Goal: Feedback & Contribution: Submit feedback/report problem

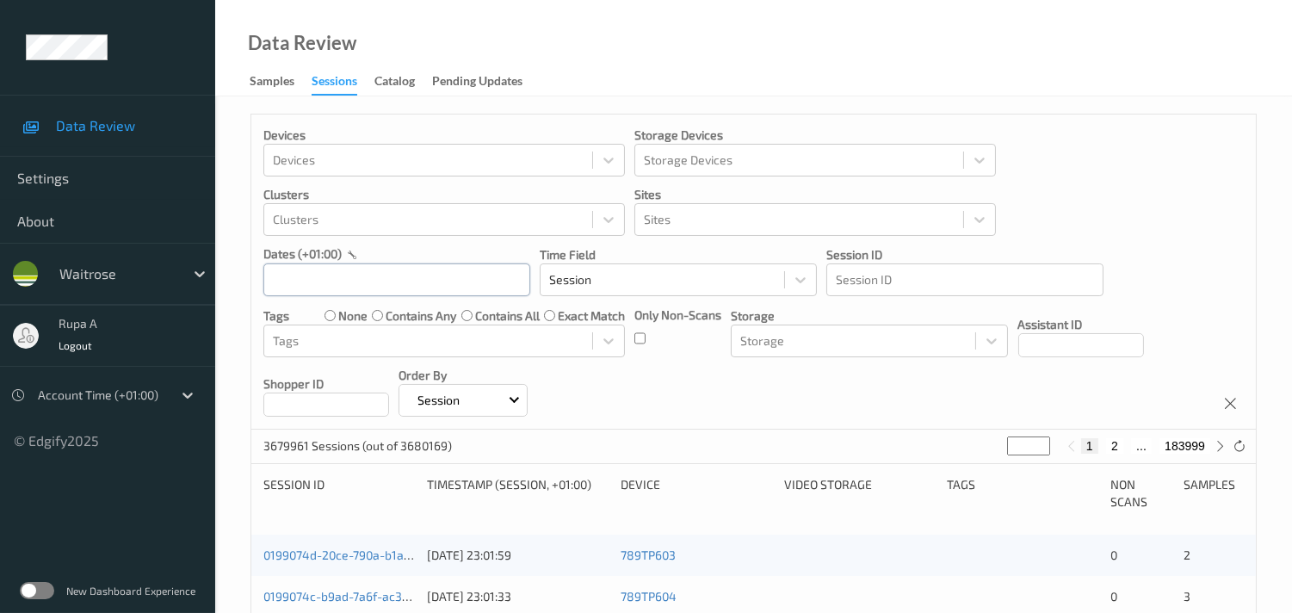
click at [371, 276] on input "text" at bounding box center [396, 279] width 267 height 33
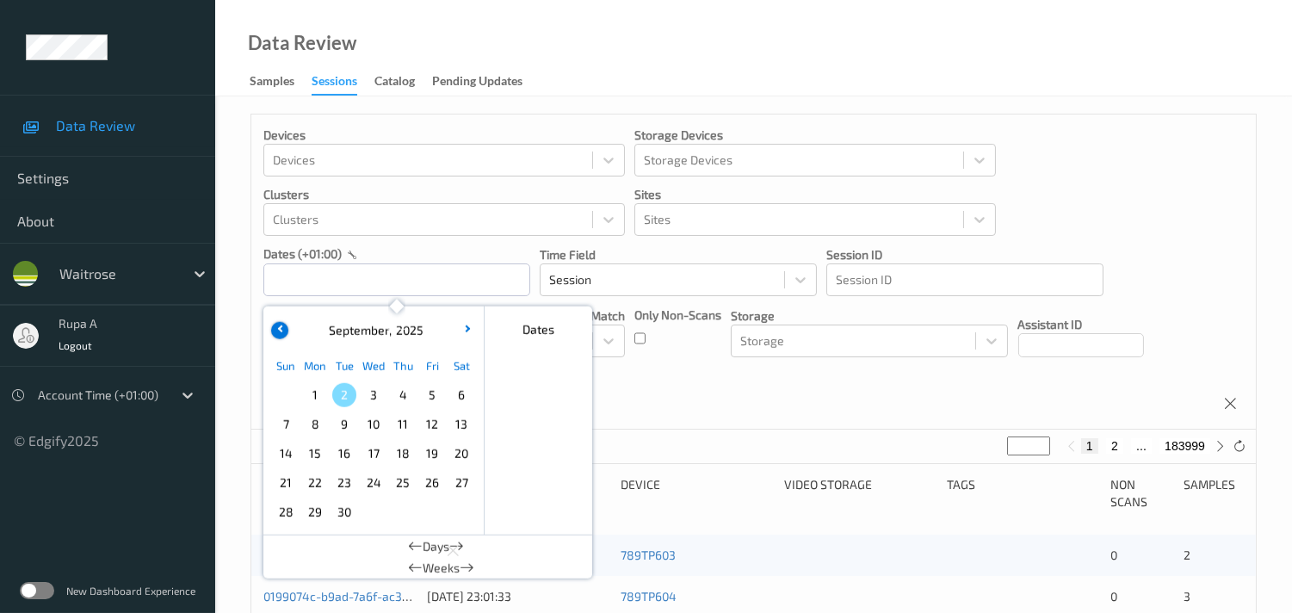
click at [281, 332] on button "button" at bounding box center [279, 330] width 17 height 17
click at [289, 539] on span "31" at bounding box center [286, 541] width 24 height 24
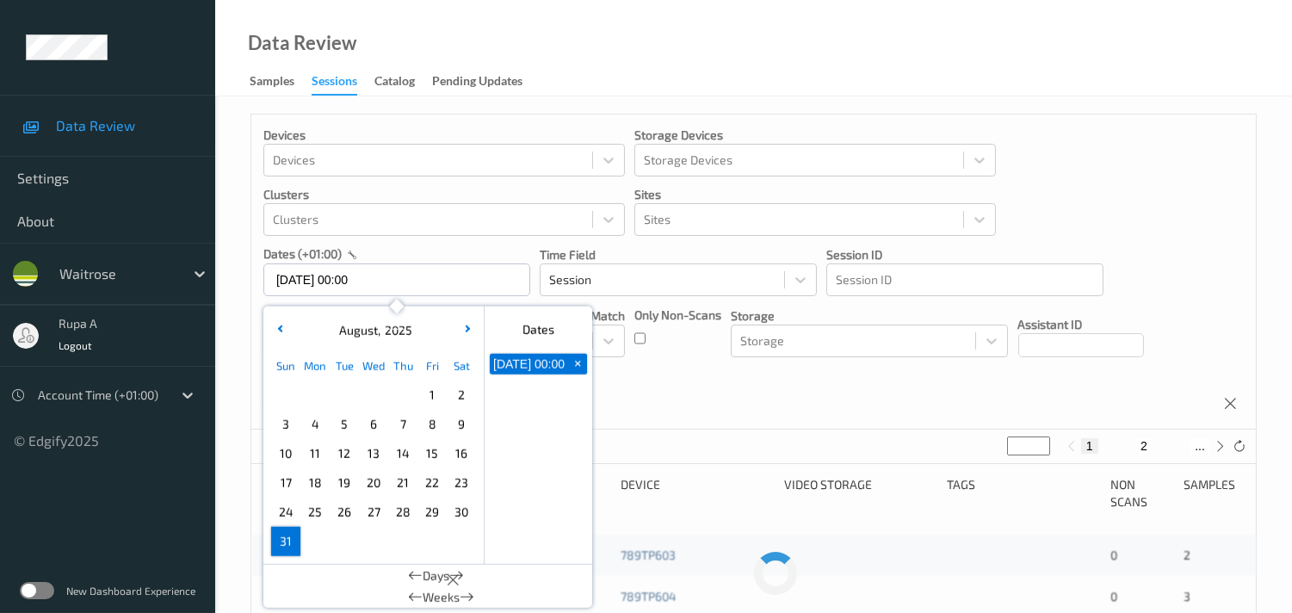
click at [289, 539] on span "31" at bounding box center [286, 541] width 24 height 24
type input "31/08/2025 00:00 -> 31/08/2025 23:59"
click at [646, 387] on div "Devices Devices Storage Devices Storage Devices Clusters Clusters Sites Sites d…" at bounding box center [753, 271] width 1004 height 315
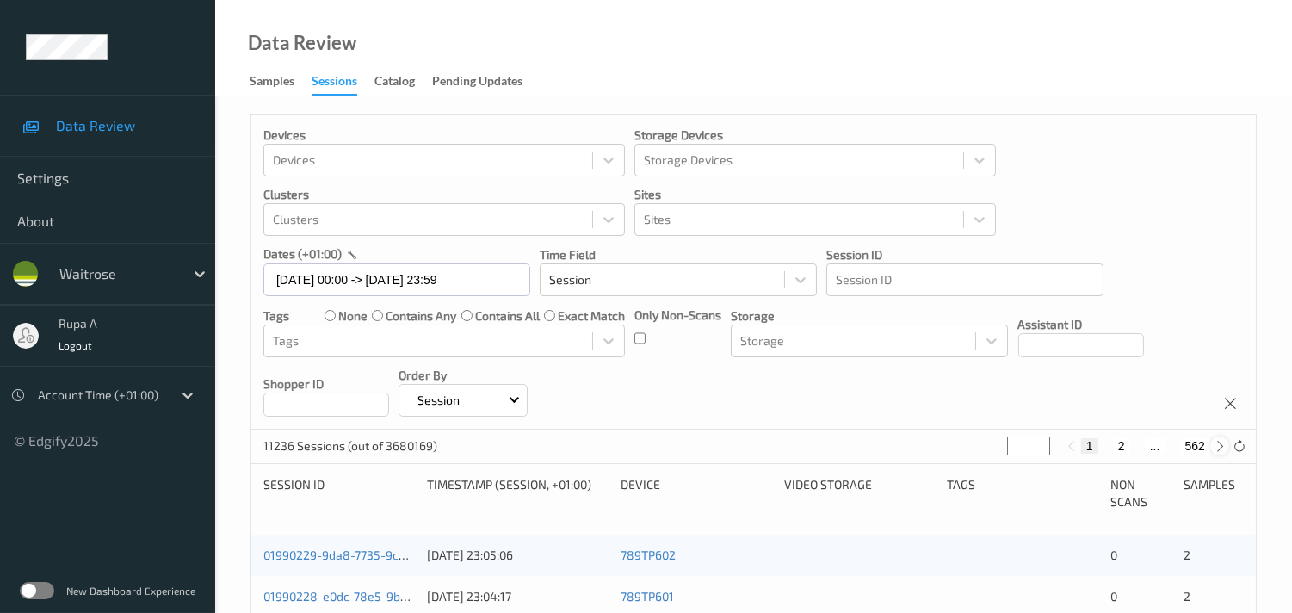
click at [1218, 442] on icon at bounding box center [1219, 446] width 13 height 13
type input "*"
click at [1218, 442] on icon at bounding box center [1219, 446] width 13 height 13
type input "*"
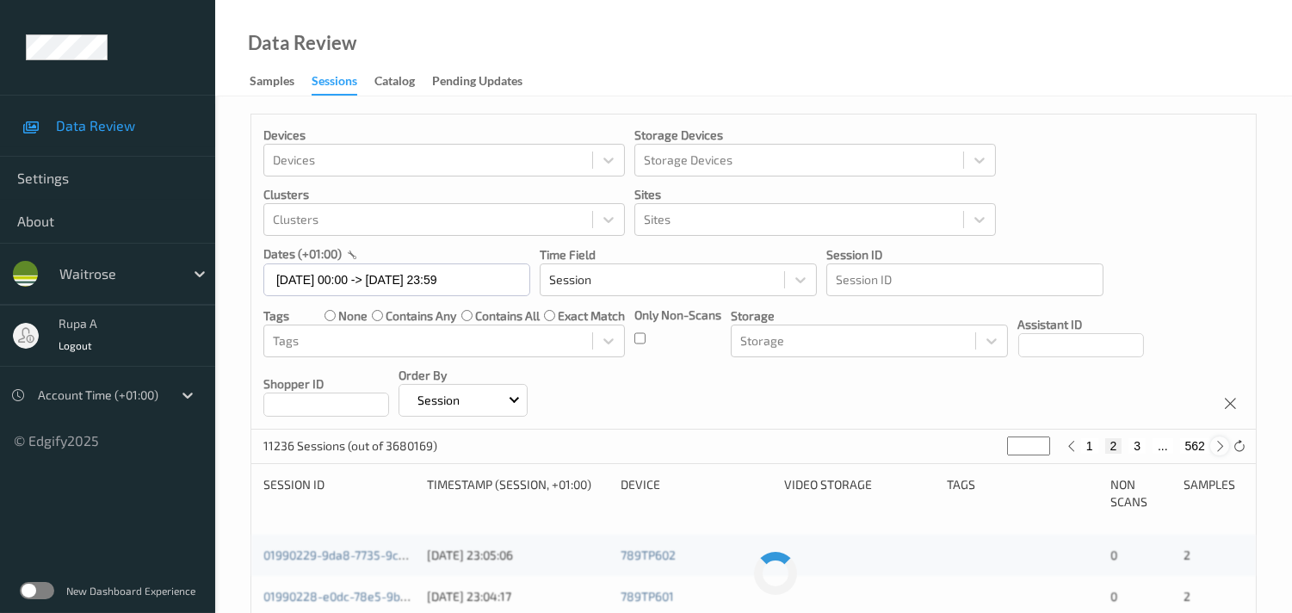
type input "*"
click at [1219, 442] on icon at bounding box center [1219, 446] width 13 height 13
type input "*"
click at [1219, 441] on icon at bounding box center [1219, 446] width 13 height 13
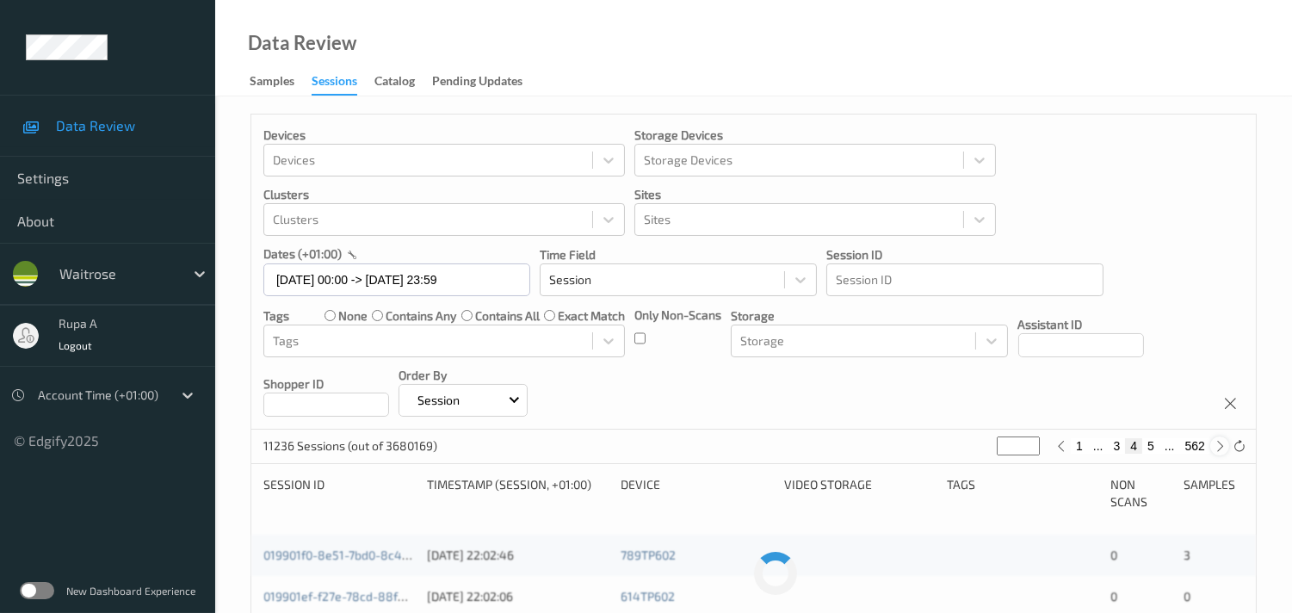
type input "*"
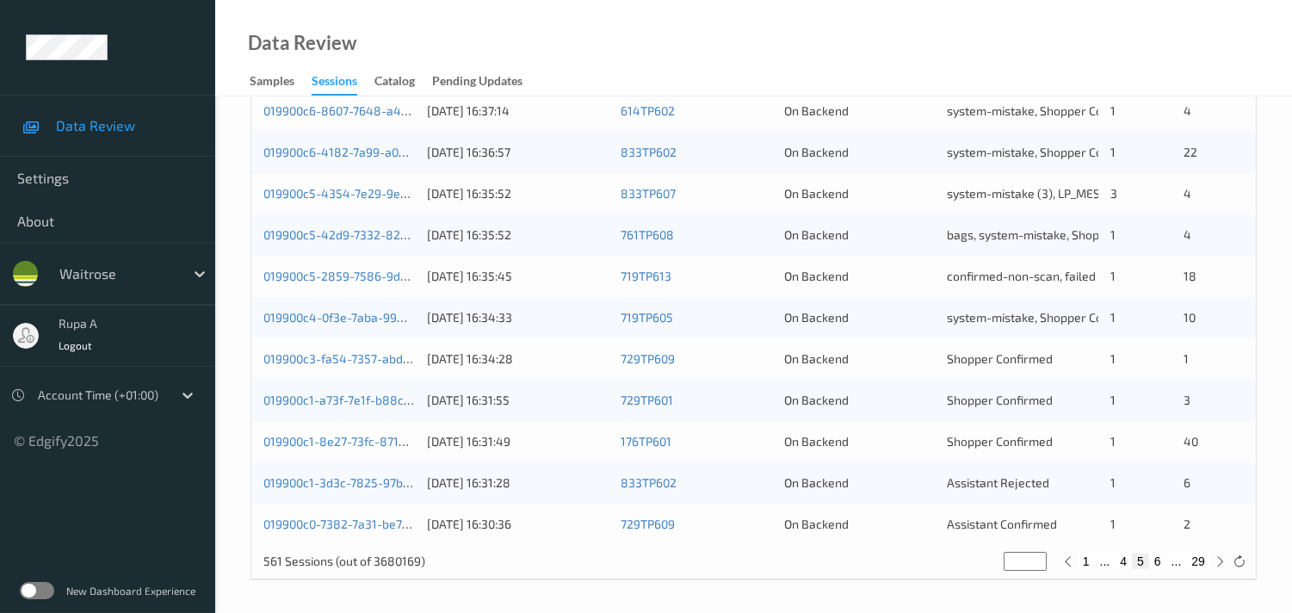
scroll to position [818, 0]
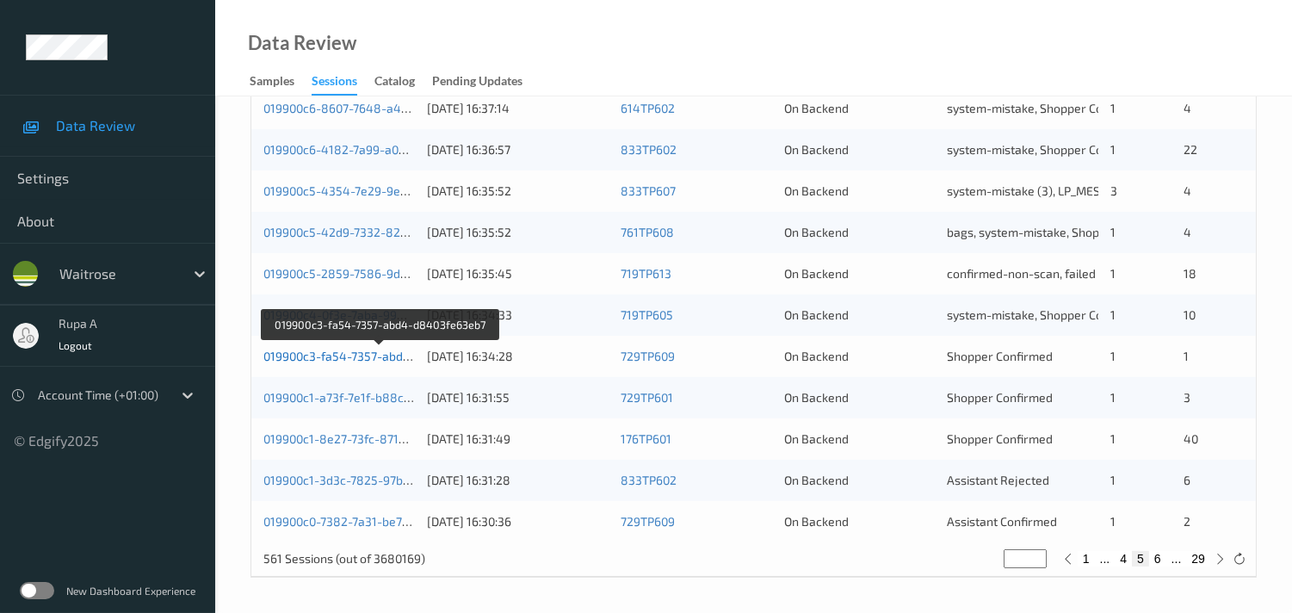
click at [343, 353] on link "019900c3-fa54-7357-abd4-d8403fe63eb7" at bounding box center [379, 356] width 233 height 15
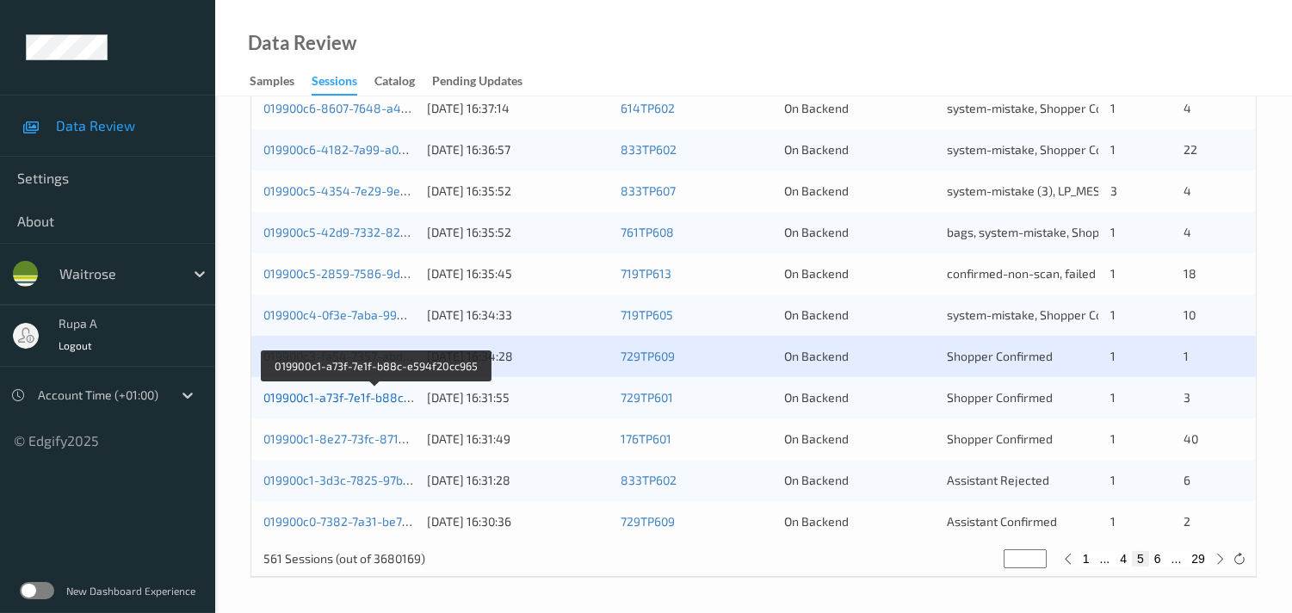
click at [374, 397] on link "019900c1-a73f-7e1f-b88c-e594f20cc965" at bounding box center [375, 397] width 225 height 15
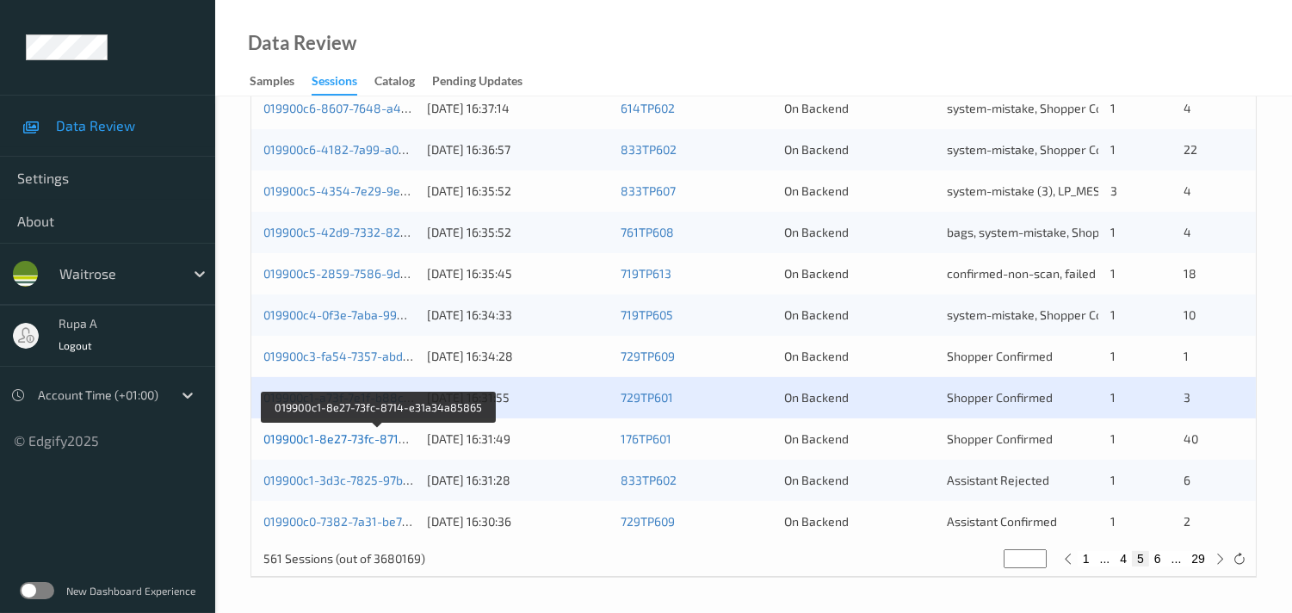
click at [318, 439] on link "019900c1-8e27-73fc-8714-e31a34a85865" at bounding box center [378, 438] width 231 height 15
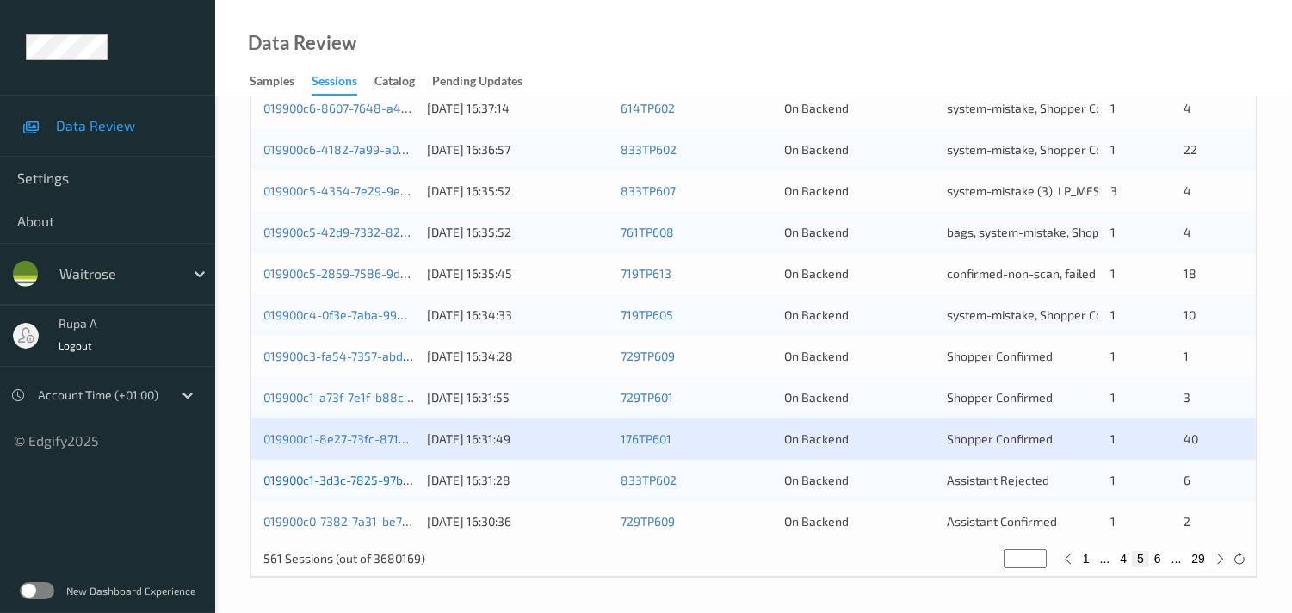
click at [372, 472] on link "019900c1-3d3c-7825-97bf-980efa148523" at bounding box center [378, 479] width 230 height 15
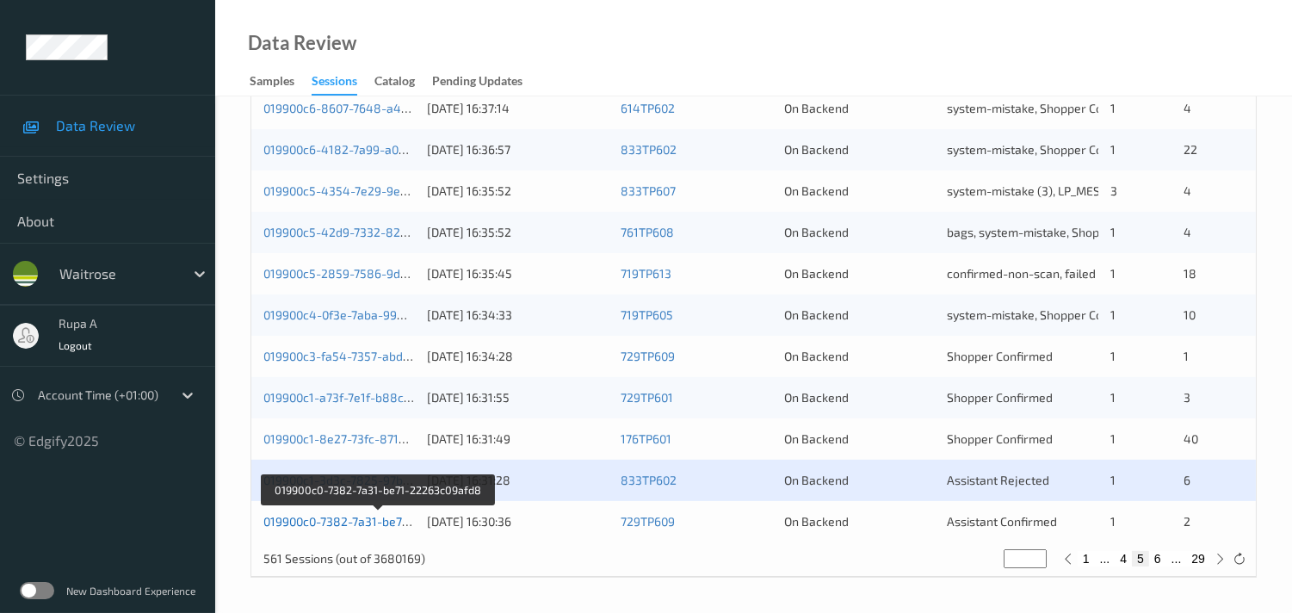
click at [358, 518] on link "019900c0-7382-7a31-be71-22263c09afd8" at bounding box center [377, 521] width 229 height 15
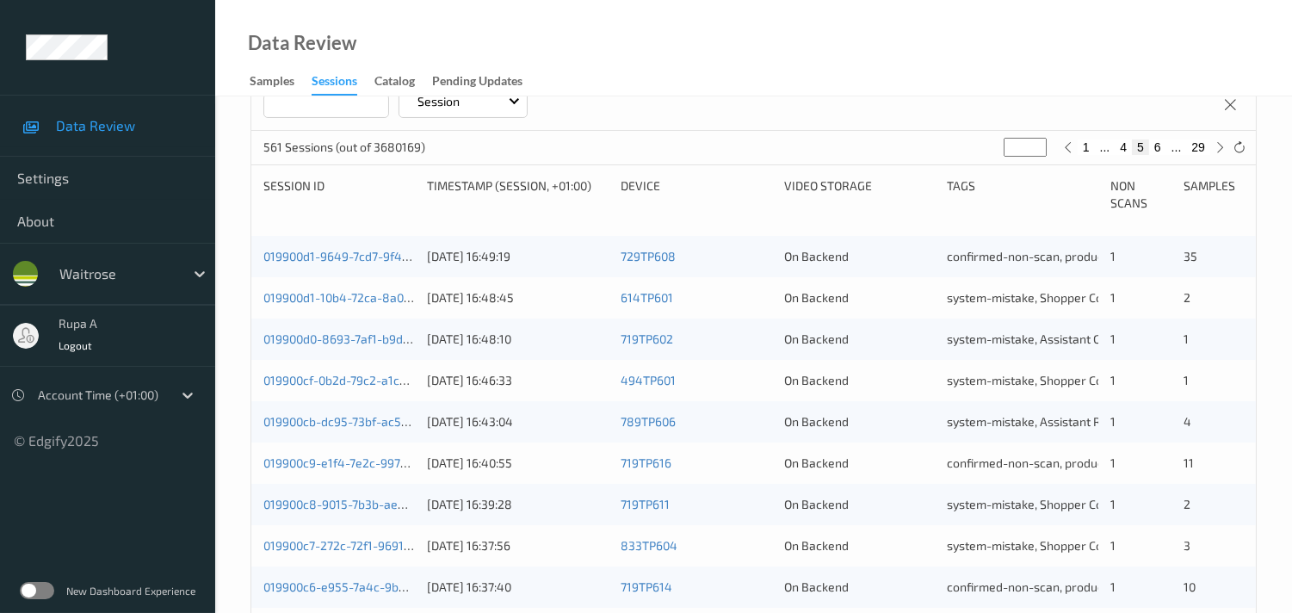
scroll to position [149, 0]
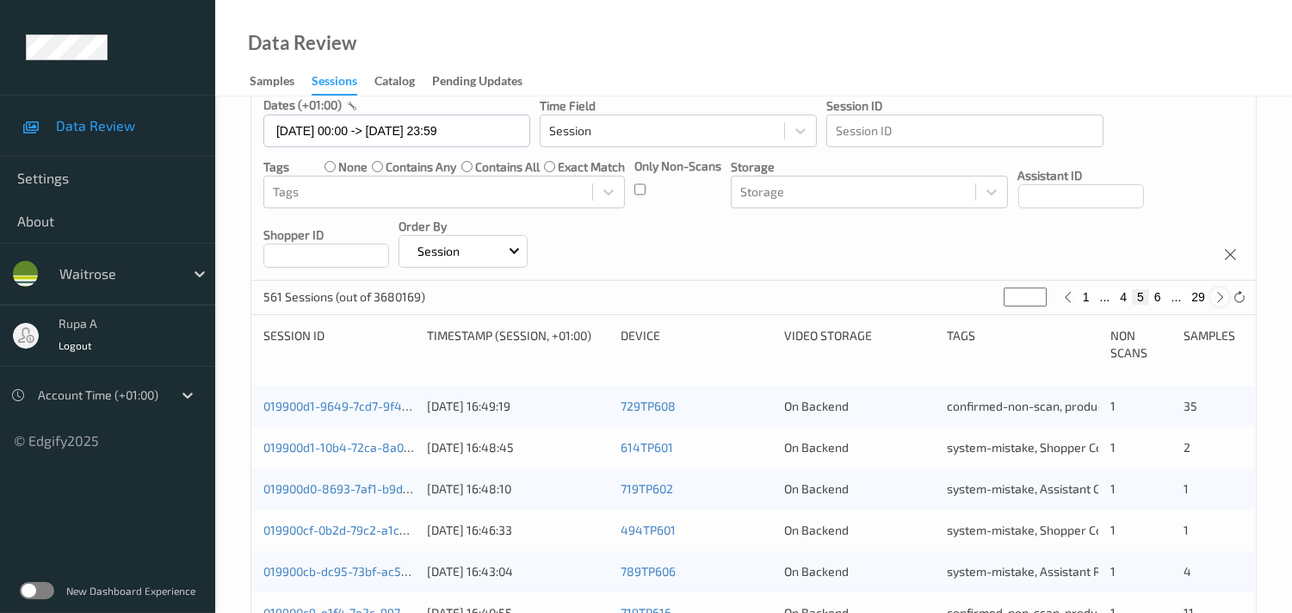
click at [1219, 296] on icon at bounding box center [1219, 297] width 13 height 13
type input "*"
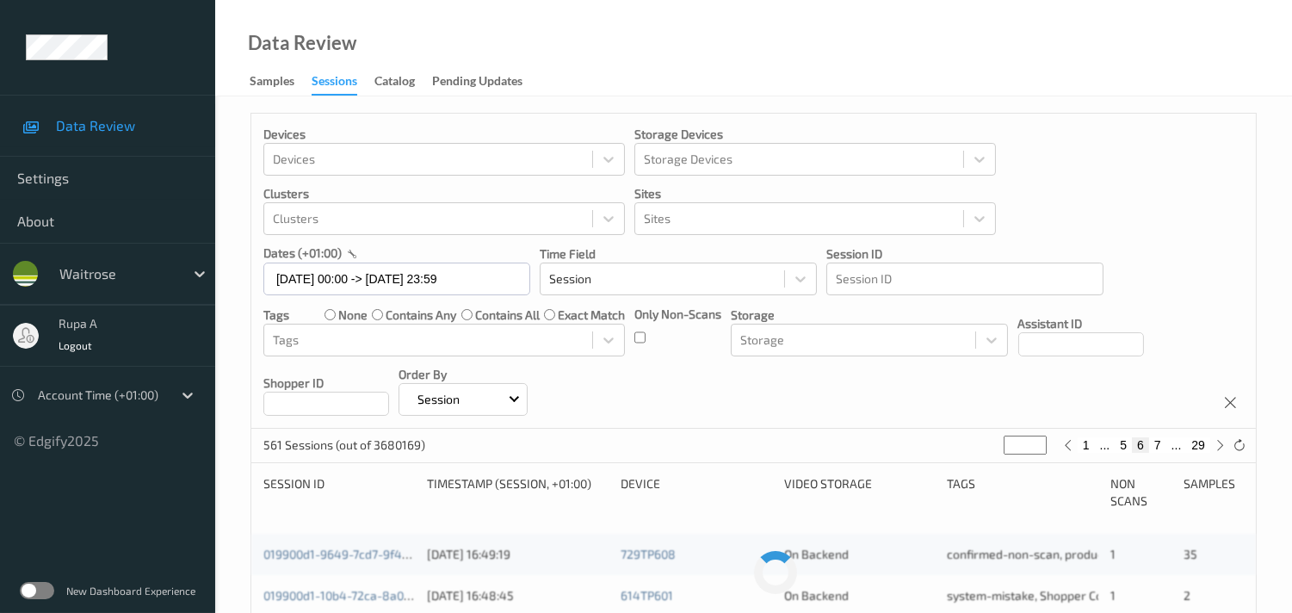
scroll to position [0, 0]
click at [1217, 448] on icon at bounding box center [1219, 446] width 13 height 13
type input "*"
click at [1217, 448] on icon at bounding box center [1219, 446] width 13 height 13
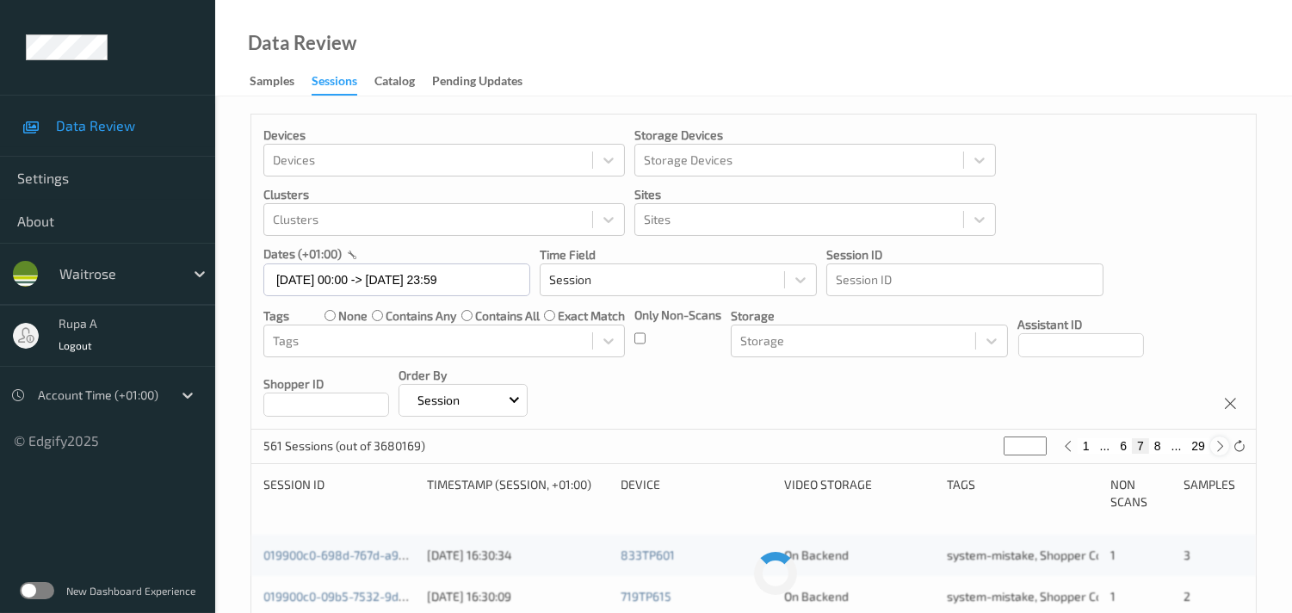
type input "*"
click at [1217, 448] on icon at bounding box center [1219, 446] width 13 height 13
type input "*"
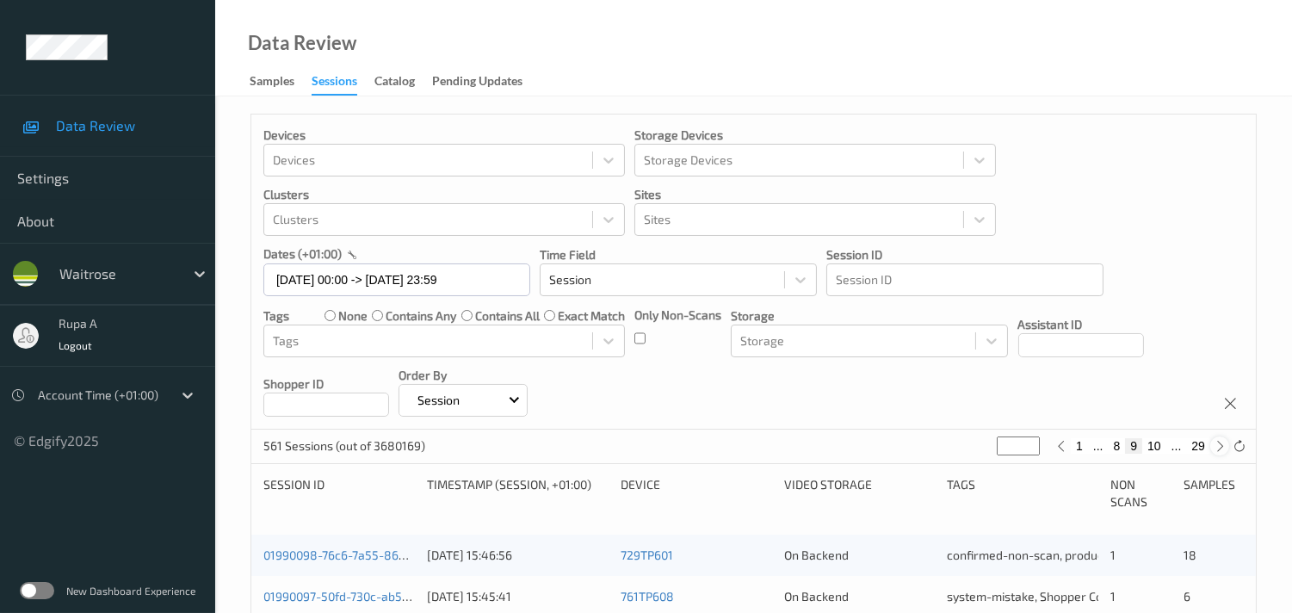
click at [1217, 448] on icon at bounding box center [1219, 446] width 13 height 13
type input "**"
click at [1217, 448] on icon at bounding box center [1219, 446] width 13 height 13
type input "**"
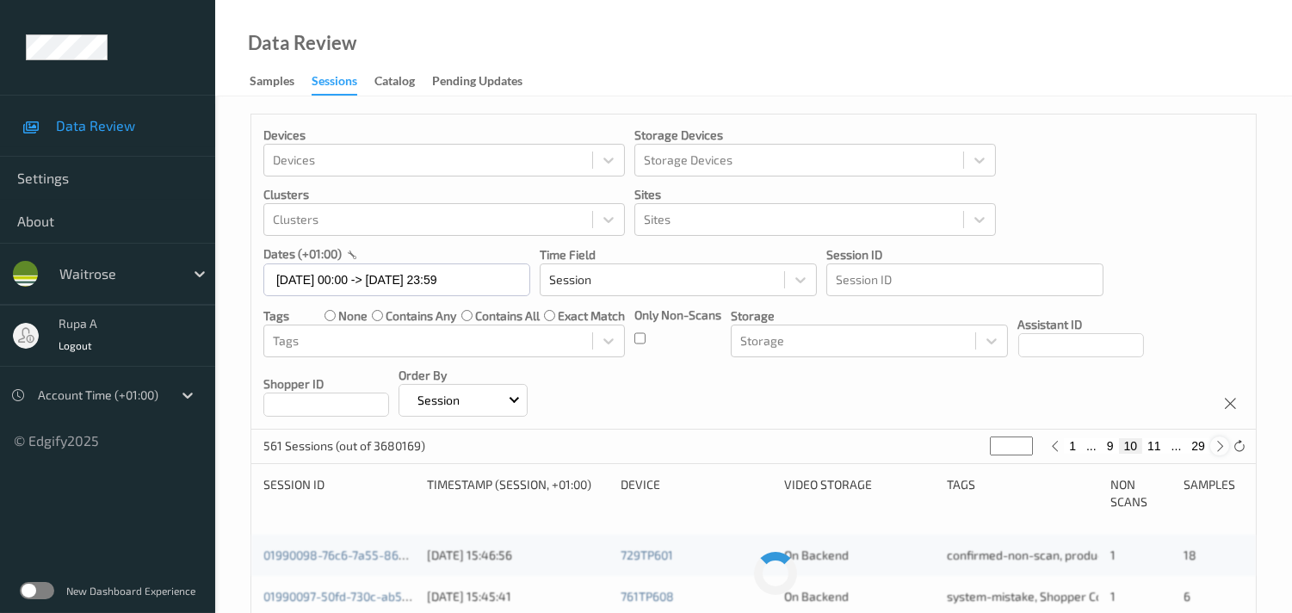
type input "**"
click at [1217, 448] on icon at bounding box center [1219, 446] width 13 height 13
type input "**"
click at [1217, 448] on icon at bounding box center [1219, 446] width 13 height 13
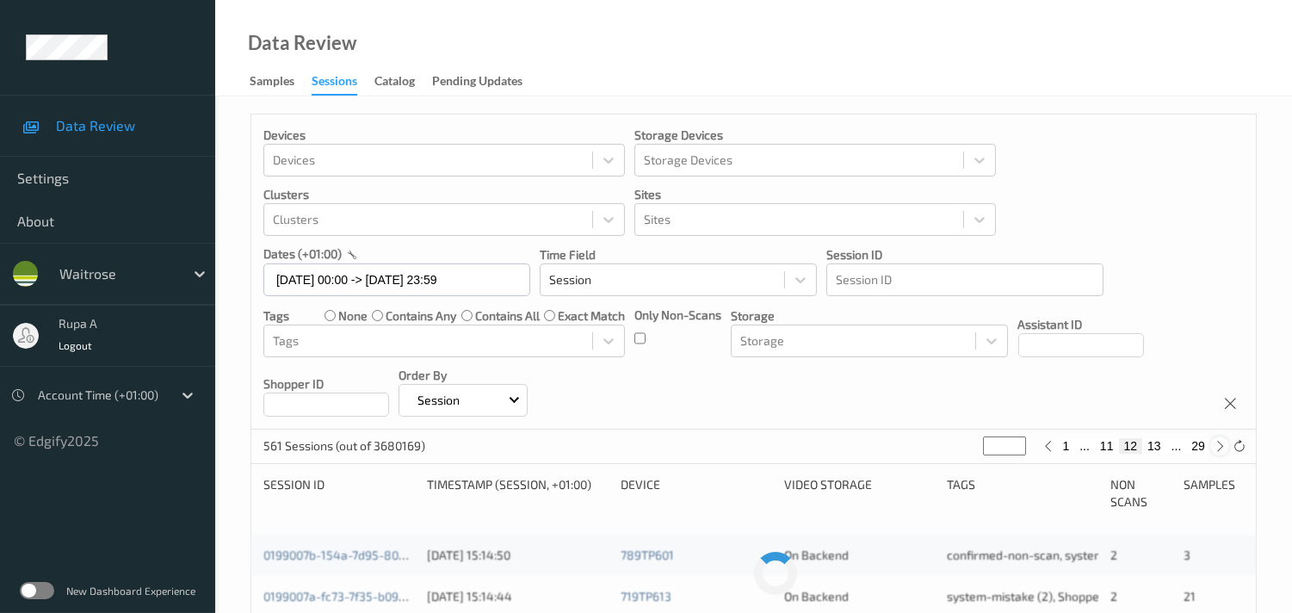
type input "**"
click at [1217, 448] on icon at bounding box center [1219, 446] width 13 height 13
type input "**"
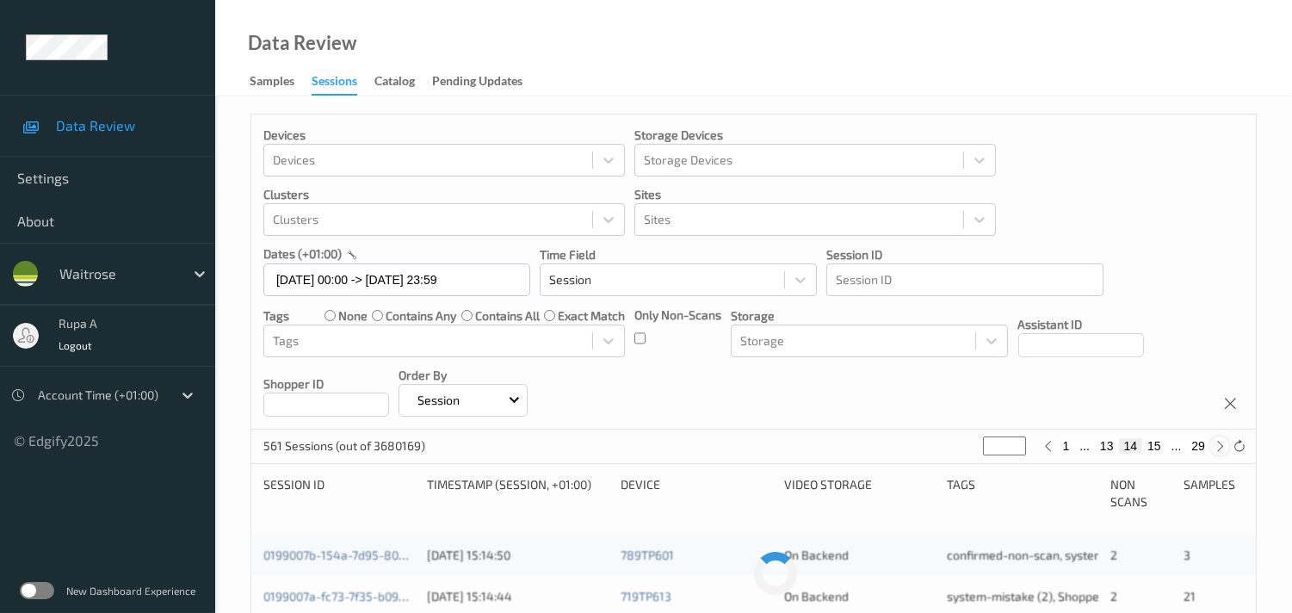
click at [1217, 448] on icon at bounding box center [1219, 446] width 13 height 13
type input "**"
click at [1217, 448] on icon at bounding box center [1219, 446] width 13 height 13
type input "**"
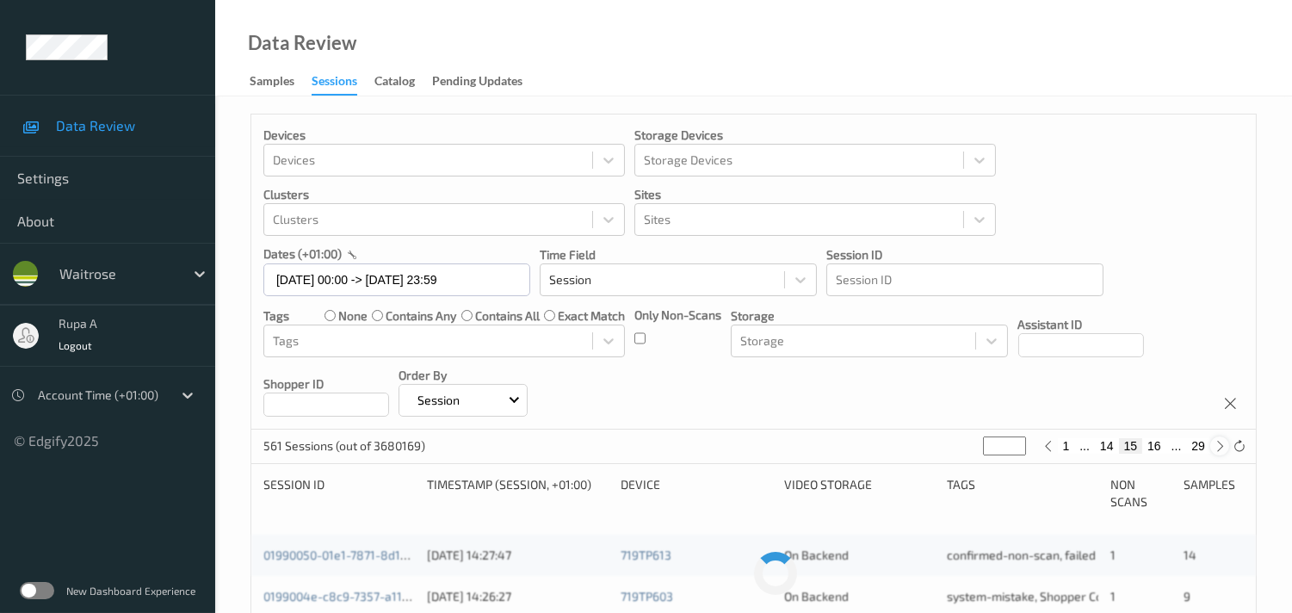
type input "**"
click at [1217, 448] on icon at bounding box center [1219, 446] width 13 height 13
type input "**"
click at [1217, 448] on icon at bounding box center [1219, 446] width 13 height 13
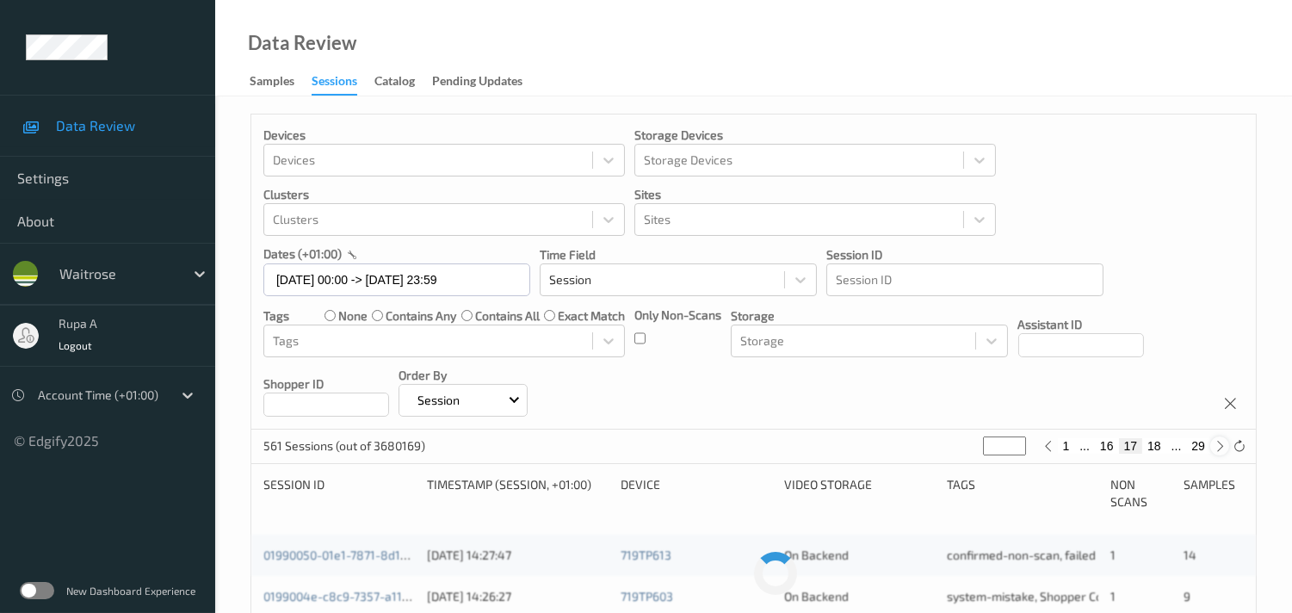
type input "**"
click at [1217, 448] on icon at bounding box center [1219, 446] width 13 height 13
type input "**"
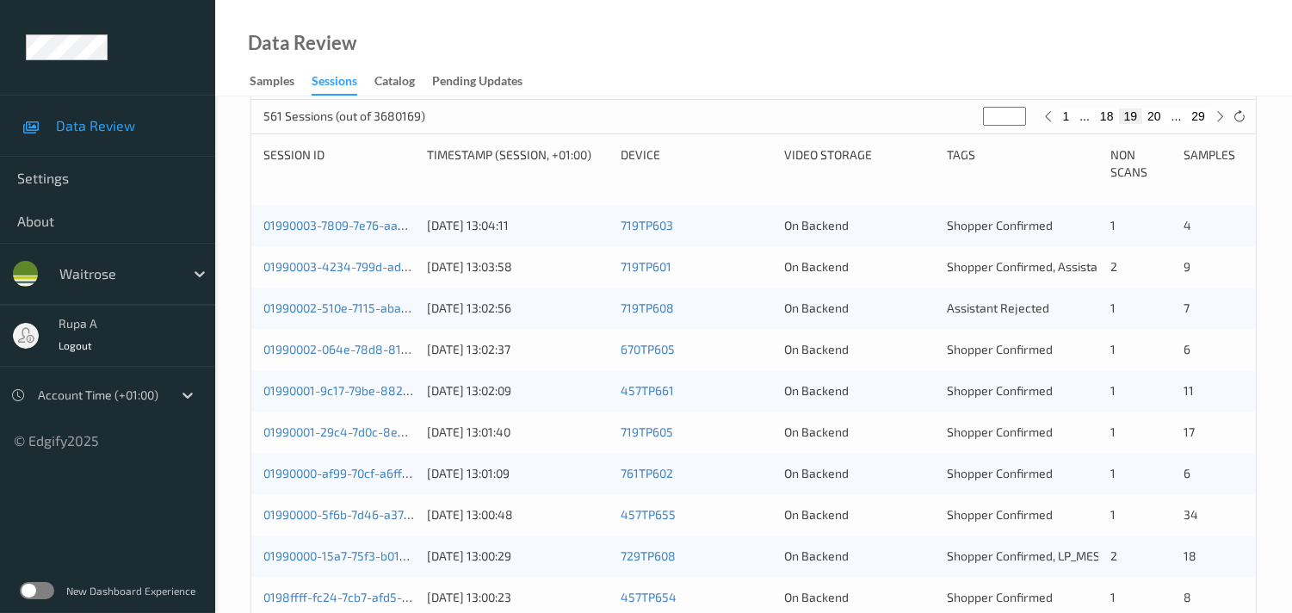
scroll to position [149, 0]
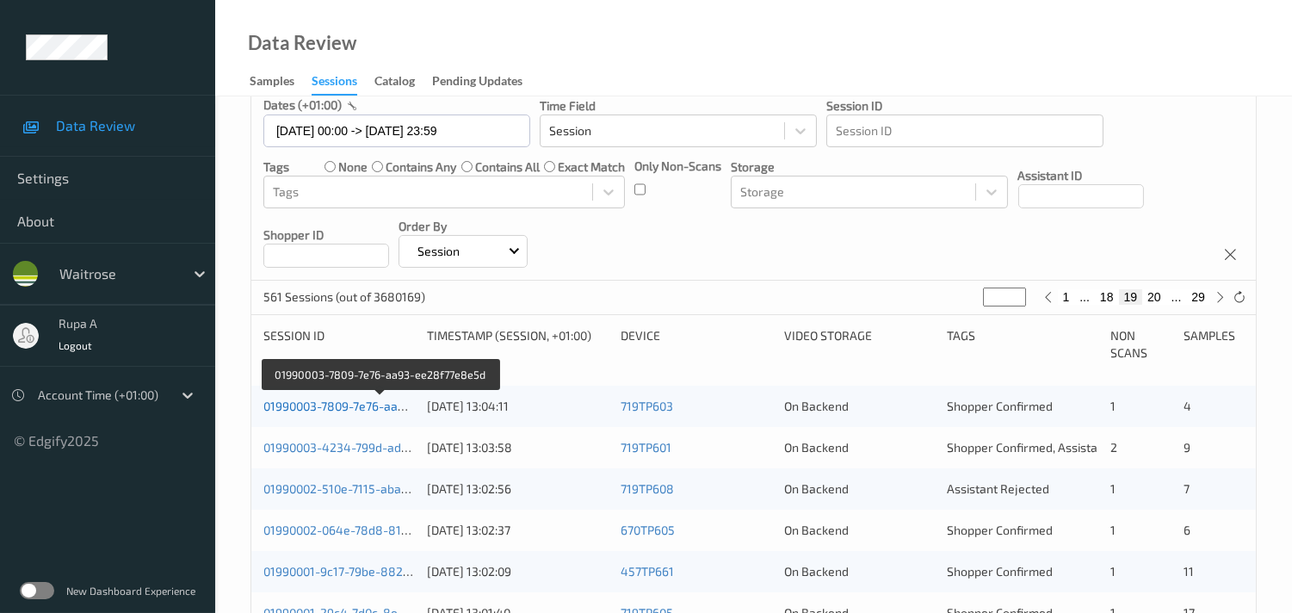
click at [340, 404] on link "01990003-7809-7e76-aa93-ee28f77e8e5d" at bounding box center [379, 405] width 233 height 15
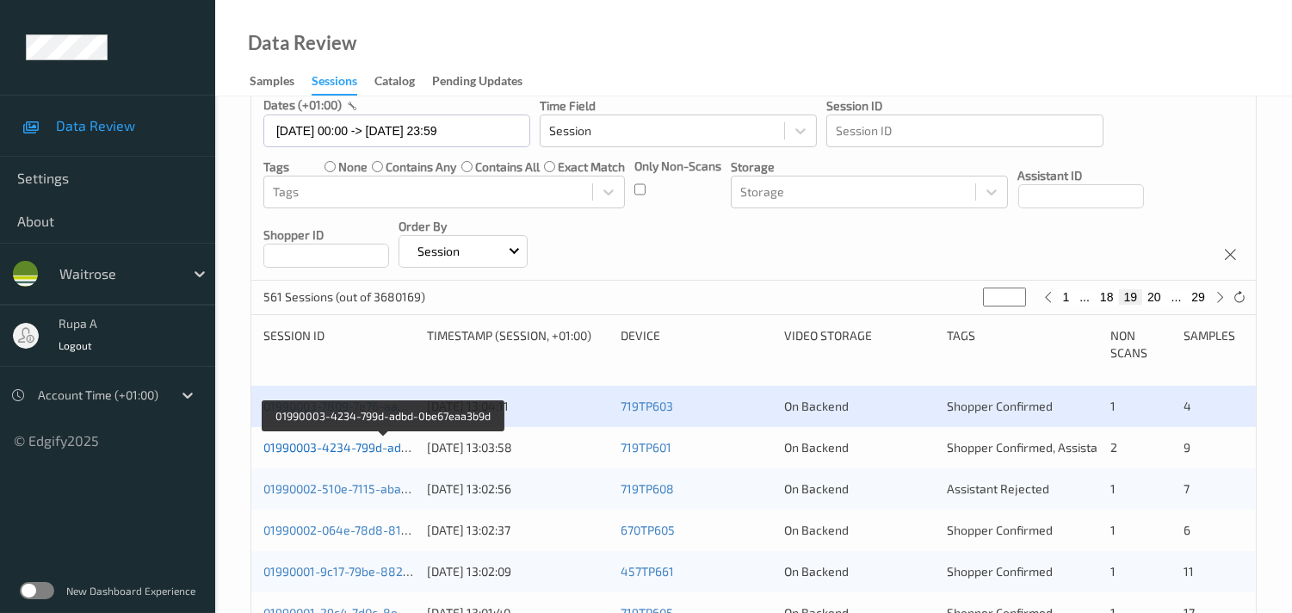
click at [376, 452] on link "01990003-4234-799d-adbd-0be67eaa3b9d" at bounding box center [382, 447] width 238 height 15
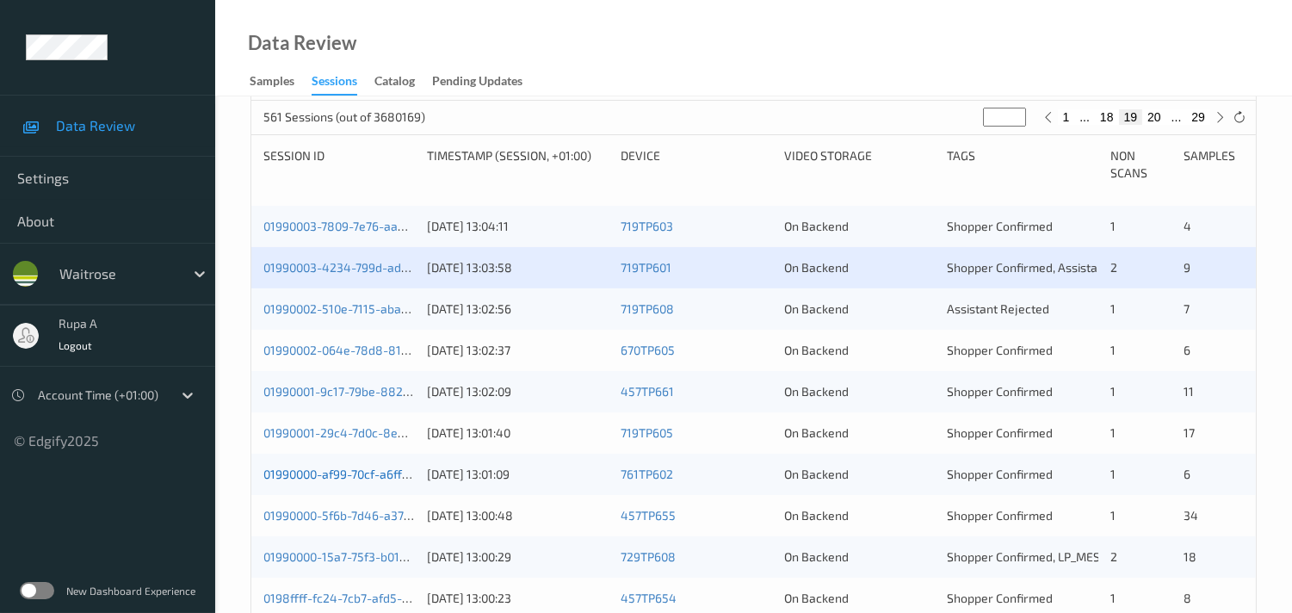
scroll to position [340, 0]
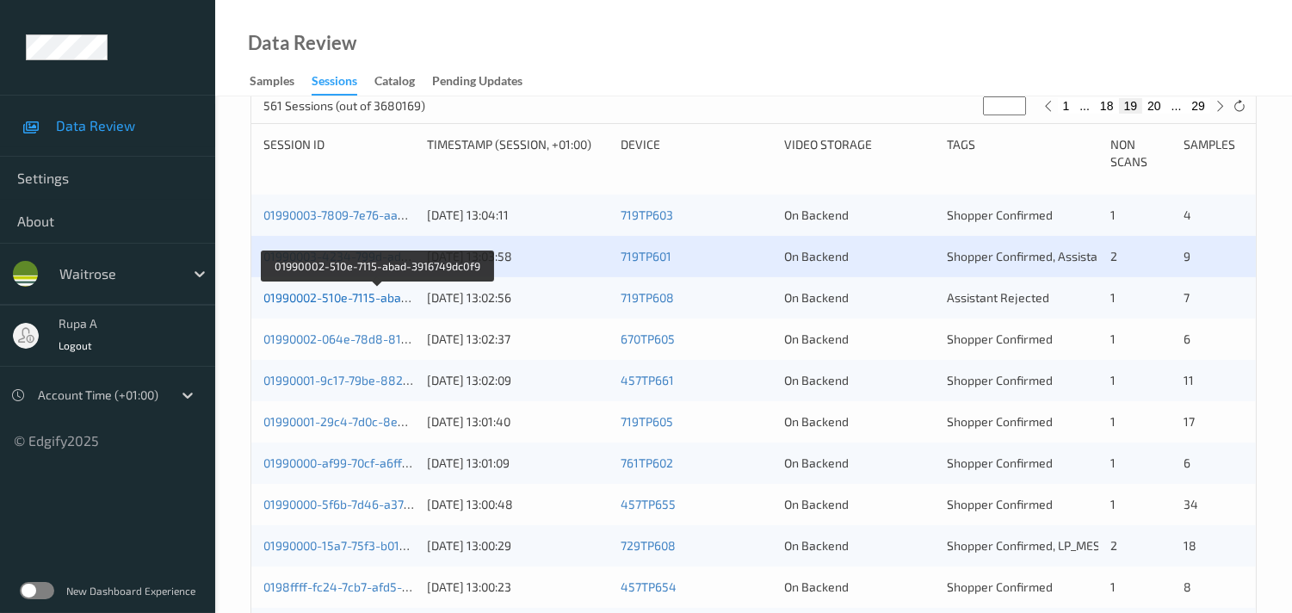
click at [355, 296] on link "01990002-510e-7115-abad-3916749dc0f9" at bounding box center [376, 297] width 227 height 15
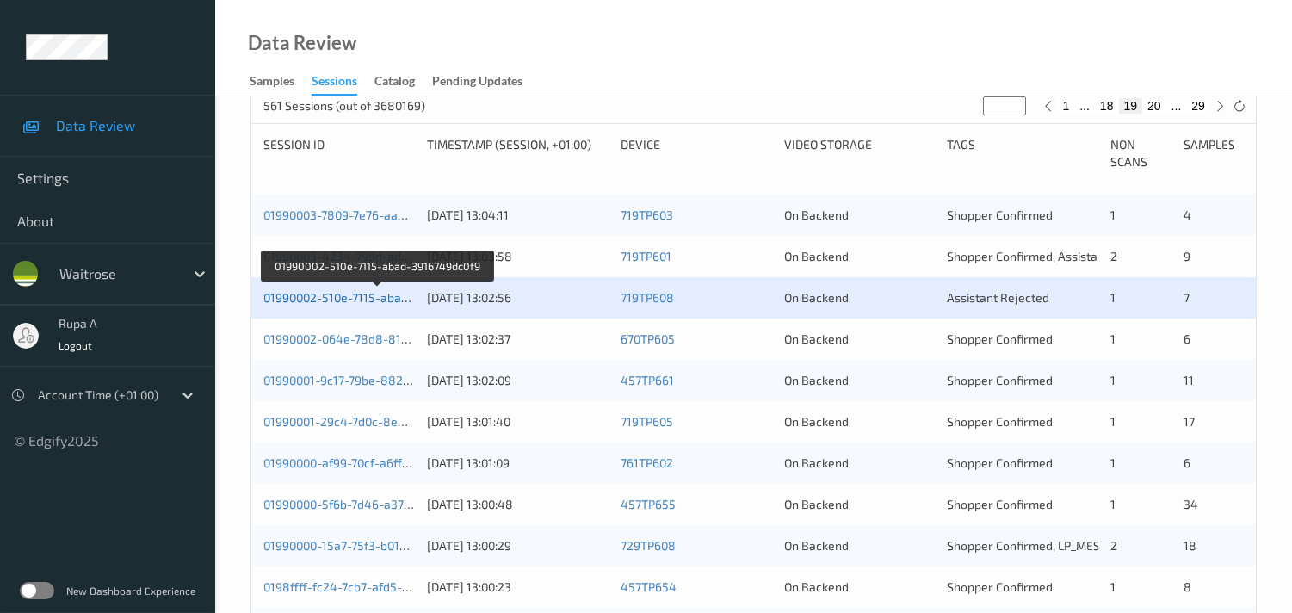
click at [356, 299] on link "01990002-510e-7115-abad-3916749dc0f9" at bounding box center [376, 297] width 227 height 15
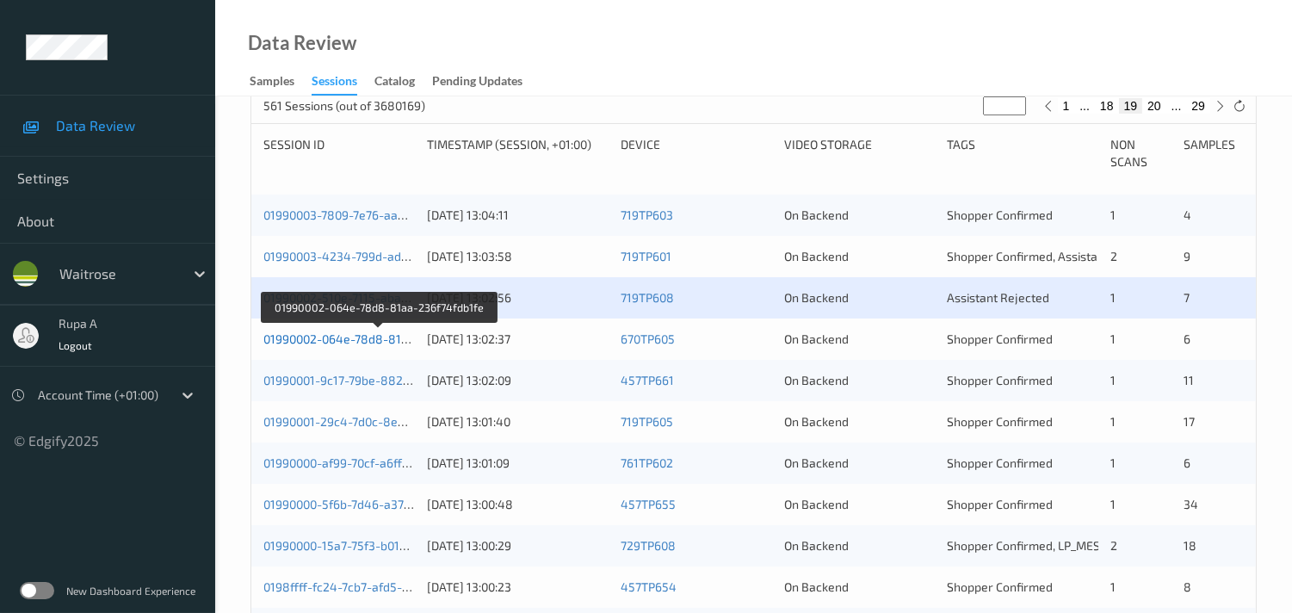
click at [358, 339] on link "01990002-064e-78d8-81aa-236f74fdb1fe" at bounding box center [378, 338] width 230 height 15
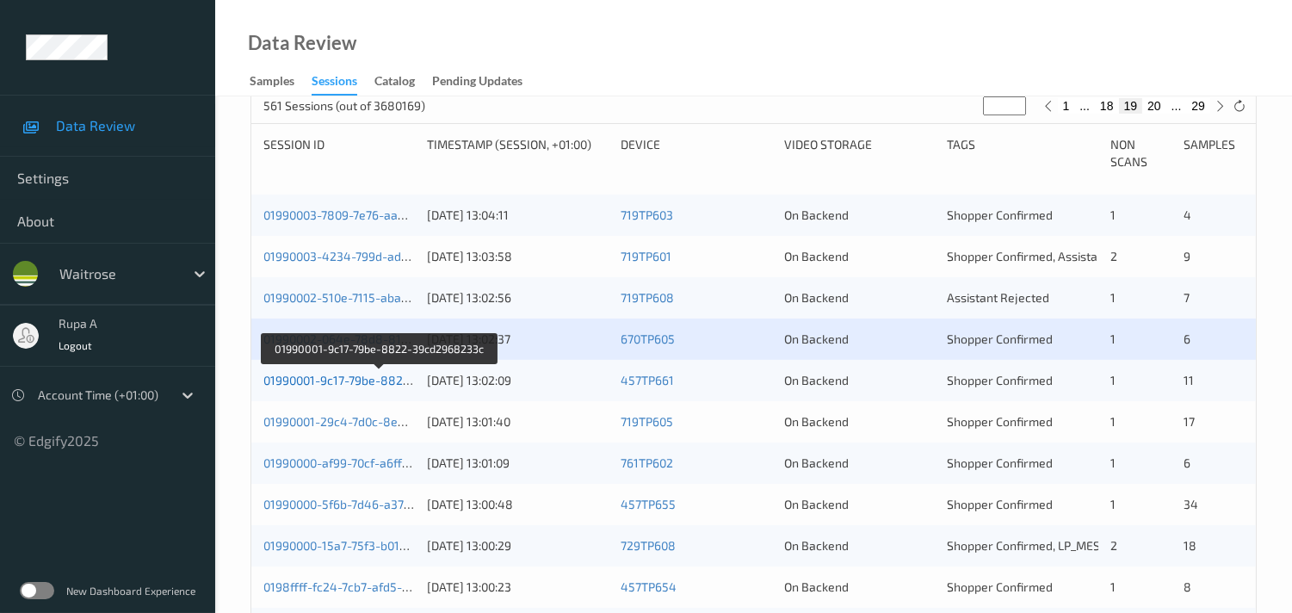
click at [364, 373] on link "01990001-9c17-79be-8822-39cd2968233c" at bounding box center [379, 380] width 233 height 15
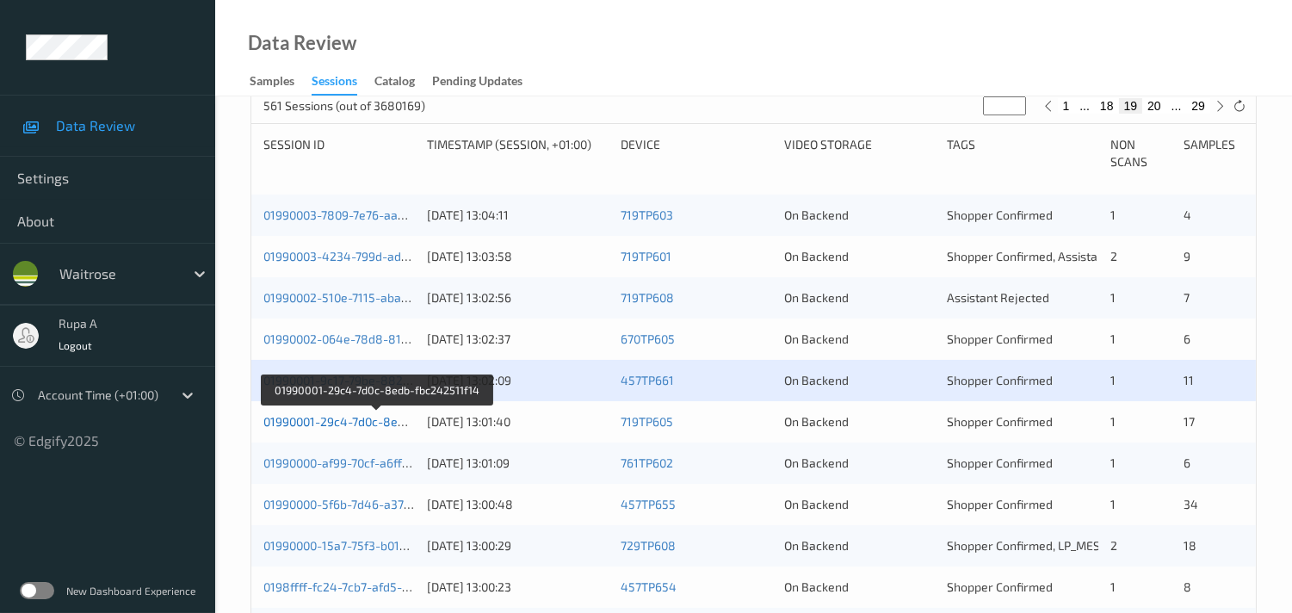
click at [384, 417] on link "01990001-29c4-7d0c-8edb-fbc242511f14" at bounding box center [376, 421] width 226 height 15
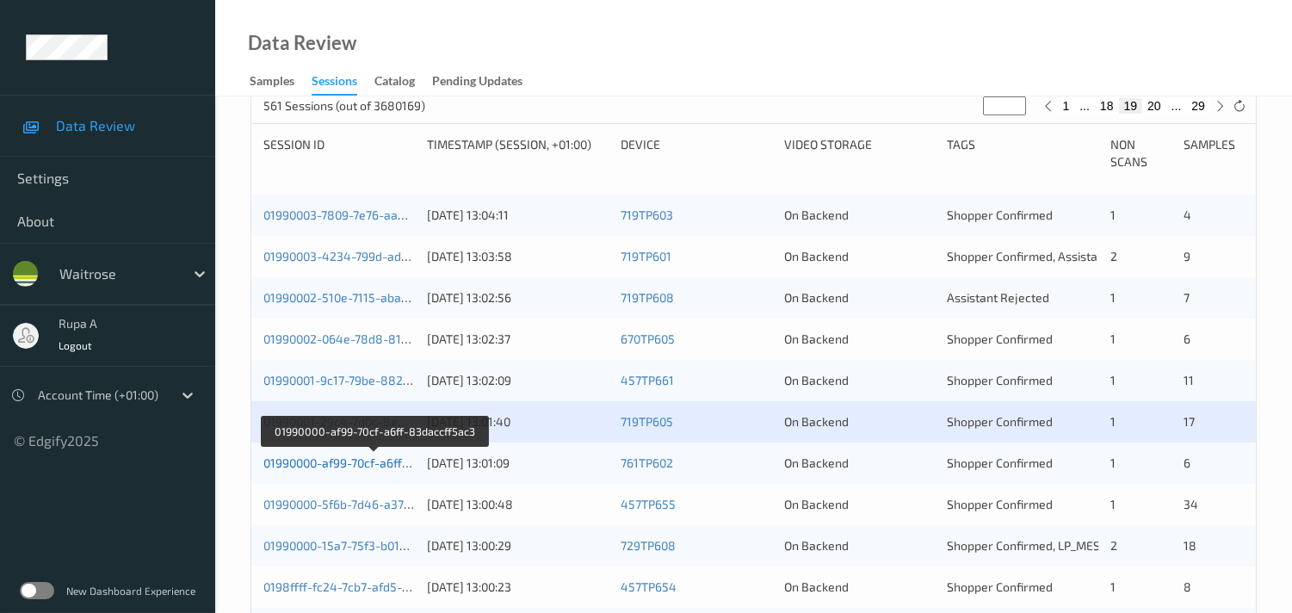
click at [368, 459] on link "01990000-af99-70cf-a6ff-83daccff5ac3" at bounding box center [372, 462] width 219 height 15
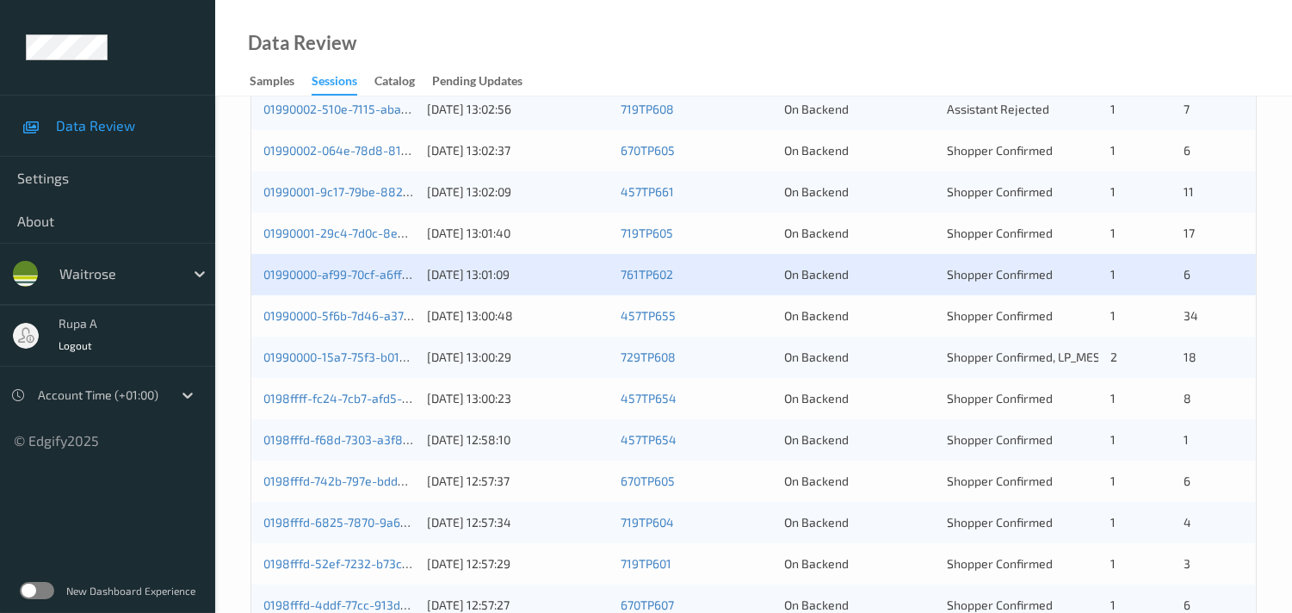
scroll to position [531, 0]
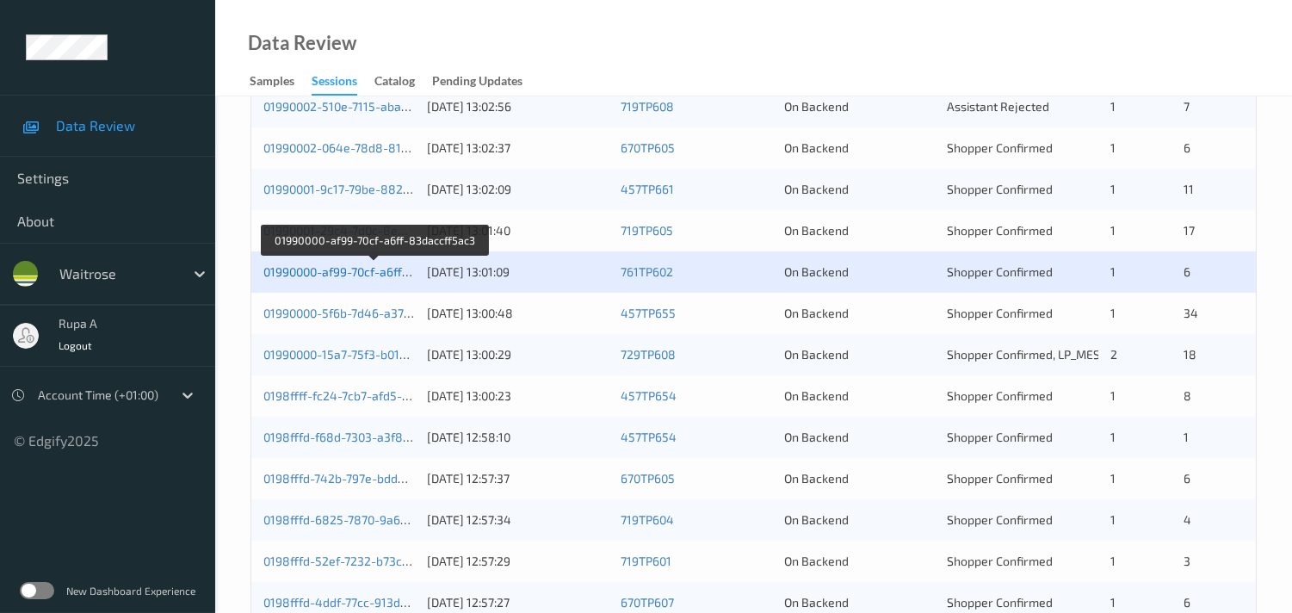
click at [357, 270] on link "01990000-af99-70cf-a6ff-83daccff5ac3" at bounding box center [372, 271] width 219 height 15
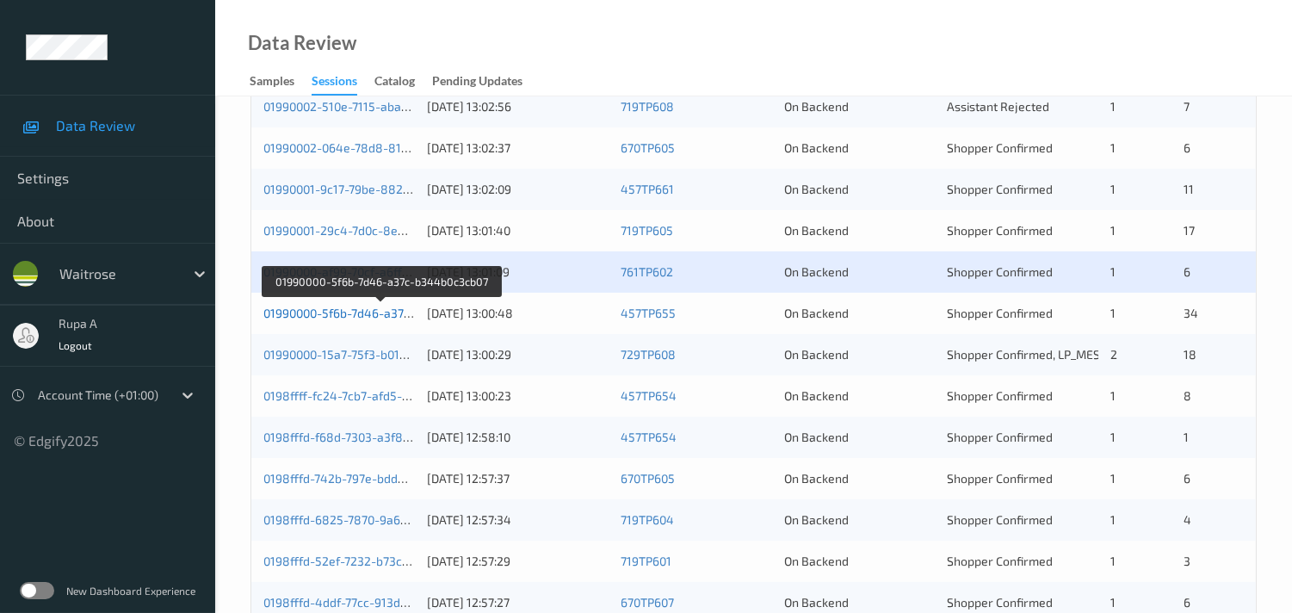
click at [392, 312] on link "01990000-5f6b-7d46-a37c-b344b0c3cb07" at bounding box center [379, 313] width 233 height 15
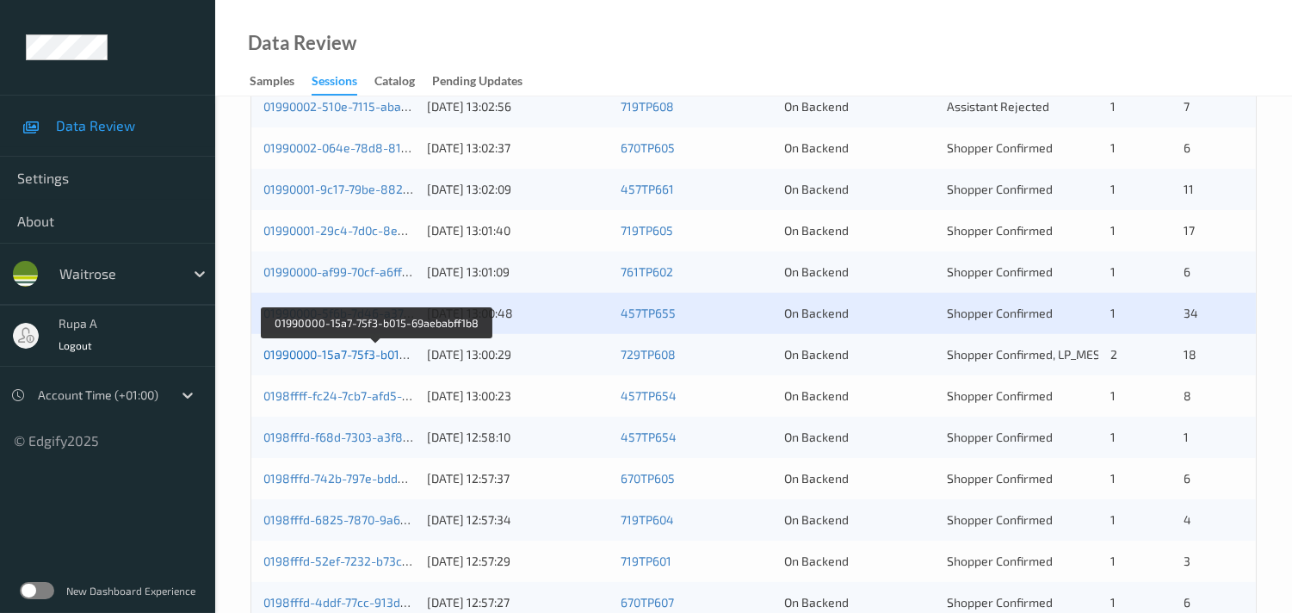
click at [370, 351] on link "01990000-15a7-75f3-b015-69aebabff1b8" at bounding box center [375, 354] width 225 height 15
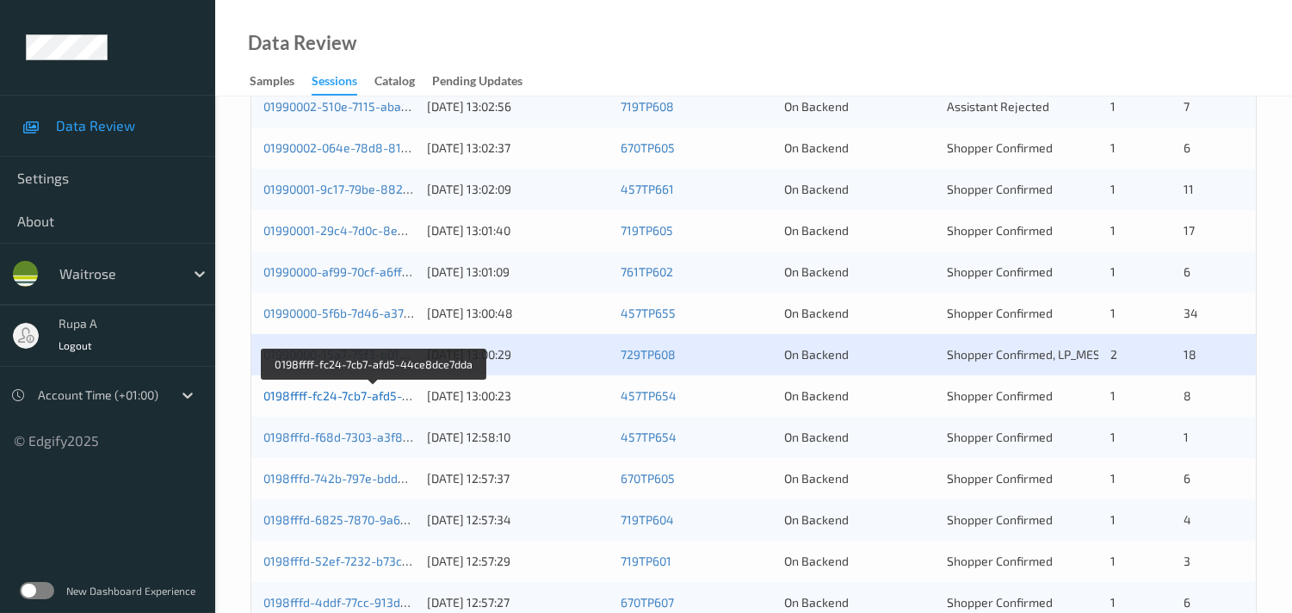
click at [344, 388] on link "0198ffff-fc24-7cb7-afd5-44ce8dce7dda" at bounding box center [373, 395] width 221 height 15
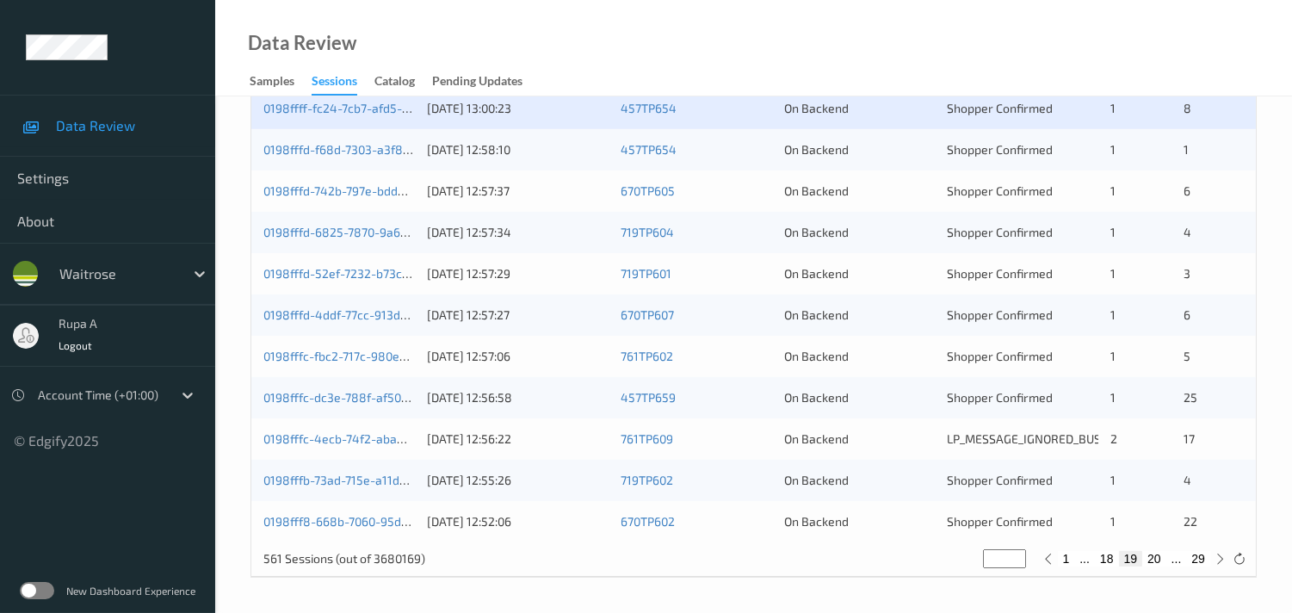
scroll to position [627, 0]
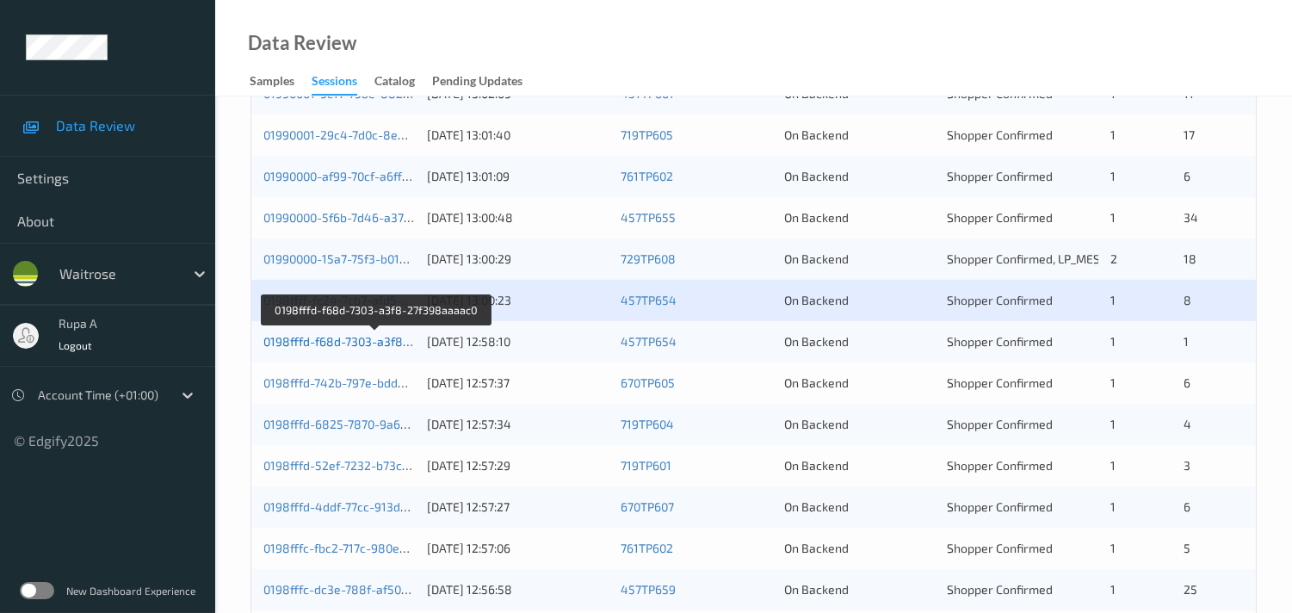
click at [401, 339] on link "0198fffd-f68d-7303-a3f8-27f398aaaac0" at bounding box center [375, 341] width 224 height 15
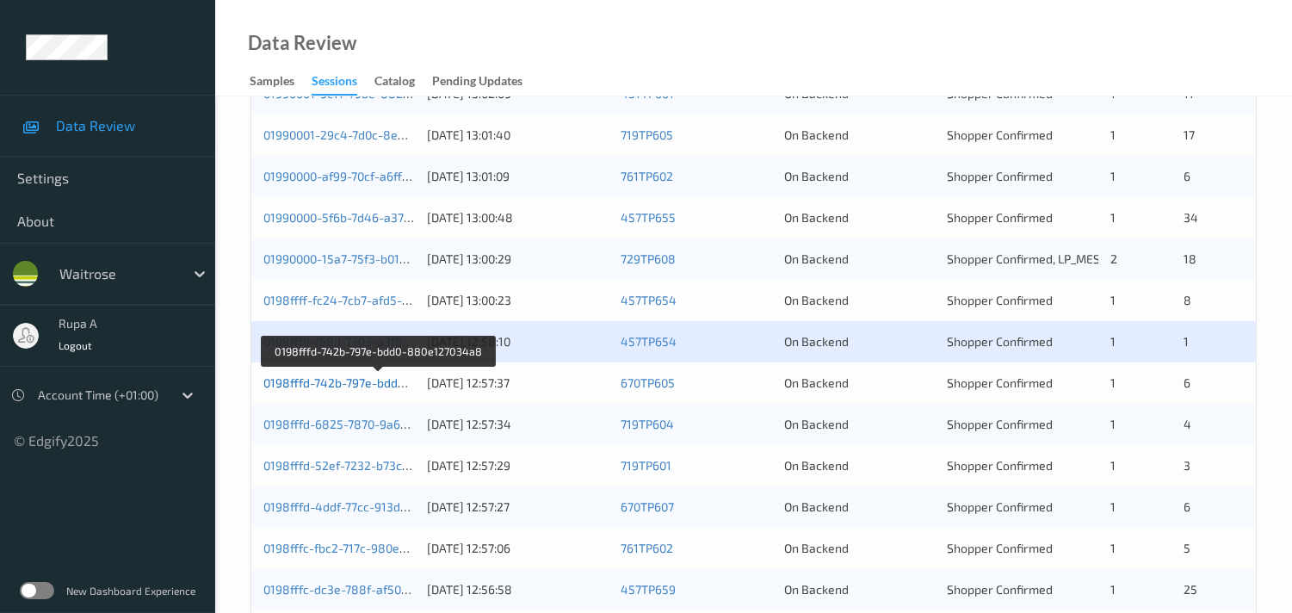
click at [393, 381] on link "0198fffd-742b-797e-bdd0-880e127034a8" at bounding box center [378, 382] width 230 height 15
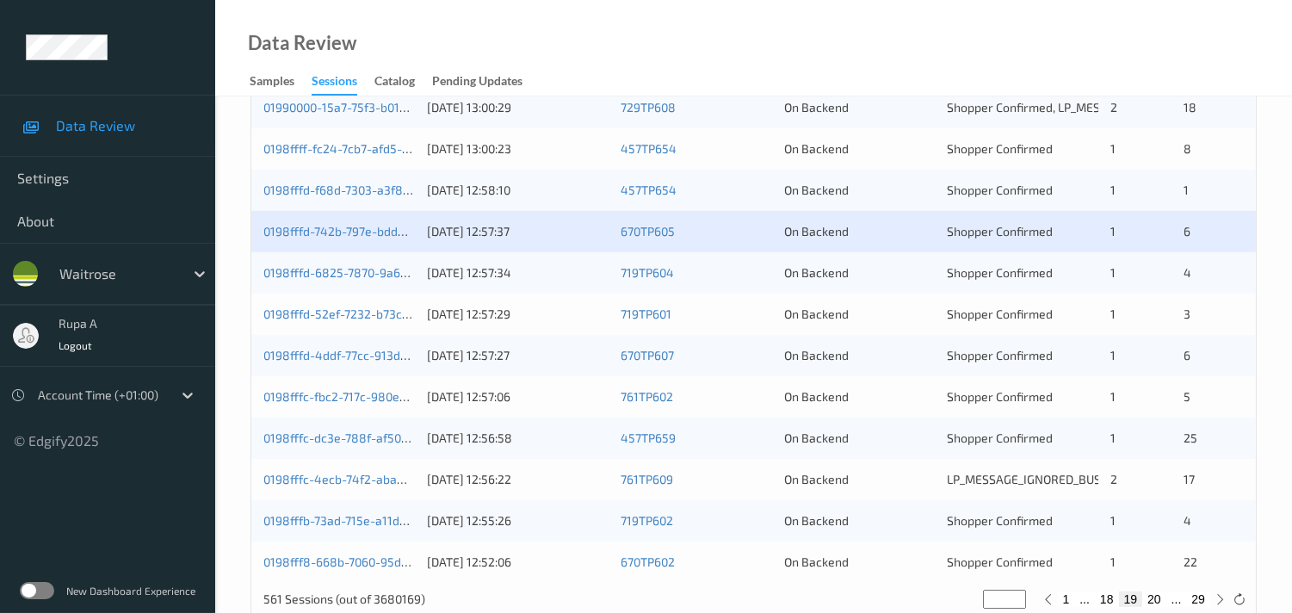
scroll to position [818, 0]
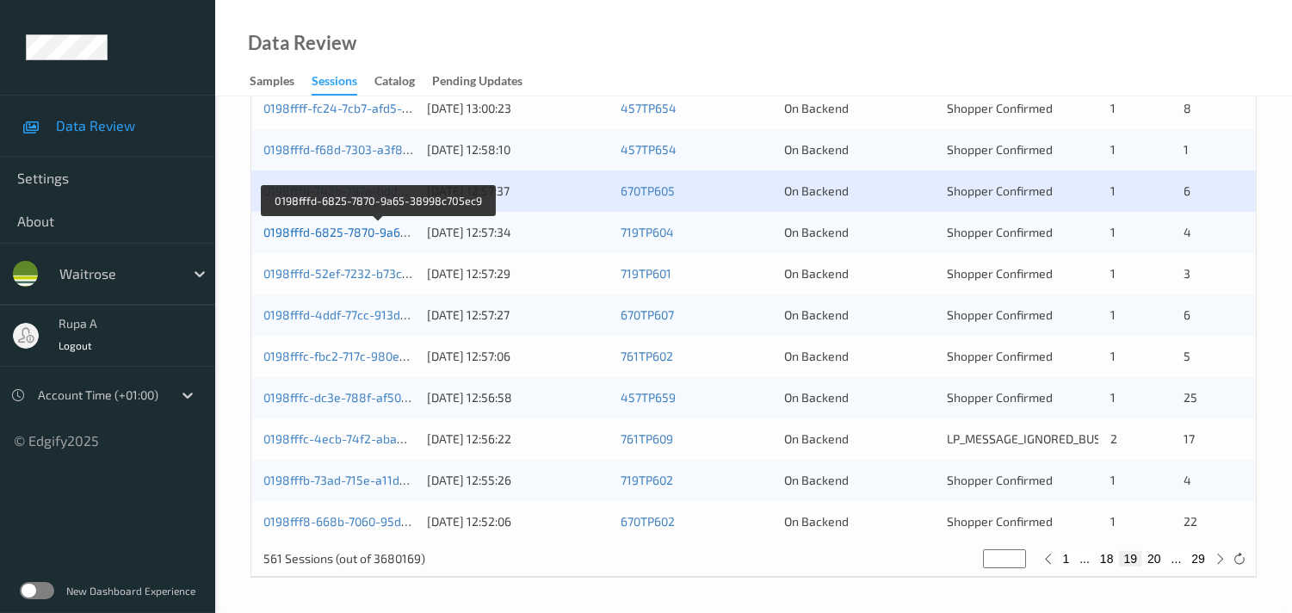
click at [336, 226] on link "0198fffd-6825-7870-9a65-38998c705ec9" at bounding box center [378, 232] width 231 height 15
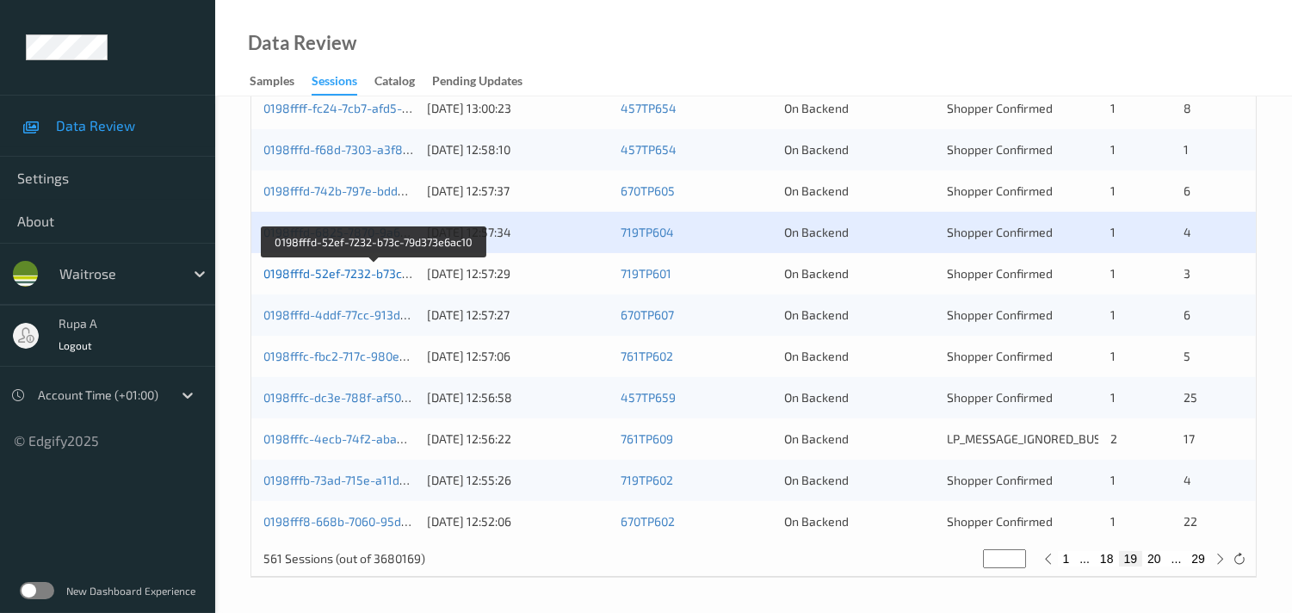
click at [341, 270] on link "0198fffd-52ef-7232-b73c-79d373e6ac10" at bounding box center [373, 273] width 221 height 15
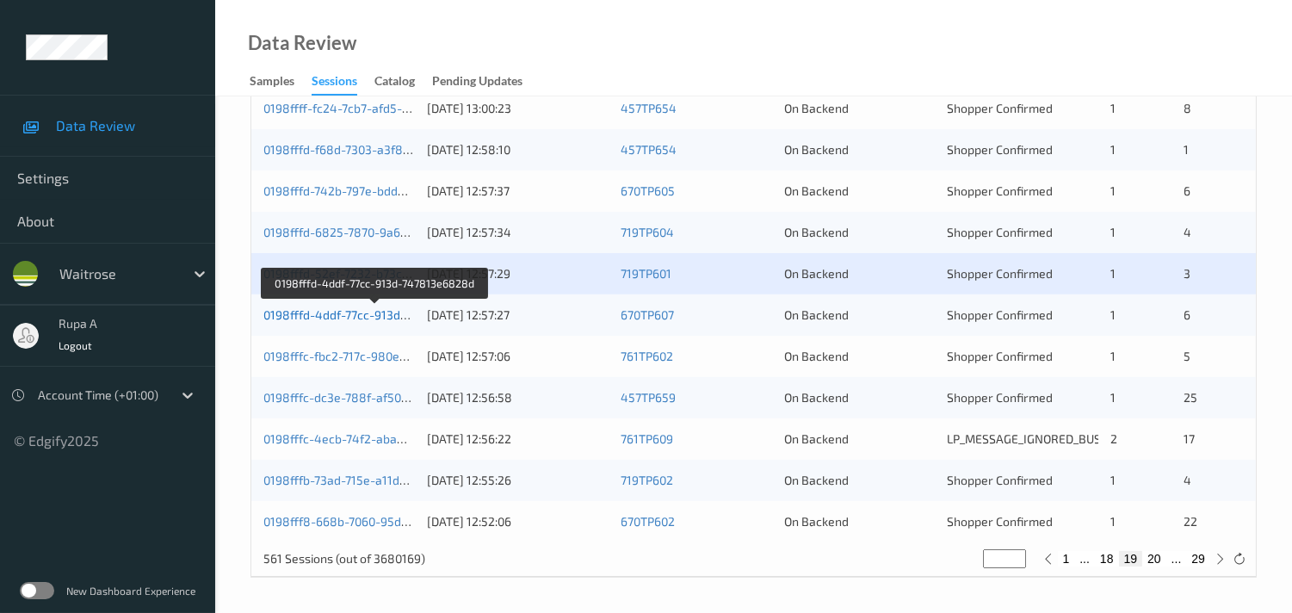
click at [367, 315] on link "0198fffd-4ddf-77cc-913d-747813e6828d" at bounding box center [375, 314] width 224 height 15
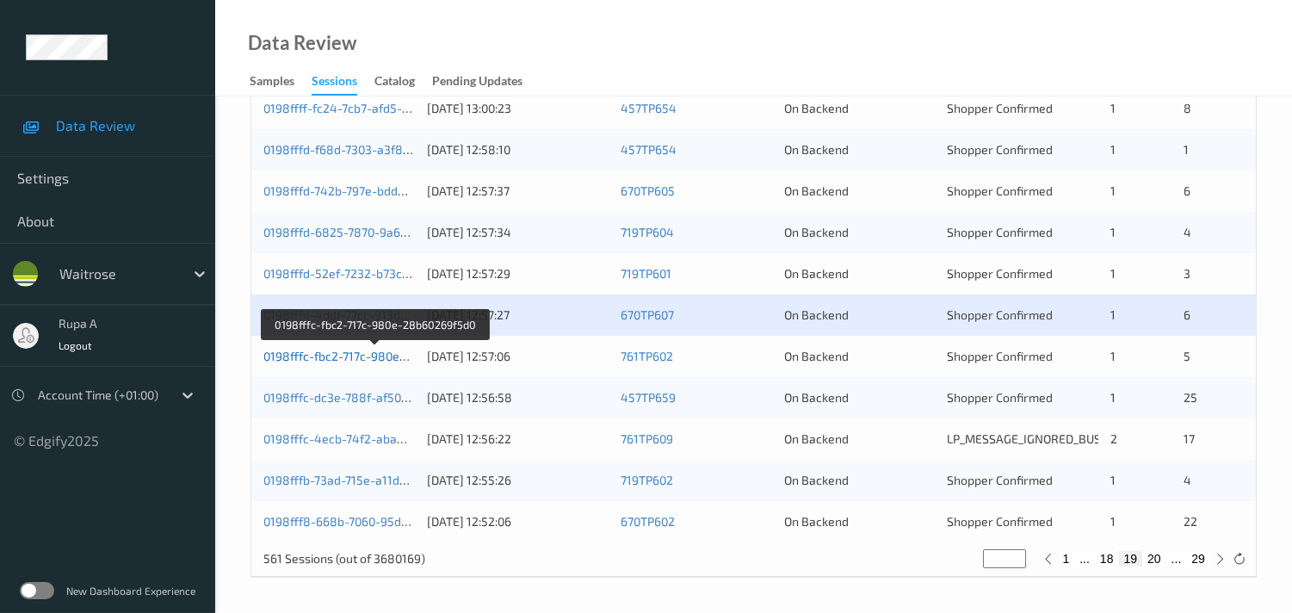
click at [315, 354] on link "0198fffc-fbc2-717c-980e-28b60269f5d0" at bounding box center [374, 356] width 222 height 15
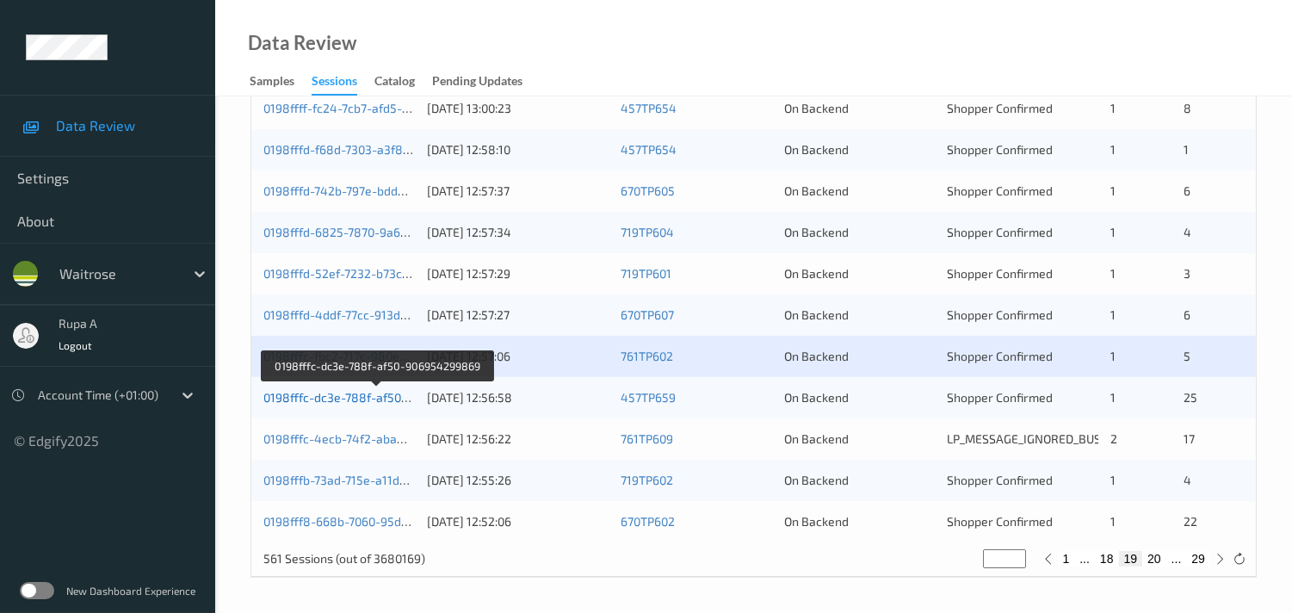
click at [337, 397] on link "0198fffc-dc3e-788f-af50-906954299869" at bounding box center [376, 397] width 227 height 15
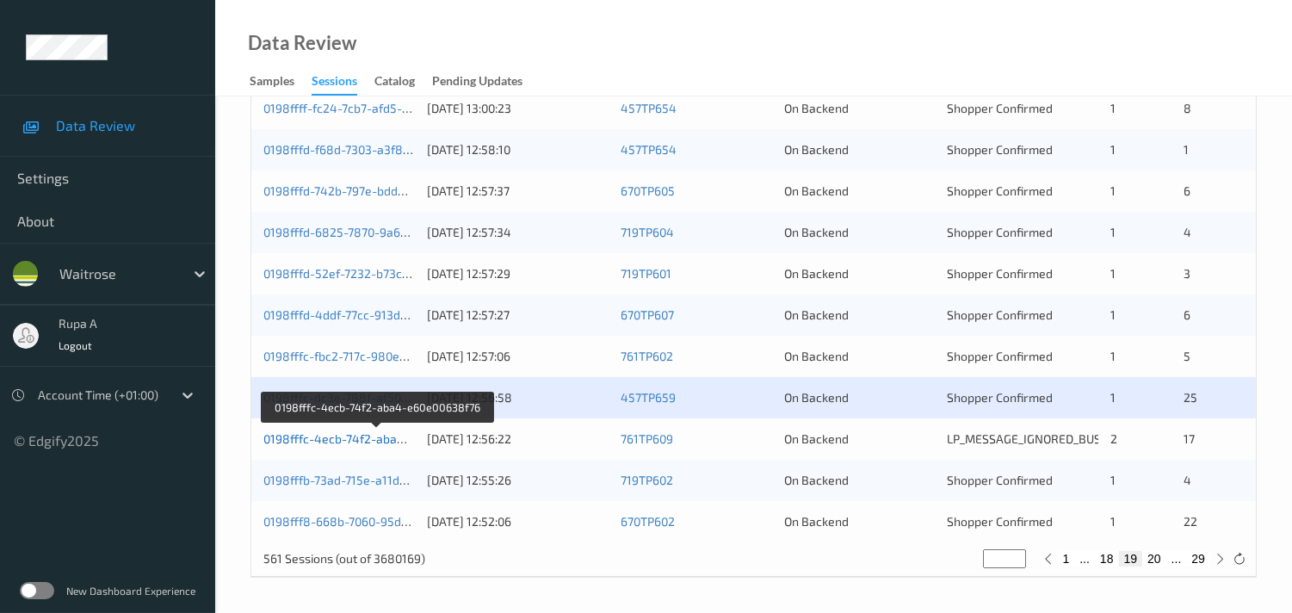
click at [367, 441] on link "0198fffc-4ecb-74f2-aba4-e60e00638f76" at bounding box center [376, 438] width 226 height 15
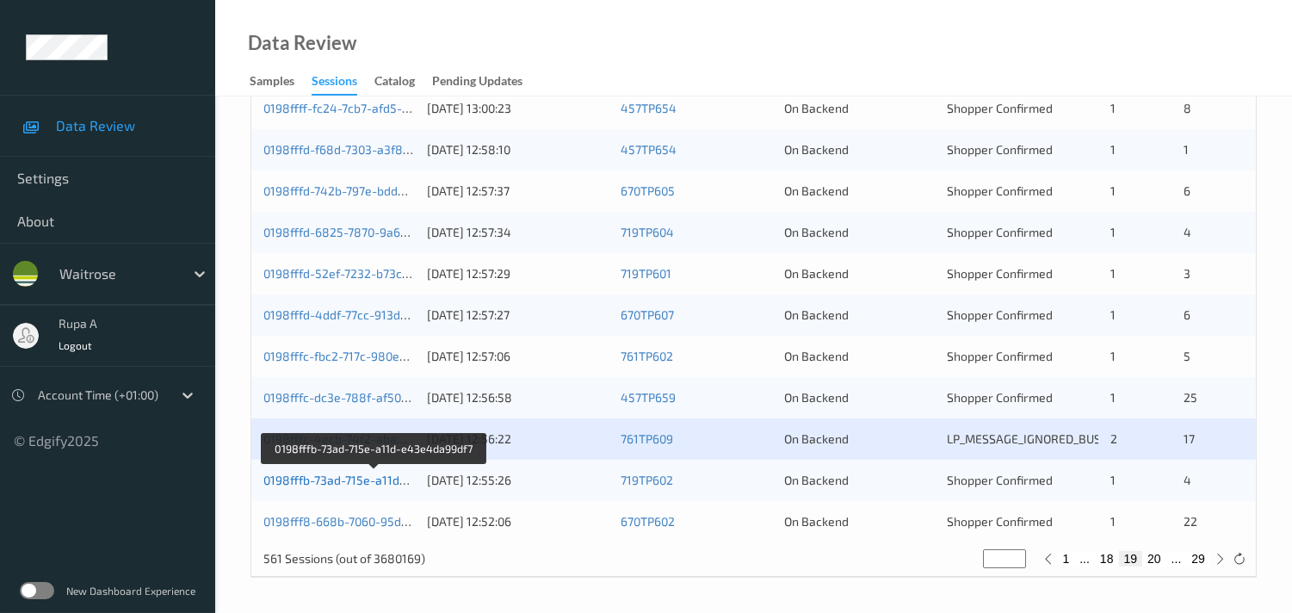
click at [390, 478] on link "0198fffb-73ad-715e-a11d-e43e4da99df7" at bounding box center [374, 479] width 222 height 15
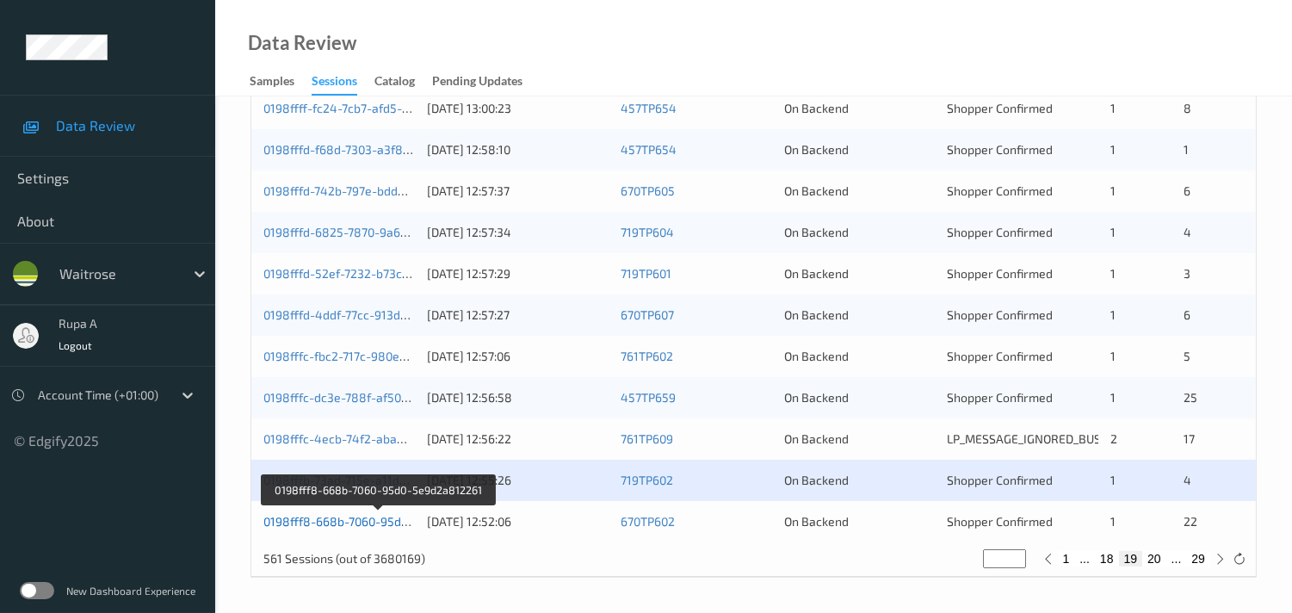
click at [390, 523] on link "0198fff8-668b-7060-95d0-5e9d2a812261" at bounding box center [378, 521] width 230 height 15
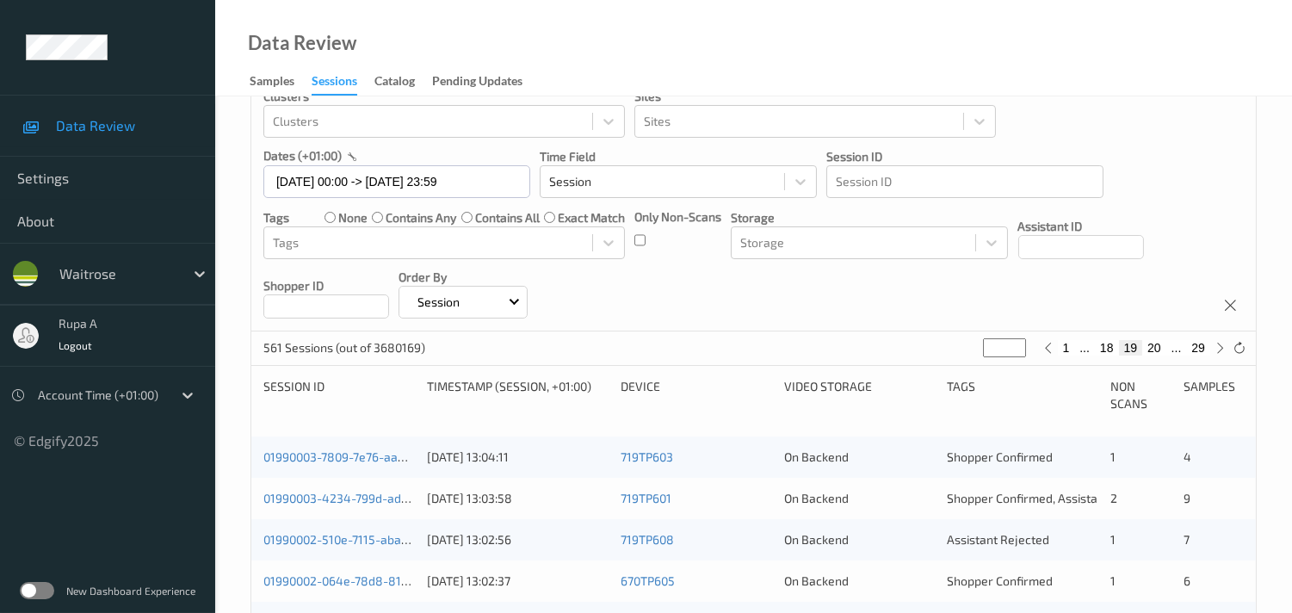
scroll to position [0, 0]
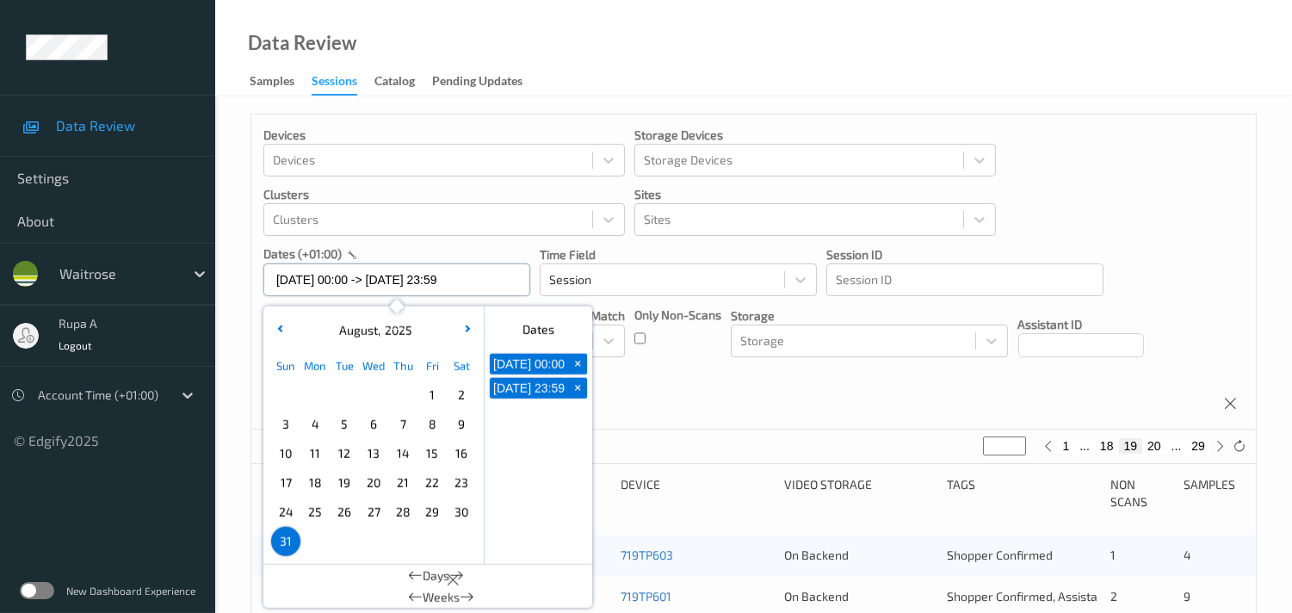
click at [442, 280] on input "31/08/2025 00:00 -> 31/08/2025 23:59" at bounding box center [396, 279] width 267 height 33
click at [468, 328] on icon "button" at bounding box center [465, 328] width 7 height 7
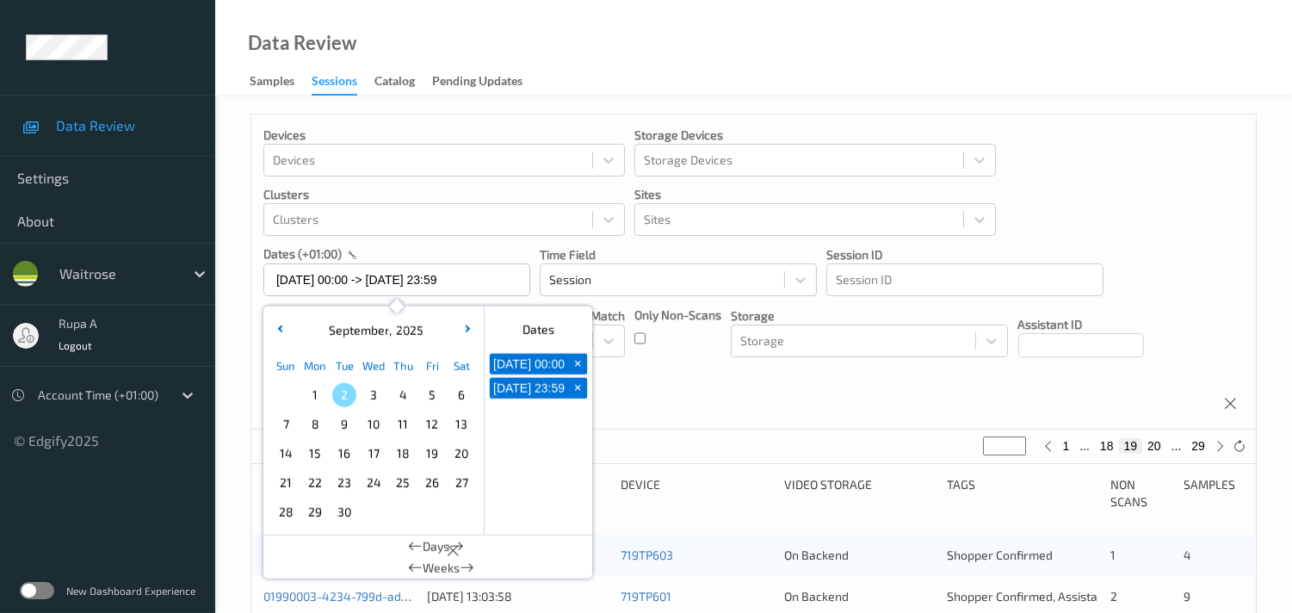
click at [312, 397] on span "1" at bounding box center [315, 395] width 24 height 24
type input "01/09/2025 00:00"
type input "*"
click at [310, 398] on span "1" at bounding box center [315, 395] width 24 height 24
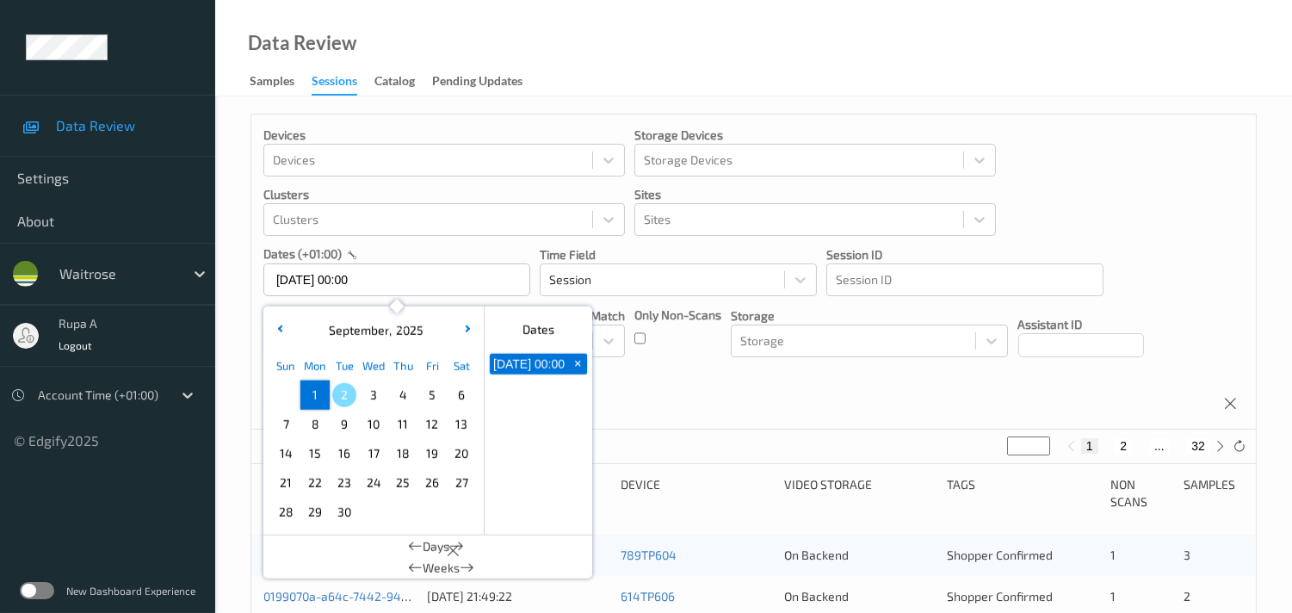
type input "01/09/2025 00:00 -> 01/09/2025 23:59"
click at [684, 384] on div "Devices Devices Storage Devices Storage Devices Clusters Clusters Sites Sites d…" at bounding box center [753, 271] width 1004 height 315
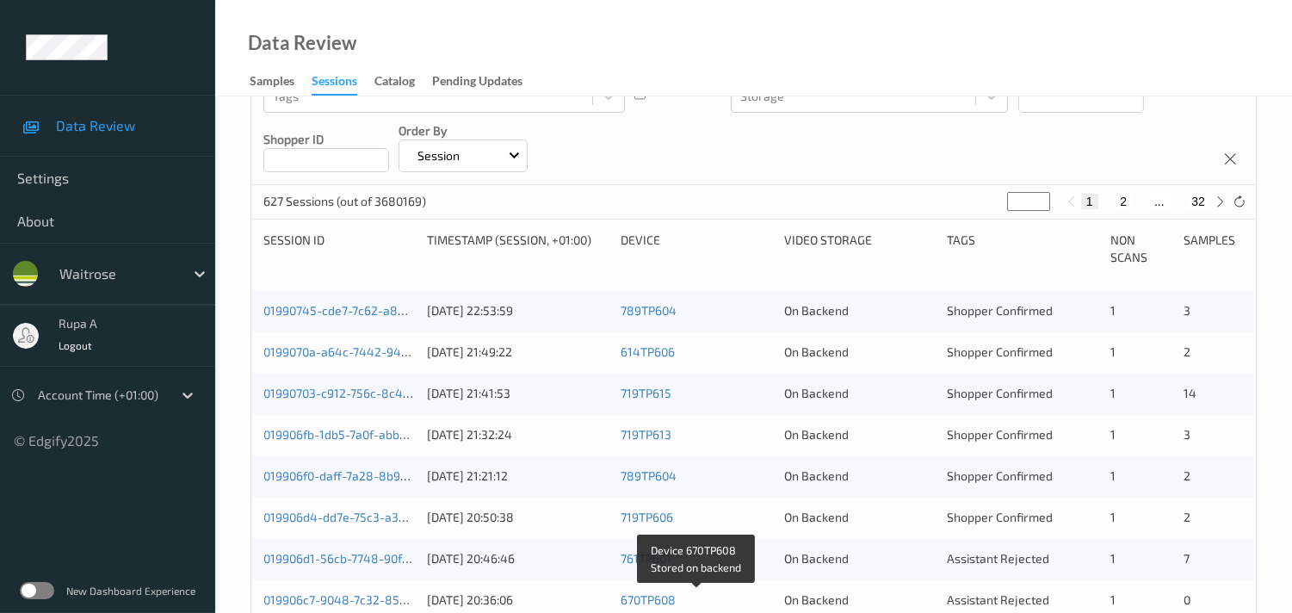
scroll to position [149, 0]
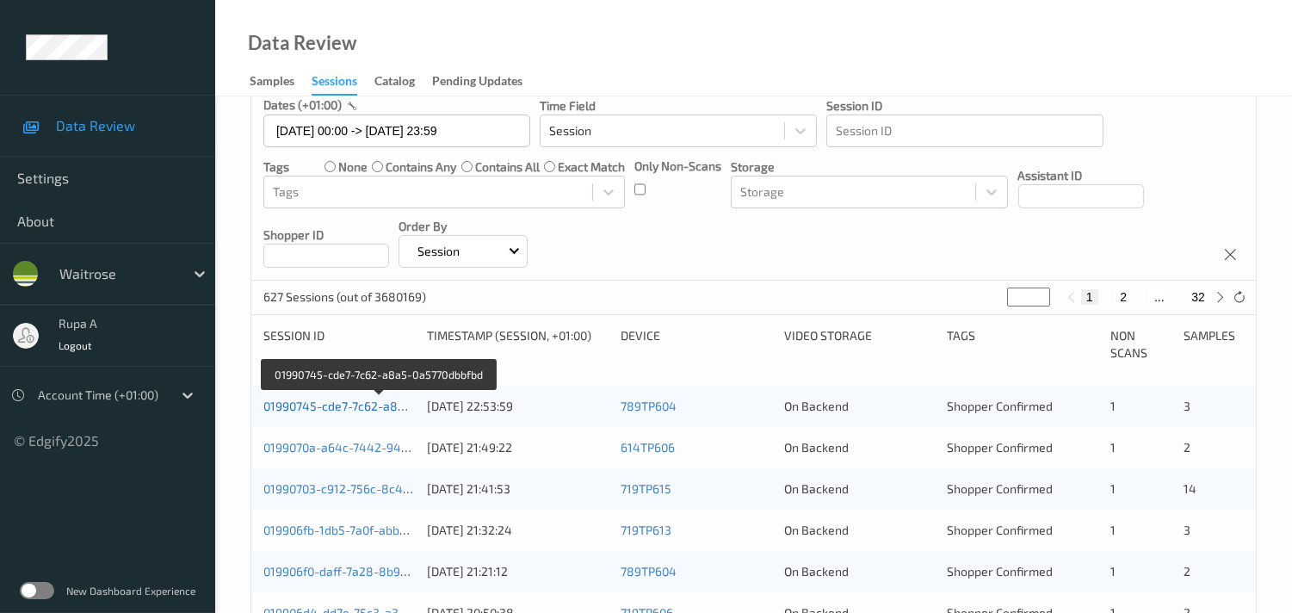
click at [396, 409] on link "01990745-cde7-7c62-a8a5-0a5770dbbfbd" at bounding box center [378, 405] width 231 height 15
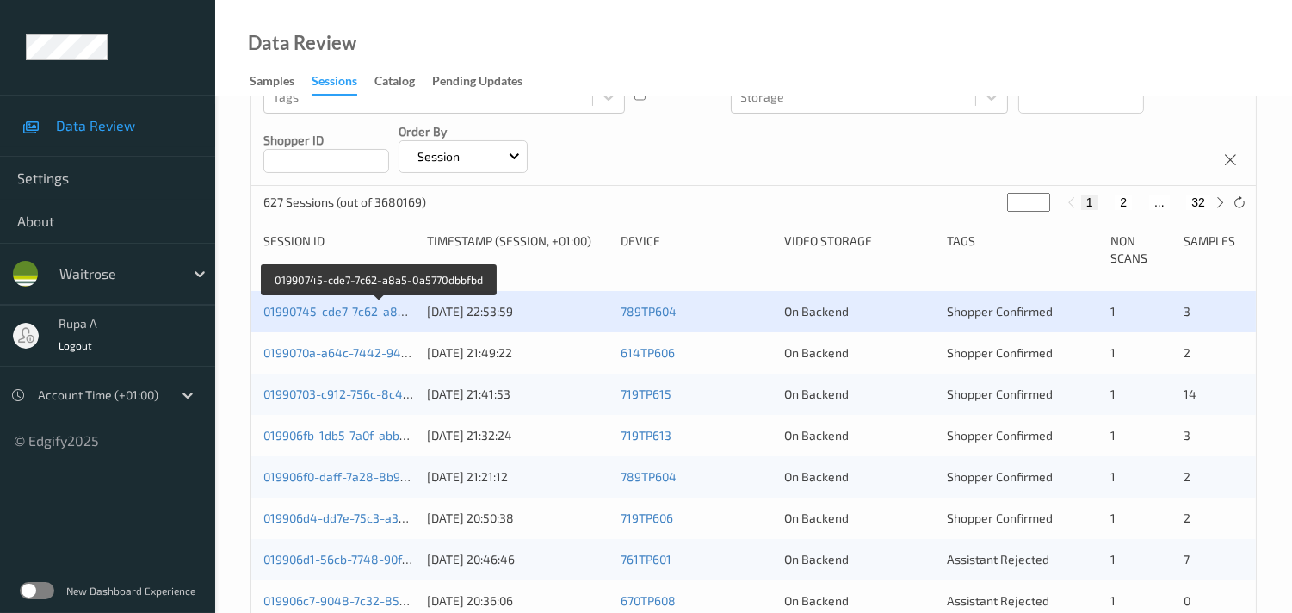
scroll to position [244, 0]
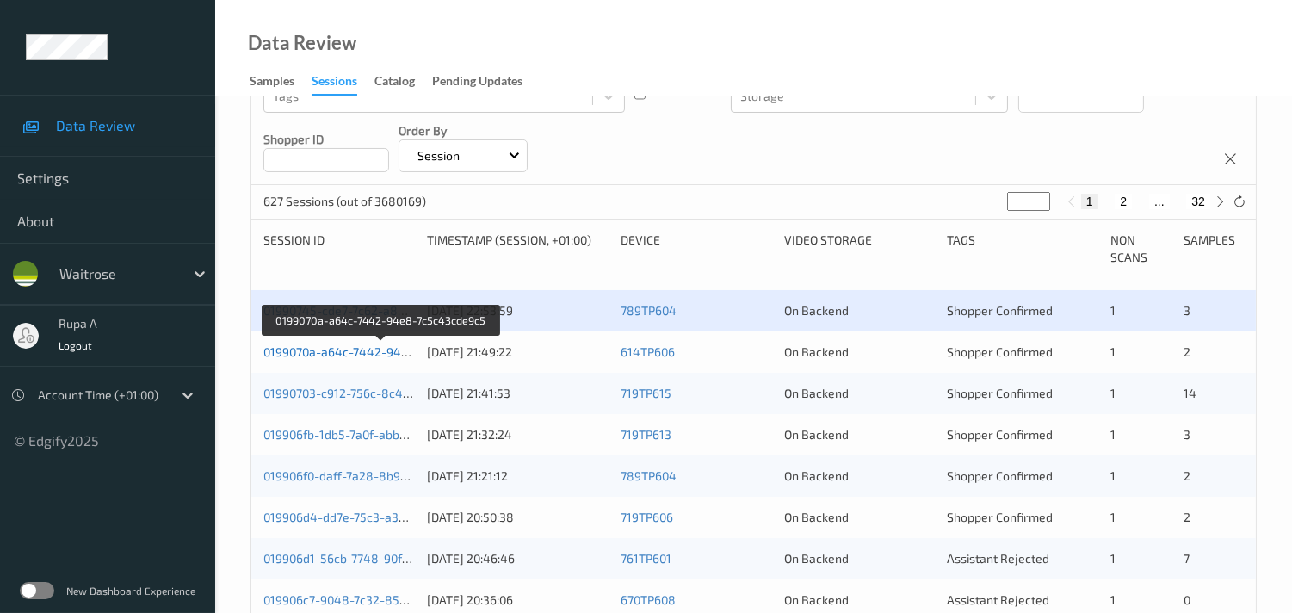
click at [384, 349] on link "0199070a-a64c-7442-94e8-7c5c43cde9c5" at bounding box center [381, 351] width 236 height 15
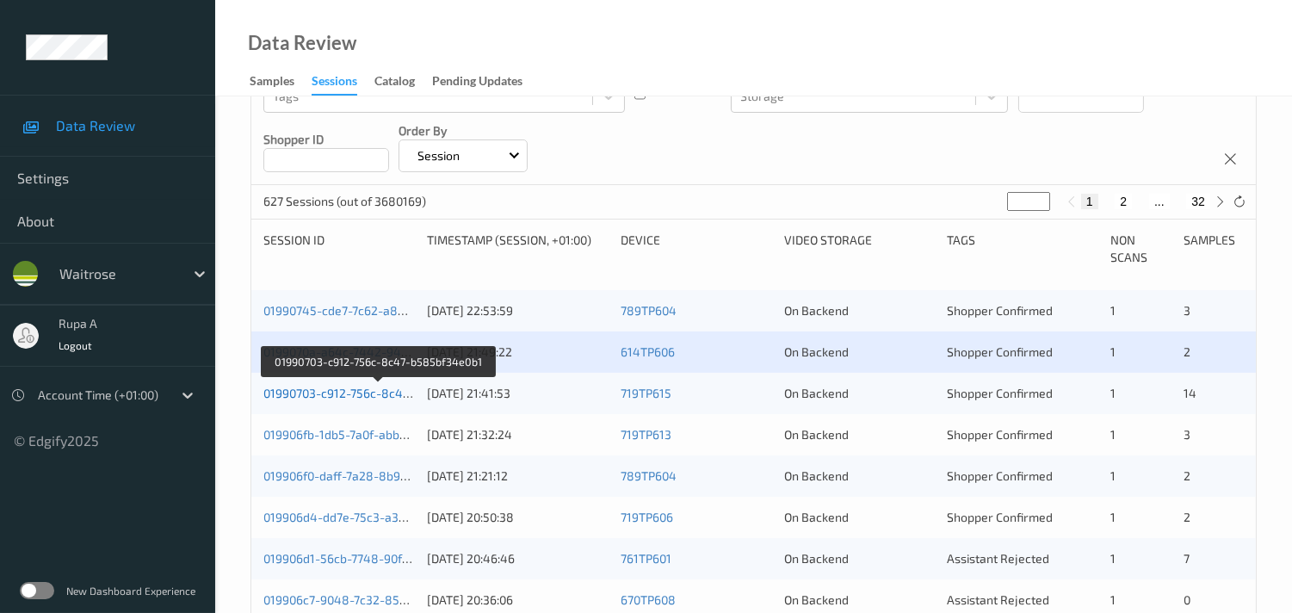
click at [328, 390] on link "01990703-c912-756c-8c47-b585bf34e0b1" at bounding box center [378, 393] width 231 height 15
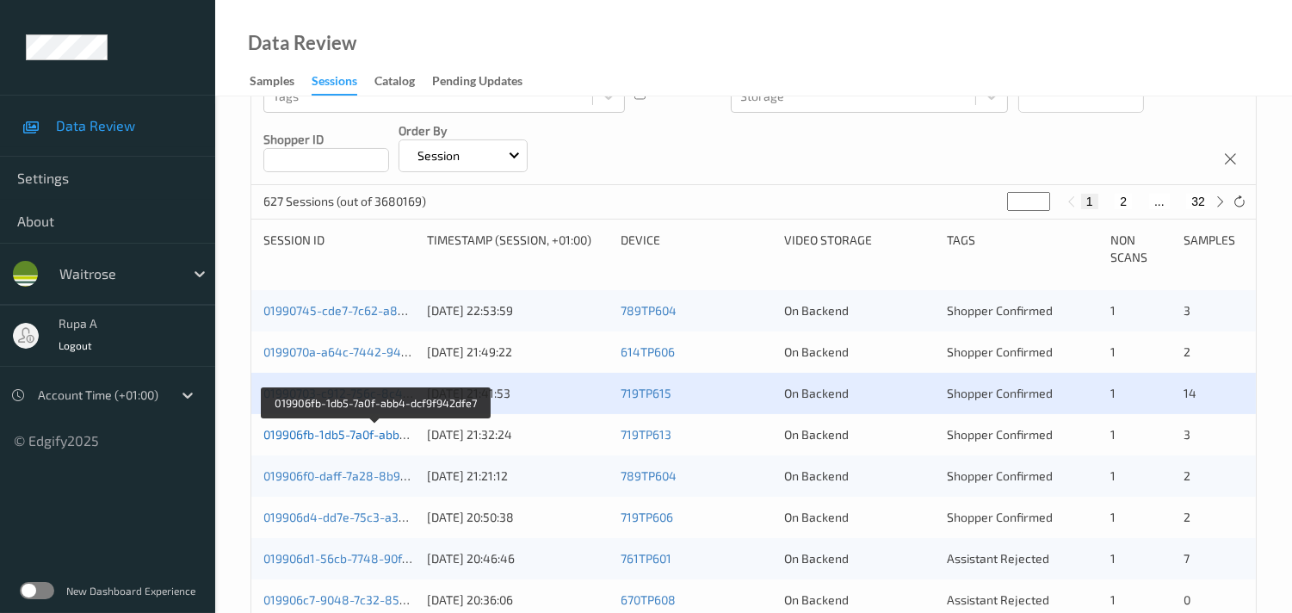
click at [355, 432] on link "019906fb-1db5-7a0f-abb4-dcf9f942dfe7" at bounding box center [374, 434] width 223 height 15
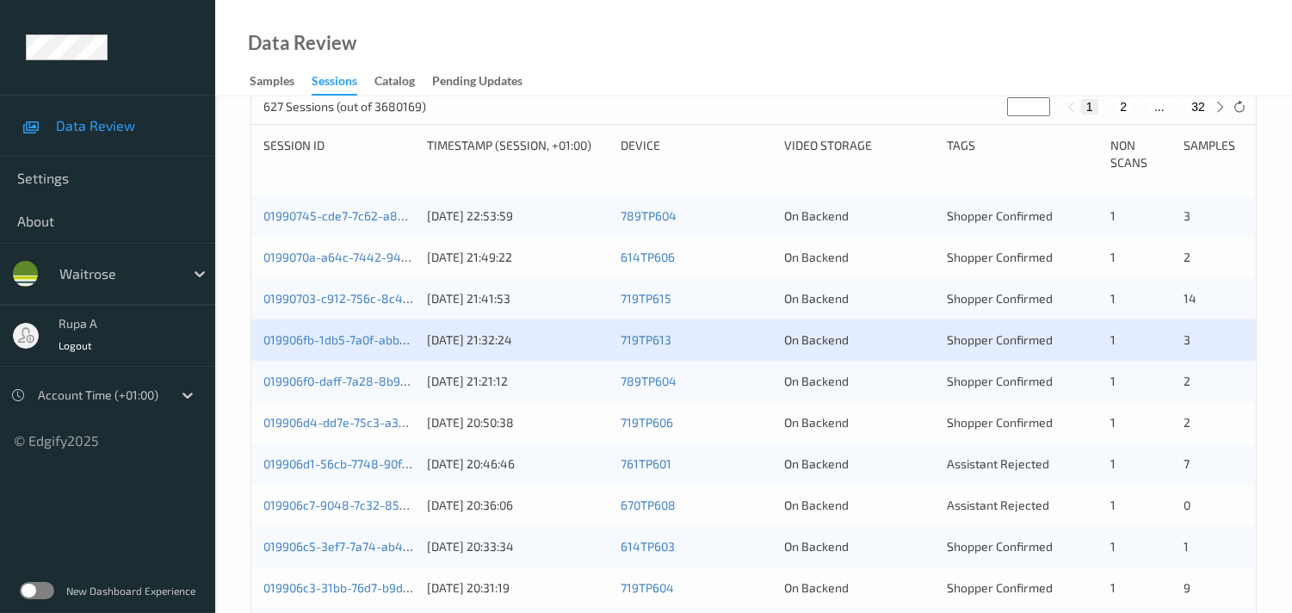
scroll to position [340, 0]
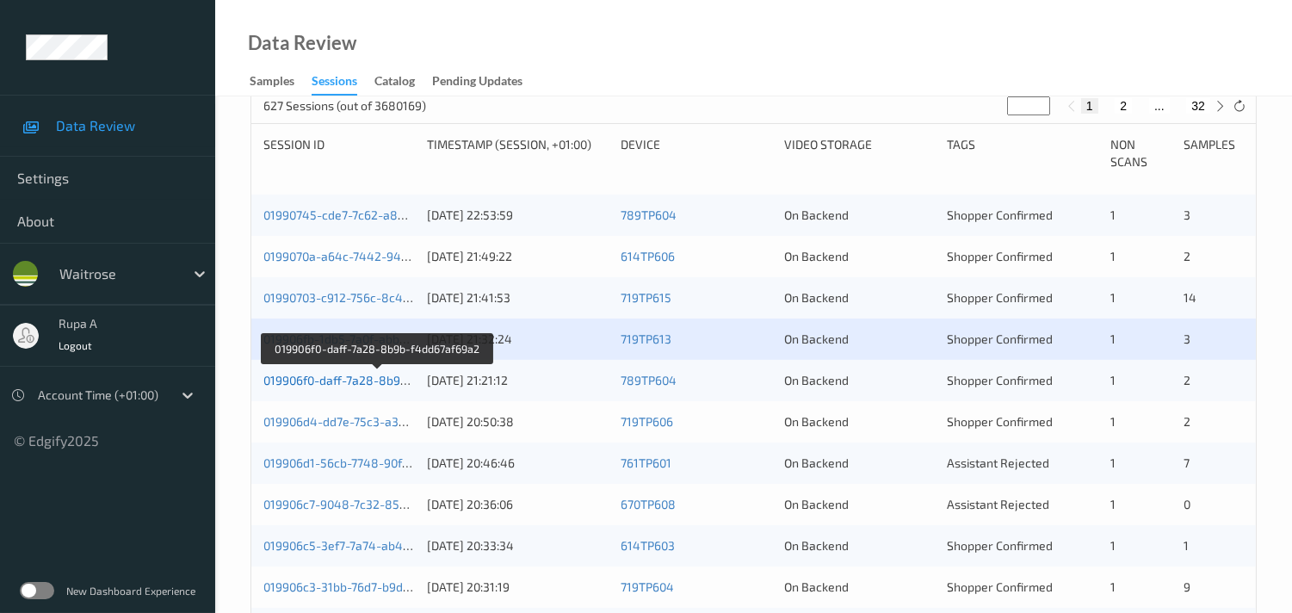
click at [370, 380] on link "019906f0-daff-7a28-8b9b-f4dd67af69a2" at bounding box center [376, 380] width 226 height 15
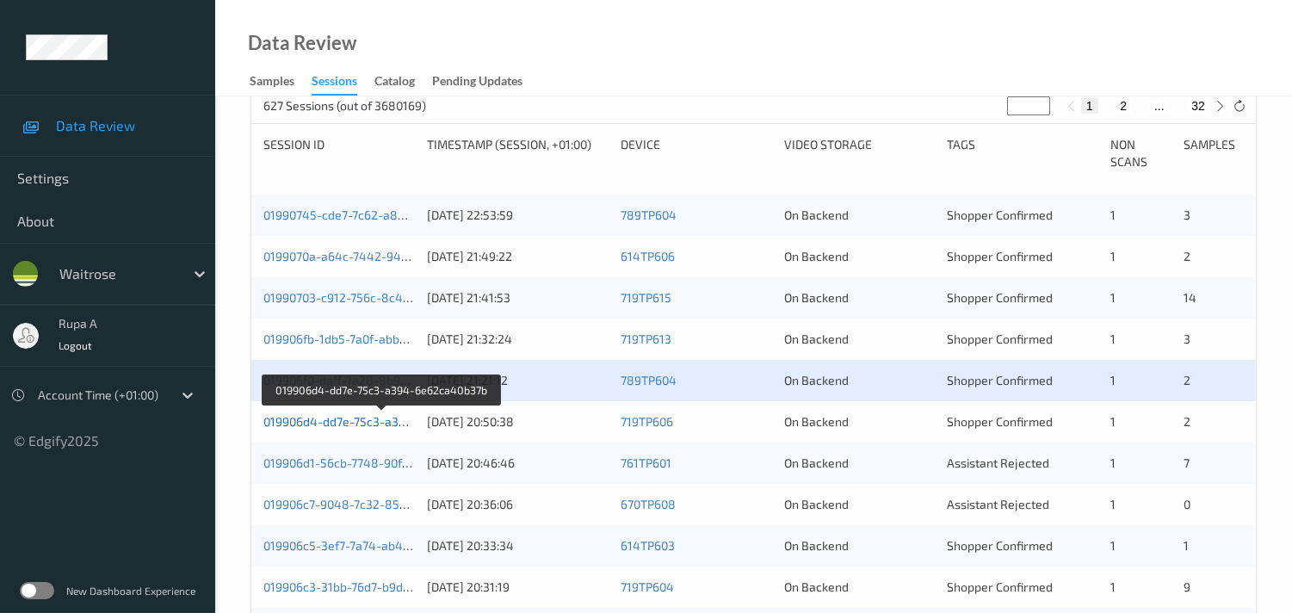
click at [359, 419] on link "019906d4-dd7e-75c3-a394-6e62ca40b37b" at bounding box center [381, 421] width 237 height 15
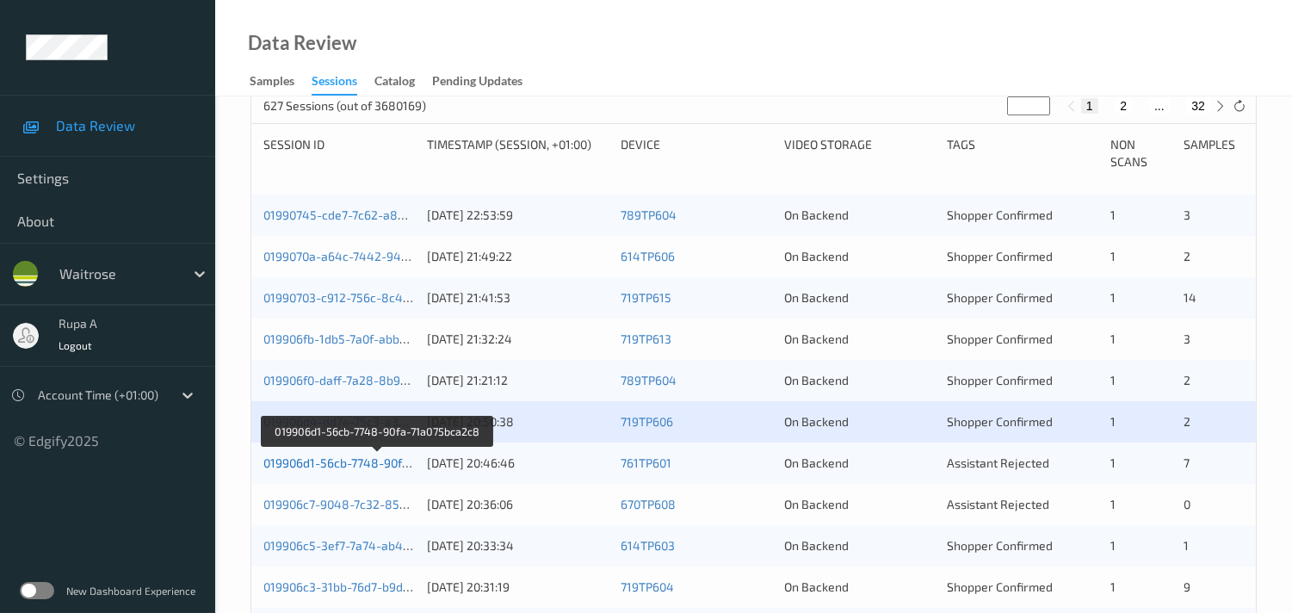
click at [339, 462] on link "019906d1-56cb-7748-90fa-71a075bca2c8" at bounding box center [377, 462] width 228 height 15
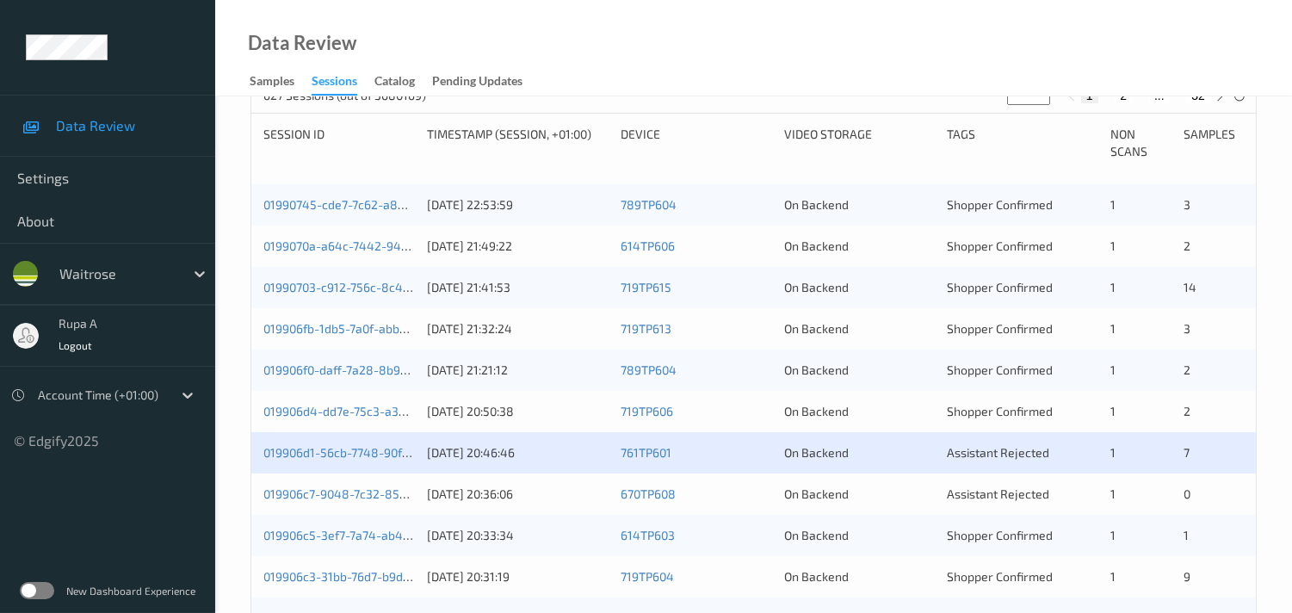
scroll to position [531, 0]
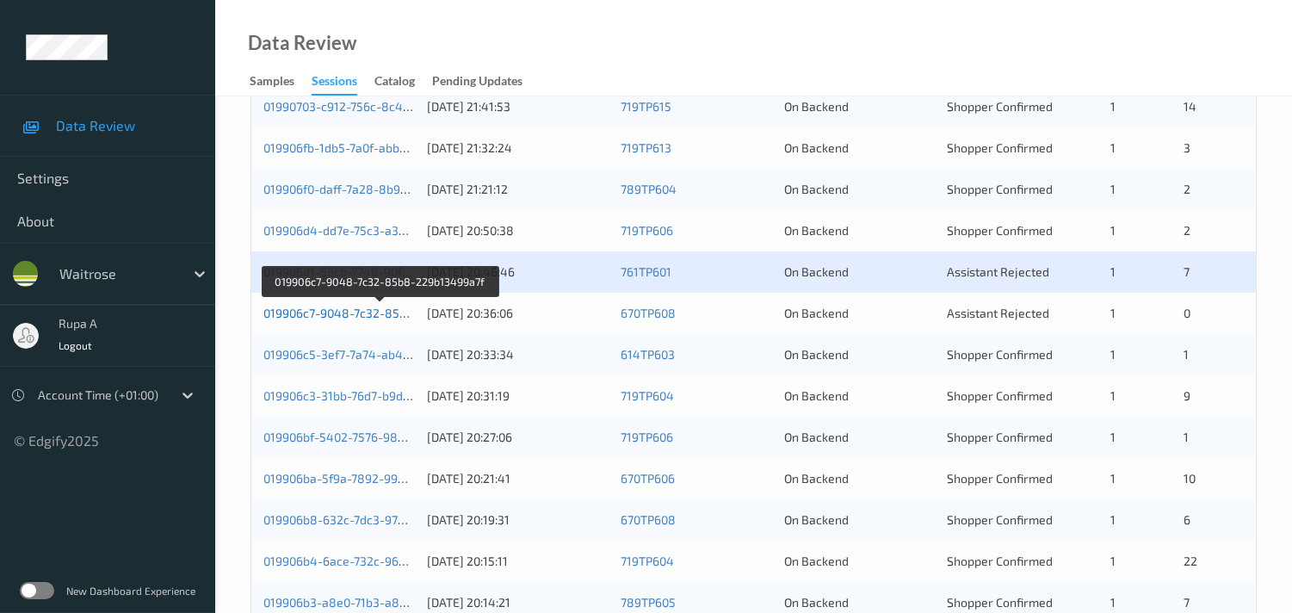
click at [313, 312] on link "019906c7-9048-7c32-85b8-229b13499a7f" at bounding box center [380, 313] width 234 height 15
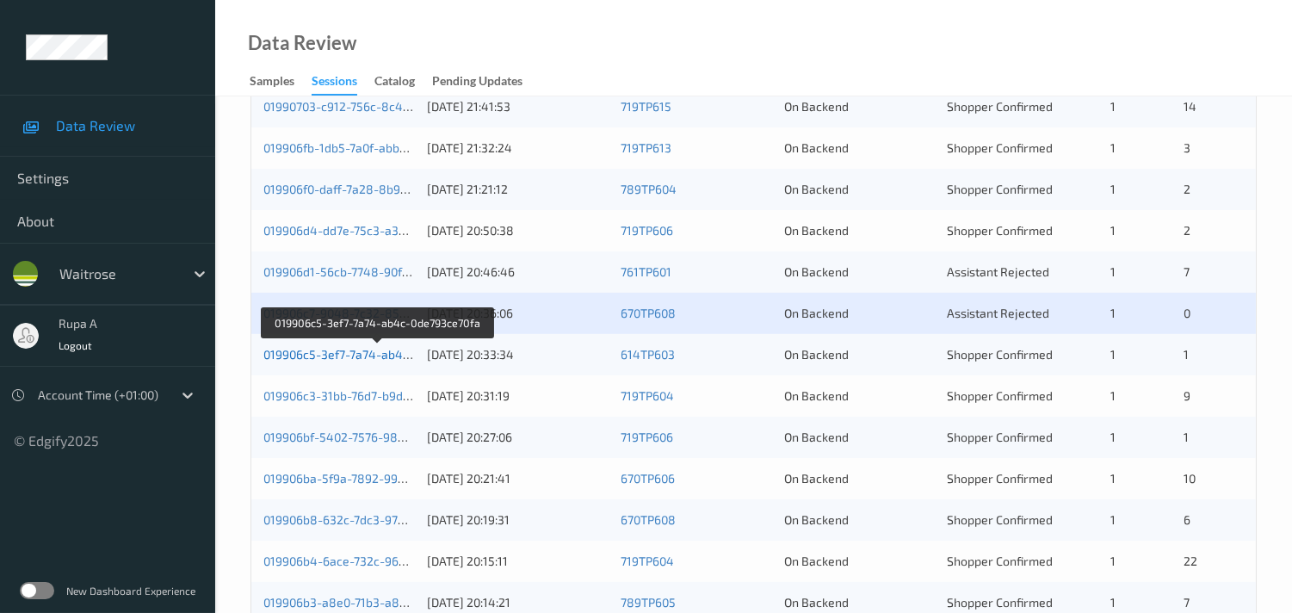
click at [376, 353] on link "019906c5-3ef7-7a74-ab4c-0de793ce70fa" at bounding box center [377, 354] width 228 height 15
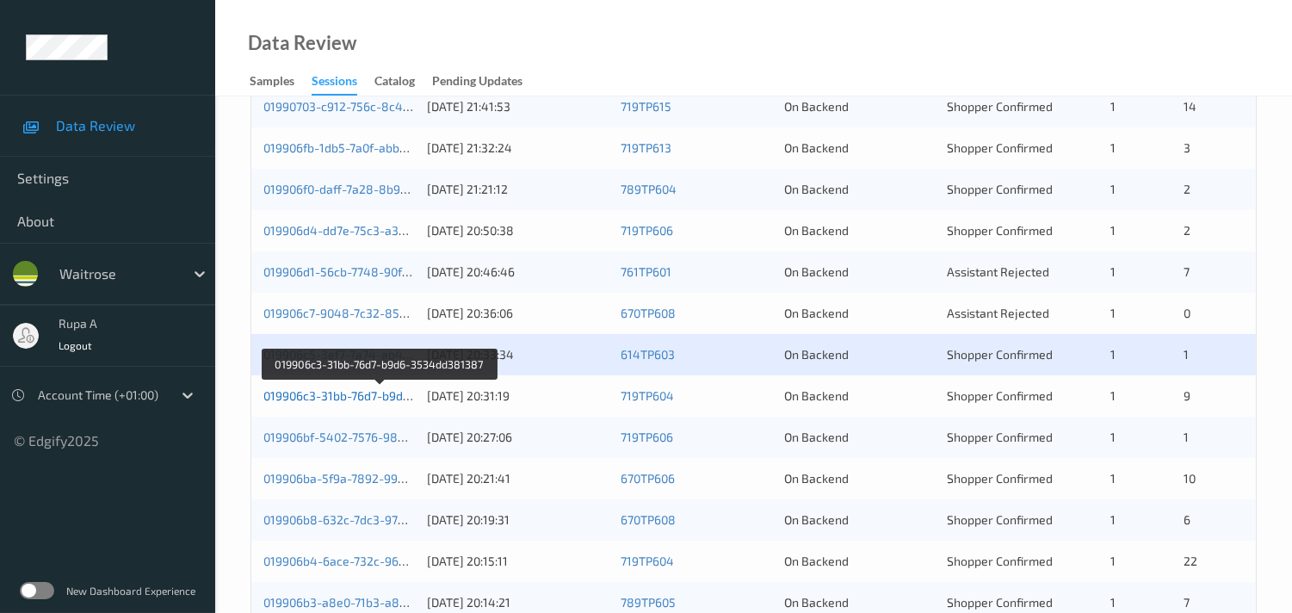
click at [372, 397] on link "019906c3-31bb-76d7-b9d6-3534dd381387" at bounding box center [380, 395] width 234 height 15
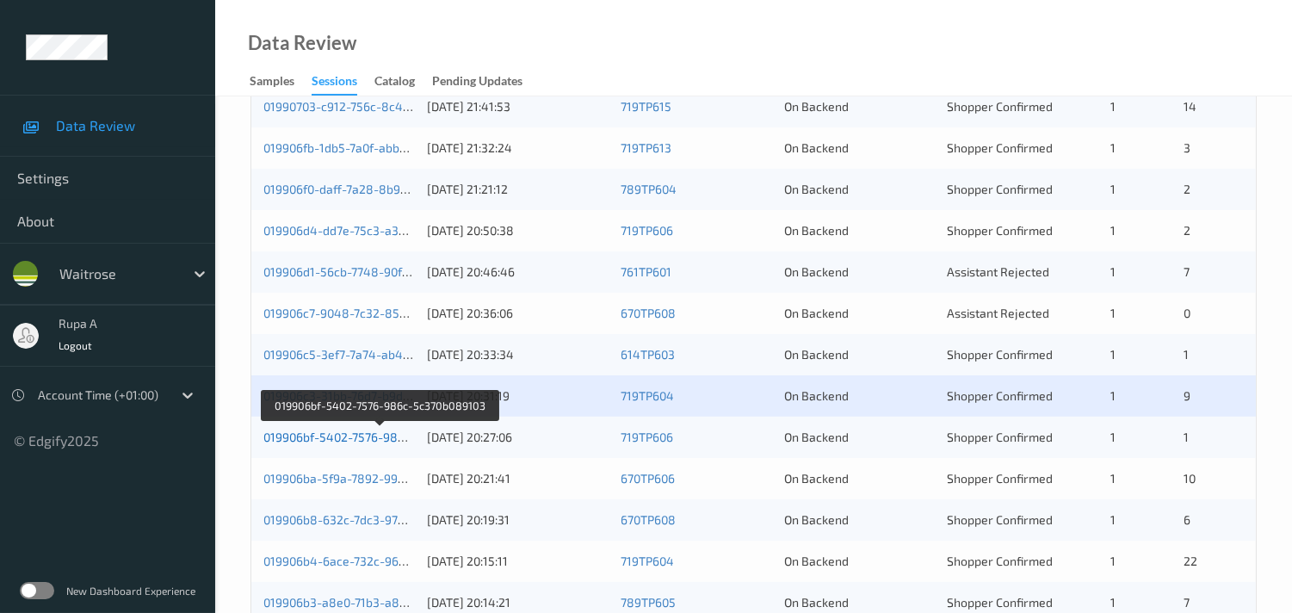
click at [380, 435] on link "019906bf-5402-7576-986c-5c370b089103" at bounding box center [379, 436] width 232 height 15
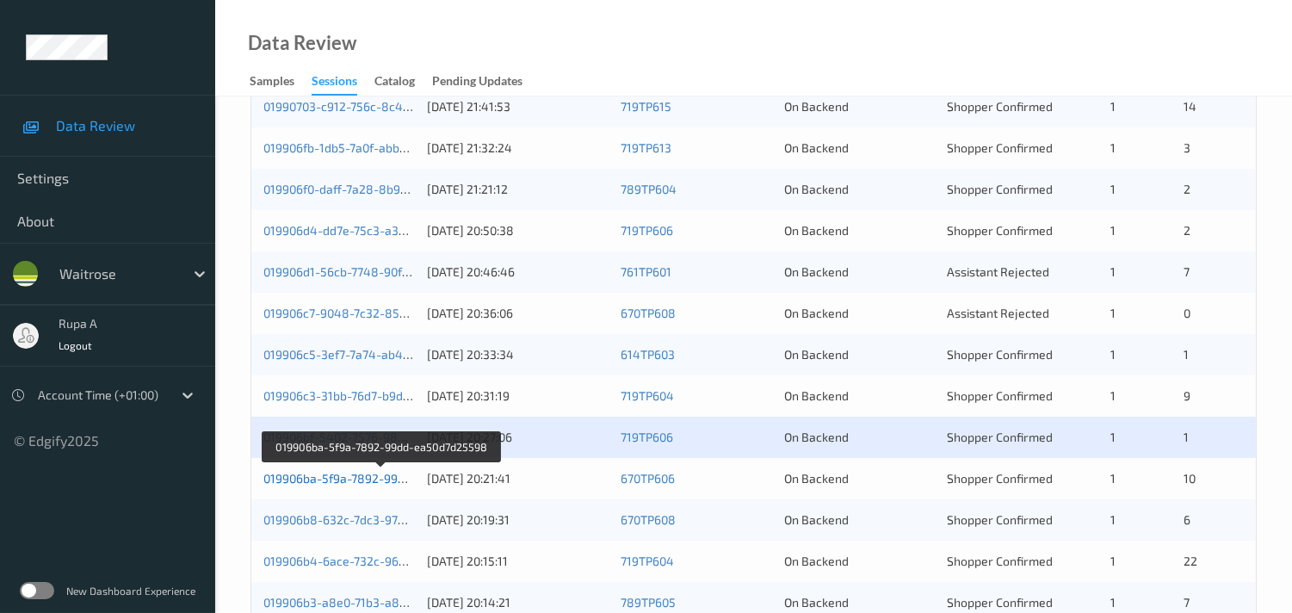
click at [396, 485] on link "019906ba-5f9a-7892-99dd-ea50d7d25598" at bounding box center [381, 478] width 236 height 15
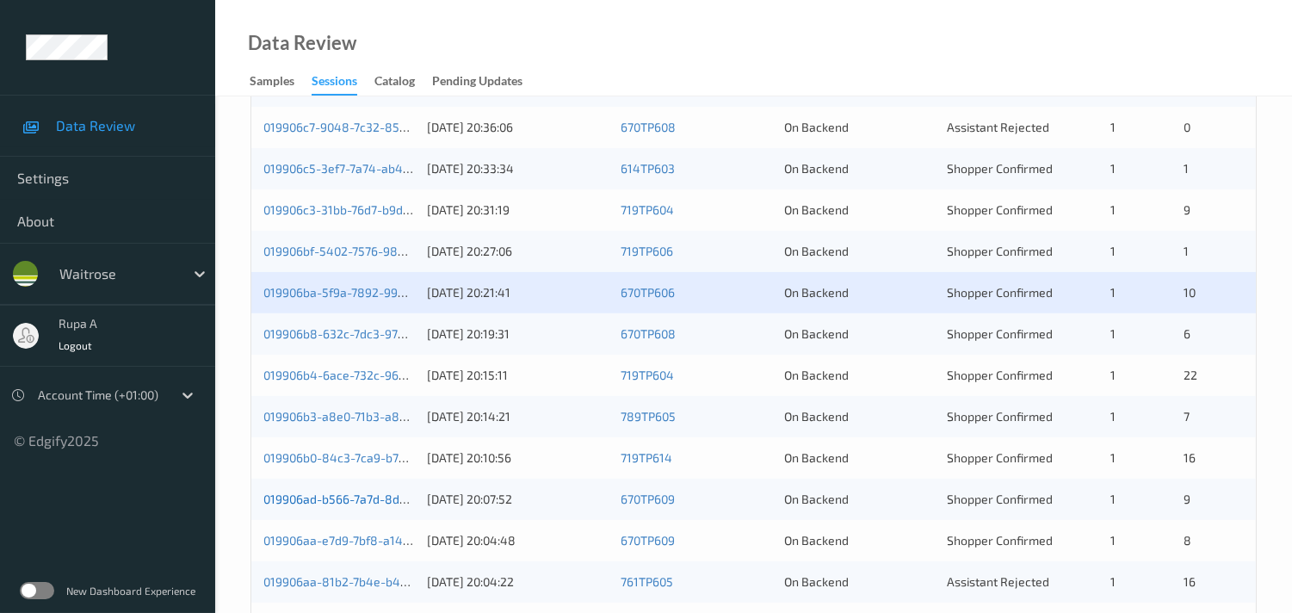
scroll to position [723, 0]
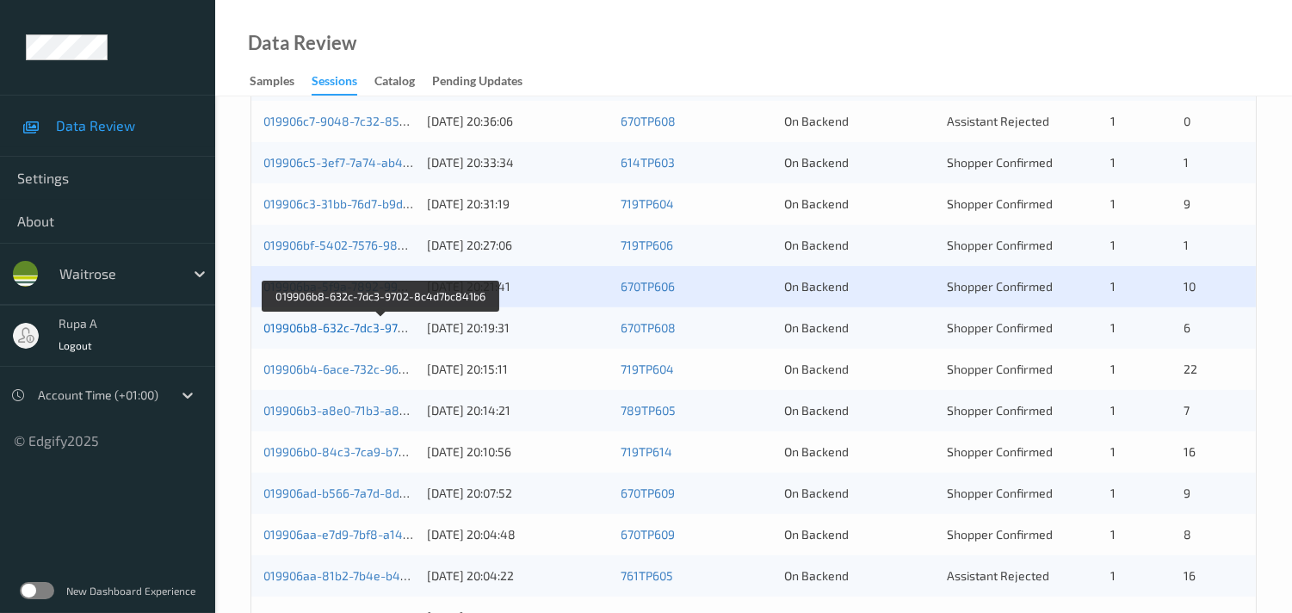
click at [371, 330] on link "019906b8-632c-7dc3-9702-8c4d7bc841b6" at bounding box center [380, 327] width 235 height 15
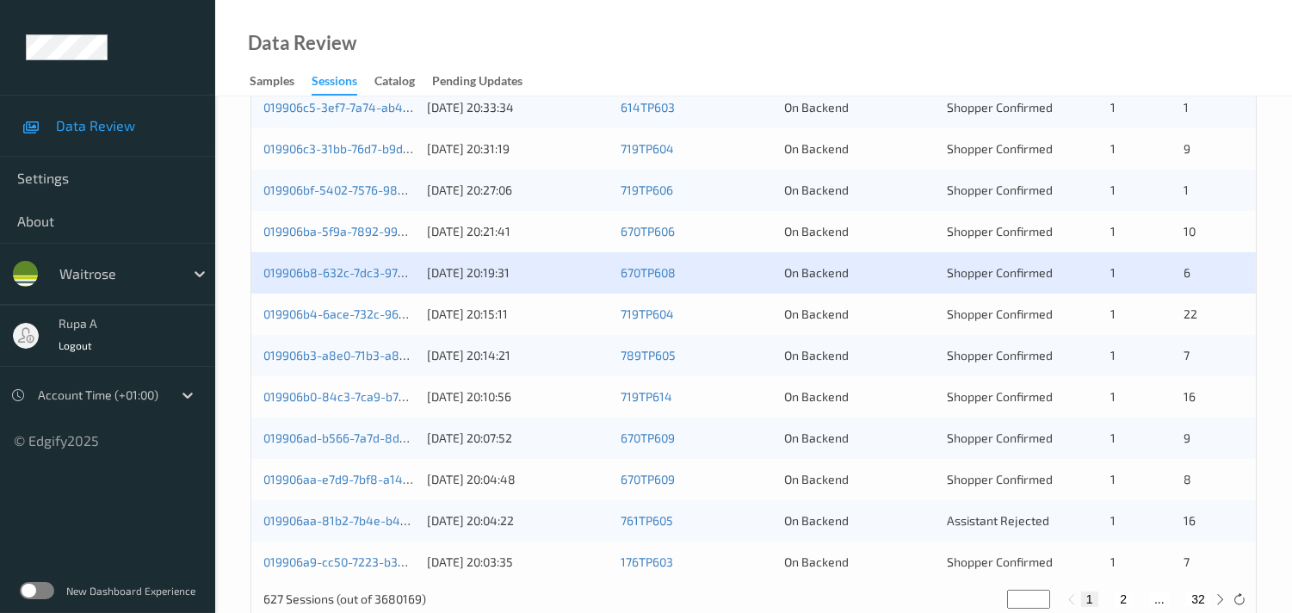
scroll to position [818, 0]
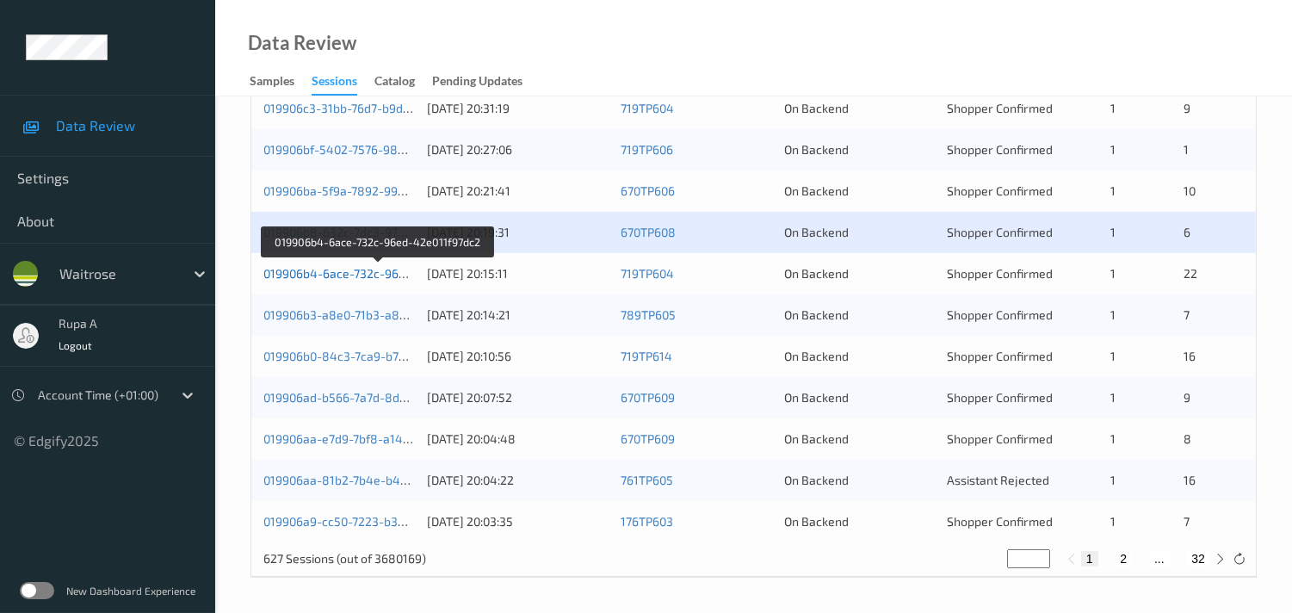
click at [380, 276] on link "019906b4-6ace-732c-96ed-42e011f97dc2" at bounding box center [378, 273] width 230 height 15
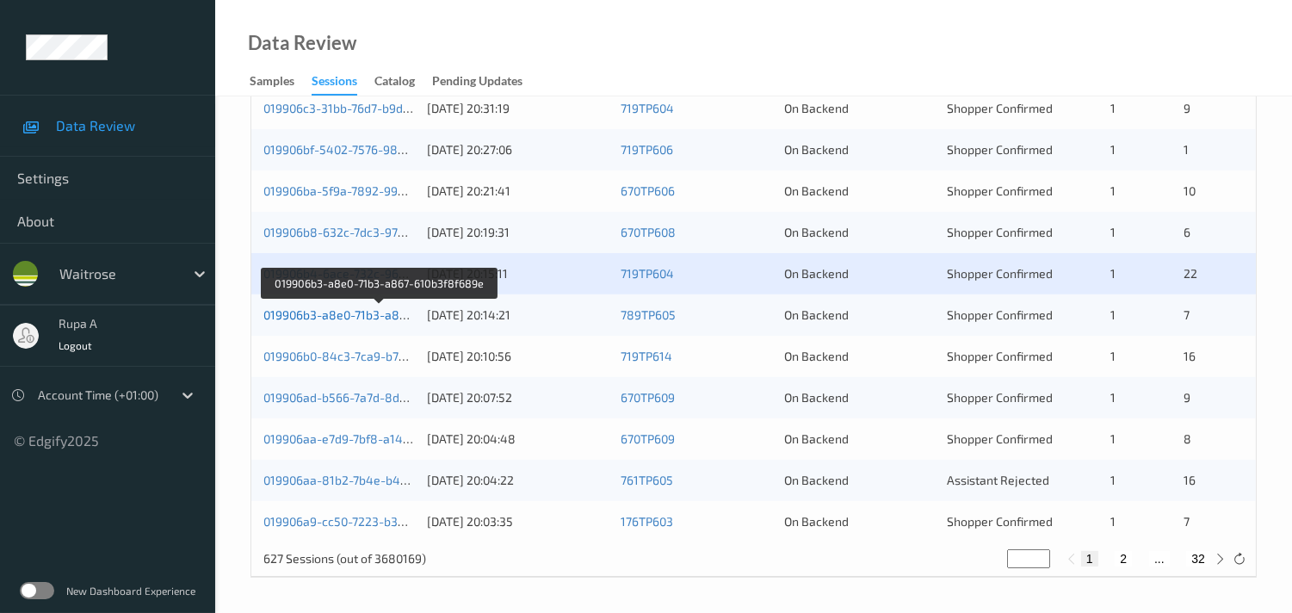
click at [376, 311] on link "019906b3-a8e0-71b3-a867-610b3f8f689e" at bounding box center [378, 314] width 231 height 15
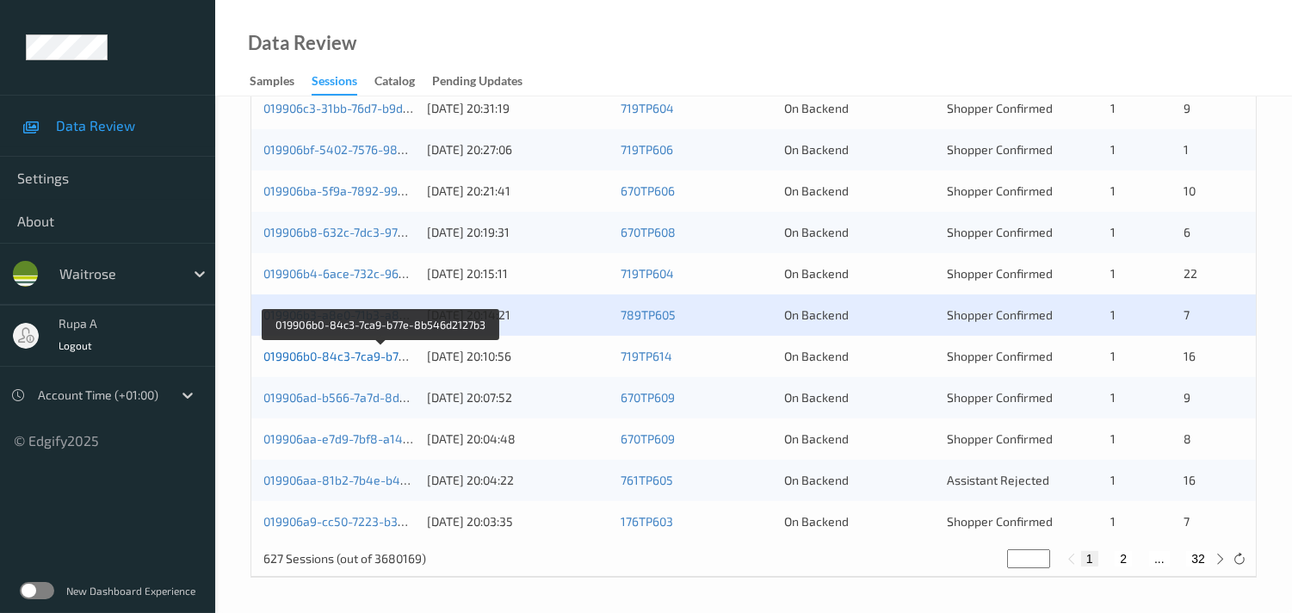
click at [368, 356] on link "019906b0-84c3-7ca9-b77e-8b546d2127b3" at bounding box center [380, 356] width 235 height 15
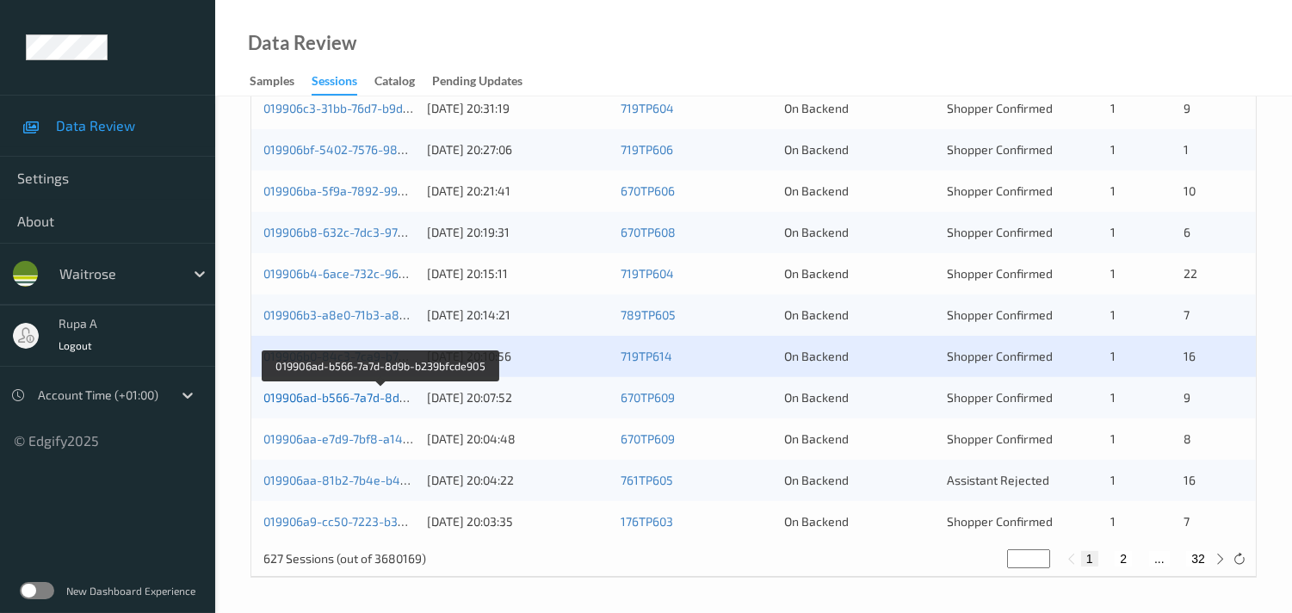
click at [368, 392] on link "019906ad-b566-7a7d-8d9b-b239bfcde905" at bounding box center [380, 397] width 234 height 15
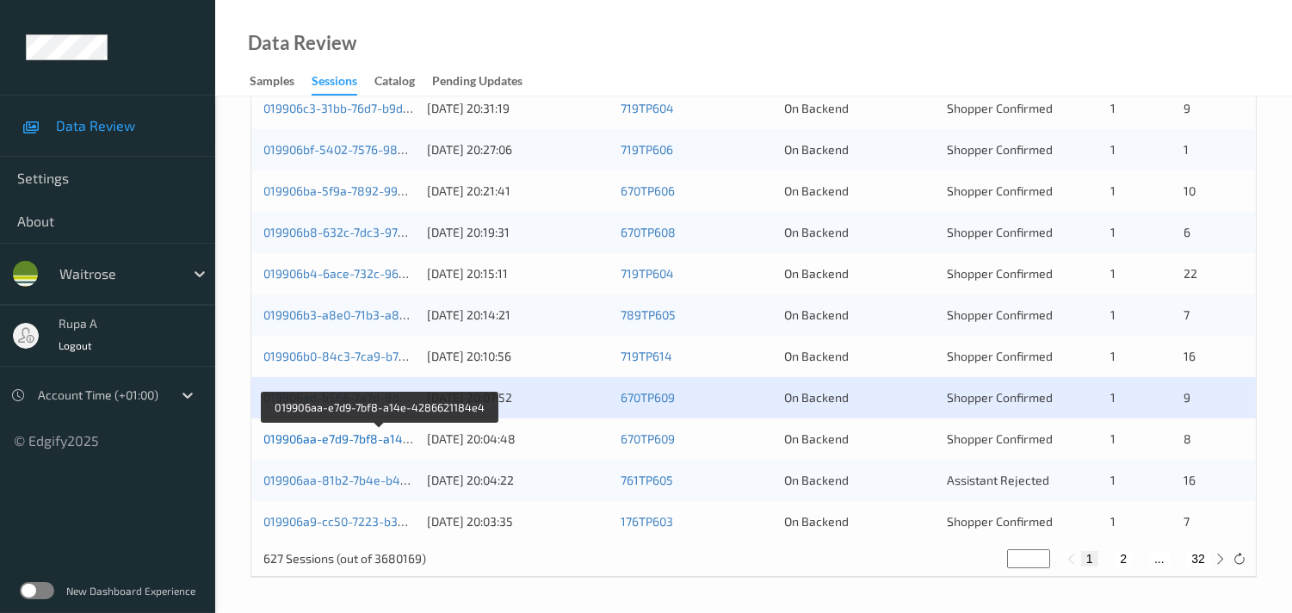
click at [388, 441] on link "019906aa-e7d9-7bf8-a14e-4286621184e4" at bounding box center [380, 438] width 235 height 15
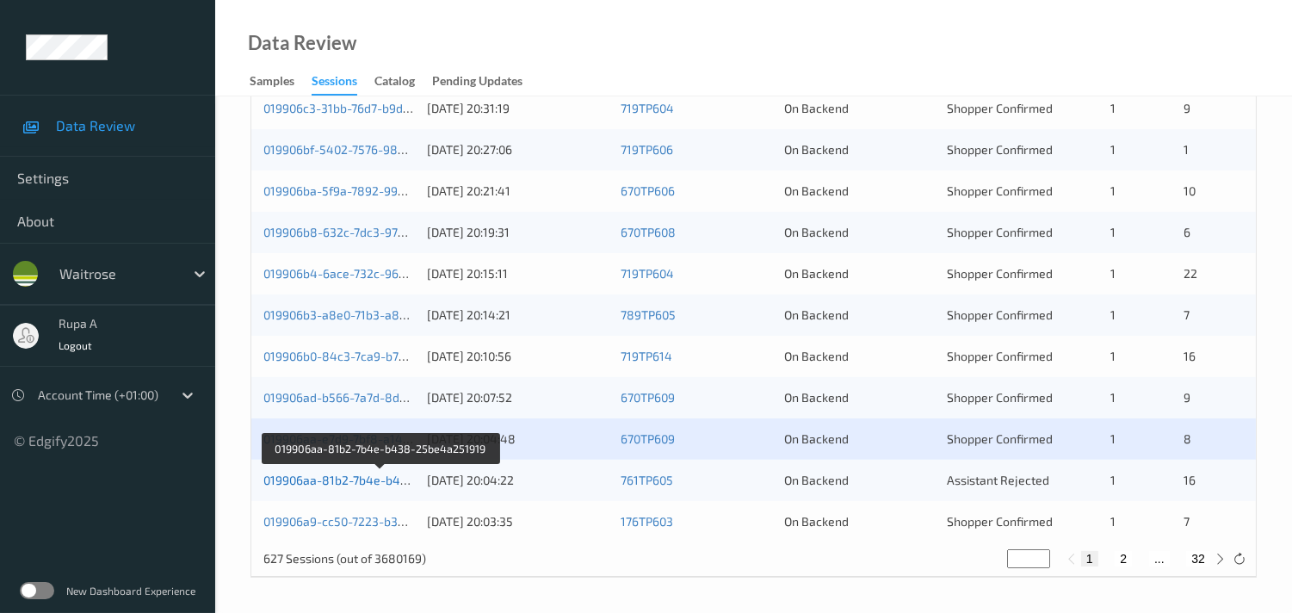
click at [396, 478] on link "019906aa-81b2-7b4e-b438-25be4a251919" at bounding box center [381, 479] width 237 height 15
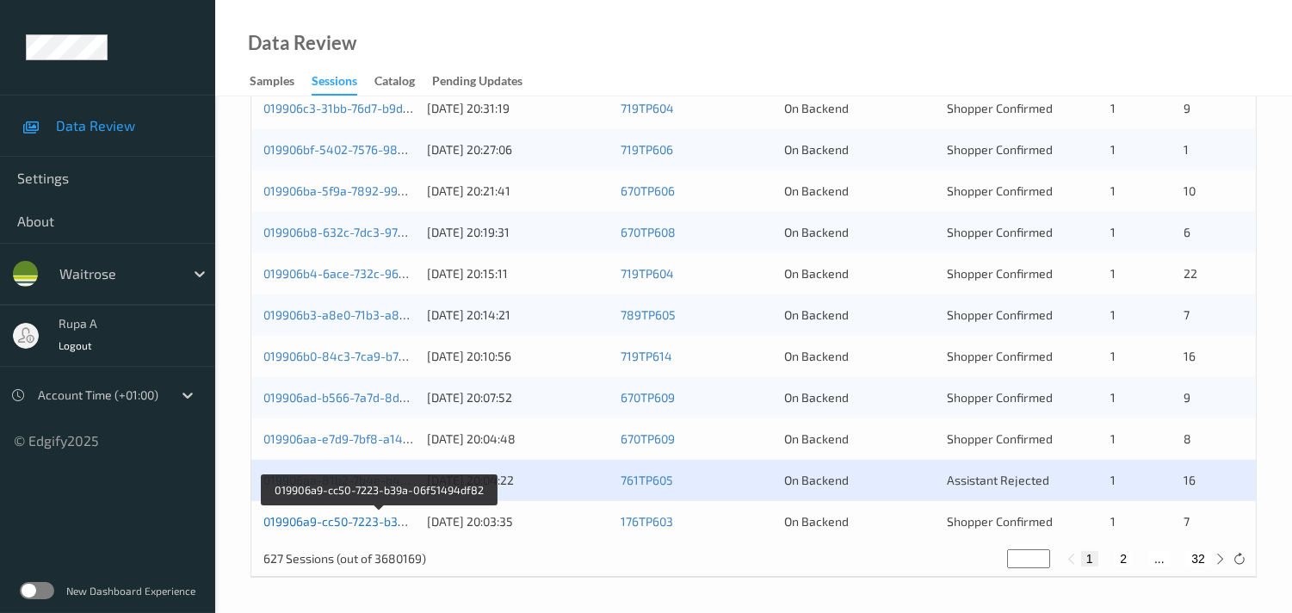
click at [360, 517] on link "019906a9-cc50-7223-b39a-06f51494df82" at bounding box center [378, 521] width 231 height 15
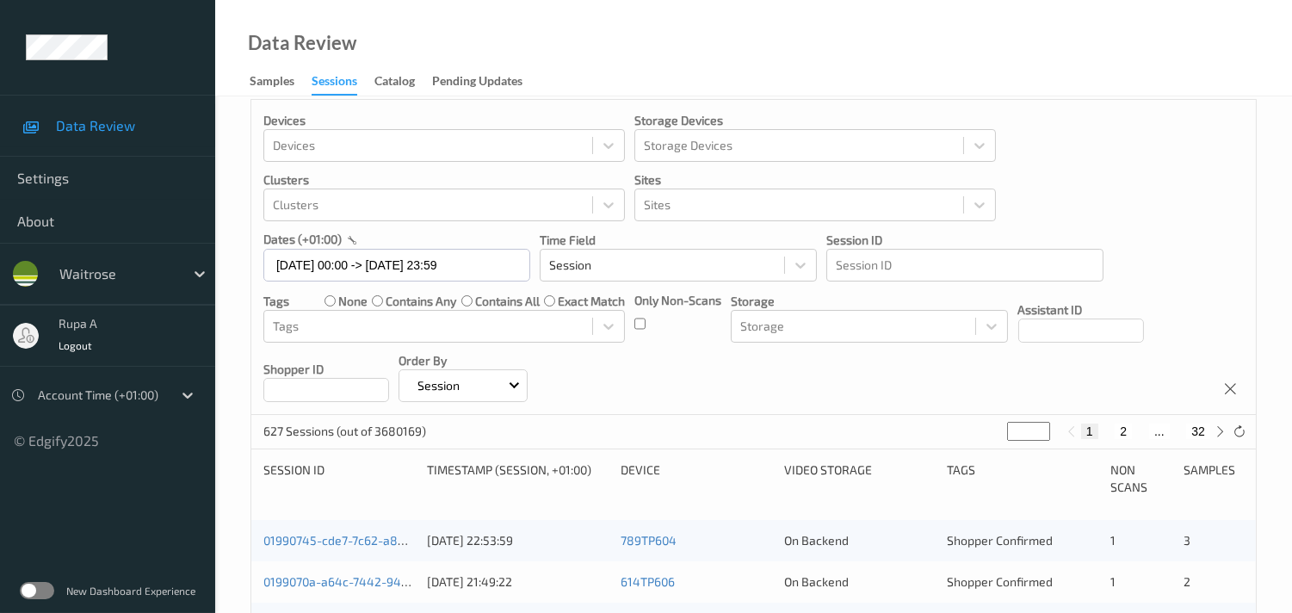
scroll to position [0, 0]
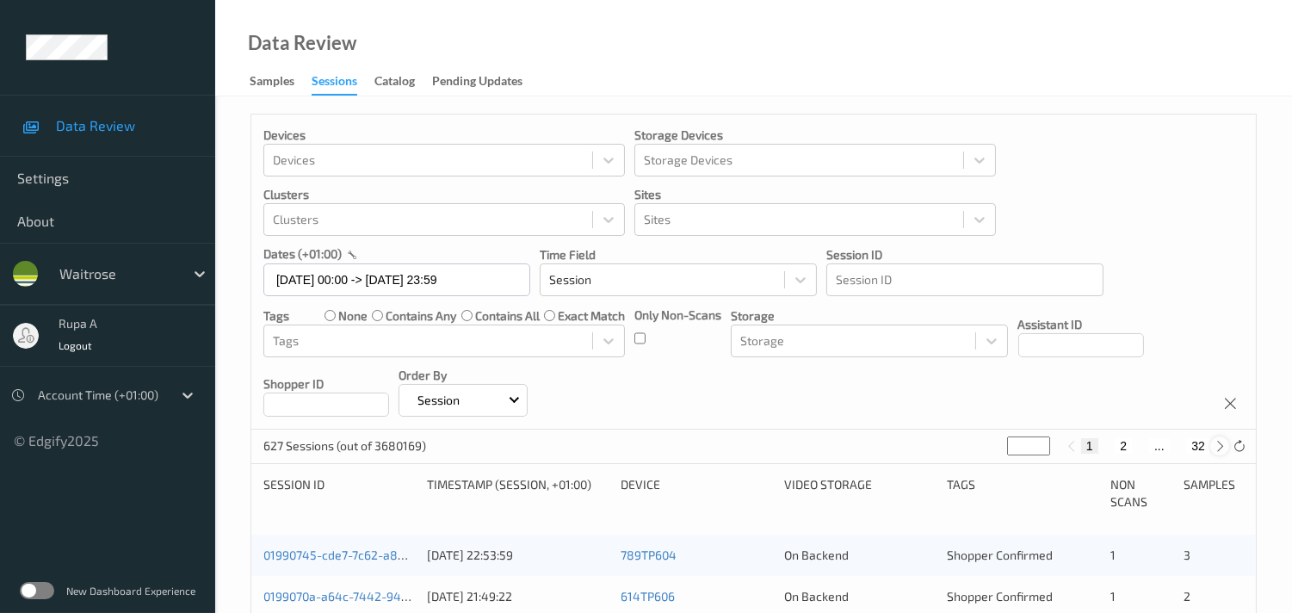
click at [1223, 446] on icon at bounding box center [1219, 446] width 13 height 13
type input "*"
click at [1223, 446] on icon at bounding box center [1219, 446] width 13 height 13
type input "*"
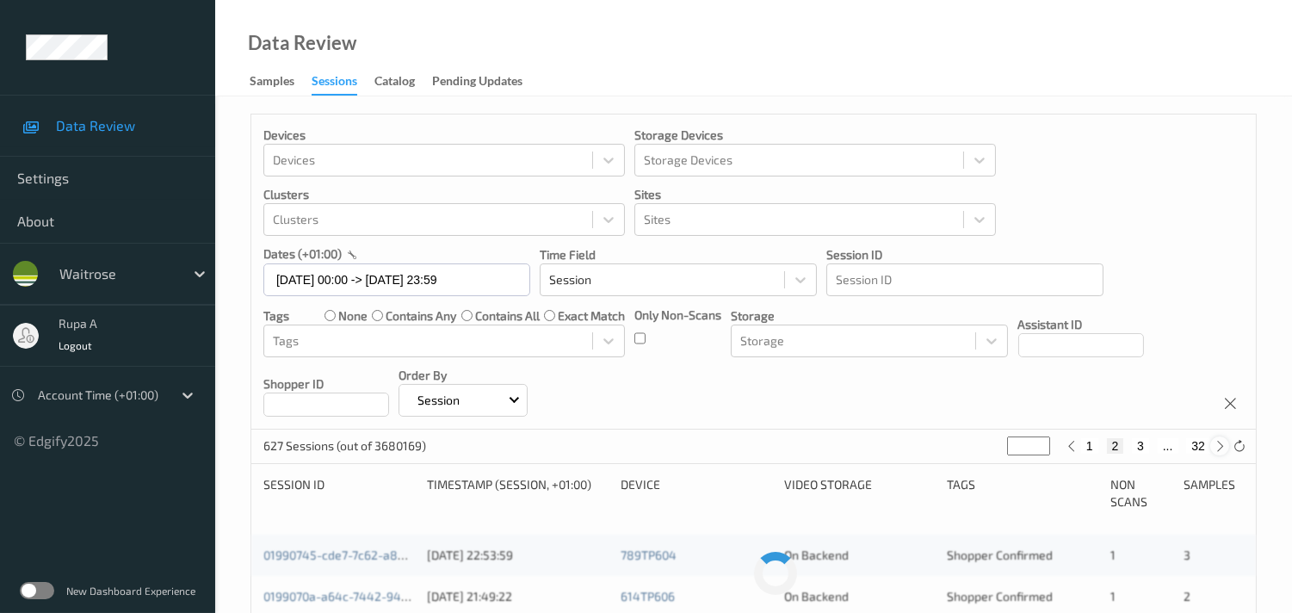
type input "*"
click at [1223, 446] on icon at bounding box center [1219, 446] width 13 height 13
type input "*"
click at [1225, 446] on icon at bounding box center [1219, 446] width 13 height 13
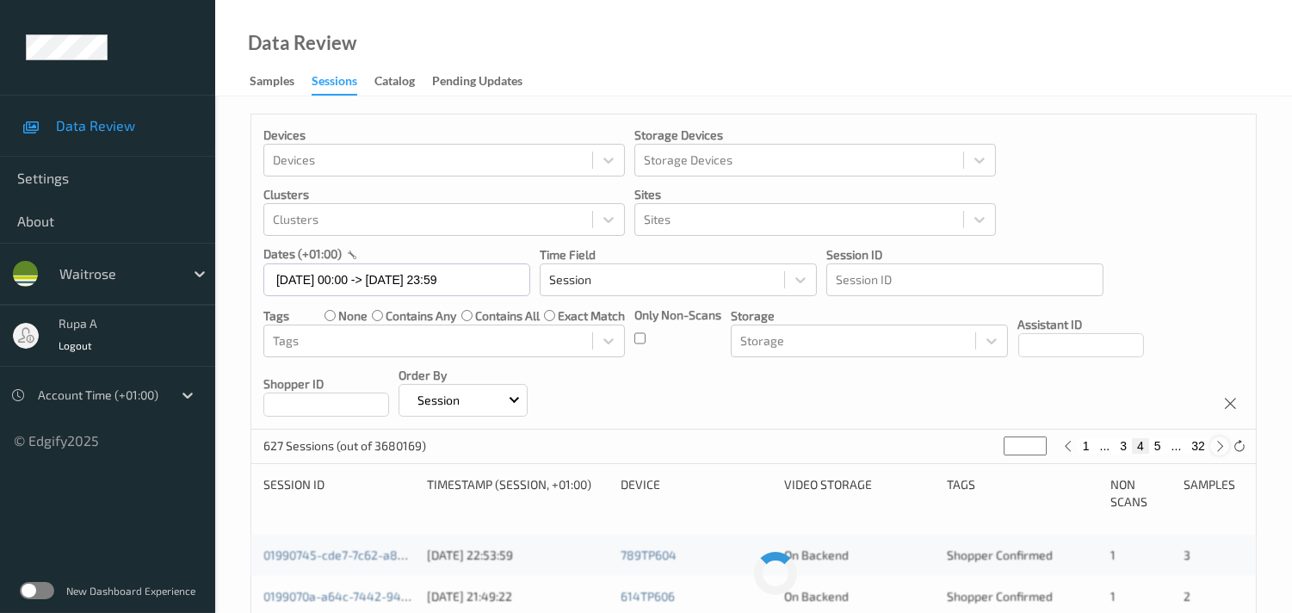
type input "*"
click at [1225, 446] on icon at bounding box center [1219, 446] width 13 height 13
type input "*"
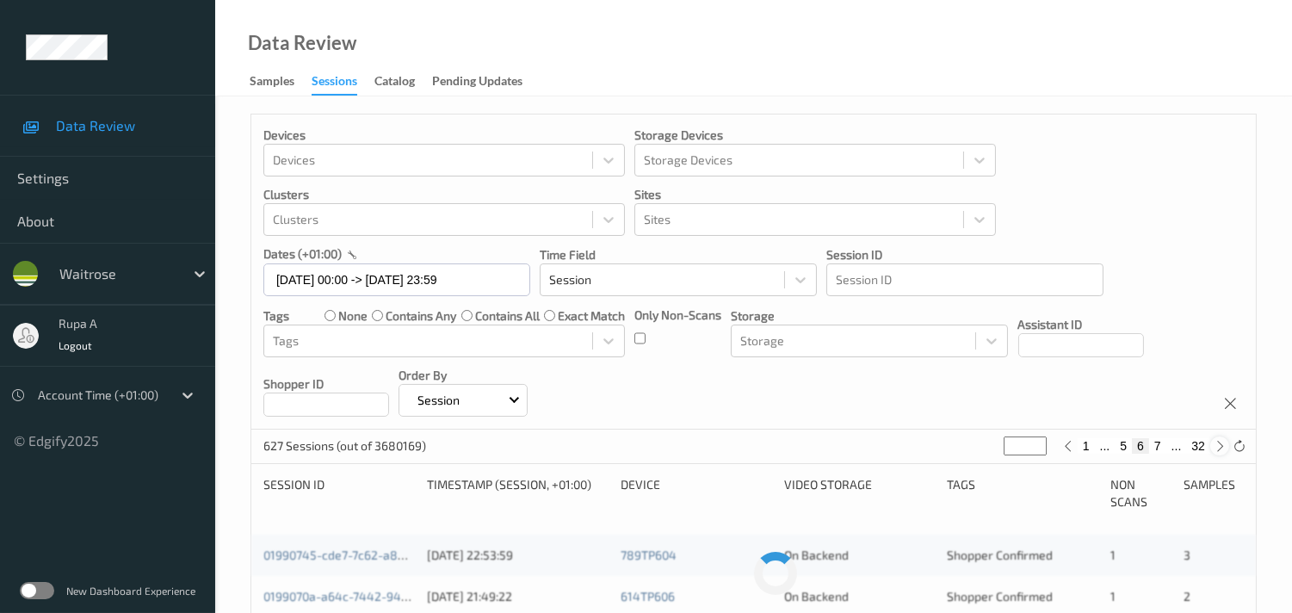
click at [1223, 443] on icon at bounding box center [1219, 446] width 13 height 13
type input "*"
click at [1223, 443] on icon at bounding box center [1219, 446] width 13 height 13
type input "*"
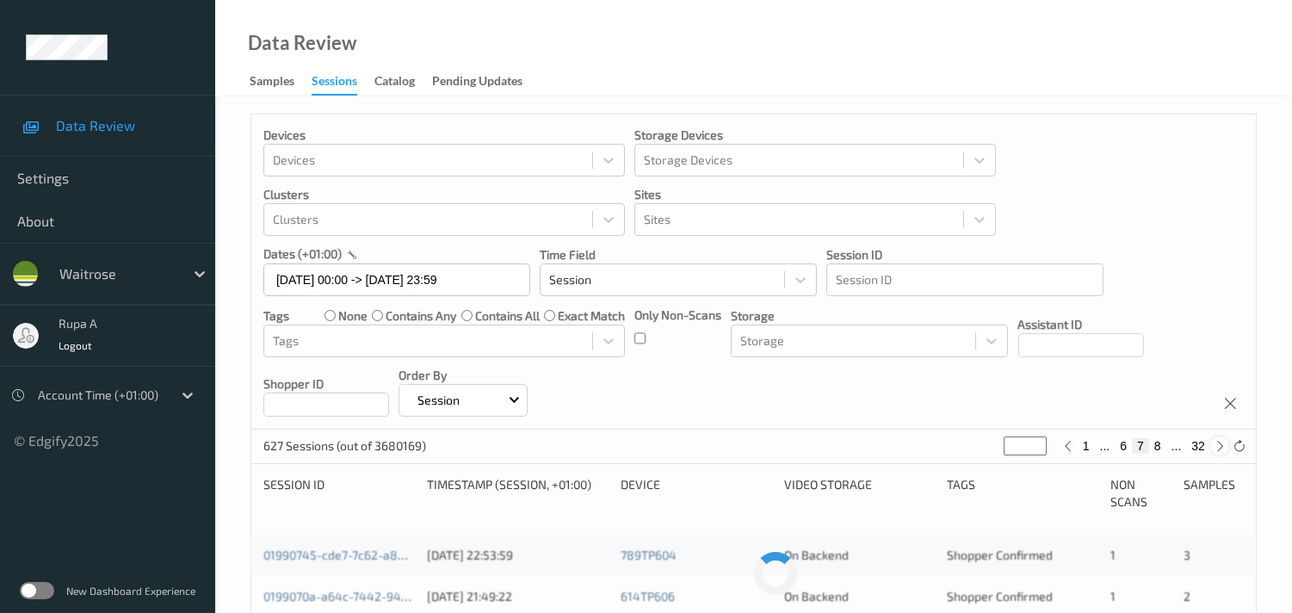
type input "*"
click at [1223, 442] on icon at bounding box center [1219, 446] width 13 height 13
type input "*"
click at [1223, 442] on icon at bounding box center [1219, 446] width 13 height 13
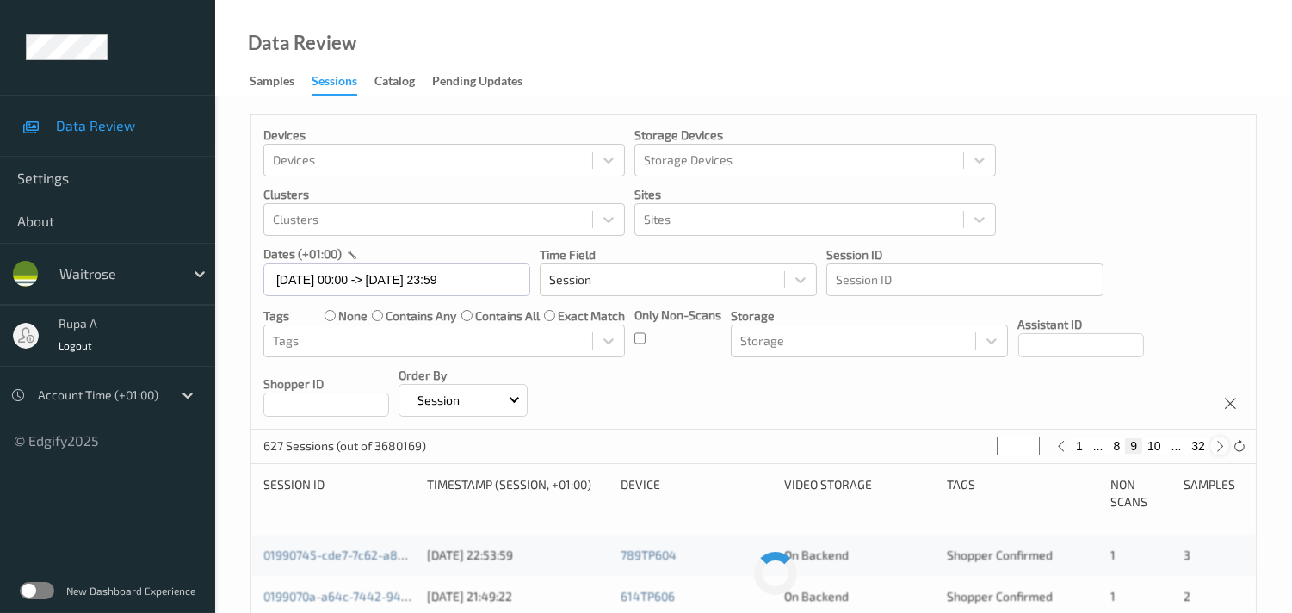
type input "**"
click at [1223, 442] on icon at bounding box center [1219, 446] width 13 height 13
type input "**"
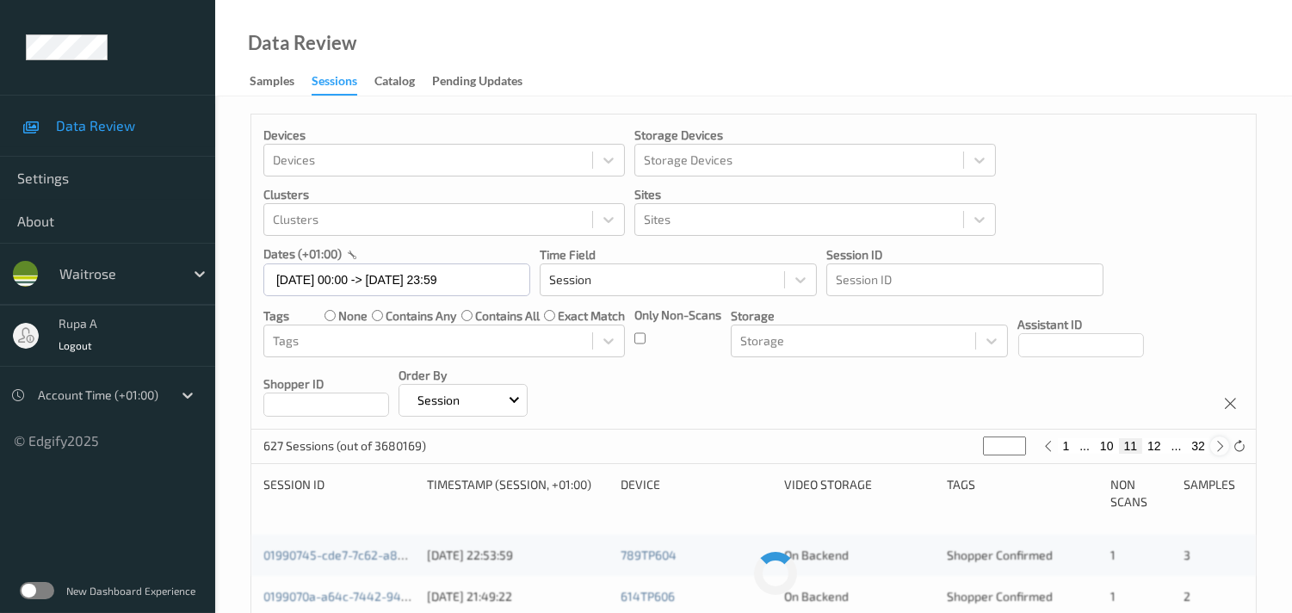
click at [1223, 441] on icon at bounding box center [1219, 446] width 13 height 13
type input "**"
click at [1223, 441] on icon at bounding box center [1219, 446] width 13 height 13
type input "**"
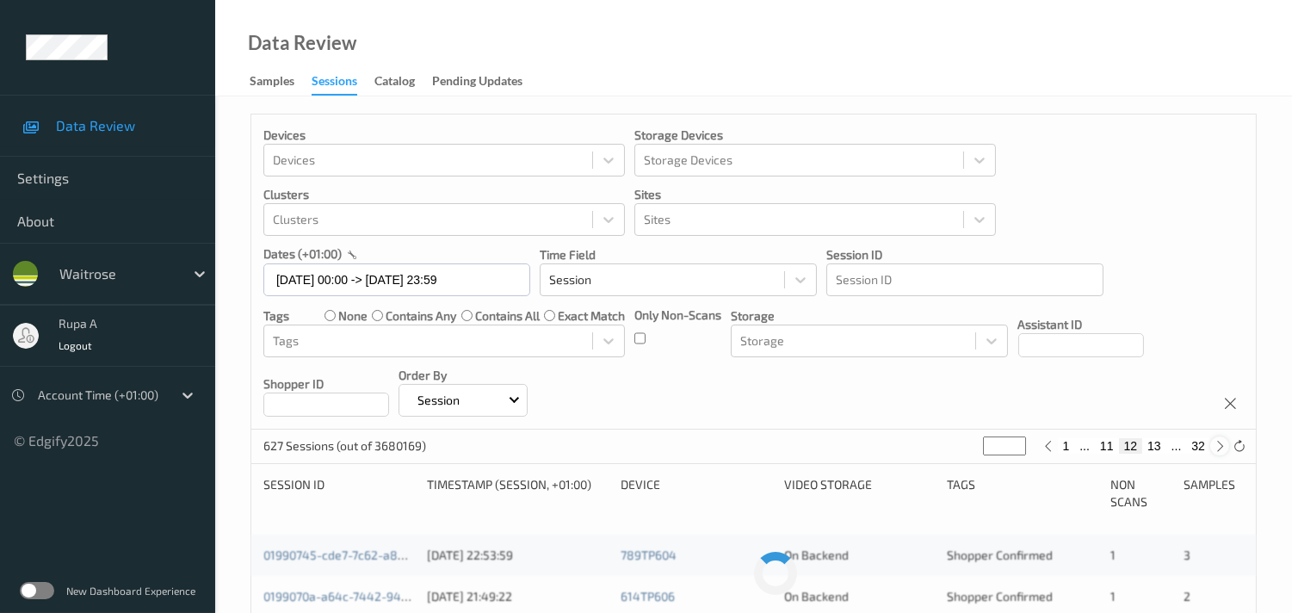
type input "**"
click at [1046, 445] on icon at bounding box center [1047, 446] width 13 height 13
type input "**"
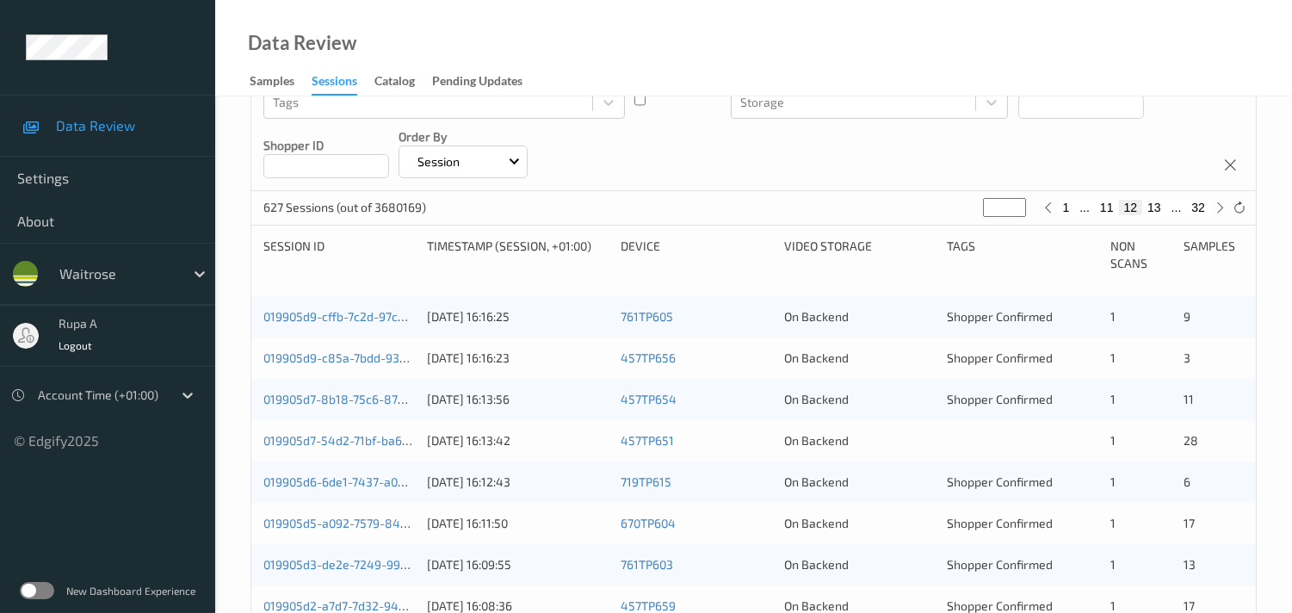
scroll to position [244, 0]
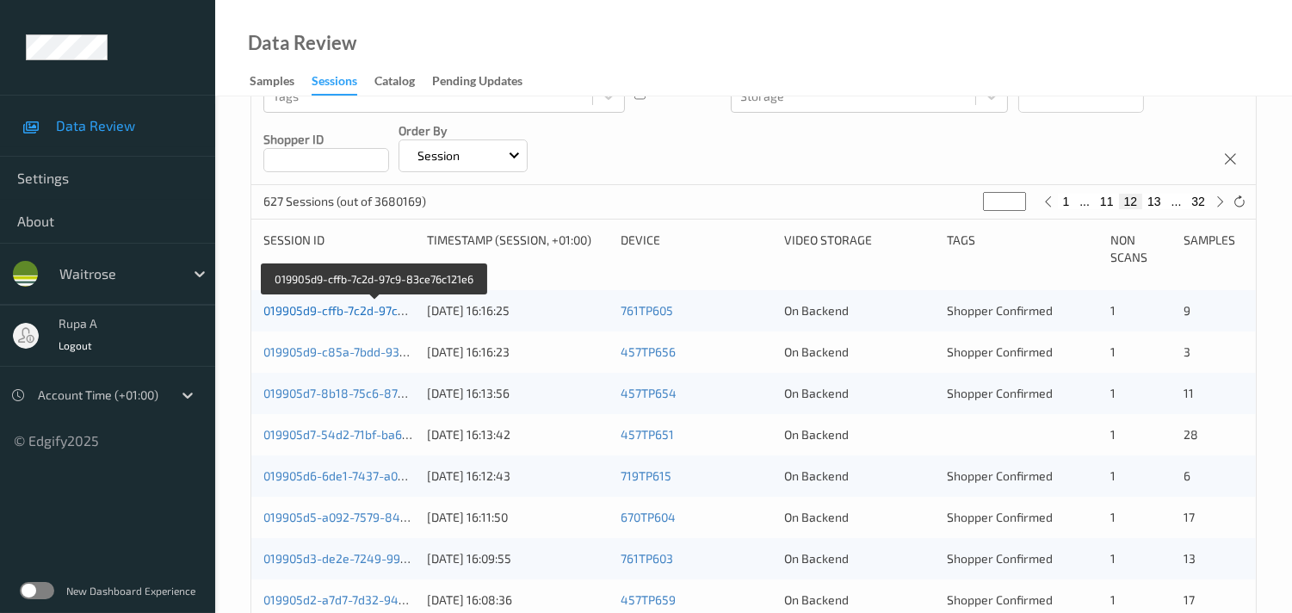
click at [364, 315] on link "019905d9-cffb-7c2d-97c9-83ce76c121e6" at bounding box center [375, 310] width 224 height 15
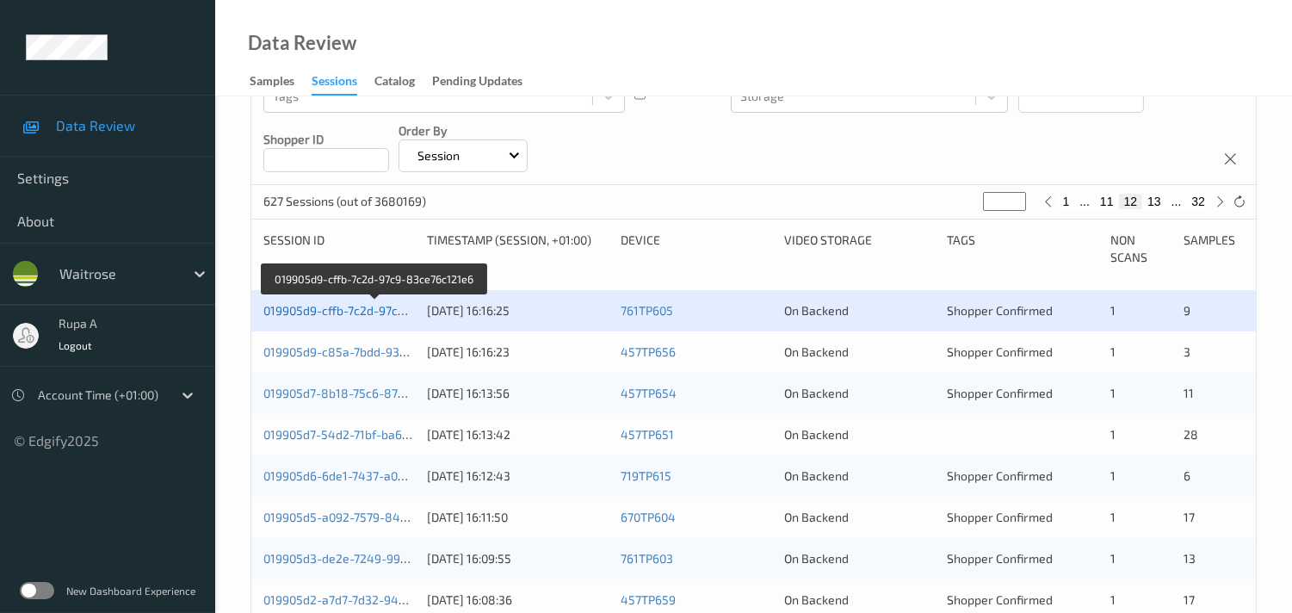
click at [389, 315] on link "019905d9-cffb-7c2d-97c9-83ce76c121e6" at bounding box center [375, 310] width 224 height 15
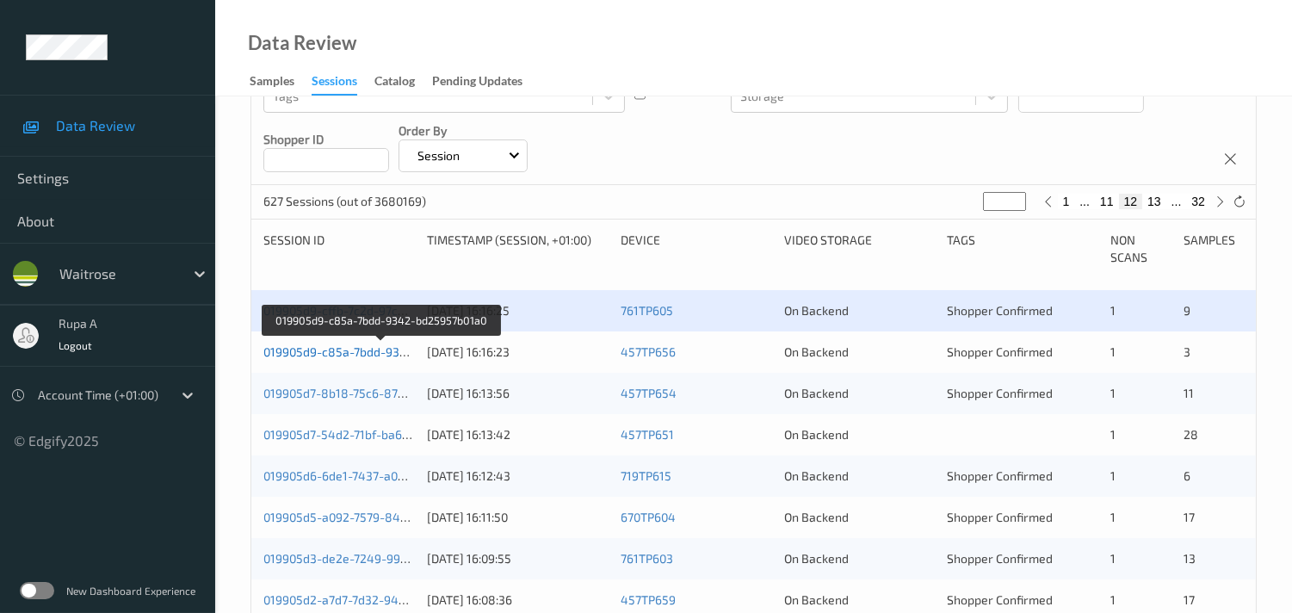
click at [376, 349] on link "019905d9-c85a-7bdd-9342-bd25957b01a0" at bounding box center [381, 351] width 236 height 15
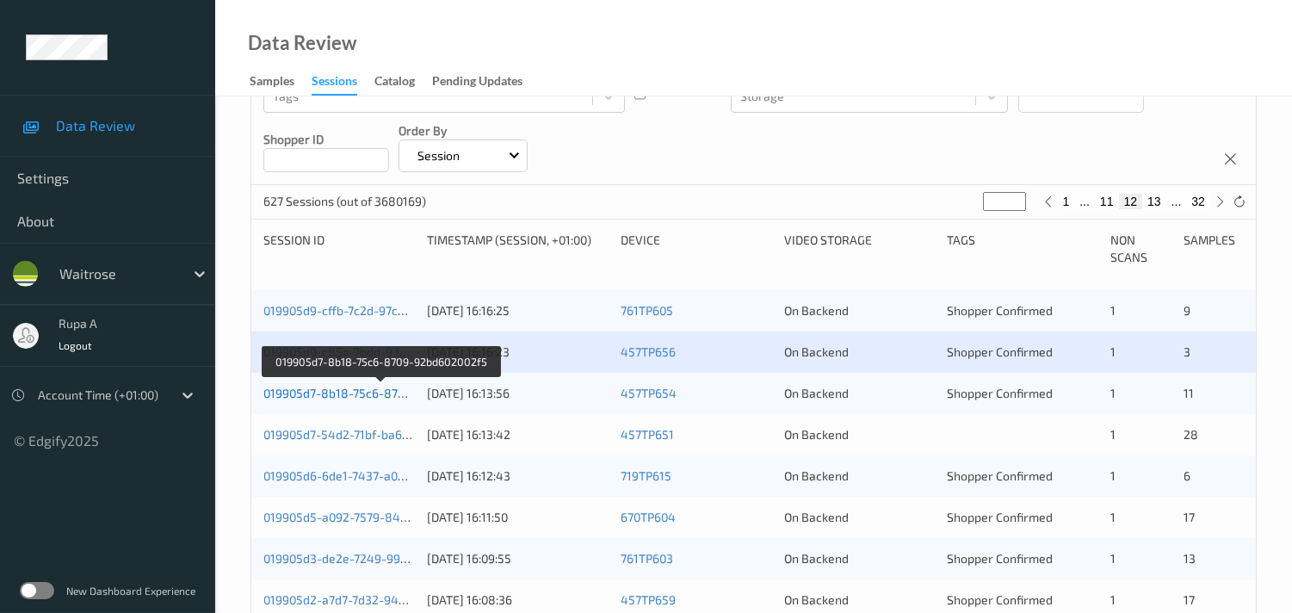
click at [355, 392] on link "019905d7-8b18-75c6-8709-92bd602002f5" at bounding box center [379, 393] width 233 height 15
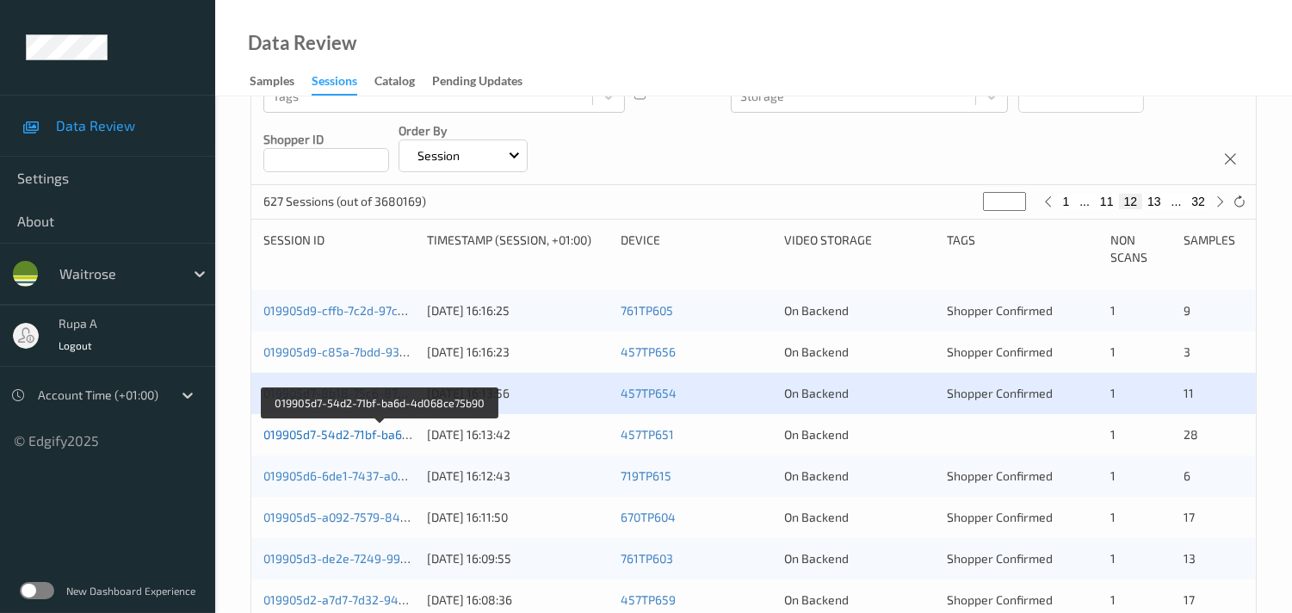
click at [373, 430] on link "019905d7-54d2-71bf-ba6d-4d068ce75b90" at bounding box center [379, 434] width 233 height 15
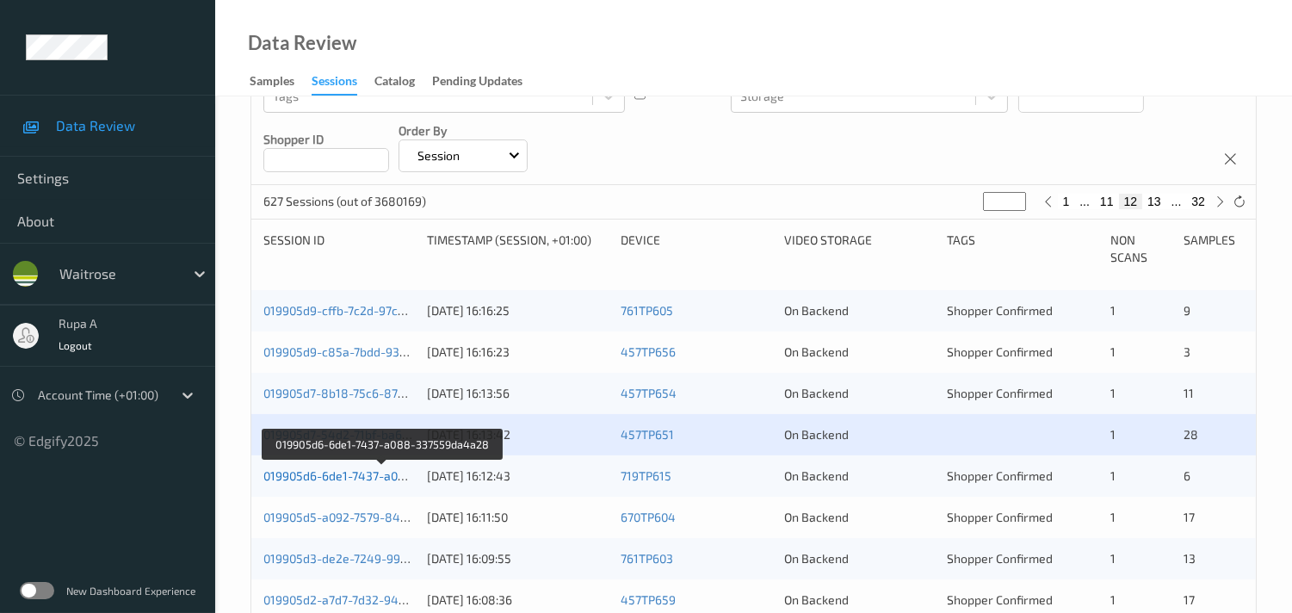
click at [351, 471] on link "019905d6-6de1-7437-a088-337559da4a28" at bounding box center [382, 475] width 238 height 15
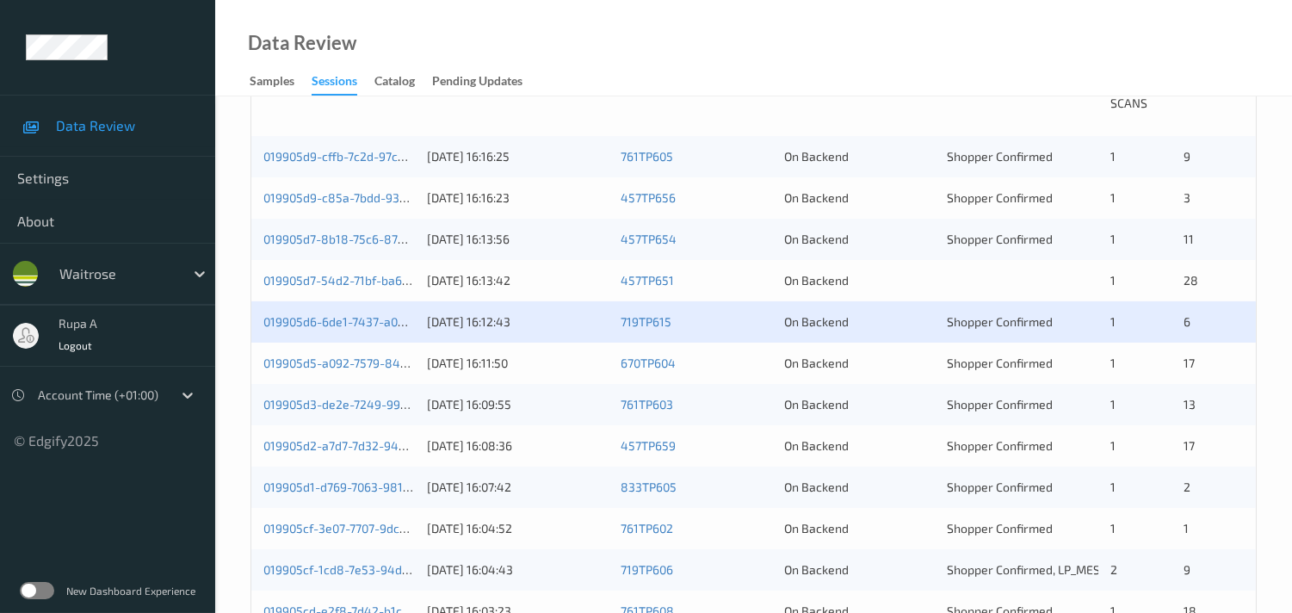
scroll to position [435, 0]
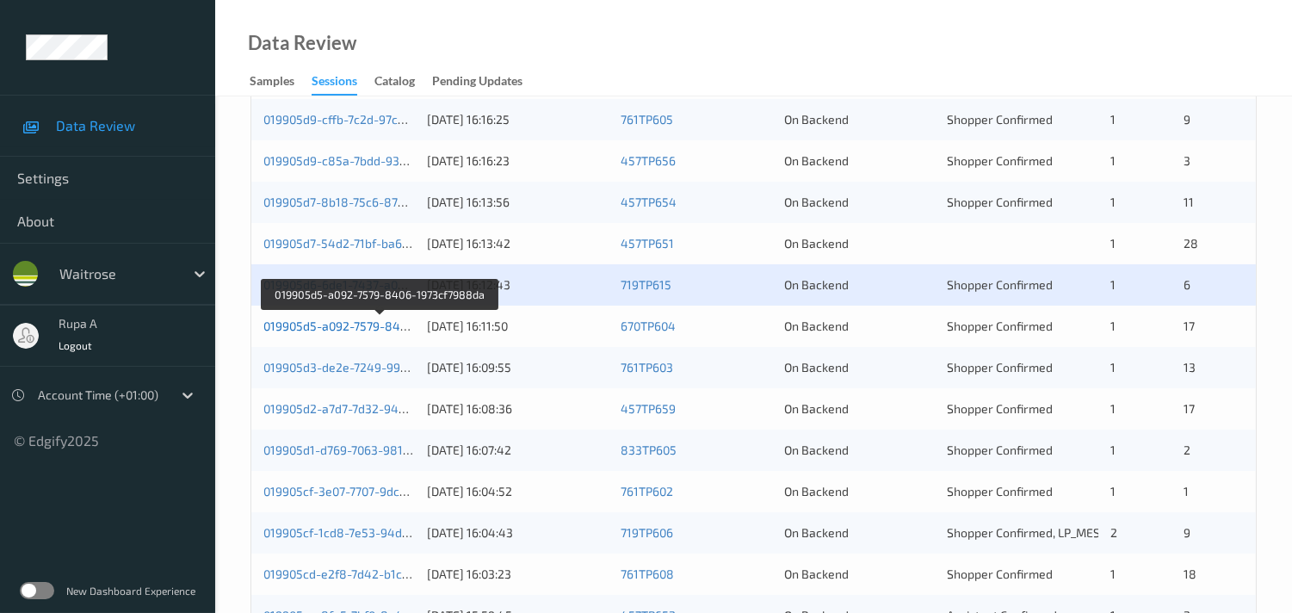
click at [373, 324] on link "019905d5-a092-7579-8406-1973cf7988da" at bounding box center [379, 325] width 233 height 15
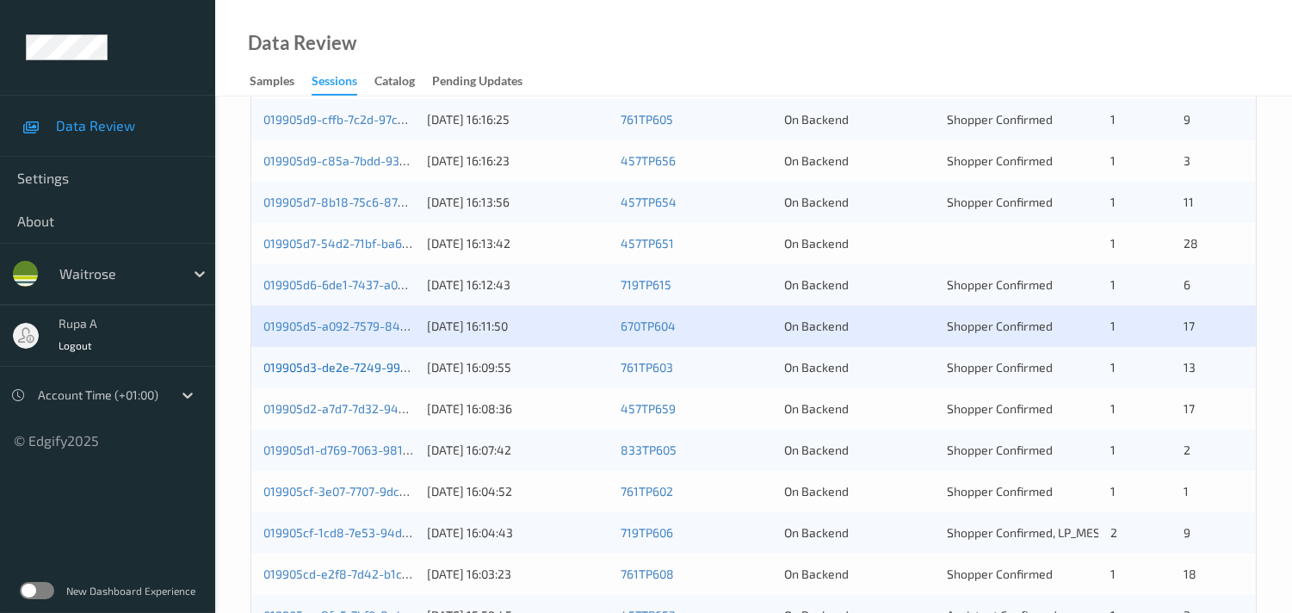
click at [320, 368] on link "019905d3-de2e-7249-99e9-8df5e8638f1e" at bounding box center [380, 367] width 234 height 15
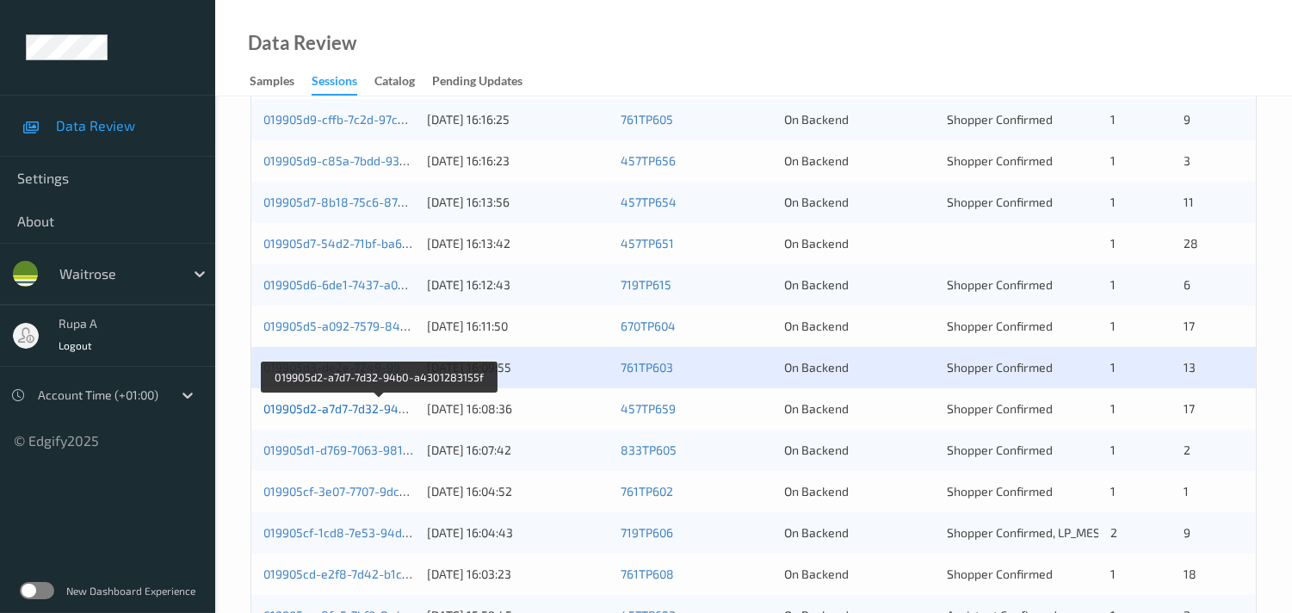
click at [376, 408] on link "019905d2-a7d7-7d32-94b0-a4301283155f" at bounding box center [379, 408] width 232 height 15
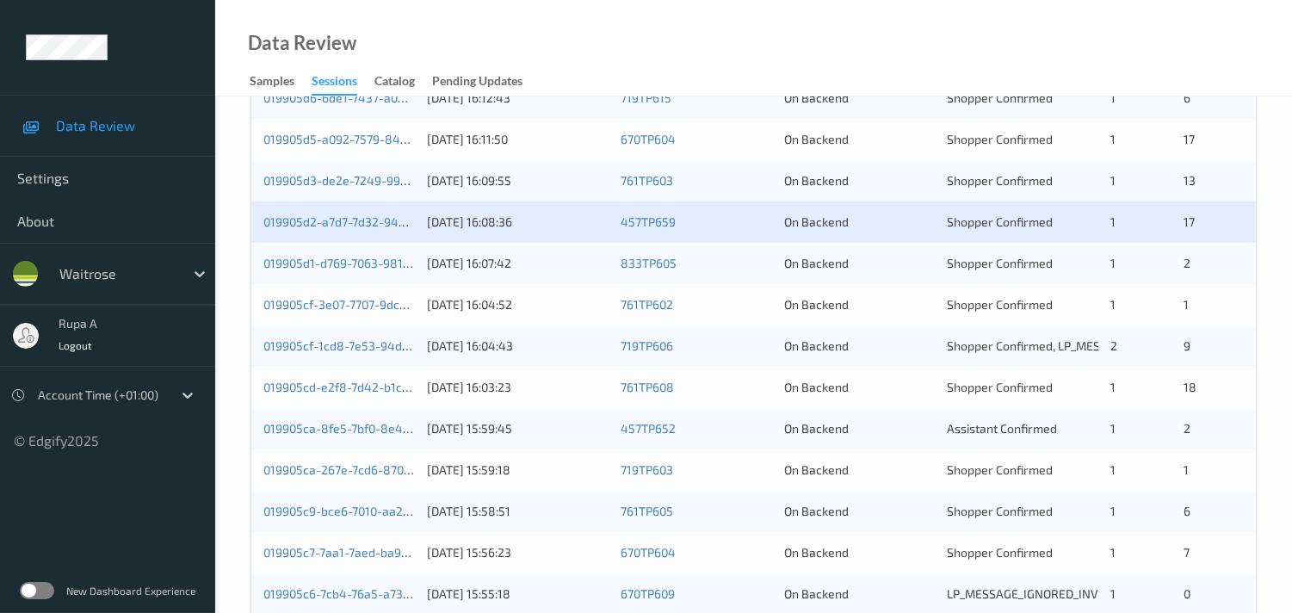
scroll to position [627, 0]
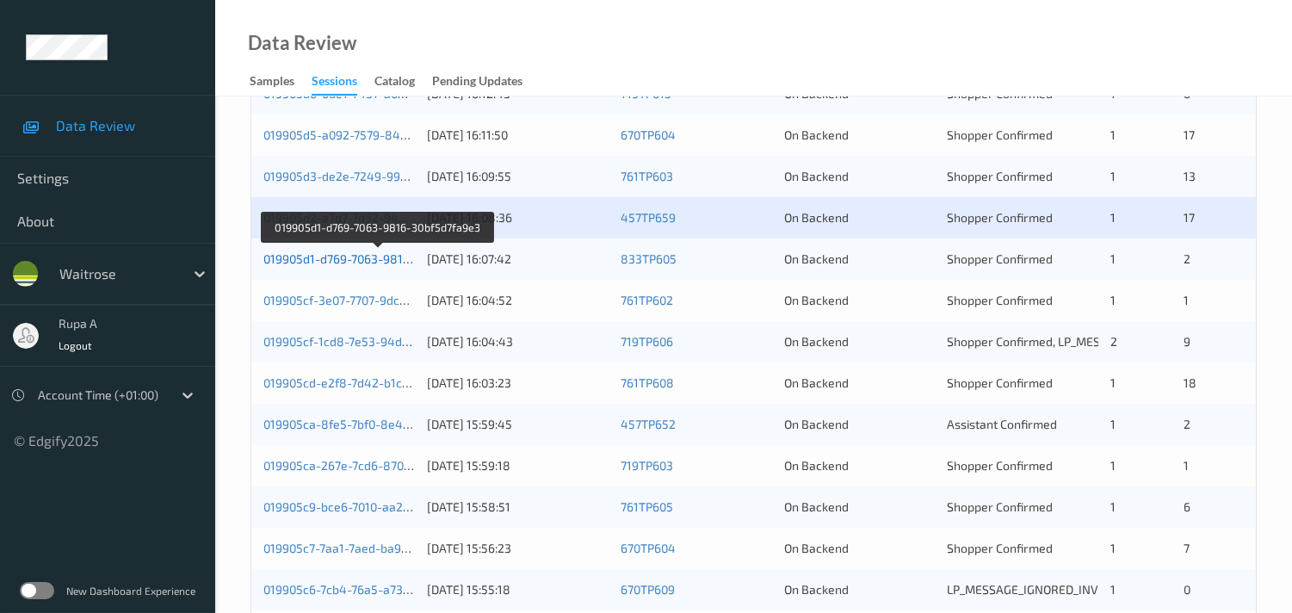
click at [388, 256] on link "019905d1-d769-7063-9816-30bf5d7fa9e3" at bounding box center [377, 258] width 228 height 15
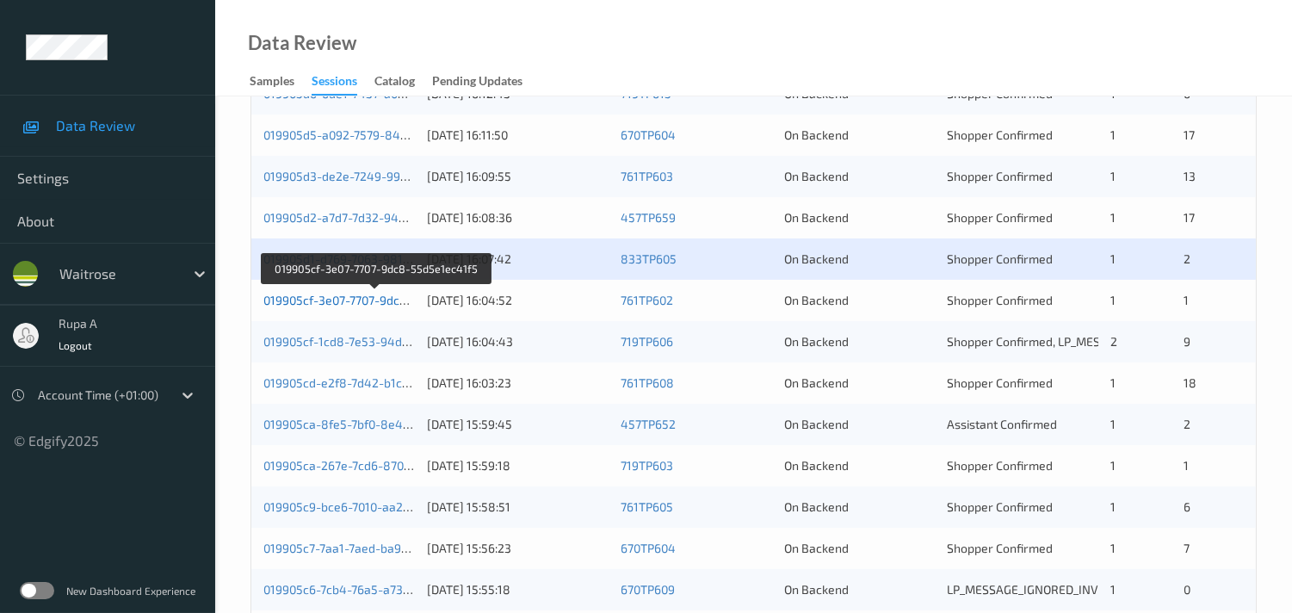
click at [324, 296] on link "019905cf-3e07-7707-9dc8-55d5e1ec41f5" at bounding box center [375, 300] width 225 height 15
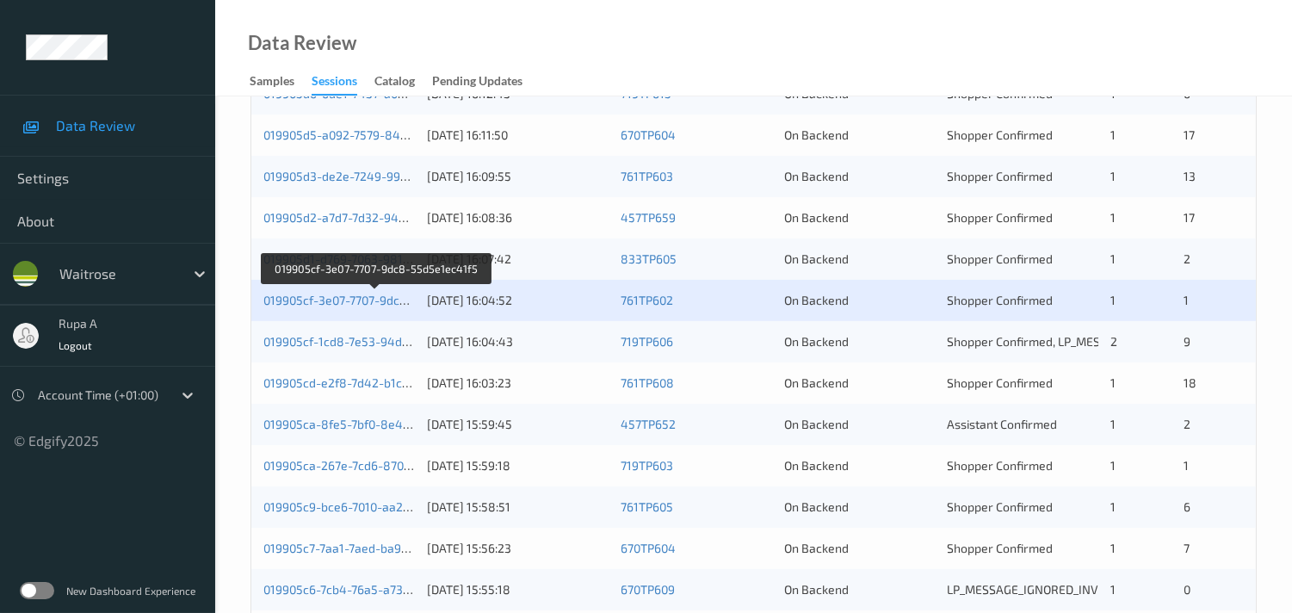
click at [577, 75] on div "Data Review Samples Sessions Catalog Pending Updates" at bounding box center [753, 48] width 1077 height 96
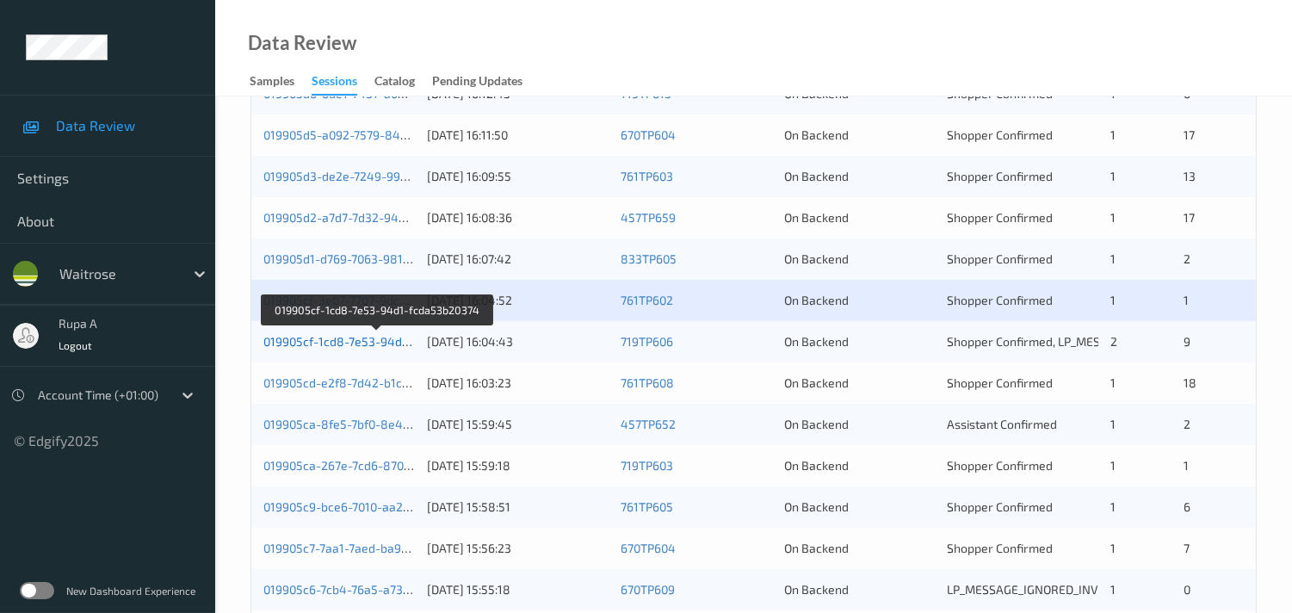
click at [338, 339] on link "019905cf-1cd8-7e53-94d1-fcda53b20374" at bounding box center [377, 341] width 228 height 15
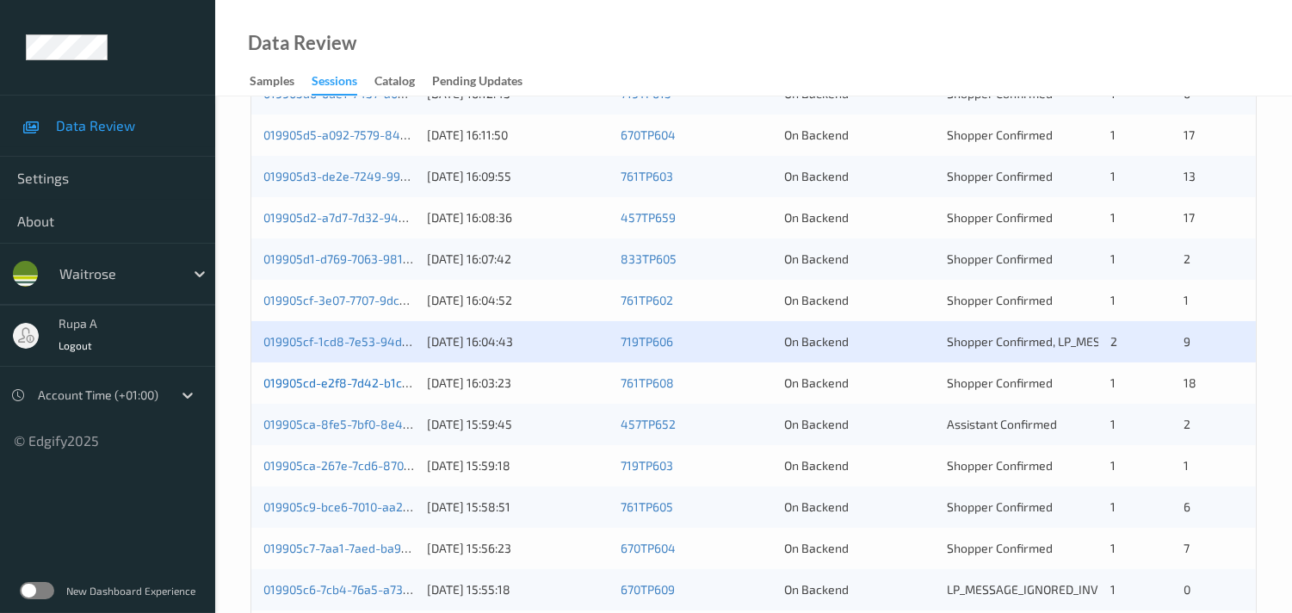
click at [344, 385] on link "019905cd-e2f8-7d42-b1c3-9bd6d4db53dc" at bounding box center [379, 382] width 233 height 15
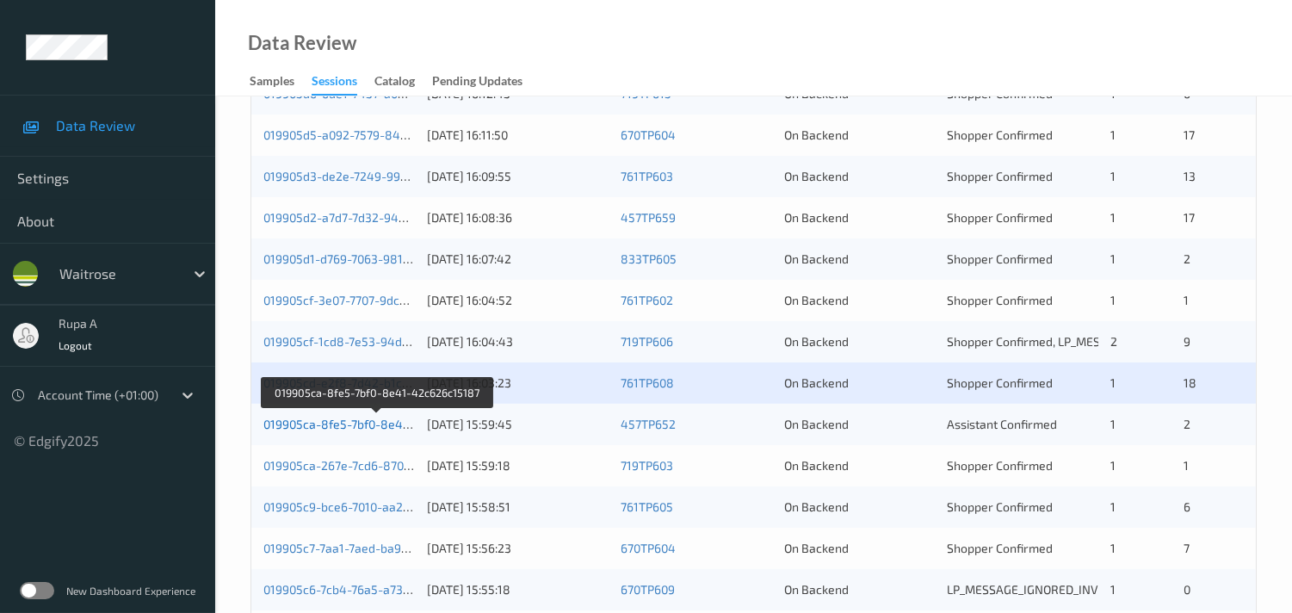
click at [376, 424] on link "019905ca-8fe5-7bf0-8e41-42c626c15187" at bounding box center [377, 424] width 228 height 15
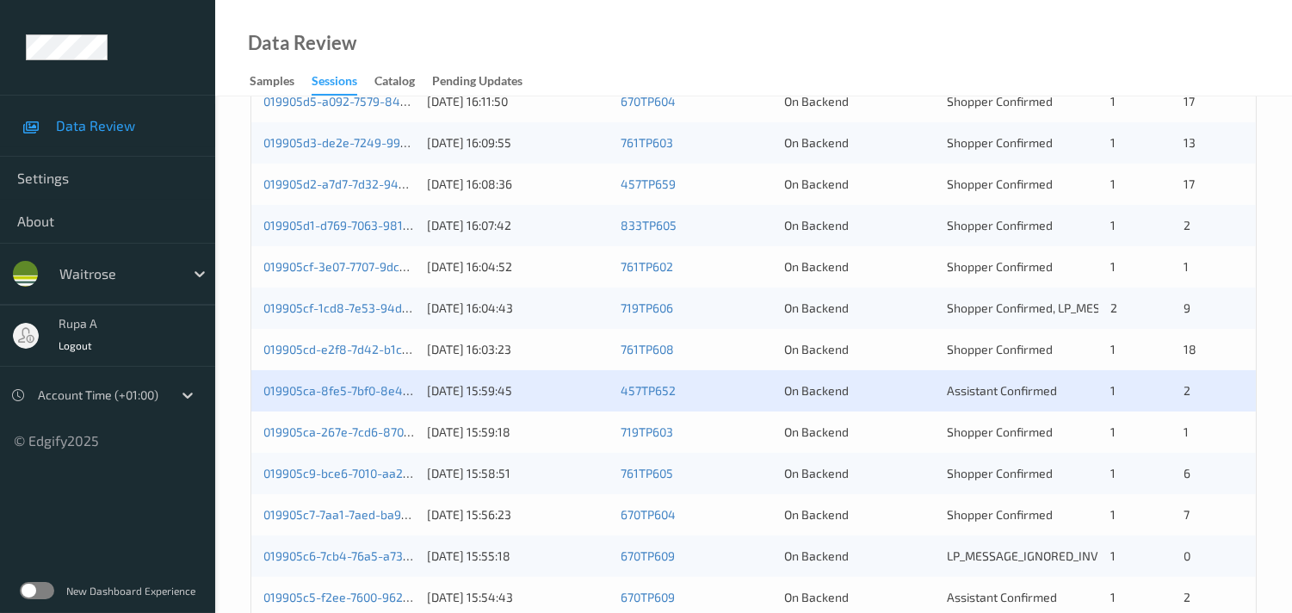
scroll to position [818, 0]
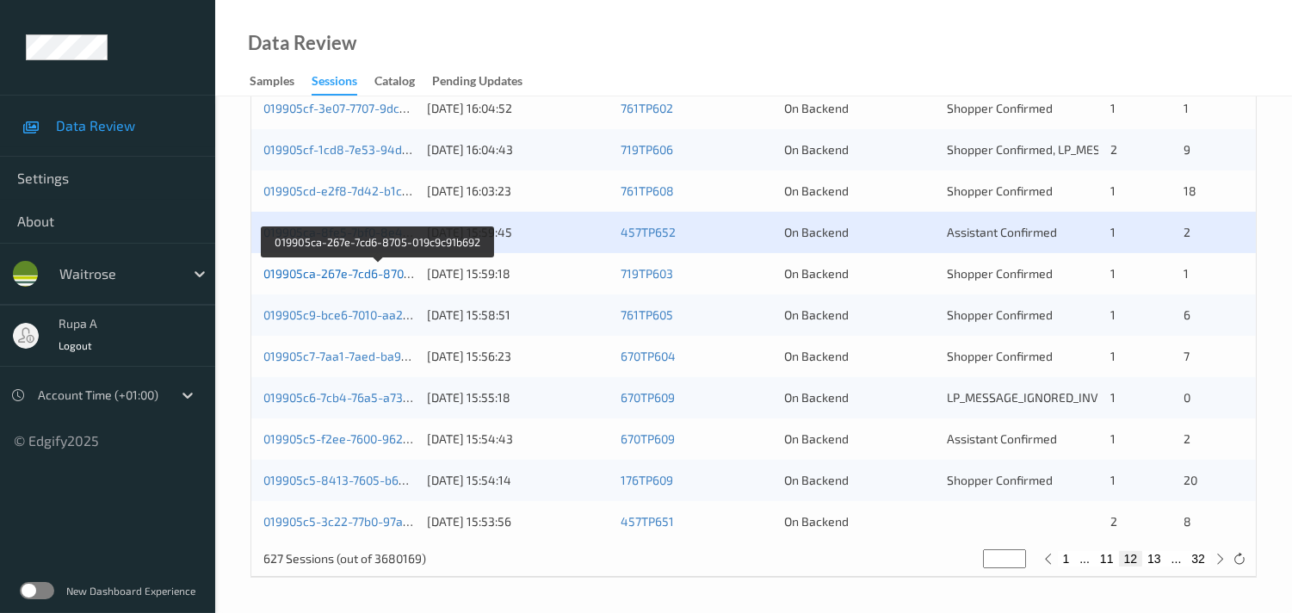
click at [332, 273] on link "019905ca-267e-7cd6-8705-019c9c91b692" at bounding box center [378, 273] width 230 height 15
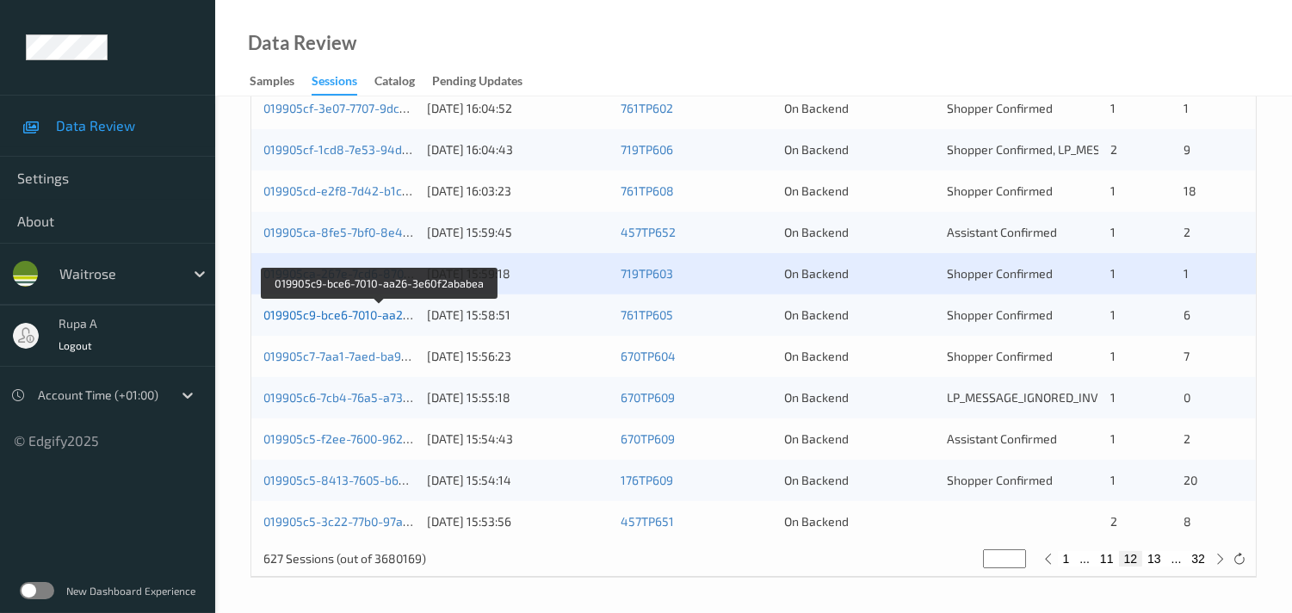
click at [367, 317] on link "019905c9-bce6-7010-aa26-3e60f2ababea" at bounding box center [378, 314] width 231 height 15
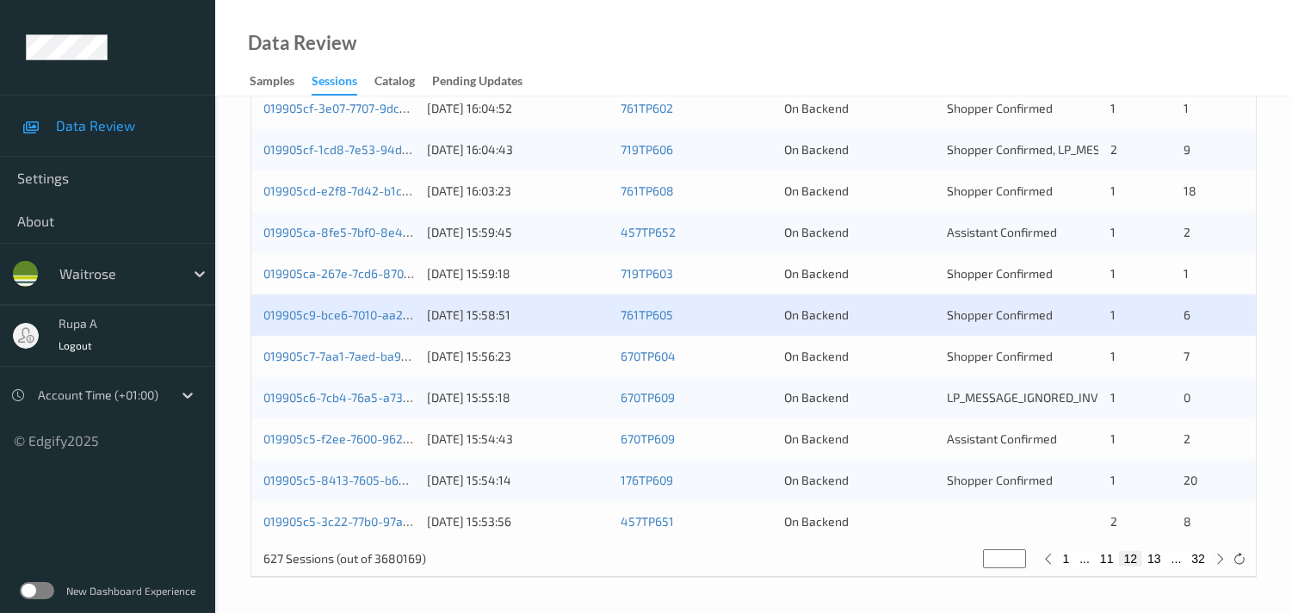
click at [417, 357] on div "019905c7-7aa1-7aed-ba9c-787c97ac465a 01/09/2025 15:56:23 670TP604 On Backend Sh…" at bounding box center [753, 356] width 1004 height 41
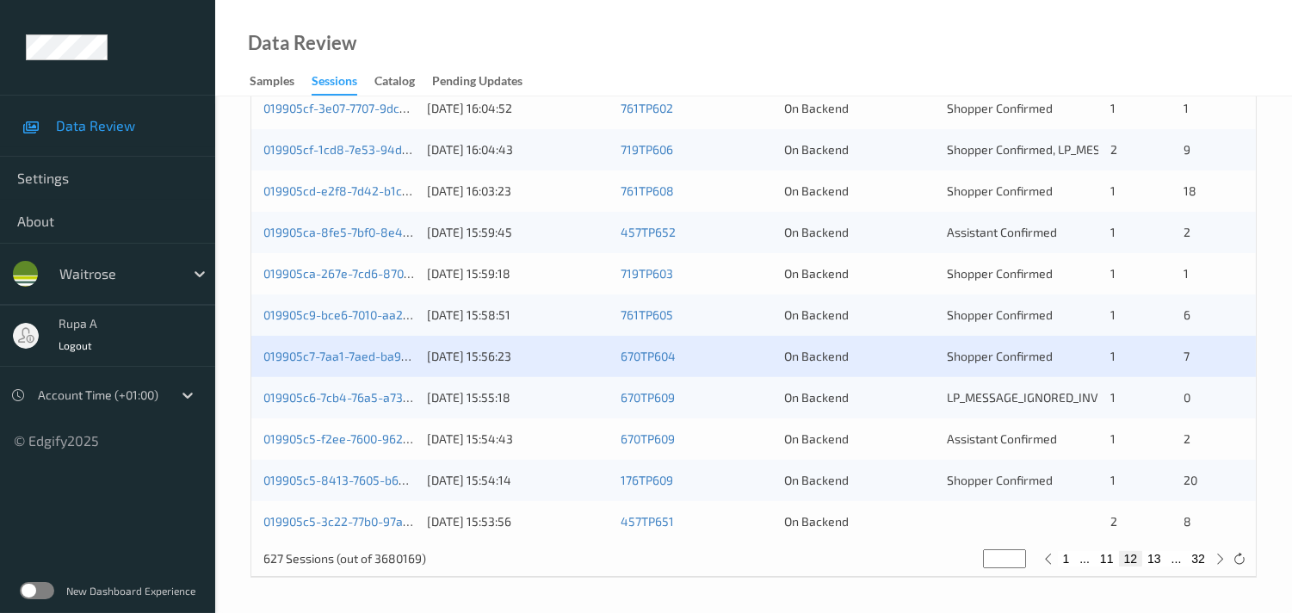
click at [417, 356] on div "019905c7-7aa1-7aed-ba9c-787c97ac465a 01/09/2025 15:56:23 670TP604 On Backend Sh…" at bounding box center [753, 356] width 1004 height 41
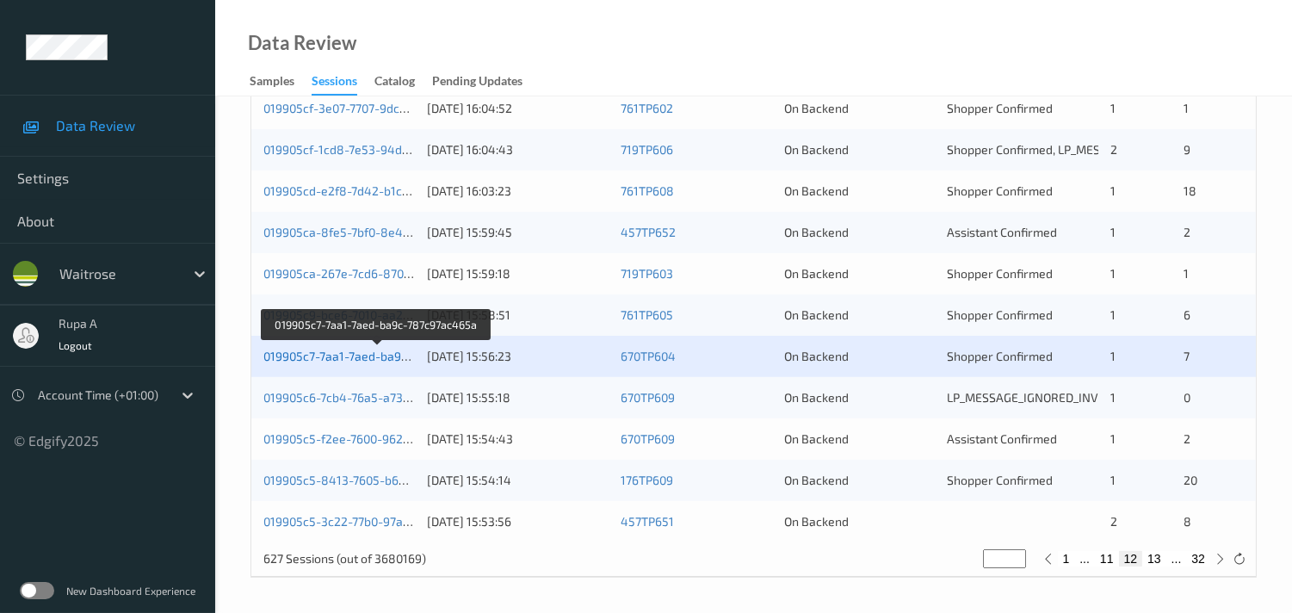
click at [362, 356] on link "019905c7-7aa1-7aed-ba9c-787c97ac465a" at bounding box center [377, 356] width 228 height 15
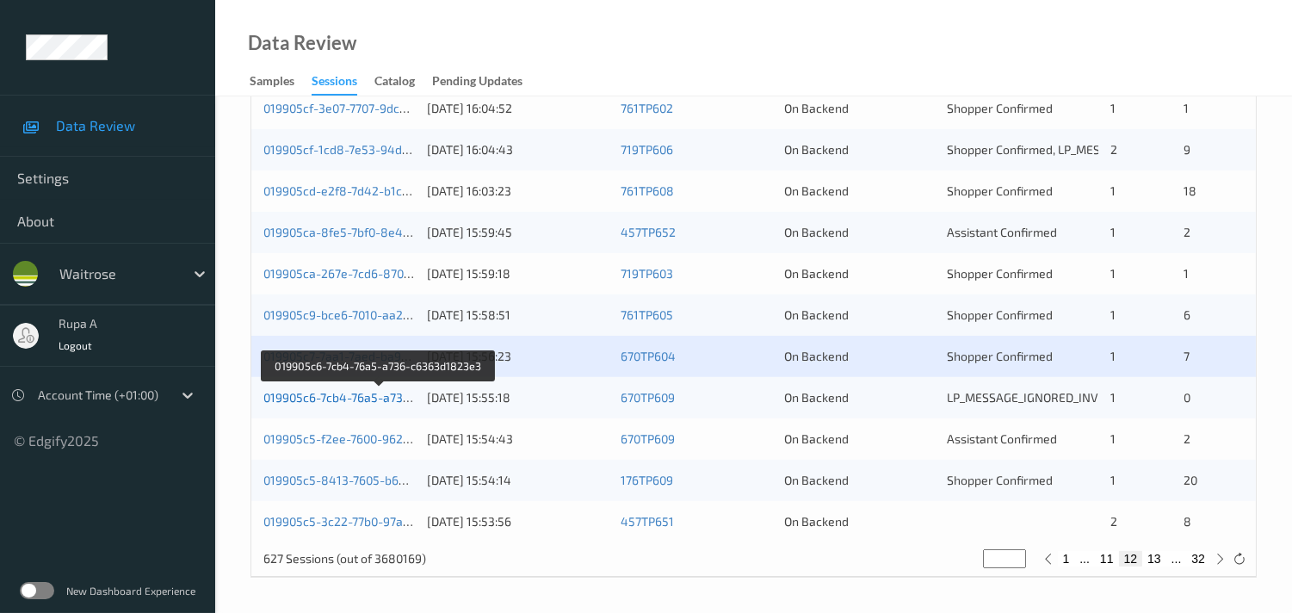
click at [373, 392] on link "019905c6-7cb4-76a5-a736-c6363d1823e3" at bounding box center [379, 397] width 232 height 15
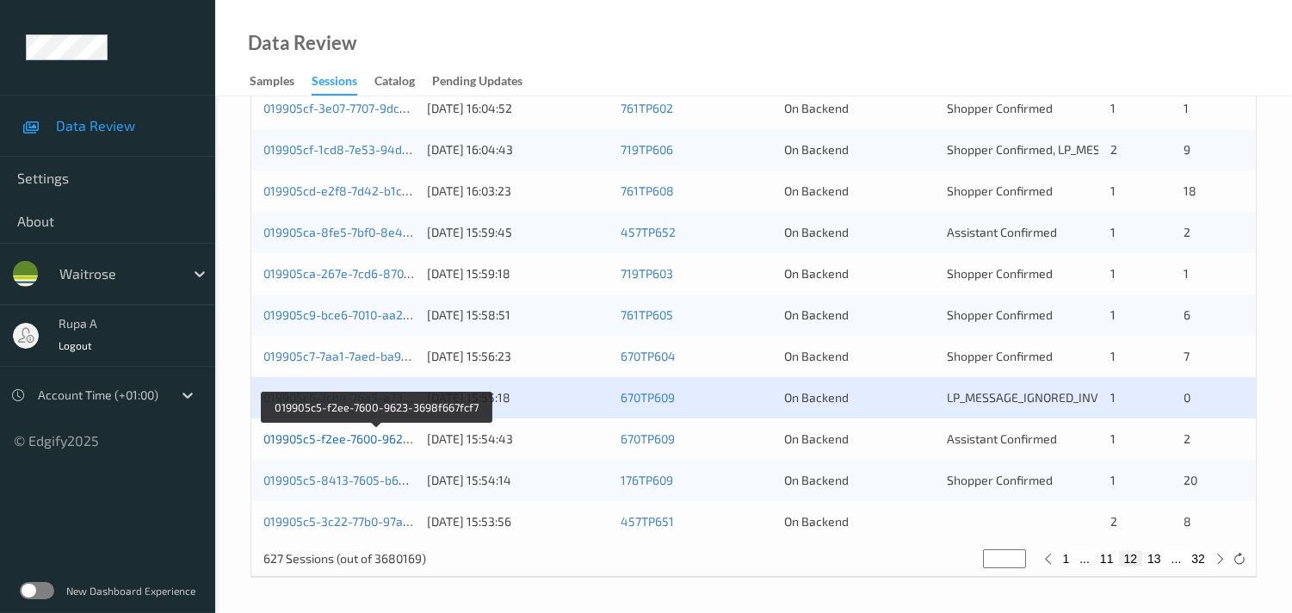
click at [383, 437] on link "019905c5-f2ee-7600-9623-3698f667fcf7" at bounding box center [375, 438] width 225 height 15
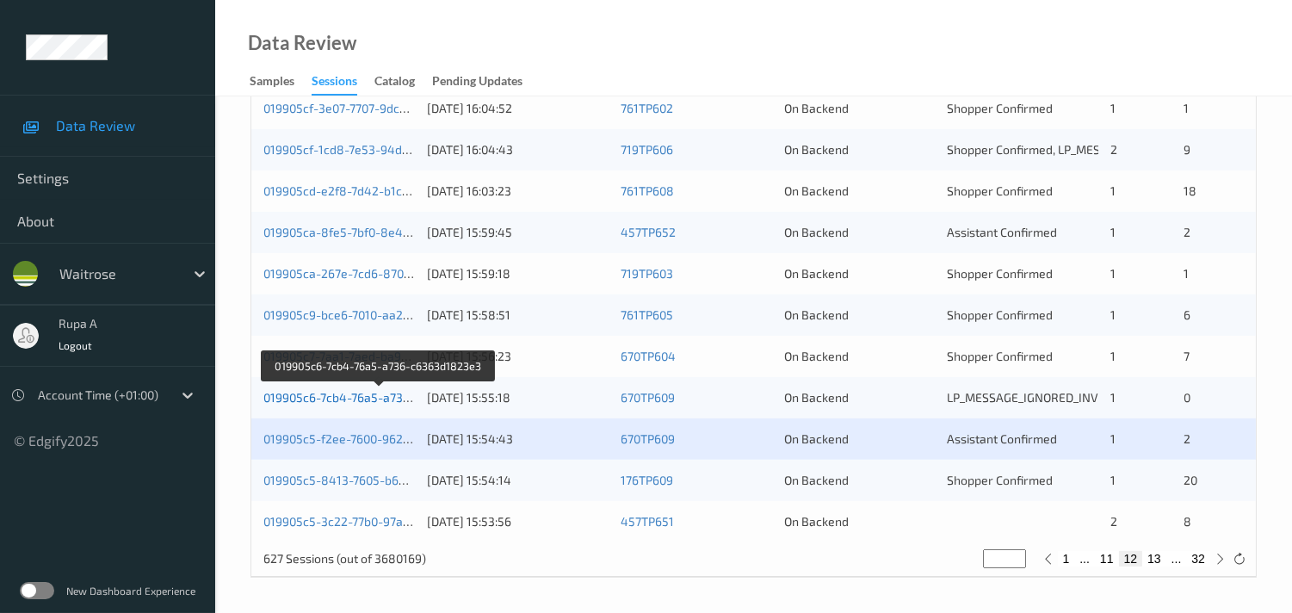
click at [367, 396] on link "019905c6-7cb4-76a5-a736-c6363d1823e3" at bounding box center [379, 397] width 232 height 15
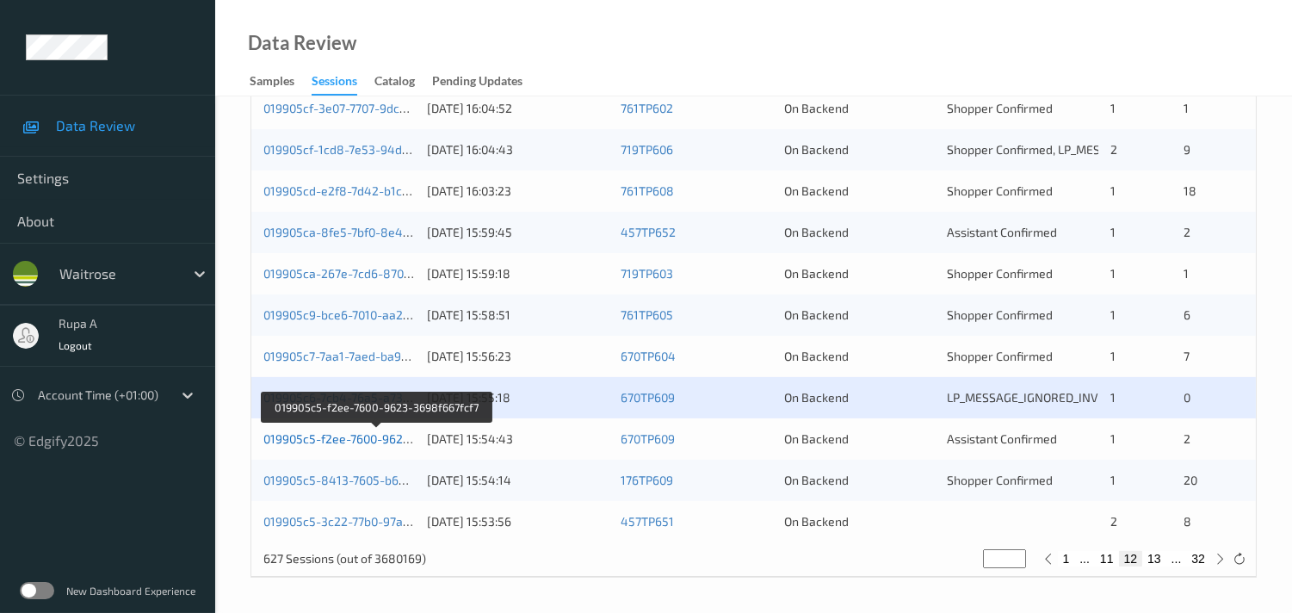
click at [381, 441] on link "019905c5-f2ee-7600-9623-3698f667fcf7" at bounding box center [375, 438] width 225 height 15
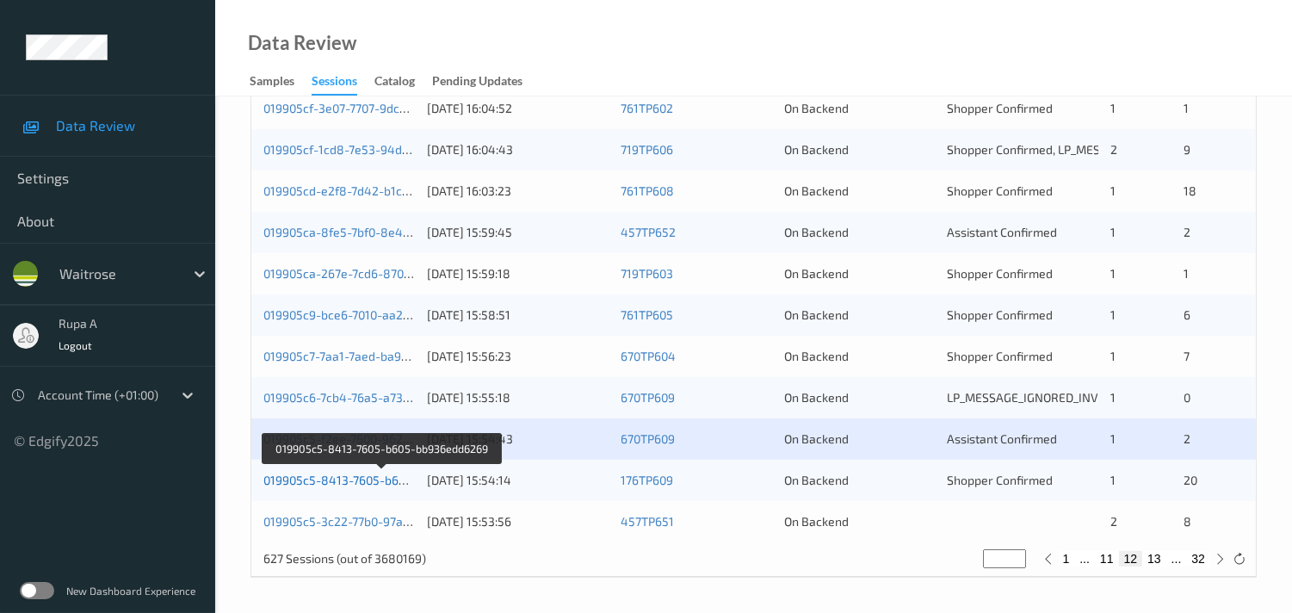
click at [379, 476] on link "019905c5-8413-7605-b605-bb936edd6269" at bounding box center [381, 479] width 237 height 15
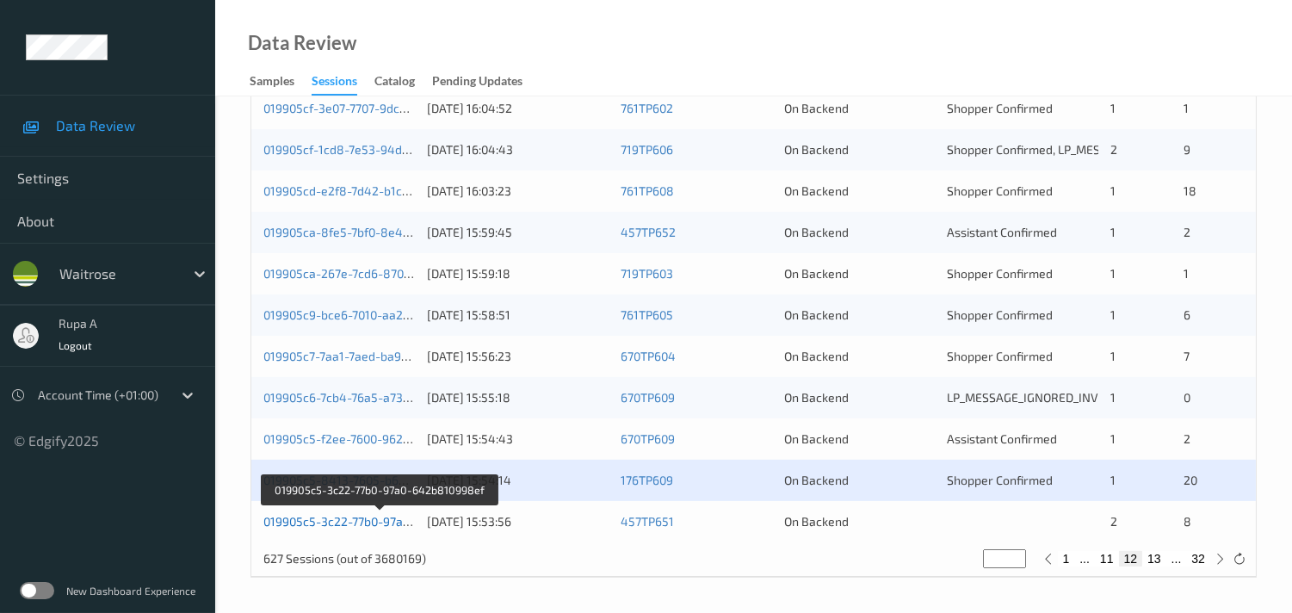
click at [380, 519] on link "019905c5-3c22-77b0-97a0-642b810998ef" at bounding box center [379, 521] width 232 height 15
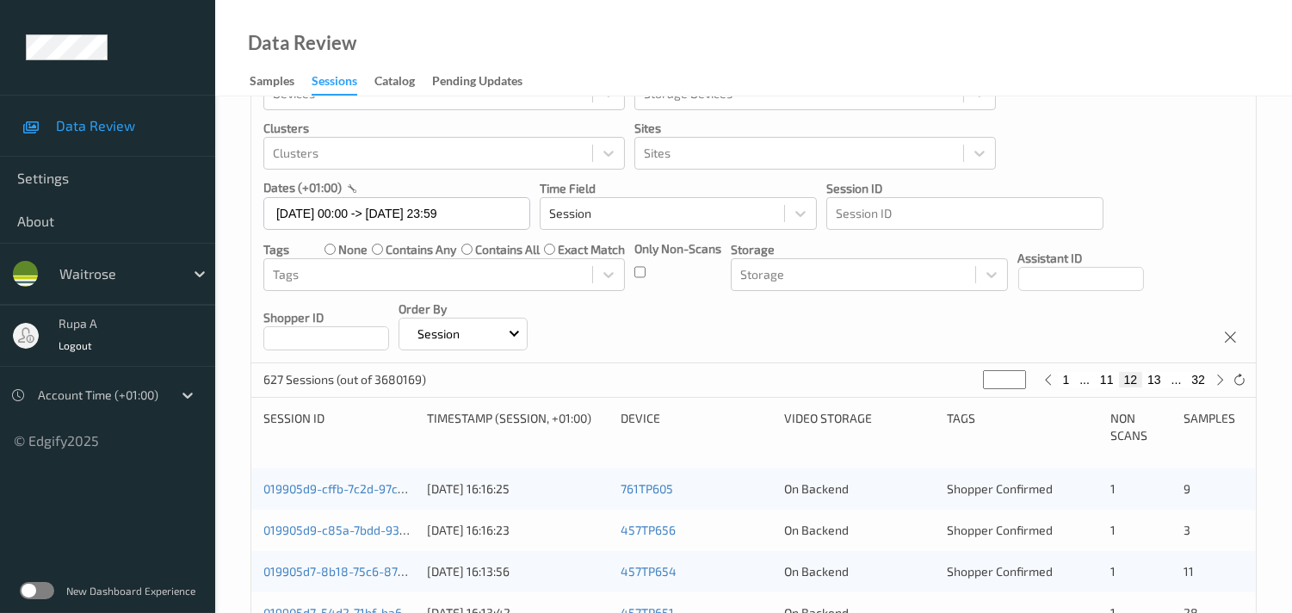
scroll to position [53, 0]
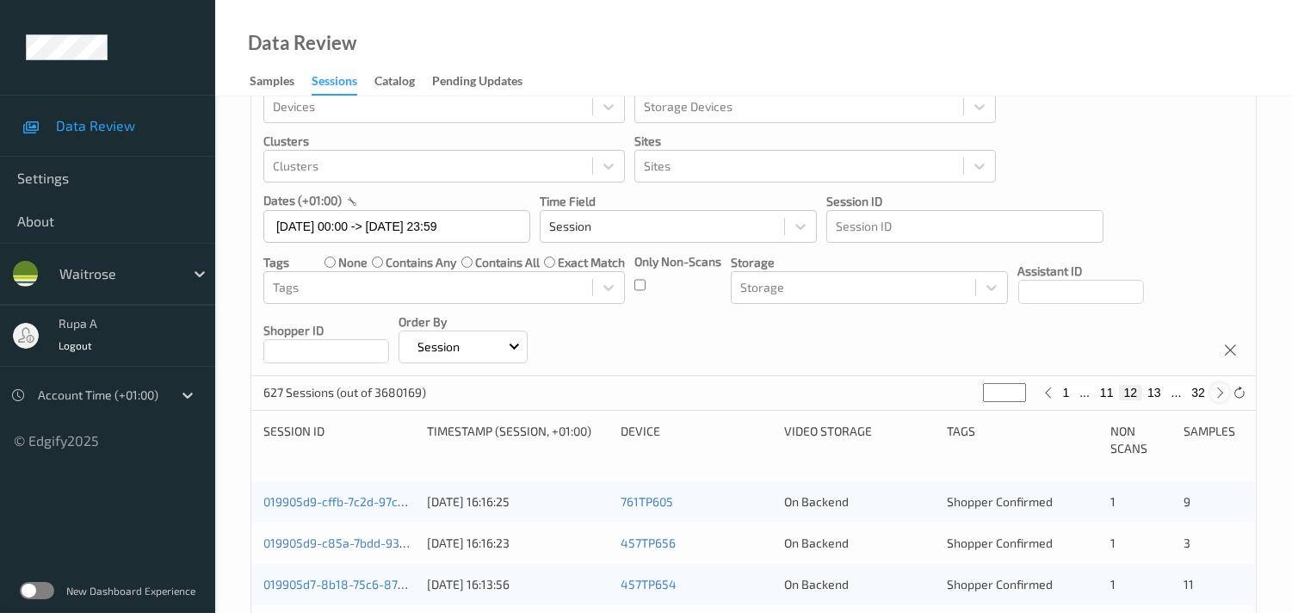
click at [1219, 394] on icon at bounding box center [1219, 392] width 13 height 13
type input "**"
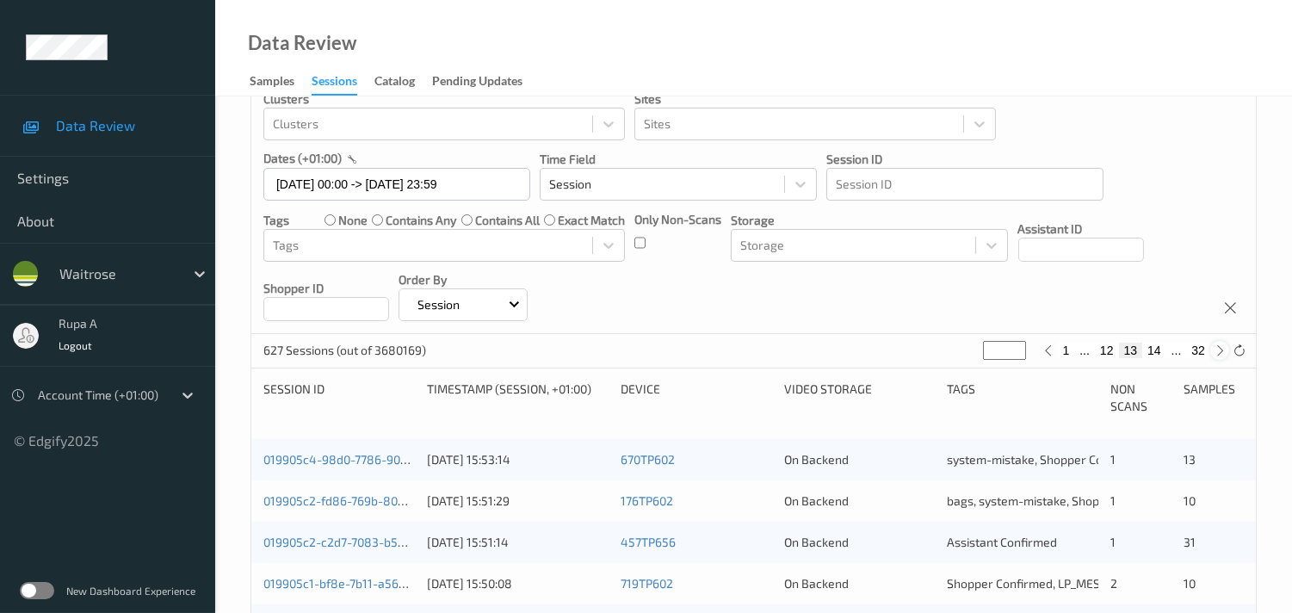
click at [1214, 349] on icon at bounding box center [1219, 350] width 13 height 13
type input "**"
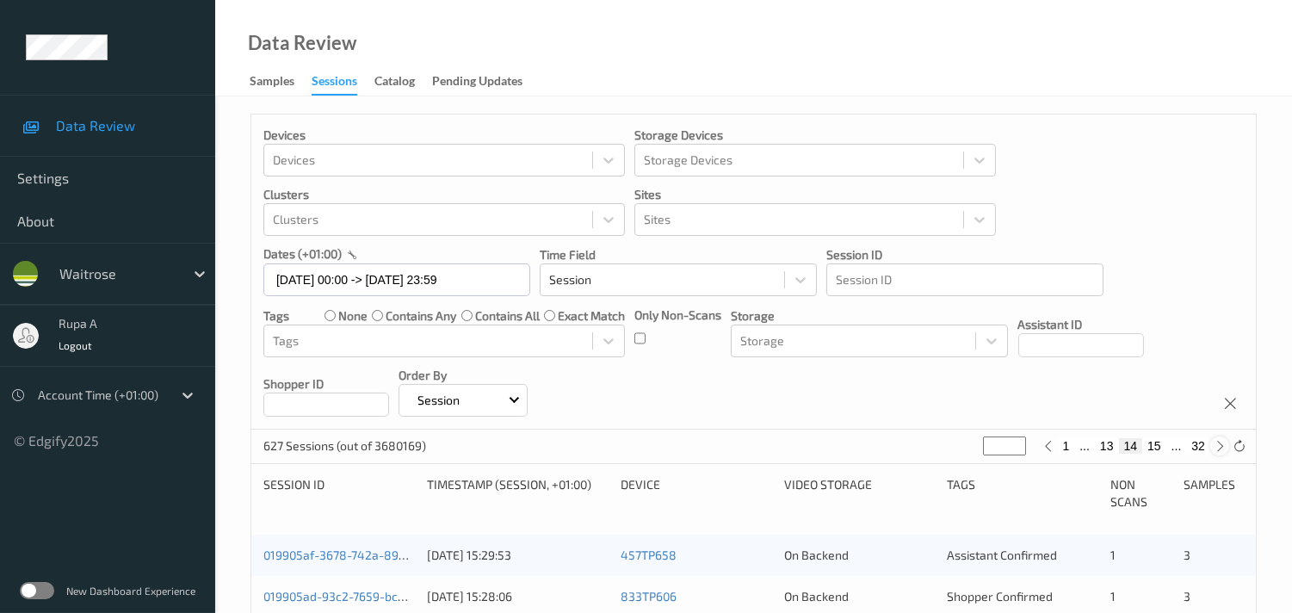
click at [1215, 445] on icon at bounding box center [1219, 446] width 13 height 13
type input "**"
click at [1215, 445] on icon at bounding box center [1219, 446] width 13 height 13
type input "**"
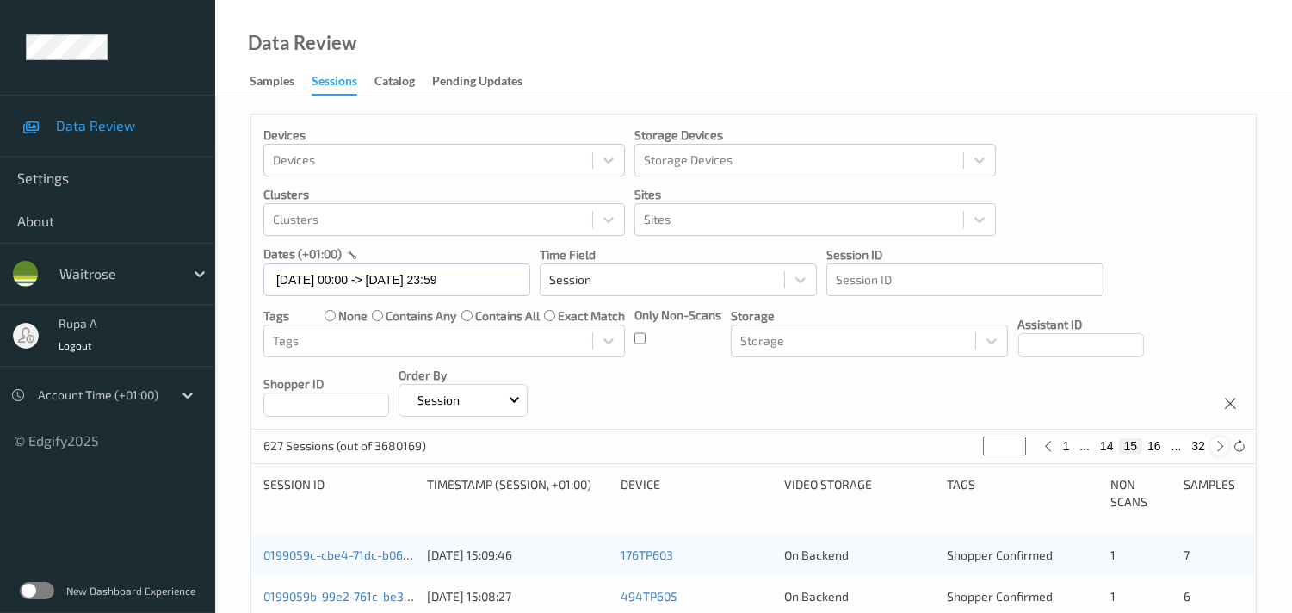
type input "**"
click at [1215, 445] on icon at bounding box center [1219, 446] width 13 height 13
type input "**"
click at [1215, 445] on icon at bounding box center [1219, 446] width 13 height 13
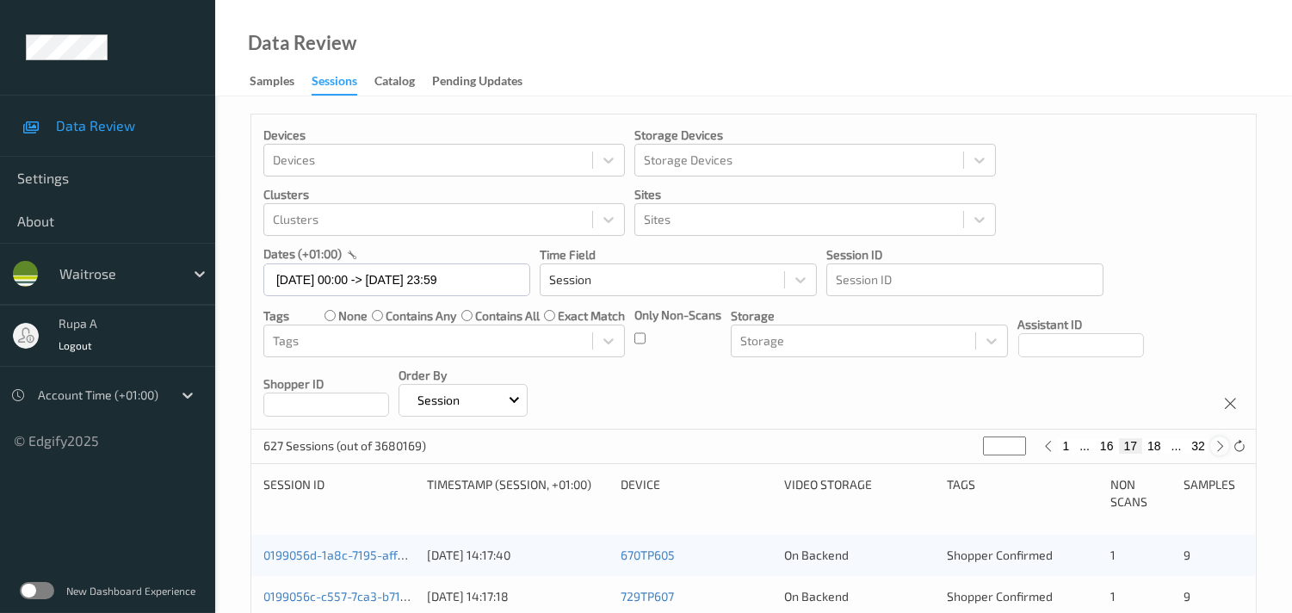
type input "**"
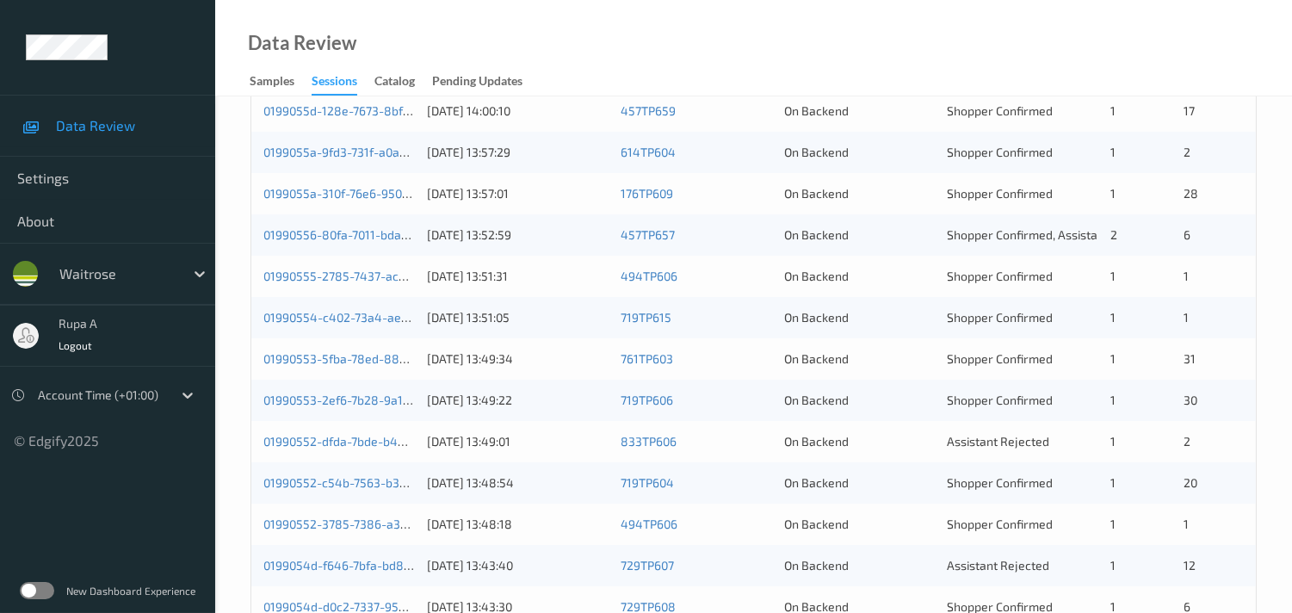
scroll to position [244, 0]
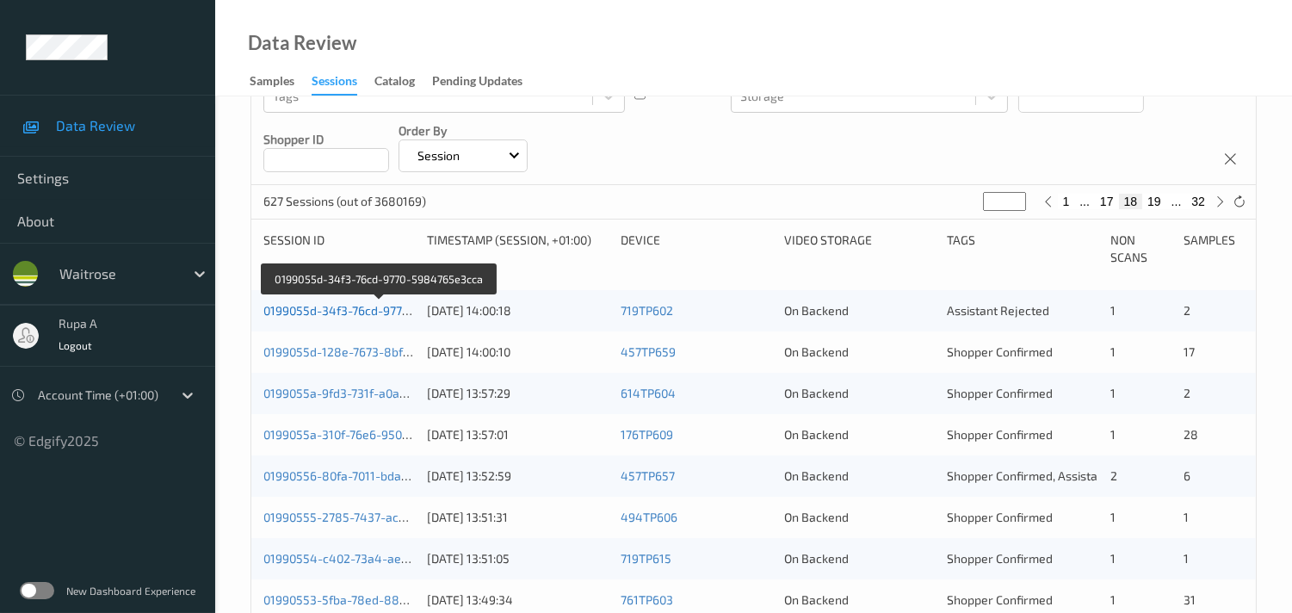
click at [343, 308] on link "0199055d-34f3-76cd-9770-5984765e3cca" at bounding box center [379, 310] width 232 height 15
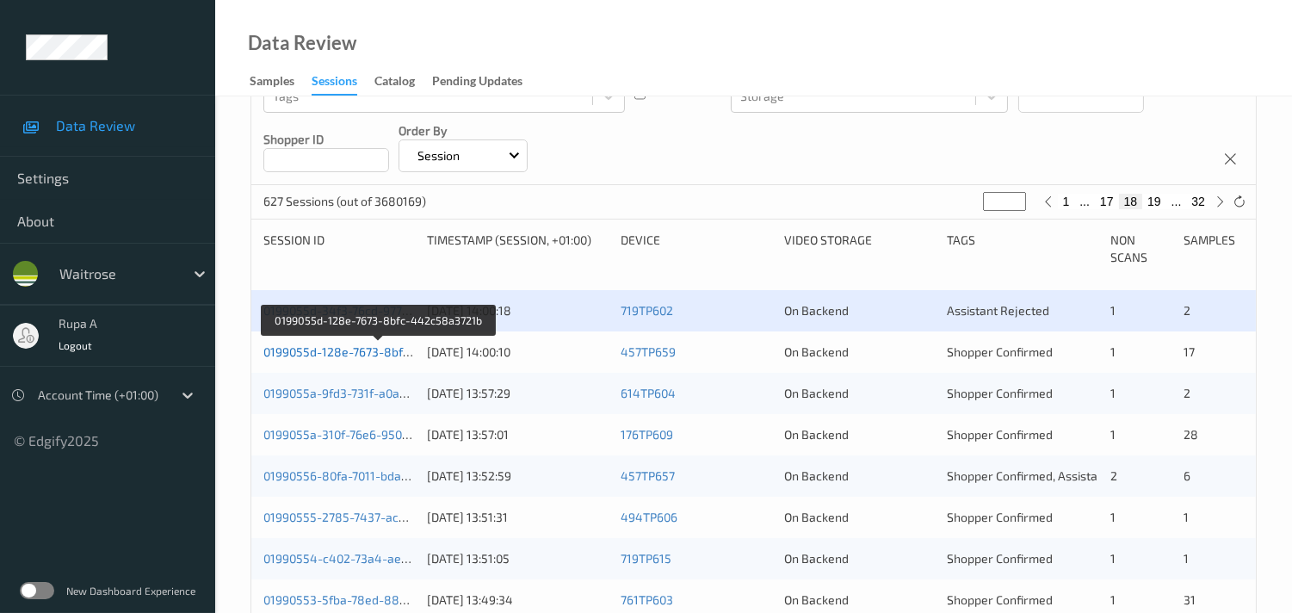
click at [382, 351] on link "0199055d-128e-7673-8bfc-442c58a3721b" at bounding box center [379, 351] width 232 height 15
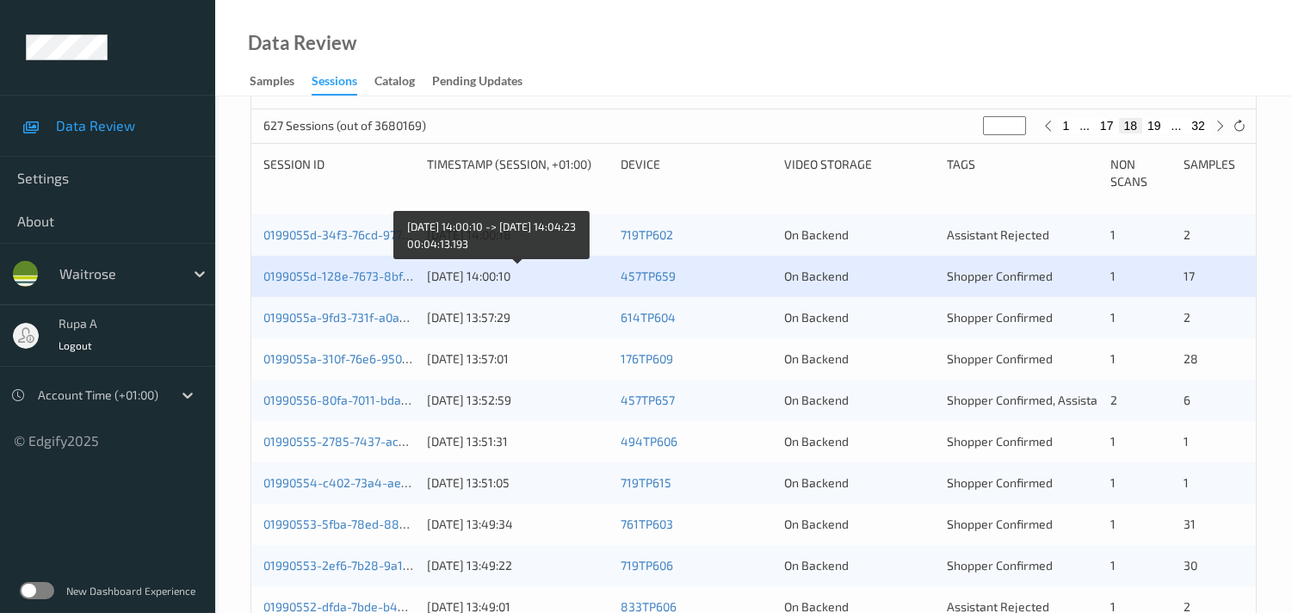
scroll to position [435, 0]
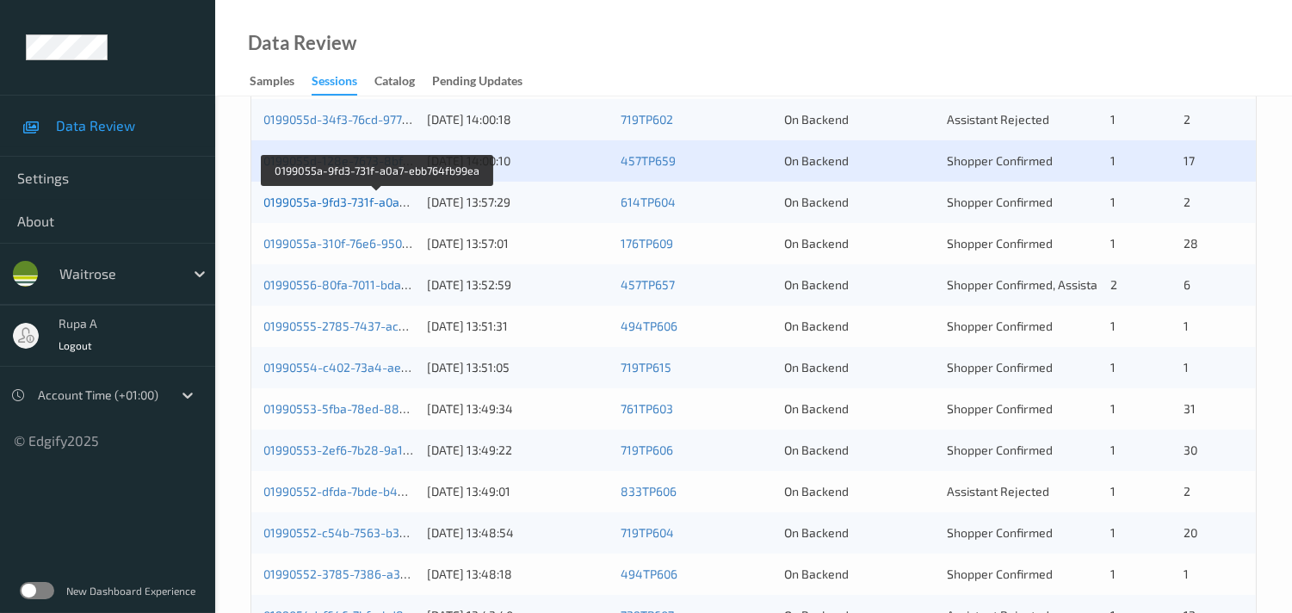
click at [373, 201] on link "0199055a-9fd3-731f-a0a7-ebb764fb99ea" at bounding box center [376, 201] width 227 height 15
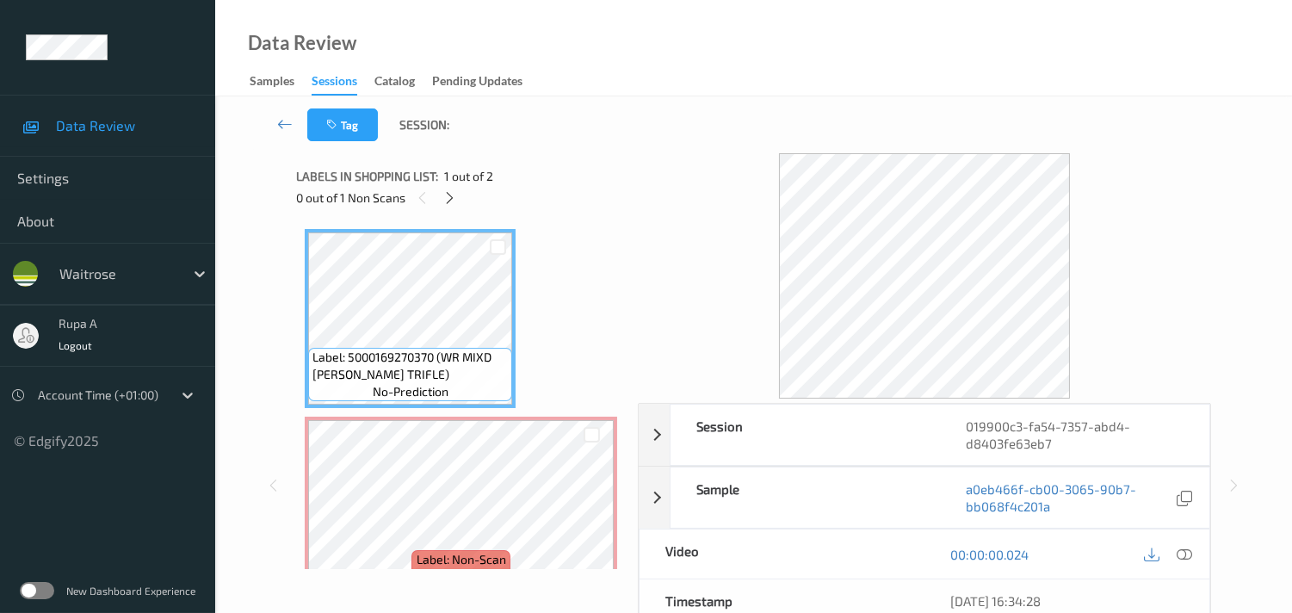
click at [545, 216] on div "Labels in shopping list: 1 out of 2 0 out of 1 Non Scans" at bounding box center [461, 186] width 330 height 67
click at [453, 200] on icon at bounding box center [449, 197] width 15 height 15
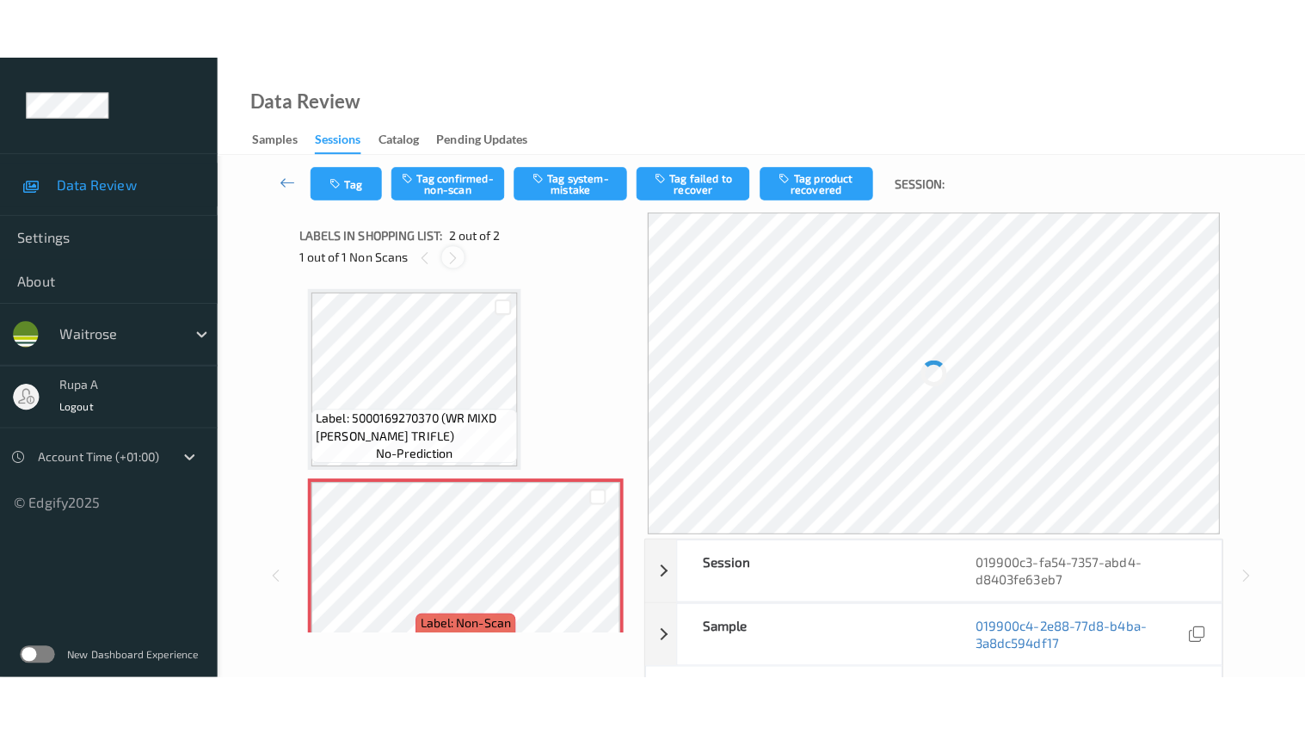
scroll to position [9, 0]
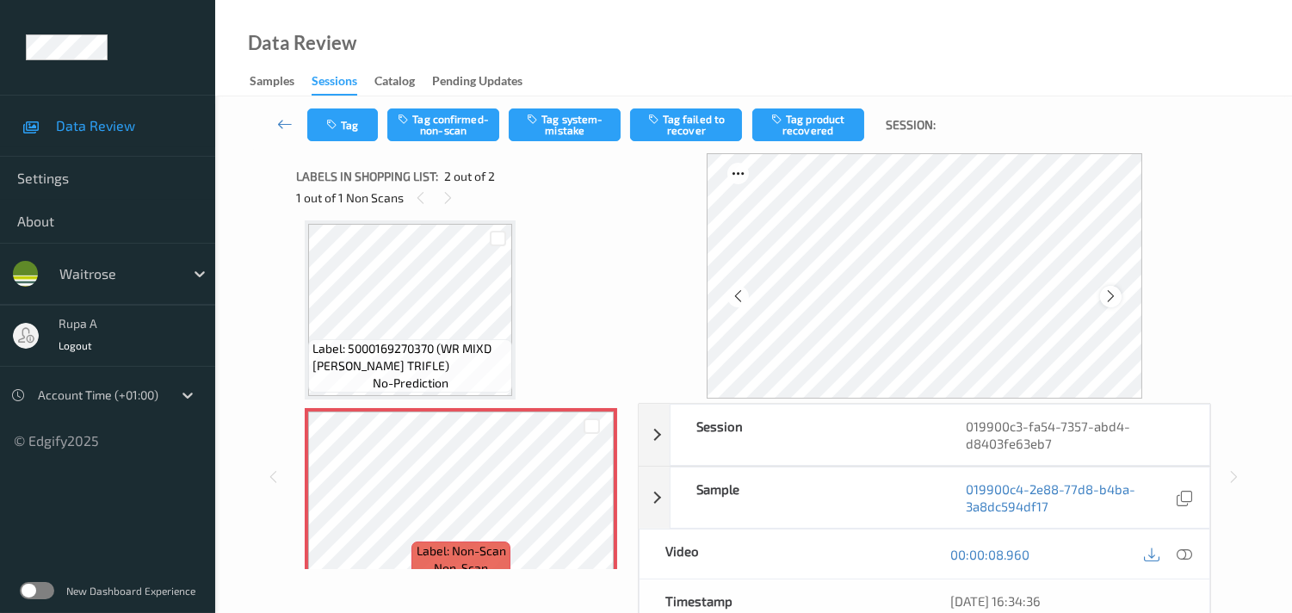
click at [1121, 291] on div at bounding box center [1111, 297] width 22 height 22
click at [1185, 548] on icon at bounding box center [1183, 553] width 15 height 15
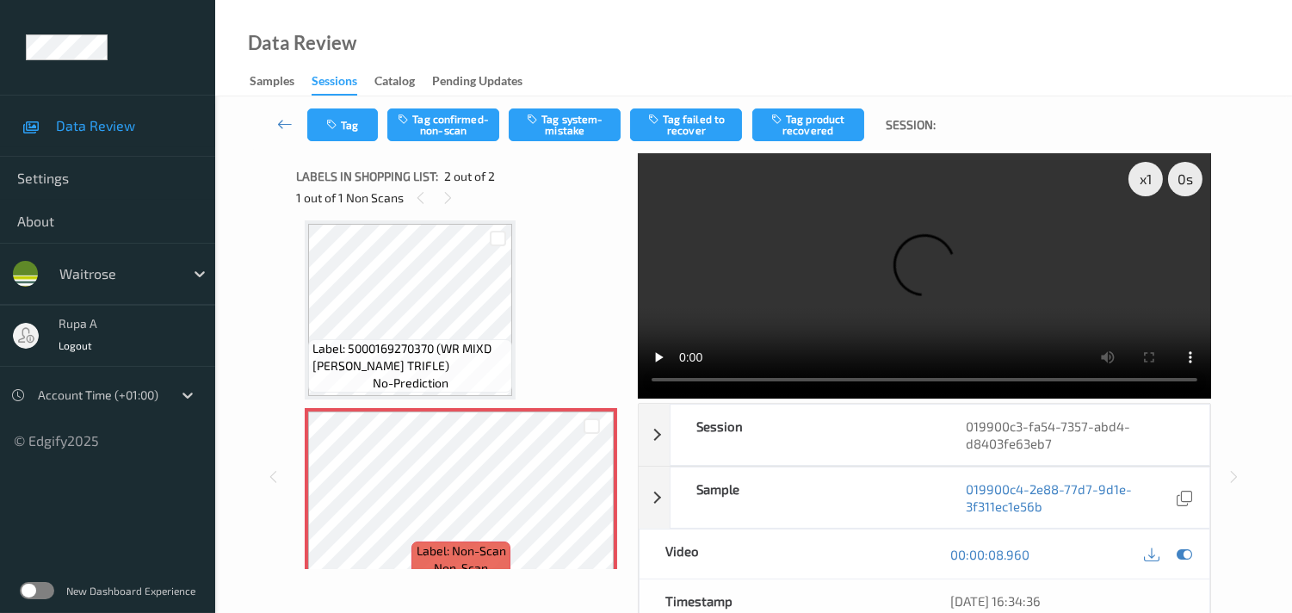
scroll to position [0, 0]
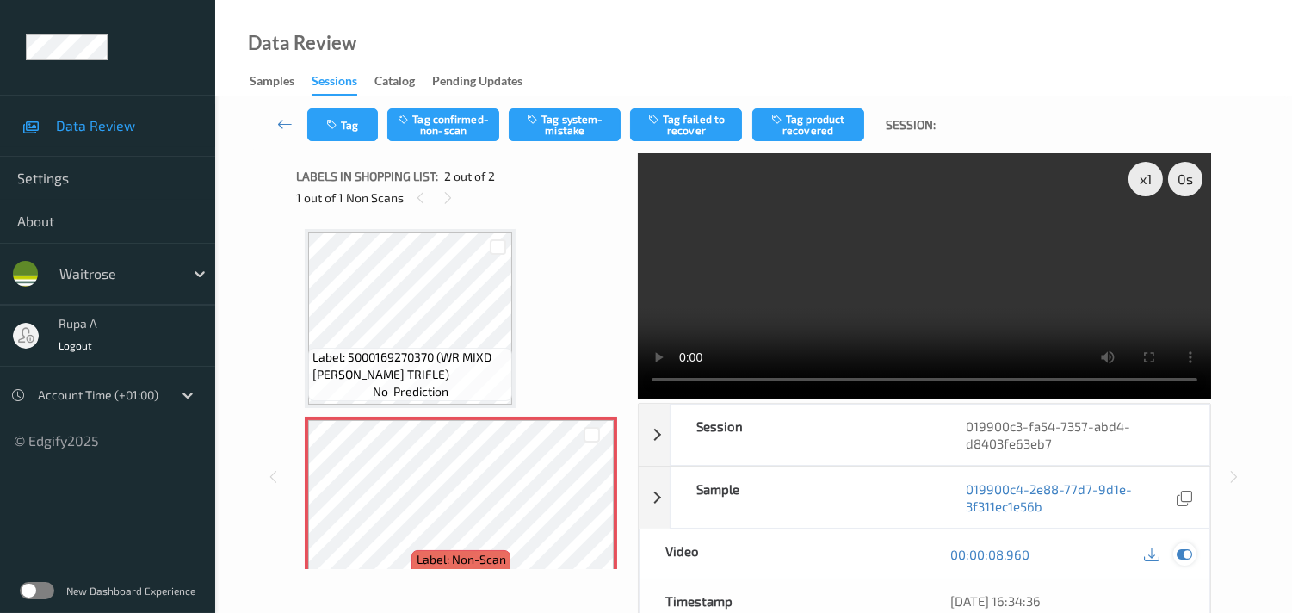
click at [1185, 552] on icon at bounding box center [1183, 553] width 15 height 15
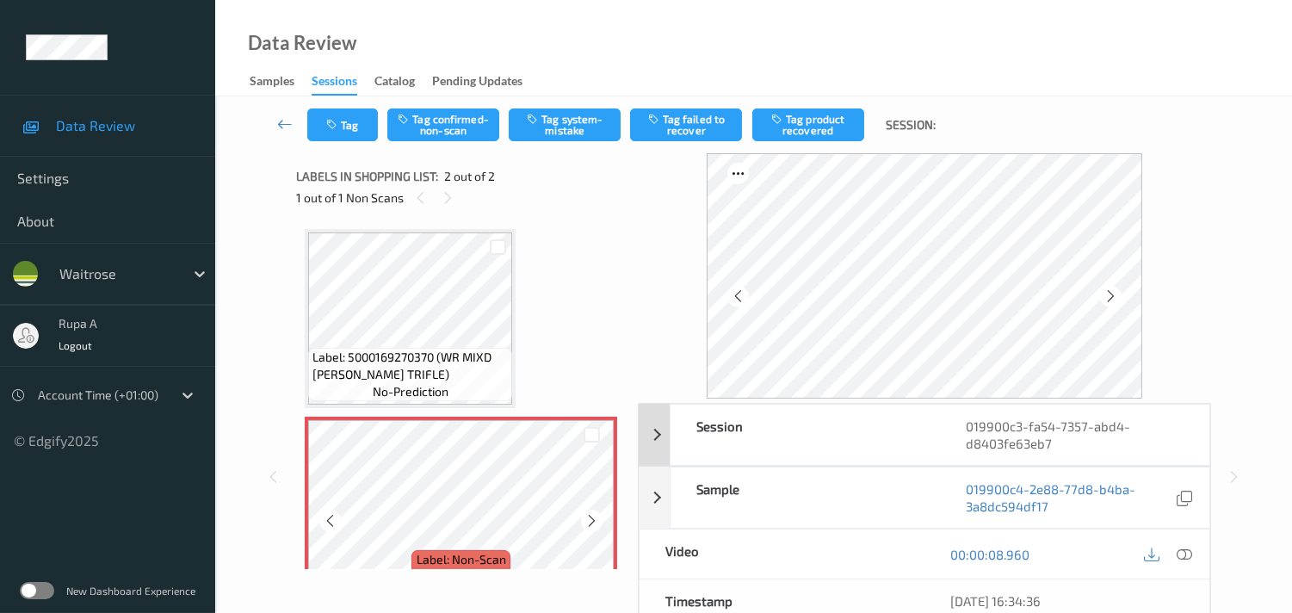
scroll to position [32, 0]
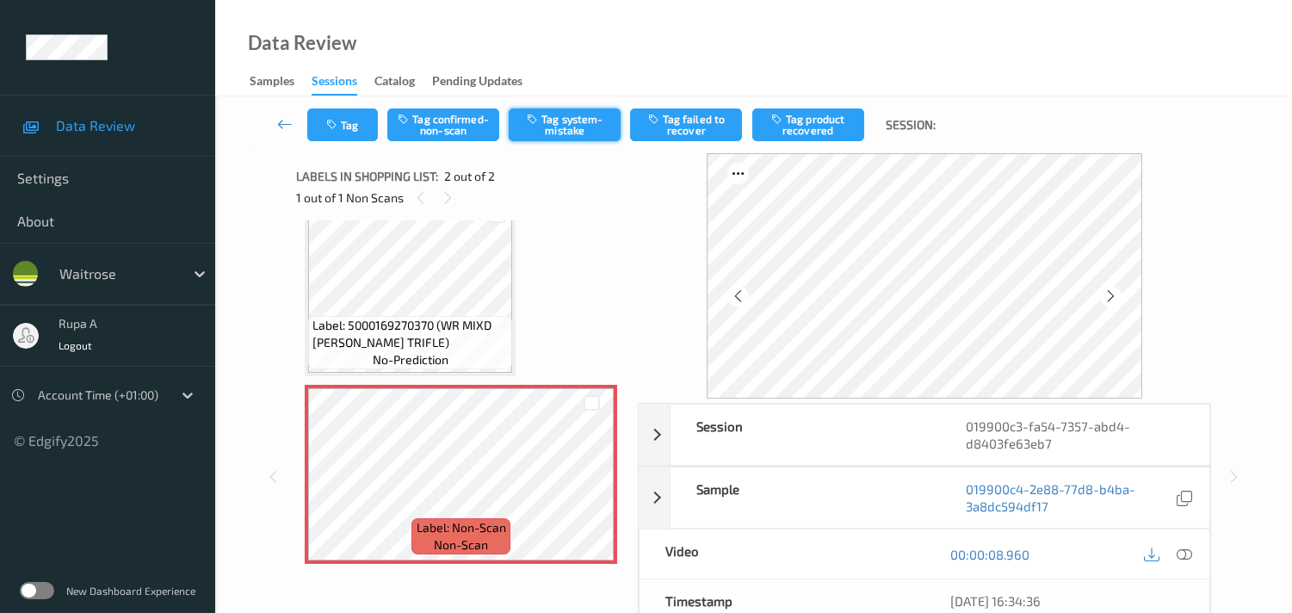
click at [555, 112] on button "Tag system-mistake" at bounding box center [565, 124] width 112 height 33
click at [358, 127] on button "Tag" at bounding box center [342, 124] width 71 height 33
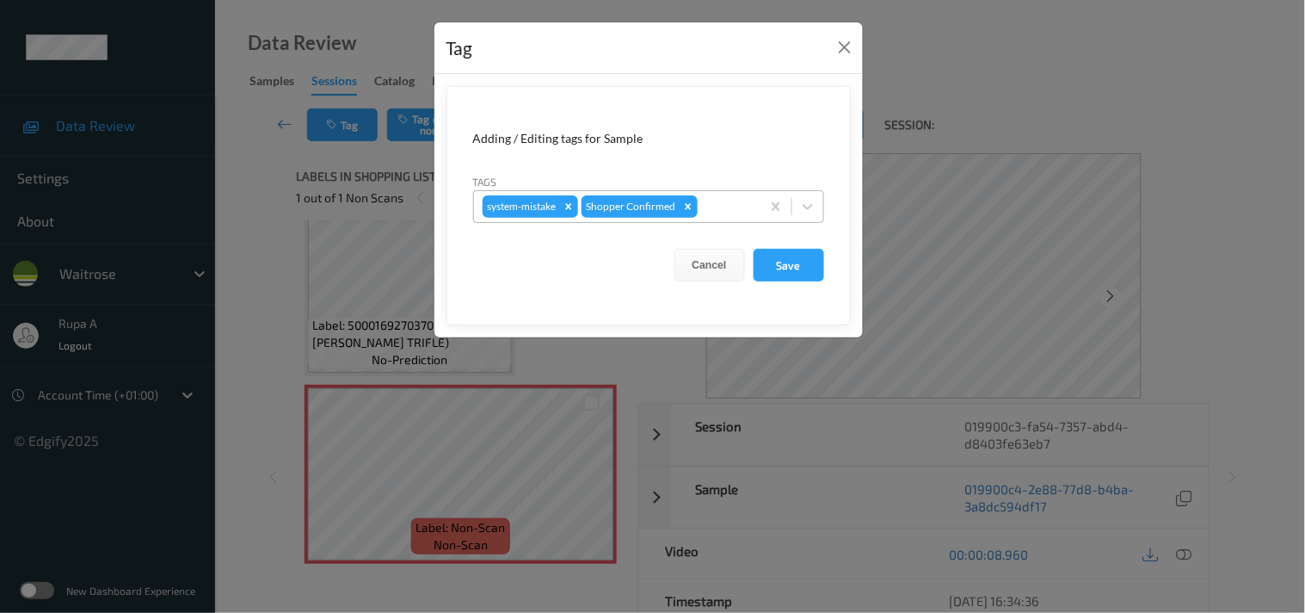
click at [702, 211] on input "text" at bounding box center [702, 206] width 3 height 17
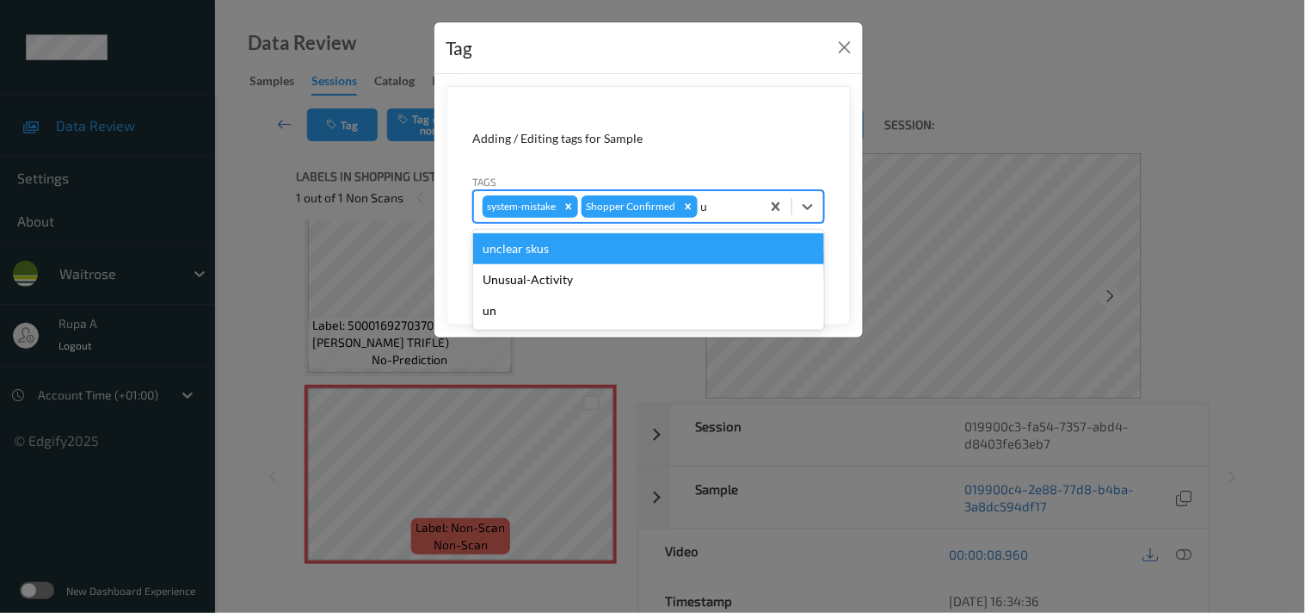
type input "un"
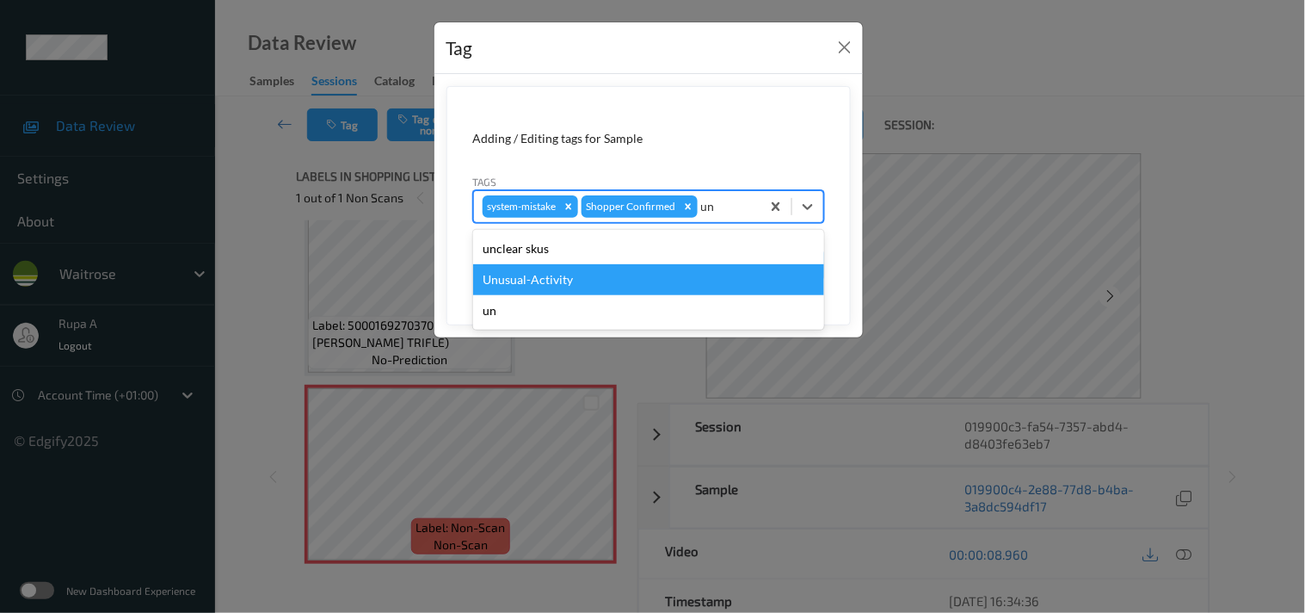
click at [614, 279] on div "Unusual-Activity" at bounding box center [648, 279] width 351 height 31
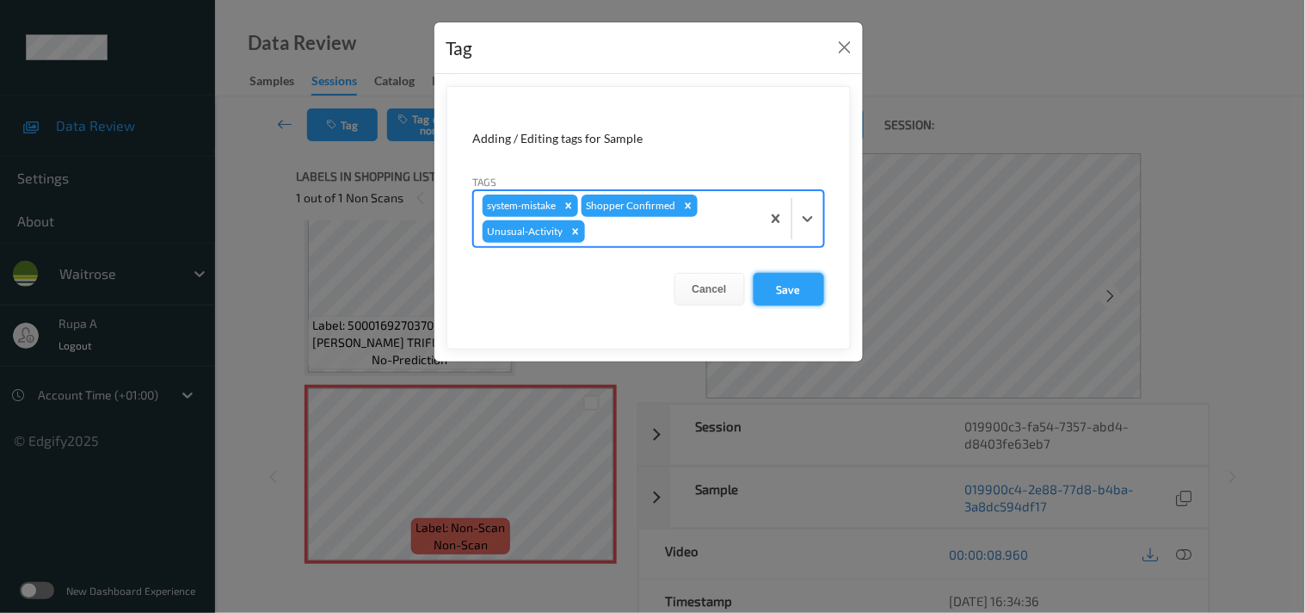
click at [794, 288] on button "Save" at bounding box center [789, 289] width 71 height 33
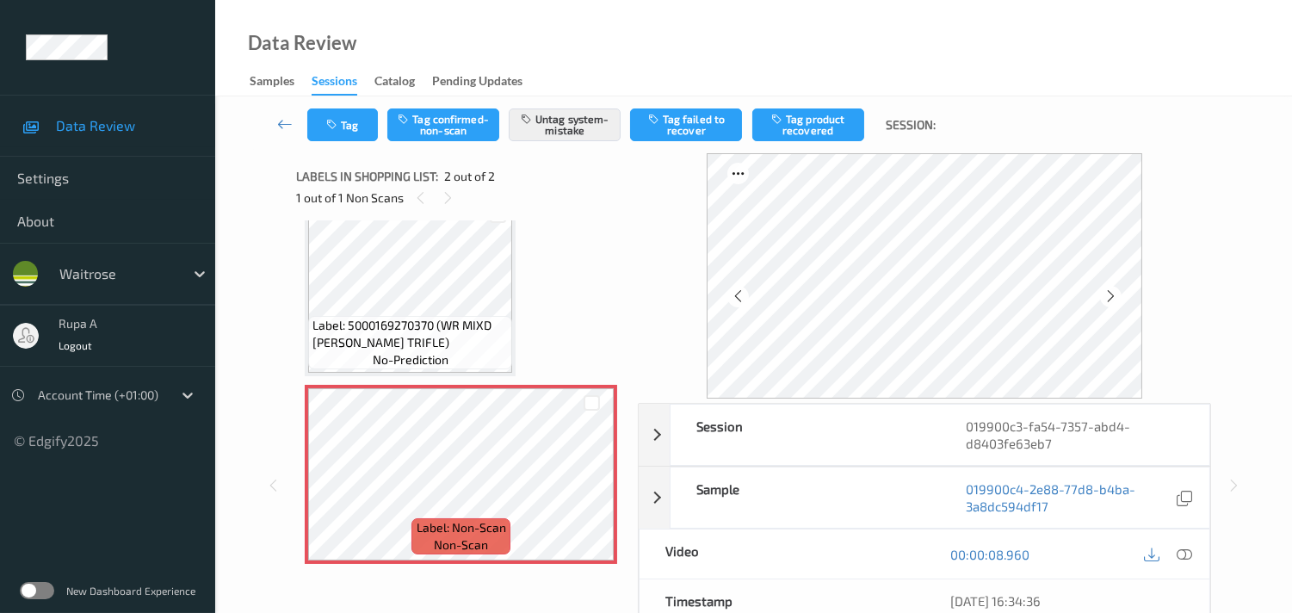
click at [590, 224] on div "Label: 5000169270370 (WR MIXD BERRY TRIFLE) no-prediction Label: Non-Scan non-s…" at bounding box center [461, 380] width 312 height 367
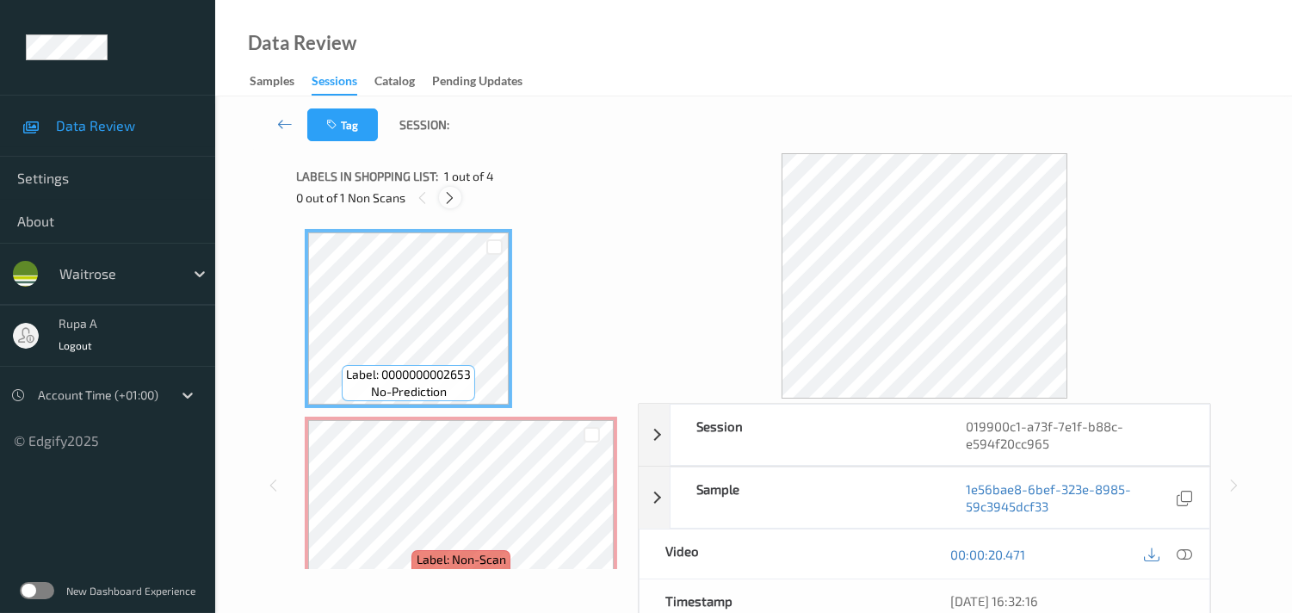
click at [453, 191] on icon at bounding box center [449, 197] width 15 height 15
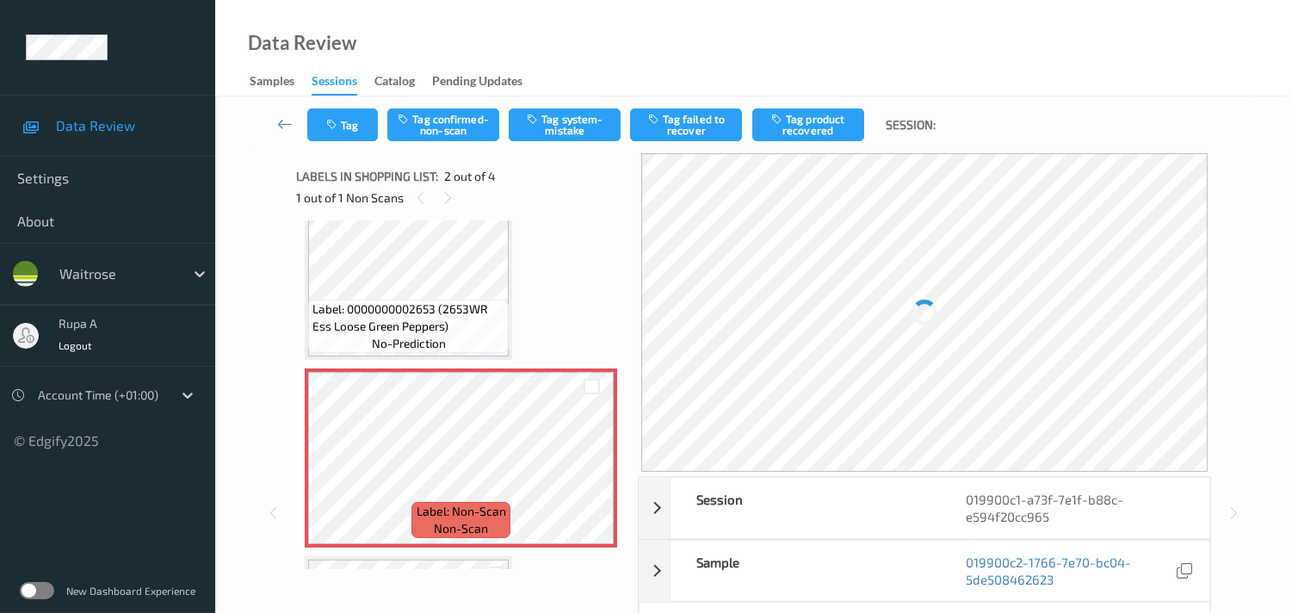
scroll to position [9, 0]
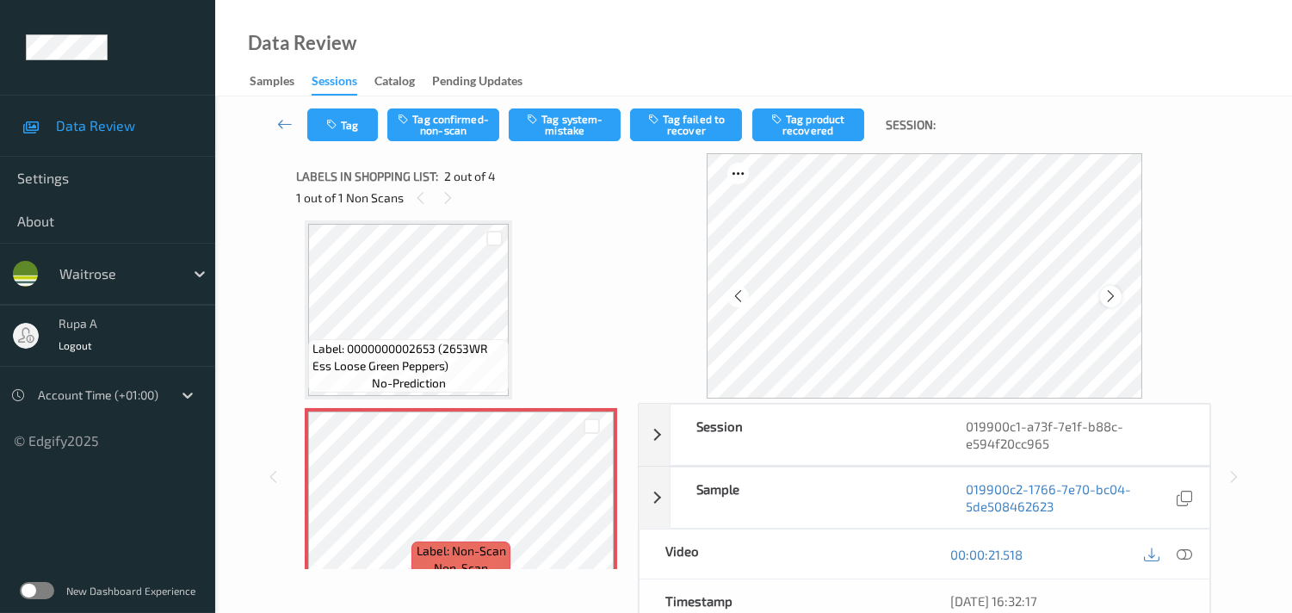
click at [1111, 287] on div at bounding box center [1111, 297] width 22 height 22
click at [1118, 293] on icon at bounding box center [1110, 295] width 15 height 15
click at [1182, 558] on icon at bounding box center [1183, 553] width 15 height 15
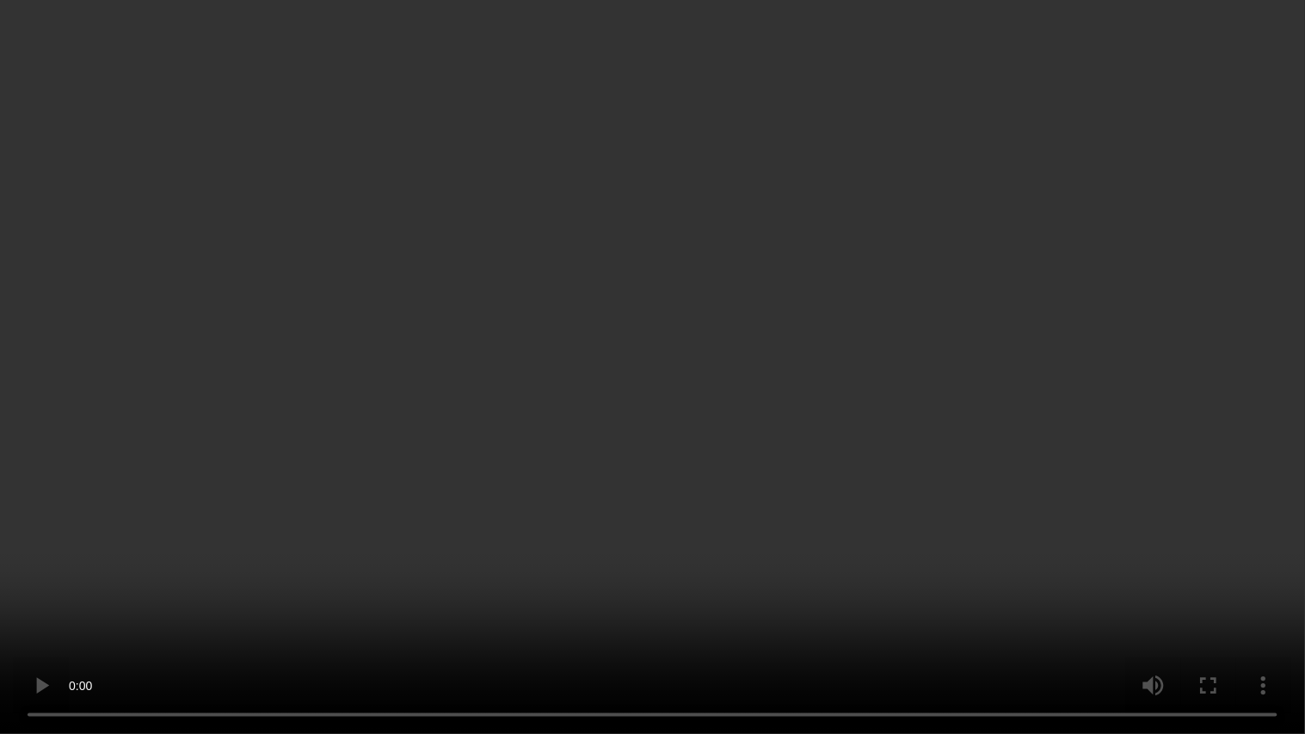
click at [547, 377] on video at bounding box center [652, 367] width 1305 height 734
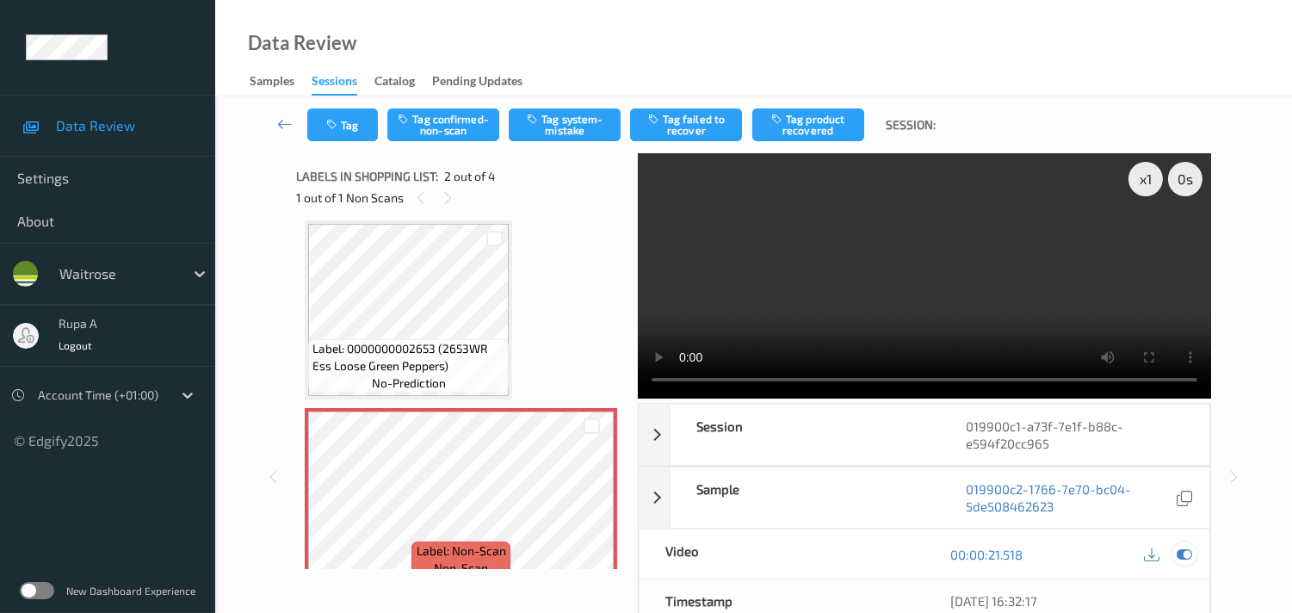
click at [1181, 551] on icon at bounding box center [1183, 553] width 15 height 15
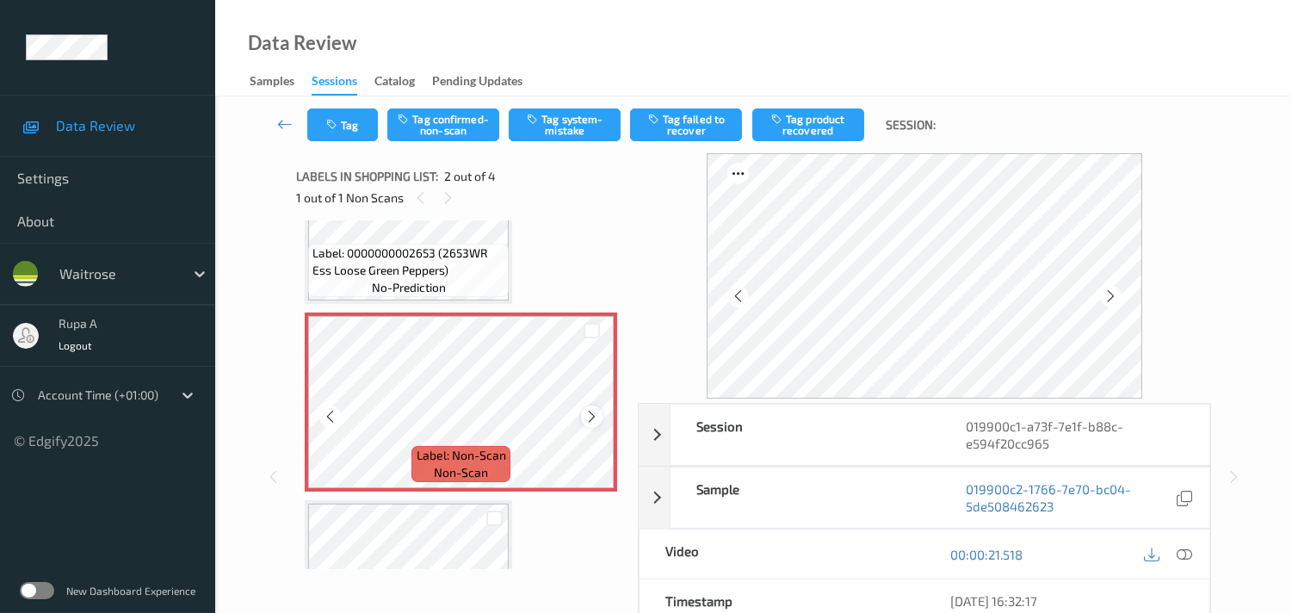
scroll to position [200, 0]
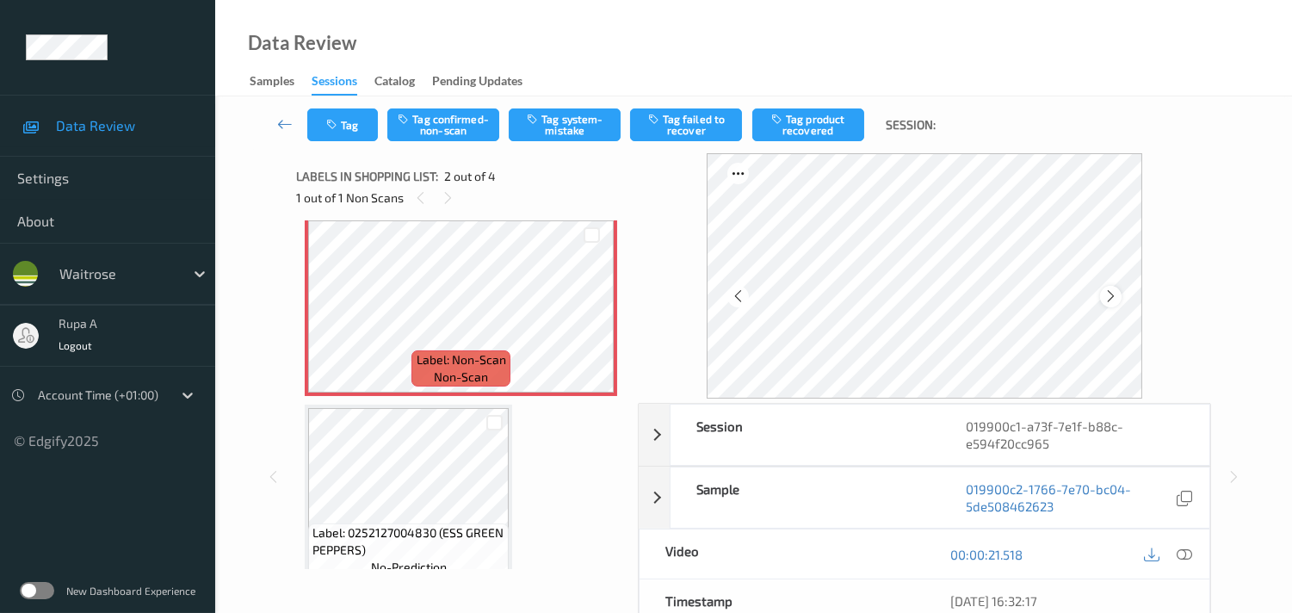
click at [1114, 286] on div at bounding box center [1111, 297] width 22 height 22
click at [1121, 287] on div at bounding box center [1111, 297] width 22 height 22
click at [562, 127] on button "Tag system-mistake" at bounding box center [565, 124] width 112 height 33
click at [347, 132] on button "Tag" at bounding box center [342, 124] width 71 height 33
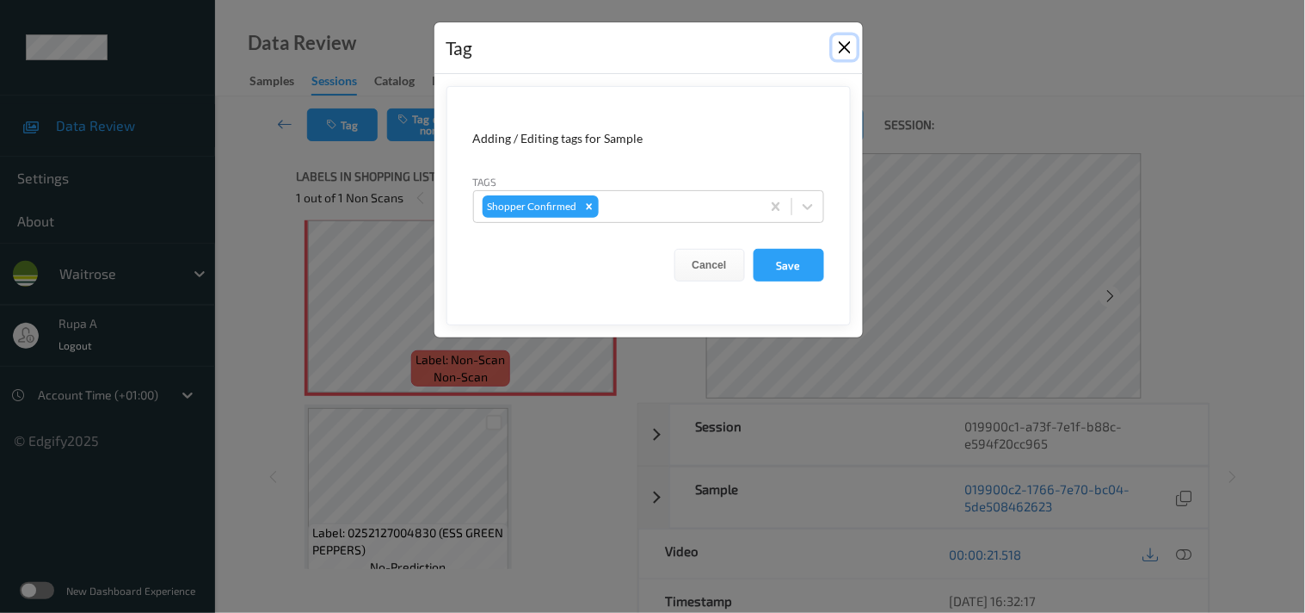
click at [847, 48] on button "Close" at bounding box center [845, 47] width 24 height 24
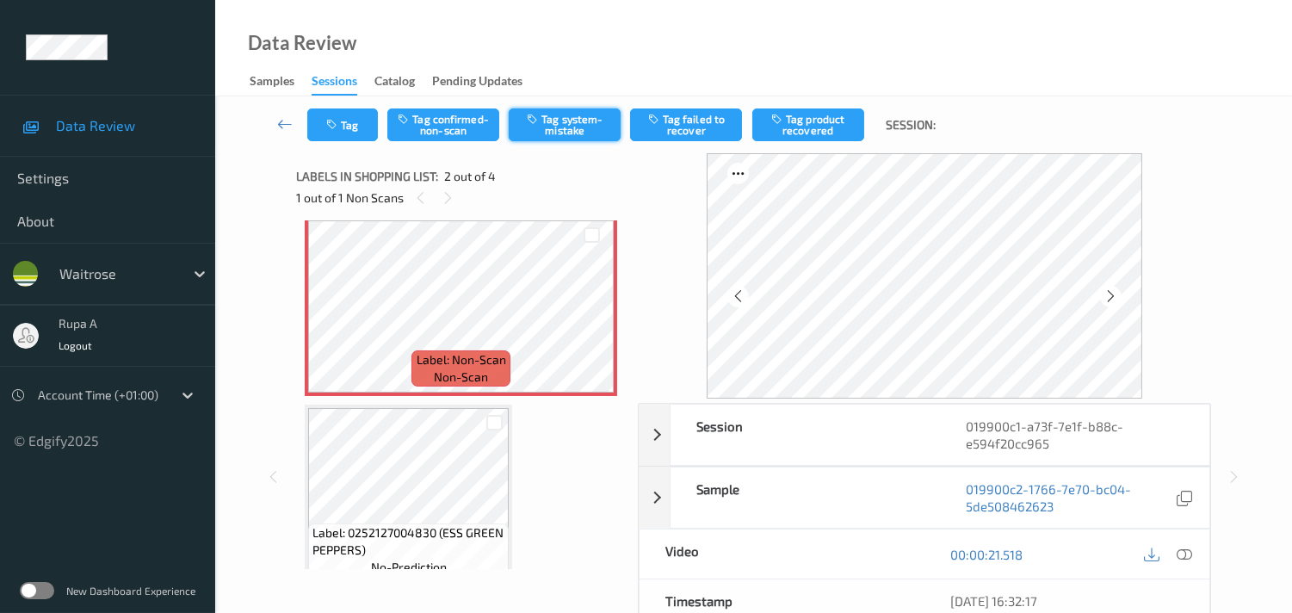
click at [578, 127] on button "Tag system-mistake" at bounding box center [565, 124] width 112 height 33
click at [350, 115] on button "Tag" at bounding box center [342, 124] width 71 height 33
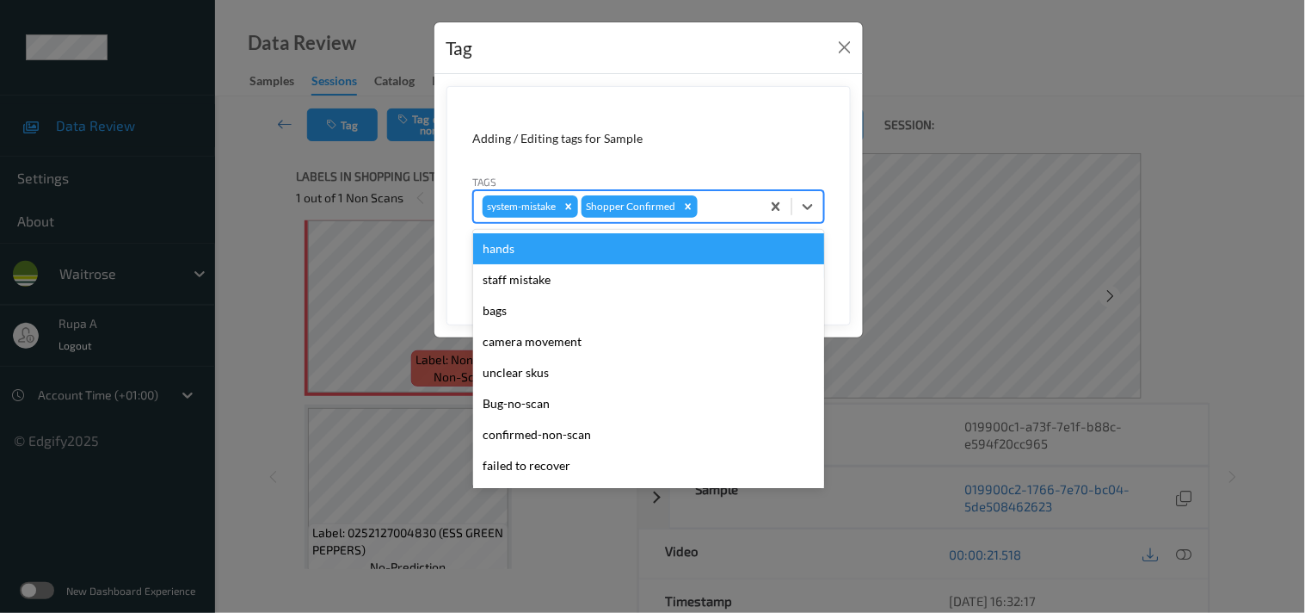
click at [713, 211] on div at bounding box center [726, 206] width 51 height 21
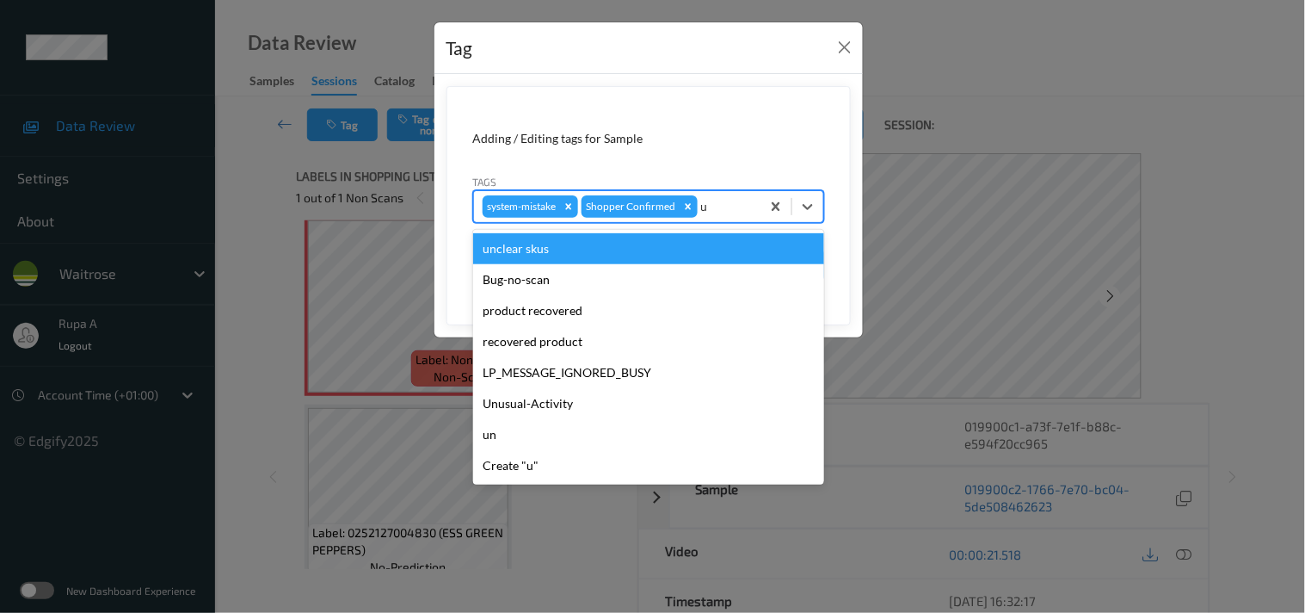
type input "un"
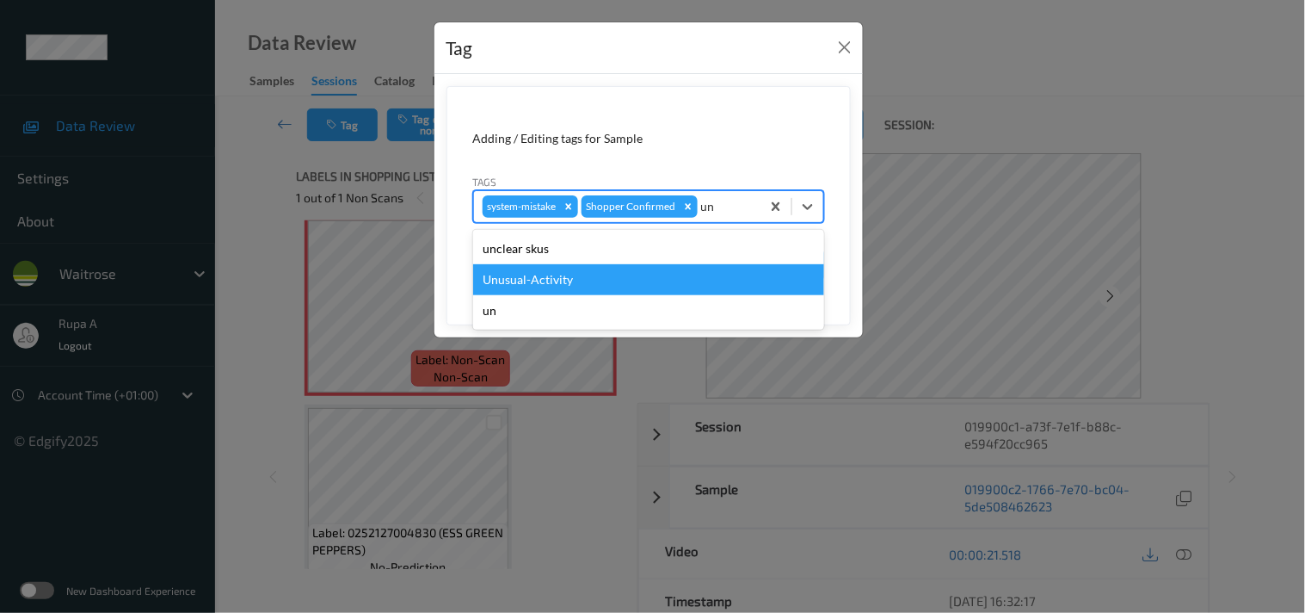
click at [575, 290] on div "Unusual-Activity" at bounding box center [648, 279] width 351 height 31
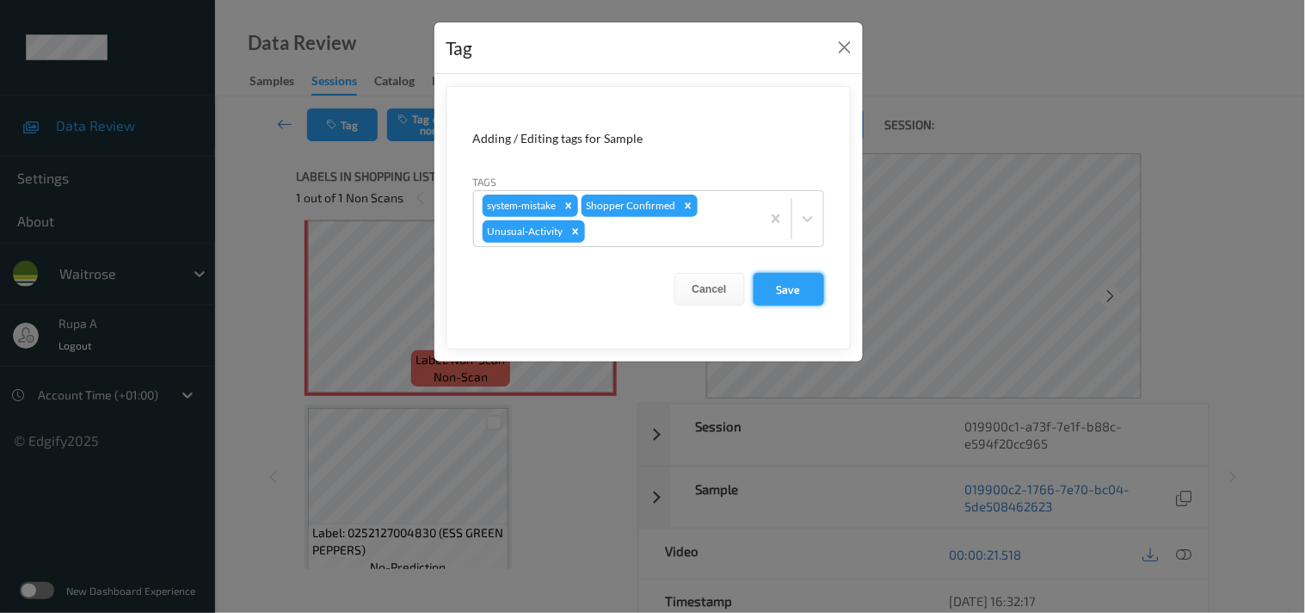
click at [807, 293] on button "Save" at bounding box center [789, 289] width 71 height 33
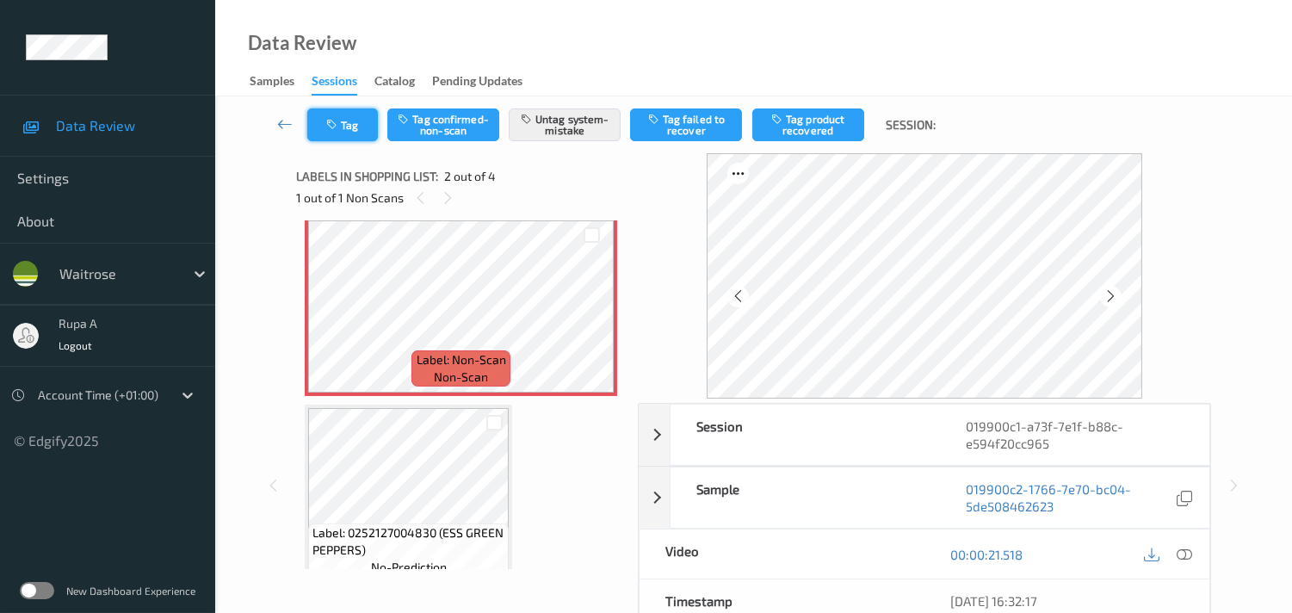
click at [336, 132] on button "Tag" at bounding box center [342, 124] width 71 height 33
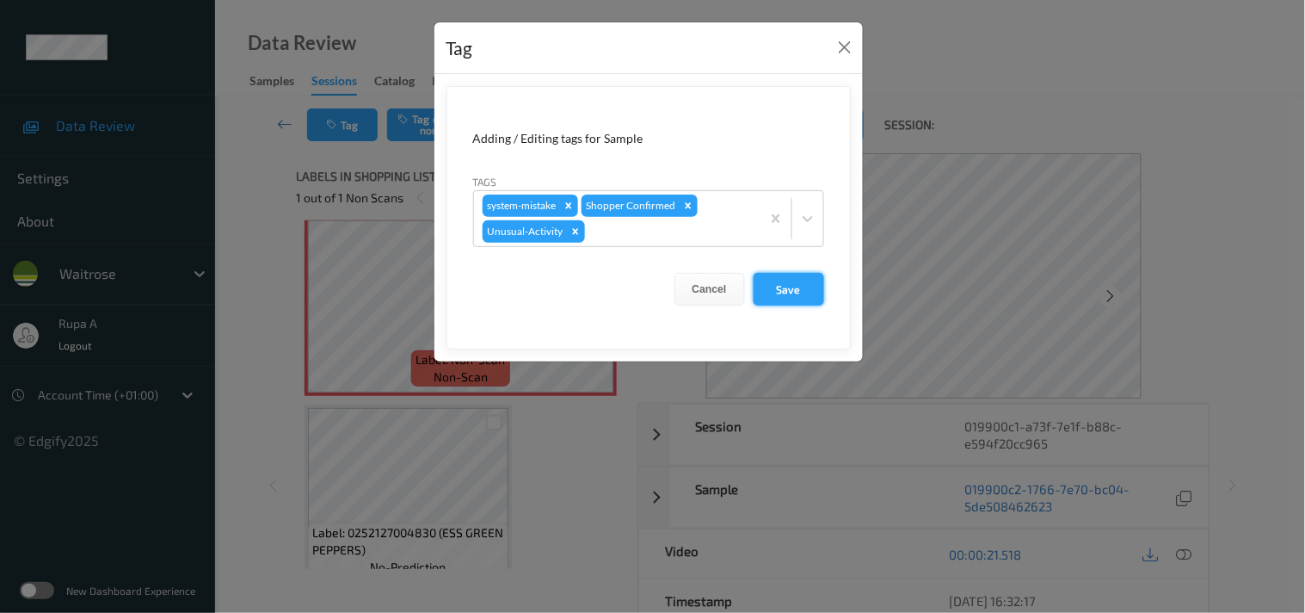
click at [805, 287] on button "Save" at bounding box center [789, 289] width 71 height 33
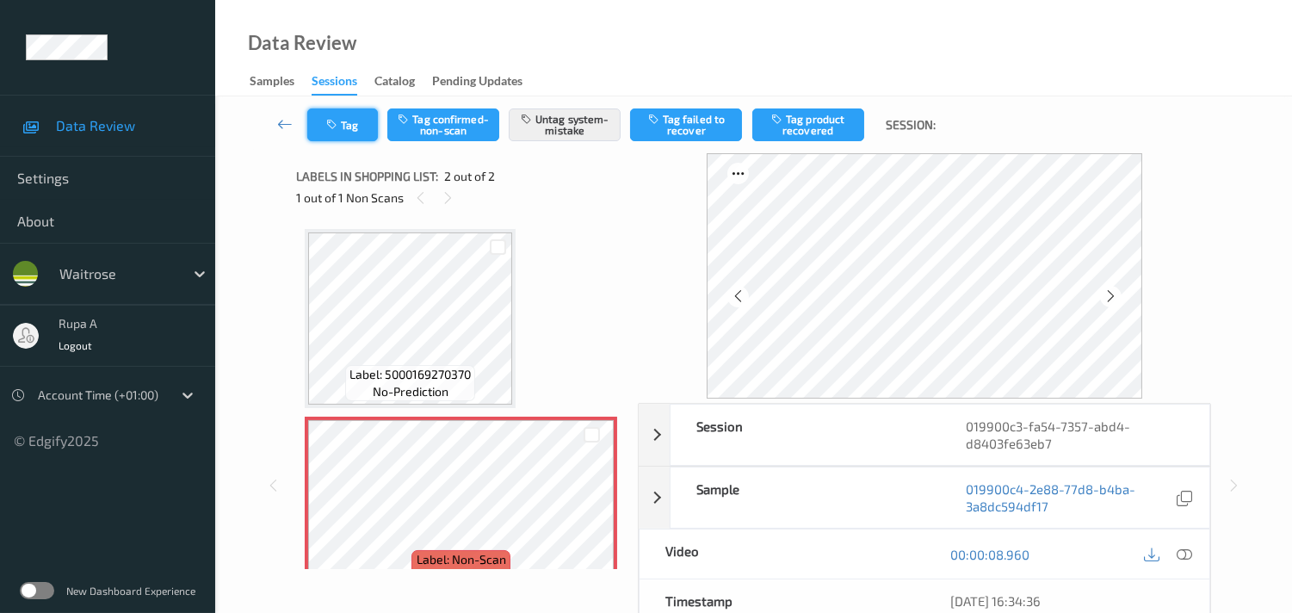
click at [358, 120] on button "Tag" at bounding box center [342, 124] width 71 height 33
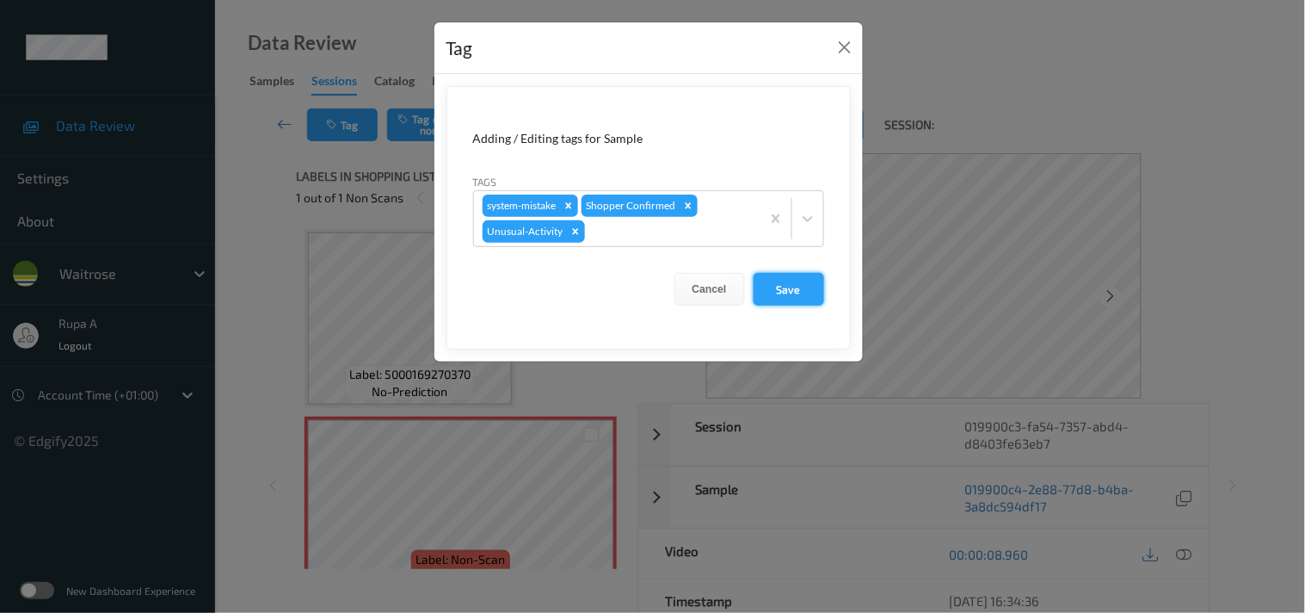
click at [775, 294] on button "Save" at bounding box center [789, 289] width 71 height 33
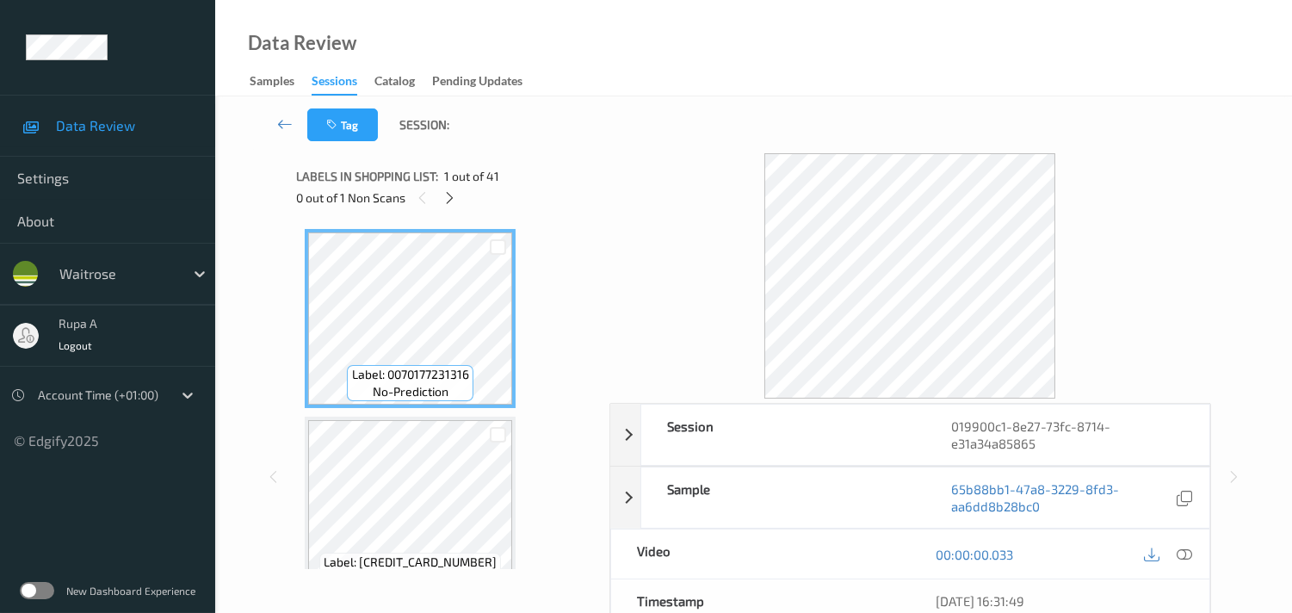
click at [624, 194] on div at bounding box center [910, 275] width 602 height 245
click at [449, 195] on icon at bounding box center [449, 197] width 15 height 15
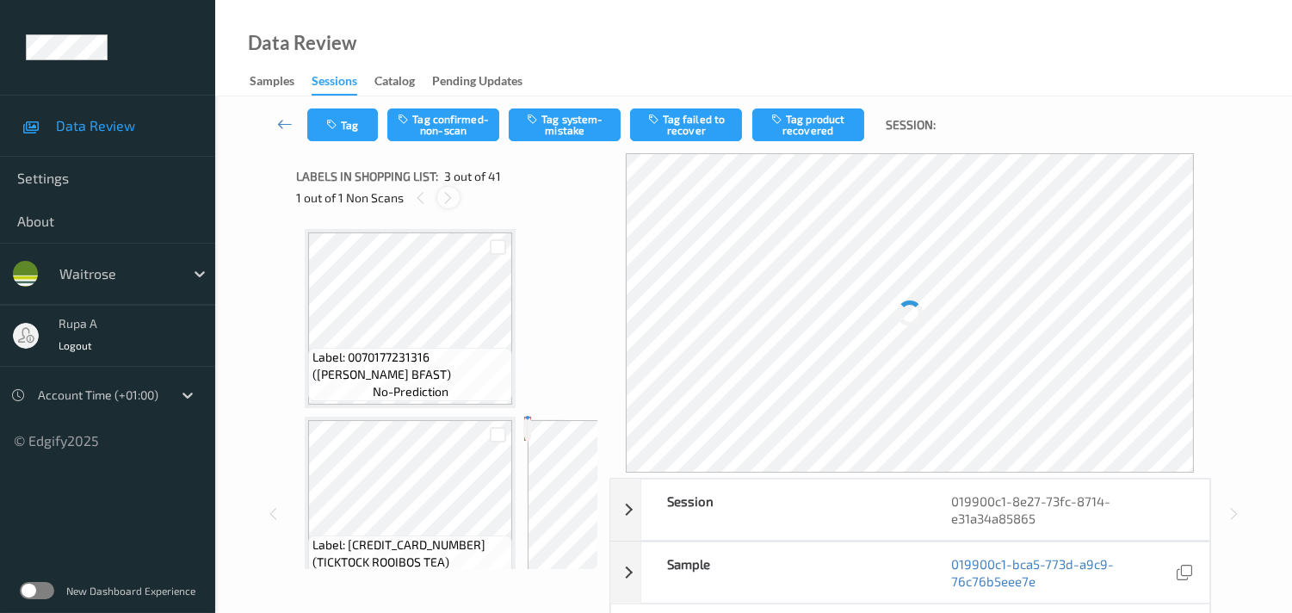
scroll to position [194, 0]
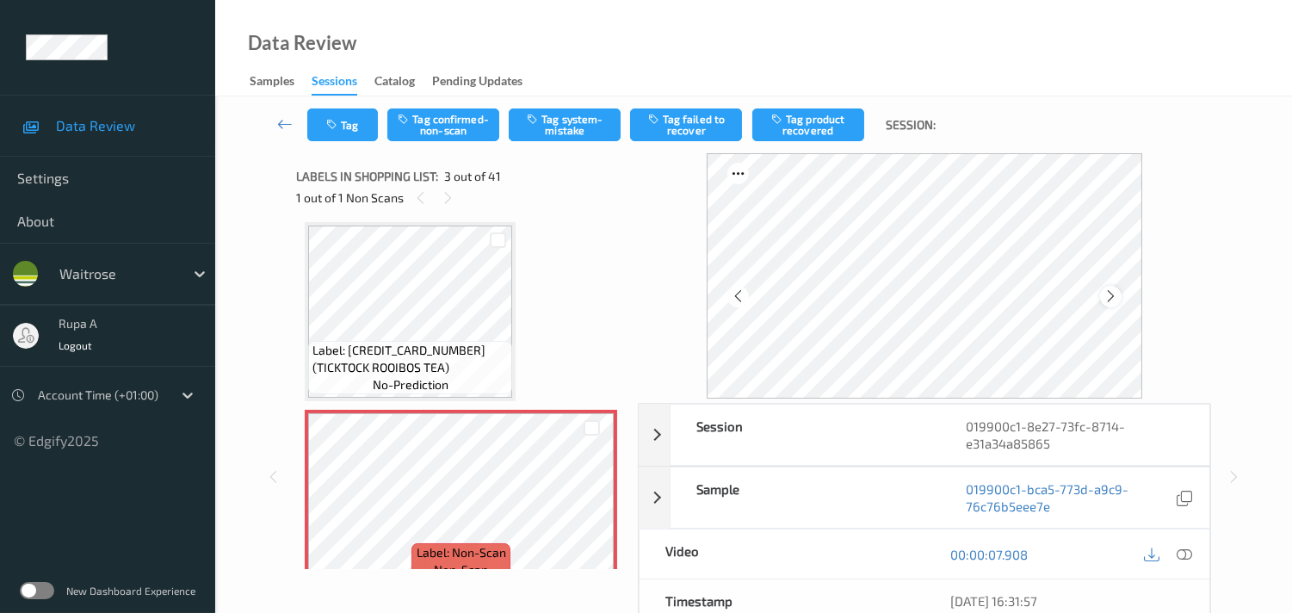
click at [1107, 297] on icon at bounding box center [1110, 295] width 15 height 15
click at [1112, 297] on icon at bounding box center [1110, 295] width 15 height 15
click at [1188, 556] on icon at bounding box center [1183, 553] width 15 height 15
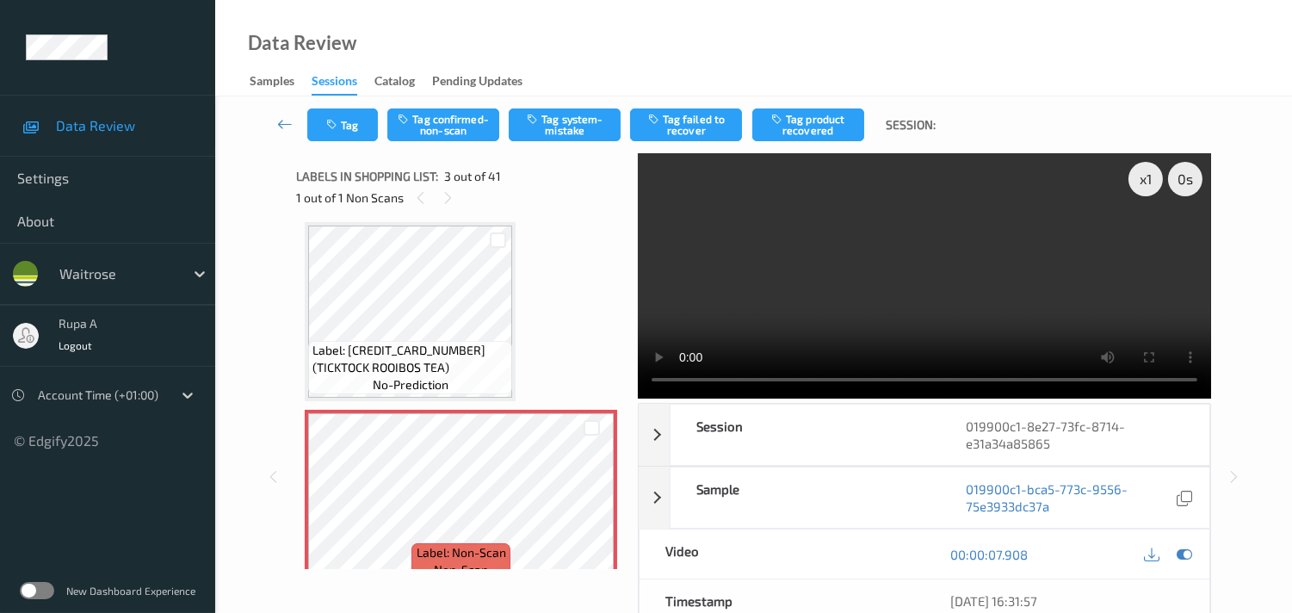
click at [443, 41] on div "Data Review Samples Sessions Catalog Pending Updates" at bounding box center [753, 48] width 1077 height 96
click at [1189, 561] on icon at bounding box center [1183, 553] width 15 height 15
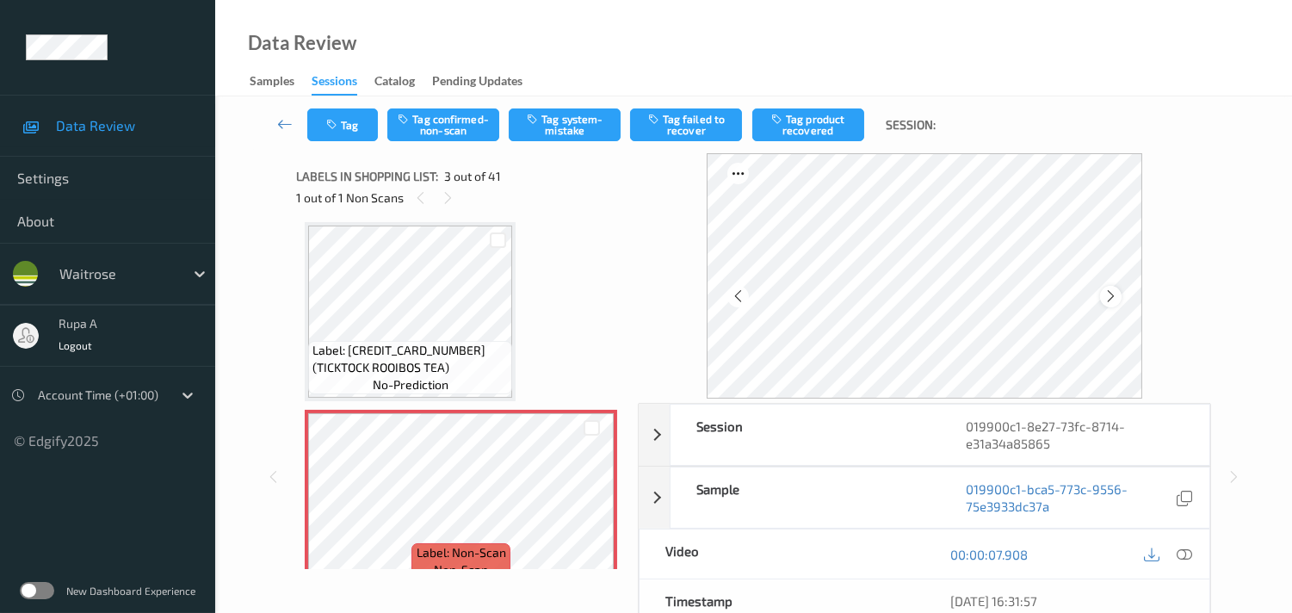
click at [1121, 293] on div at bounding box center [1111, 297] width 22 height 22
click at [1114, 293] on icon at bounding box center [1110, 295] width 15 height 15
click at [1182, 558] on icon at bounding box center [1183, 553] width 15 height 15
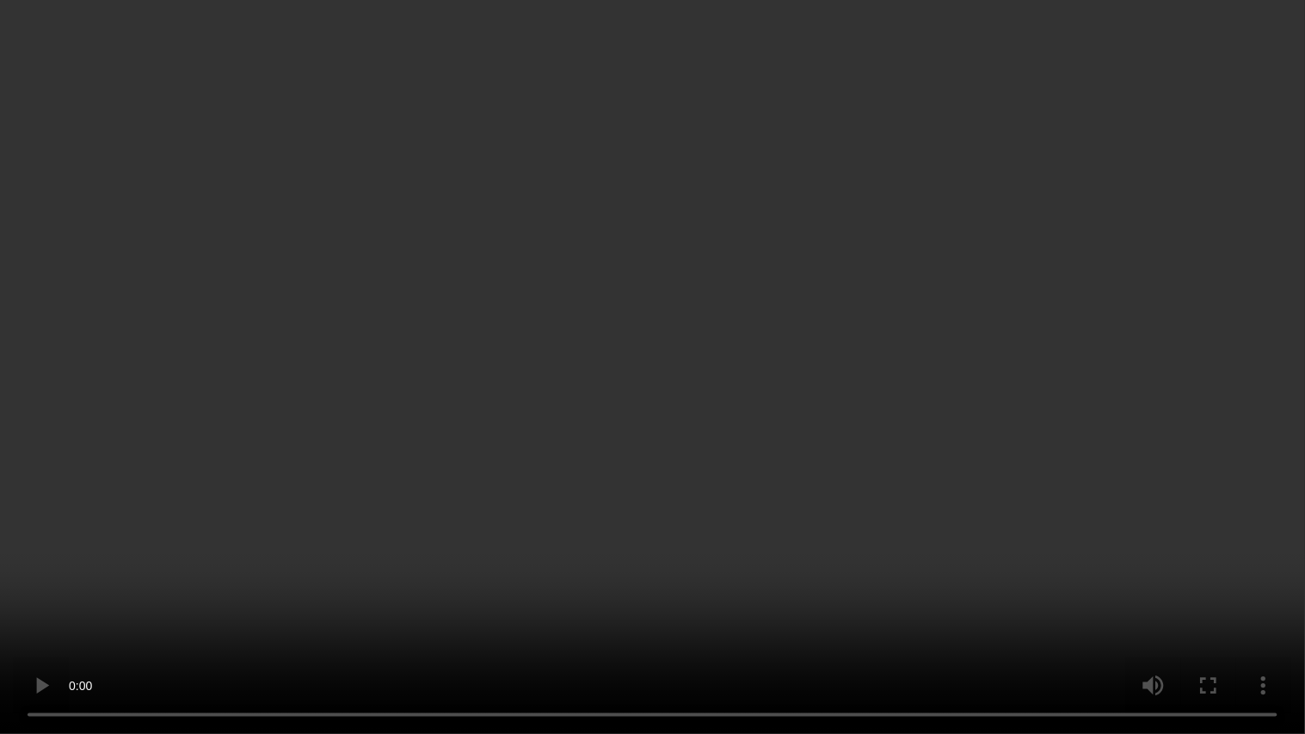
click at [84, 441] on video at bounding box center [652, 367] width 1305 height 734
click at [0, 612] on video at bounding box center [652, 367] width 1305 height 734
click at [1238, 290] on video at bounding box center [652, 367] width 1305 height 734
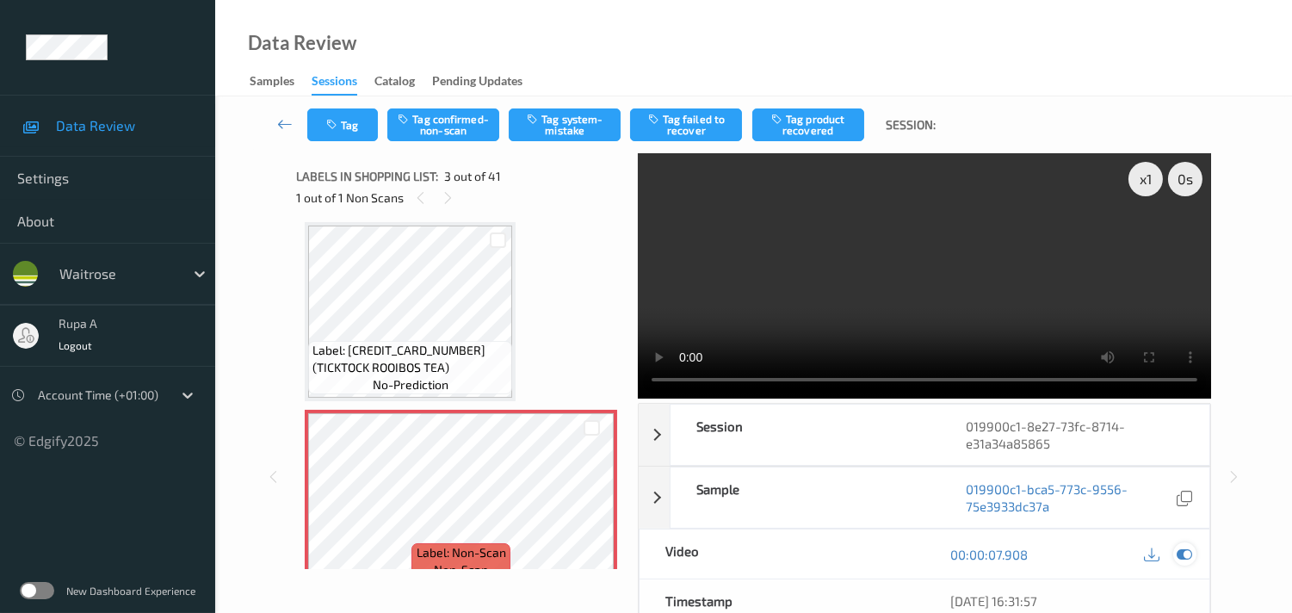
click at [1183, 554] on icon at bounding box center [1183, 553] width 15 height 15
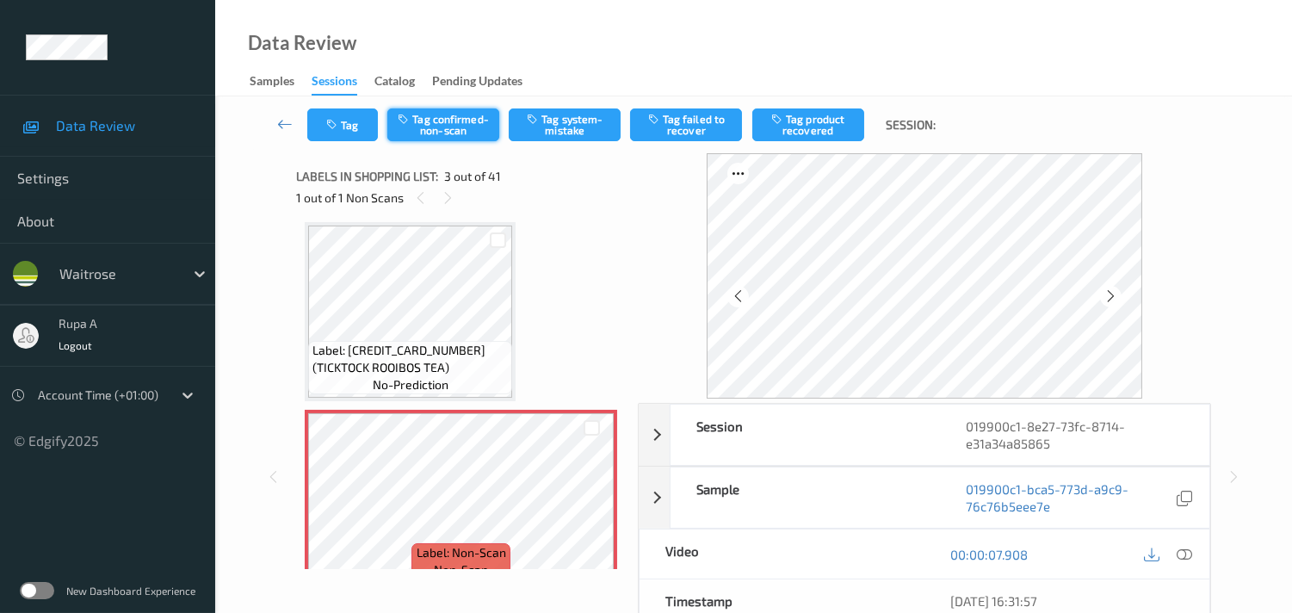
click at [445, 133] on button "Tag confirmed-non-scan" at bounding box center [443, 124] width 112 height 33
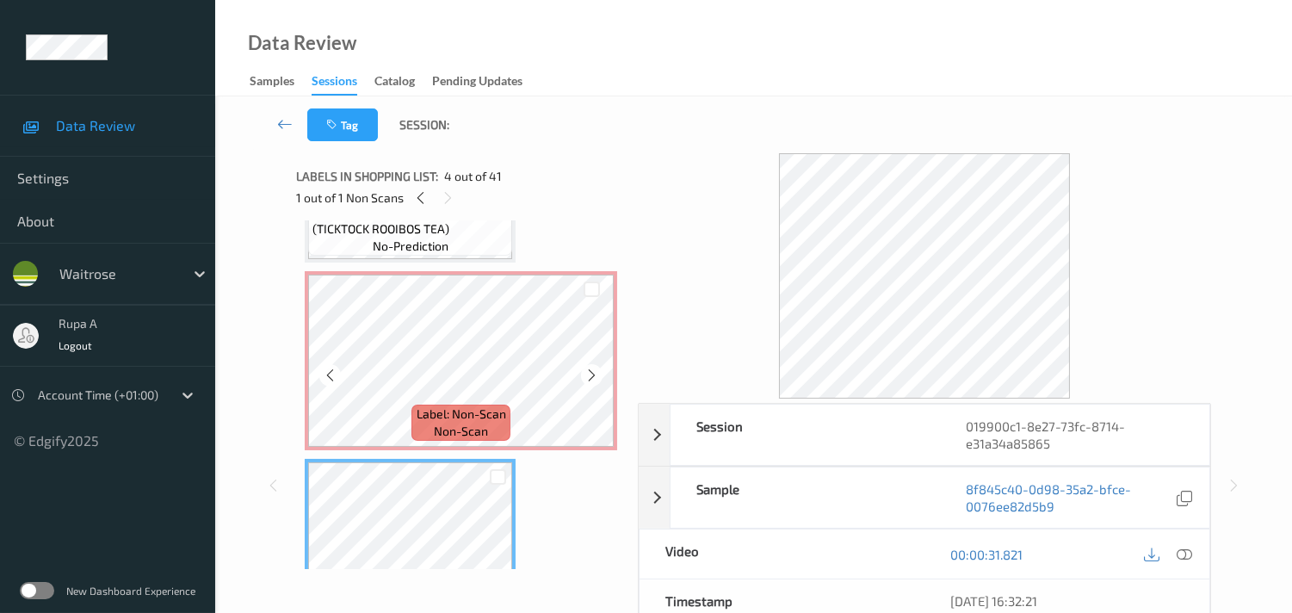
scroll to position [290, 0]
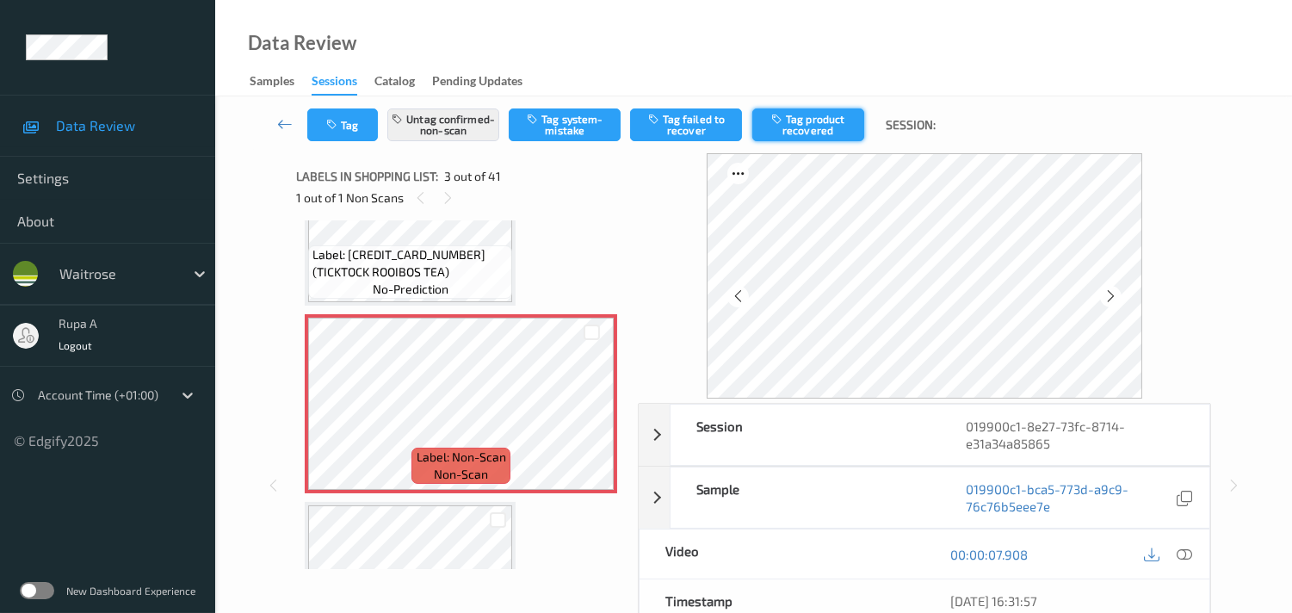
click at [806, 132] on button "Tag product recovered" at bounding box center [808, 124] width 112 height 33
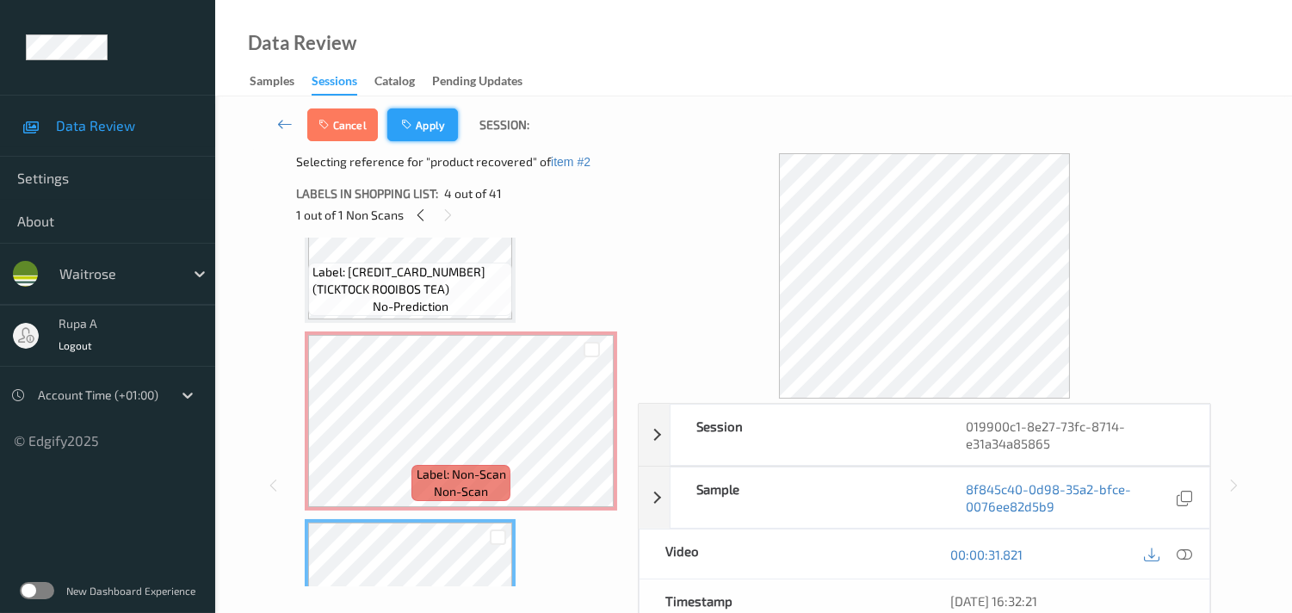
click at [417, 138] on button "Apply" at bounding box center [422, 124] width 71 height 33
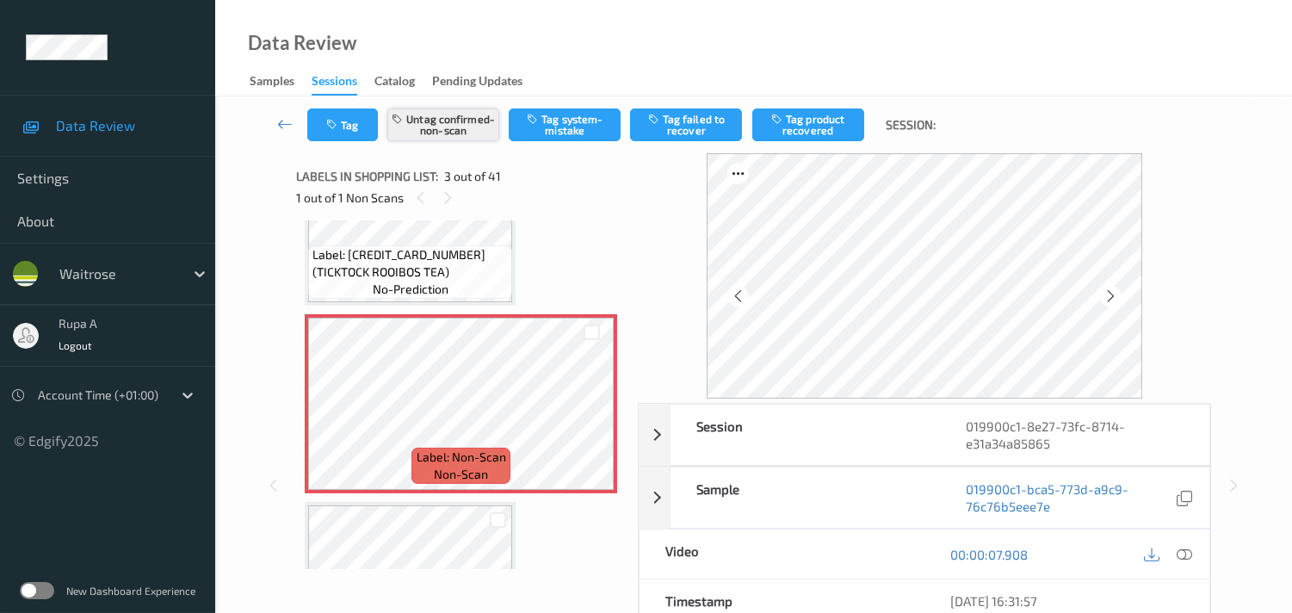
scroll to position [194, 0]
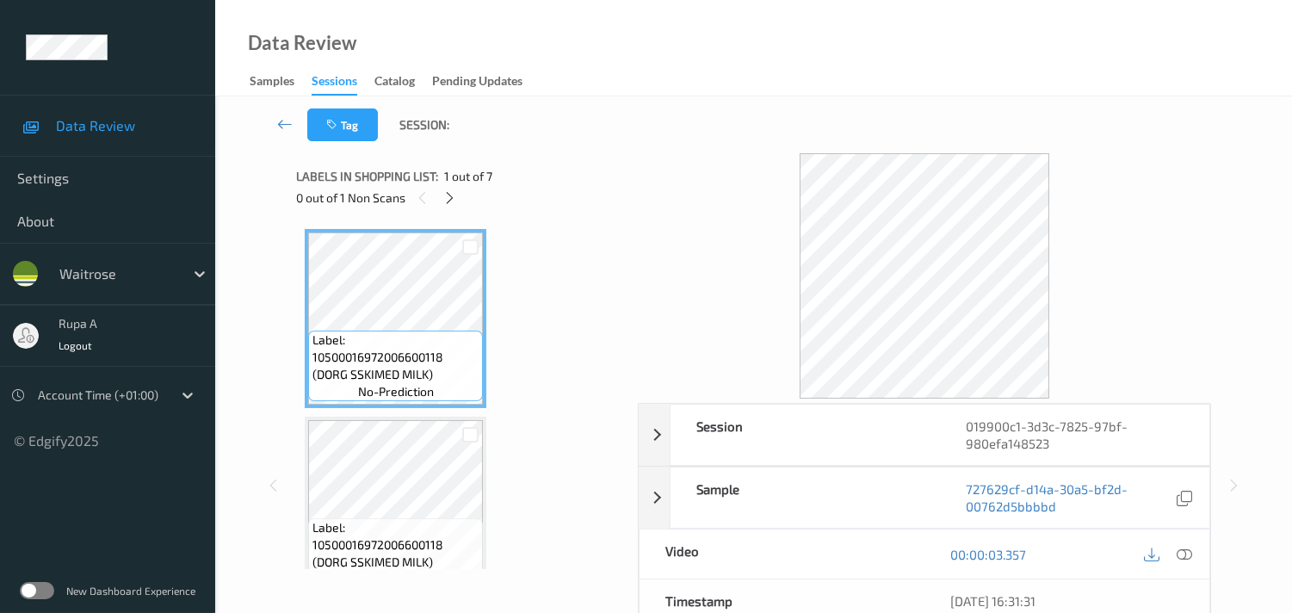
click at [517, 213] on div "Labels in shopping list: 1 out of 7 0 out of 1 Non Scans" at bounding box center [461, 186] width 330 height 67
click at [441, 196] on div at bounding box center [450, 198] width 22 height 22
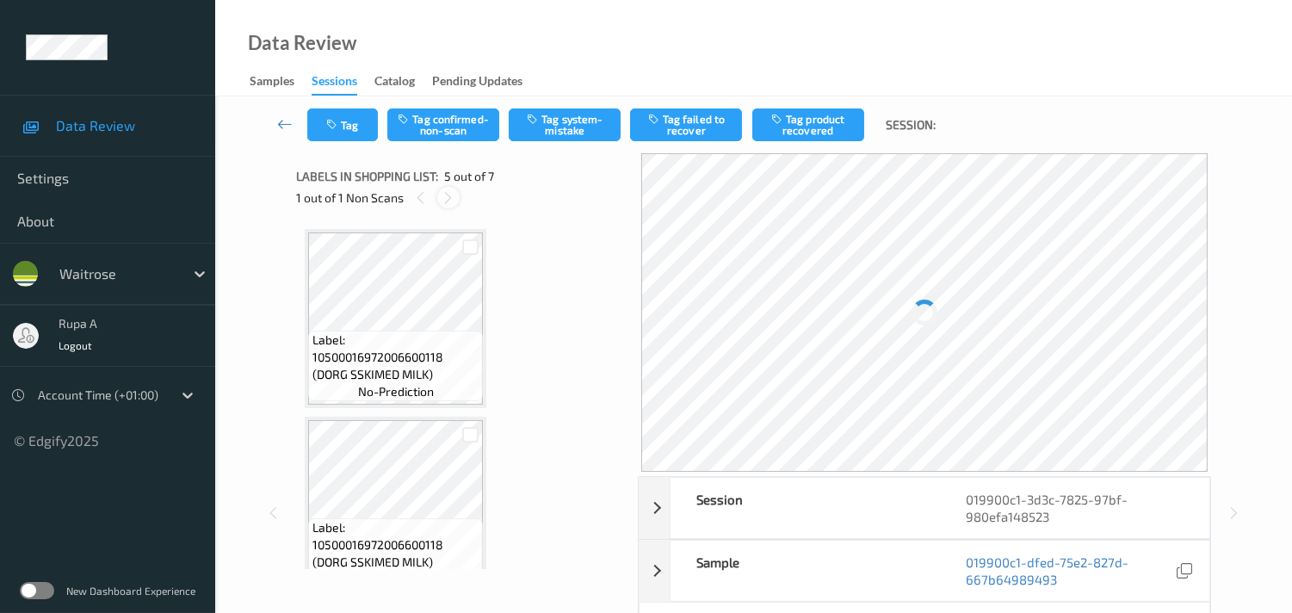
scroll to position [568, 0]
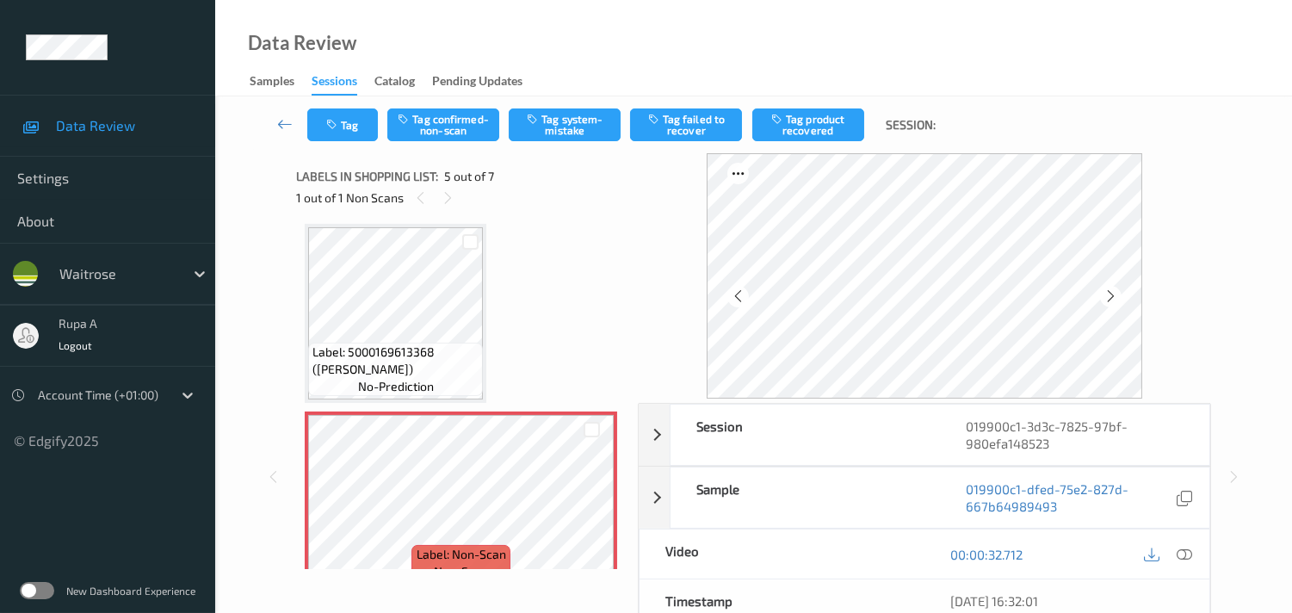
click at [539, 234] on div "Label: 10500016972006600118 (DORG SSKIMED MILK) no-prediction Label: 1050001697…" at bounding box center [461, 313] width 312 height 1305
click at [1118, 291] on icon at bounding box center [1110, 295] width 15 height 15
click at [1110, 298] on icon at bounding box center [1110, 295] width 15 height 15
click at [1182, 559] on icon at bounding box center [1183, 553] width 15 height 15
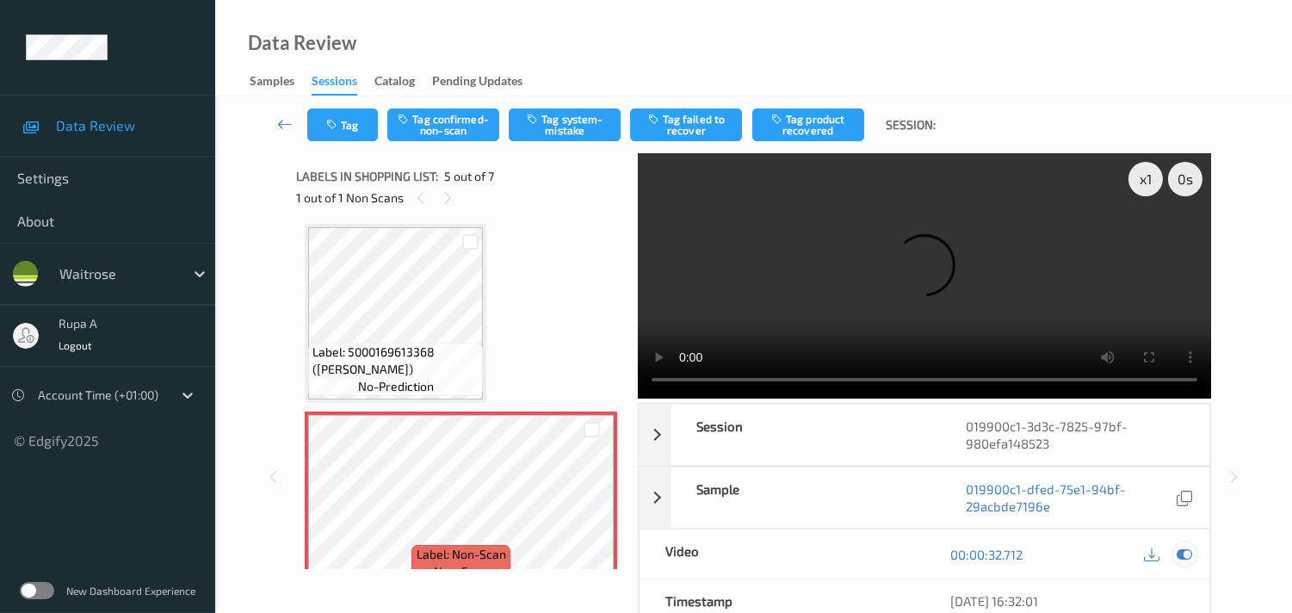
click at [1185, 549] on icon at bounding box center [1183, 553] width 15 height 15
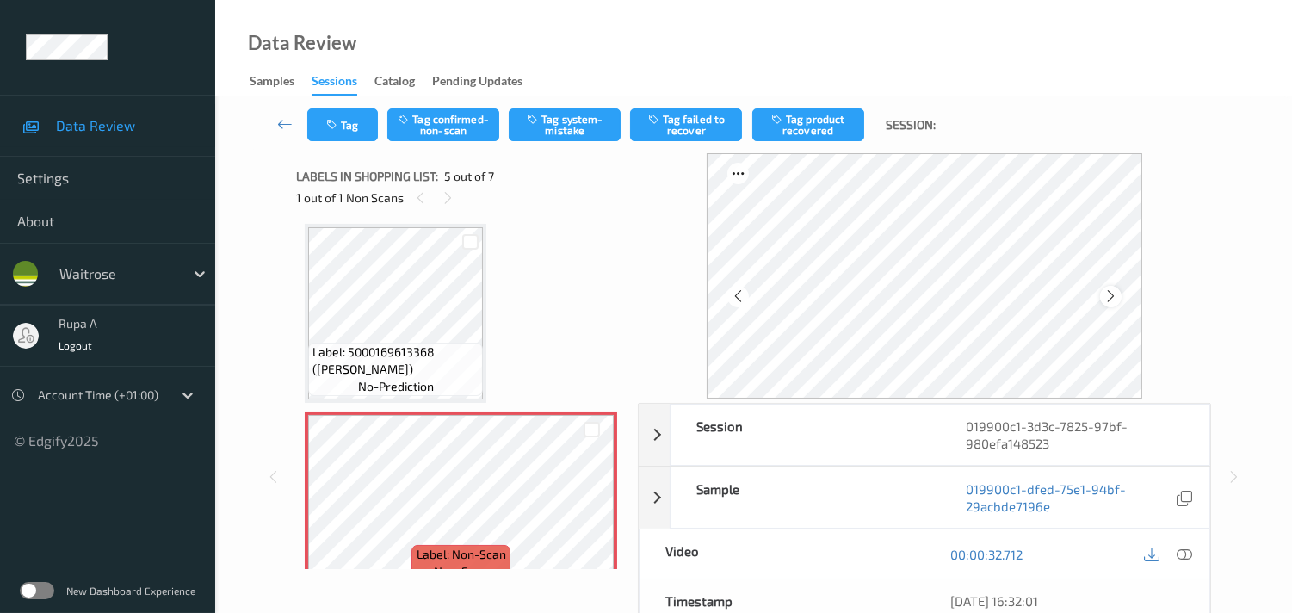
click at [1107, 291] on icon at bounding box center [1110, 295] width 15 height 15
click at [1184, 558] on icon at bounding box center [1183, 553] width 15 height 15
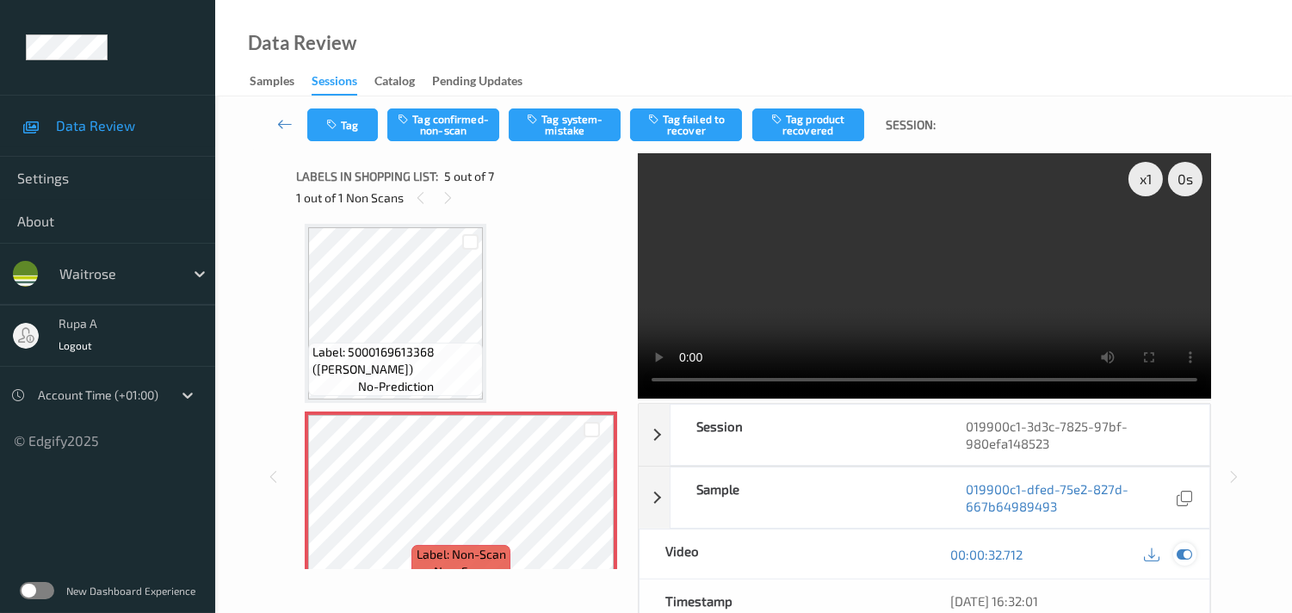
click at [1186, 553] on icon at bounding box center [1183, 553] width 15 height 15
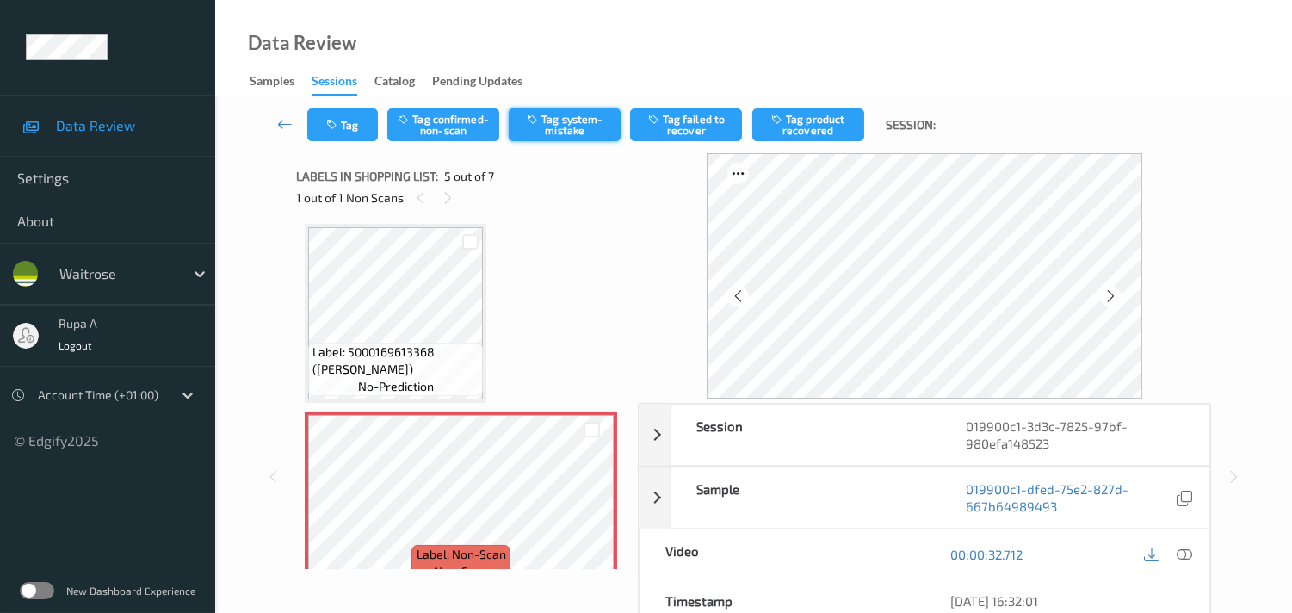
click at [552, 133] on button "Tag system-mistake" at bounding box center [565, 124] width 112 height 33
click at [343, 123] on button "Tag" at bounding box center [342, 124] width 71 height 33
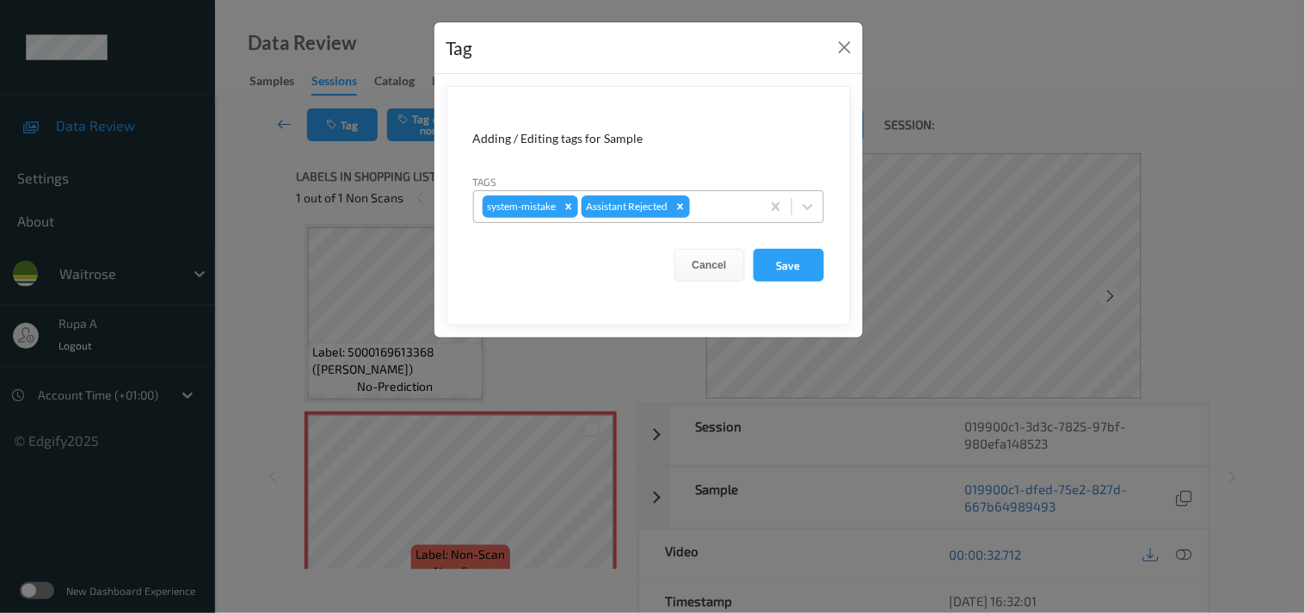
click at [727, 207] on div at bounding box center [723, 206] width 59 height 21
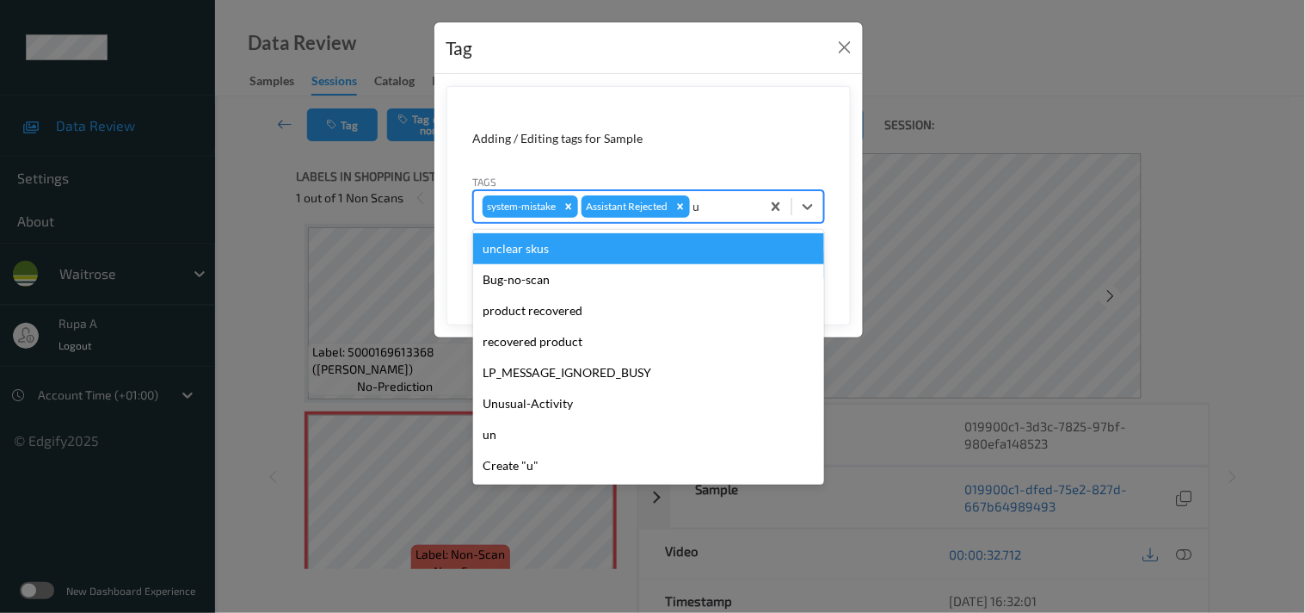
type input "un"
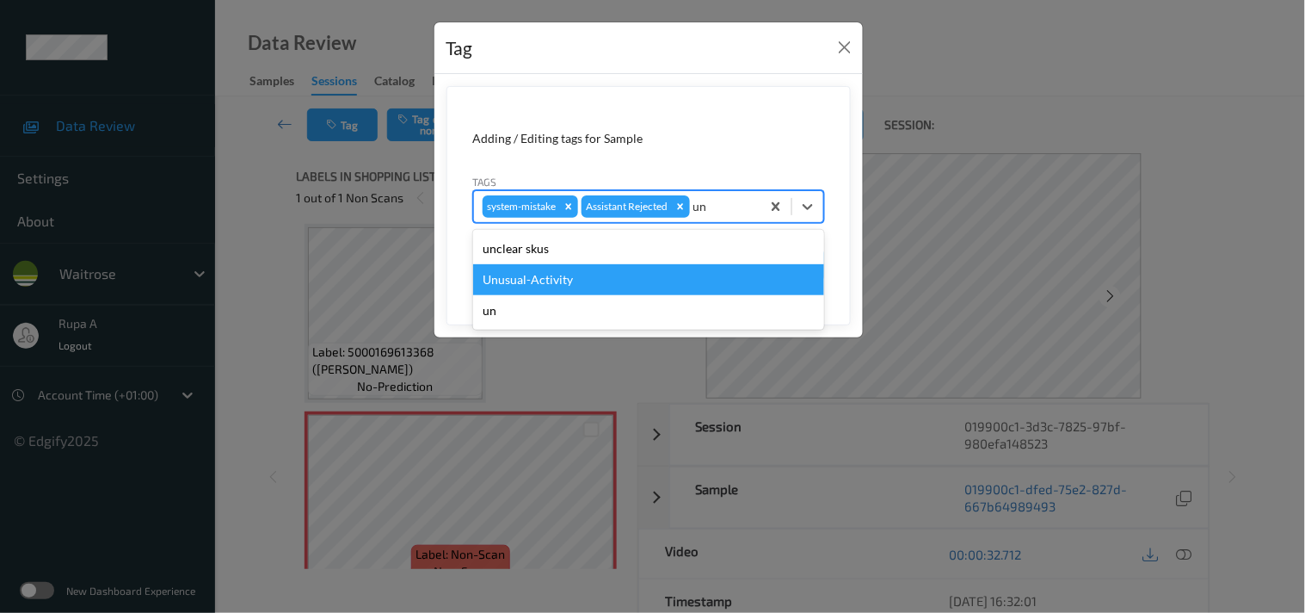
click at [581, 284] on div "Unusual-Activity" at bounding box center [648, 279] width 351 height 31
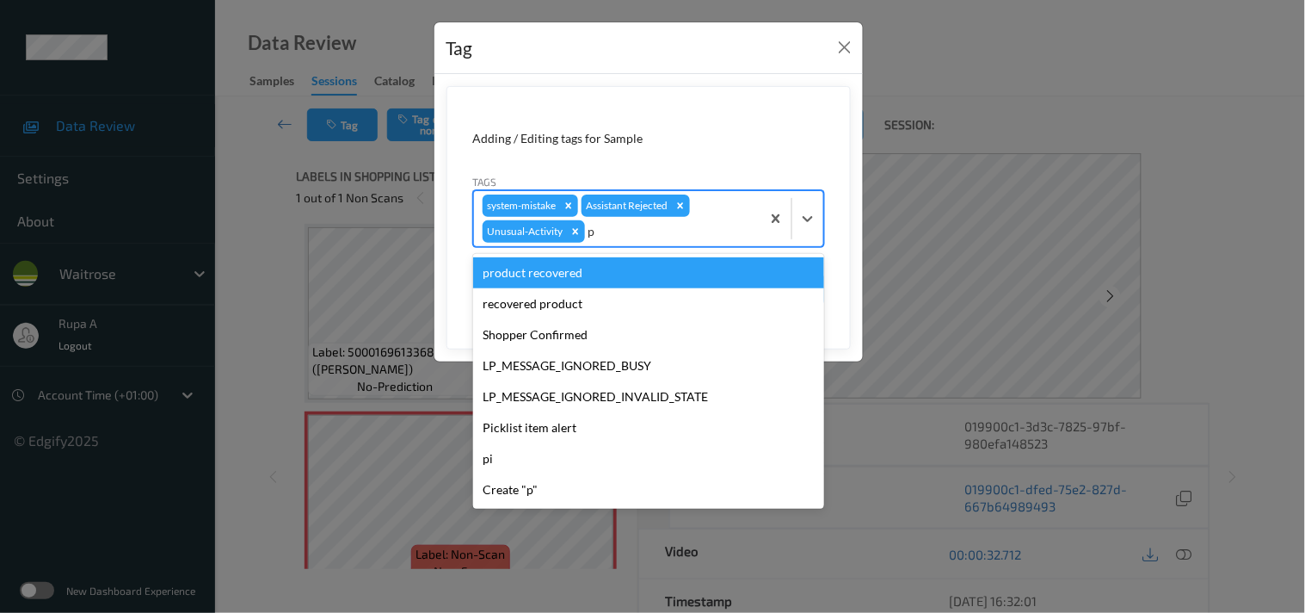
type input "pi"
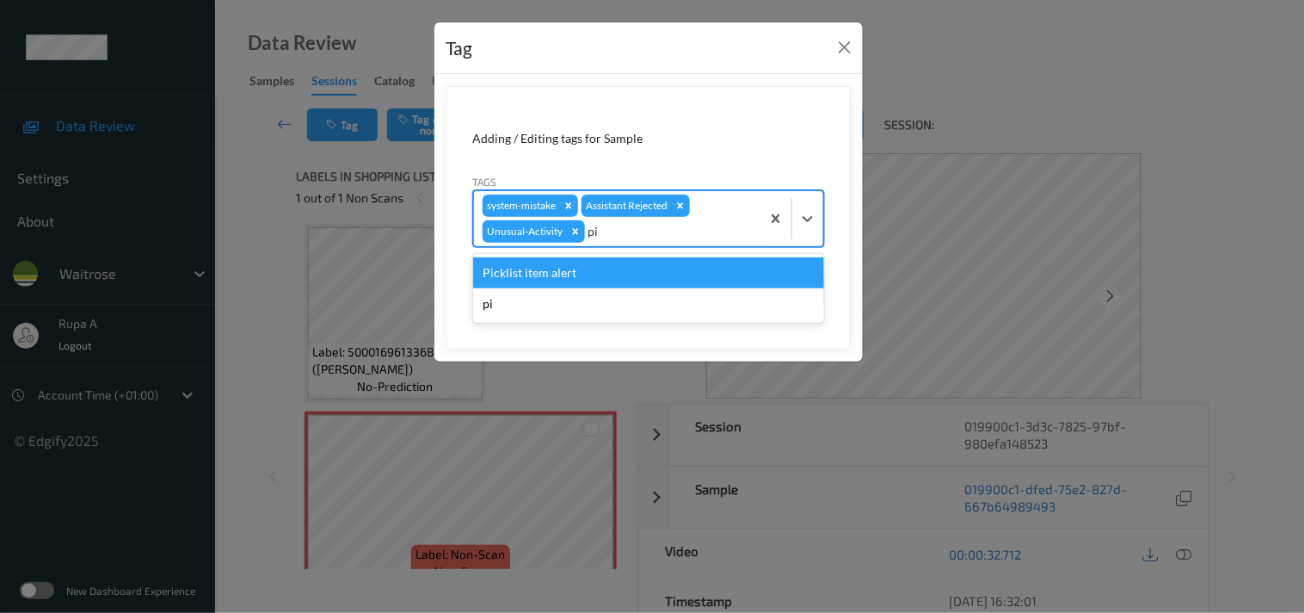
click at [589, 276] on div "Picklist item alert" at bounding box center [648, 272] width 351 height 31
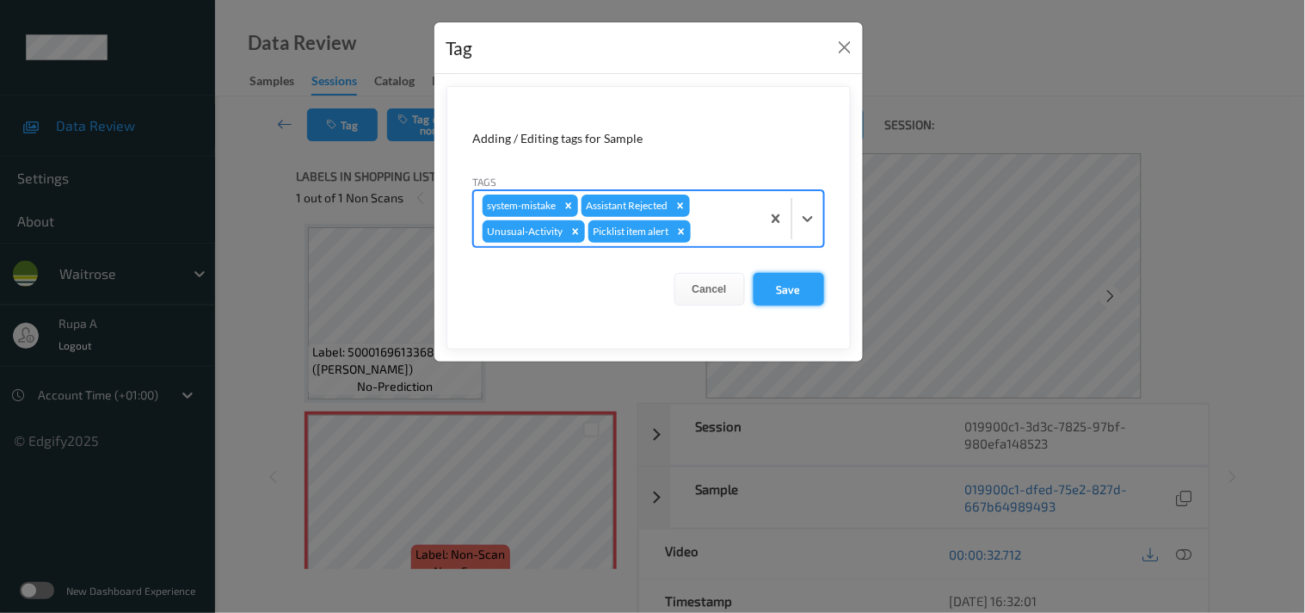
click at [763, 294] on button "Save" at bounding box center [789, 289] width 71 height 33
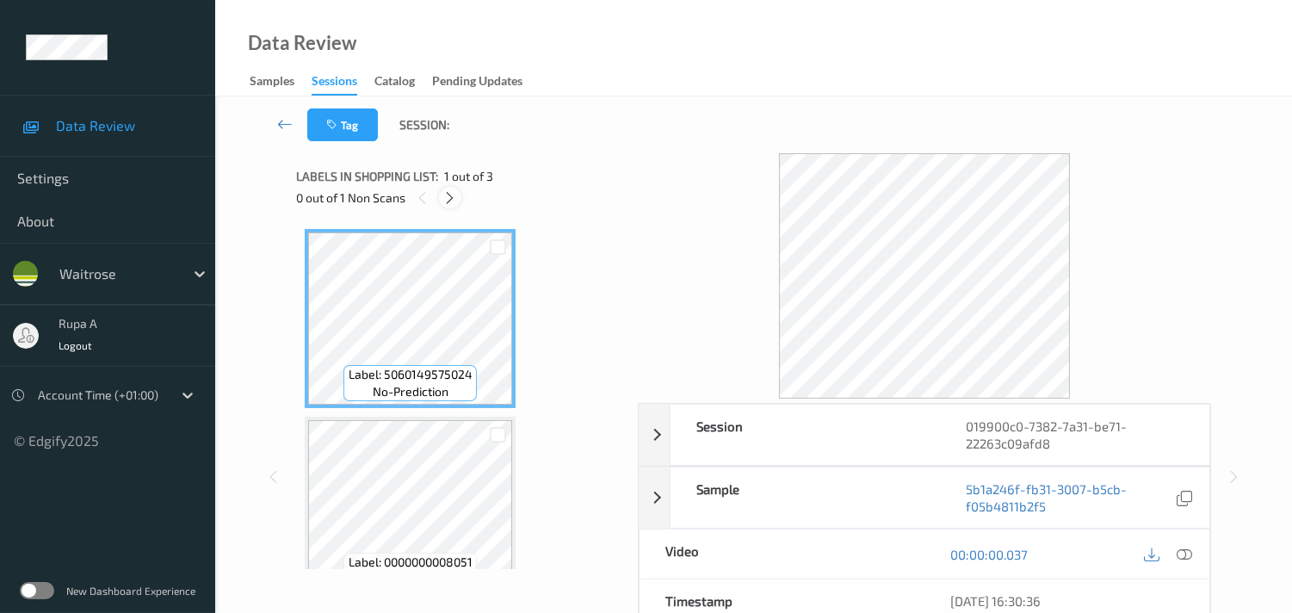
click at [452, 201] on icon at bounding box center [449, 197] width 15 height 15
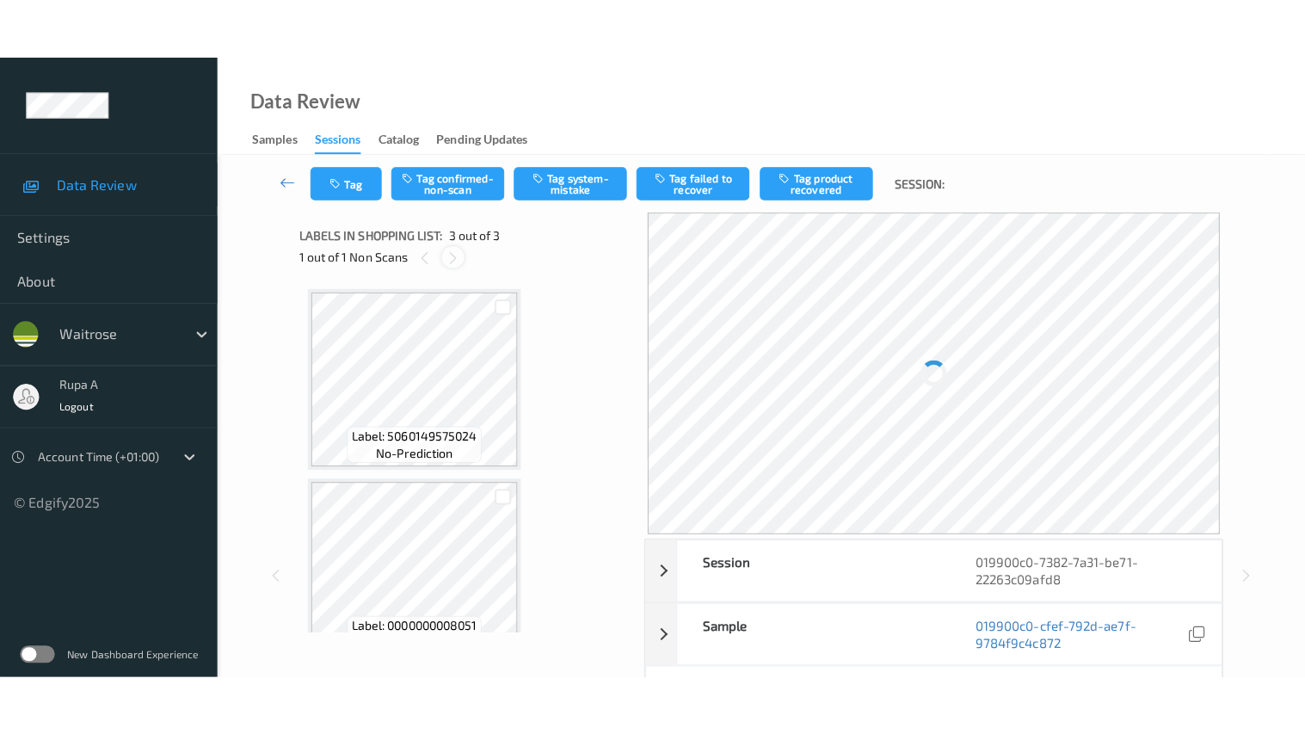
scroll to position [194, 0]
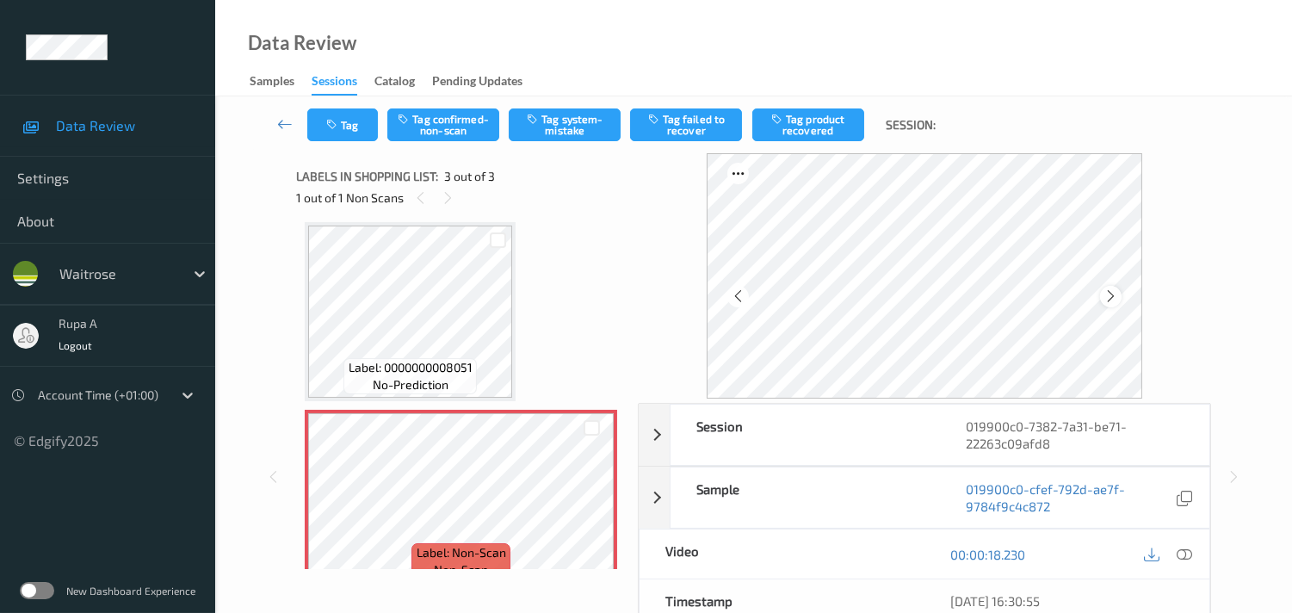
click at [1108, 291] on icon at bounding box center [1110, 295] width 15 height 15
click at [1189, 552] on icon at bounding box center [1183, 553] width 15 height 15
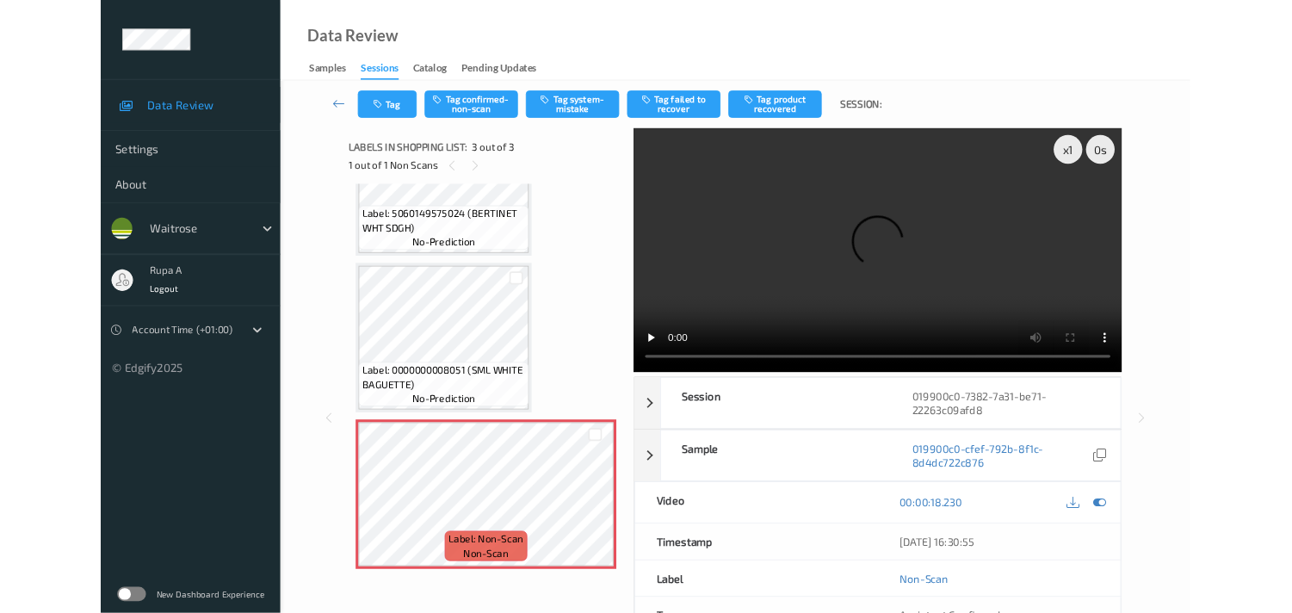
scroll to position [97, 0]
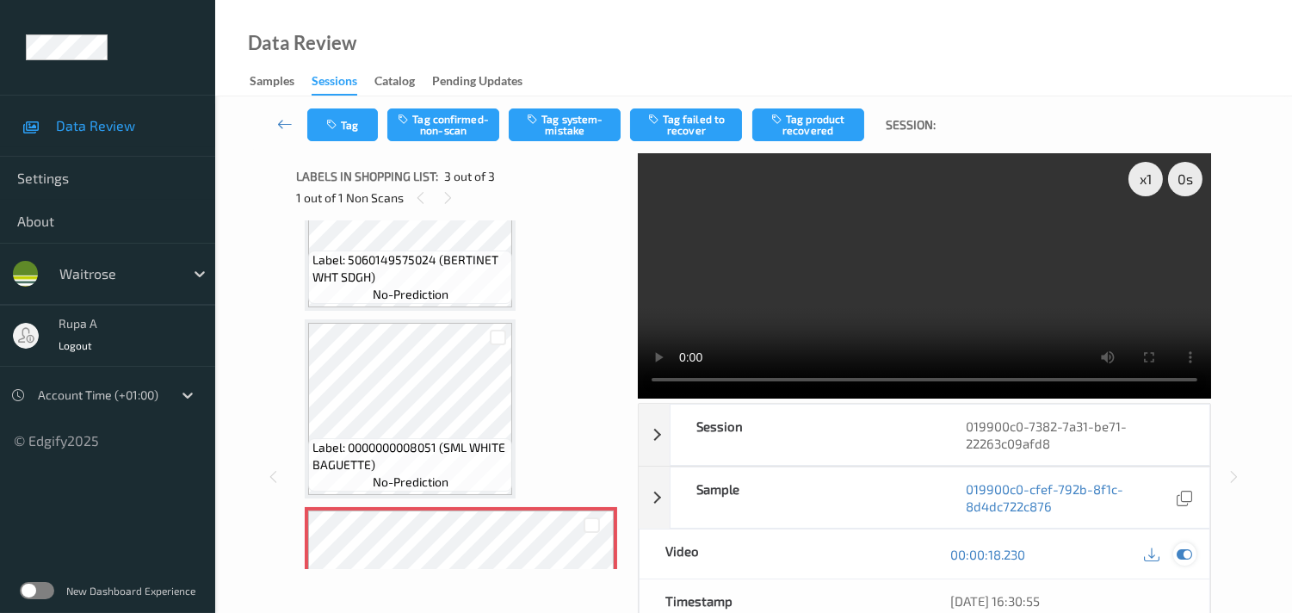
click at [1182, 551] on icon at bounding box center [1183, 553] width 15 height 15
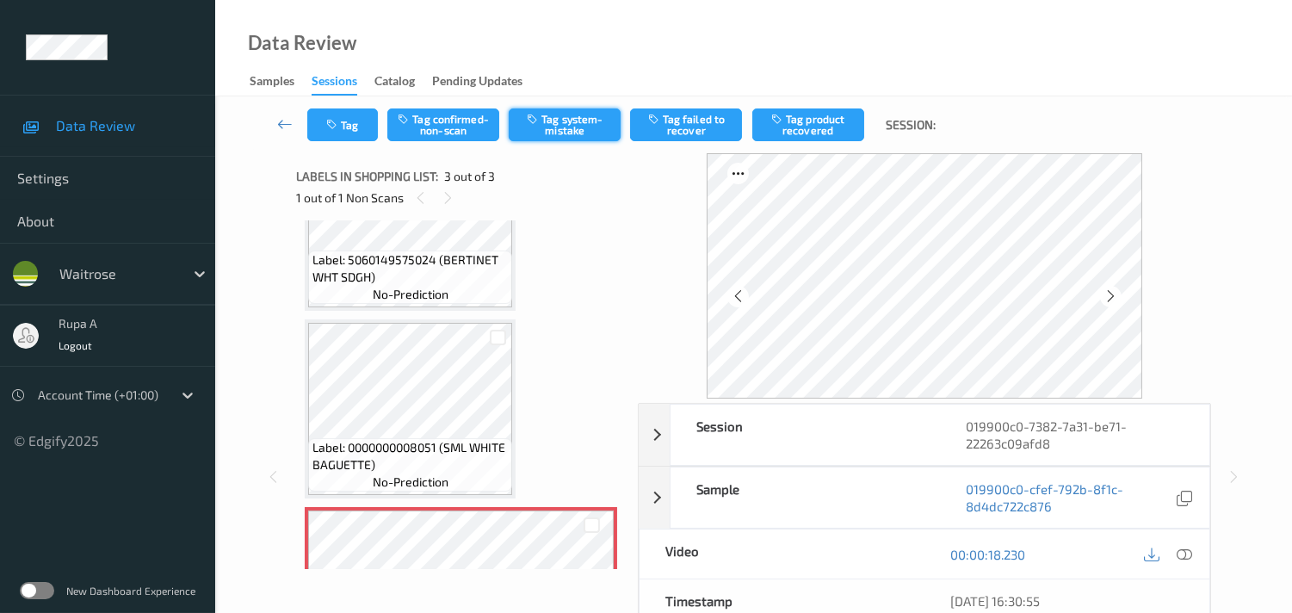
click at [537, 132] on button "Tag system-mistake" at bounding box center [565, 124] width 112 height 33
click at [360, 124] on button "Tag" at bounding box center [342, 124] width 71 height 33
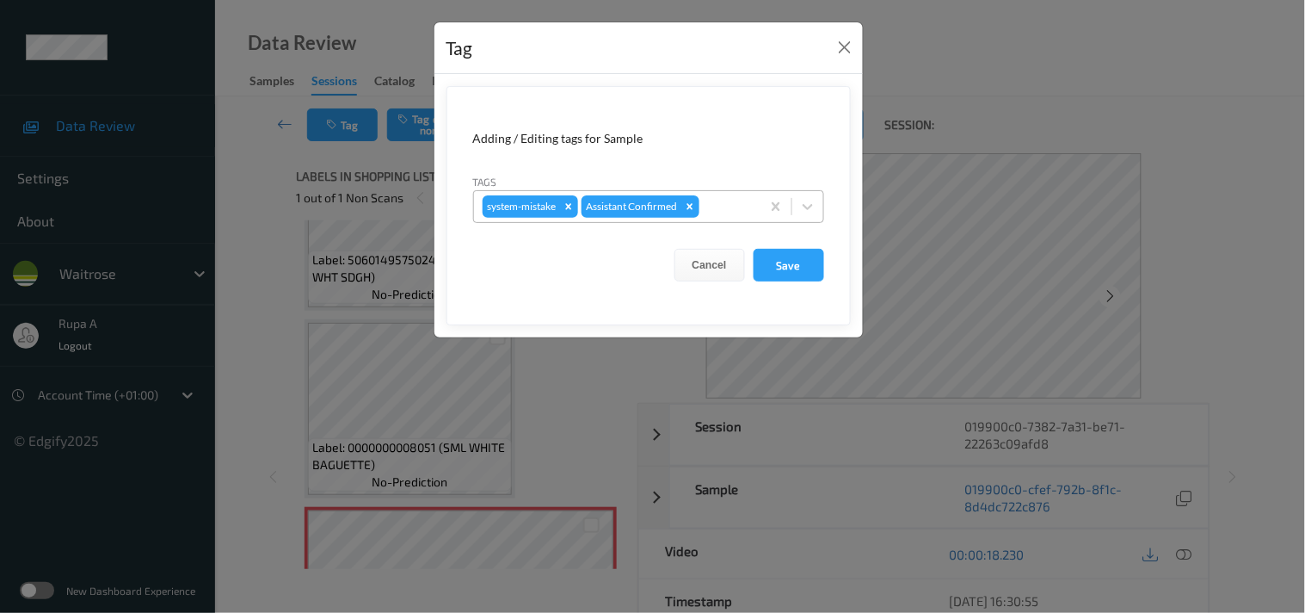
click at [738, 200] on div at bounding box center [727, 206] width 49 height 21
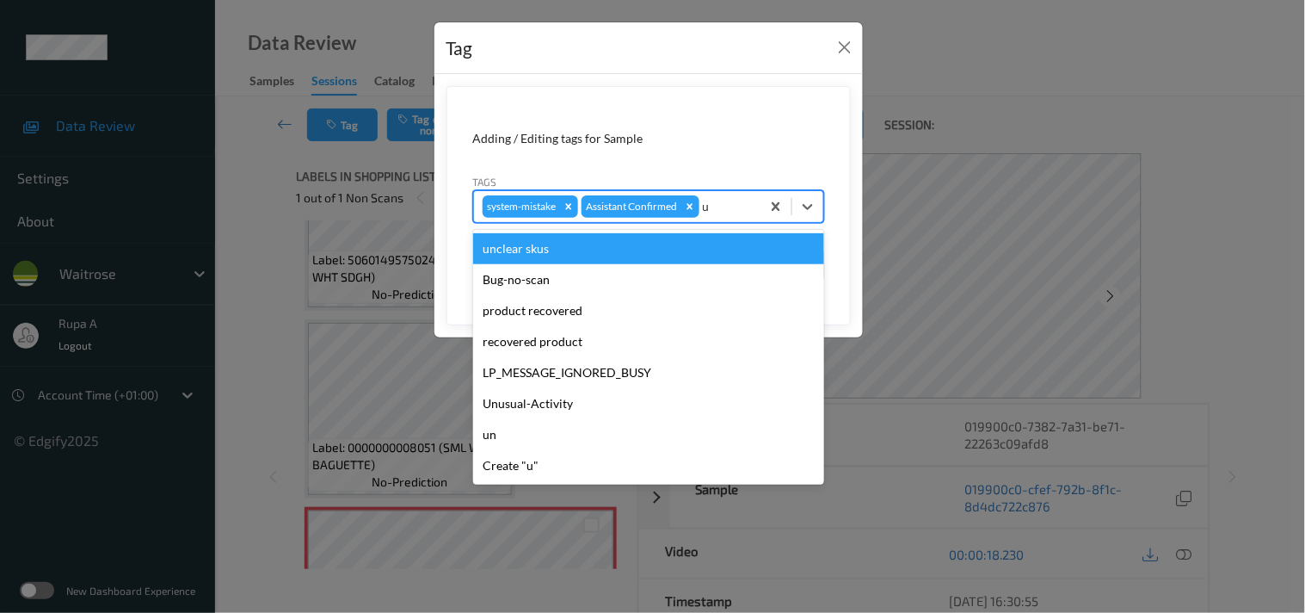
type input "un"
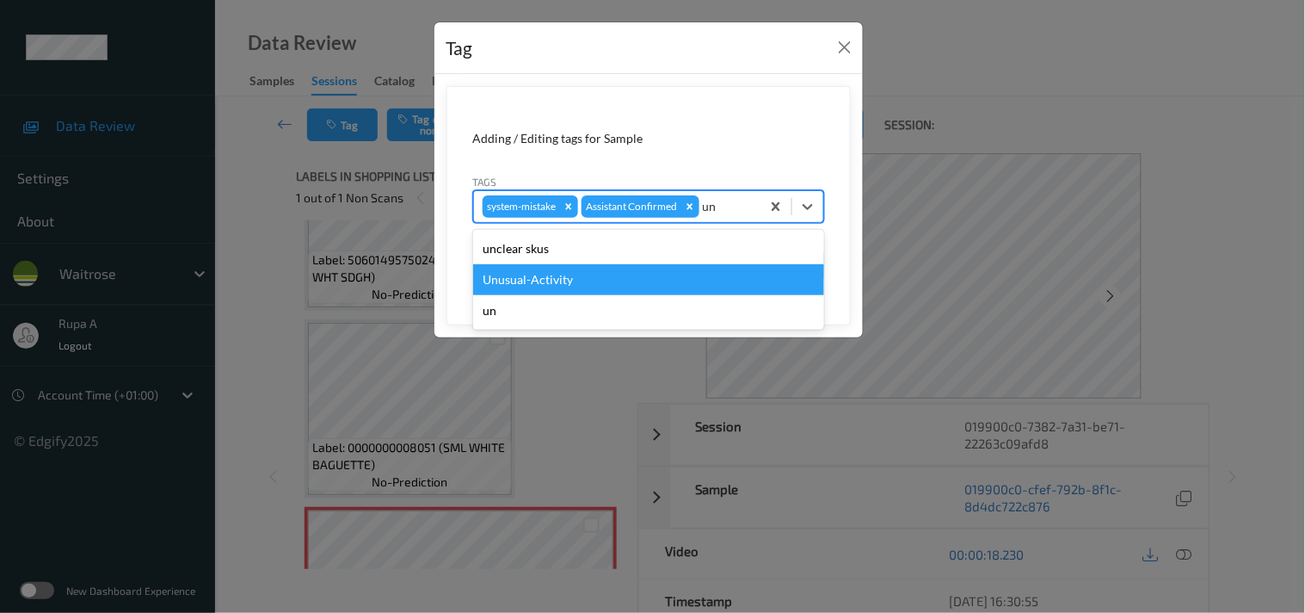
click at [608, 278] on div "Unusual-Activity" at bounding box center [648, 279] width 351 height 31
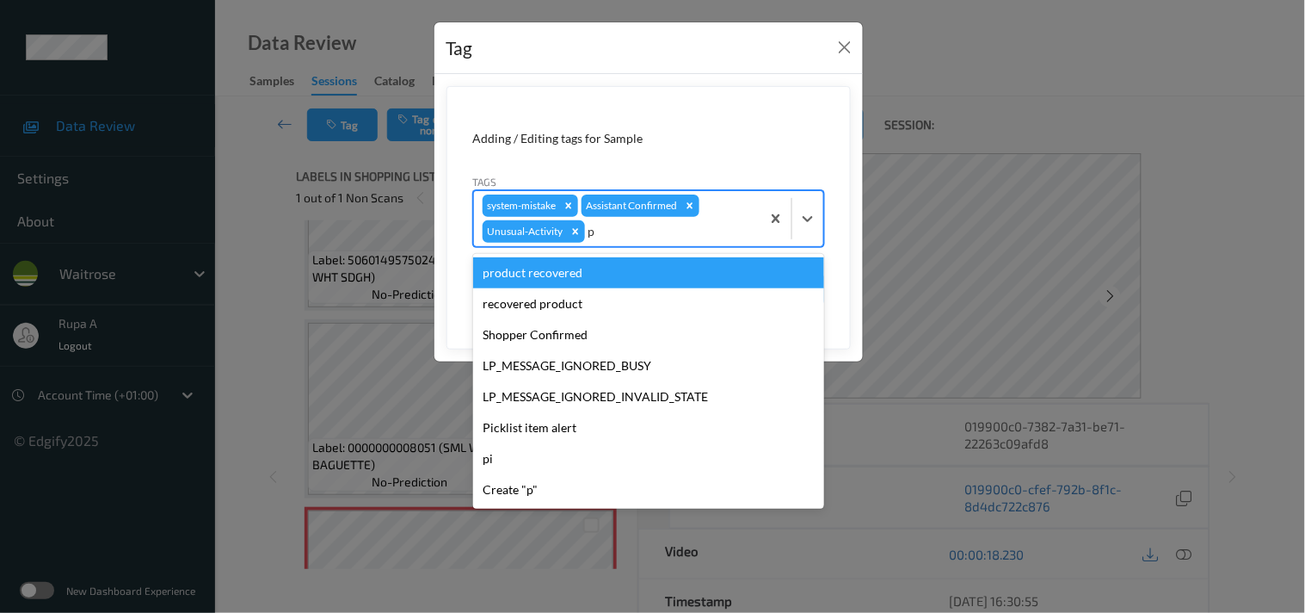
type input "pi"
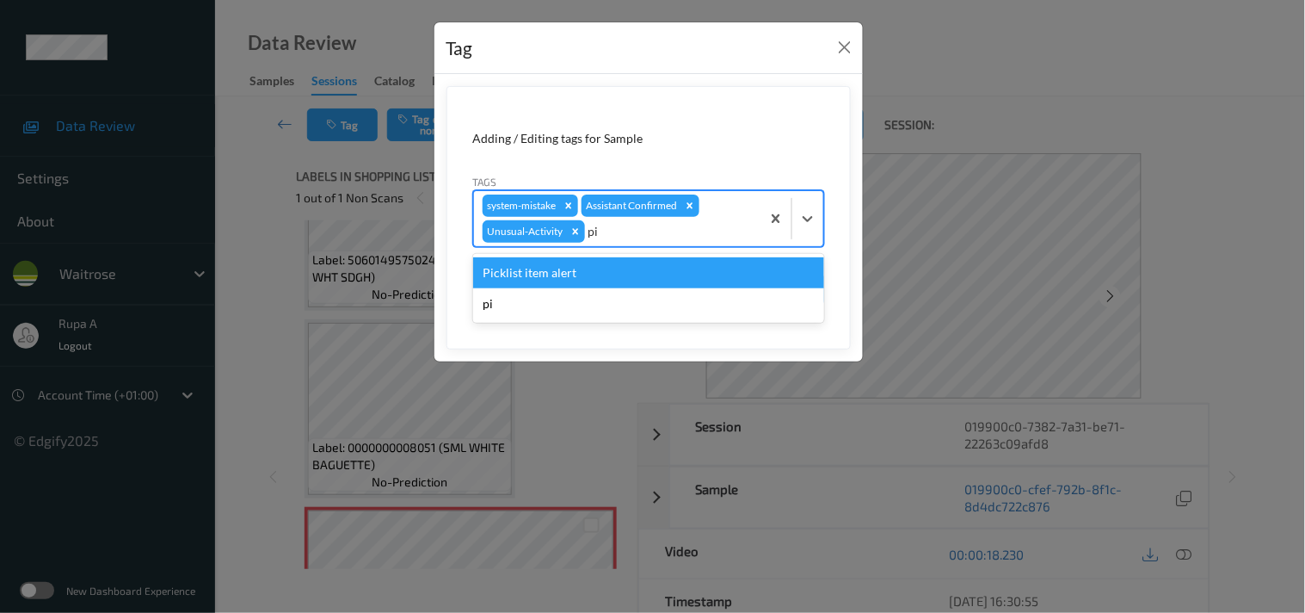
click at [560, 268] on div "Picklist item alert" at bounding box center [648, 272] width 351 height 31
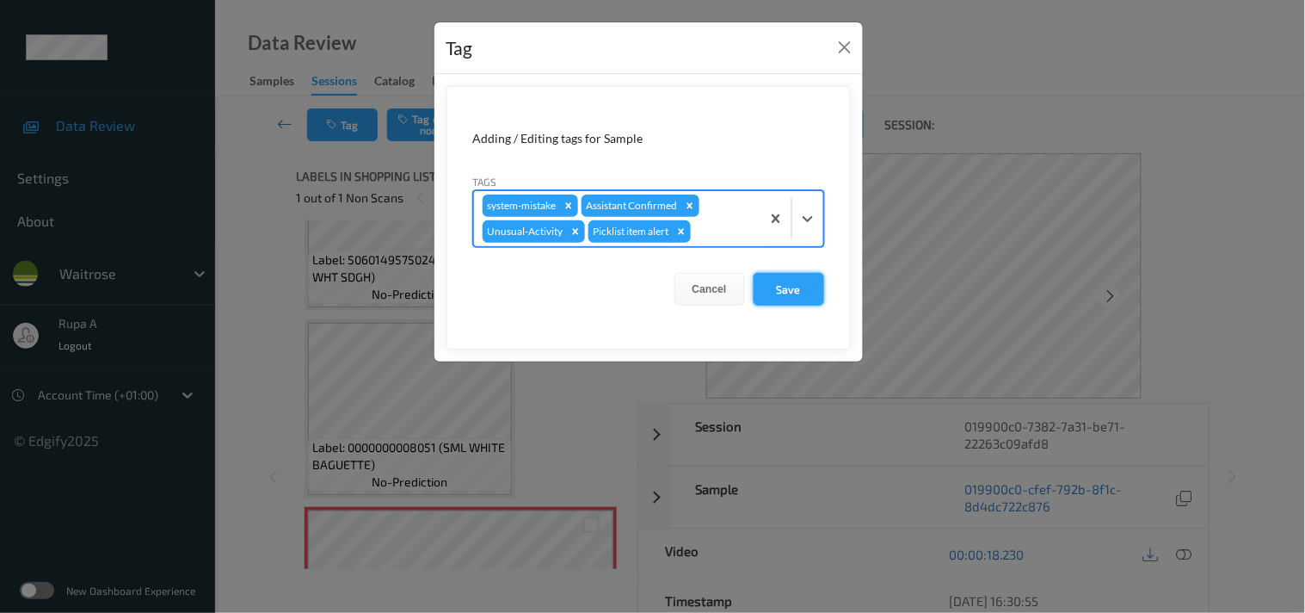
click at [805, 287] on button "Save" at bounding box center [789, 289] width 71 height 33
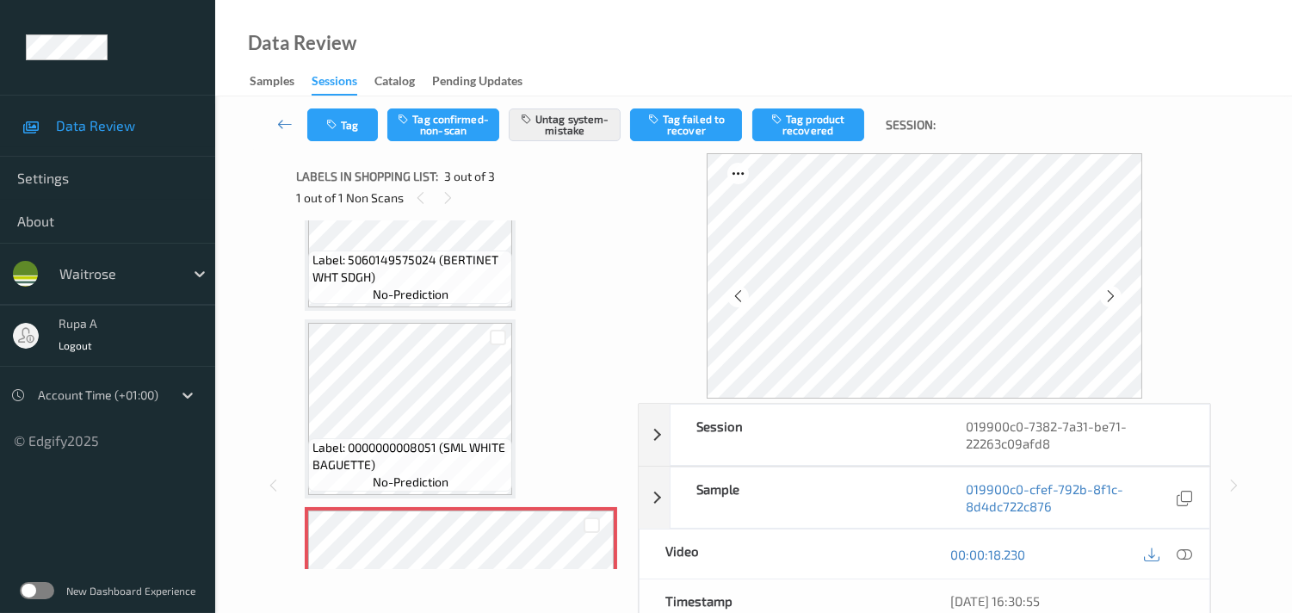
click at [549, 273] on div "Label: 5060149575024 (BERTINET WHT SDGH) no-prediction Label: 0000000008051 (SM…" at bounding box center [461, 409] width 312 height 554
click at [535, 234] on div "Label: 5060149575024 (BERTINET WHT SDGH) no-prediction Label: 0000000008051 (SM…" at bounding box center [461, 409] width 312 height 554
click at [501, 54] on div "Data Review Samples Sessions Catalog Pending Updates" at bounding box center [753, 48] width 1077 height 96
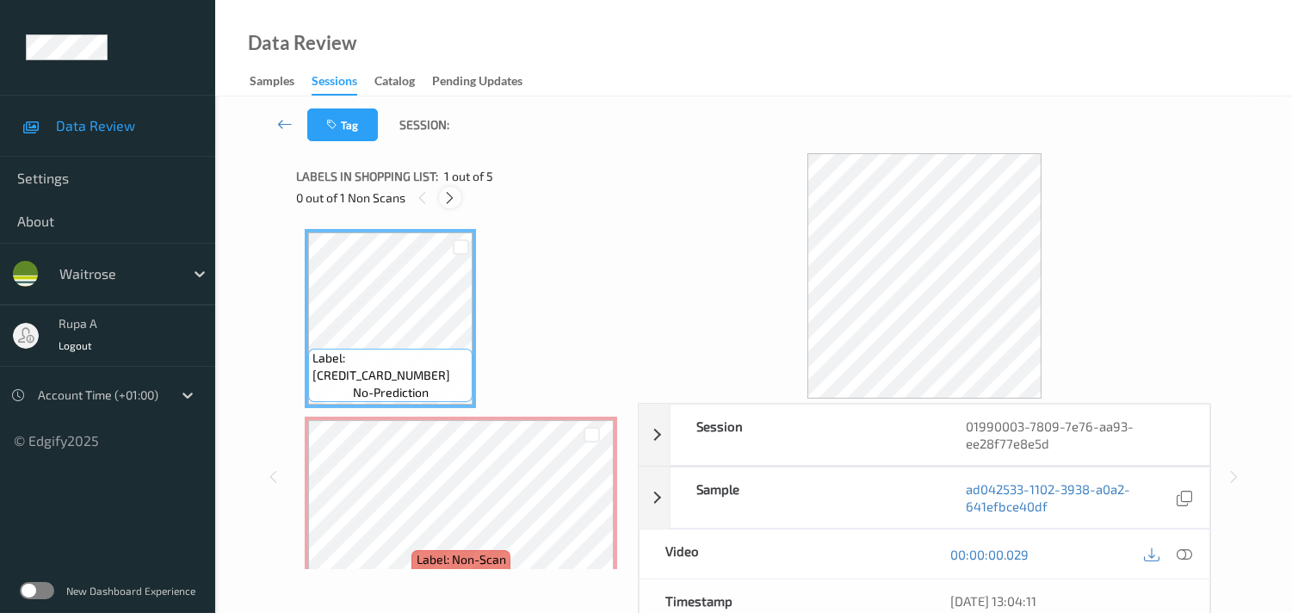
click at [441, 196] on div at bounding box center [450, 198] width 22 height 22
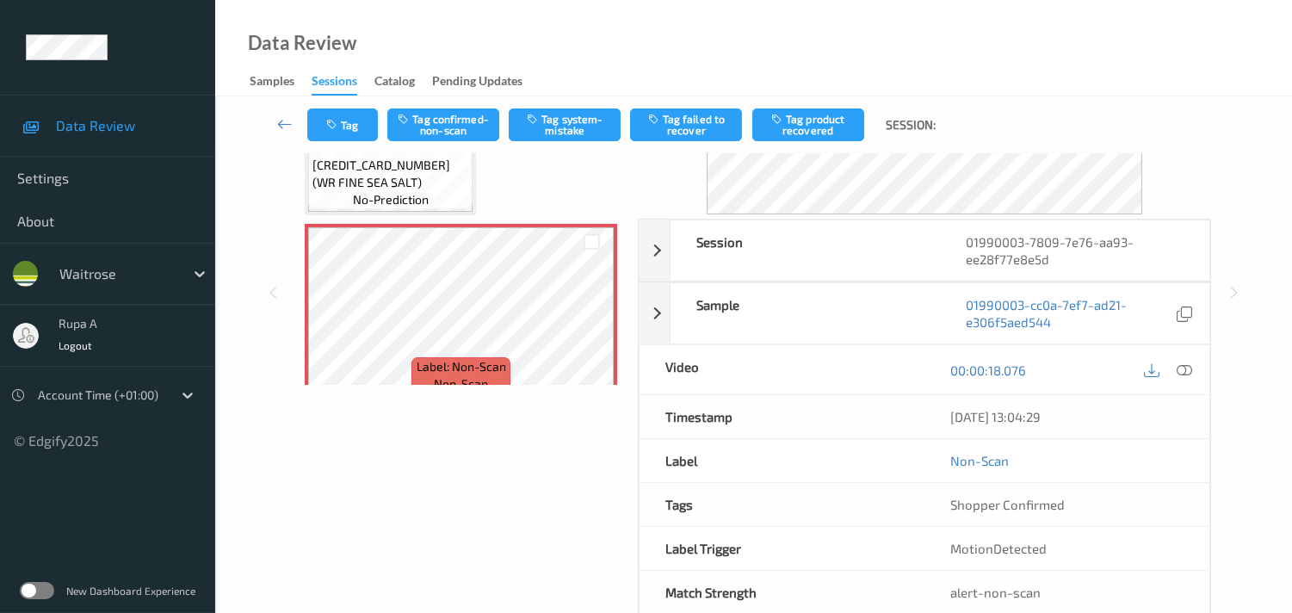
scroll to position [191, 0]
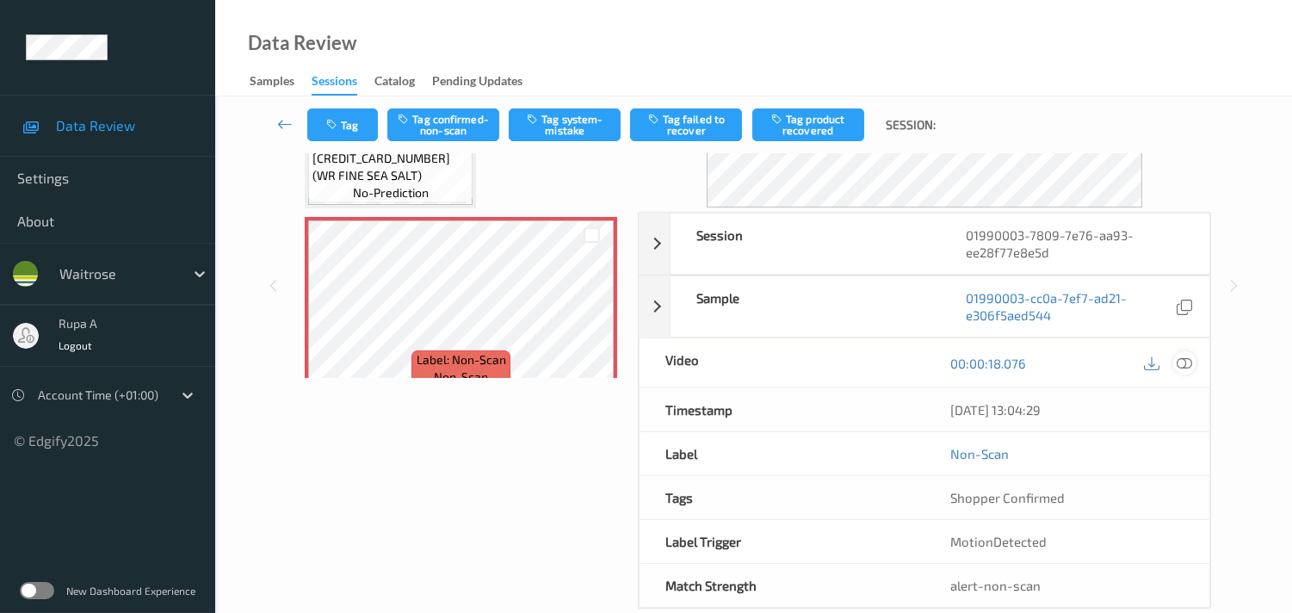
click at [1188, 359] on icon at bounding box center [1183, 362] width 15 height 15
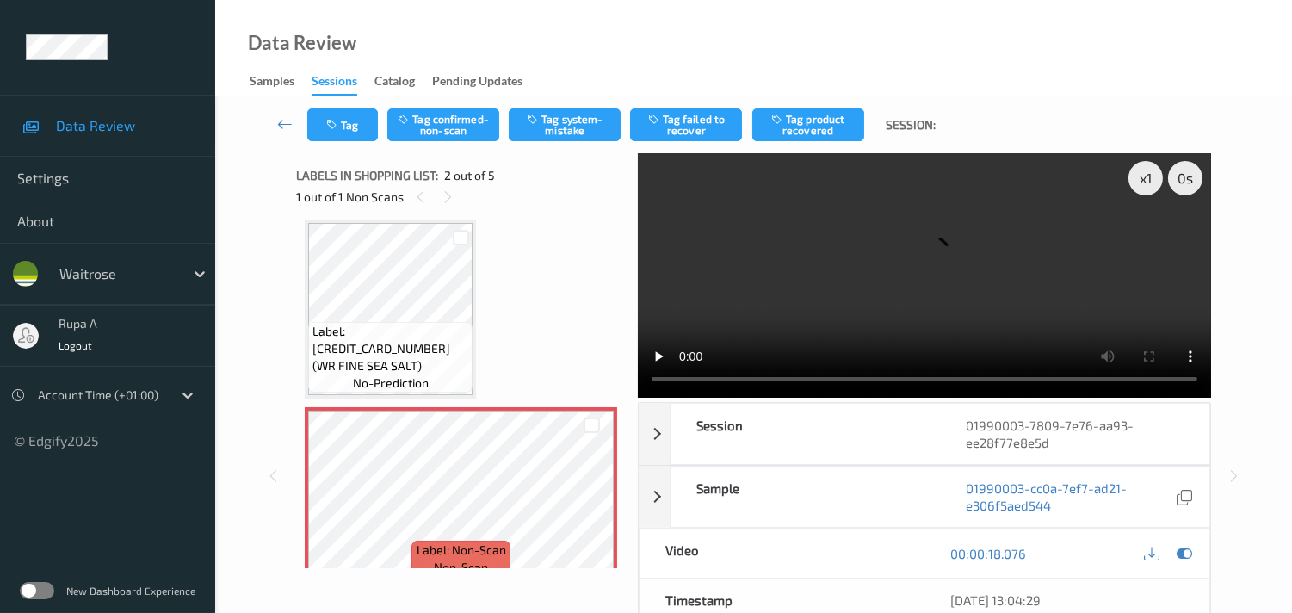
scroll to position [0, 0]
click at [1182, 557] on icon at bounding box center [1183, 553] width 15 height 15
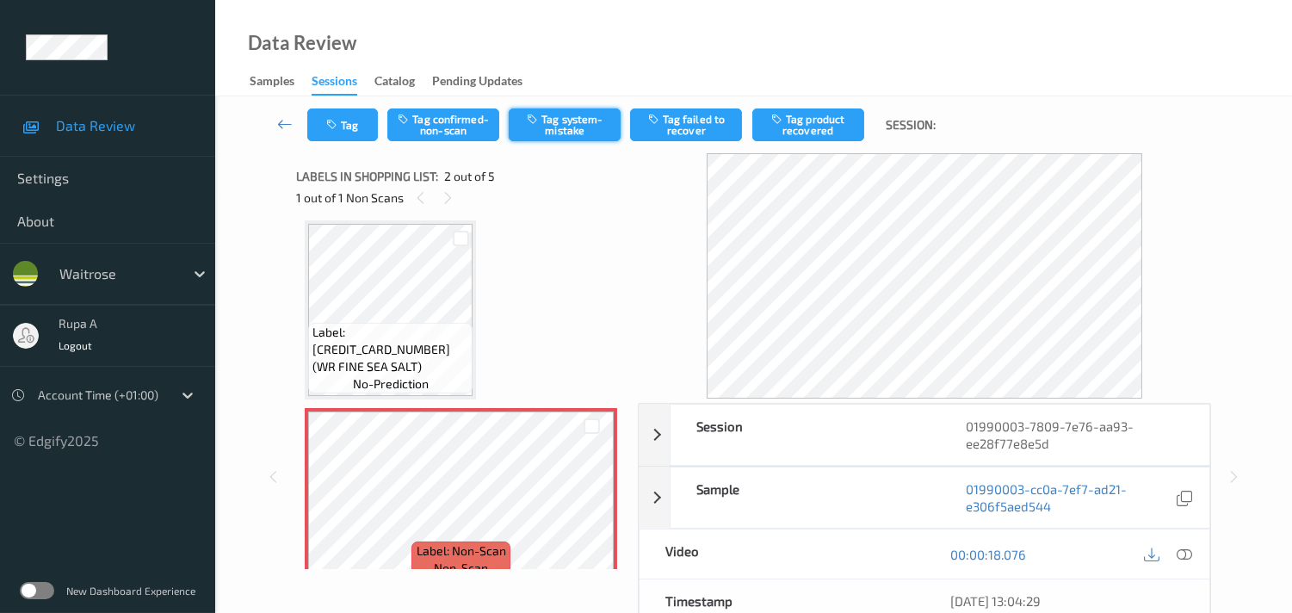
click at [532, 130] on button "Tag system-mistake" at bounding box center [565, 124] width 112 height 33
click at [342, 127] on button "Tag" at bounding box center [342, 124] width 71 height 33
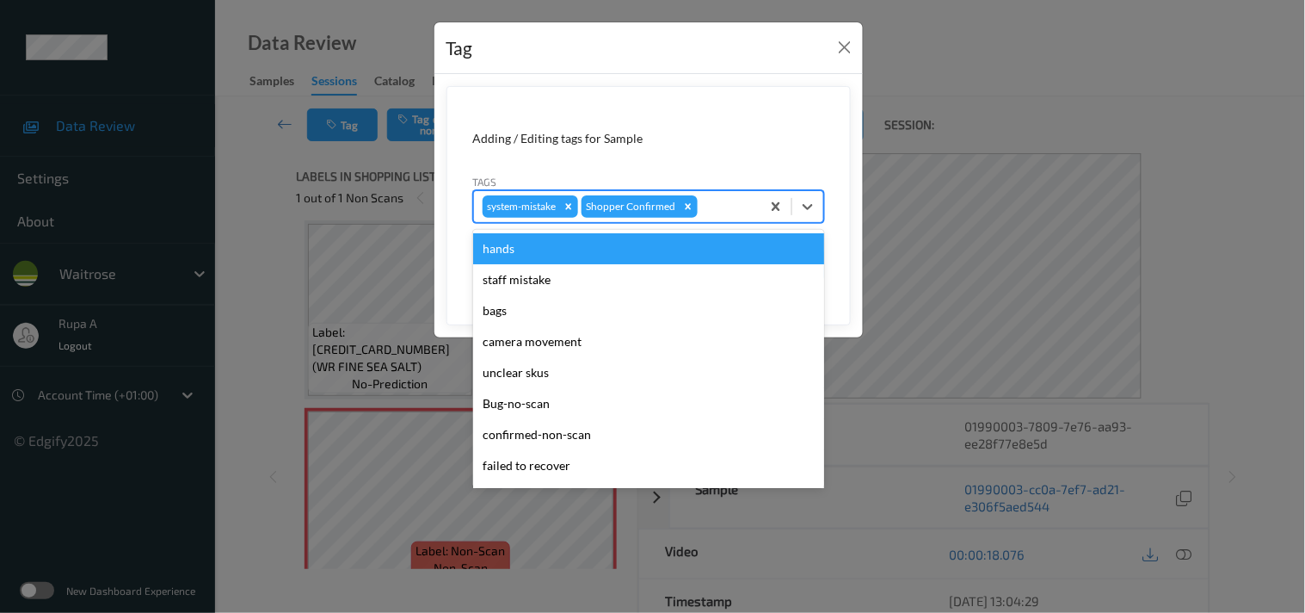
click at [731, 199] on div at bounding box center [726, 206] width 51 height 21
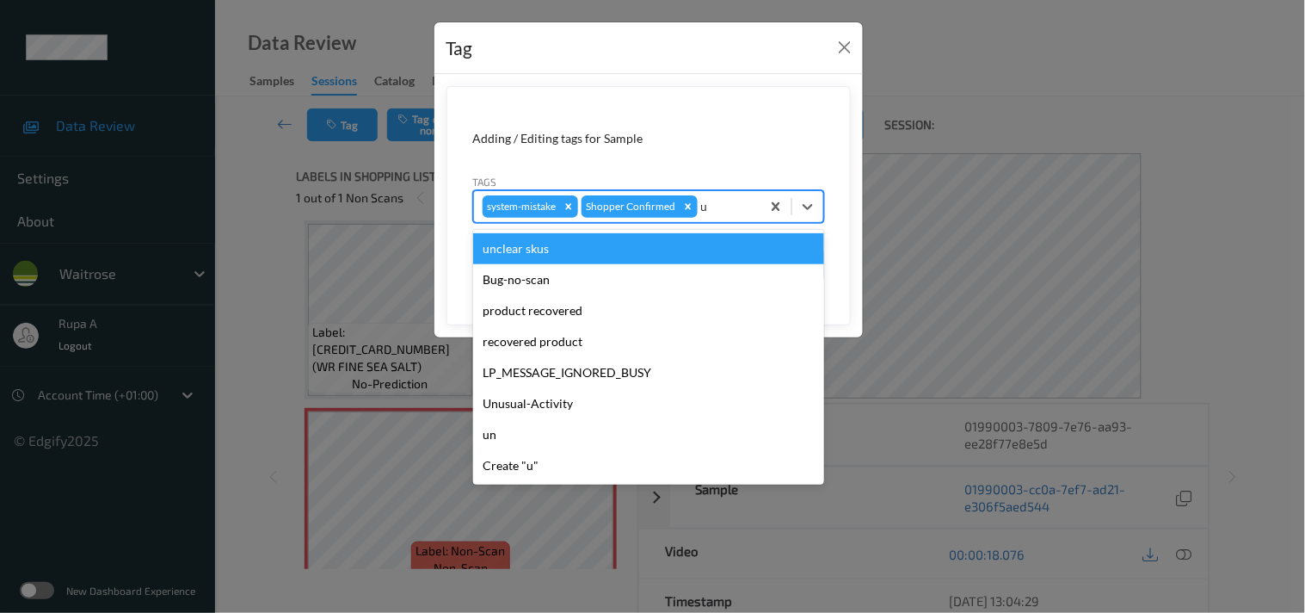
type input "un"
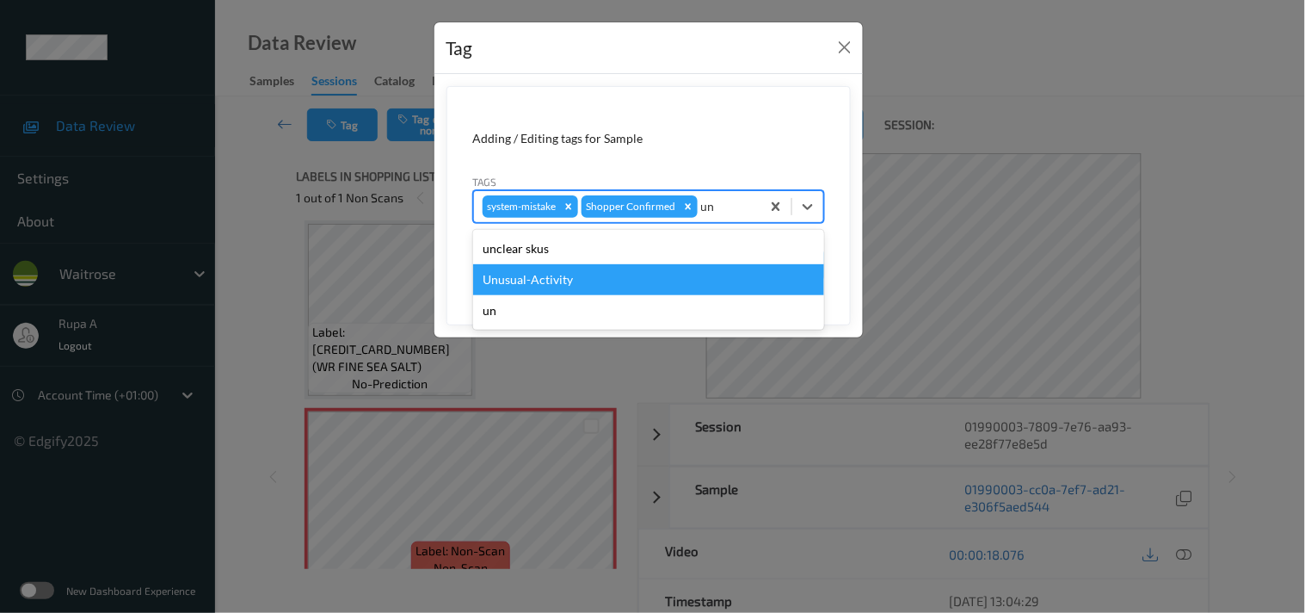
click at [579, 280] on div "Unusual-Activity" at bounding box center [648, 279] width 351 height 31
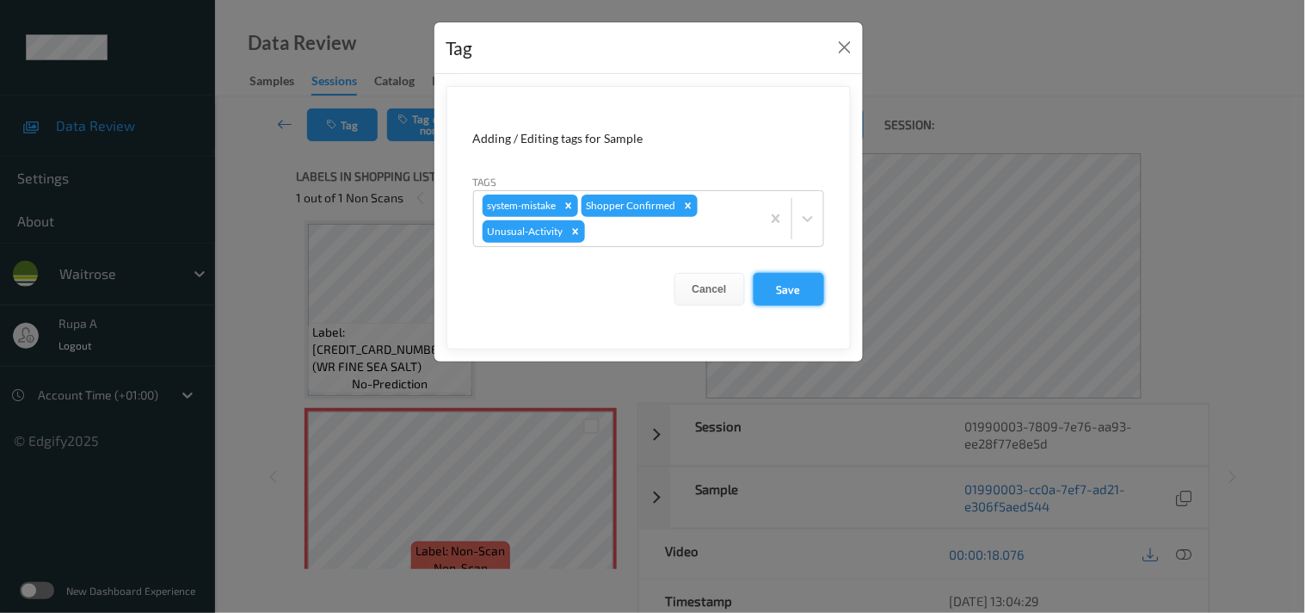
click at [803, 278] on button "Save" at bounding box center [789, 289] width 71 height 33
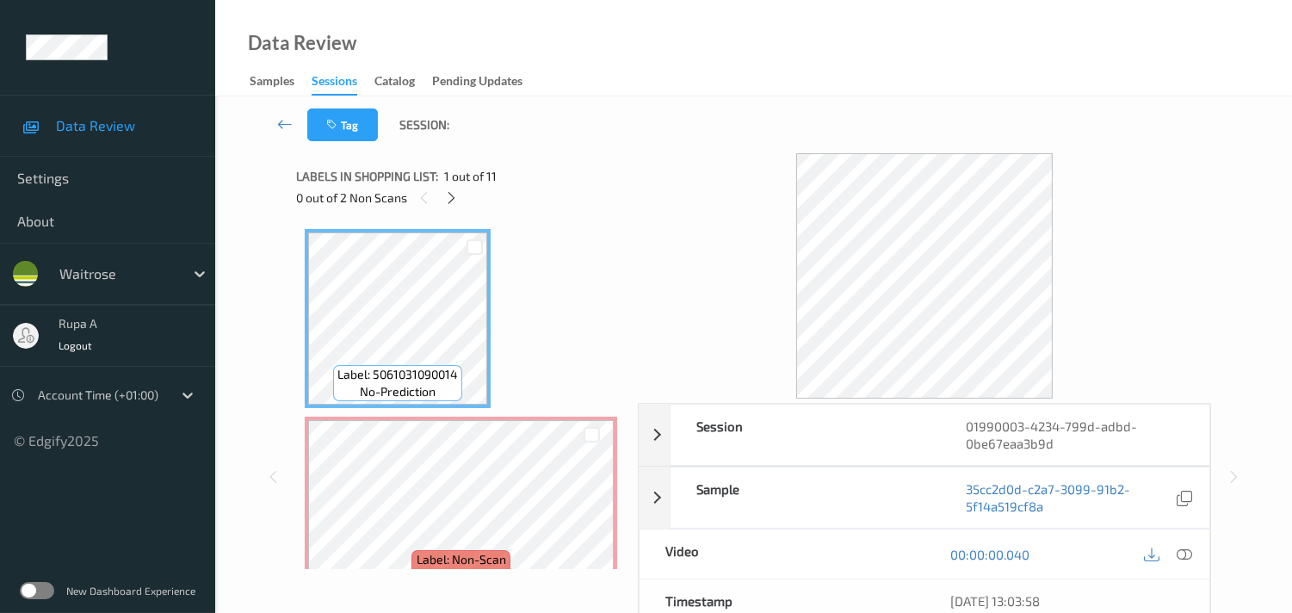
click at [518, 155] on div "Labels in shopping list: 1 out of 11 0 out of 2 Non Scans" at bounding box center [461, 186] width 330 height 67
click at [444, 200] on div at bounding box center [452, 198] width 22 height 22
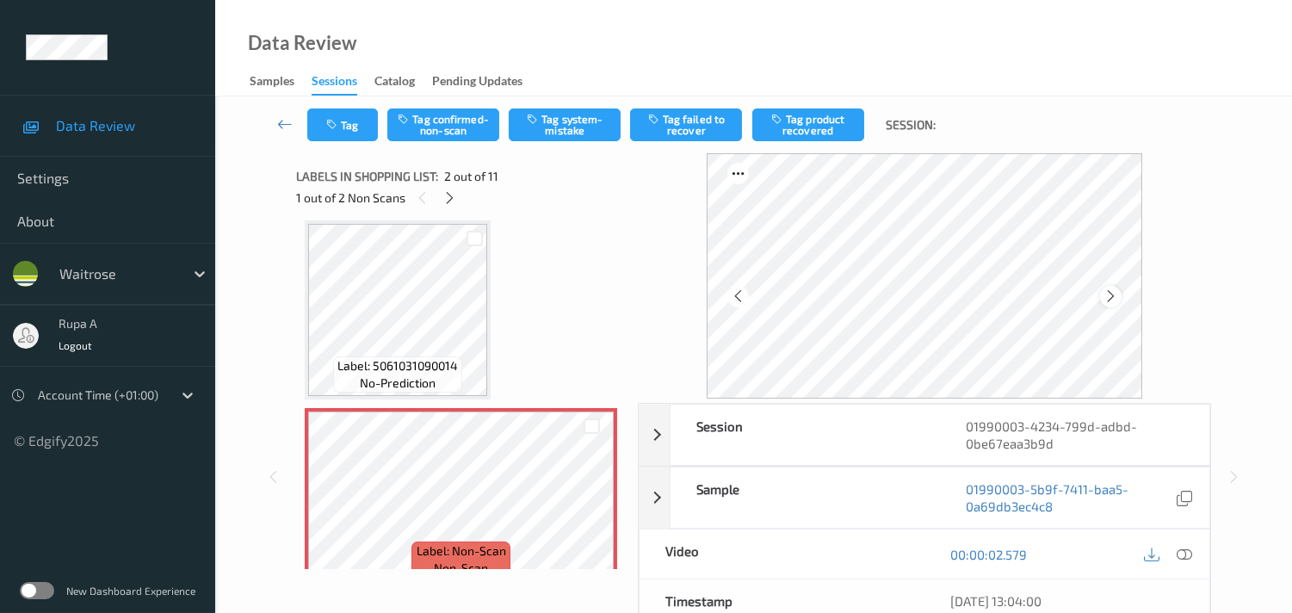
click at [1113, 296] on icon at bounding box center [1110, 295] width 15 height 15
click at [448, 205] on div at bounding box center [450, 198] width 22 height 22
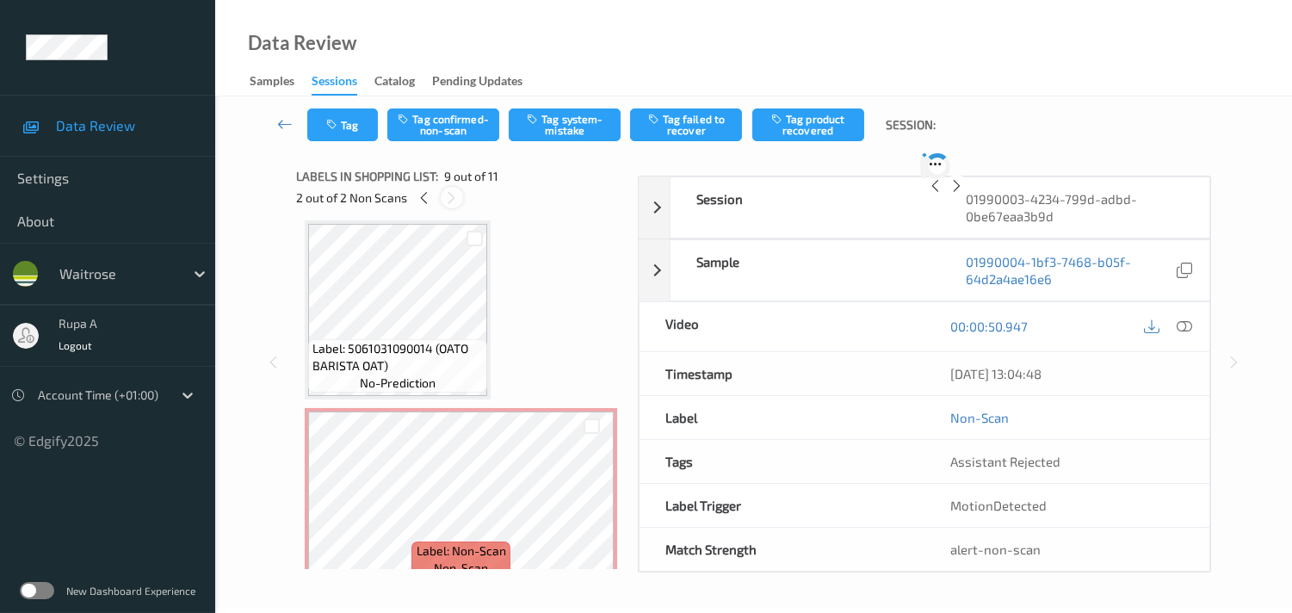
scroll to position [1313, 0]
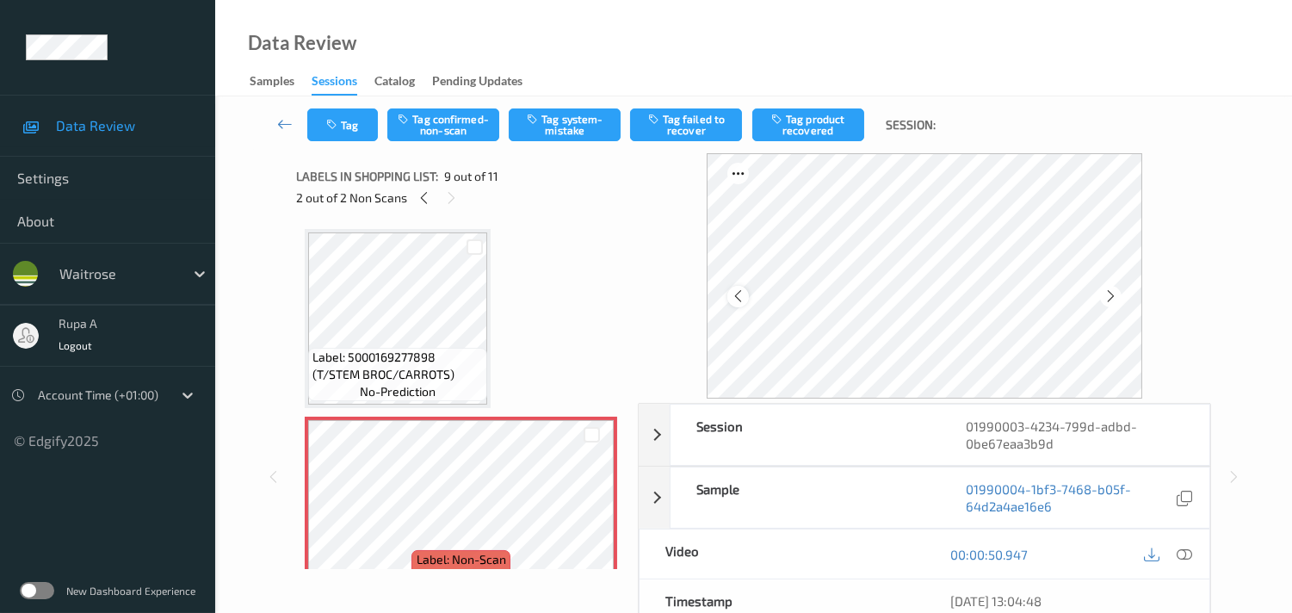
click at [738, 296] on icon at bounding box center [738, 295] width 15 height 15
click at [427, 201] on icon at bounding box center [424, 197] width 15 height 15
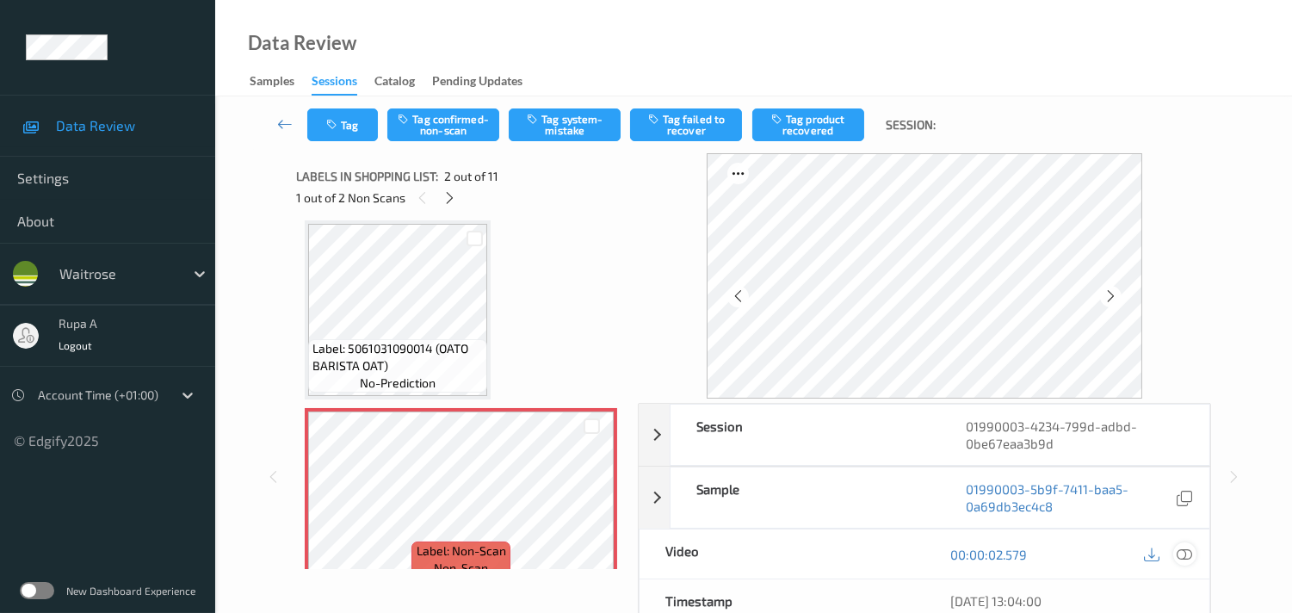
click at [1182, 551] on icon at bounding box center [1183, 553] width 15 height 15
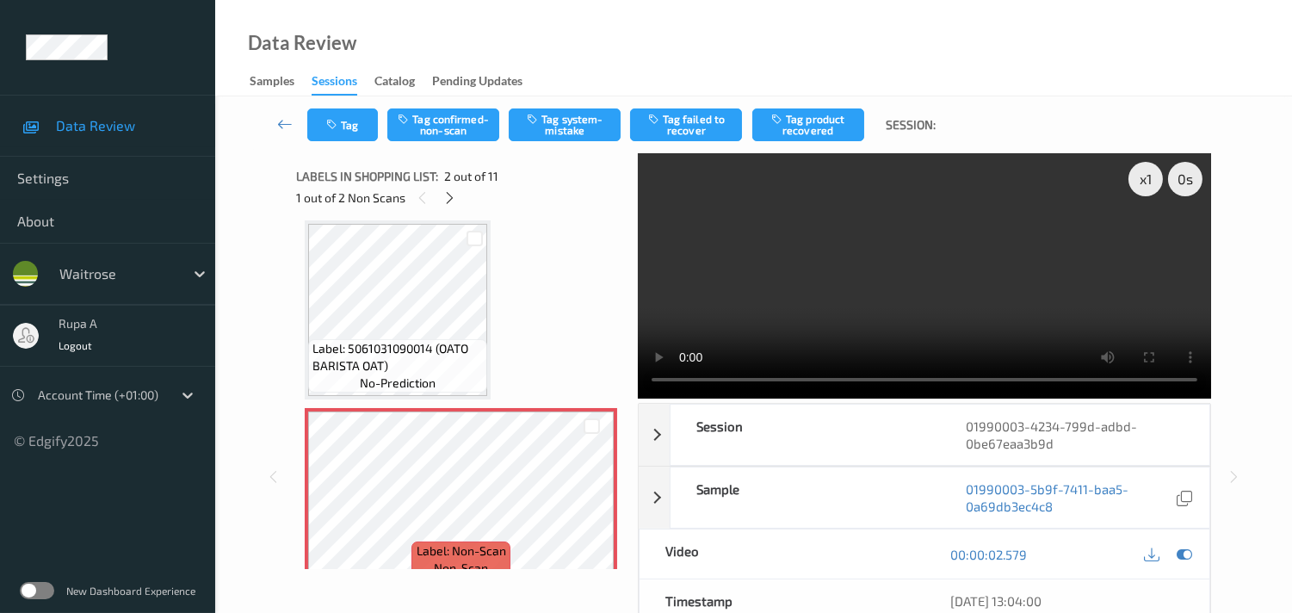
click at [551, 205] on div "1 out of 2 Non Scans" at bounding box center [461, 198] width 330 height 22
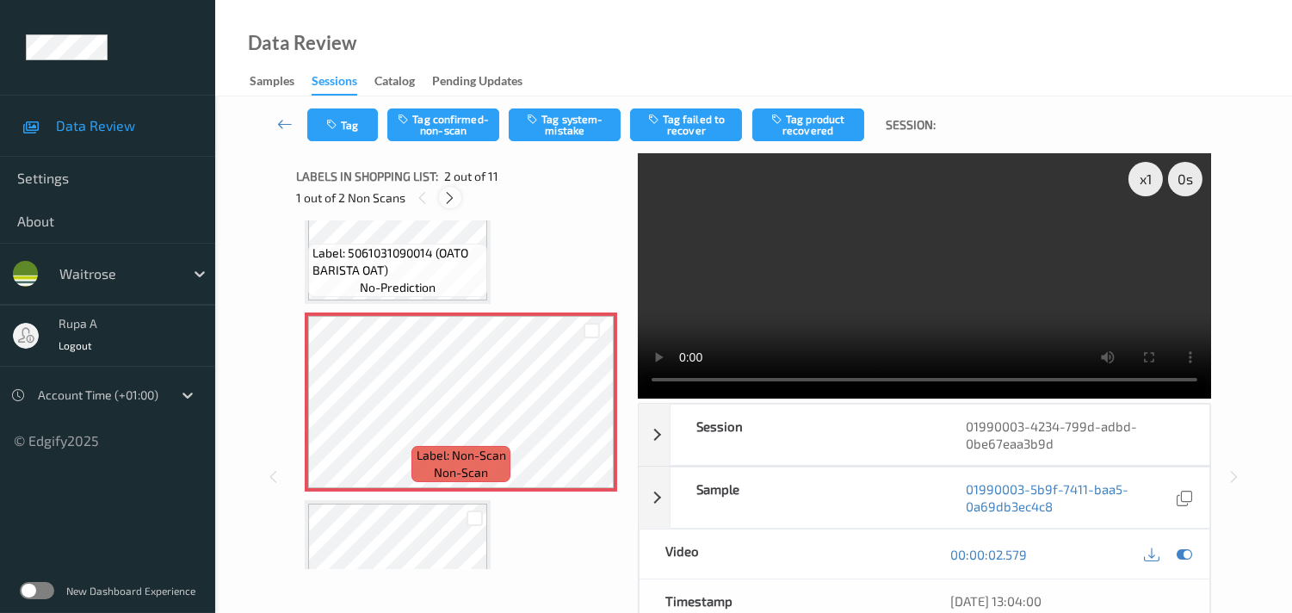
click at [451, 199] on icon at bounding box center [449, 197] width 15 height 15
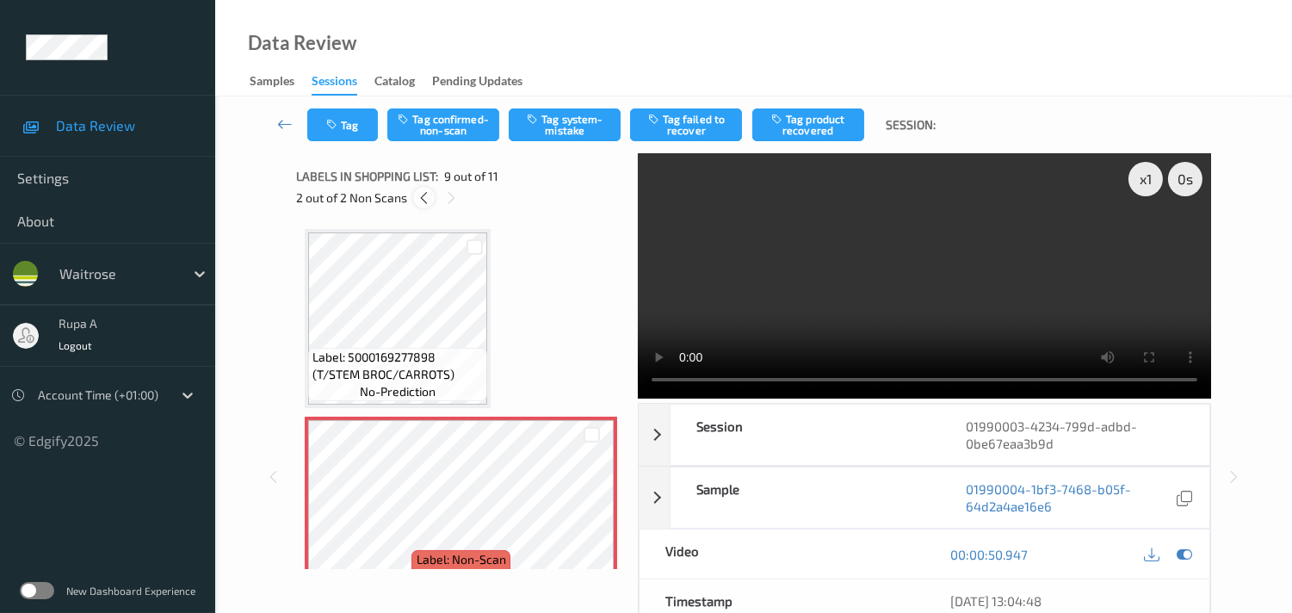
click at [423, 196] on icon at bounding box center [424, 197] width 15 height 15
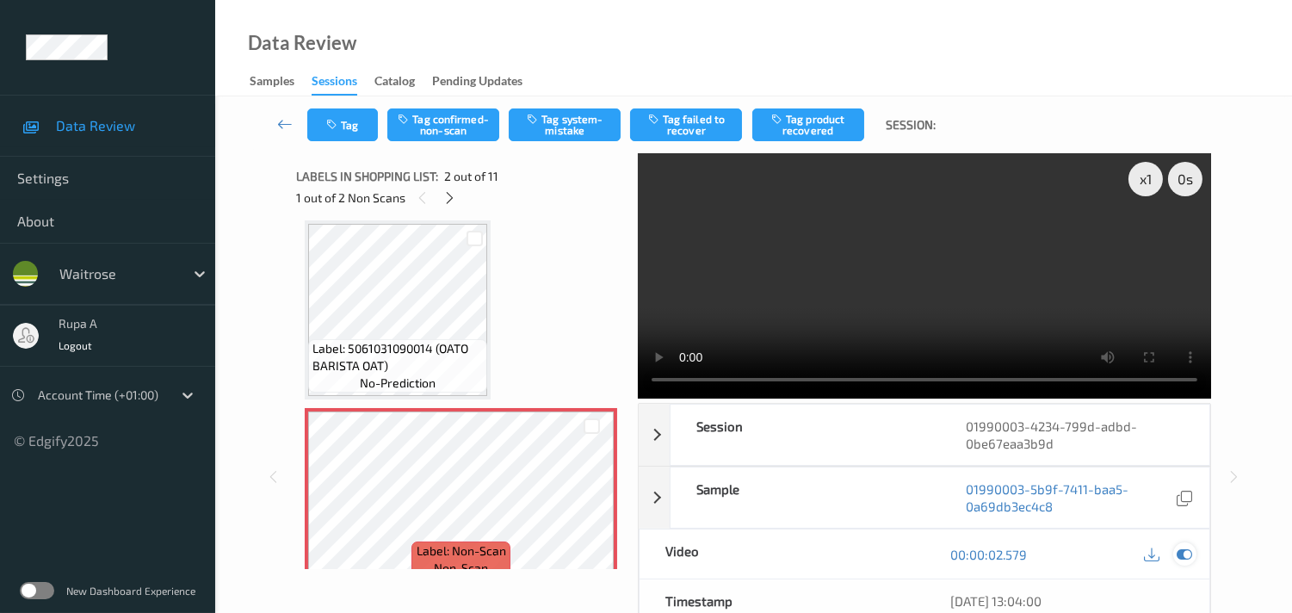
click at [1182, 552] on icon at bounding box center [1183, 553] width 15 height 15
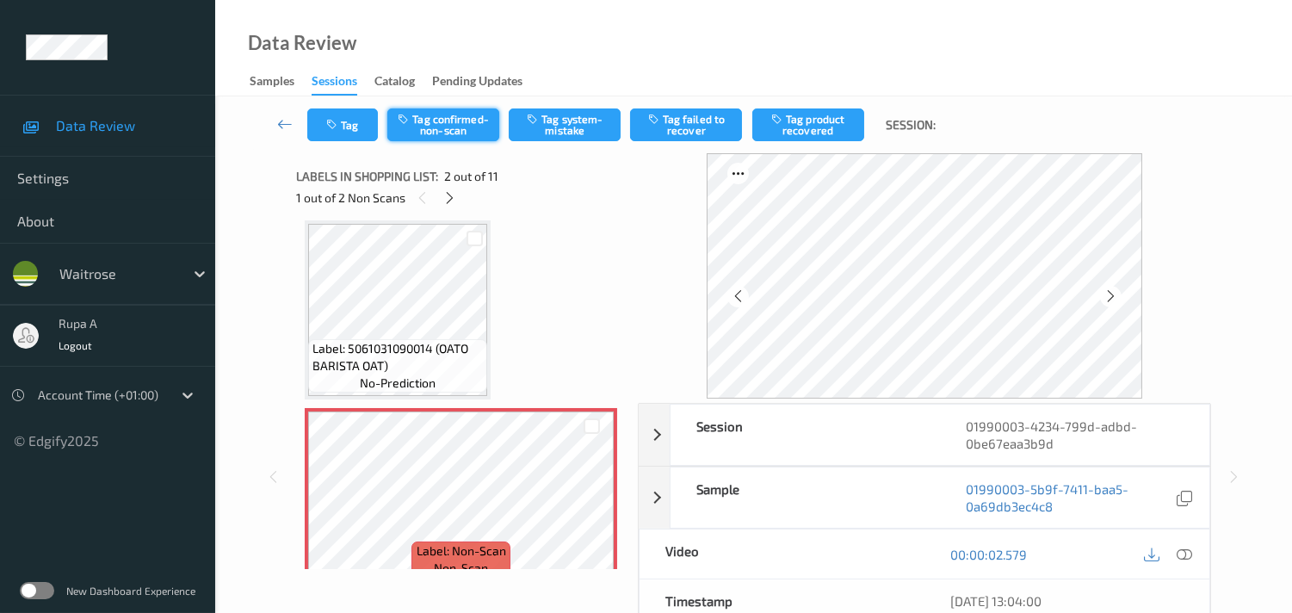
click at [445, 133] on button "Tag confirmed-non-scan" at bounding box center [443, 124] width 112 height 33
click at [697, 127] on button "Tag failed to recover" at bounding box center [686, 124] width 112 height 33
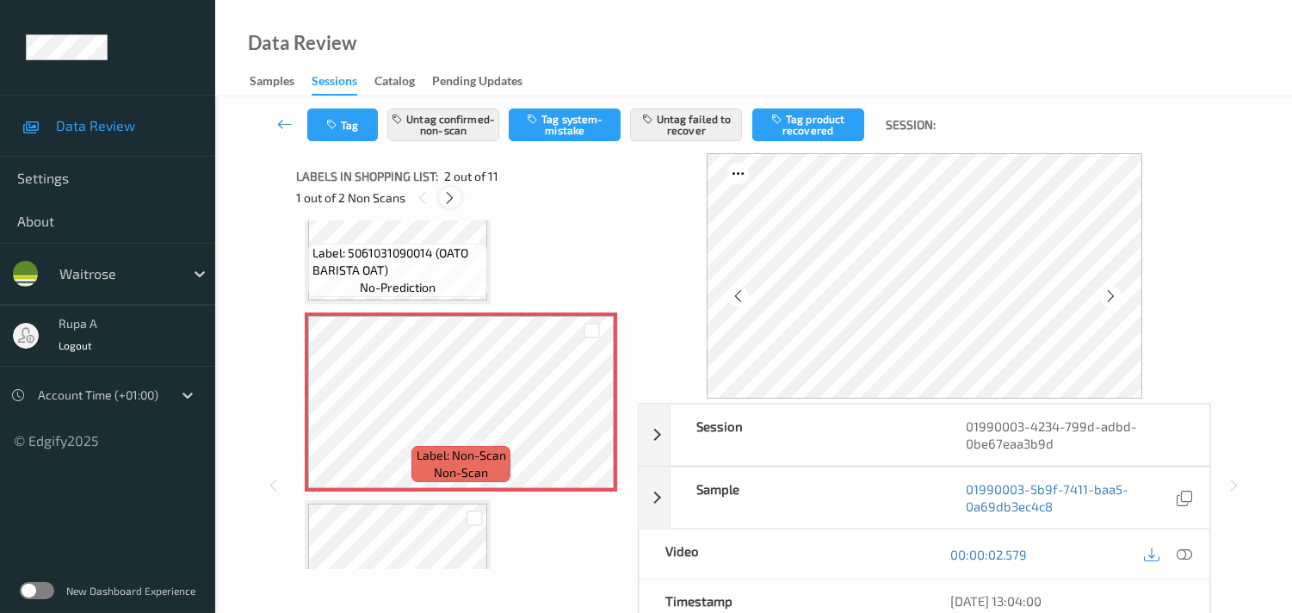
click at [445, 193] on icon at bounding box center [449, 197] width 15 height 15
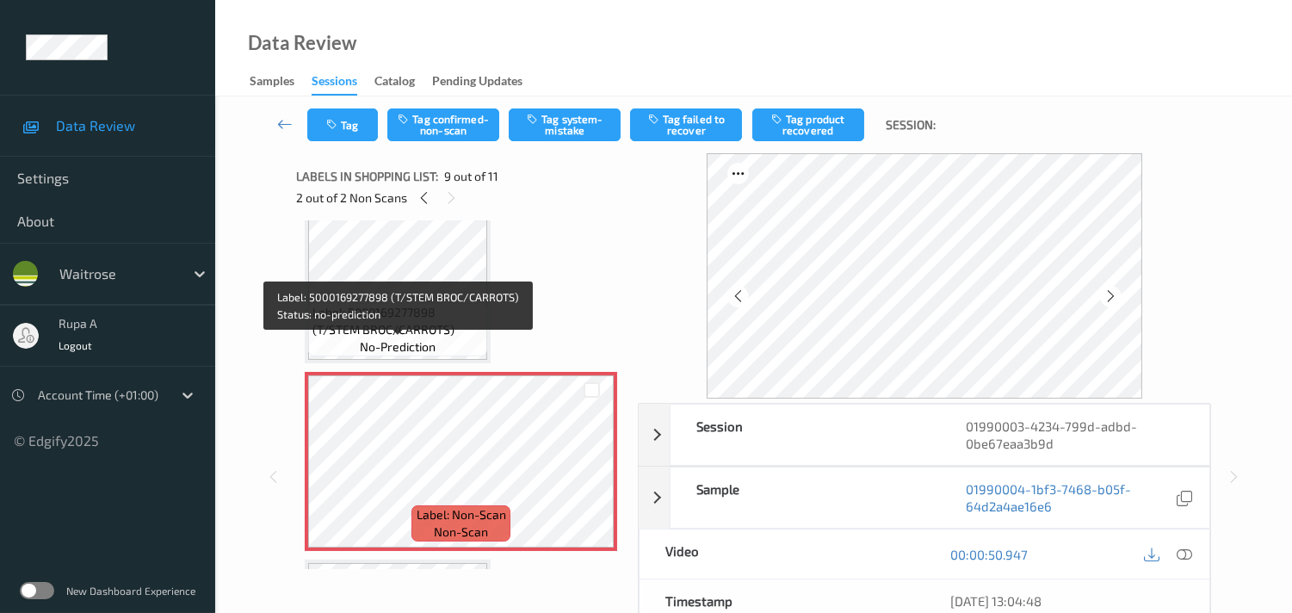
scroll to position [1409, 0]
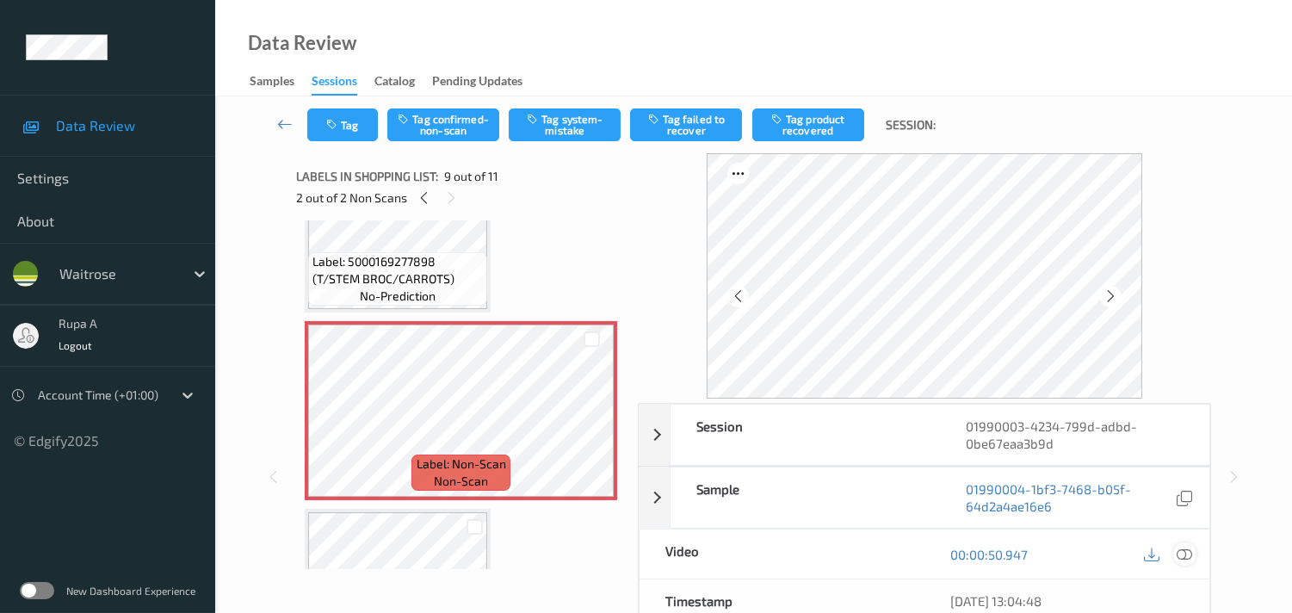
click at [1186, 555] on icon at bounding box center [1183, 553] width 15 height 15
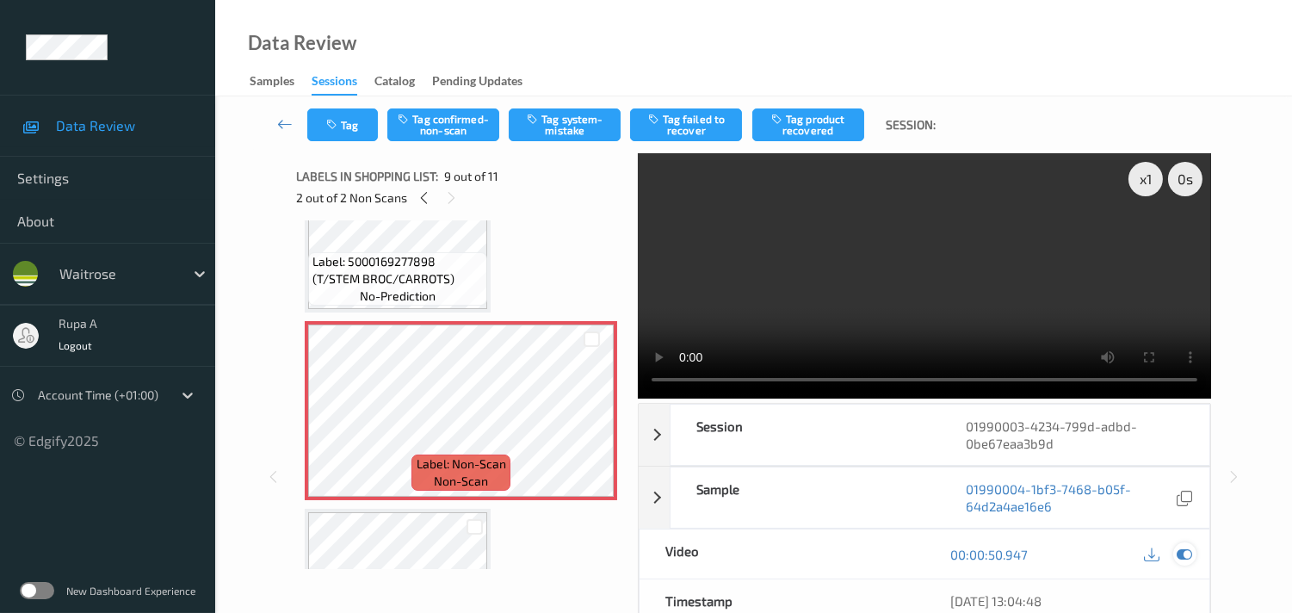
click at [1182, 552] on icon at bounding box center [1183, 553] width 15 height 15
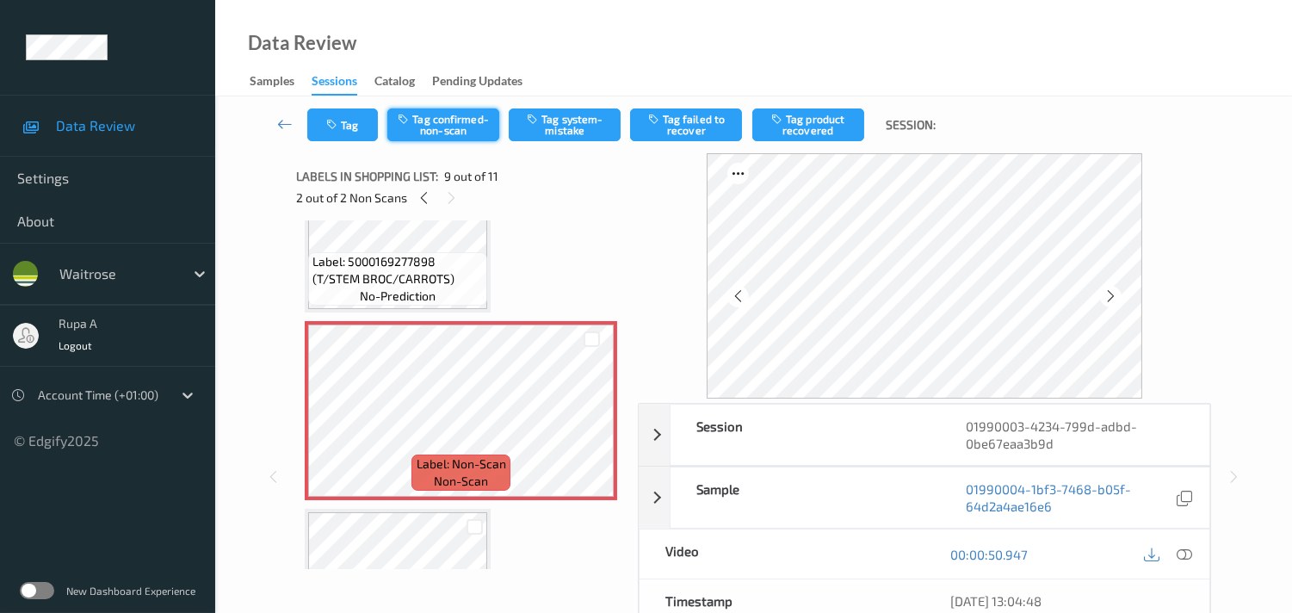
click at [441, 130] on button "Tag confirmed-non-scan" at bounding box center [443, 124] width 112 height 33
click at [680, 124] on button "Tag failed to recover" at bounding box center [686, 124] width 112 height 33
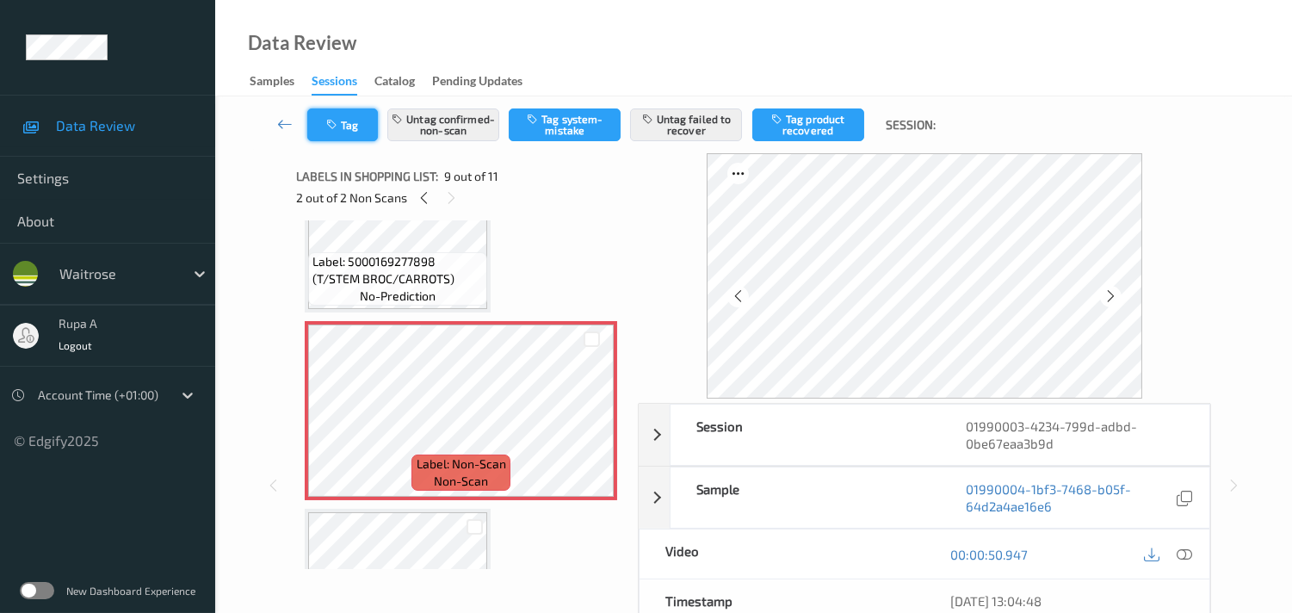
click at [316, 133] on button "Tag" at bounding box center [342, 124] width 71 height 33
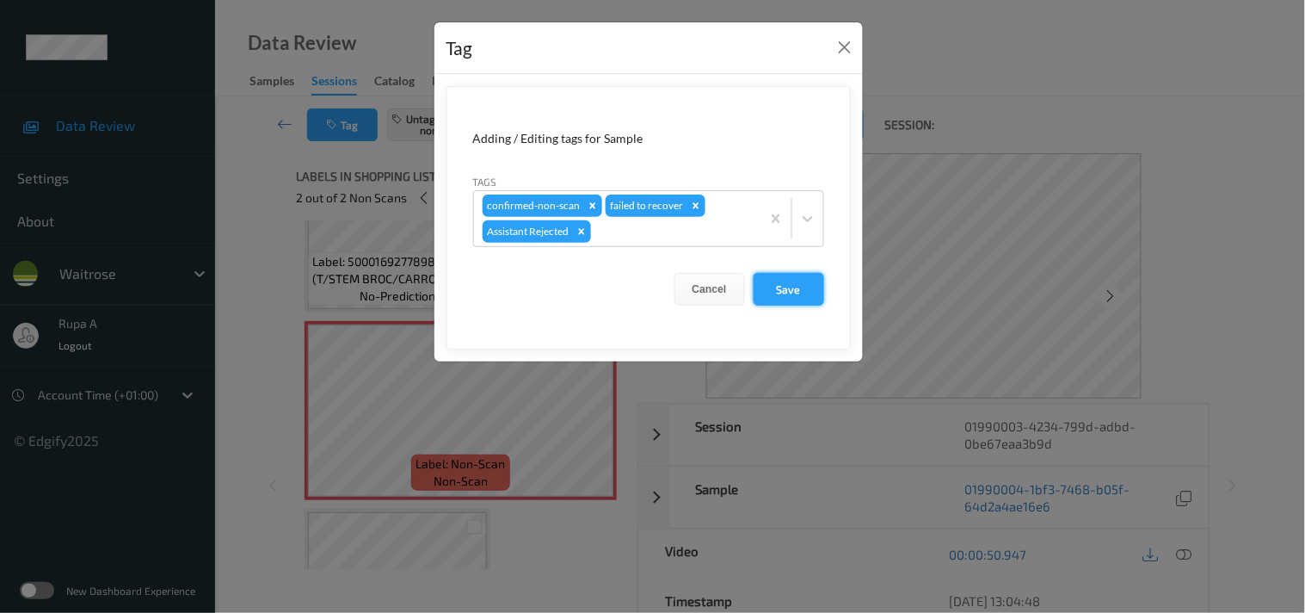
click at [793, 293] on button "Save" at bounding box center [789, 289] width 71 height 33
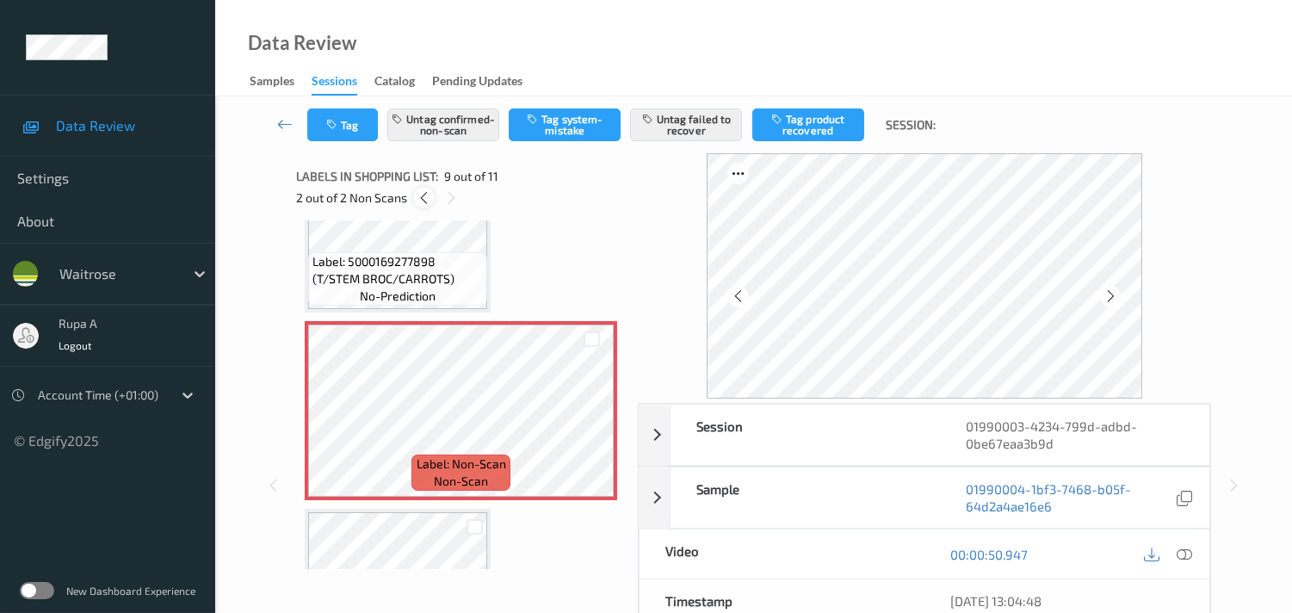
click at [424, 202] on icon at bounding box center [424, 197] width 15 height 15
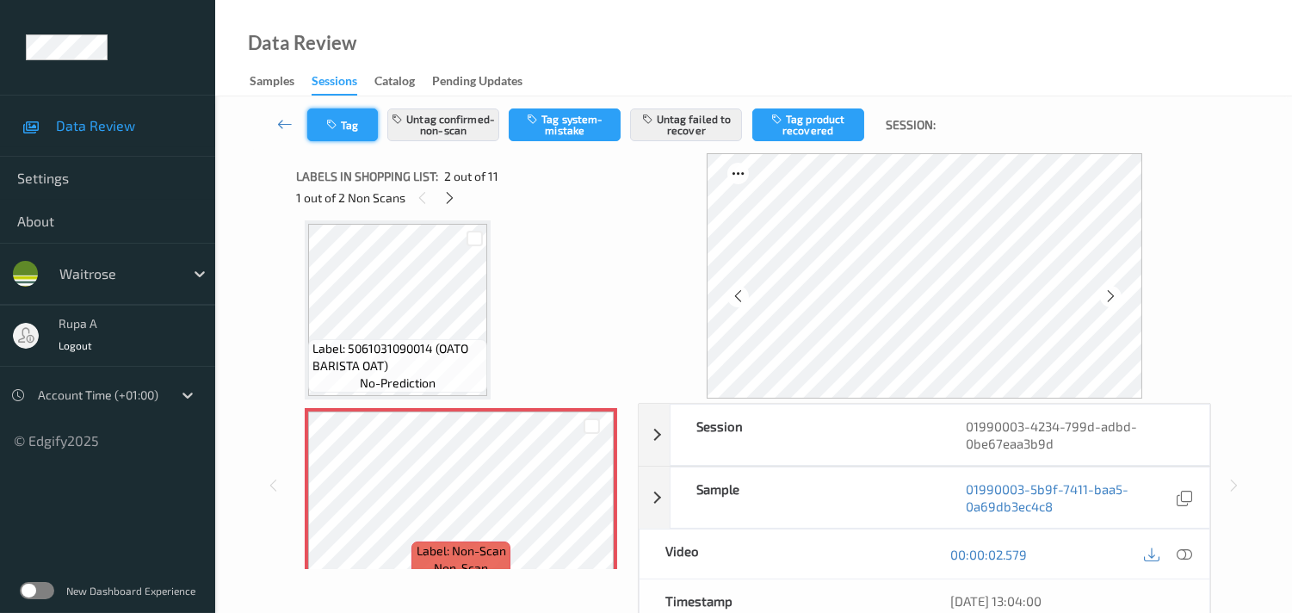
click at [343, 134] on button "Tag" at bounding box center [342, 124] width 71 height 33
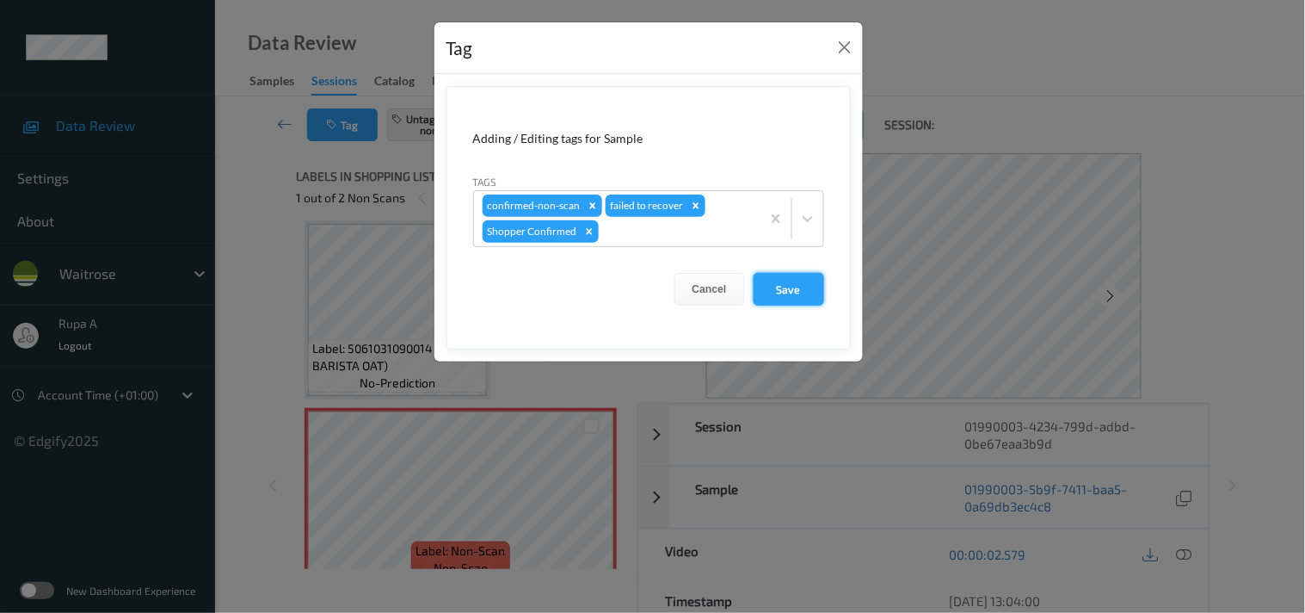
click at [777, 286] on button "Save" at bounding box center [789, 289] width 71 height 33
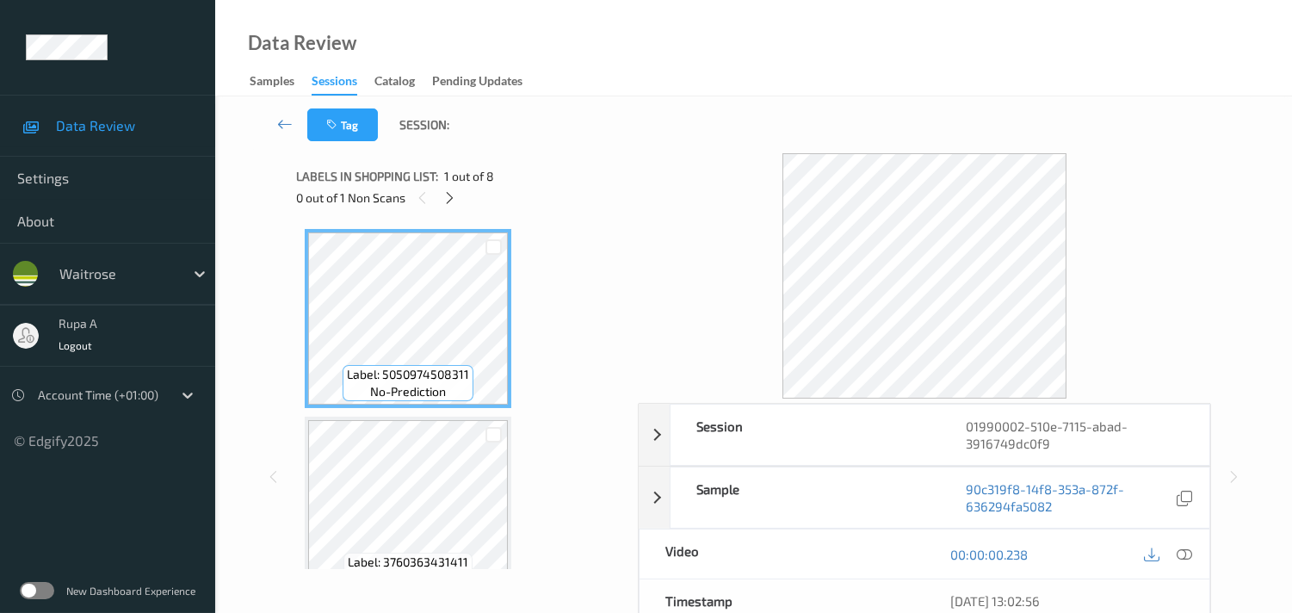
click at [545, 191] on div "0 out of 1 Non Scans" at bounding box center [461, 198] width 330 height 22
click at [451, 201] on icon at bounding box center [449, 197] width 15 height 15
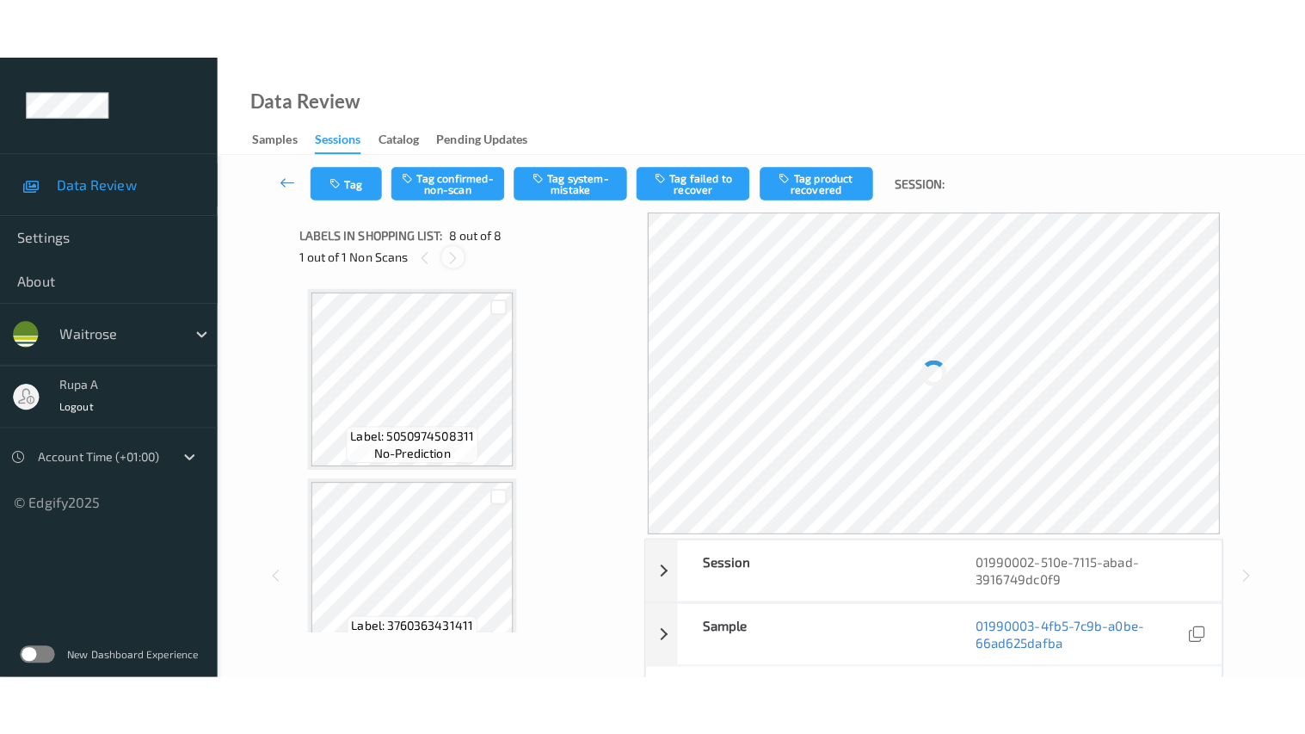
scroll to position [1127, 0]
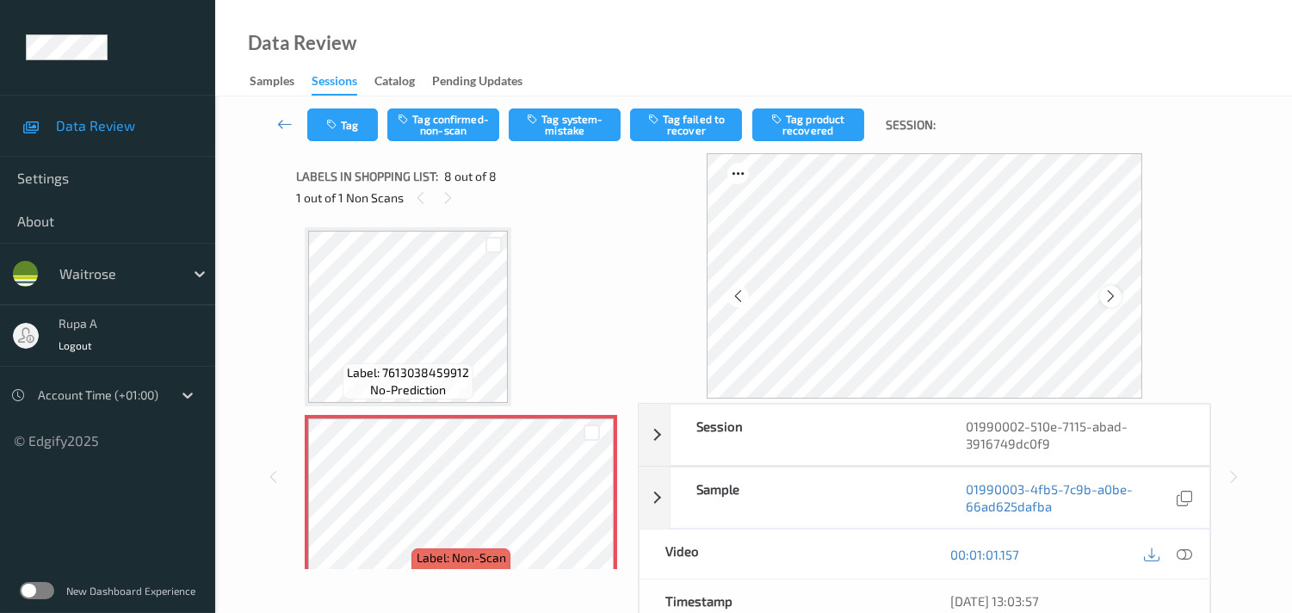
click at [1118, 293] on icon at bounding box center [1110, 295] width 15 height 15
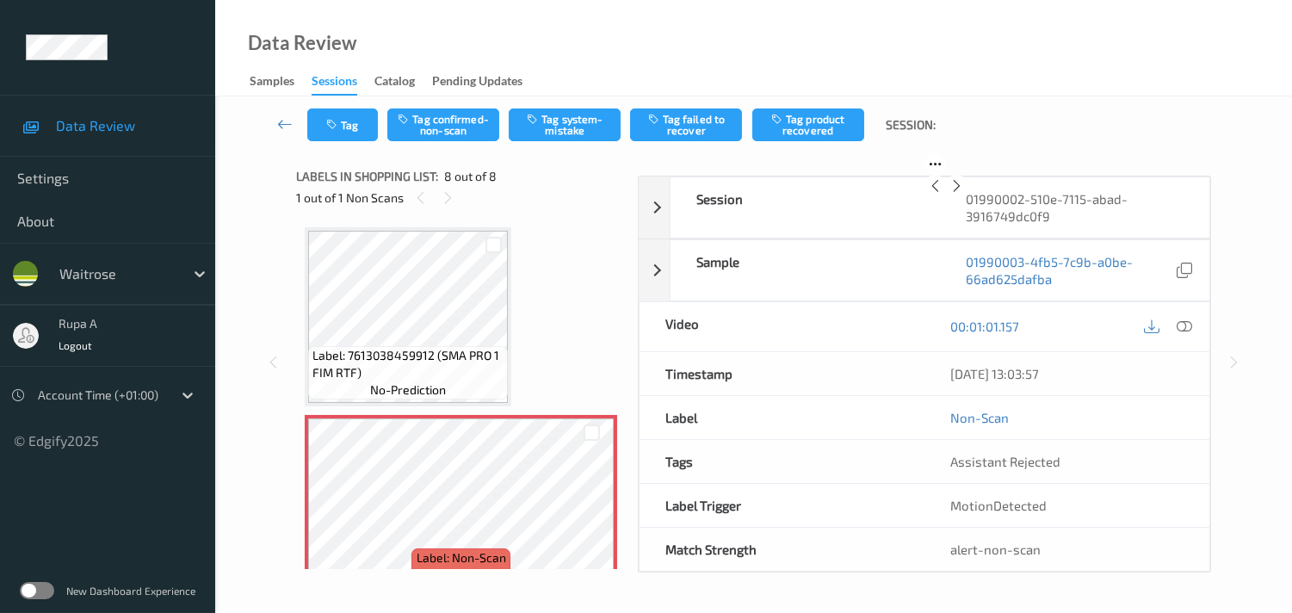
click at [964, 194] on icon at bounding box center [956, 185] width 15 height 15
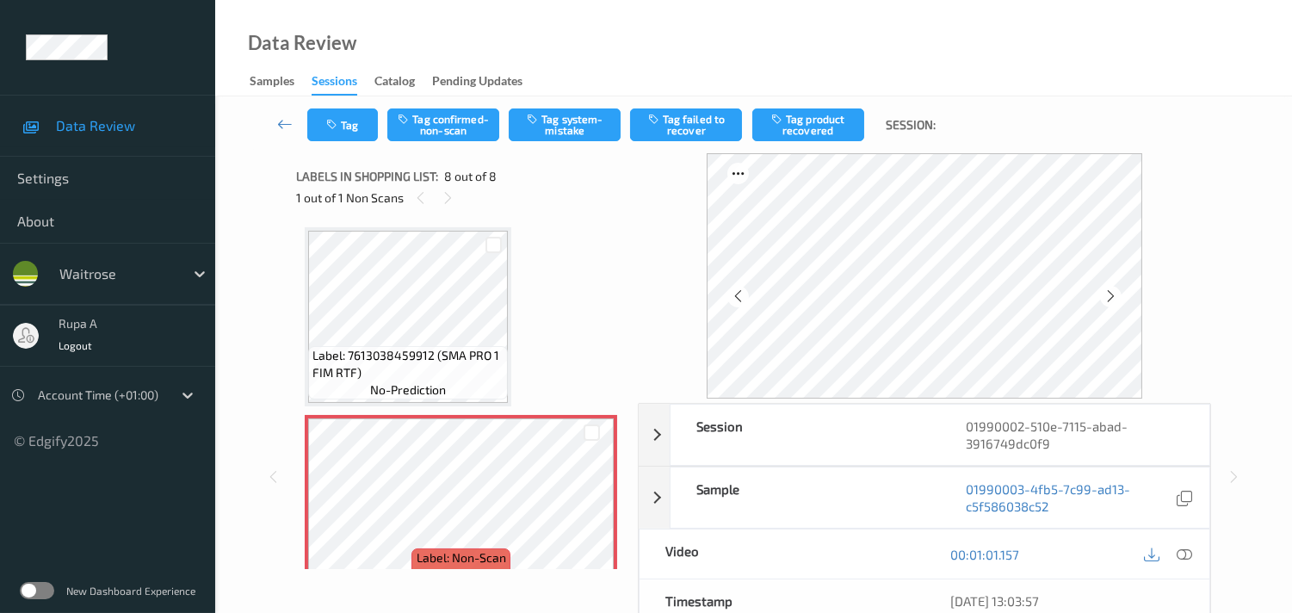
click at [1111, 293] on icon at bounding box center [1110, 295] width 15 height 15
click at [1188, 555] on icon at bounding box center [1183, 553] width 15 height 15
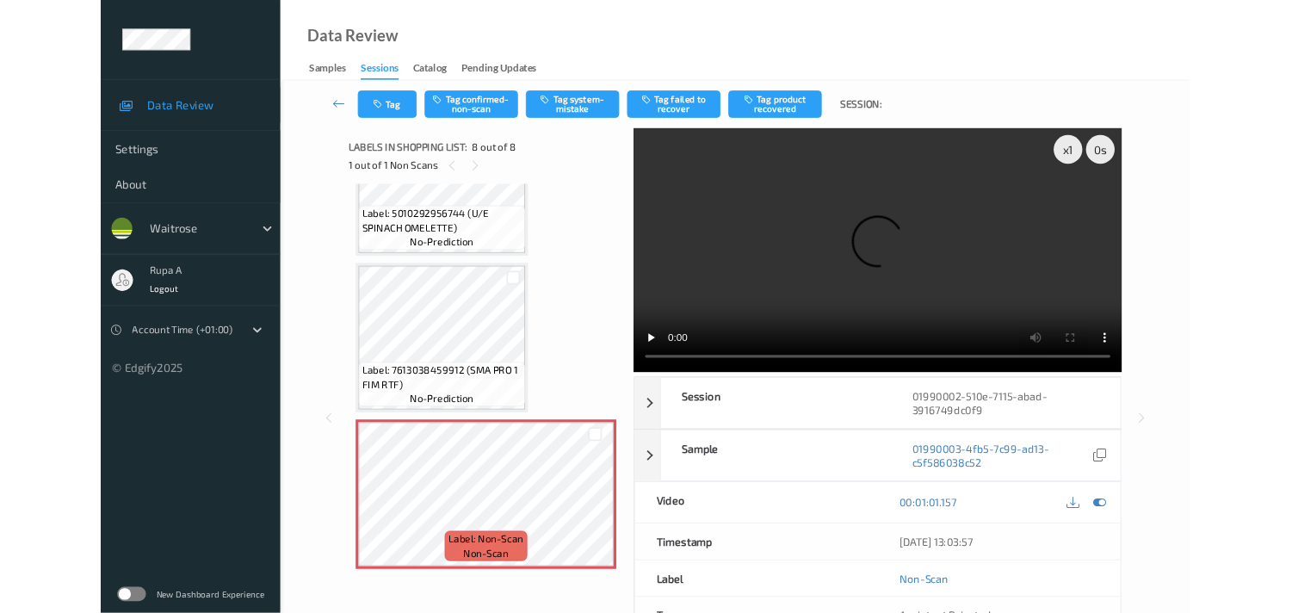
scroll to position [1029, 0]
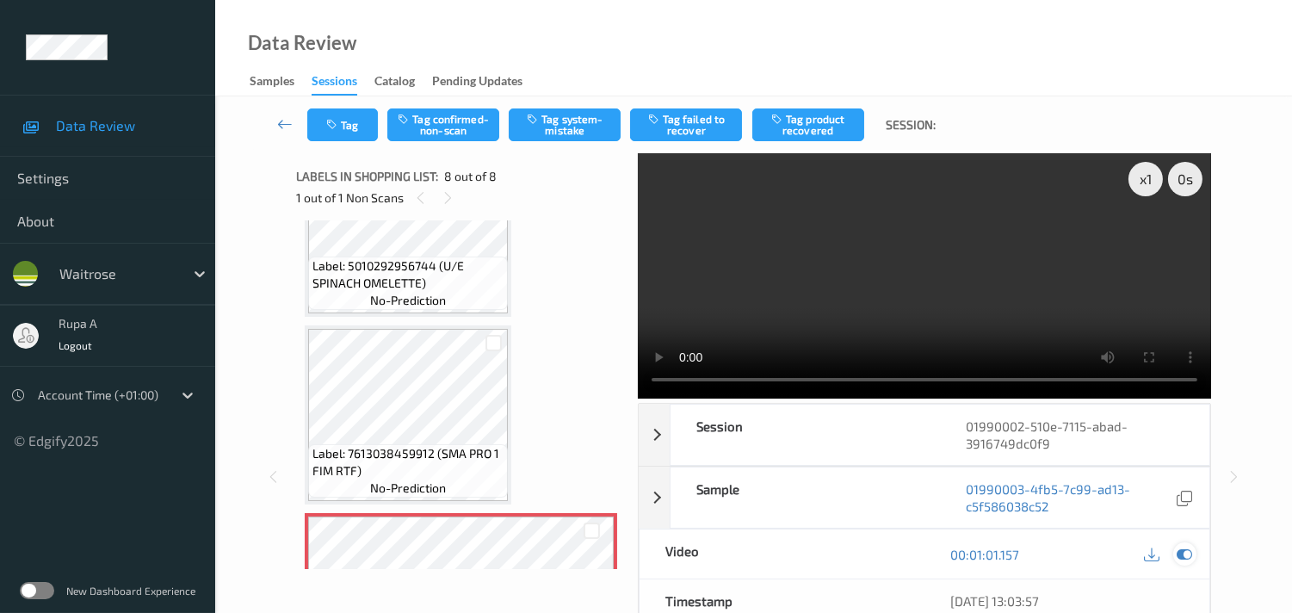
click at [1188, 559] on icon at bounding box center [1183, 553] width 15 height 15
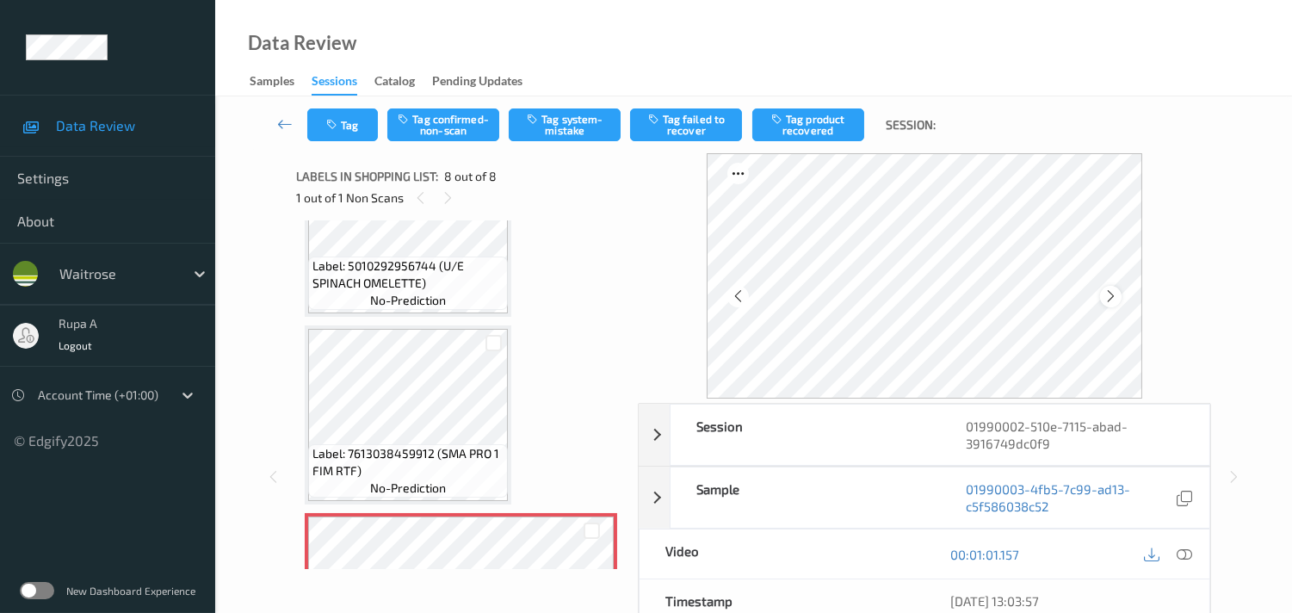
click at [1103, 293] on div at bounding box center [1111, 297] width 22 height 22
click at [1104, 293] on div at bounding box center [1111, 297] width 22 height 22
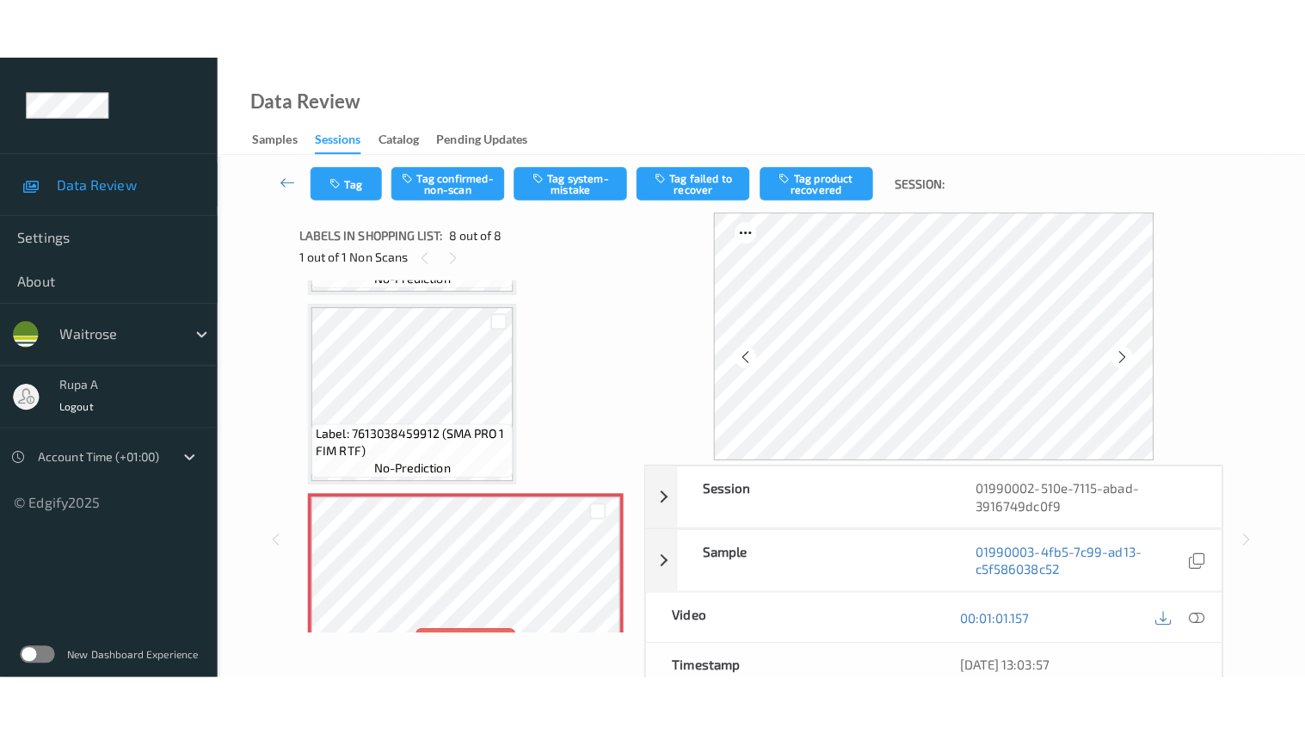
scroll to position [1151, 0]
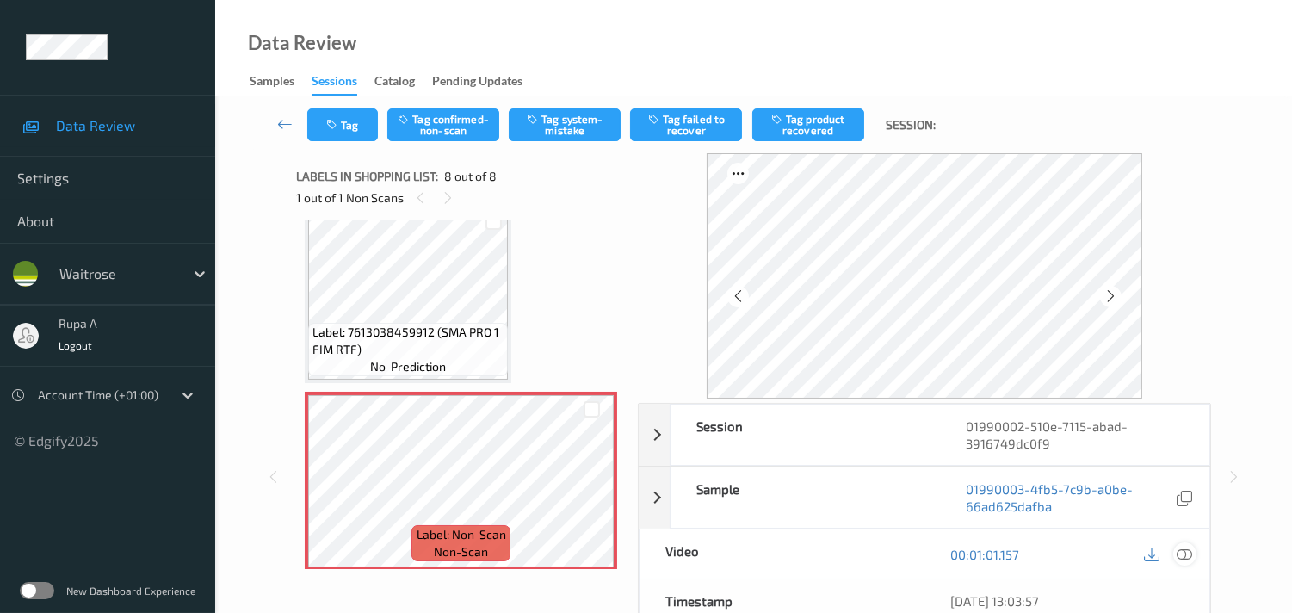
click at [1183, 555] on icon at bounding box center [1183, 553] width 15 height 15
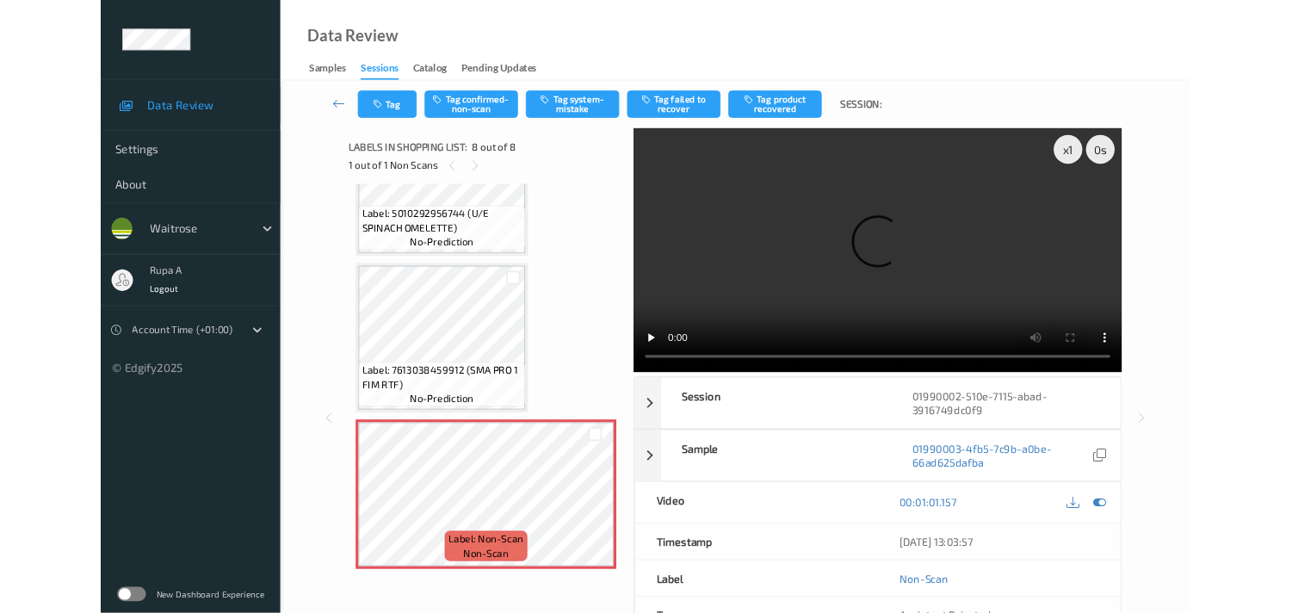
scroll to position [1029, 0]
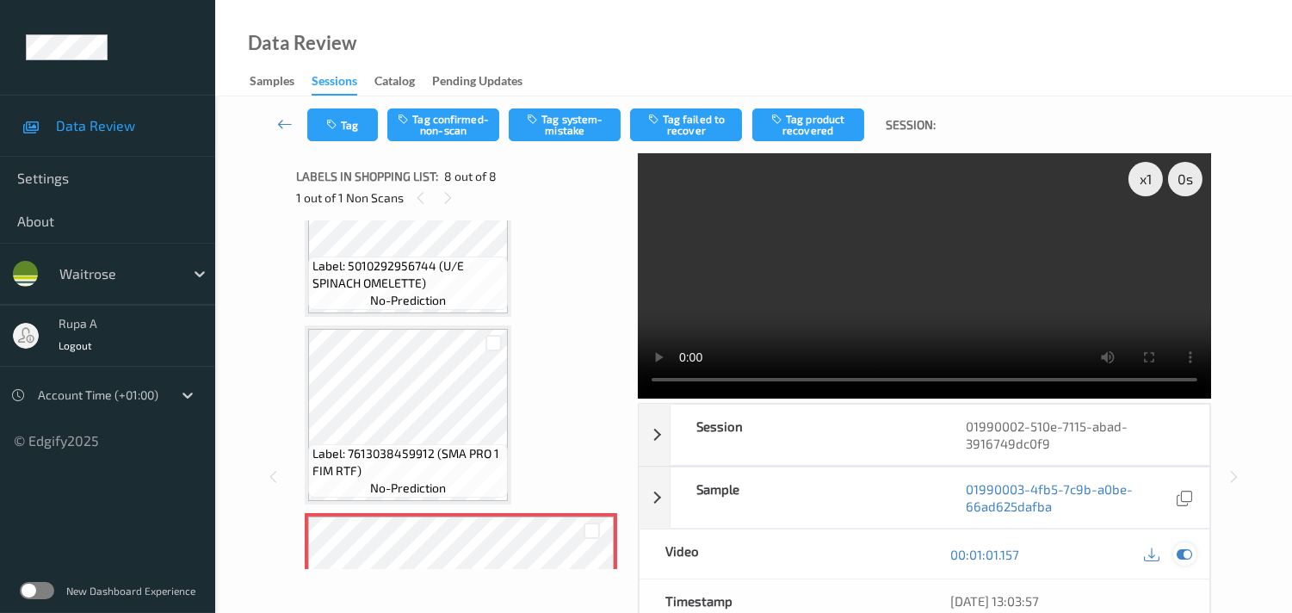
click at [1184, 546] on div at bounding box center [1184, 553] width 23 height 23
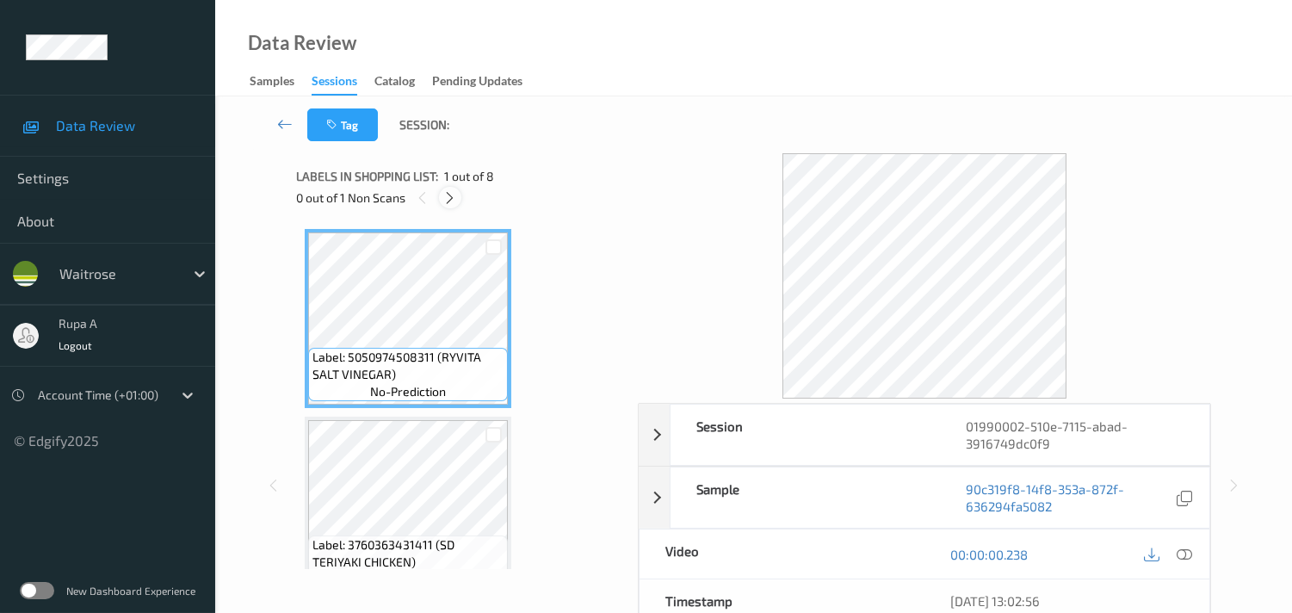
click at [446, 199] on icon at bounding box center [449, 197] width 15 height 15
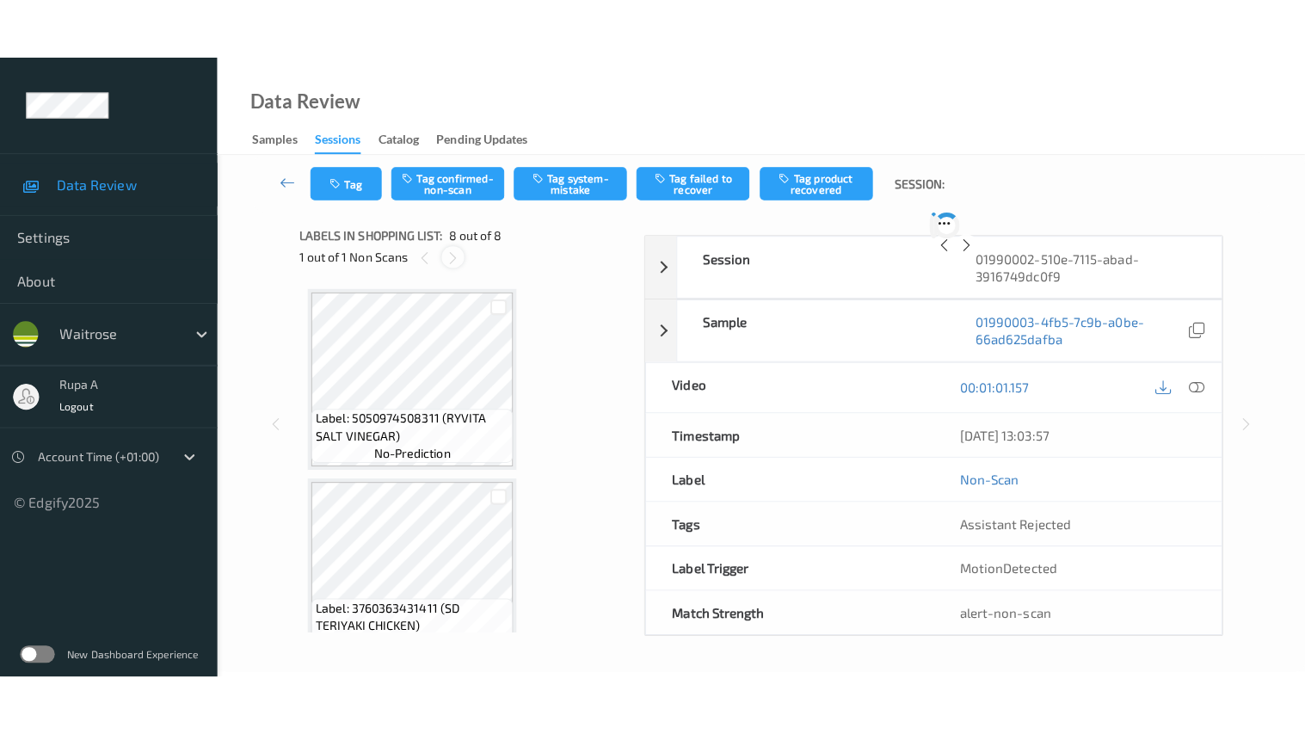
scroll to position [1127, 0]
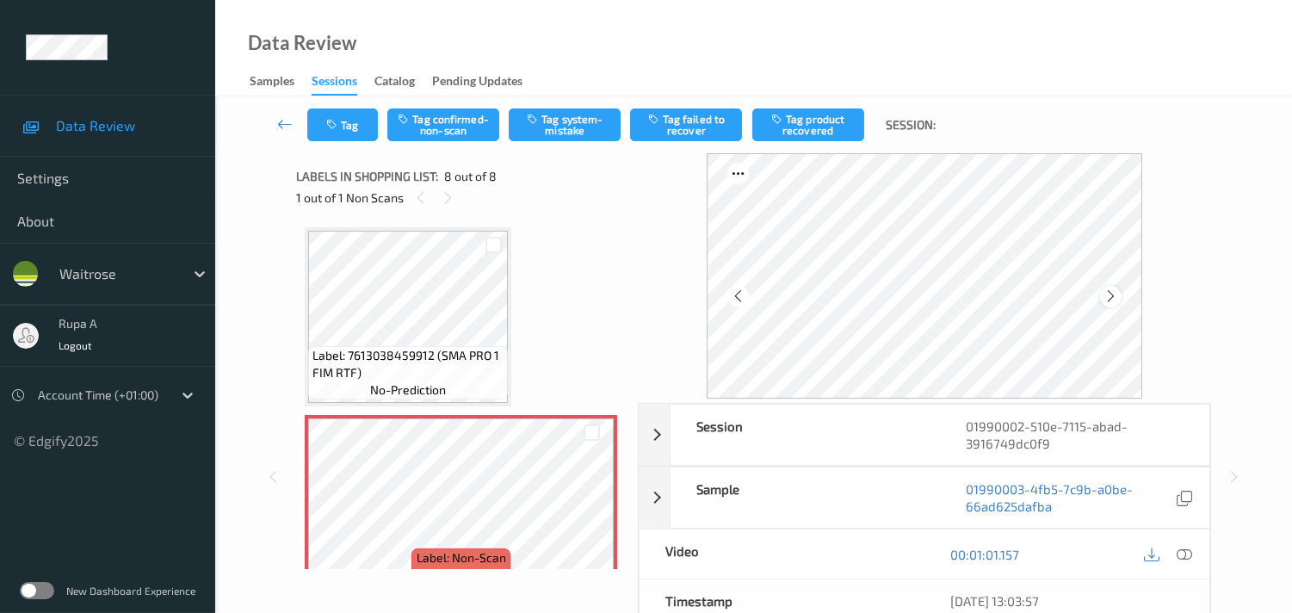
click at [1113, 298] on icon at bounding box center [1110, 295] width 15 height 15
click at [1103, 293] on div at bounding box center [924, 275] width 435 height 245
click at [1116, 287] on div at bounding box center [1111, 297] width 22 height 22
click at [1116, 293] on icon at bounding box center [1110, 295] width 15 height 15
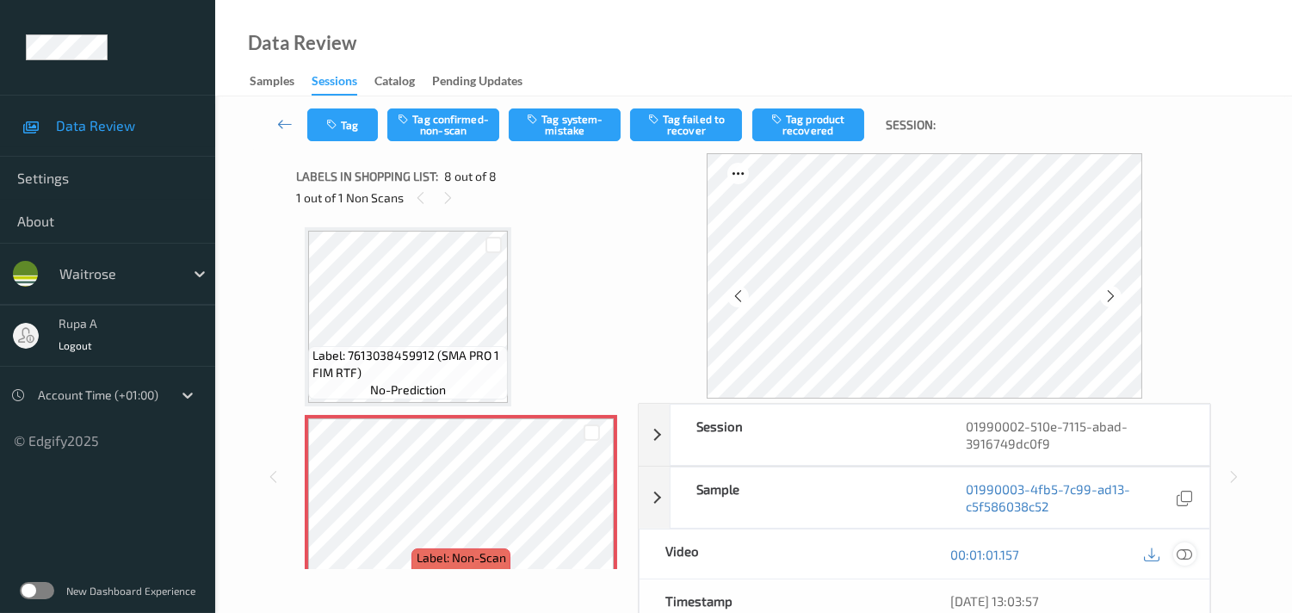
click at [1181, 553] on icon at bounding box center [1183, 553] width 15 height 15
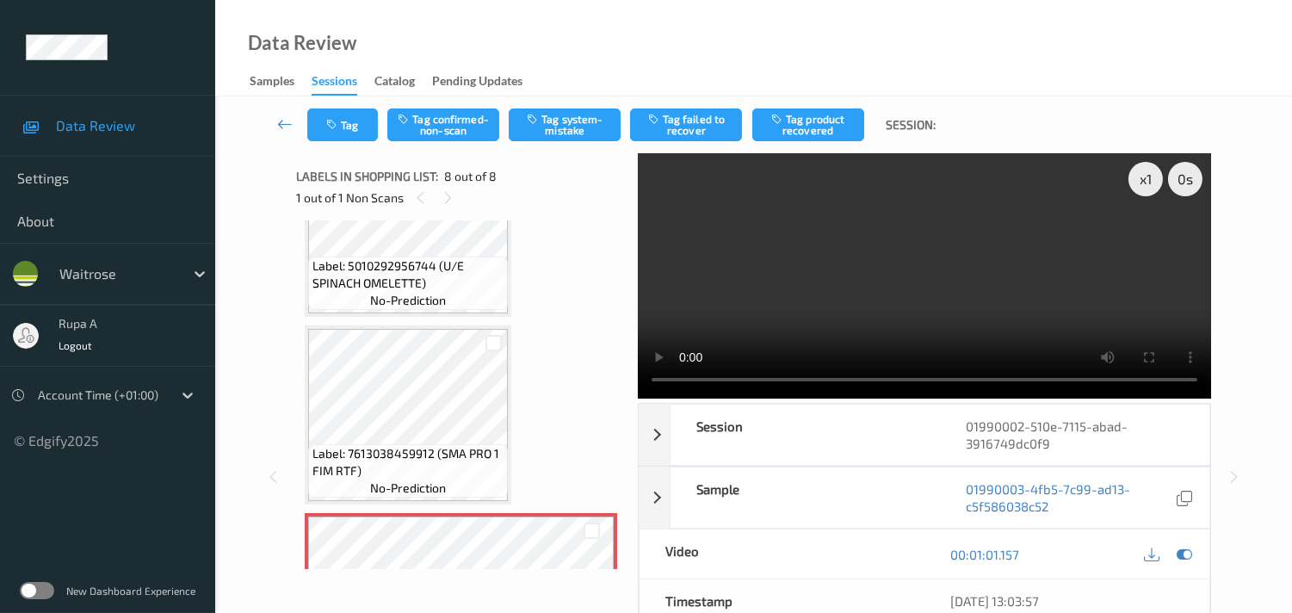
click at [456, 131] on button "Tag confirmed-non-scan" at bounding box center [443, 124] width 112 height 33
click at [359, 139] on button "Tag" at bounding box center [342, 124] width 71 height 33
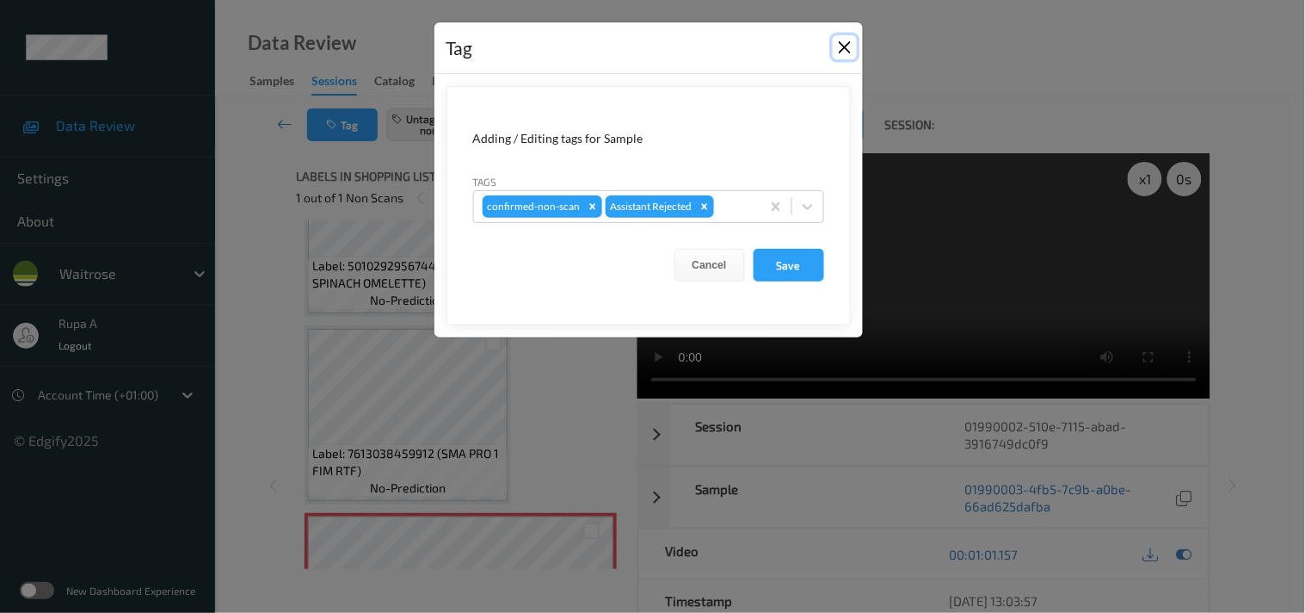
click at [845, 44] on button "Close" at bounding box center [845, 47] width 24 height 24
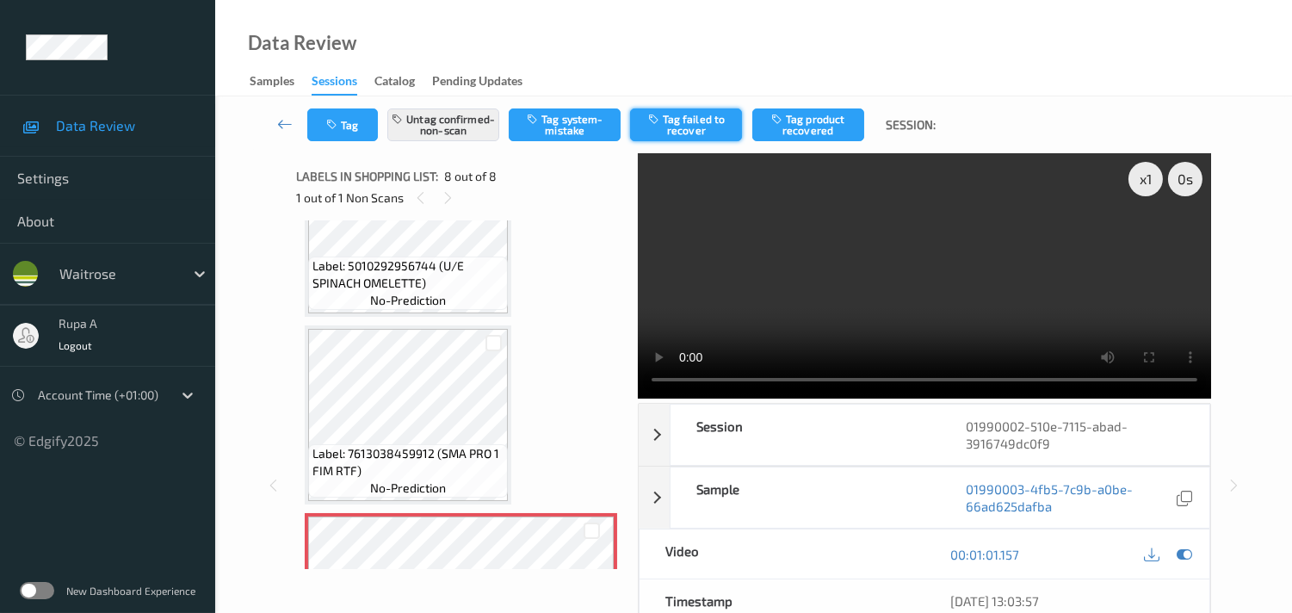
click at [707, 127] on button "Tag failed to recover" at bounding box center [686, 124] width 112 height 33
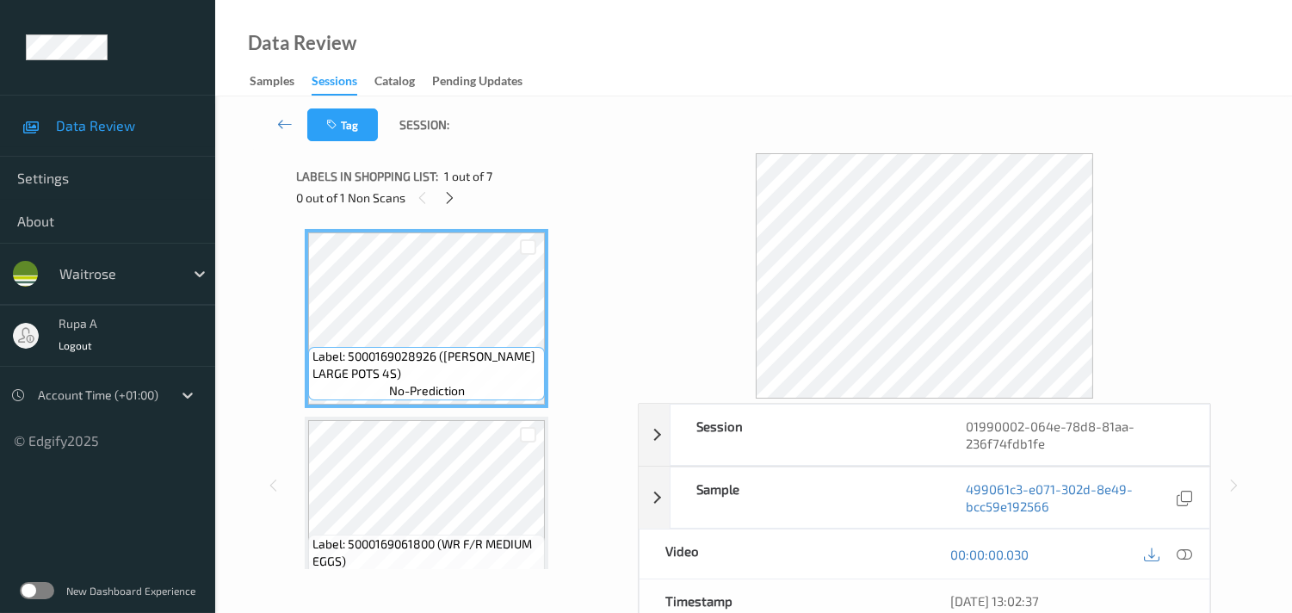
click at [511, 165] on div "Labels in shopping list: 1 out of 7" at bounding box center [461, 176] width 330 height 22
click at [440, 203] on div "0 out of 1 Non Scans" at bounding box center [461, 198] width 330 height 22
click at [450, 199] on icon at bounding box center [449, 197] width 15 height 15
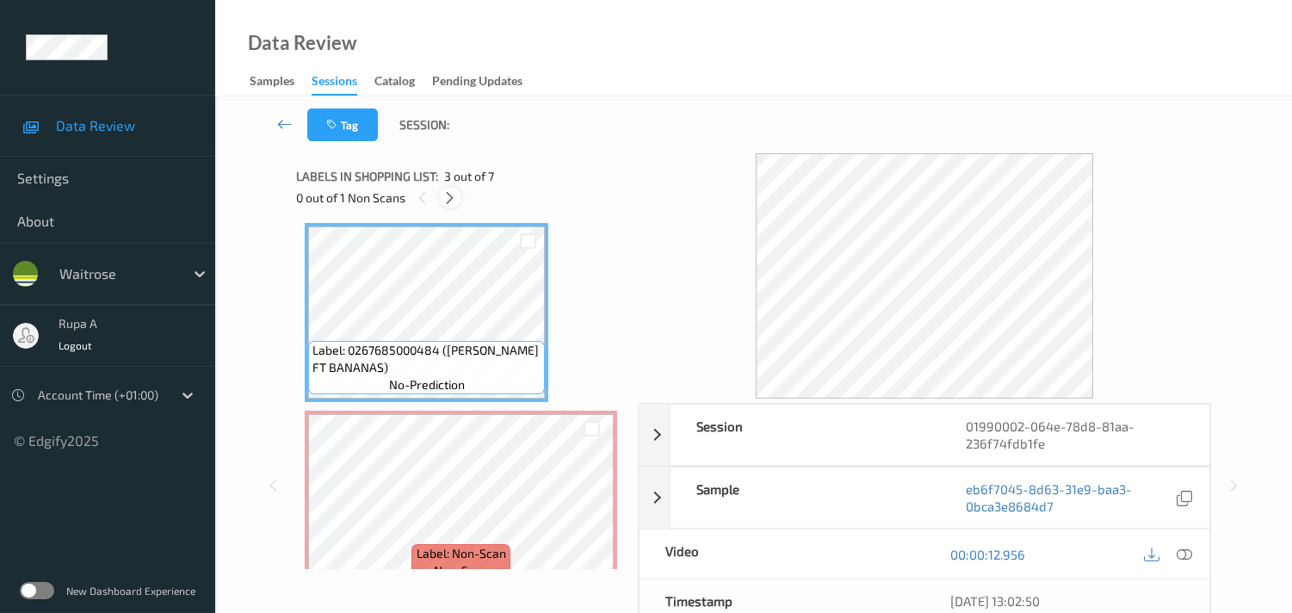
click at [453, 199] on icon at bounding box center [449, 197] width 15 height 15
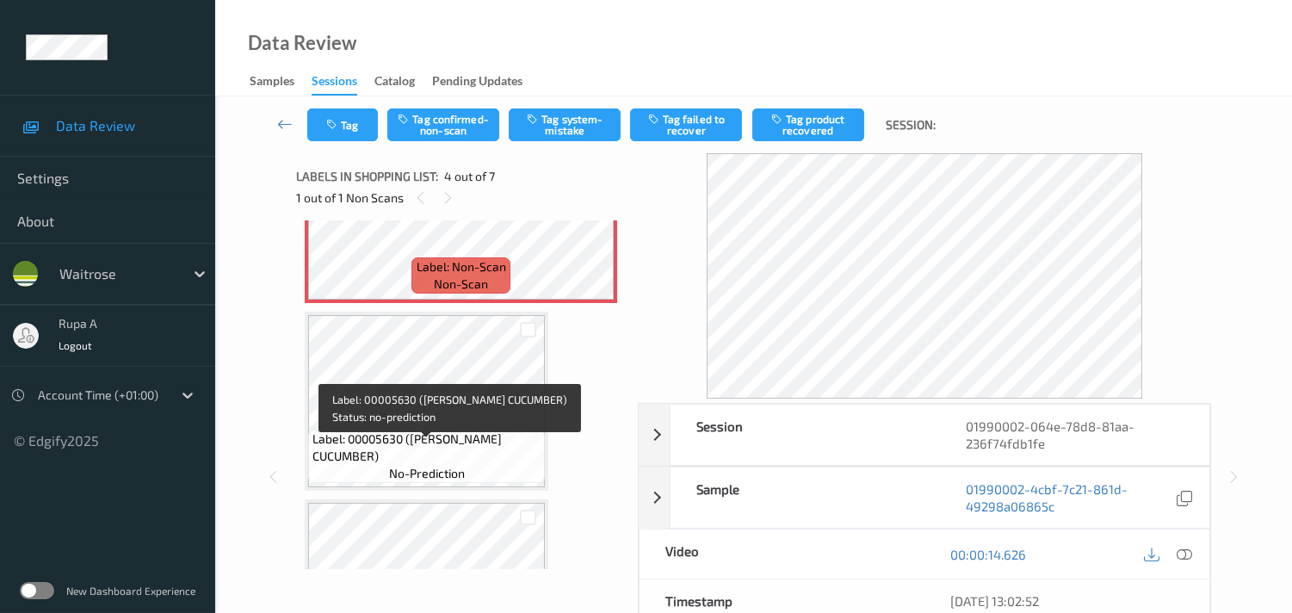
scroll to position [572, 0]
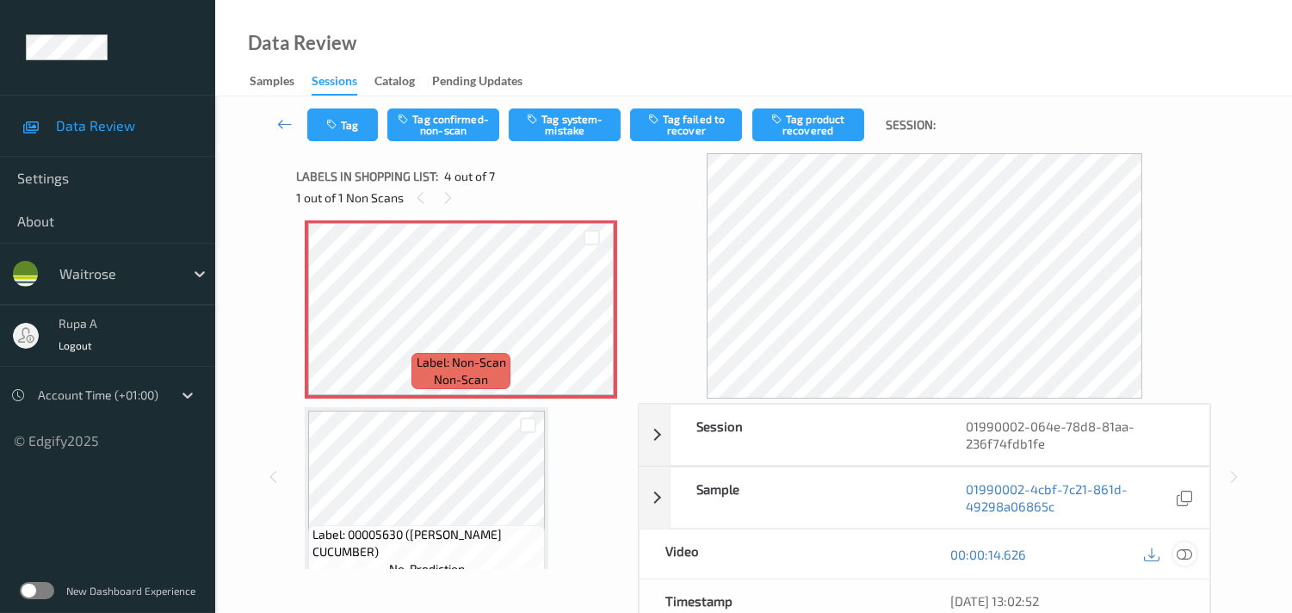
click at [1176, 551] on icon at bounding box center [1183, 553] width 15 height 15
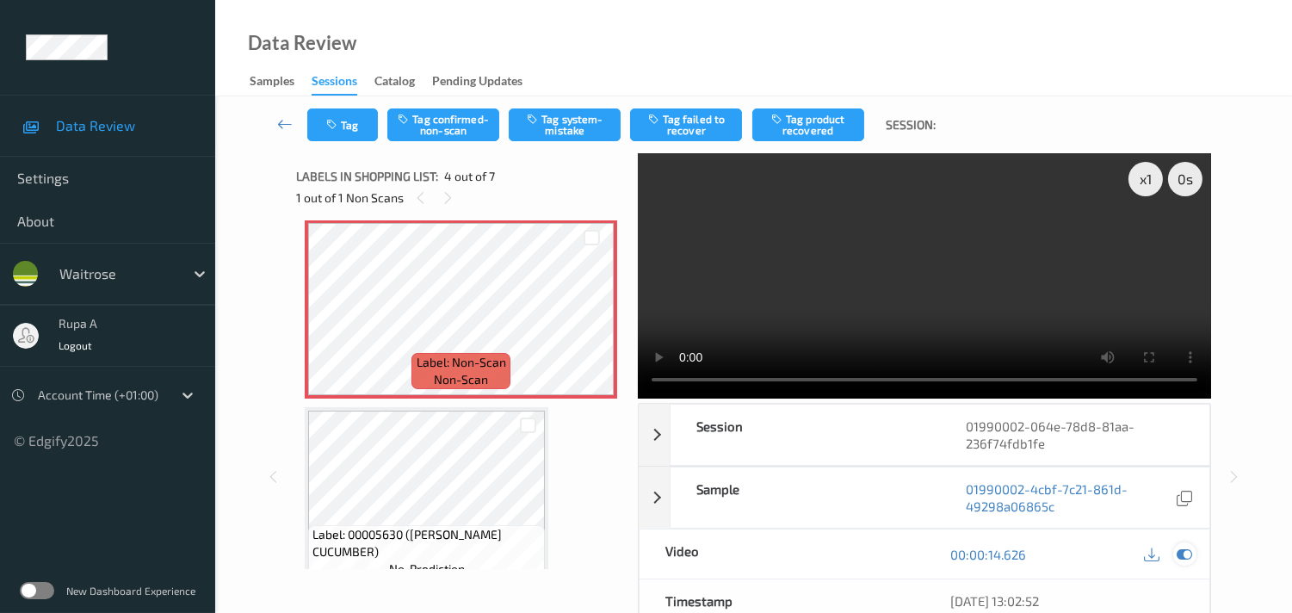
click at [1190, 558] on icon at bounding box center [1183, 553] width 15 height 15
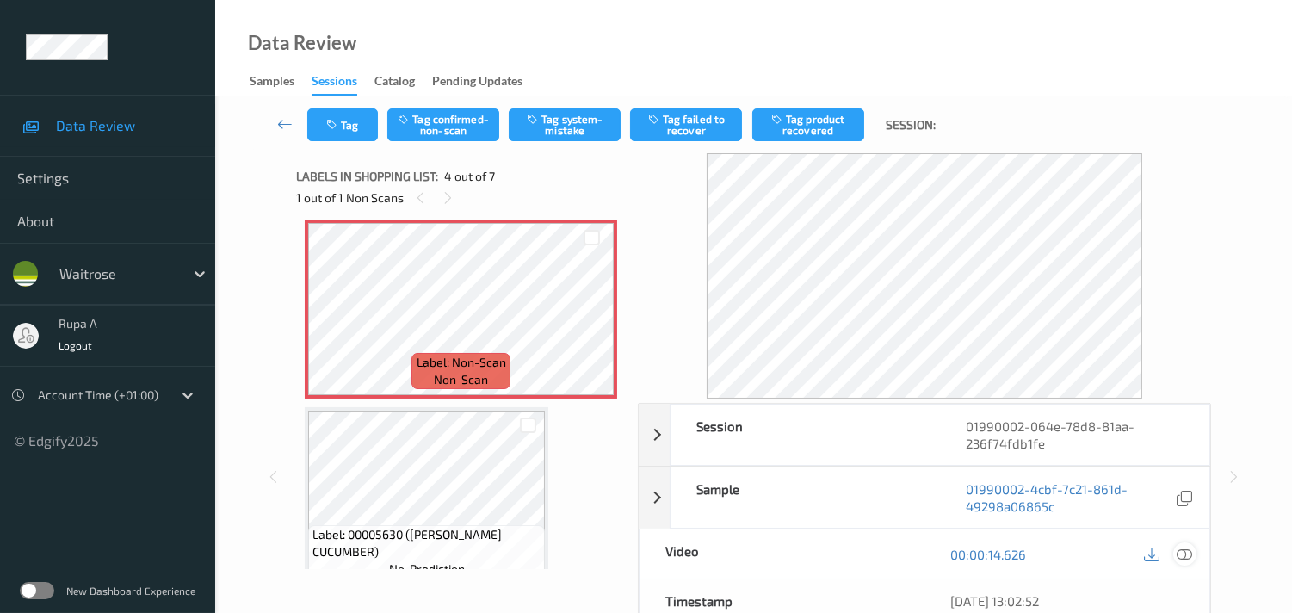
click at [1191, 552] on div at bounding box center [1184, 553] width 23 height 23
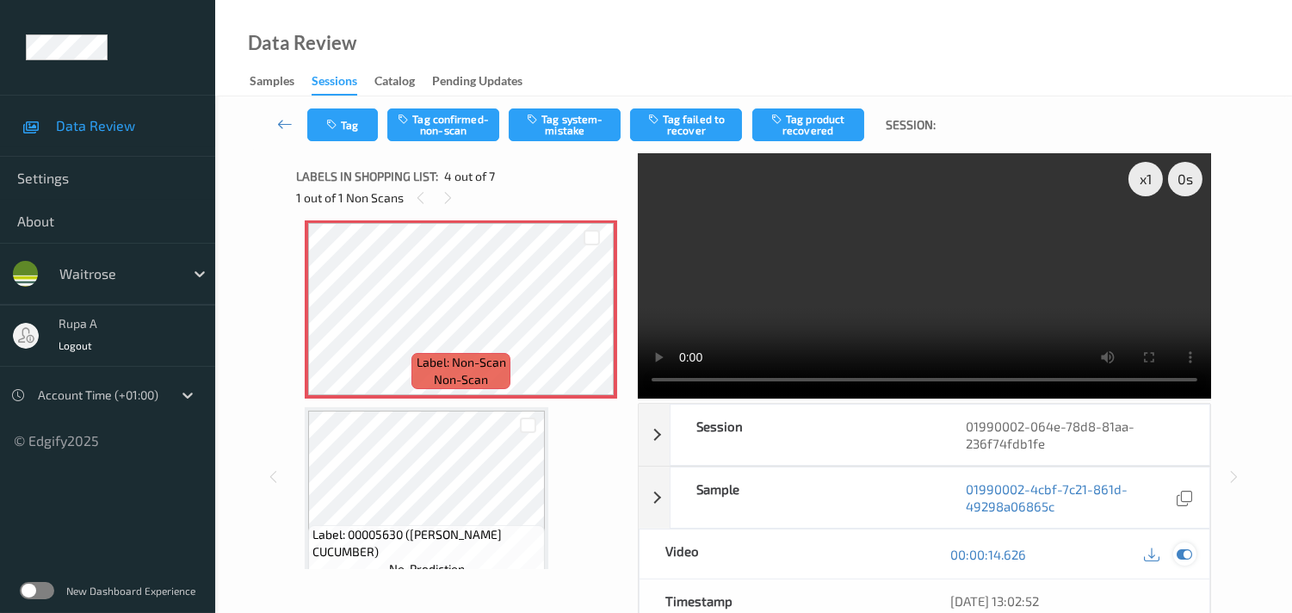
click at [1189, 557] on icon at bounding box center [1183, 553] width 15 height 15
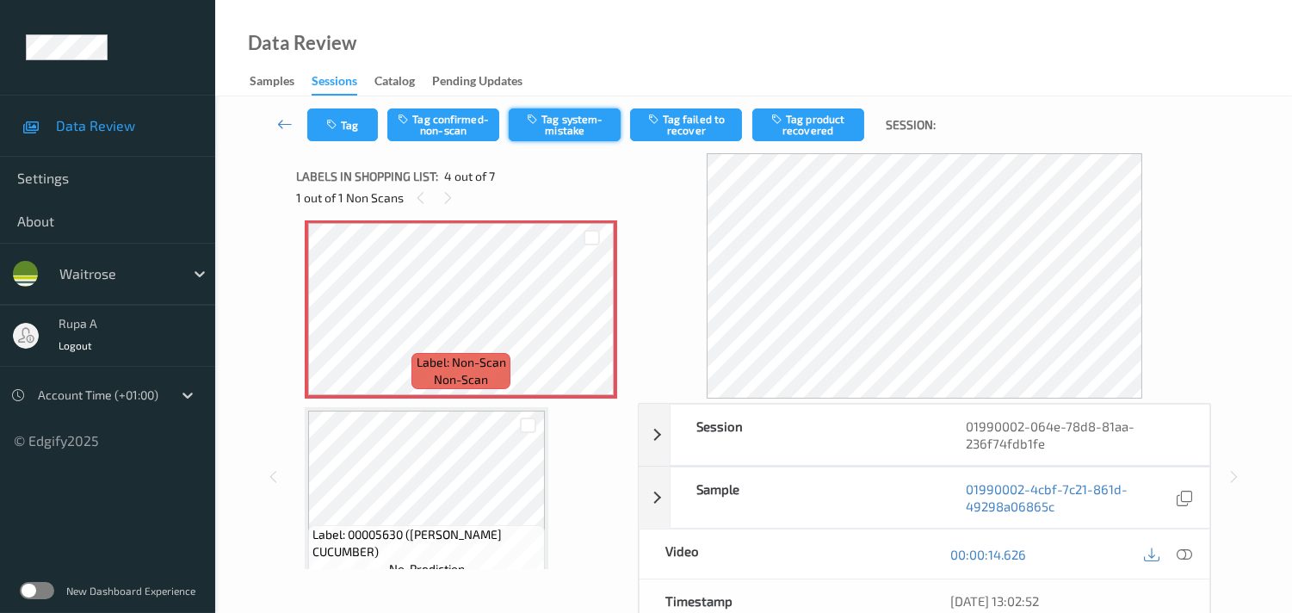
click at [558, 133] on button "Tag system-mistake" at bounding box center [565, 124] width 112 height 33
click at [355, 122] on button "Tag" at bounding box center [342, 124] width 71 height 33
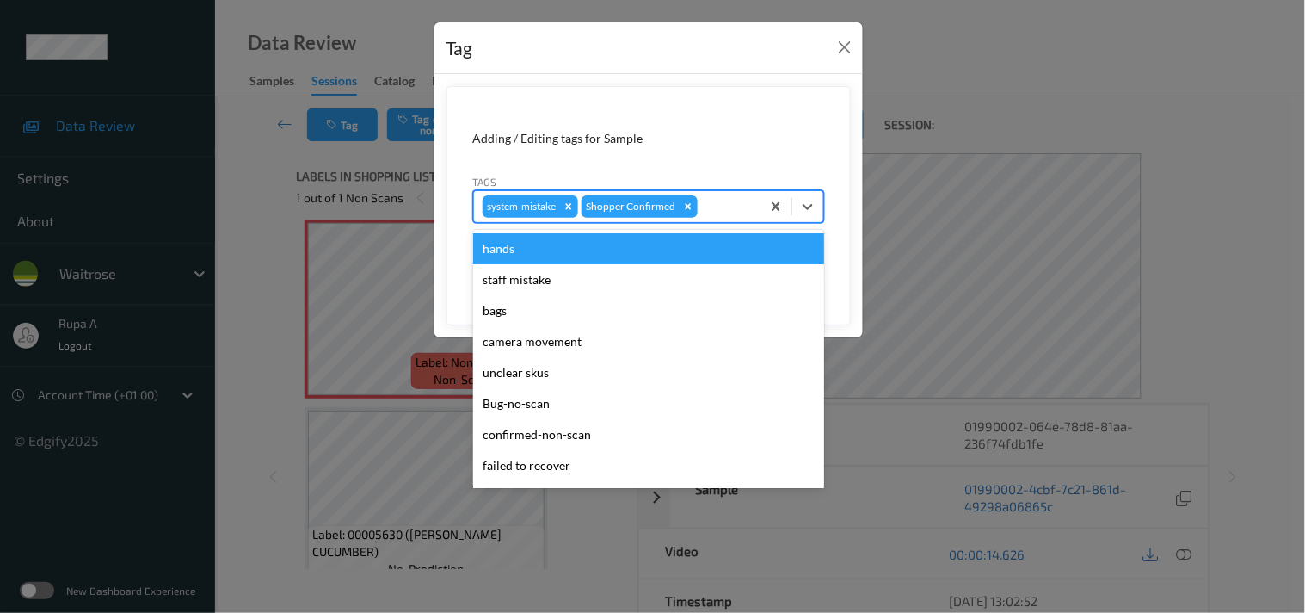
click at [710, 215] on div at bounding box center [726, 206] width 51 height 21
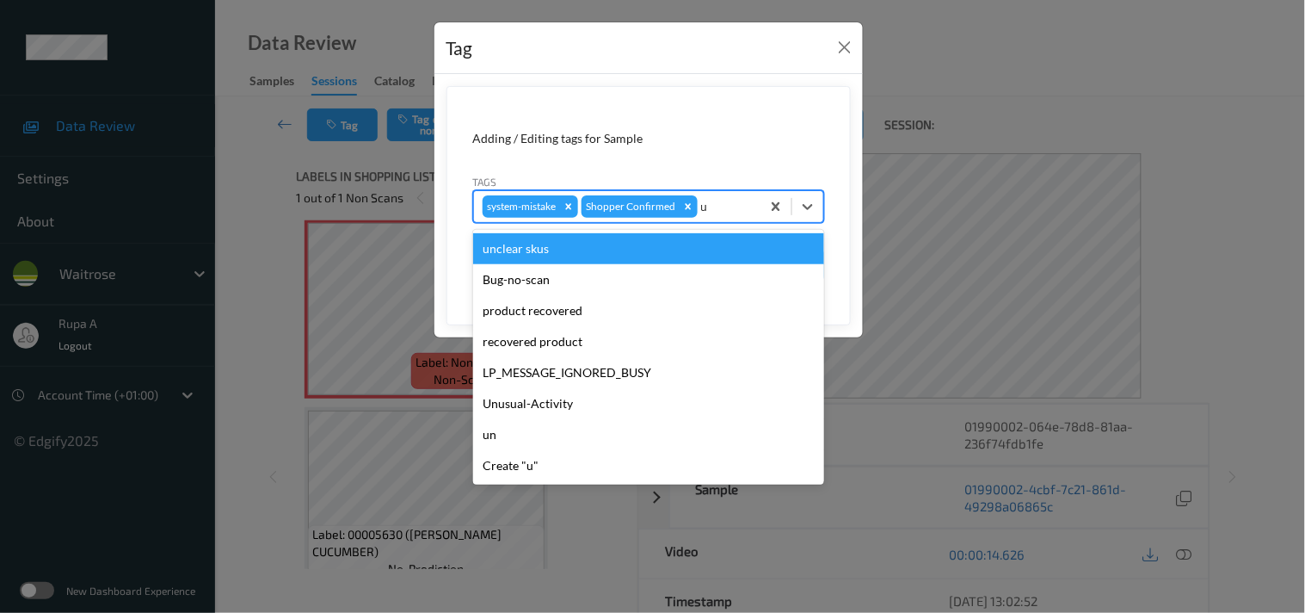
type input "un"
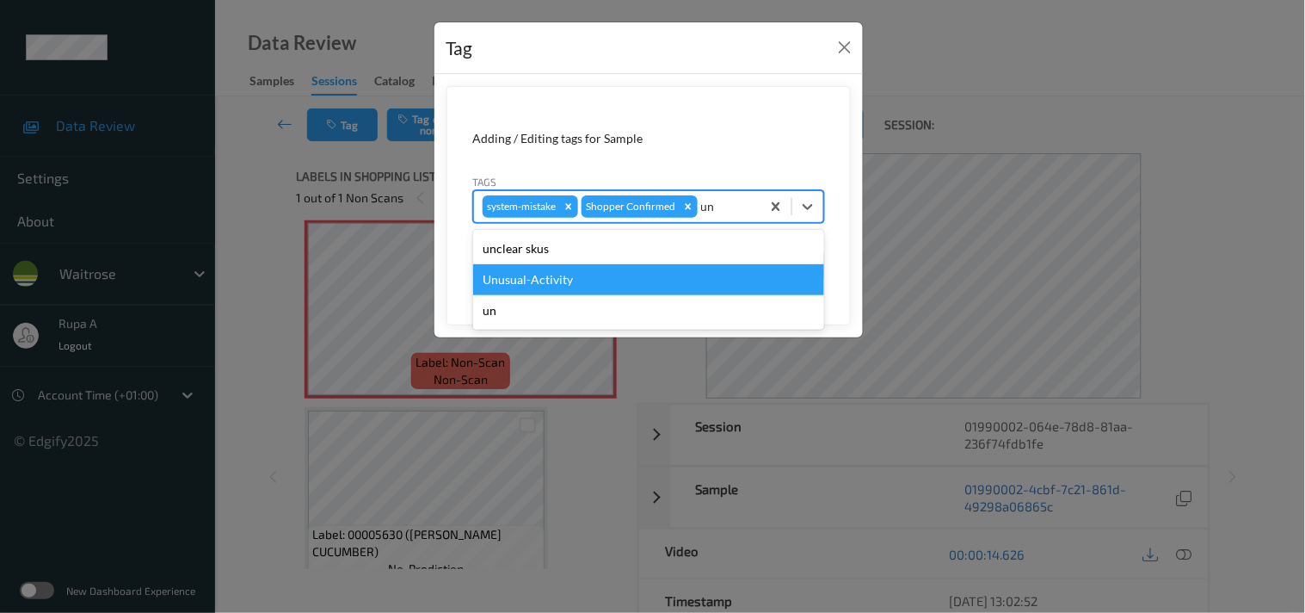
click at [595, 280] on div "Unusual-Activity" at bounding box center [648, 279] width 351 height 31
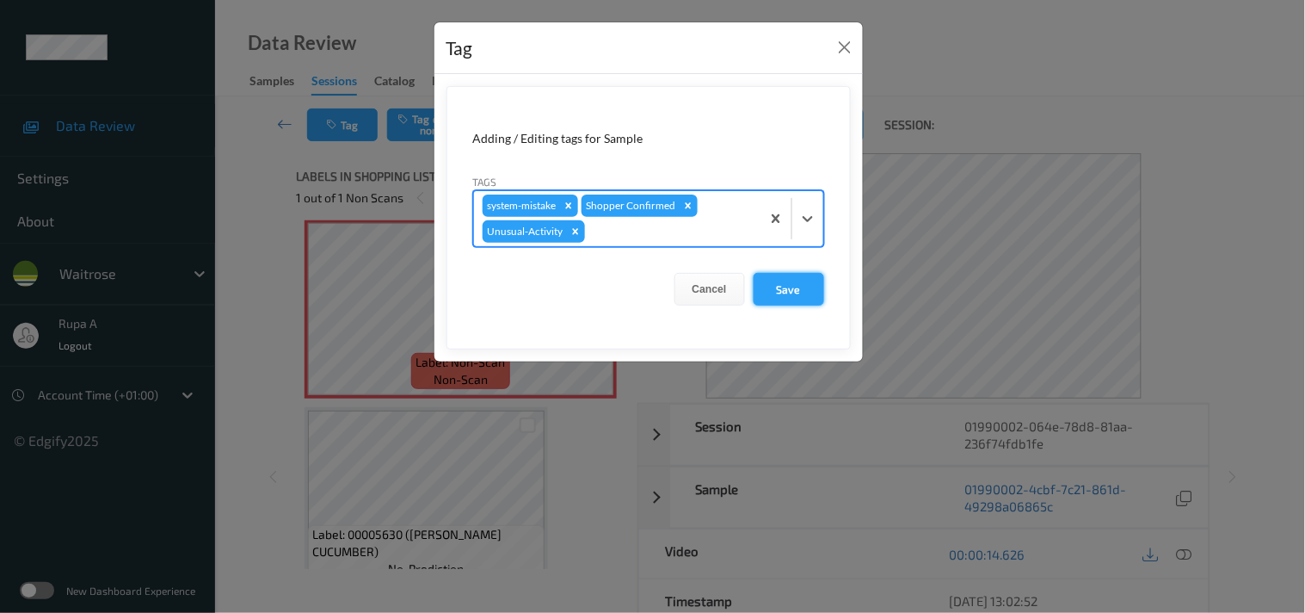
click at [784, 290] on button "Save" at bounding box center [789, 289] width 71 height 33
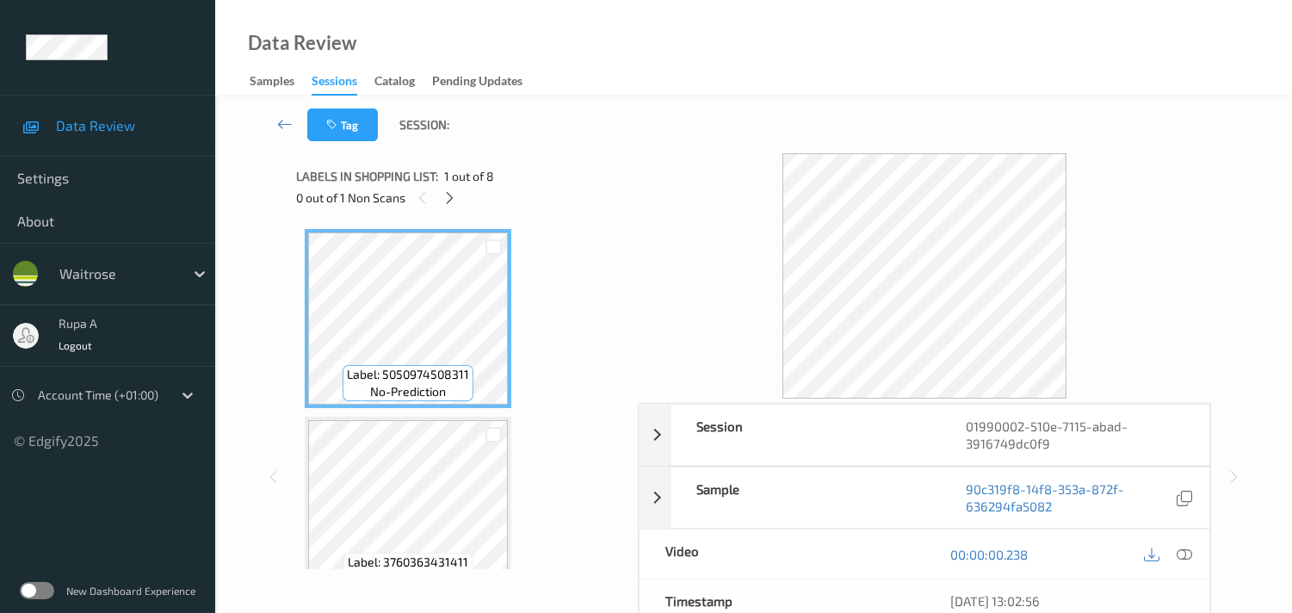
click at [451, 193] on icon at bounding box center [449, 197] width 15 height 15
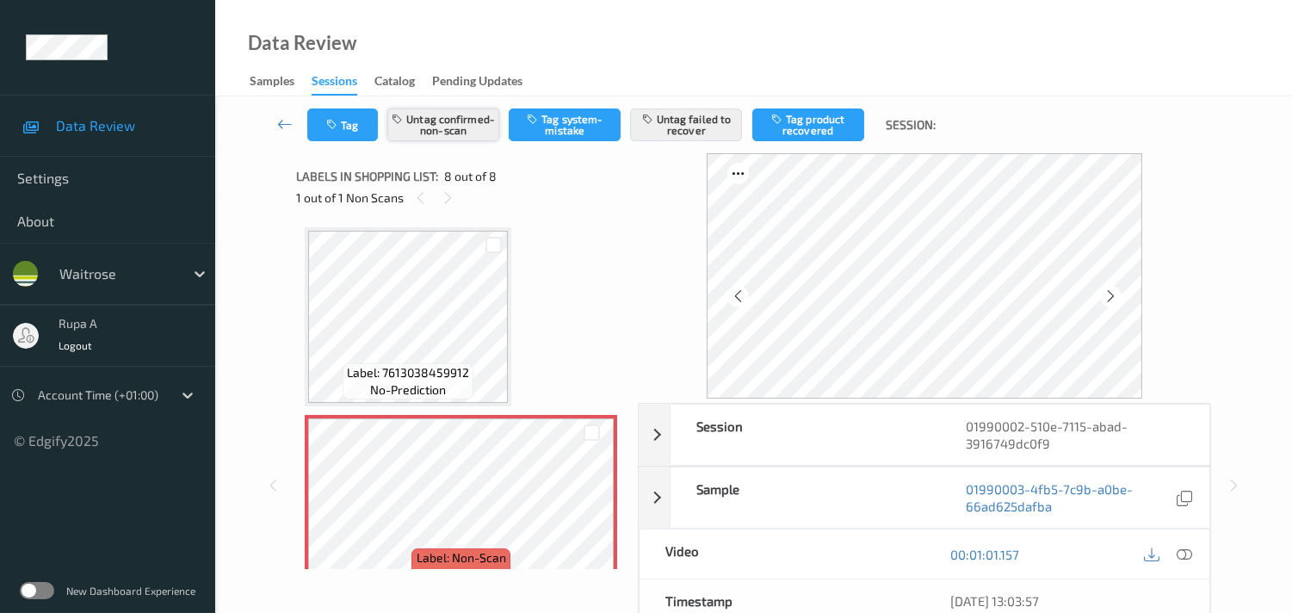
click at [454, 114] on button "Untag confirmed-non-scan" at bounding box center [443, 124] width 112 height 33
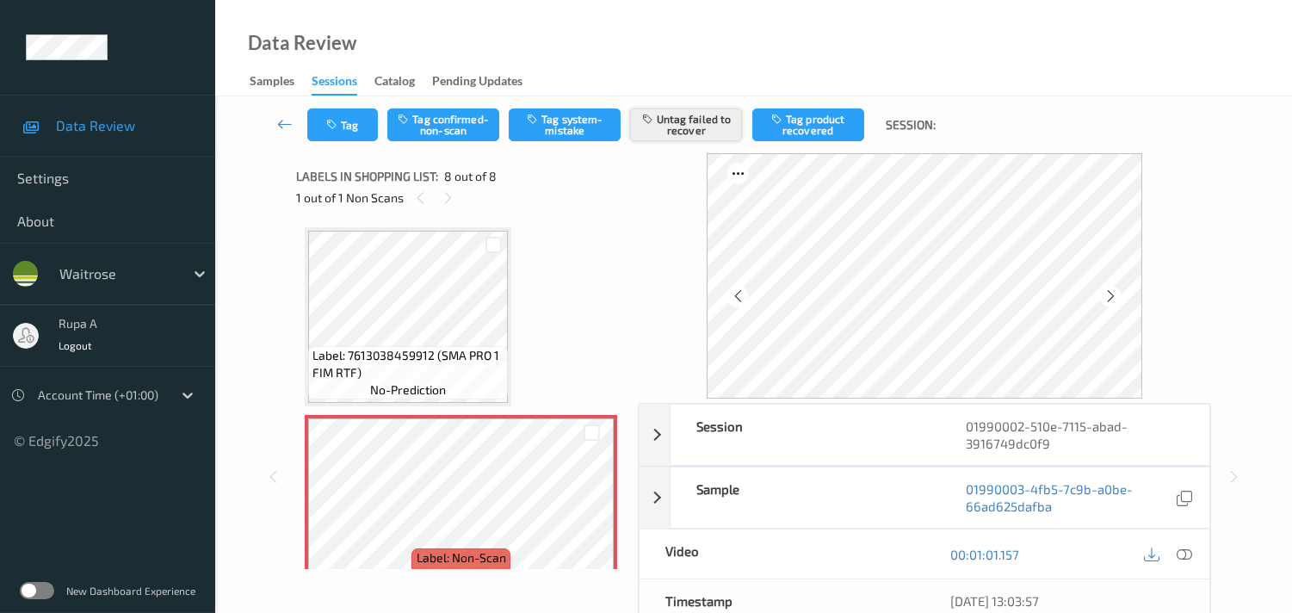
click at [704, 133] on button "Untag failed to recover" at bounding box center [686, 124] width 112 height 33
click at [573, 135] on button "Tag system-mistake" at bounding box center [565, 124] width 112 height 33
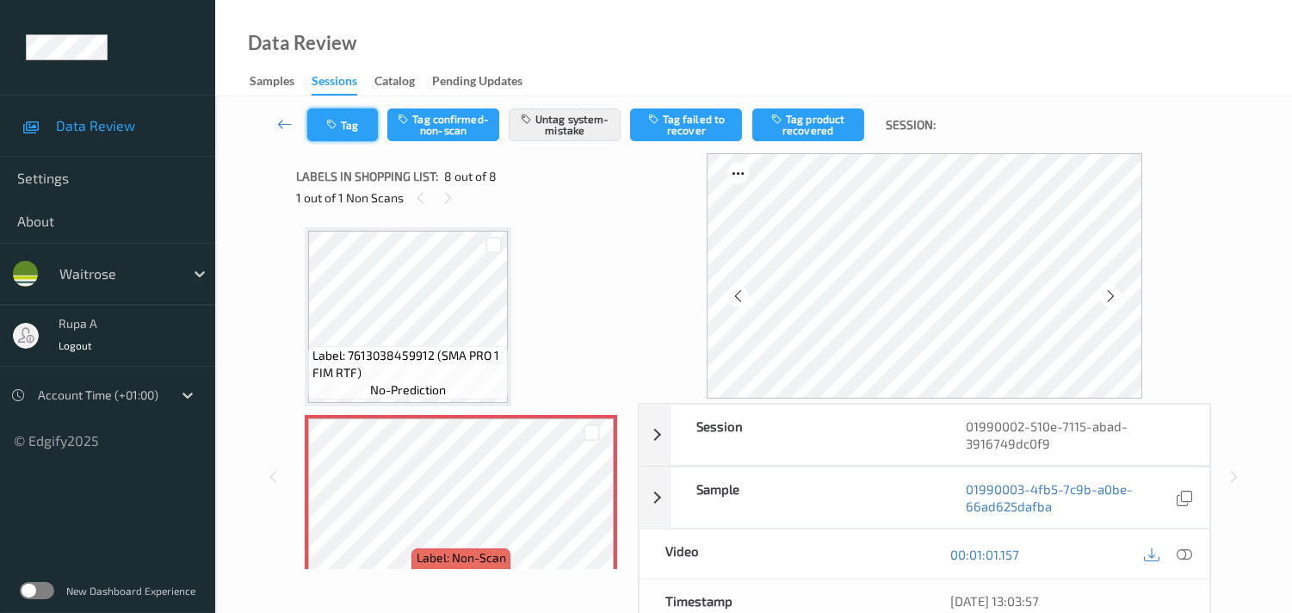
click at [363, 139] on button "Tag" at bounding box center [342, 124] width 71 height 33
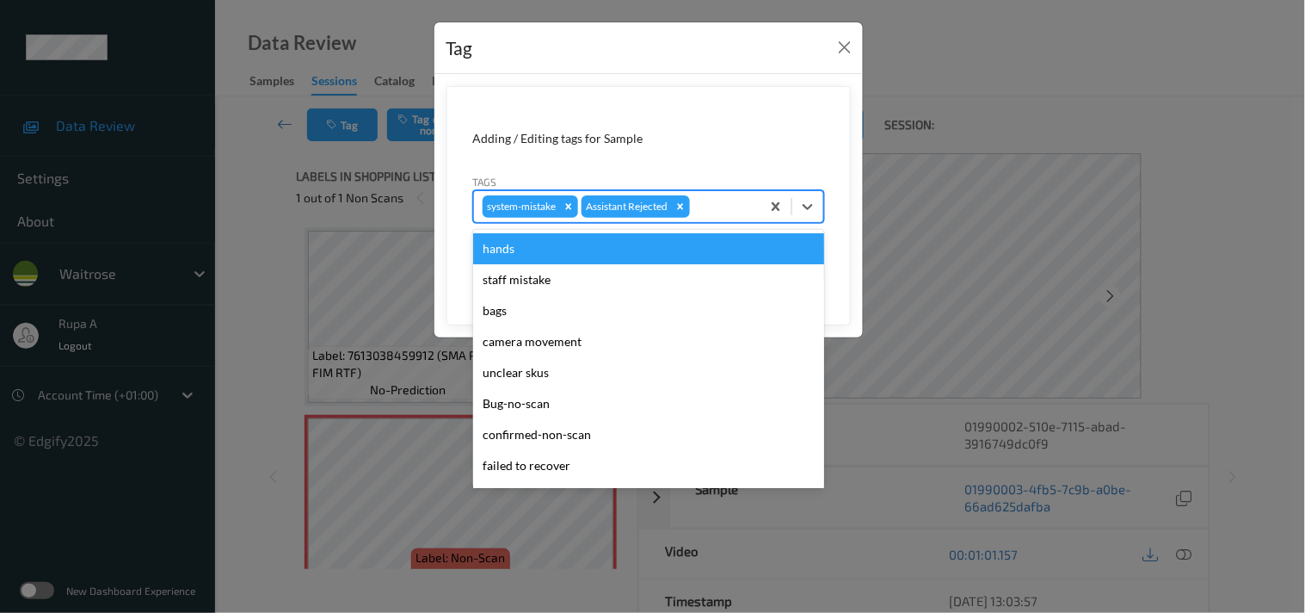
click at [733, 212] on div at bounding box center [723, 206] width 59 height 21
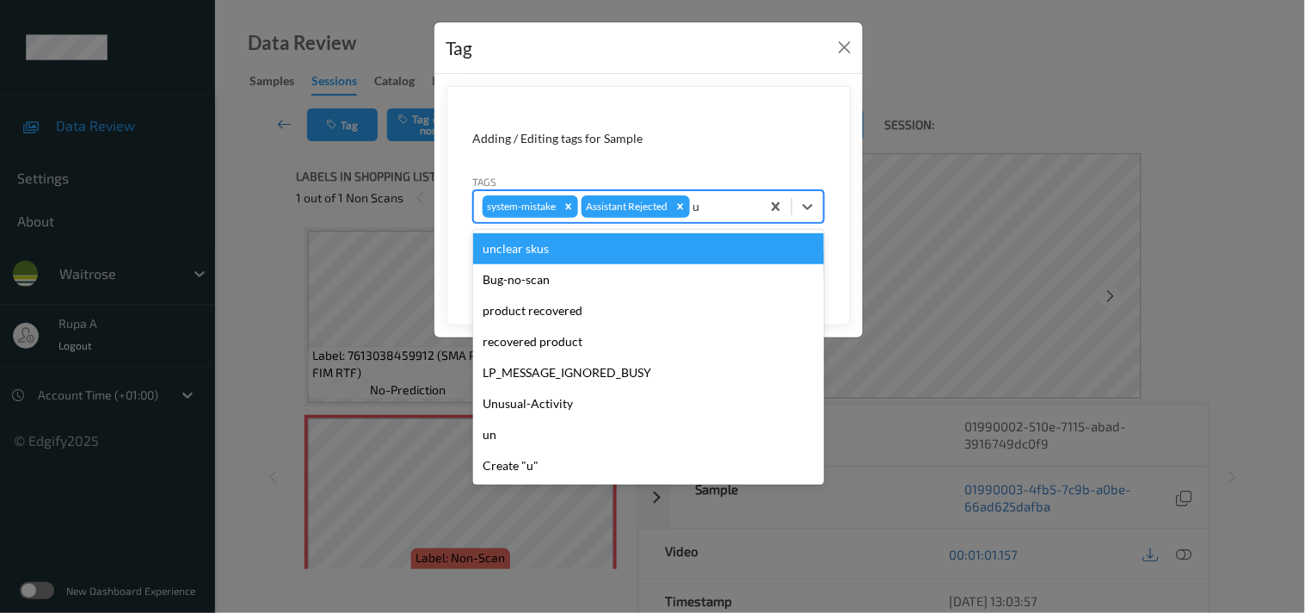
type input "un"
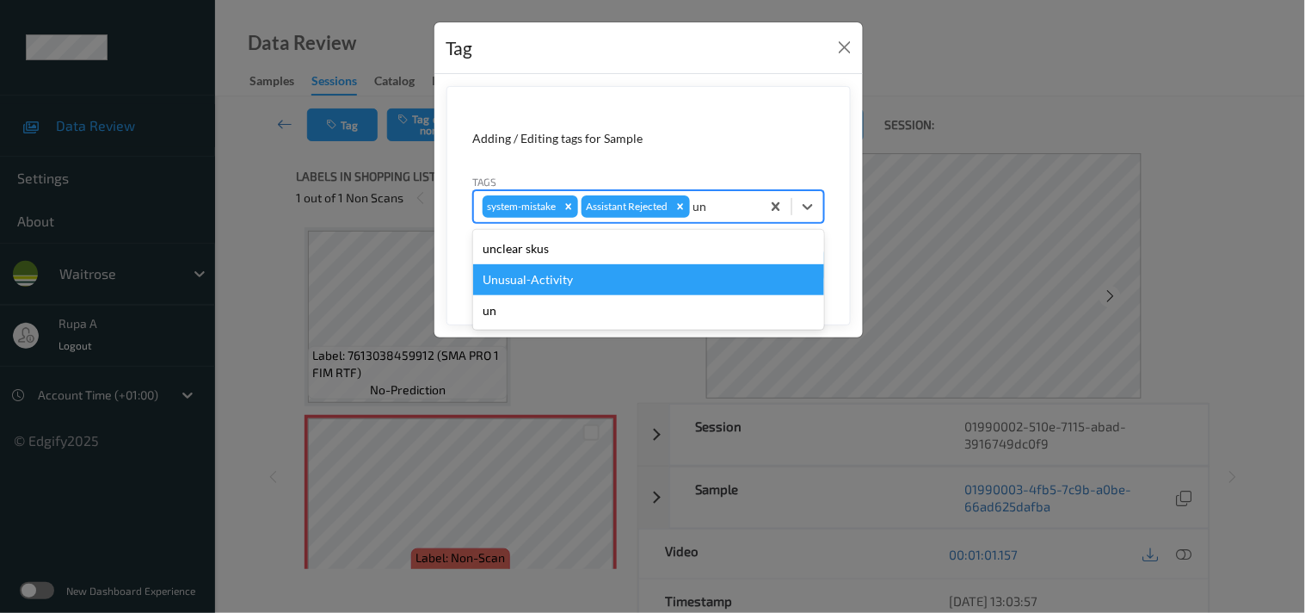
click at [557, 281] on div "Unusual-Activity" at bounding box center [648, 279] width 351 height 31
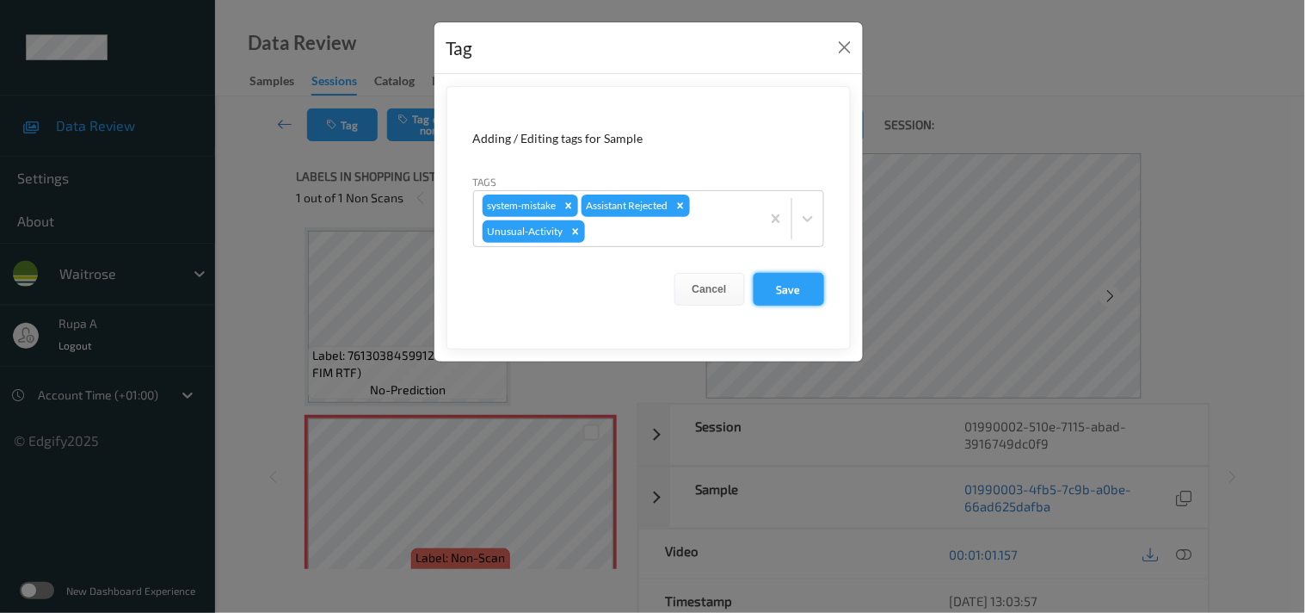
click at [807, 286] on button "Save" at bounding box center [789, 289] width 71 height 33
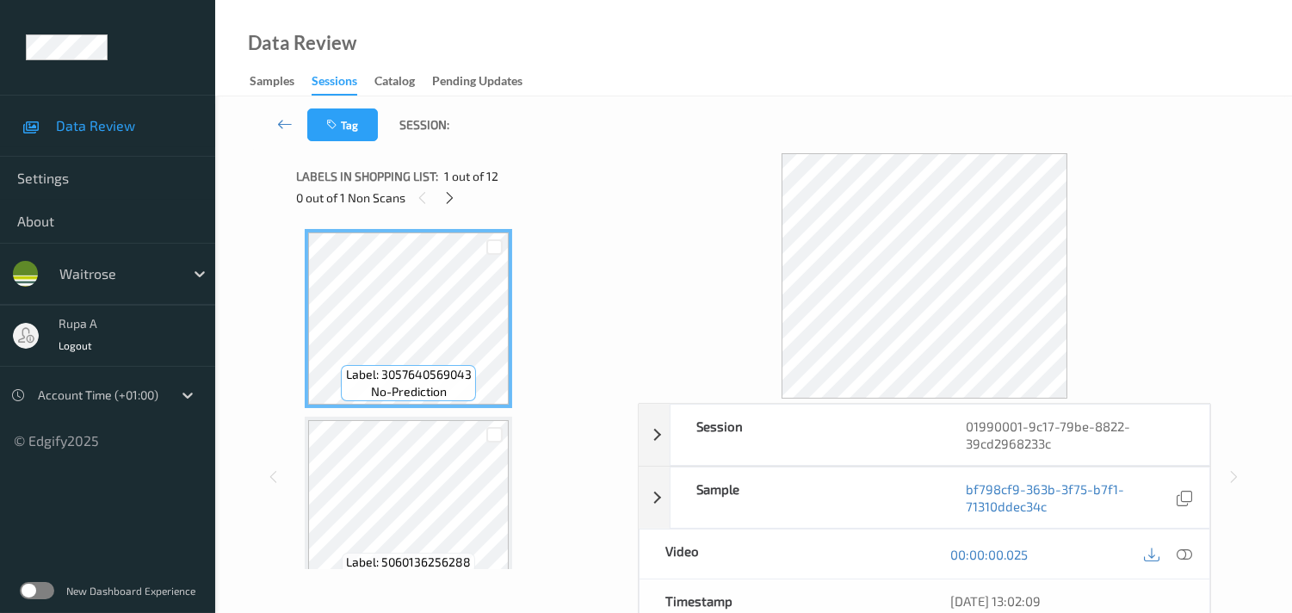
click at [510, 219] on div "Labels in shopping list: 1 out of 12 0 out of 1 Non Scans" at bounding box center [461, 186] width 330 height 67
click at [441, 199] on div at bounding box center [450, 198] width 22 height 22
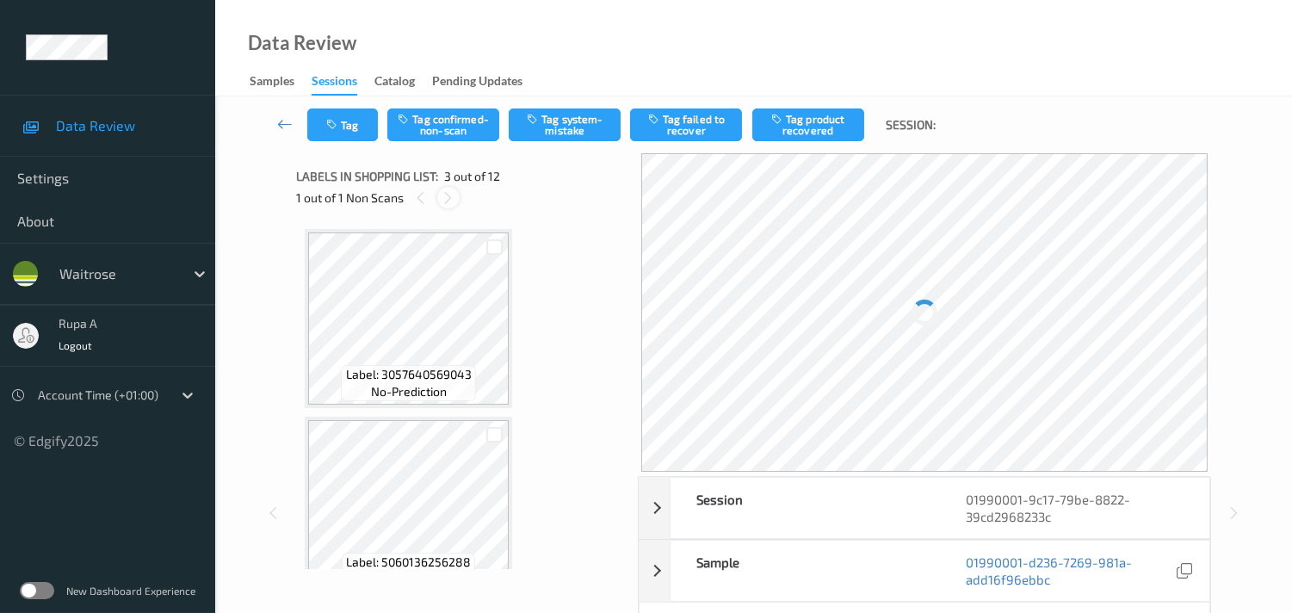
scroll to position [194, 0]
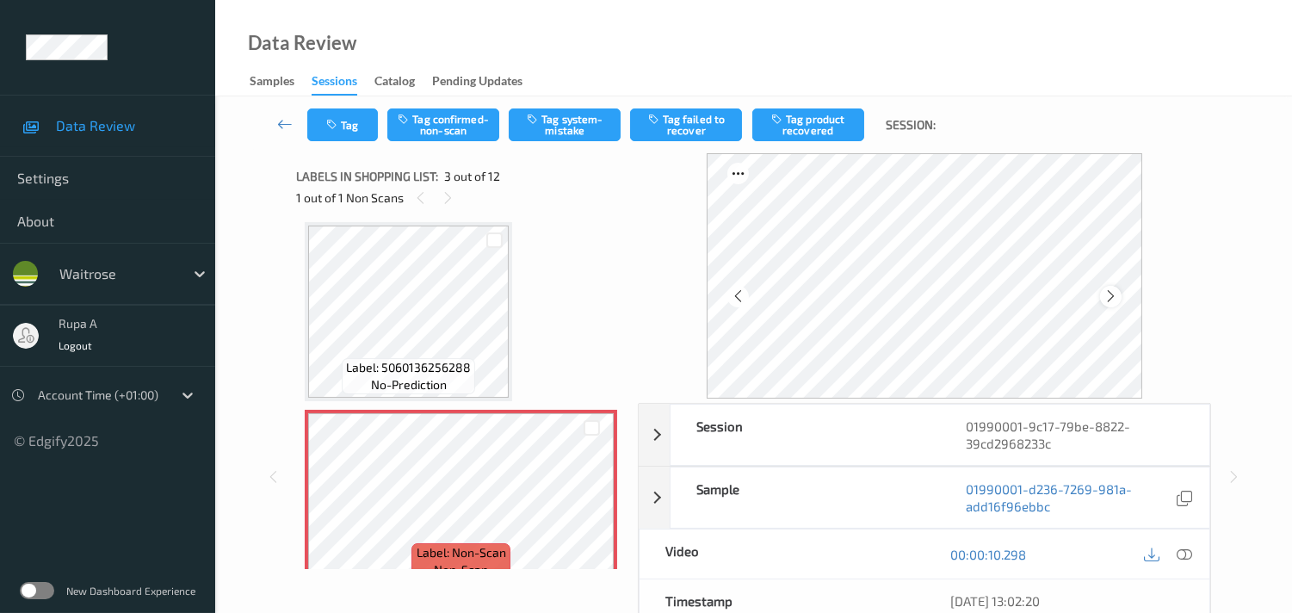
click at [1108, 290] on icon at bounding box center [1110, 295] width 15 height 15
click at [1182, 556] on icon at bounding box center [1183, 553] width 15 height 15
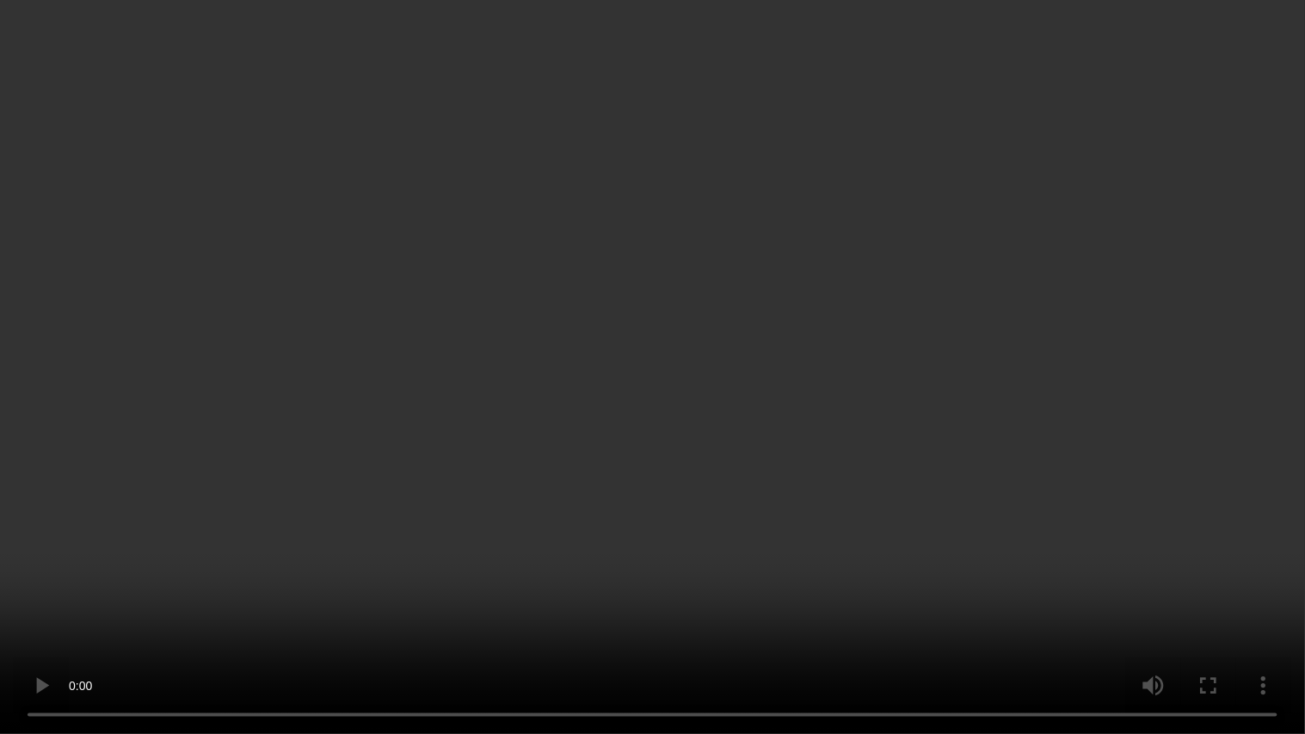
click at [1183, 225] on video at bounding box center [652, 367] width 1305 height 734
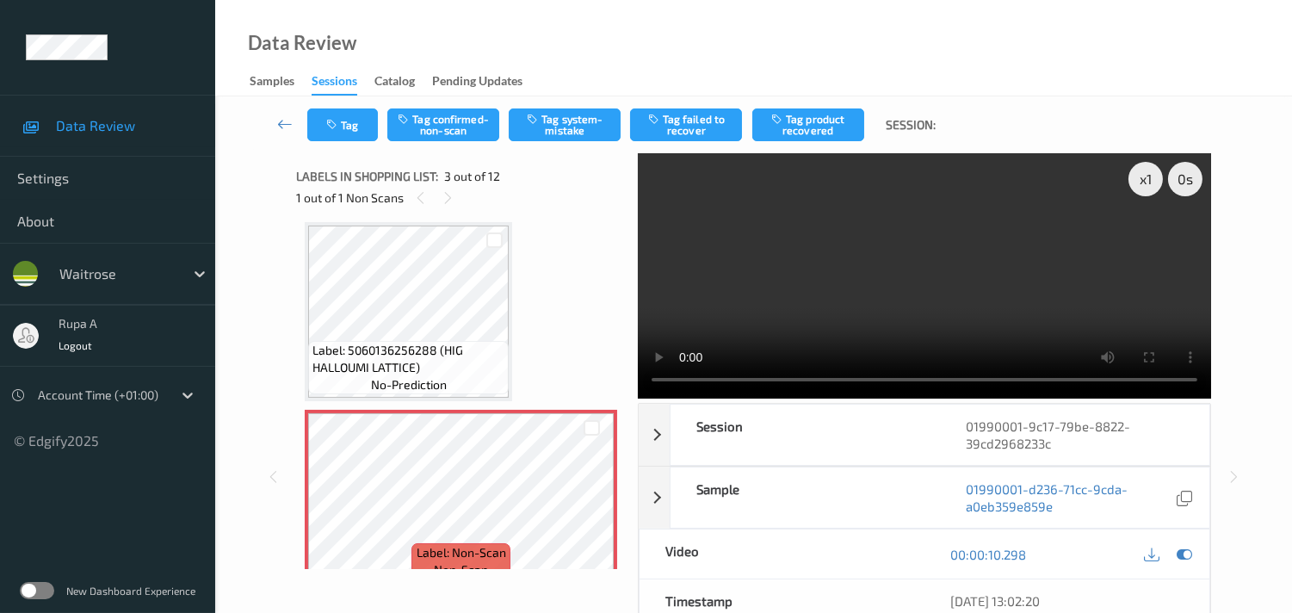
drag, startPoint x: 1186, startPoint y: 548, endPoint x: 1176, endPoint y: 542, distance: 11.2
click at [1188, 547] on icon at bounding box center [1183, 553] width 15 height 15
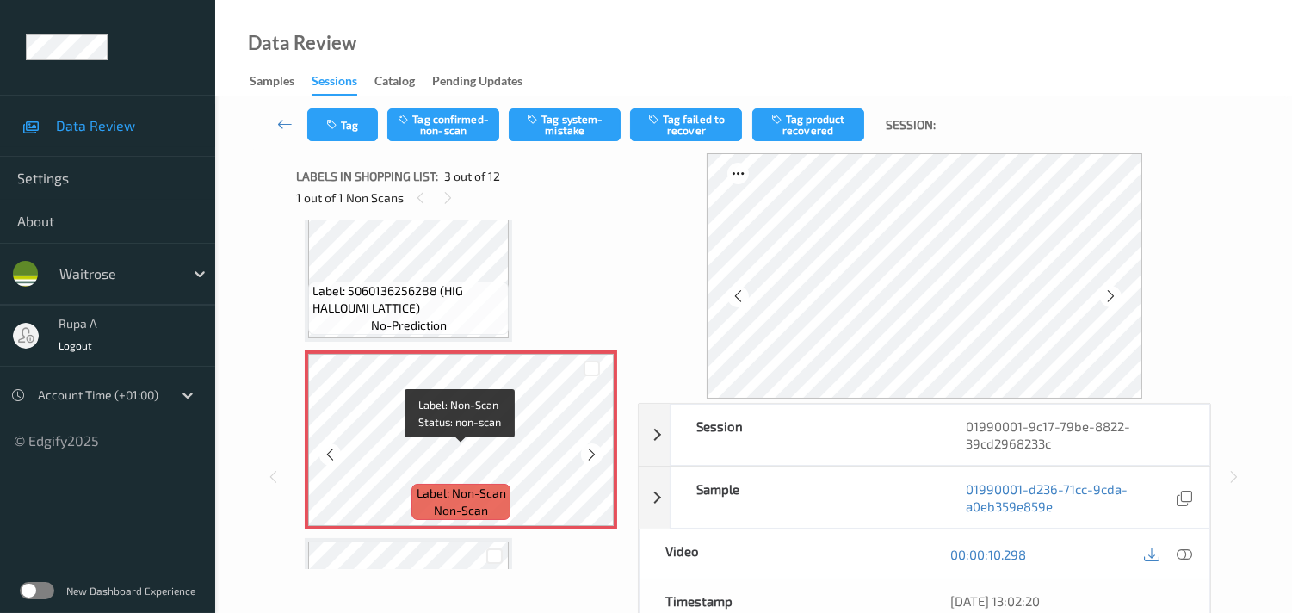
scroll to position [290, 0]
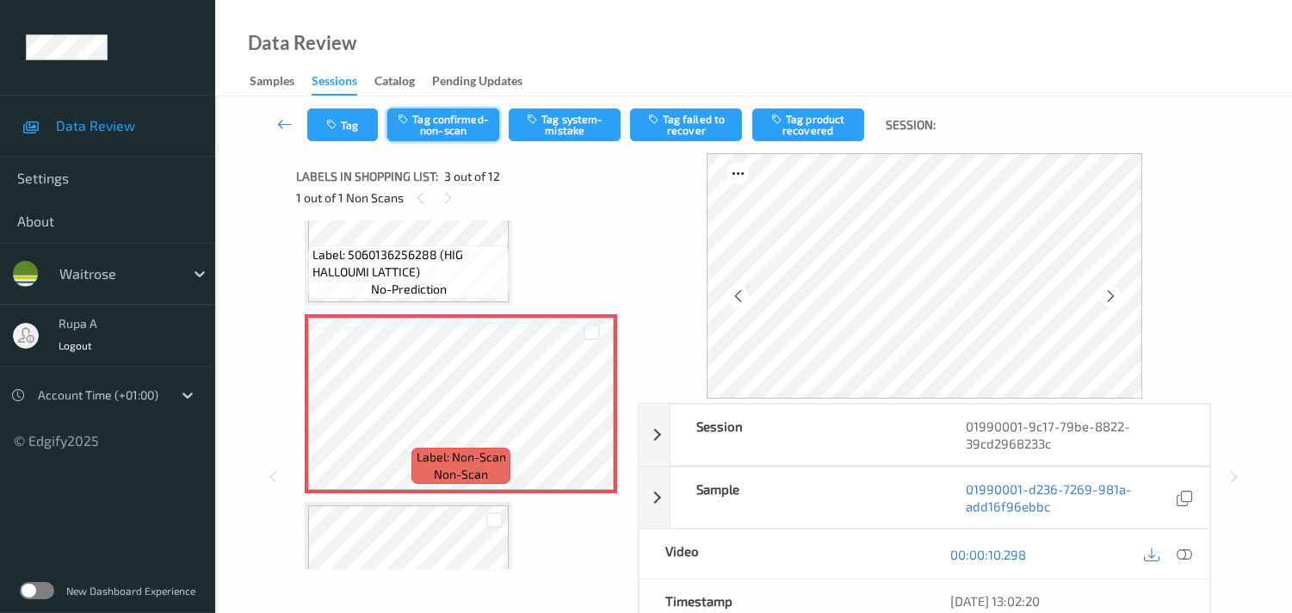
click at [431, 127] on button "Tag confirmed-non-scan" at bounding box center [443, 124] width 112 height 33
click at [812, 138] on button "Tag product recovered" at bounding box center [808, 124] width 112 height 33
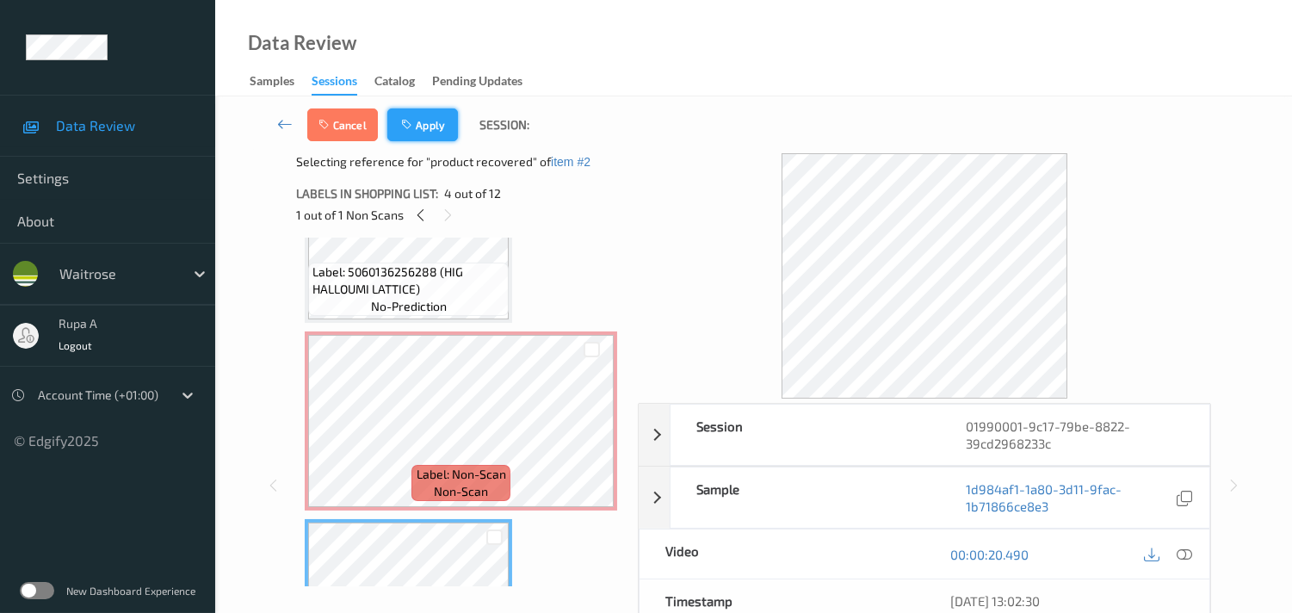
click at [406, 136] on button "Apply" at bounding box center [422, 124] width 71 height 33
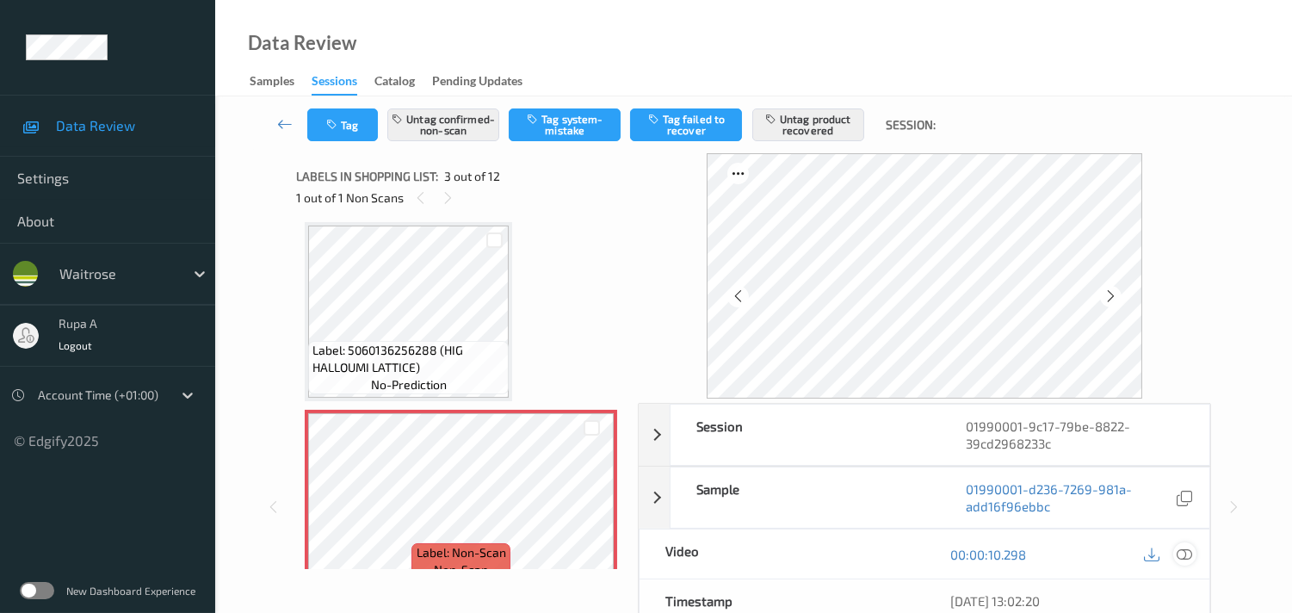
click at [1191, 552] on icon at bounding box center [1183, 553] width 15 height 15
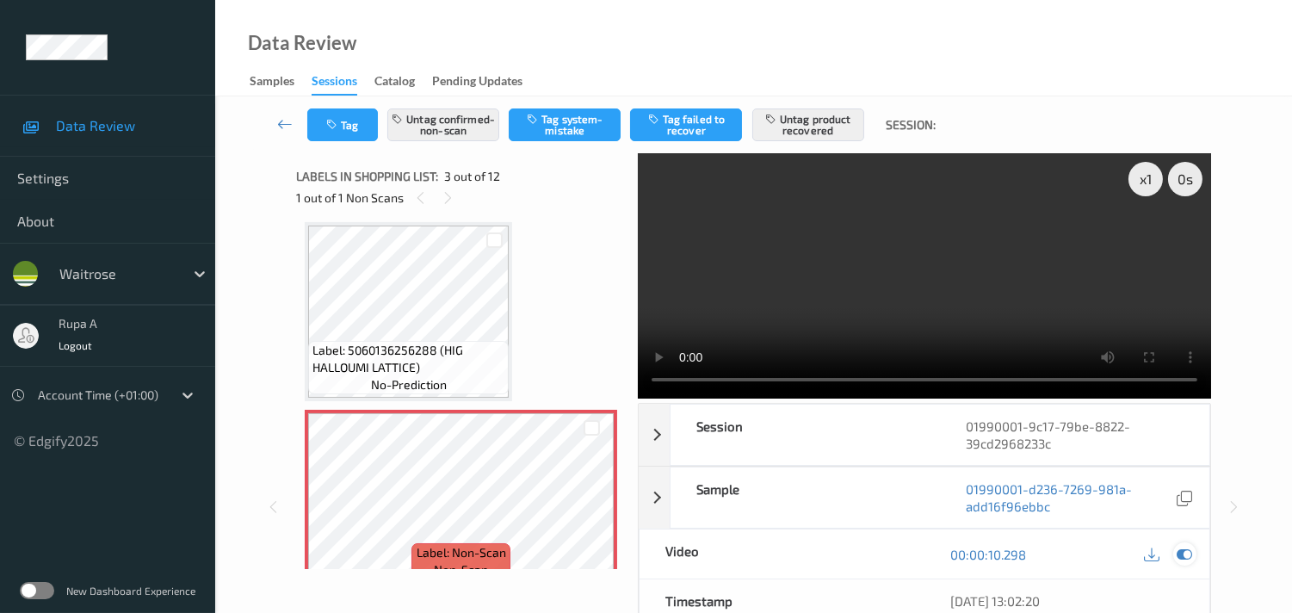
click at [1188, 555] on icon at bounding box center [1183, 553] width 15 height 15
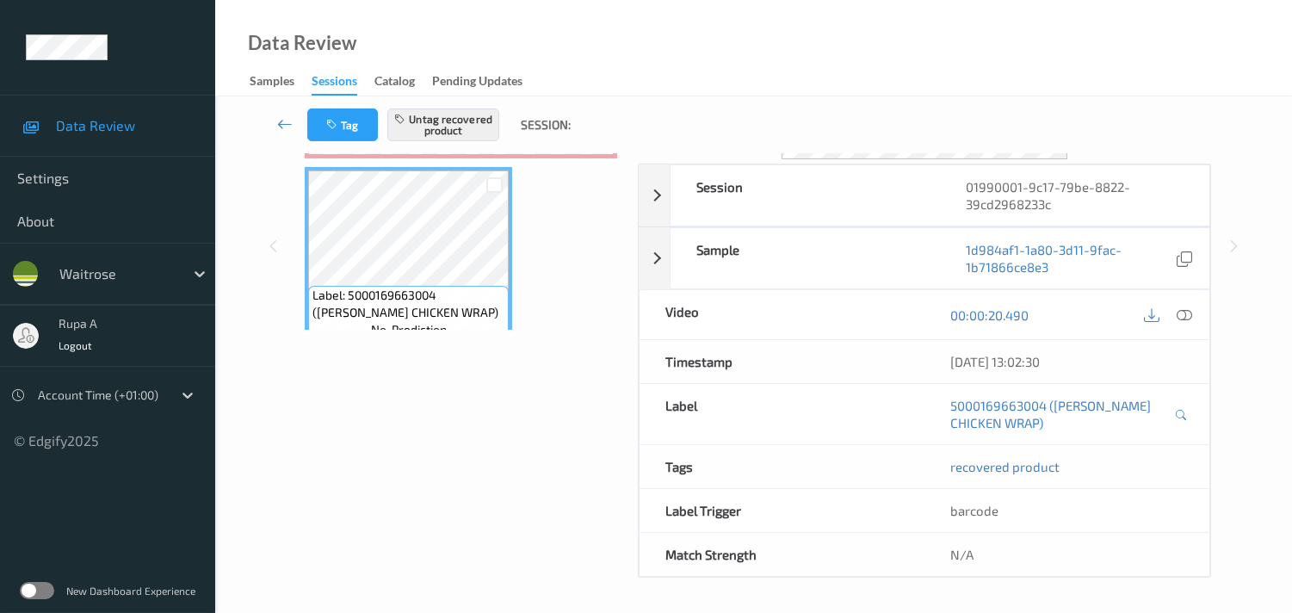
scroll to position [0, 0]
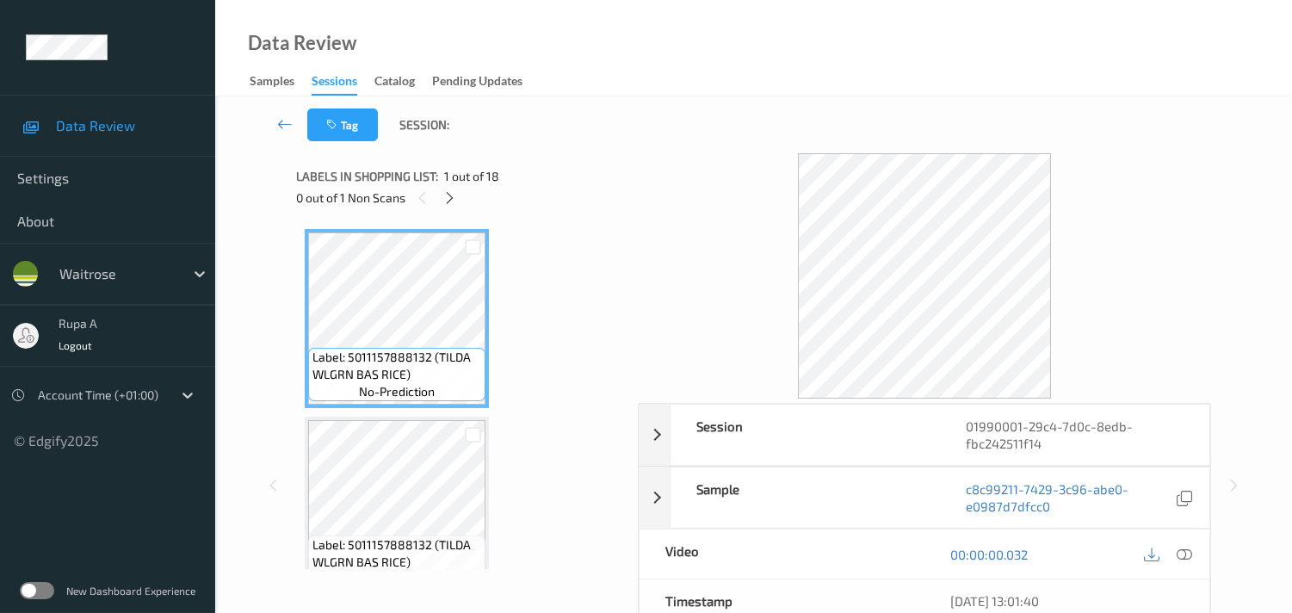
drag, startPoint x: 568, startPoint y: 290, endPoint x: 531, endPoint y: 238, distance: 63.5
click at [450, 198] on icon at bounding box center [449, 197] width 15 height 15
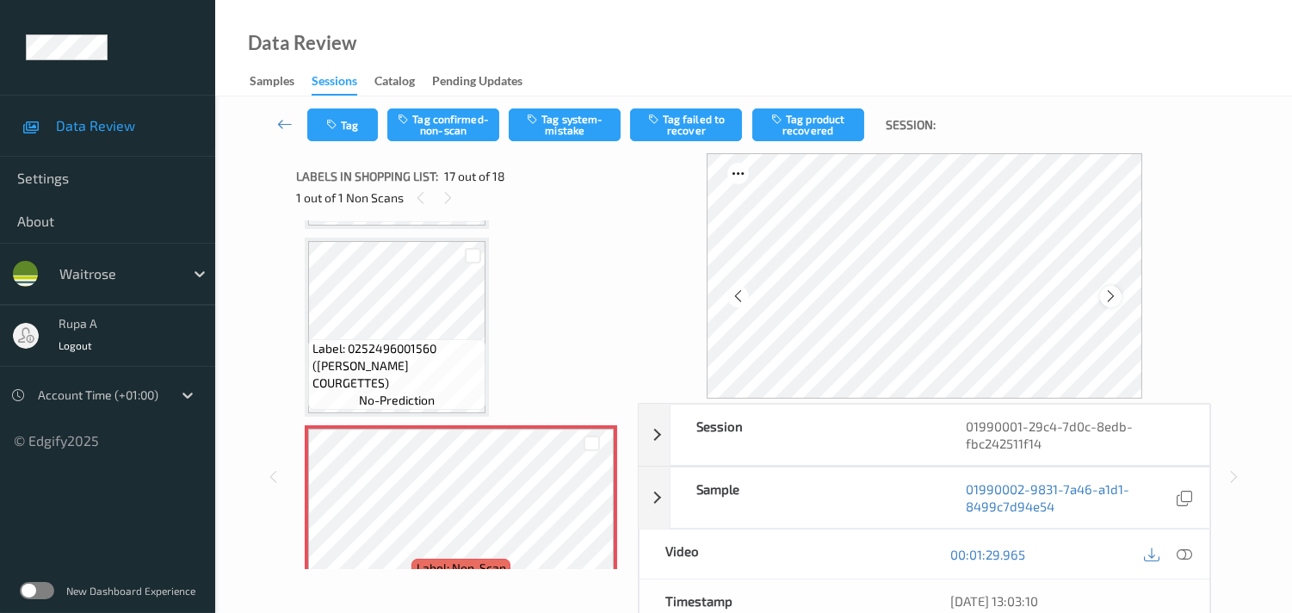
click at [1113, 293] on icon at bounding box center [1110, 295] width 15 height 15
click at [1115, 287] on div at bounding box center [1111, 297] width 22 height 22
click at [568, 133] on button "Tag system-mistake" at bounding box center [565, 124] width 112 height 33
click at [358, 134] on button "Tag" at bounding box center [342, 124] width 71 height 33
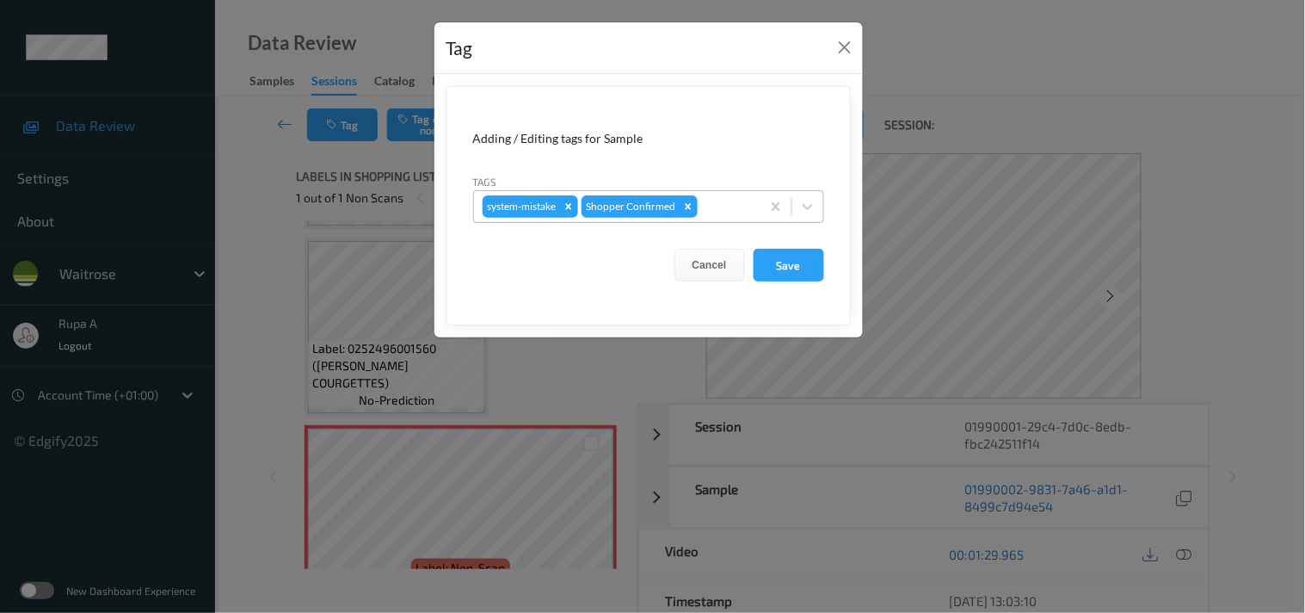
click at [701, 213] on input "text" at bounding box center [702, 206] width 3 height 17
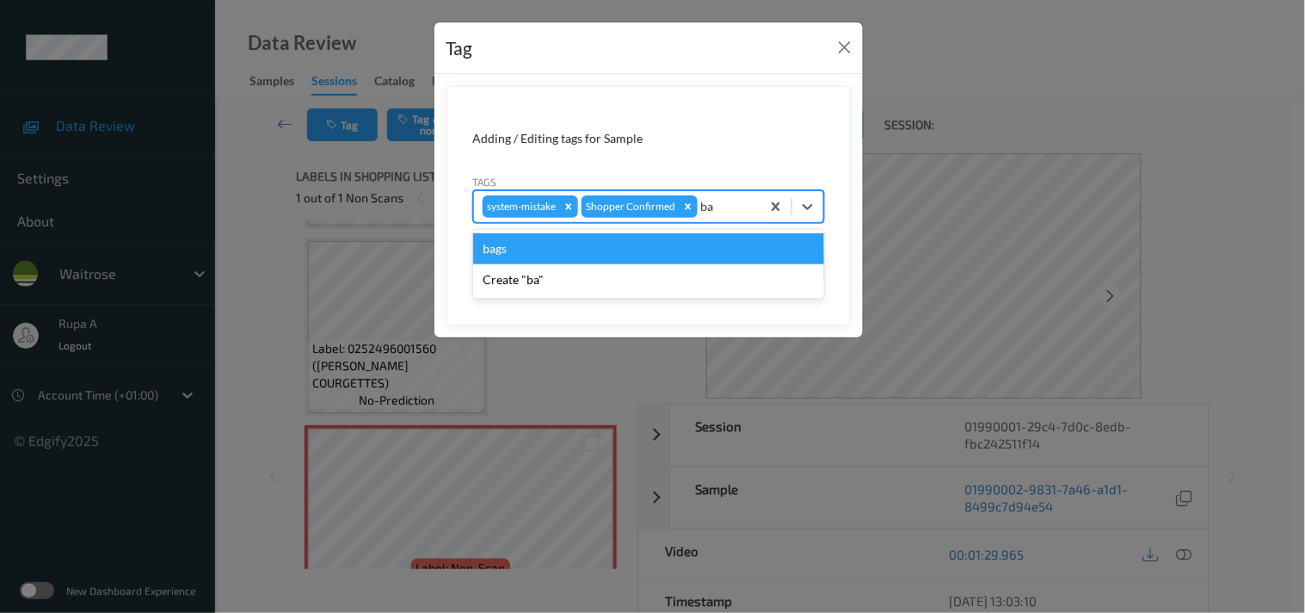
type input "bag"
click at [568, 252] on div "bags" at bounding box center [648, 248] width 351 height 31
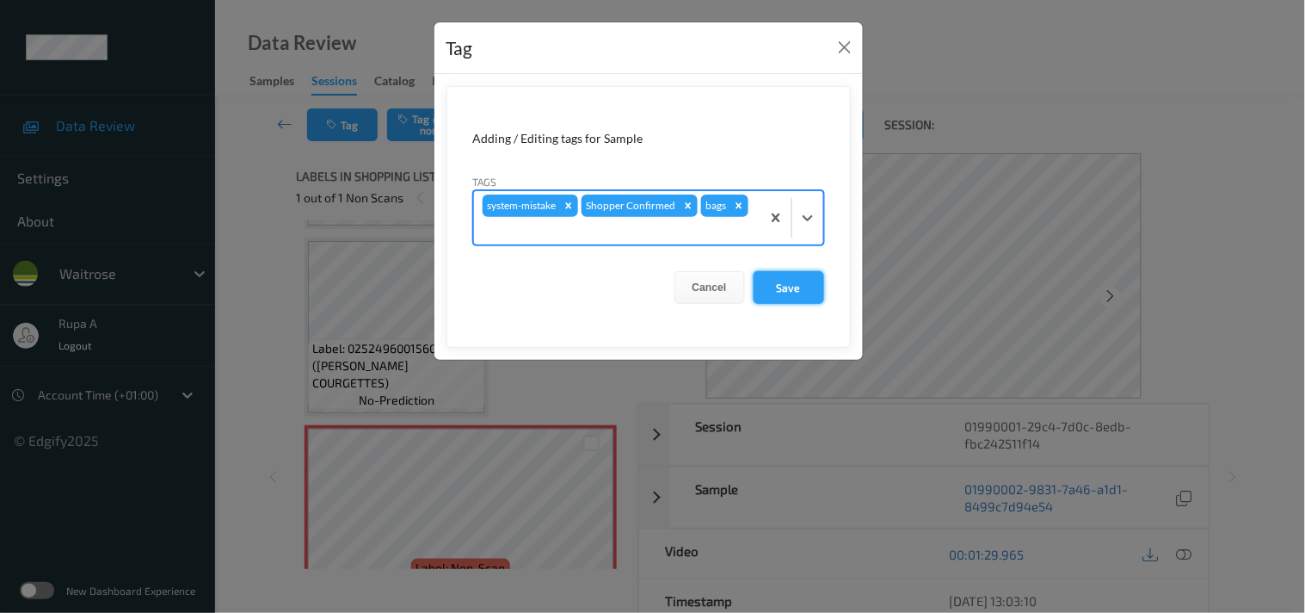
click at [815, 288] on button "Save" at bounding box center [789, 287] width 71 height 33
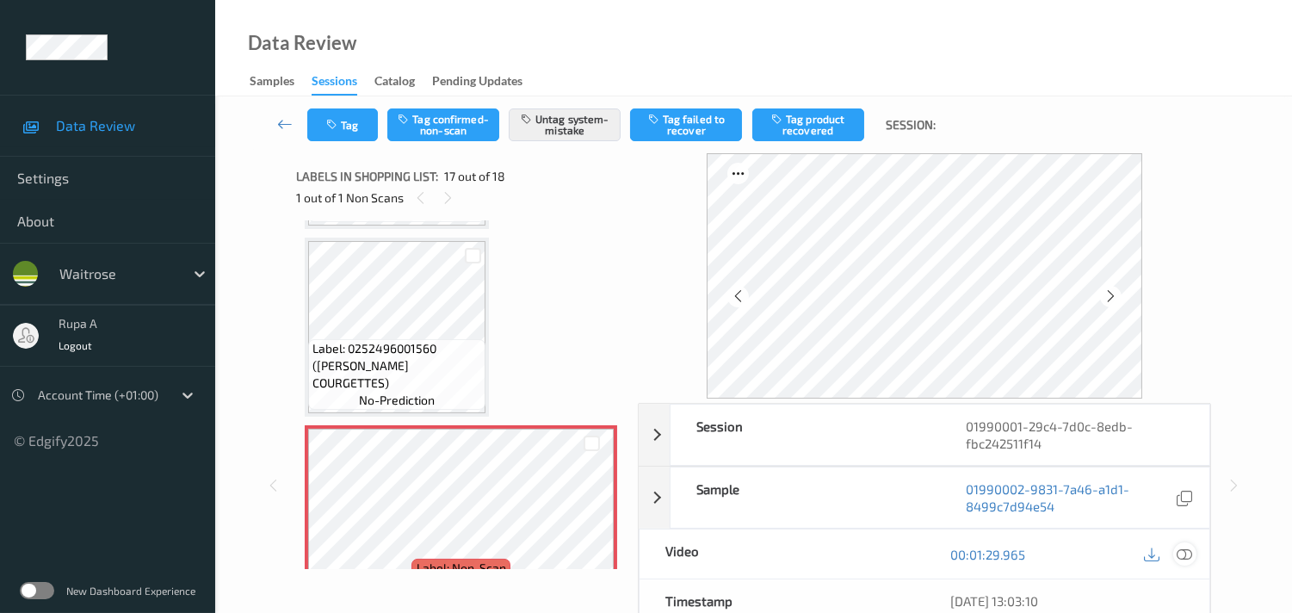
click at [1185, 548] on icon at bounding box center [1183, 553] width 15 height 15
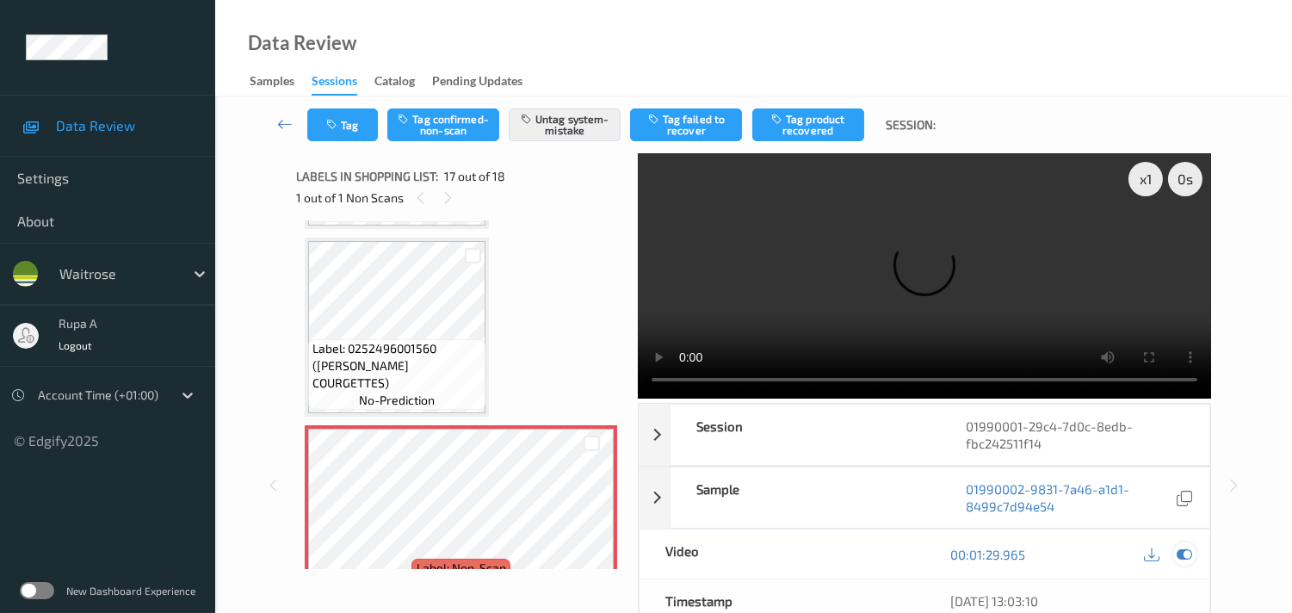
click at [1183, 556] on icon at bounding box center [1183, 553] width 15 height 15
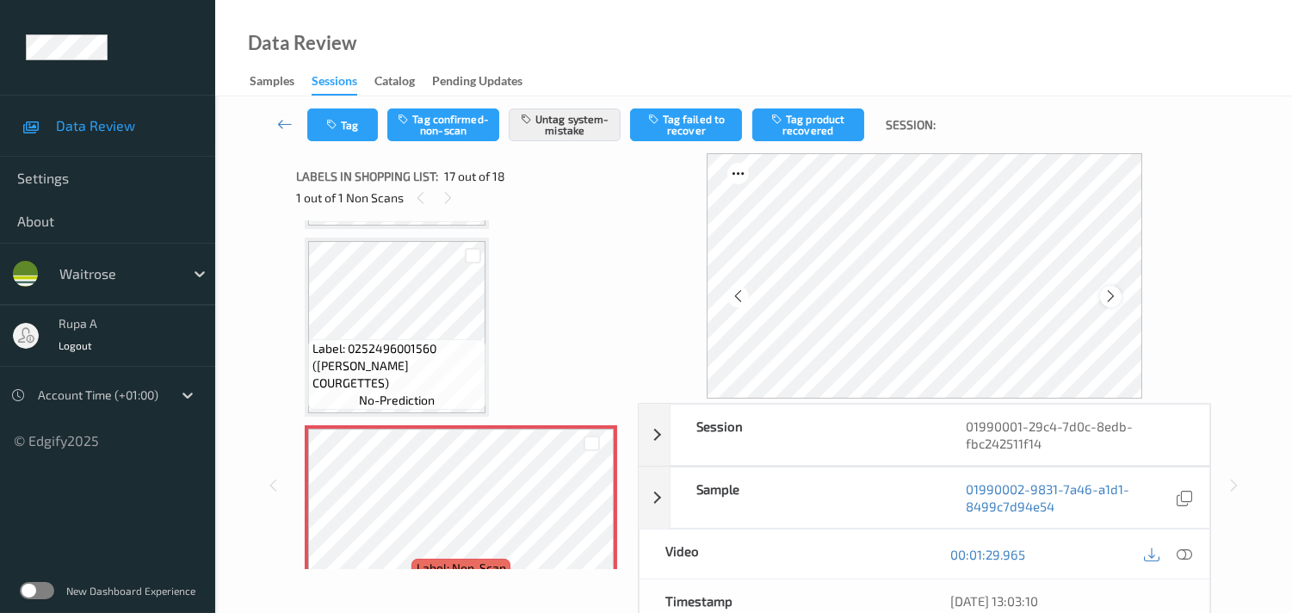
click at [1107, 299] on div at bounding box center [1111, 297] width 22 height 22
click at [1110, 297] on icon at bounding box center [1110, 295] width 15 height 15
click at [350, 129] on button "Tag" at bounding box center [342, 124] width 71 height 33
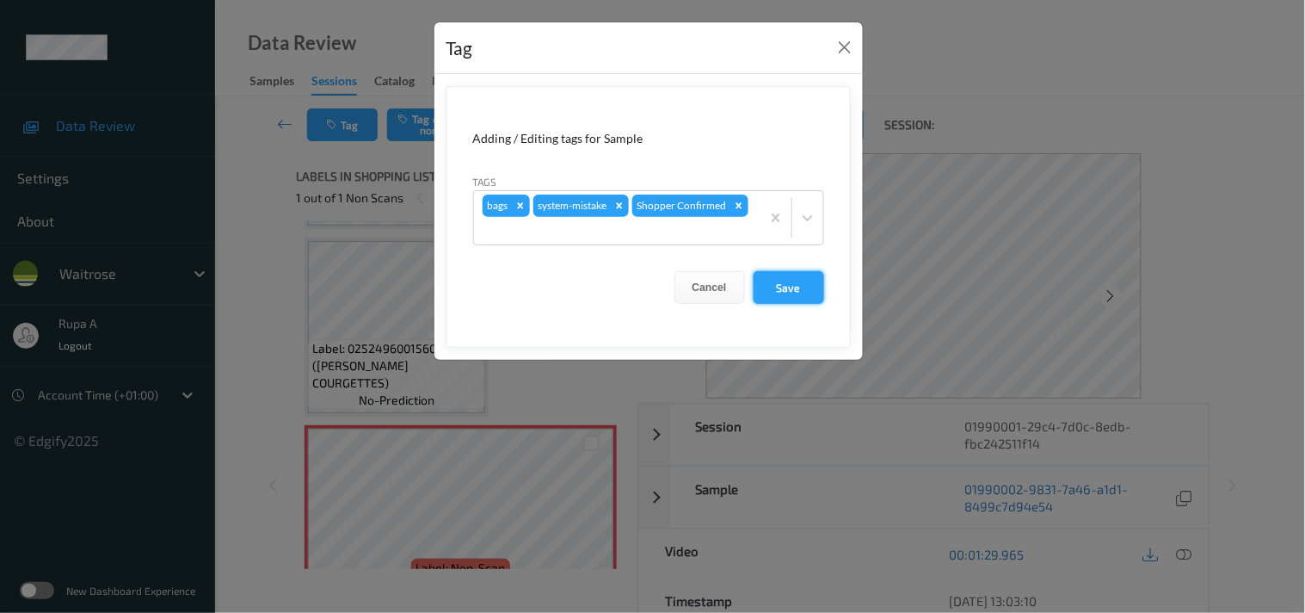
click at [801, 290] on button "Save" at bounding box center [789, 287] width 71 height 33
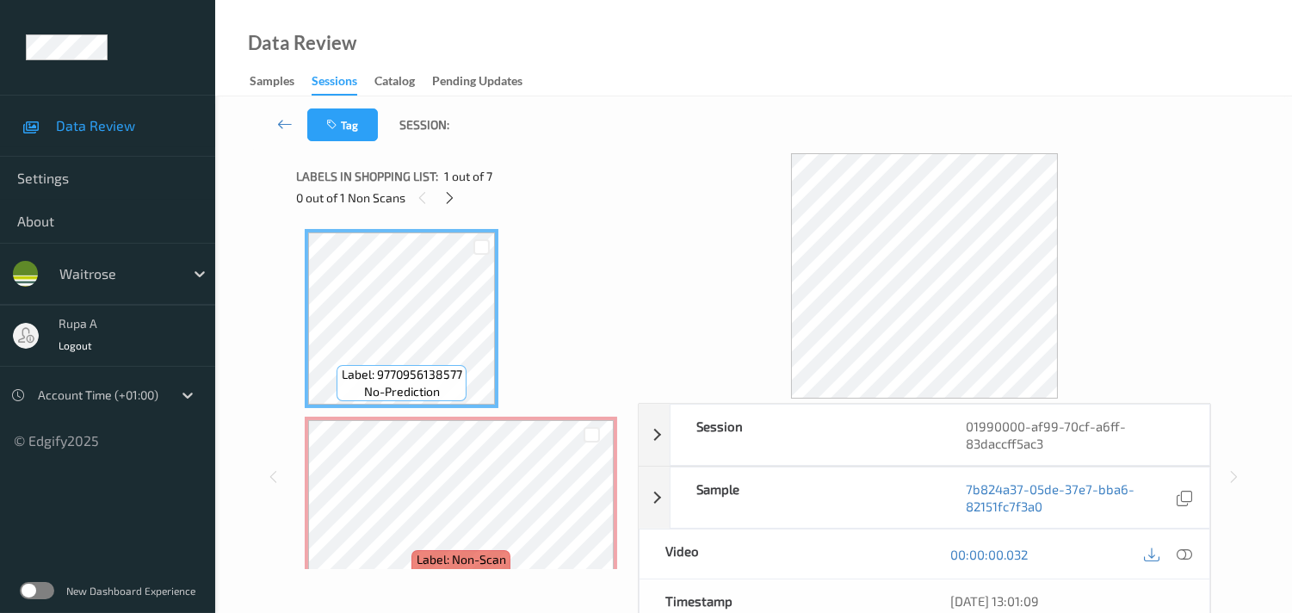
click at [521, 133] on div "Tag Session:" at bounding box center [753, 124] width 1006 height 57
click at [446, 188] on div at bounding box center [450, 198] width 22 height 22
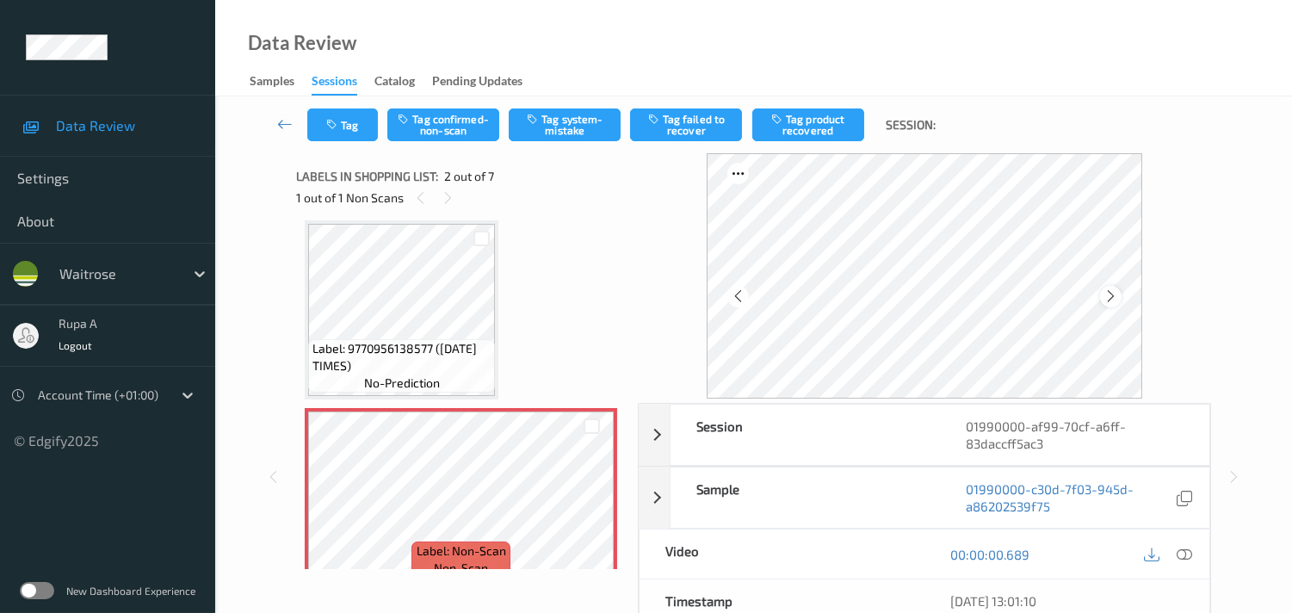
click at [1118, 295] on icon at bounding box center [1110, 295] width 15 height 15
click at [1118, 293] on icon at bounding box center [1110, 295] width 15 height 15
click at [1113, 295] on icon at bounding box center [1110, 295] width 15 height 15
click at [1116, 295] on icon at bounding box center [1110, 295] width 15 height 15
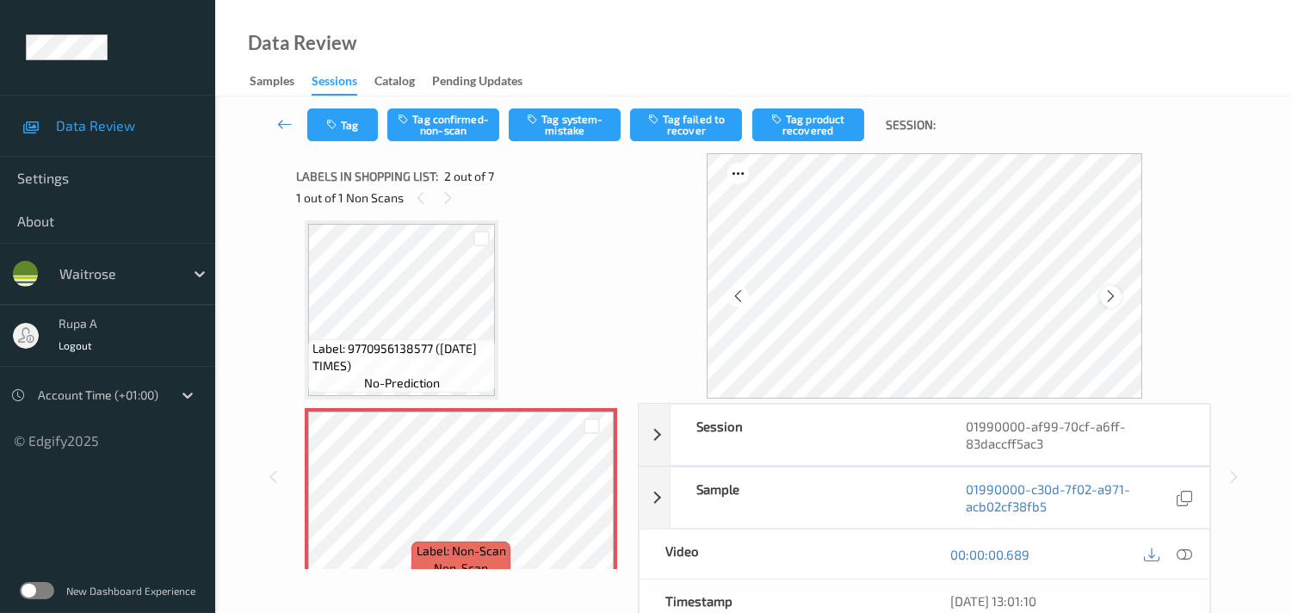
click at [1110, 289] on icon at bounding box center [1110, 295] width 15 height 15
click at [1110, 287] on div at bounding box center [1111, 297] width 22 height 22
click at [1182, 559] on icon at bounding box center [1183, 553] width 15 height 15
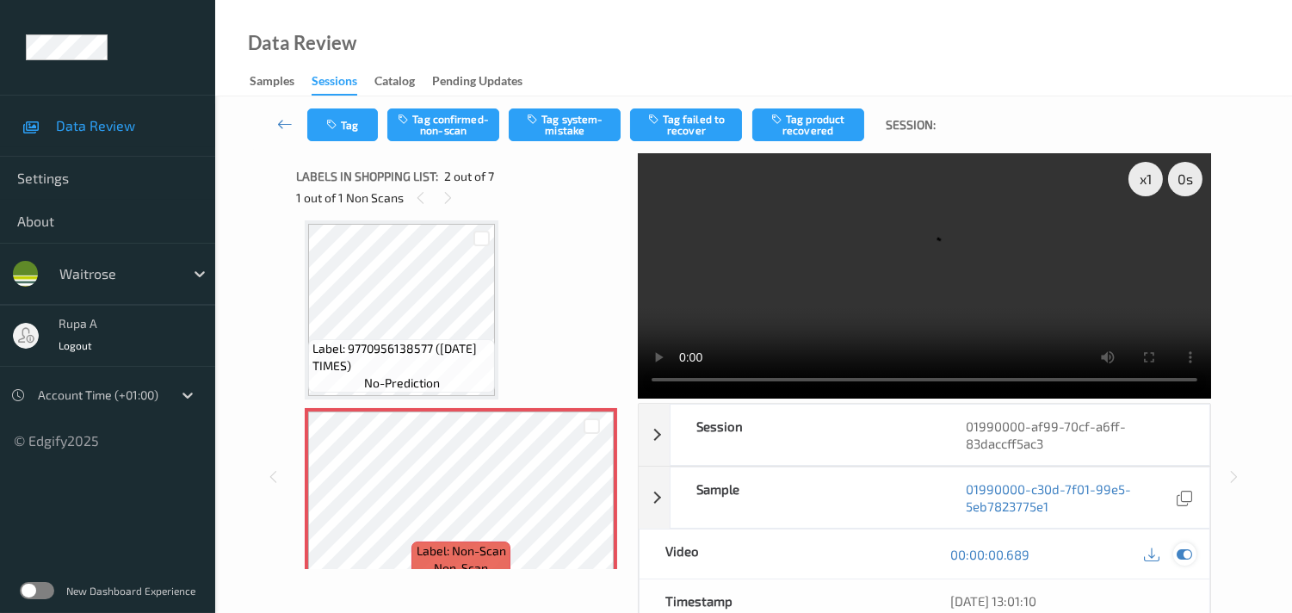
click at [1185, 556] on icon at bounding box center [1183, 553] width 15 height 15
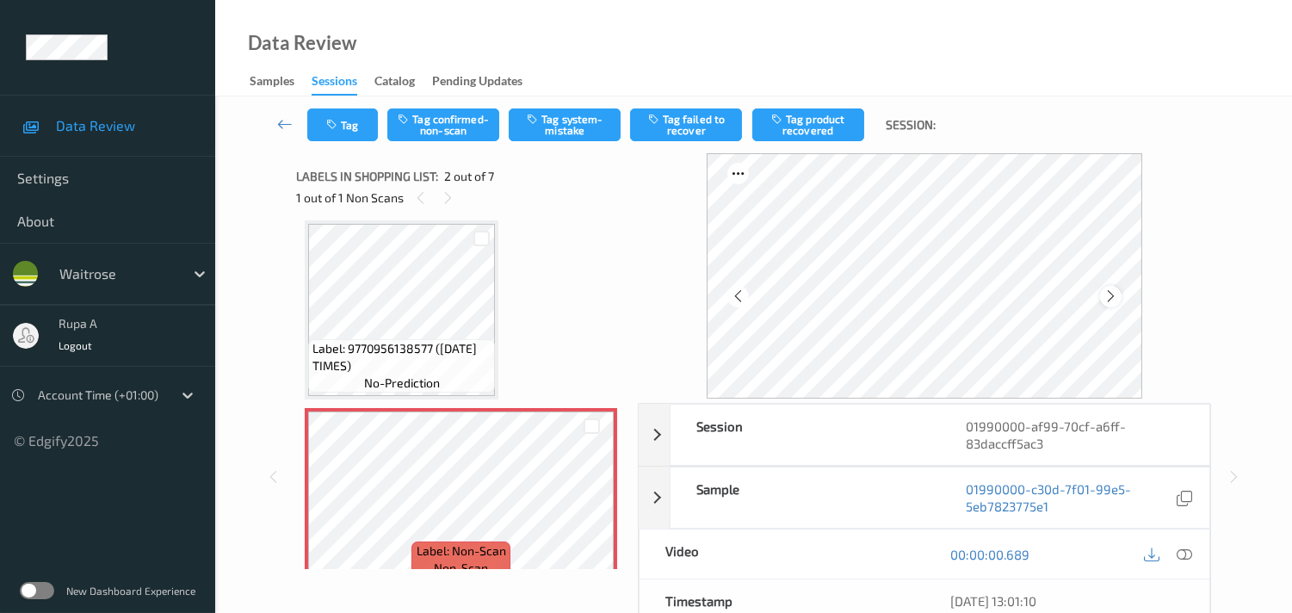
click at [1117, 293] on icon at bounding box center [1110, 295] width 15 height 15
click at [1118, 293] on icon at bounding box center [1110, 295] width 15 height 15
click at [1174, 554] on div at bounding box center [1184, 553] width 23 height 23
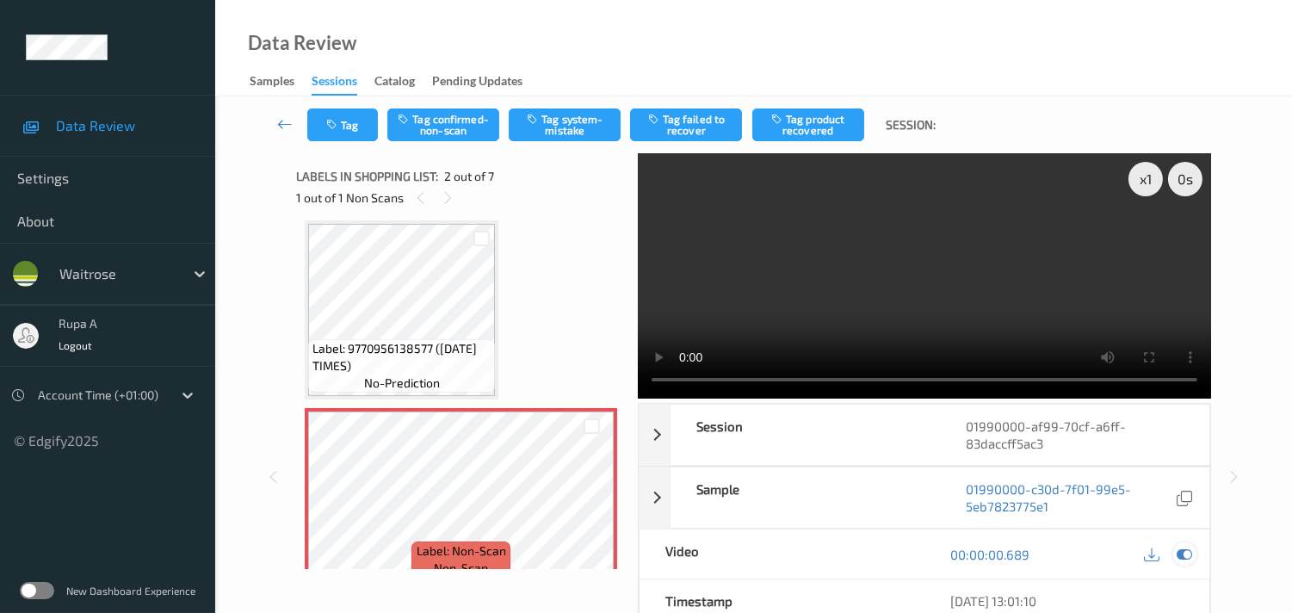
click at [1181, 552] on icon at bounding box center [1183, 553] width 15 height 15
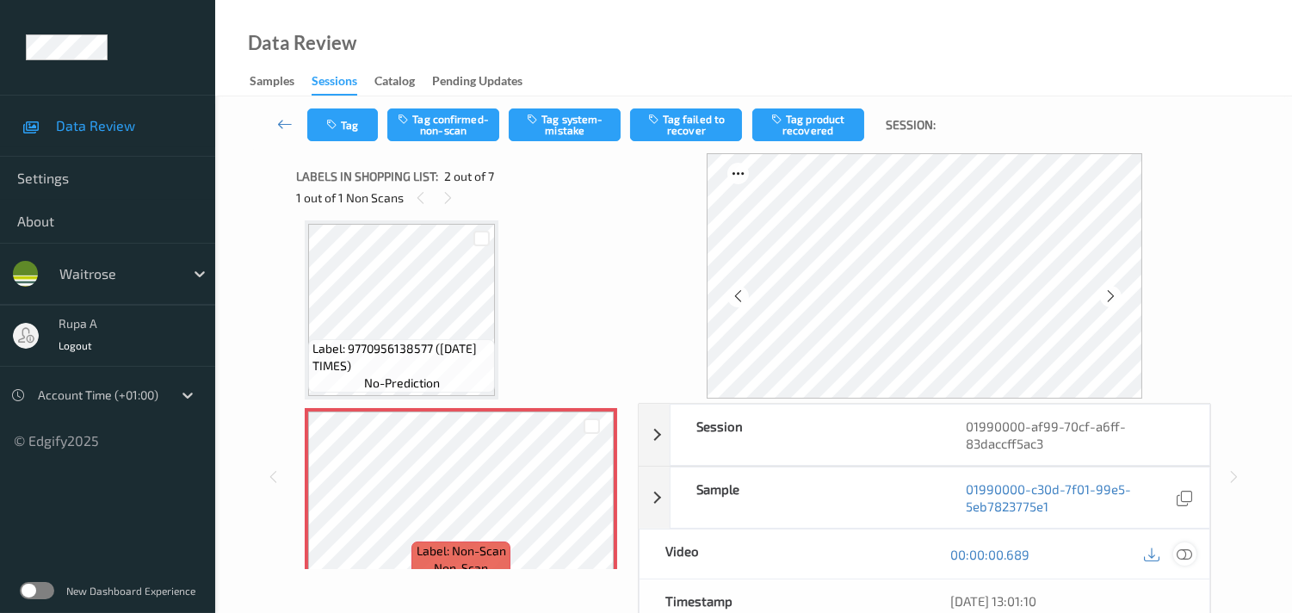
click at [1184, 554] on icon at bounding box center [1183, 553] width 15 height 15
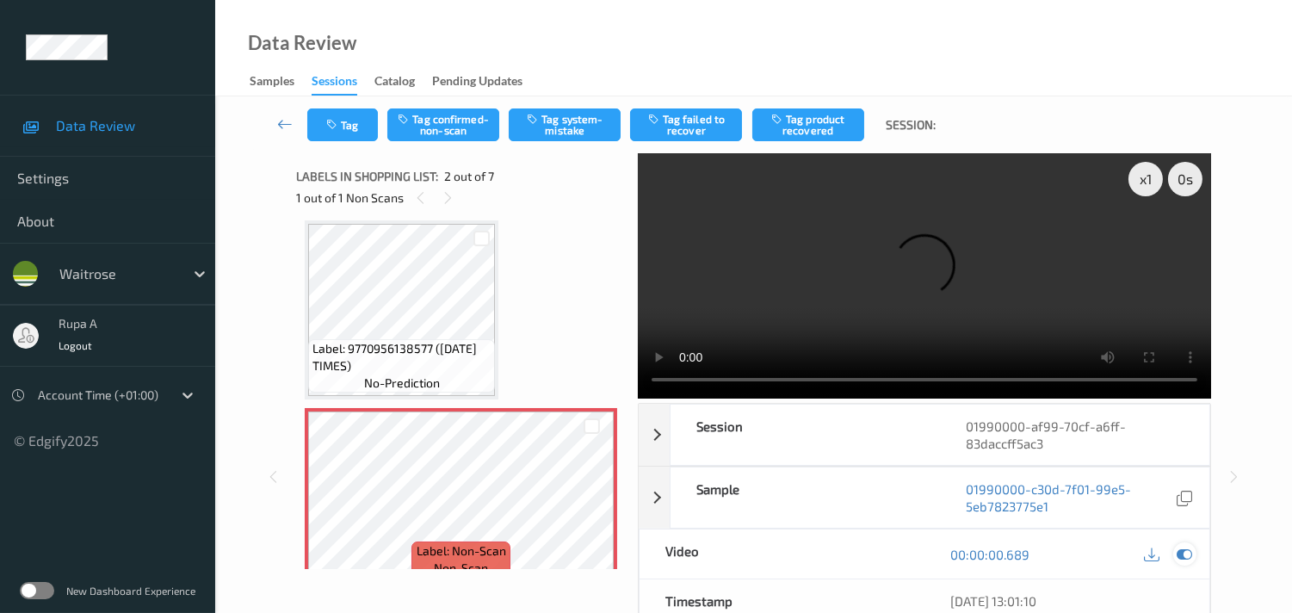
click at [1177, 551] on icon at bounding box center [1183, 553] width 15 height 15
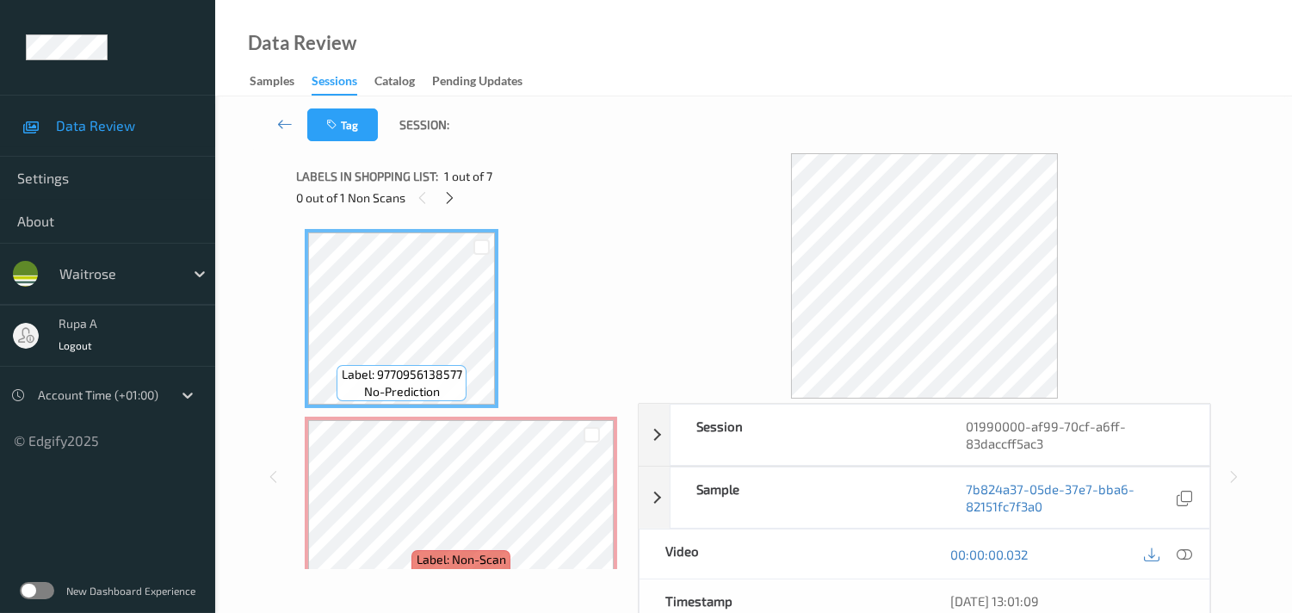
click at [557, 170] on div "Labels in shopping list: 1 out of 7" at bounding box center [461, 176] width 330 height 22
click at [450, 194] on icon at bounding box center [449, 197] width 15 height 15
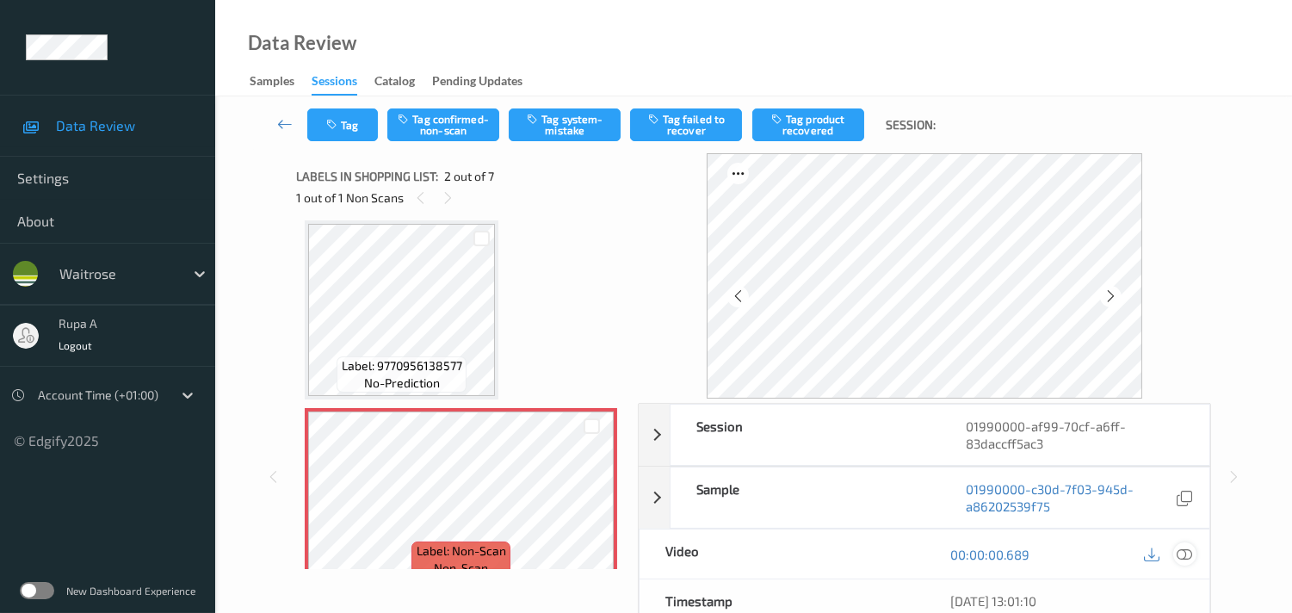
click at [1182, 546] on icon at bounding box center [1183, 553] width 15 height 15
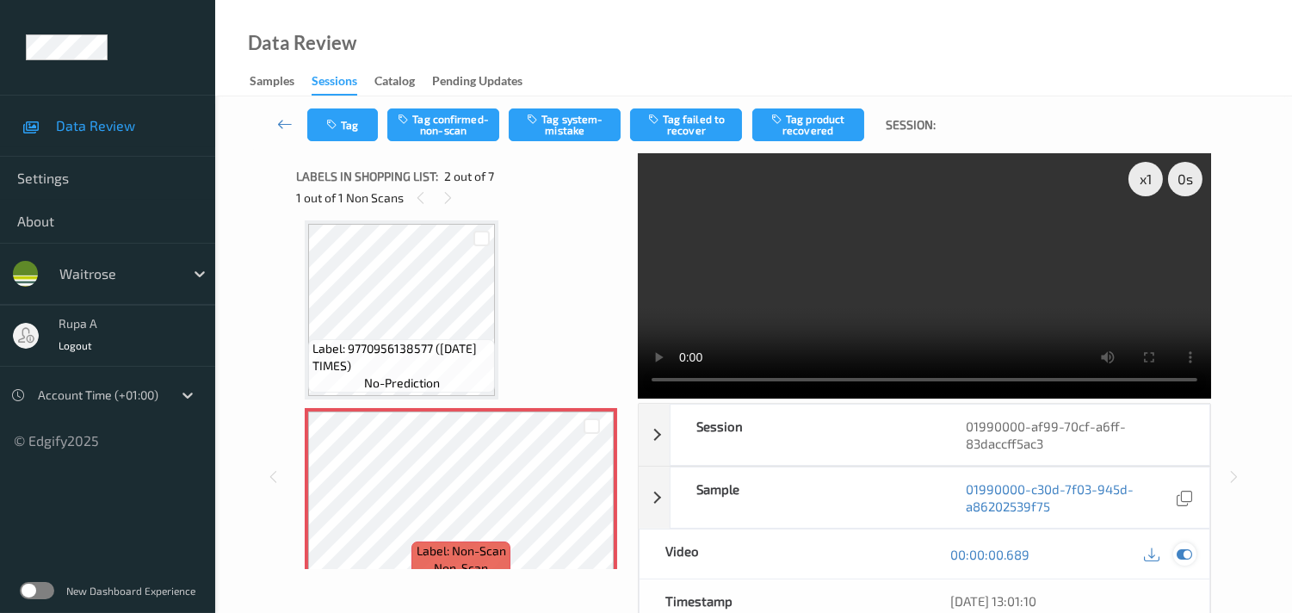
drag, startPoint x: 1176, startPoint y: 555, endPoint x: 1088, endPoint y: 522, distance: 93.7
click at [1176, 555] on icon at bounding box center [1183, 553] width 15 height 15
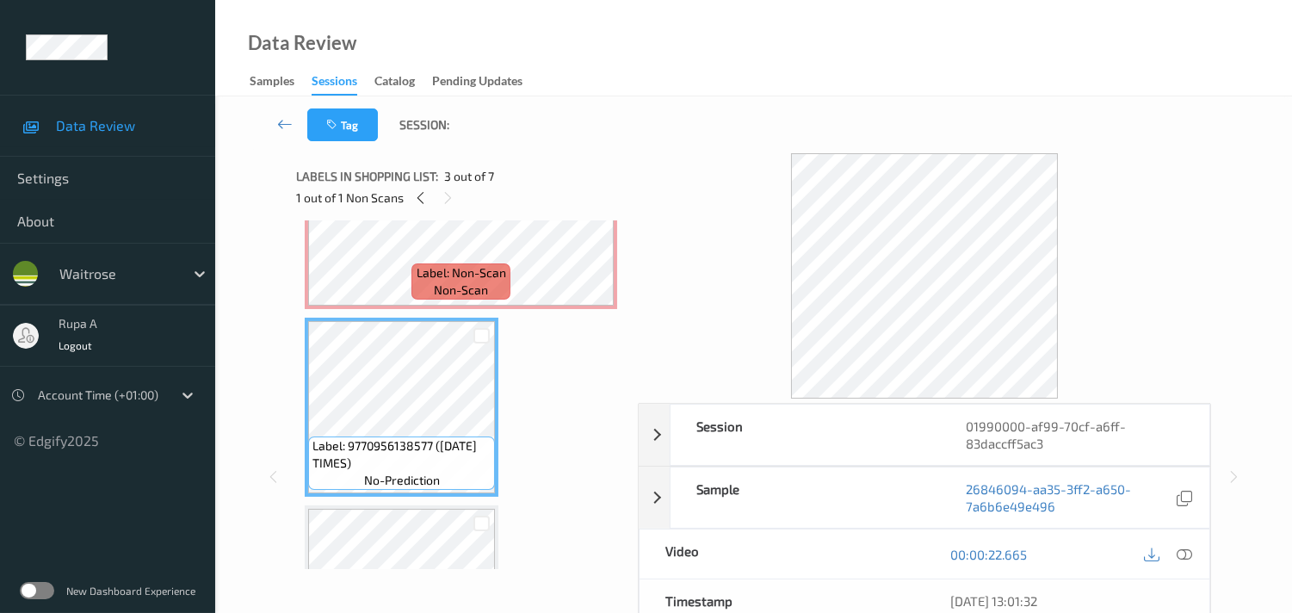
scroll to position [0, 0]
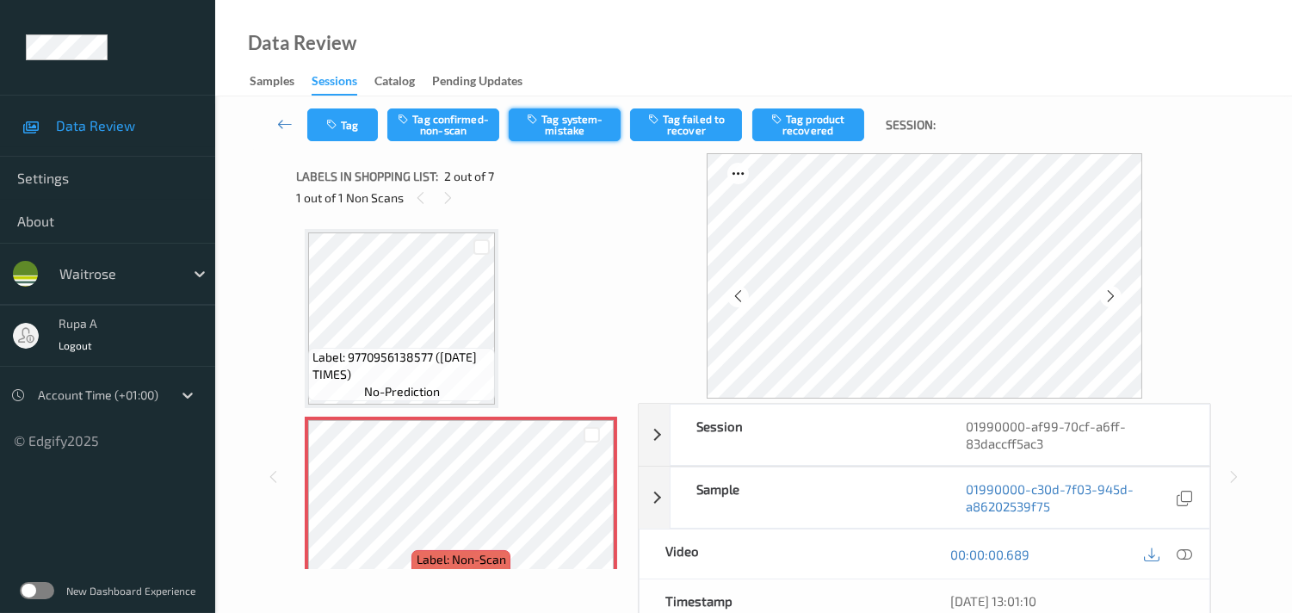
click at [562, 136] on button "Tag system-mistake" at bounding box center [565, 124] width 112 height 33
click at [324, 132] on button "Tag" at bounding box center [342, 124] width 71 height 33
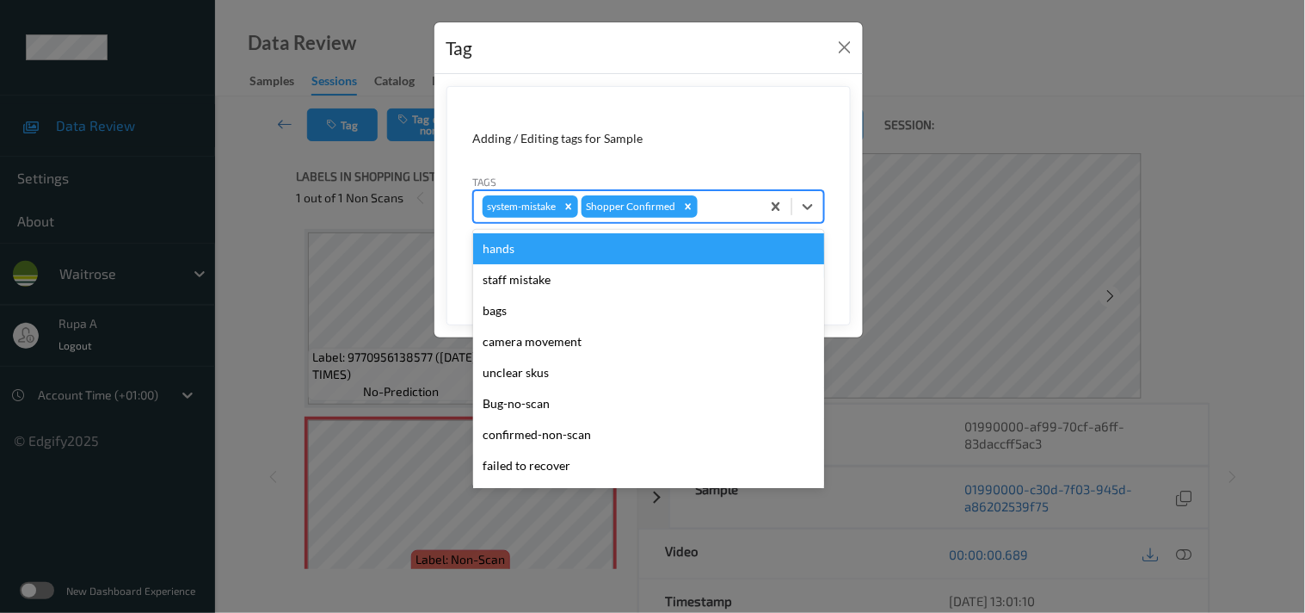
click at [738, 213] on div at bounding box center [726, 206] width 51 height 21
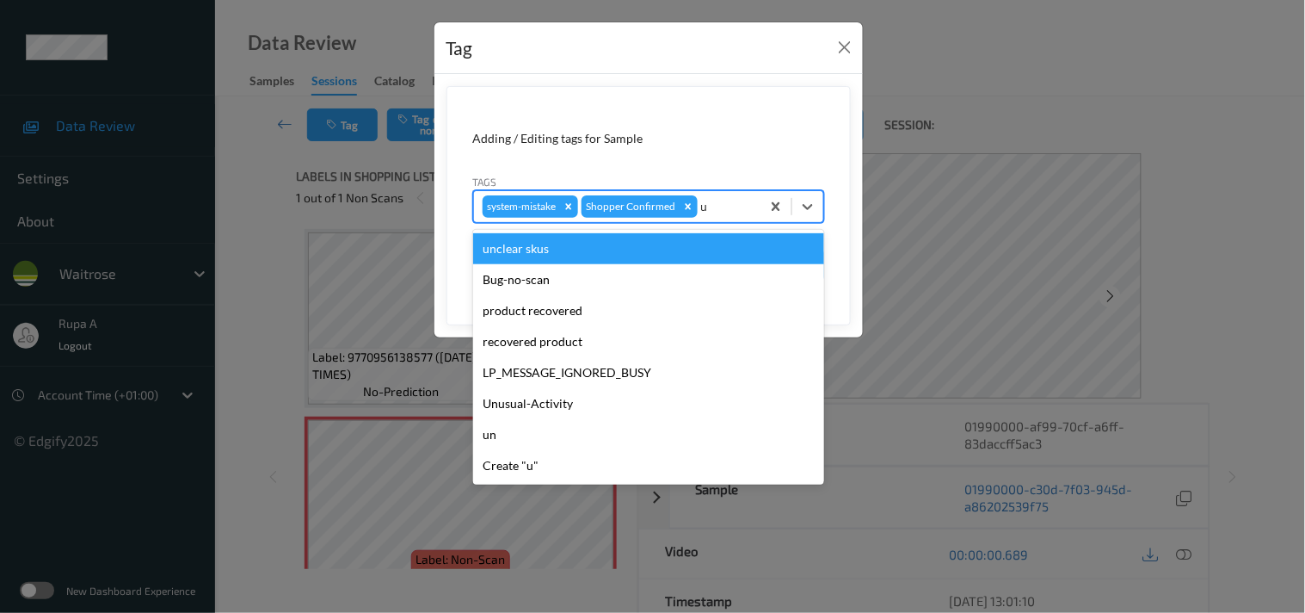
type input "un"
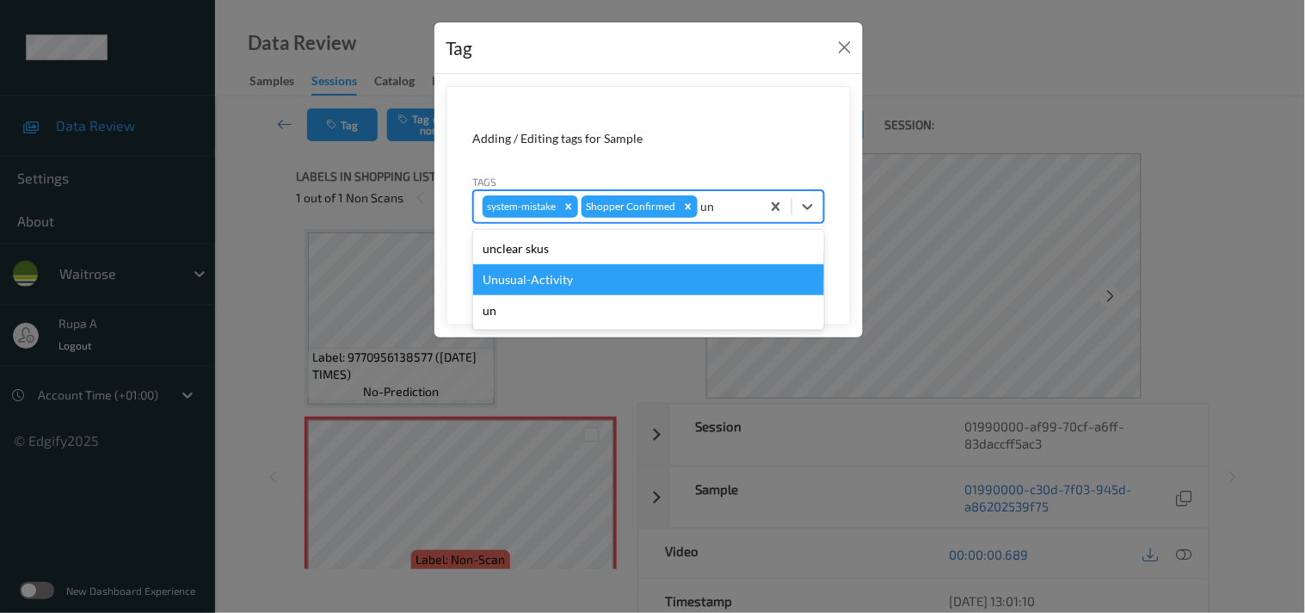
click at [556, 282] on div "Unusual-Activity" at bounding box center [648, 279] width 351 height 31
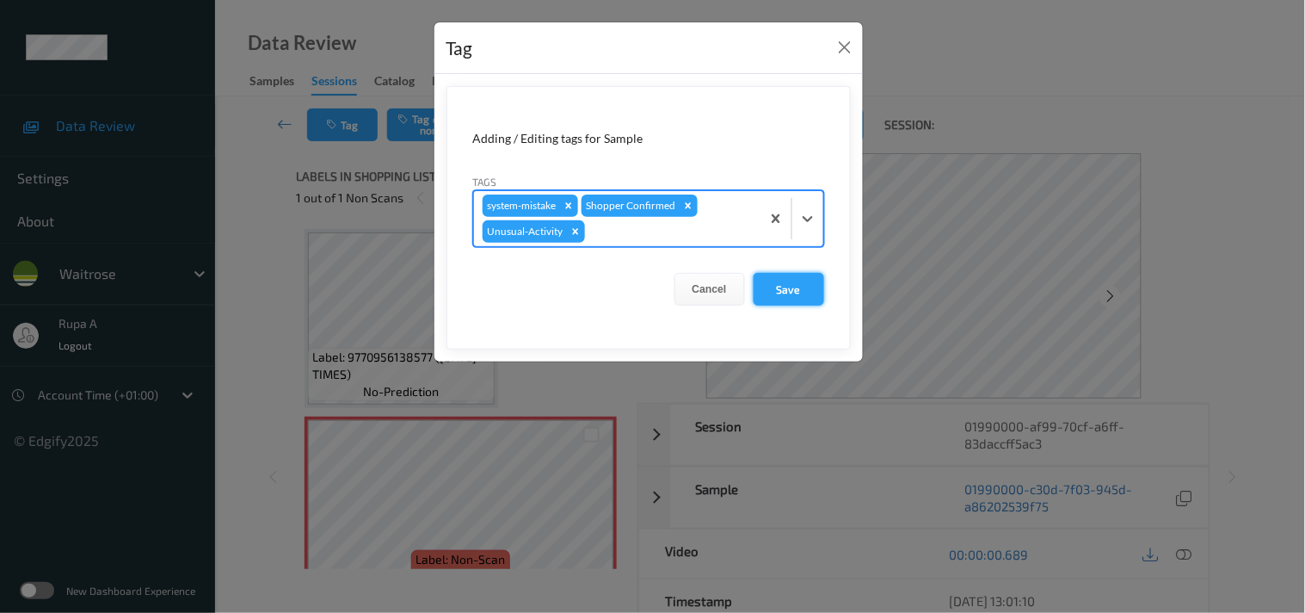
drag, startPoint x: 812, startPoint y: 290, endPoint x: 800, endPoint y: 281, distance: 14.7
click at [811, 290] on button "Save" at bounding box center [789, 289] width 71 height 33
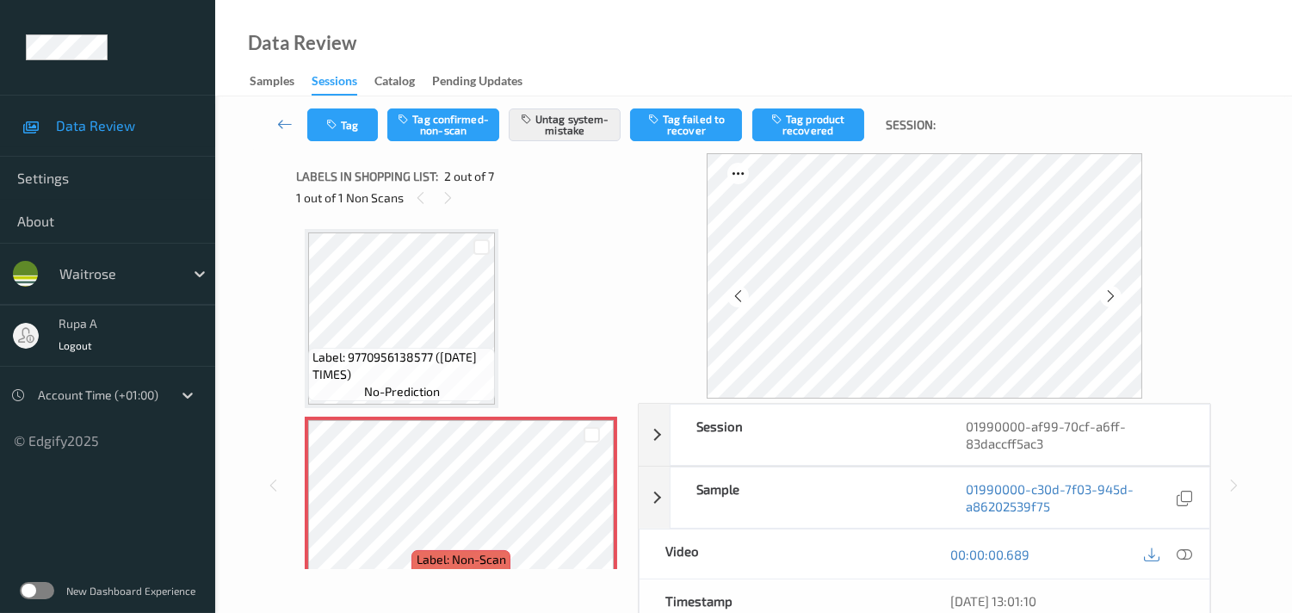
click at [564, 220] on div "Label: 9770956138577 (SUNDAY TIMES) no-prediction Label: Non-Scan non-scan Labe…" at bounding box center [461, 394] width 330 height 349
click at [351, 129] on button "Tag" at bounding box center [342, 124] width 71 height 33
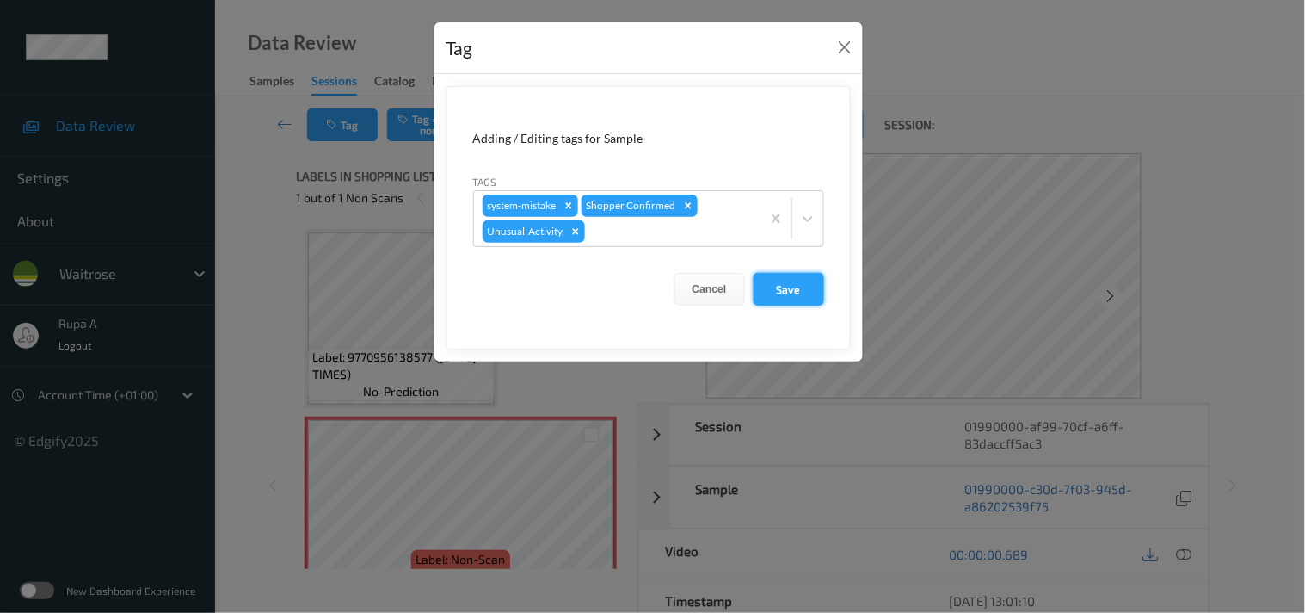
click at [762, 297] on button "Save" at bounding box center [789, 289] width 71 height 33
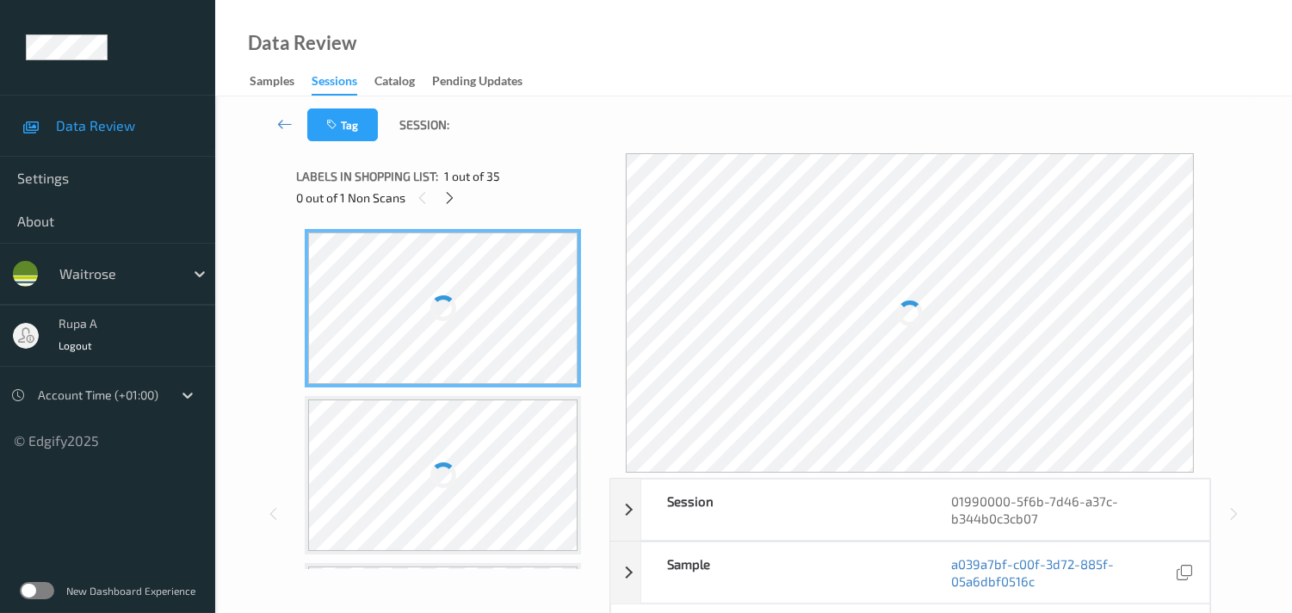
drag, startPoint x: 564, startPoint y: 65, endPoint x: 514, endPoint y: 147, distance: 96.5
click at [528, 170] on div "Labels in shopping list: 1 out of 35" at bounding box center [446, 176] width 301 height 22
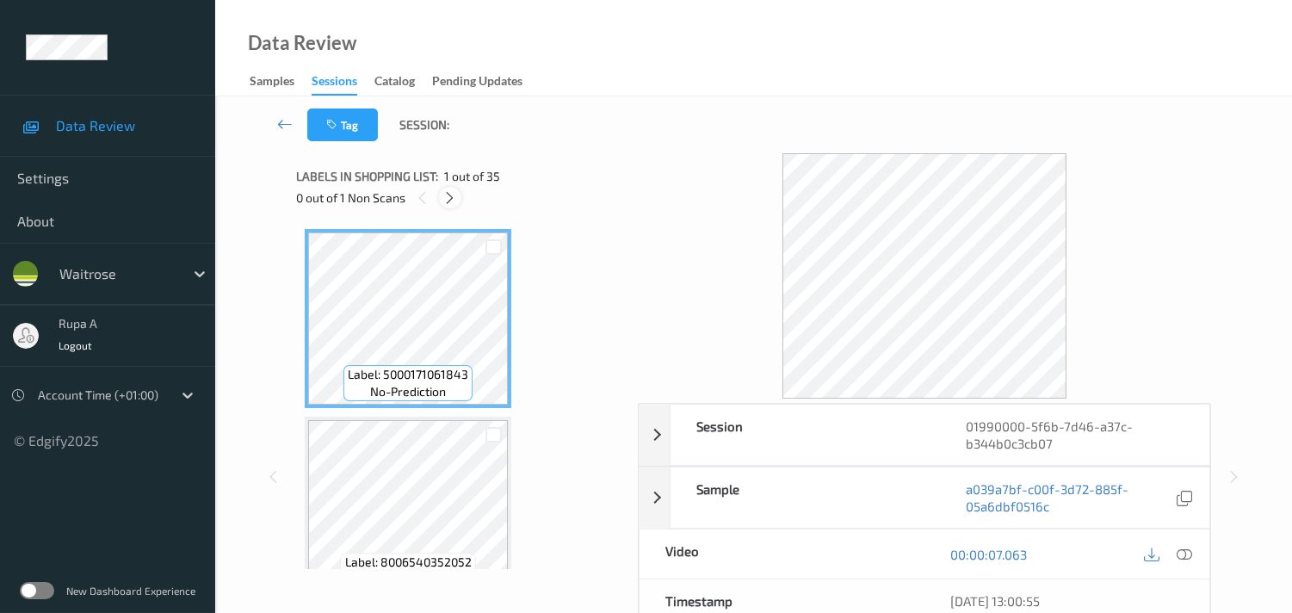
click at [446, 195] on icon at bounding box center [449, 197] width 15 height 15
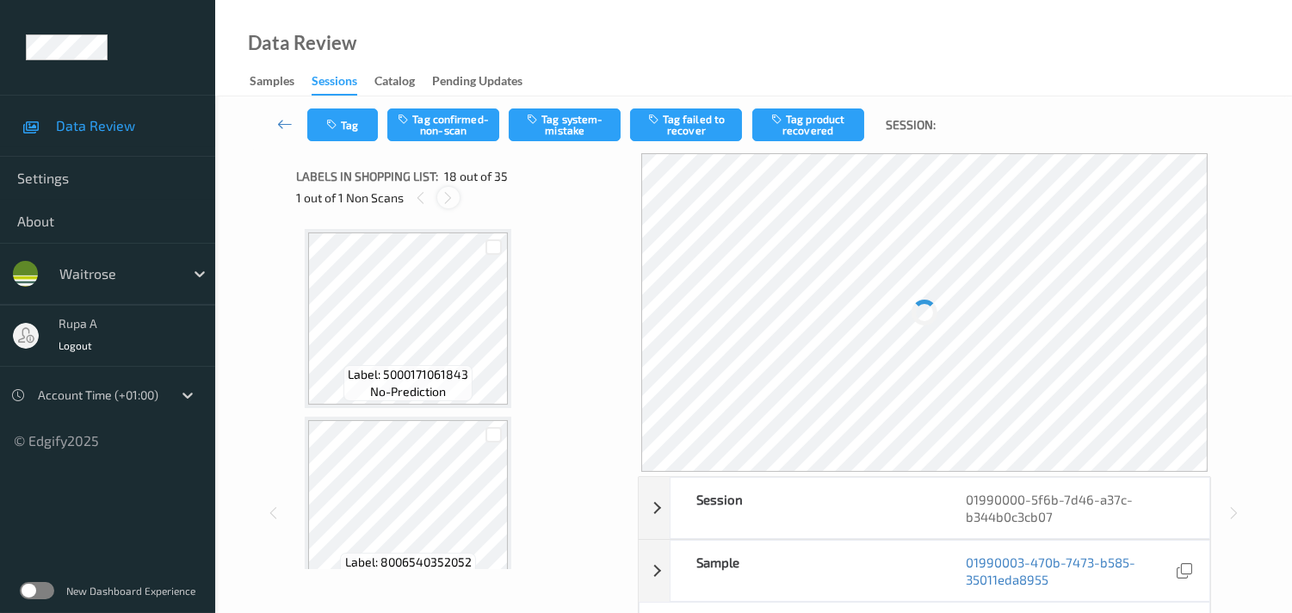
scroll to position [2991, 0]
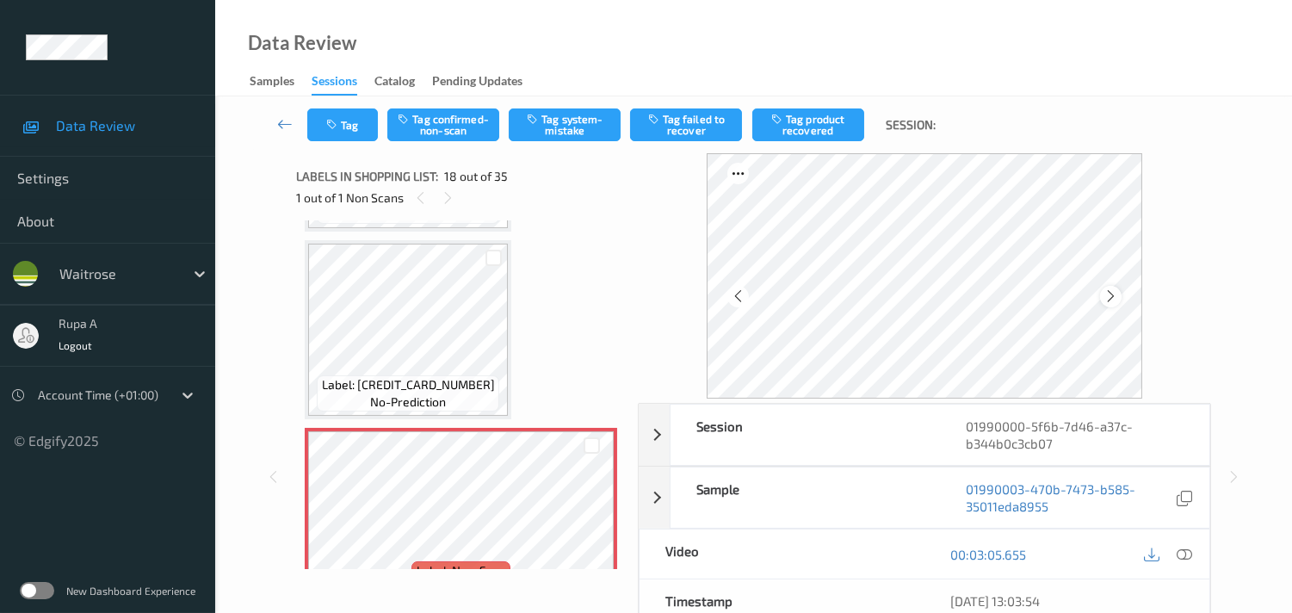
click at [1114, 293] on icon at bounding box center [1110, 295] width 15 height 15
click at [1112, 293] on icon at bounding box center [1110, 295] width 15 height 15
click at [1184, 552] on icon at bounding box center [1183, 553] width 15 height 15
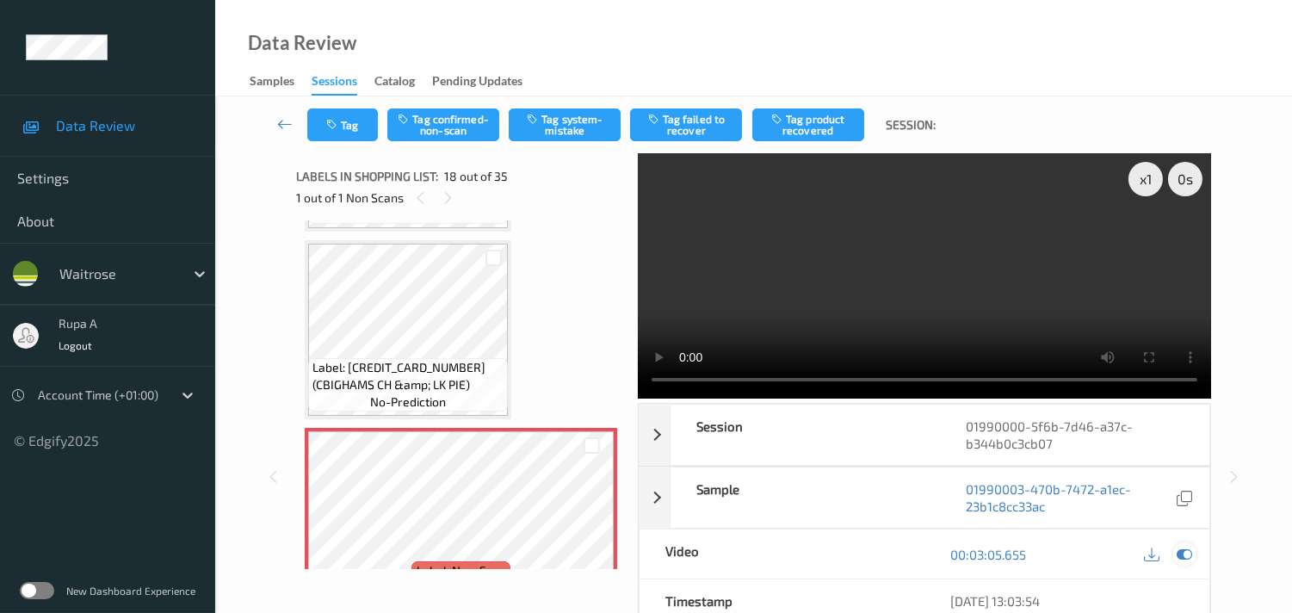
click at [1185, 554] on icon at bounding box center [1183, 553] width 15 height 15
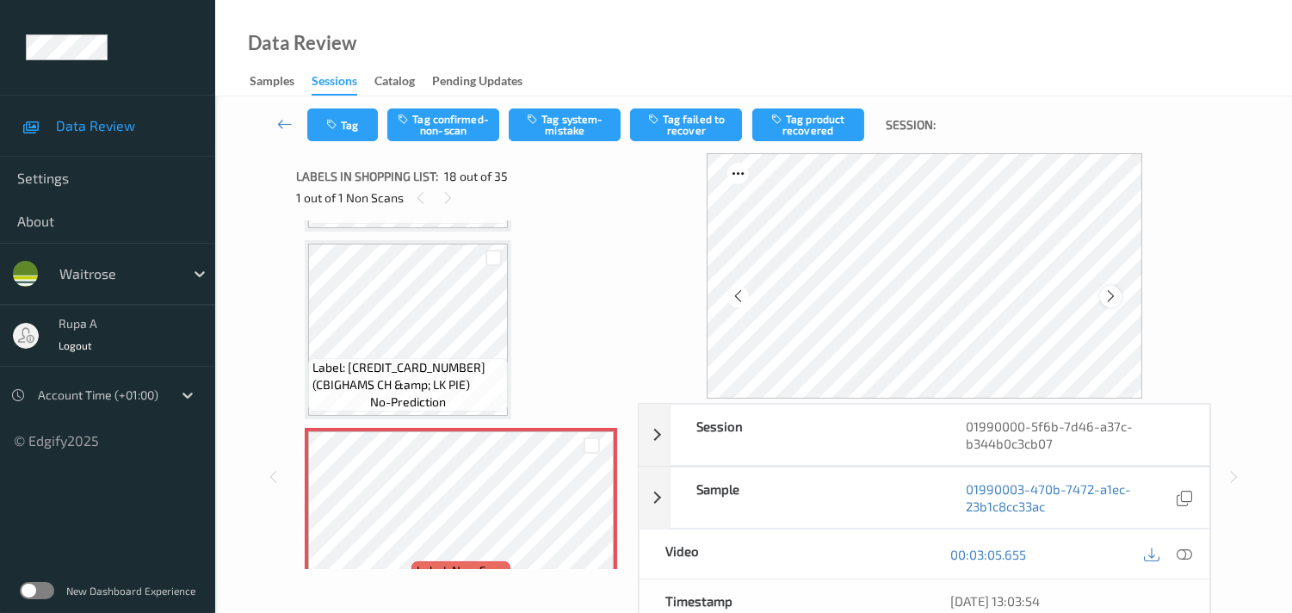
click at [1108, 290] on icon at bounding box center [1110, 295] width 15 height 15
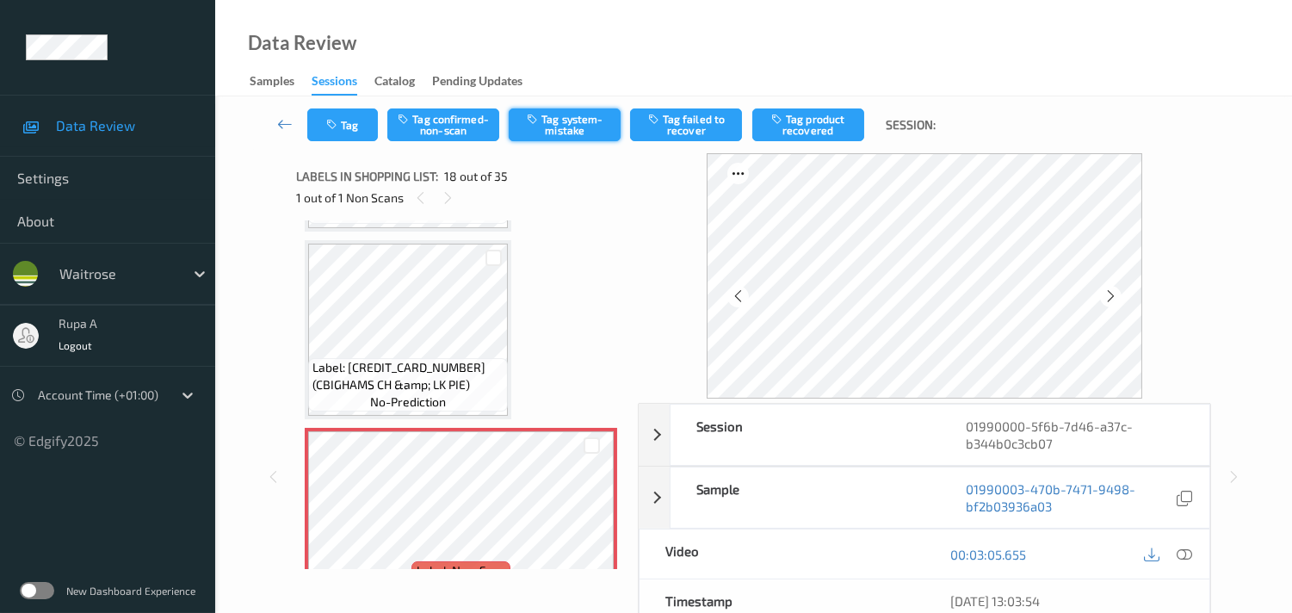
click at [569, 136] on button "Tag system-mistake" at bounding box center [565, 124] width 112 height 33
click at [347, 135] on button "Tag" at bounding box center [342, 124] width 71 height 33
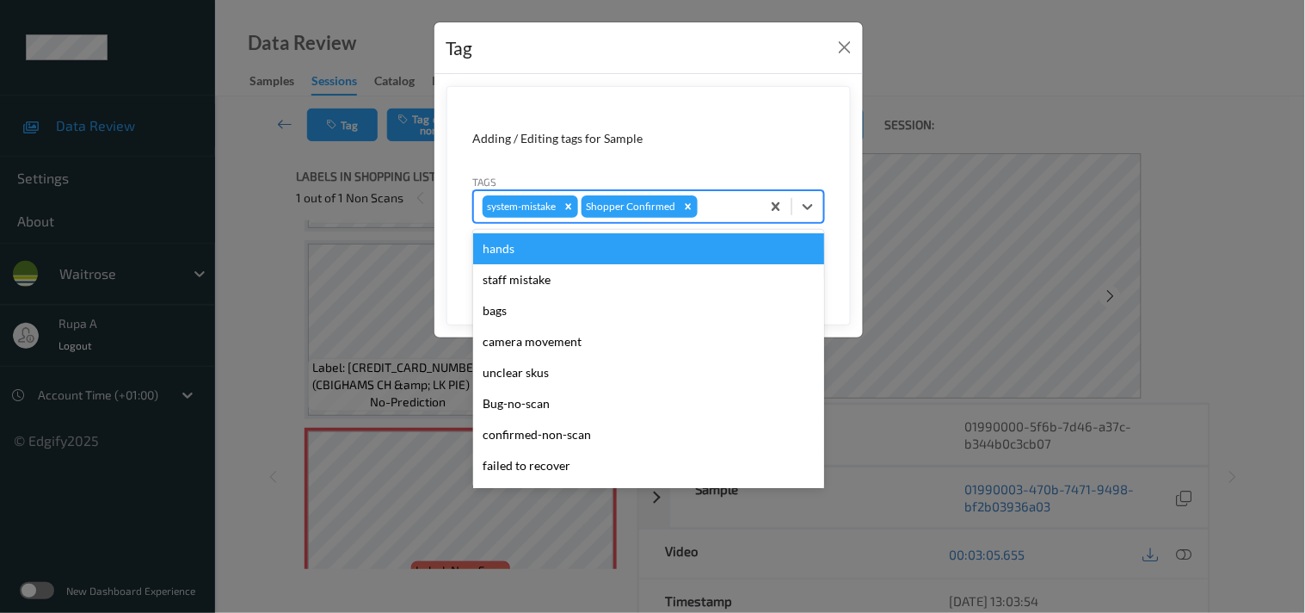
click at [714, 208] on div at bounding box center [726, 206] width 51 height 21
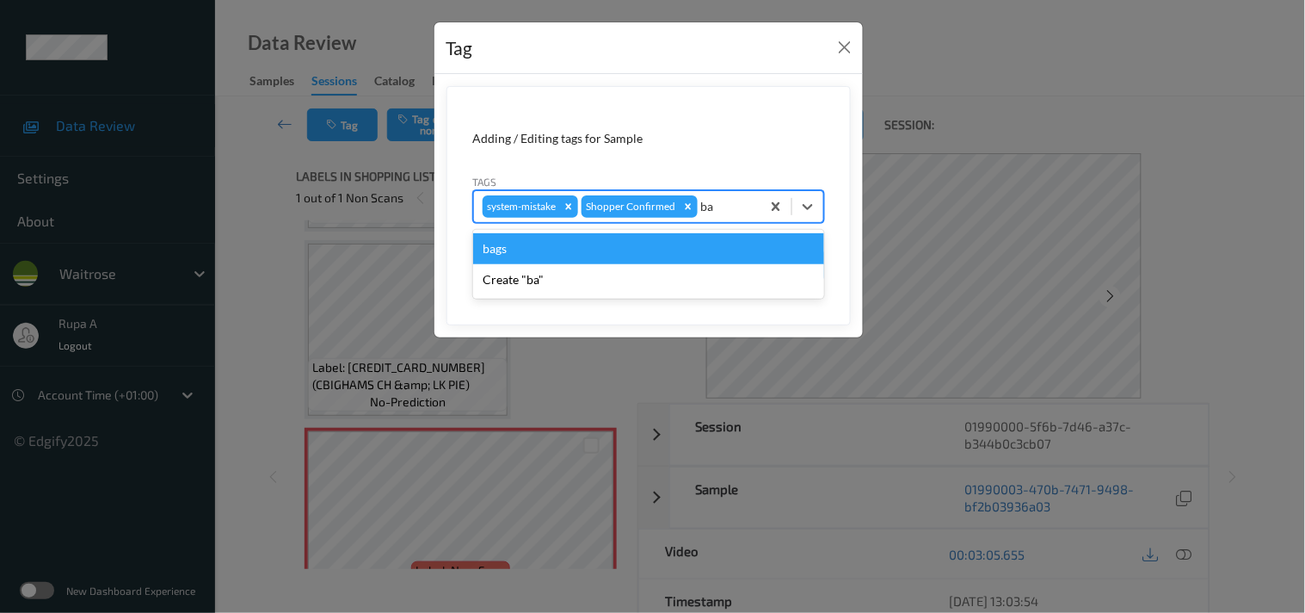
type input "bag"
click at [526, 255] on div "bags" at bounding box center [648, 248] width 351 height 31
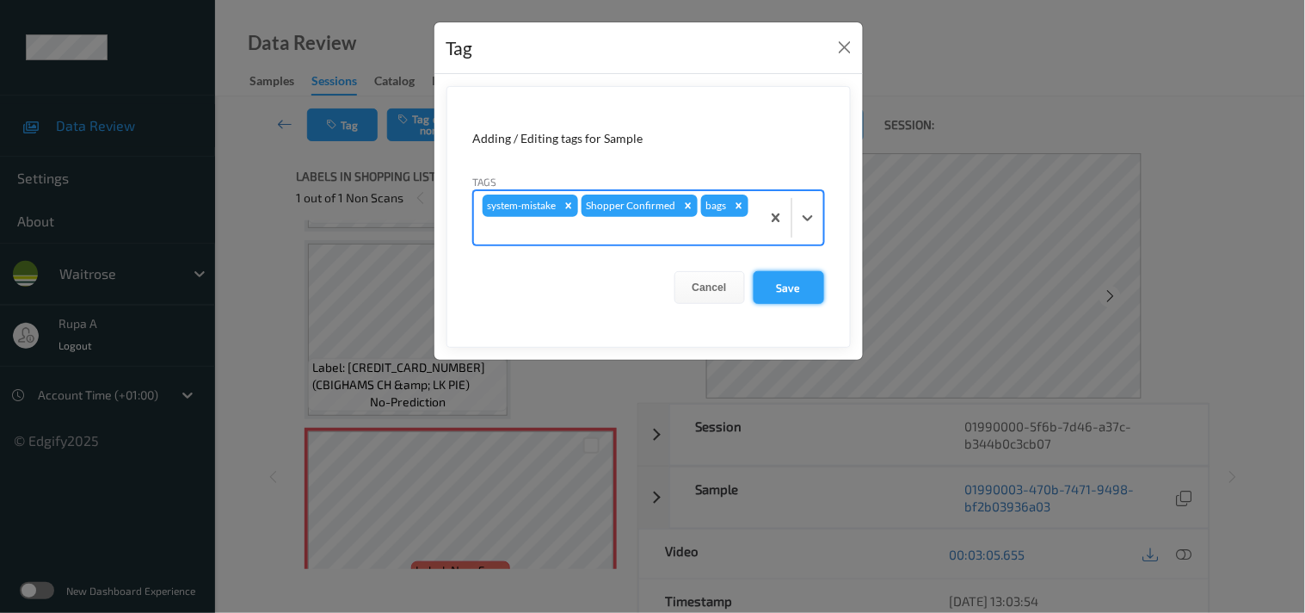
click at [806, 286] on button "Save" at bounding box center [789, 287] width 71 height 33
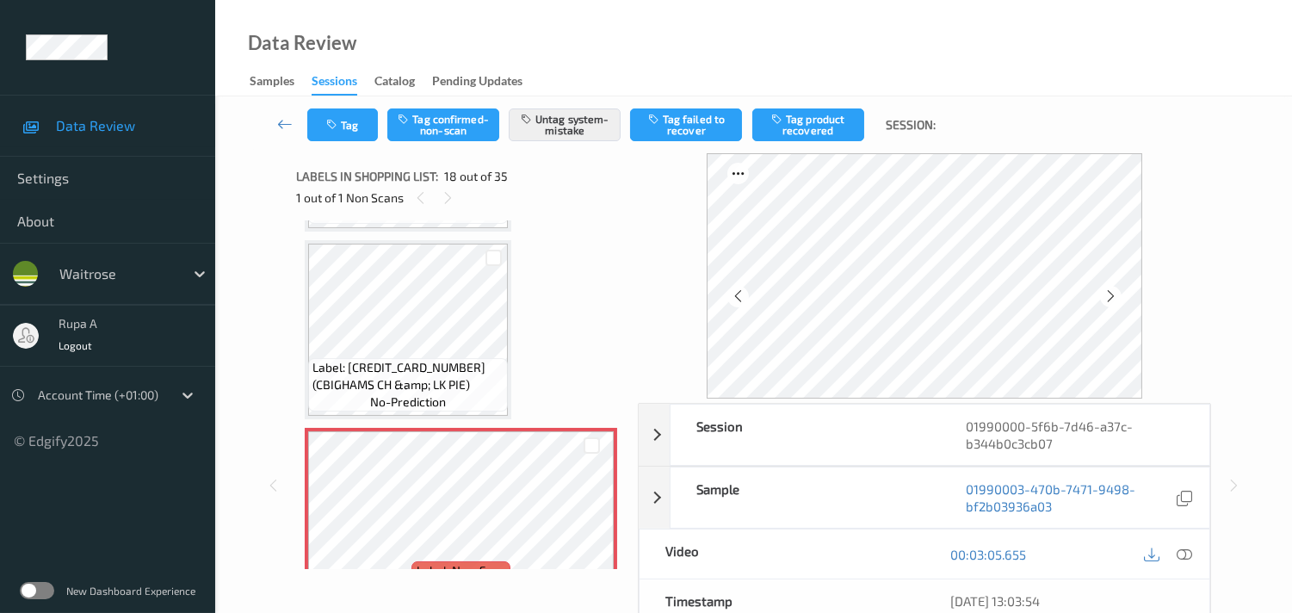
click at [537, 270] on div "Label: 5000171061843 (JW TUNA SPW 4PCK) no-prediction Label: 8006540352052 (ALW…" at bounding box center [461, 516] width 312 height 6557
click at [351, 124] on button "Tag" at bounding box center [342, 124] width 71 height 33
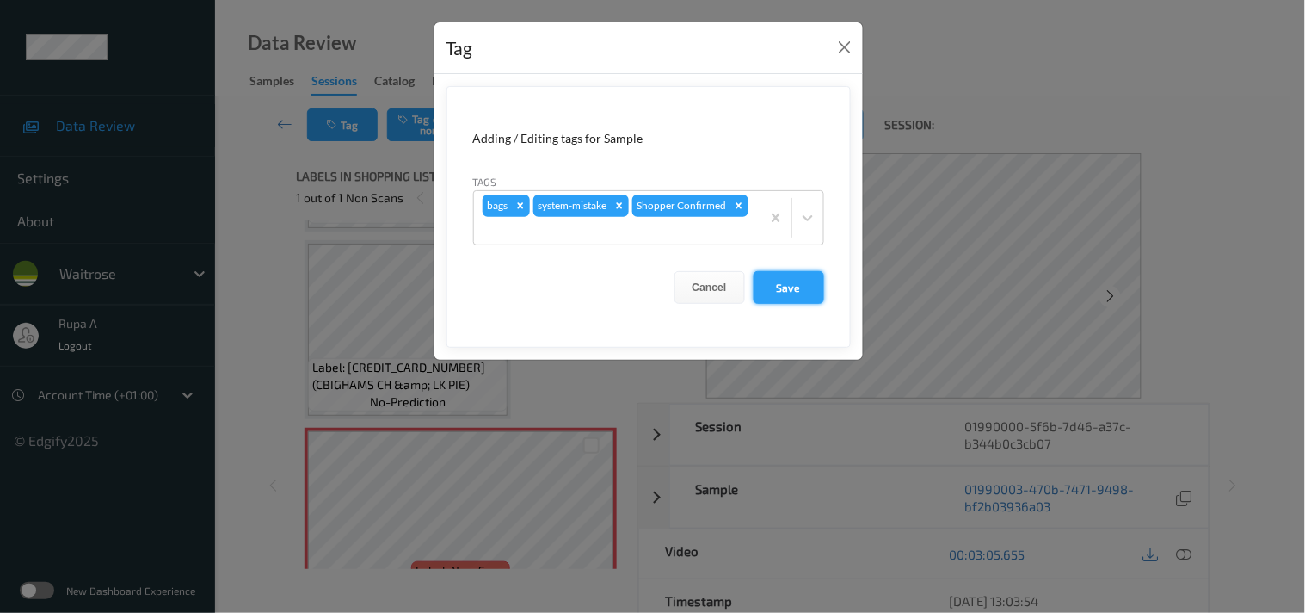
click at [813, 281] on button "Save" at bounding box center [789, 287] width 71 height 33
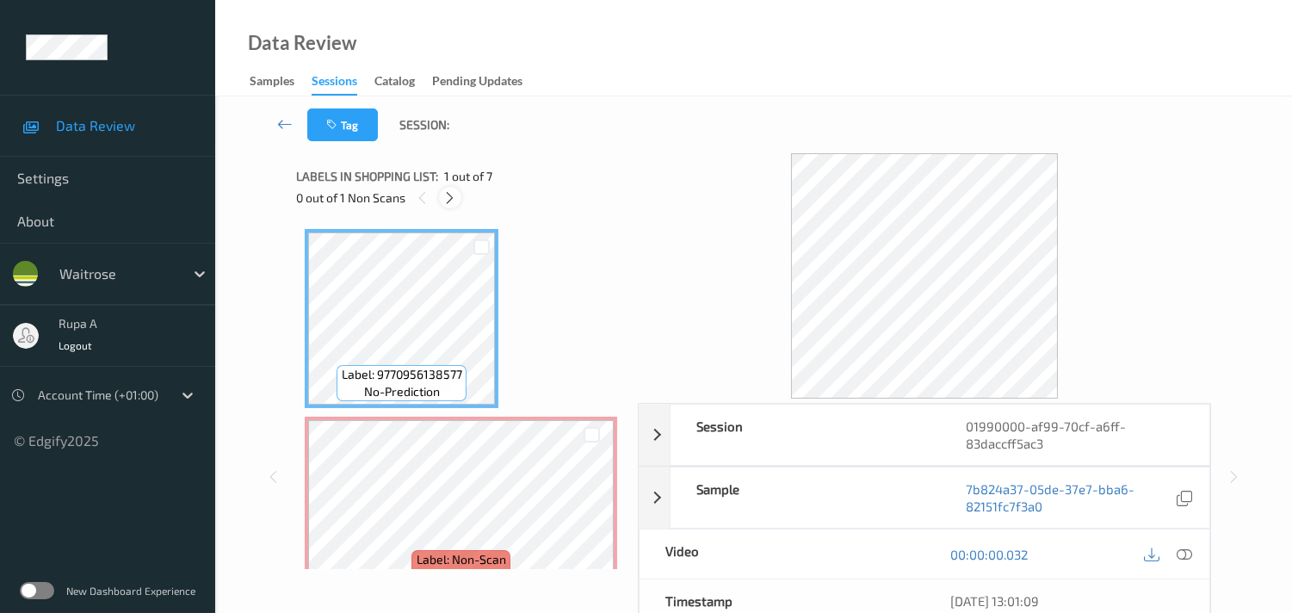
click at [450, 198] on icon at bounding box center [449, 197] width 15 height 15
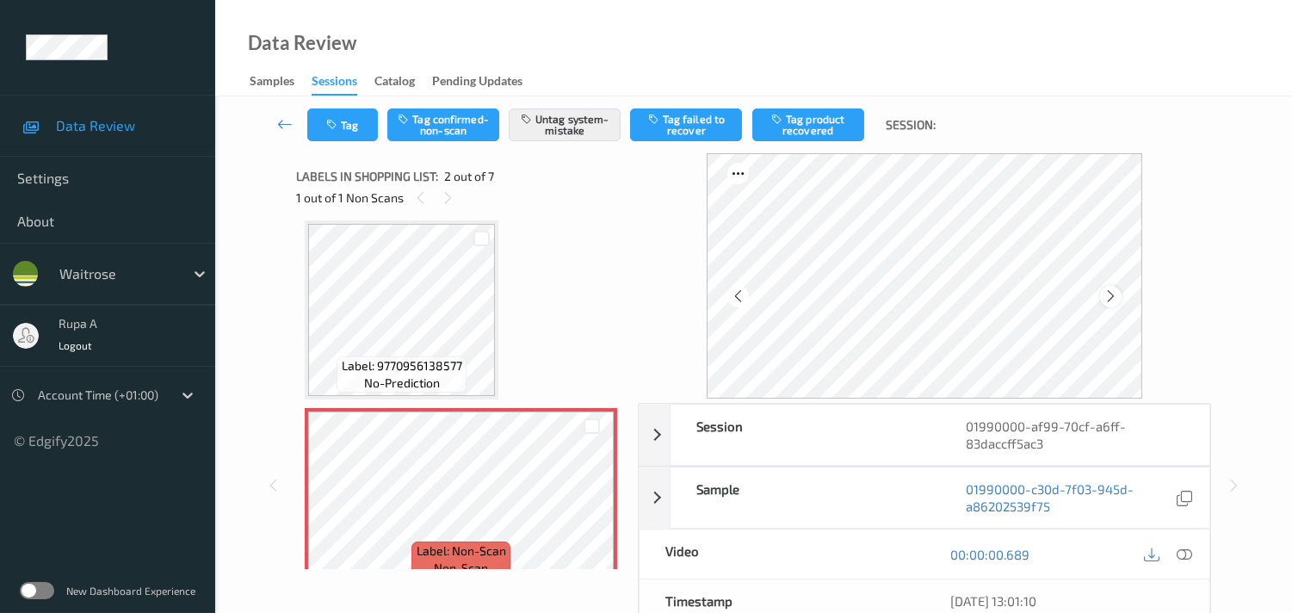
click at [1121, 295] on div at bounding box center [1111, 297] width 22 height 22
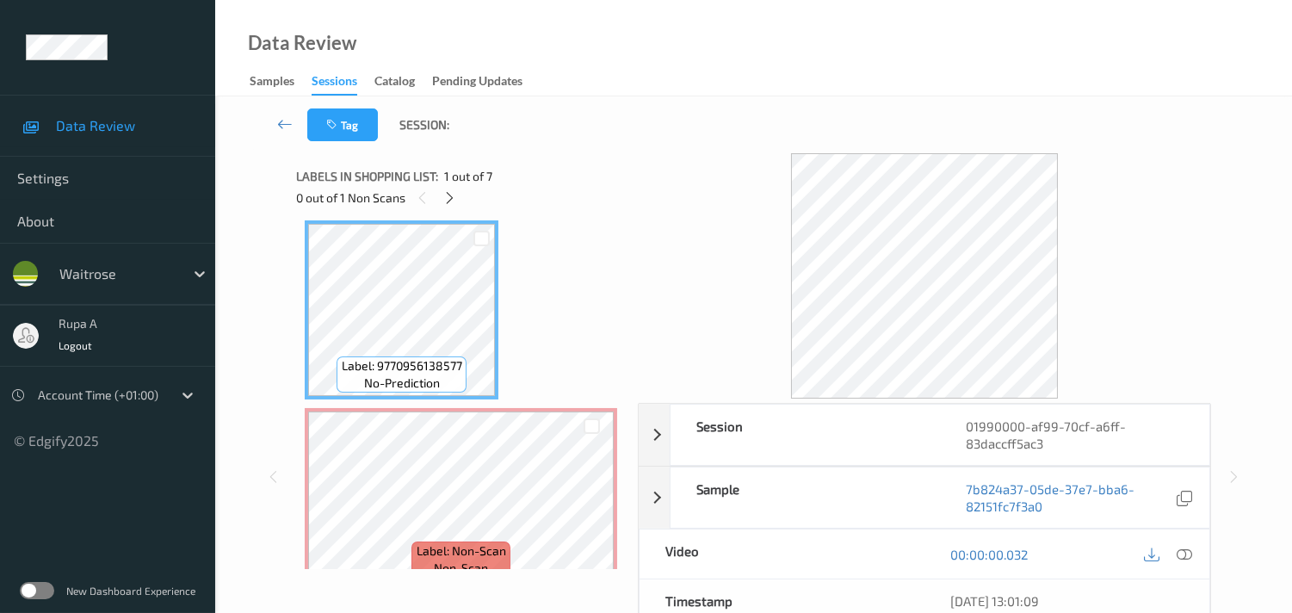
click at [1180, 556] on icon at bounding box center [1183, 553] width 15 height 15
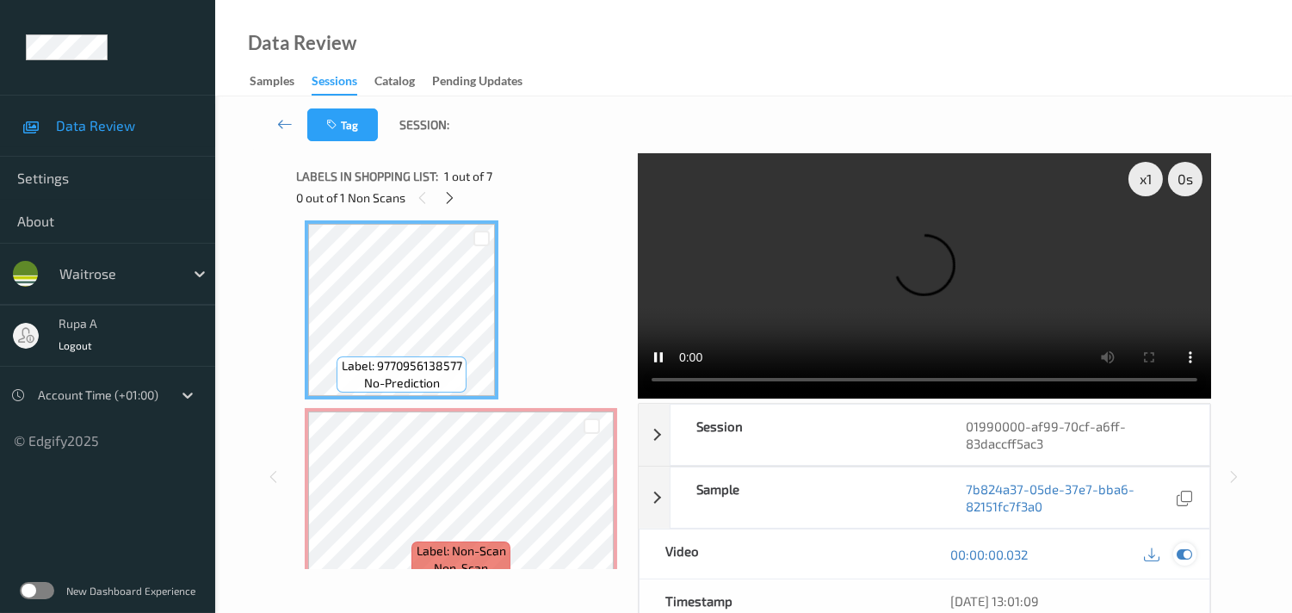
click at [1185, 549] on icon at bounding box center [1183, 553] width 15 height 15
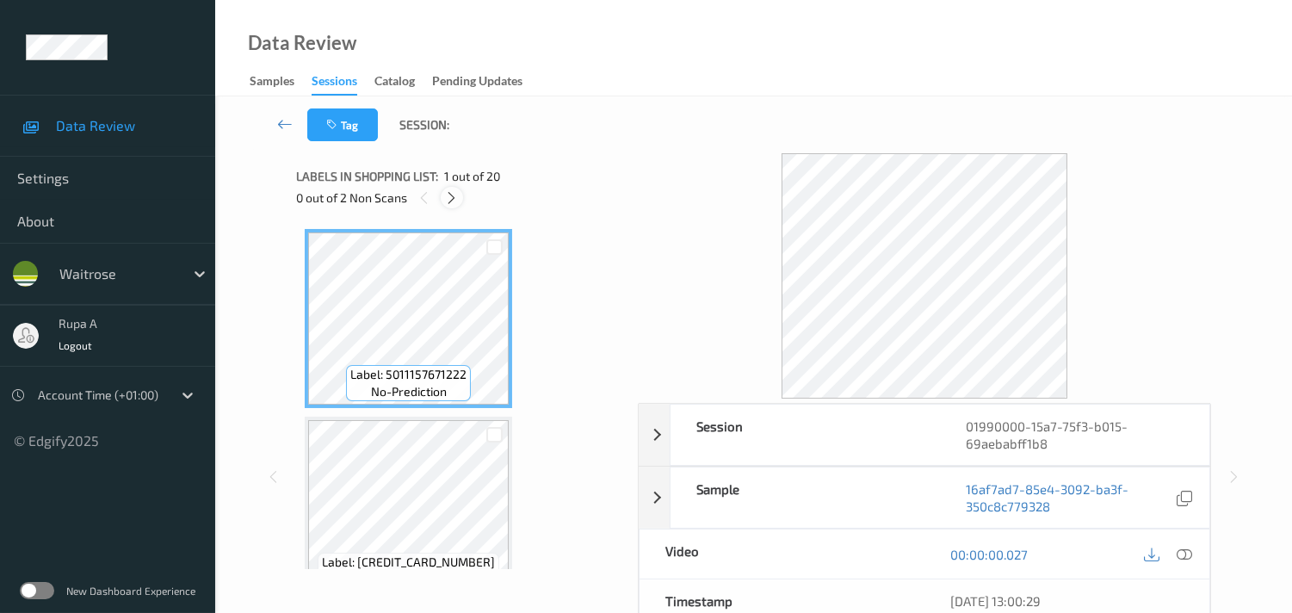
click at [449, 202] on icon at bounding box center [451, 197] width 15 height 15
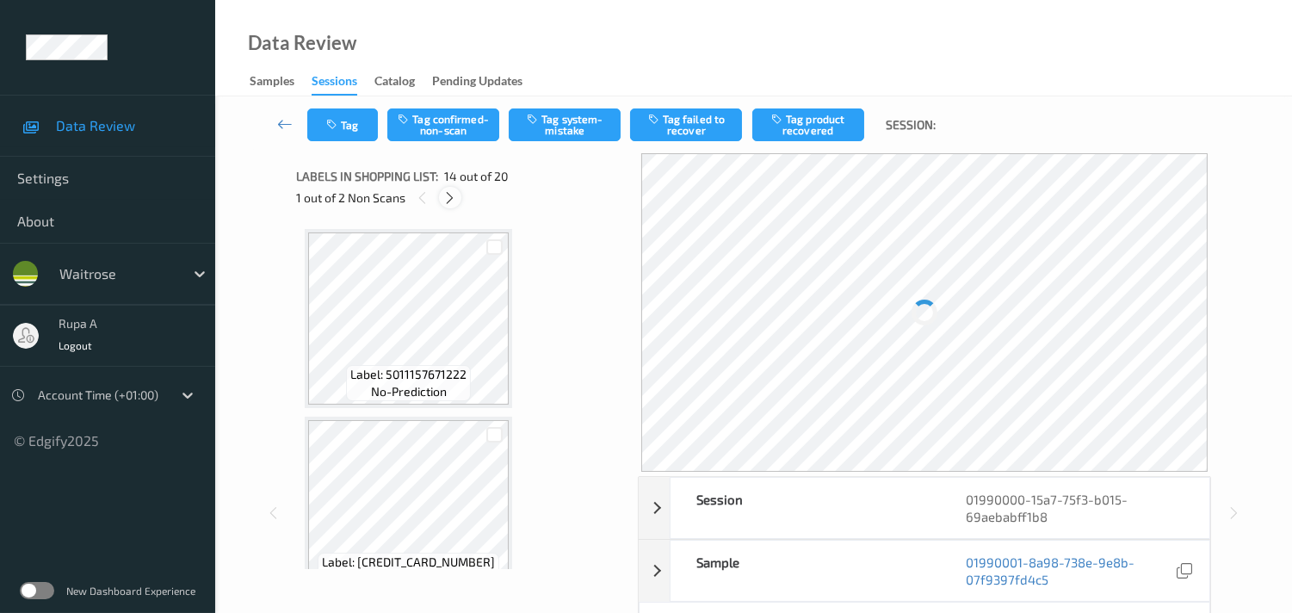
scroll to position [2246, 0]
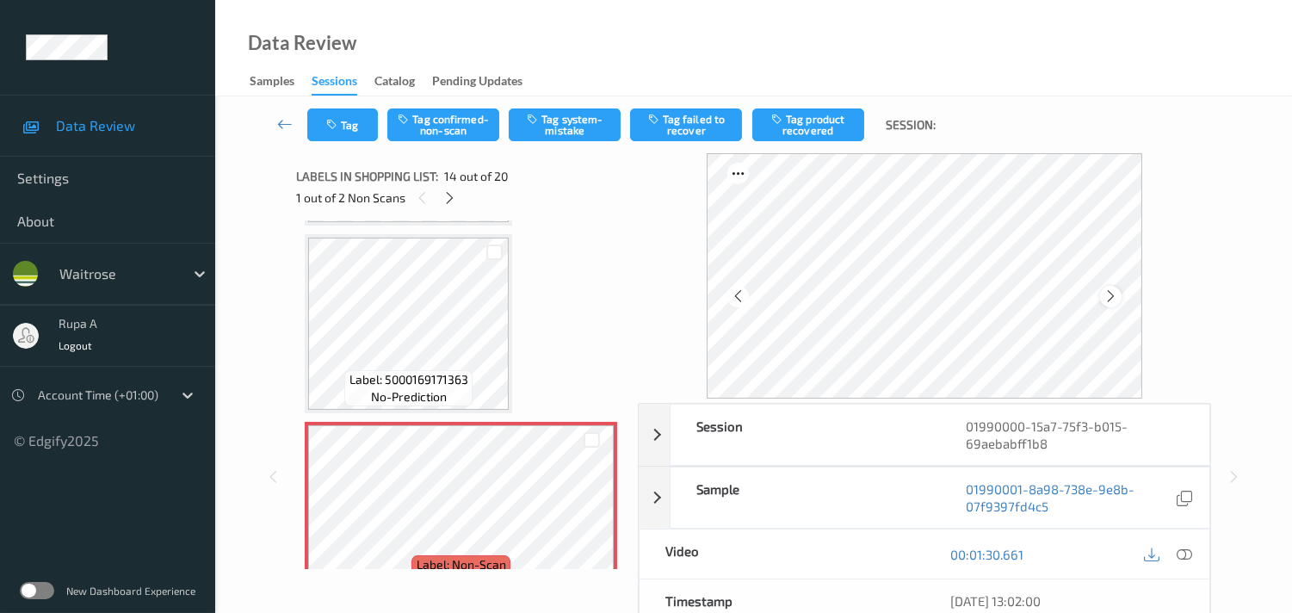
click at [1111, 293] on icon at bounding box center [1110, 295] width 15 height 15
click at [446, 196] on icon at bounding box center [449, 197] width 15 height 15
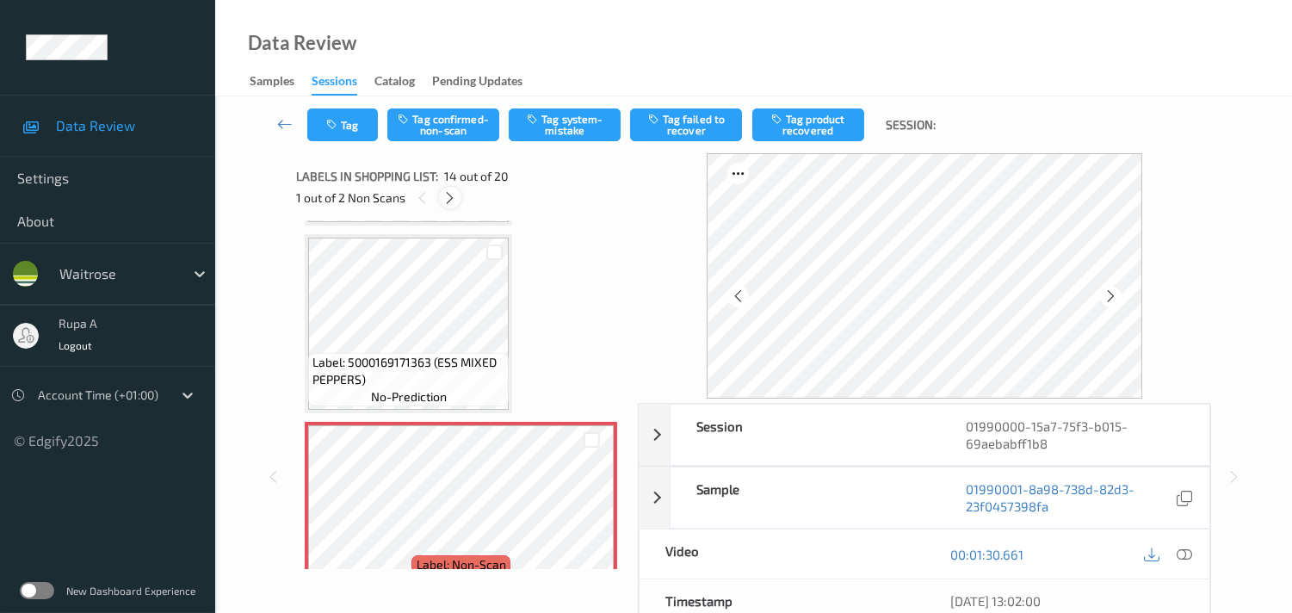
scroll to position [2432, 0]
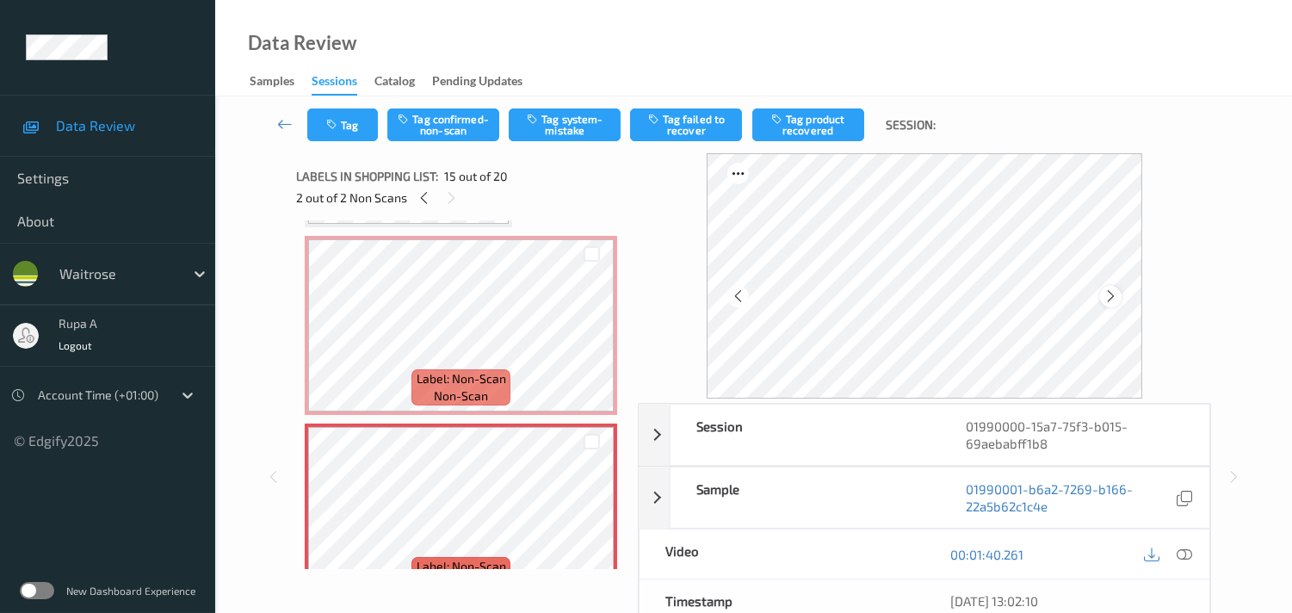
click at [1110, 293] on icon at bounding box center [1110, 295] width 15 height 15
click at [1111, 293] on icon at bounding box center [1110, 295] width 15 height 15
click at [419, 200] on icon at bounding box center [424, 197] width 15 height 15
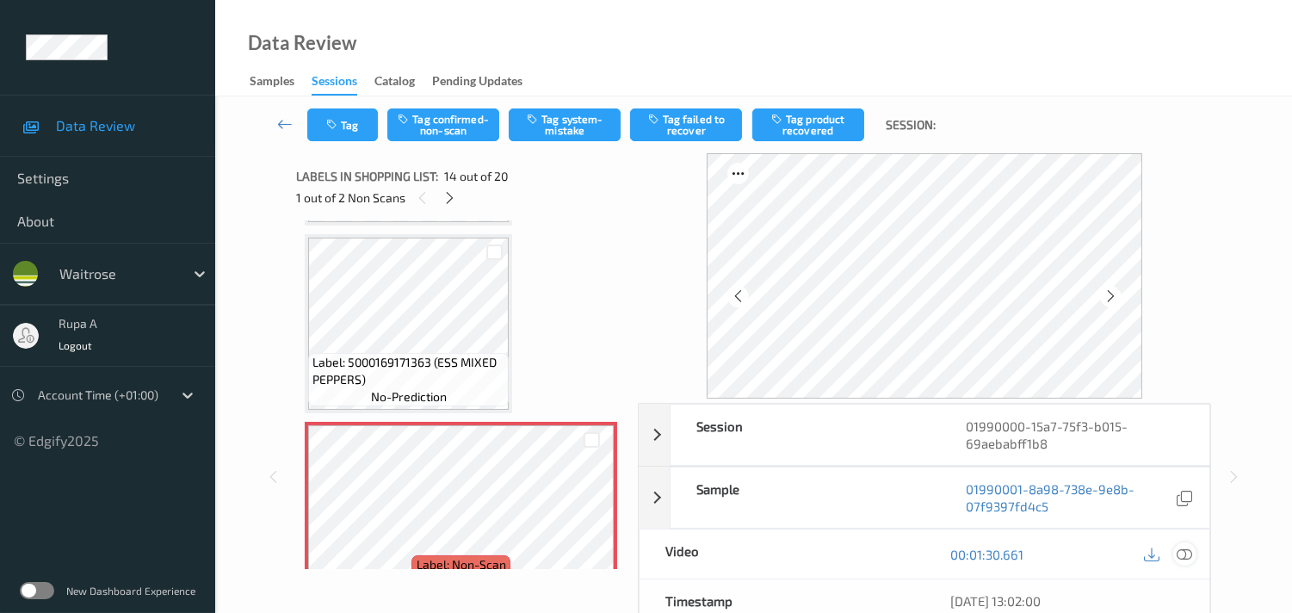
click at [1191, 552] on icon at bounding box center [1183, 553] width 15 height 15
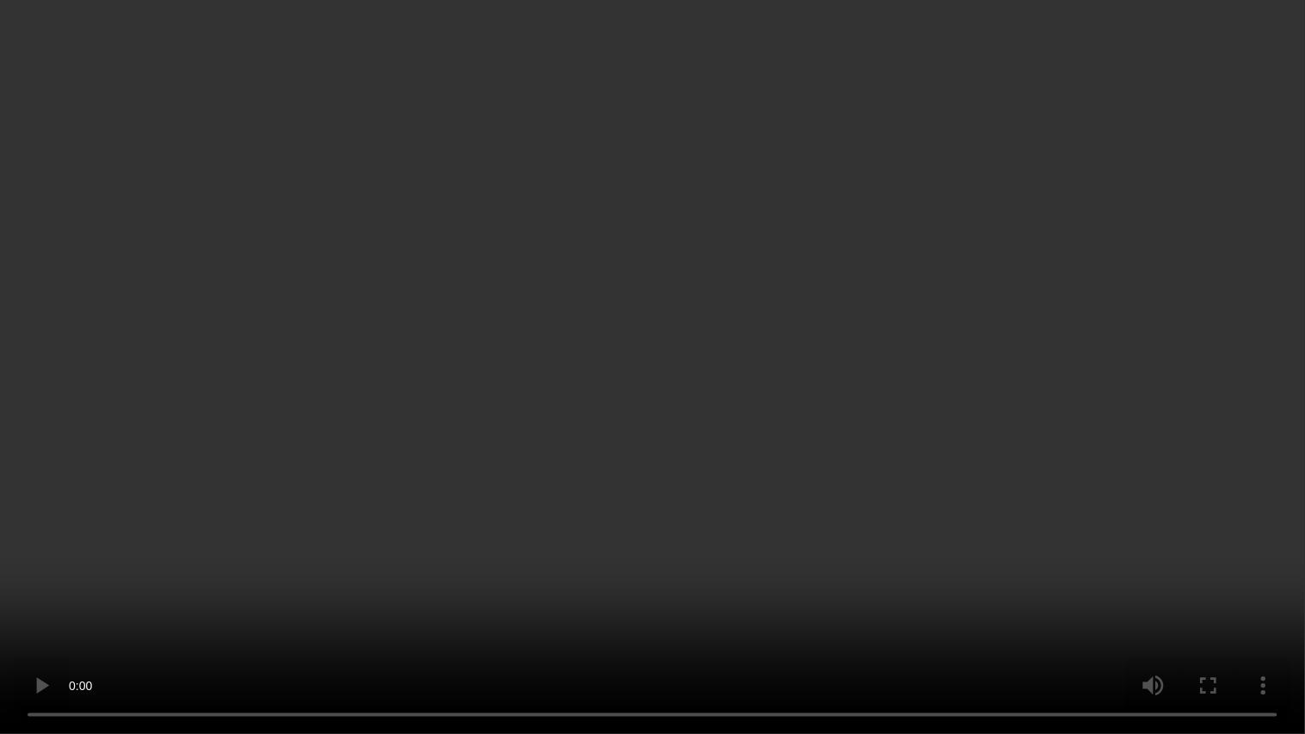
click at [709, 219] on video at bounding box center [652, 367] width 1305 height 734
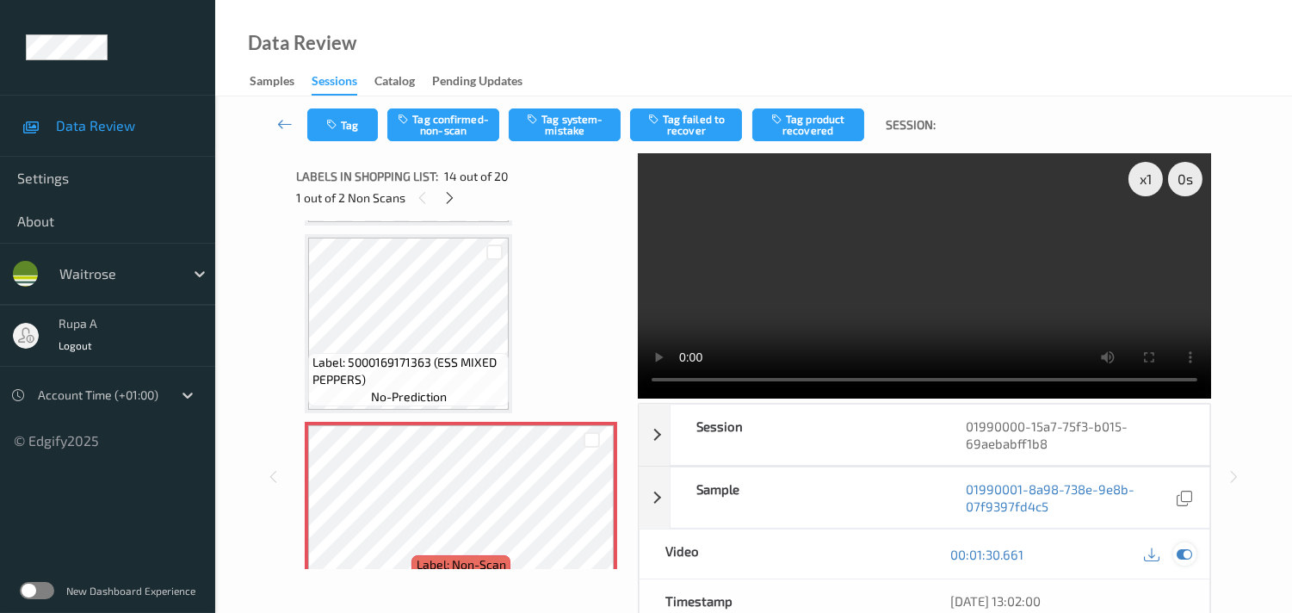
click at [1184, 556] on icon at bounding box center [1183, 553] width 15 height 15
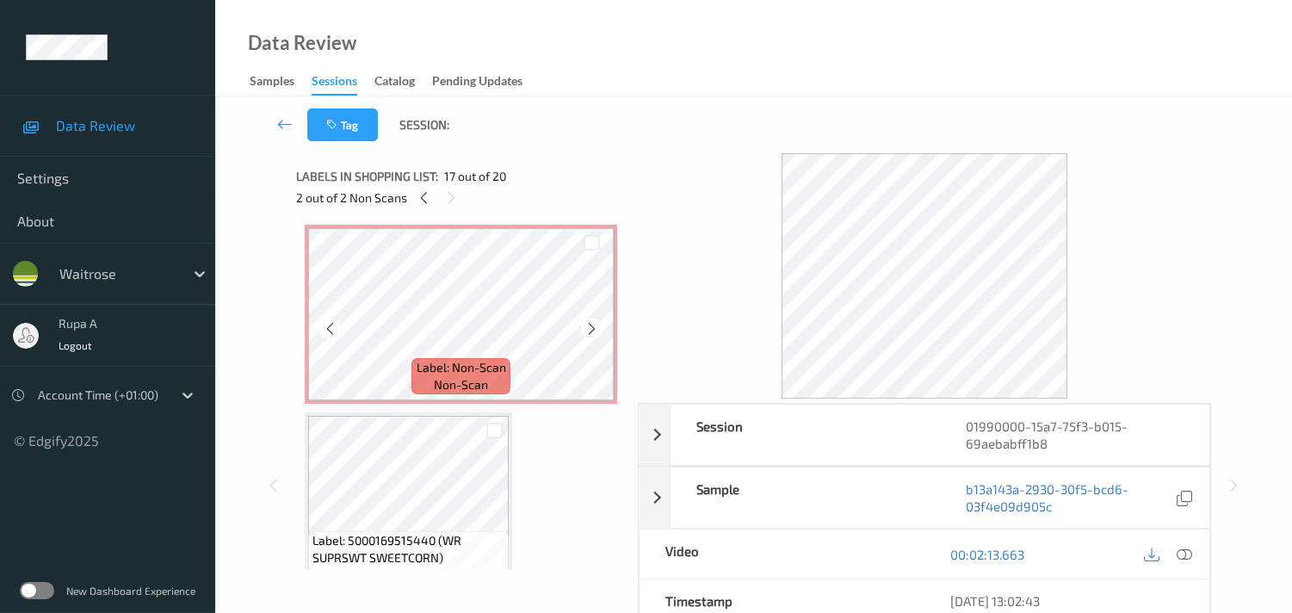
scroll to position [2628, 0]
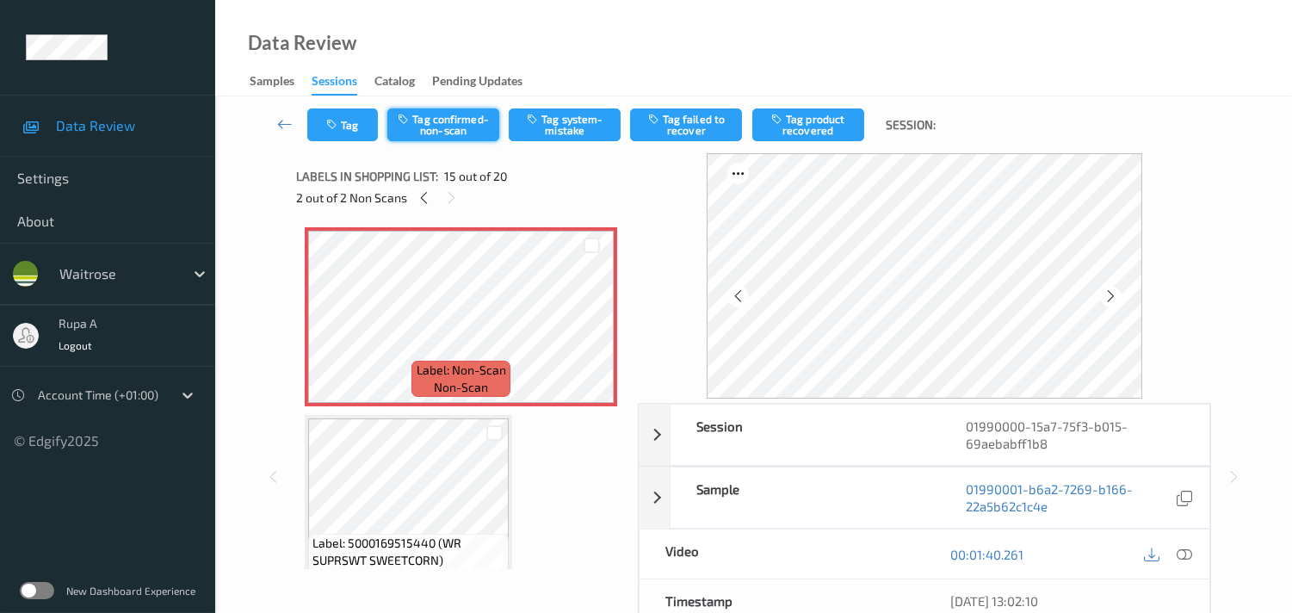
click at [448, 130] on button "Tag confirmed-non-scan" at bounding box center [443, 124] width 112 height 33
click at [824, 127] on button "Tag product recovered" at bounding box center [808, 124] width 112 height 33
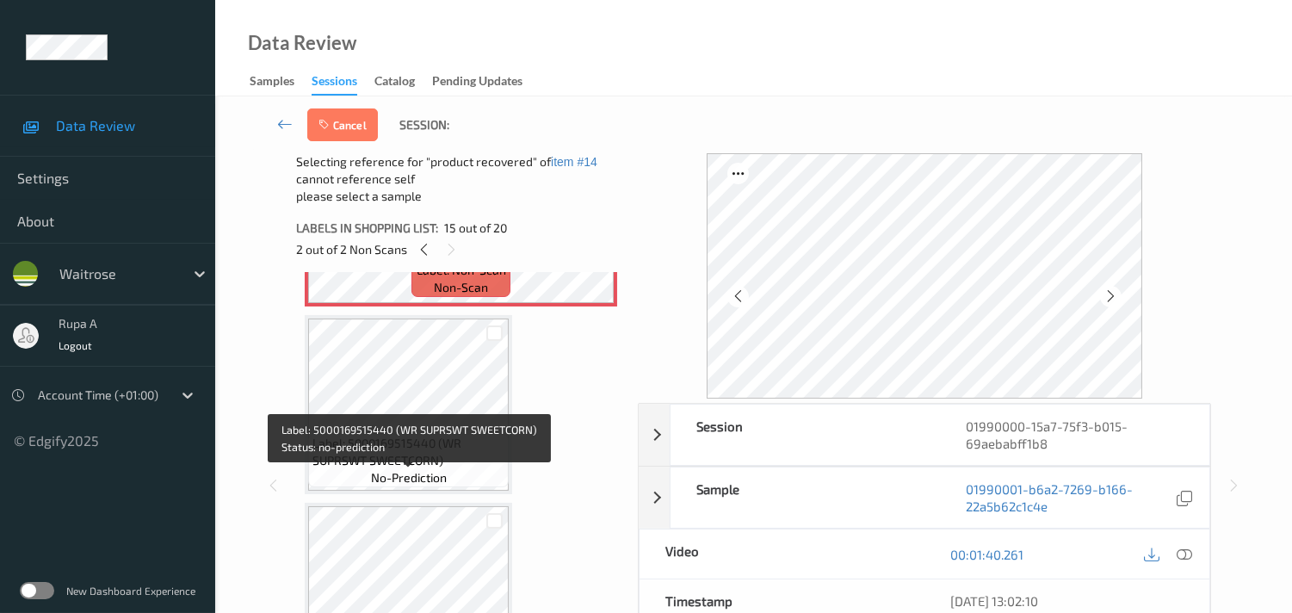
scroll to position [2819, 0]
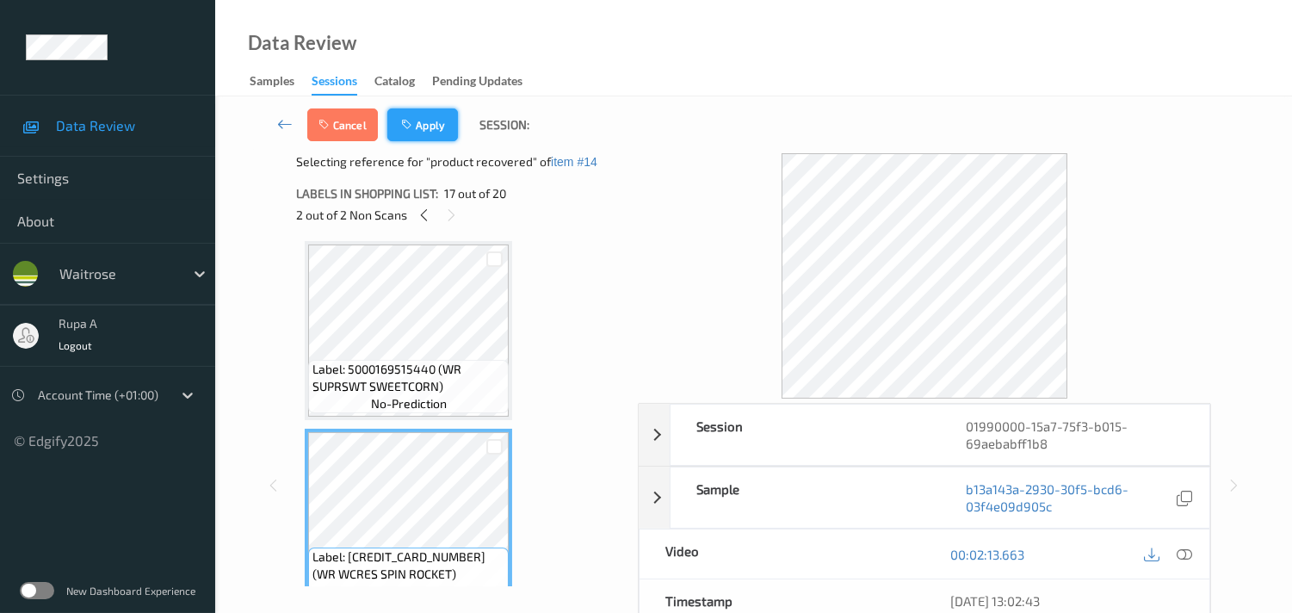
click at [410, 126] on icon "button" at bounding box center [408, 125] width 15 height 12
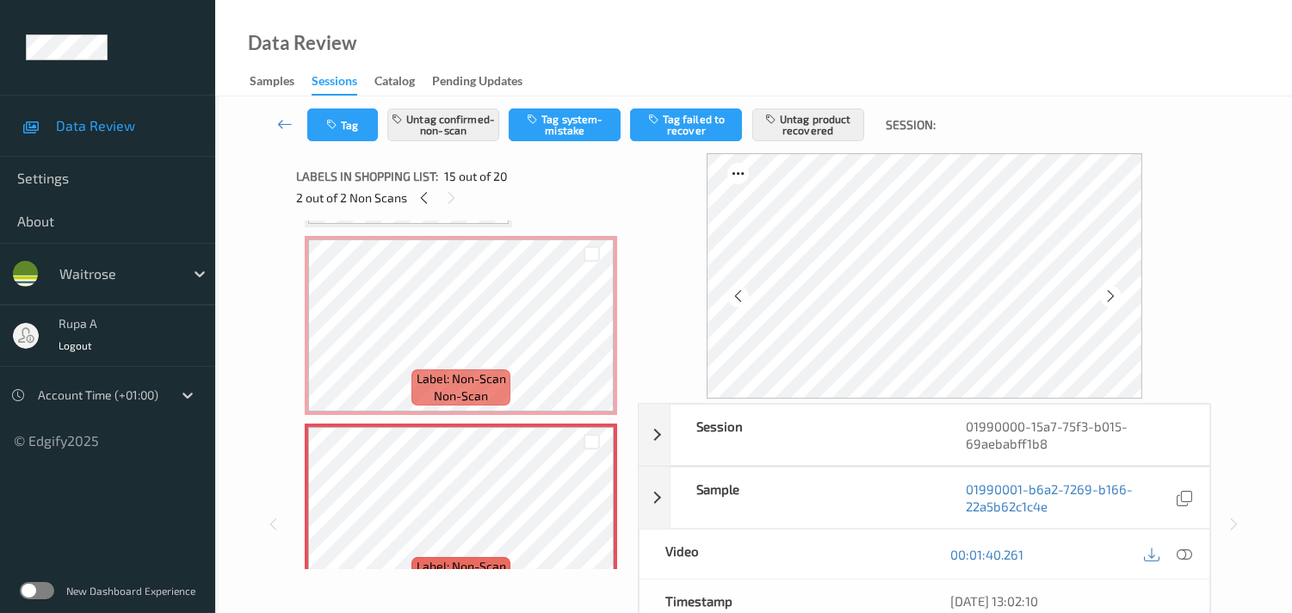
click at [539, 55] on div "Data Review Samples Sessions Catalog Pending Updates" at bounding box center [753, 48] width 1077 height 96
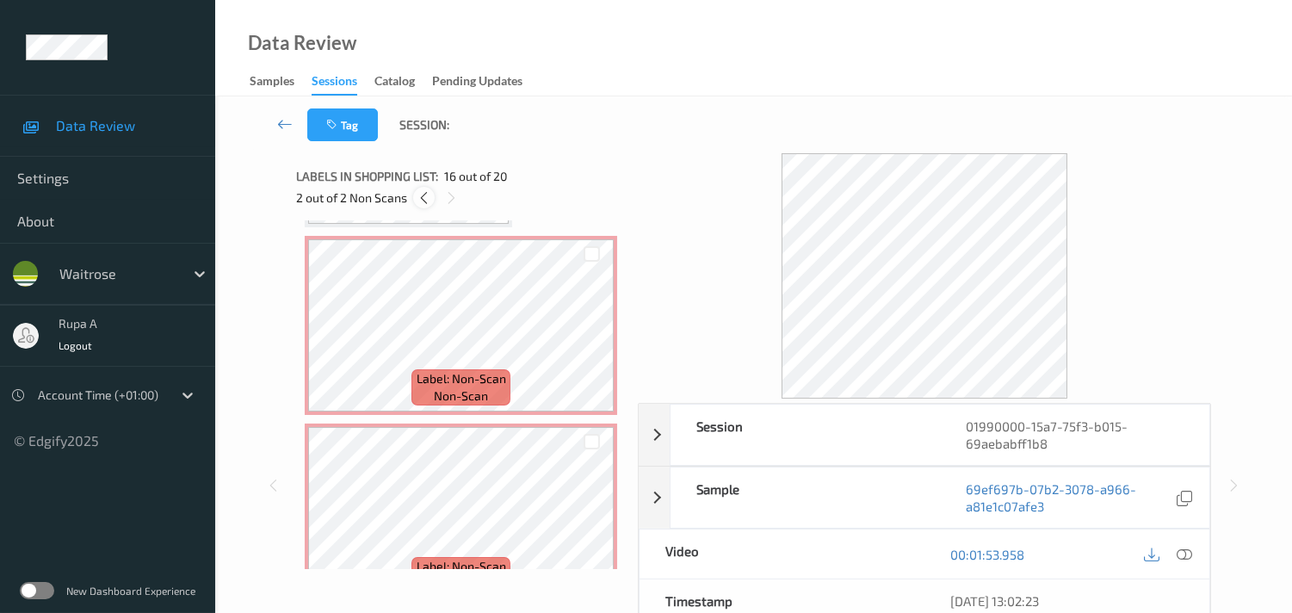
click at [423, 188] on div at bounding box center [424, 198] width 22 height 22
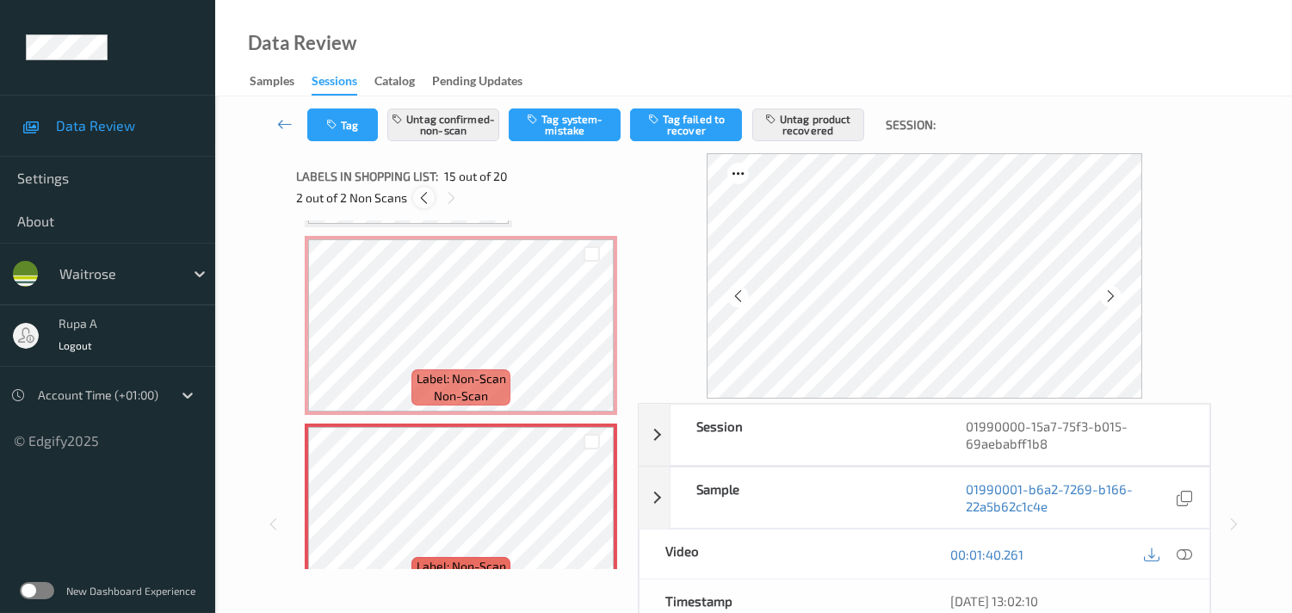
click at [420, 196] on icon at bounding box center [424, 197] width 15 height 15
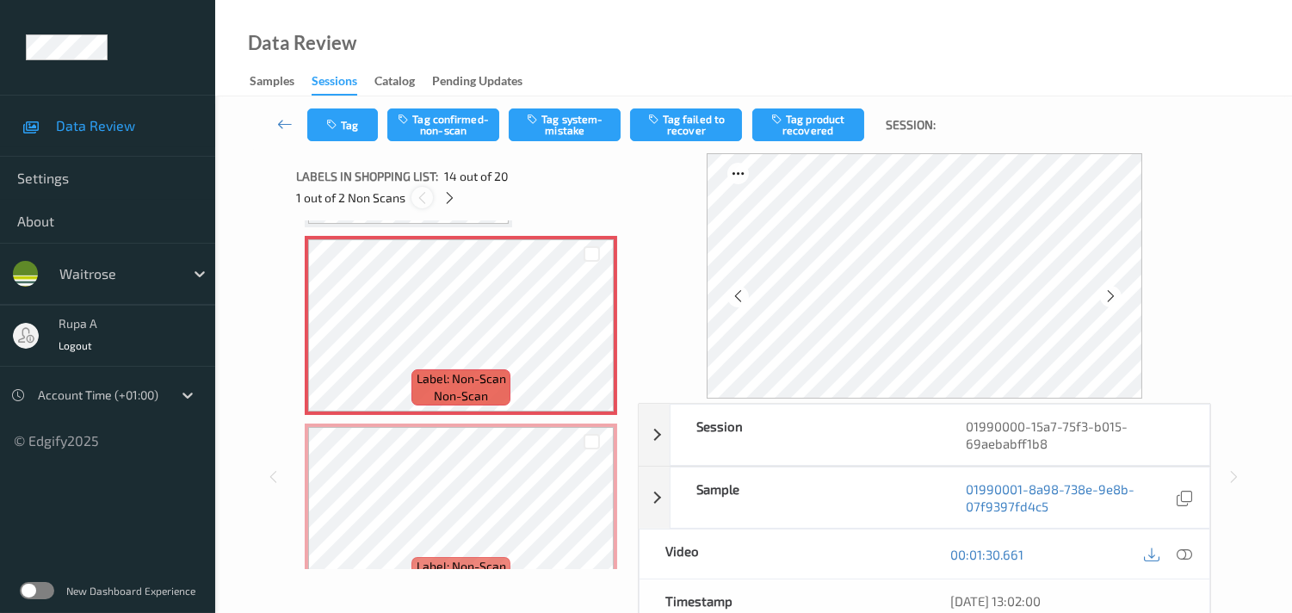
scroll to position [2246, 0]
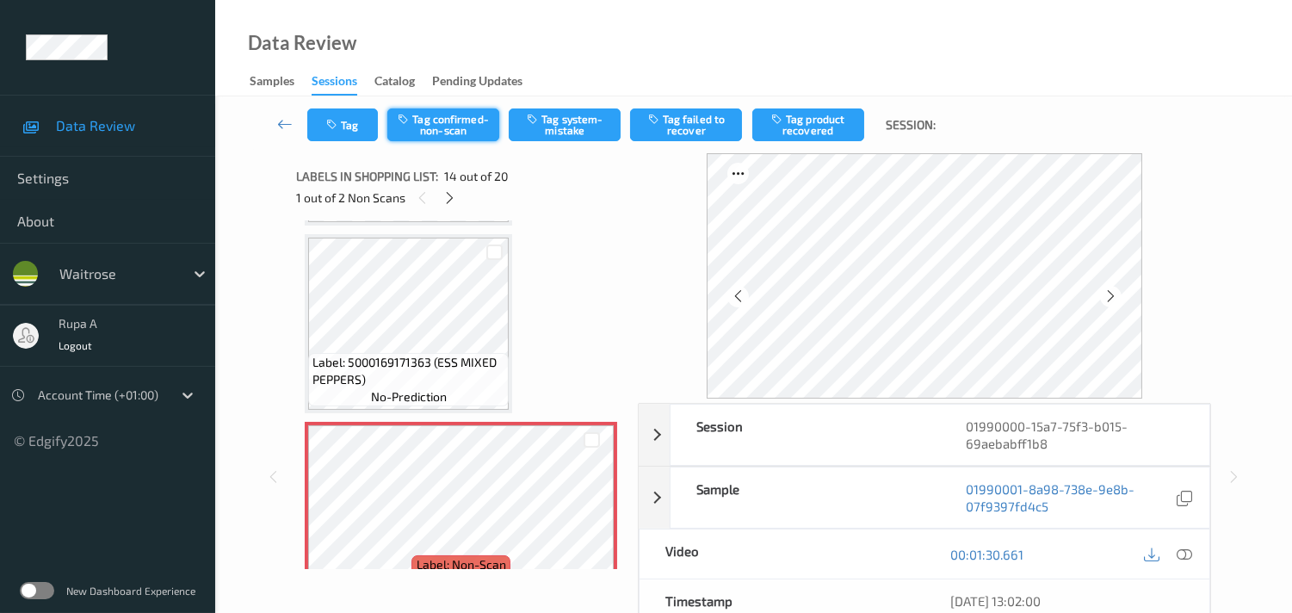
click at [423, 123] on button "Tag confirmed-non-scan" at bounding box center [443, 124] width 112 height 33
click at [797, 127] on button "Tag product recovered" at bounding box center [808, 124] width 112 height 33
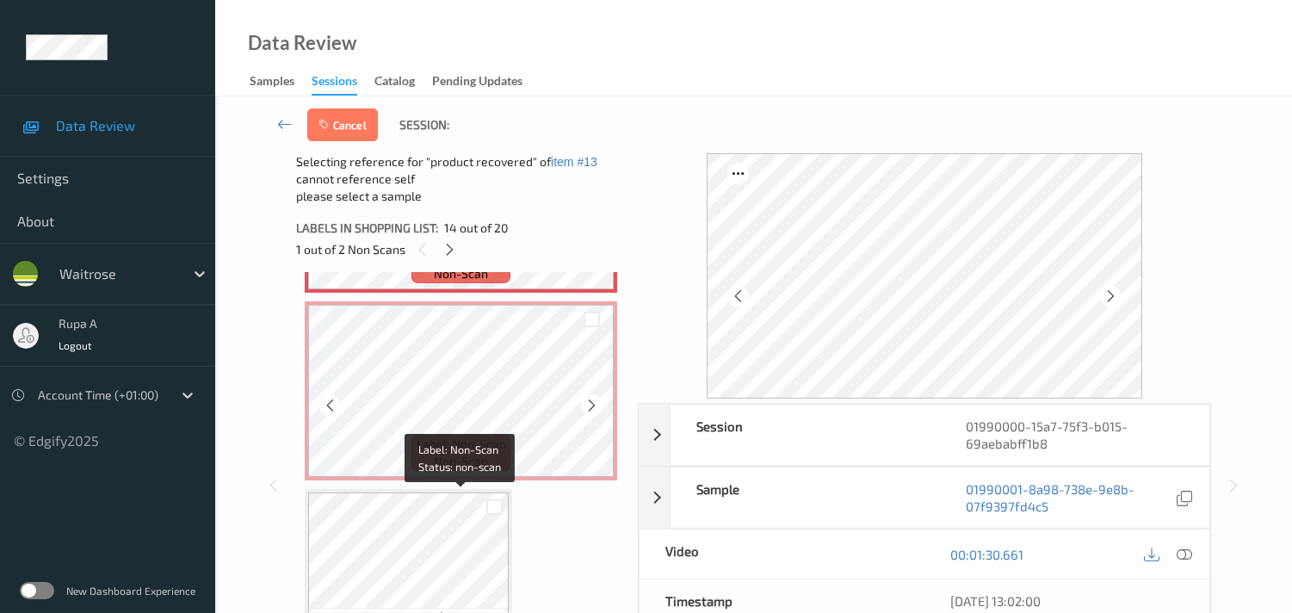
scroll to position [2724, 0]
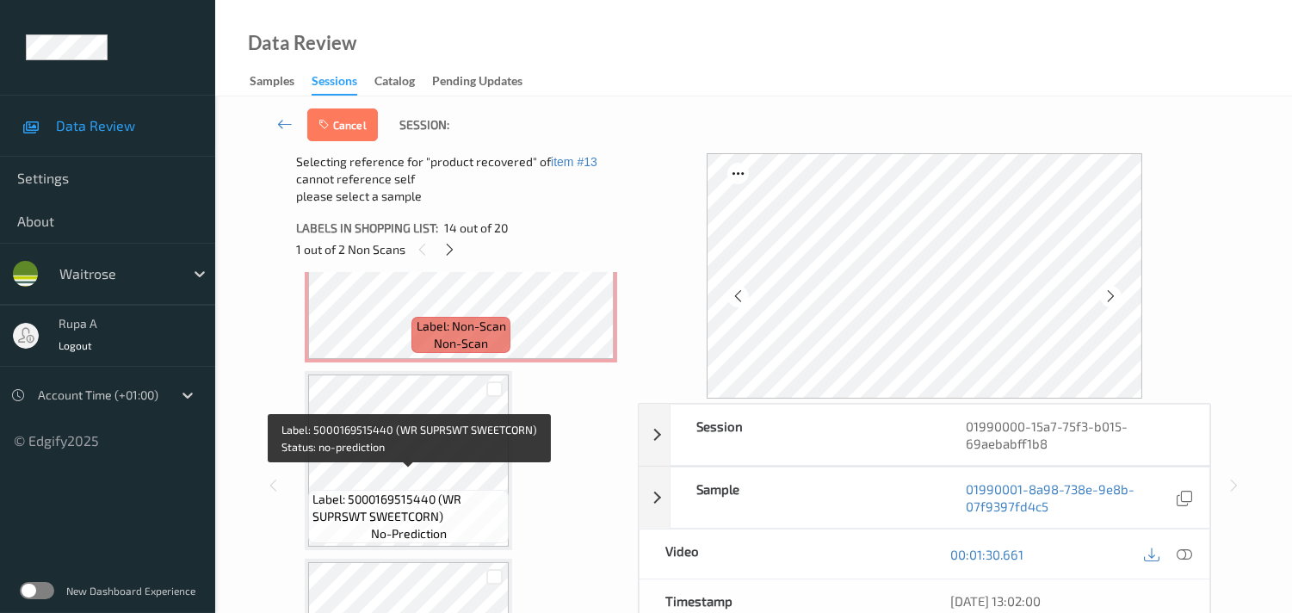
click at [454, 491] on span "Label: 5000169515440 (WR SUPRSWT SWEETCORN)" at bounding box center [408, 508] width 192 height 34
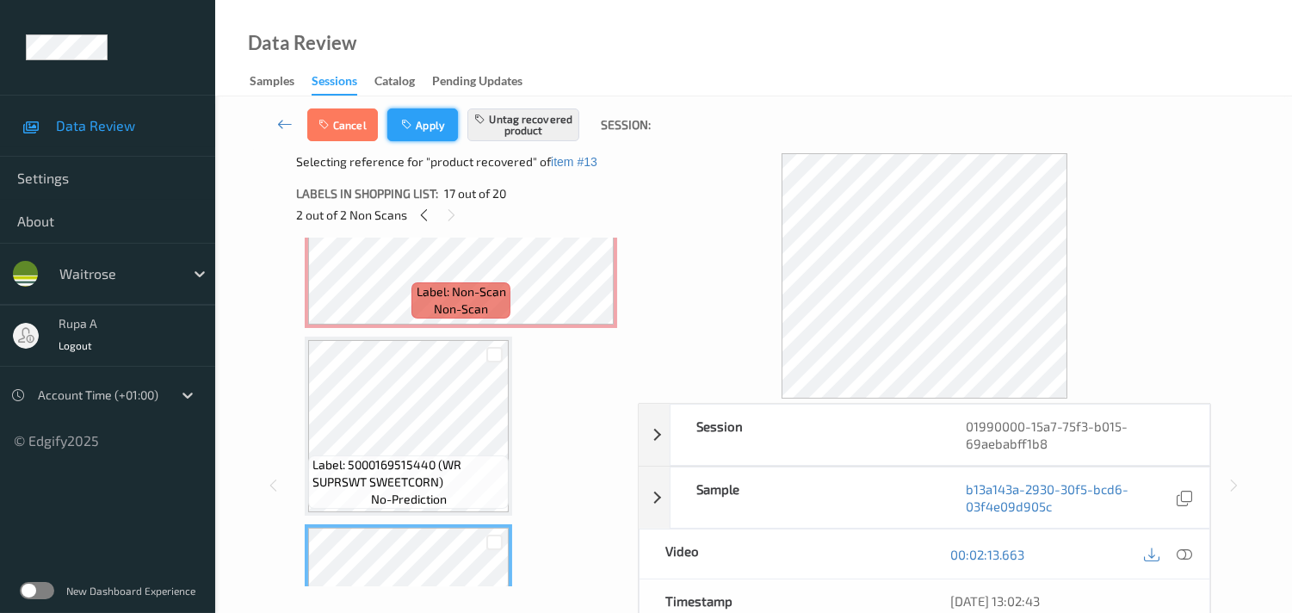
click at [405, 129] on icon "button" at bounding box center [408, 125] width 15 height 12
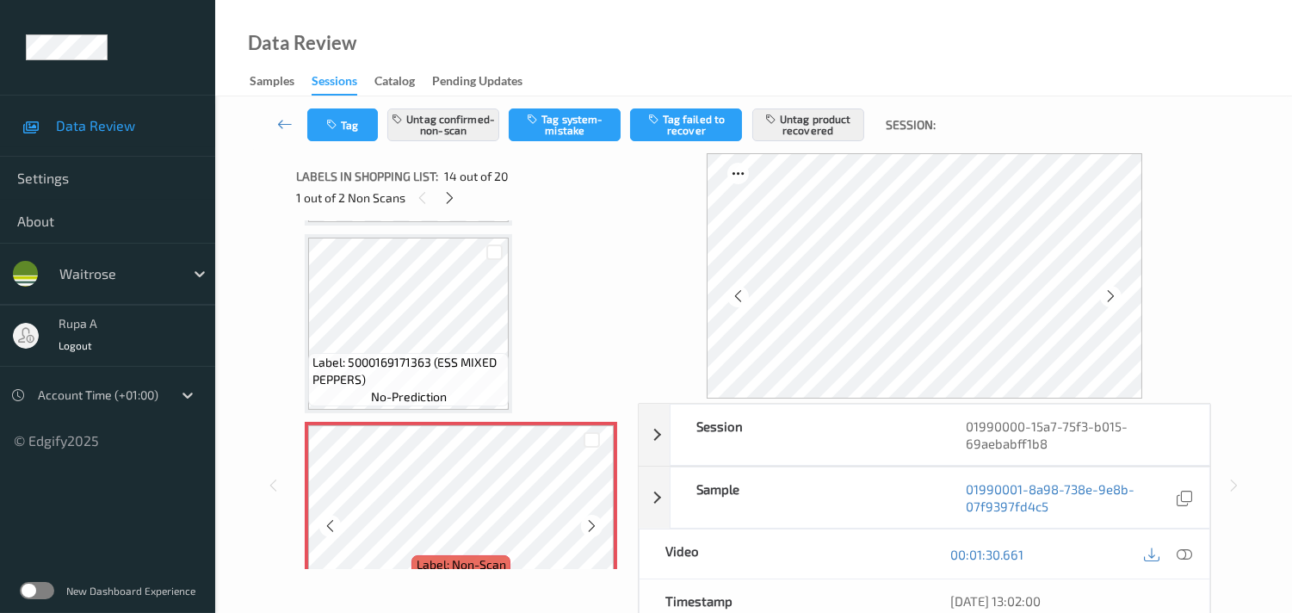
scroll to position [2342, 0]
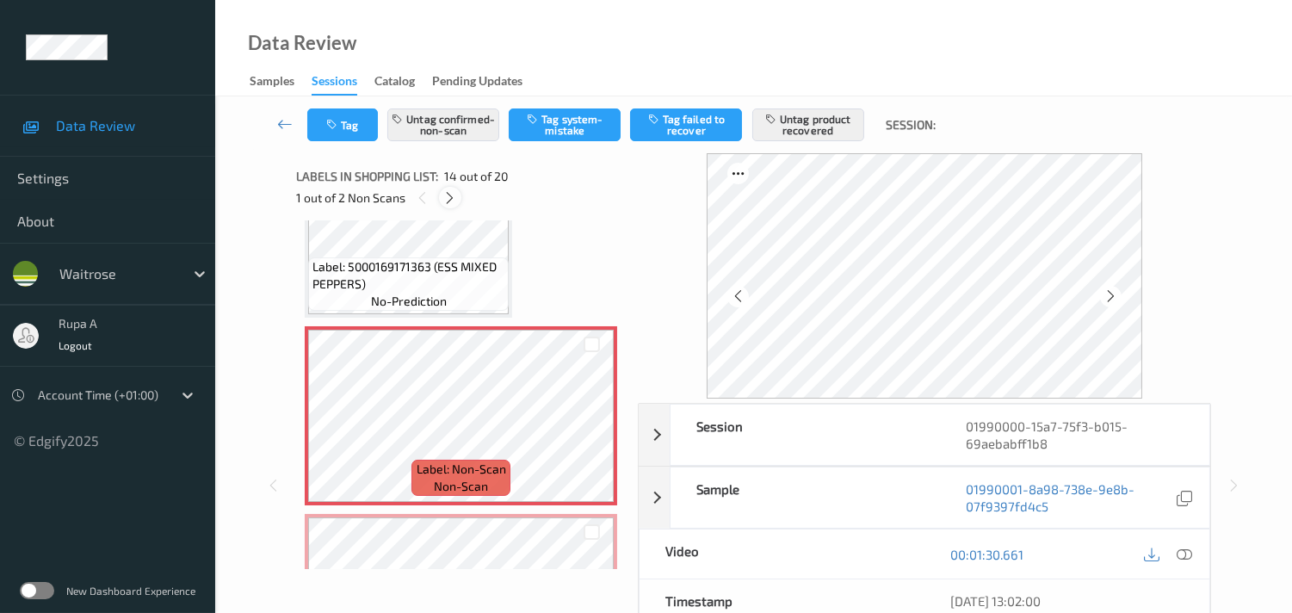
click at [458, 199] on div at bounding box center [450, 198] width 22 height 22
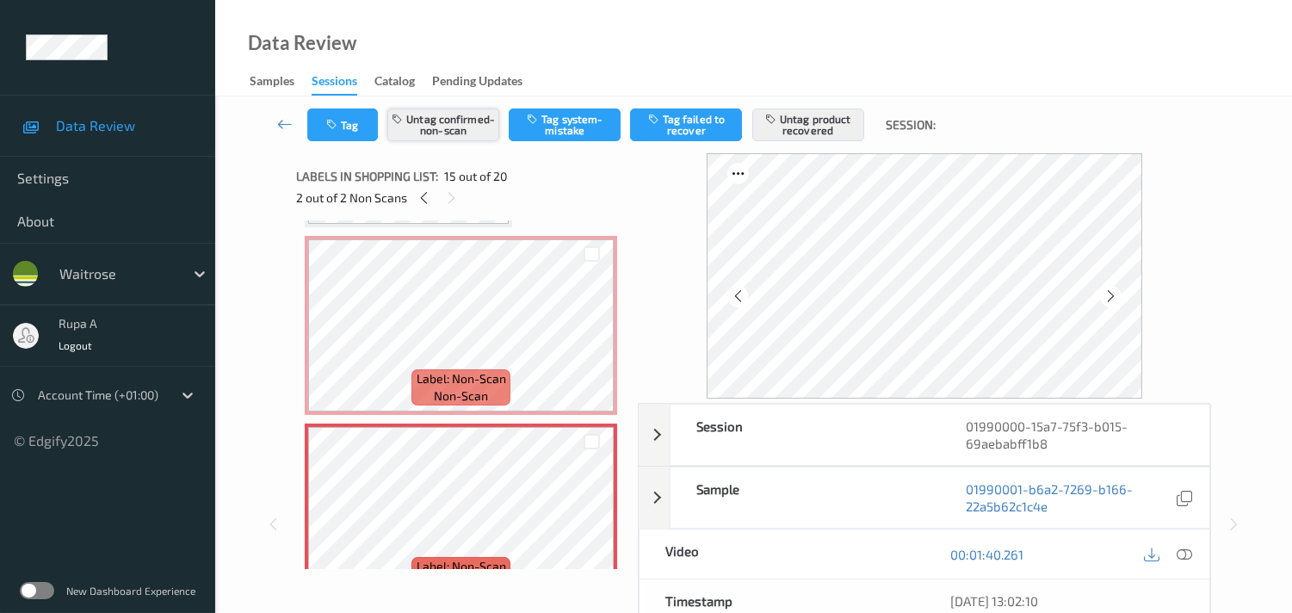
click at [439, 132] on button "Untag confirmed-non-scan" at bounding box center [443, 124] width 112 height 33
click at [818, 122] on button "Untag product recovered" at bounding box center [808, 124] width 112 height 33
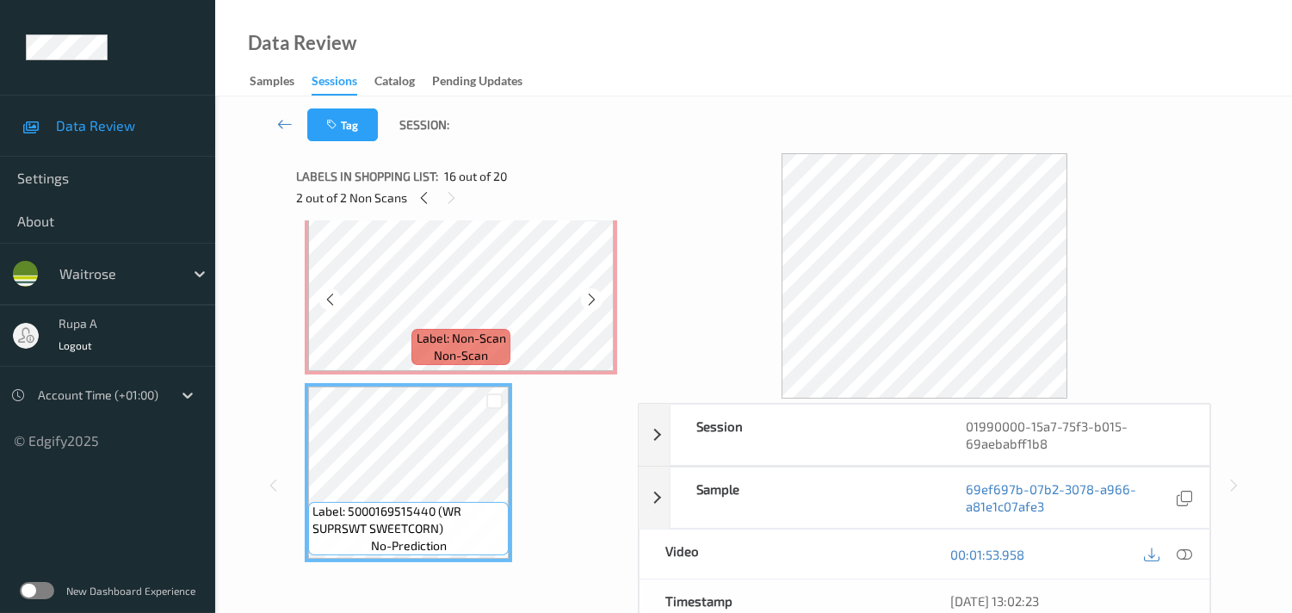
scroll to position [2623, 0]
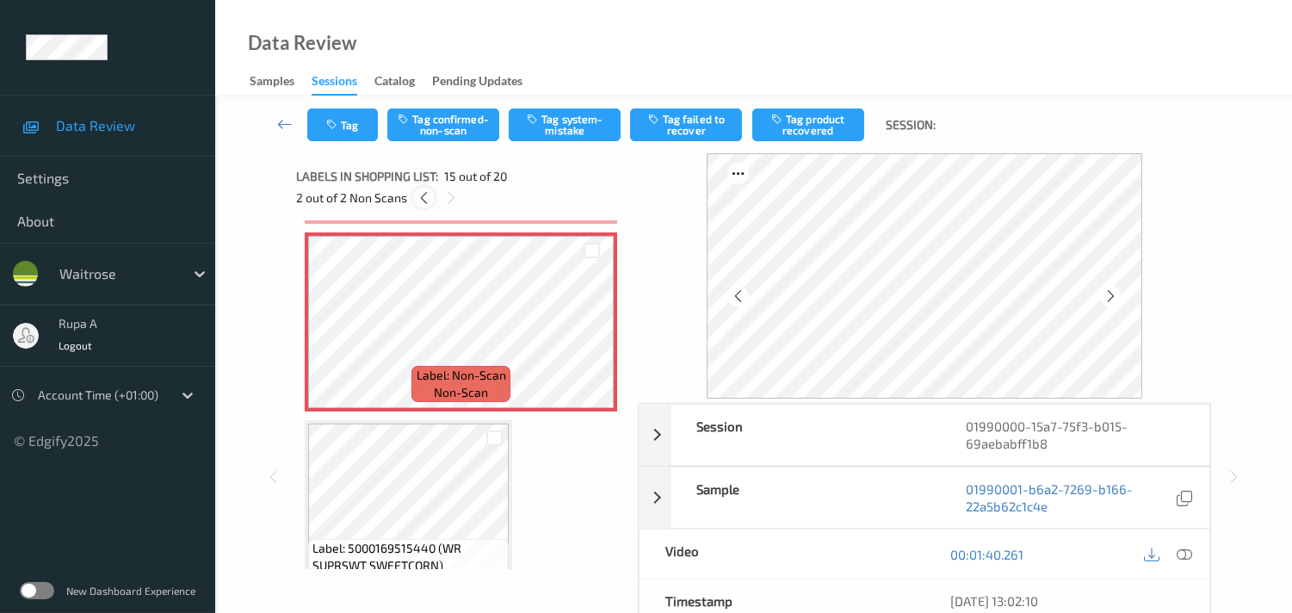
click at [418, 200] on icon at bounding box center [424, 197] width 15 height 15
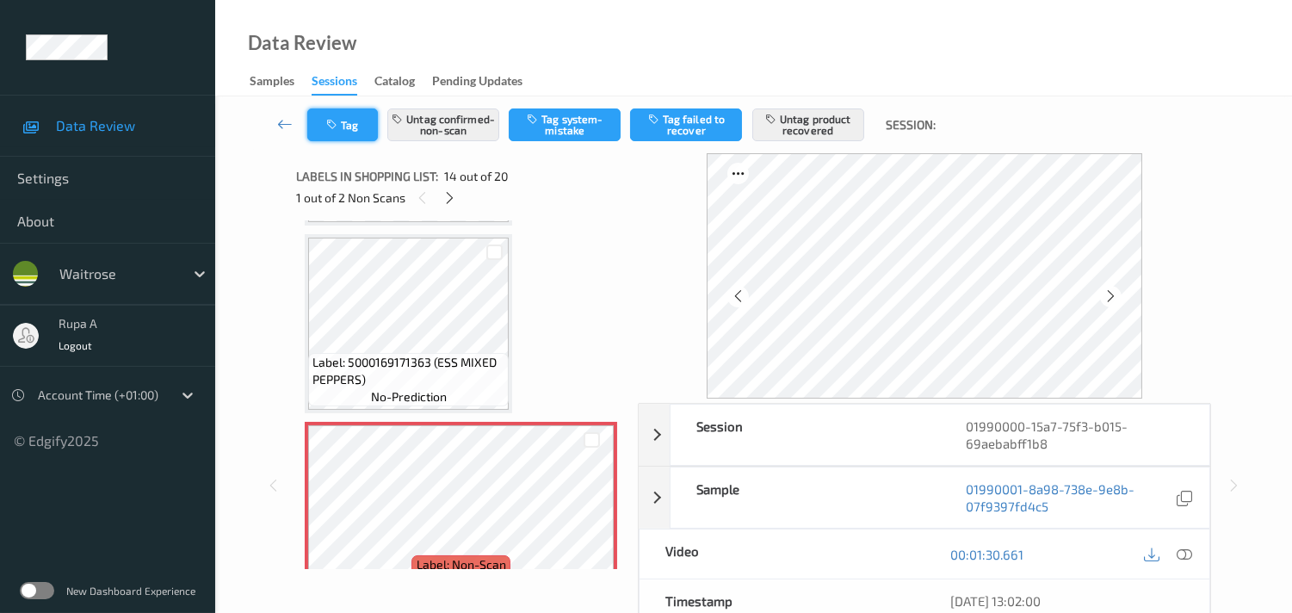
click at [321, 132] on button "Tag" at bounding box center [342, 124] width 71 height 33
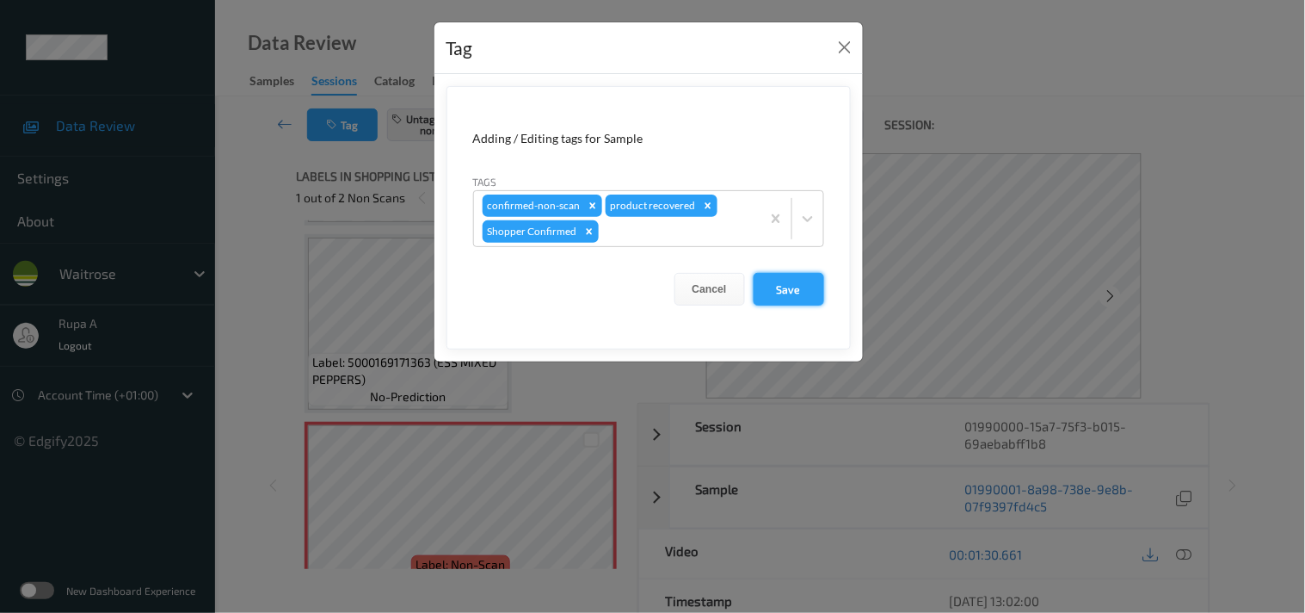
click at [800, 302] on button "Save" at bounding box center [789, 289] width 71 height 33
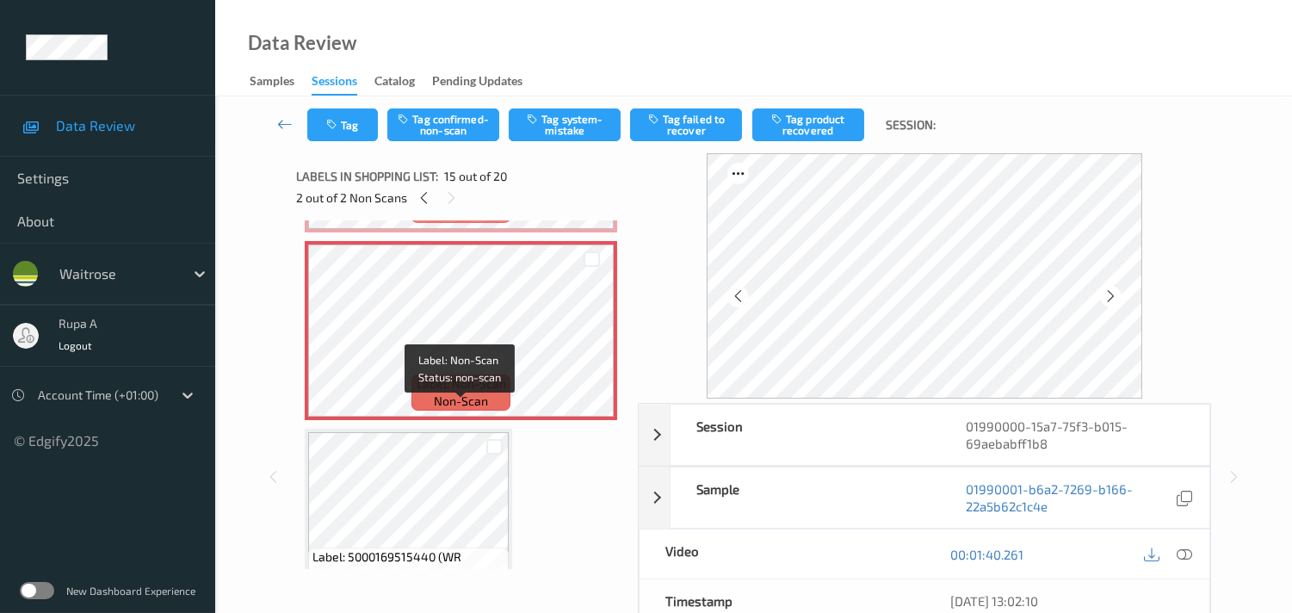
scroll to position [2628, 0]
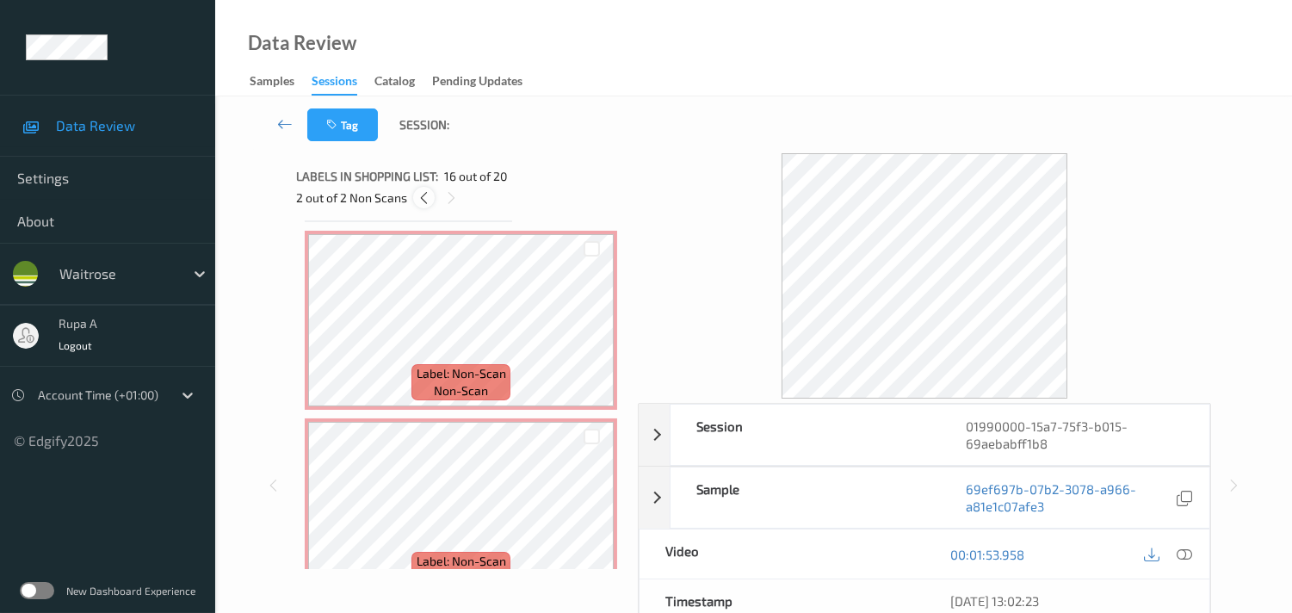
click at [418, 201] on icon at bounding box center [424, 197] width 15 height 15
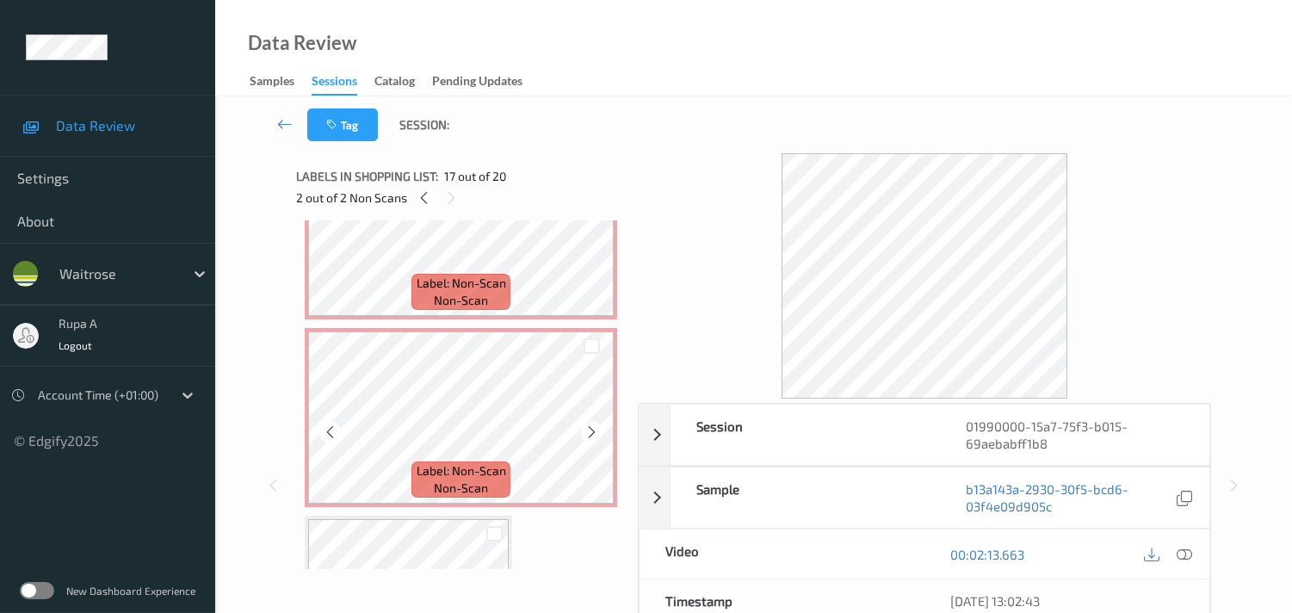
scroll to position [2432, 0]
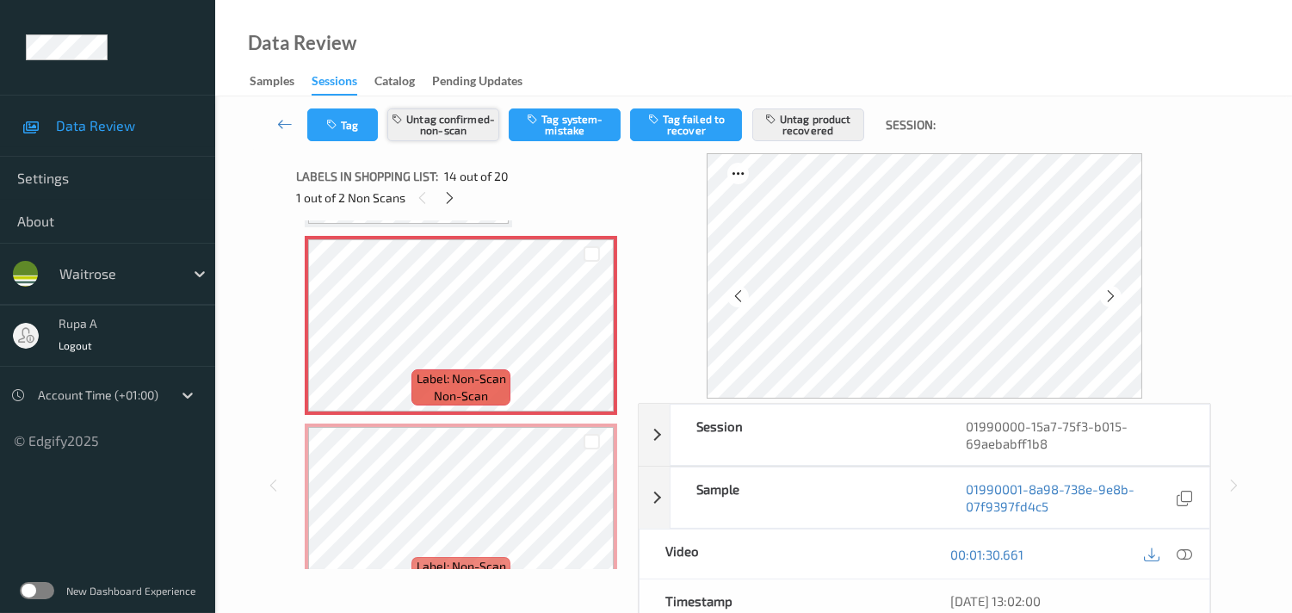
click at [413, 130] on button "Untag confirmed-non-scan" at bounding box center [443, 124] width 112 height 33
click at [804, 117] on button "Untag product recovered" at bounding box center [808, 124] width 112 height 33
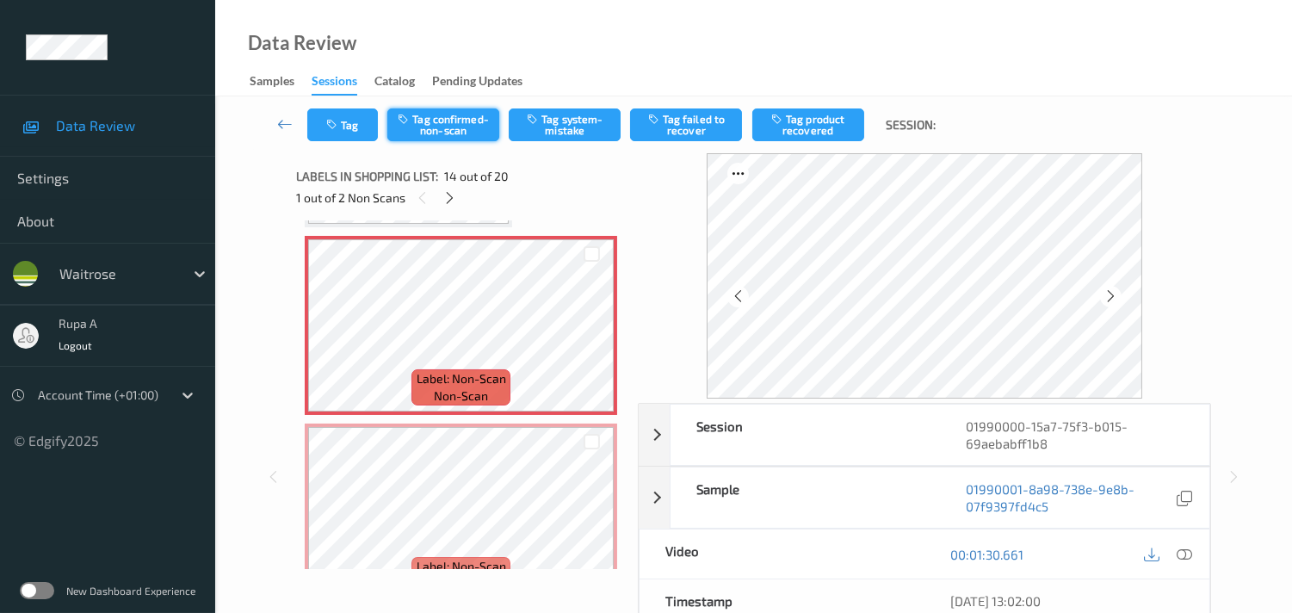
click at [435, 126] on button "Tag confirmed-non-scan" at bounding box center [443, 124] width 112 height 33
click at [827, 127] on button "Tag product recovered" at bounding box center [808, 124] width 112 height 33
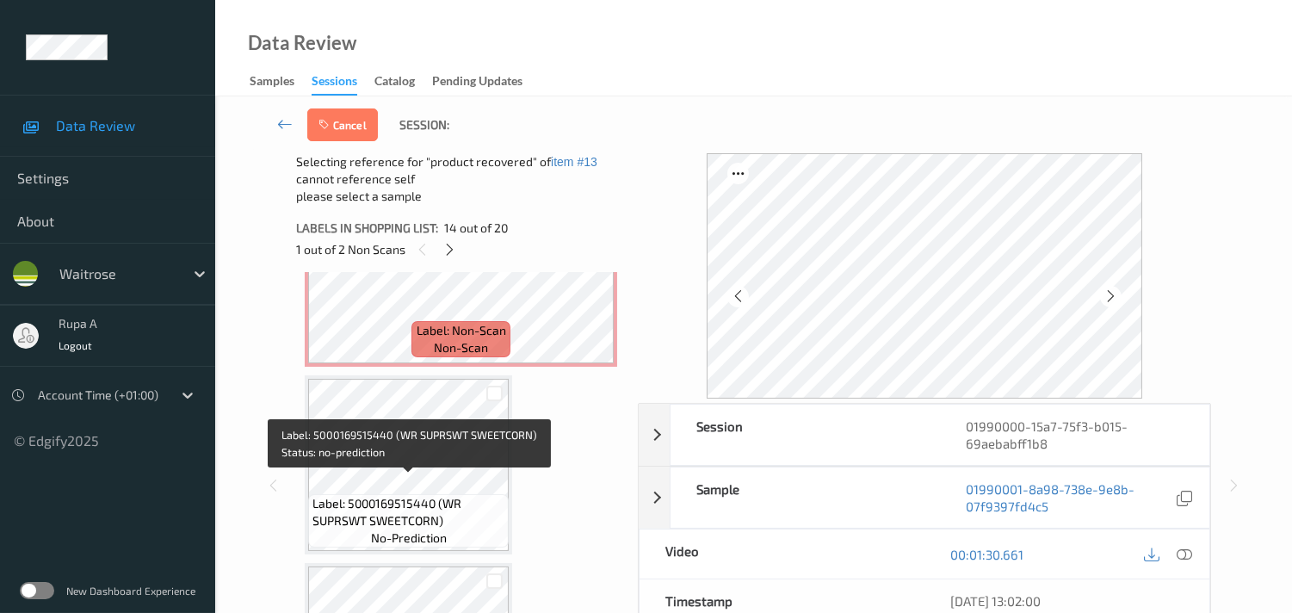
scroll to position [2815, 0]
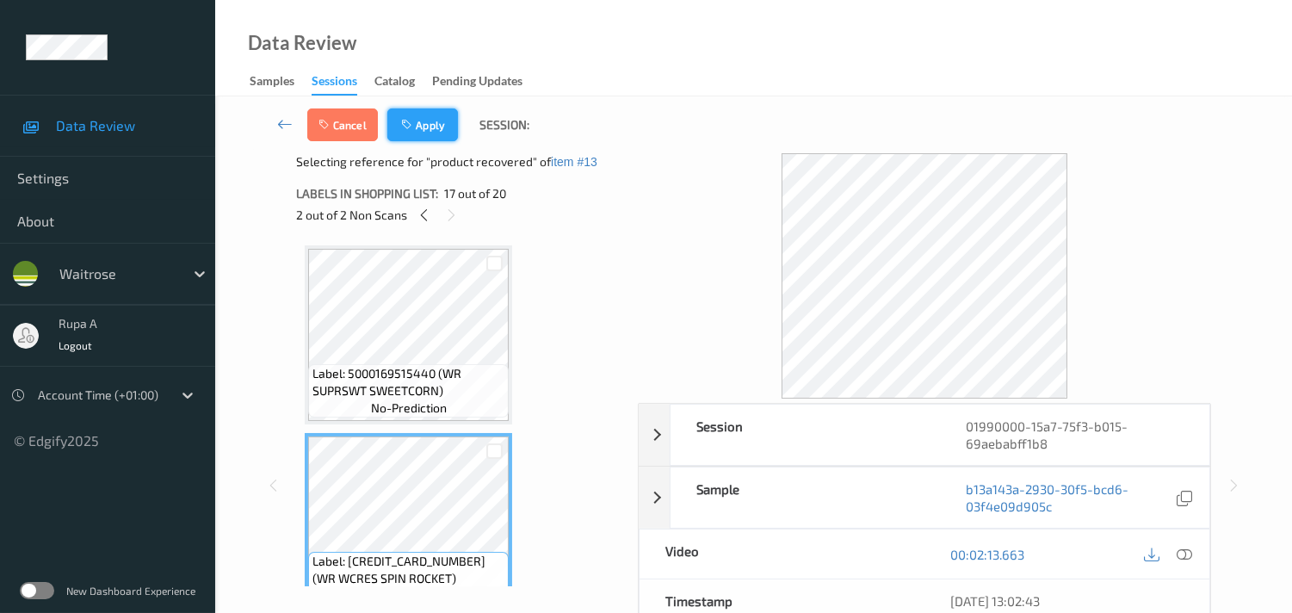
click at [430, 130] on button "Apply" at bounding box center [422, 124] width 71 height 33
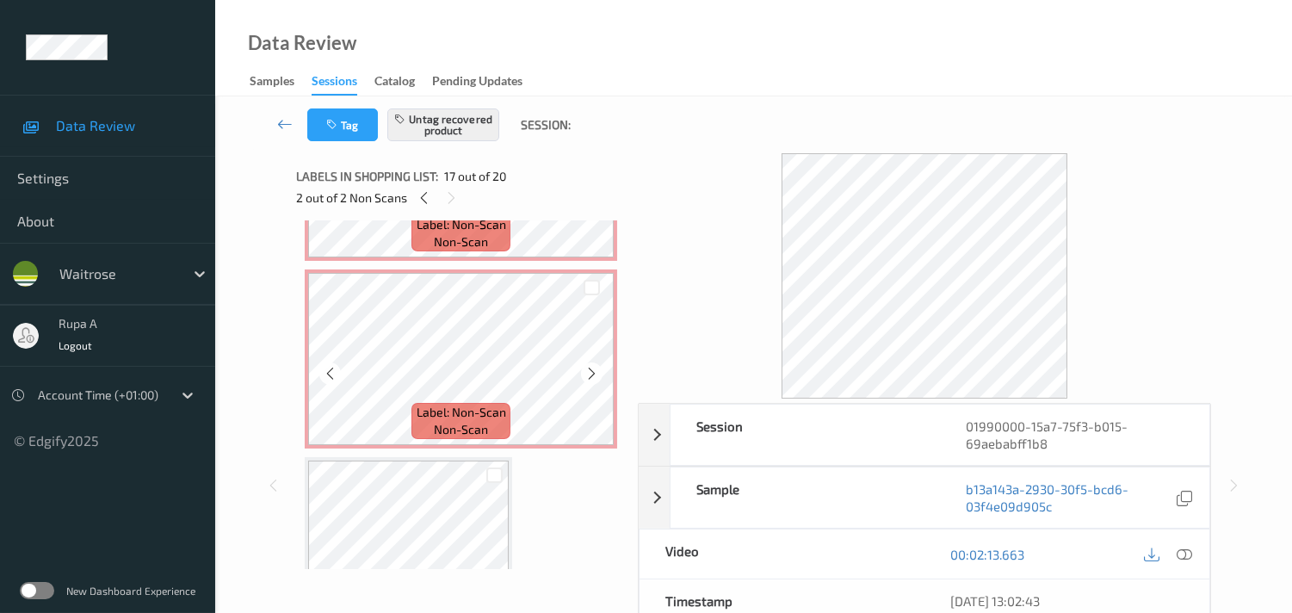
scroll to position [2533, 0]
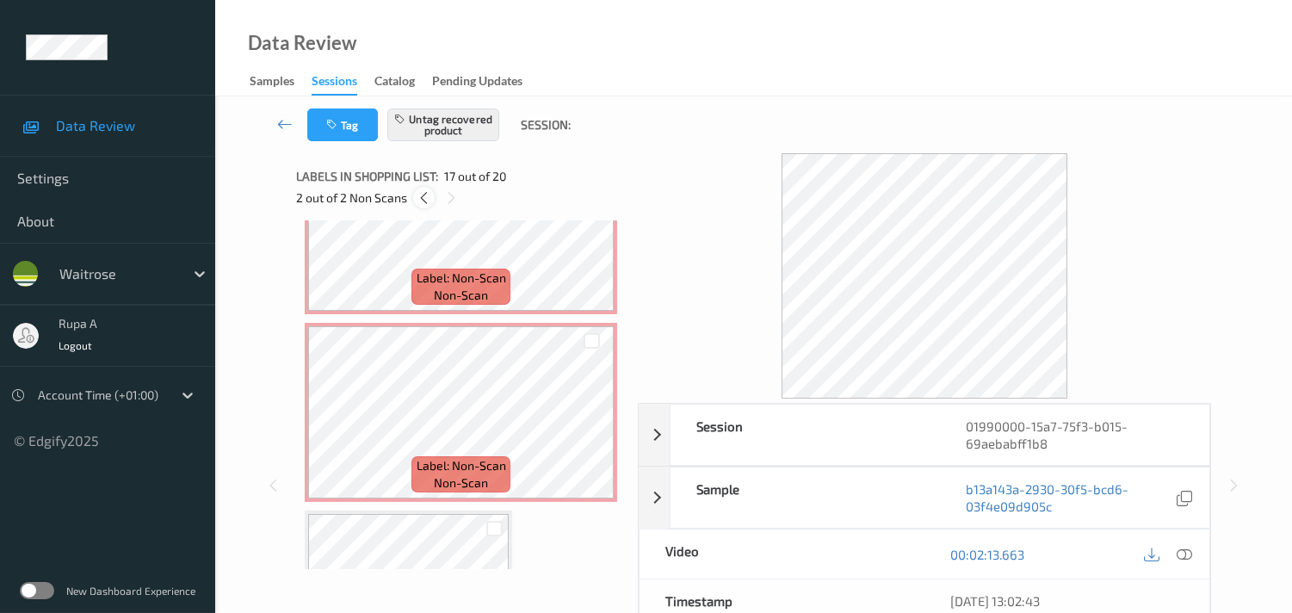
click at [418, 202] on icon at bounding box center [424, 197] width 15 height 15
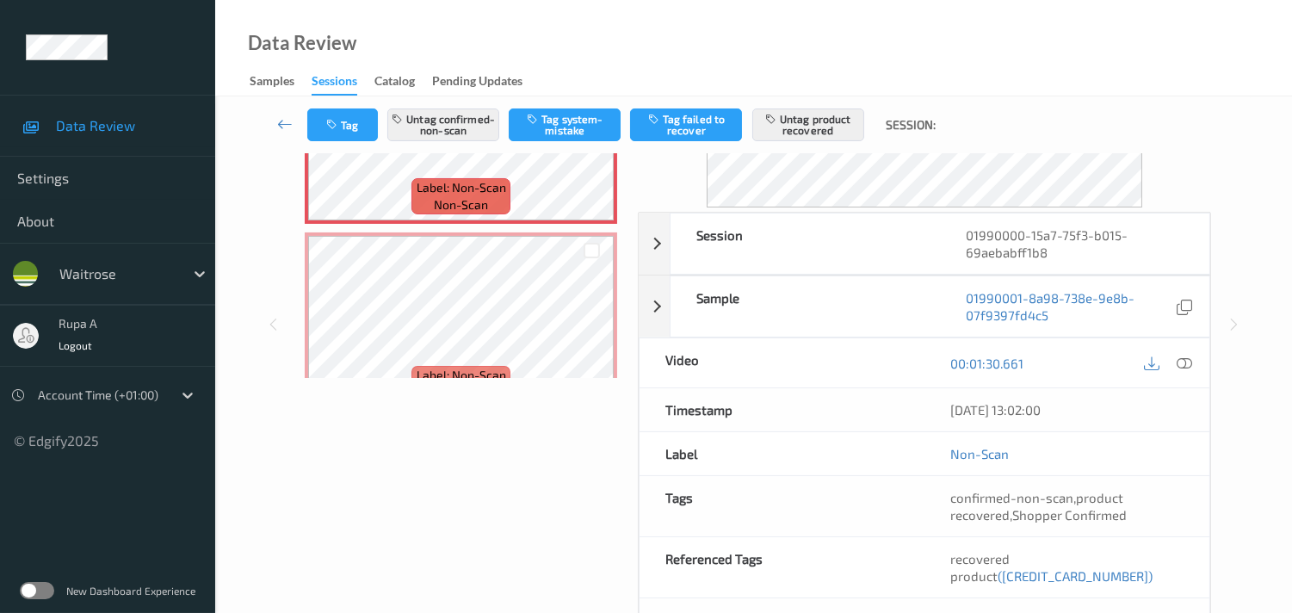
scroll to position [0, 0]
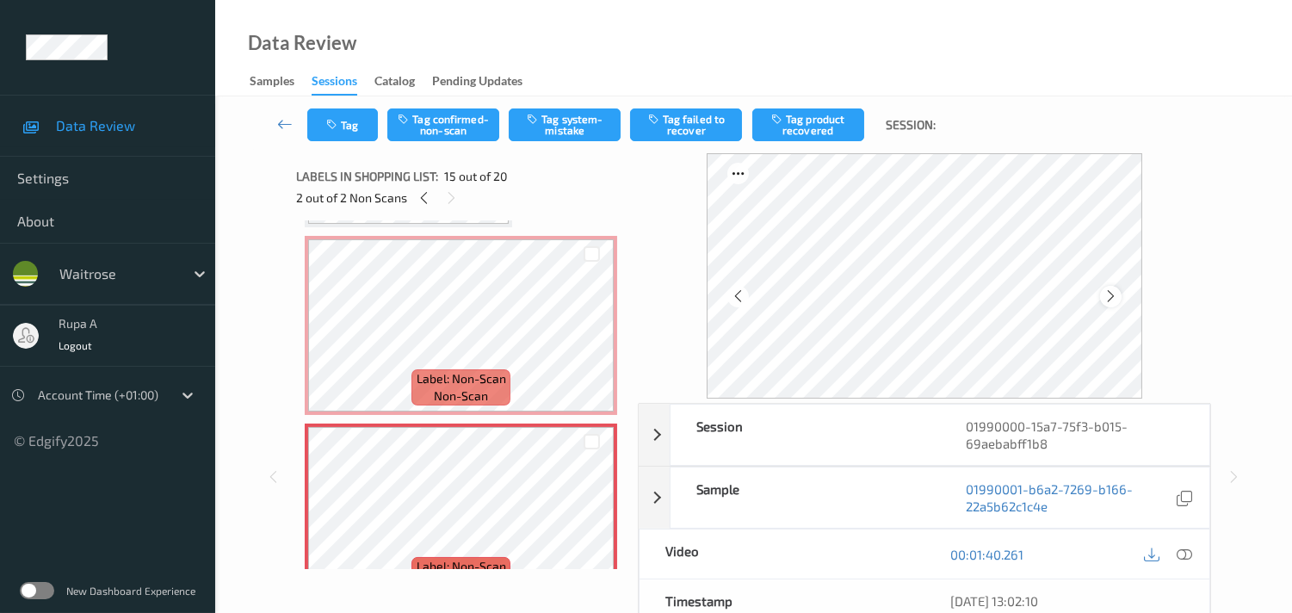
click at [1116, 297] on icon at bounding box center [1110, 295] width 15 height 15
click at [1182, 548] on icon at bounding box center [1183, 553] width 15 height 15
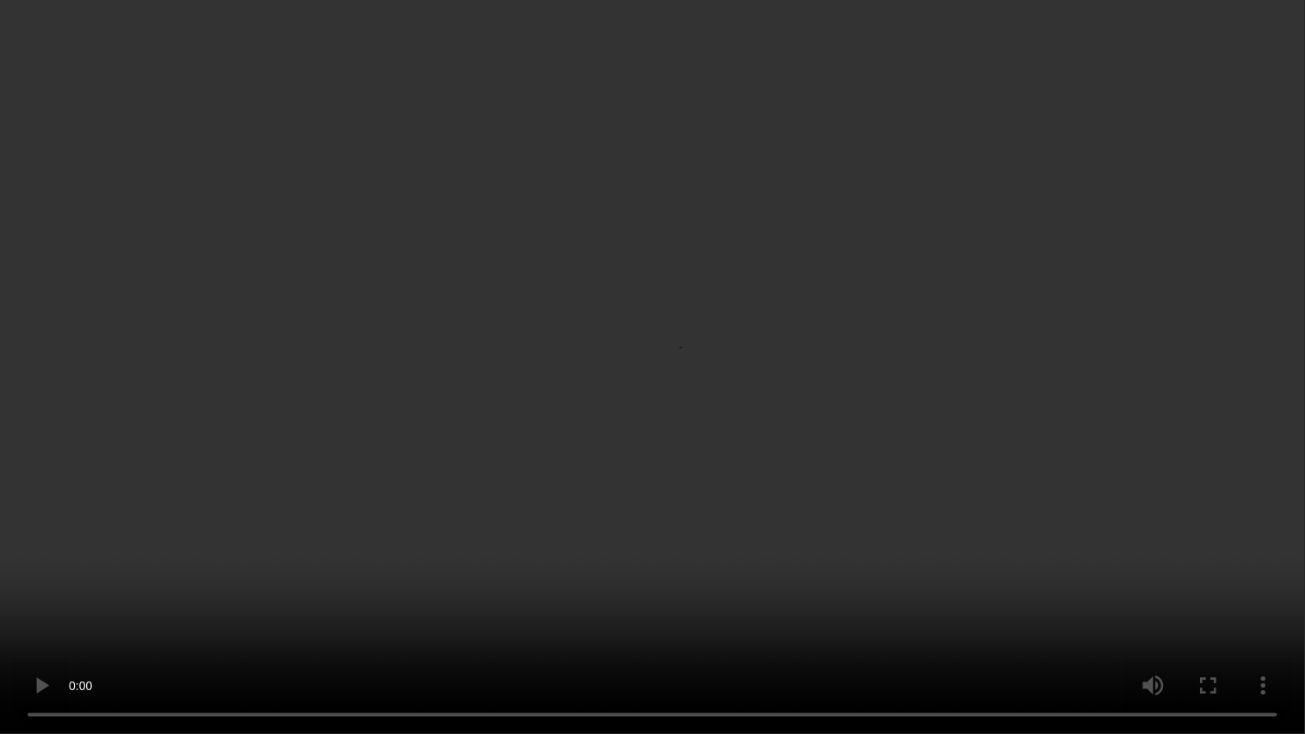
click at [756, 365] on video at bounding box center [652, 367] width 1305 height 734
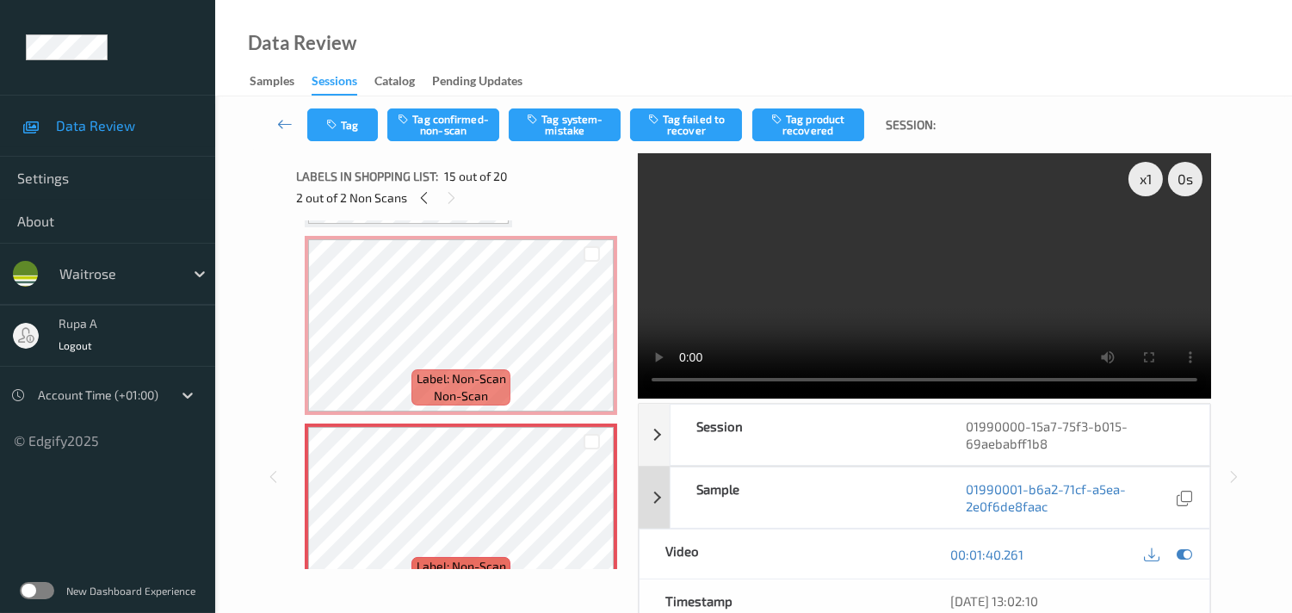
drag, startPoint x: 1182, startPoint y: 552, endPoint x: 1052, endPoint y: 522, distance: 133.4
click at [1182, 554] on icon at bounding box center [1183, 553] width 15 height 15
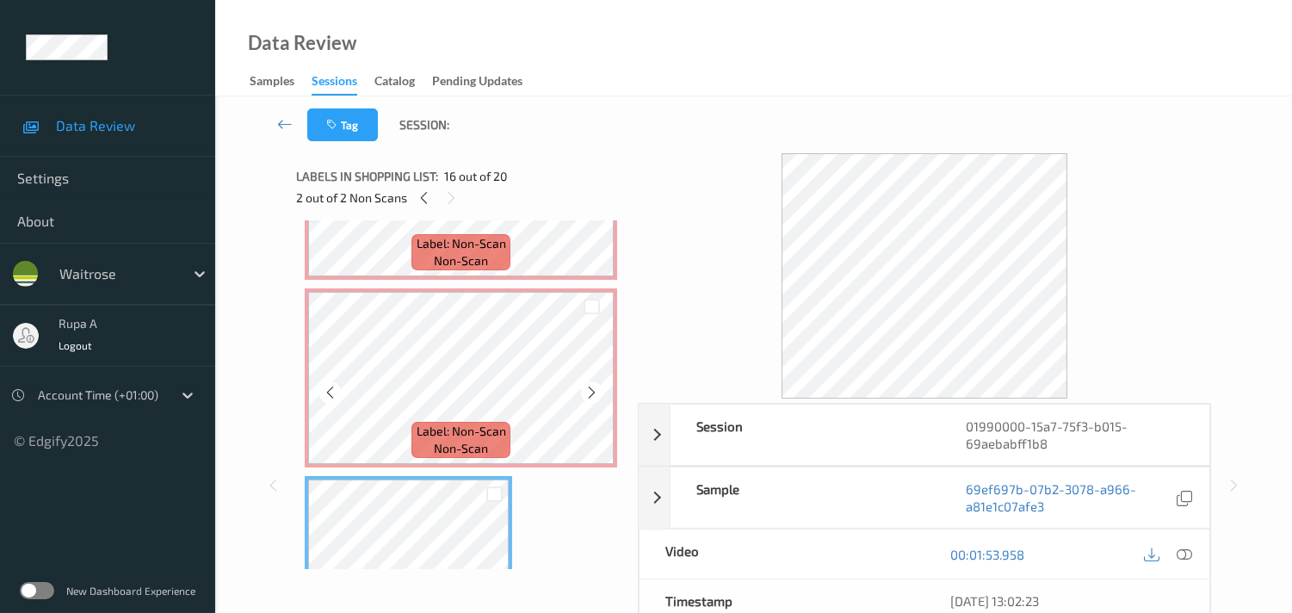
scroll to position [2528, 0]
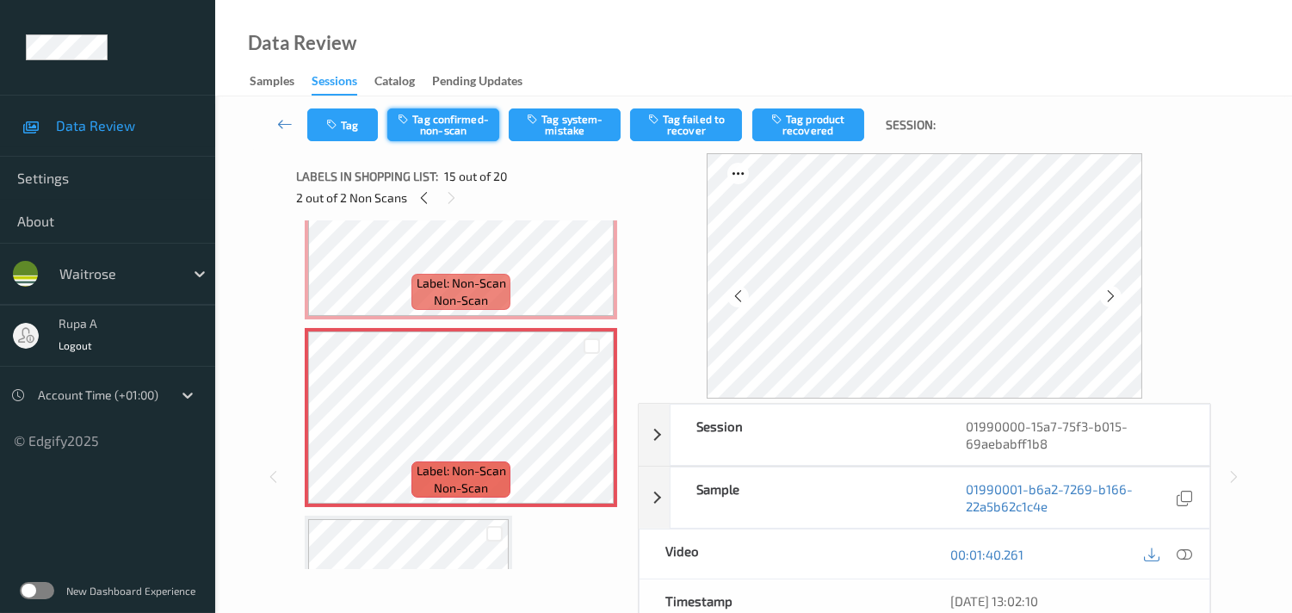
click at [459, 127] on button "Tag confirmed-non-scan" at bounding box center [443, 124] width 112 height 33
click at [428, 134] on button "Tag confirmed-non-scan" at bounding box center [443, 124] width 112 height 33
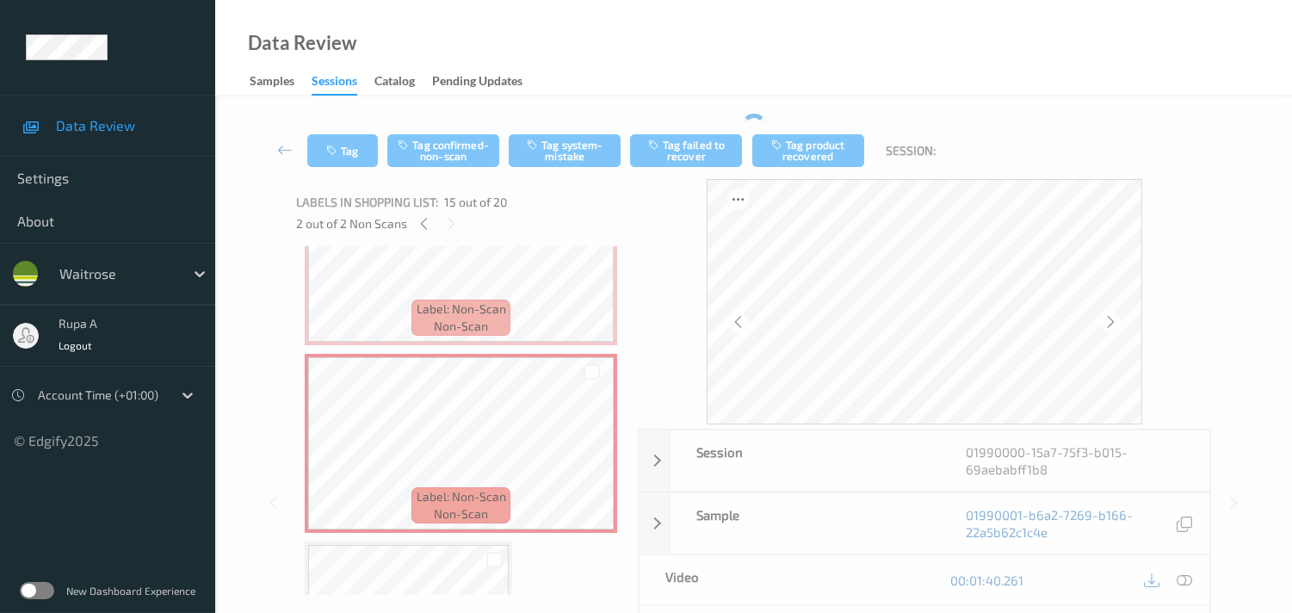
click at [587, 64] on div "Data Review Samples Sessions Catalog Pending Updates" at bounding box center [753, 48] width 1077 height 96
click at [418, 59] on div "Data Review Samples Sessions Catalog Pending Updates" at bounding box center [753, 48] width 1077 height 96
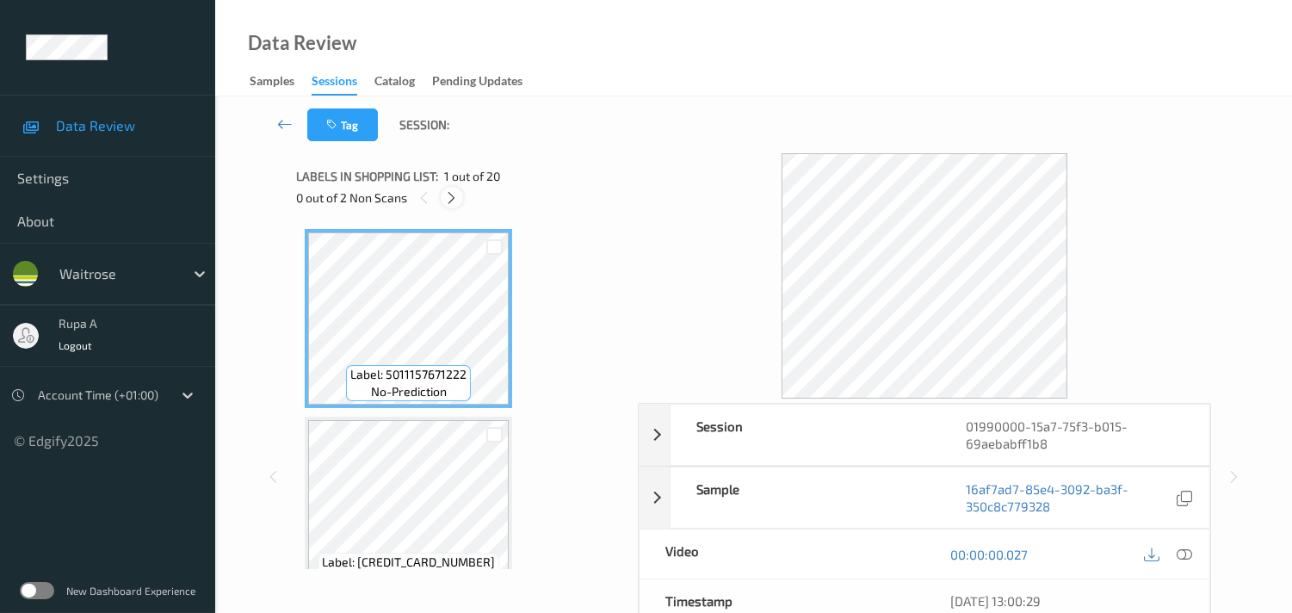
click at [450, 195] on icon at bounding box center [451, 197] width 15 height 15
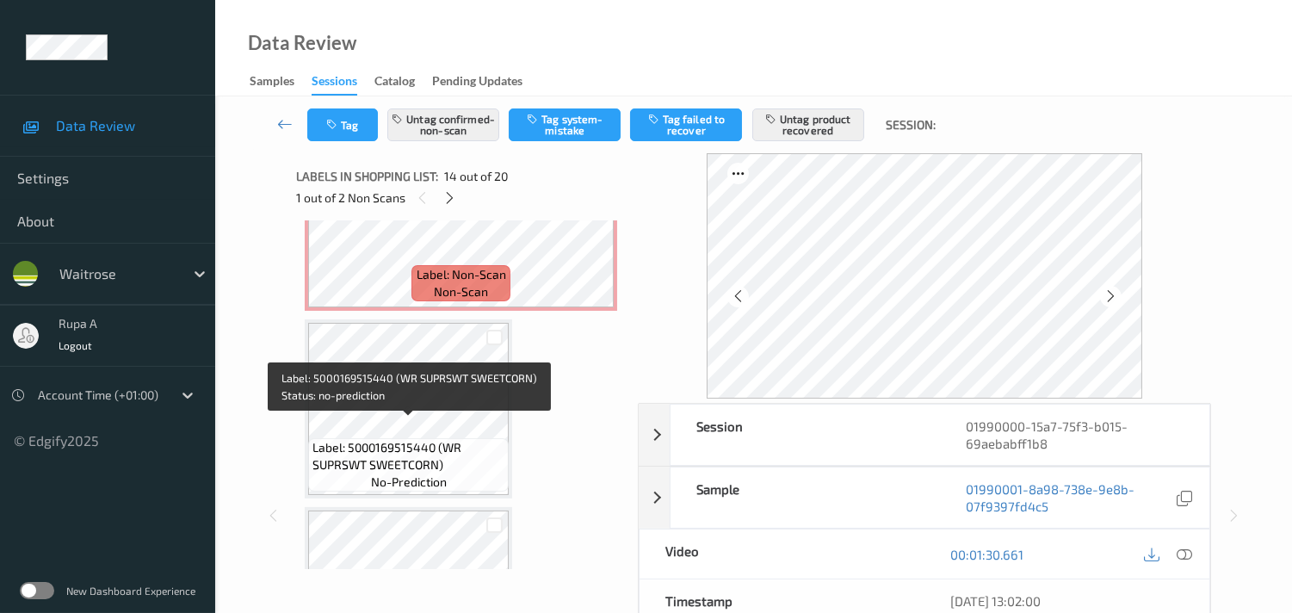
scroll to position [2533, 0]
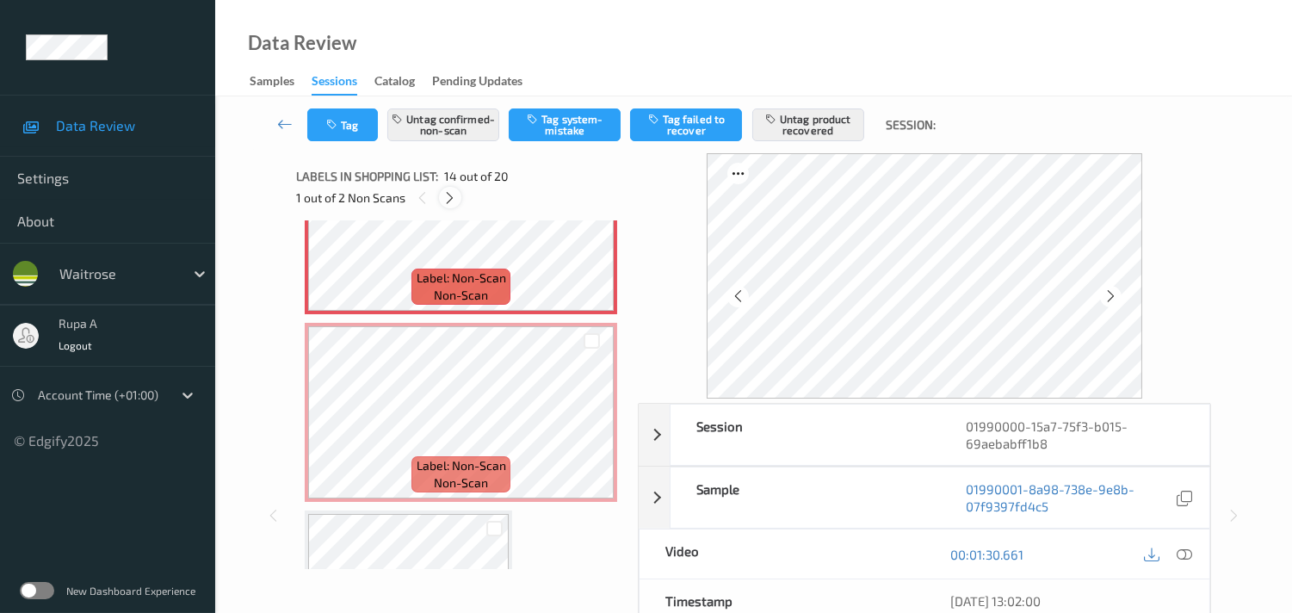
click at [451, 194] on icon at bounding box center [449, 197] width 15 height 15
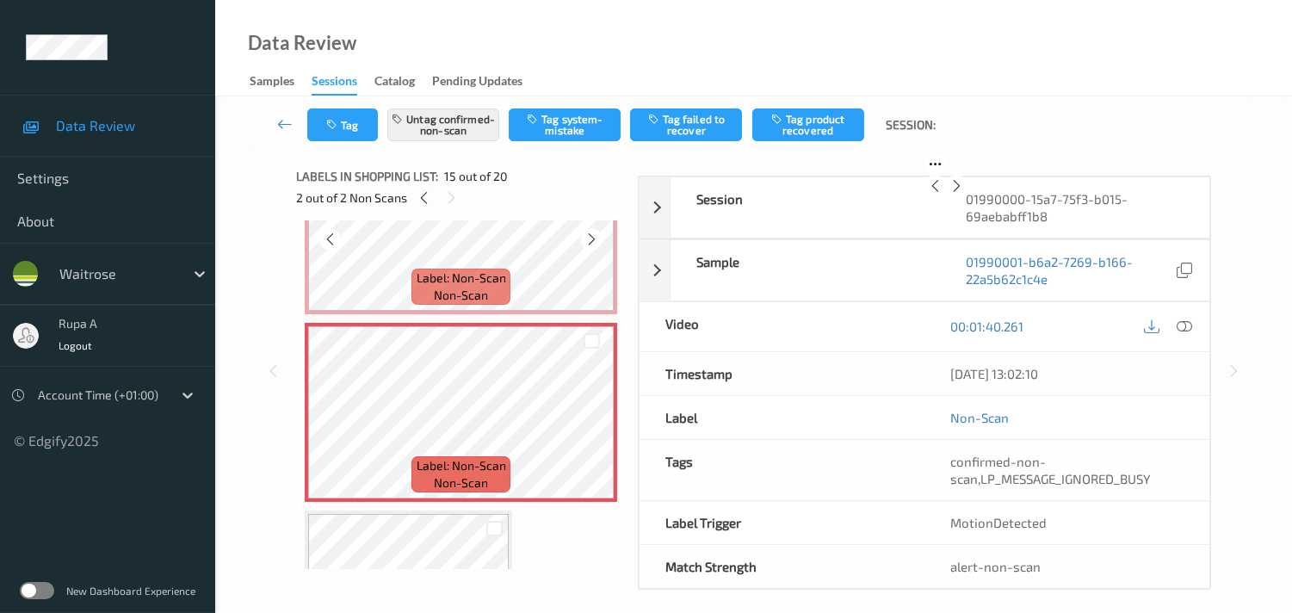
scroll to position [2432, 0]
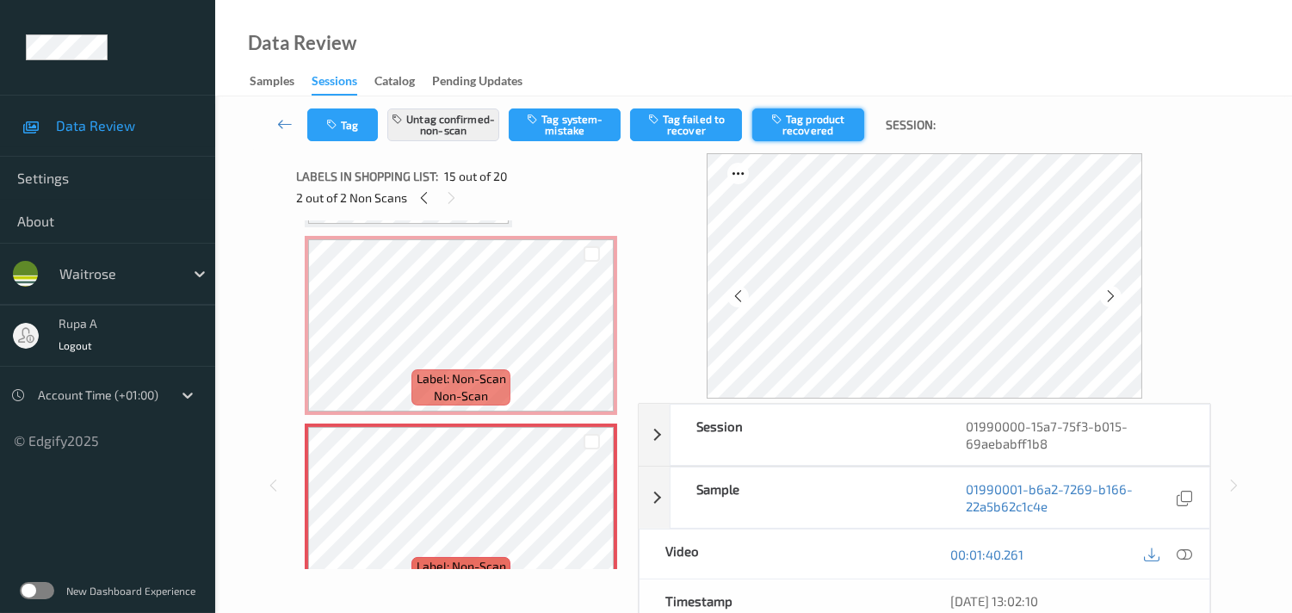
click at [832, 129] on button "Tag product recovered" at bounding box center [808, 124] width 112 height 33
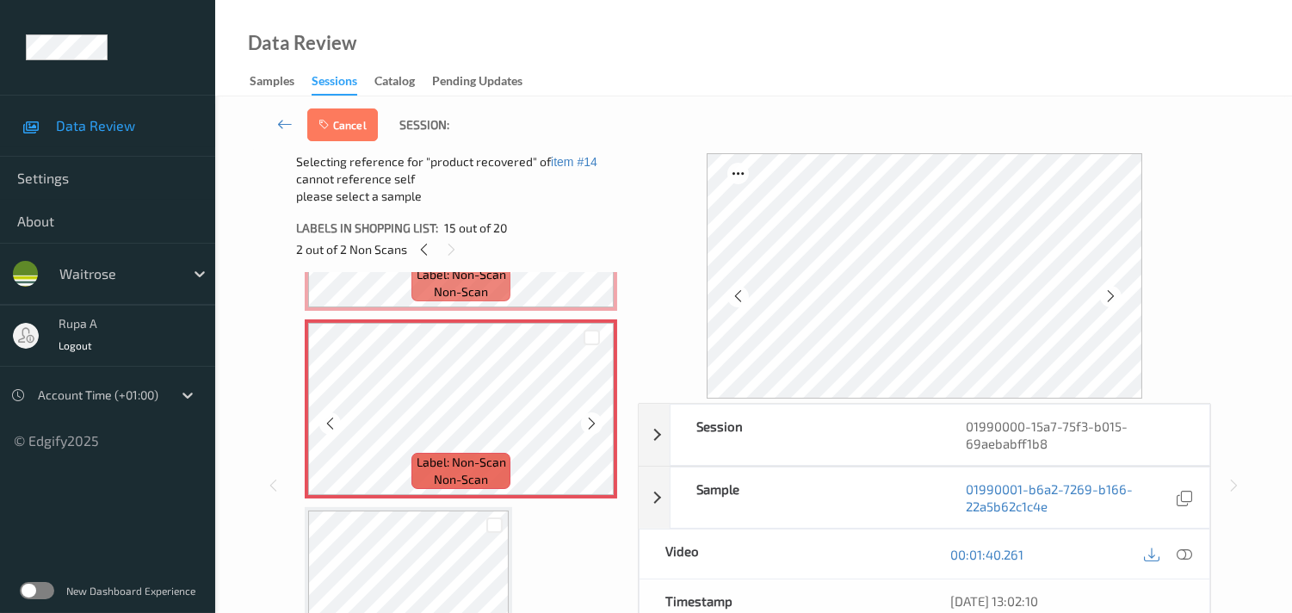
scroll to position [2623, 0]
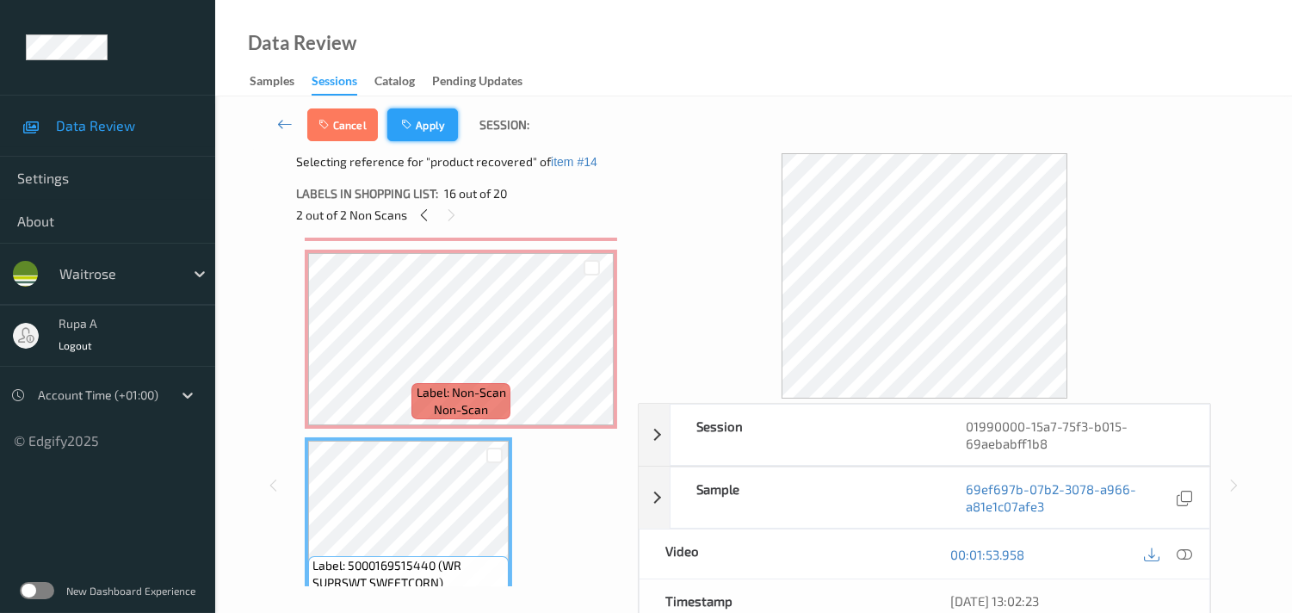
click at [405, 113] on button "Apply" at bounding box center [422, 124] width 71 height 33
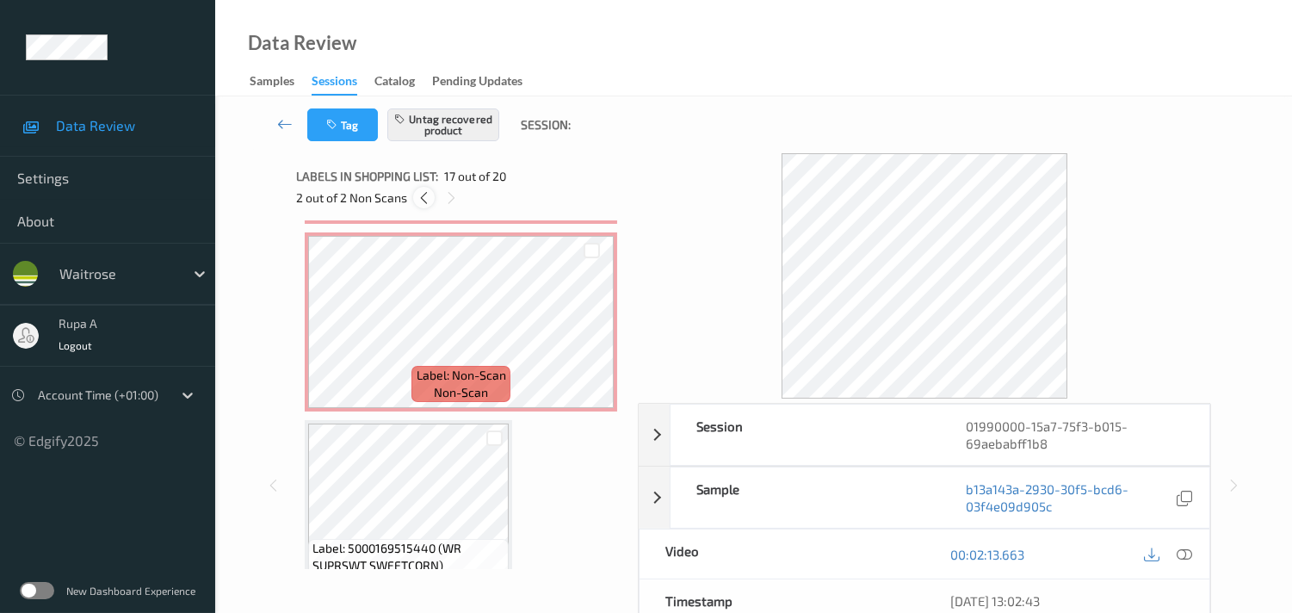
click at [423, 193] on icon at bounding box center [424, 197] width 15 height 15
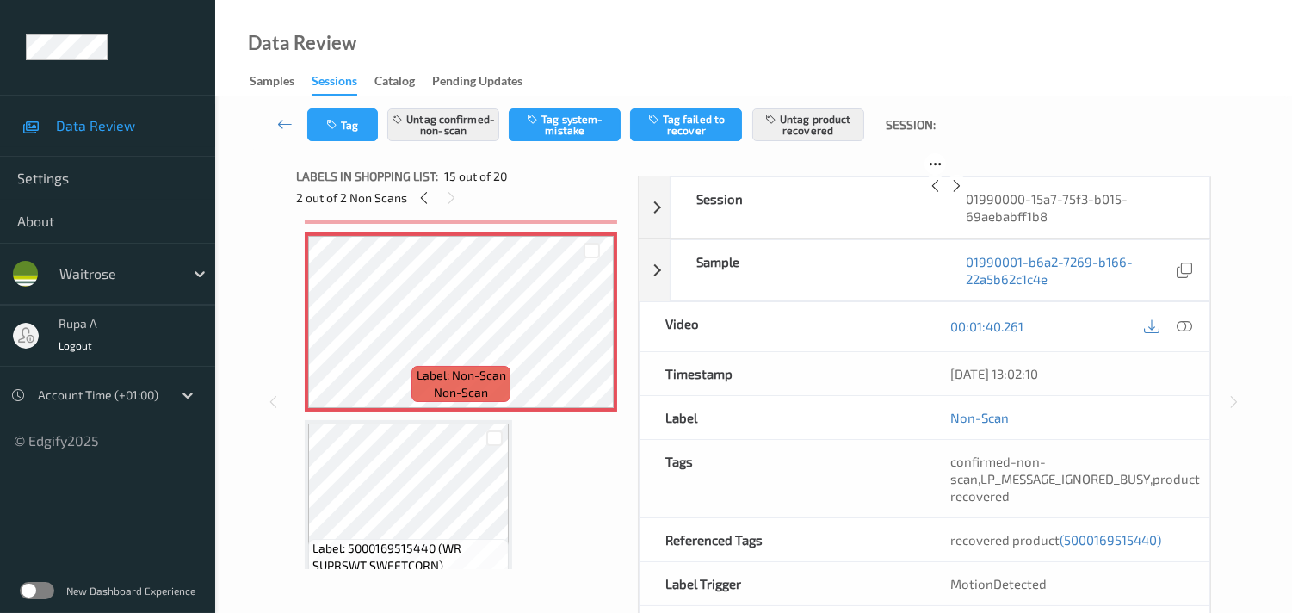
scroll to position [2432, 0]
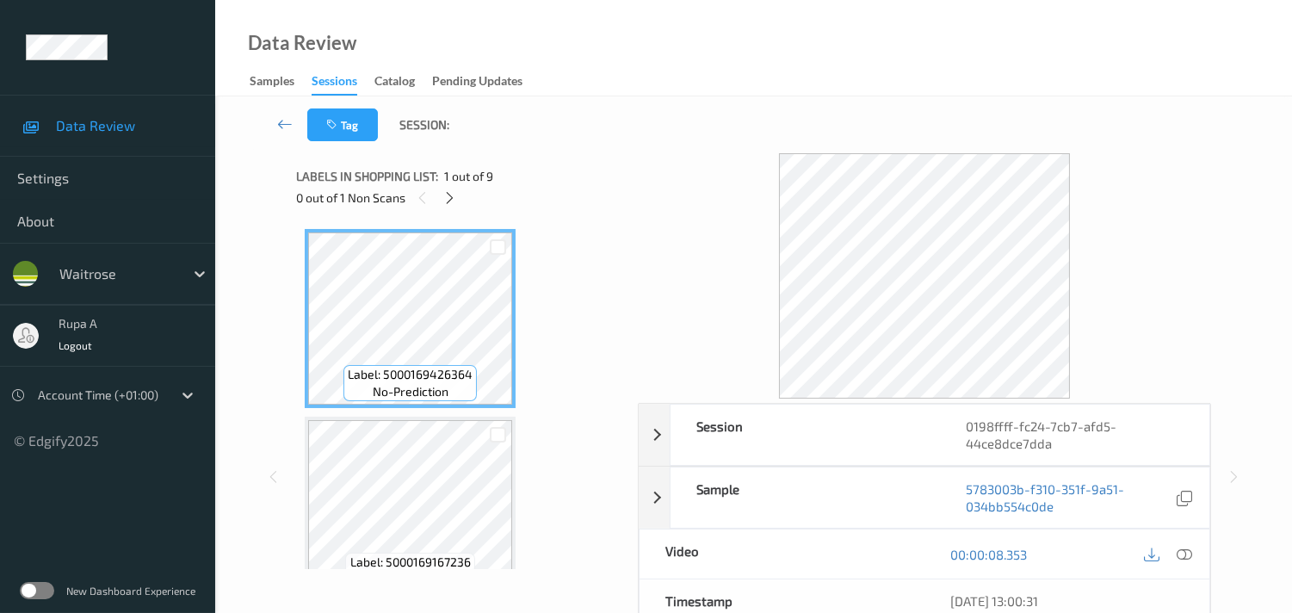
click at [449, 201] on icon at bounding box center [449, 197] width 15 height 15
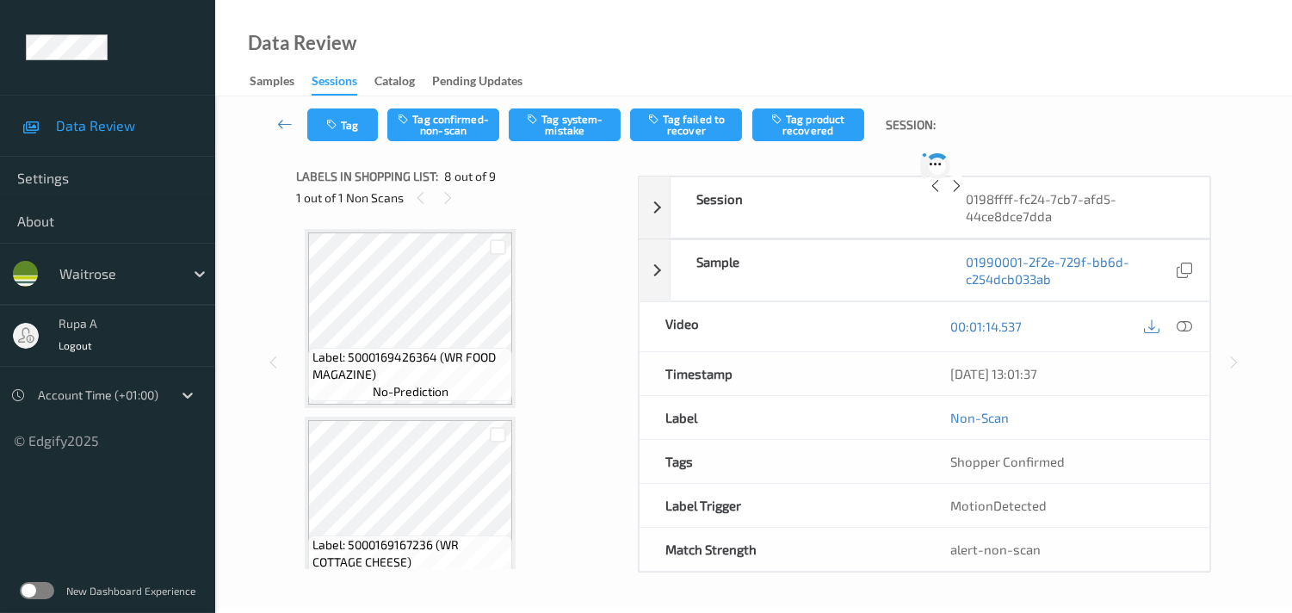
scroll to position [1127, 0]
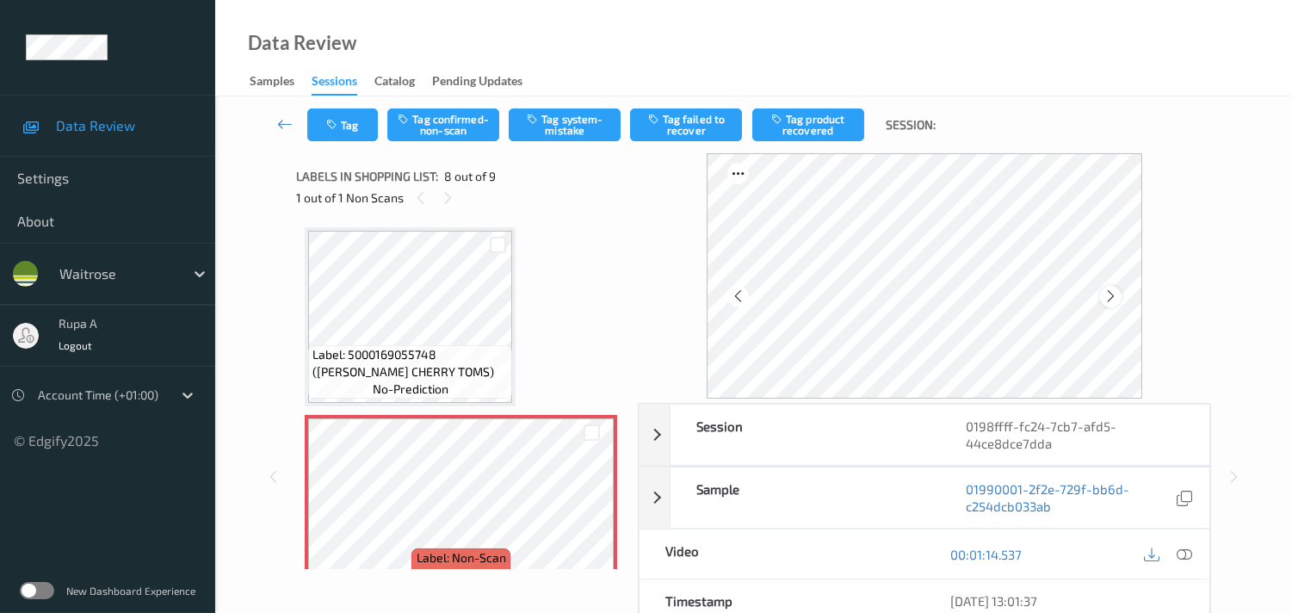
click at [1117, 291] on icon at bounding box center [1110, 295] width 15 height 15
click at [1108, 293] on icon at bounding box center [1110, 295] width 15 height 15
click at [1188, 555] on icon at bounding box center [1183, 553] width 15 height 15
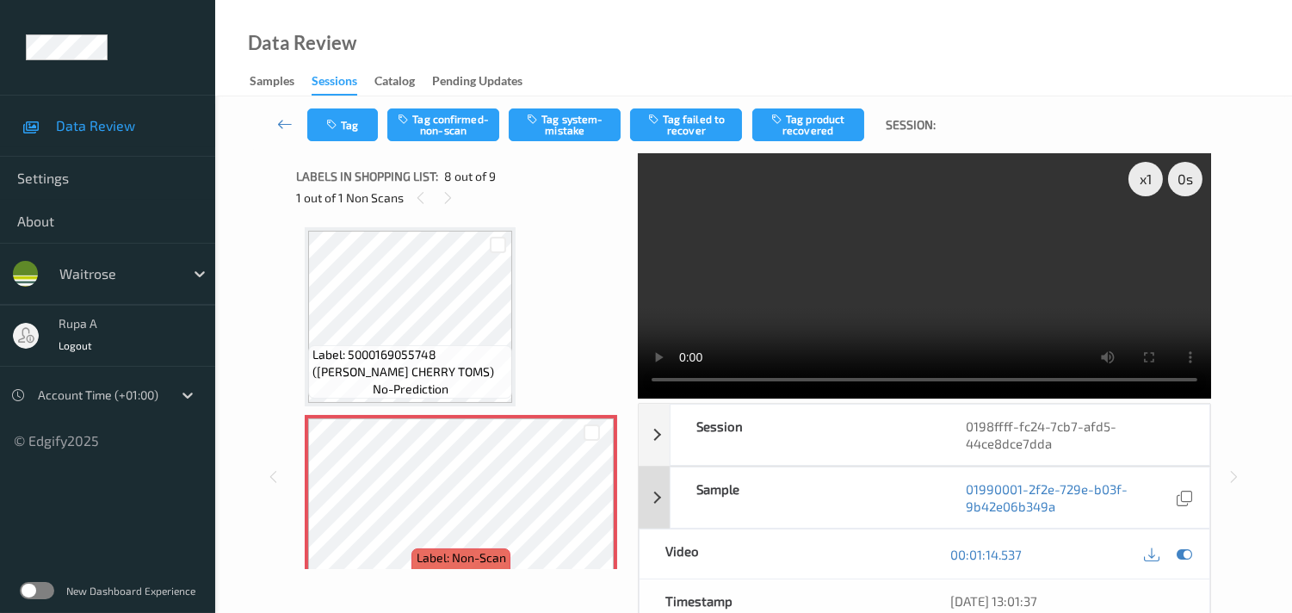
click at [1194, 557] on div at bounding box center [1184, 553] width 23 height 23
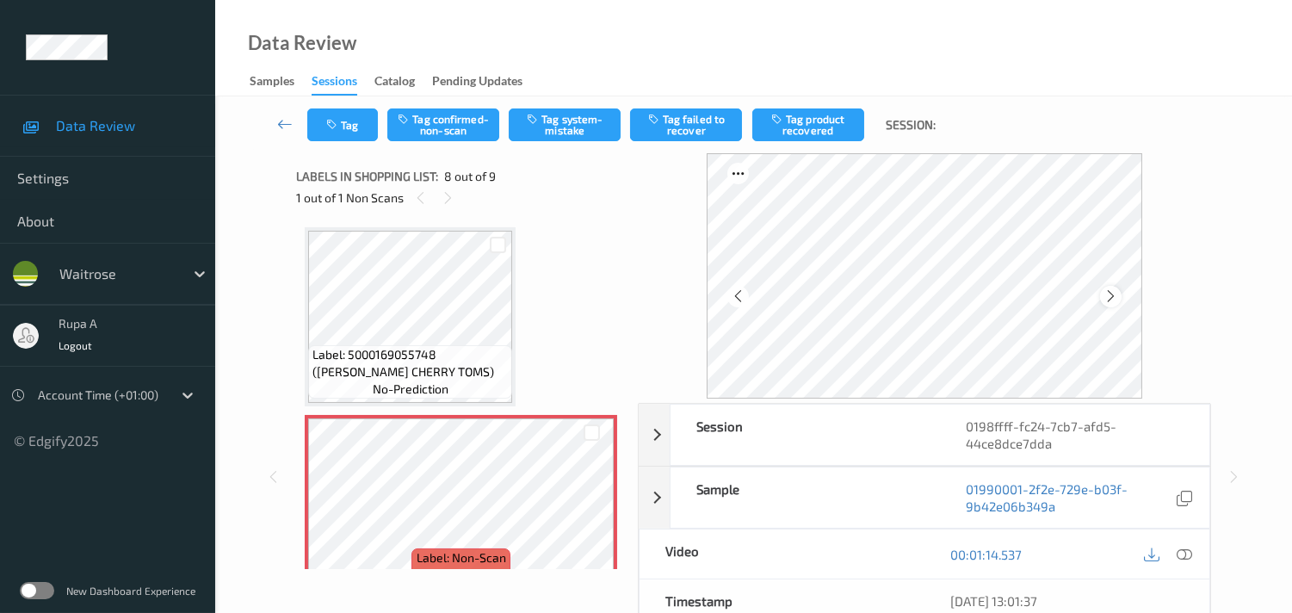
click at [1114, 288] on icon at bounding box center [1110, 295] width 15 height 15
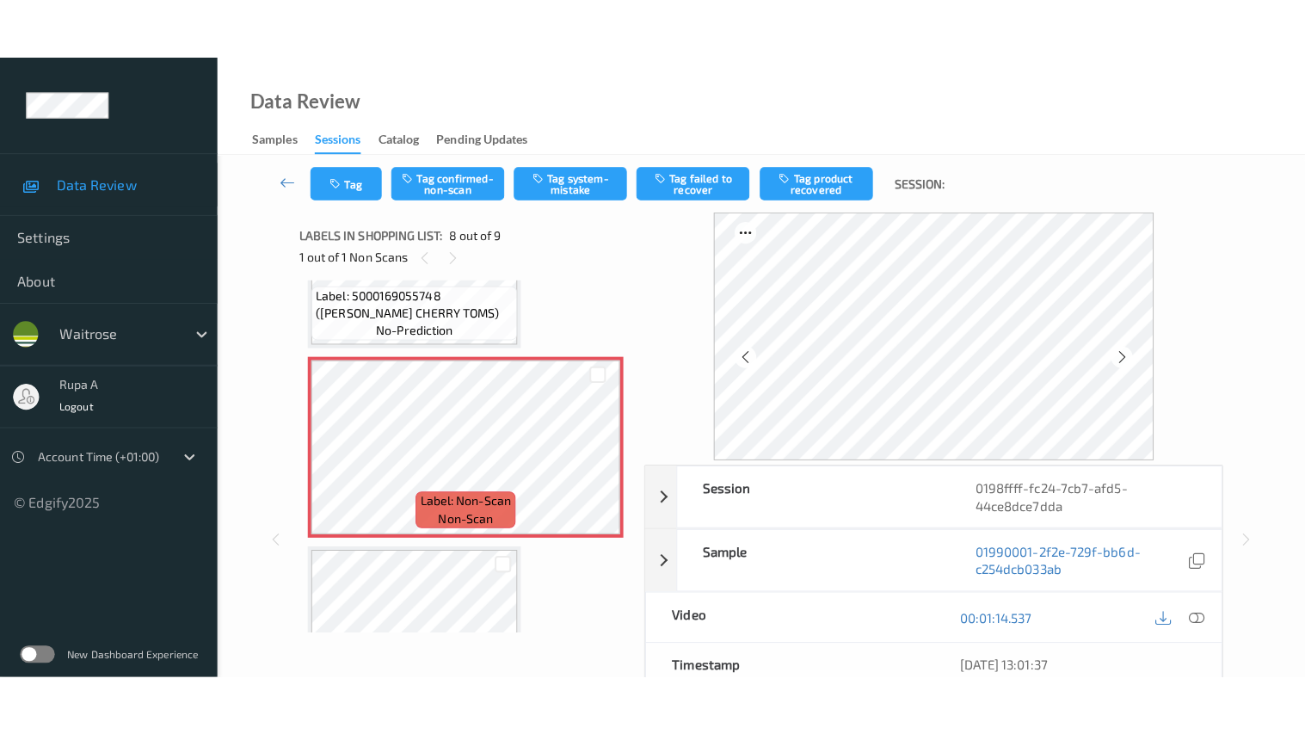
scroll to position [1318, 0]
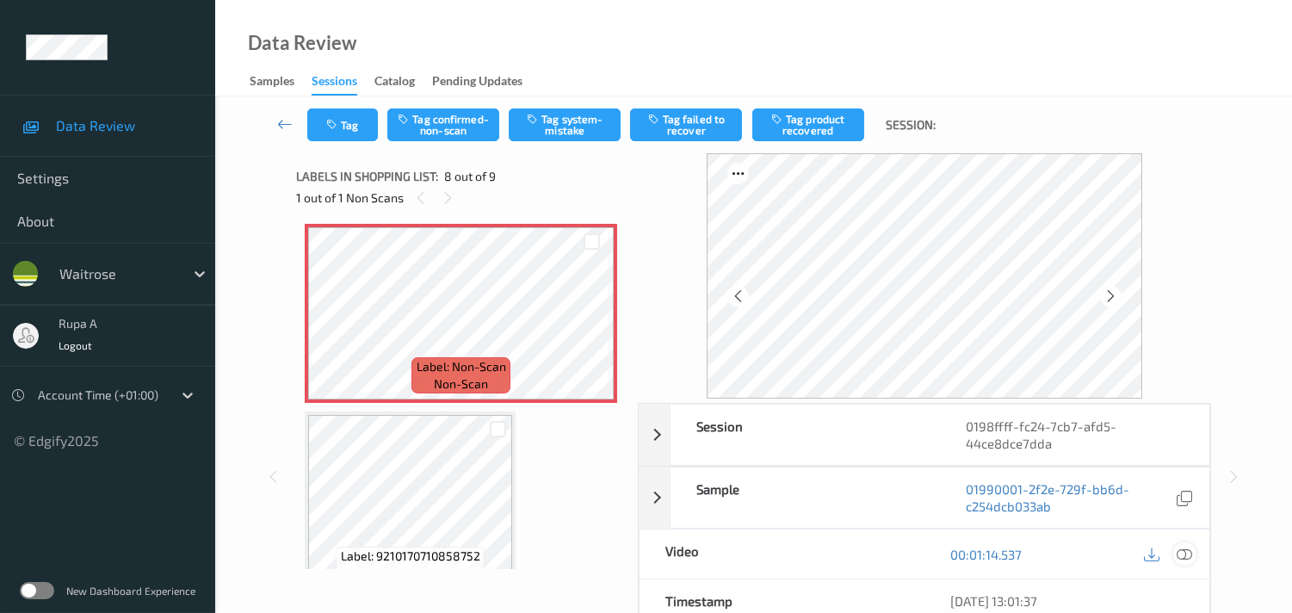
click at [1179, 560] on icon at bounding box center [1183, 553] width 15 height 15
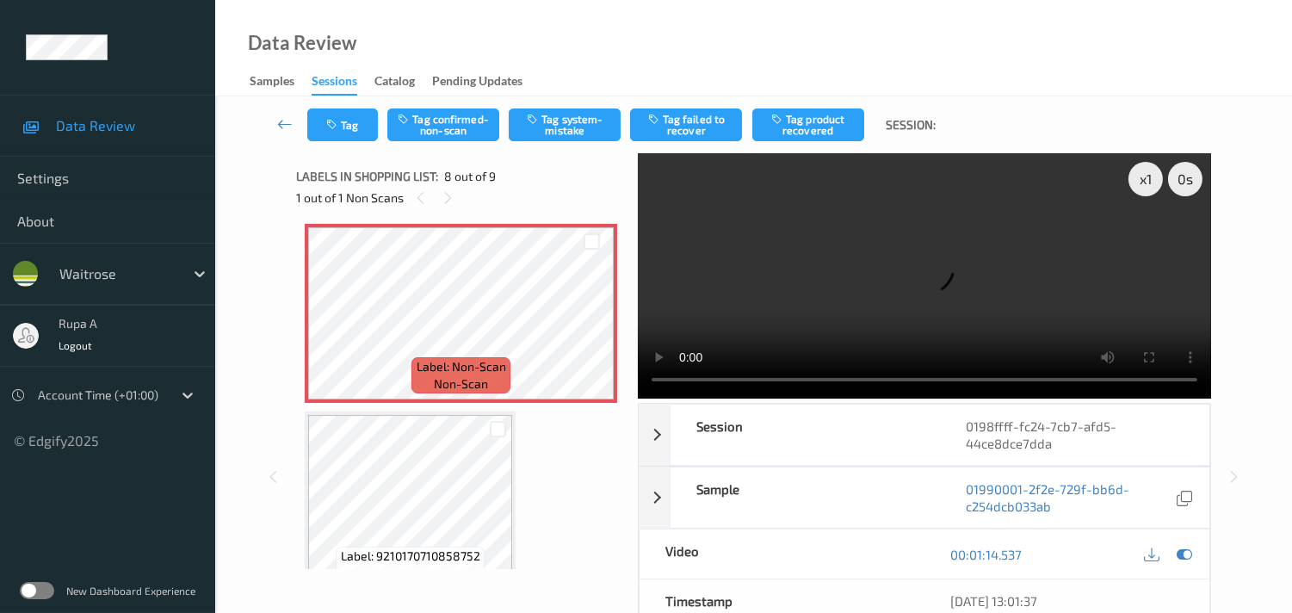
scroll to position [1216, 0]
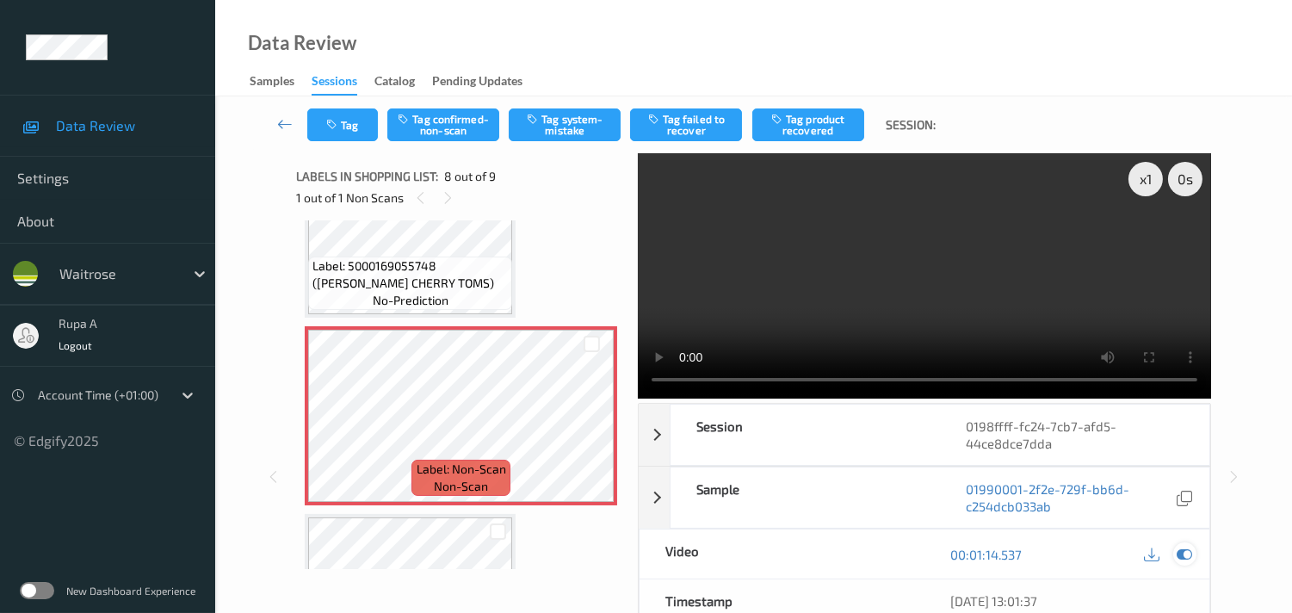
click at [1185, 555] on icon at bounding box center [1183, 553] width 15 height 15
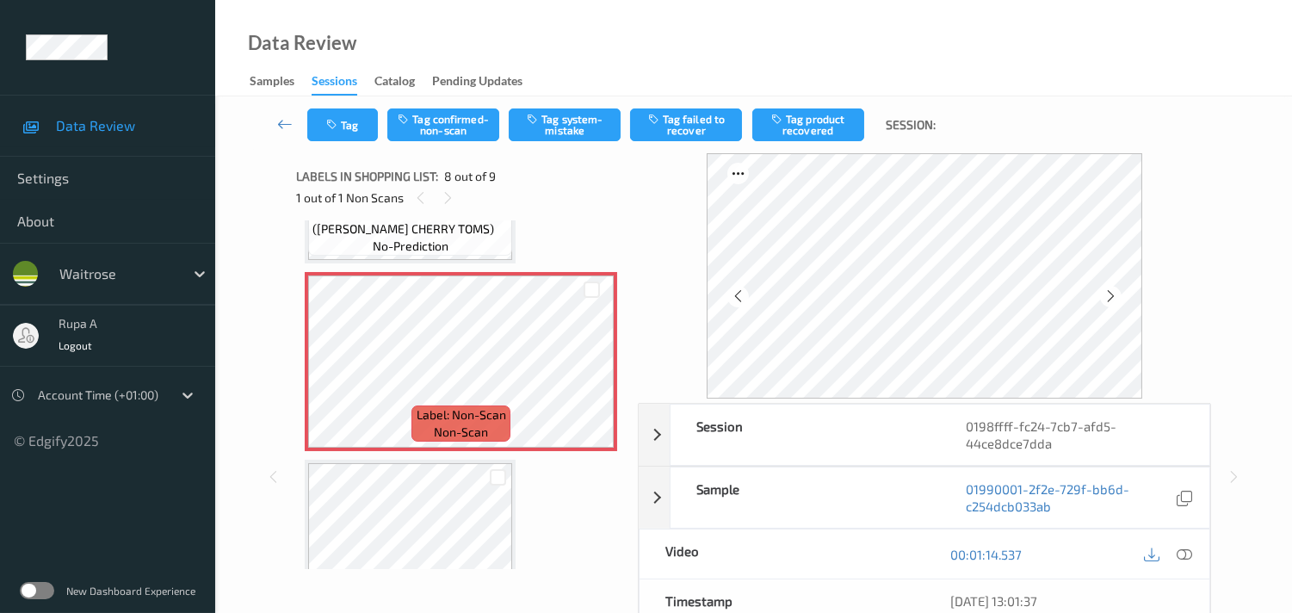
scroll to position [1337, 0]
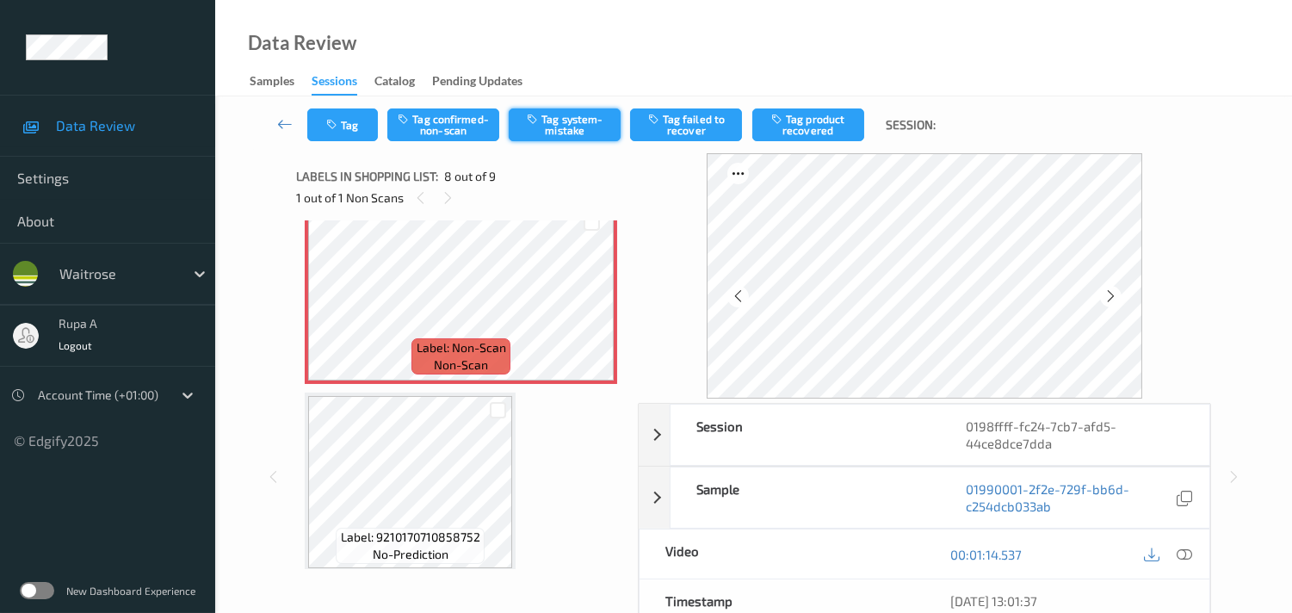
click at [581, 122] on button "Tag system-mistake" at bounding box center [565, 124] width 112 height 33
click at [339, 124] on icon "button" at bounding box center [333, 125] width 15 height 12
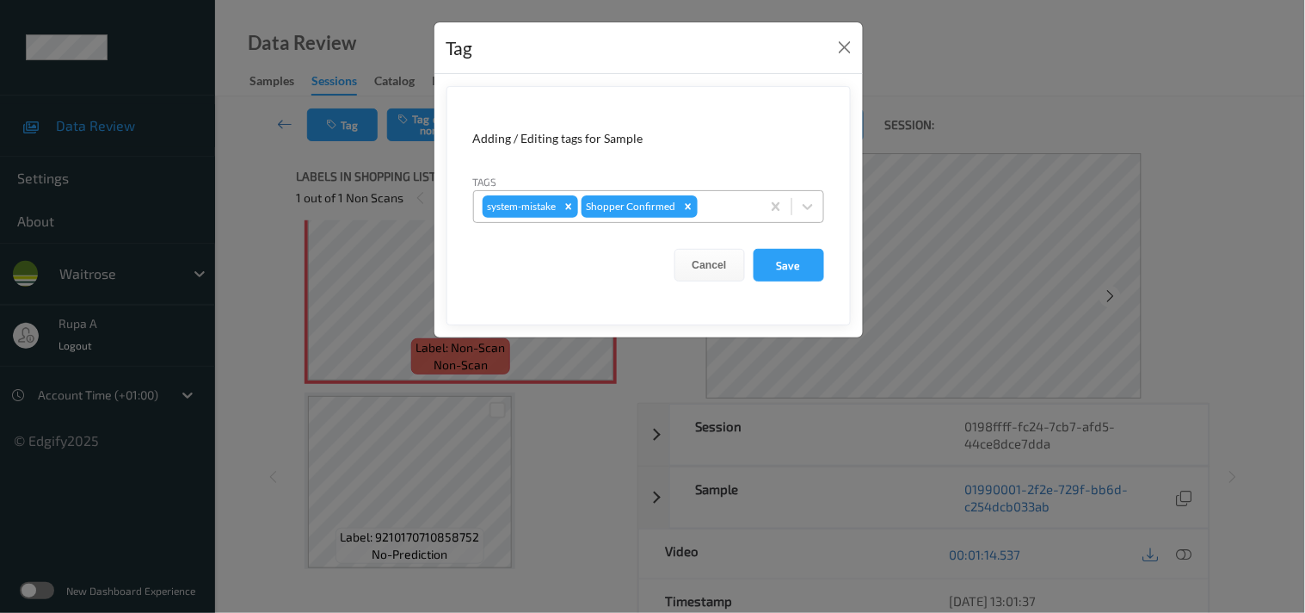
click at [742, 205] on div at bounding box center [726, 206] width 51 height 21
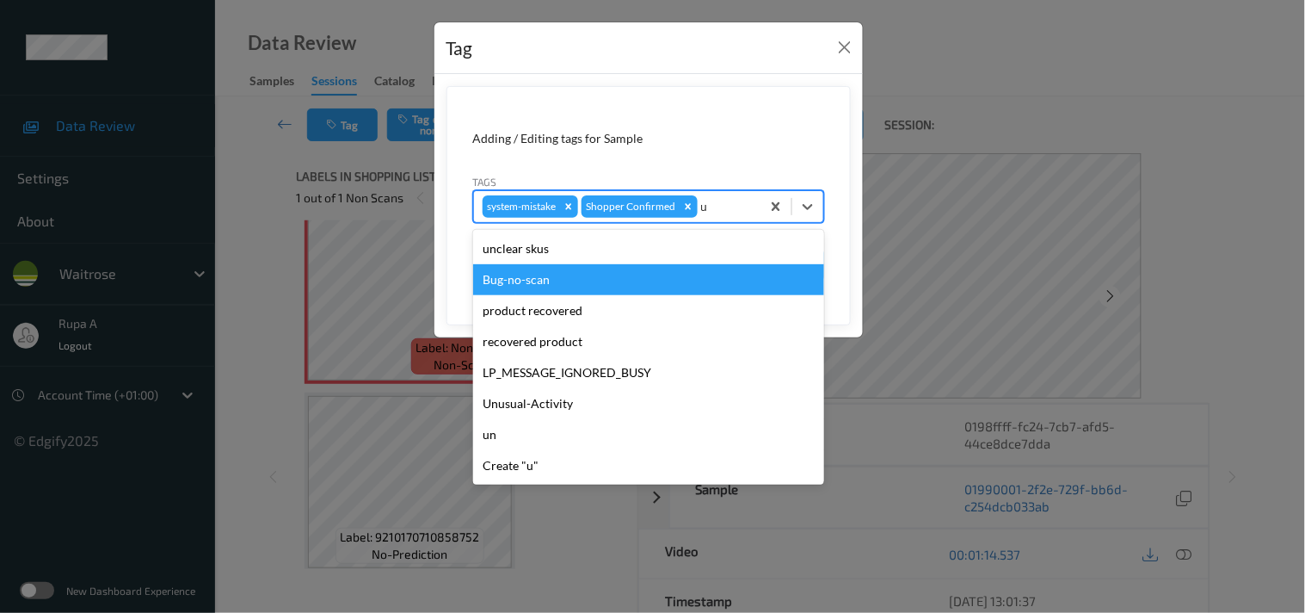
type input "un"
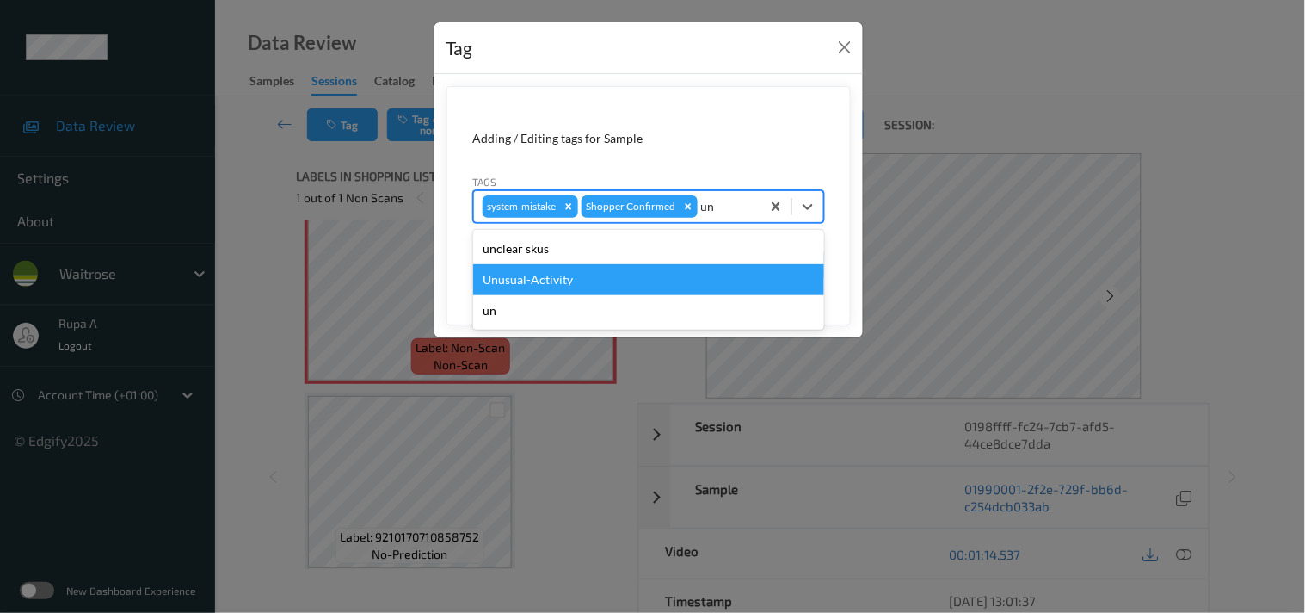
click at [570, 274] on div "Unusual-Activity" at bounding box center [648, 279] width 351 height 31
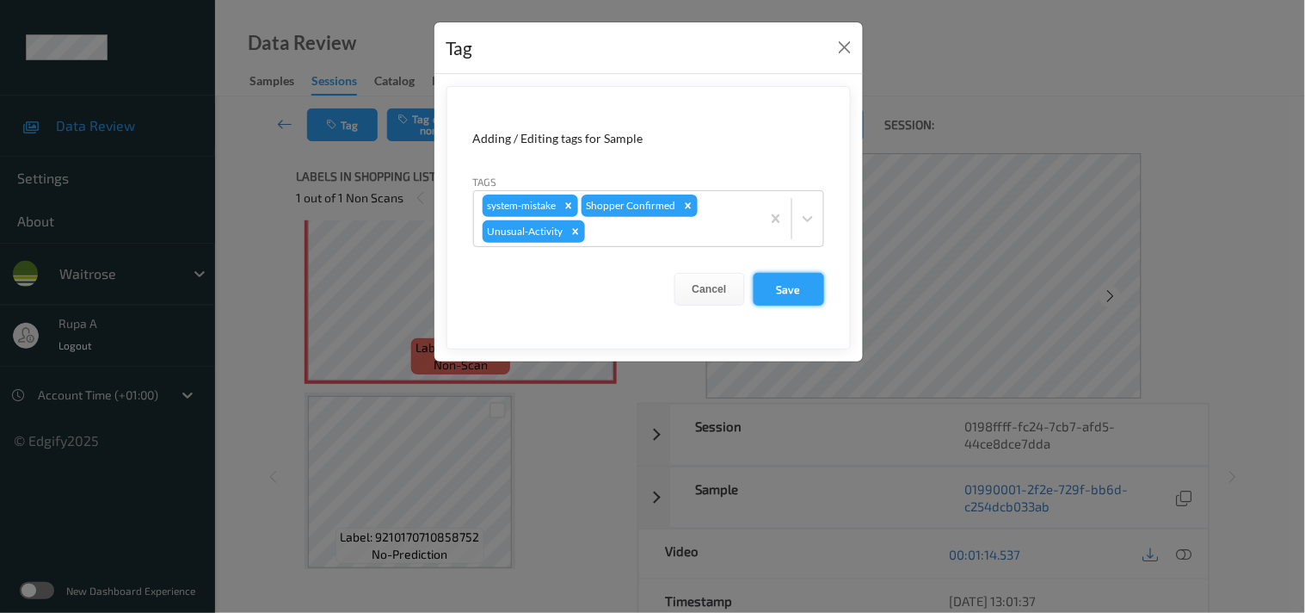
click at [798, 285] on button "Save" at bounding box center [789, 289] width 71 height 33
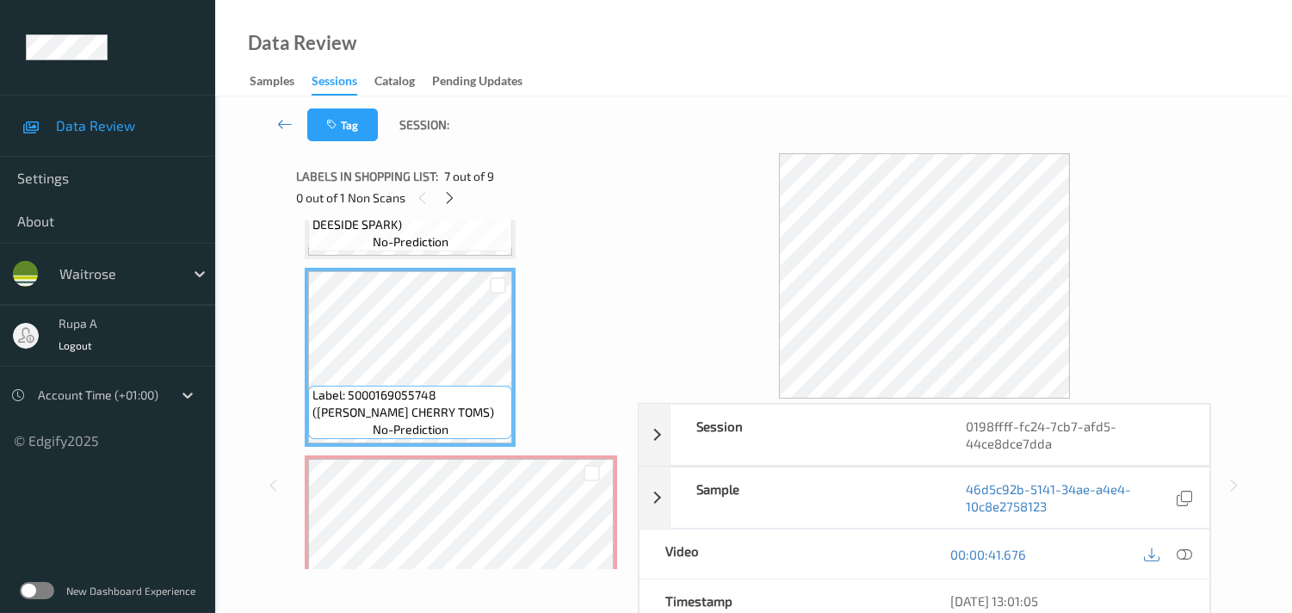
scroll to position [1051, 0]
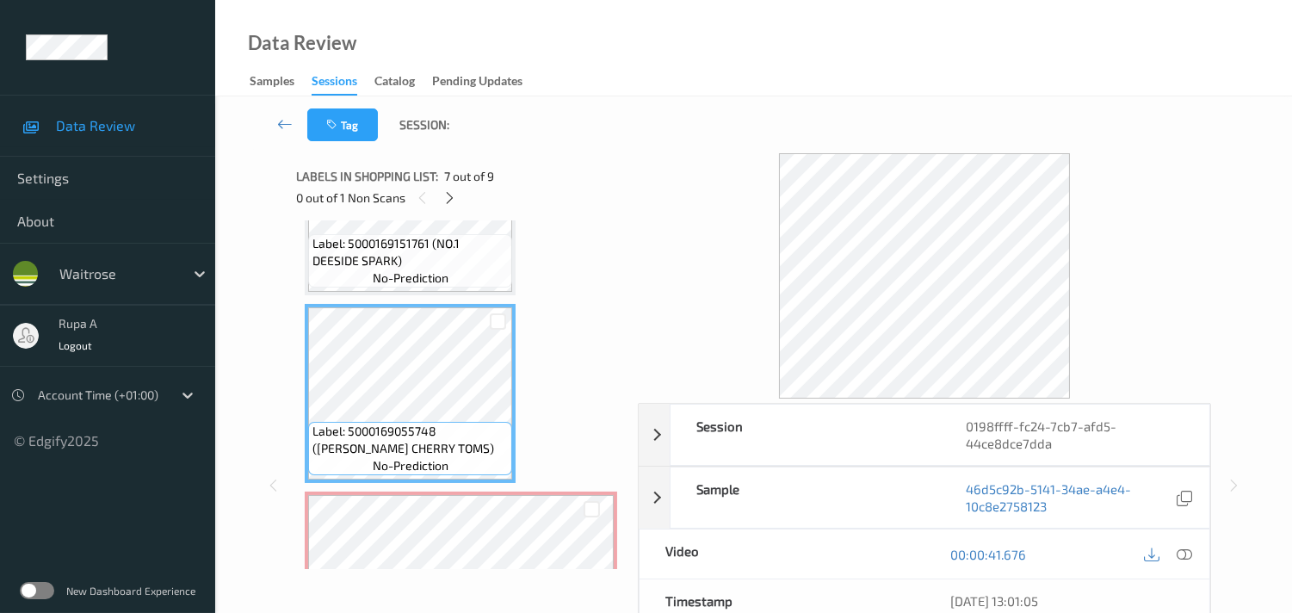
click at [460, 574] on div "Labels in shopping list: 7 out of 9 0 out of 1 Non Scans Label: 5000169426364 (…" at bounding box center [461, 485] width 330 height 664
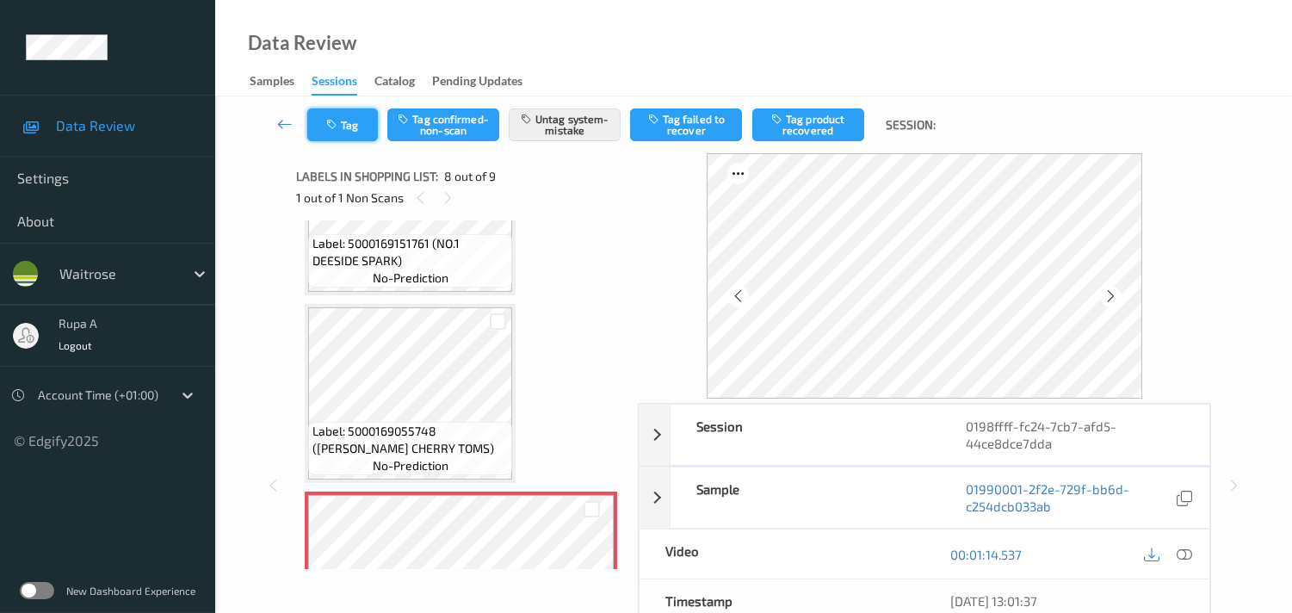
click at [370, 123] on button "Tag" at bounding box center [342, 124] width 71 height 33
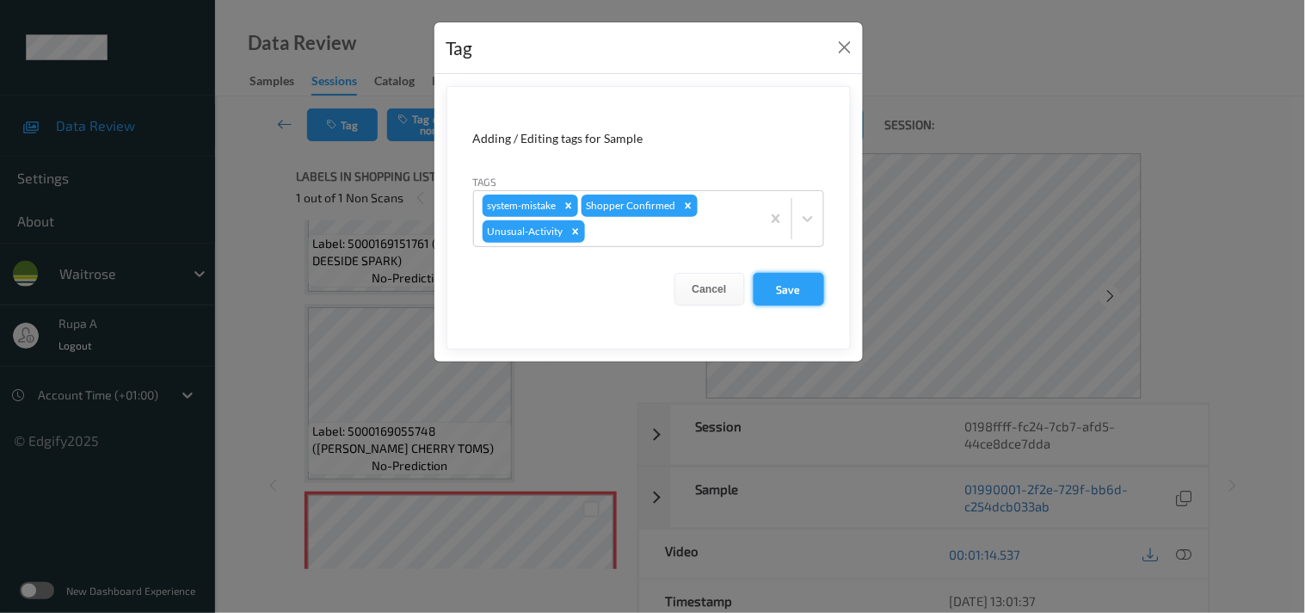
click at [768, 293] on button "Save" at bounding box center [789, 289] width 71 height 33
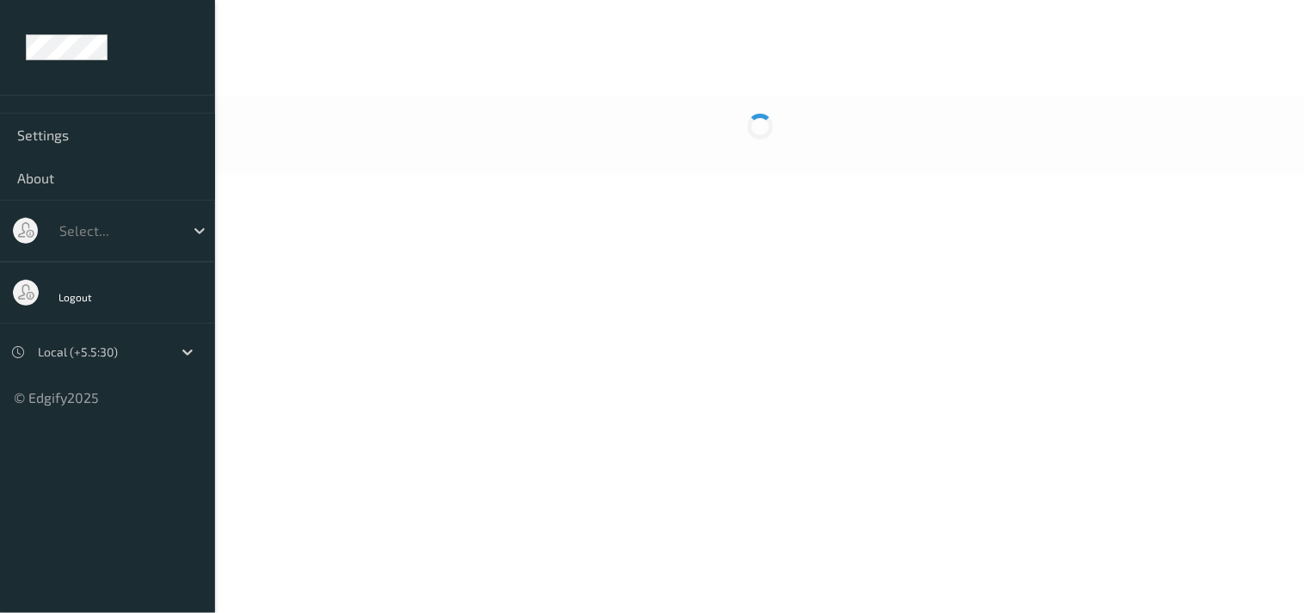
click at [543, 327] on body "Settings About Select... Logout Local (+5.5:30) © Edgify 2025 New Dashboard Exp…" at bounding box center [652, 306] width 1305 height 613
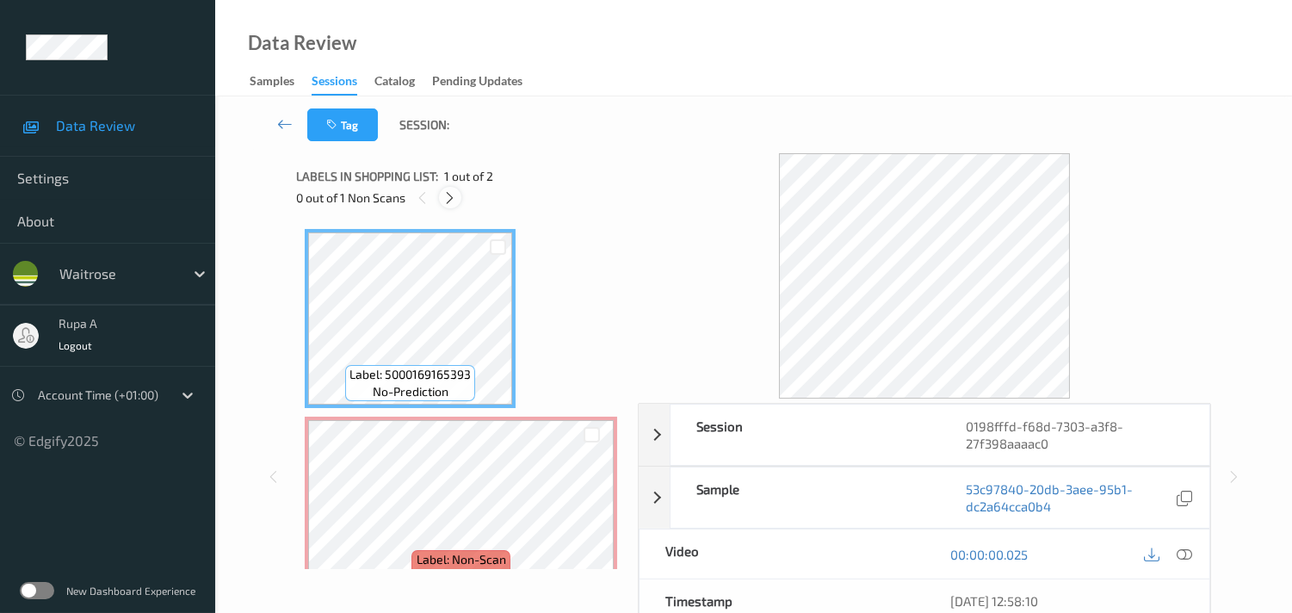
click at [454, 191] on icon at bounding box center [449, 197] width 15 height 15
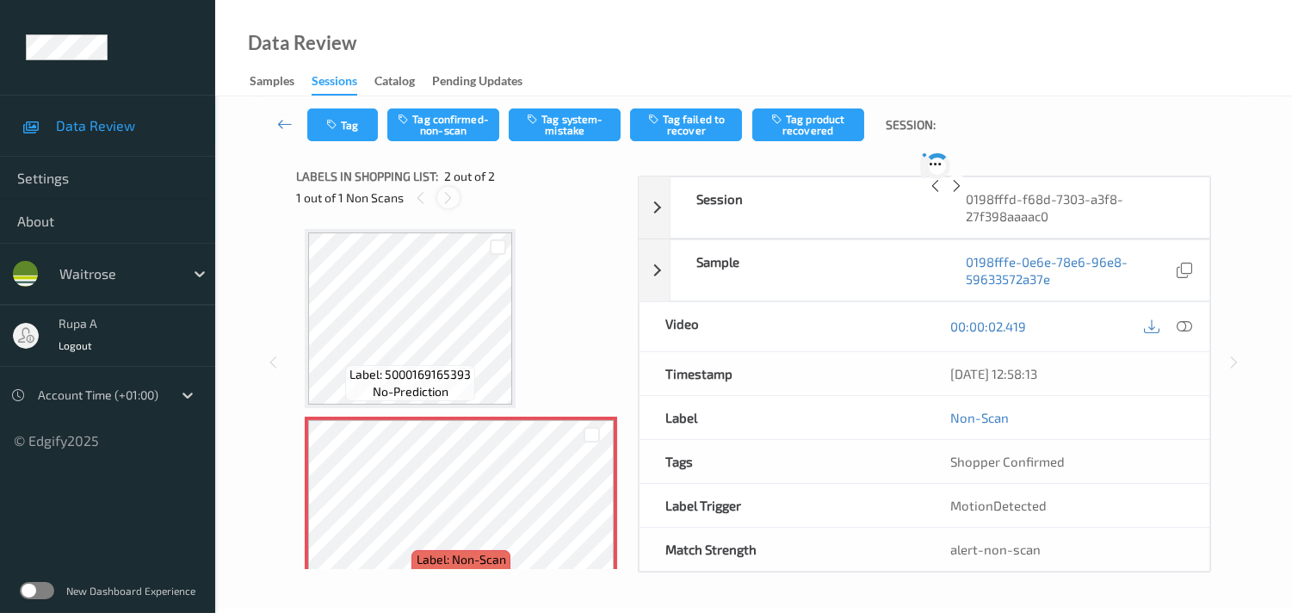
scroll to position [9, 0]
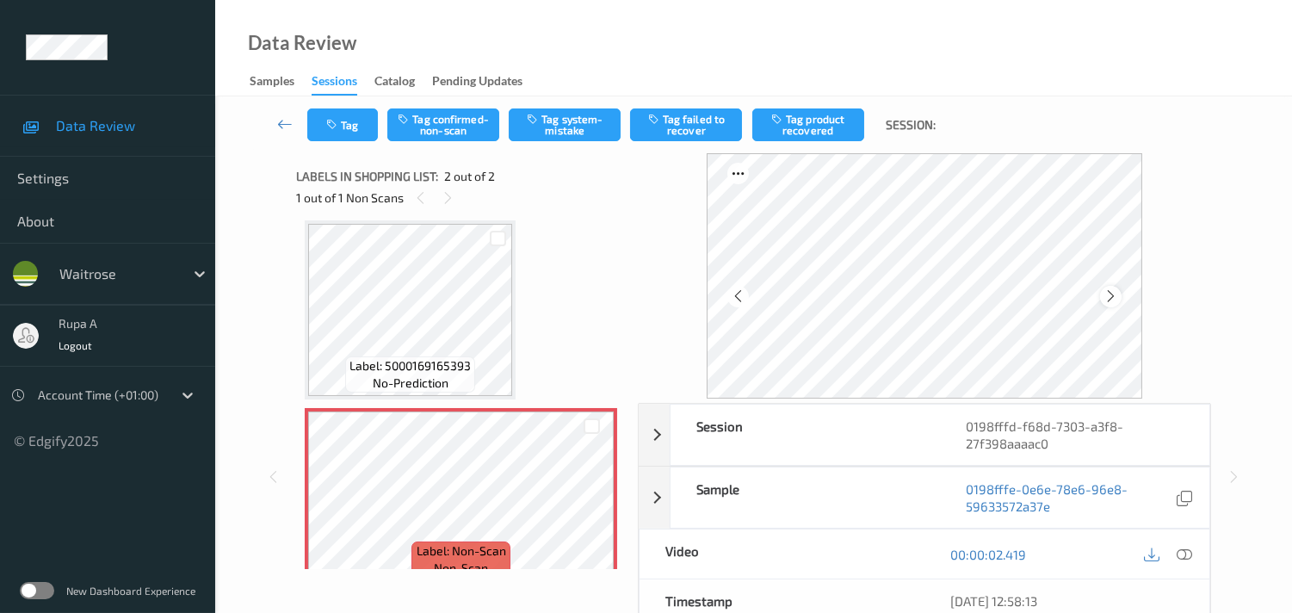
click at [1110, 295] on icon at bounding box center [1110, 295] width 15 height 15
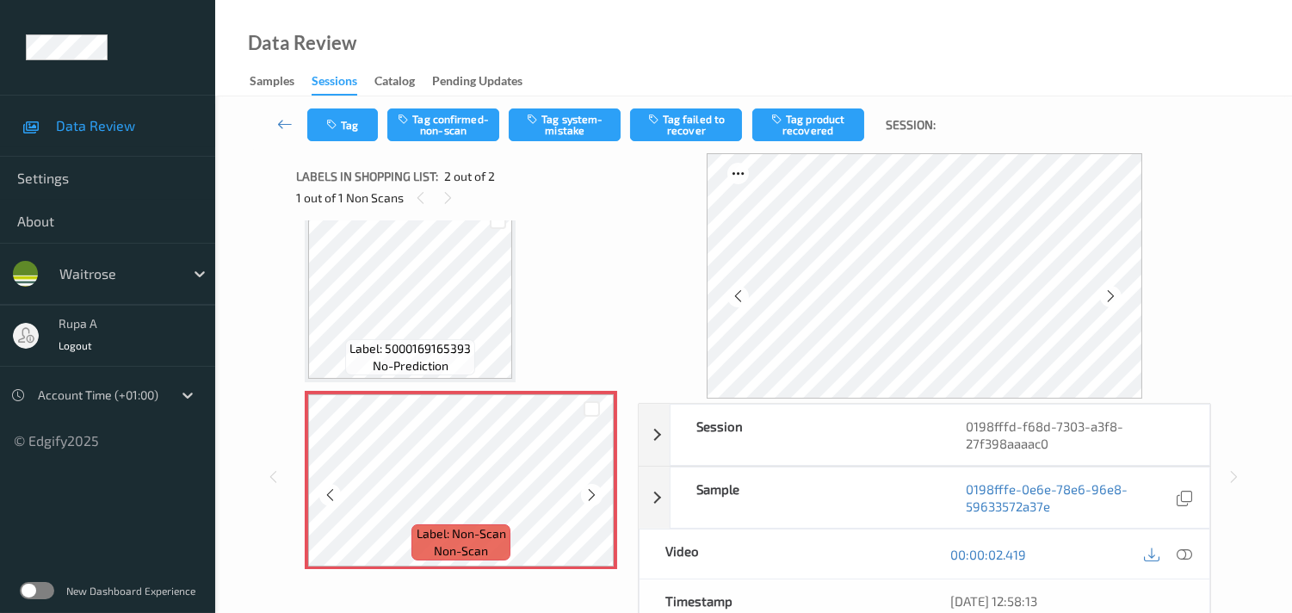
scroll to position [32, 0]
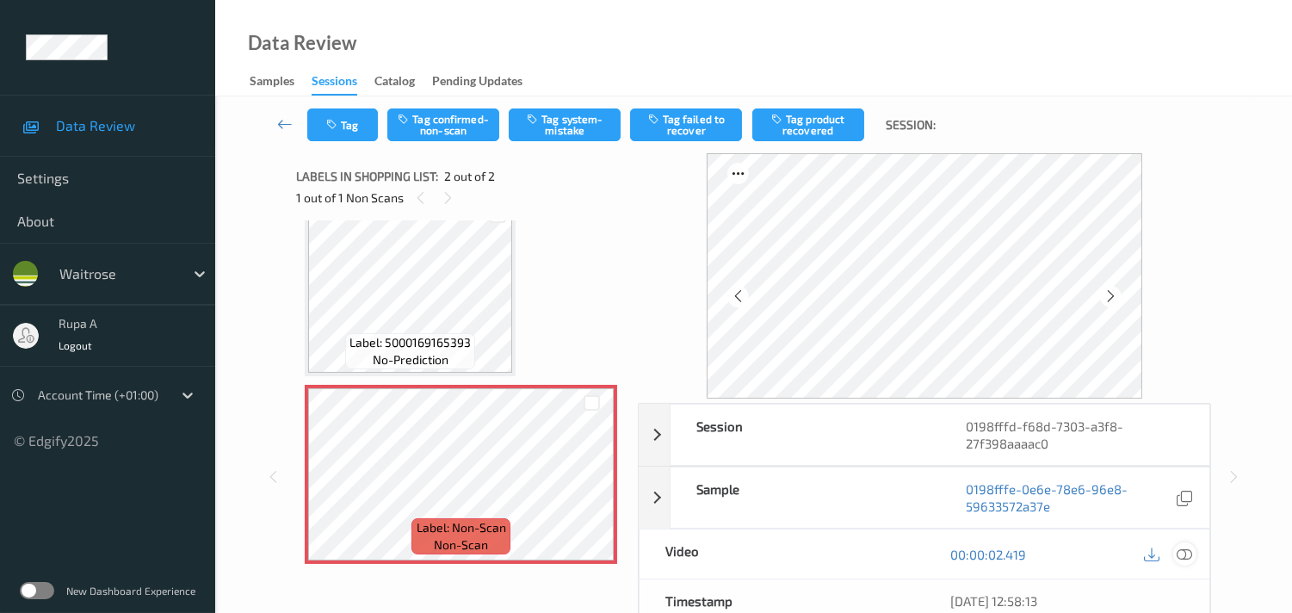
click at [1183, 554] on icon at bounding box center [1183, 553] width 15 height 15
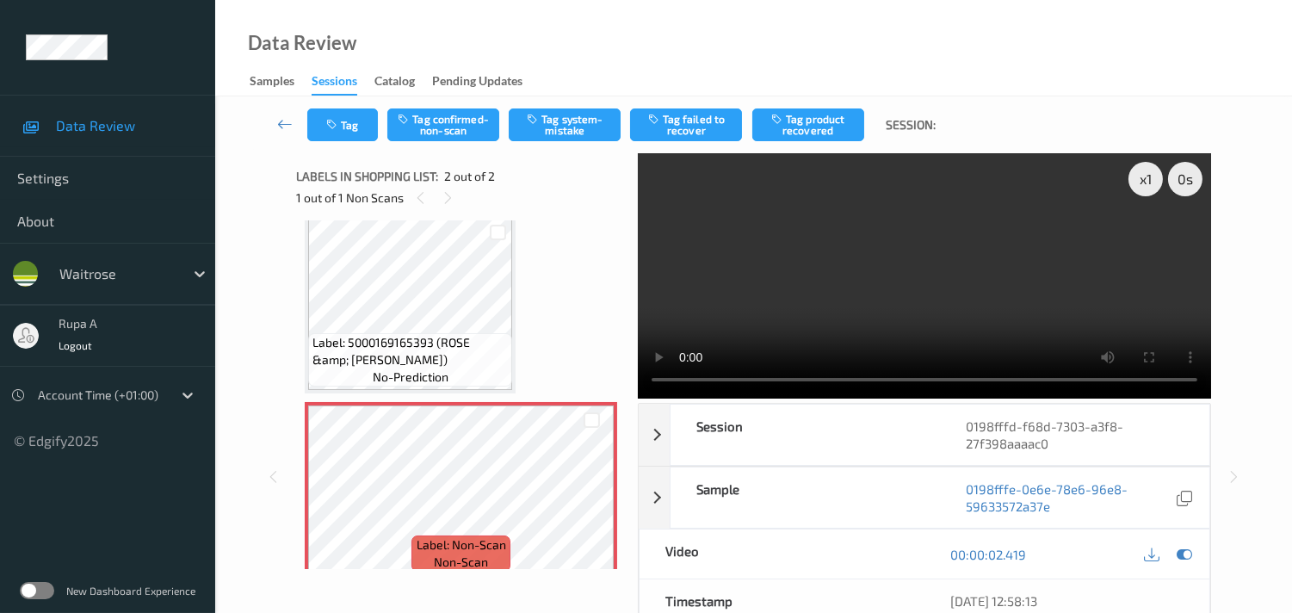
scroll to position [0, 0]
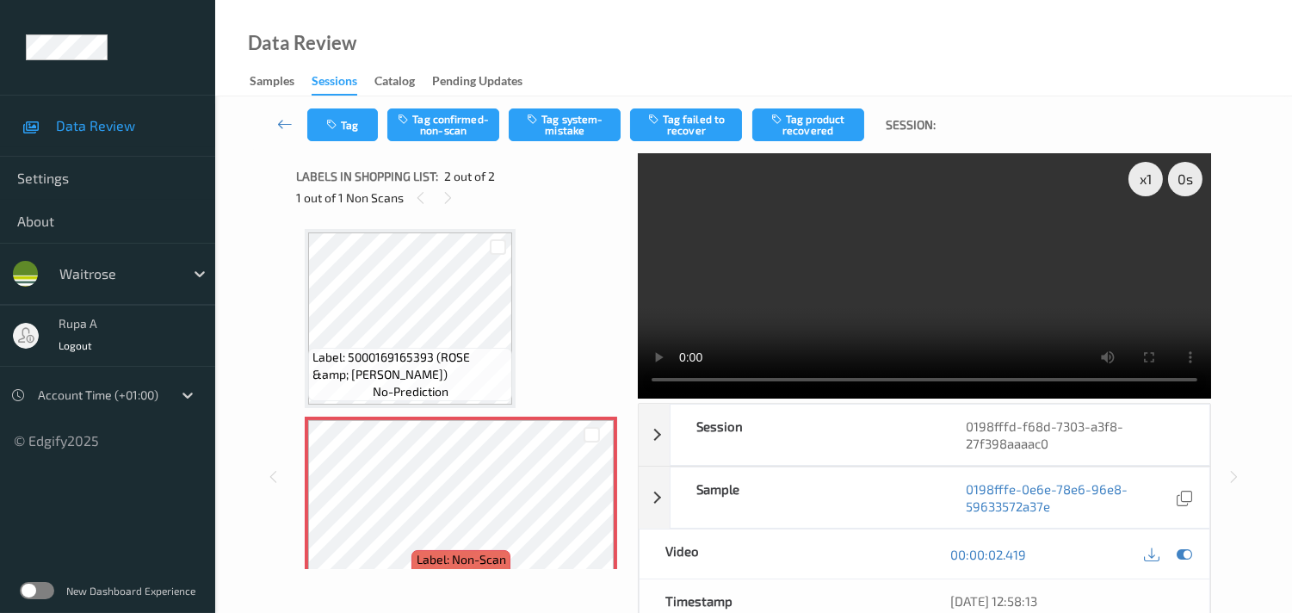
drag, startPoint x: 1191, startPoint y: 559, endPoint x: 623, endPoint y: 489, distance: 572.3
click at [1191, 558] on icon at bounding box center [1183, 553] width 15 height 15
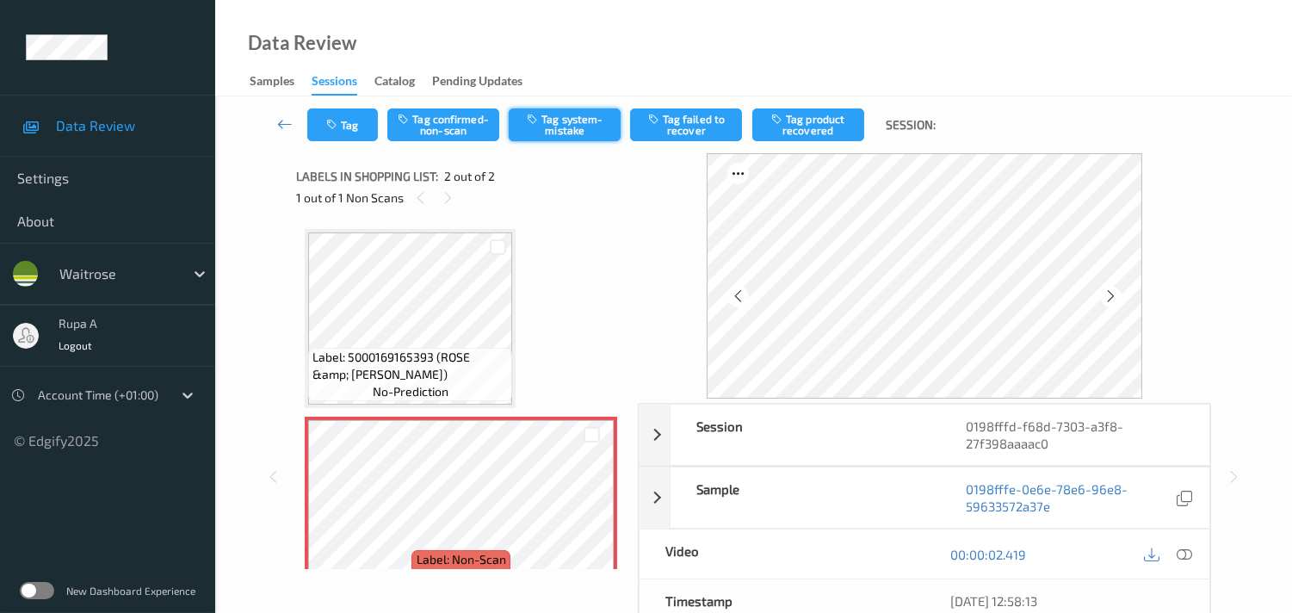
click at [589, 123] on button "Tag system-mistake" at bounding box center [565, 124] width 112 height 33
click at [364, 131] on button "Tag" at bounding box center [342, 124] width 71 height 33
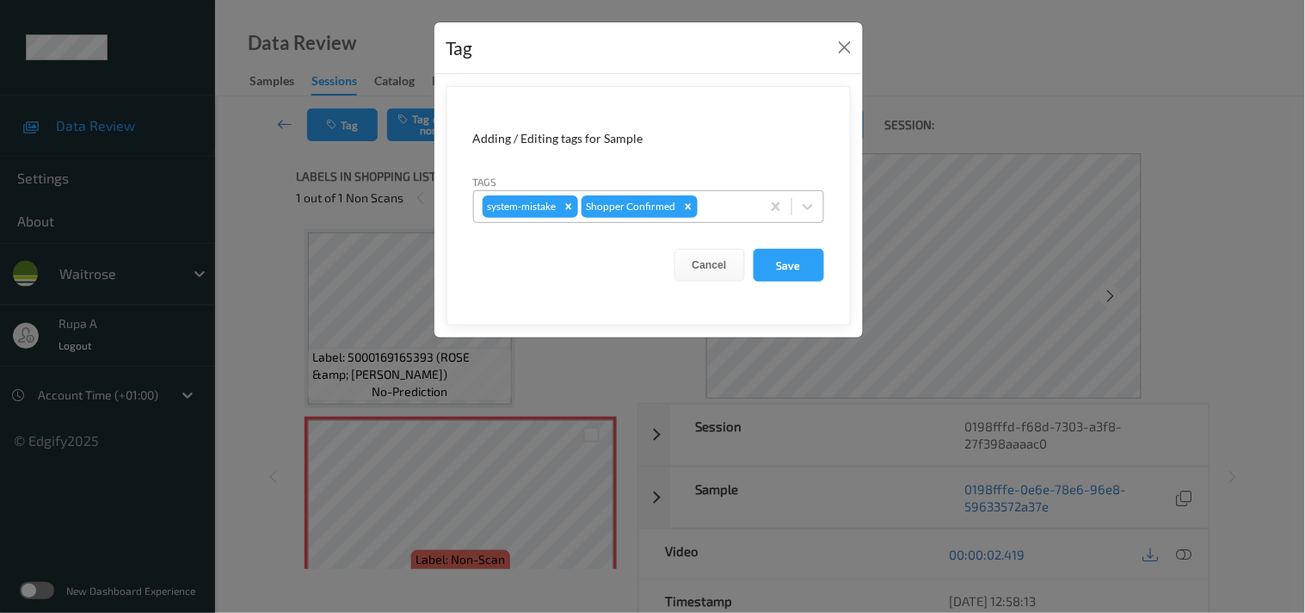
click at [730, 202] on div at bounding box center [726, 206] width 51 height 21
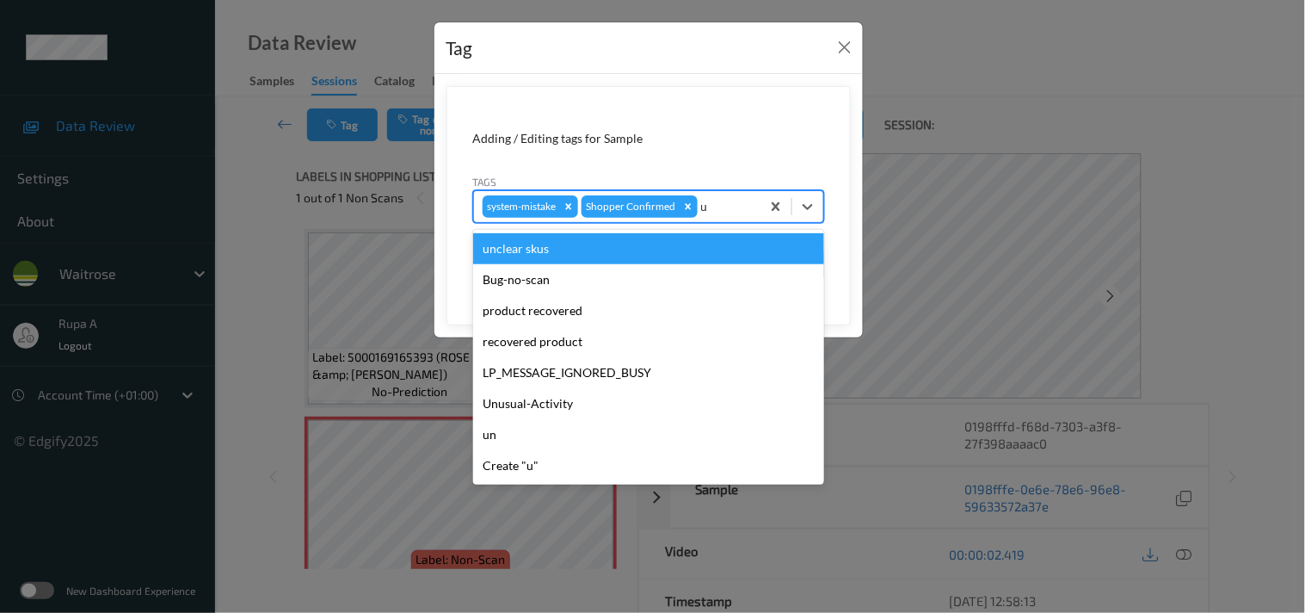
type input "un"
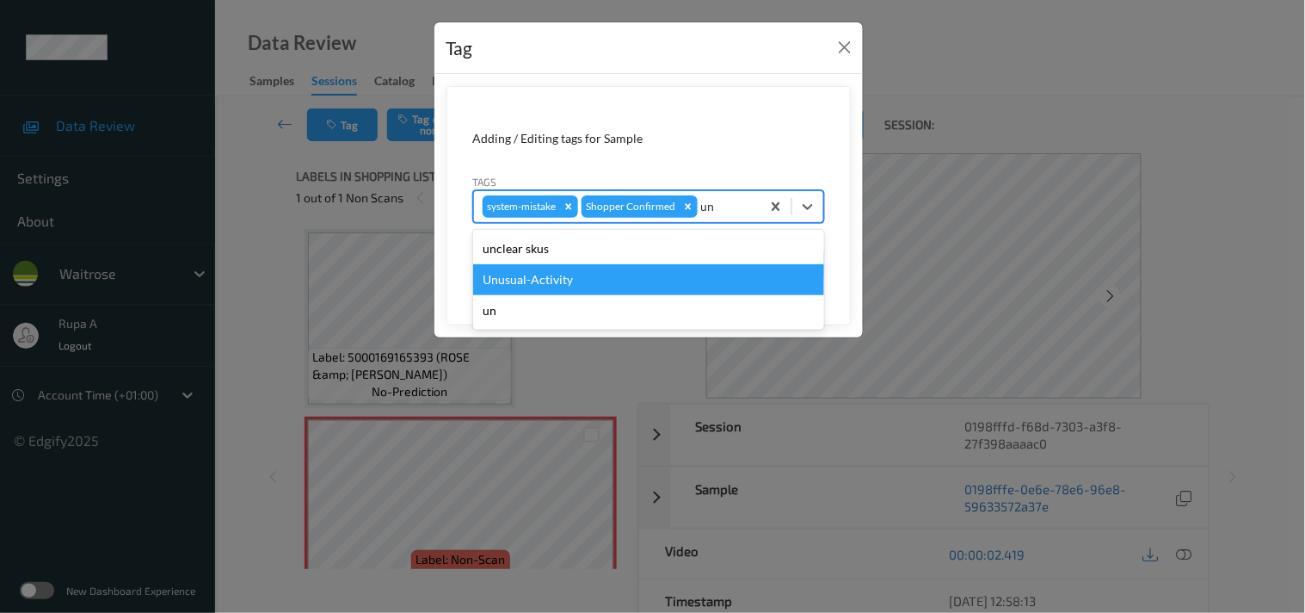
click at [583, 277] on div "Unusual-Activity" at bounding box center [648, 279] width 351 height 31
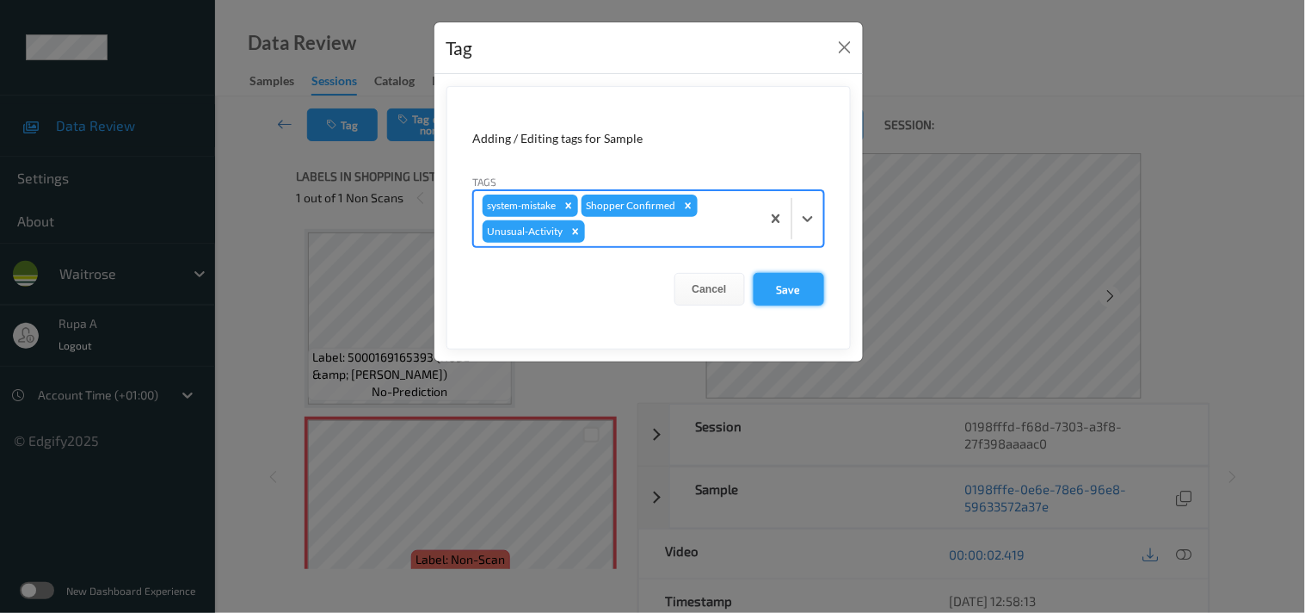
click at [789, 287] on button "Save" at bounding box center [789, 289] width 71 height 33
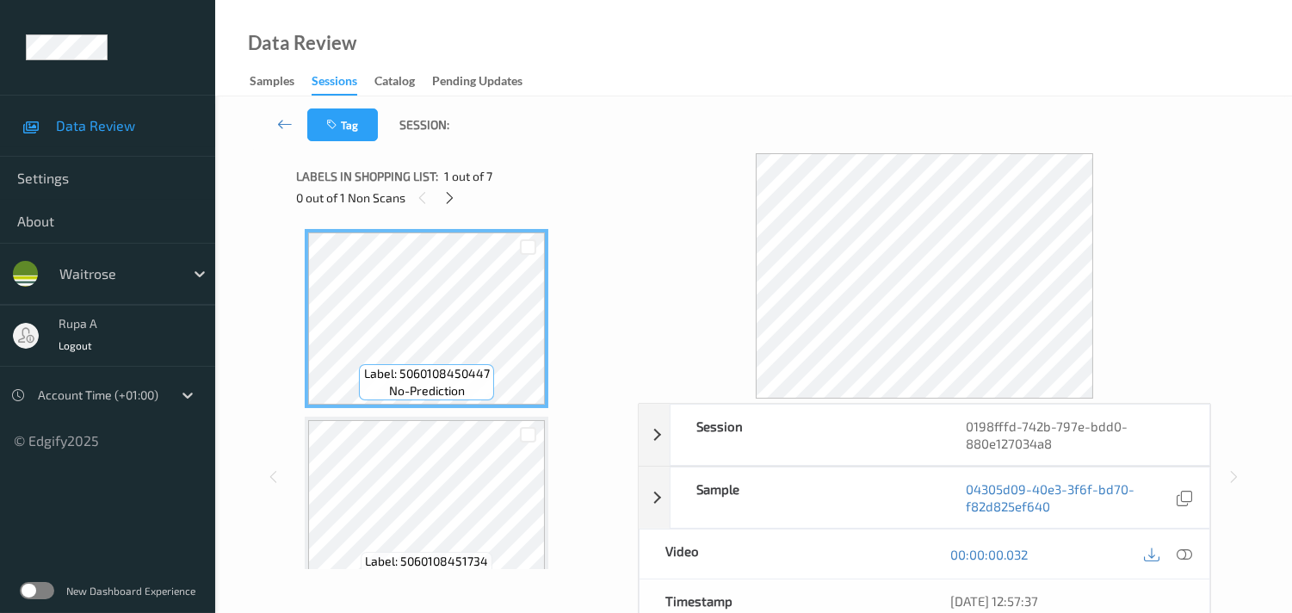
click at [549, 219] on div "Labels in shopping list: 1 out of 7 0 out of 1 Non Scans" at bounding box center [461, 186] width 330 height 67
click at [449, 196] on icon at bounding box center [449, 197] width 15 height 15
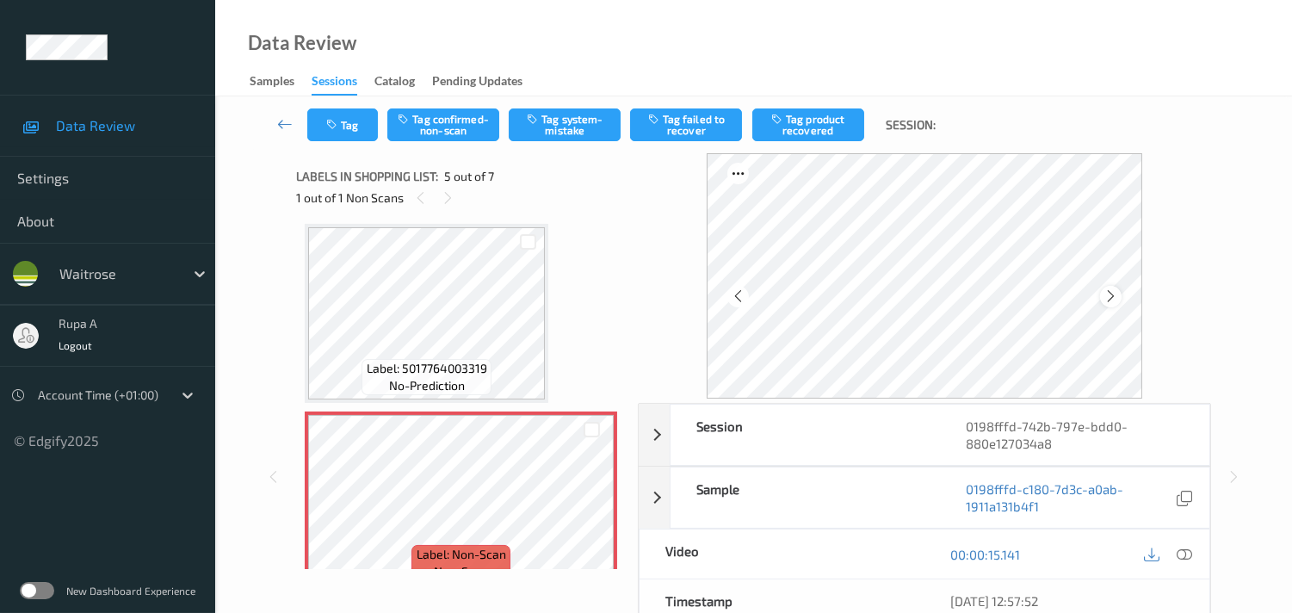
click at [1114, 299] on icon at bounding box center [1110, 295] width 15 height 15
click at [1184, 553] on icon at bounding box center [1183, 553] width 15 height 15
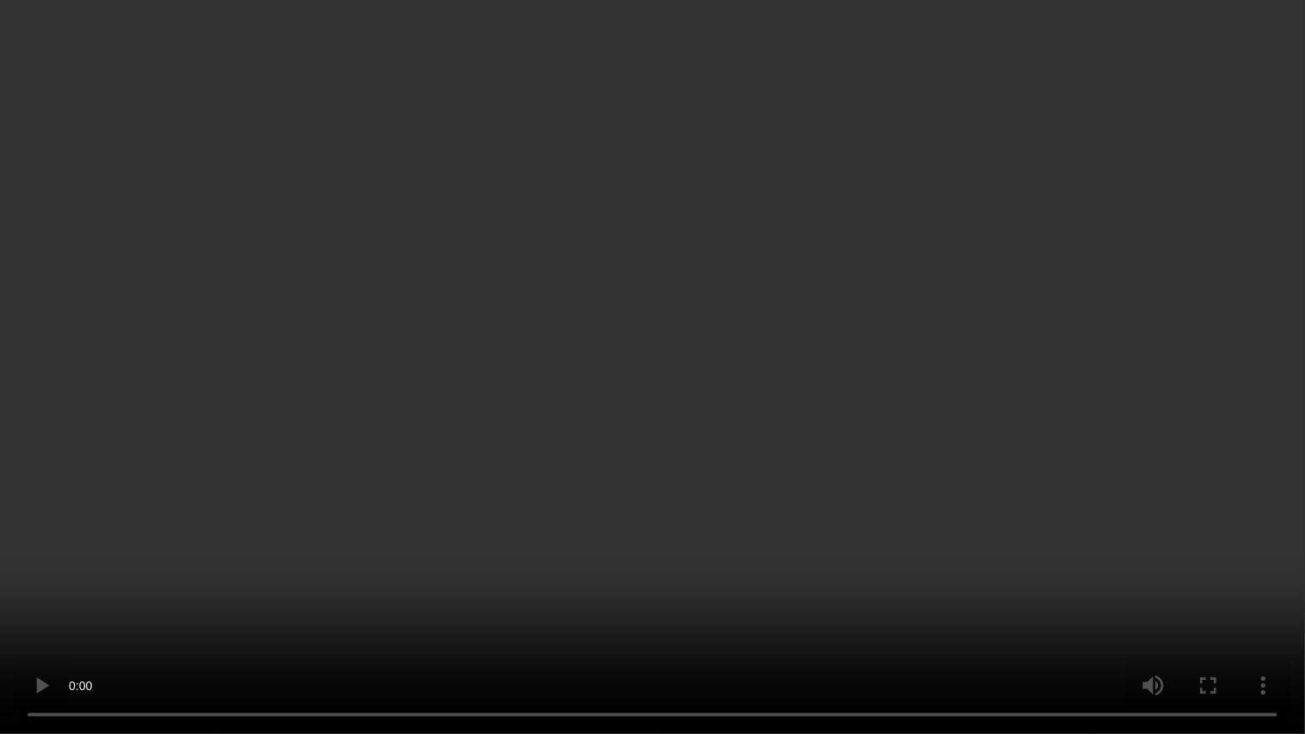
click at [350, 89] on video at bounding box center [652, 367] width 1305 height 734
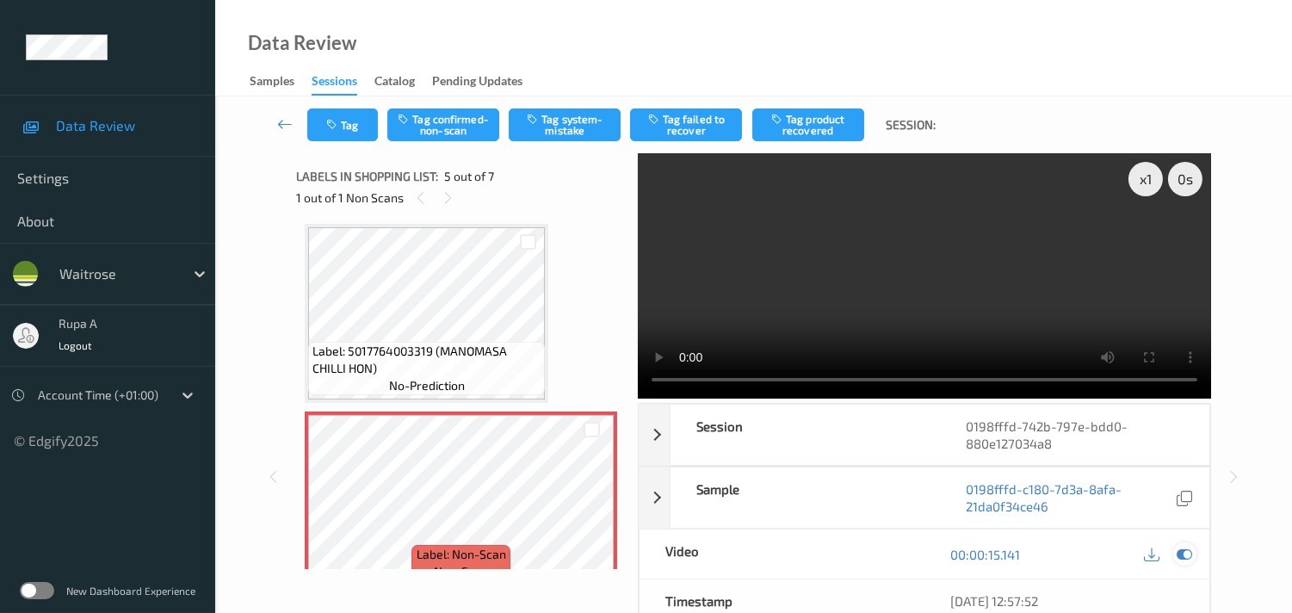
click at [1188, 557] on icon at bounding box center [1183, 553] width 15 height 15
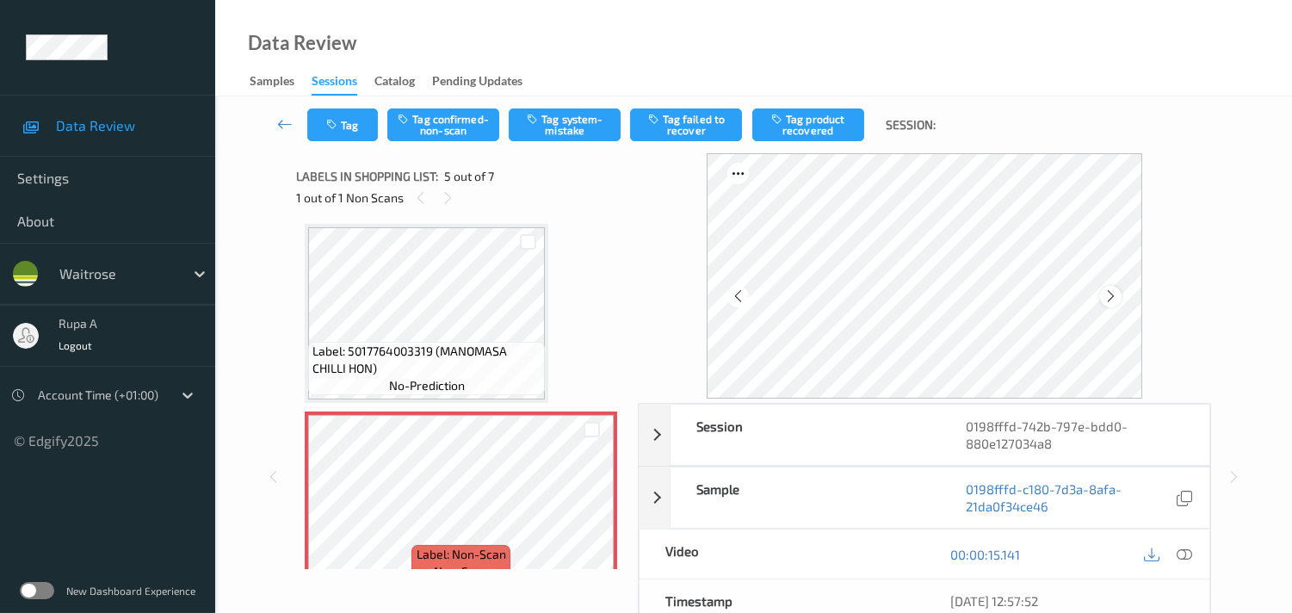
click at [1112, 296] on icon at bounding box center [1110, 295] width 15 height 15
click at [1180, 549] on icon at bounding box center [1183, 553] width 15 height 15
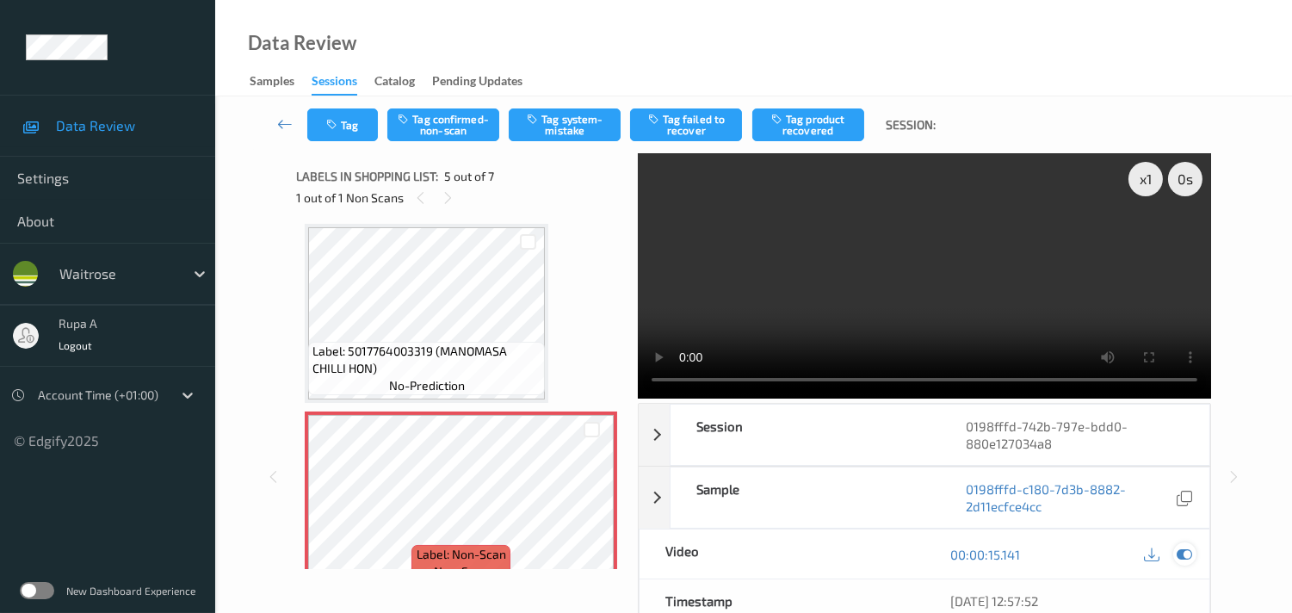
click at [1186, 557] on icon at bounding box center [1183, 553] width 15 height 15
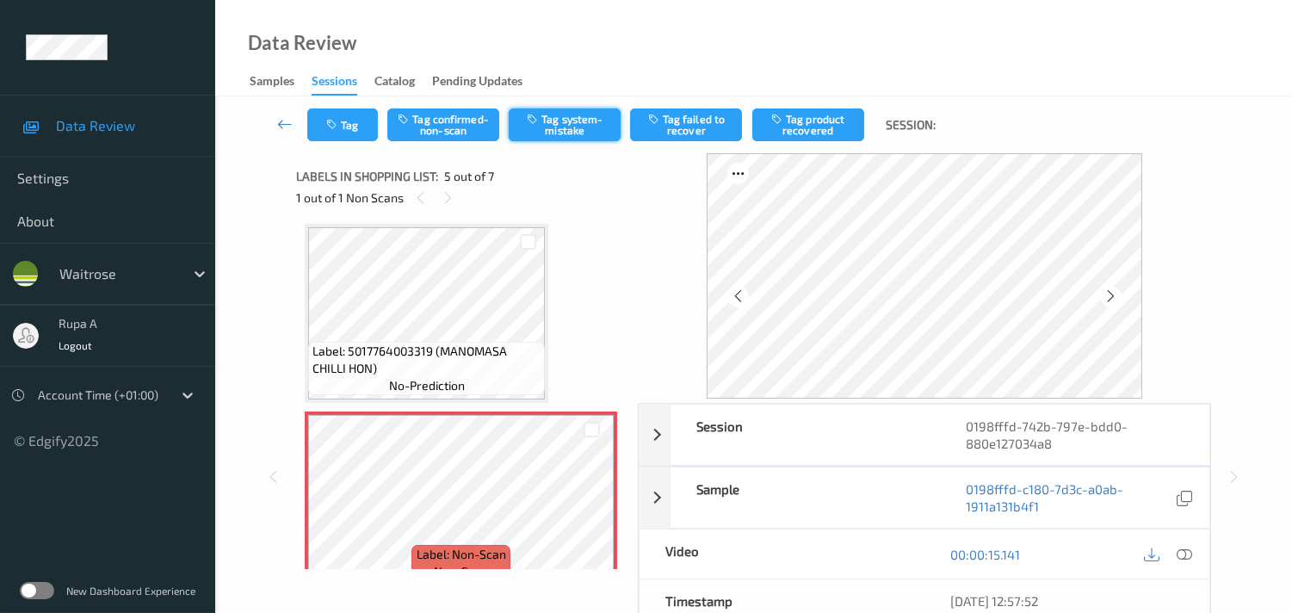
click at [561, 133] on button "Tag system-mistake" at bounding box center [565, 124] width 112 height 33
click at [318, 129] on button "Tag" at bounding box center [342, 124] width 71 height 33
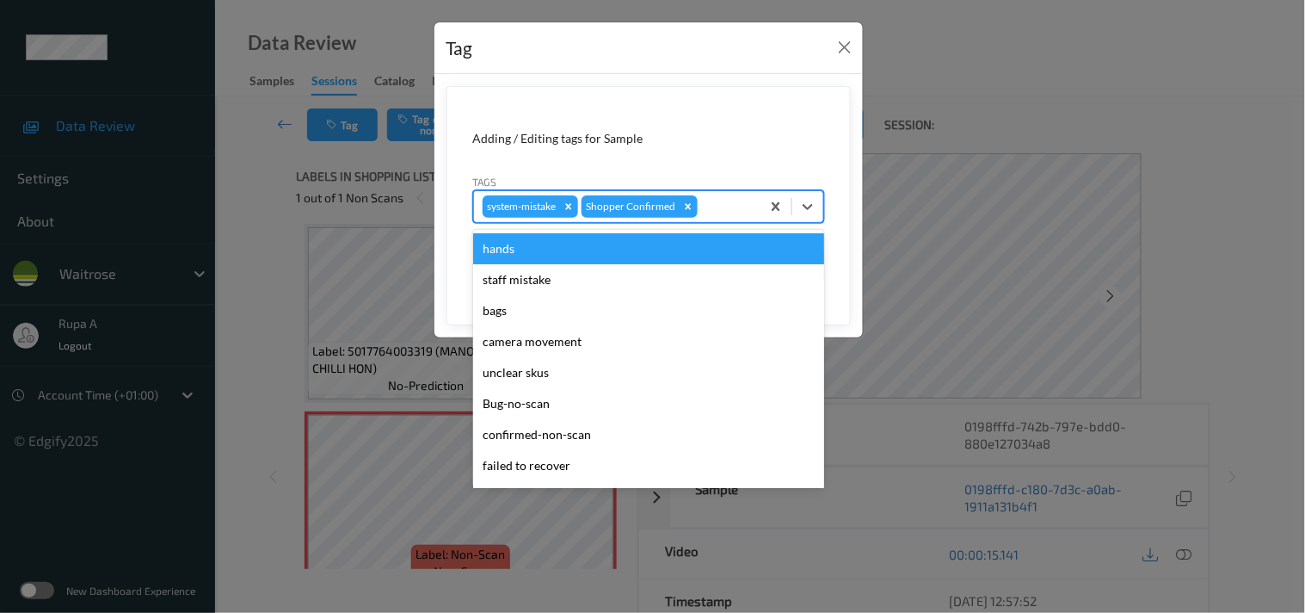
click at [743, 207] on div at bounding box center [726, 206] width 51 height 21
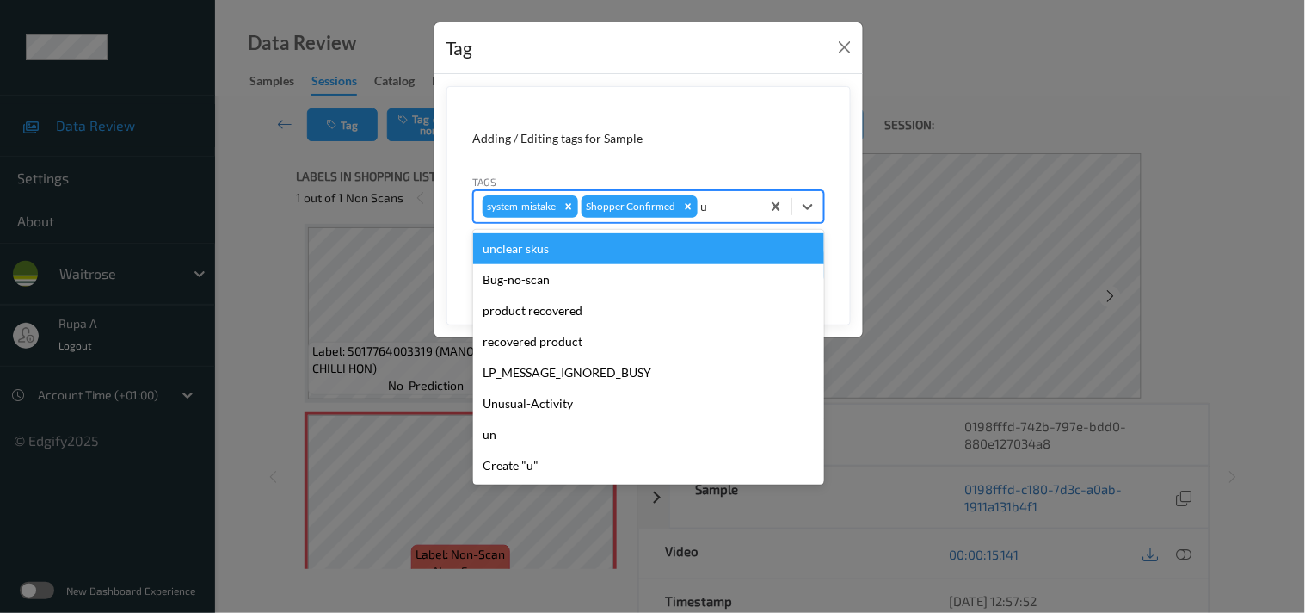
type input "un"
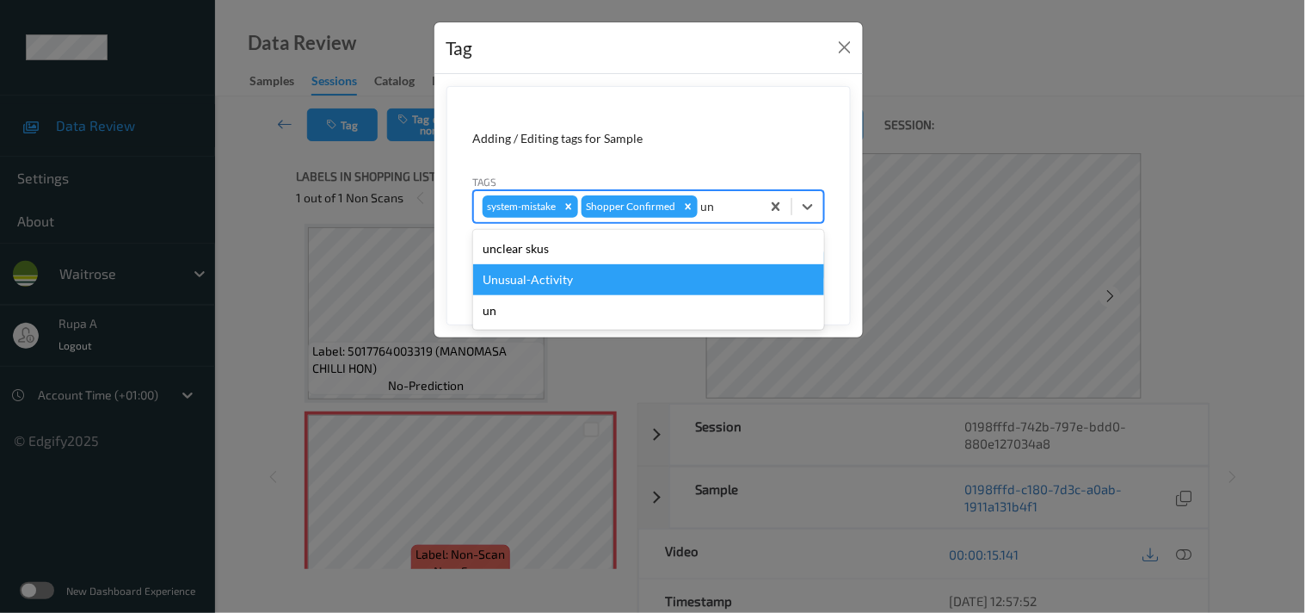
click at [546, 280] on div "Unusual-Activity" at bounding box center [648, 279] width 351 height 31
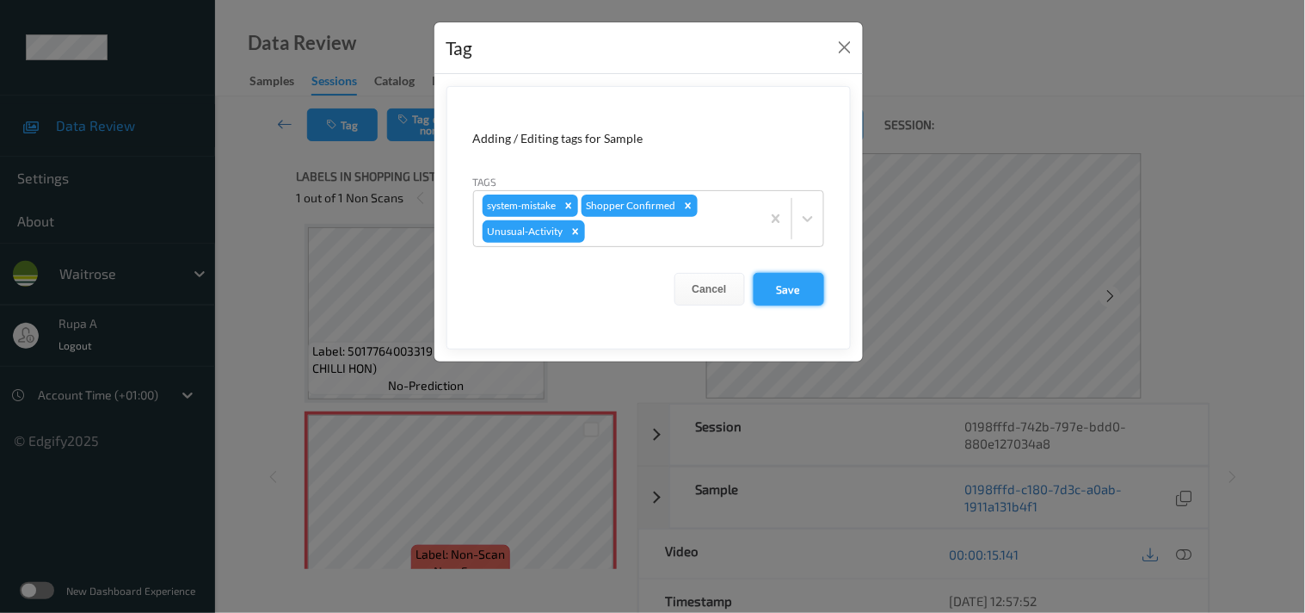
click at [785, 279] on button "Save" at bounding box center [789, 289] width 71 height 33
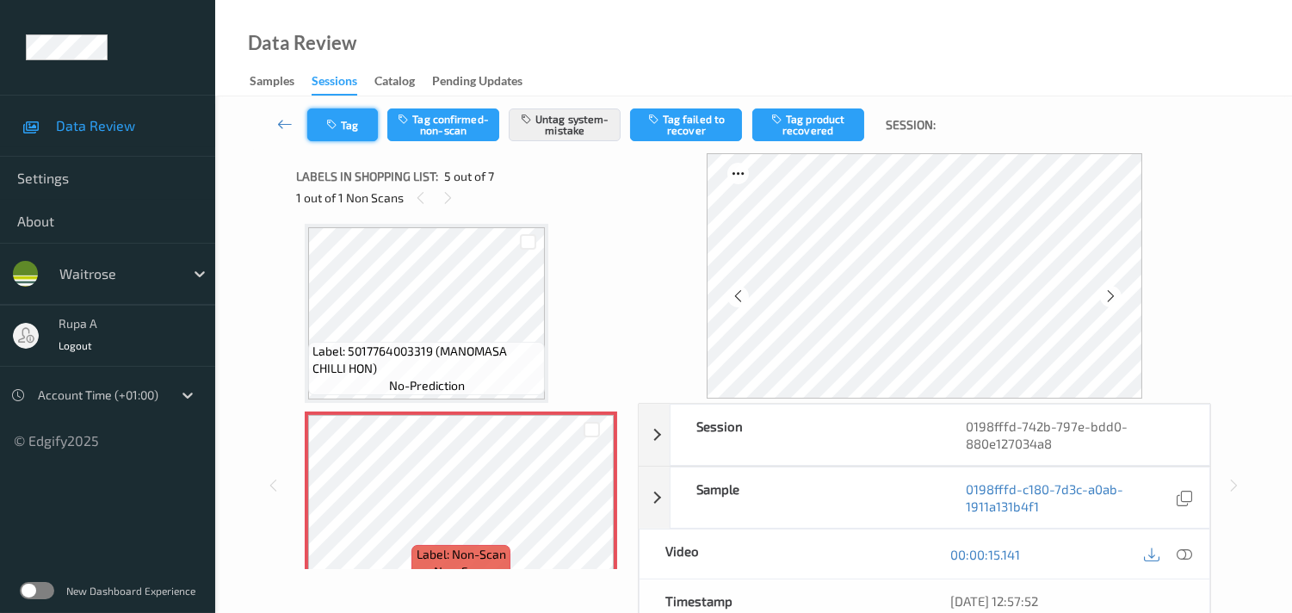
click at [348, 131] on button "Tag" at bounding box center [342, 124] width 71 height 33
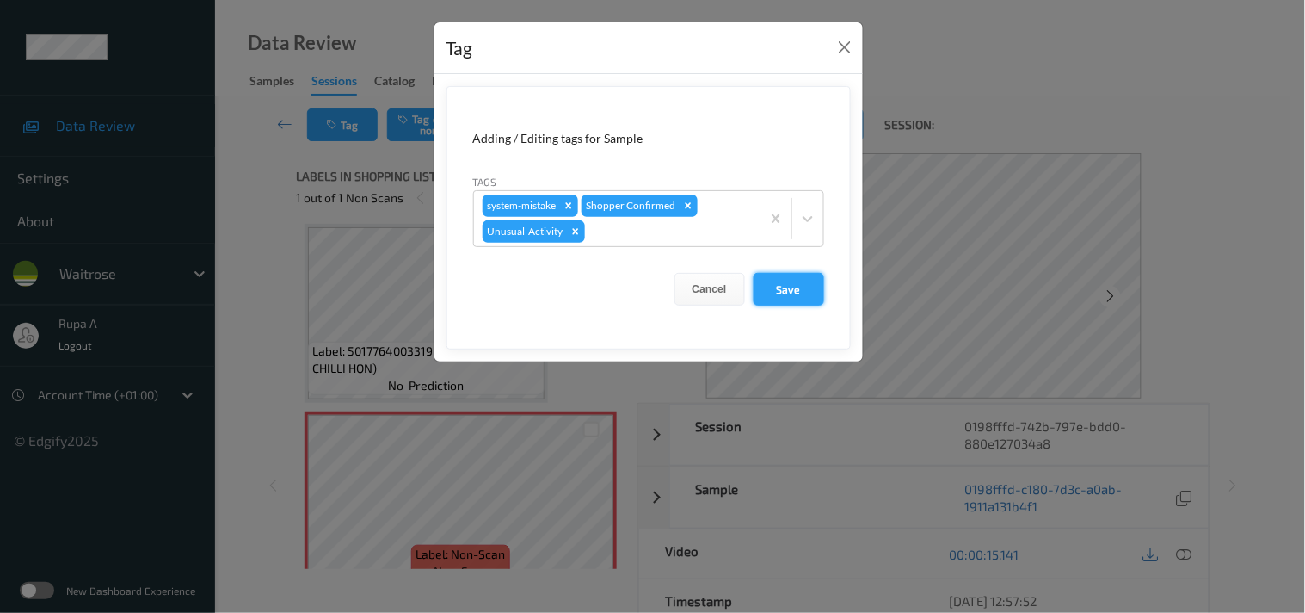
click at [773, 287] on button "Save" at bounding box center [789, 289] width 71 height 33
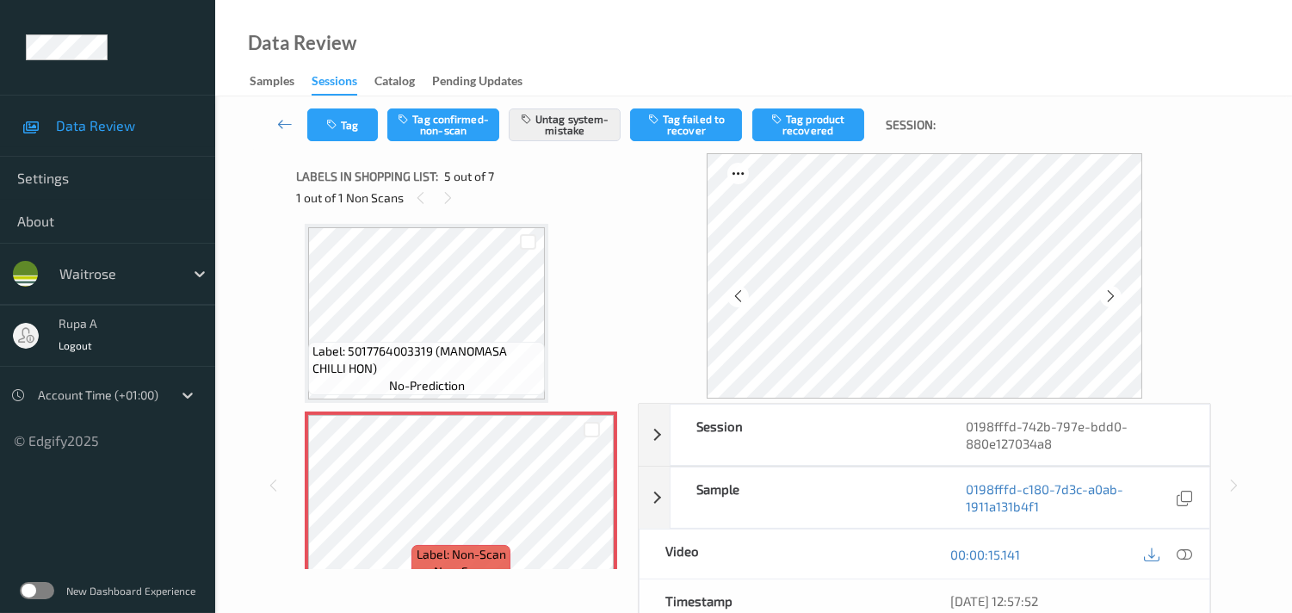
click at [590, 198] on div "1 out of 1 Non Scans" at bounding box center [461, 198] width 330 height 22
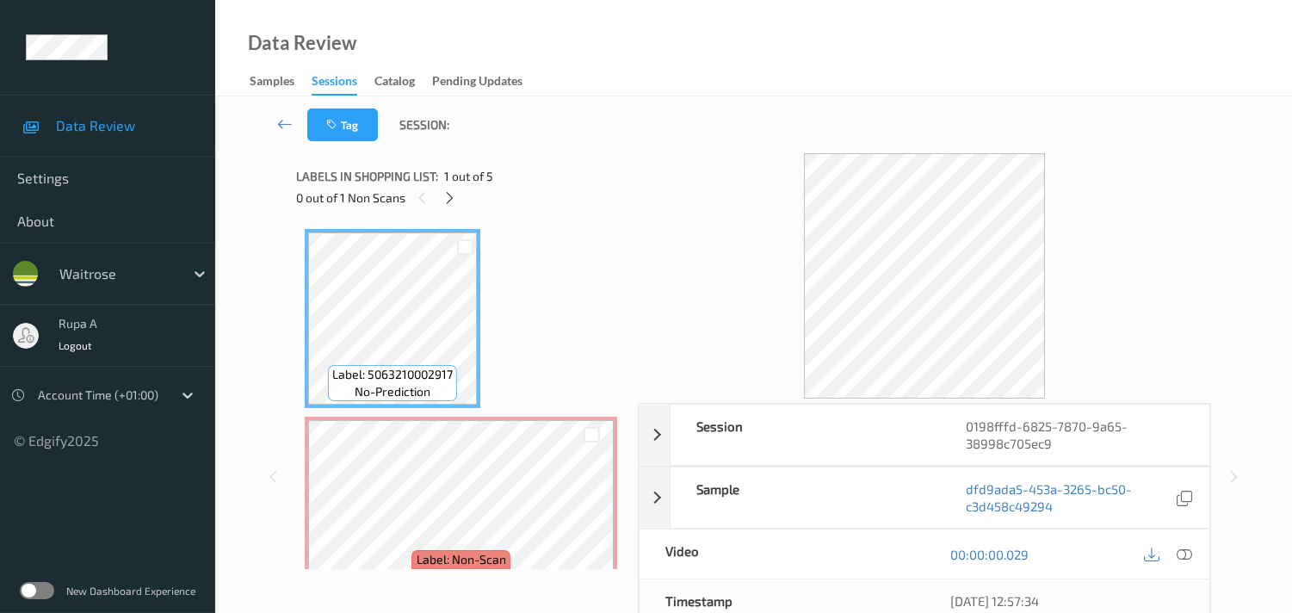
click at [528, 117] on div "Tag Session:" at bounding box center [753, 124] width 1006 height 57
click at [458, 196] on div at bounding box center [450, 198] width 22 height 22
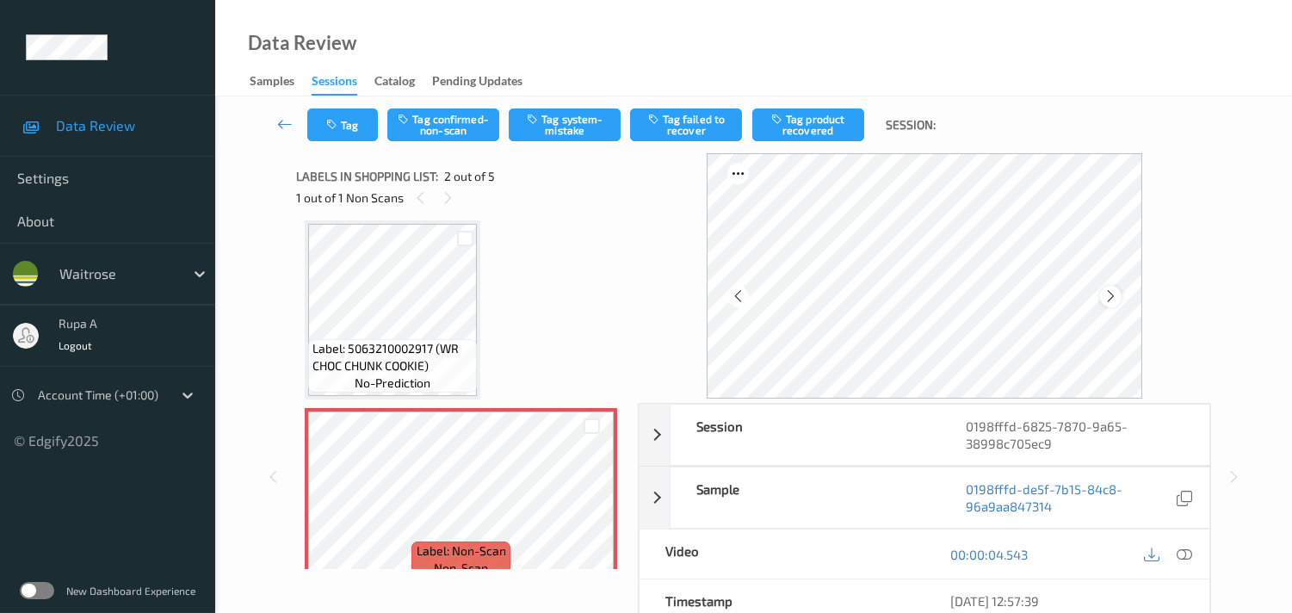
click at [1102, 296] on div at bounding box center [1111, 297] width 22 height 22
click at [1118, 293] on icon at bounding box center [1110, 295] width 15 height 15
click at [1118, 294] on icon at bounding box center [1110, 295] width 15 height 15
click at [1188, 554] on icon at bounding box center [1183, 553] width 15 height 15
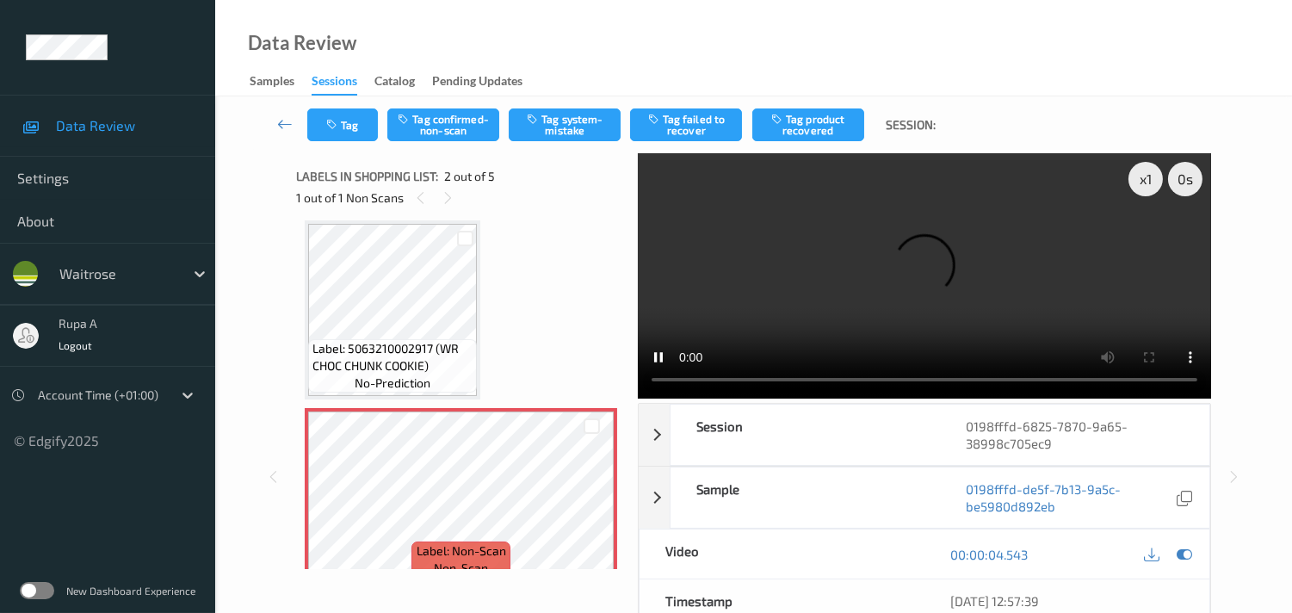
drag, startPoint x: 1190, startPoint y: 553, endPoint x: 807, endPoint y: 540, distance: 383.2
click at [1191, 553] on icon at bounding box center [1183, 553] width 15 height 15
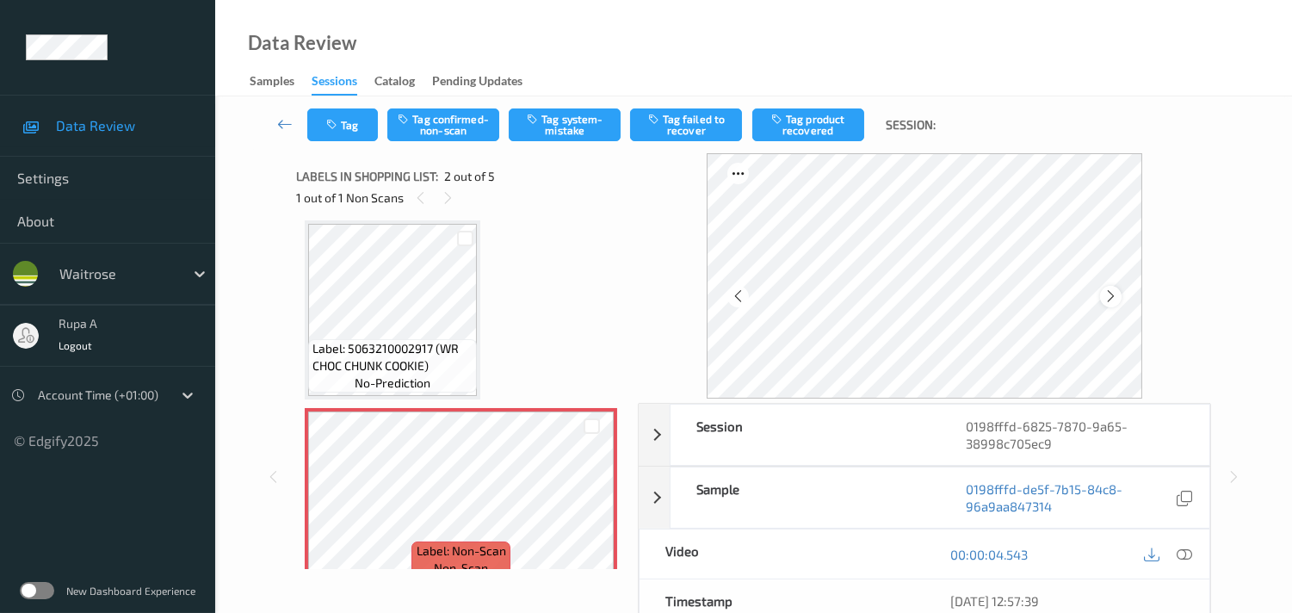
click at [1113, 291] on icon at bounding box center [1110, 295] width 15 height 15
click at [580, 132] on button "Tag system-mistake" at bounding box center [565, 124] width 112 height 33
click at [363, 135] on button "Tag" at bounding box center [342, 124] width 71 height 33
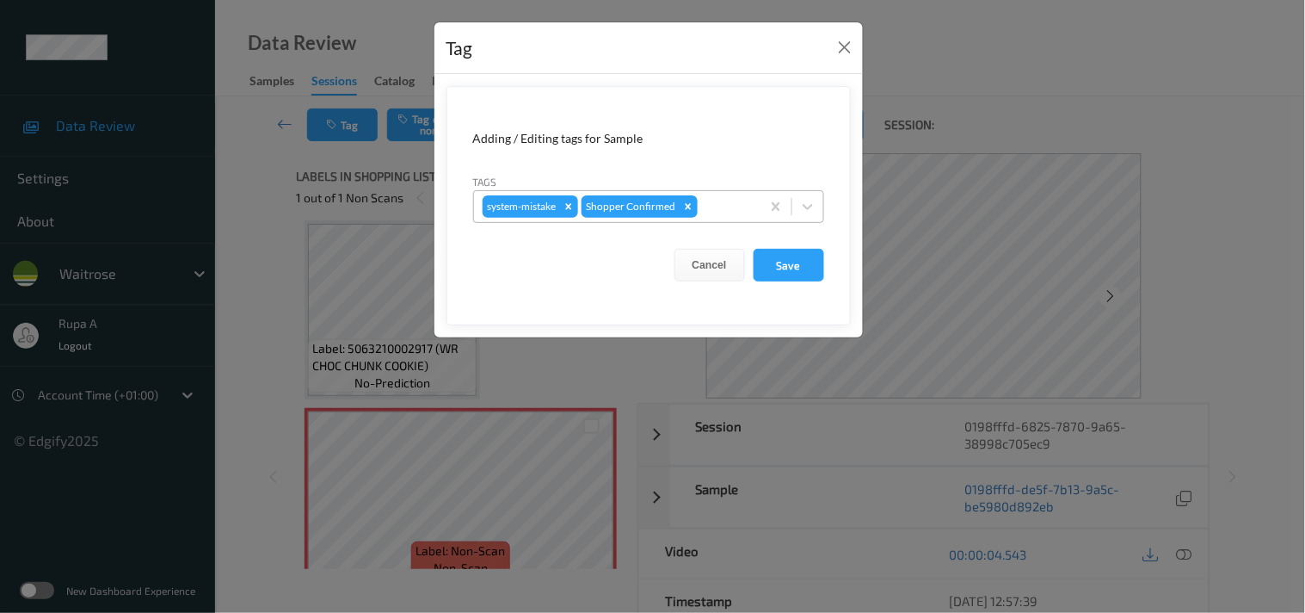
click at [756, 211] on div "system-mistake Shopper Confirmed" at bounding box center [617, 206] width 287 height 29
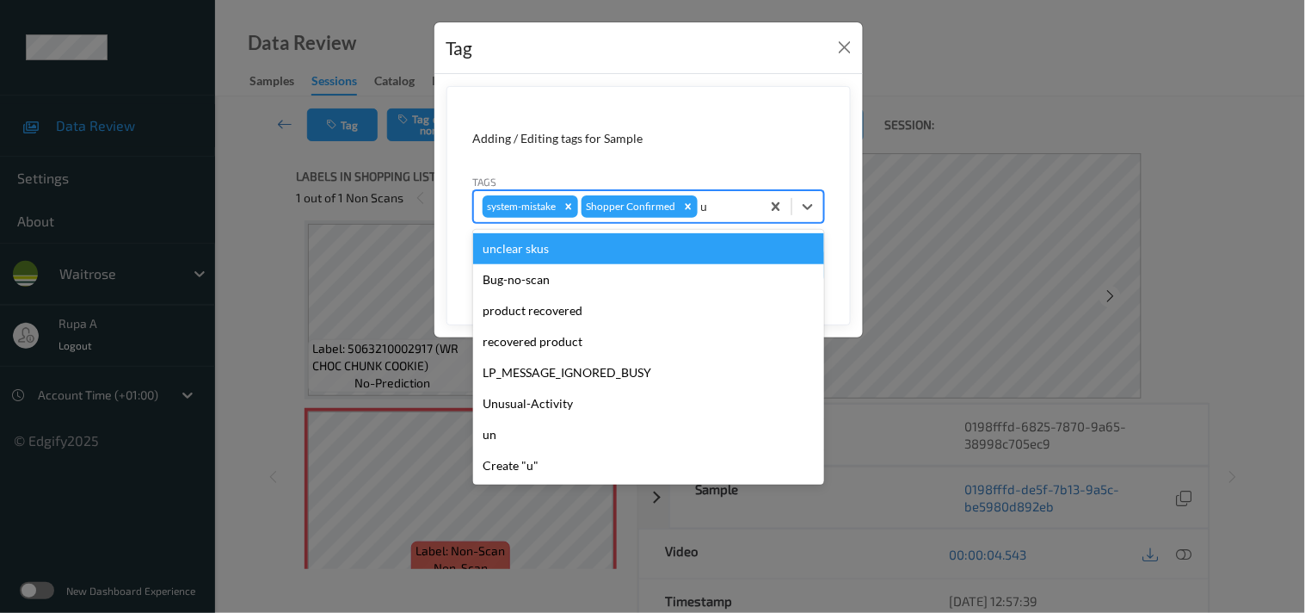
type input "un"
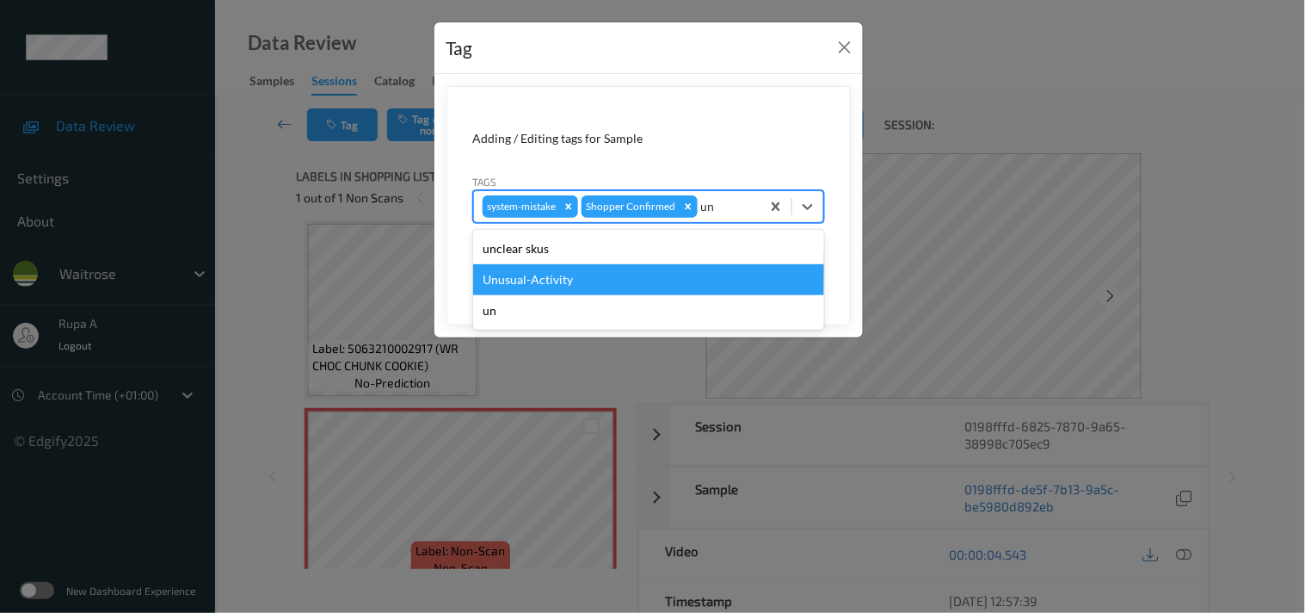
click at [666, 277] on div "Unusual-Activity" at bounding box center [648, 279] width 351 height 31
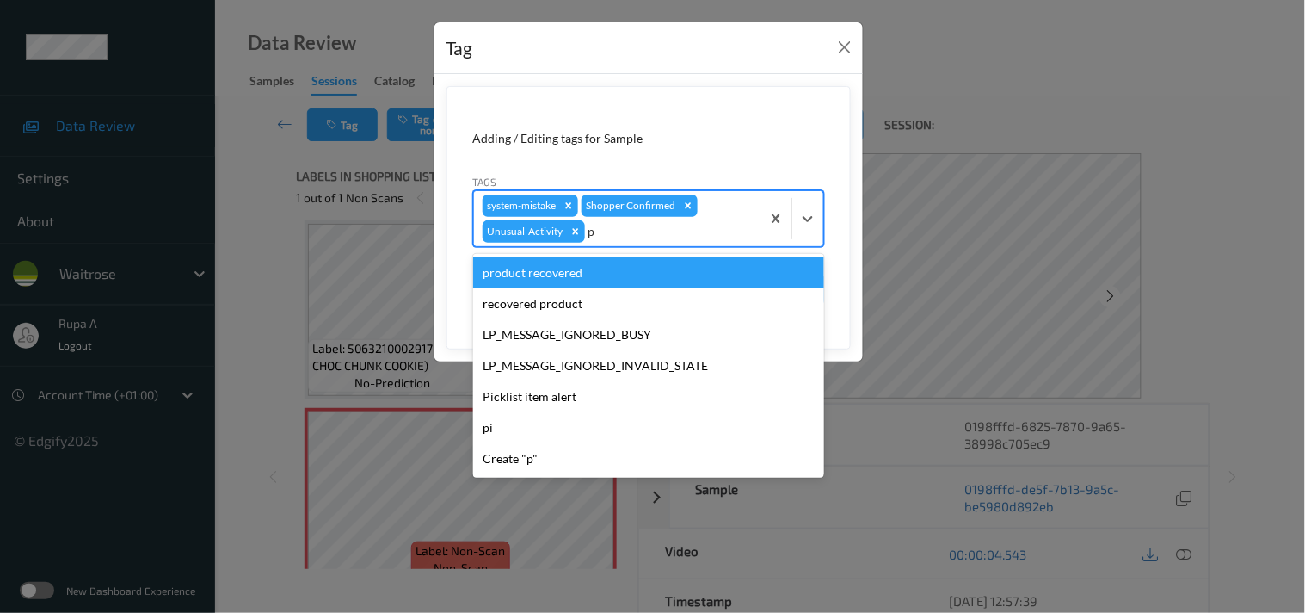
type input "pi"
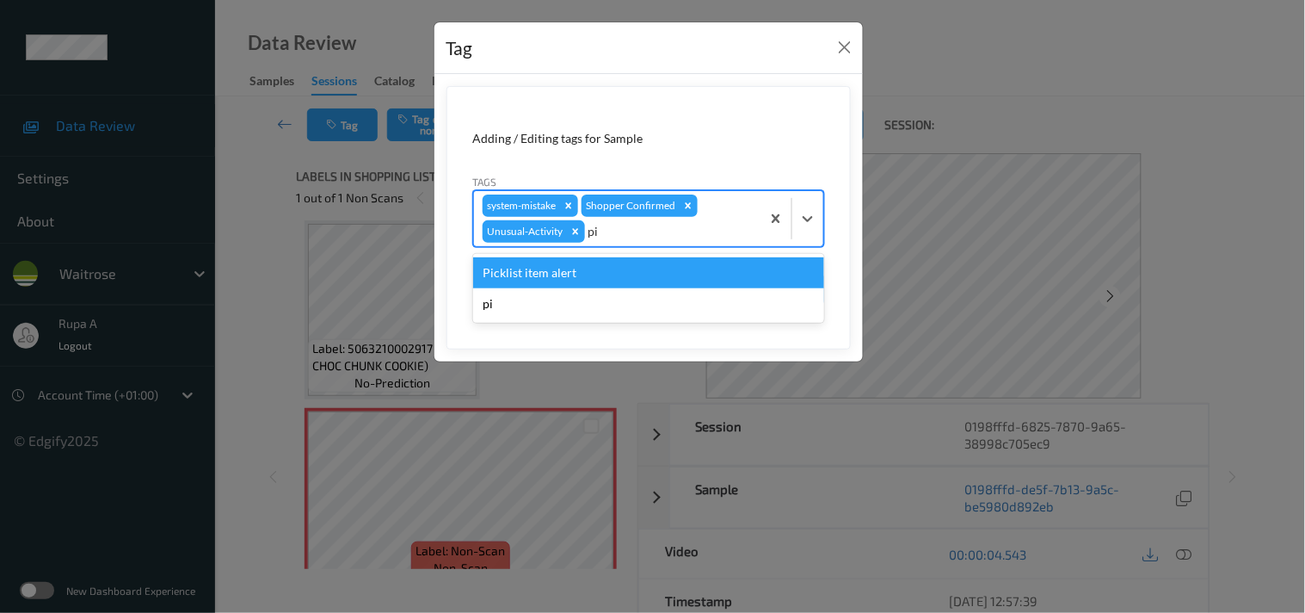
click at [633, 271] on div "Picklist item alert" at bounding box center [648, 272] width 351 height 31
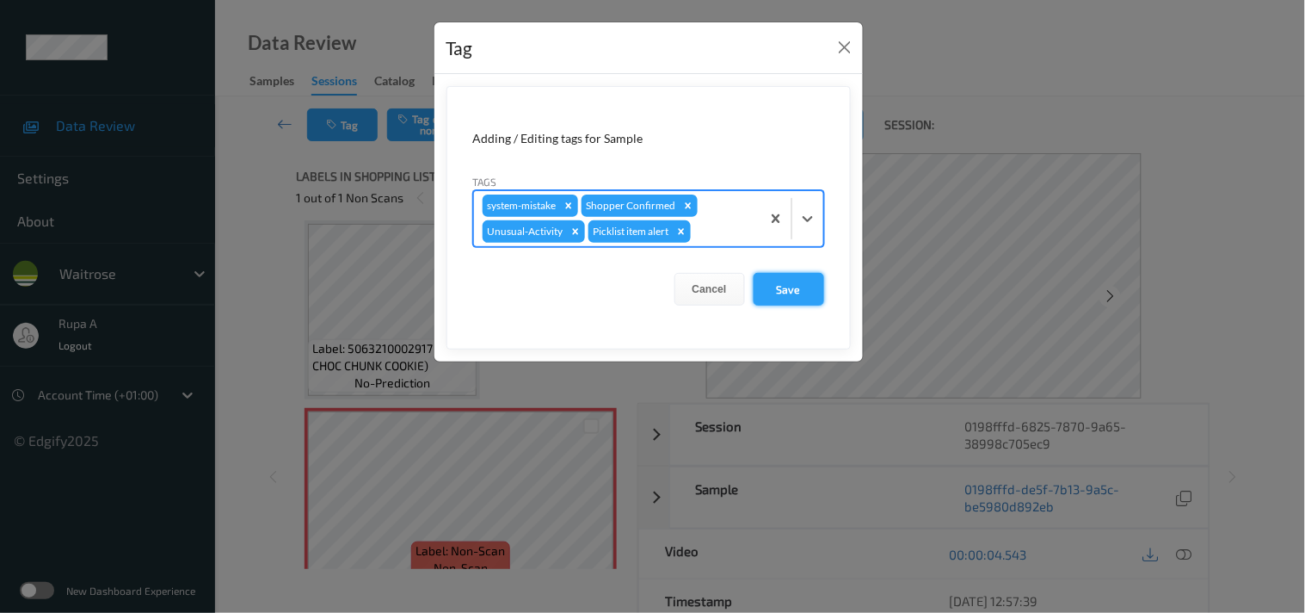
click at [819, 281] on button "Save" at bounding box center [789, 289] width 71 height 33
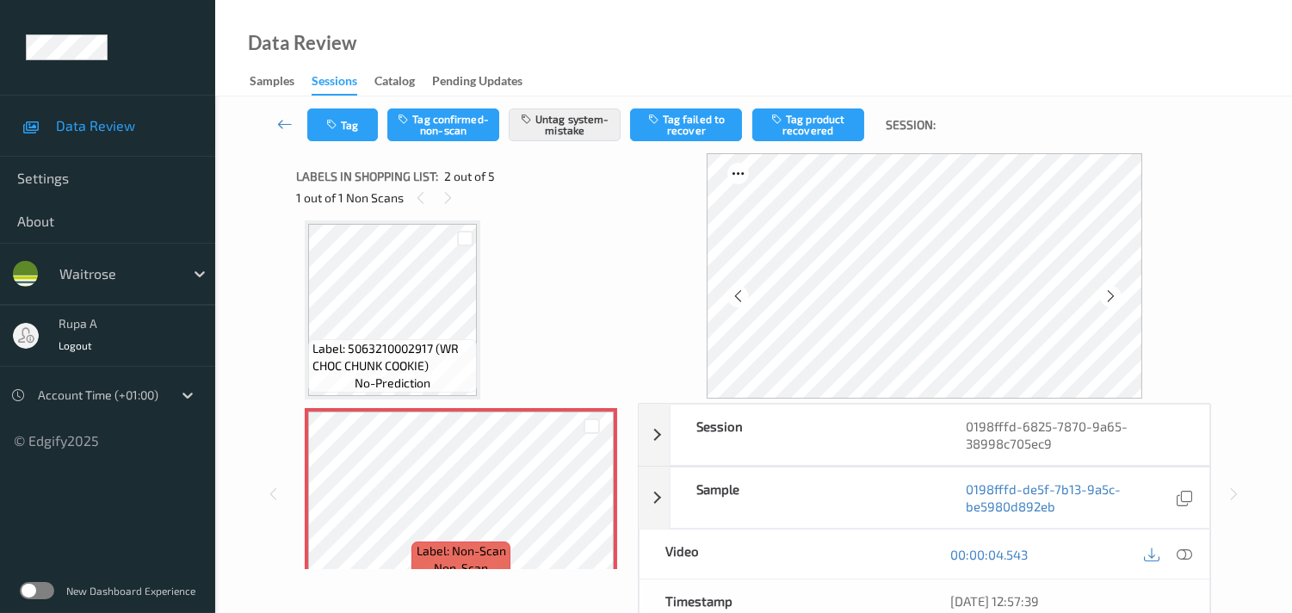
click at [1106, 298] on div at bounding box center [1111, 297] width 22 height 22
click at [328, 119] on icon "button" at bounding box center [333, 125] width 15 height 12
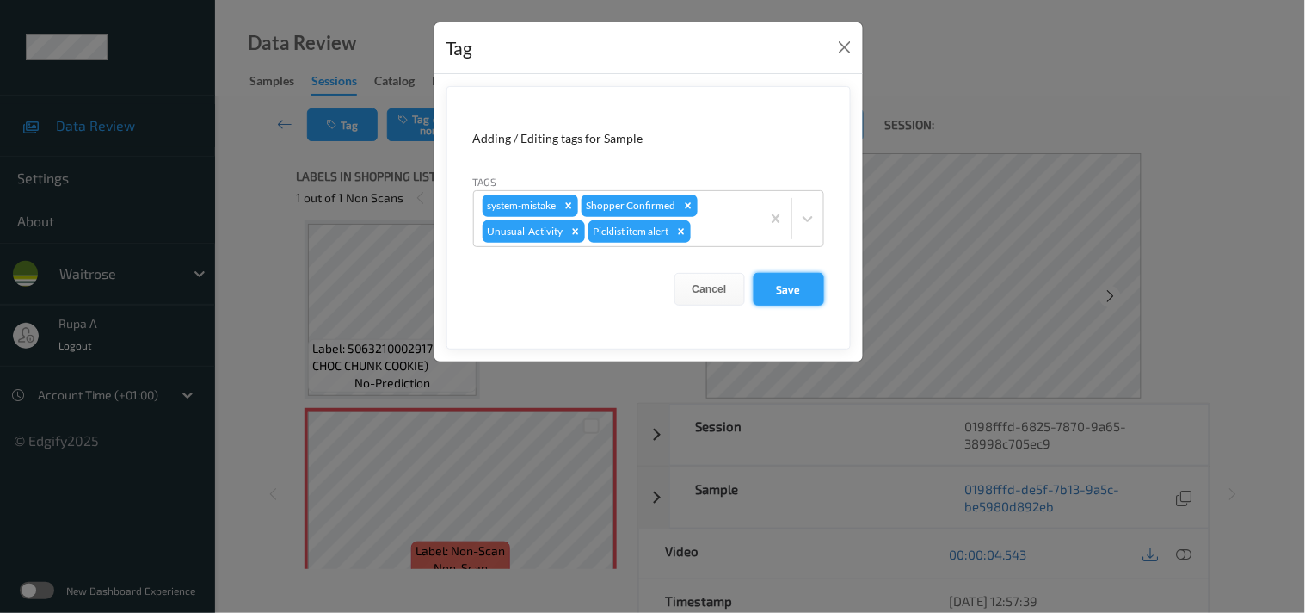
click at [811, 281] on button "Save" at bounding box center [789, 289] width 71 height 33
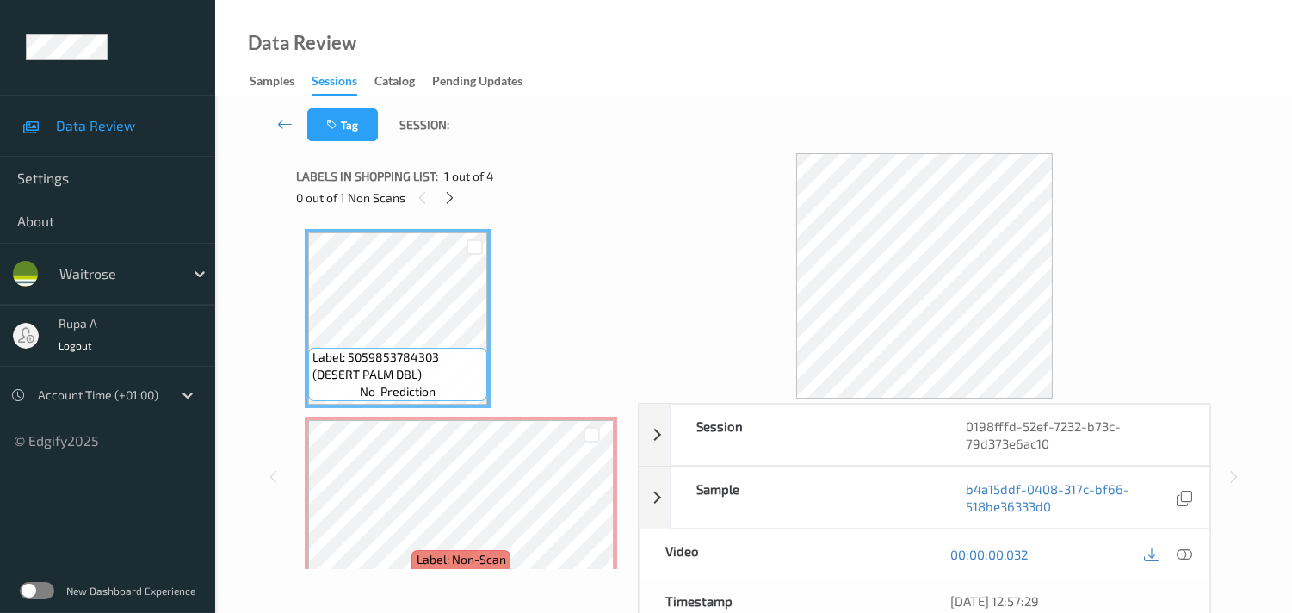
click at [544, 262] on div "Label: 5059853784303 (DESERT PALM DBL) no-prediction Label: Non-Scan non-scan L…" at bounding box center [461, 600] width 312 height 742
click at [454, 201] on icon at bounding box center [449, 197] width 15 height 15
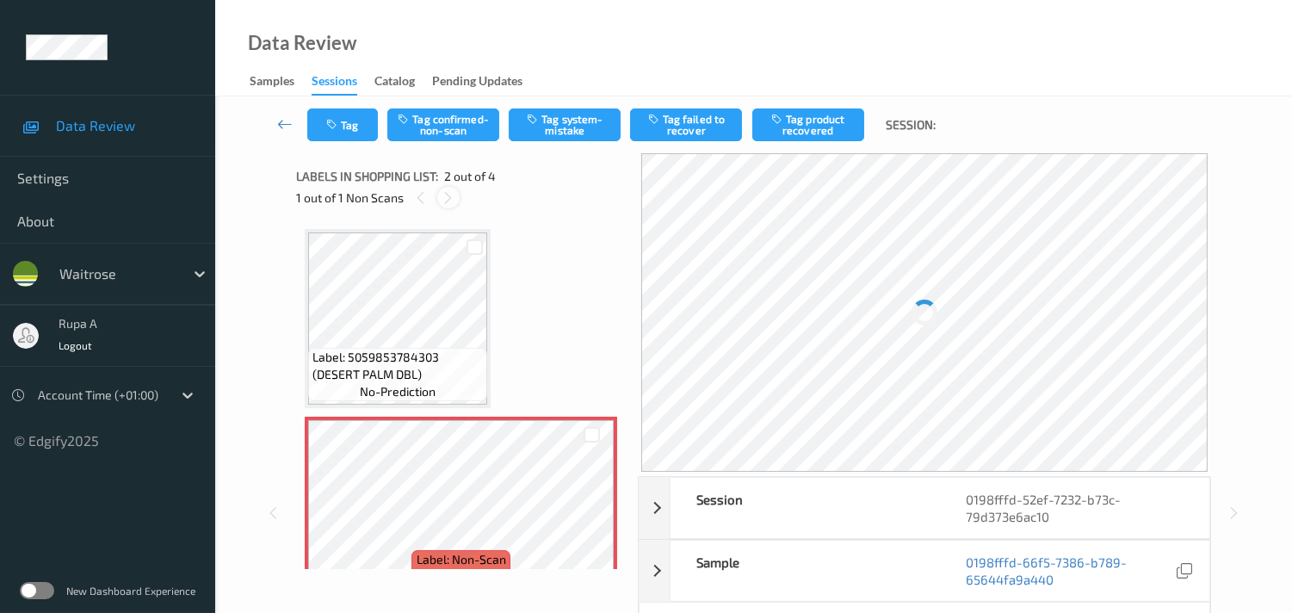
scroll to position [9, 0]
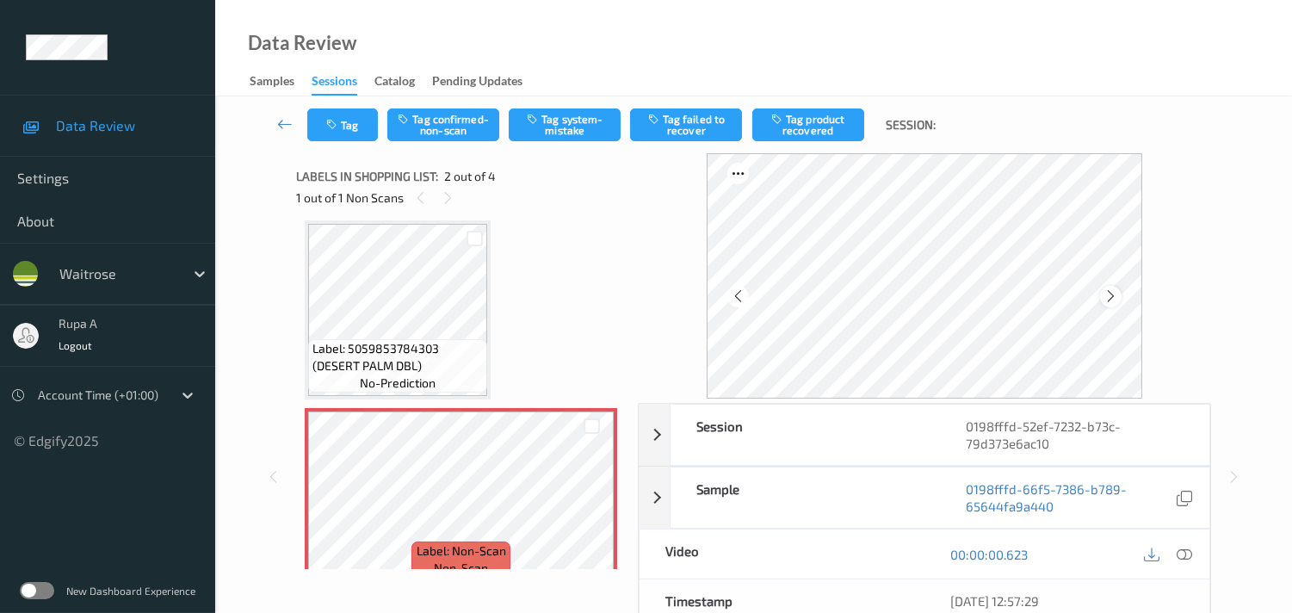
click at [1108, 294] on icon at bounding box center [1110, 295] width 15 height 15
click at [1191, 554] on icon at bounding box center [1183, 553] width 15 height 15
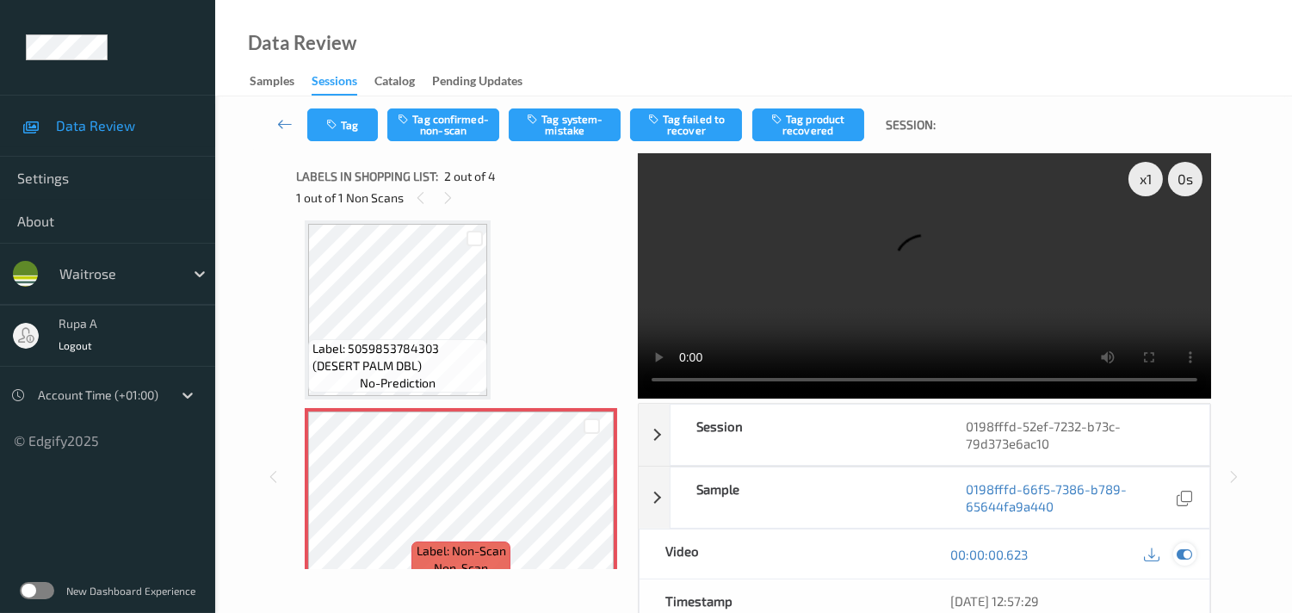
click at [1184, 549] on icon at bounding box center [1183, 553] width 15 height 15
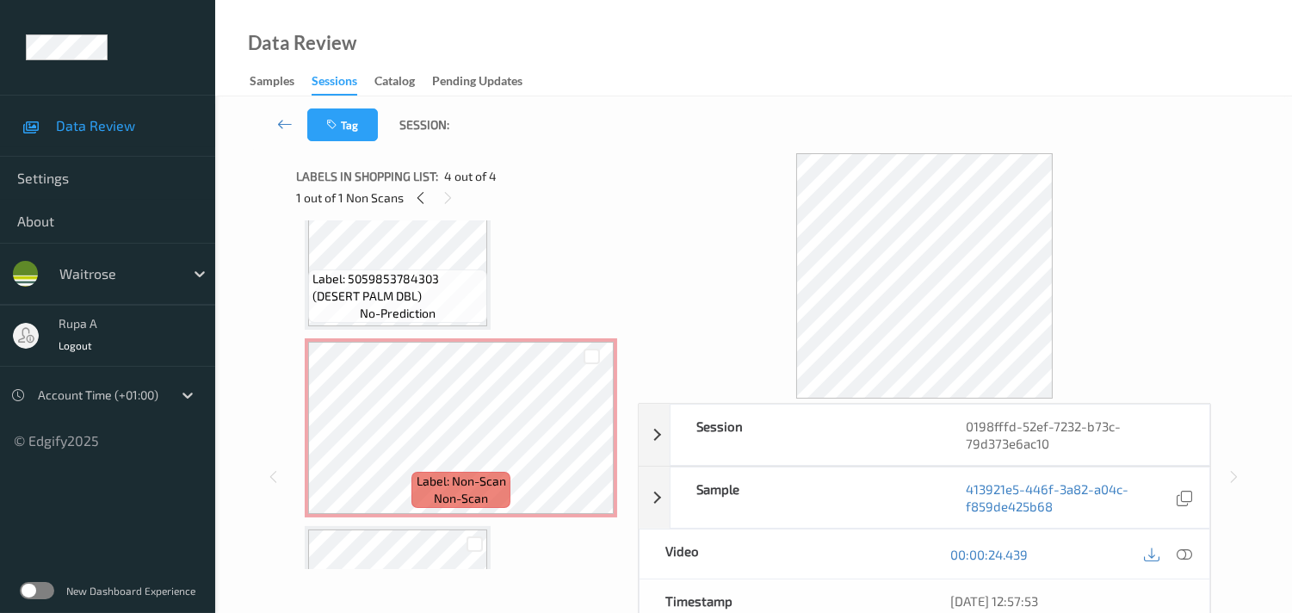
scroll to position [0, 0]
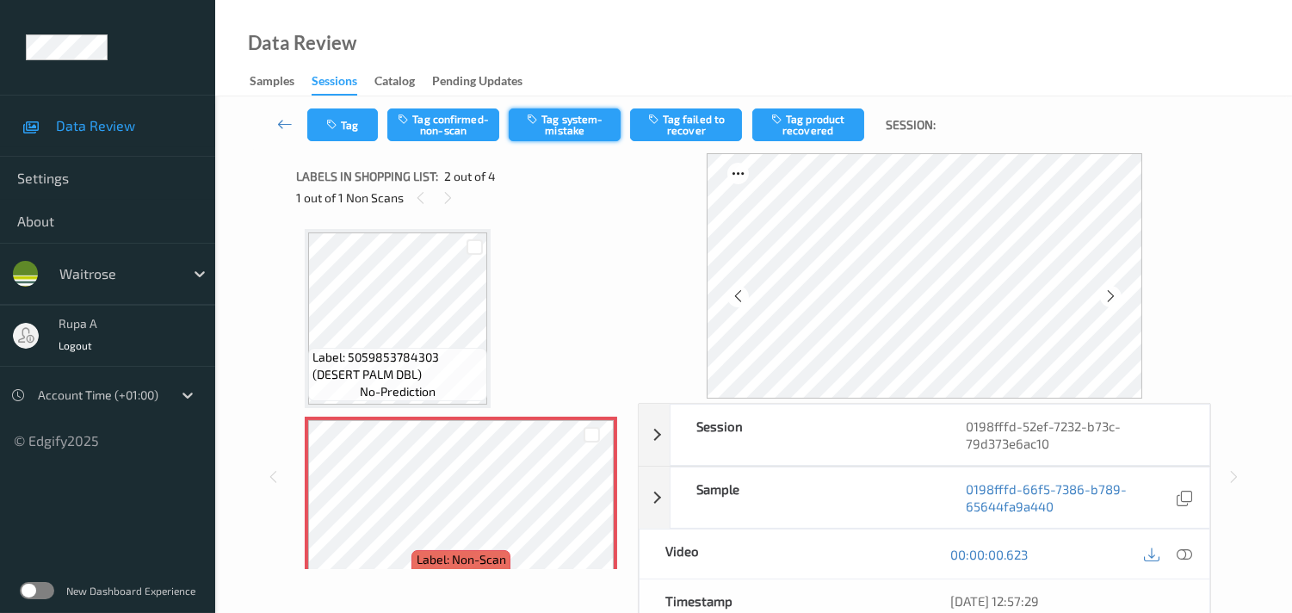
click at [539, 127] on button "Tag system-mistake" at bounding box center [565, 124] width 112 height 33
click at [351, 129] on button "Tag" at bounding box center [342, 124] width 71 height 33
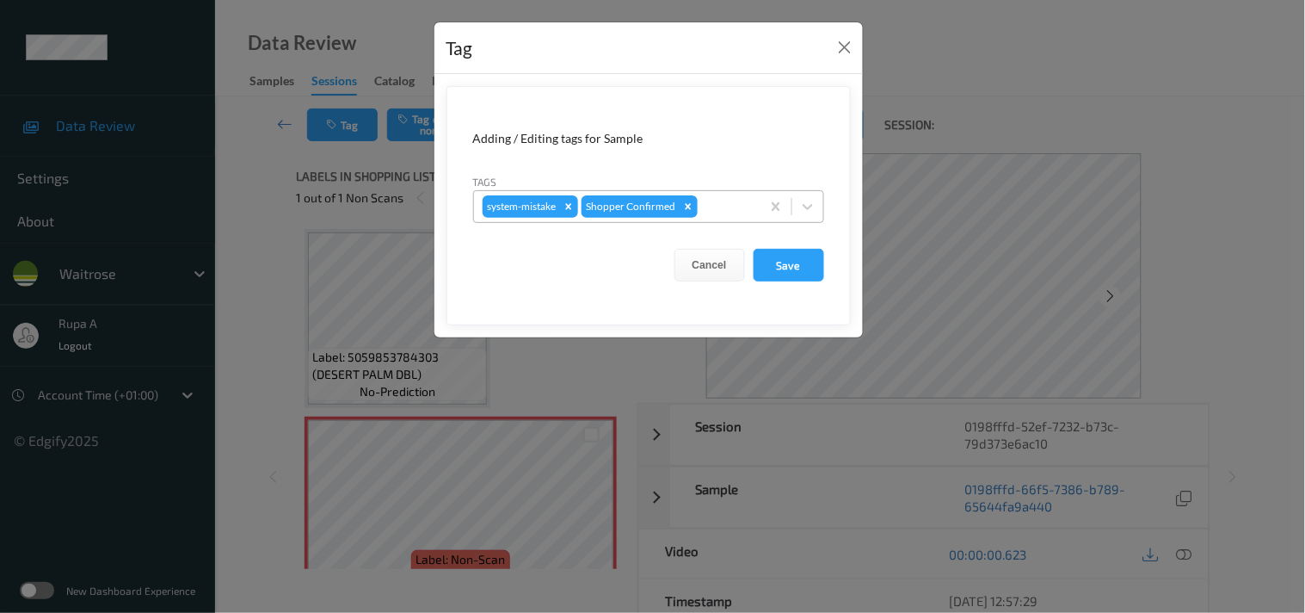
click at [717, 202] on div at bounding box center [726, 206] width 51 height 21
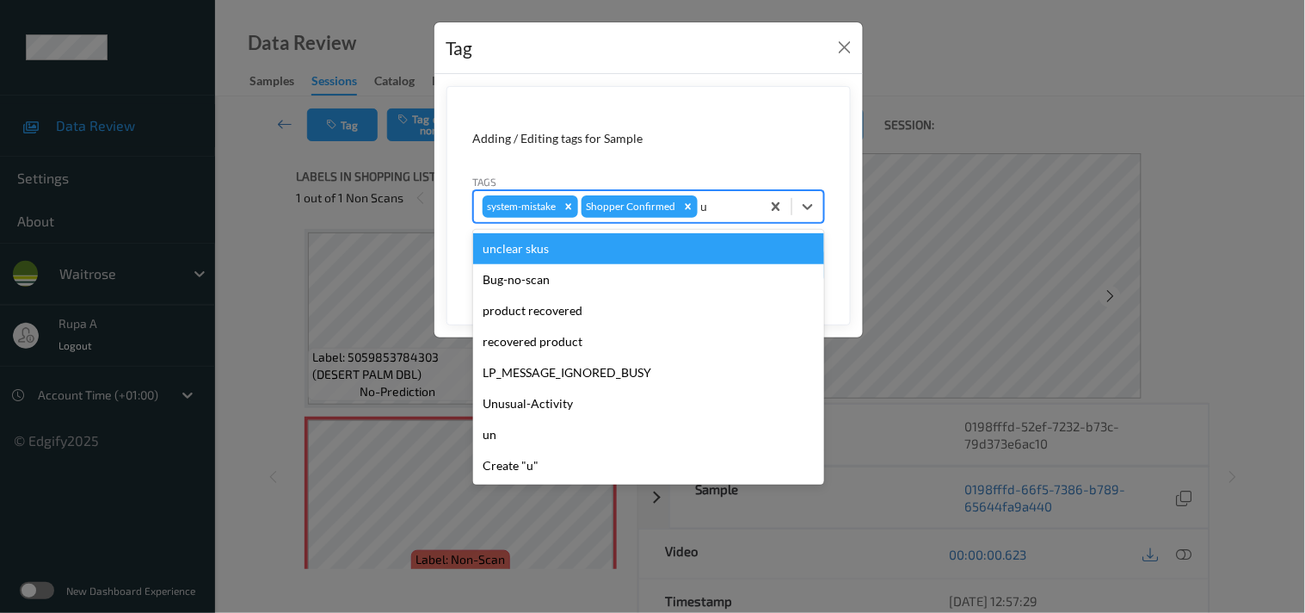
type input "un"
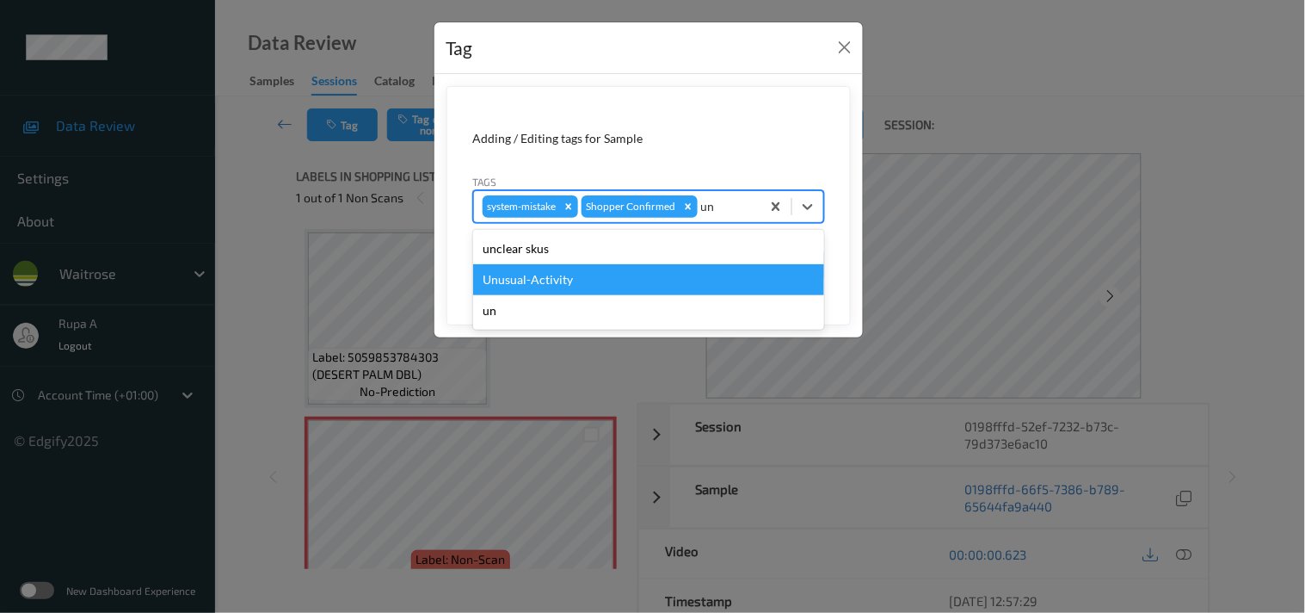
click at [582, 284] on div "Unusual-Activity" at bounding box center [648, 279] width 351 height 31
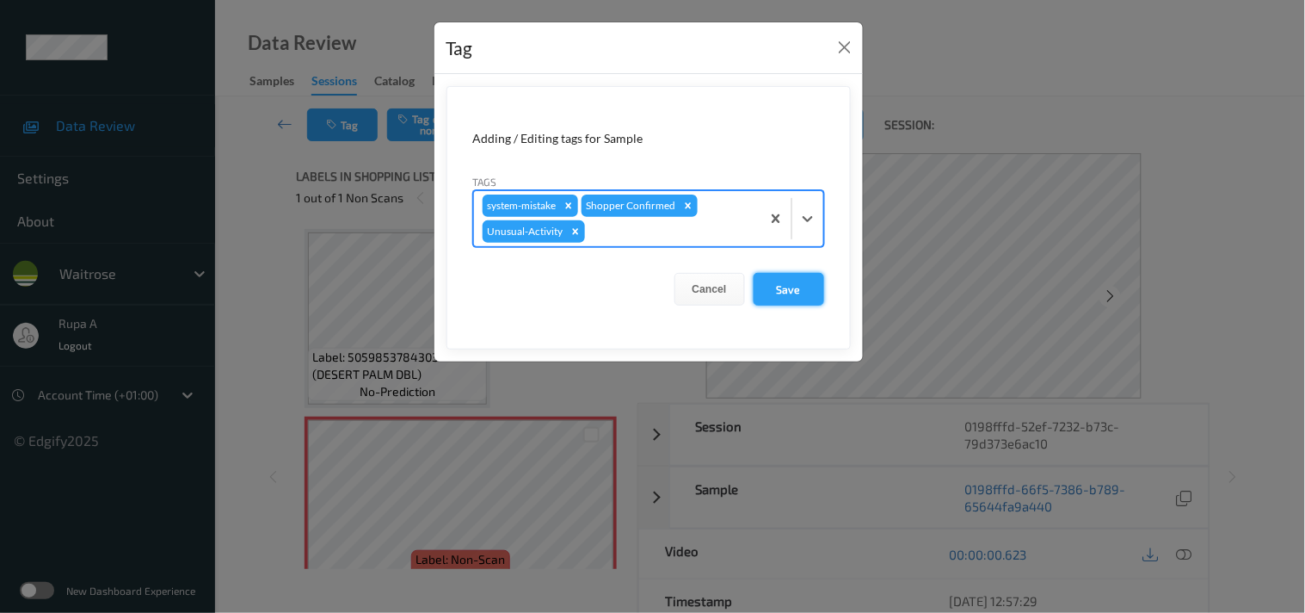
click at [790, 293] on button "Save" at bounding box center [789, 289] width 71 height 33
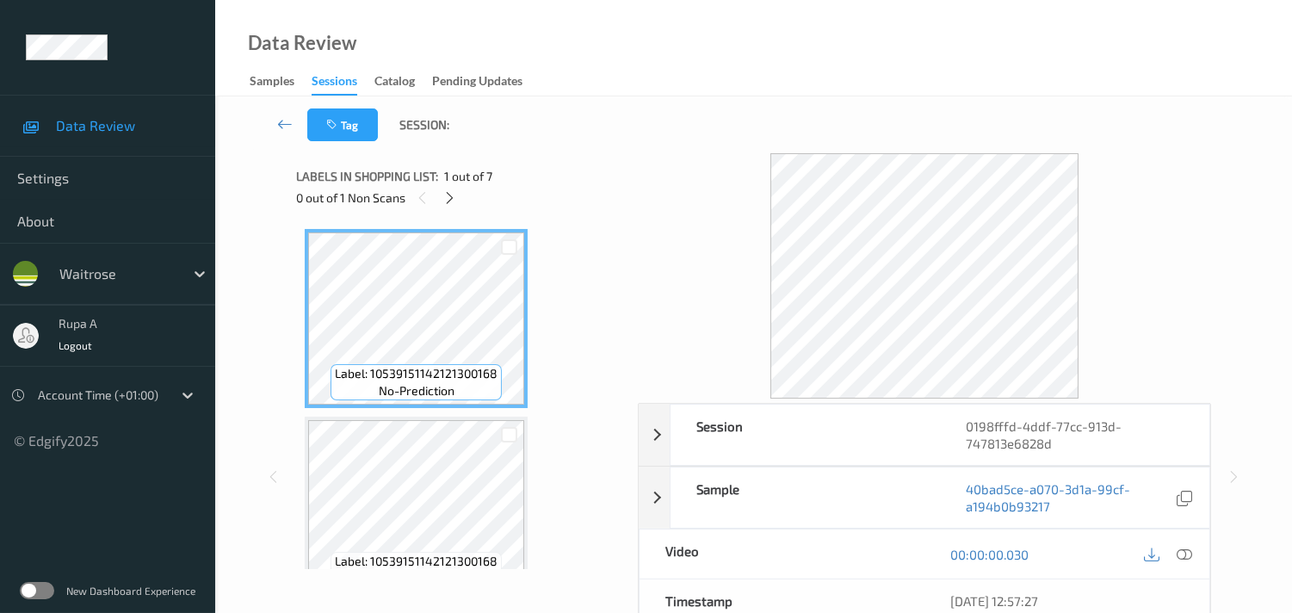
click at [450, 200] on icon at bounding box center [449, 197] width 15 height 15
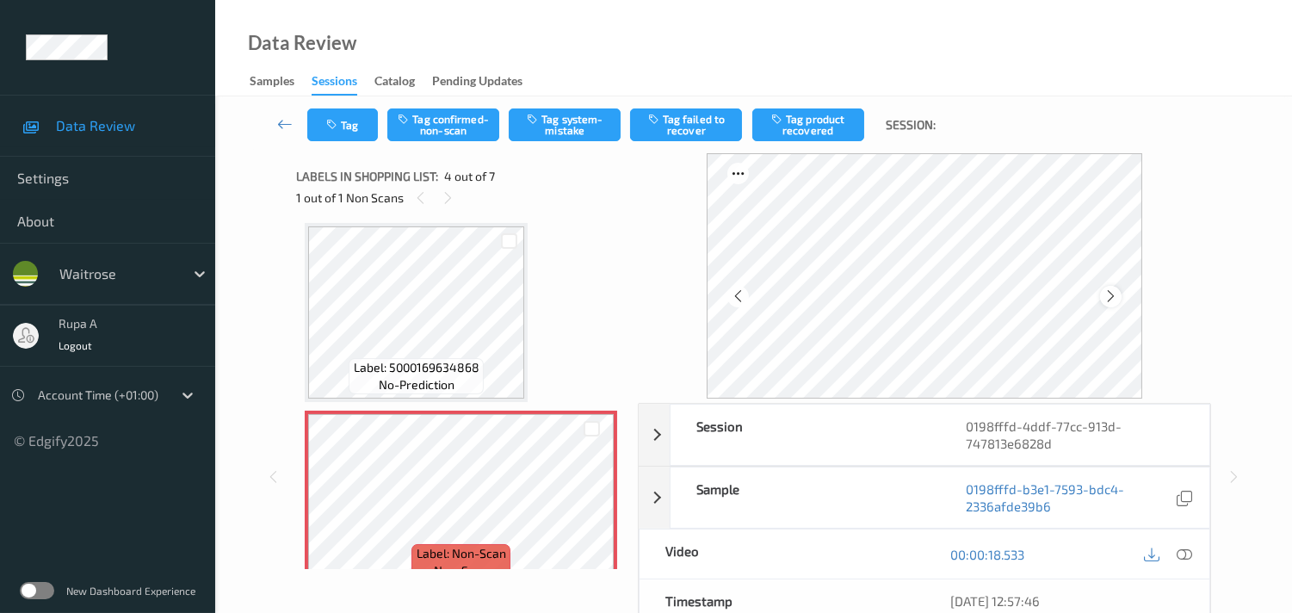
click at [1110, 296] on icon at bounding box center [1110, 295] width 15 height 15
click at [1106, 296] on icon at bounding box center [1110, 295] width 15 height 15
click at [1105, 296] on div at bounding box center [1111, 297] width 22 height 22
click at [1181, 553] on icon at bounding box center [1183, 553] width 15 height 15
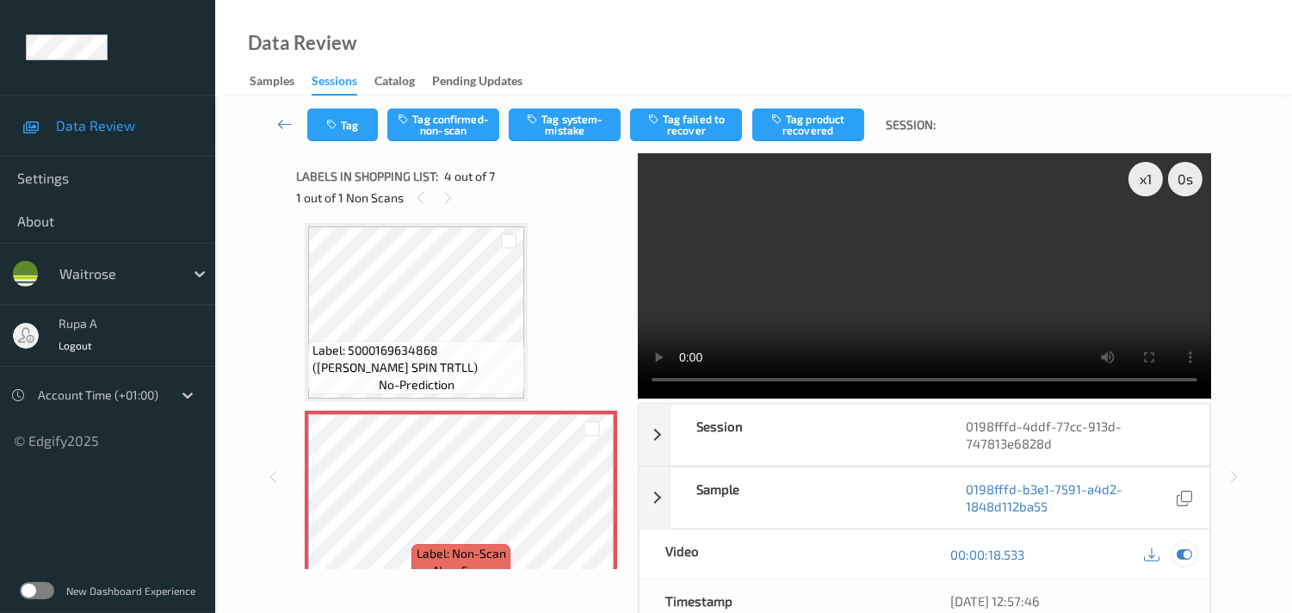
click at [1183, 548] on icon at bounding box center [1183, 553] width 15 height 15
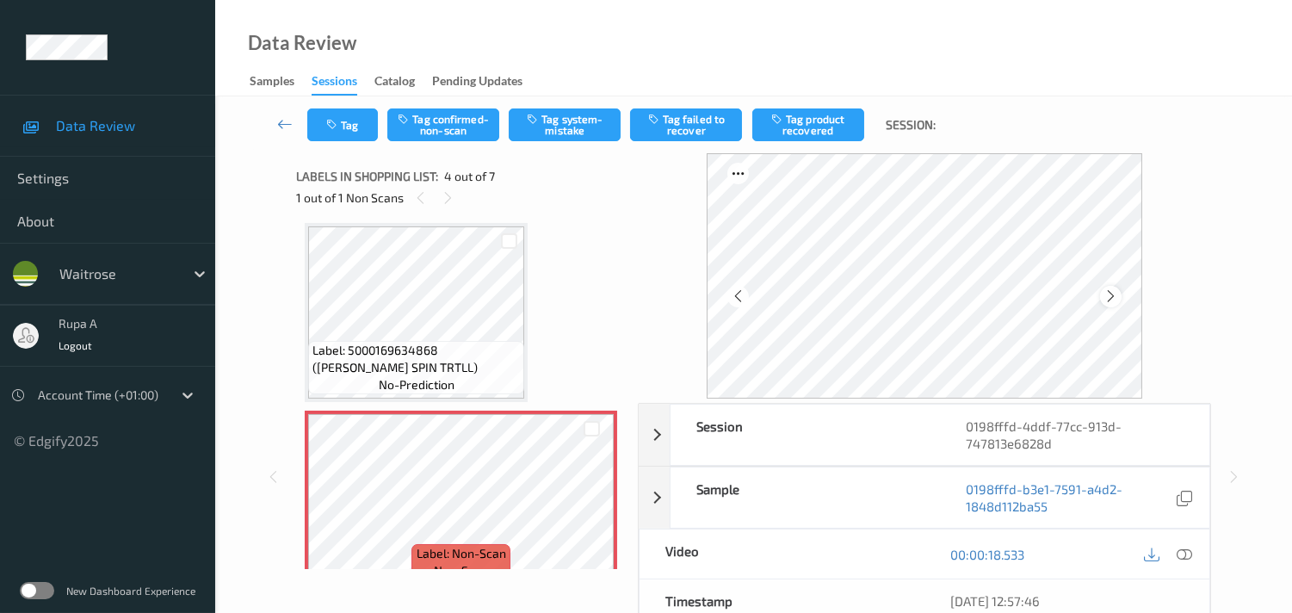
click at [1114, 299] on icon at bounding box center [1110, 295] width 15 height 15
click at [574, 134] on button "Tag system-mistake" at bounding box center [565, 124] width 112 height 33
click at [333, 134] on button "Tag" at bounding box center [342, 124] width 71 height 33
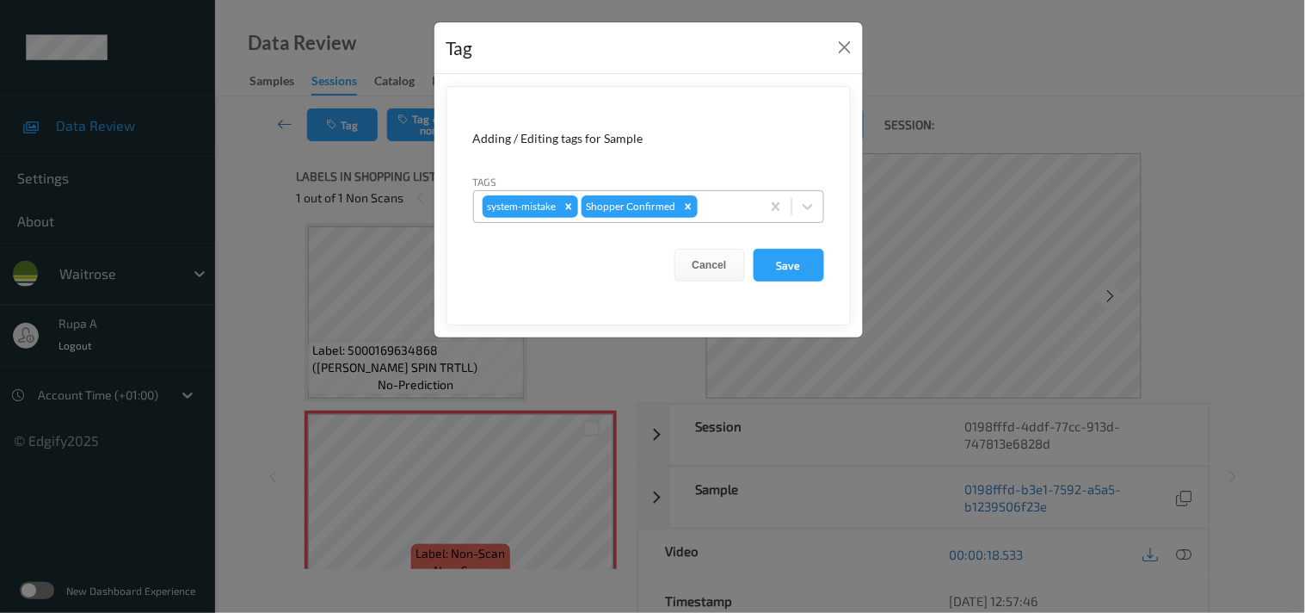
click at [726, 218] on div "system-mistake Shopper Confirmed" at bounding box center [617, 206] width 287 height 29
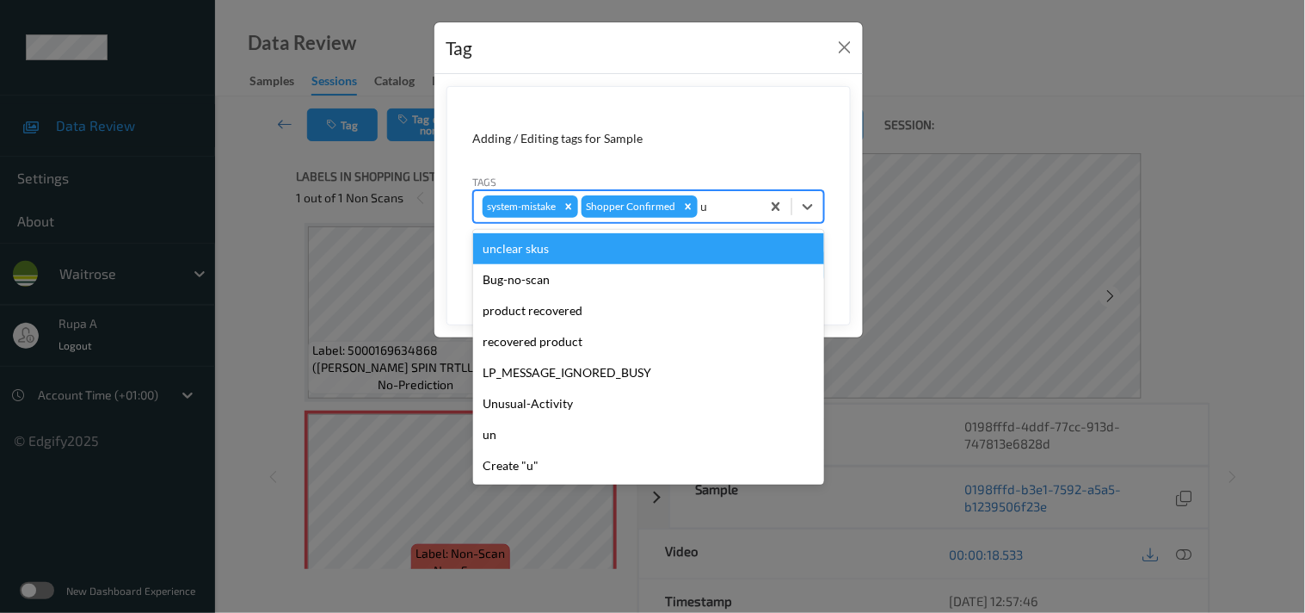
type input "un"
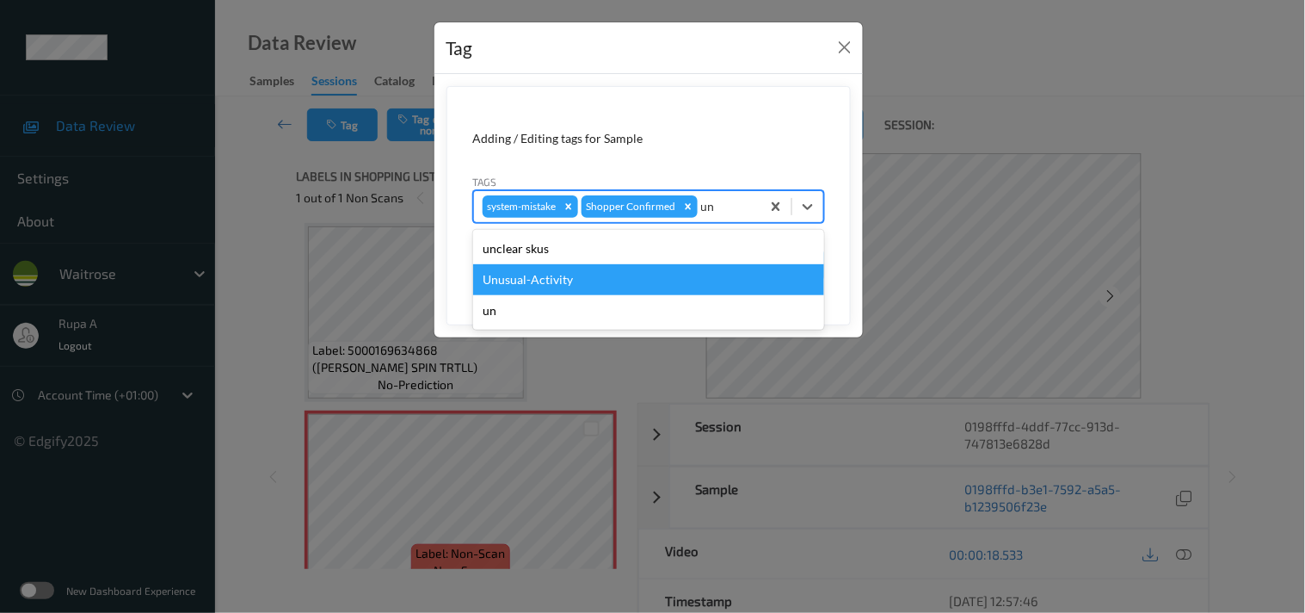
click at [589, 282] on div "Unusual-Activity" at bounding box center [648, 279] width 351 height 31
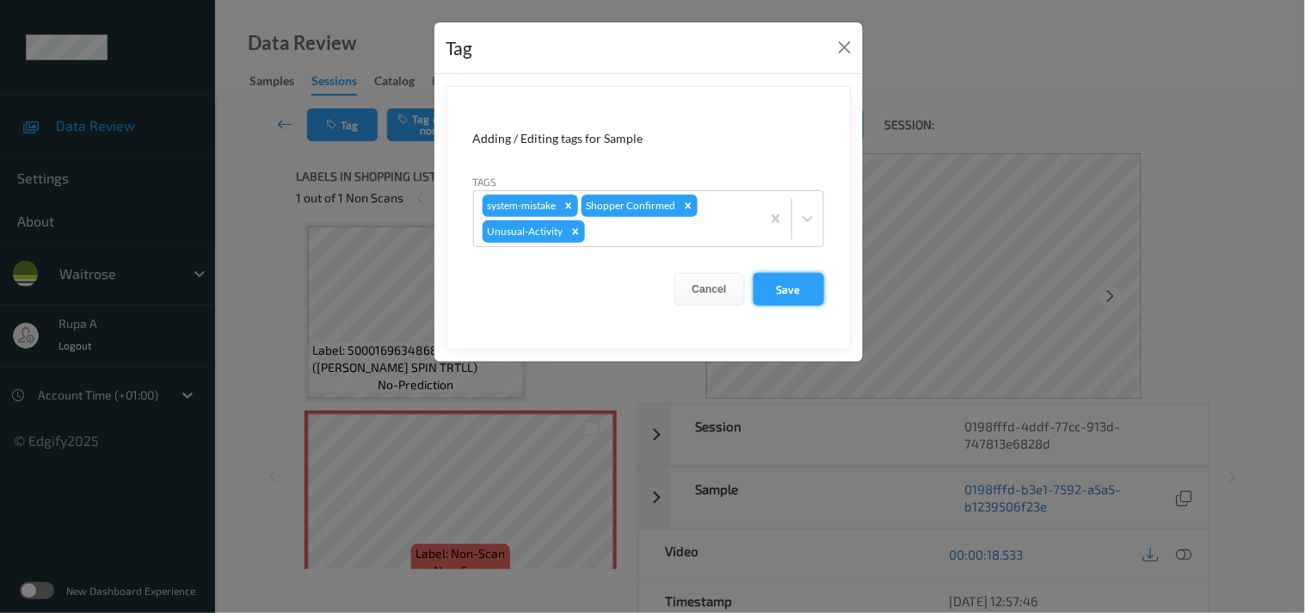
click at [763, 287] on button "Save" at bounding box center [789, 289] width 71 height 33
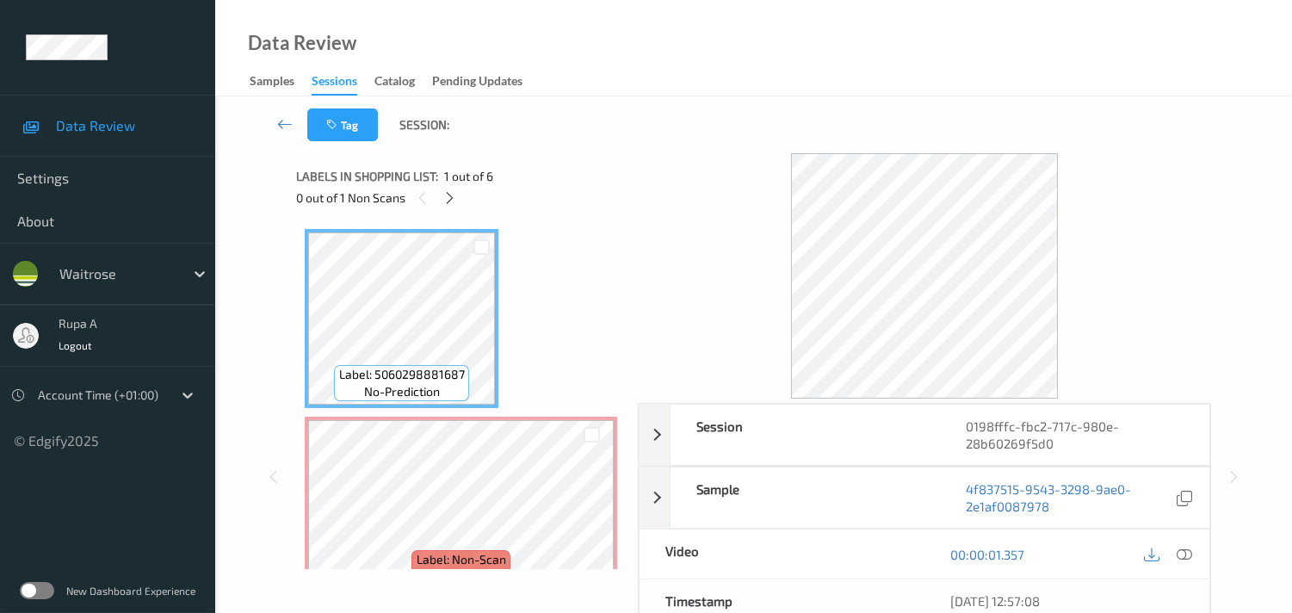
drag, startPoint x: 551, startPoint y: 286, endPoint x: 451, endPoint y: 198, distance: 132.9
click at [456, 198] on icon at bounding box center [449, 197] width 15 height 15
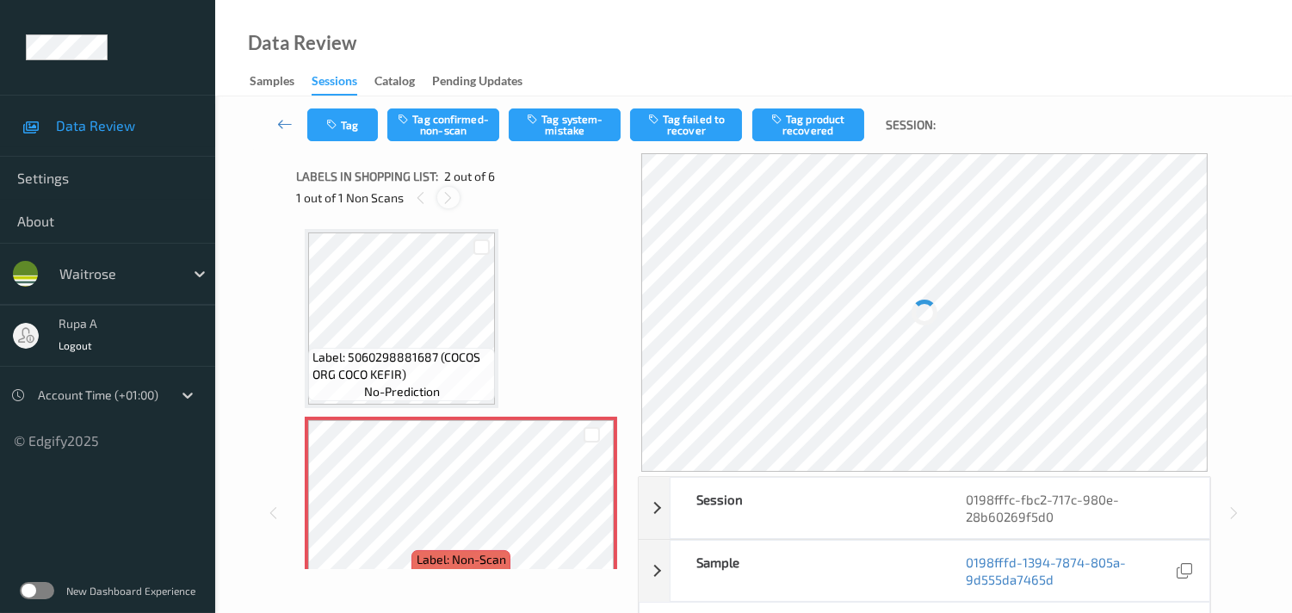
scroll to position [9, 0]
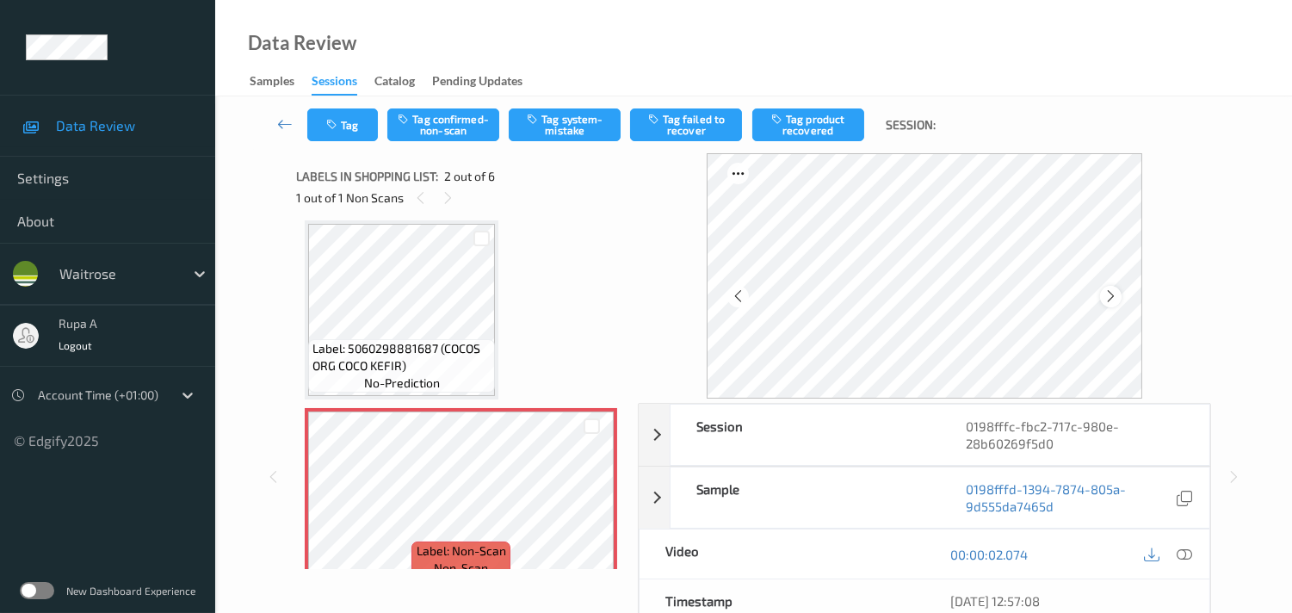
click at [1108, 295] on icon at bounding box center [1110, 295] width 15 height 15
click at [1116, 297] on icon at bounding box center [1110, 295] width 15 height 15
click at [1108, 296] on icon at bounding box center [1110, 295] width 15 height 15
click at [1107, 296] on icon at bounding box center [1110, 295] width 15 height 15
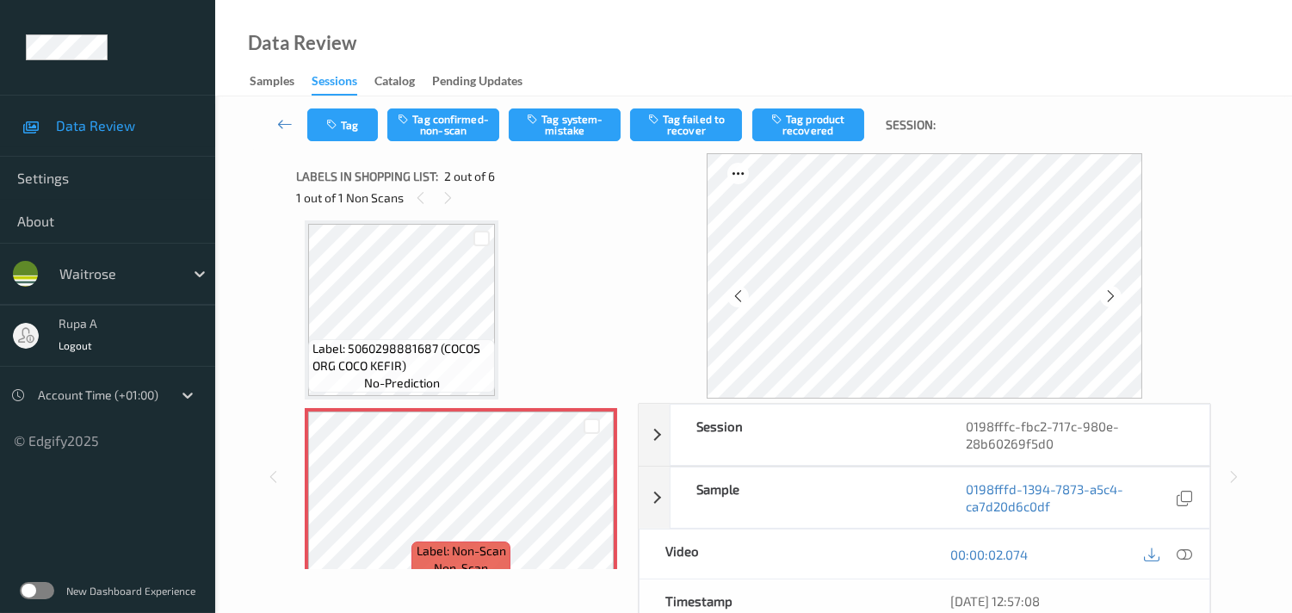
click at [1107, 296] on icon at bounding box center [1110, 295] width 15 height 15
click at [1179, 558] on icon at bounding box center [1183, 553] width 15 height 15
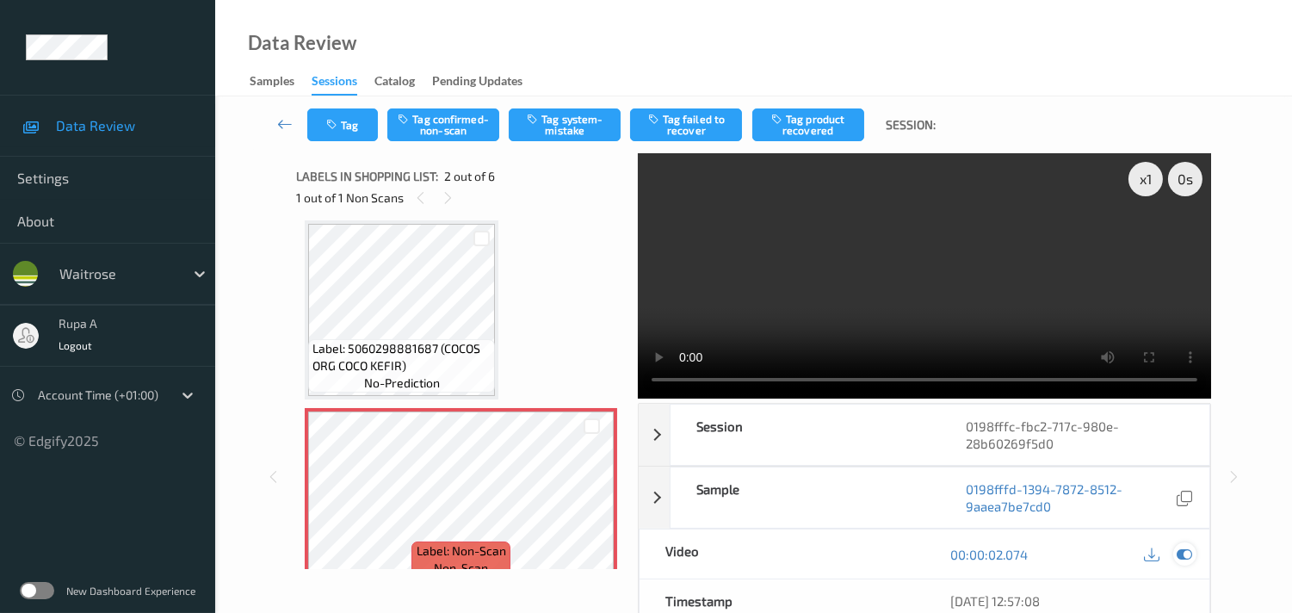
click at [1183, 547] on icon at bounding box center [1183, 553] width 15 height 15
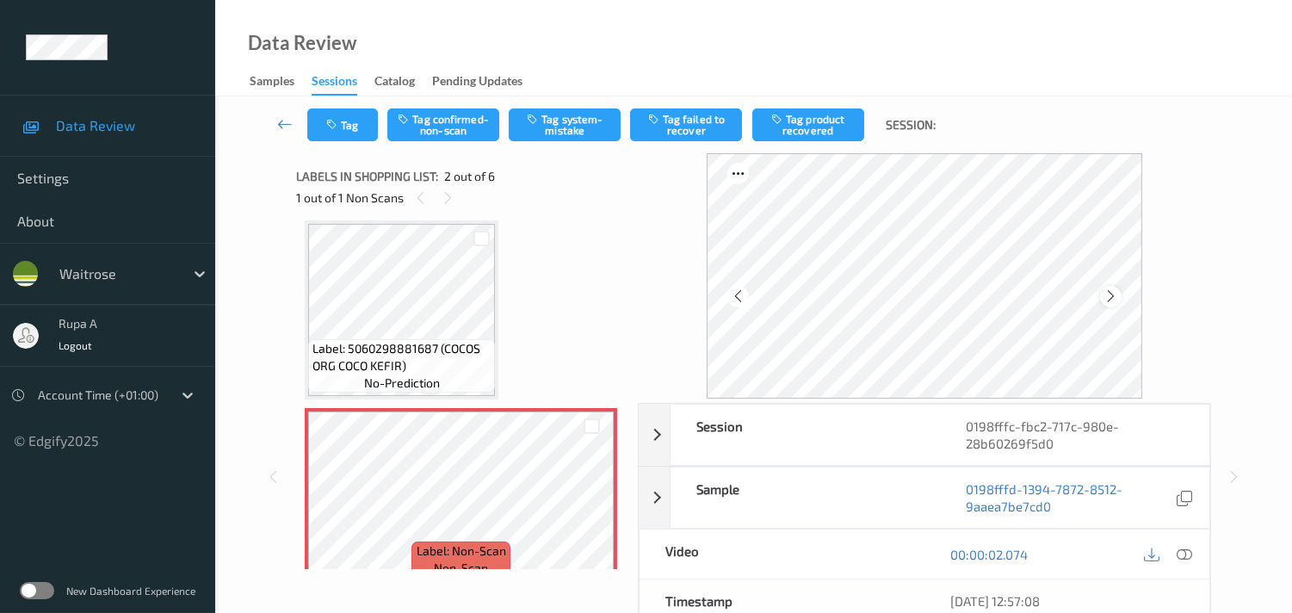
click at [1114, 304] on div at bounding box center [1111, 297] width 22 height 22
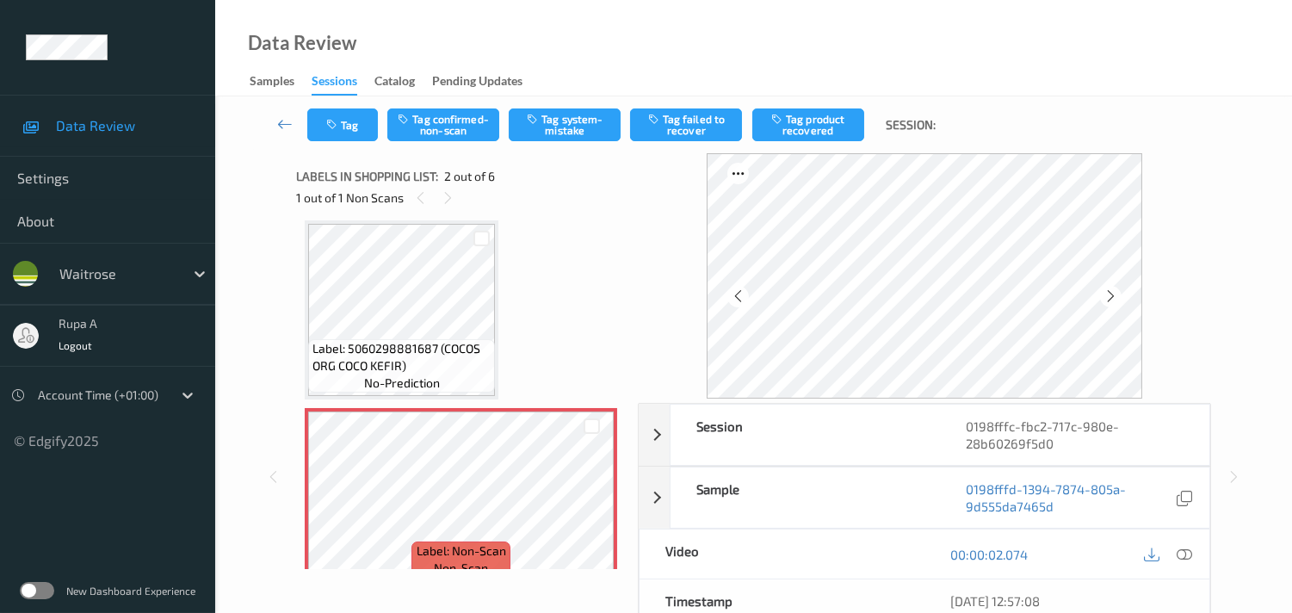
click at [1114, 304] on div at bounding box center [1111, 297] width 22 height 22
click at [1181, 557] on icon at bounding box center [1183, 553] width 15 height 15
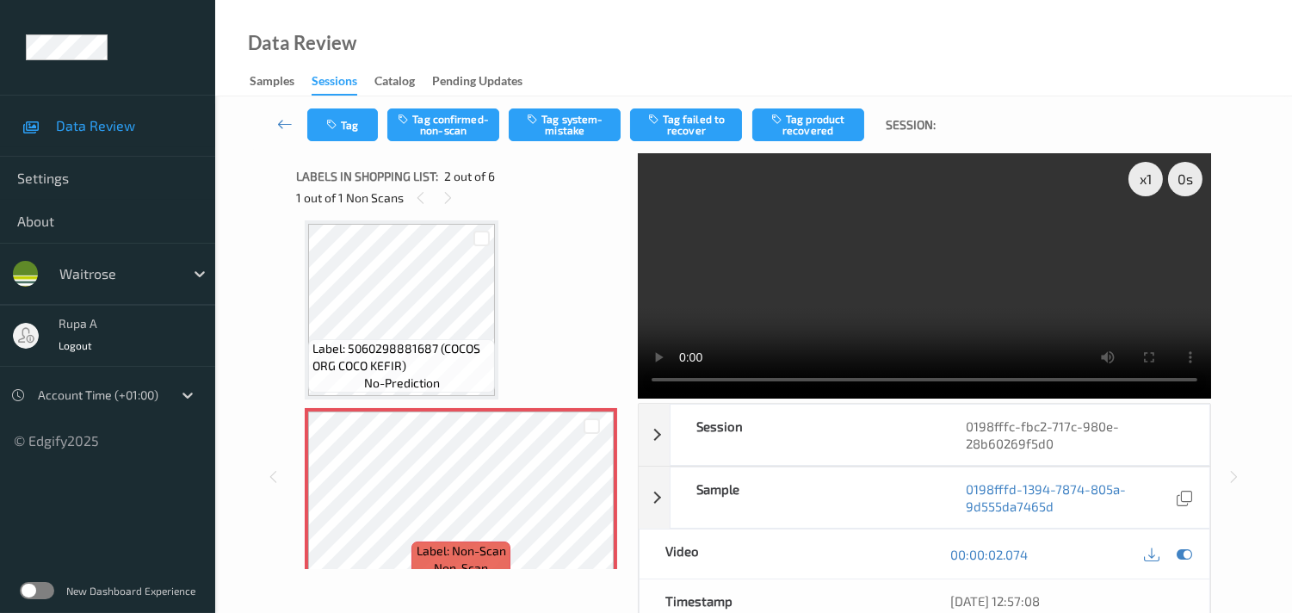
click at [1183, 546] on icon at bounding box center [1183, 553] width 15 height 15
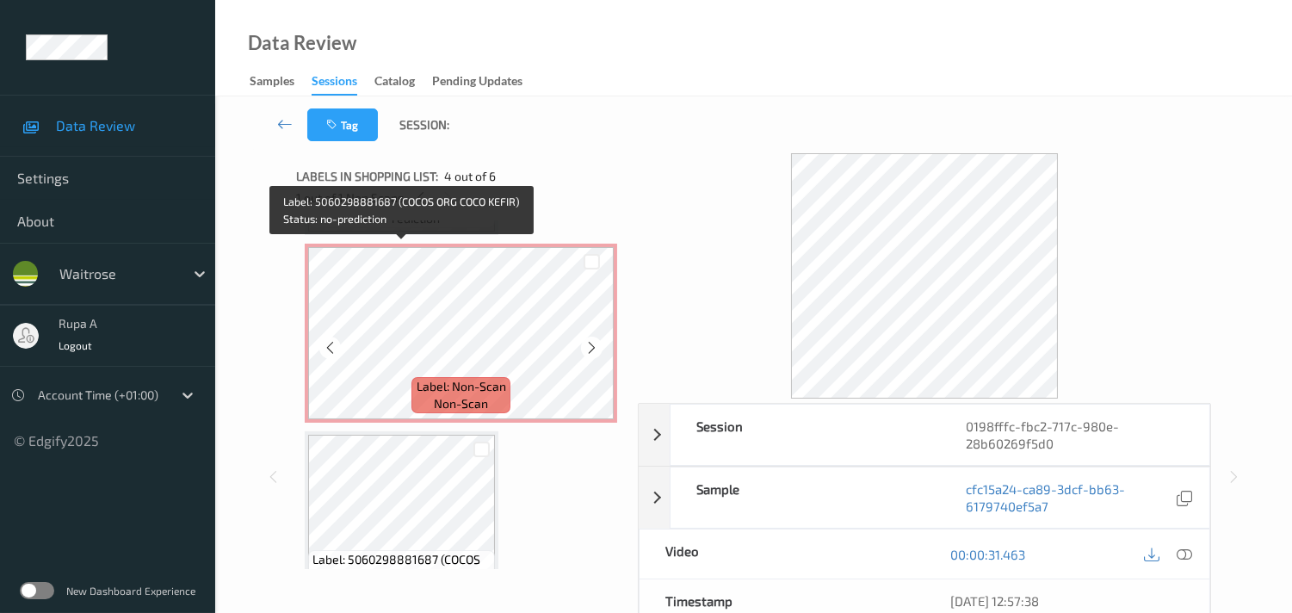
scroll to position [96, 0]
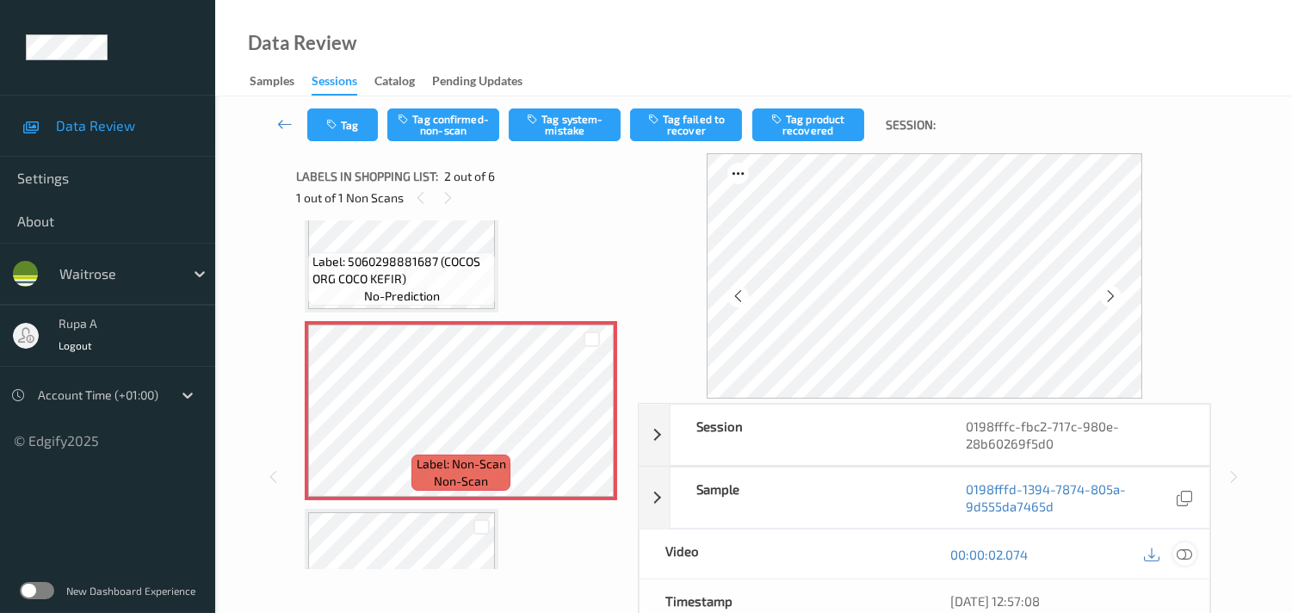
click at [1182, 559] on icon at bounding box center [1183, 553] width 15 height 15
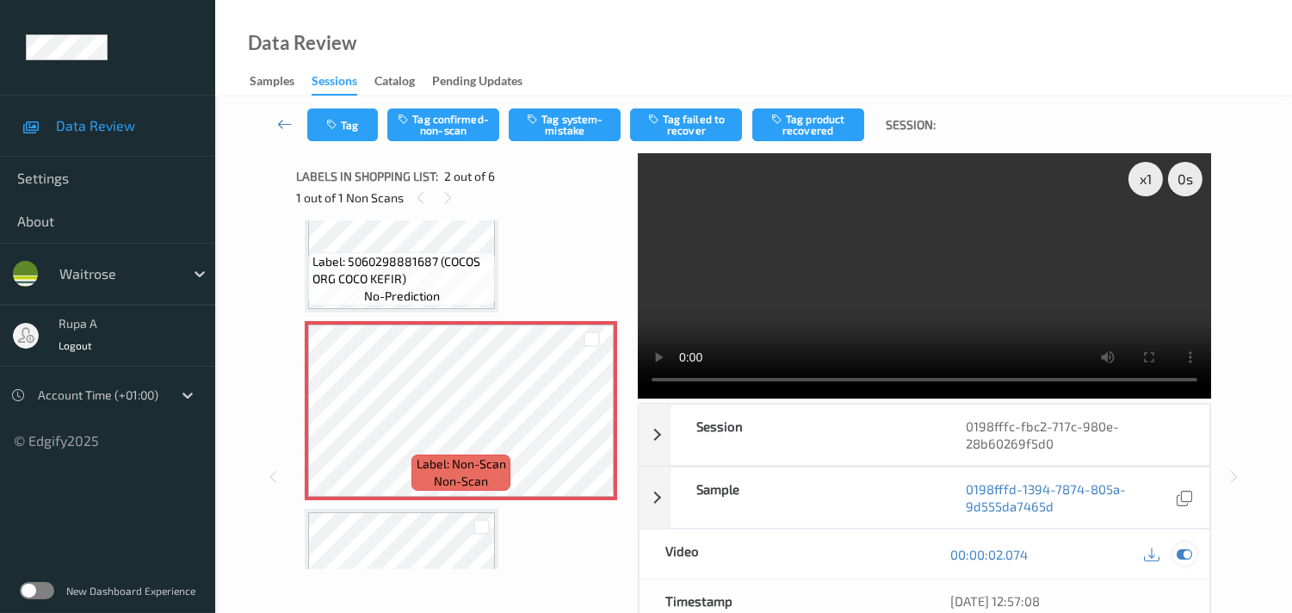
click at [1188, 555] on icon at bounding box center [1183, 553] width 15 height 15
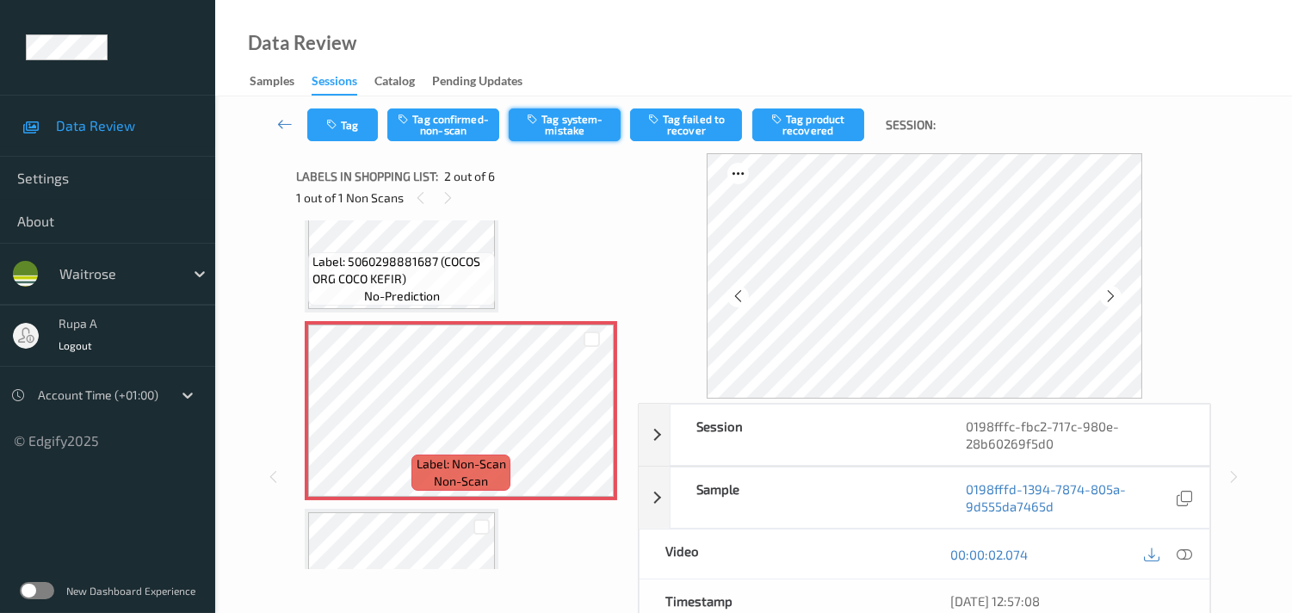
click at [563, 133] on button "Tag system-mistake" at bounding box center [565, 124] width 112 height 33
click at [342, 134] on button "Tag" at bounding box center [342, 124] width 71 height 33
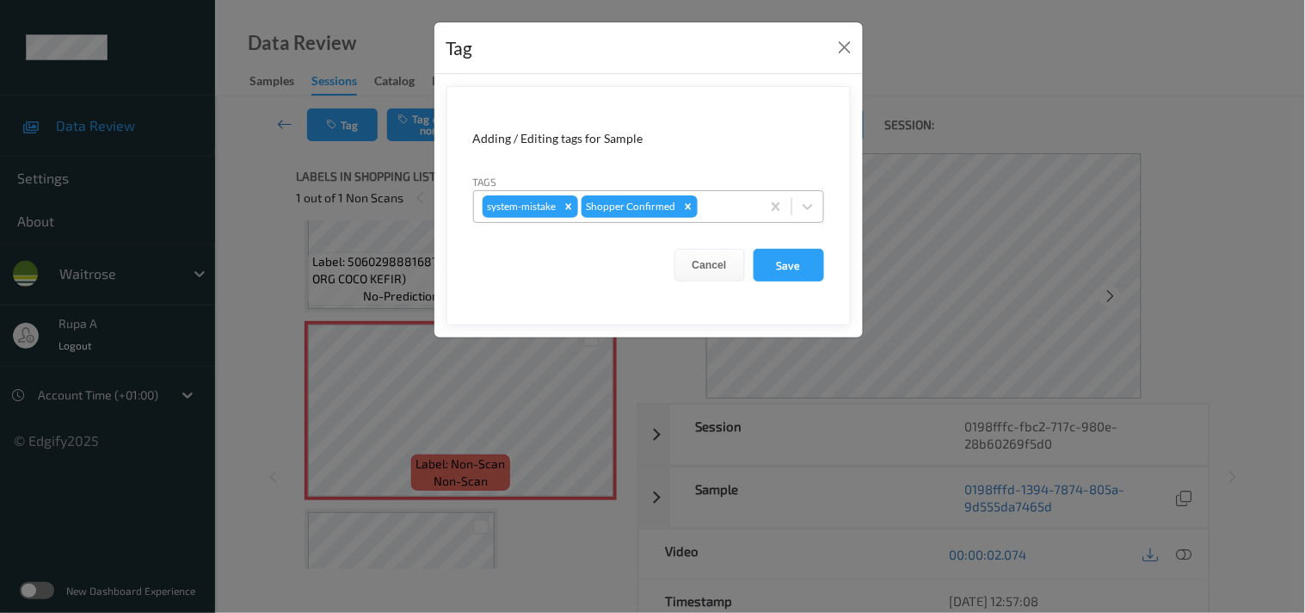
click at [701, 207] on input "text" at bounding box center [702, 206] width 3 height 17
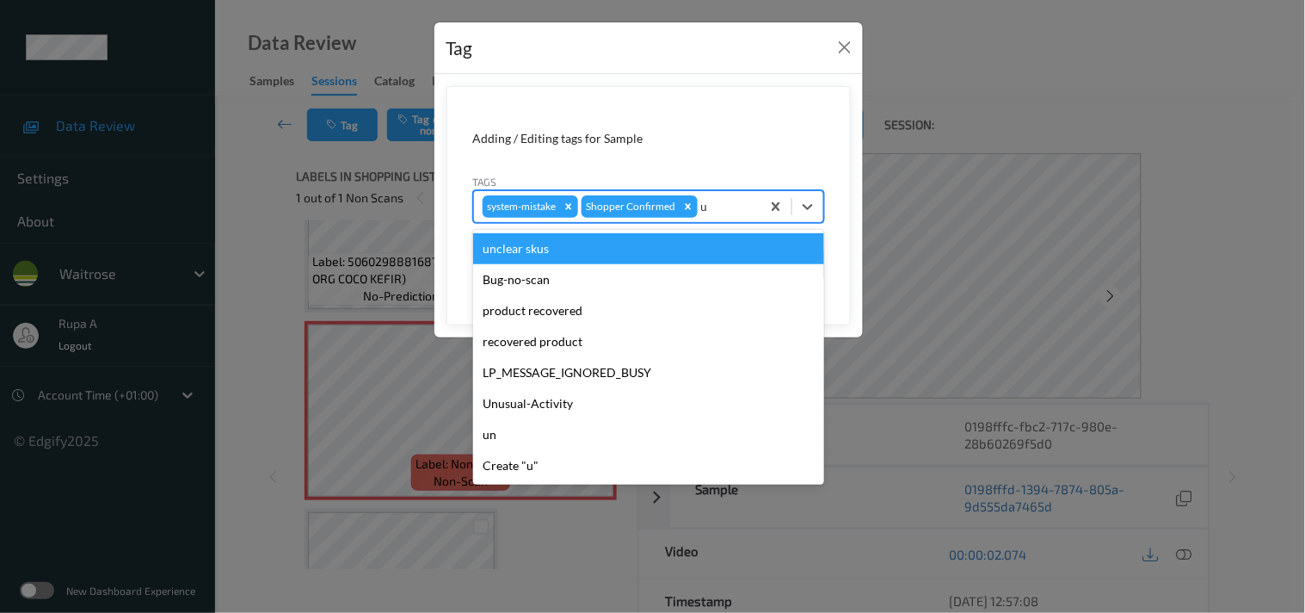
type input "un"
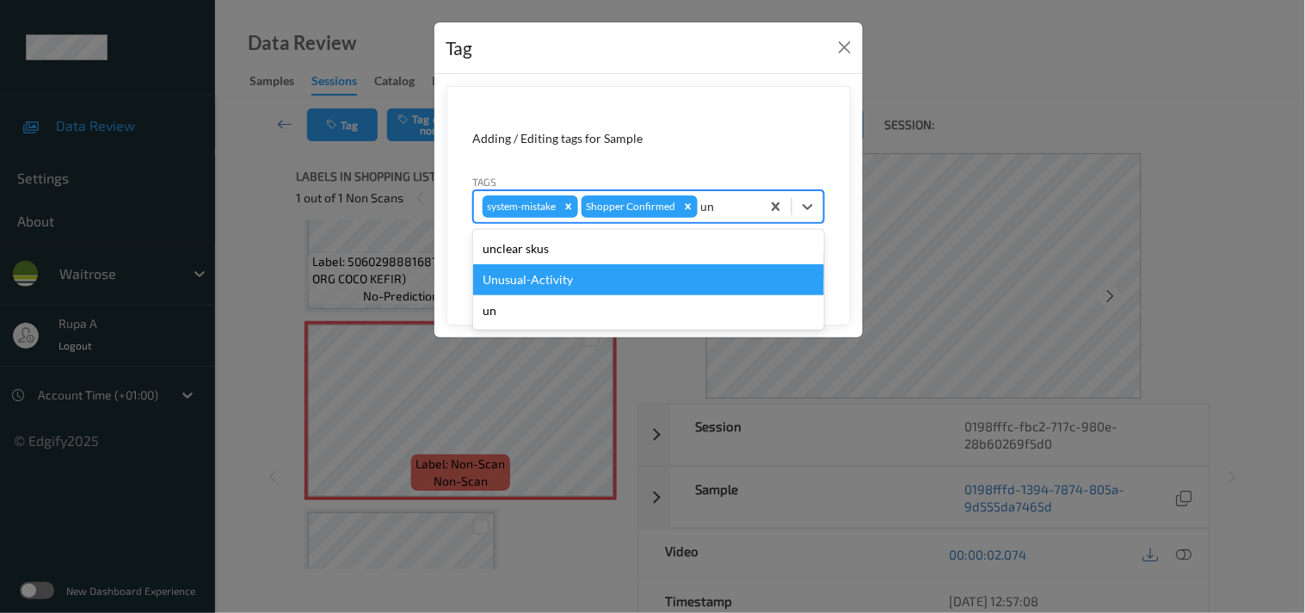
click at [604, 276] on div "Unusual-Activity" at bounding box center [648, 279] width 351 height 31
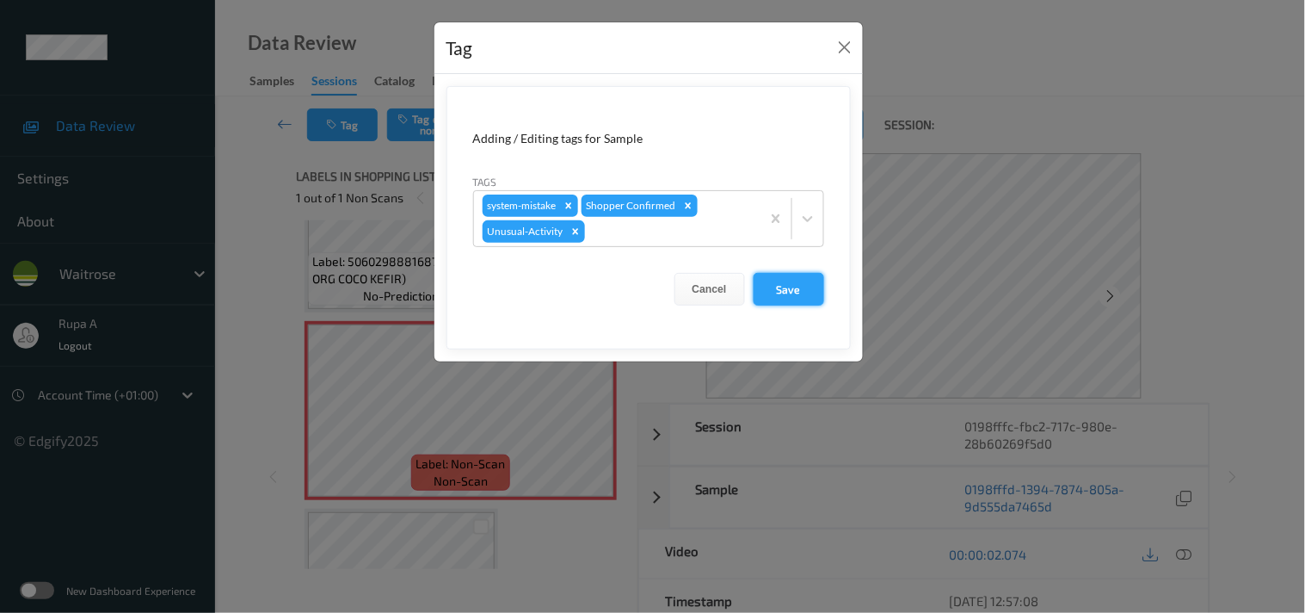
click at [781, 297] on button "Save" at bounding box center [789, 289] width 71 height 33
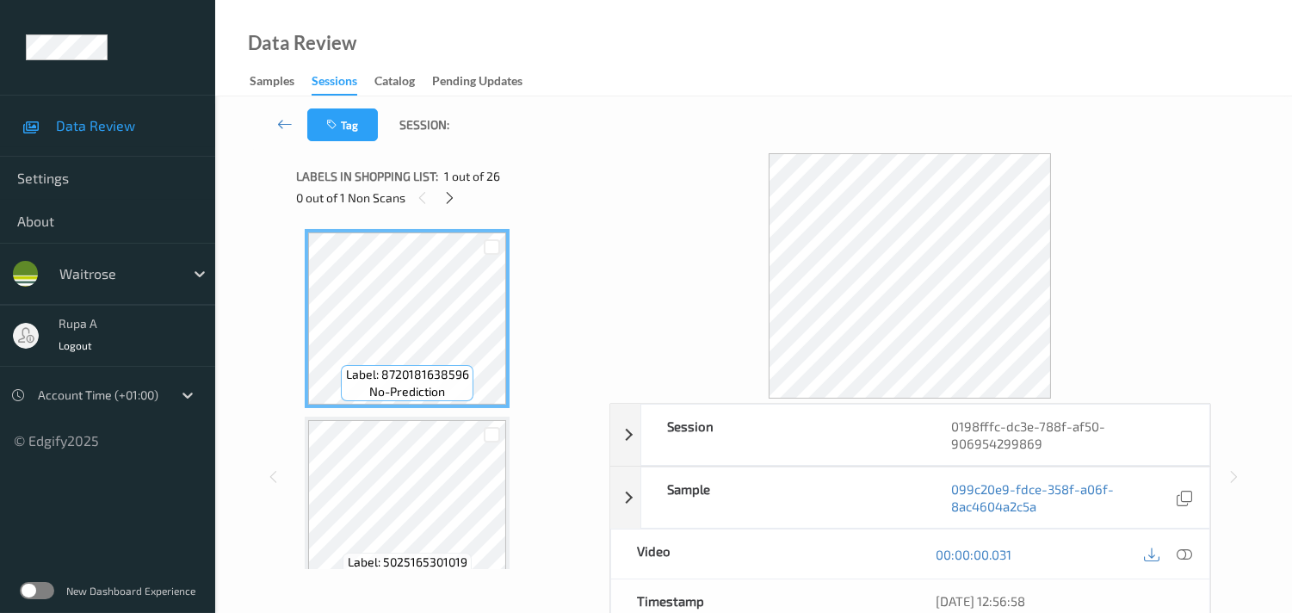
click at [596, 203] on div "0 out of 1 Non Scans" at bounding box center [446, 198] width 301 height 22
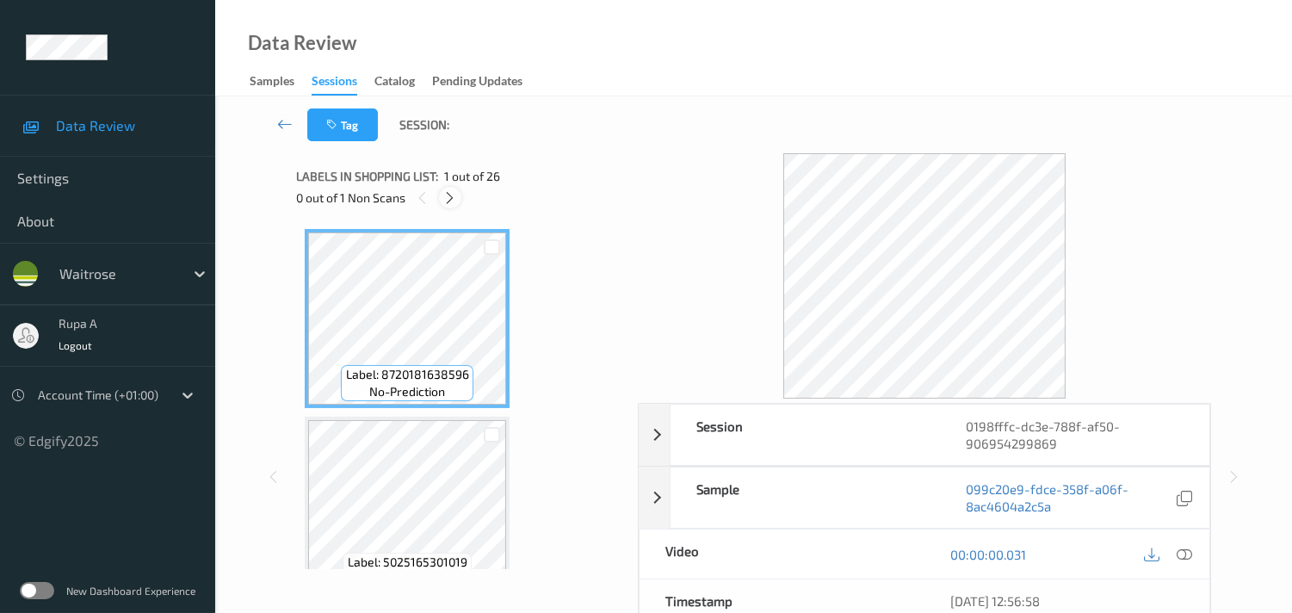
click at [457, 195] on icon at bounding box center [449, 197] width 15 height 15
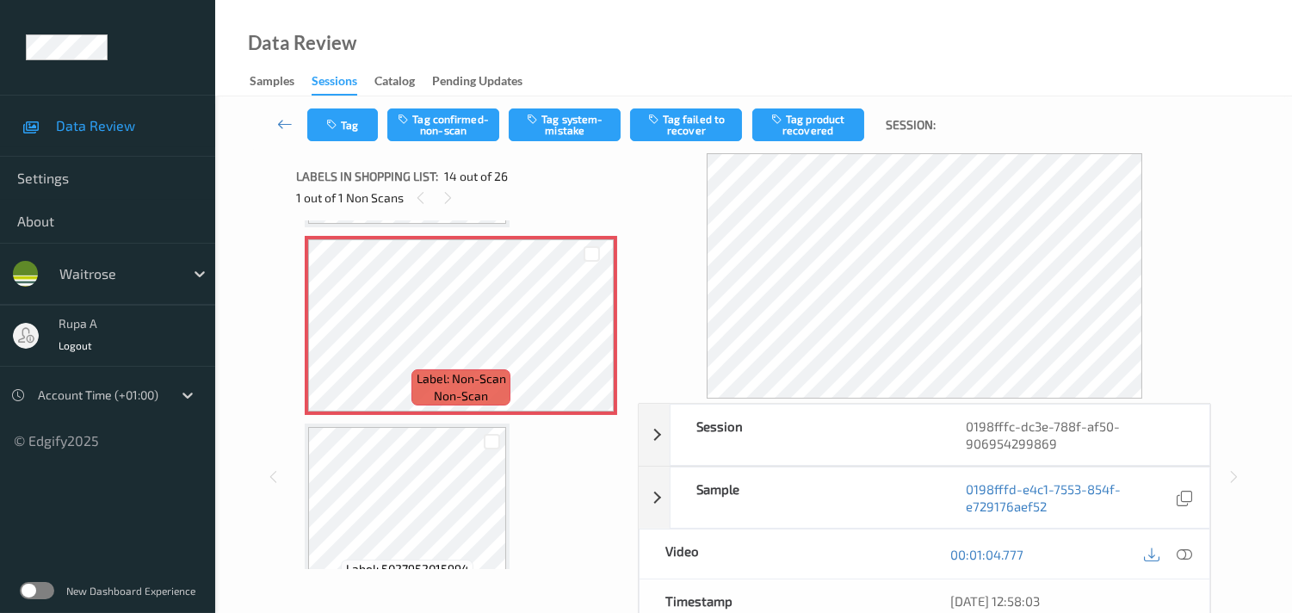
scroll to position [2437, 0]
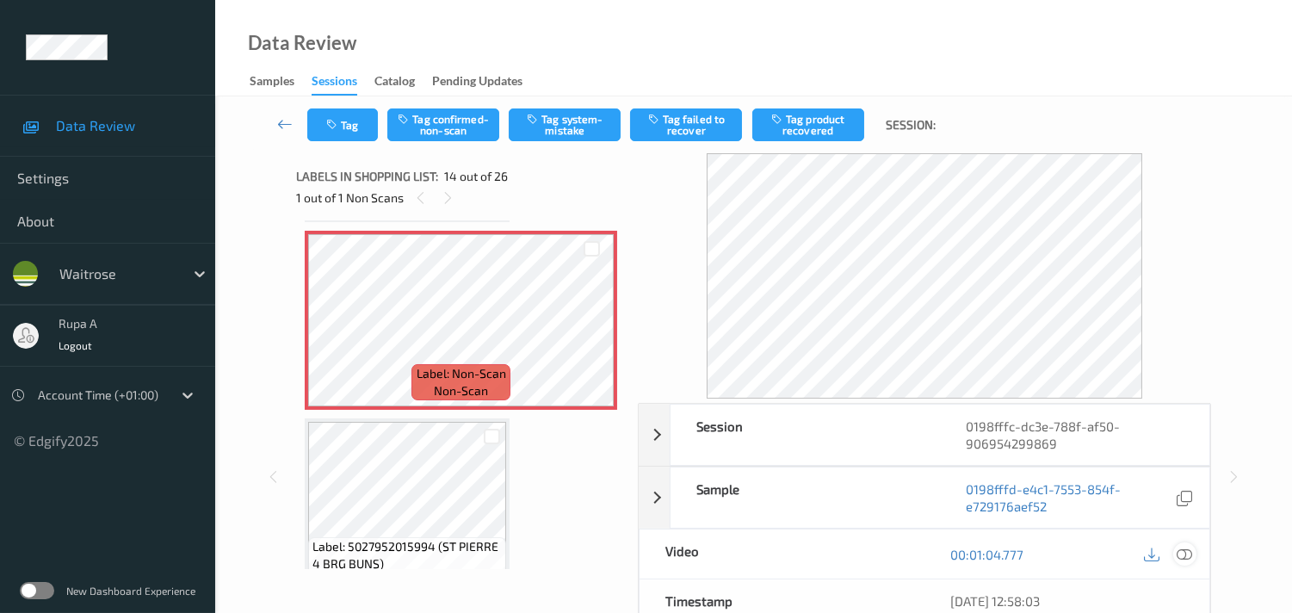
click at [1182, 547] on icon at bounding box center [1183, 553] width 15 height 15
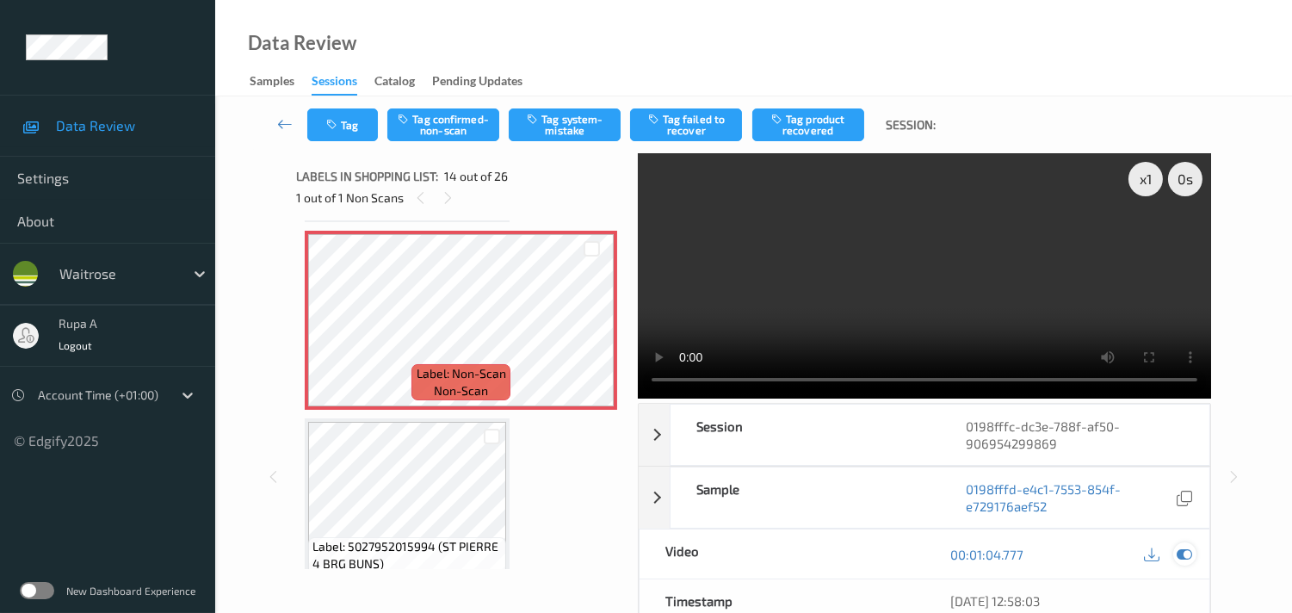
click at [1179, 557] on icon at bounding box center [1183, 553] width 15 height 15
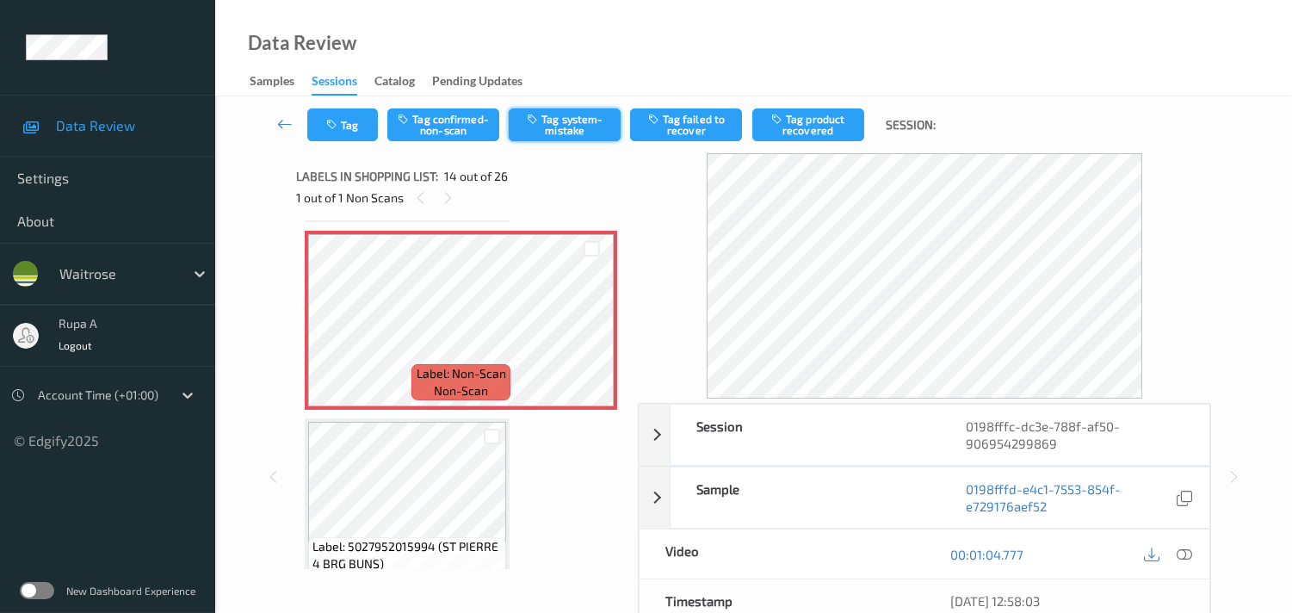
click at [583, 135] on button "Tag system-mistake" at bounding box center [565, 124] width 112 height 33
click at [343, 130] on button "Tag" at bounding box center [342, 124] width 71 height 33
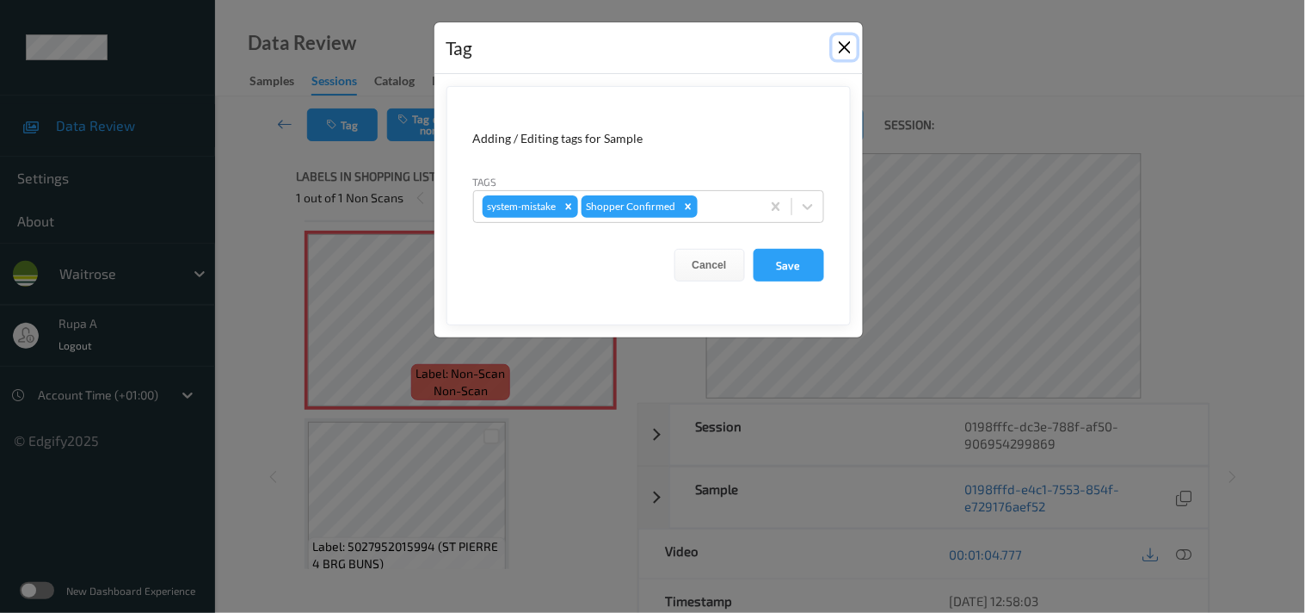
click at [846, 47] on button "Close" at bounding box center [845, 47] width 24 height 24
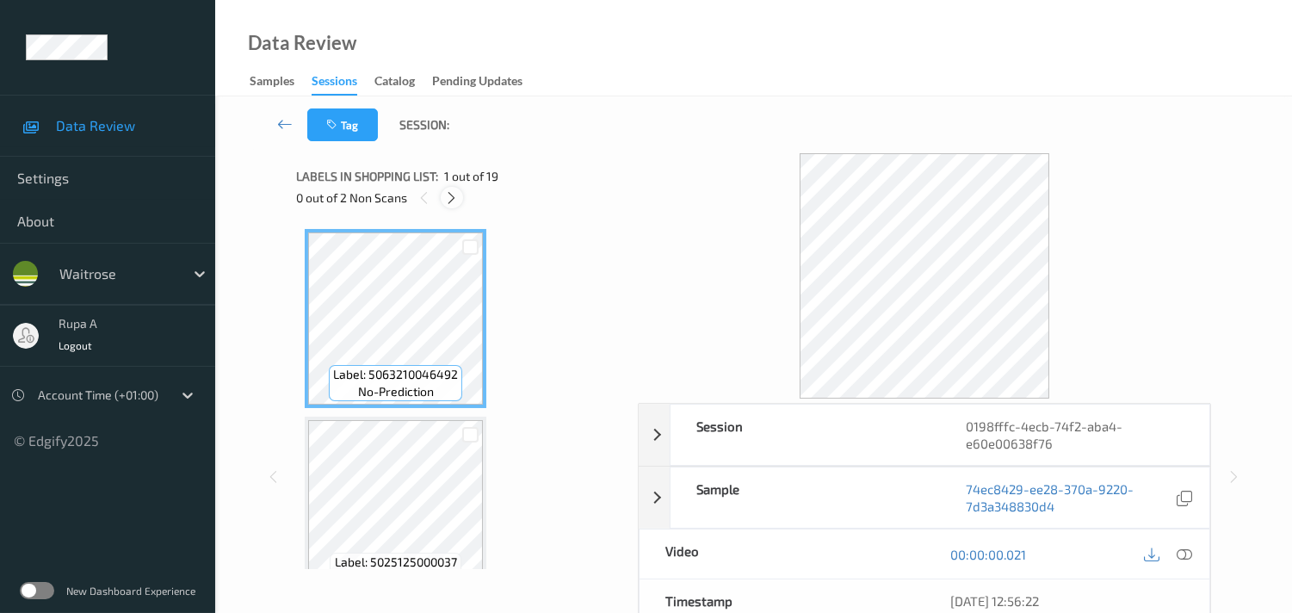
click at [450, 201] on icon at bounding box center [451, 197] width 15 height 15
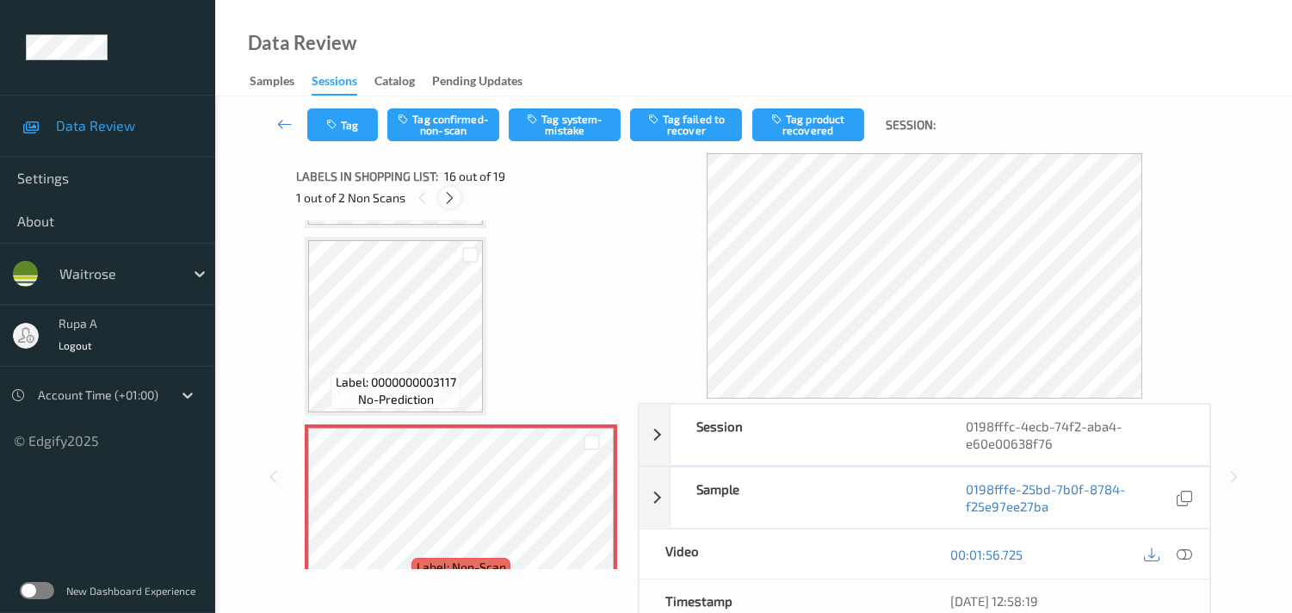
click at [451, 200] on icon at bounding box center [449, 197] width 15 height 15
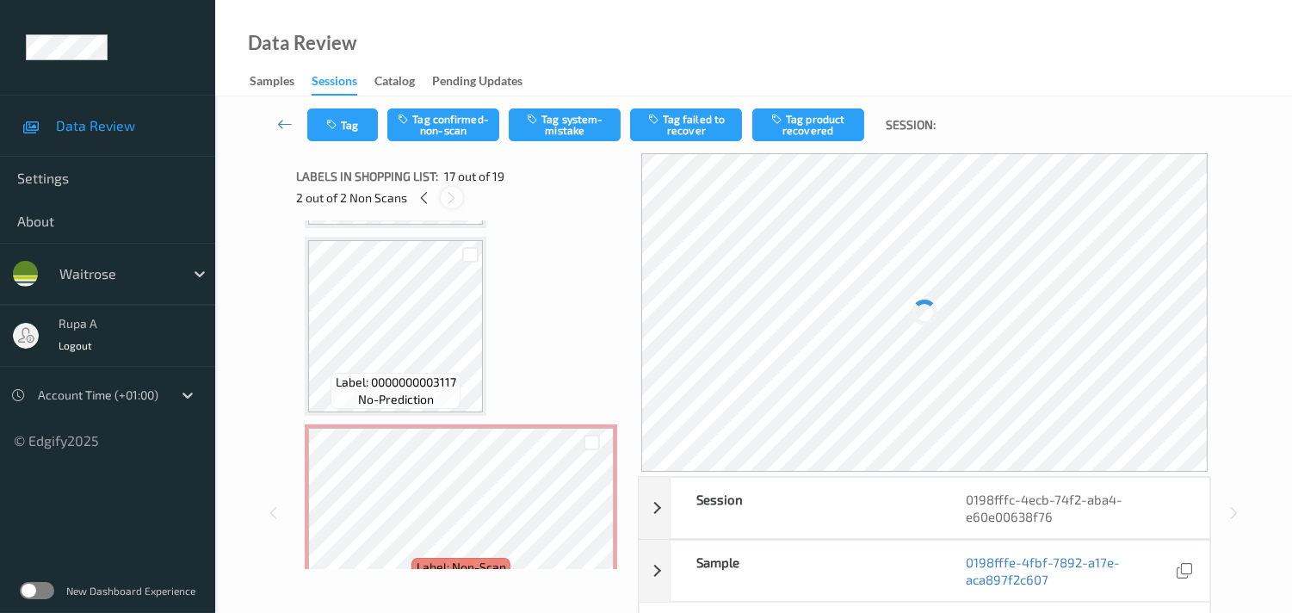
scroll to position [2805, 0]
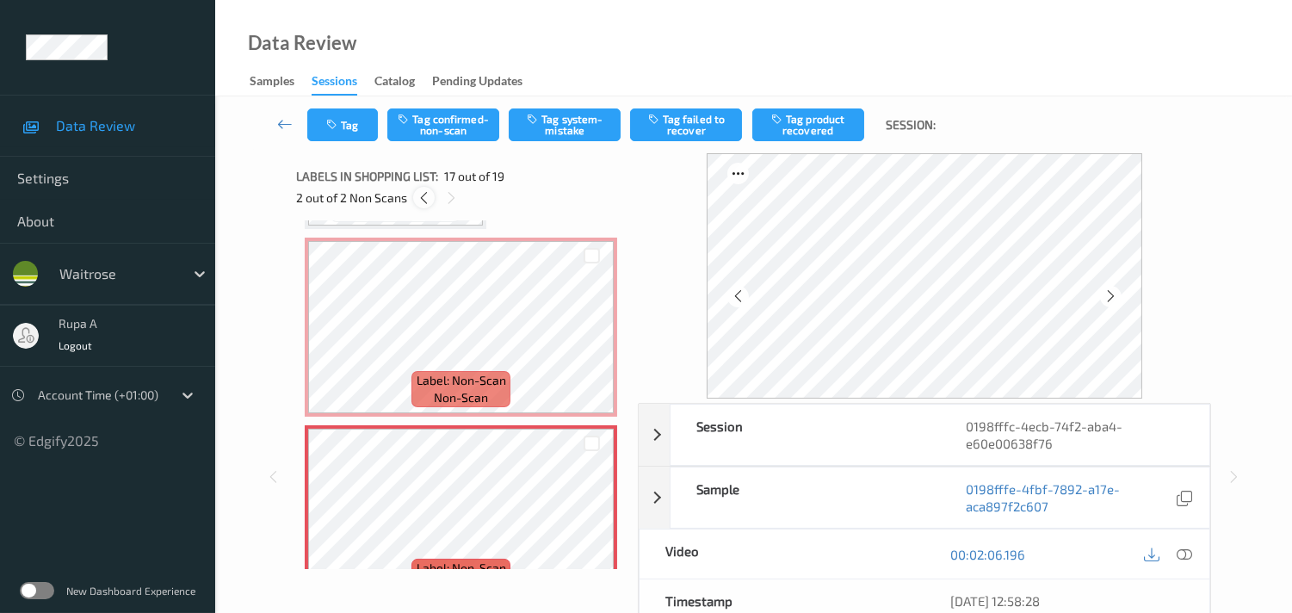
click at [417, 196] on icon at bounding box center [424, 197] width 15 height 15
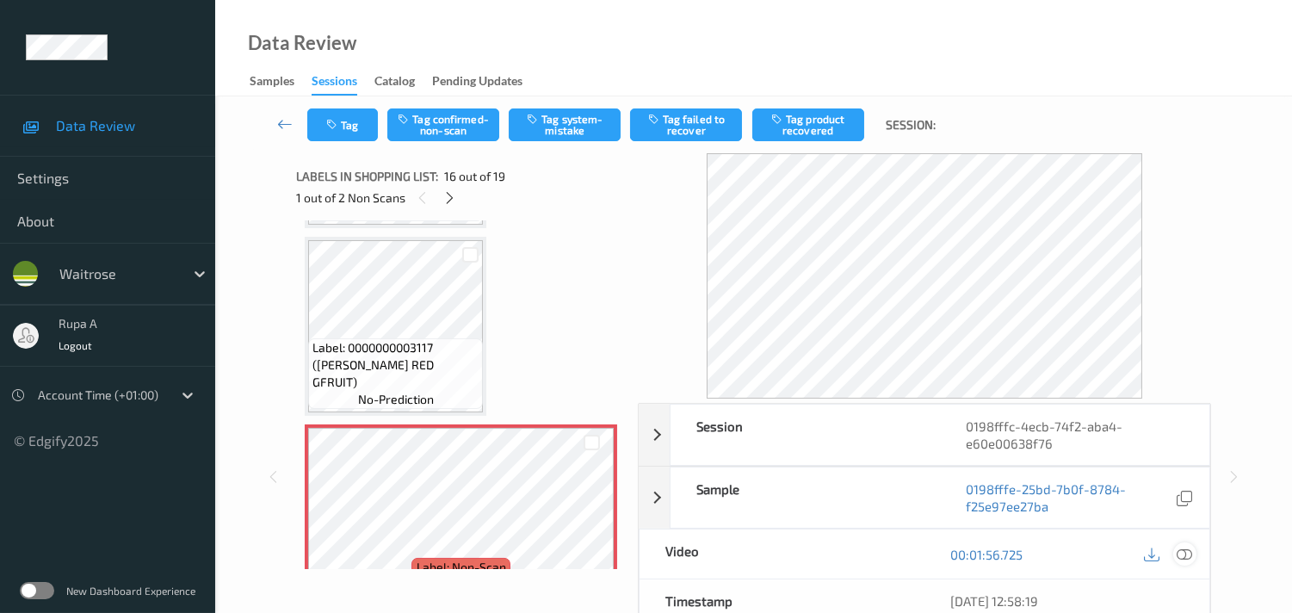
click at [1188, 551] on icon at bounding box center [1183, 553] width 15 height 15
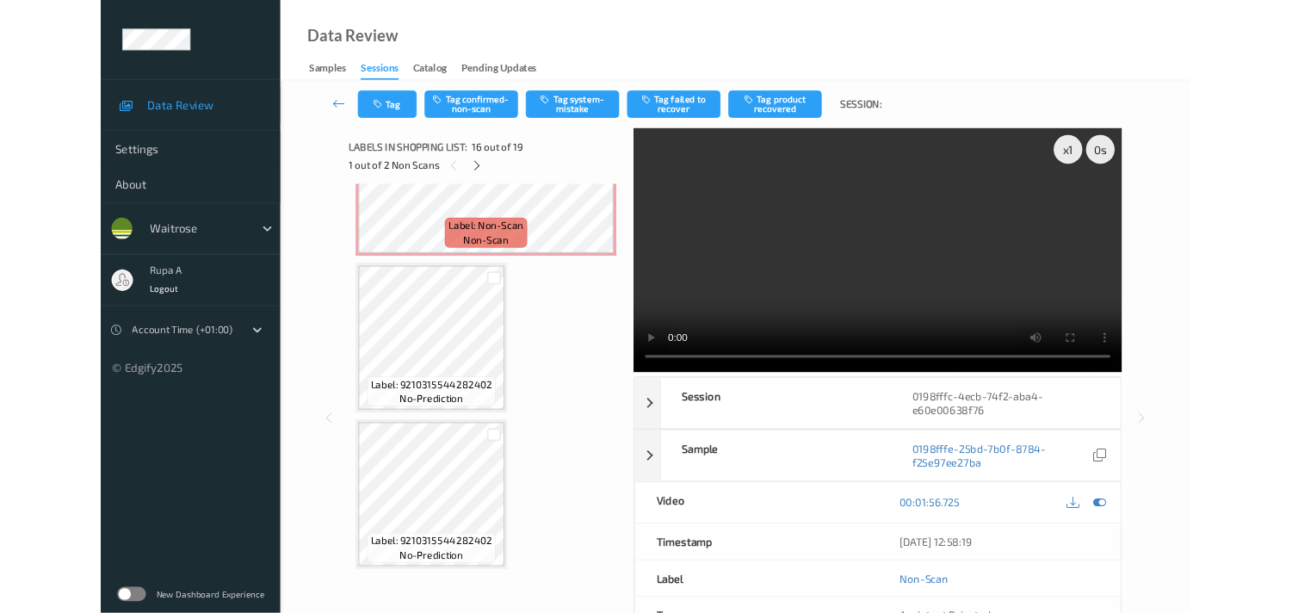
scroll to position [3081, 0]
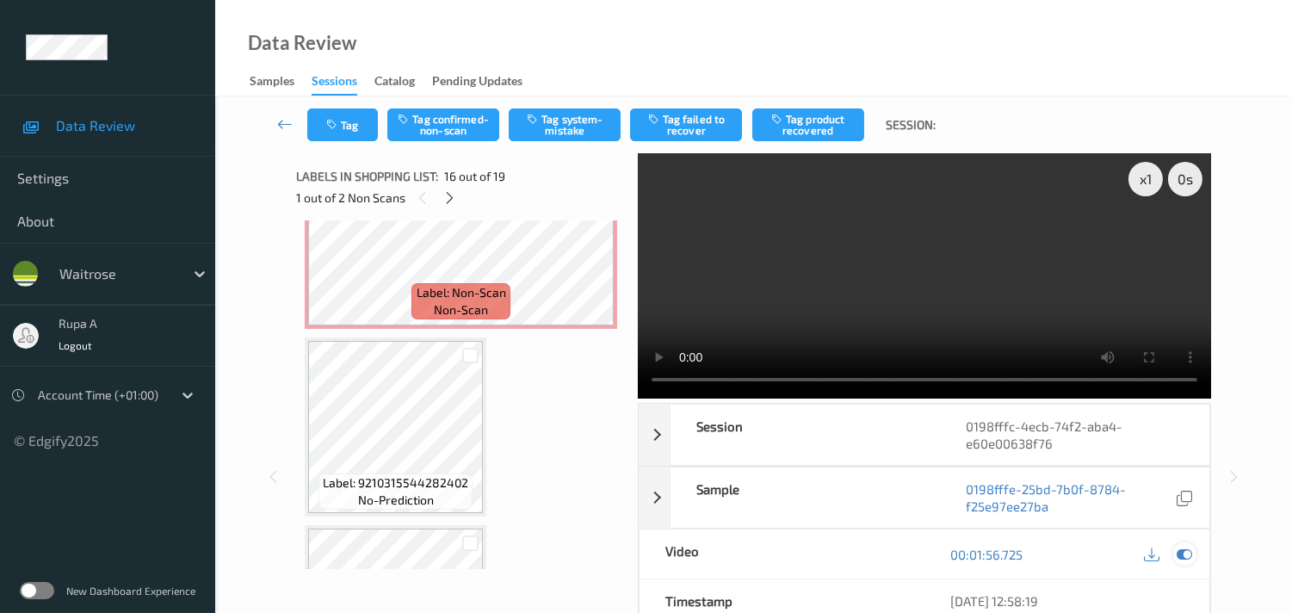
click at [1194, 551] on div at bounding box center [1184, 553] width 23 height 23
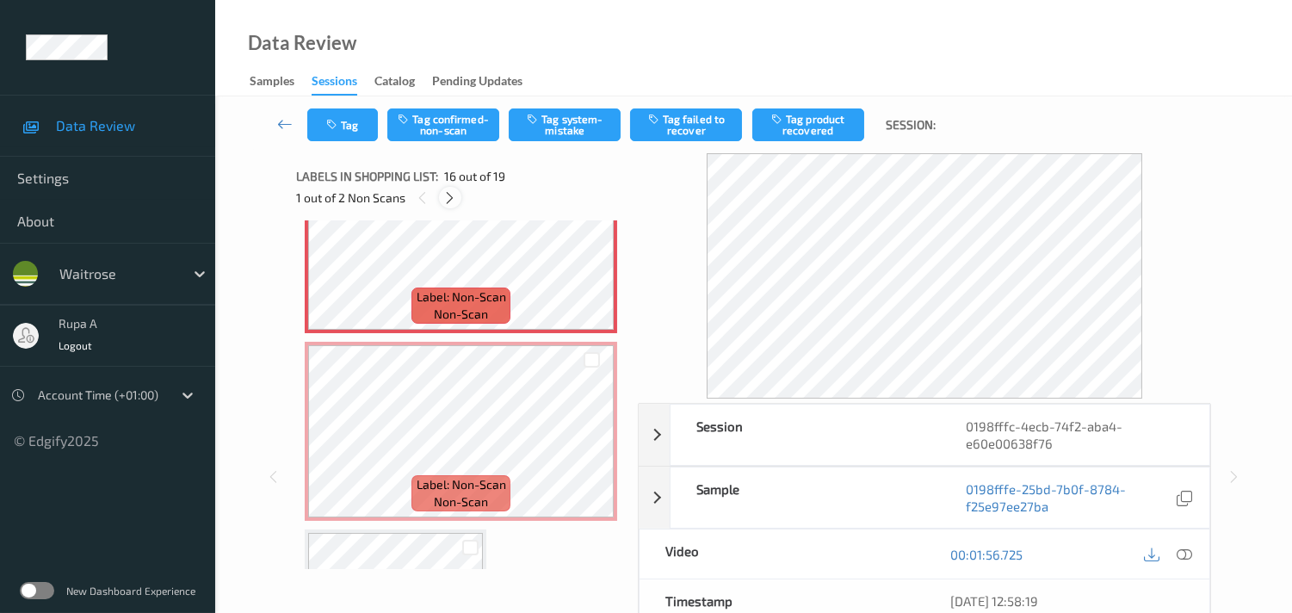
click at [449, 189] on div at bounding box center [450, 198] width 22 height 22
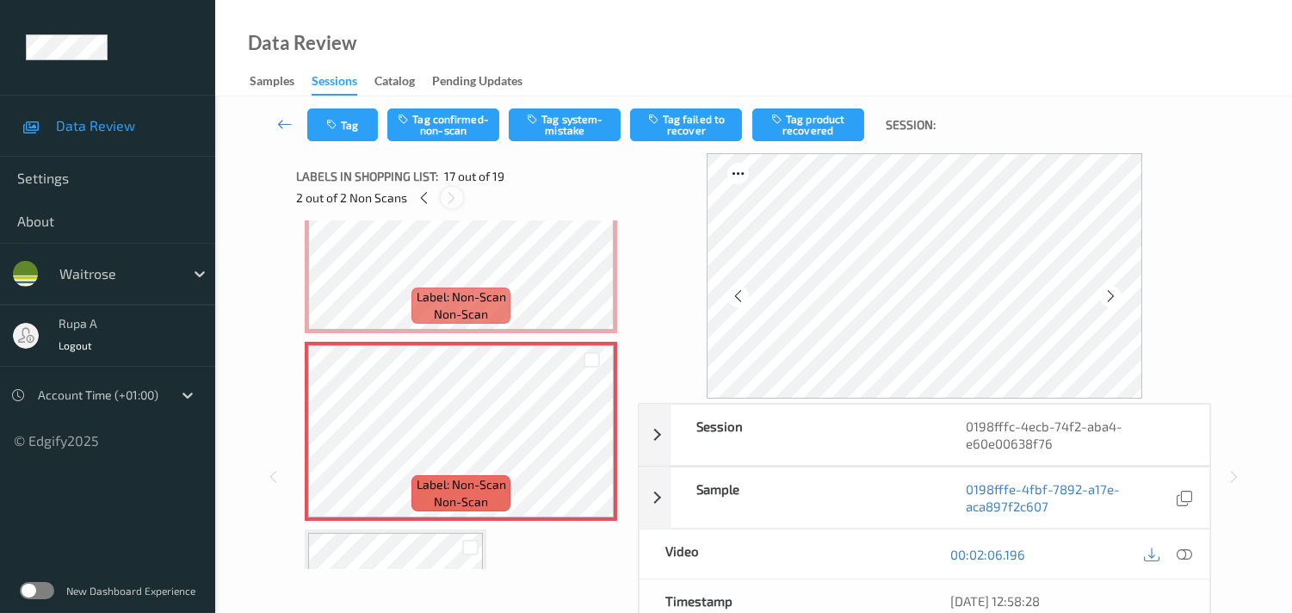
scroll to position [2805, 0]
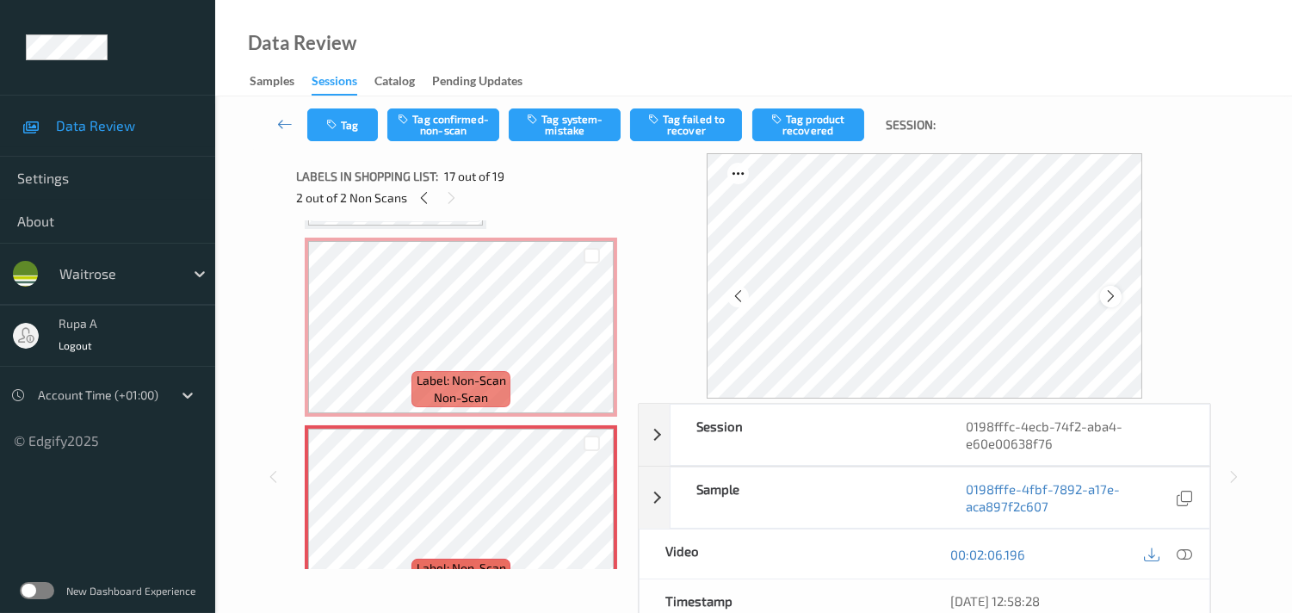
click at [1115, 295] on icon at bounding box center [1110, 295] width 15 height 15
click at [1116, 294] on icon at bounding box center [1110, 295] width 15 height 15
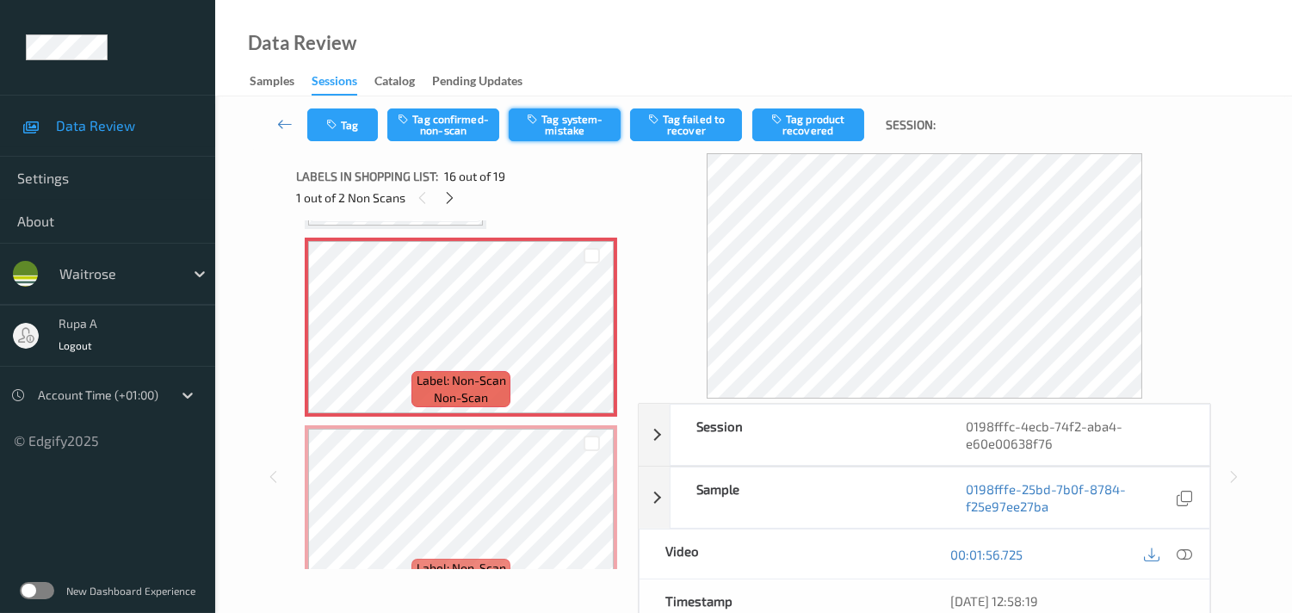
click at [534, 127] on button "Tag system-mistake" at bounding box center [565, 124] width 112 height 33
click at [340, 139] on button "Tag" at bounding box center [342, 124] width 71 height 33
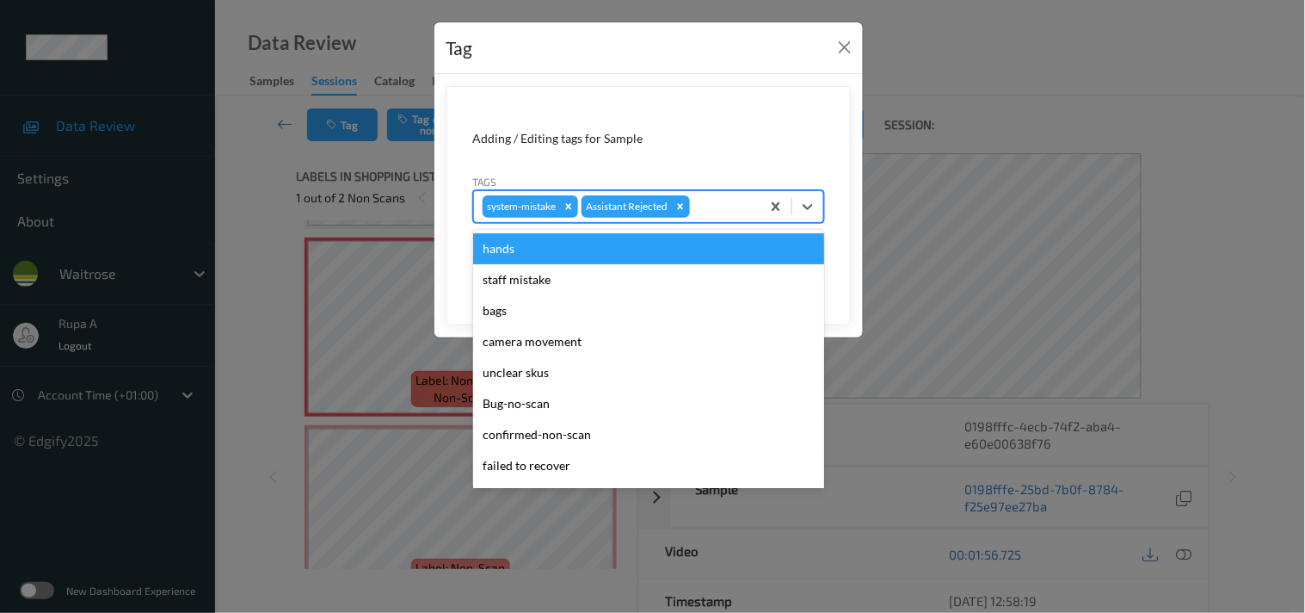
click at [701, 216] on div at bounding box center [723, 206] width 59 height 21
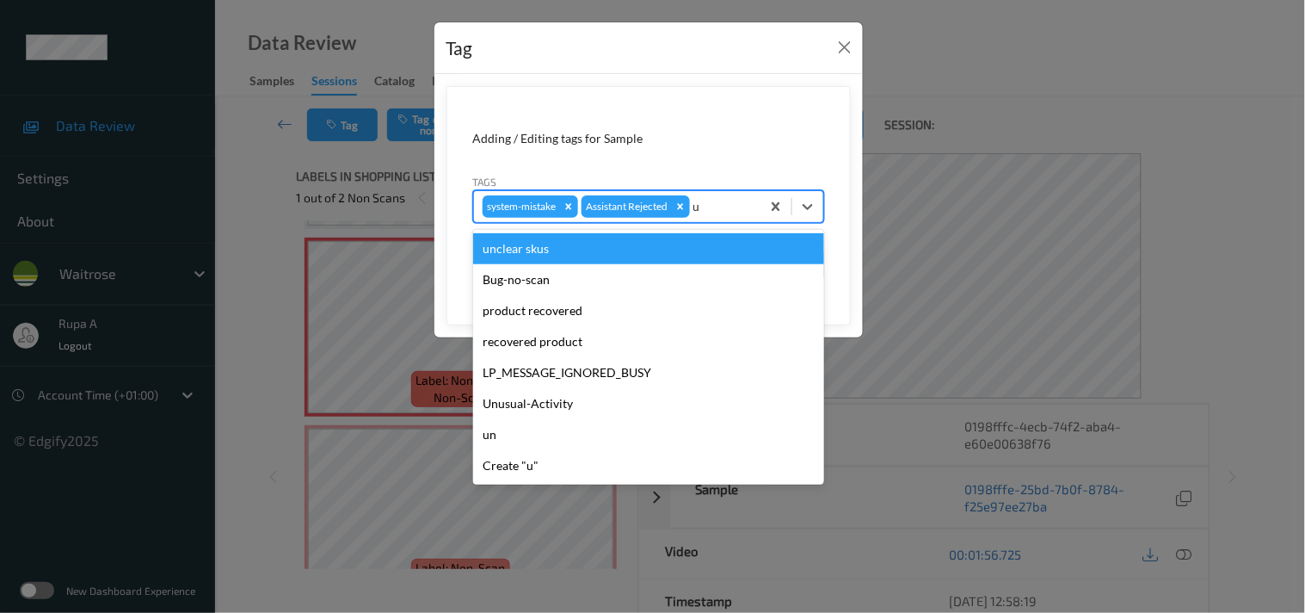
type input "un"
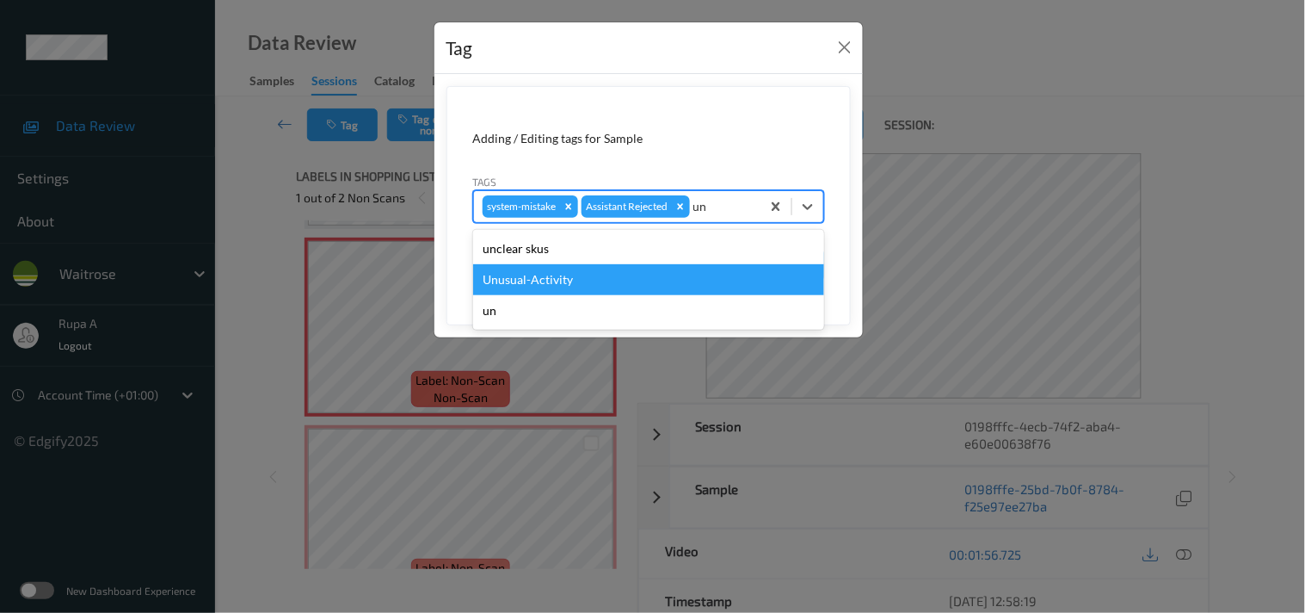
click at [552, 285] on div "Unusual-Activity" at bounding box center [648, 279] width 351 height 31
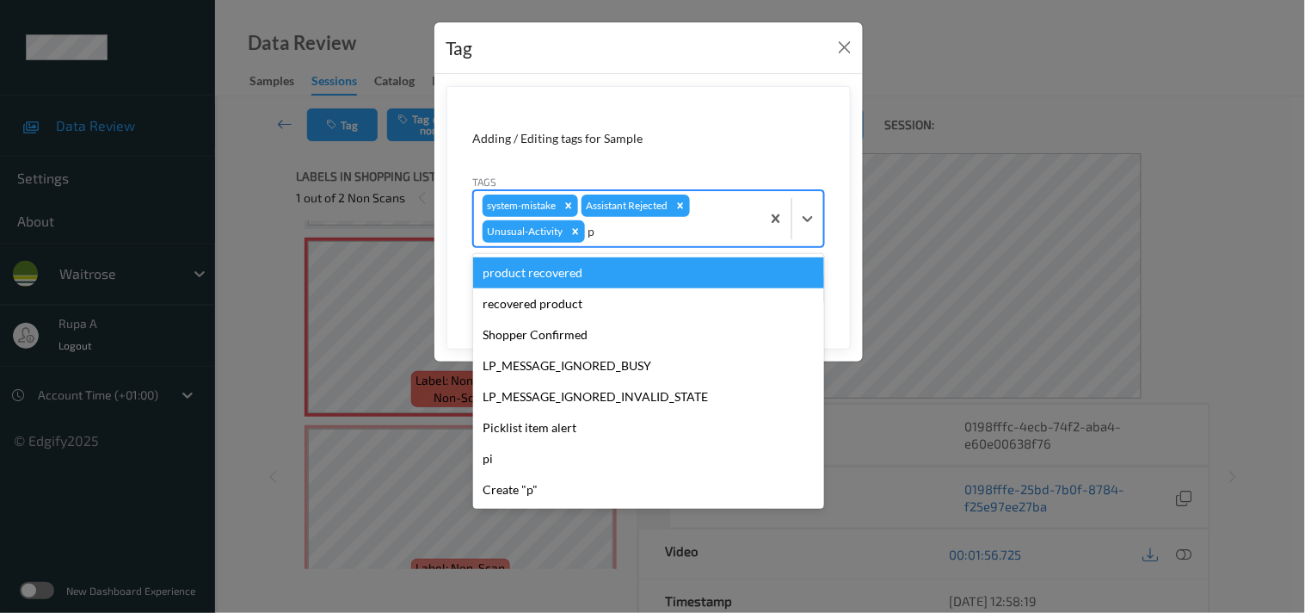
type input "pi"
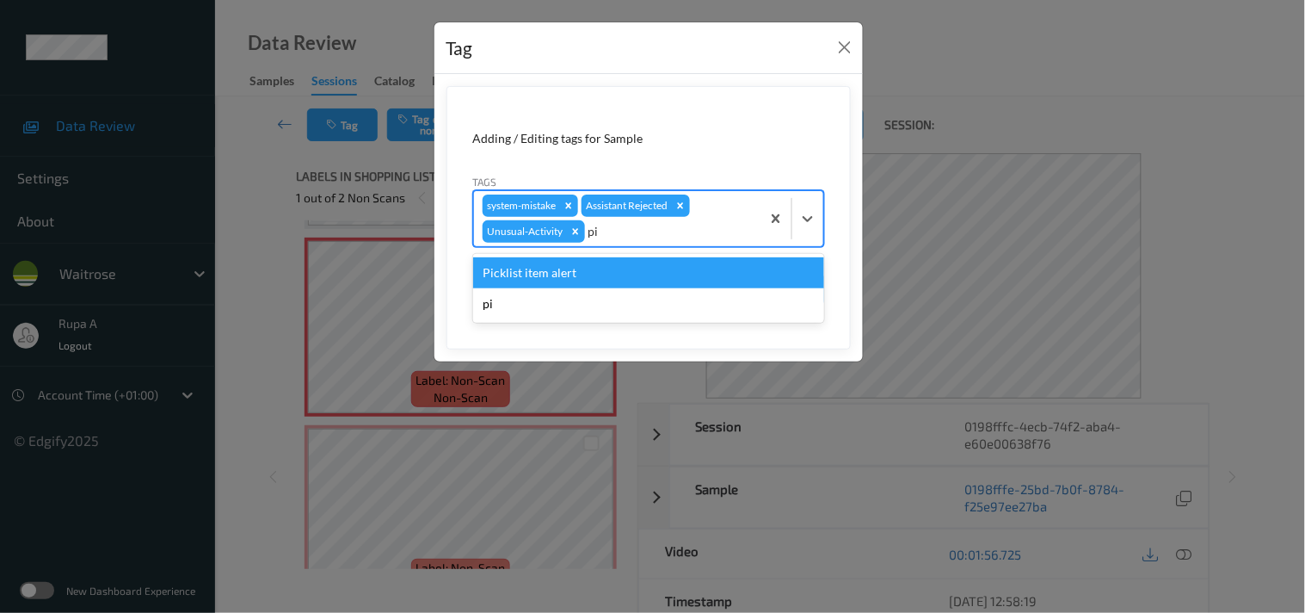
click at [595, 276] on div "Picklist item alert" at bounding box center [648, 272] width 351 height 31
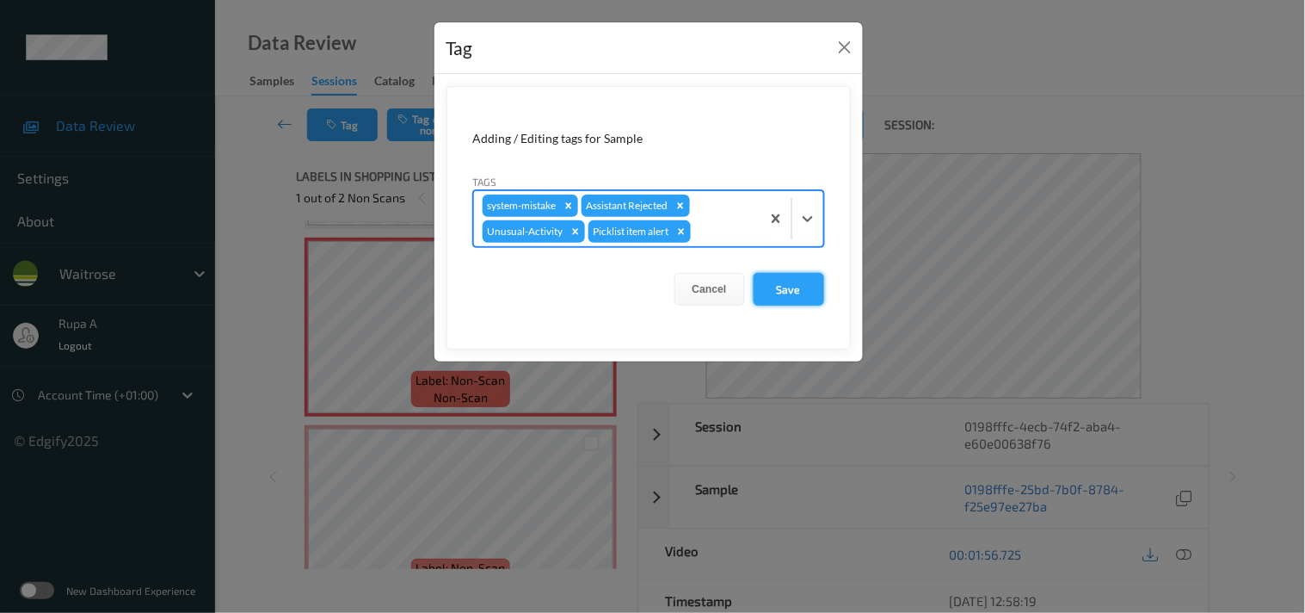
click at [797, 284] on button "Save" at bounding box center [789, 289] width 71 height 33
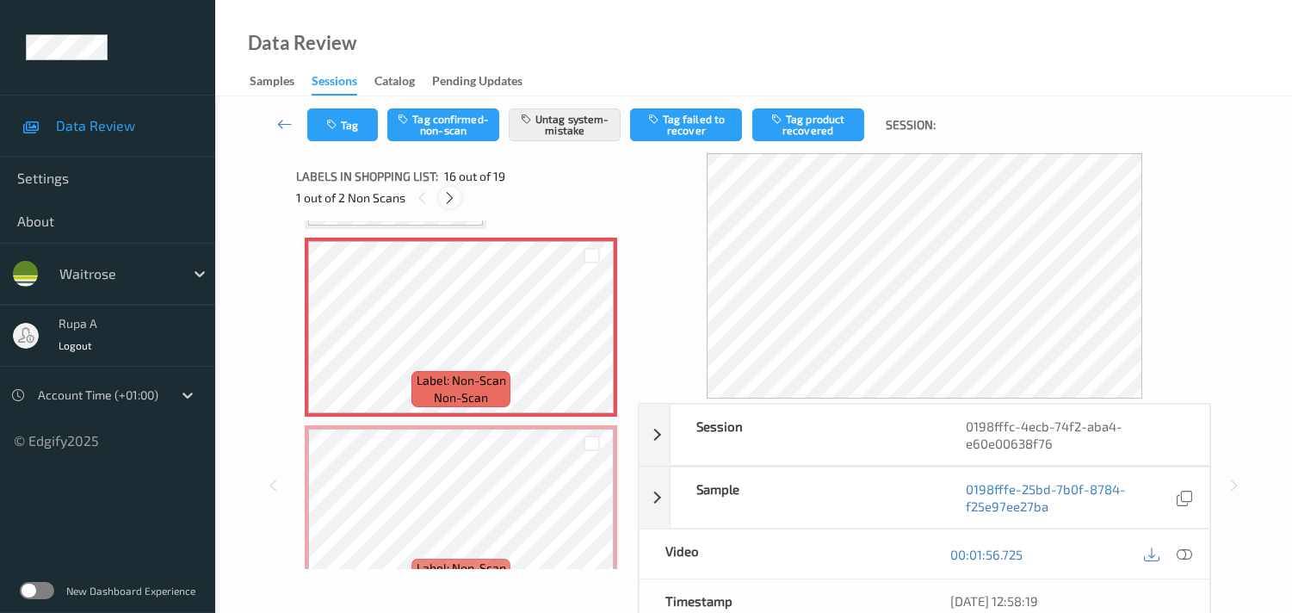
click at [448, 199] on icon at bounding box center [449, 197] width 15 height 15
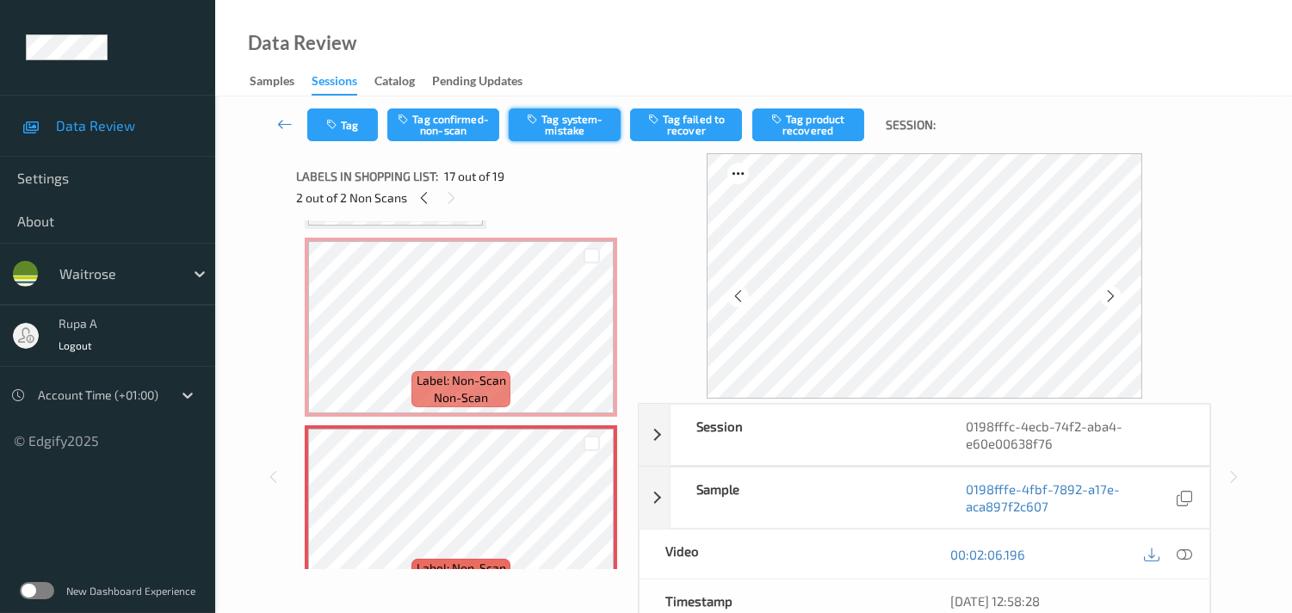
click at [535, 135] on button "Tag system-mistake" at bounding box center [565, 124] width 112 height 33
click at [339, 126] on icon "button" at bounding box center [333, 125] width 15 height 12
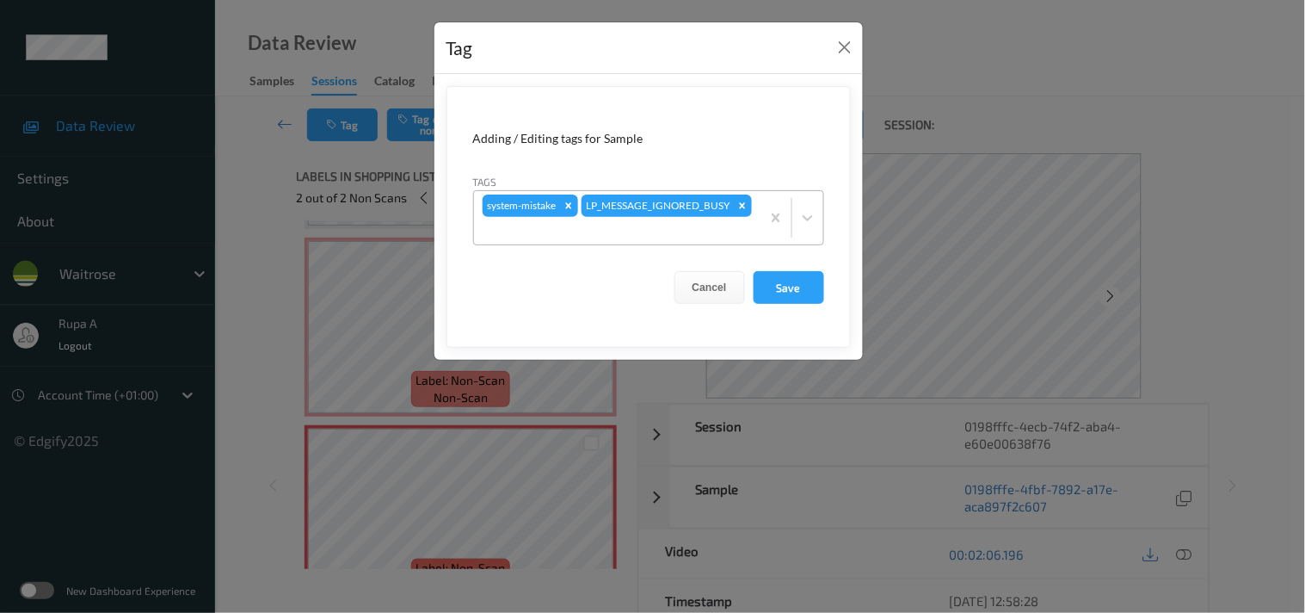
click at [695, 219] on div "system-mistake LP_MESSAGE_IGNORED_BUSY" at bounding box center [617, 217] width 287 height 53
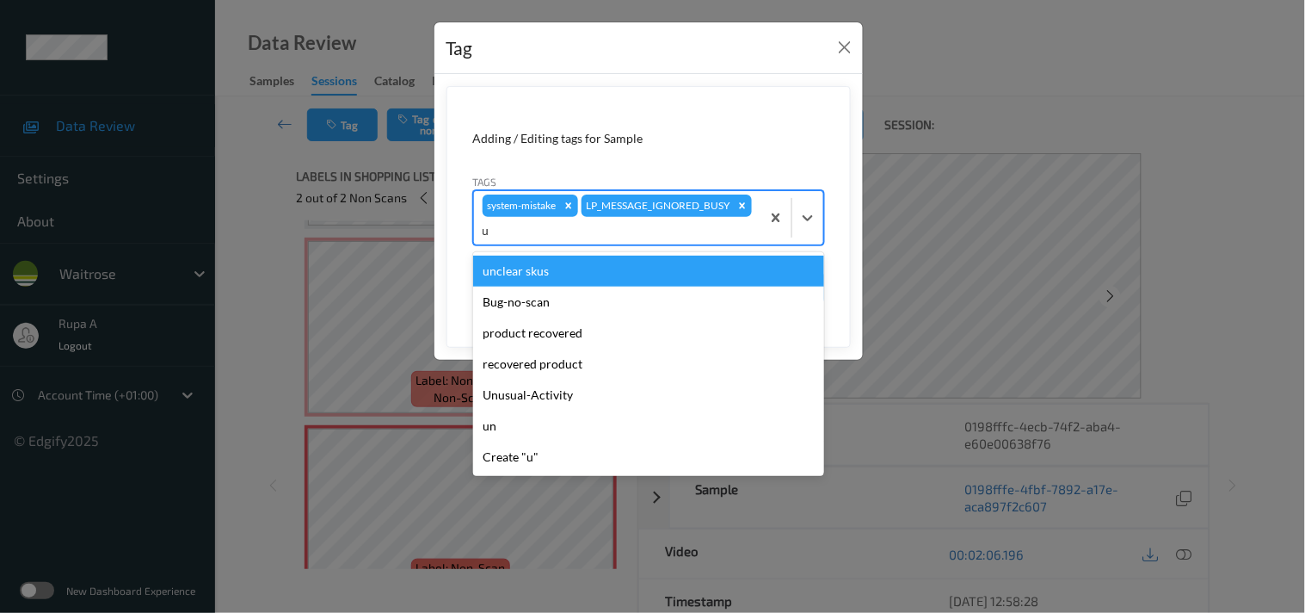
type input "un"
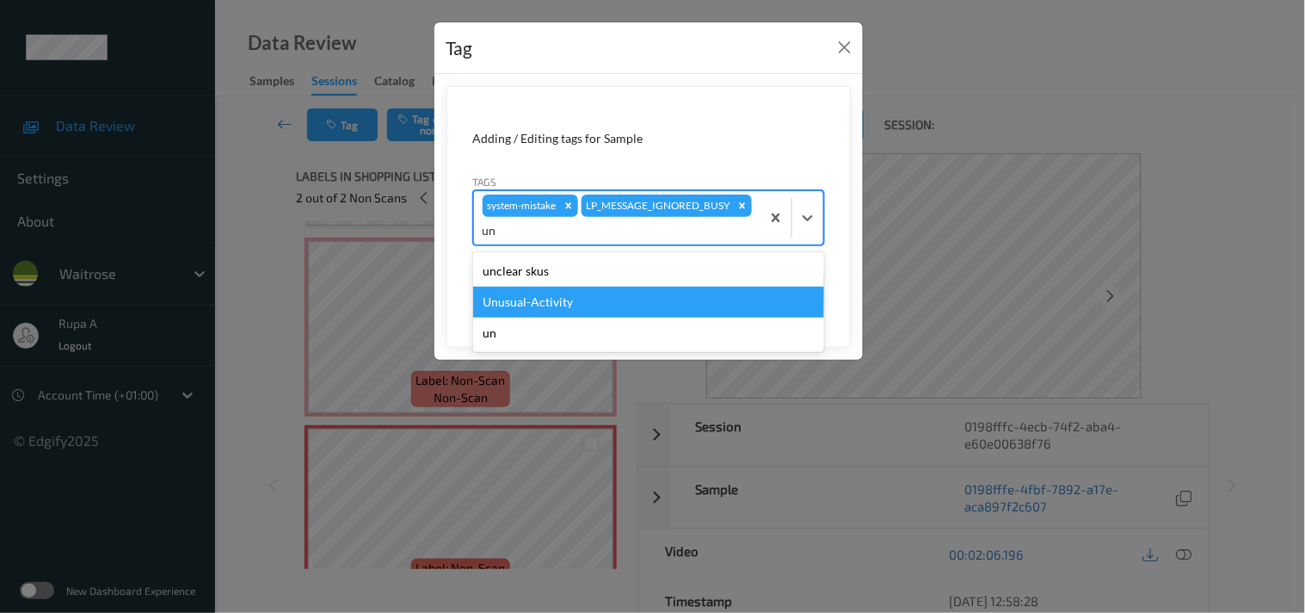
click at [556, 293] on div "Unusual-Activity" at bounding box center [648, 302] width 351 height 31
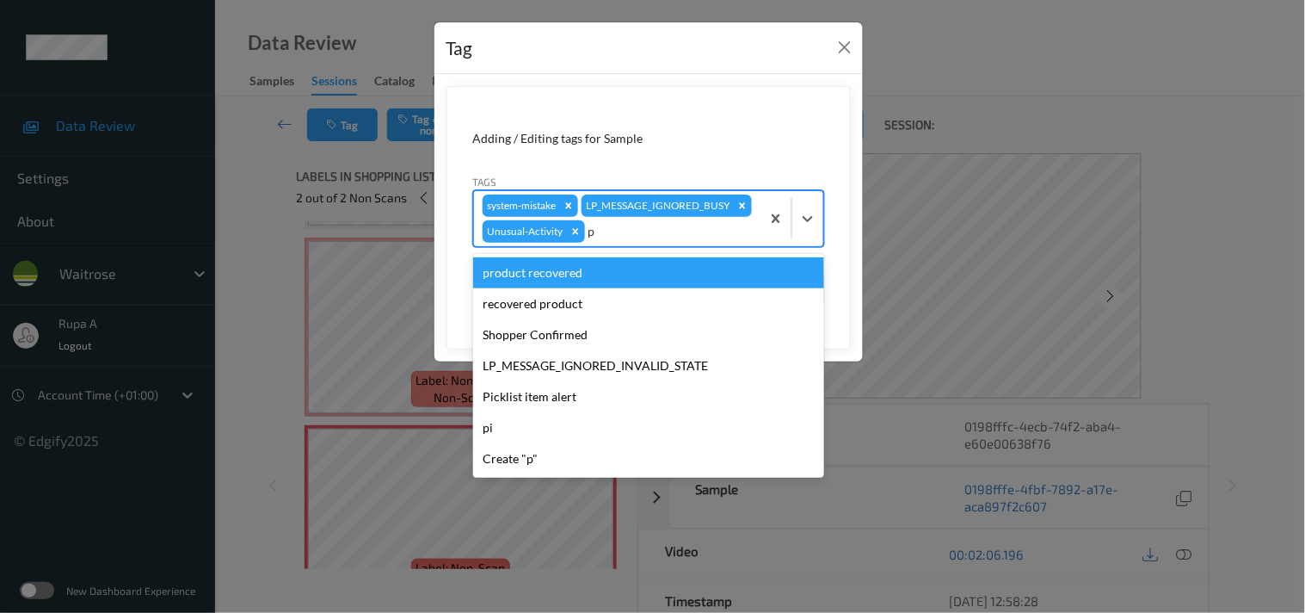
type input "pi"
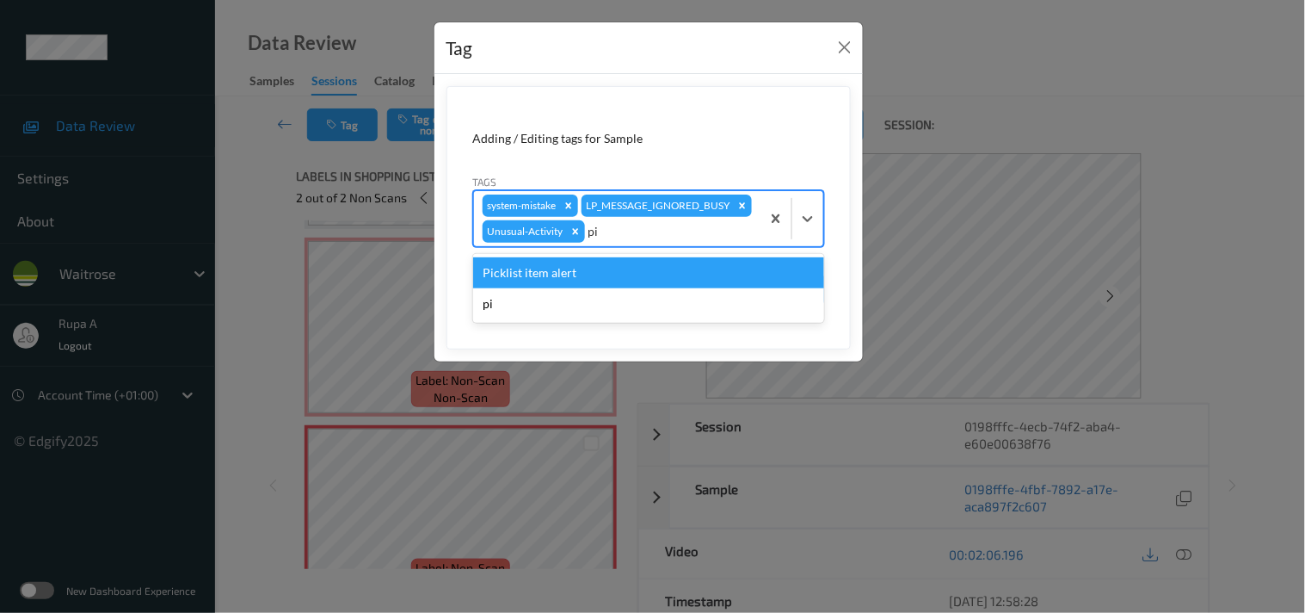
click at [579, 288] on div "Picklist item alert" at bounding box center [648, 272] width 351 height 31
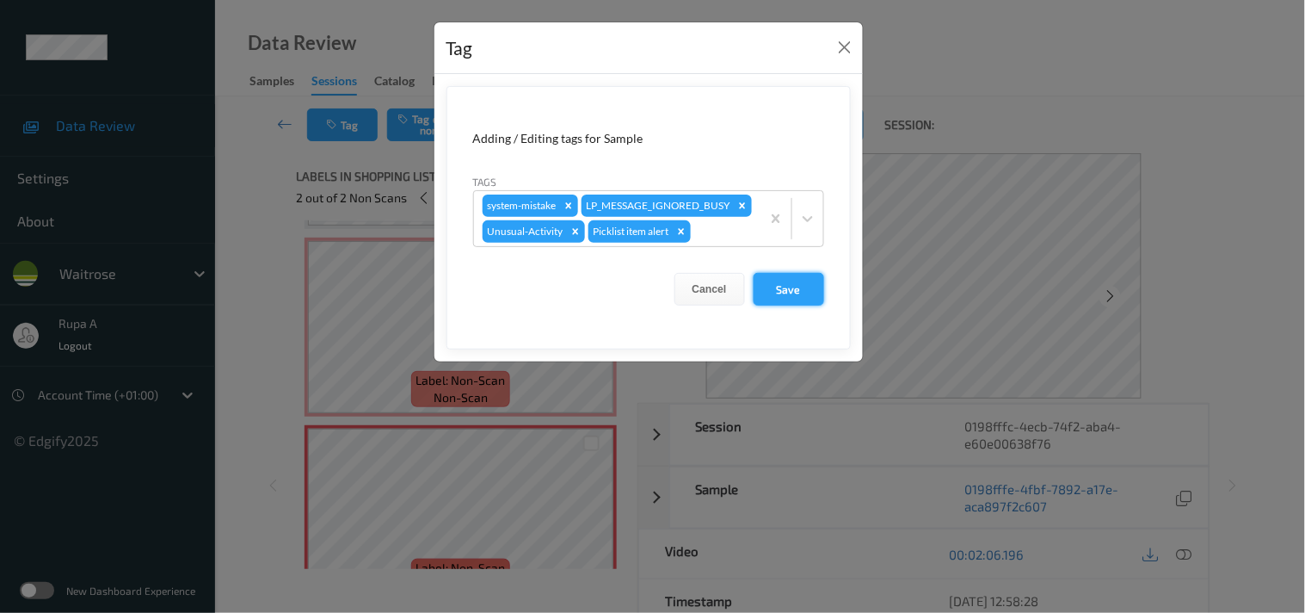
click at [814, 306] on button "Save" at bounding box center [789, 289] width 71 height 33
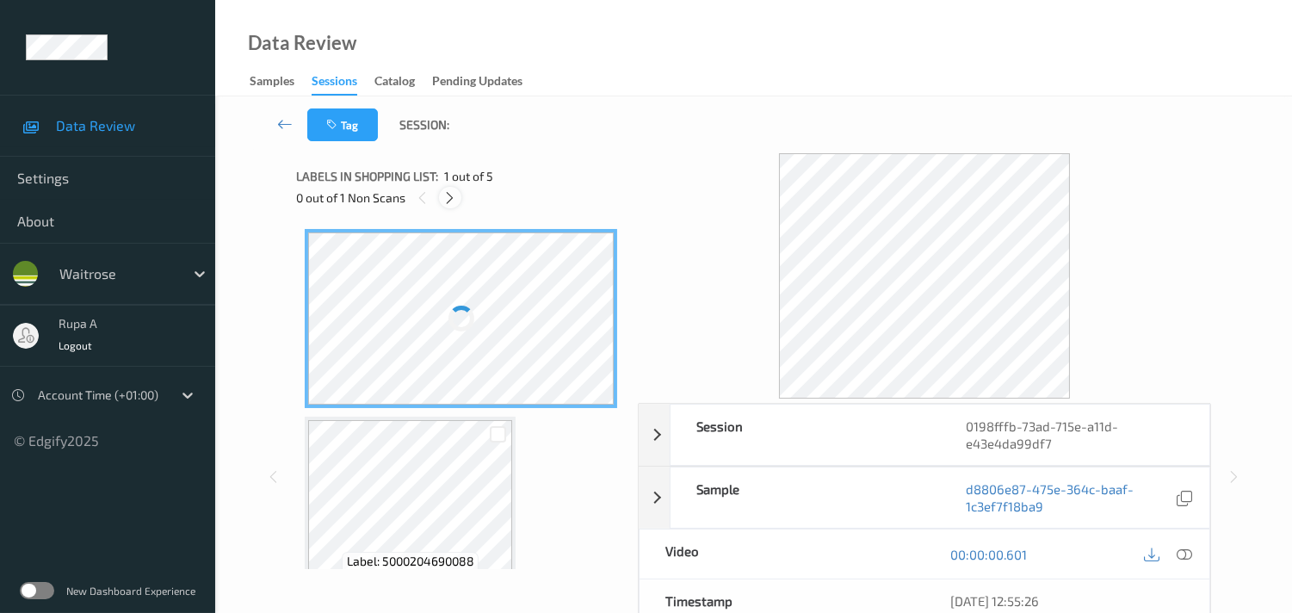
click at [448, 199] on icon at bounding box center [449, 197] width 15 height 15
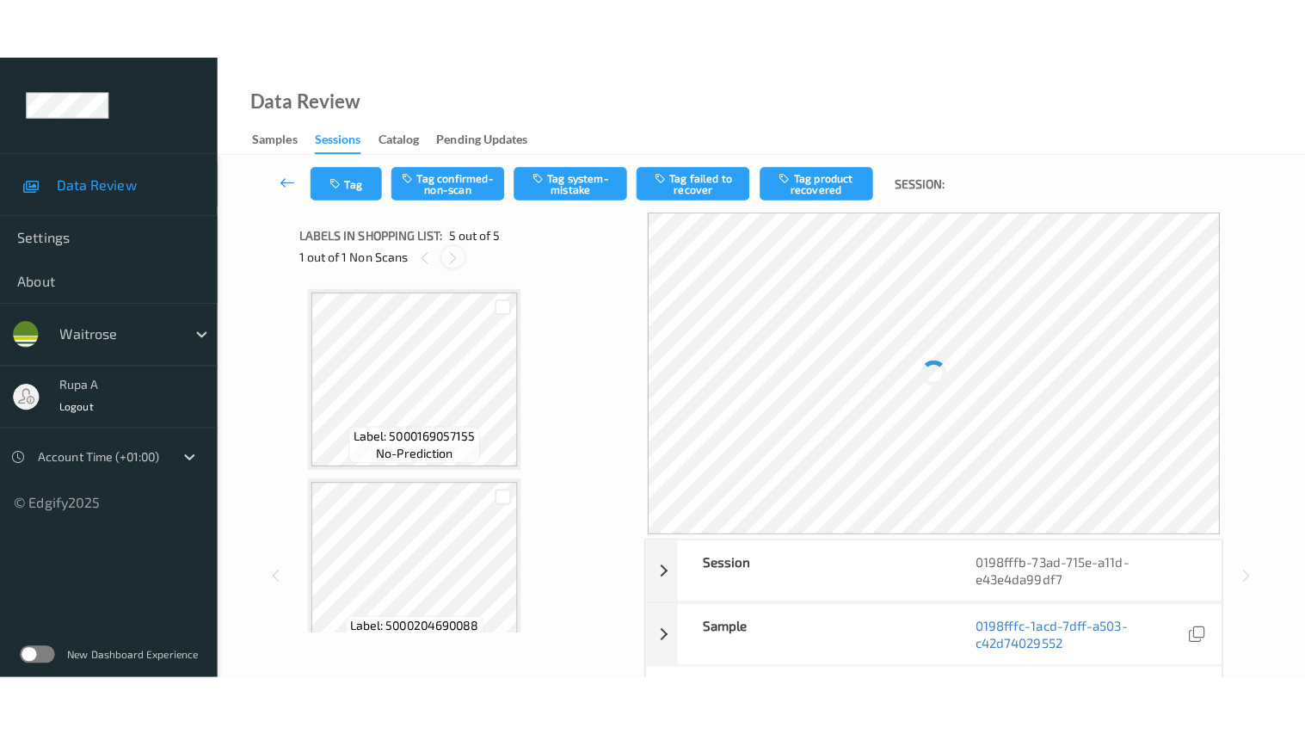
scroll to position [568, 0]
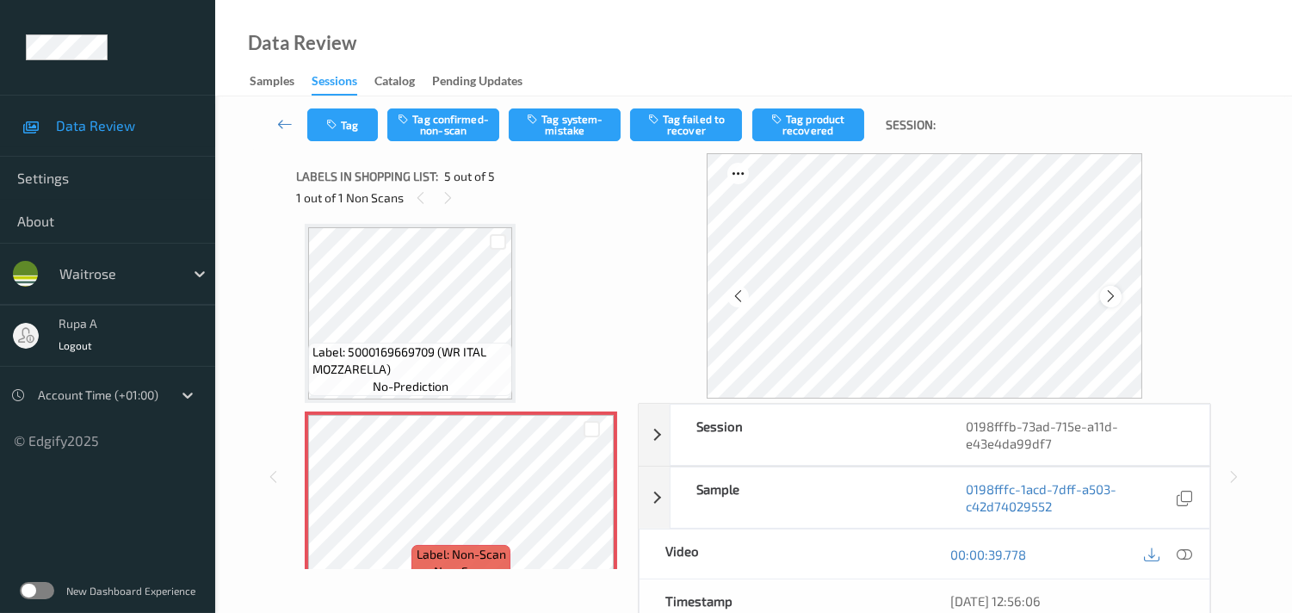
click at [1121, 294] on div at bounding box center [1111, 297] width 22 height 22
click at [1115, 294] on icon at bounding box center [1110, 295] width 15 height 15
click at [1177, 555] on icon at bounding box center [1183, 553] width 15 height 15
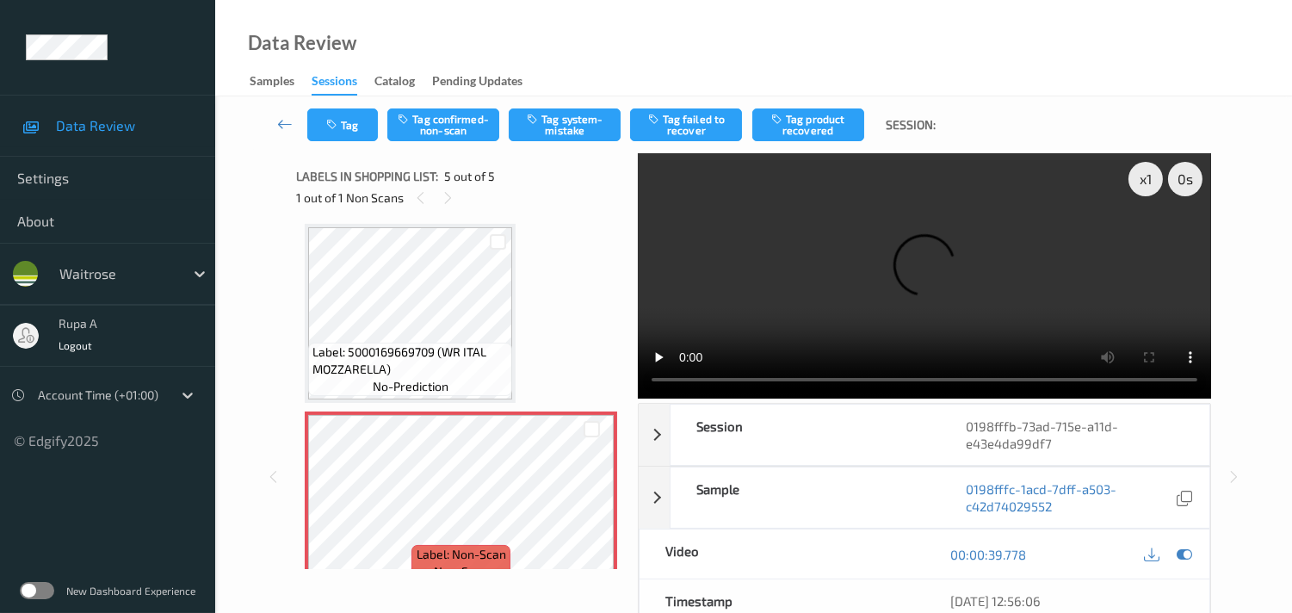
scroll to position [470, 0]
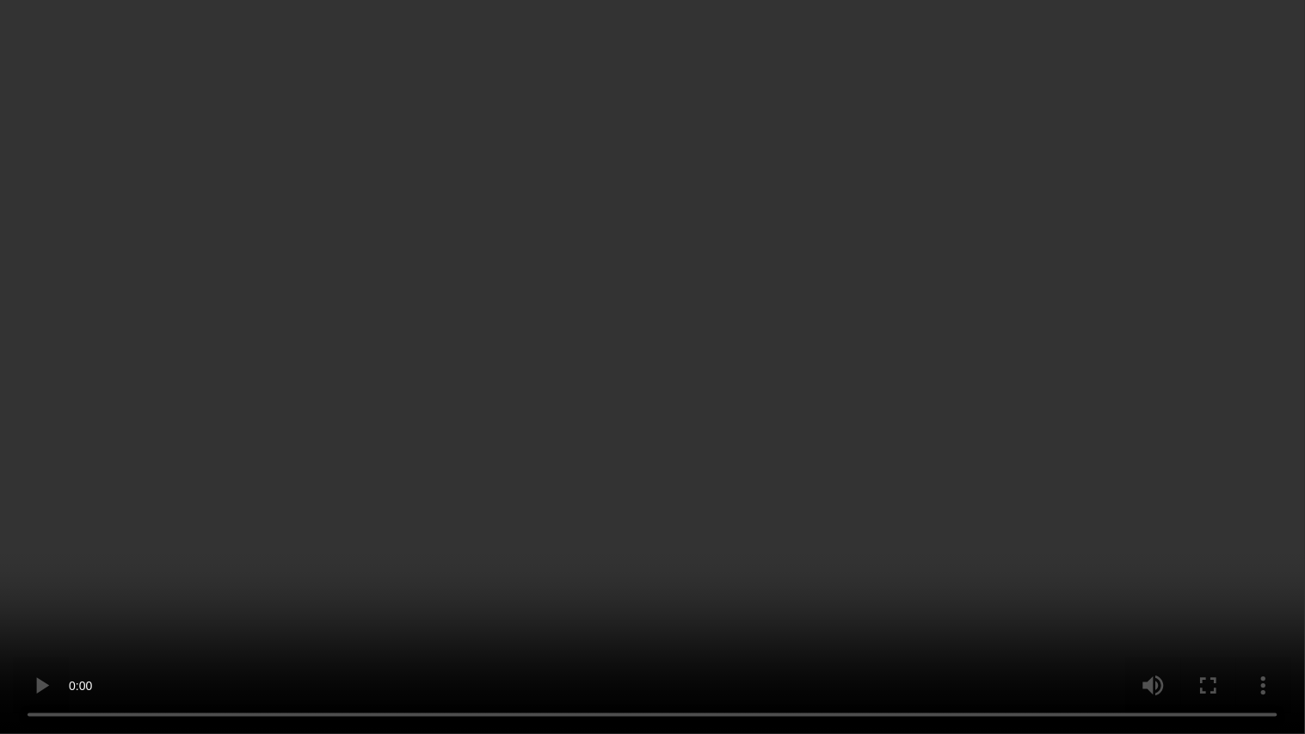
click at [69, 96] on video at bounding box center [652, 367] width 1305 height 734
click at [83, 88] on video at bounding box center [652, 367] width 1305 height 734
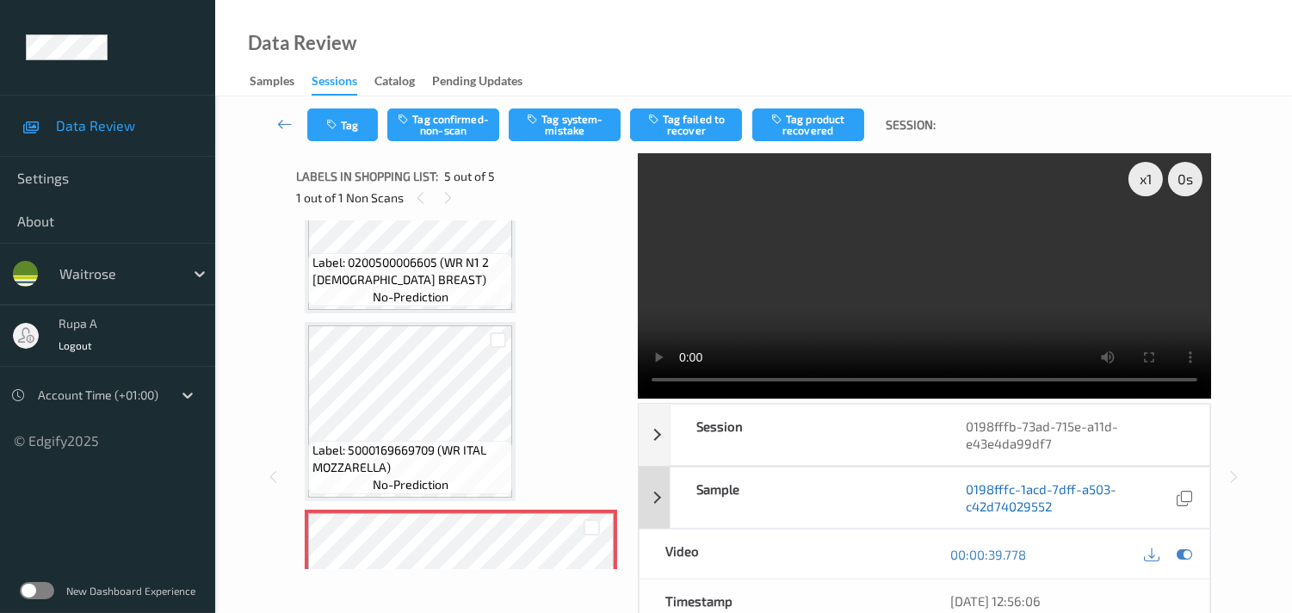
click at [1184, 553] on icon at bounding box center [1183, 553] width 15 height 15
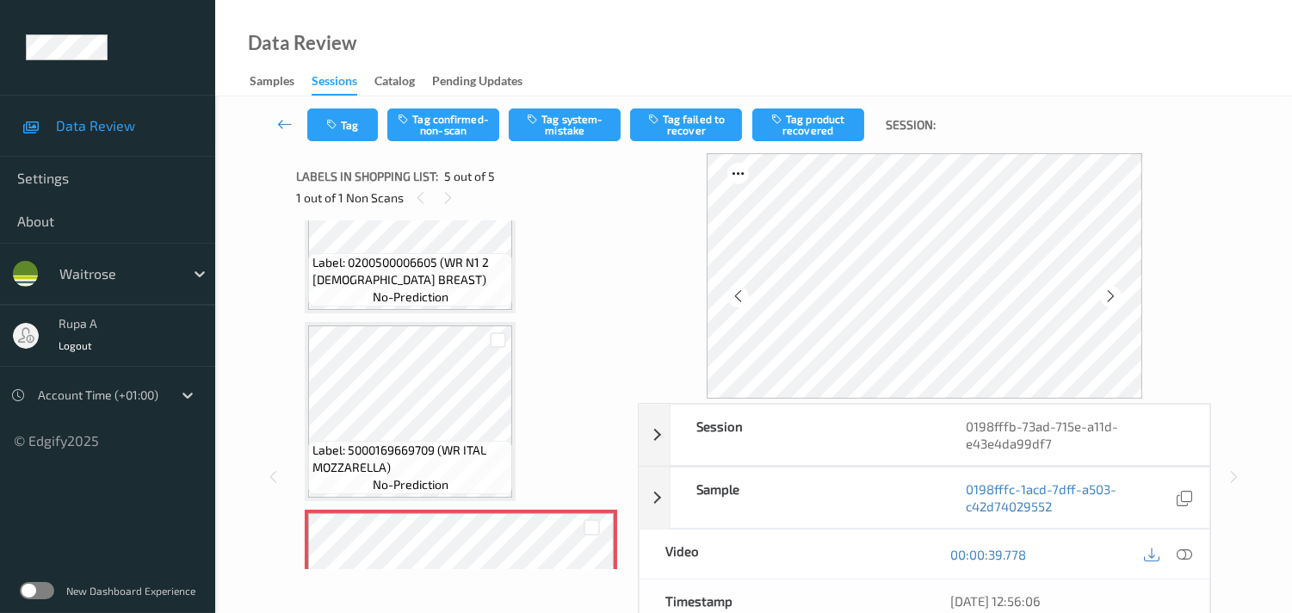
click at [563, 275] on div "Label: 5000169057155 (WR CI FLAT PARSLEY) no-prediction Label: 5000204690088 (P…" at bounding box center [461, 223] width 312 height 929
click at [1188, 553] on icon at bounding box center [1183, 553] width 15 height 15
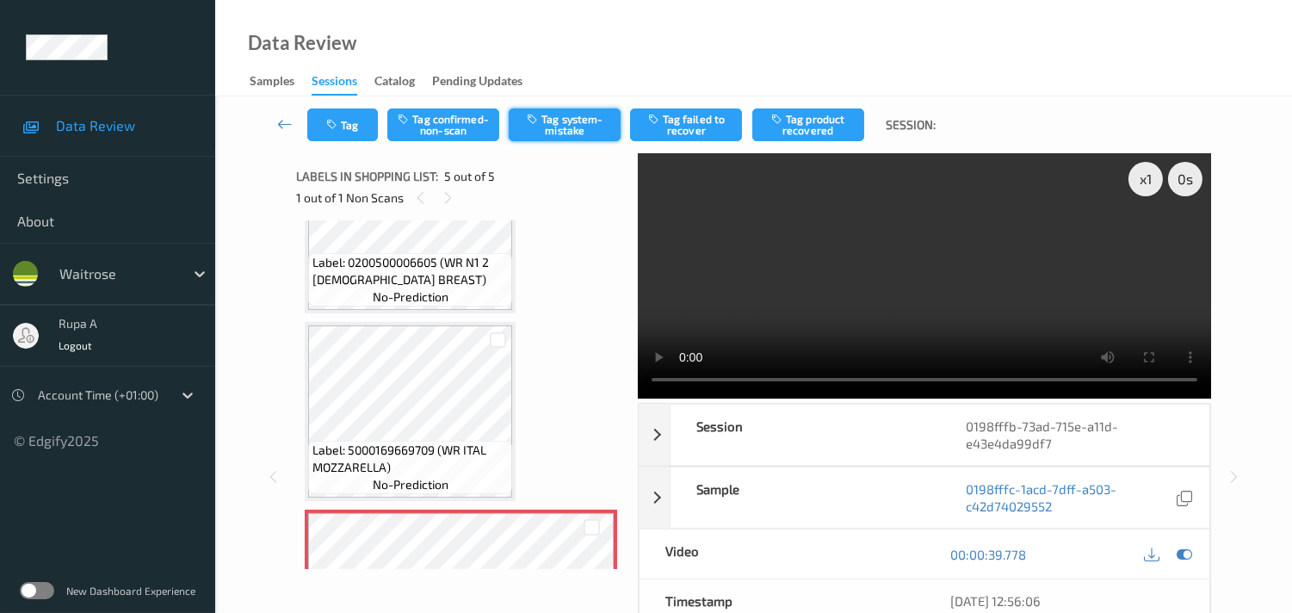
click at [583, 133] on button "Tag system-mistake" at bounding box center [565, 124] width 112 height 33
click at [364, 138] on button "Tag" at bounding box center [342, 124] width 71 height 33
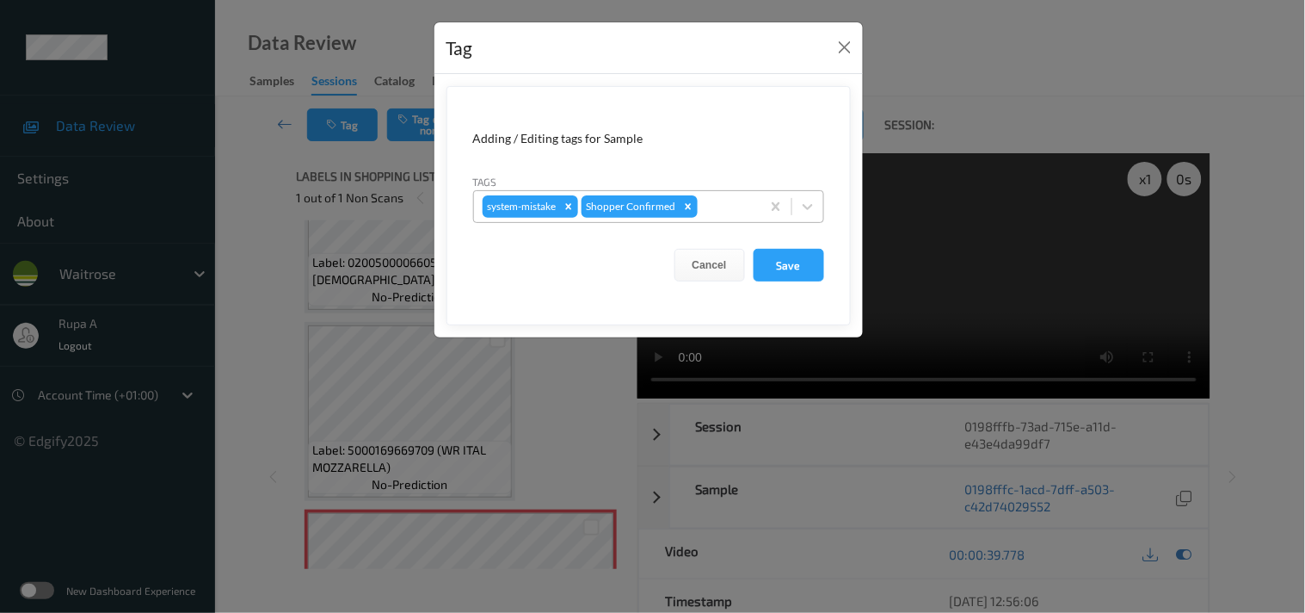
click at [742, 210] on div at bounding box center [726, 206] width 51 height 21
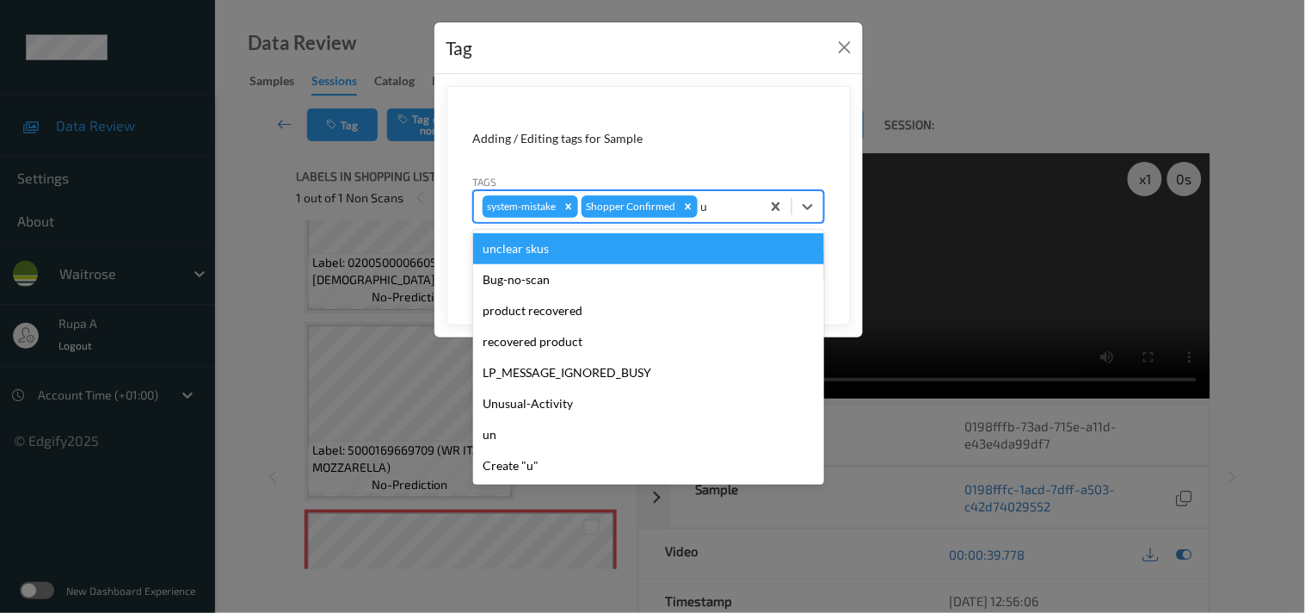
type input "un"
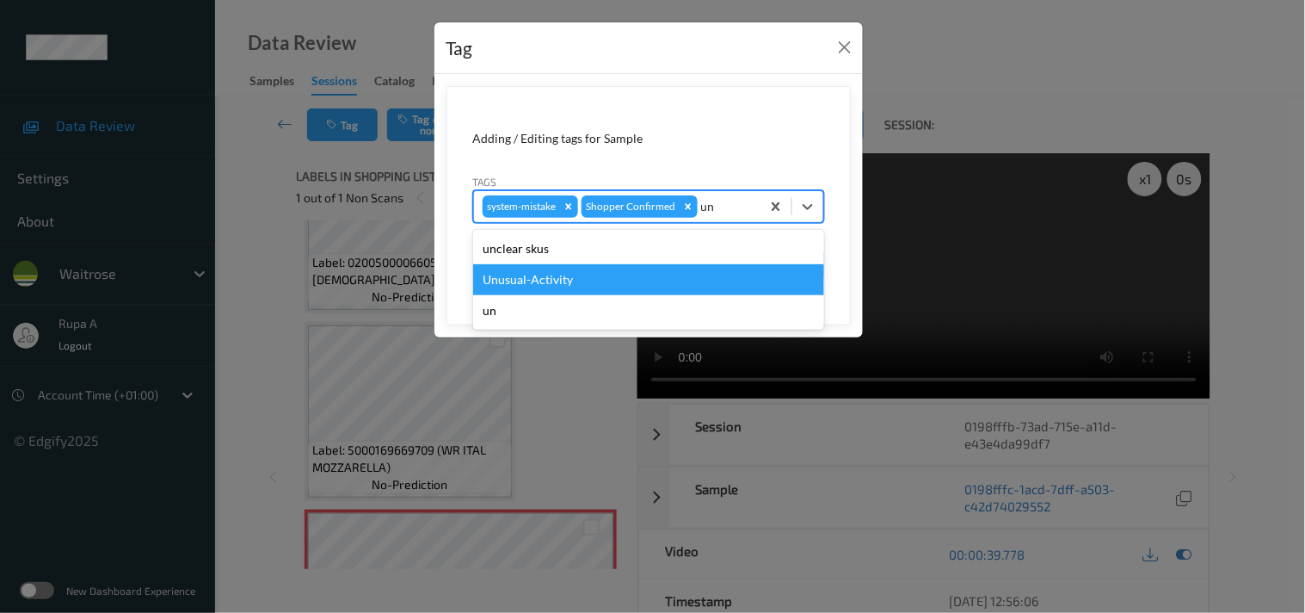
click at [538, 270] on div "Unusual-Activity" at bounding box center [648, 279] width 351 height 31
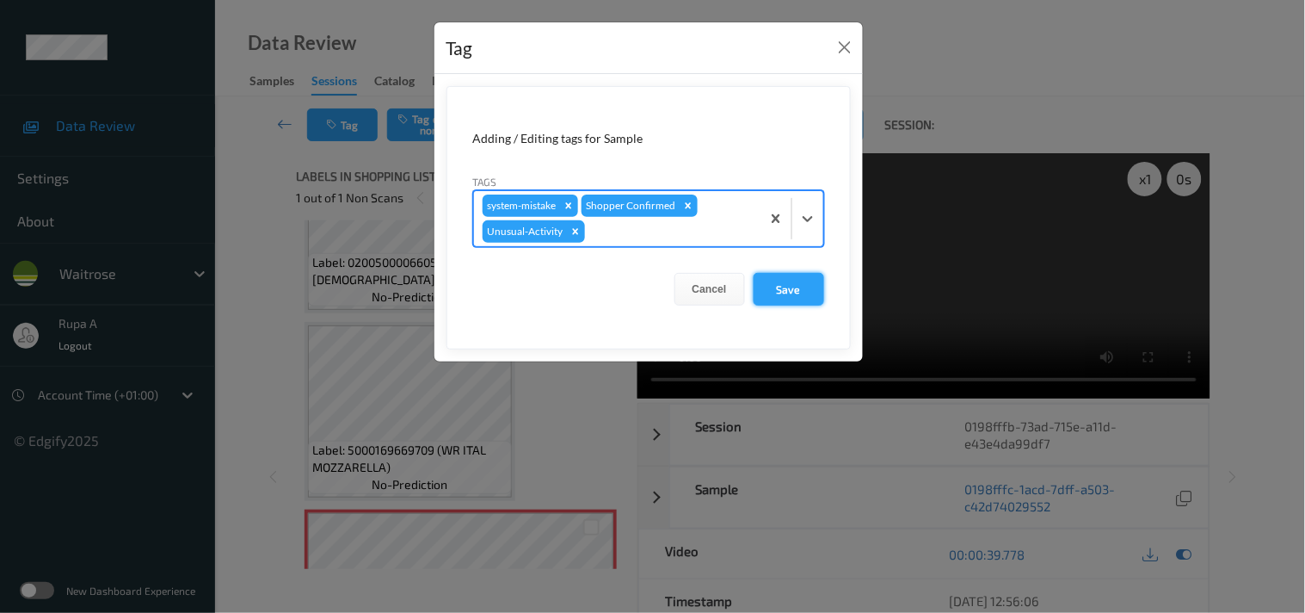
click at [812, 288] on button "Save" at bounding box center [789, 289] width 71 height 33
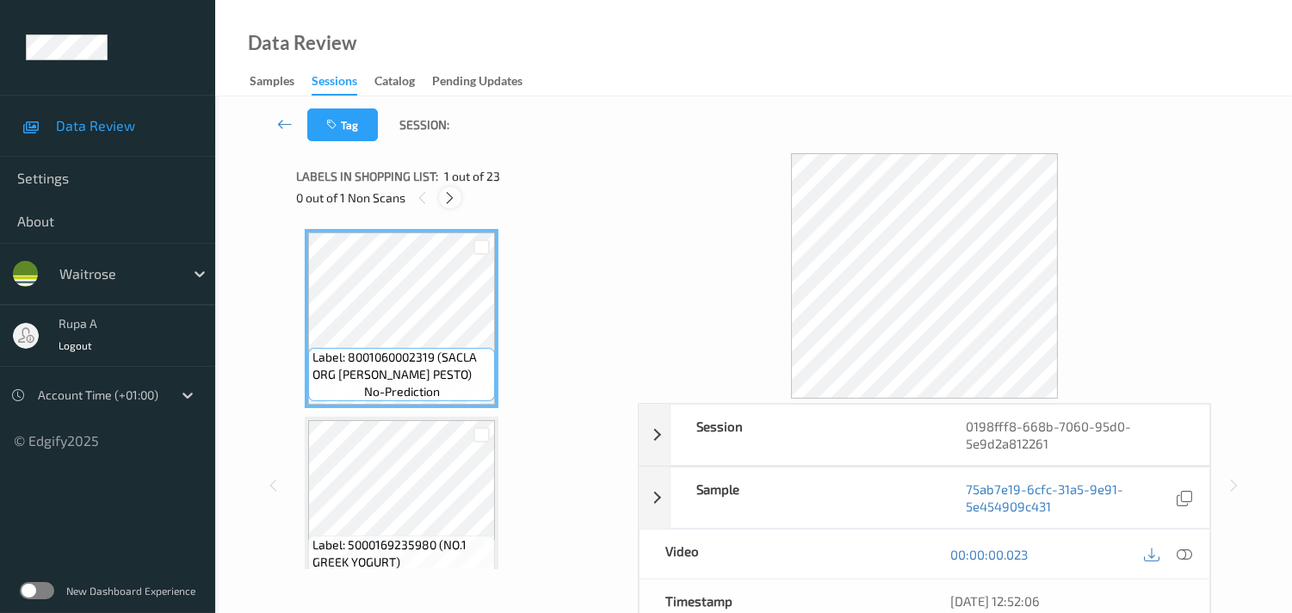
click at [451, 196] on icon at bounding box center [449, 197] width 15 height 15
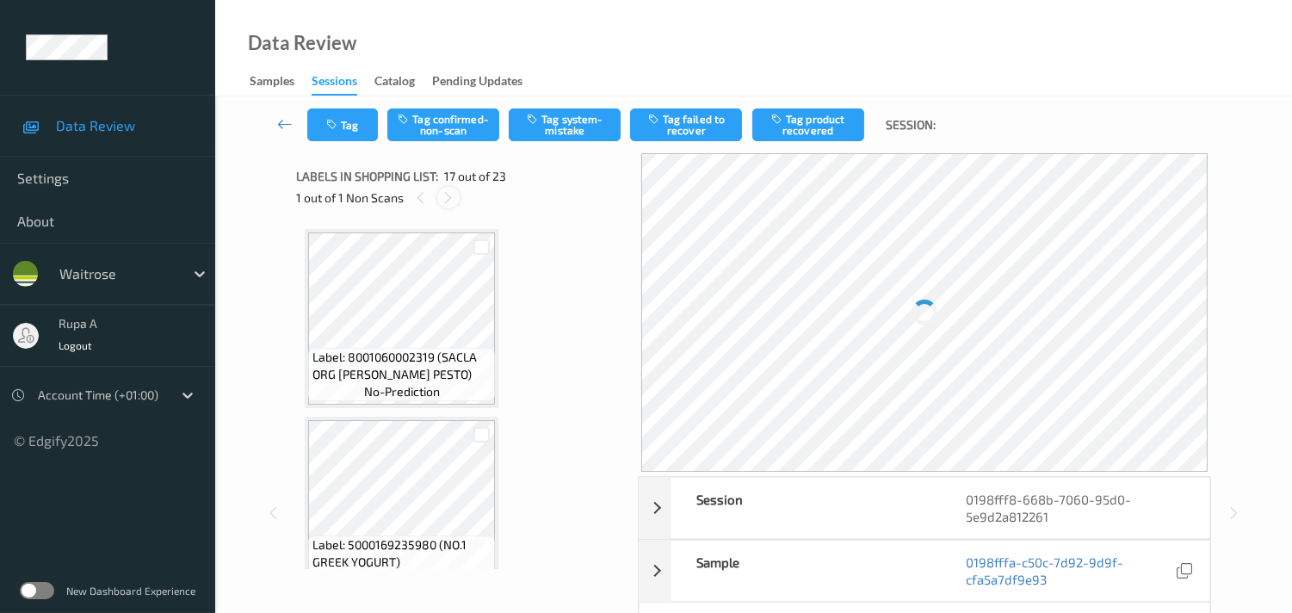
scroll to position [2805, 0]
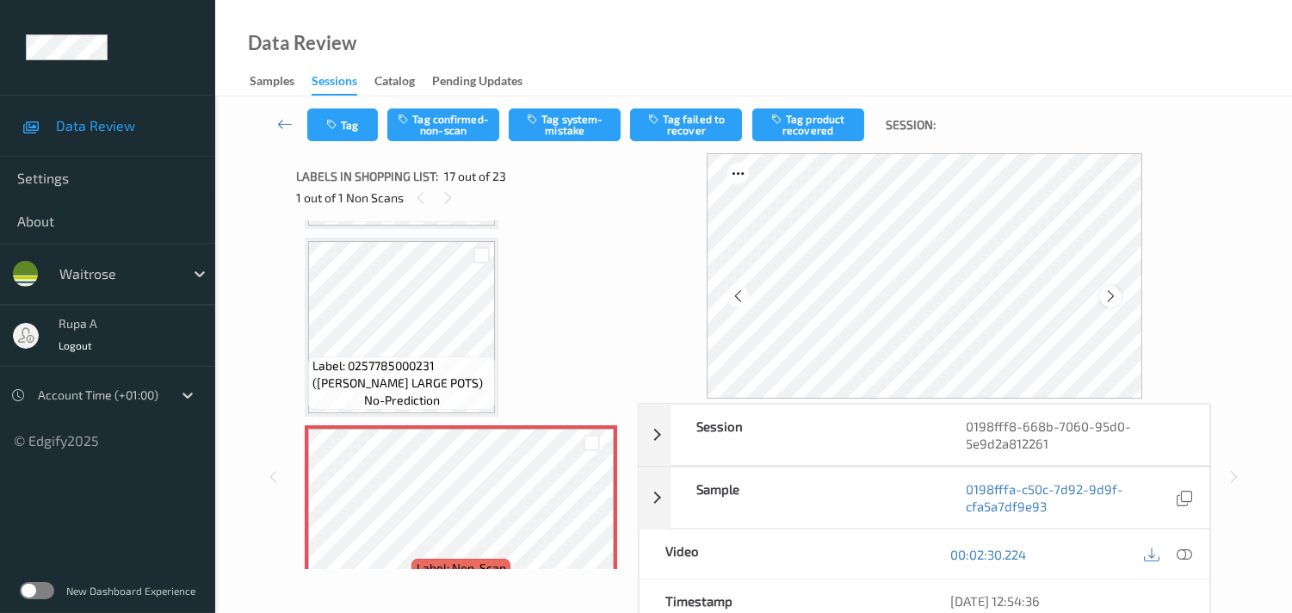
click at [1117, 291] on icon at bounding box center [1110, 295] width 15 height 15
click at [1115, 291] on icon at bounding box center [1110, 295] width 15 height 15
click at [1115, 293] on icon at bounding box center [1110, 295] width 15 height 15
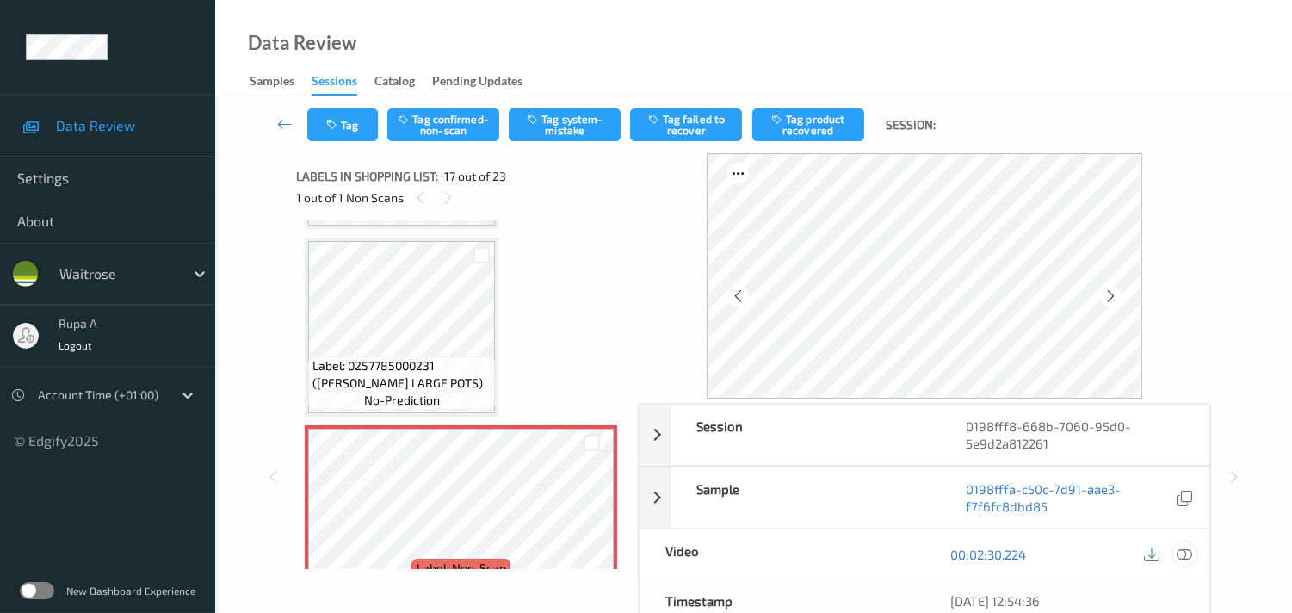
click at [1190, 552] on icon at bounding box center [1183, 553] width 15 height 15
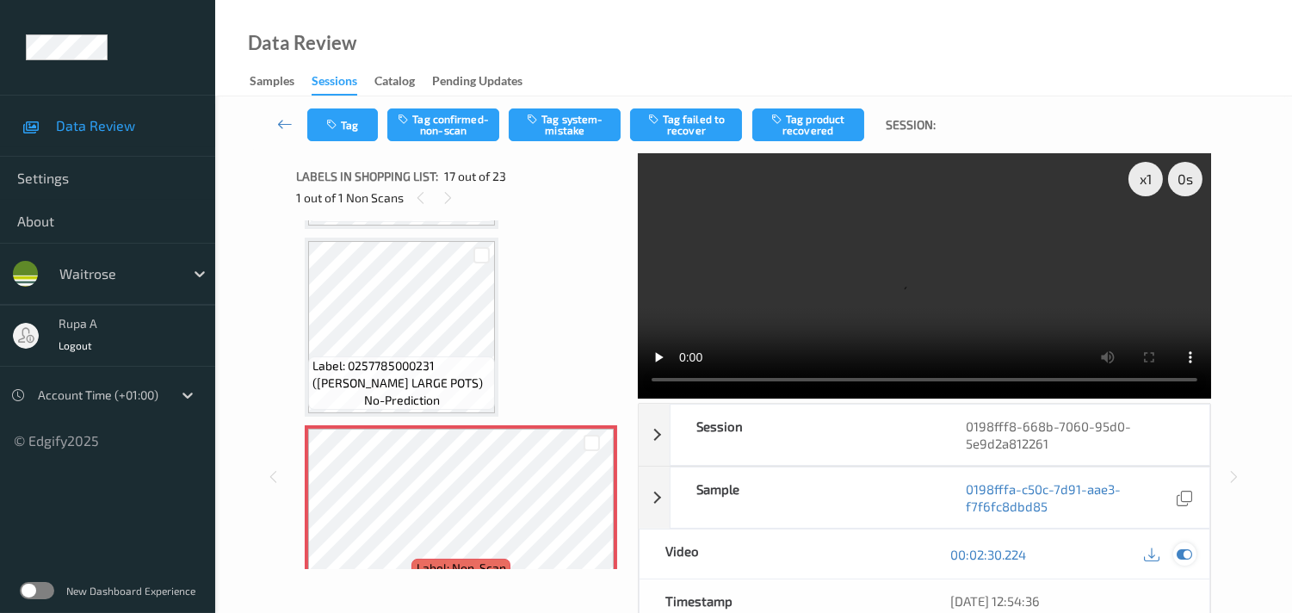
click at [1184, 560] on icon at bounding box center [1183, 553] width 15 height 15
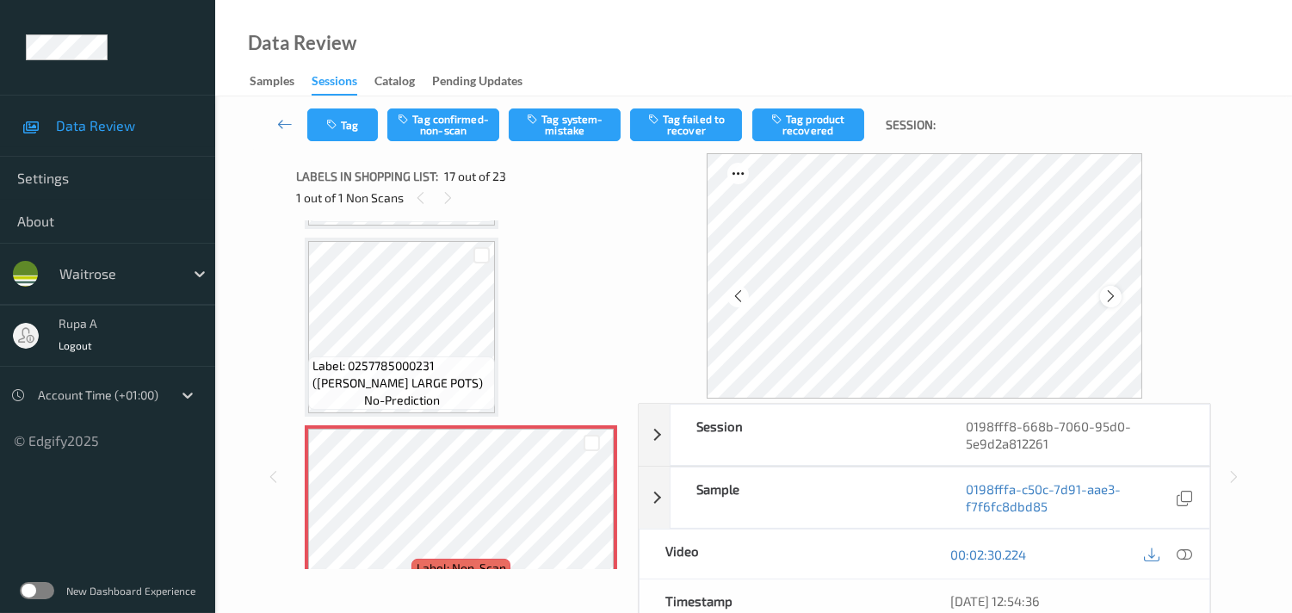
click at [1113, 295] on icon at bounding box center [1110, 295] width 15 height 15
click at [1117, 295] on icon at bounding box center [1110, 295] width 15 height 15
click at [1191, 556] on icon at bounding box center [1183, 553] width 15 height 15
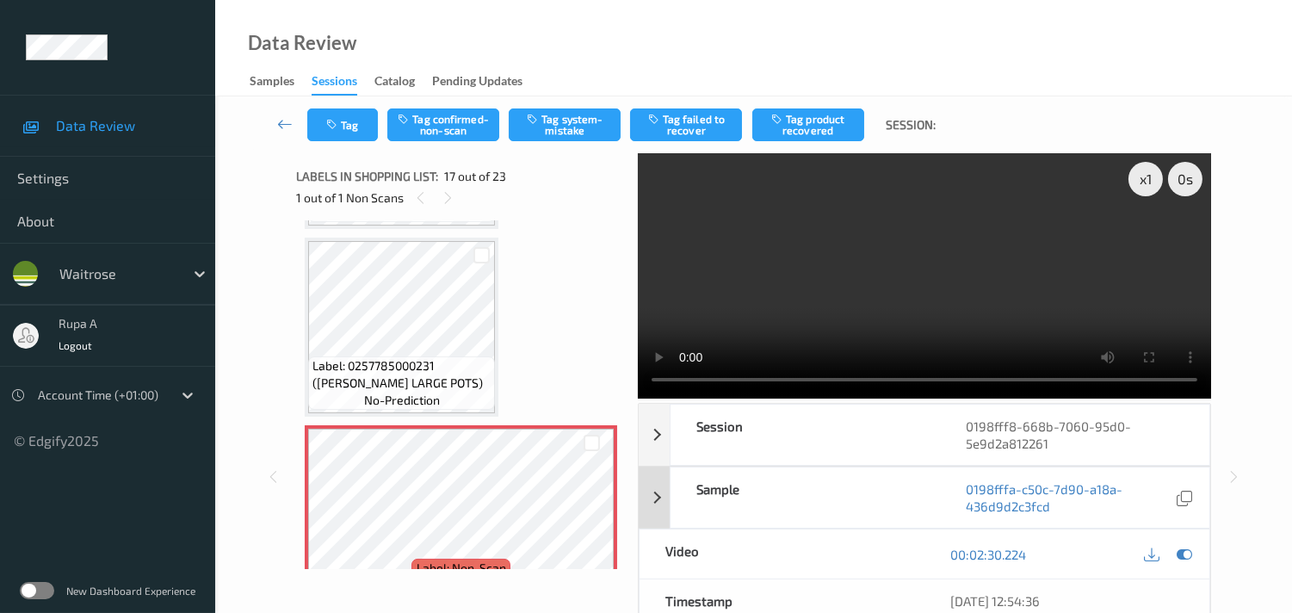
drag, startPoint x: 1181, startPoint y: 554, endPoint x: 1074, endPoint y: 523, distance: 111.1
click at [1181, 553] on icon at bounding box center [1183, 553] width 15 height 15
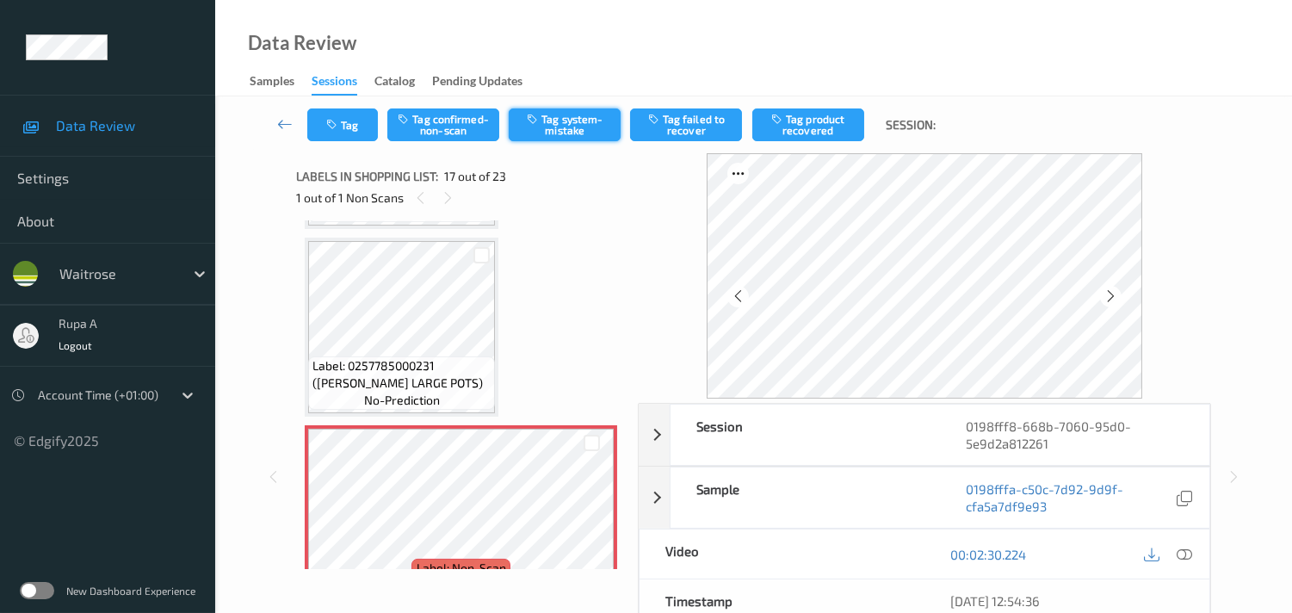
click at [555, 126] on button "Tag system-mistake" at bounding box center [565, 124] width 112 height 33
click at [338, 133] on button "Tag" at bounding box center [342, 124] width 71 height 33
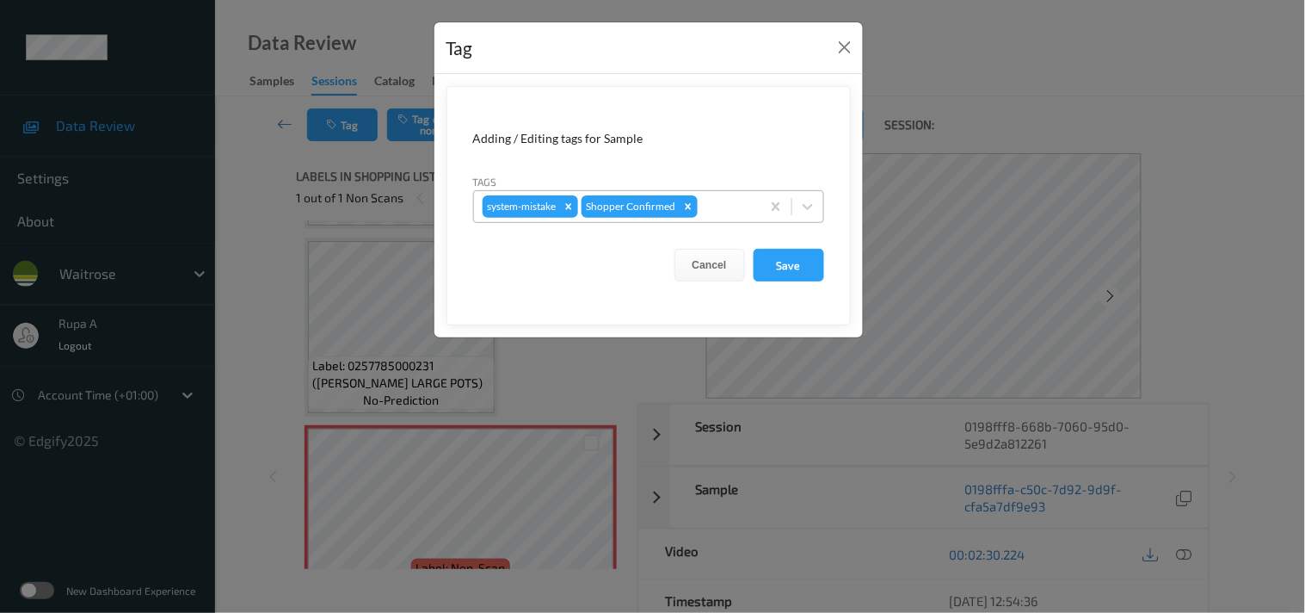
click at [738, 200] on div at bounding box center [726, 206] width 51 height 21
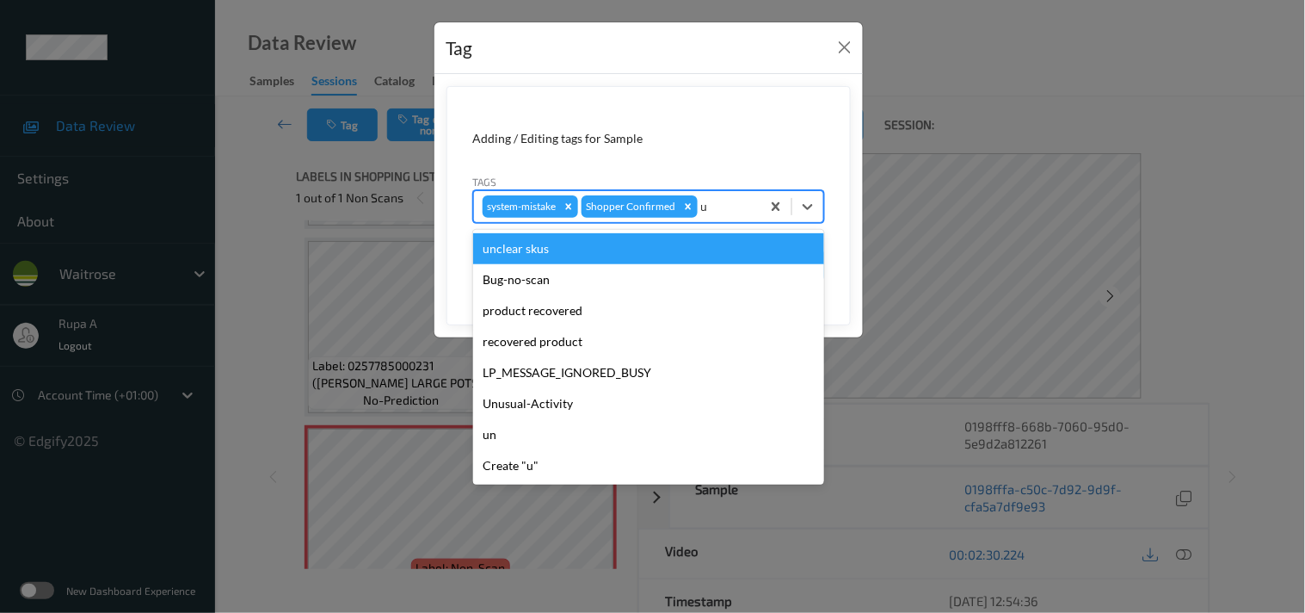
type input "un"
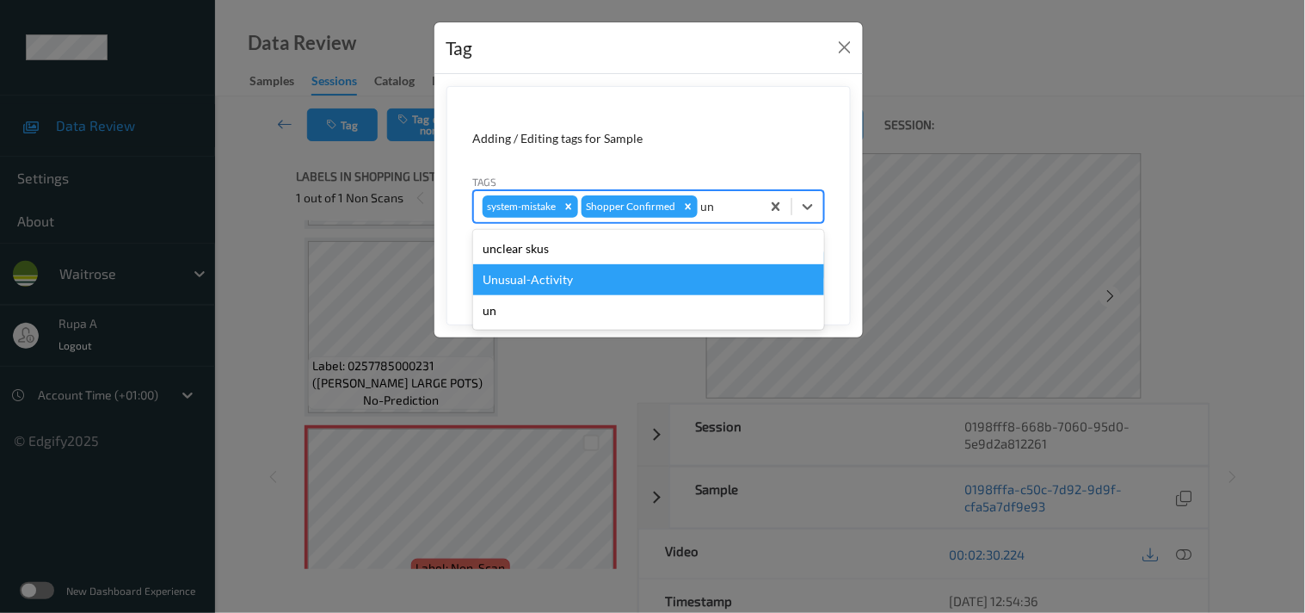
click at [582, 277] on div "Unusual-Activity" at bounding box center [648, 279] width 351 height 31
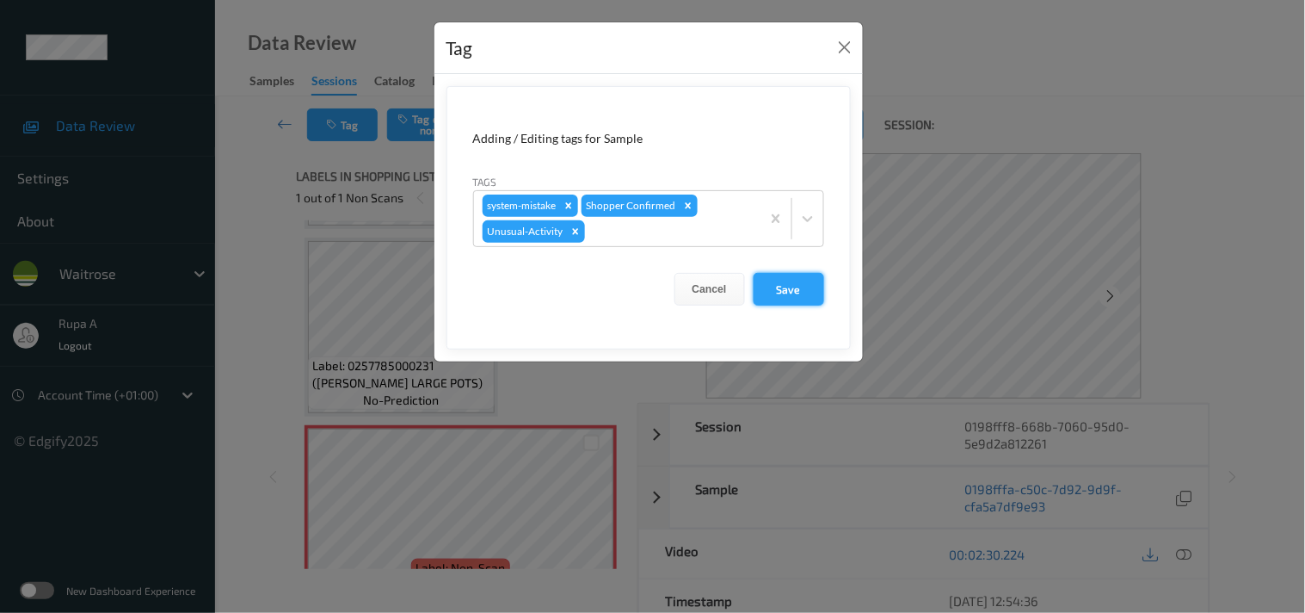
click at [799, 285] on button "Save" at bounding box center [789, 289] width 71 height 33
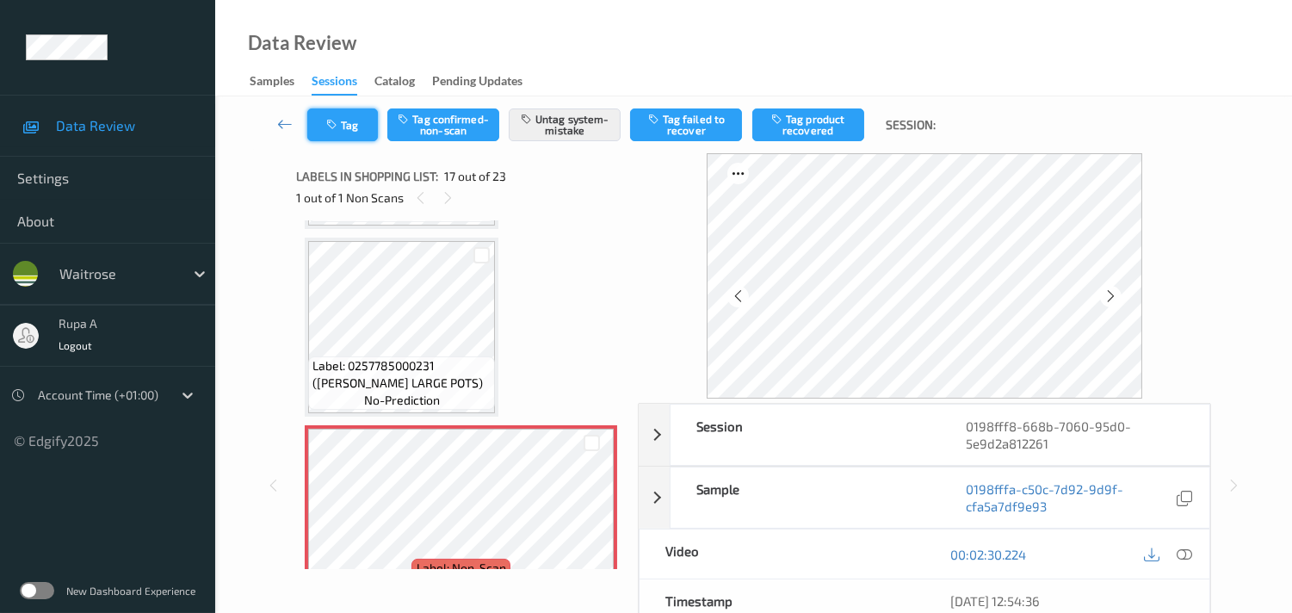
click at [361, 119] on button "Tag" at bounding box center [342, 124] width 71 height 33
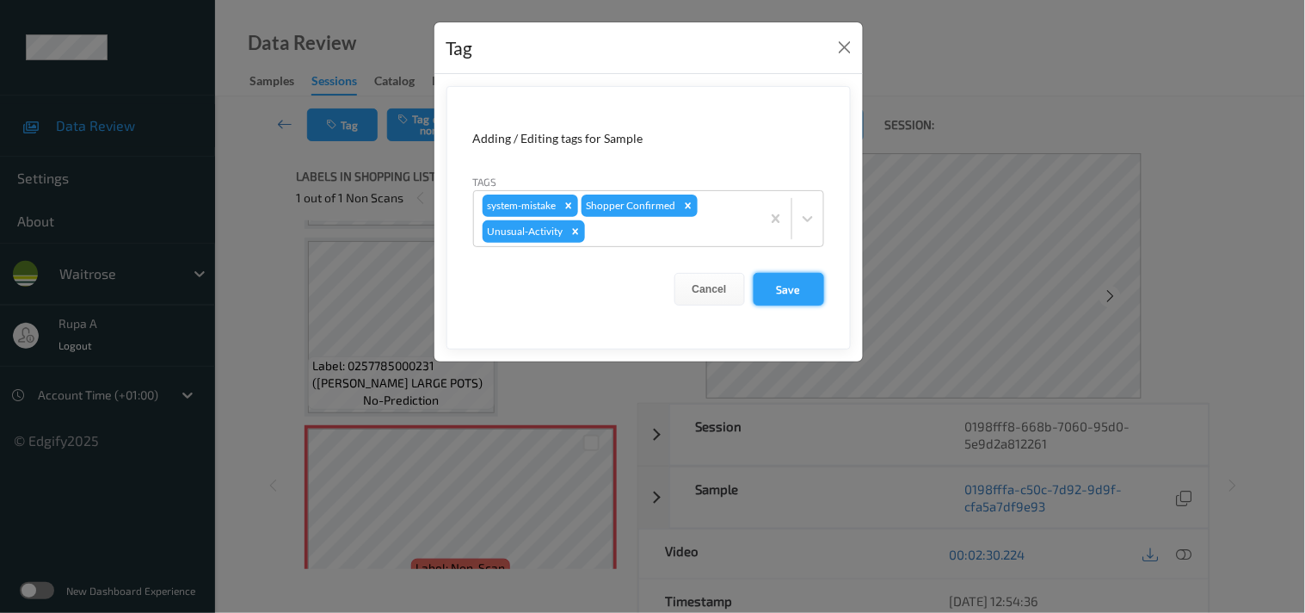
click at [811, 302] on button "Save" at bounding box center [789, 289] width 71 height 33
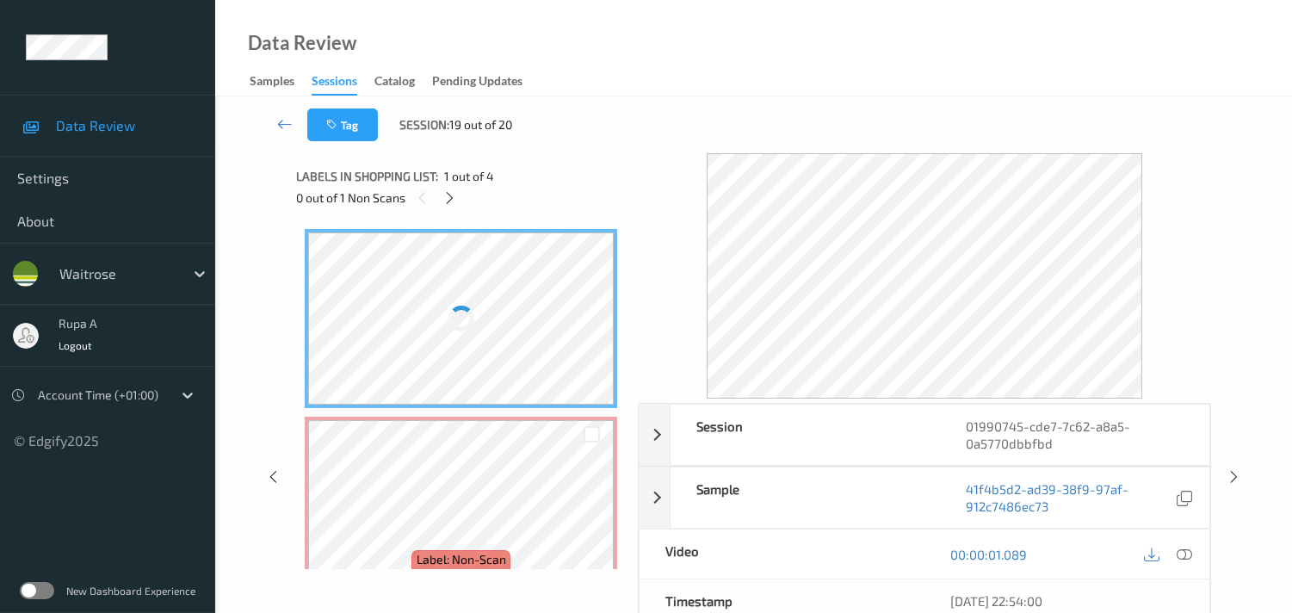
click at [470, 191] on div "0 out of 1 Non Scans" at bounding box center [461, 198] width 330 height 22
click at [448, 201] on icon at bounding box center [449, 197] width 15 height 15
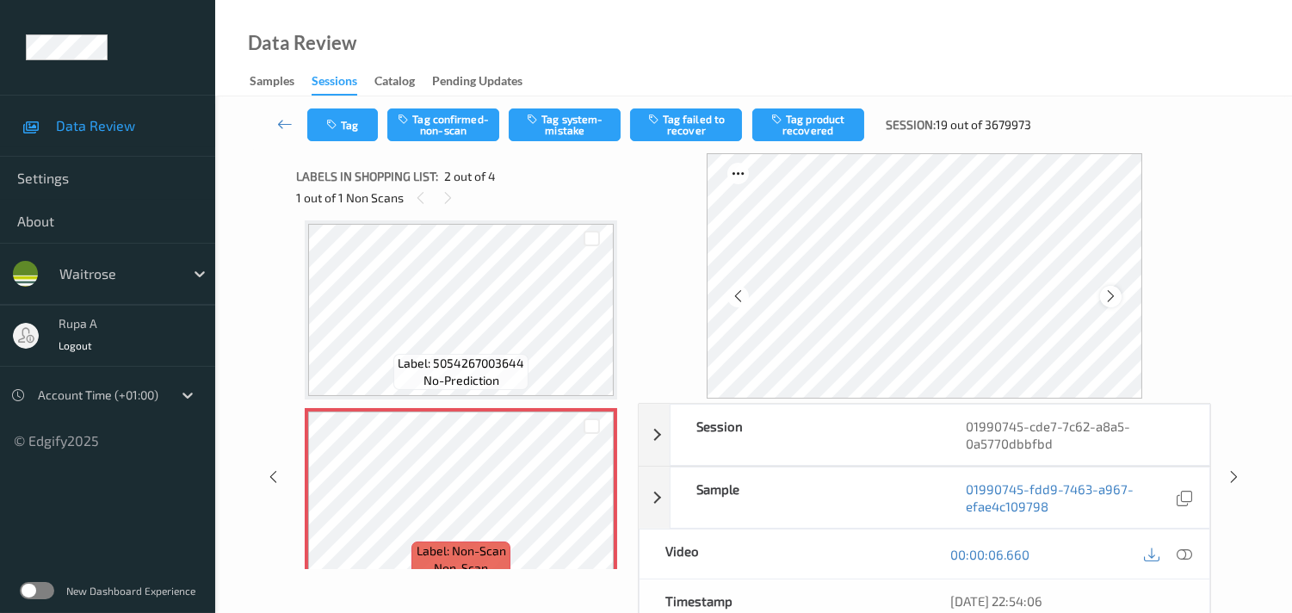
click at [1110, 291] on icon at bounding box center [1110, 295] width 15 height 15
click at [1181, 553] on icon at bounding box center [1183, 553] width 15 height 15
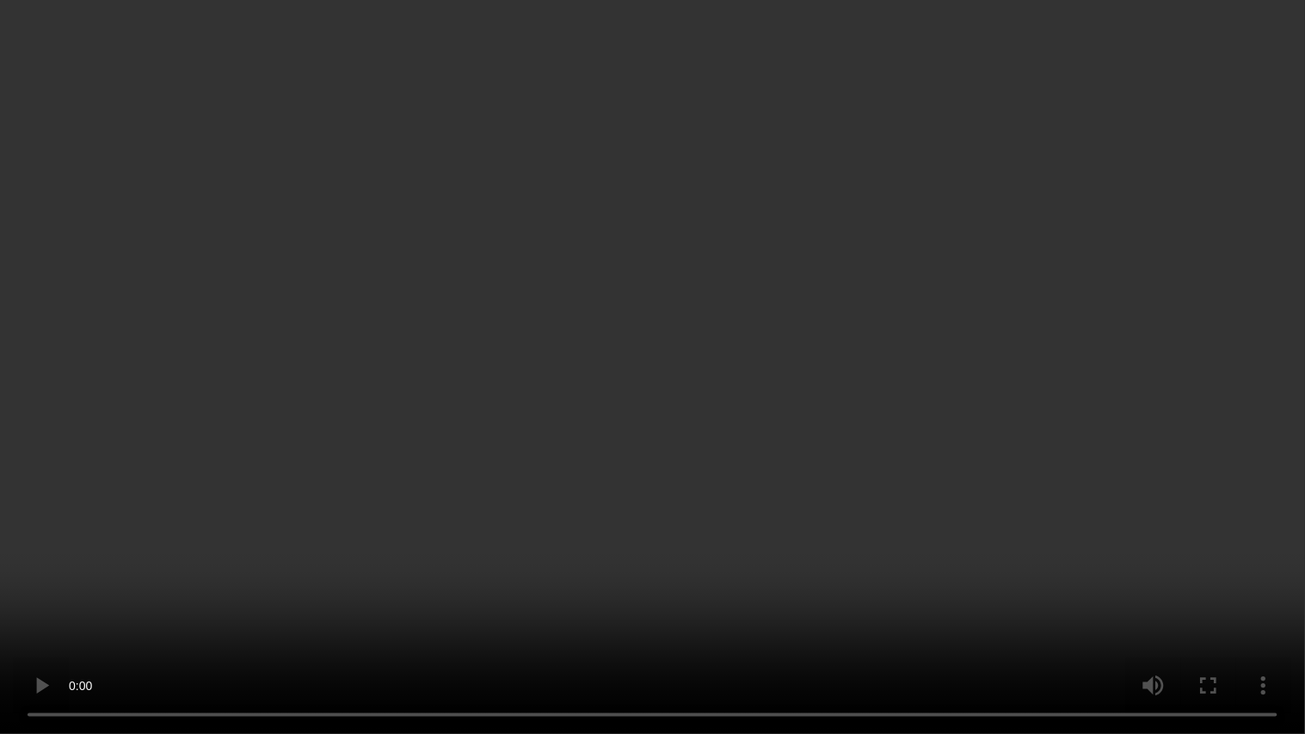
click at [157, 459] on video at bounding box center [652, 367] width 1305 height 734
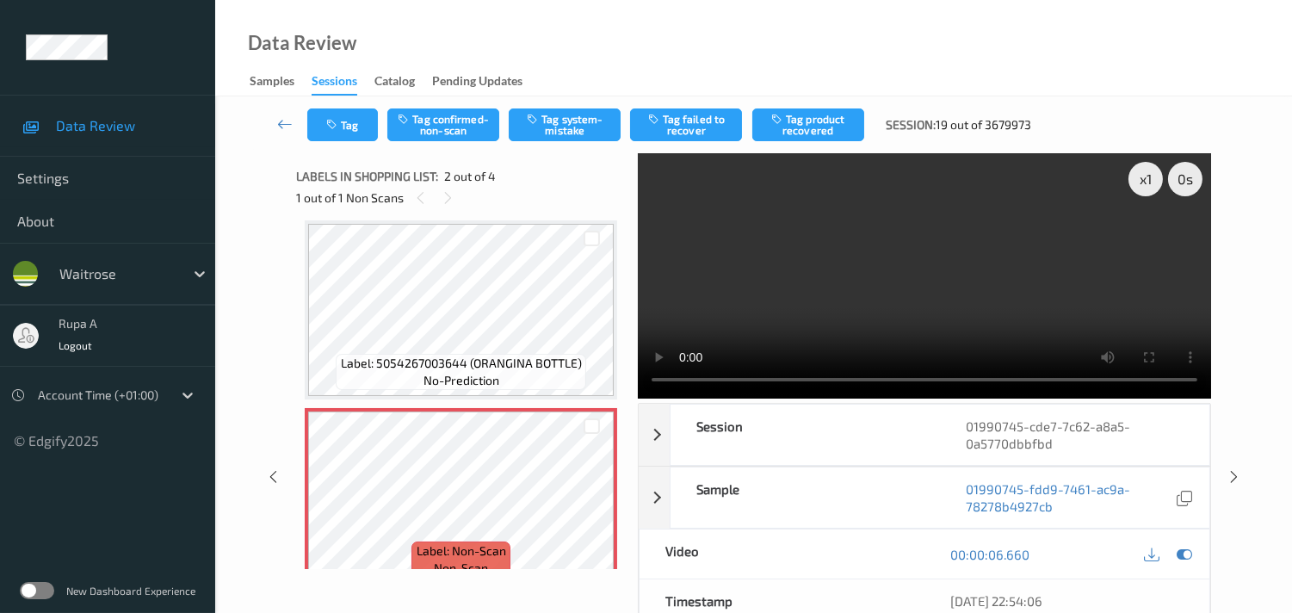
click at [1168, 552] on div at bounding box center [1168, 553] width 56 height 23
click at [1180, 549] on icon at bounding box center [1183, 553] width 15 height 15
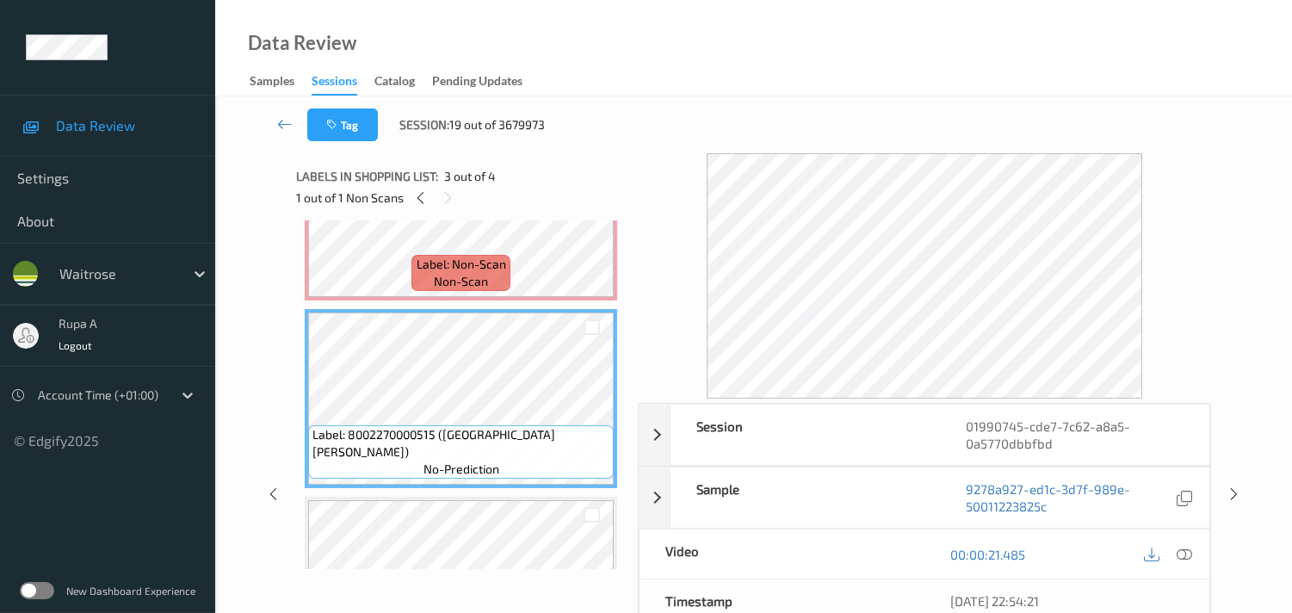
scroll to position [104, 0]
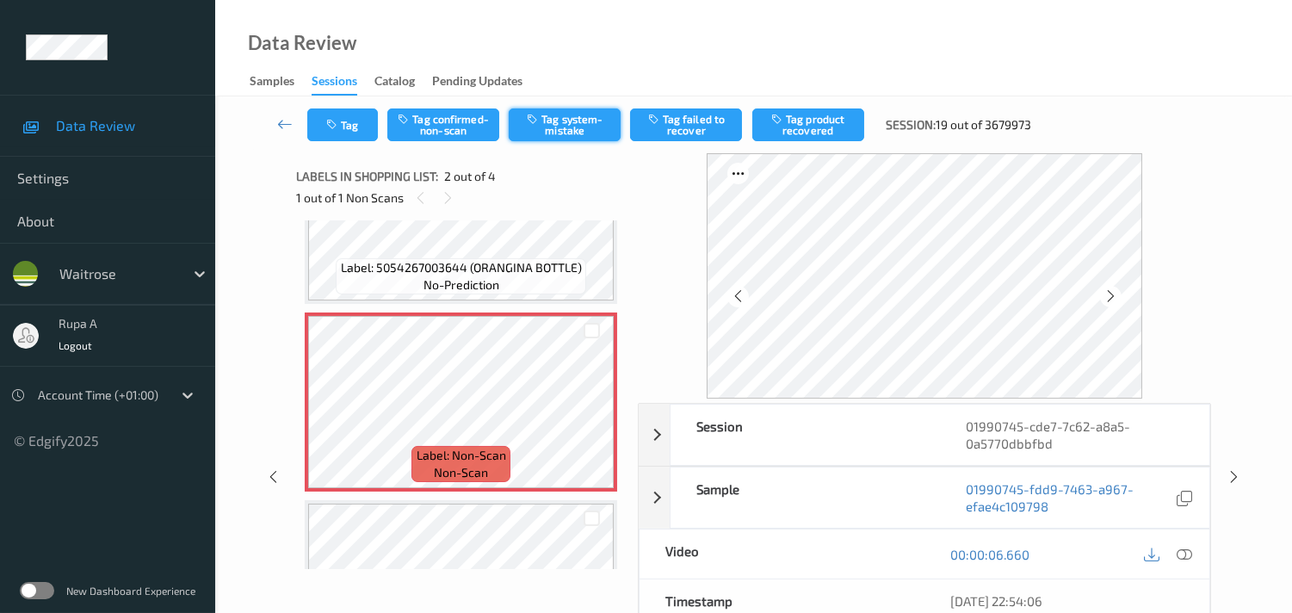
click at [583, 133] on button "Tag system-mistake" at bounding box center [565, 124] width 112 height 33
click at [316, 130] on button "Tag" at bounding box center [342, 124] width 71 height 33
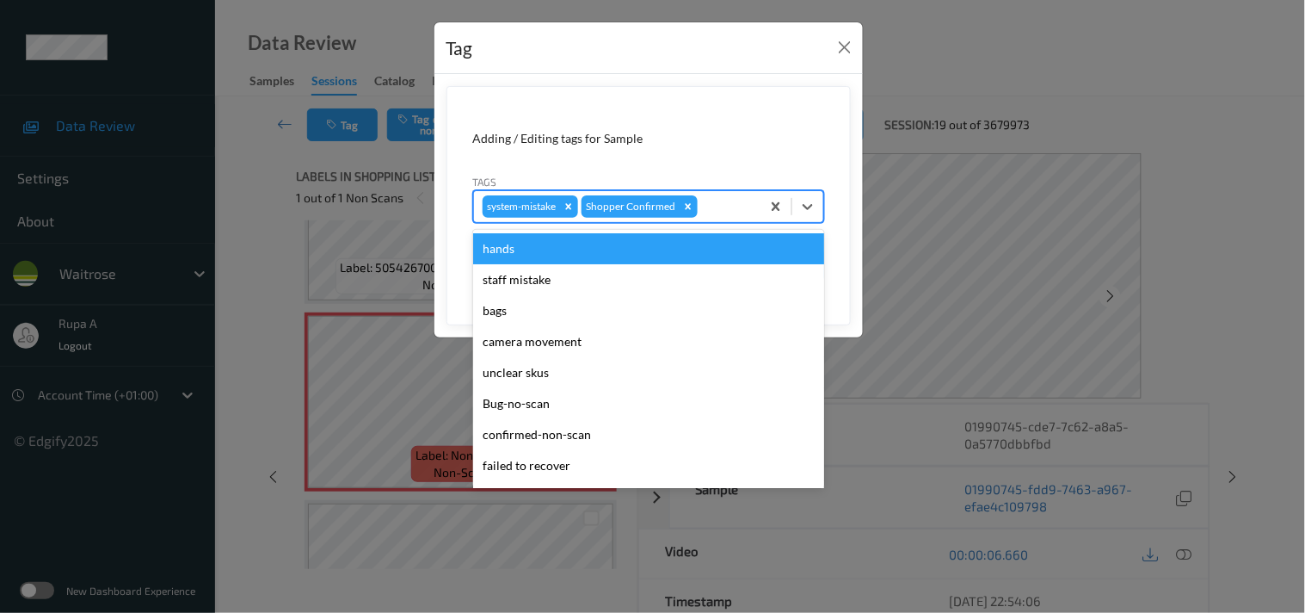
click at [720, 207] on div at bounding box center [726, 206] width 51 height 21
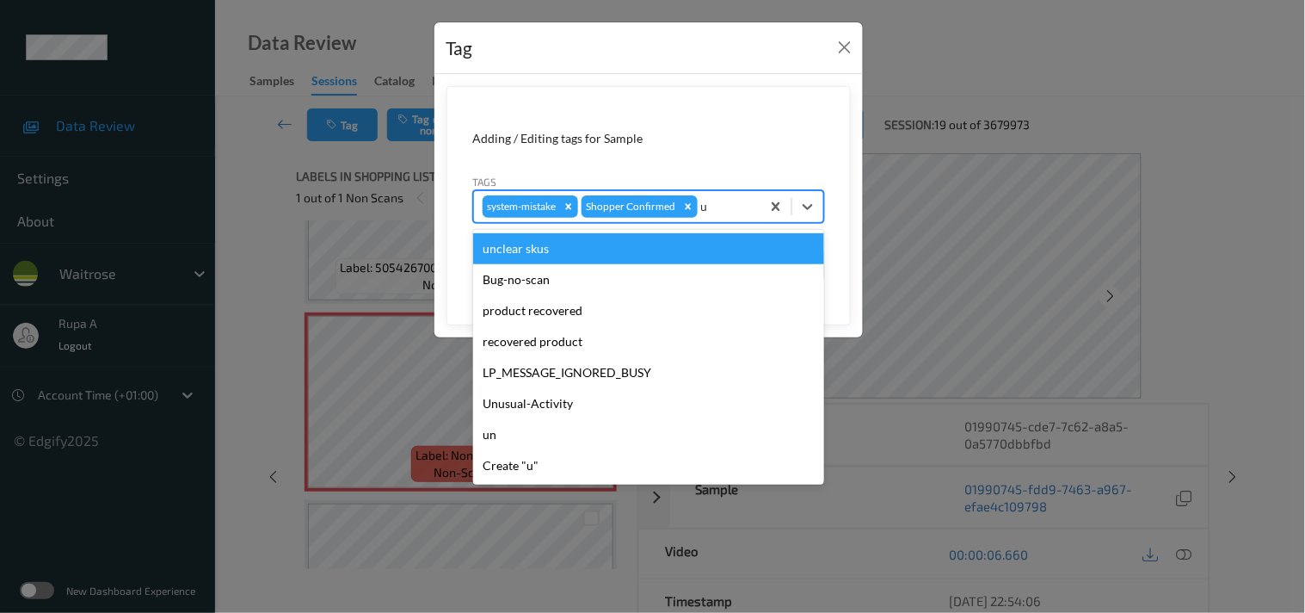
type input "un"
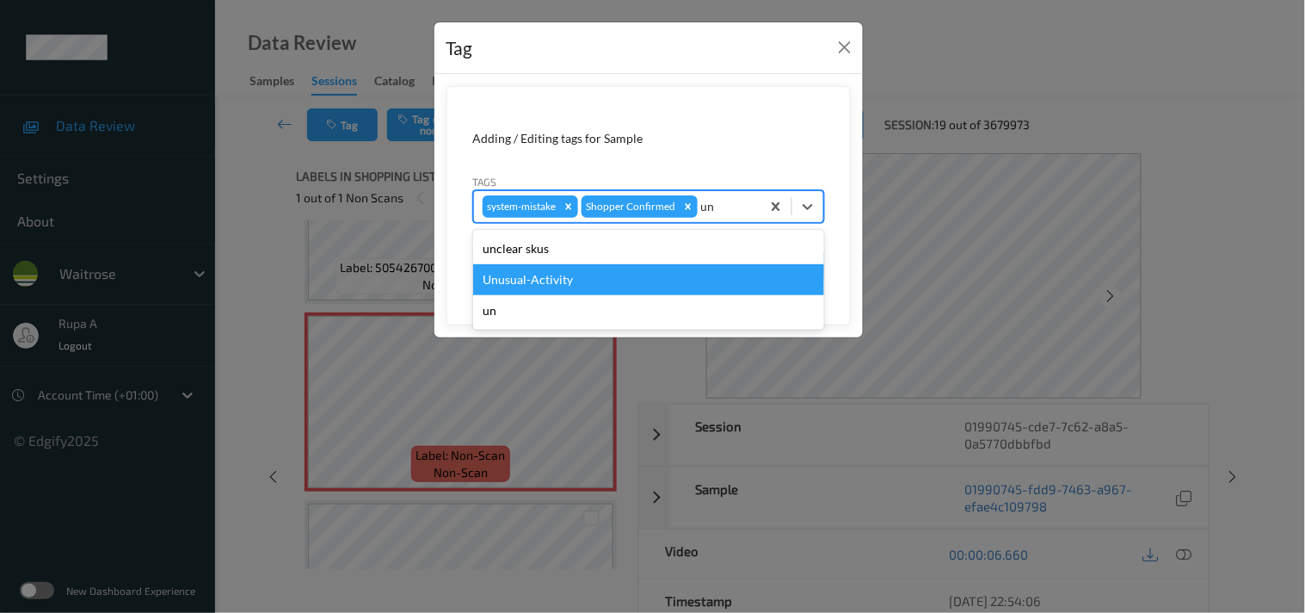
click at [543, 273] on div "Unusual-Activity" at bounding box center [648, 279] width 351 height 31
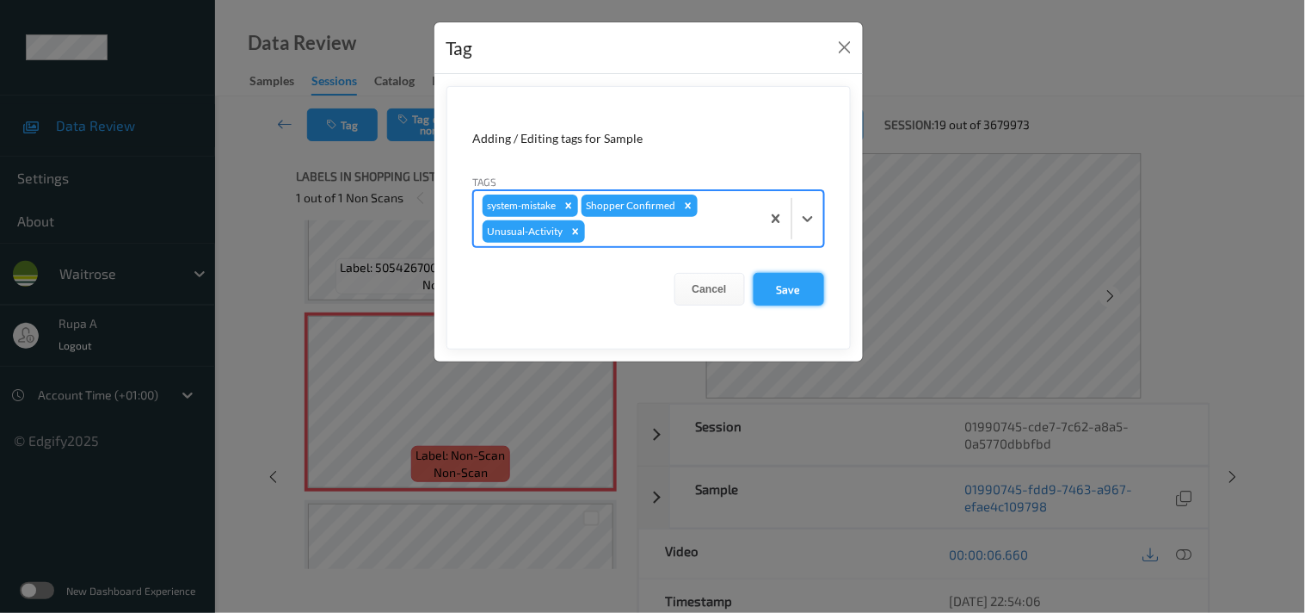
click at [781, 288] on button "Save" at bounding box center [789, 289] width 71 height 33
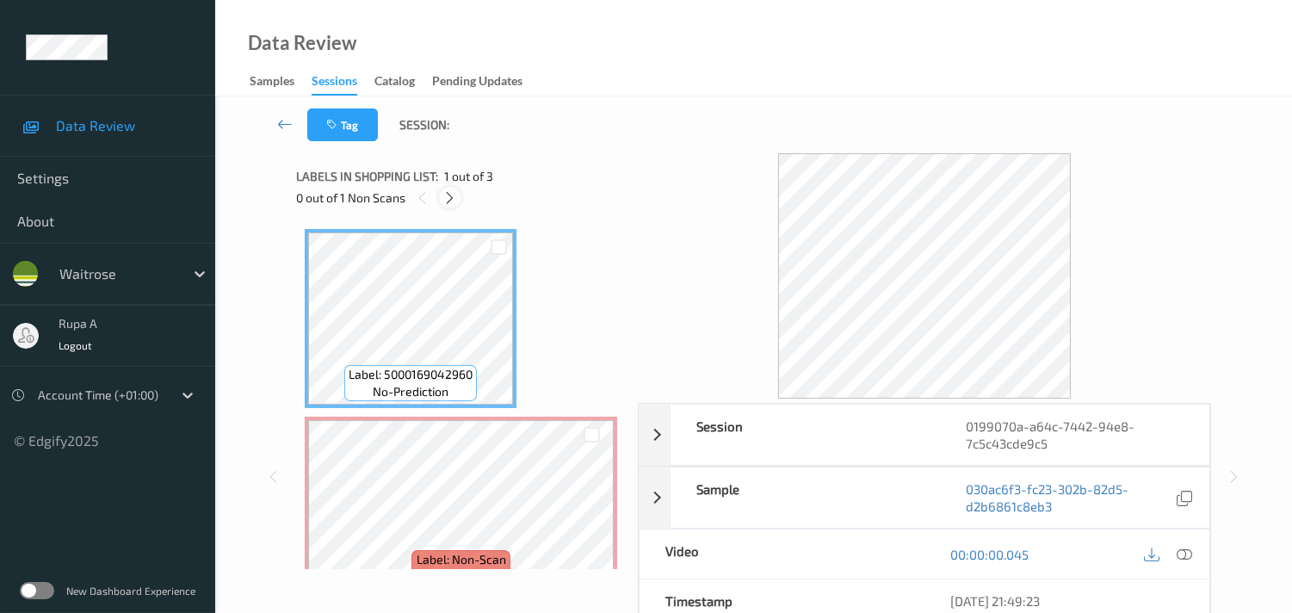
click at [448, 201] on icon at bounding box center [449, 197] width 15 height 15
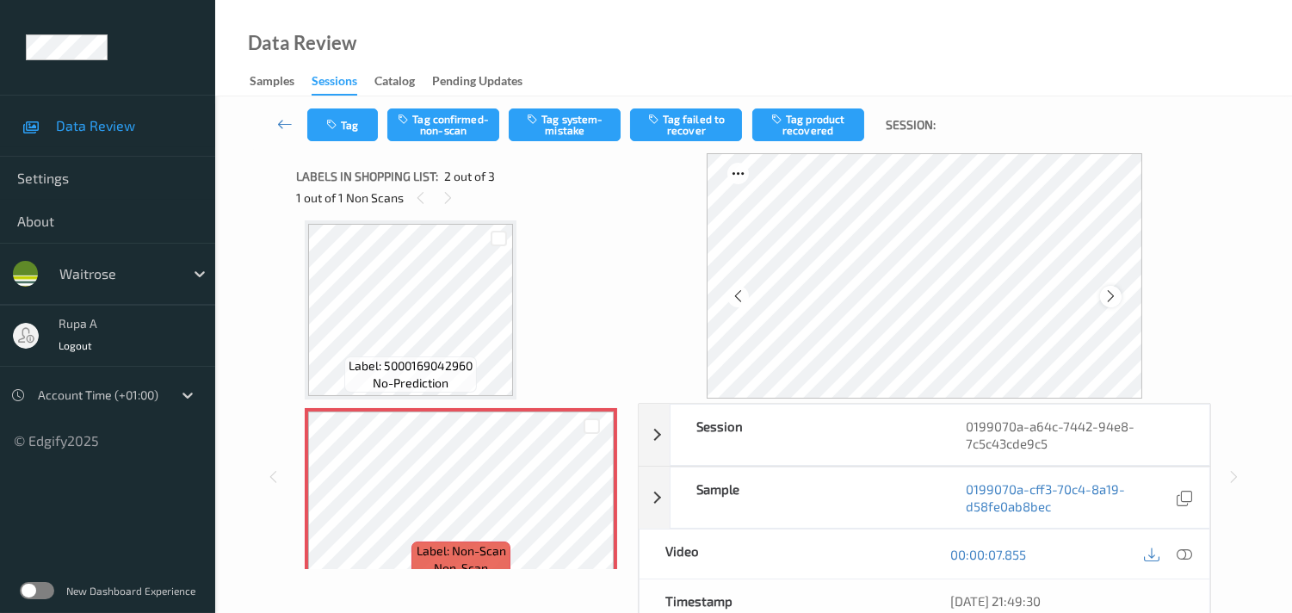
click at [1118, 293] on icon at bounding box center [1110, 295] width 15 height 15
click at [1121, 290] on div at bounding box center [1111, 297] width 22 height 22
click at [1188, 554] on icon at bounding box center [1183, 553] width 15 height 15
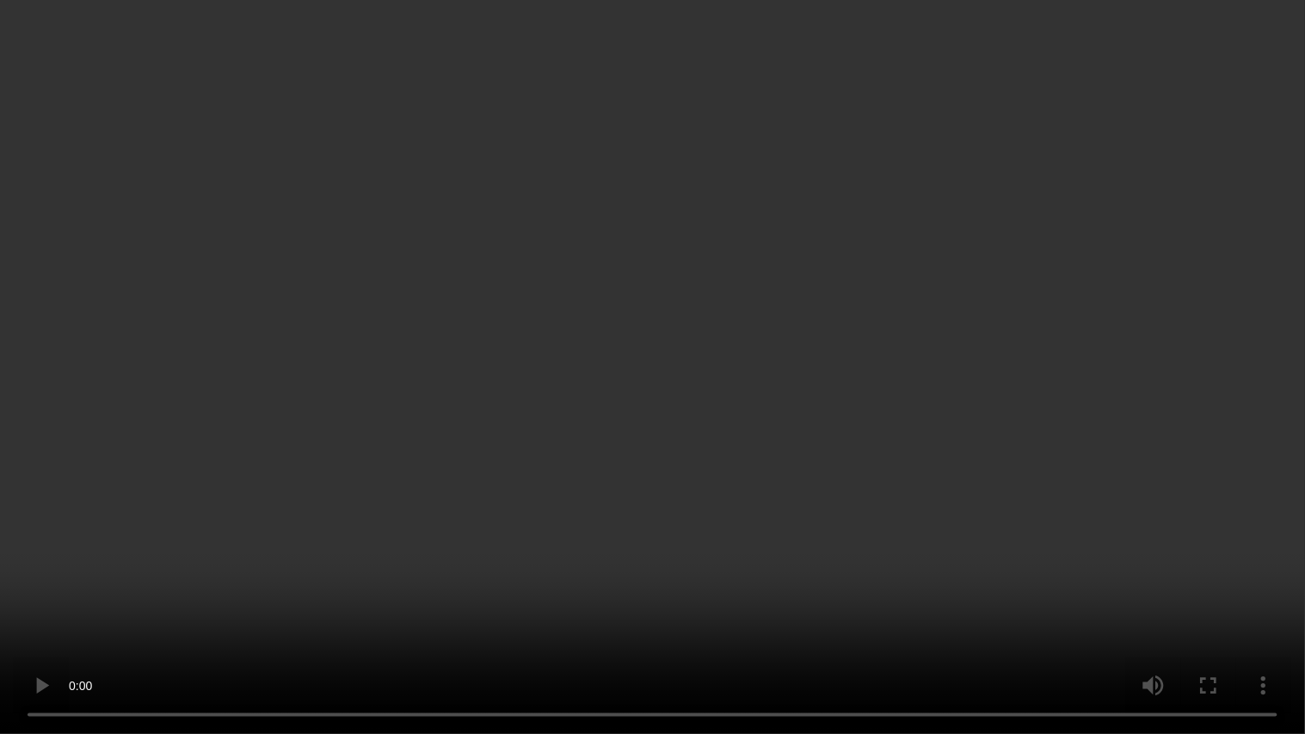
click at [1176, 426] on video at bounding box center [652, 367] width 1305 height 734
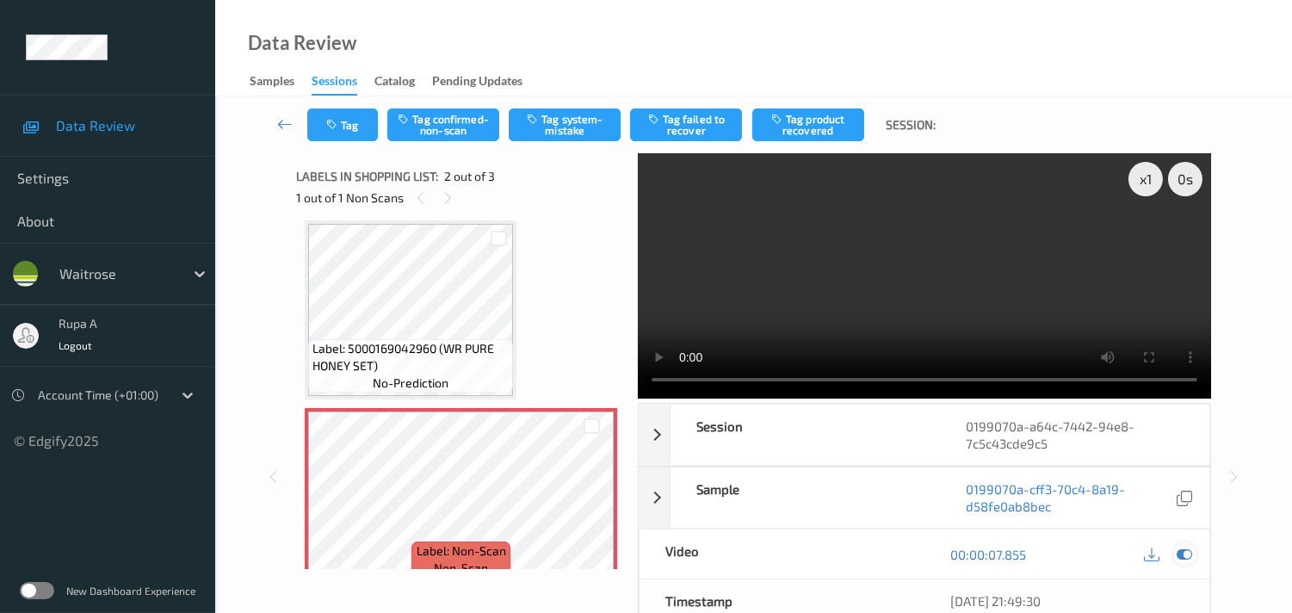
click at [1183, 555] on icon at bounding box center [1183, 553] width 15 height 15
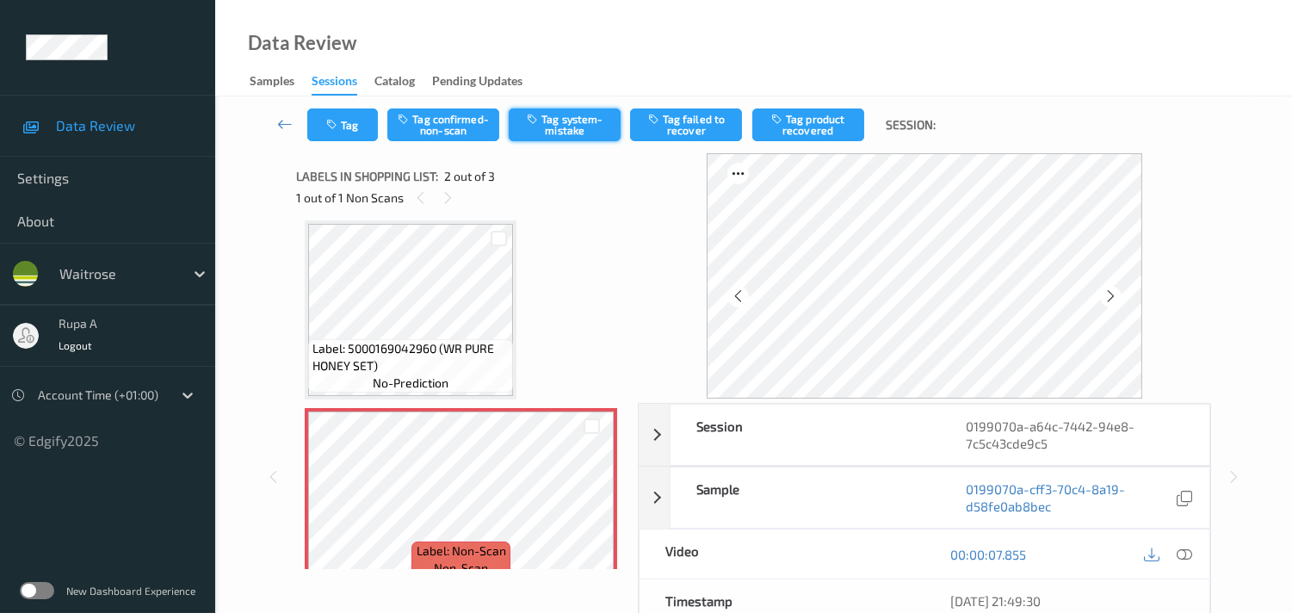
click at [527, 129] on button "Tag system-mistake" at bounding box center [565, 124] width 112 height 33
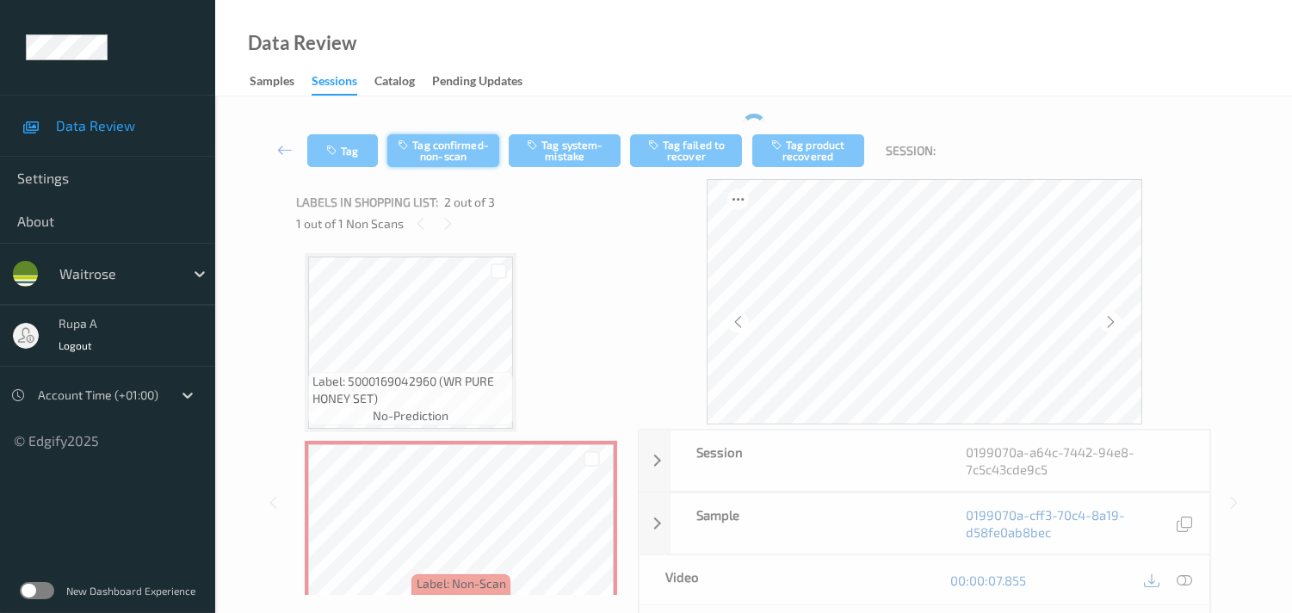
scroll to position [0, 0]
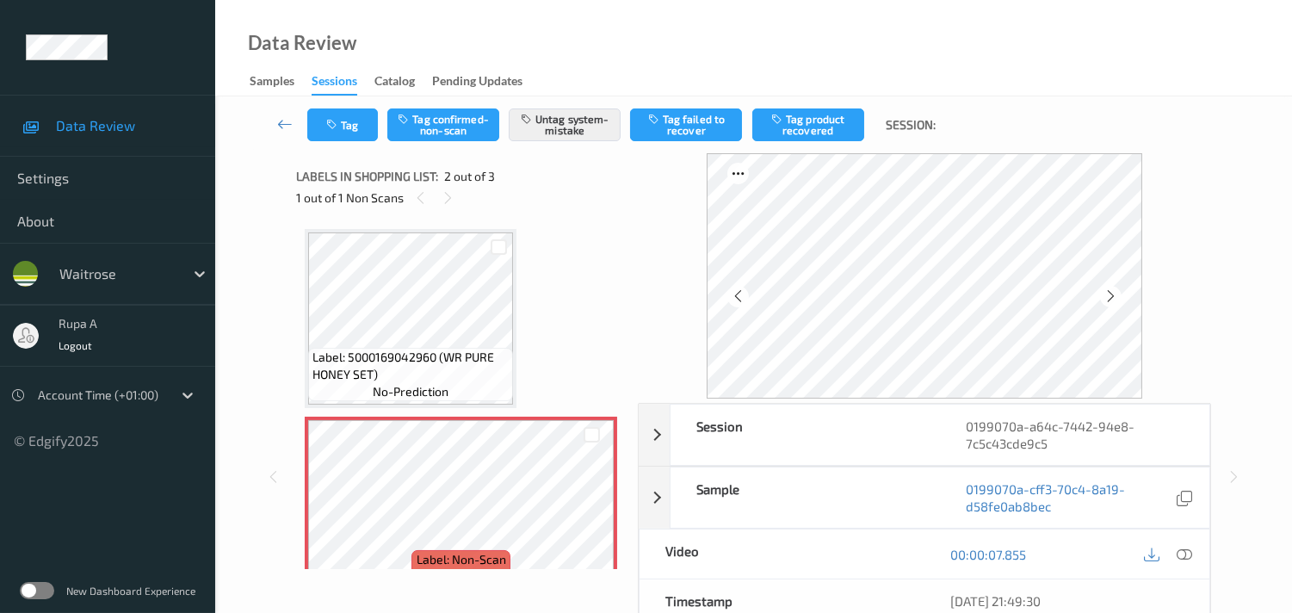
click at [325, 150] on div "Tag Tag confirmed-non-scan Untag system-mistake Tag failed to recover Tag produ…" at bounding box center [753, 124] width 1006 height 57
click at [327, 132] on button "Tag" at bounding box center [342, 124] width 71 height 33
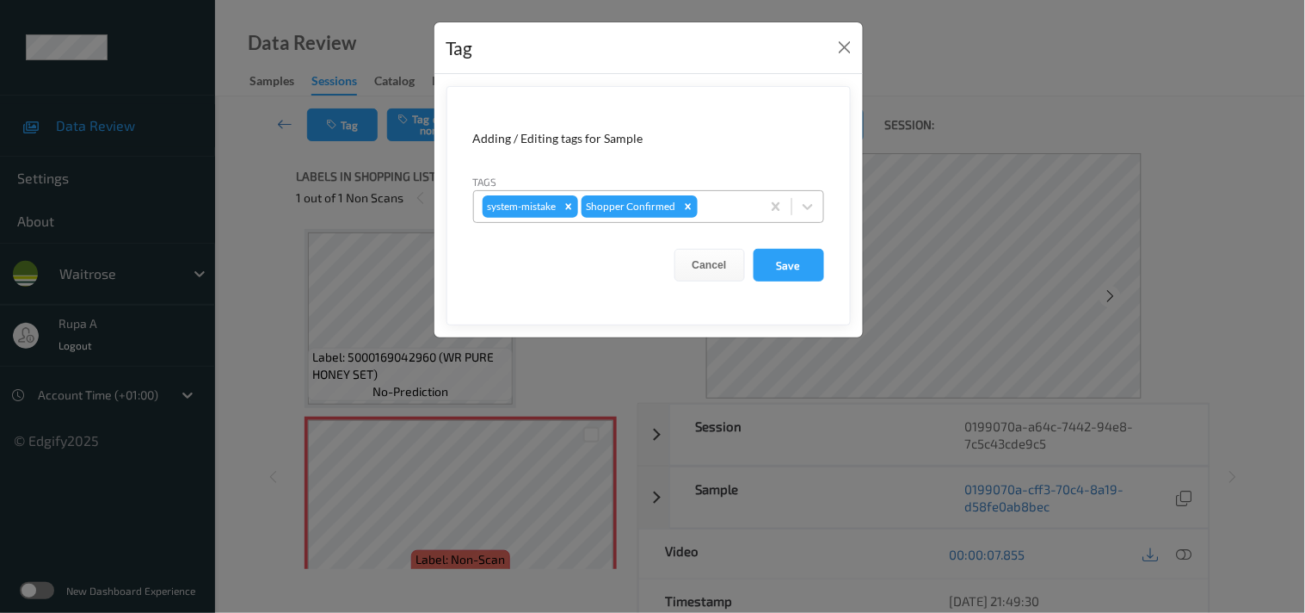
click at [716, 213] on div at bounding box center [726, 206] width 51 height 21
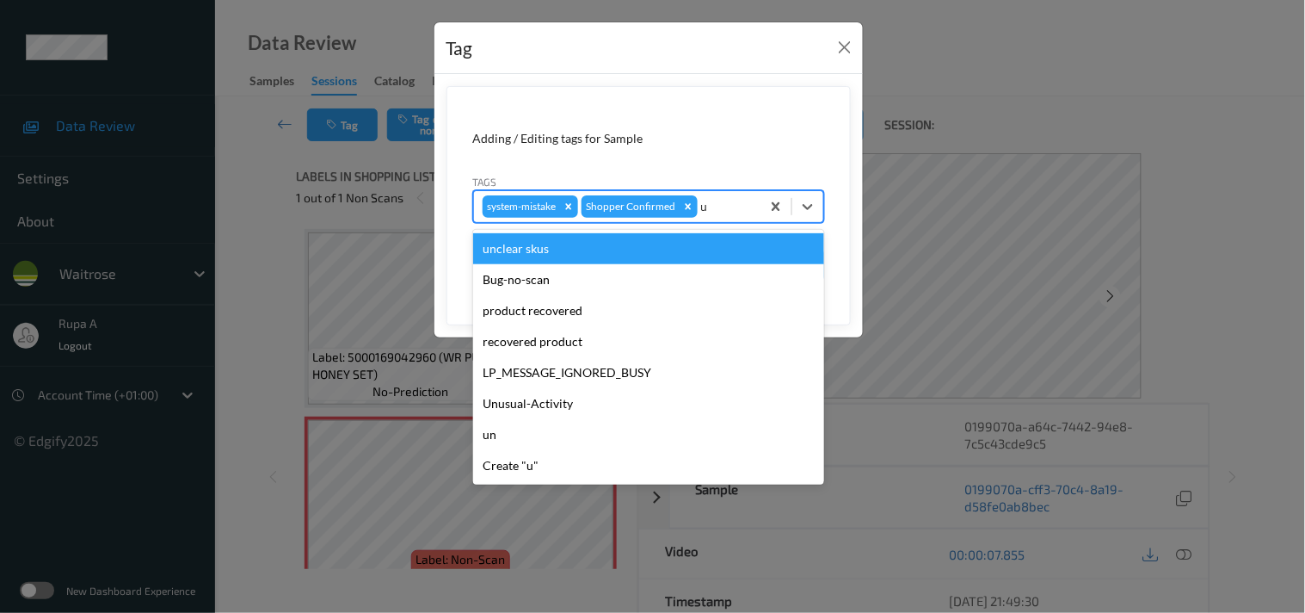
type input "un"
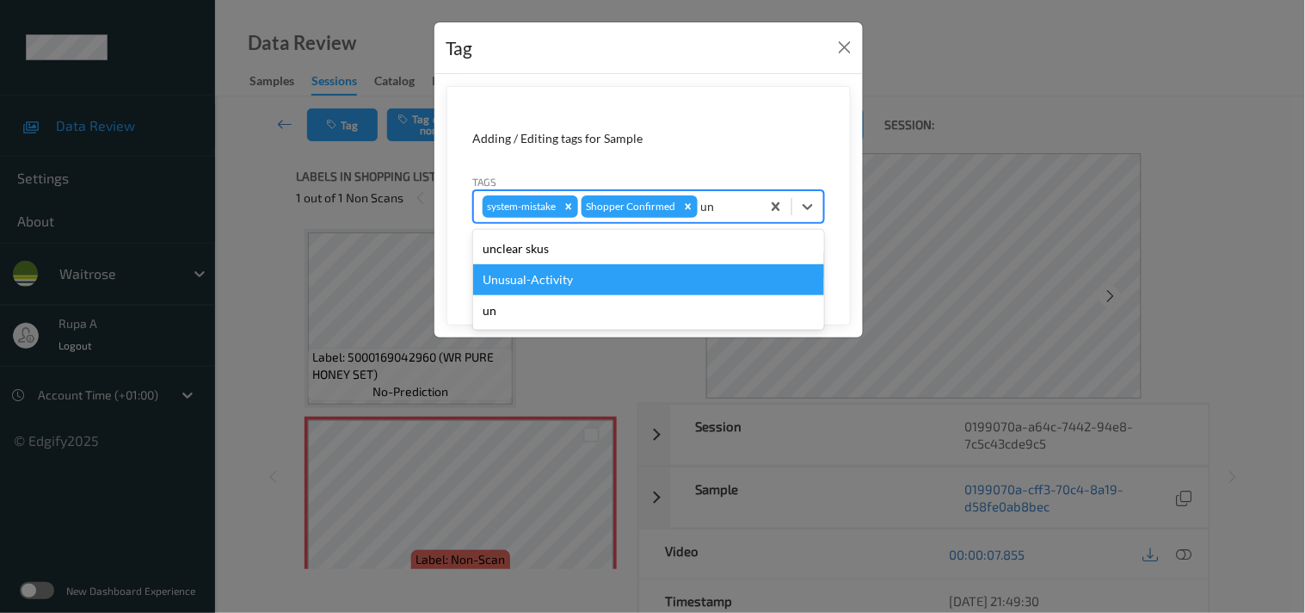
click at [583, 272] on div "Unusual-Activity" at bounding box center [648, 279] width 351 height 31
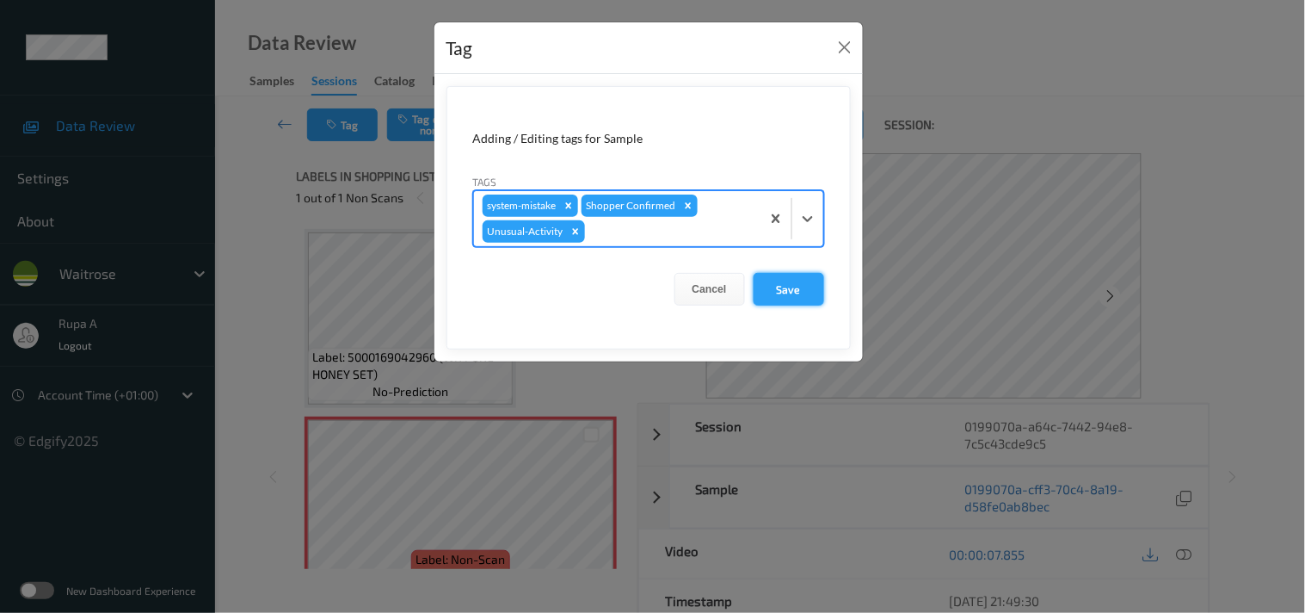
click at [761, 281] on button "Save" at bounding box center [789, 289] width 71 height 33
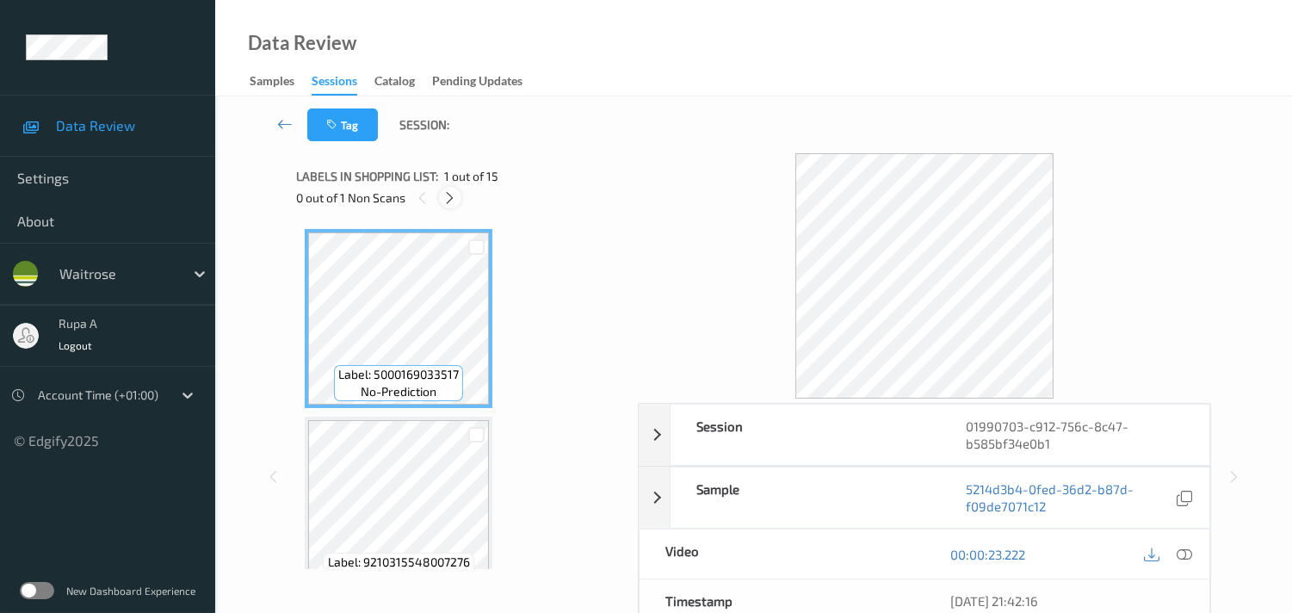
click at [454, 194] on icon at bounding box center [449, 197] width 15 height 15
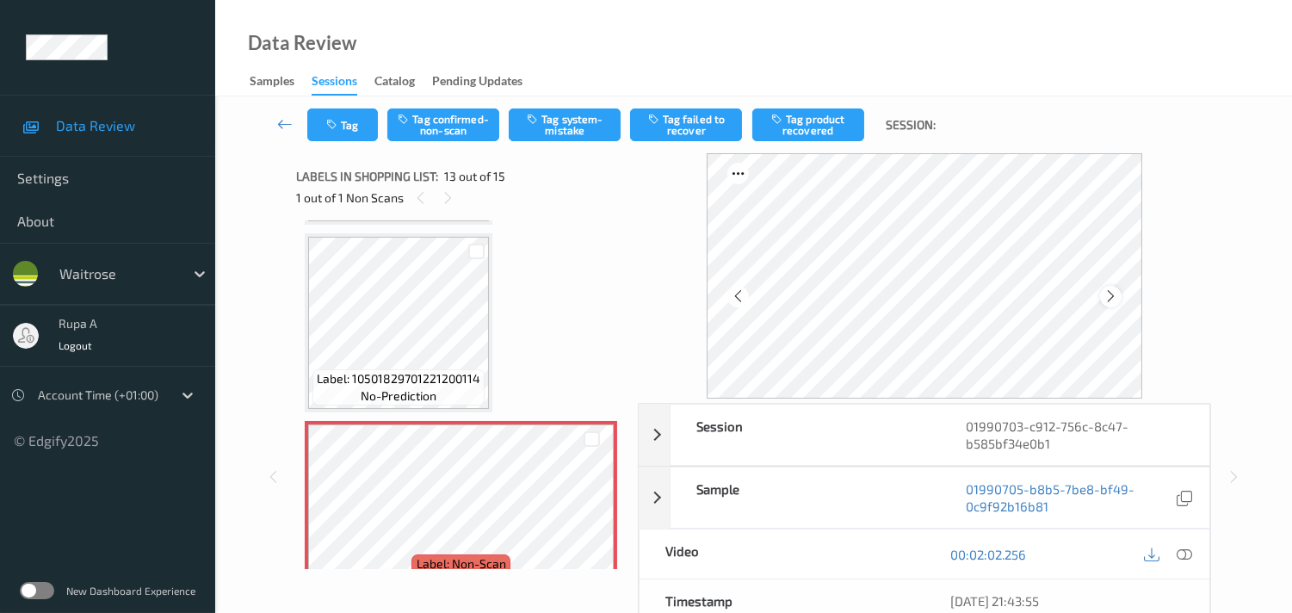
click at [1110, 294] on icon at bounding box center [1110, 295] width 15 height 15
click at [1185, 558] on icon at bounding box center [1183, 553] width 15 height 15
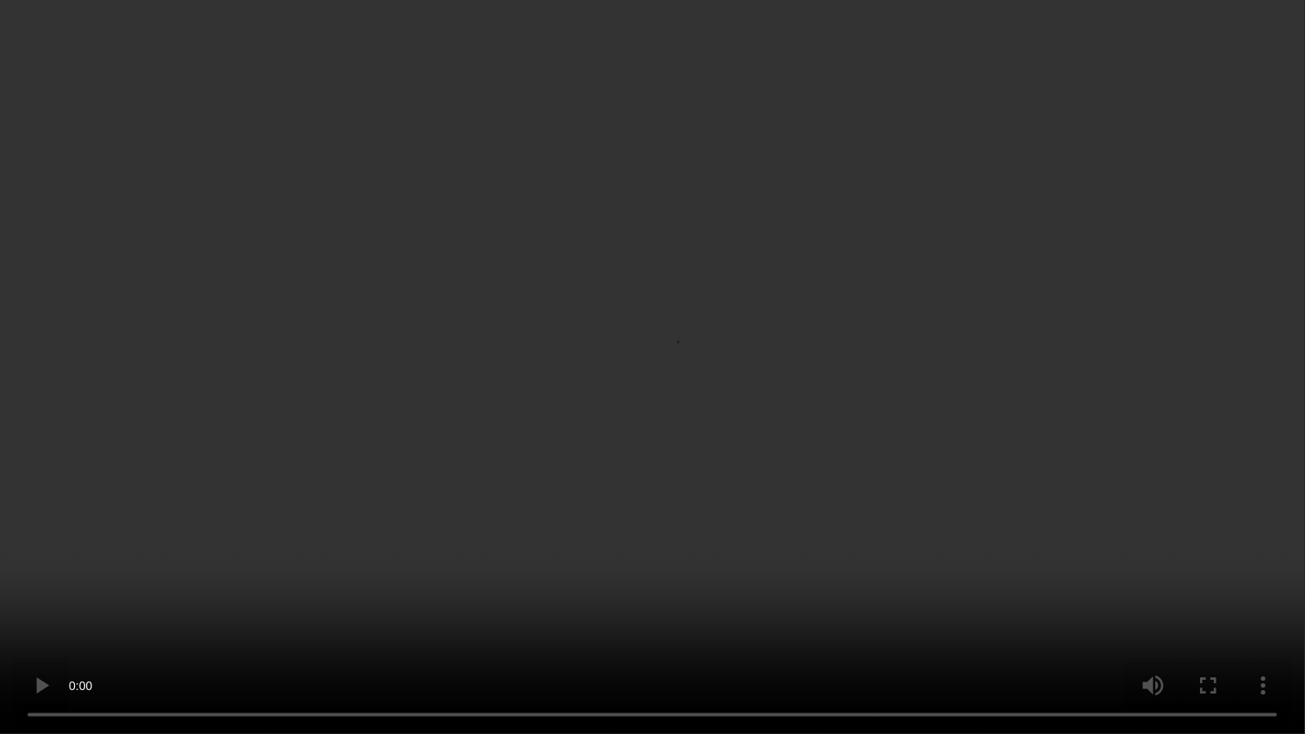
click at [589, 219] on video at bounding box center [652, 367] width 1305 height 734
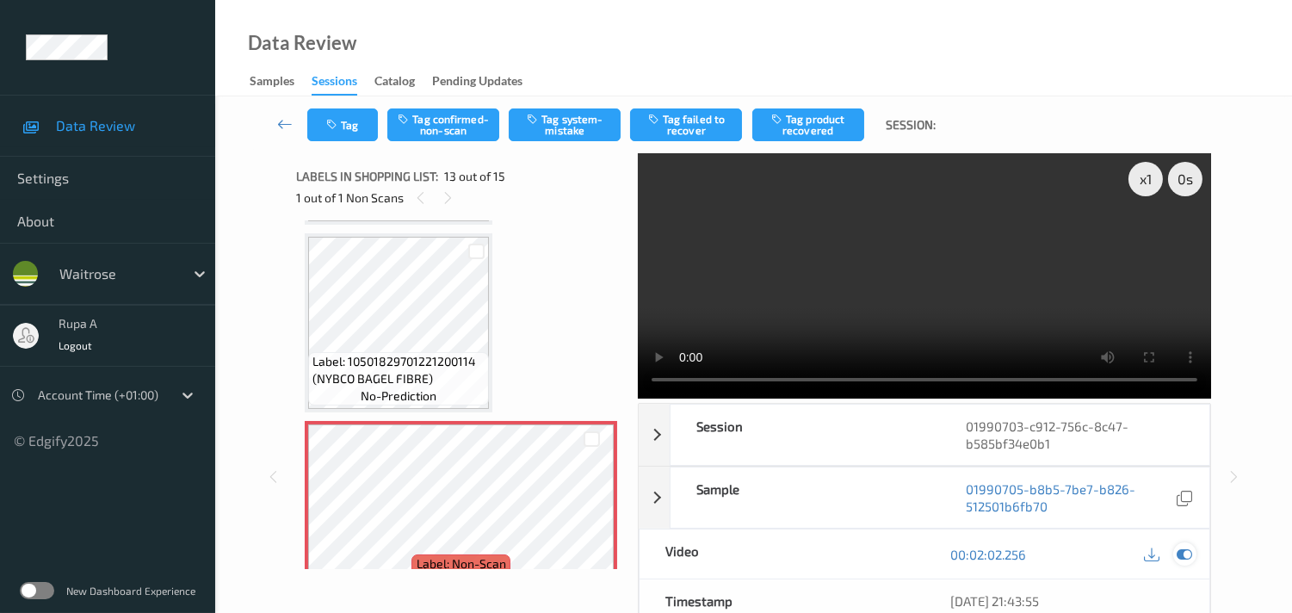
click at [1186, 552] on icon at bounding box center [1183, 553] width 15 height 15
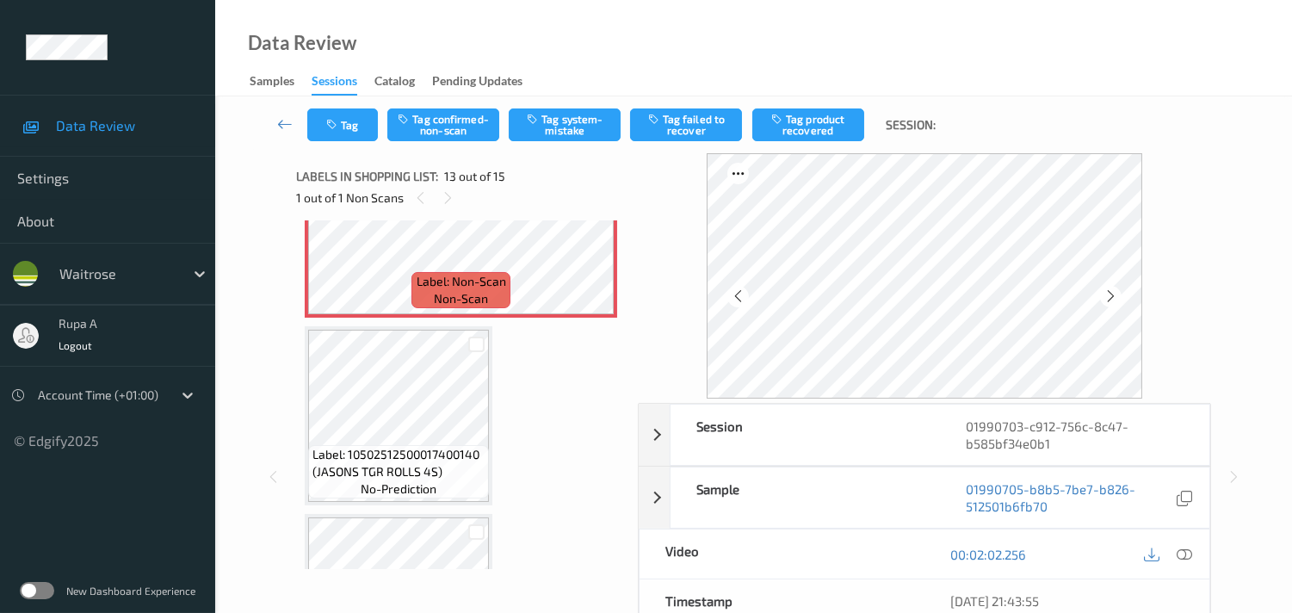
scroll to position [2346, 0]
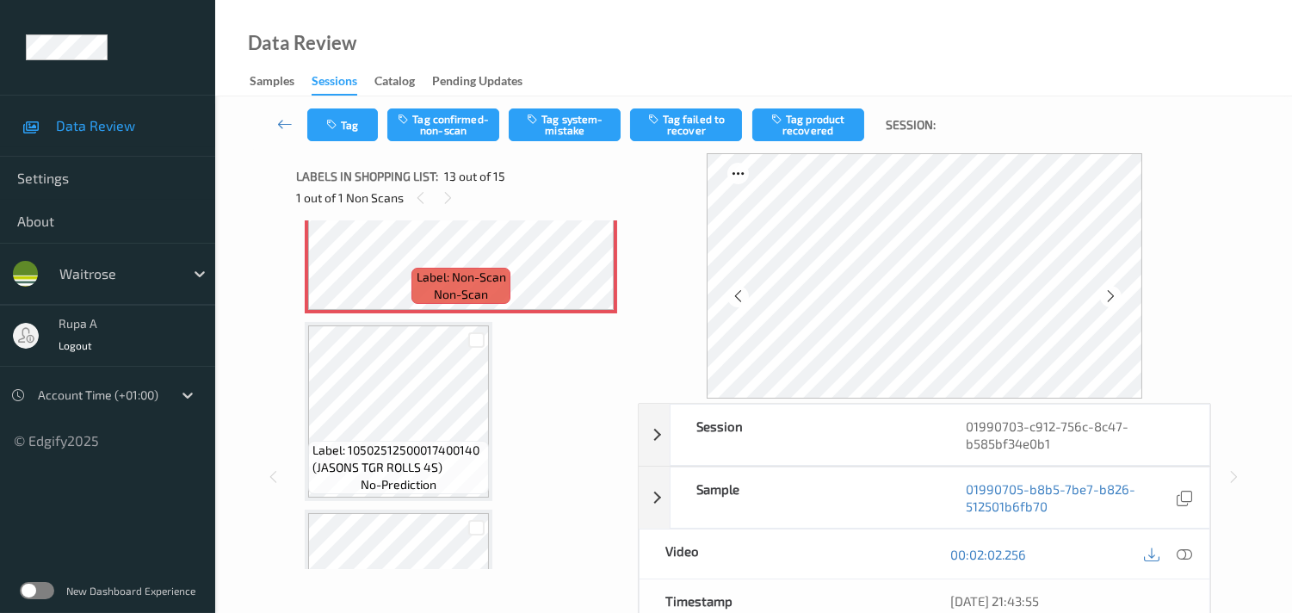
click at [430, 446] on span "Label: 10502512500017400140 (JASONS TGR ROLLS 4S)" at bounding box center [398, 458] width 172 height 34
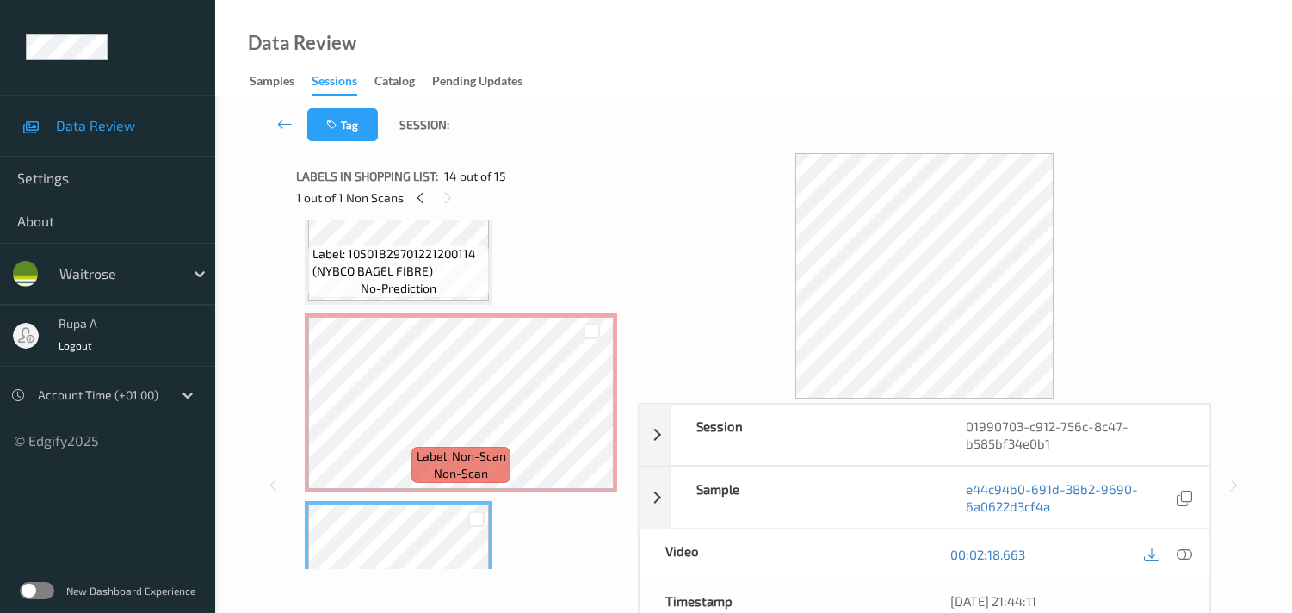
scroll to position [2155, 0]
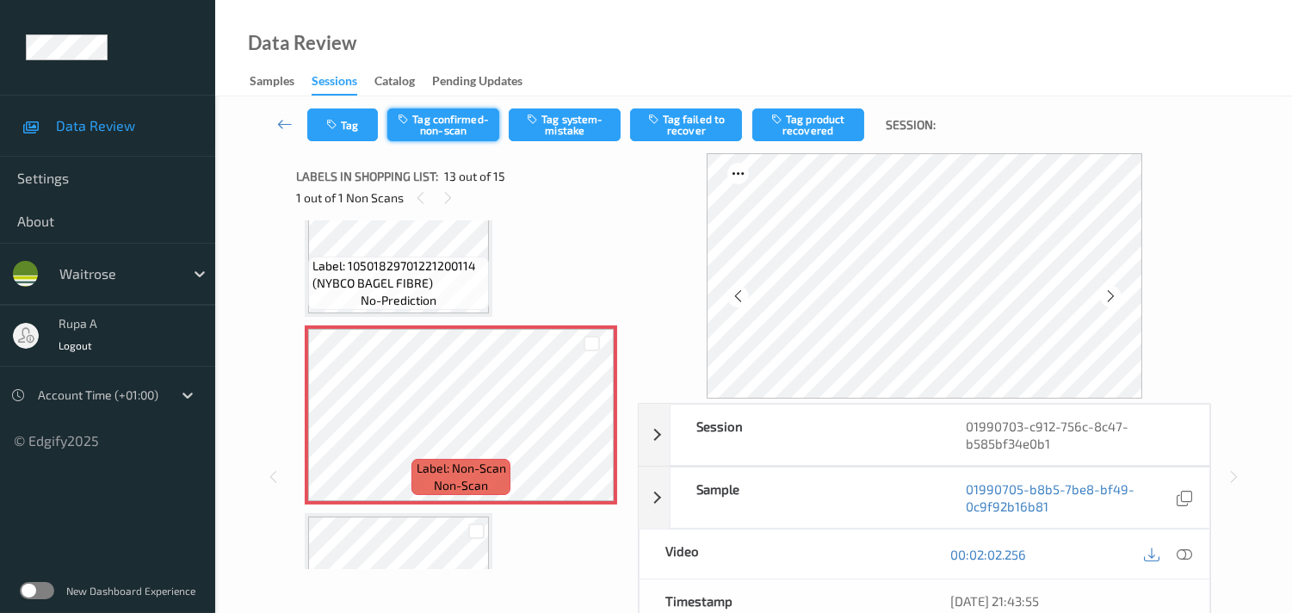
click at [448, 133] on button "Tag confirmed-non-scan" at bounding box center [443, 124] width 112 height 33
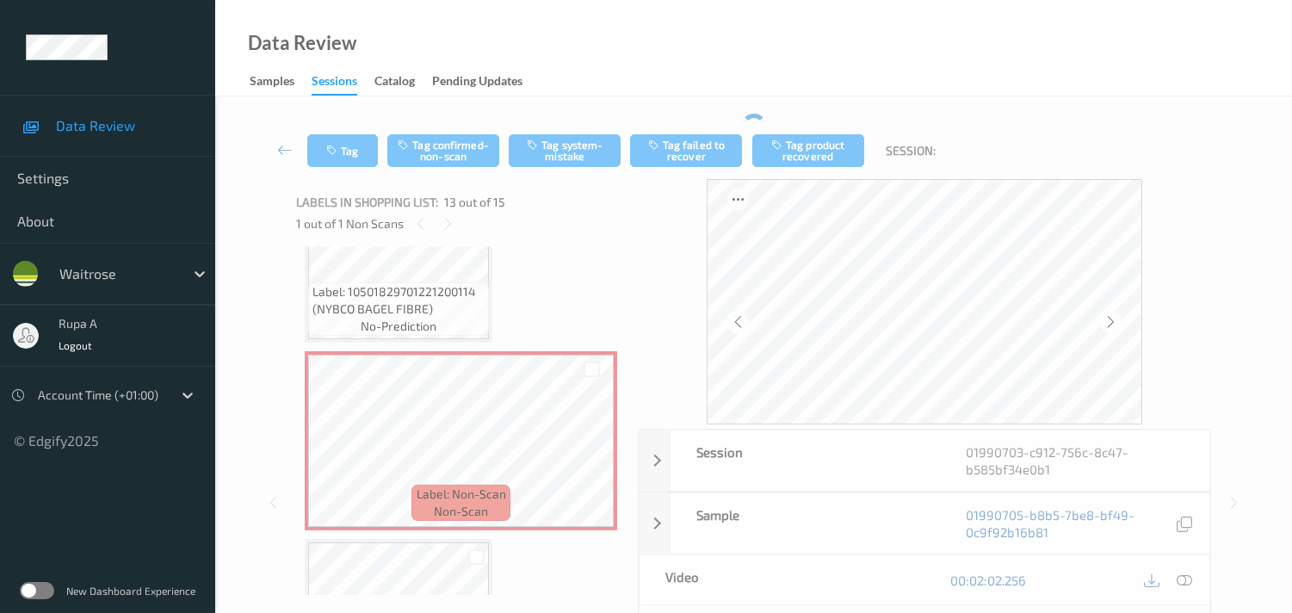
click at [579, 234] on div "1 out of 1 Non Scans" at bounding box center [461, 224] width 330 height 22
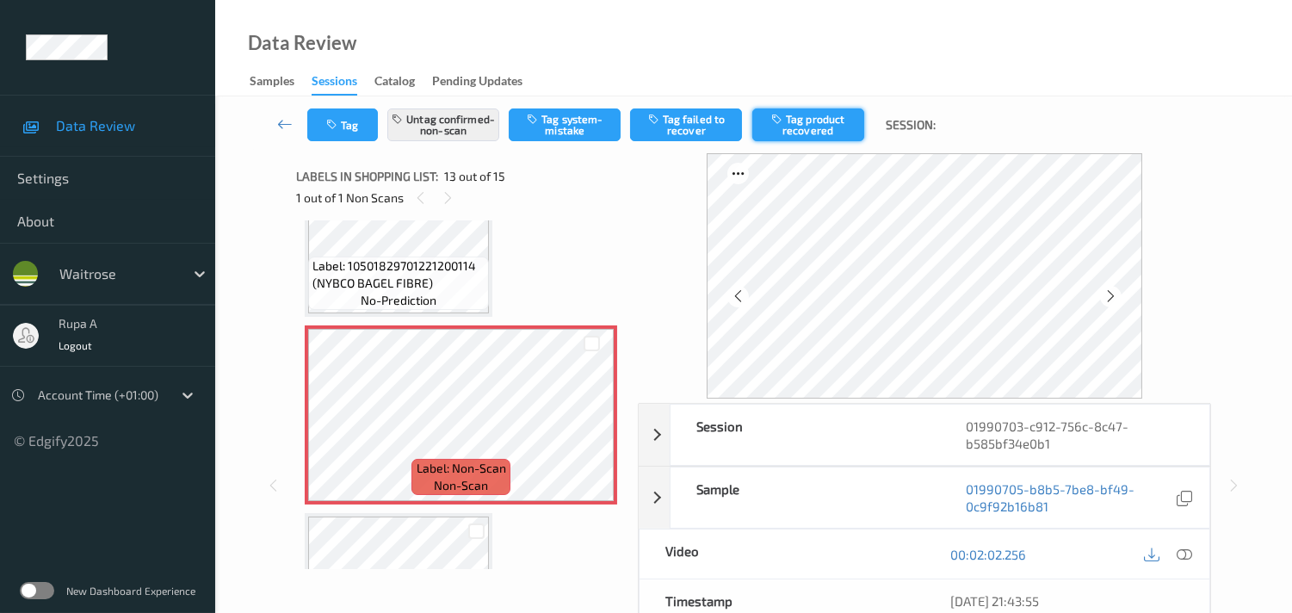
click at [793, 133] on button "Tag product recovered" at bounding box center [808, 124] width 112 height 33
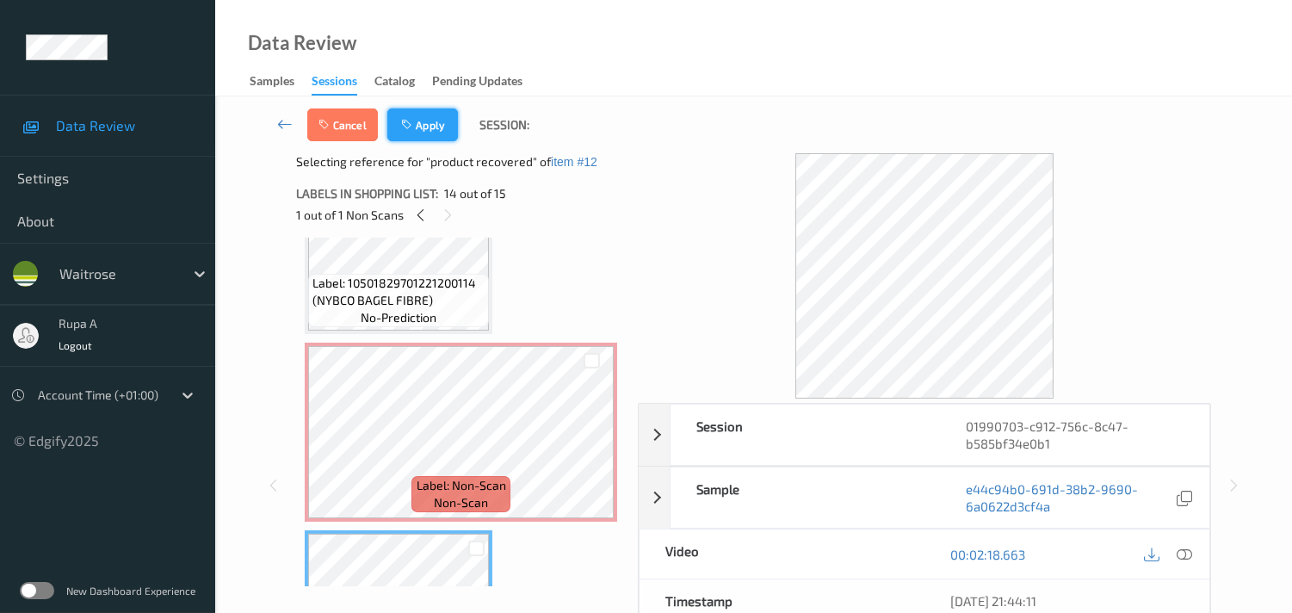
click at [423, 131] on button "Apply" at bounding box center [422, 124] width 71 height 33
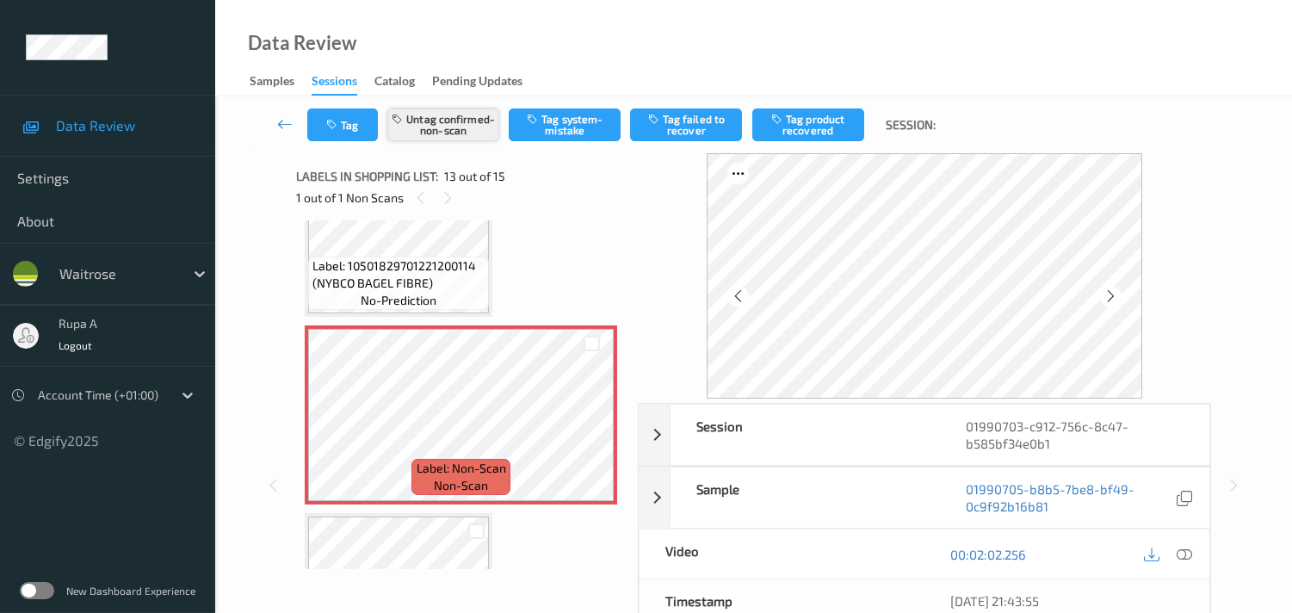
scroll to position [2059, 0]
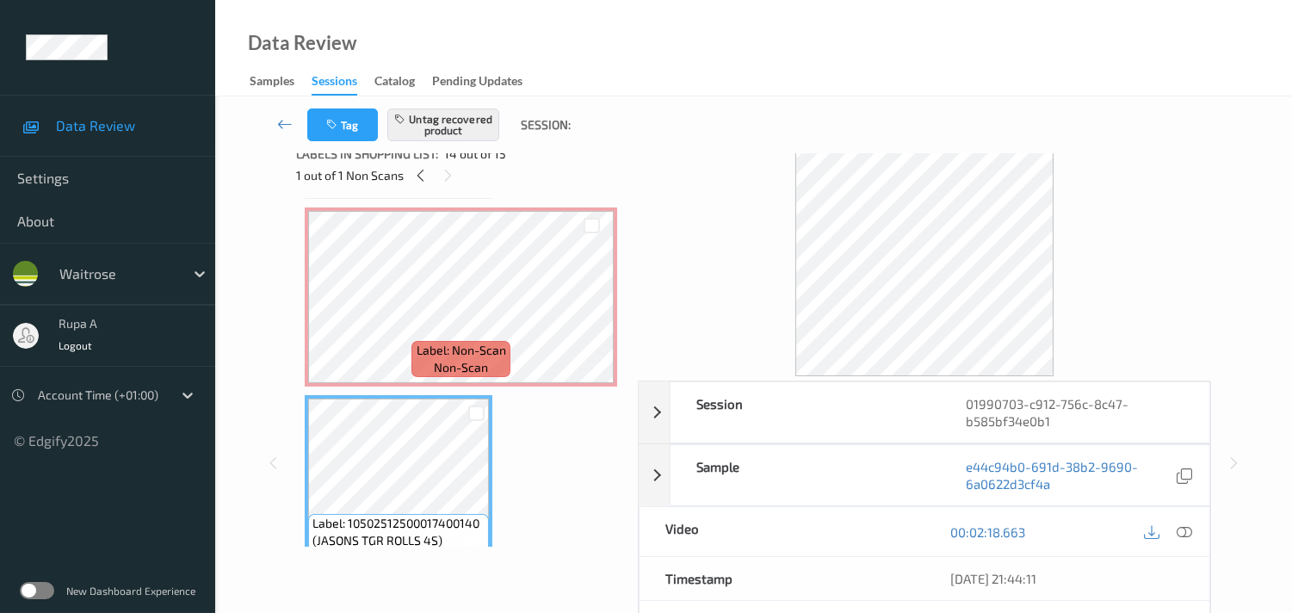
scroll to position [0, 0]
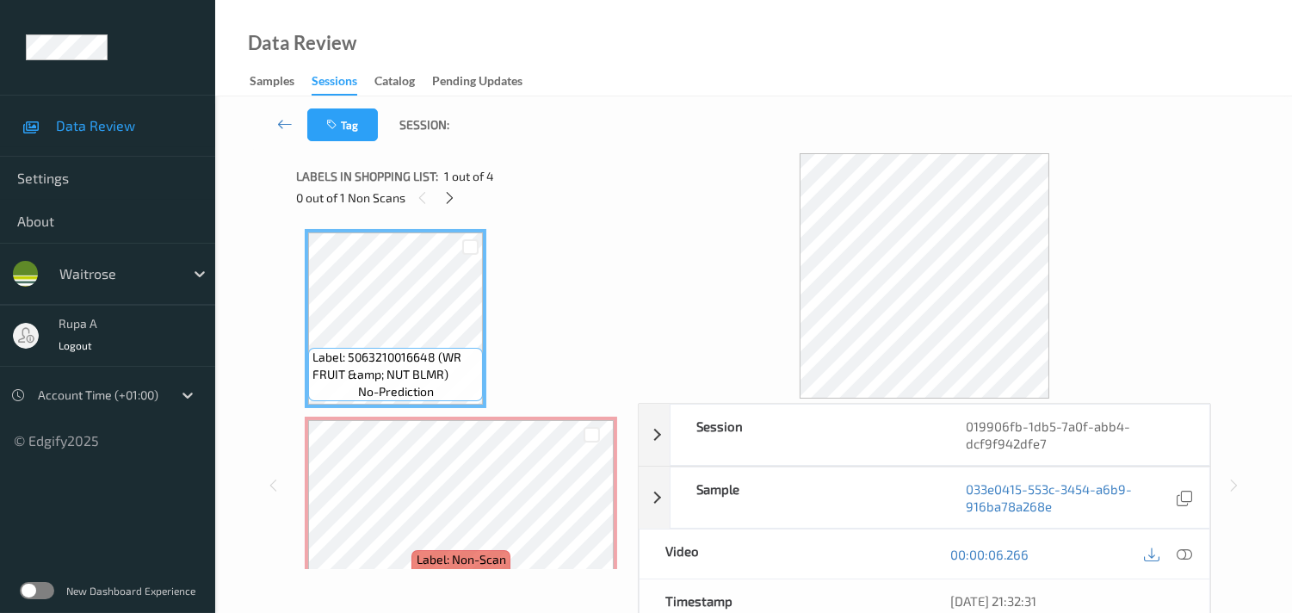
drag, startPoint x: 583, startPoint y: 192, endPoint x: 546, endPoint y: 186, distance: 38.3
click at [583, 192] on div "0 out of 1 Non Scans" at bounding box center [461, 198] width 330 height 22
click at [453, 192] on icon at bounding box center [449, 197] width 15 height 15
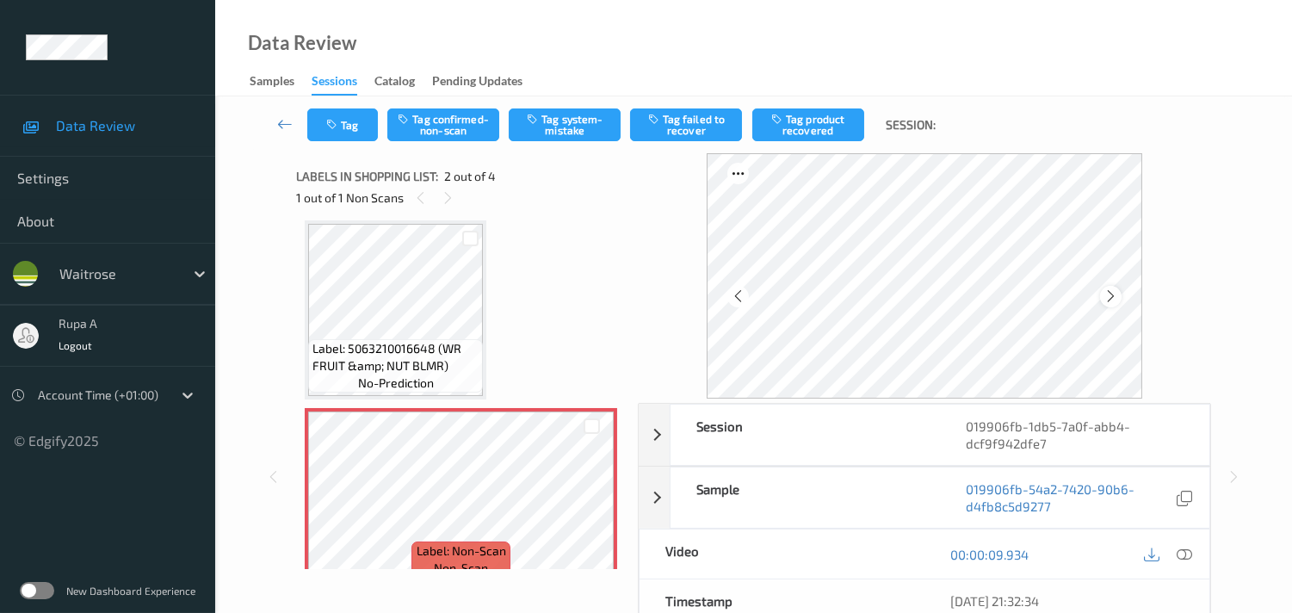
click at [1121, 299] on div at bounding box center [1111, 297] width 22 height 22
click at [1112, 286] on div at bounding box center [1111, 297] width 22 height 22
click at [1185, 552] on icon at bounding box center [1183, 553] width 15 height 15
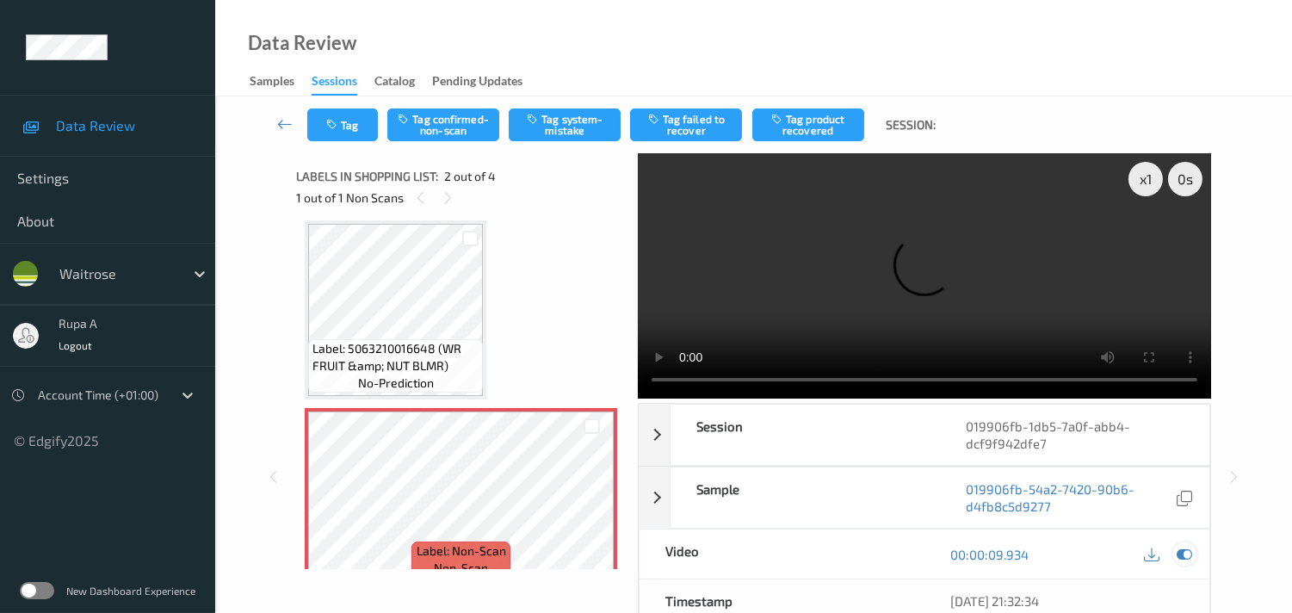
click at [1184, 559] on icon at bounding box center [1183, 553] width 15 height 15
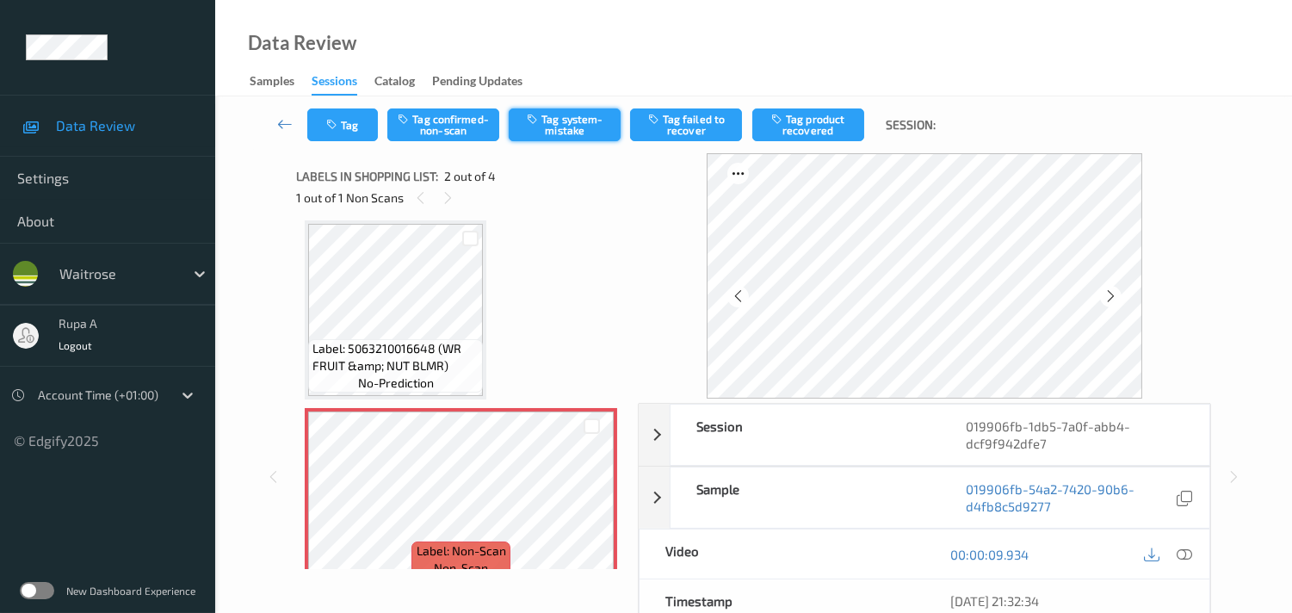
click at [583, 116] on button "Tag system-mistake" at bounding box center [565, 124] width 112 height 33
click at [532, 129] on button "Tag system-mistake" at bounding box center [565, 124] width 112 height 33
click at [577, 133] on button "Tag system-mistake" at bounding box center [565, 124] width 112 height 33
click at [367, 126] on button "Tag" at bounding box center [342, 124] width 71 height 33
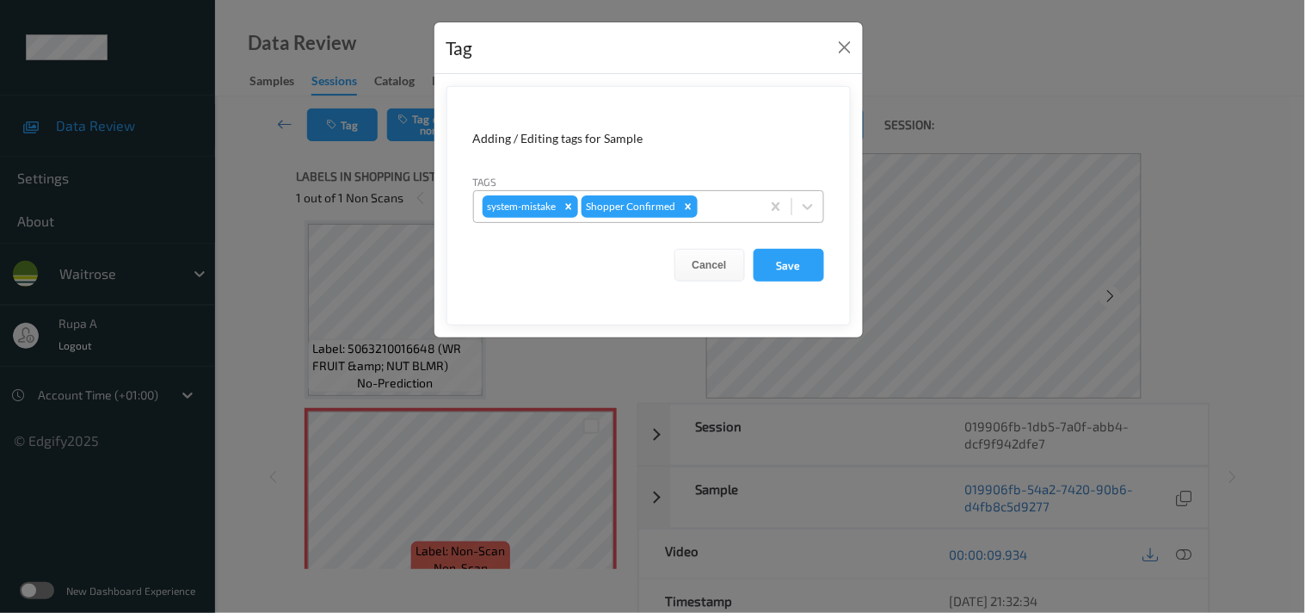
click at [741, 218] on div "system-mistake Shopper Confirmed" at bounding box center [617, 206] width 287 height 29
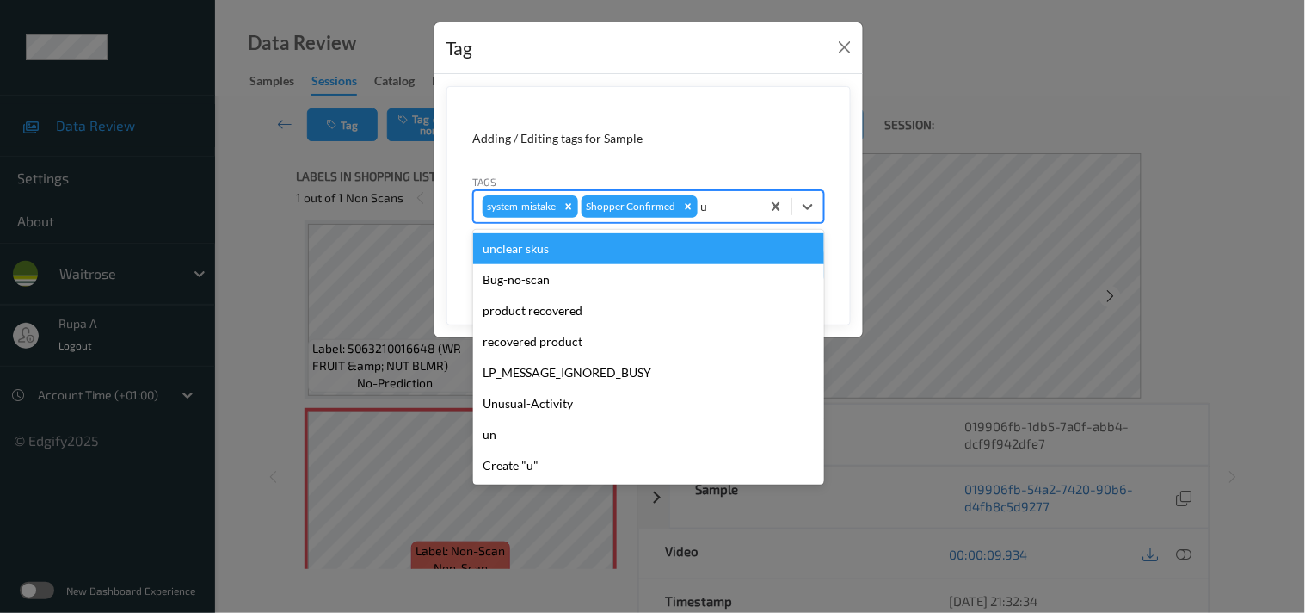
type input "un"
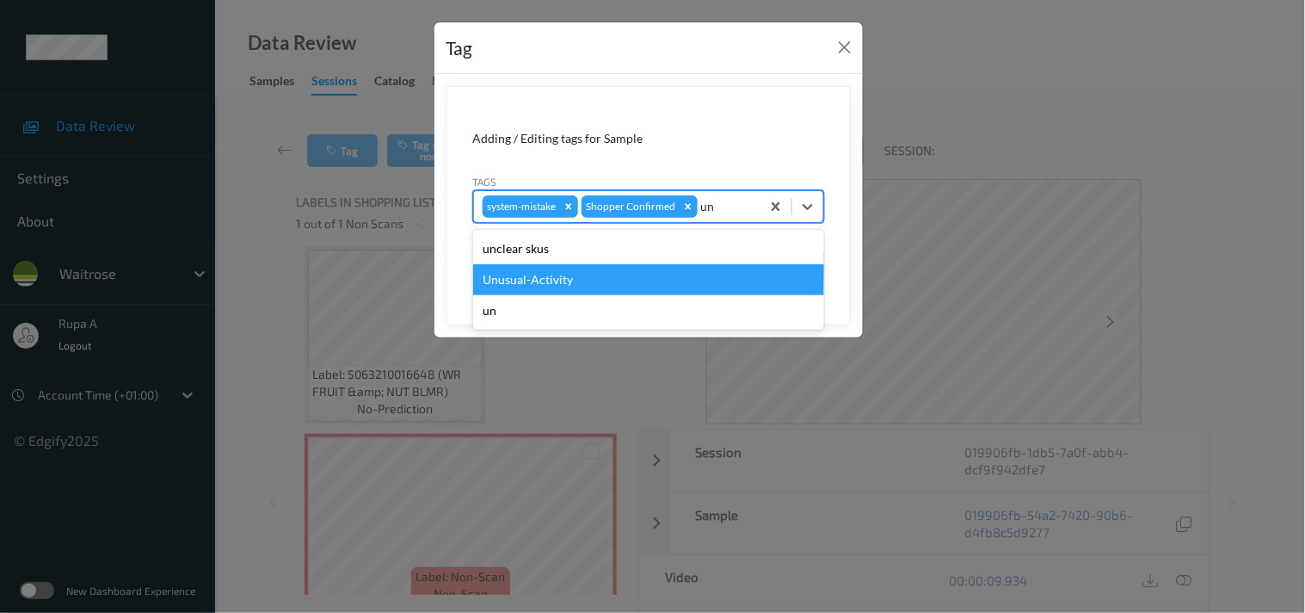
click at [625, 268] on div "Unusual-Activity" at bounding box center [648, 279] width 351 height 31
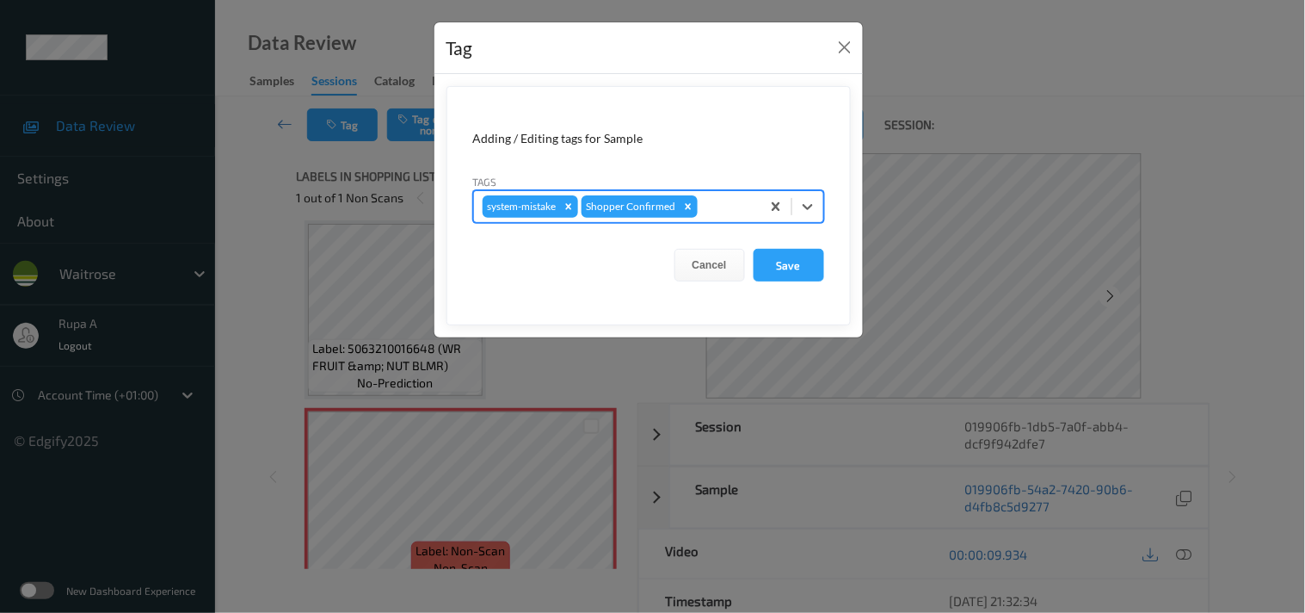
click at [674, 238] on form "Adding / Editing tags for Sample Tags option Unusual-Activity, selected. Select…" at bounding box center [649, 205] width 404 height 239
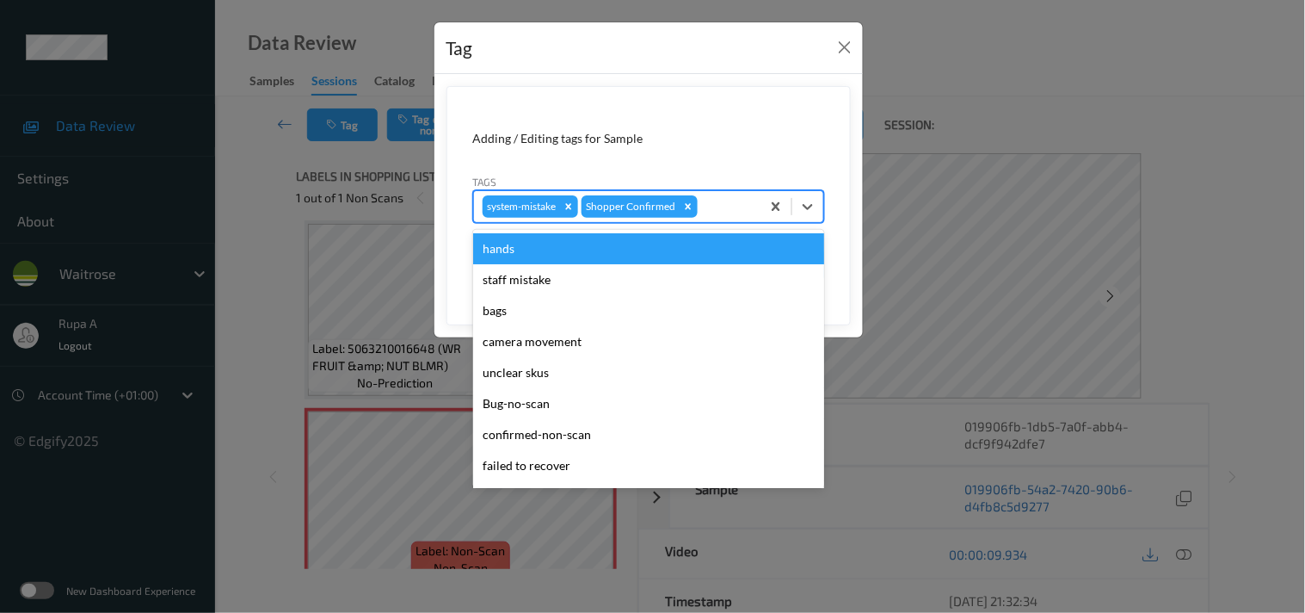
click at [715, 209] on div at bounding box center [726, 206] width 51 height 21
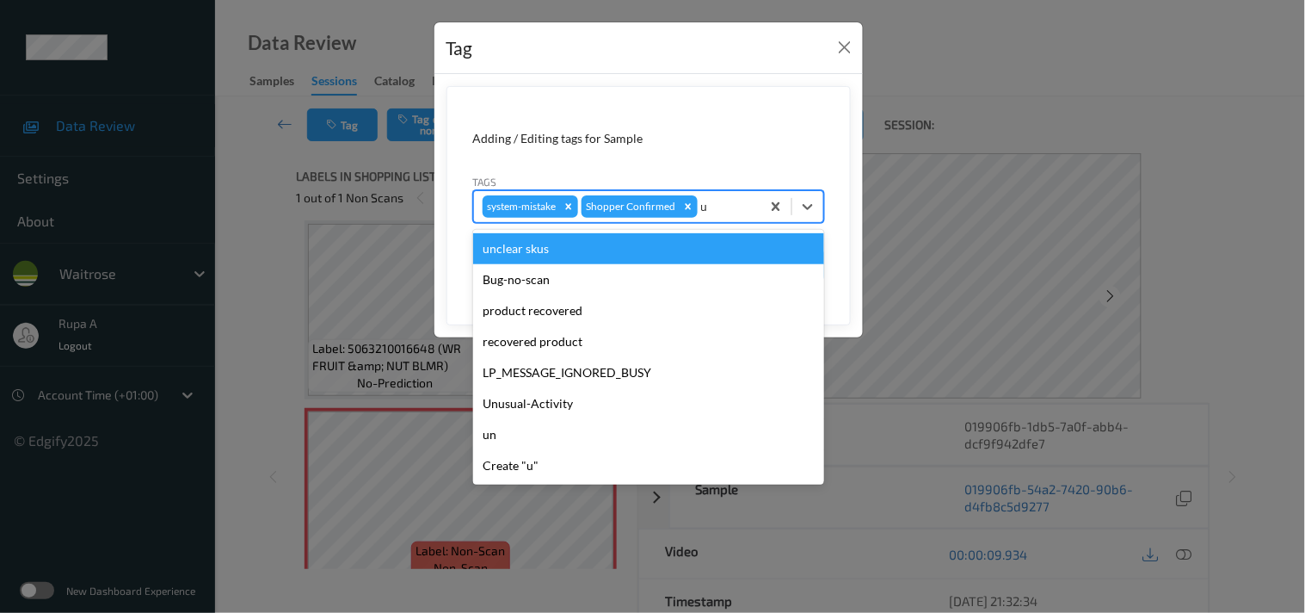
type input "un"
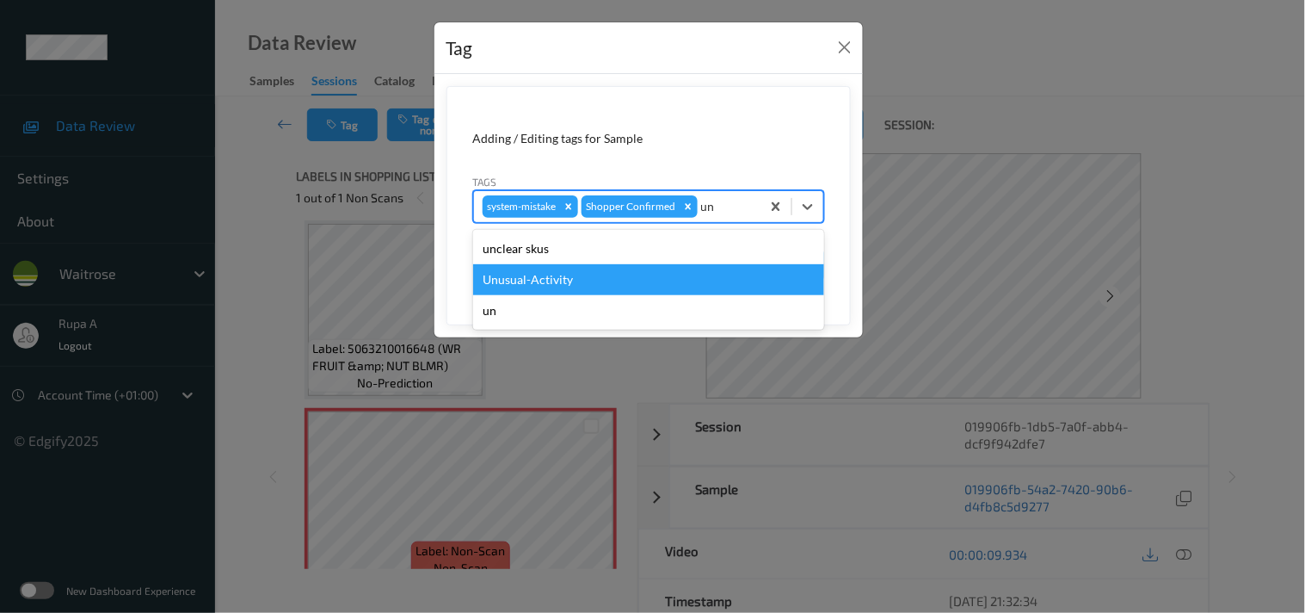
click at [630, 286] on div "Unusual-Activity" at bounding box center [648, 279] width 351 height 31
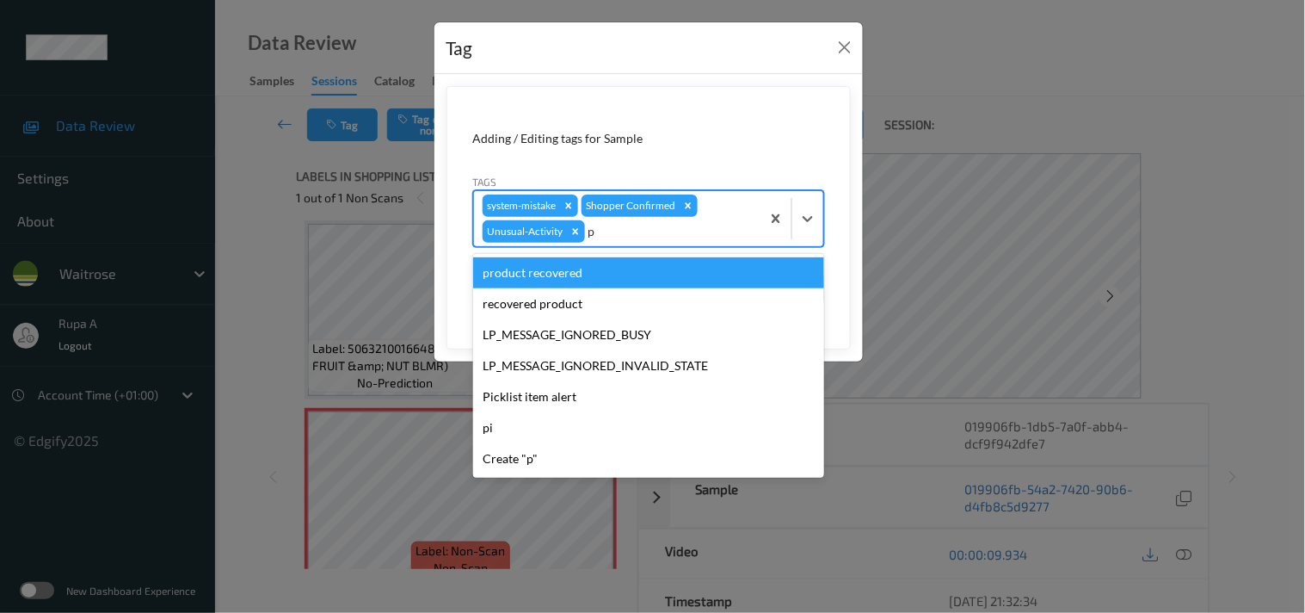
type input "pi"
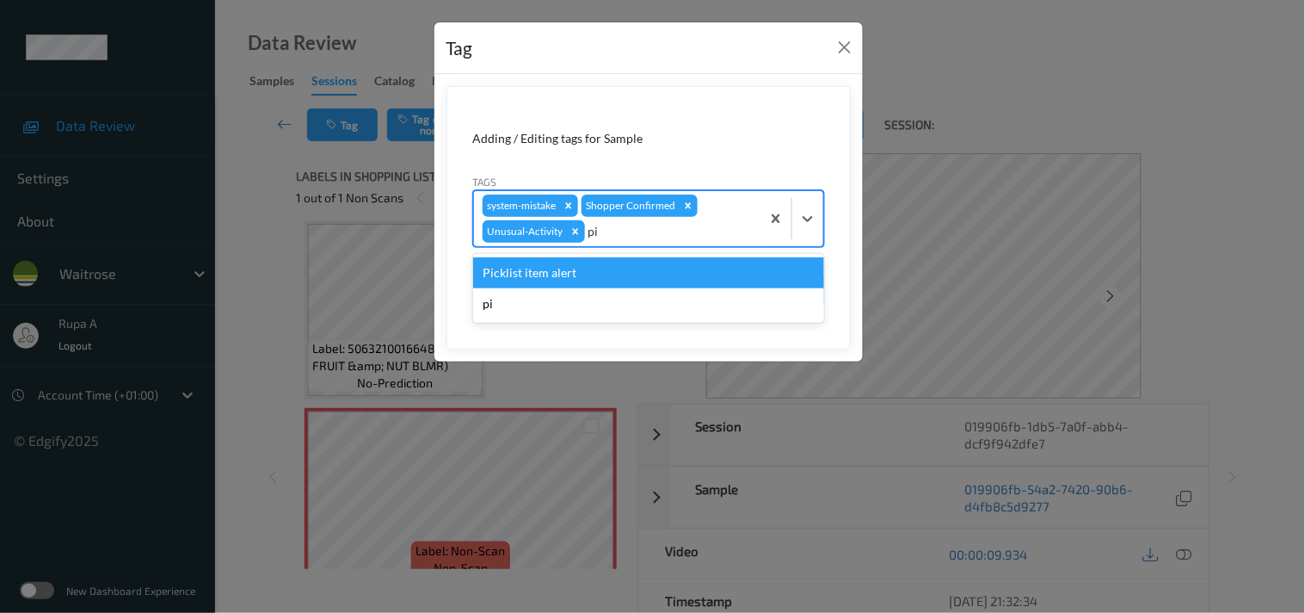
click at [639, 276] on div "Picklist item alert" at bounding box center [648, 272] width 351 height 31
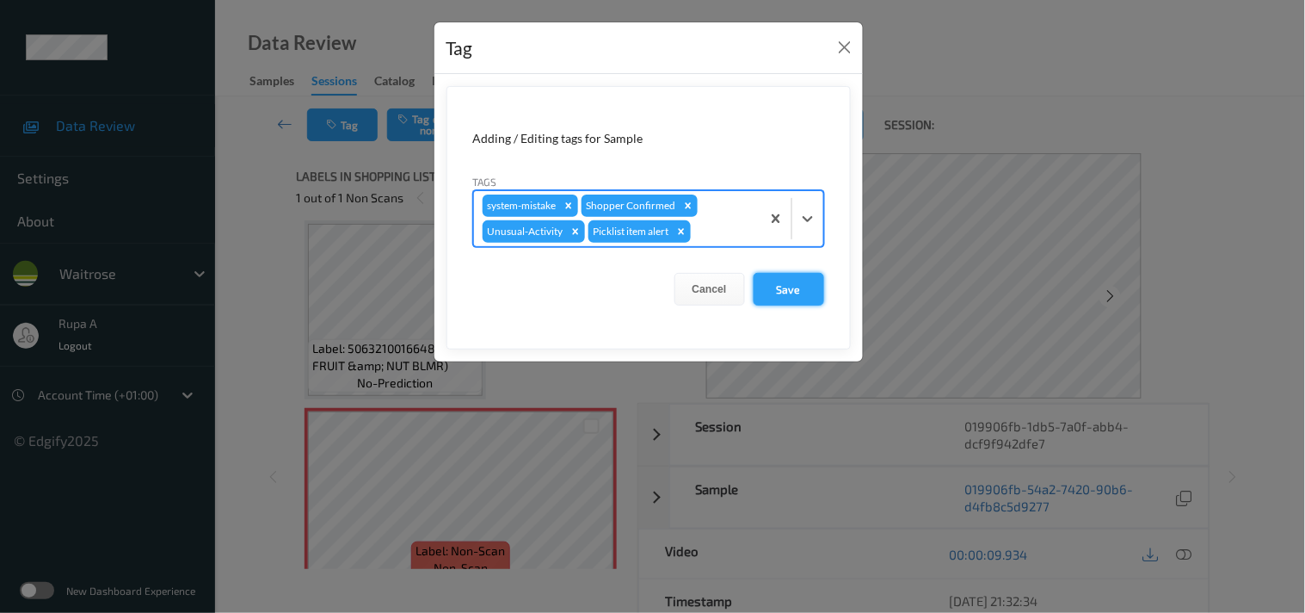
click at [787, 288] on button "Save" at bounding box center [789, 289] width 71 height 33
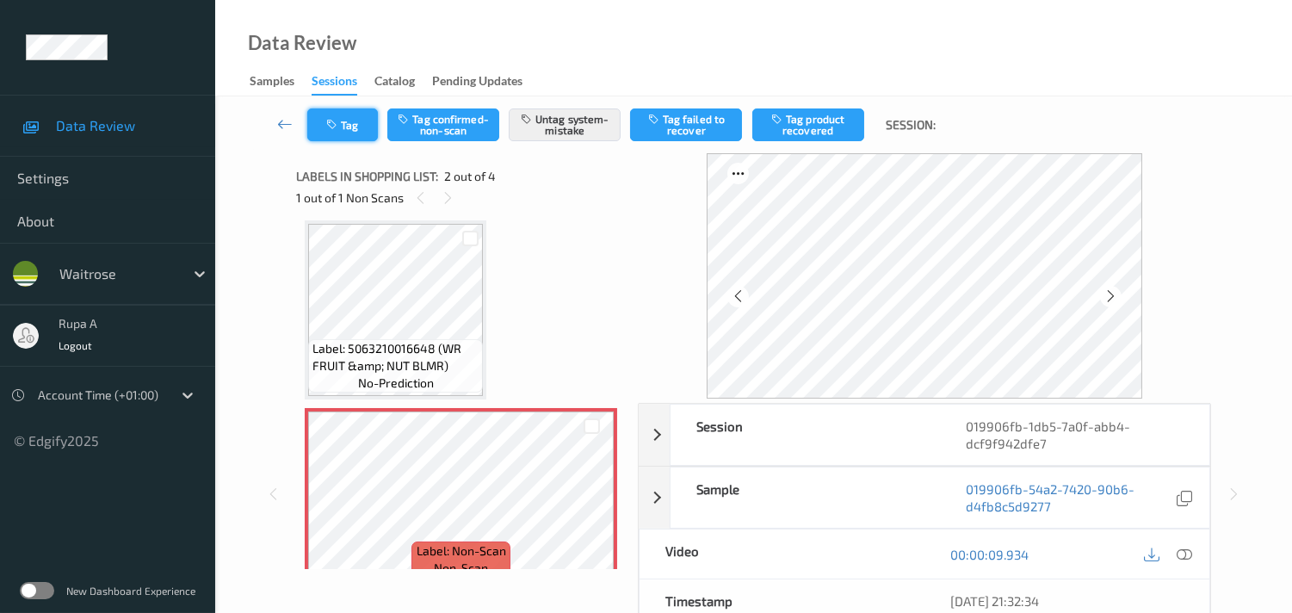
click at [357, 125] on button "Tag" at bounding box center [342, 124] width 71 height 33
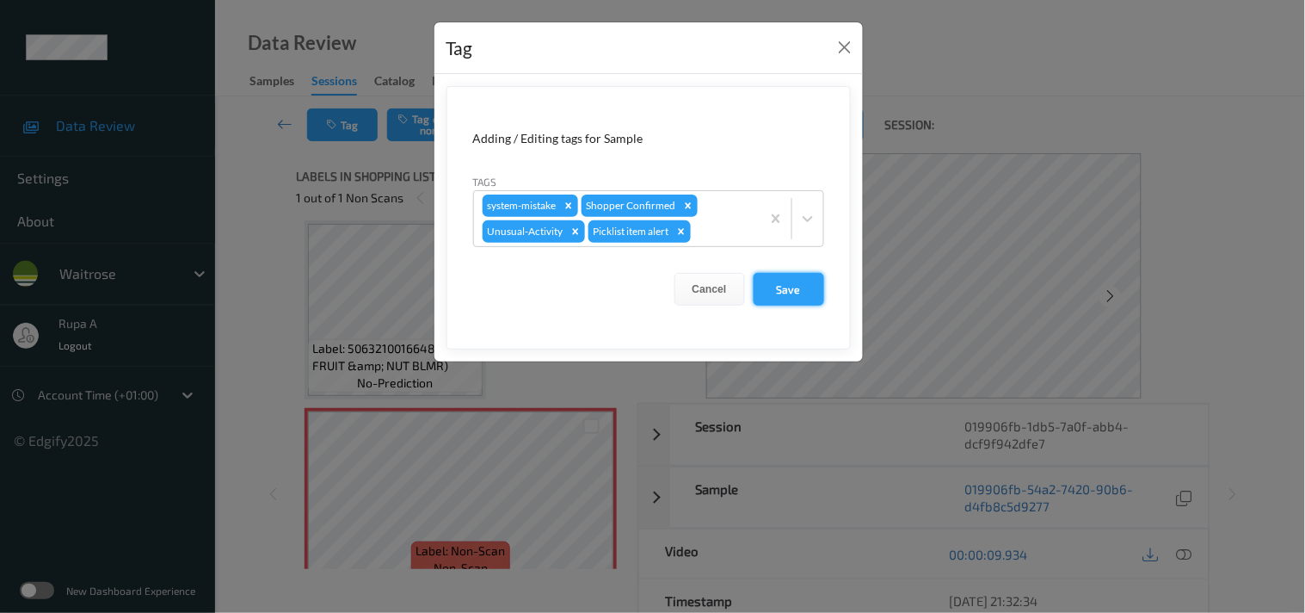
click at [793, 296] on button "Save" at bounding box center [789, 289] width 71 height 33
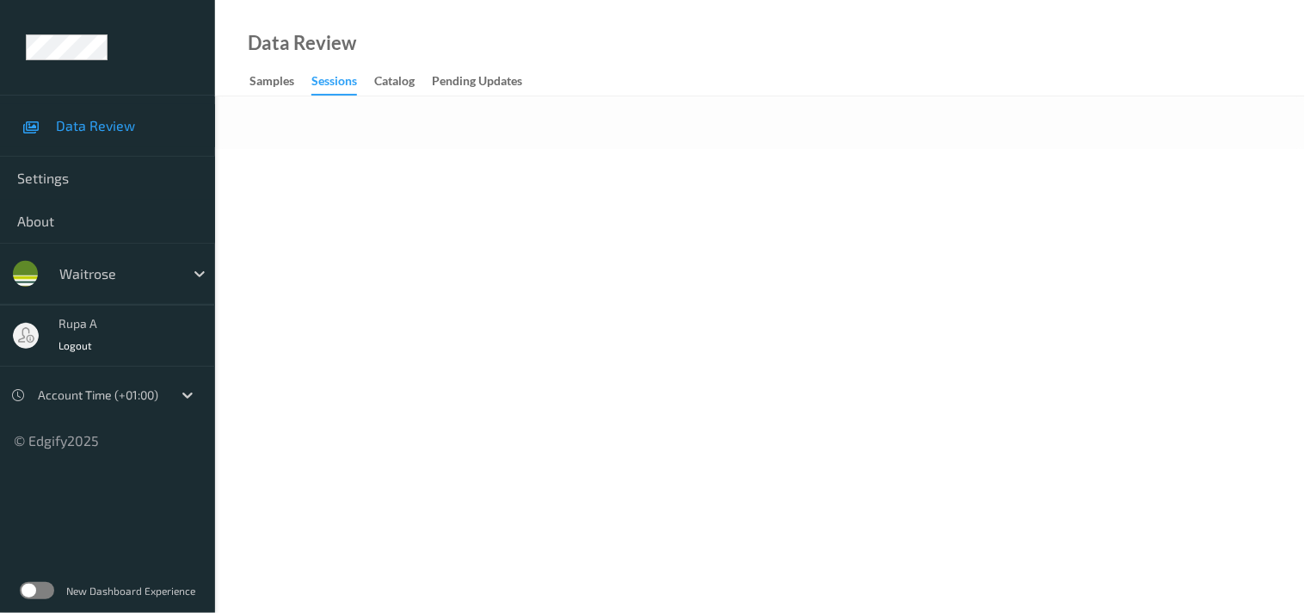
click at [620, 224] on body "Data Review Settings About waitrose rupa a Logout Account Time (+01:00) © Edgif…" at bounding box center [652, 306] width 1305 height 613
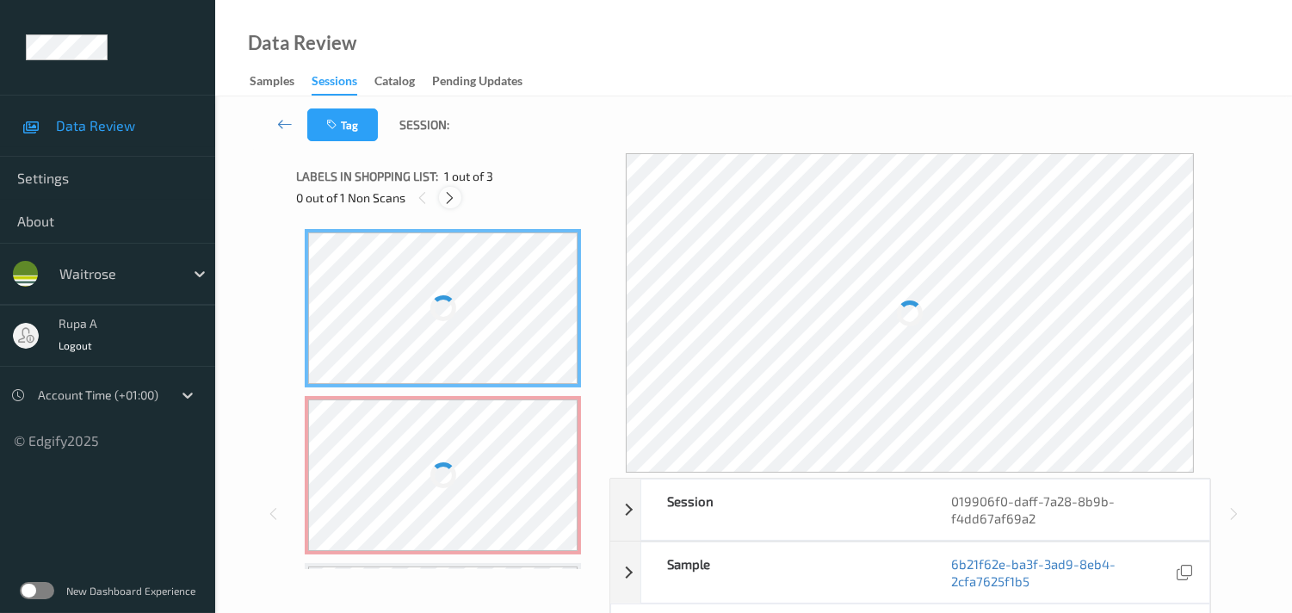
click at [448, 201] on icon at bounding box center [449, 197] width 15 height 15
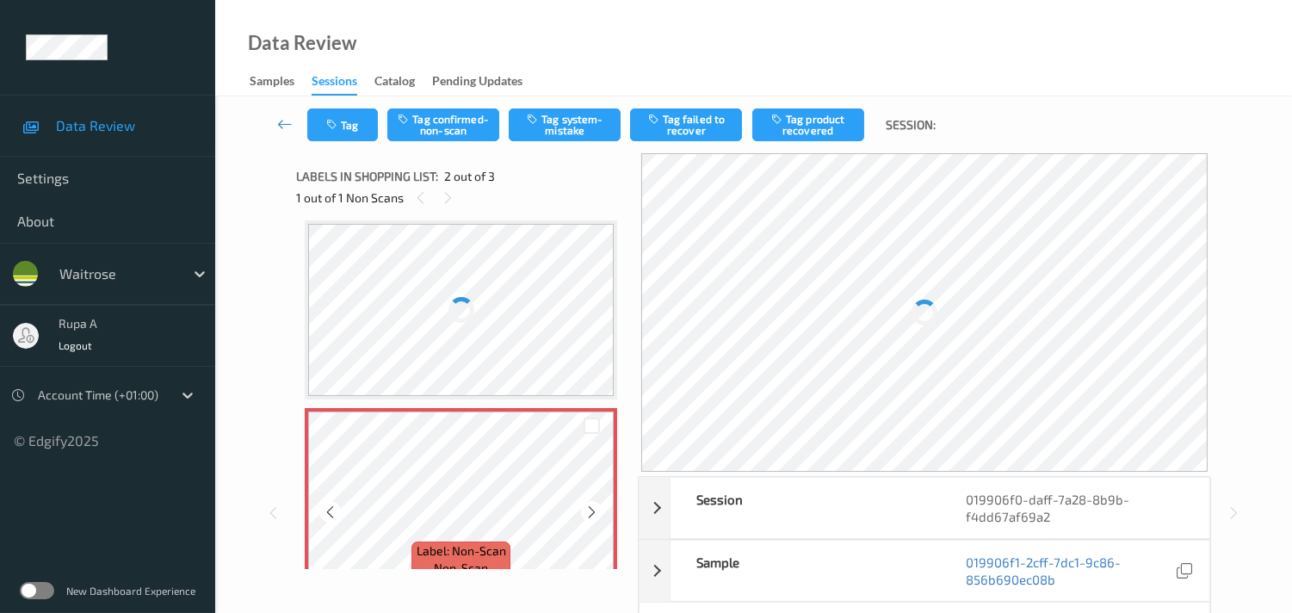
scroll to position [104, 0]
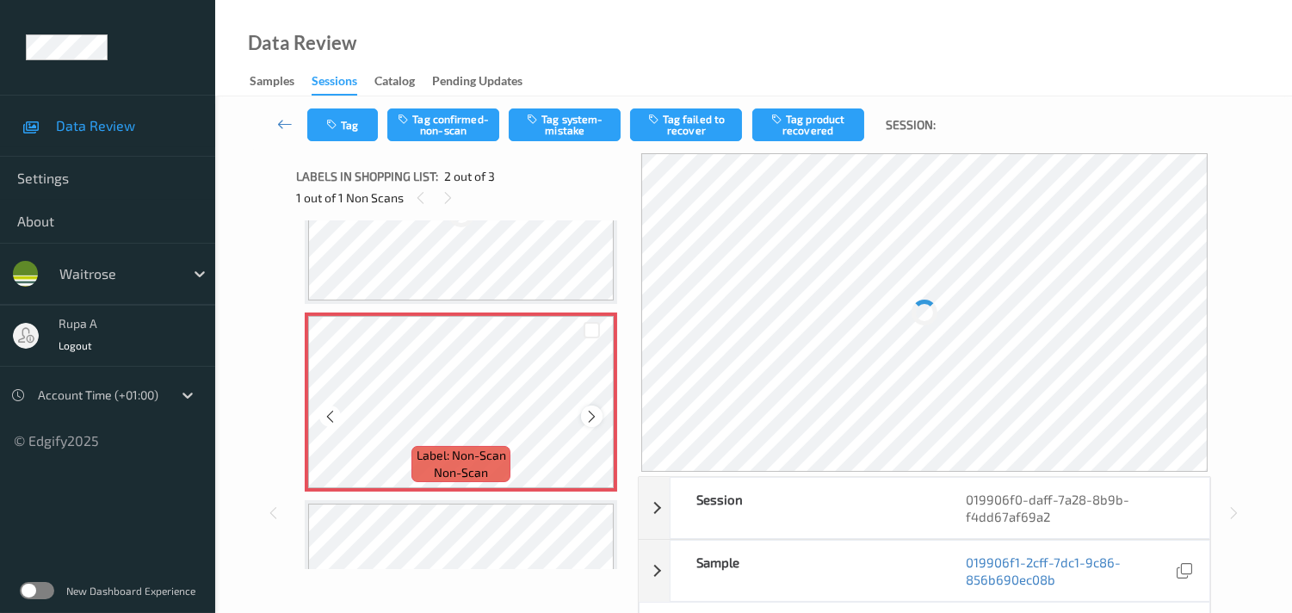
click at [584, 414] on icon at bounding box center [591, 416] width 15 height 15
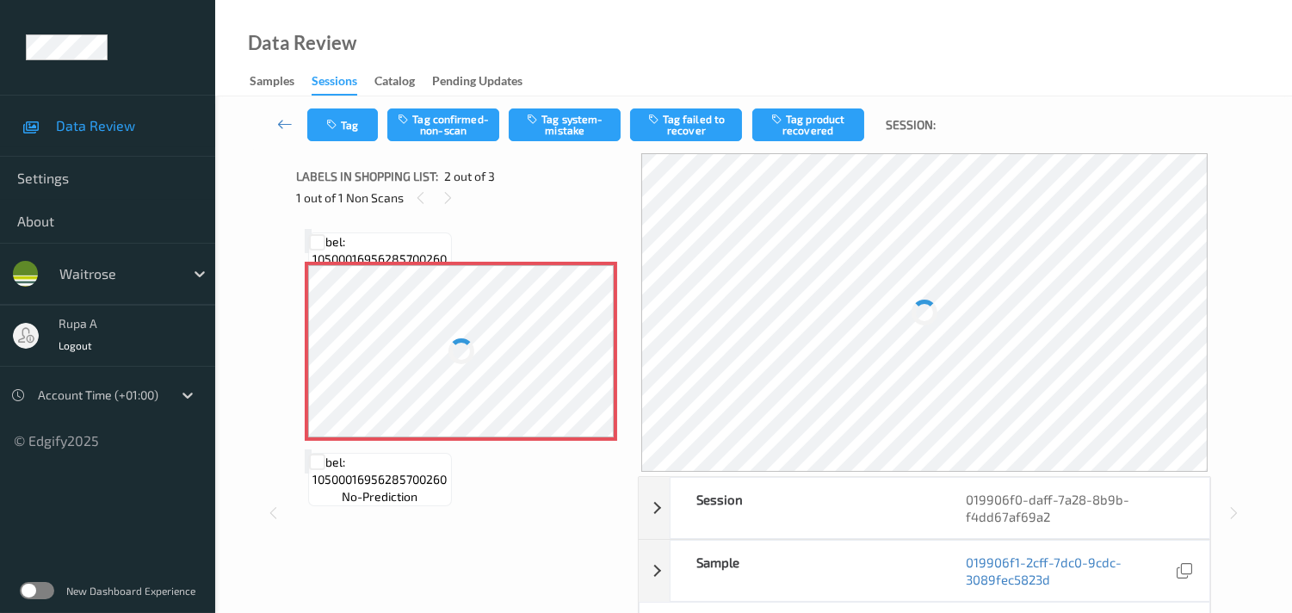
scroll to position [28, 0]
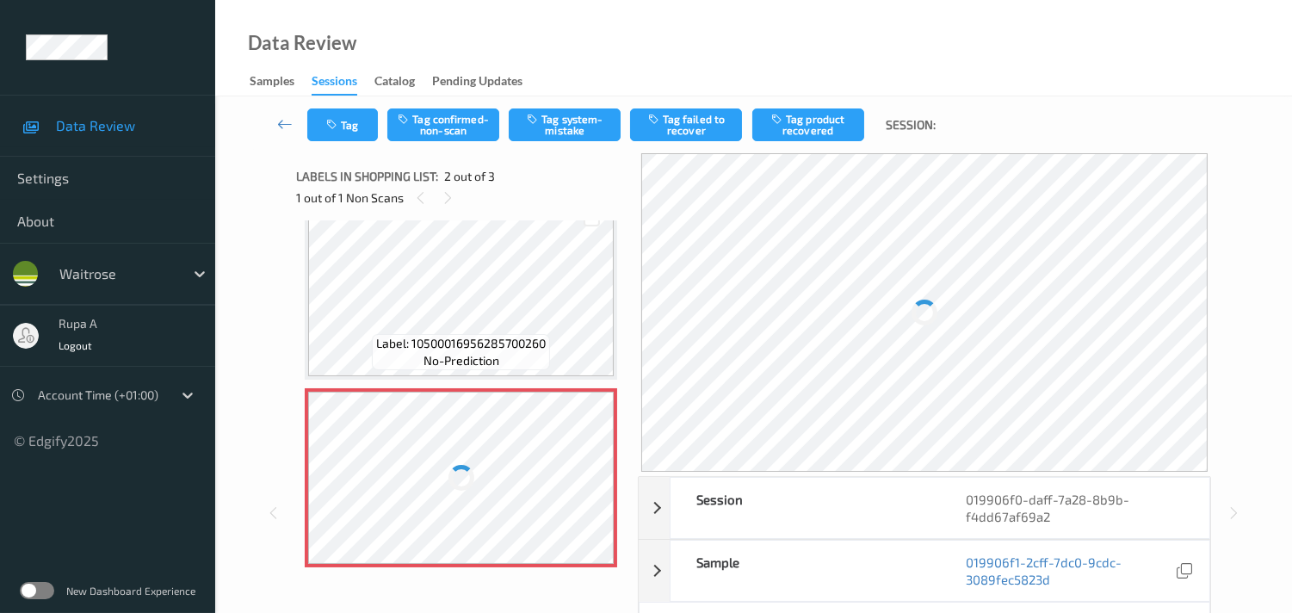
click at [513, 15] on div "Data Review Samples Sessions Catalog Pending Updates" at bounding box center [753, 48] width 1077 height 96
drag, startPoint x: 534, startPoint y: 50, endPoint x: 545, endPoint y: 65, distance: 18.6
click at [544, 64] on div "Data Review Samples Sessions Catalog Pending Updates" at bounding box center [753, 48] width 1077 height 96
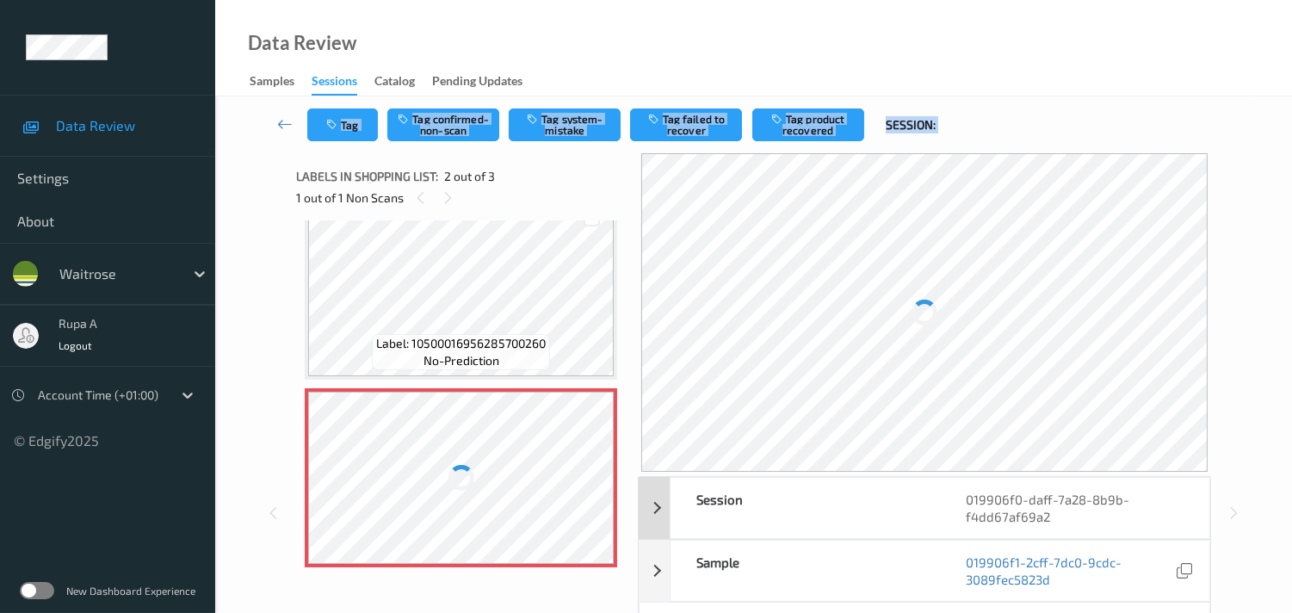
click at [901, 513] on div "Tag Tag confirmed-non-scan Tag system-mistake Tag failed to recover Tag product…" at bounding box center [753, 502] width 1077 height 812
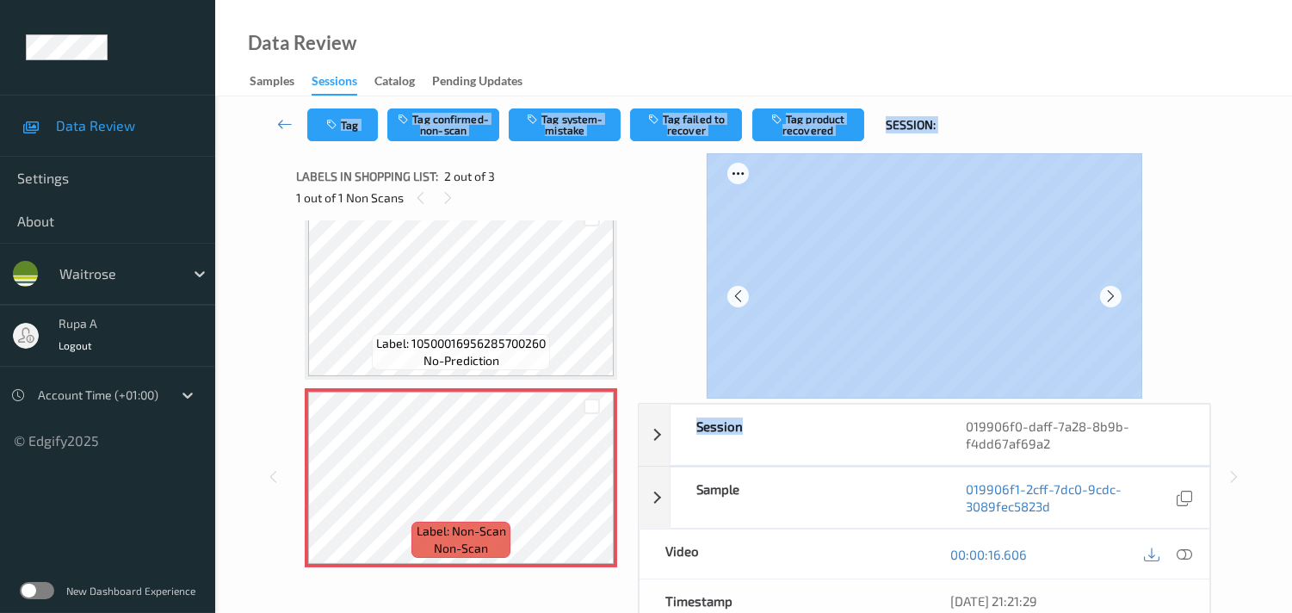
click at [246, 175] on div "Tag Tag confirmed-non-scan Tag system-mistake Tag failed to recover Tag product…" at bounding box center [753, 465] width 1077 height 738
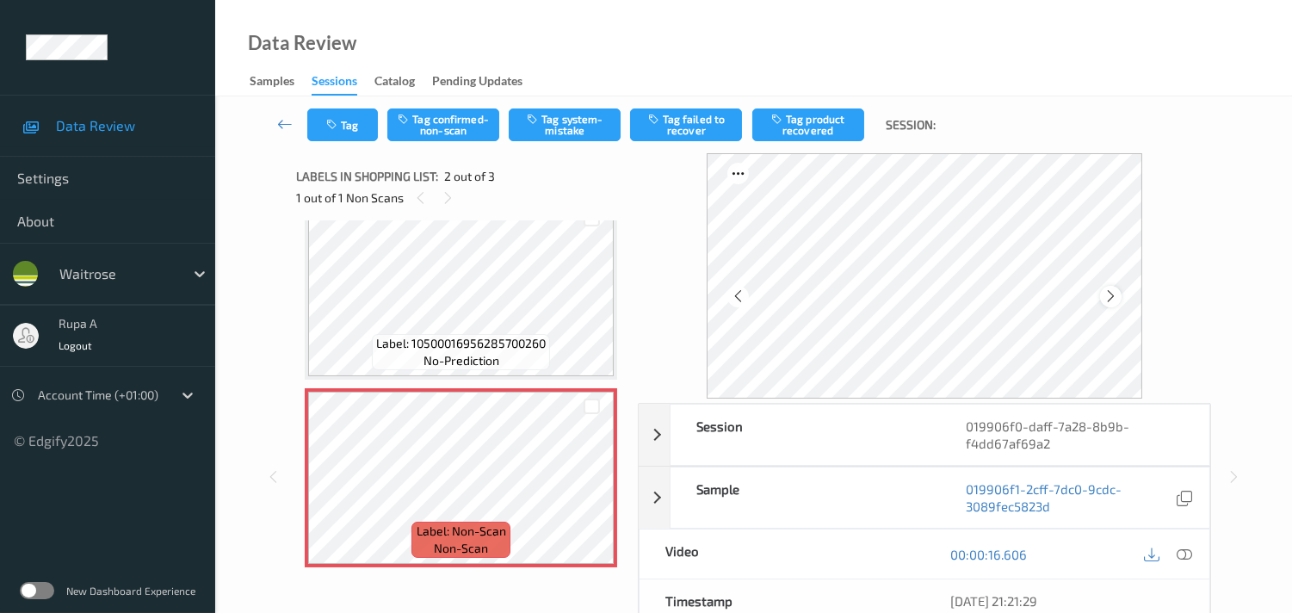
click at [1113, 291] on icon at bounding box center [1110, 295] width 15 height 15
click at [1190, 548] on icon at bounding box center [1183, 553] width 15 height 15
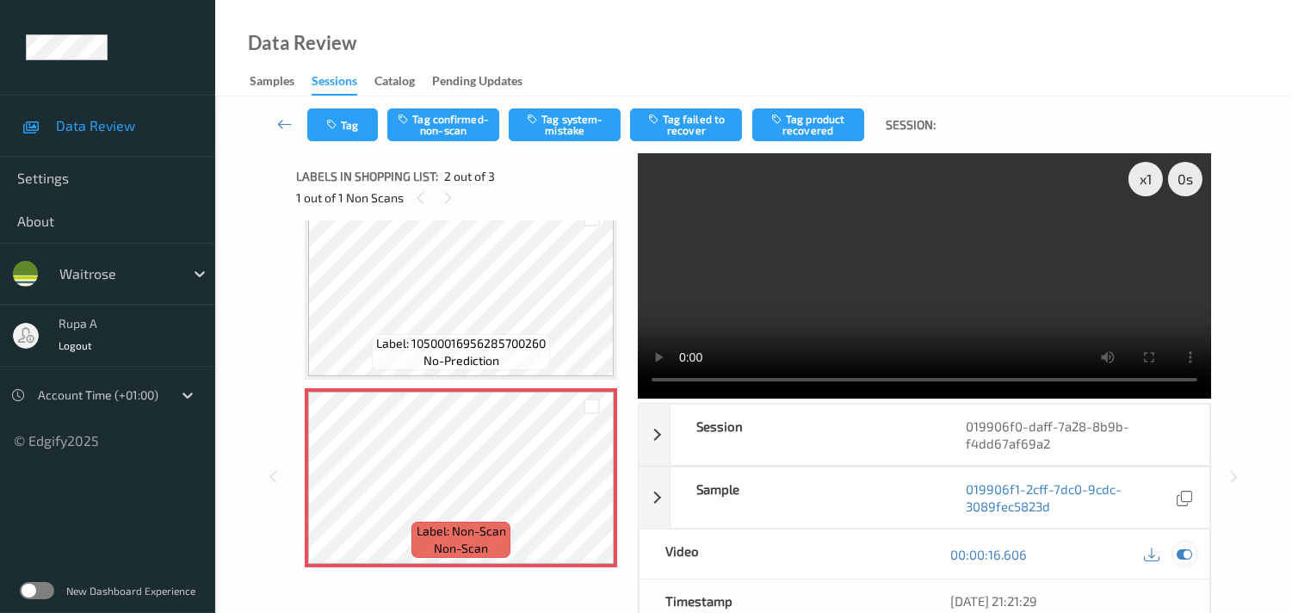
click at [1185, 552] on icon at bounding box center [1183, 553] width 15 height 15
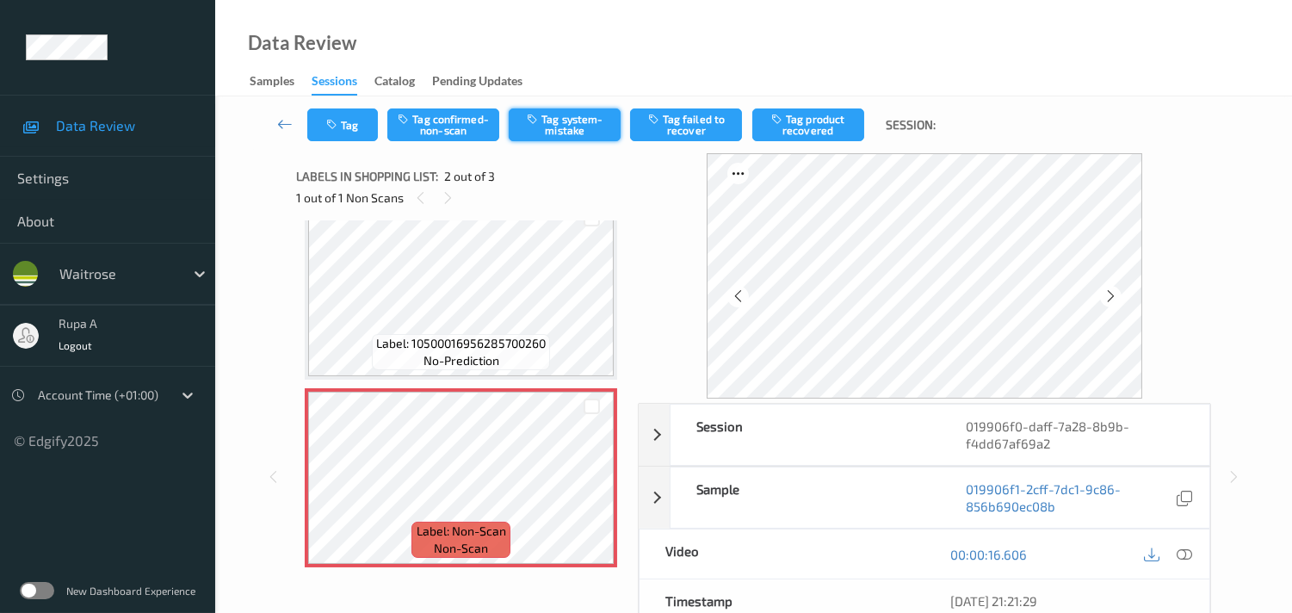
click at [552, 120] on button "Tag system-mistake" at bounding box center [565, 124] width 112 height 33
click at [353, 119] on button "Tag" at bounding box center [342, 124] width 71 height 33
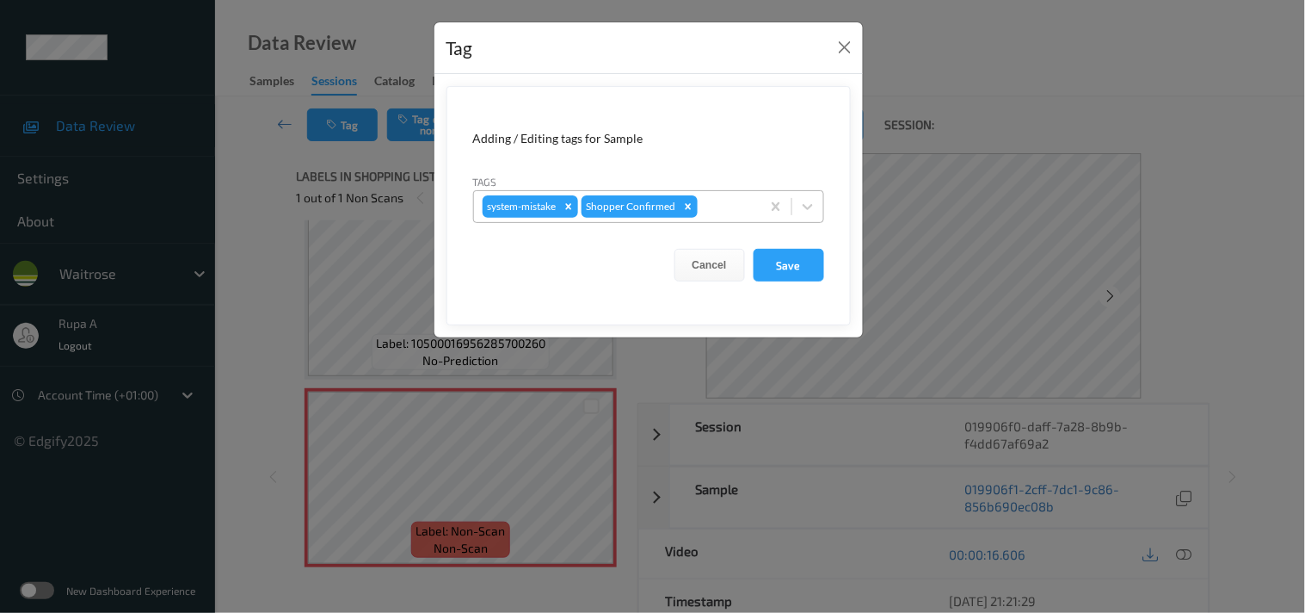
click at [740, 194] on div "system-mistake Shopper Confirmed" at bounding box center [617, 206] width 287 height 29
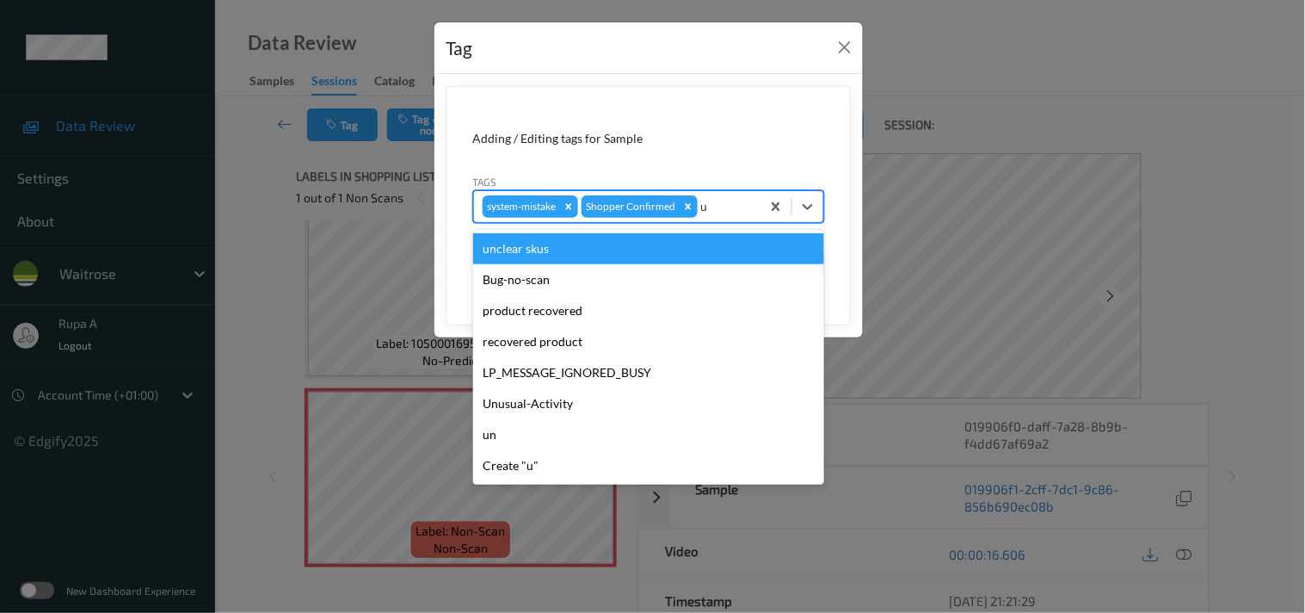
type input "un"
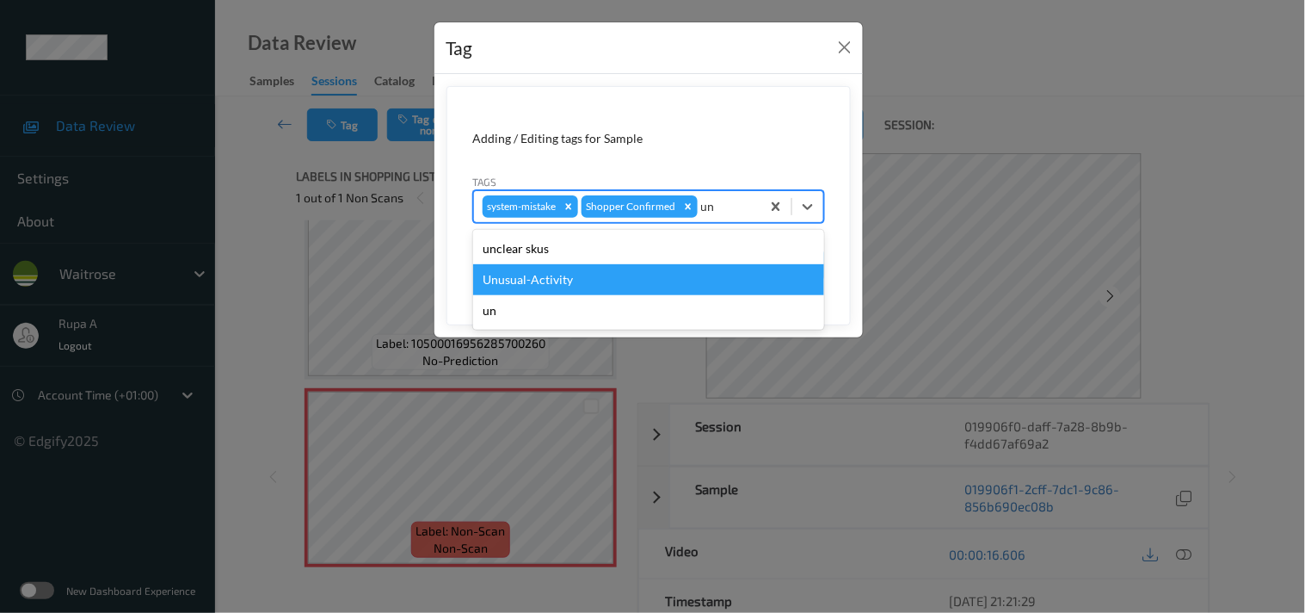
click at [608, 277] on div "Unusual-Activity" at bounding box center [648, 279] width 351 height 31
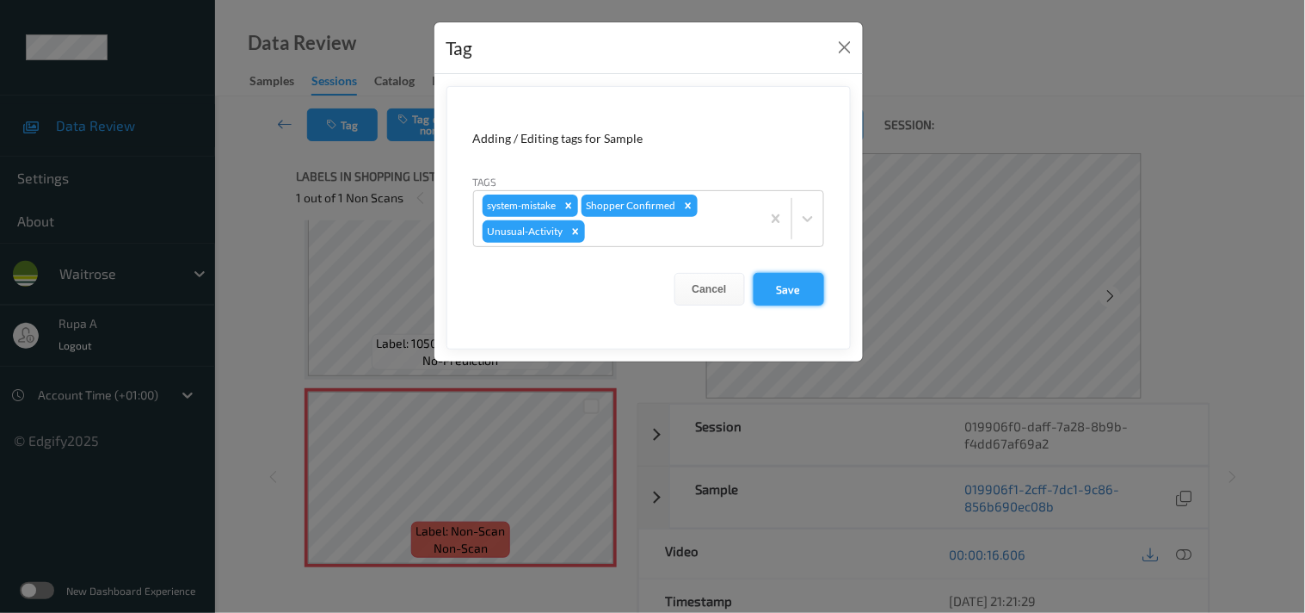
click at [790, 296] on button "Save" at bounding box center [789, 289] width 71 height 33
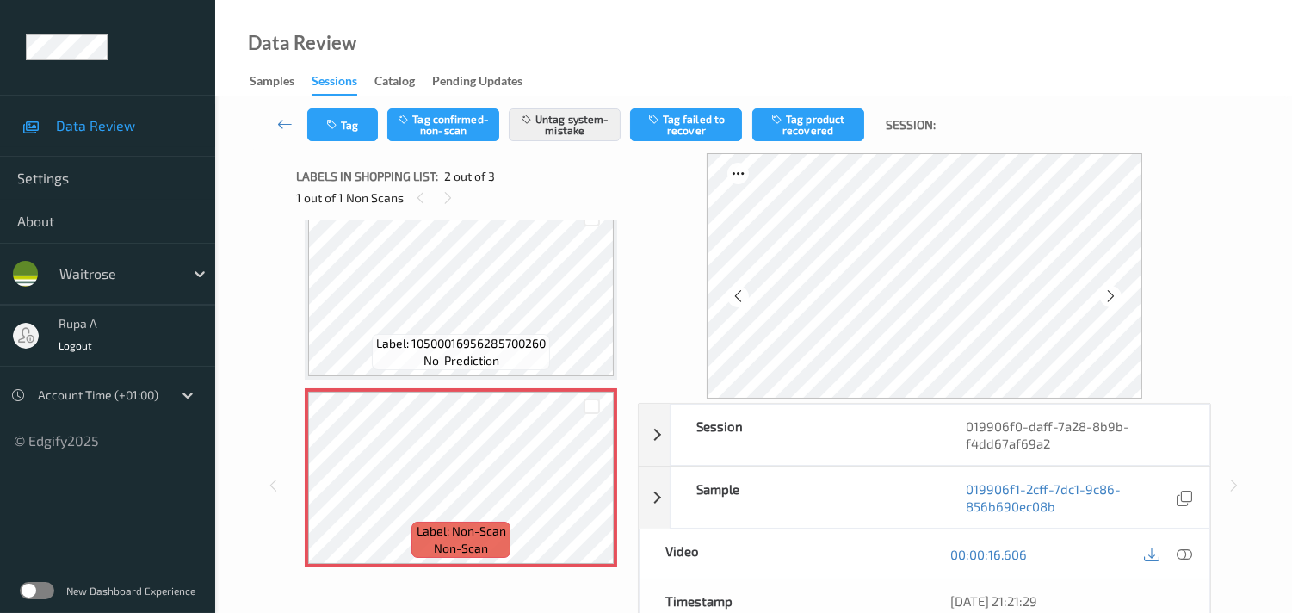
click at [291, 0] on div "Data Review Samples Sessions Catalog Pending Updates" at bounding box center [753, 48] width 1077 height 96
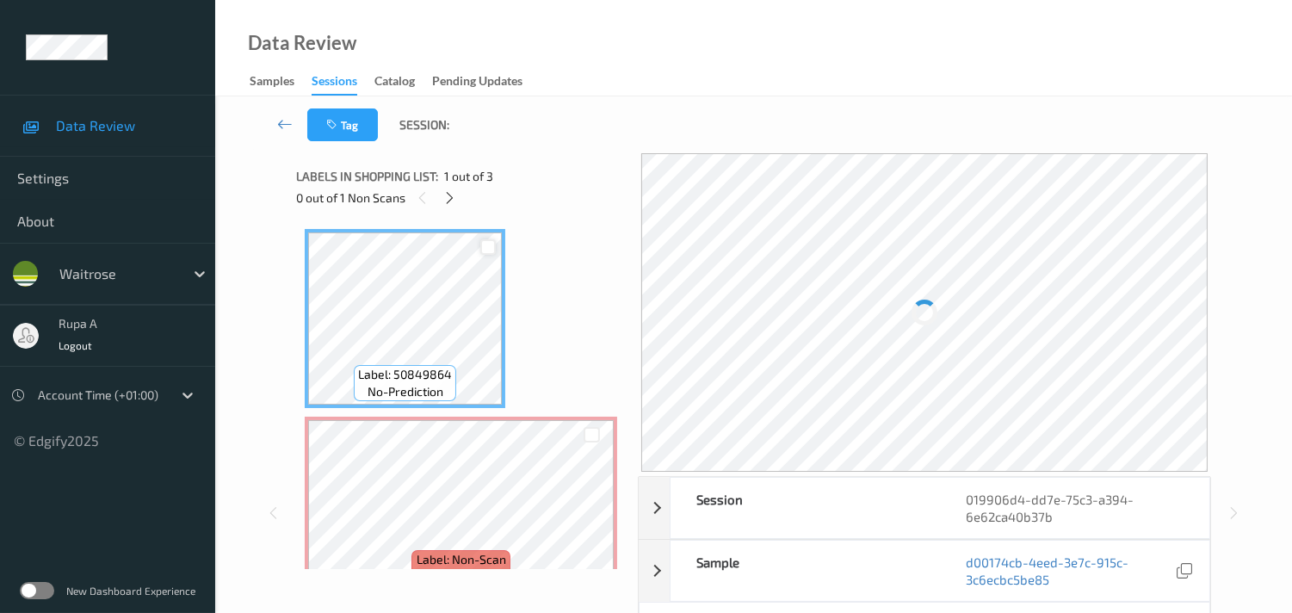
click at [491, 253] on div at bounding box center [488, 247] width 16 height 16
click at [452, 204] on icon at bounding box center [449, 197] width 15 height 15
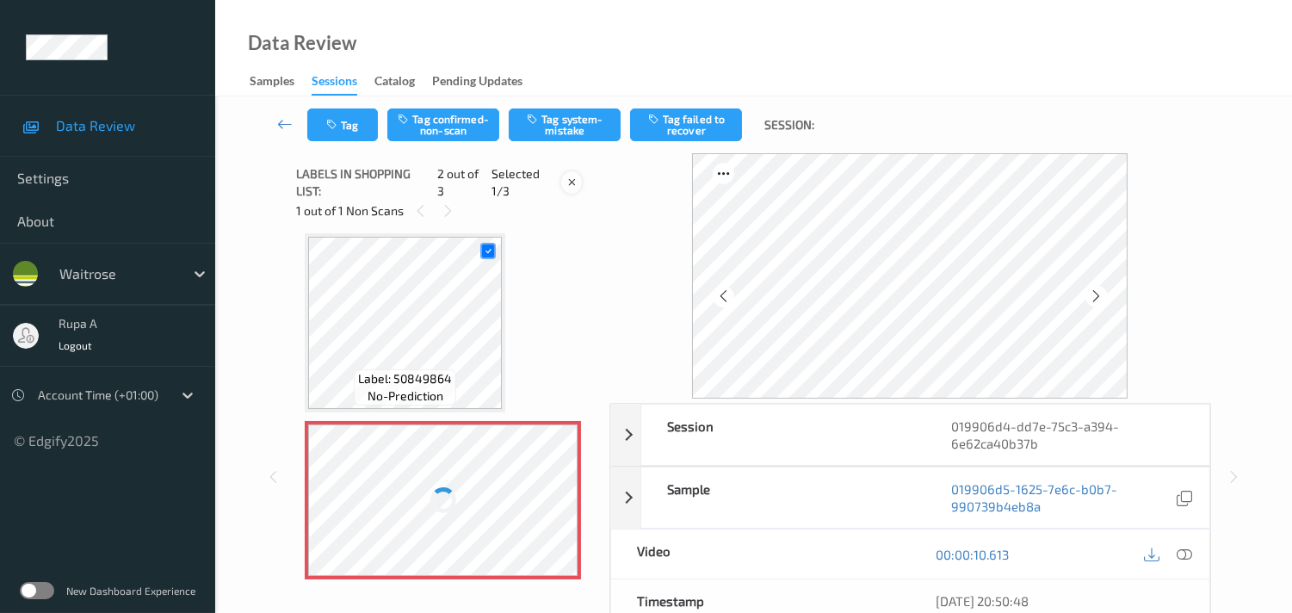
click at [569, 183] on div "Selected 1/3" at bounding box center [536, 182] width 90 height 34
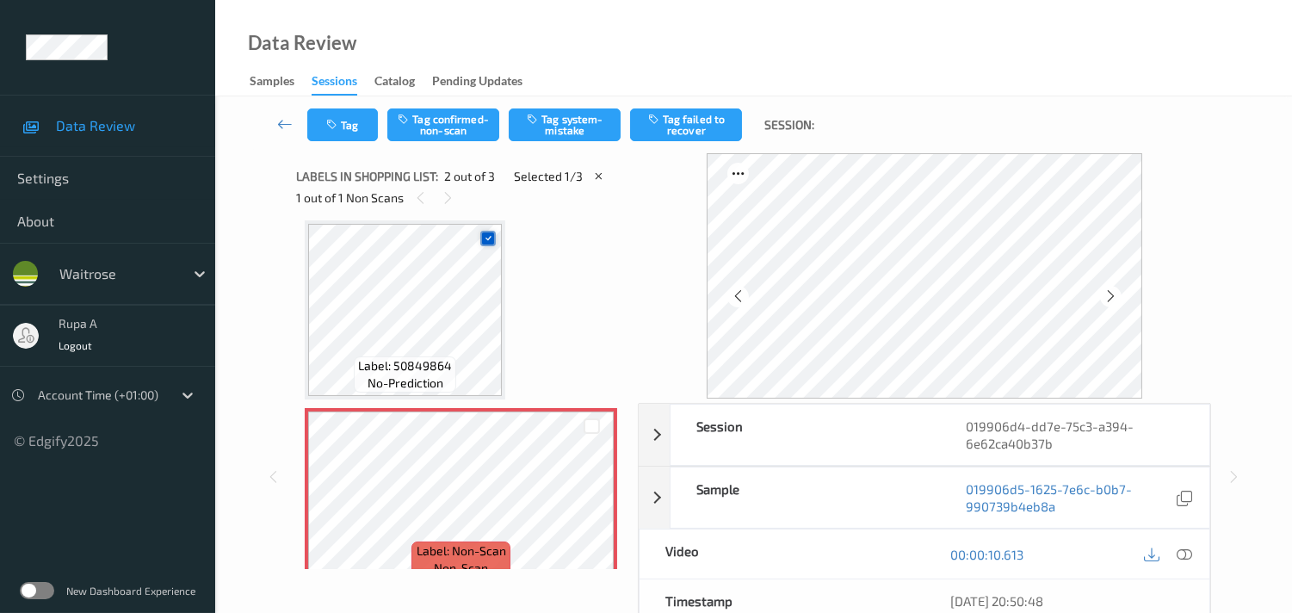
click at [485, 238] on icon at bounding box center [488, 237] width 11 height 11
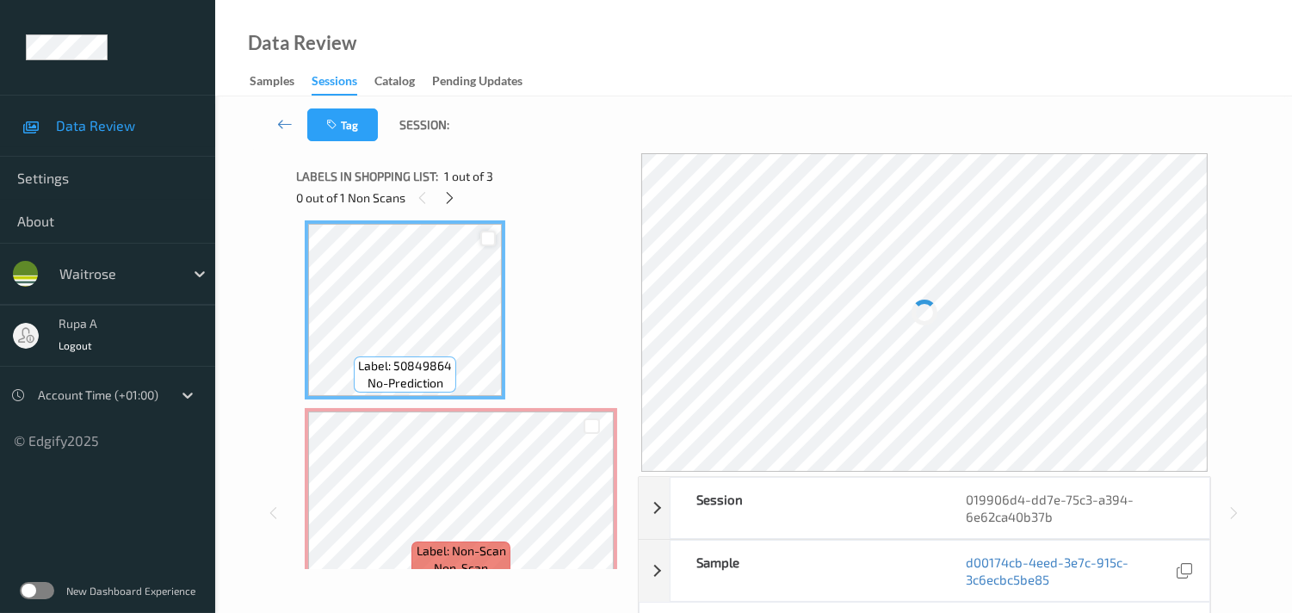
click at [546, 244] on div "Label: 50849864 no-prediction Label: Non-Scan non-scan Label: Non-Scan non-scan…" at bounding box center [461, 497] width 312 height 554
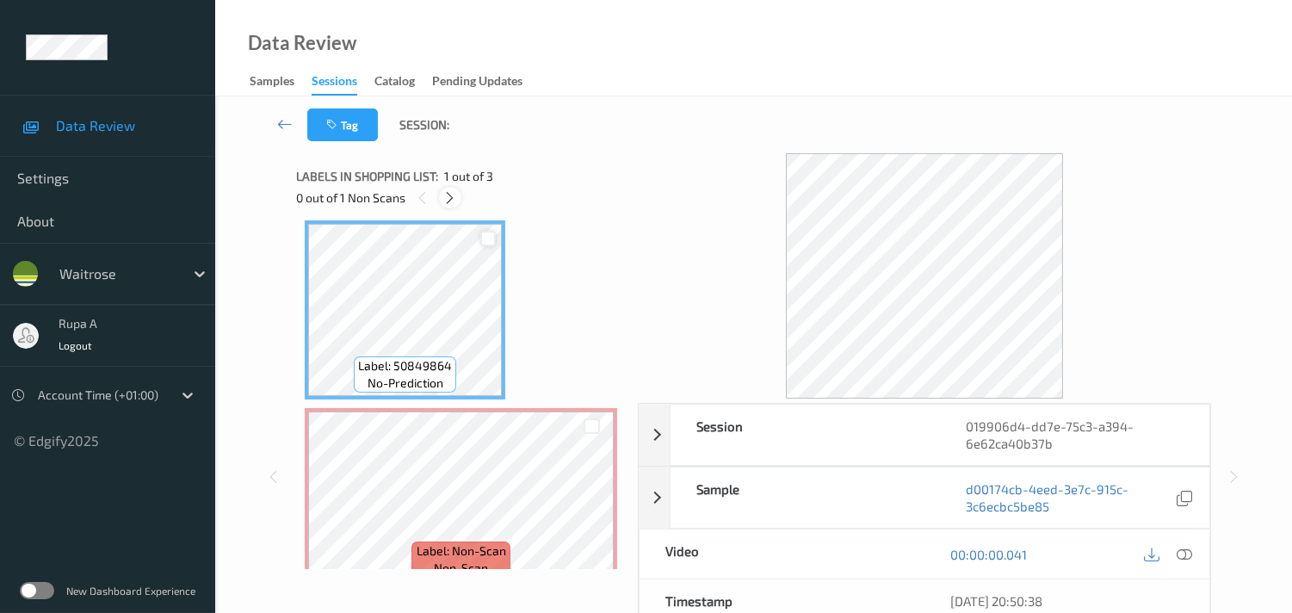
click at [450, 201] on icon at bounding box center [449, 197] width 15 height 15
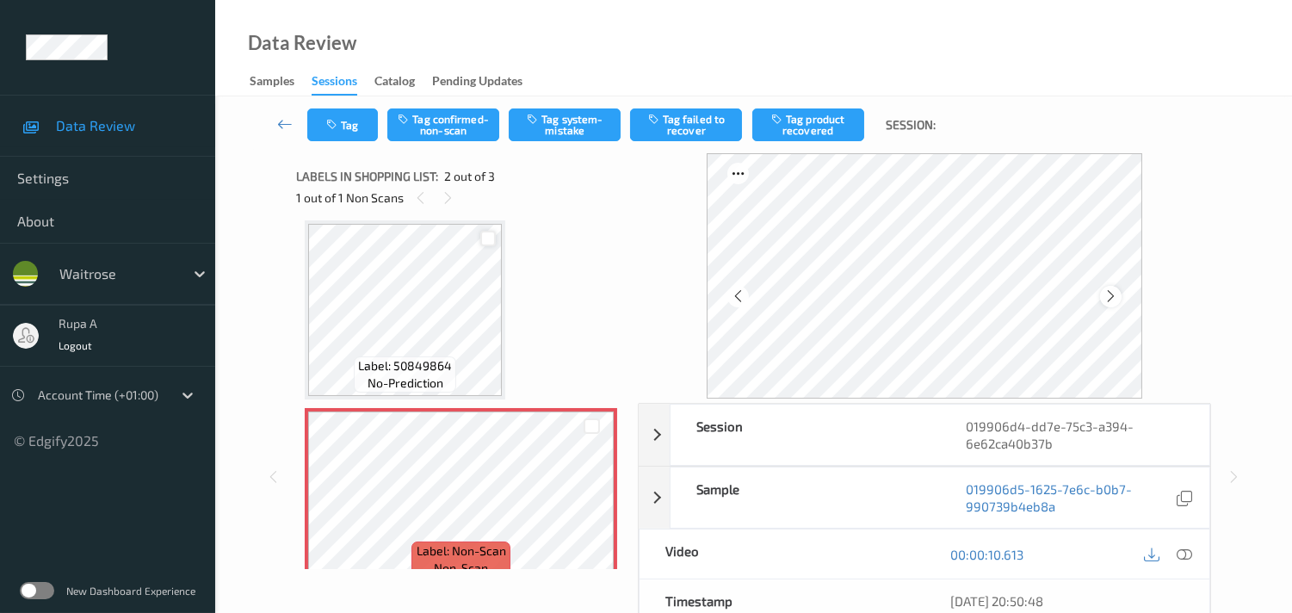
click at [1114, 302] on icon at bounding box center [1110, 295] width 15 height 15
click at [1184, 556] on icon at bounding box center [1183, 553] width 15 height 15
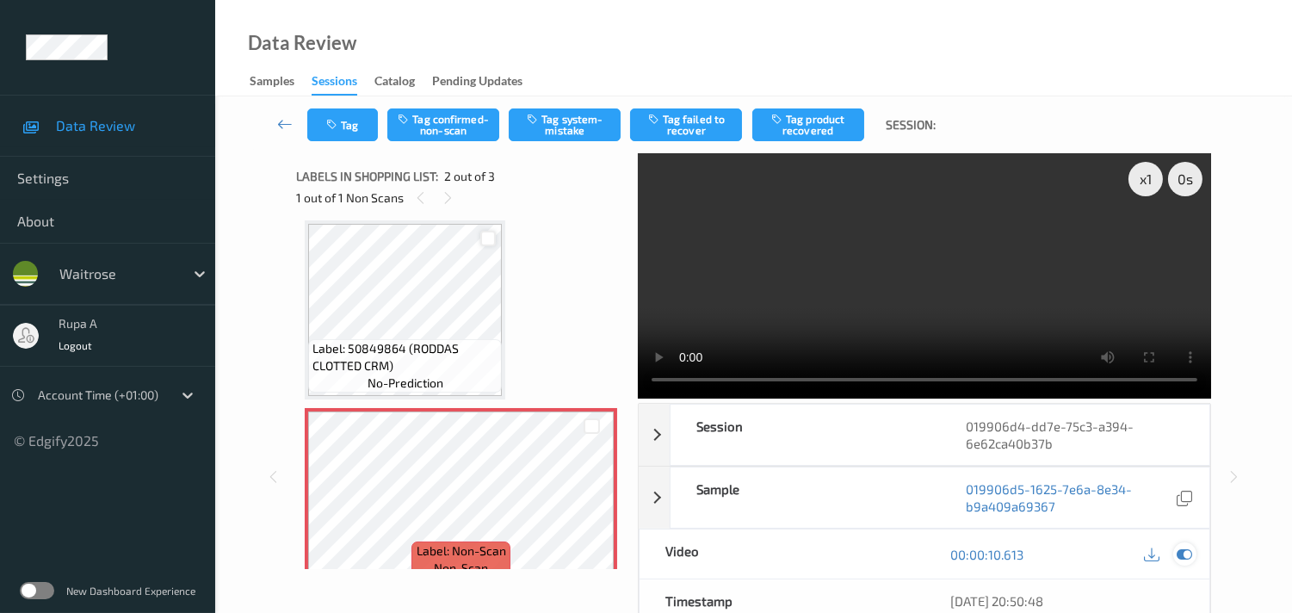
click at [1186, 559] on icon at bounding box center [1183, 553] width 15 height 15
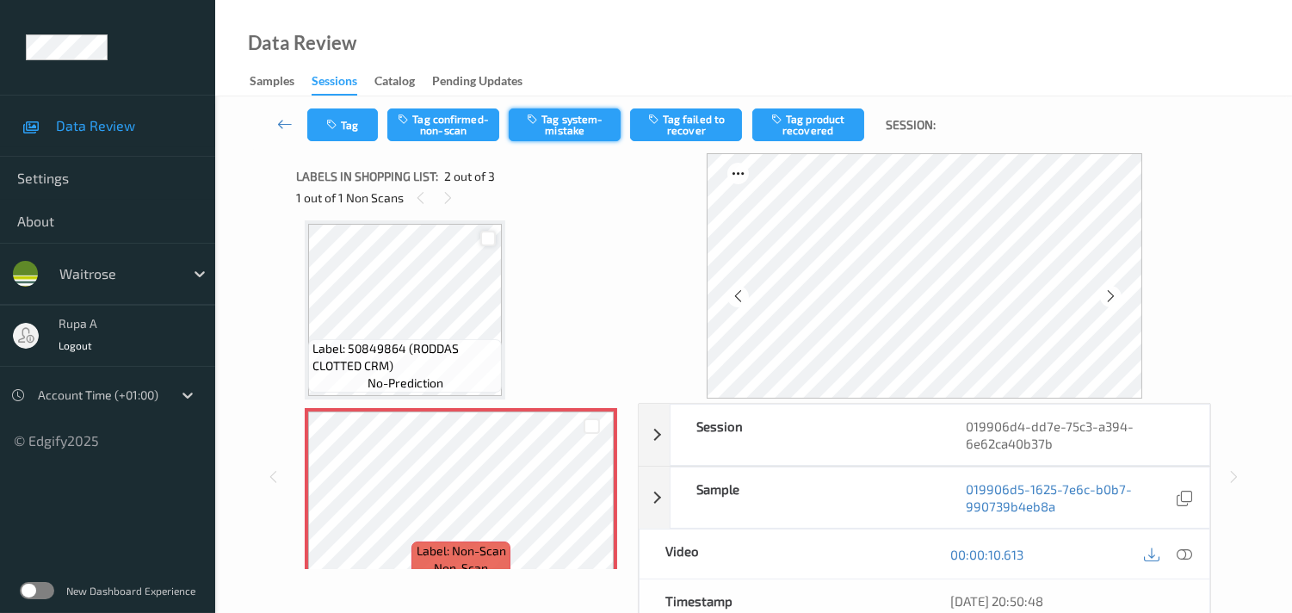
click at [544, 139] on button "Tag system-mistake" at bounding box center [565, 124] width 112 height 33
click at [326, 122] on icon "button" at bounding box center [333, 125] width 15 height 12
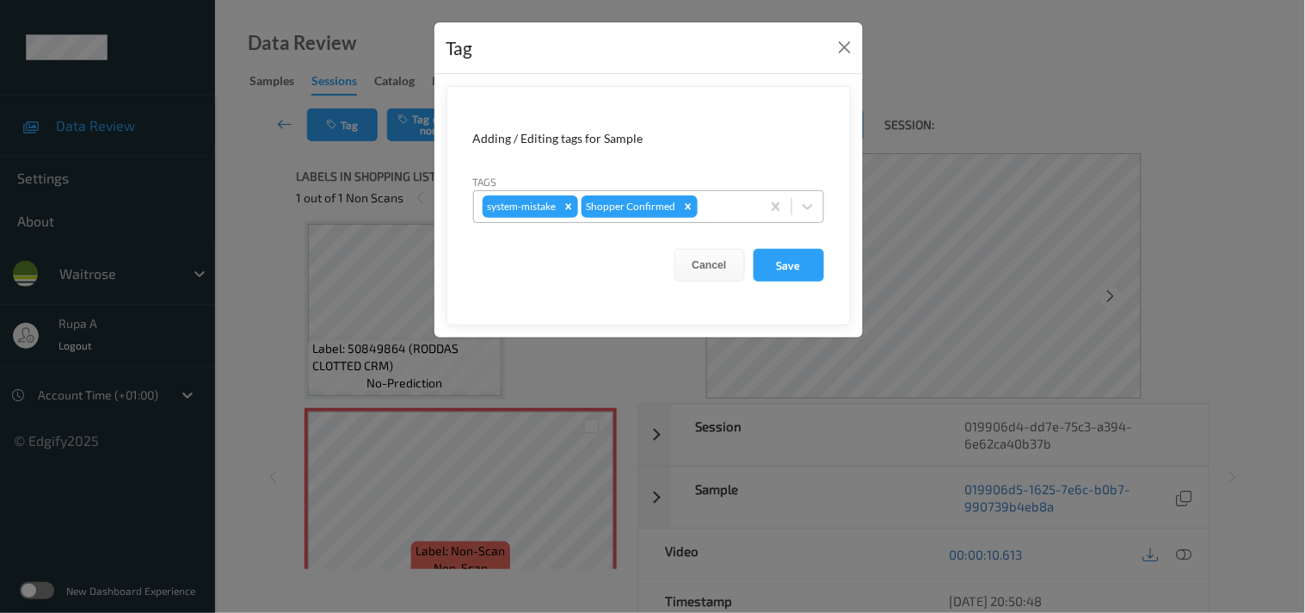
click at [733, 210] on div at bounding box center [726, 206] width 51 height 21
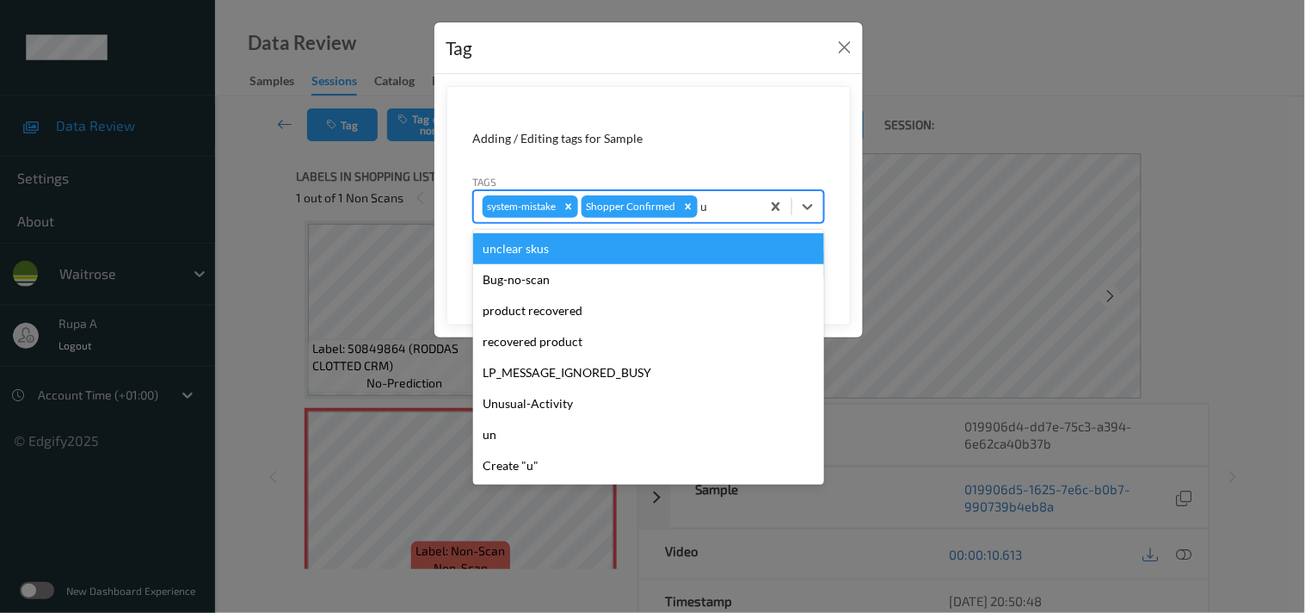
type input "un"
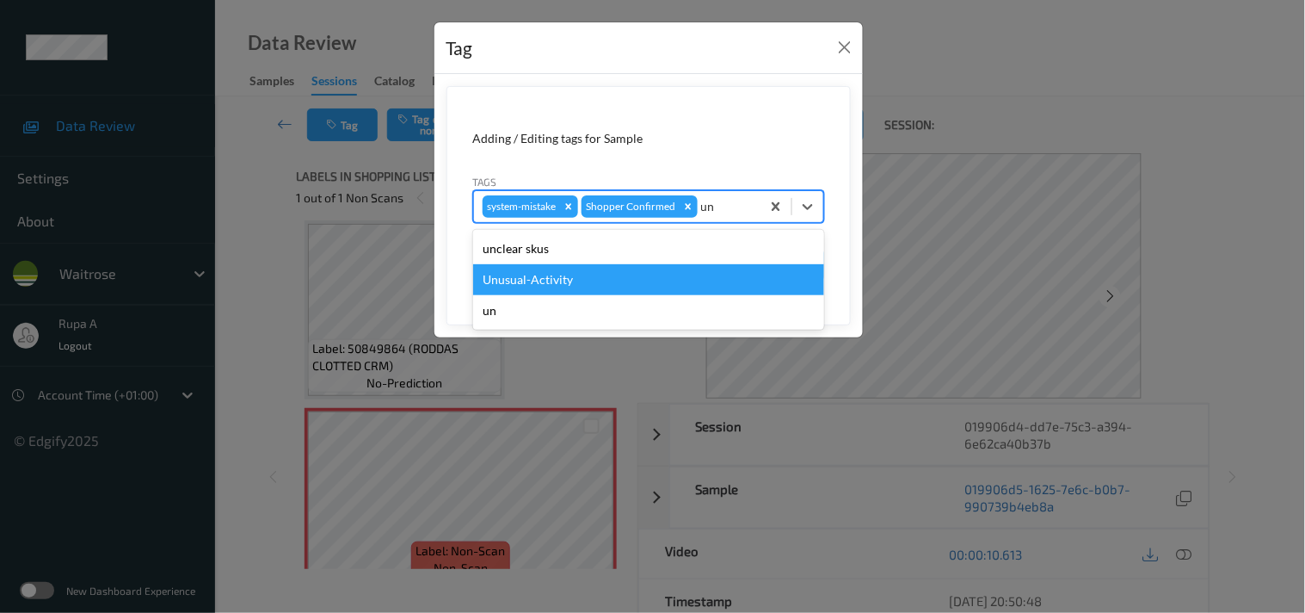
click at [558, 280] on div "Unusual-Activity" at bounding box center [648, 279] width 351 height 31
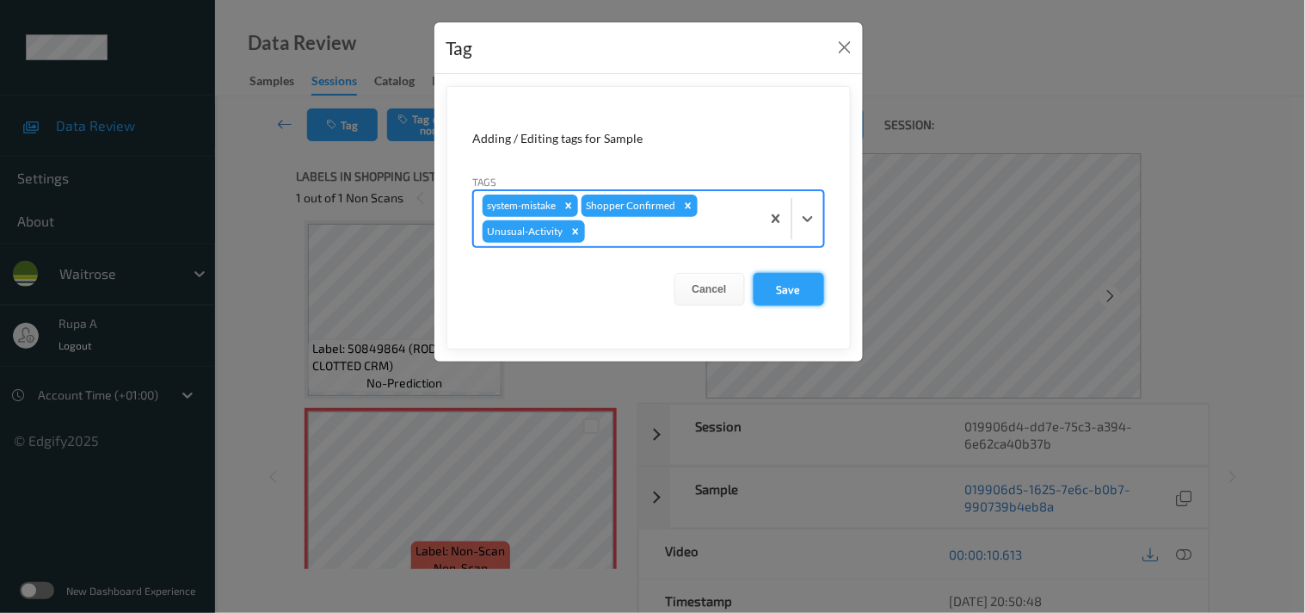
click at [784, 289] on button "Save" at bounding box center [789, 289] width 71 height 33
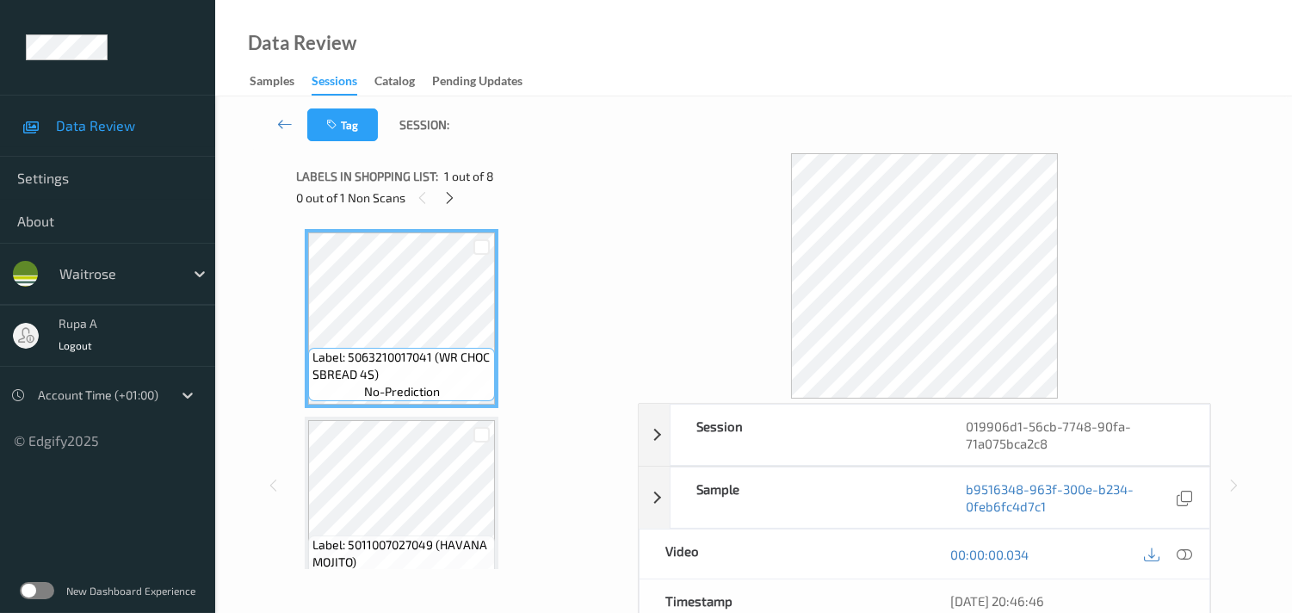
click at [526, 173] on div "Labels in shopping list: 1 out of 8" at bounding box center [461, 176] width 330 height 22
click at [459, 198] on div at bounding box center [450, 198] width 22 height 22
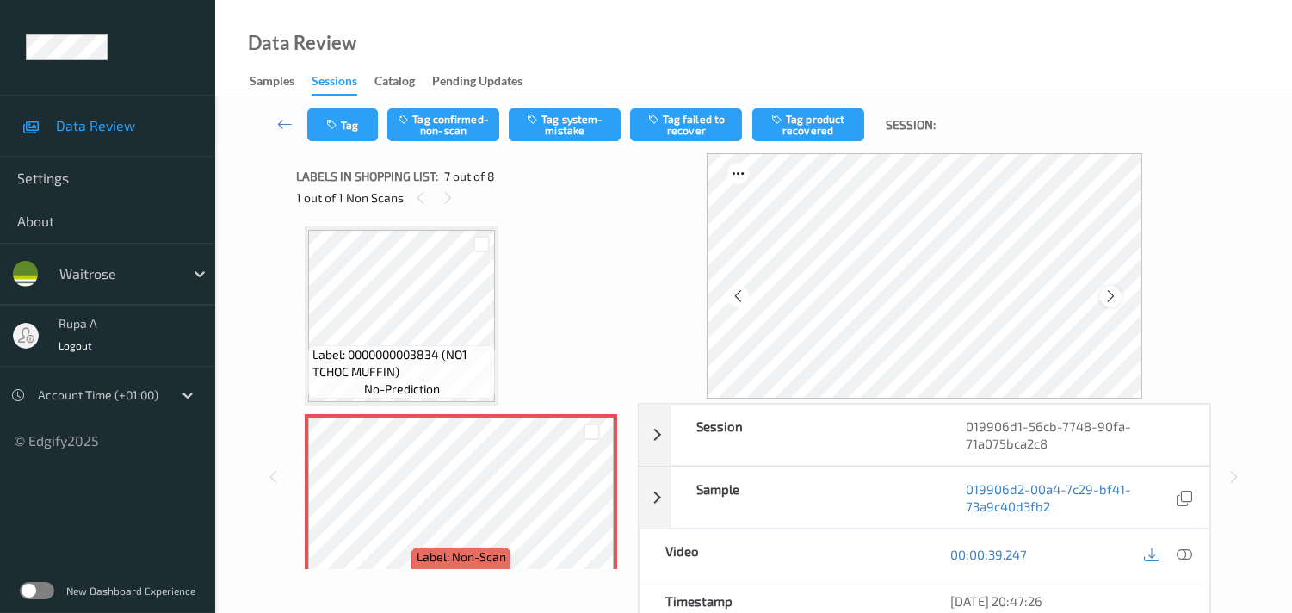
click at [1108, 304] on div at bounding box center [1111, 297] width 22 height 22
click at [1179, 561] on icon at bounding box center [1183, 553] width 15 height 15
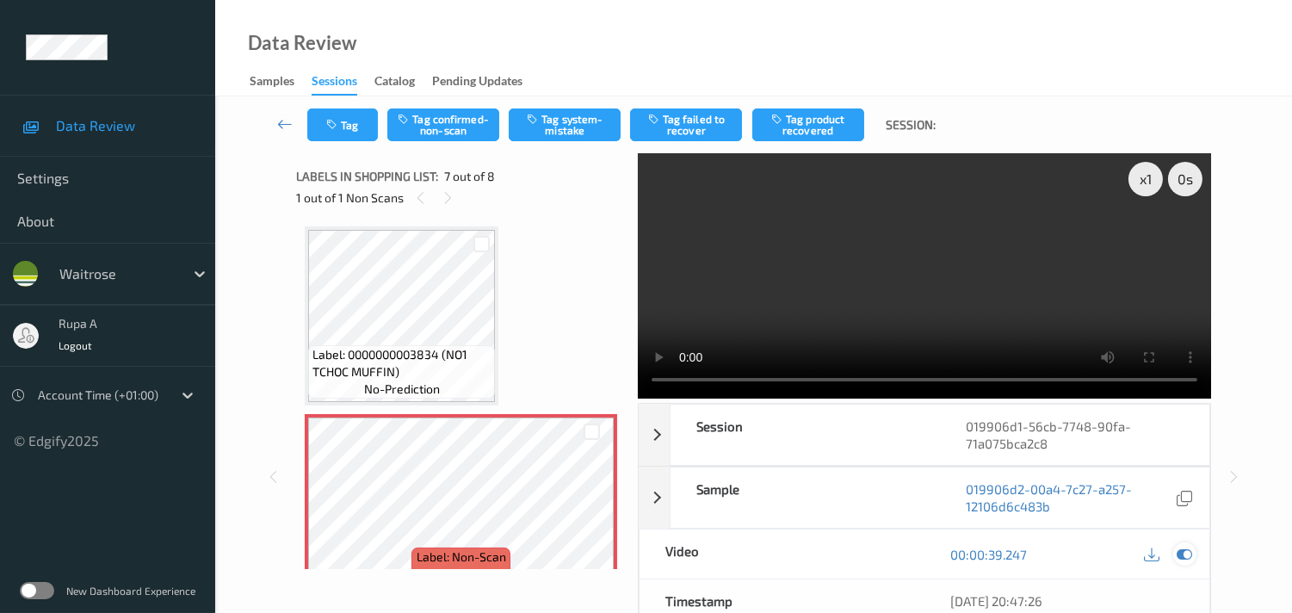
click at [1188, 556] on icon at bounding box center [1183, 553] width 15 height 15
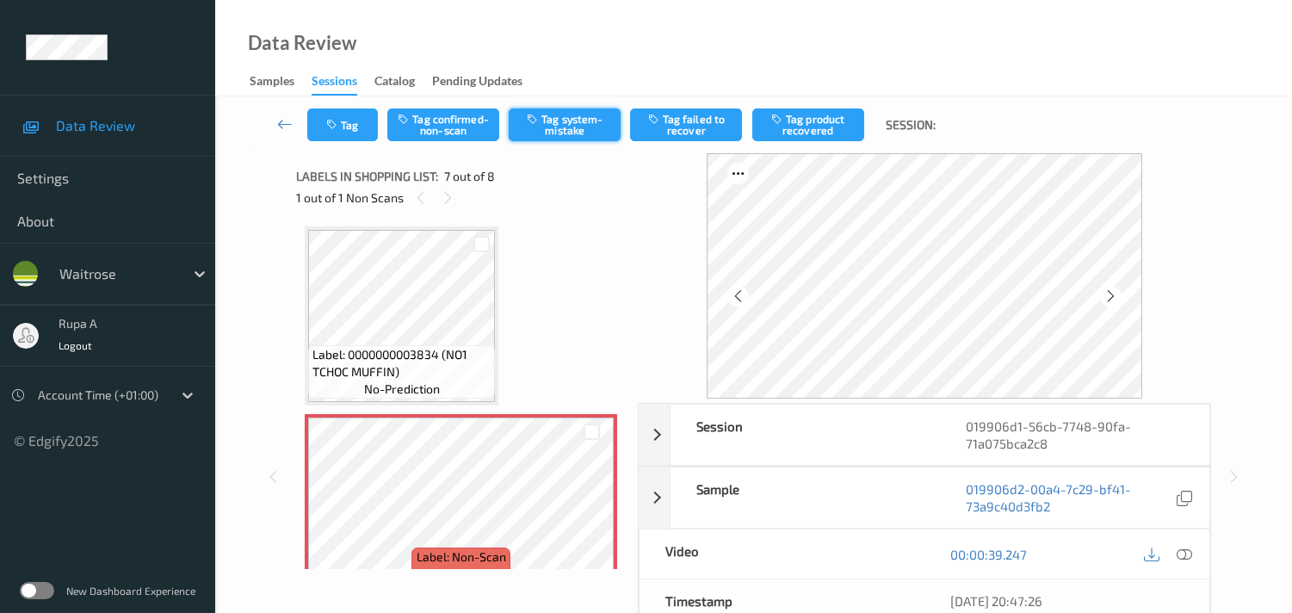
click at [547, 129] on button "Tag system-mistake" at bounding box center [565, 124] width 112 height 33
click at [350, 127] on button "Tag" at bounding box center [342, 124] width 71 height 33
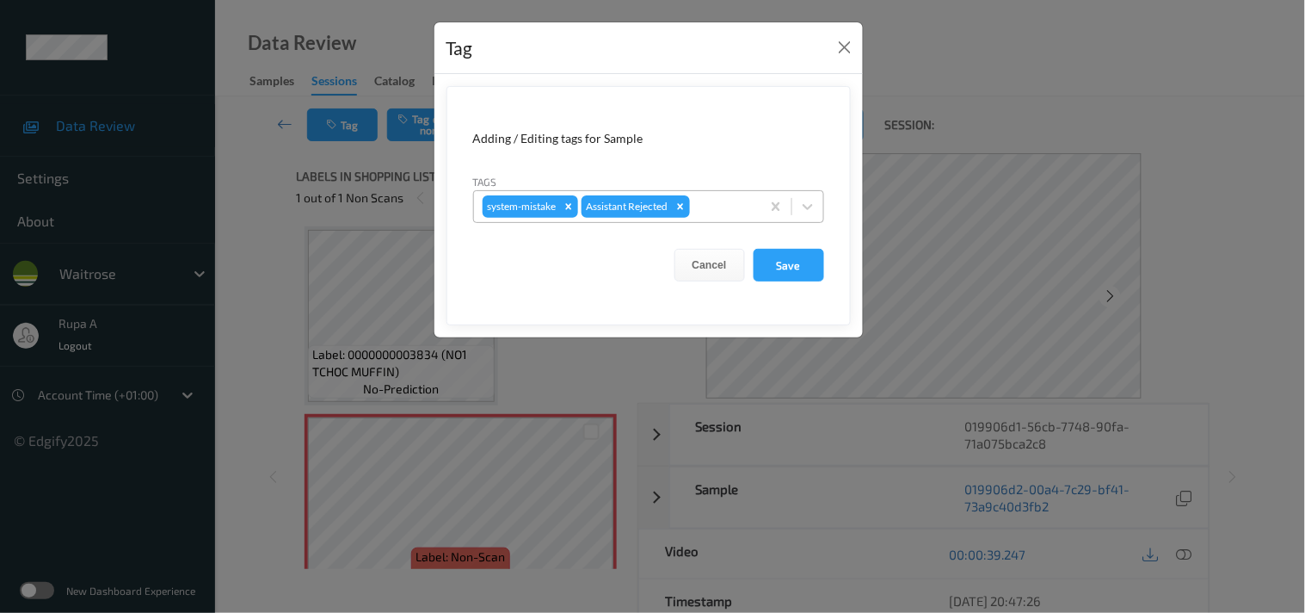
click at [730, 200] on div at bounding box center [723, 206] width 59 height 21
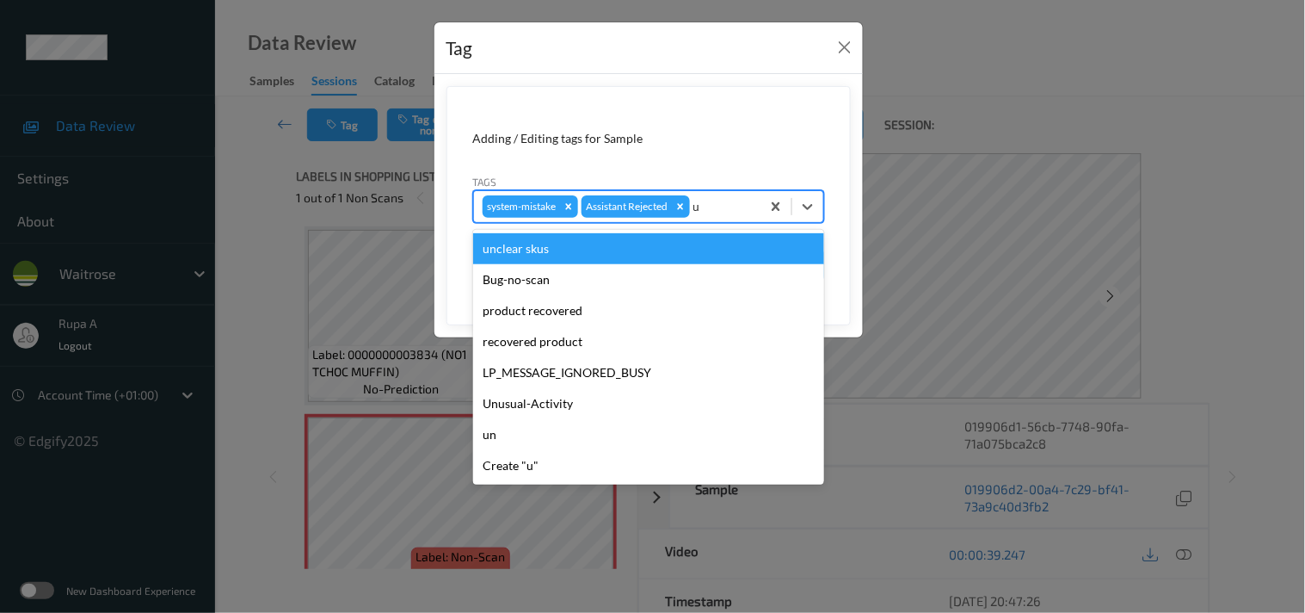
type input "un"
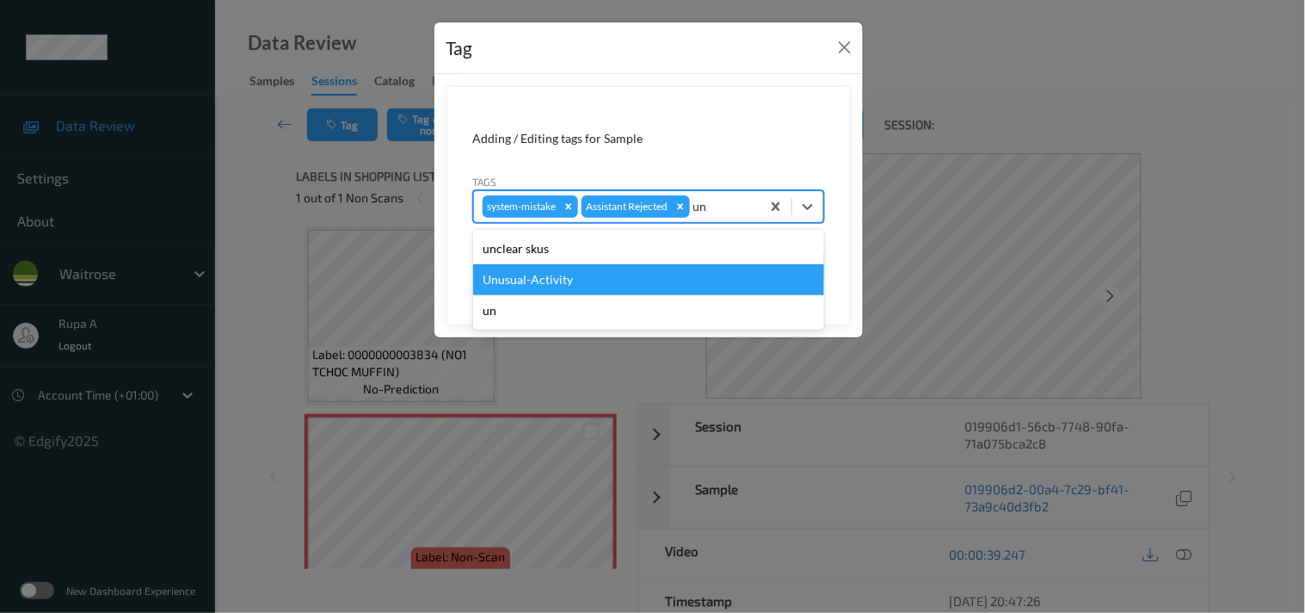
click at [571, 278] on div "Unusual-Activity" at bounding box center [648, 279] width 351 height 31
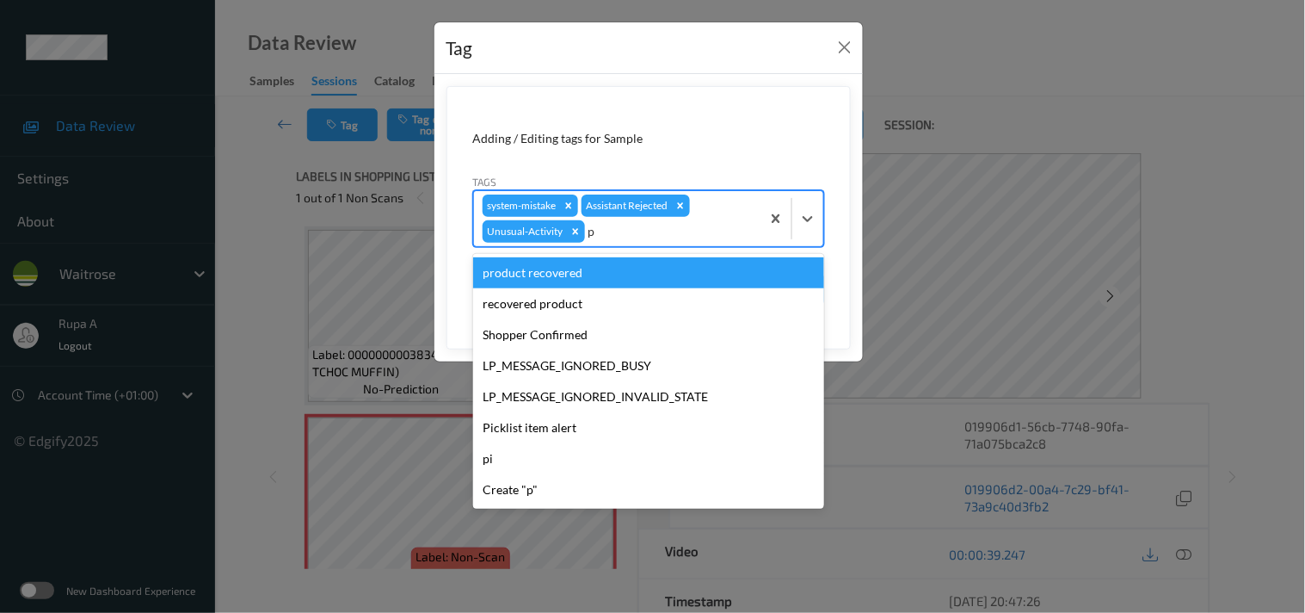
type input "pi"
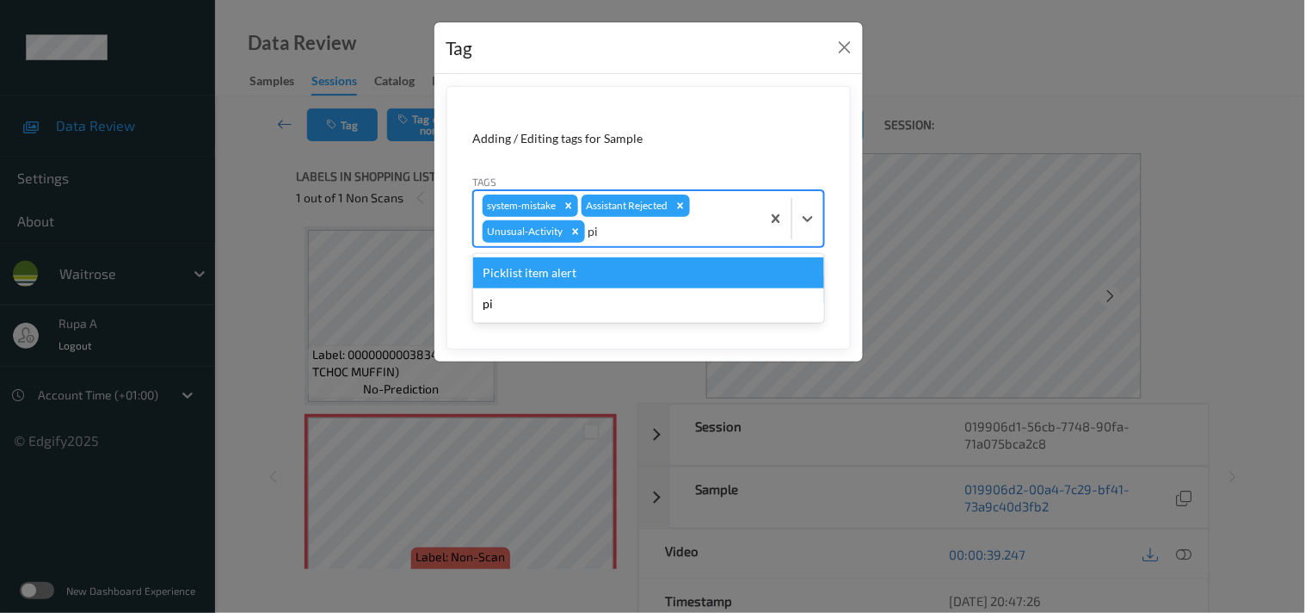
click at [575, 276] on div "Picklist item alert" at bounding box center [648, 272] width 351 height 31
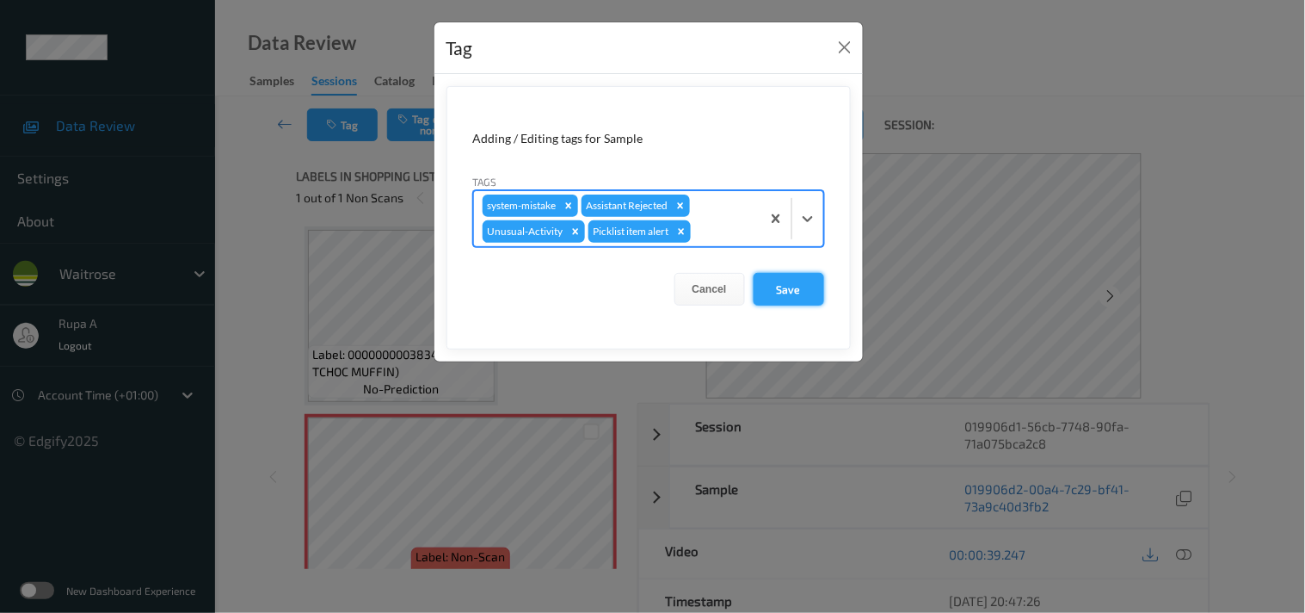
click at [781, 298] on button "Save" at bounding box center [789, 289] width 71 height 33
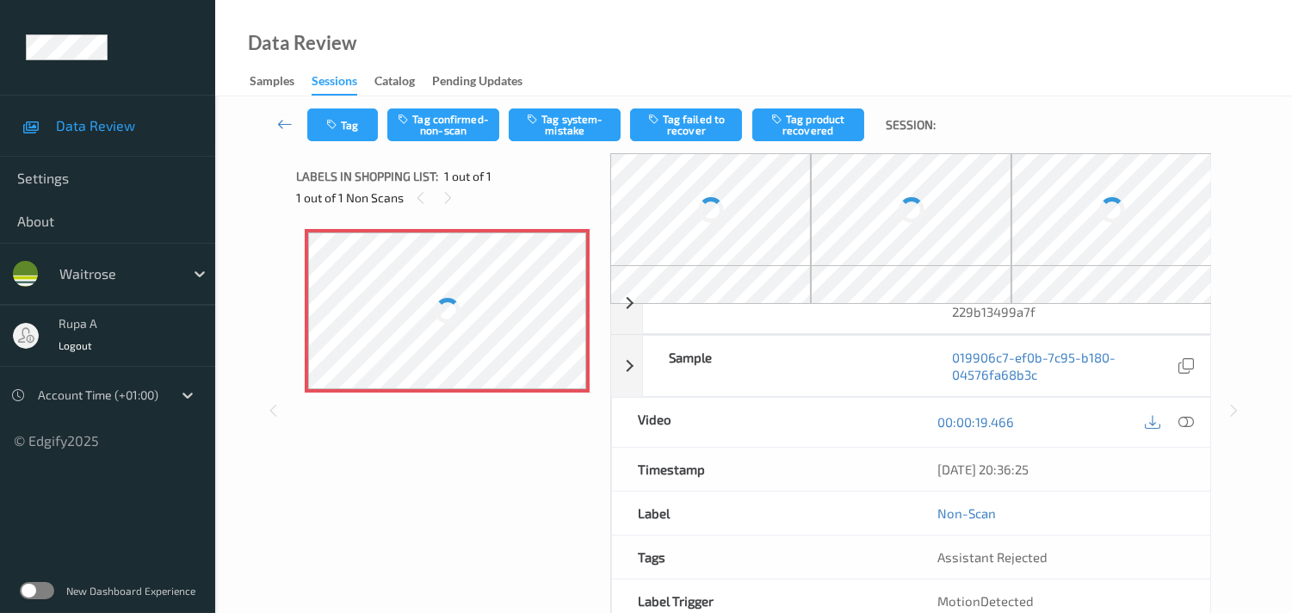
click at [486, 191] on div "1 out of 1 Non Scans" at bounding box center [447, 198] width 302 height 22
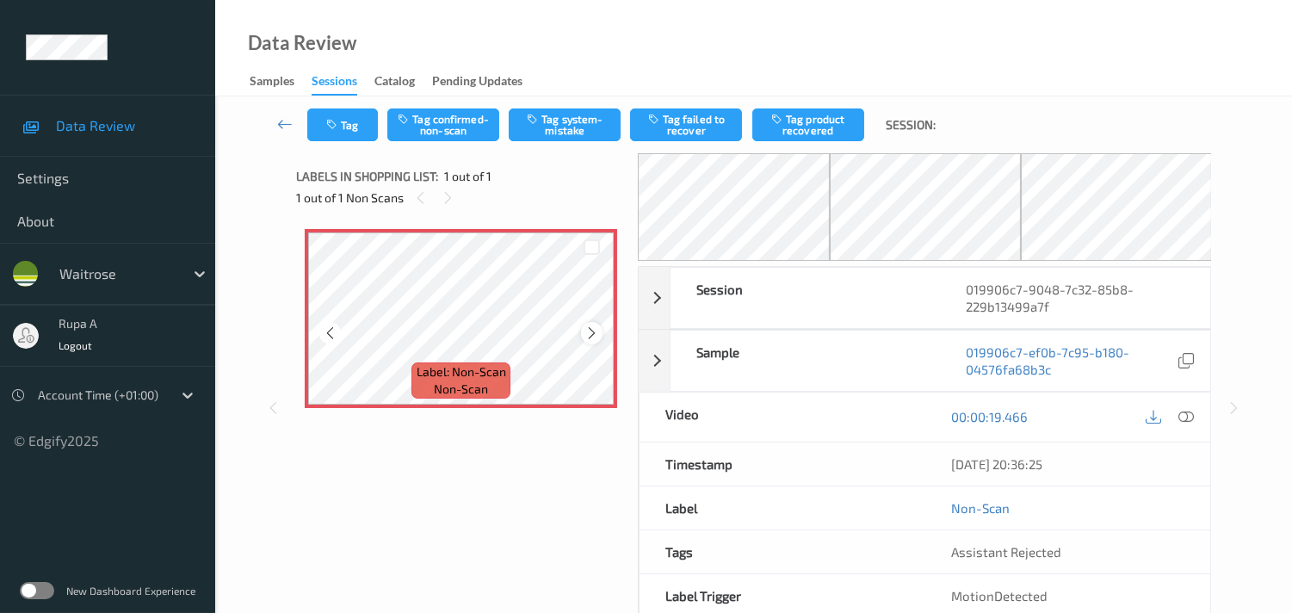
click at [588, 332] on icon at bounding box center [591, 332] width 15 height 15
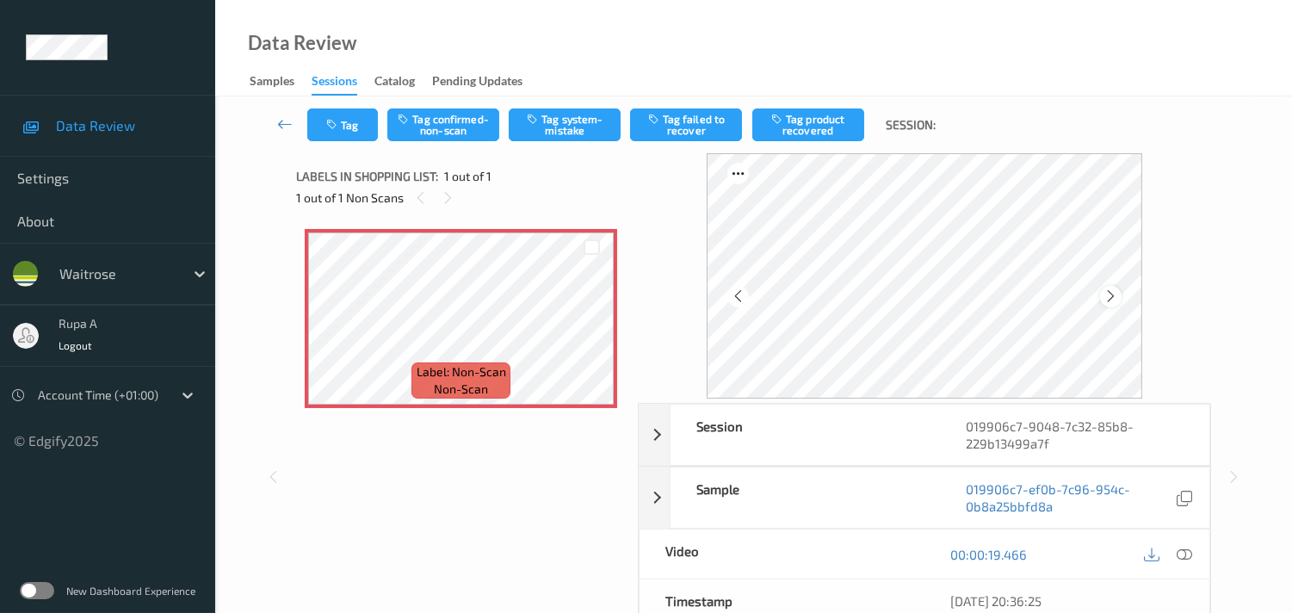
click at [1103, 289] on icon at bounding box center [1110, 295] width 15 height 15
click at [1184, 548] on icon at bounding box center [1183, 553] width 15 height 15
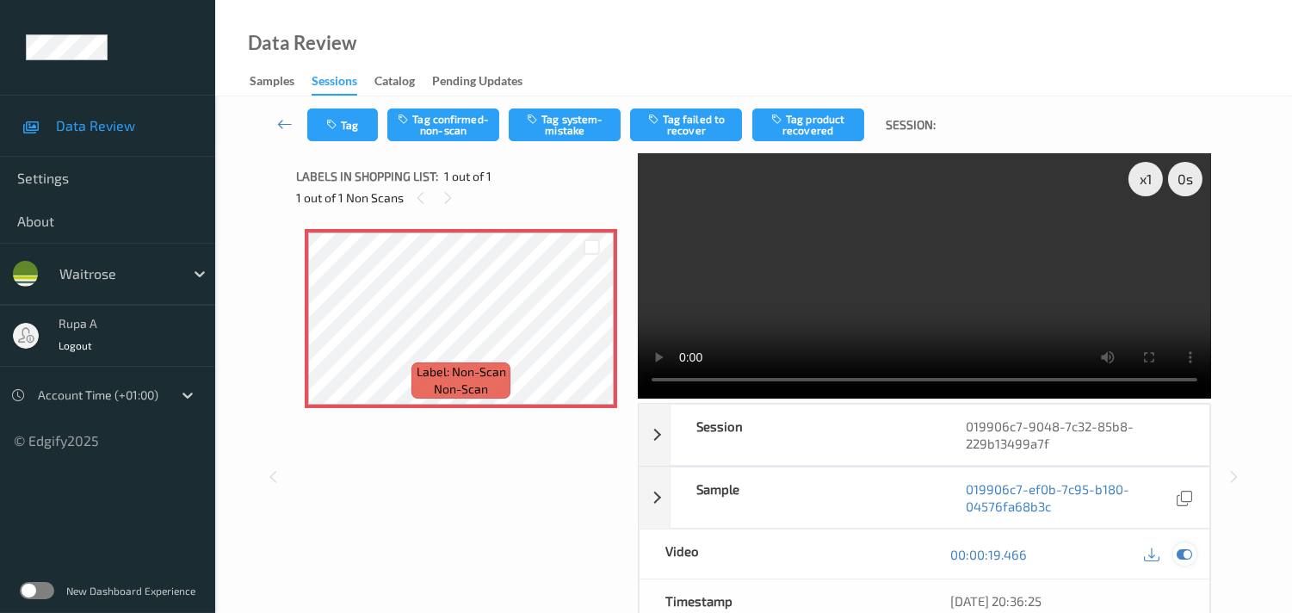
click at [1186, 557] on icon at bounding box center [1183, 553] width 15 height 15
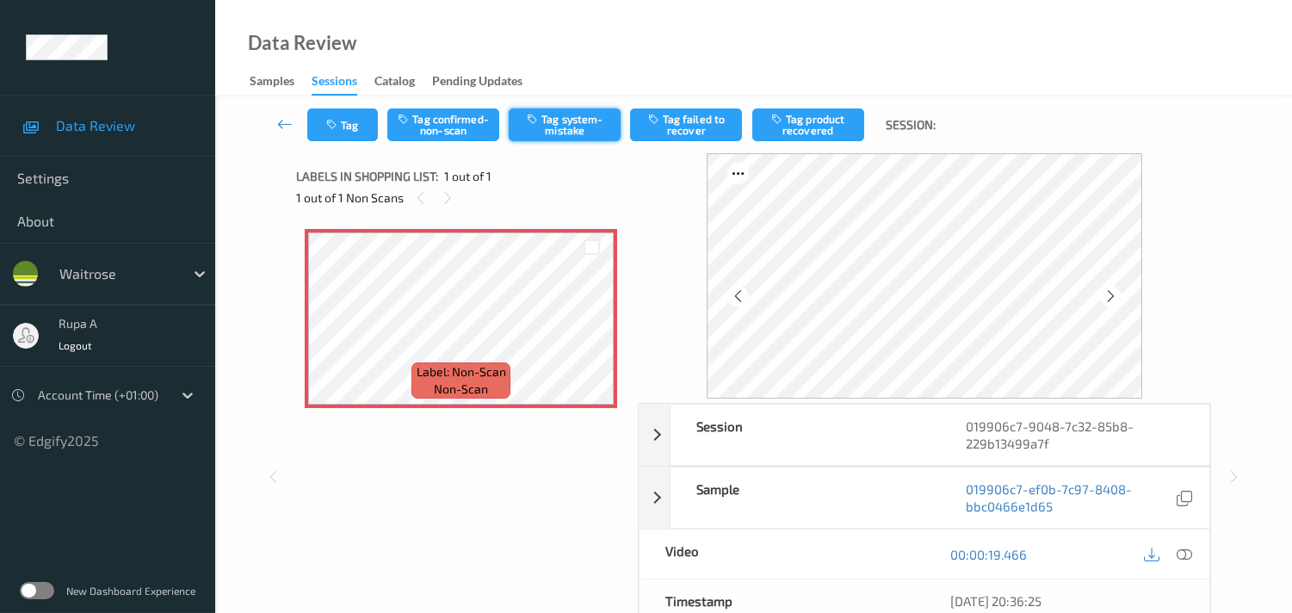
click at [536, 136] on button "Tag system-mistake" at bounding box center [565, 124] width 112 height 33
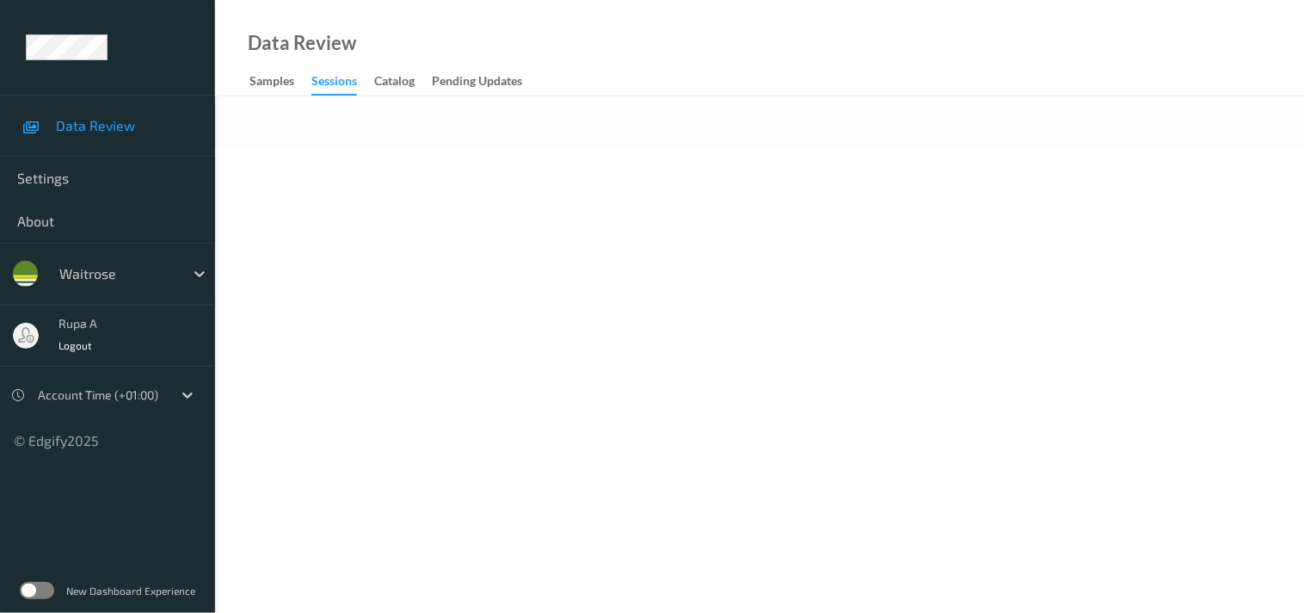
click at [652, 280] on body "Data Review Settings About waitrose rupa a Logout Account Time (+01:00) © Edgif…" at bounding box center [652, 306] width 1305 height 613
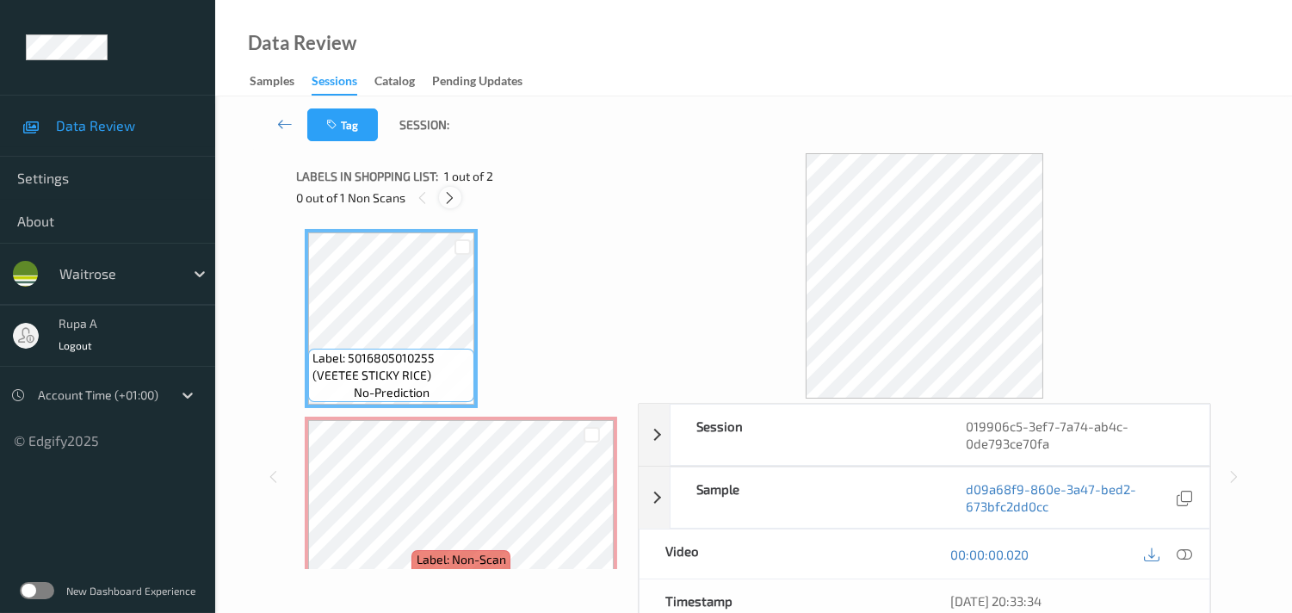
click at [451, 201] on icon at bounding box center [449, 197] width 15 height 15
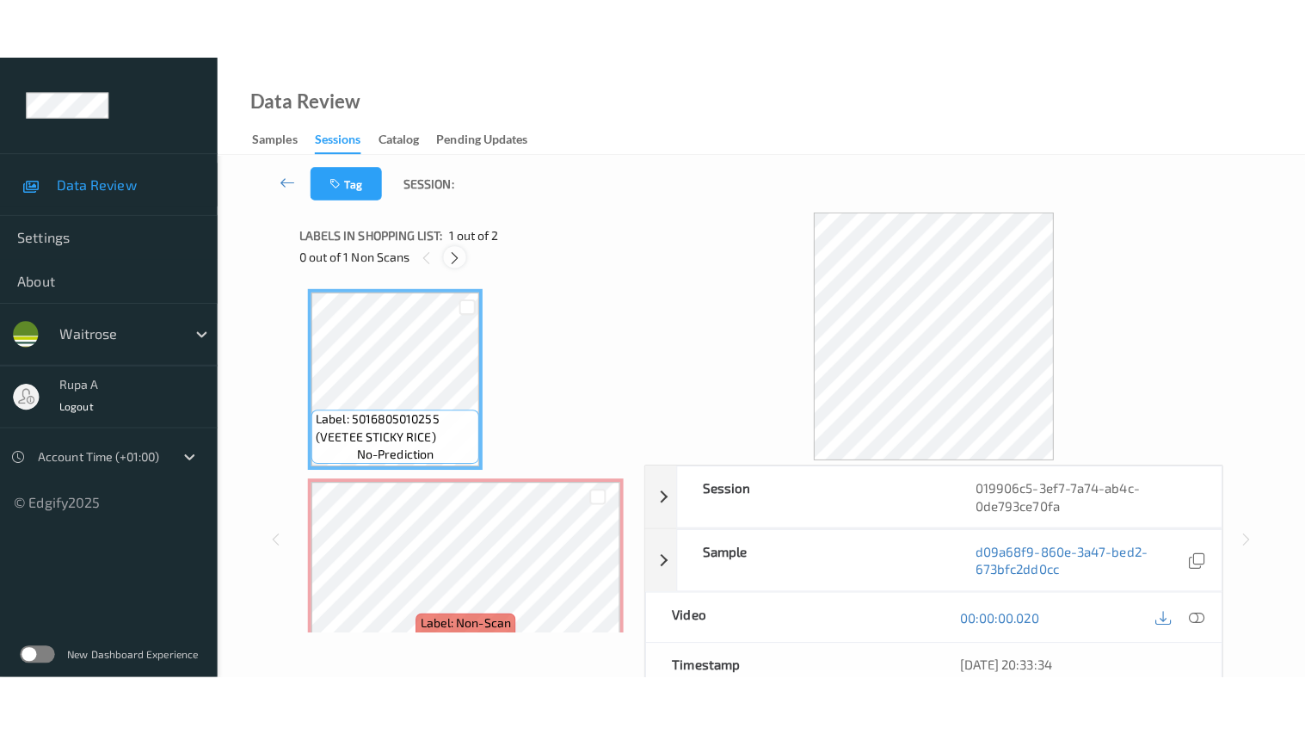
scroll to position [9, 0]
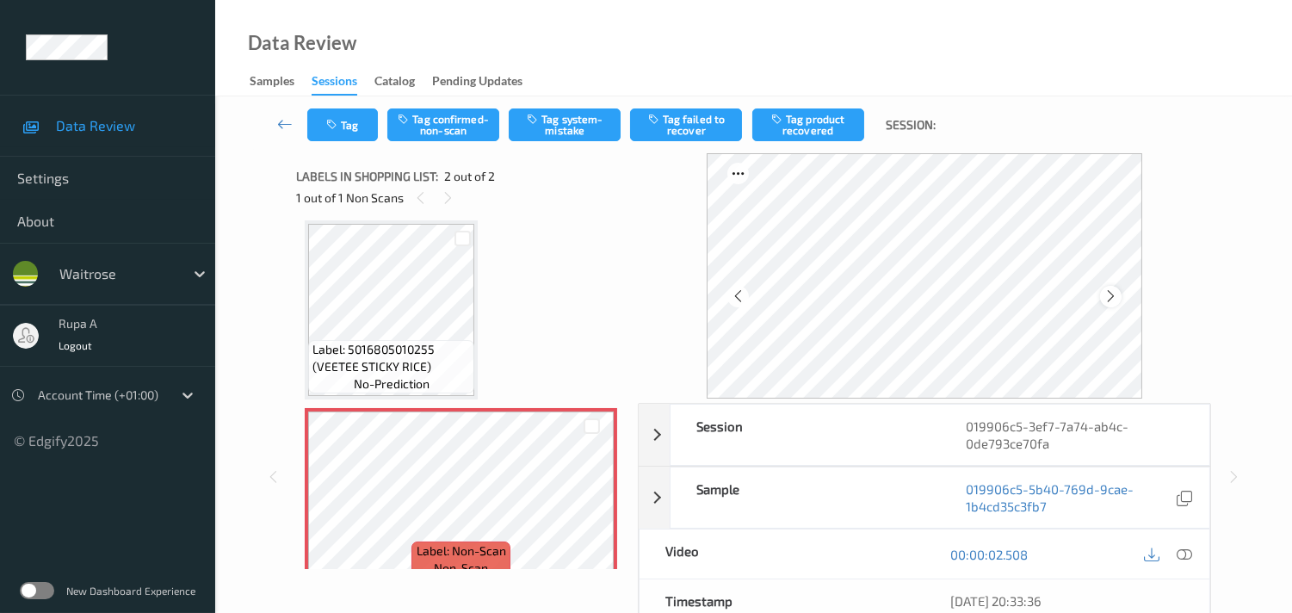
click at [1111, 298] on icon at bounding box center [1110, 295] width 15 height 15
click at [1111, 297] on icon at bounding box center [1110, 295] width 15 height 15
click at [1188, 555] on icon at bounding box center [1183, 553] width 15 height 15
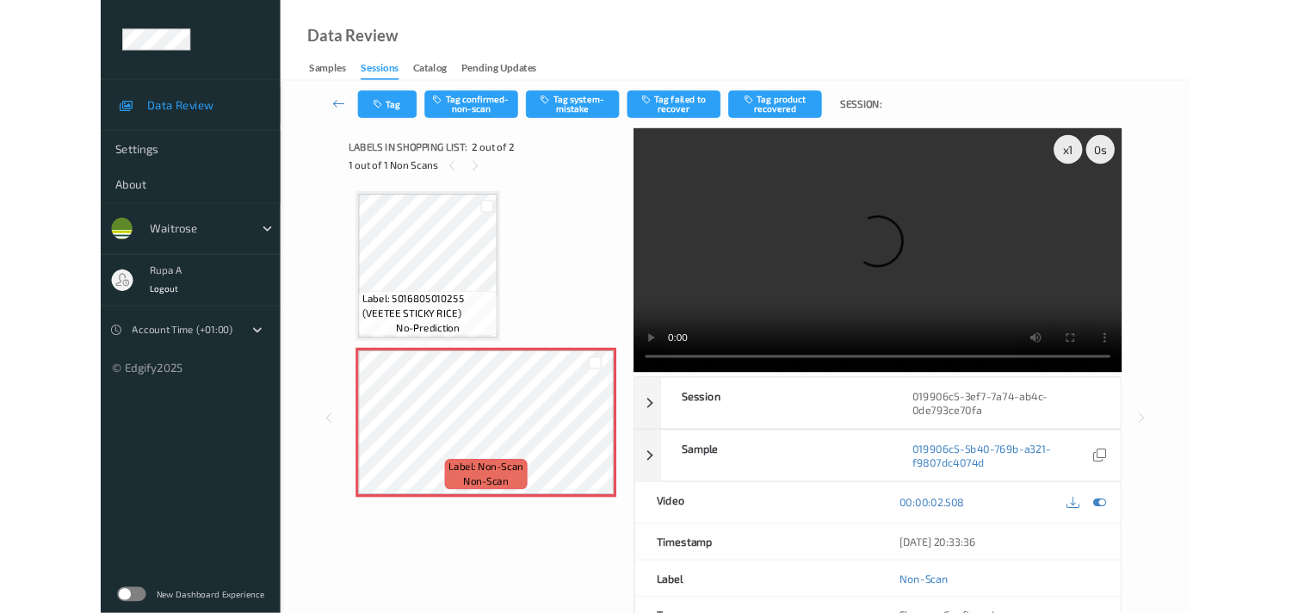
scroll to position [0, 0]
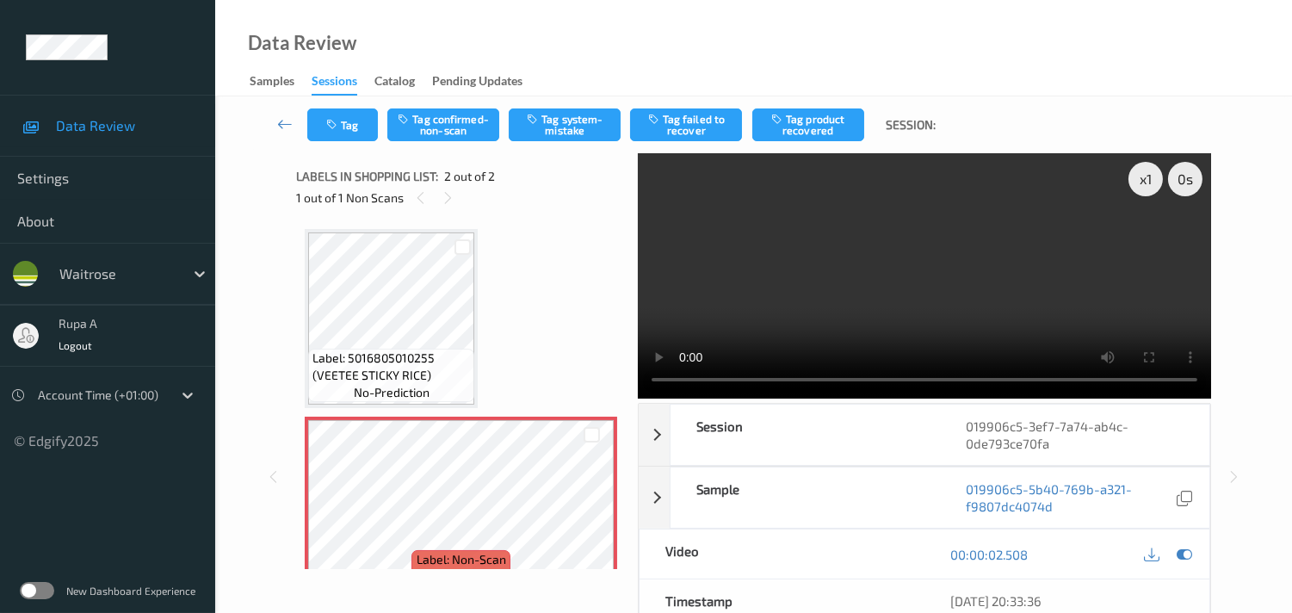
click at [1196, 554] on div "00:00:02.508" at bounding box center [1066, 553] width 285 height 49
click at [1186, 555] on icon at bounding box center [1183, 553] width 15 height 15
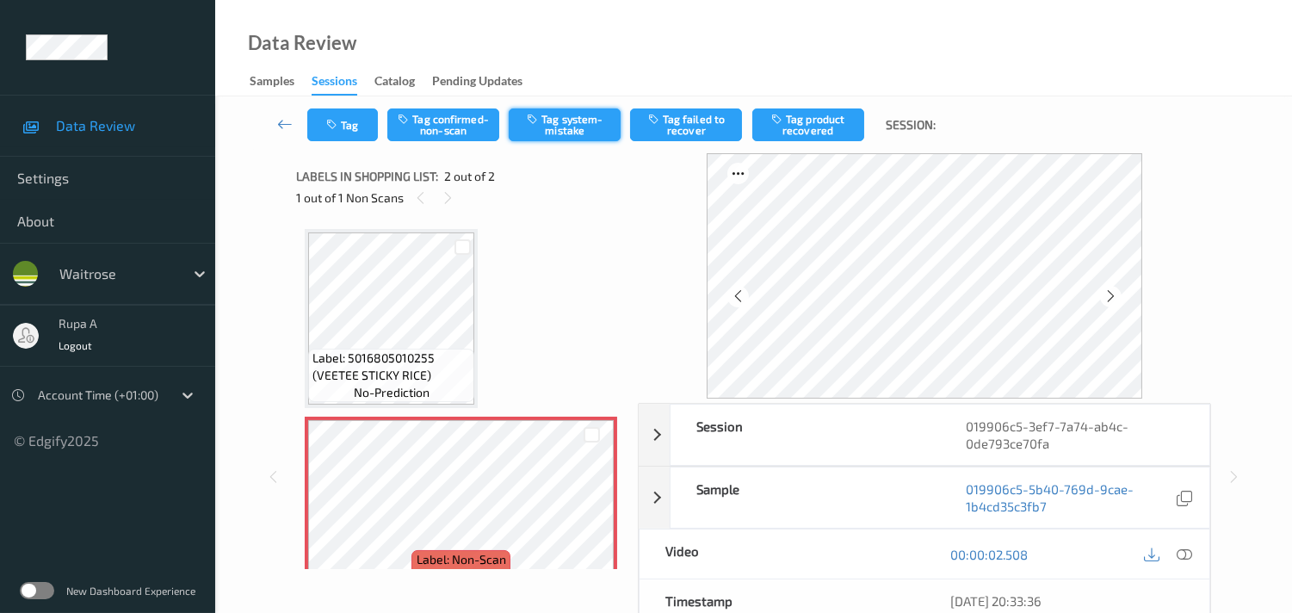
click at [540, 127] on button "Tag system-mistake" at bounding box center [565, 124] width 112 height 33
click at [510, 303] on div "Label: 5016805010255 (VEETEE STICKY RICE) no-prediction Label: Non-Scan non-sca…" at bounding box center [461, 412] width 312 height 367
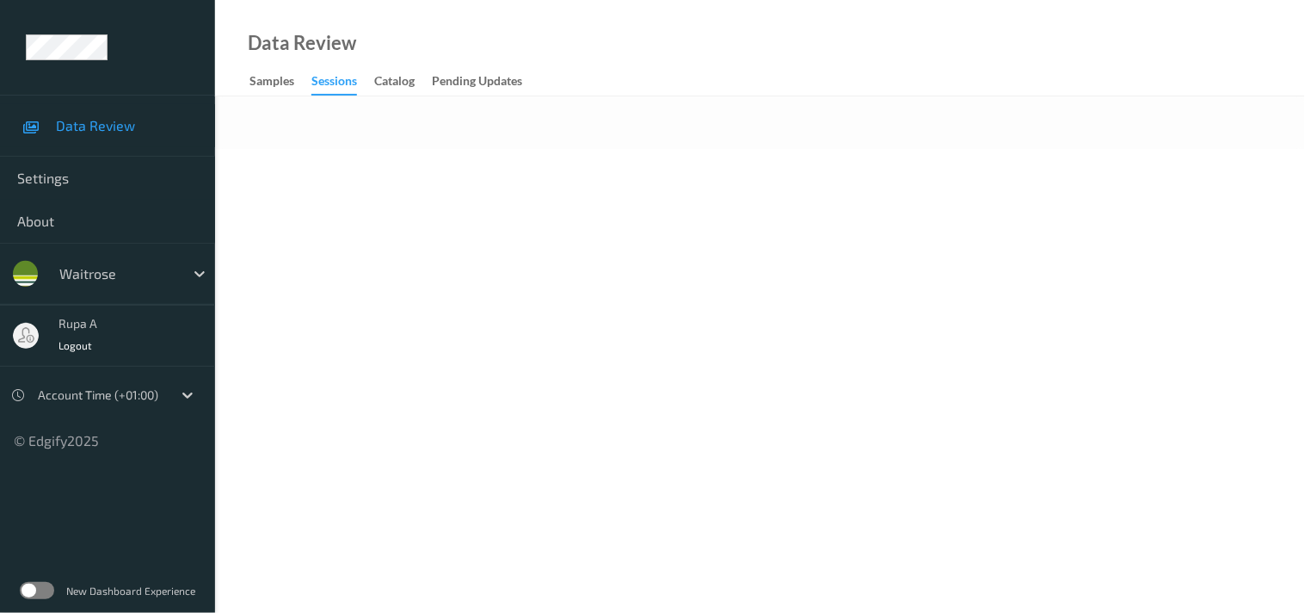
click at [420, 234] on body "Data Review Settings About waitrose rupa a Logout Account Time (+01:00) © Edgif…" at bounding box center [652, 306] width 1305 height 613
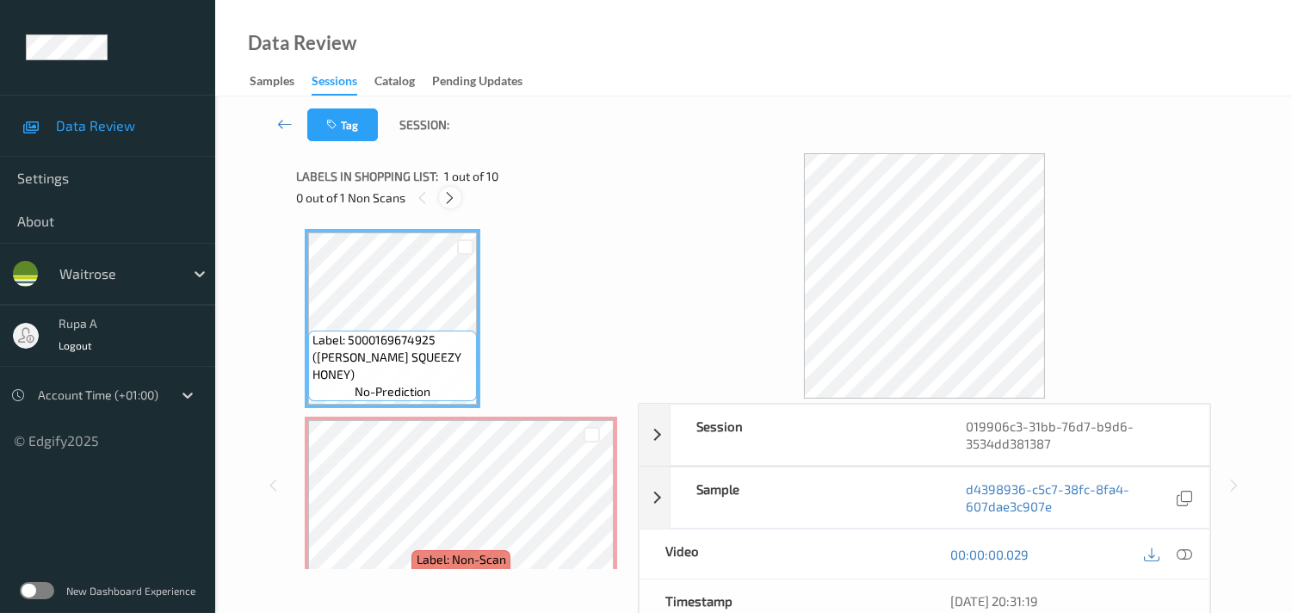
click at [446, 203] on icon at bounding box center [449, 197] width 15 height 15
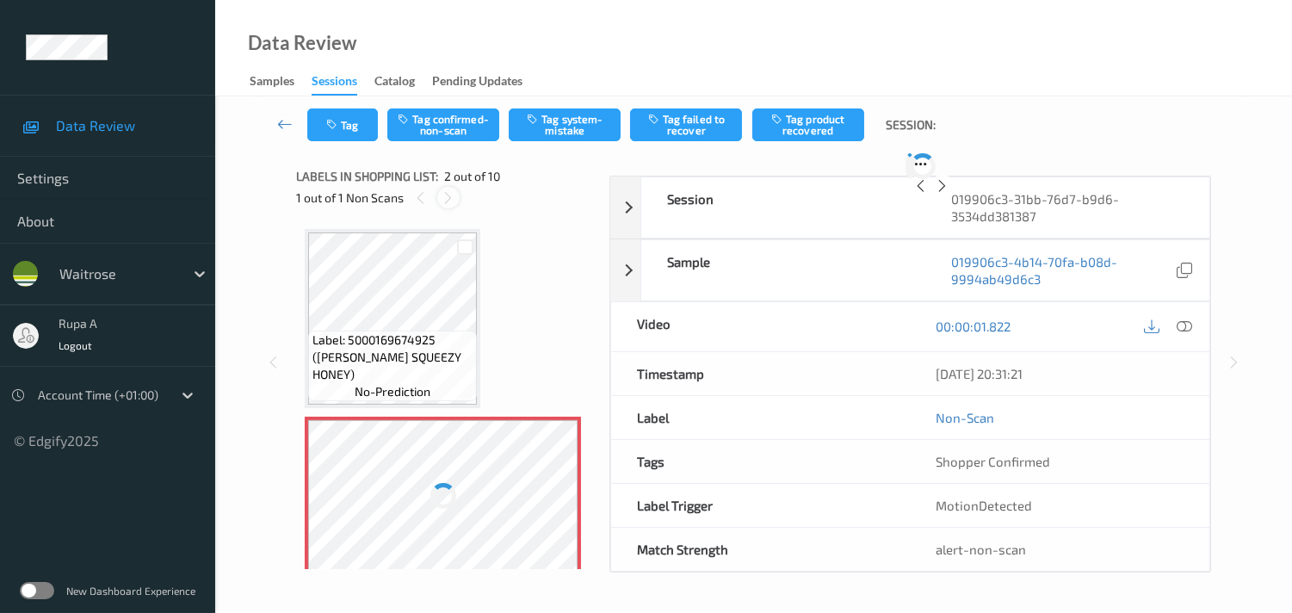
scroll to position [9, 0]
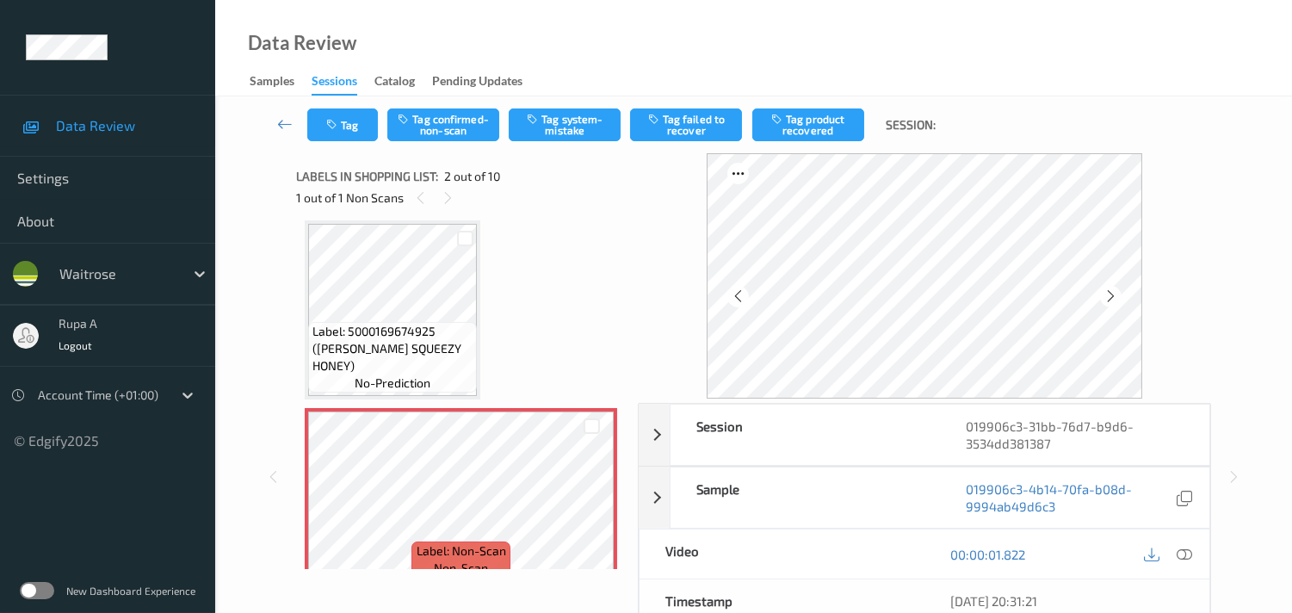
click at [1118, 296] on icon at bounding box center [1110, 295] width 15 height 15
click at [1182, 546] on icon at bounding box center [1183, 553] width 15 height 15
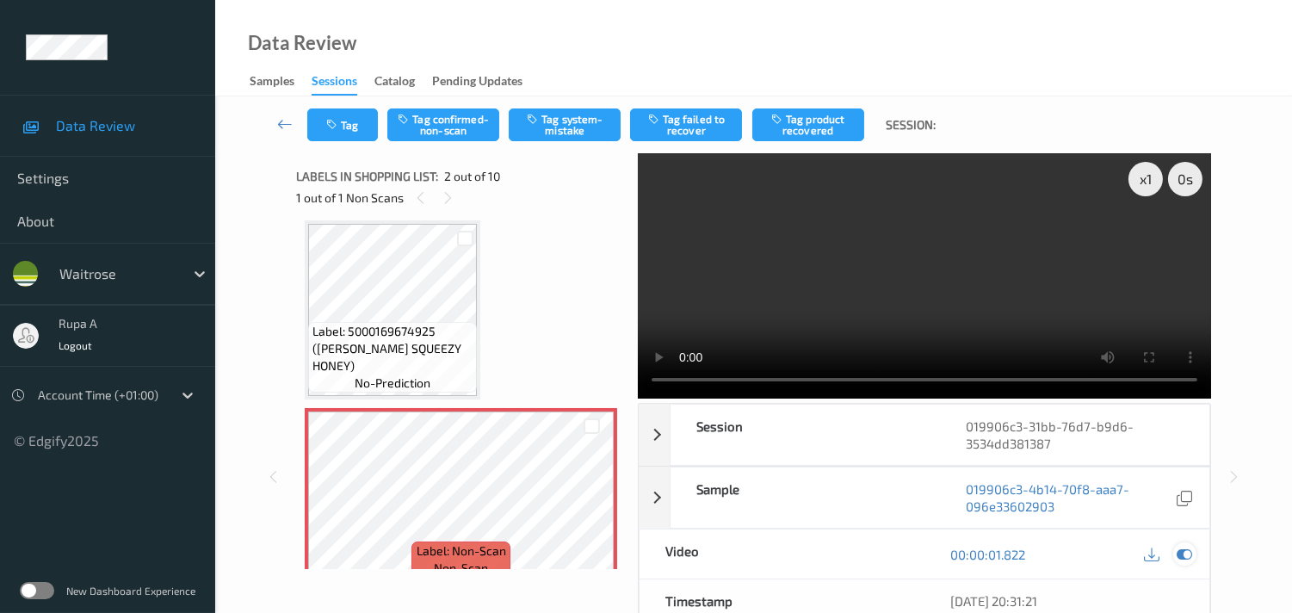
click at [1186, 548] on icon at bounding box center [1183, 553] width 15 height 15
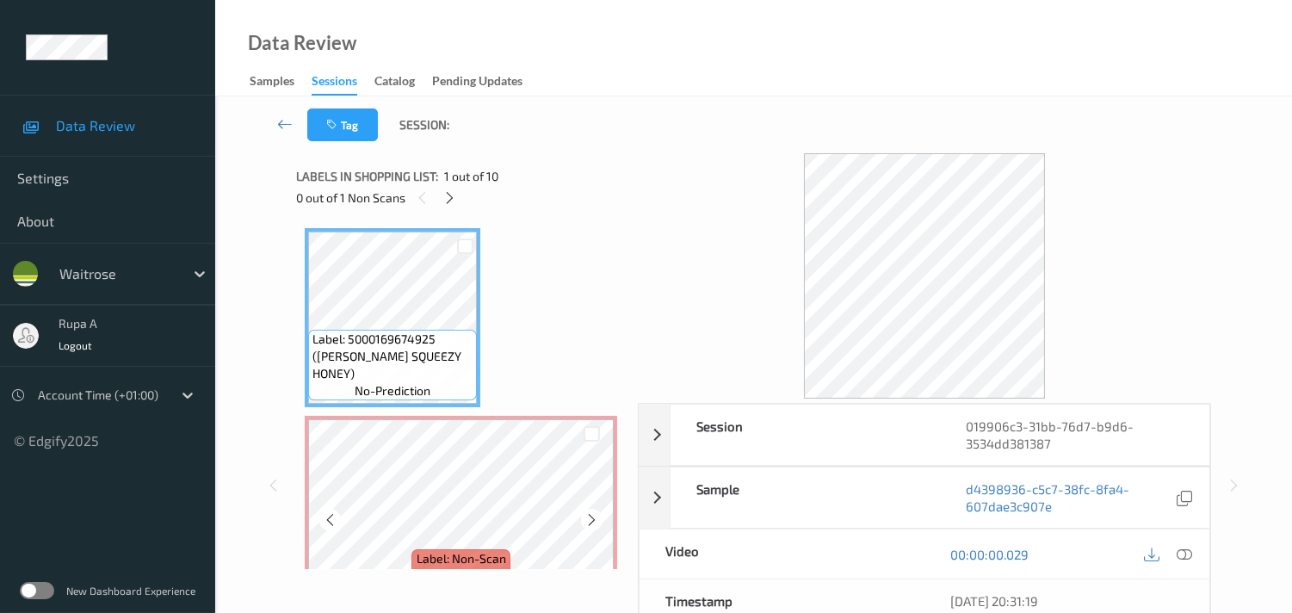
scroll to position [0, 0]
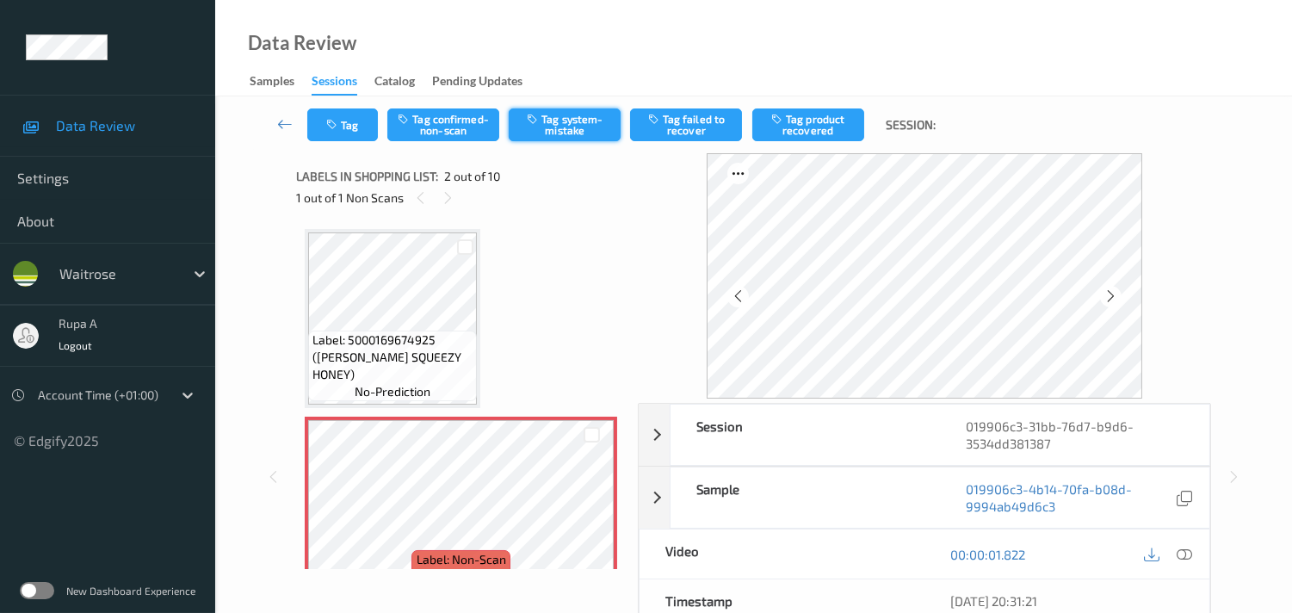
click at [574, 127] on button "Tag system-mistake" at bounding box center [565, 124] width 112 height 33
click at [337, 119] on icon "button" at bounding box center [333, 125] width 15 height 12
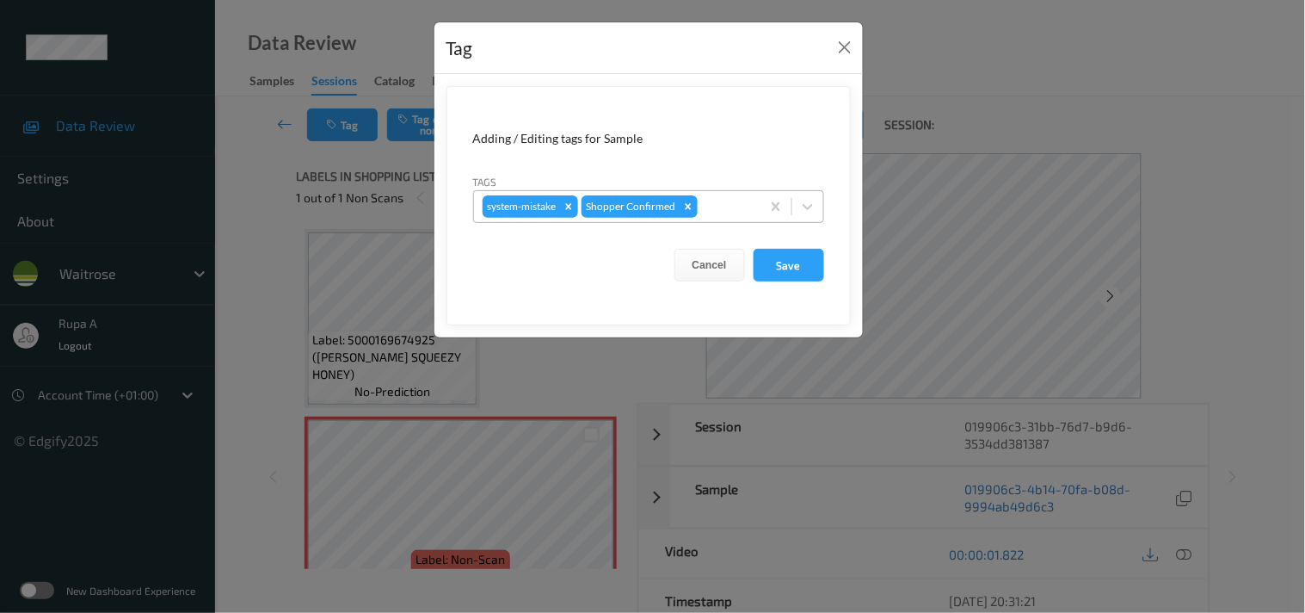
click at [708, 201] on div at bounding box center [726, 206] width 51 height 21
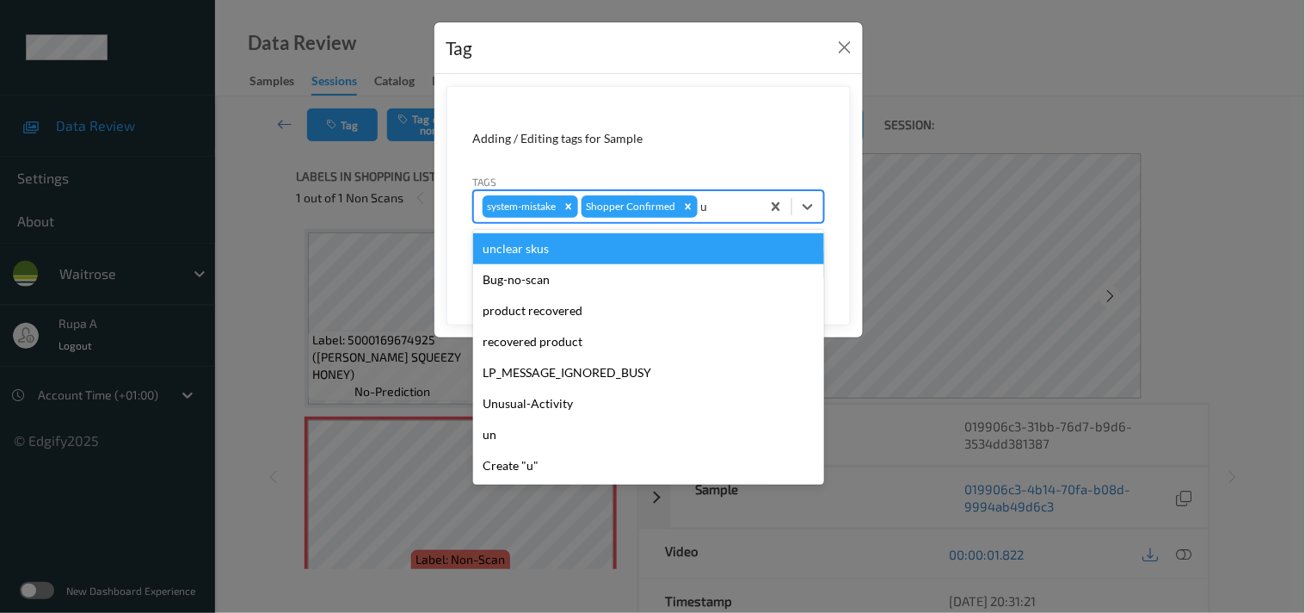
type input "un"
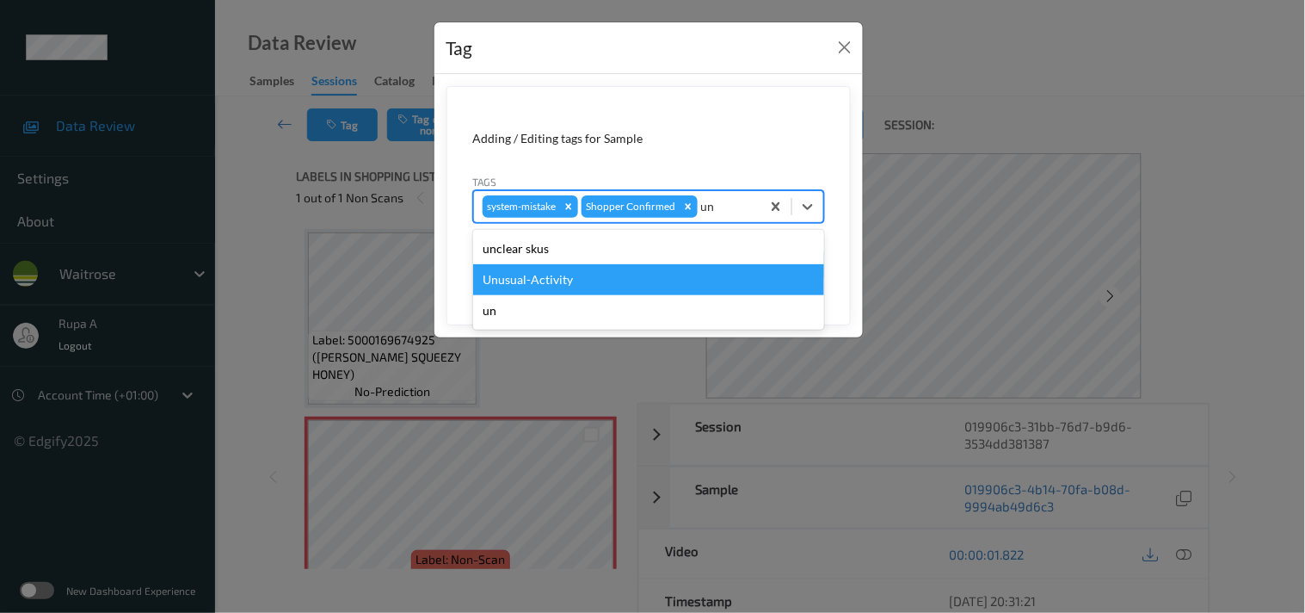
click at [591, 280] on div "Unusual-Activity" at bounding box center [648, 279] width 351 height 31
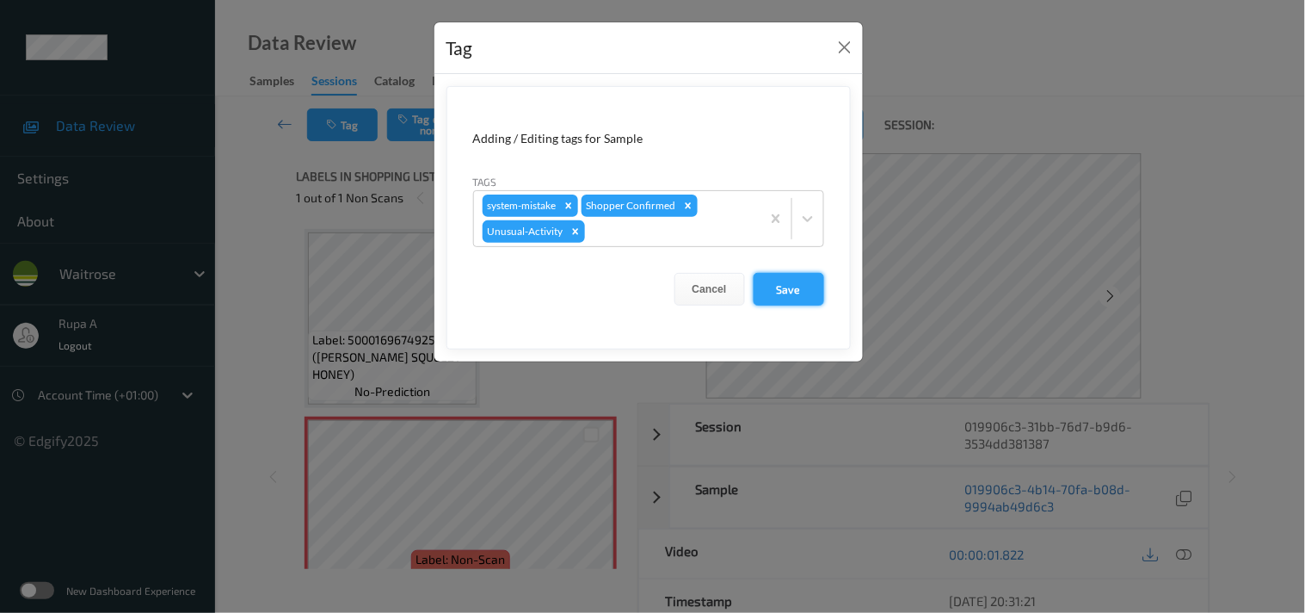
click at [783, 289] on button "Save" at bounding box center [789, 289] width 71 height 33
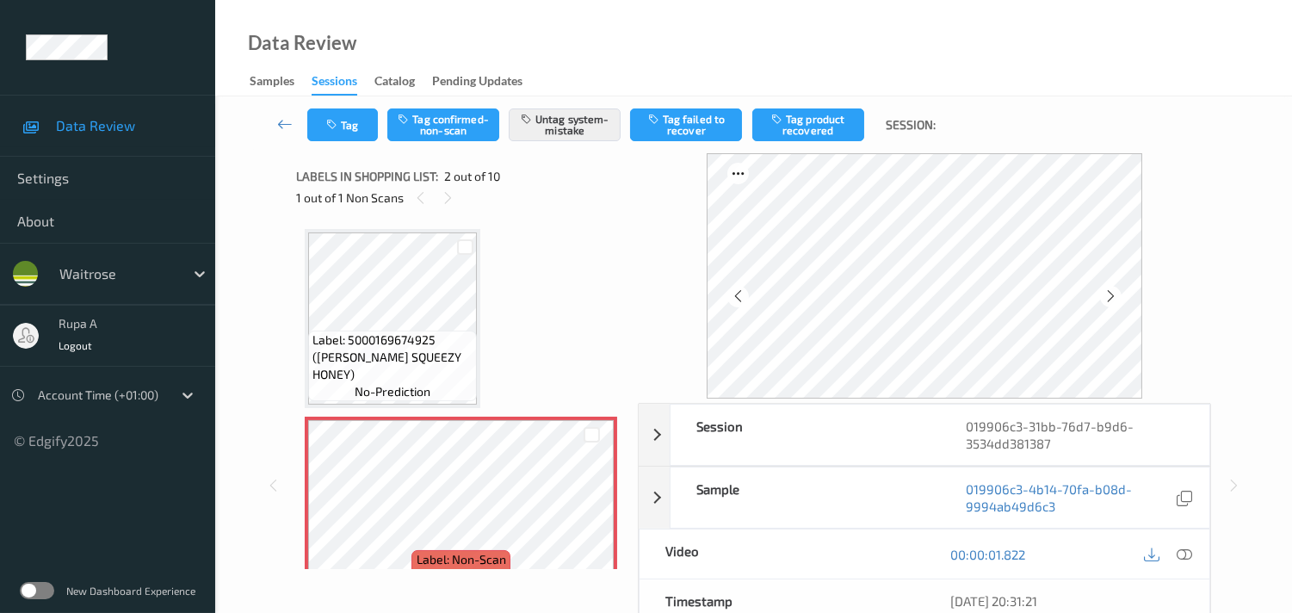
click at [311, 133] on button "Tag" at bounding box center [342, 124] width 71 height 33
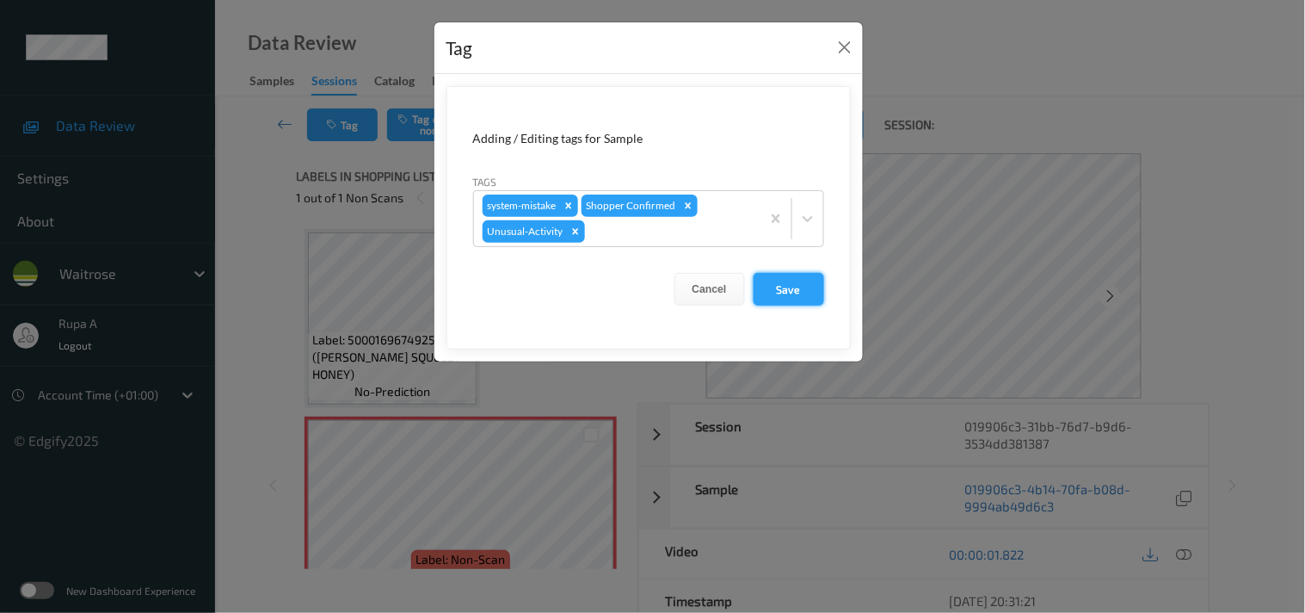
click at [786, 286] on button "Save" at bounding box center [789, 289] width 71 height 33
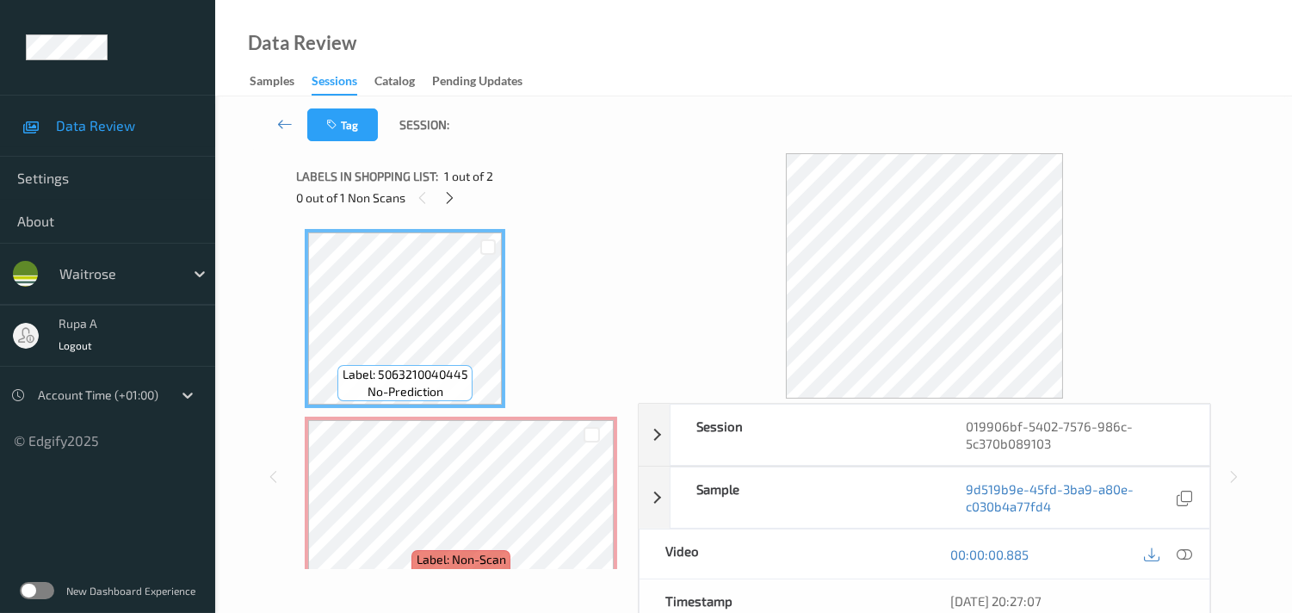
click at [635, 306] on div "Session 019906bf-5402-7576-986c-5c370b089103 Session ID 019906bf-5402-7576-986c…" at bounding box center [753, 476] width 915 height 646
click at [452, 200] on icon at bounding box center [449, 197] width 15 height 15
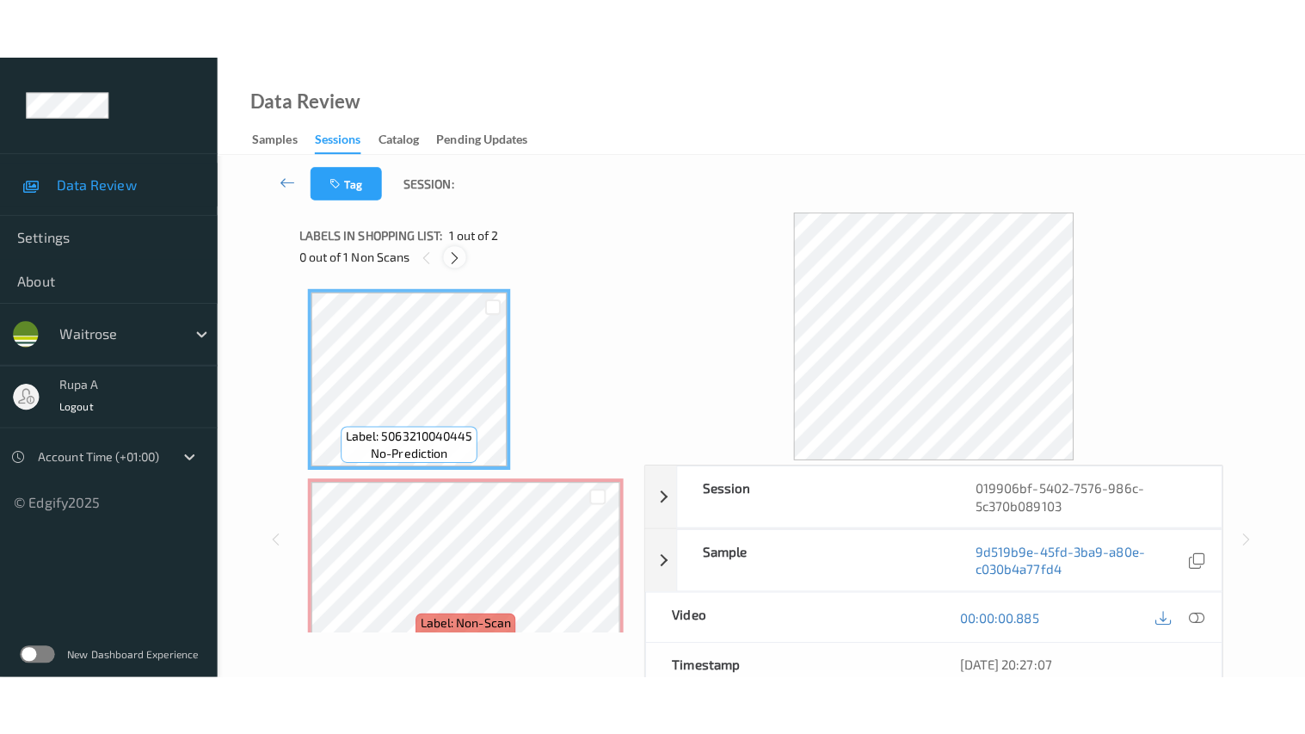
scroll to position [9, 0]
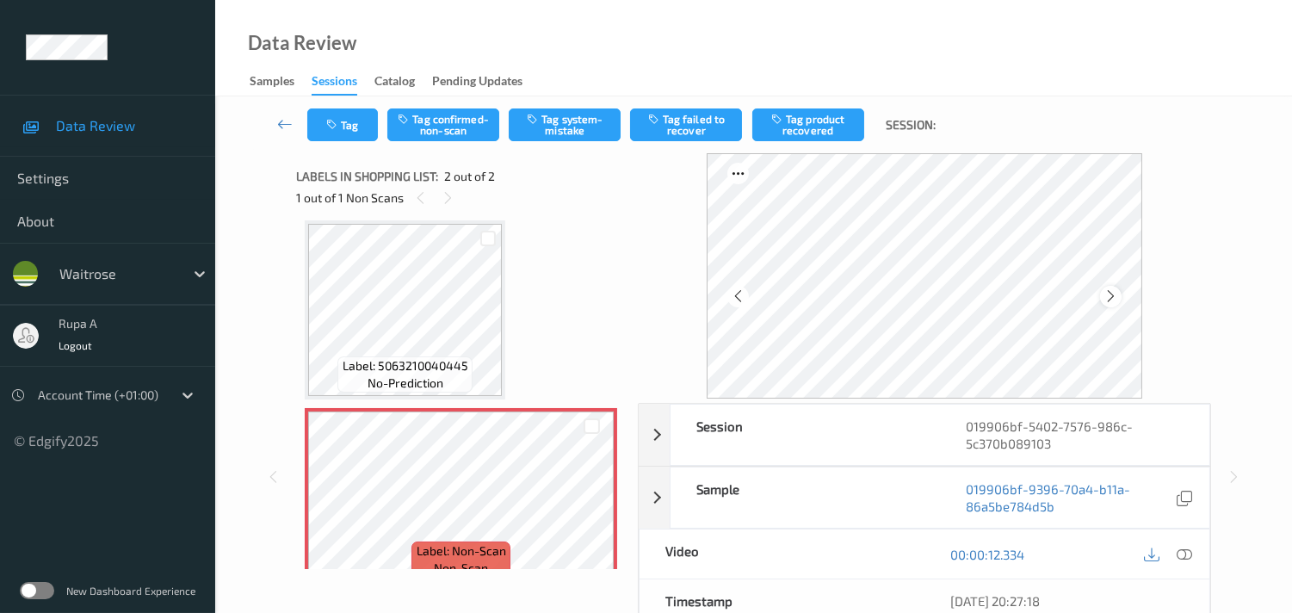
click at [1118, 298] on icon at bounding box center [1110, 295] width 15 height 15
click at [1185, 547] on icon at bounding box center [1183, 553] width 15 height 15
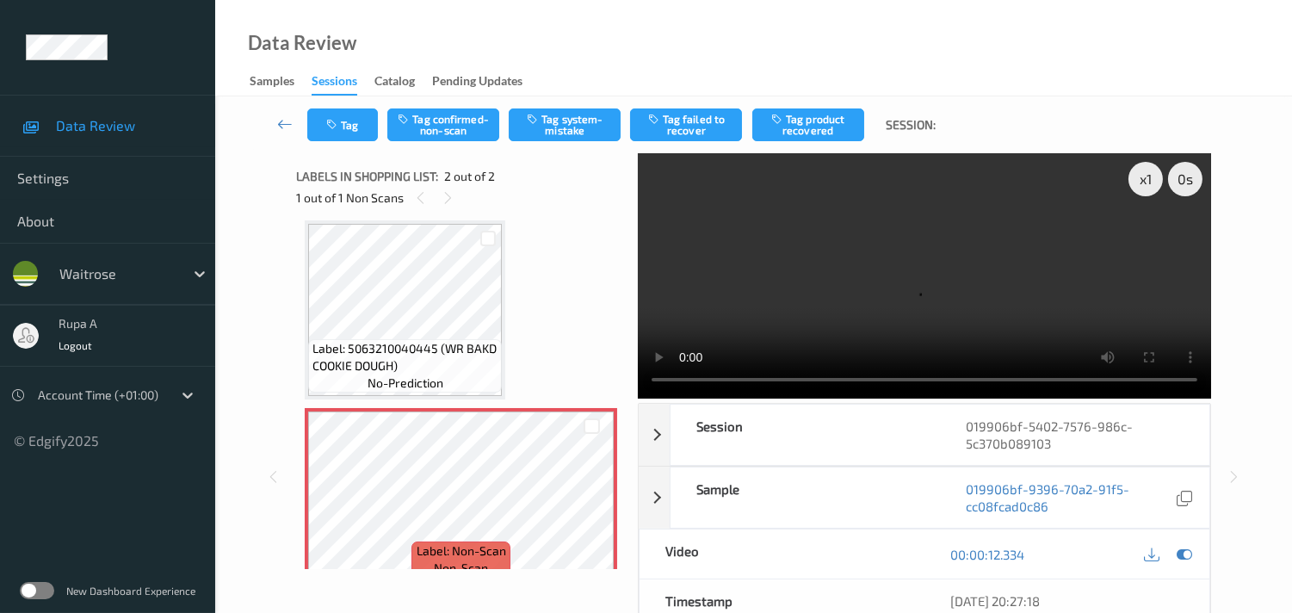
click at [549, 251] on div "Label: 5063210040445 (WR BAKD COOKIE DOUGH) no-prediction Label: Non-Scan non-s…" at bounding box center [461, 403] width 312 height 367
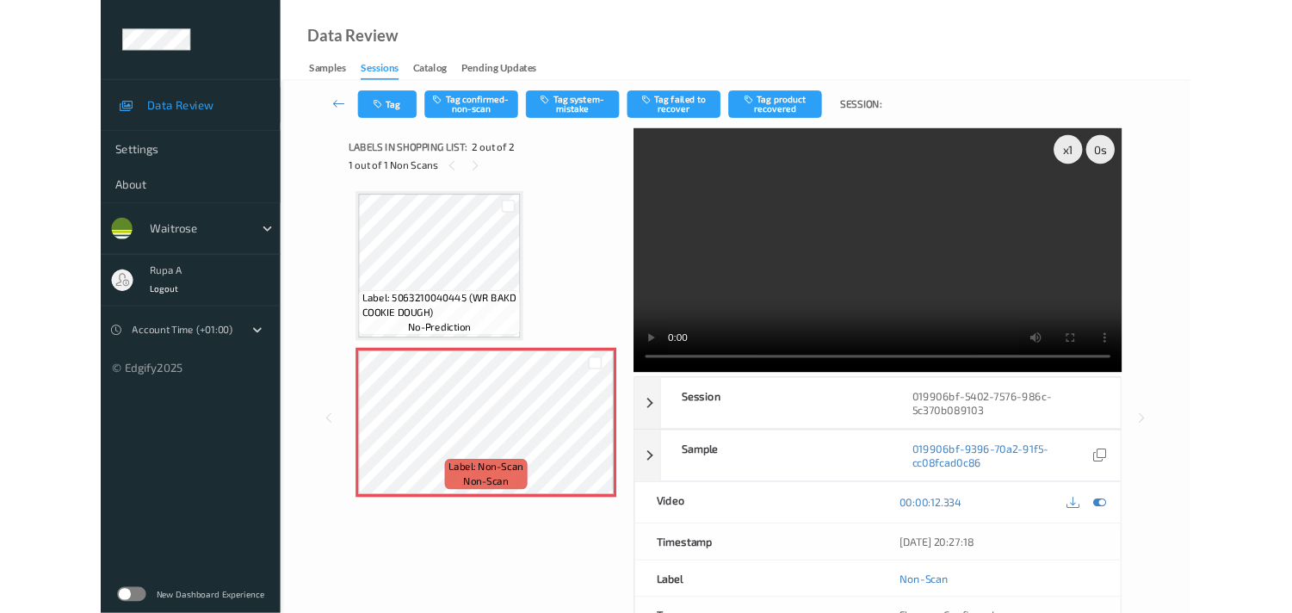
scroll to position [0, 0]
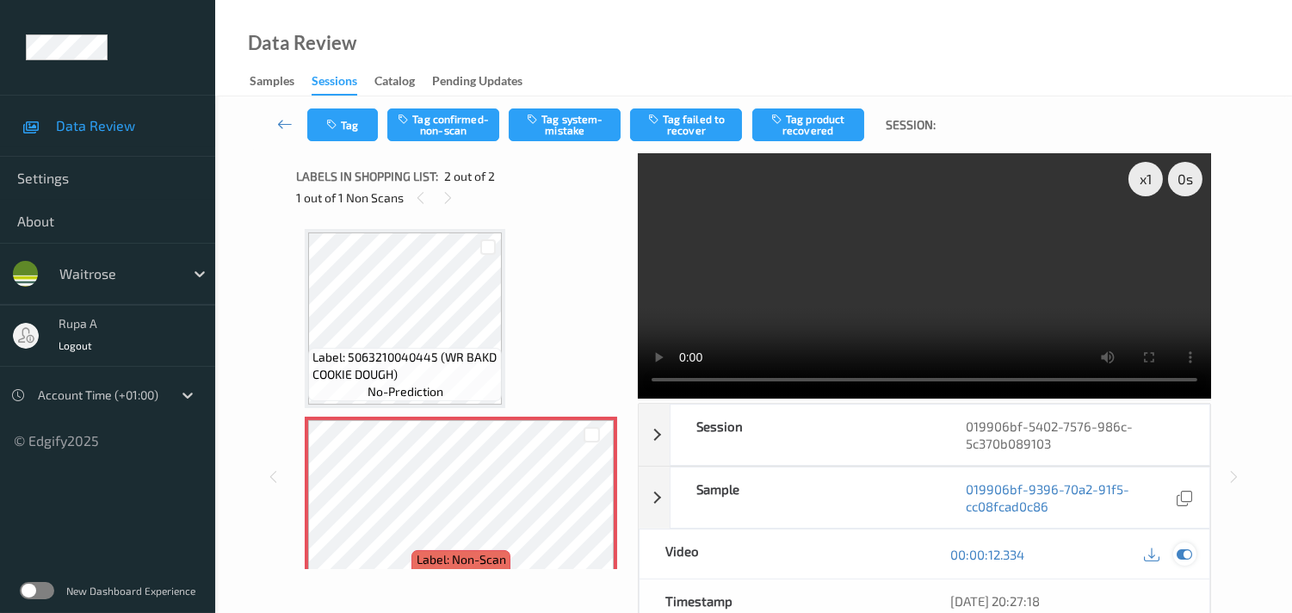
click at [1188, 551] on icon at bounding box center [1183, 553] width 15 height 15
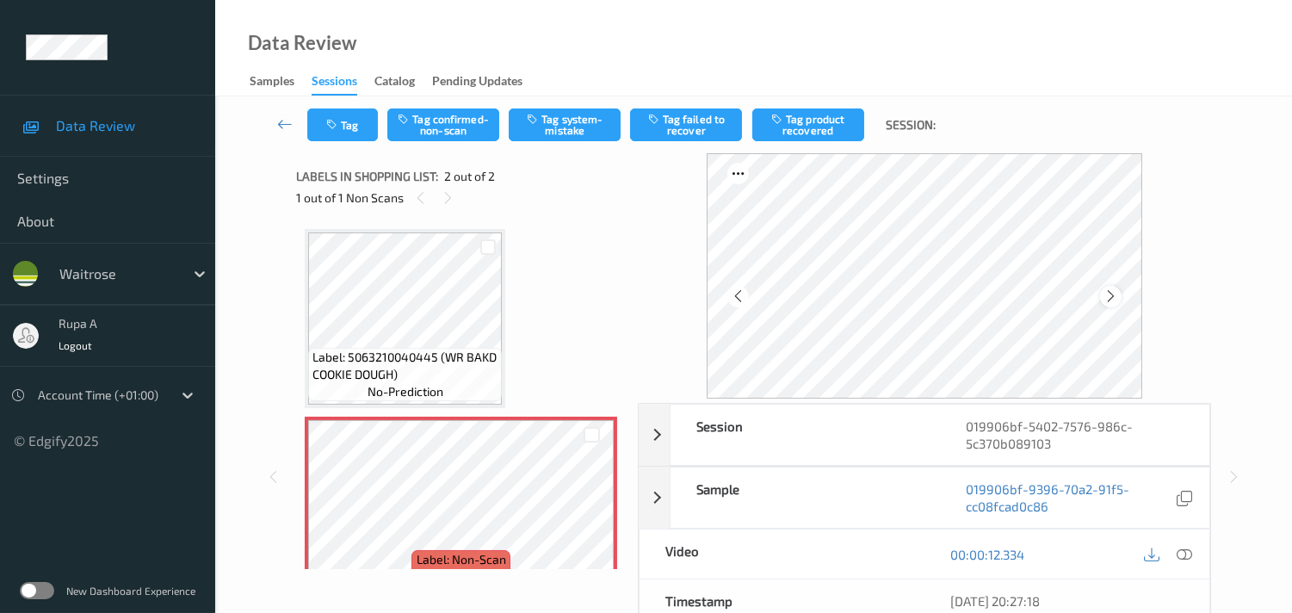
click at [1118, 299] on icon at bounding box center [1110, 295] width 15 height 15
click at [566, 132] on button "Tag system-mistake" at bounding box center [565, 124] width 112 height 33
click at [330, 133] on button "Tag" at bounding box center [342, 124] width 71 height 33
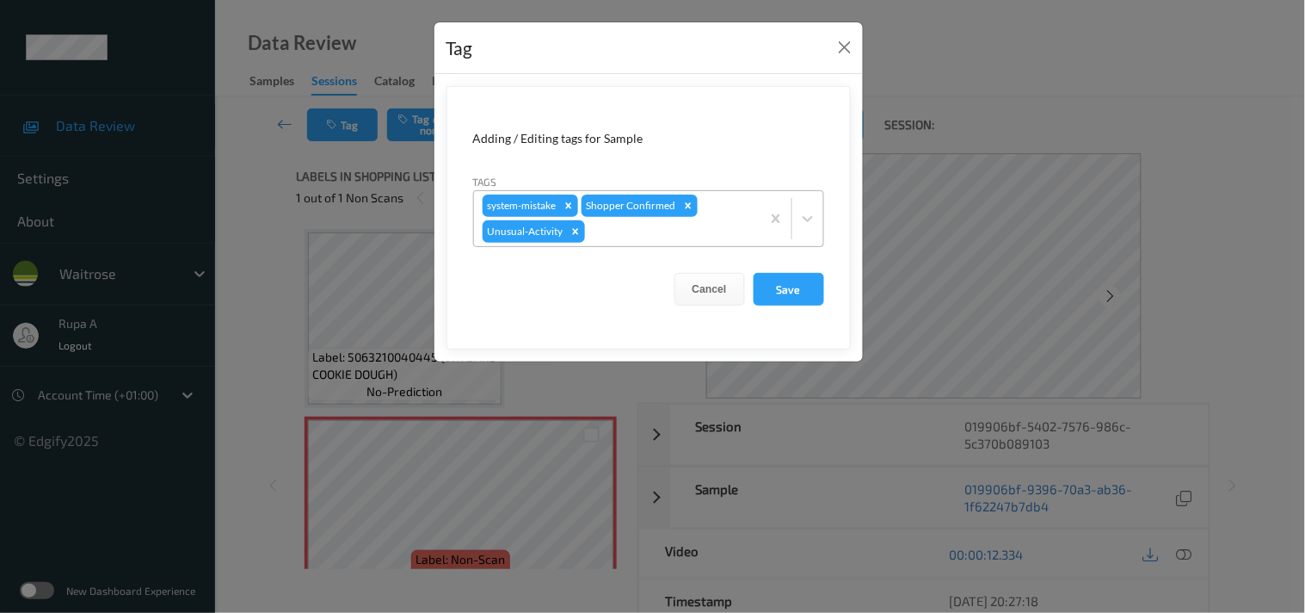
click at [719, 222] on div at bounding box center [671, 231] width 164 height 21
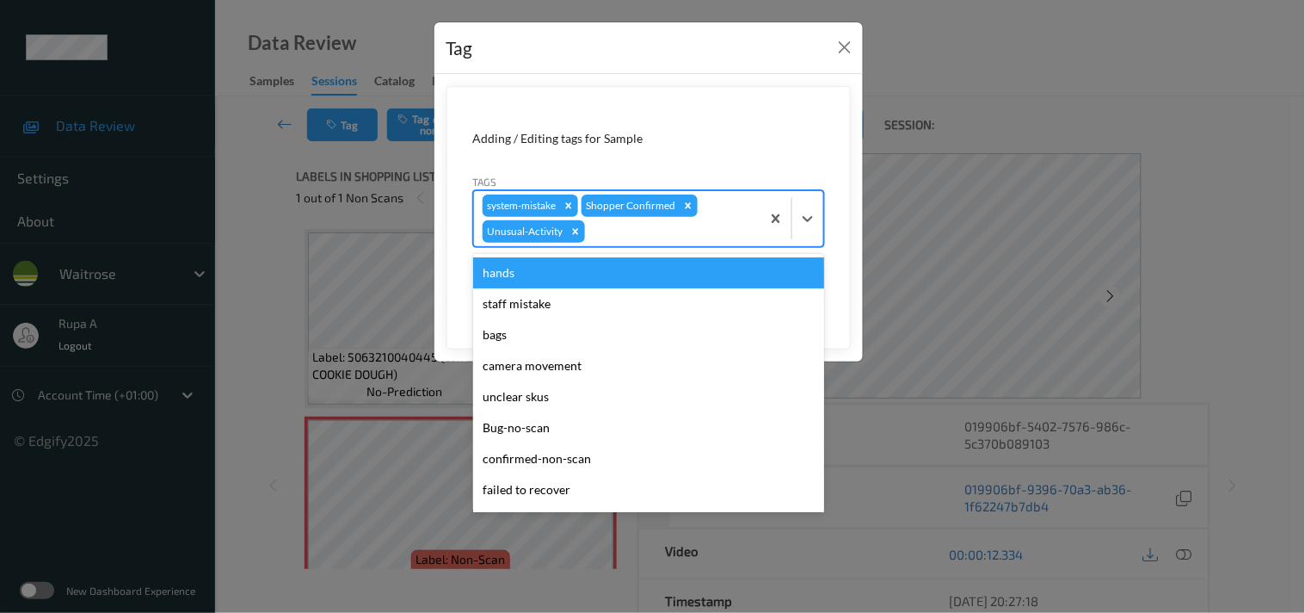
type input "u"
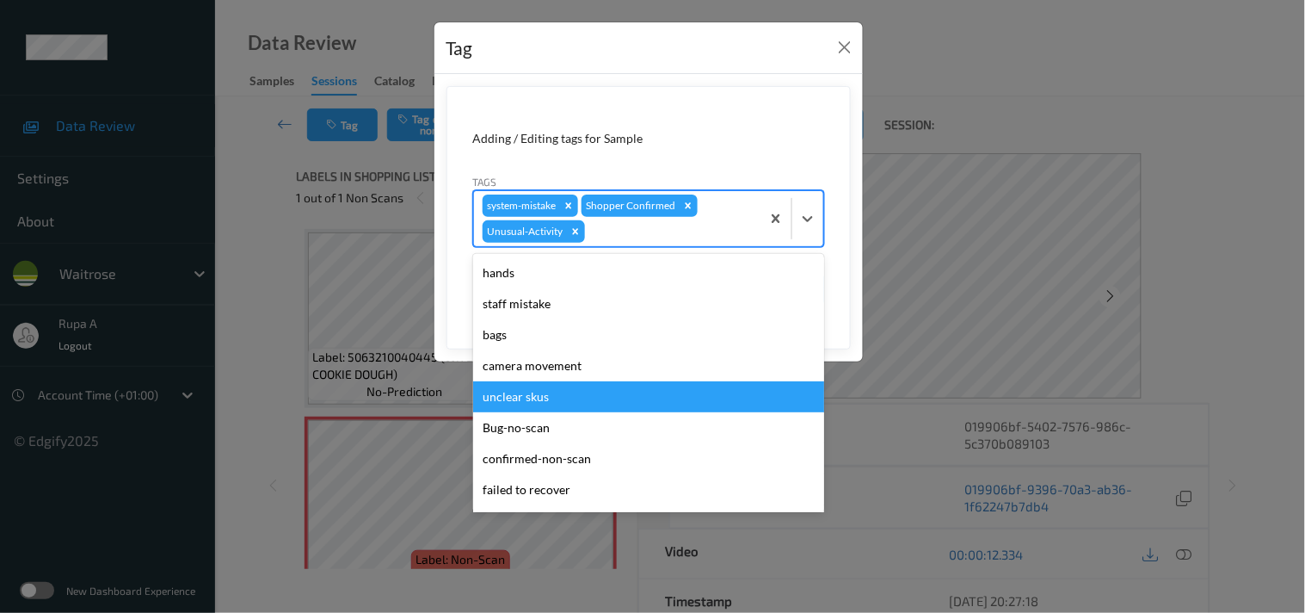
click at [820, 132] on div "Adding / Editing tags for Sample" at bounding box center [648, 138] width 351 height 17
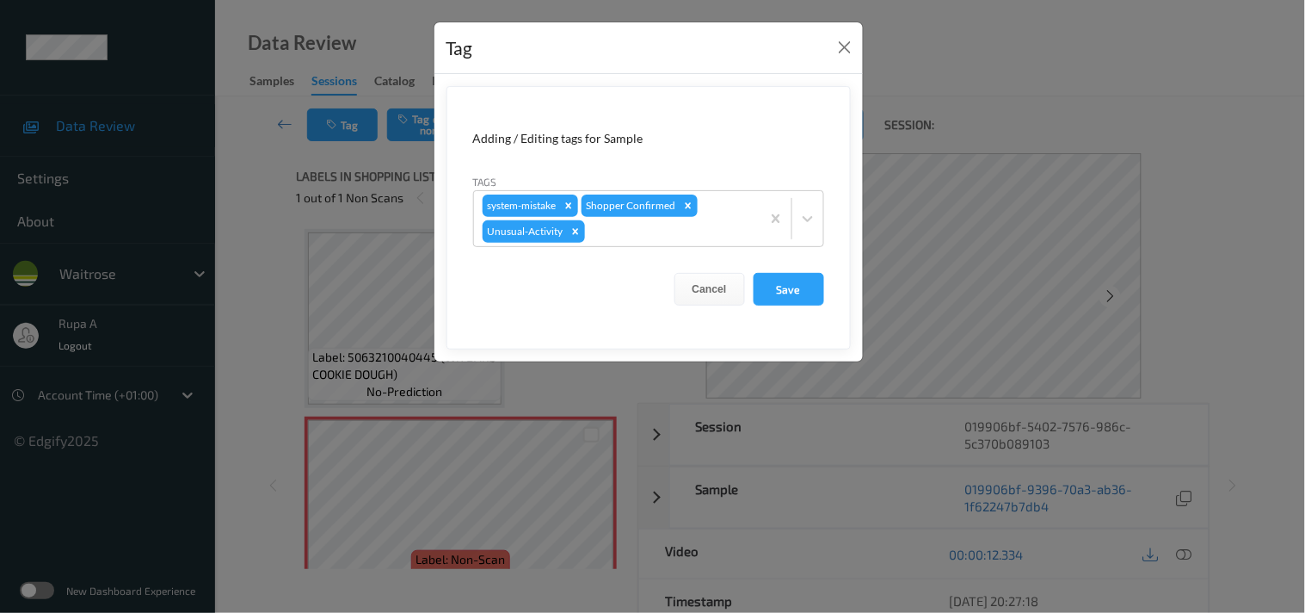
drag, startPoint x: 810, startPoint y: 293, endPoint x: 497, endPoint y: 139, distance: 348.7
click at [806, 293] on button "Save" at bounding box center [789, 289] width 71 height 33
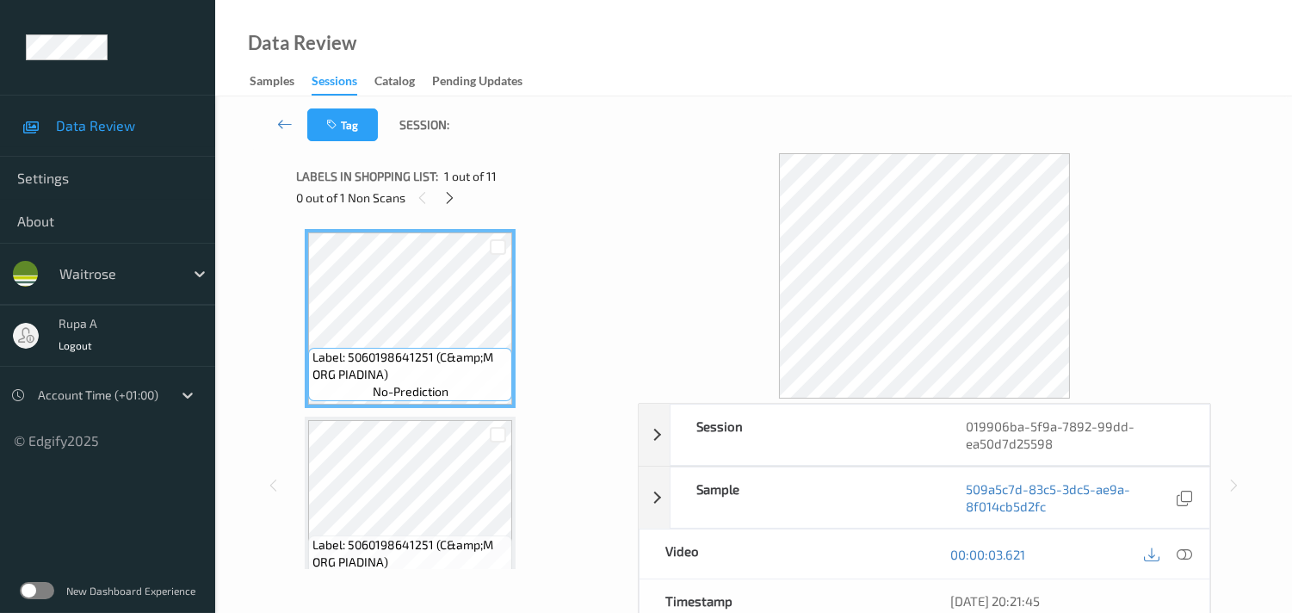
click at [445, 191] on icon at bounding box center [449, 197] width 15 height 15
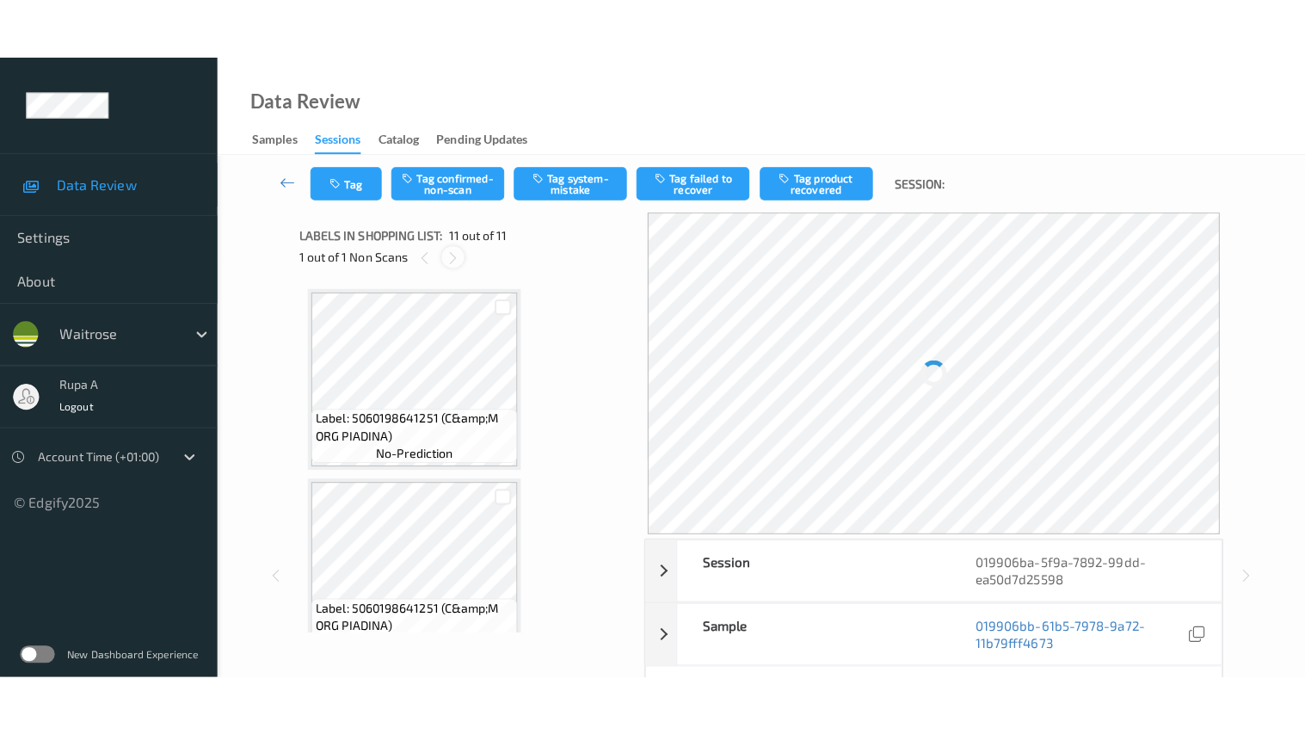
scroll to position [1687, 0]
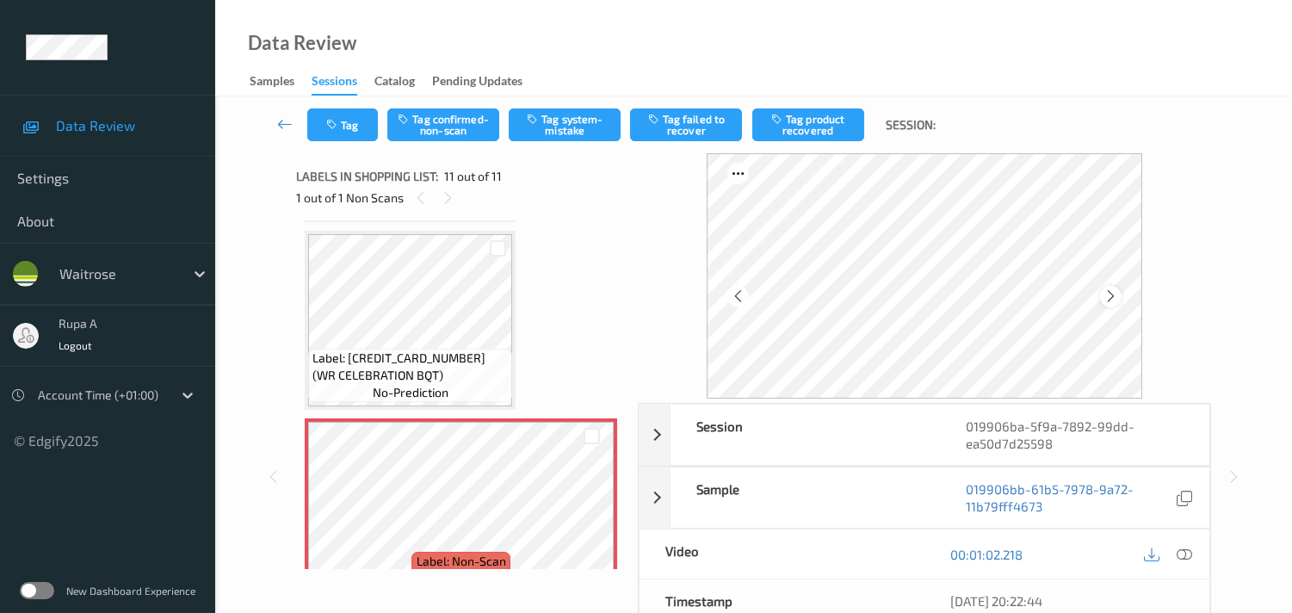
click at [1114, 296] on icon at bounding box center [1110, 295] width 15 height 15
click at [1108, 299] on icon at bounding box center [1110, 295] width 15 height 15
click at [1182, 554] on icon at bounding box center [1183, 553] width 15 height 15
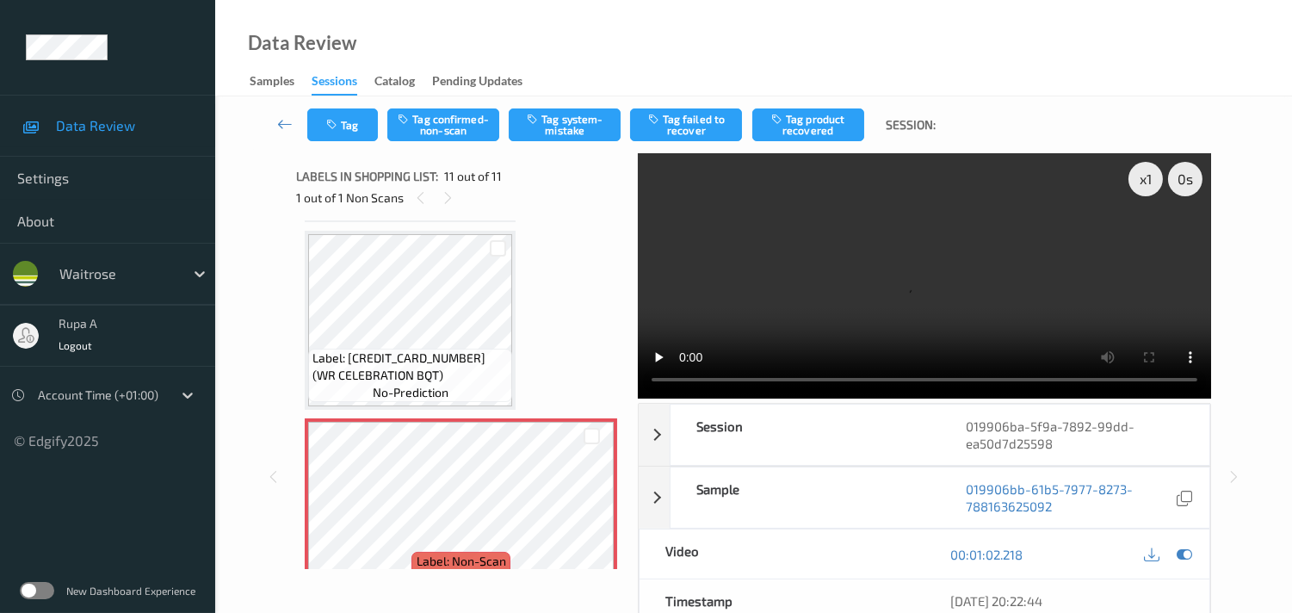
scroll to position [1589, 0]
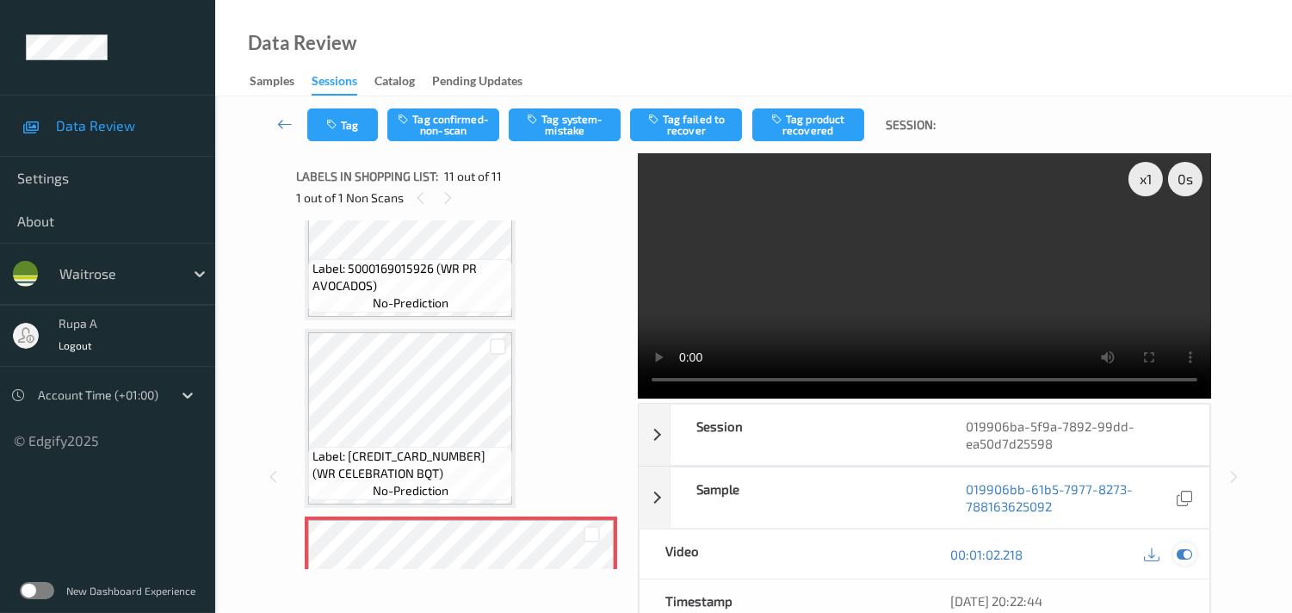
click at [1185, 552] on icon at bounding box center [1183, 553] width 15 height 15
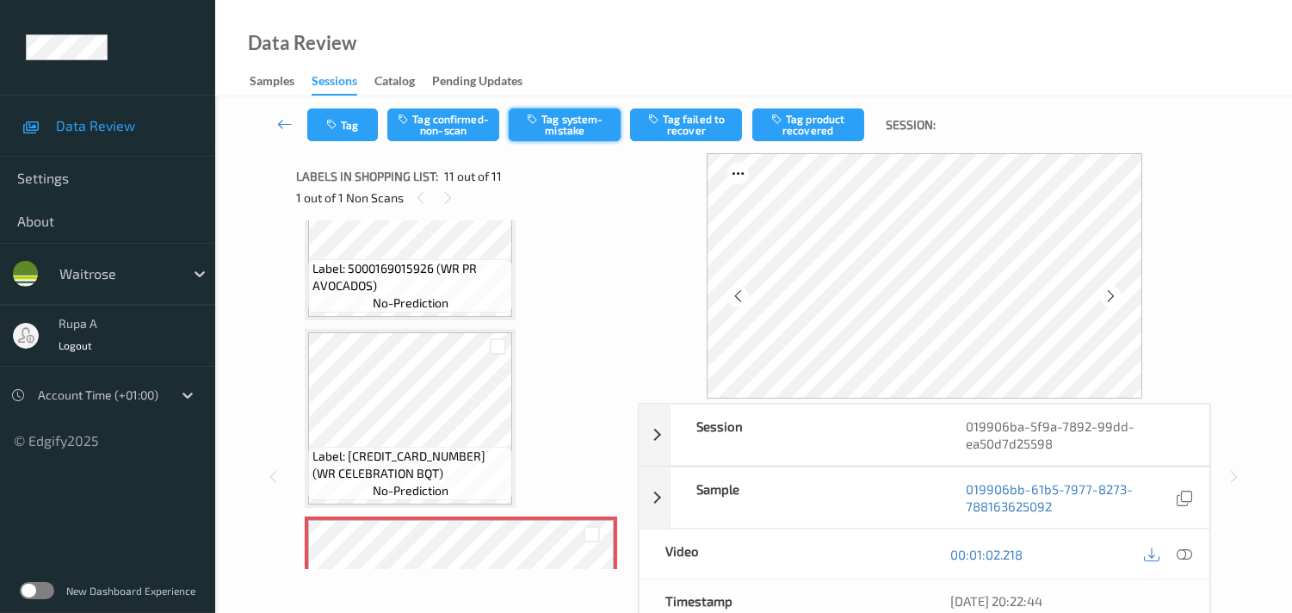
click at [577, 119] on button "Tag system-mistake" at bounding box center [565, 124] width 112 height 33
click at [324, 124] on button "Tag" at bounding box center [342, 124] width 71 height 33
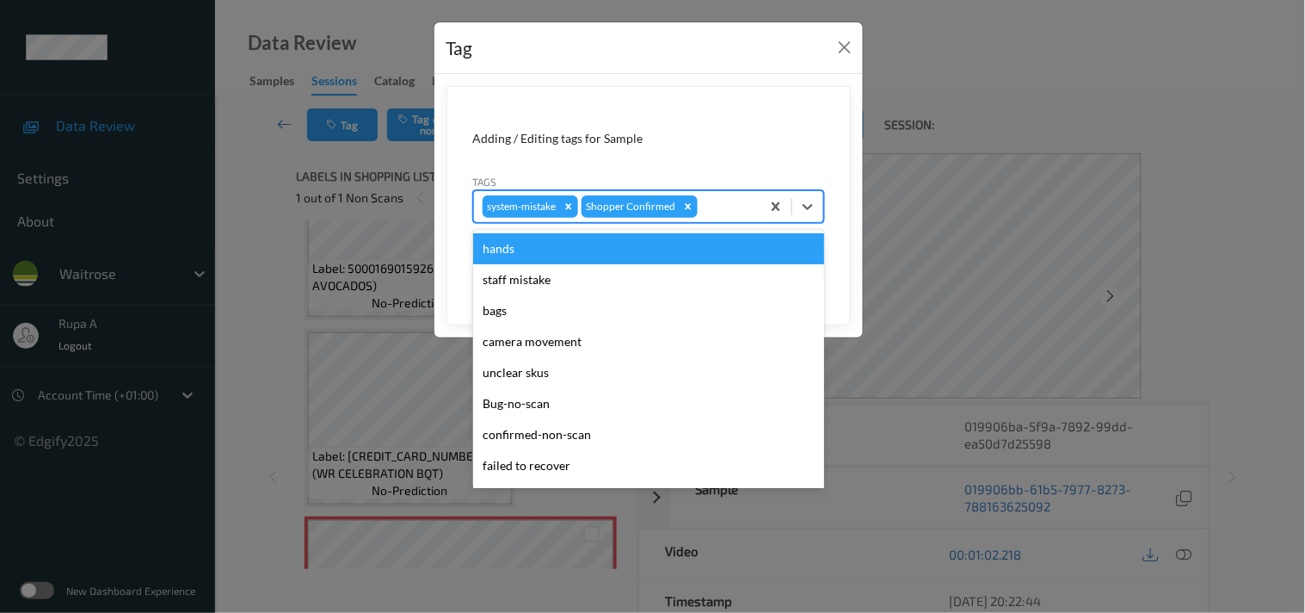
click at [720, 219] on div "system-mistake Shopper Confirmed" at bounding box center [617, 206] width 287 height 29
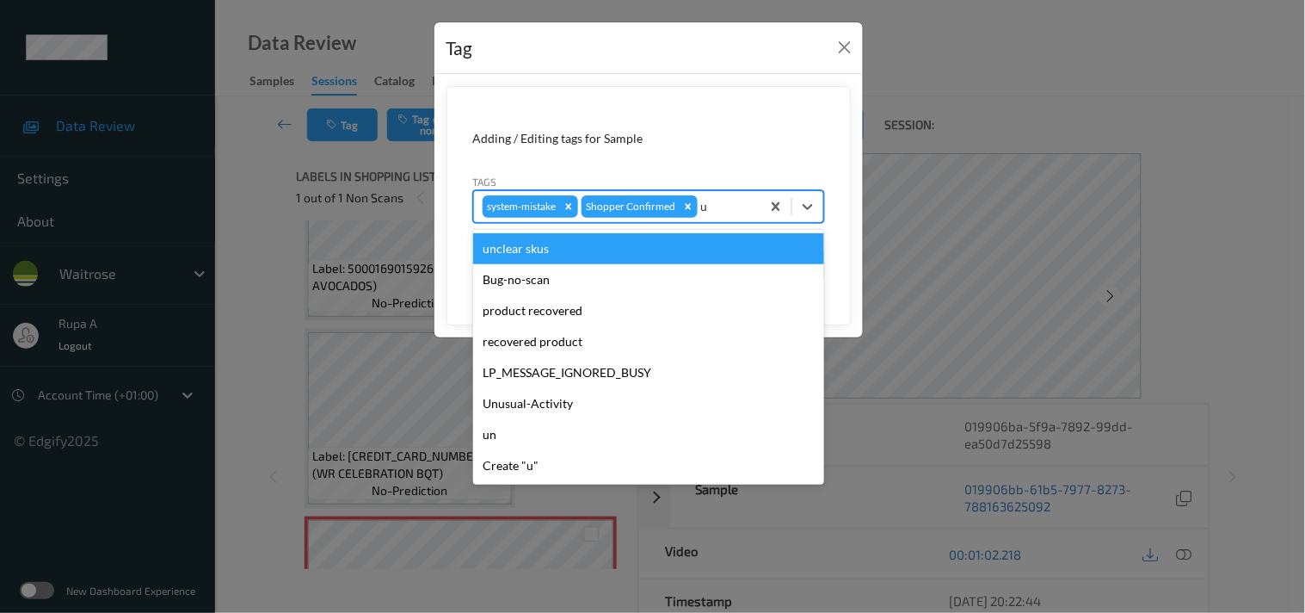
type input "un"
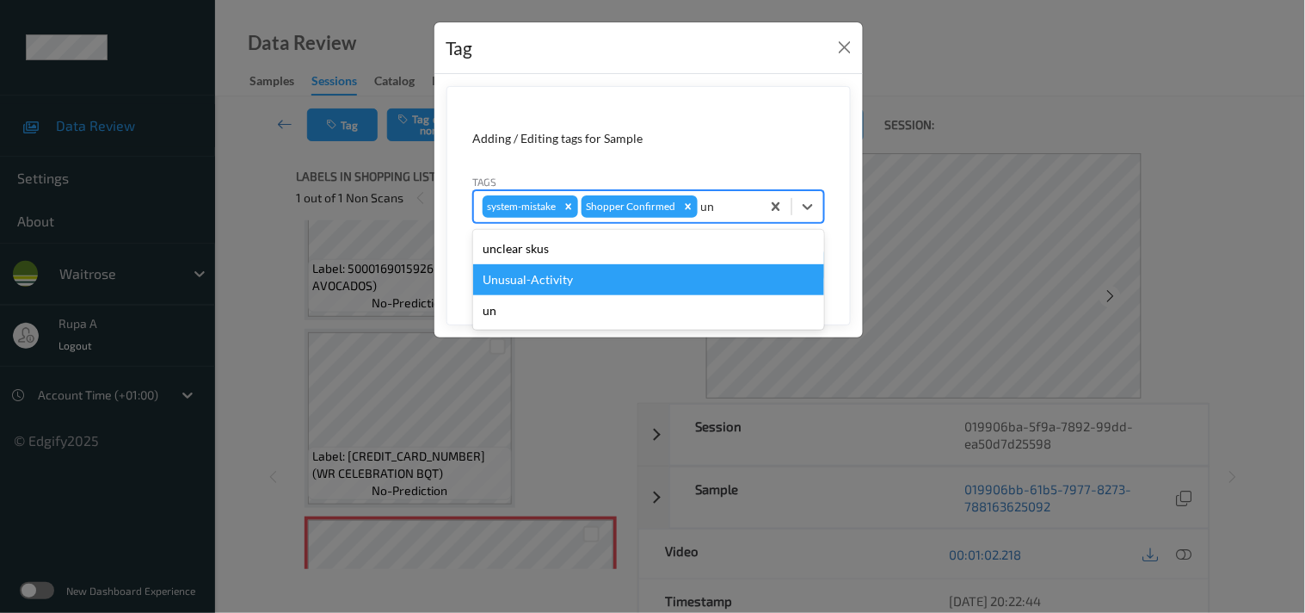
click at [554, 280] on div "Unusual-Activity" at bounding box center [648, 279] width 351 height 31
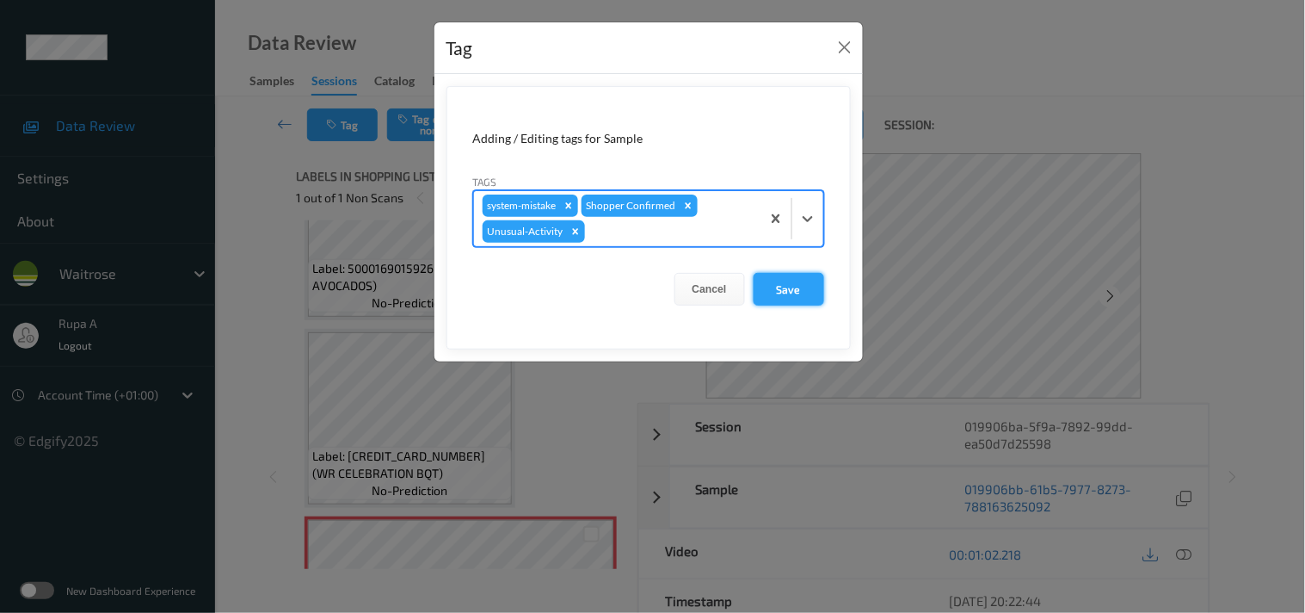
click at [772, 282] on button "Save" at bounding box center [789, 289] width 71 height 33
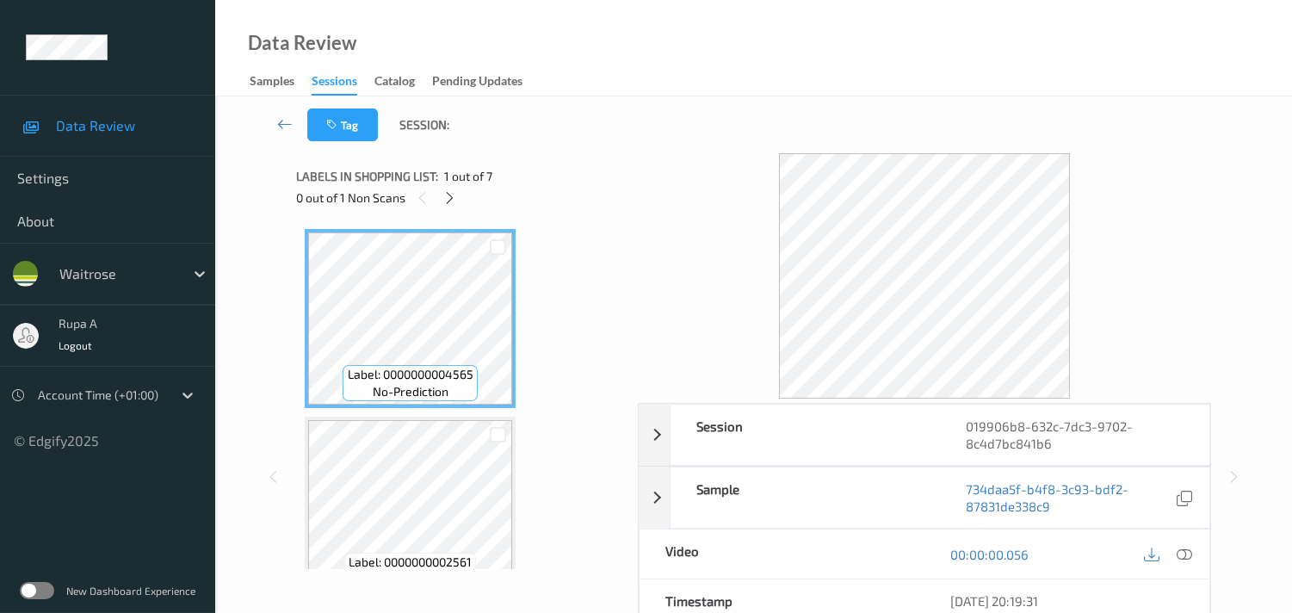
click at [503, 205] on div "0 out of 1 Non Scans" at bounding box center [461, 198] width 330 height 22
click at [449, 194] on icon at bounding box center [449, 197] width 15 height 15
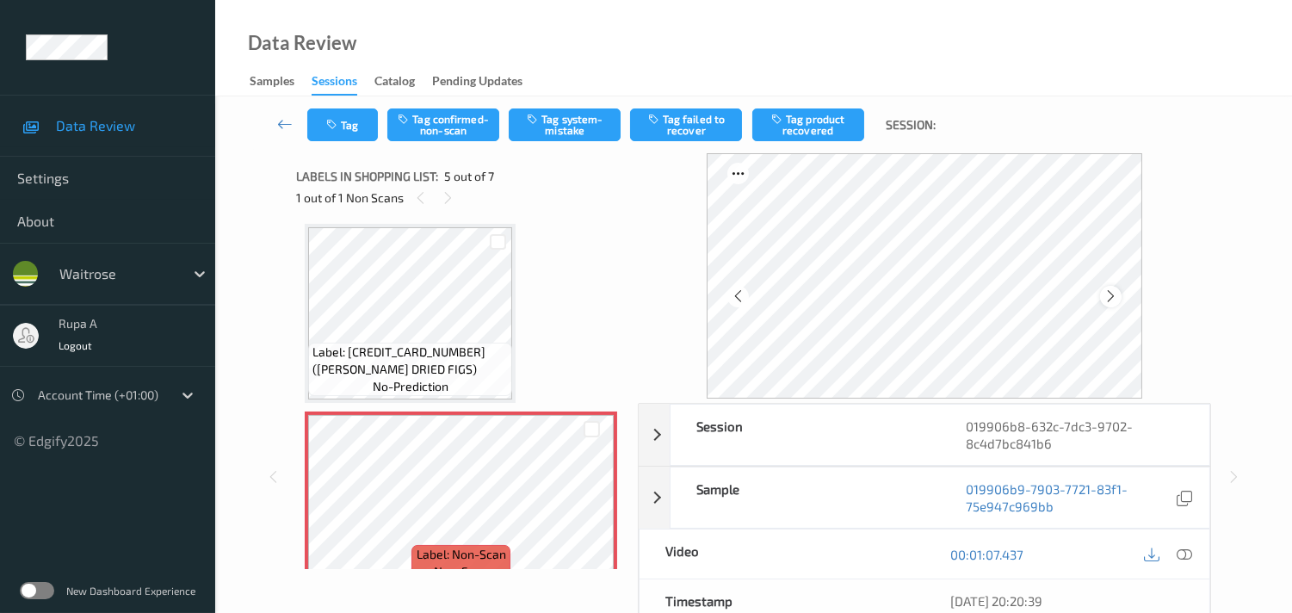
click at [1116, 289] on icon at bounding box center [1110, 295] width 15 height 15
click at [1185, 545] on div at bounding box center [1184, 553] width 23 height 23
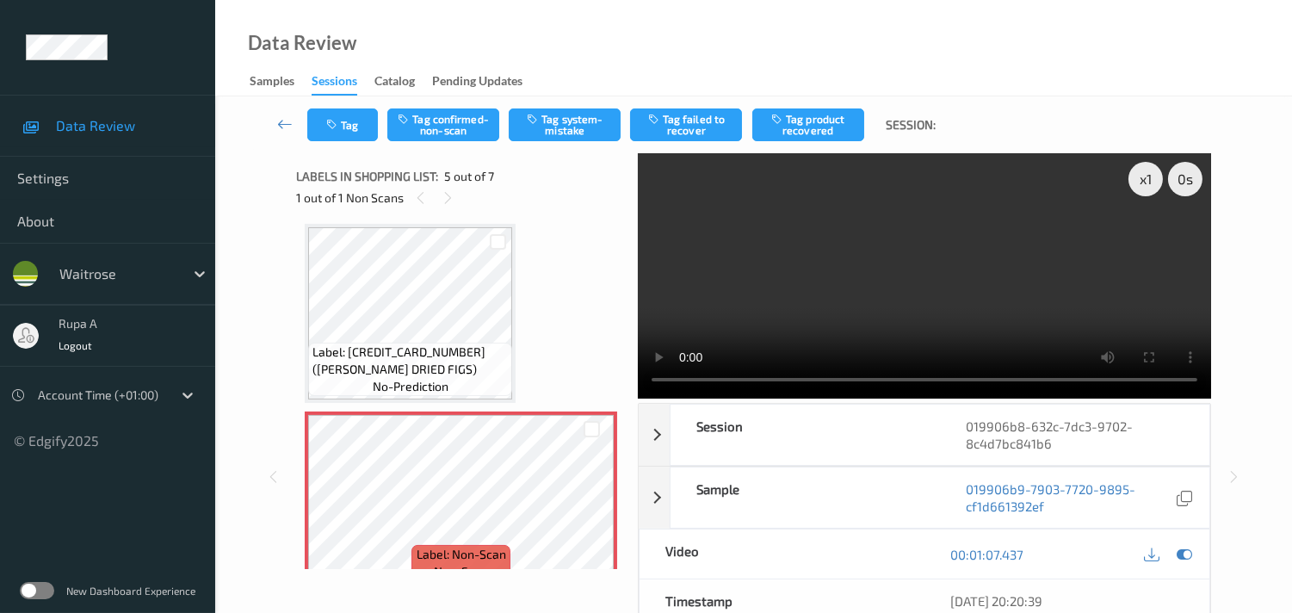
click at [345, 1] on div "Data Review Samples Sessions Catalog Pending Updates" at bounding box center [753, 48] width 1077 height 96
click at [563, 284] on div "Label: 0000000004565 (WR FLUTE) no-prediction Label: 0000000002561 (WR GRND RUS…" at bounding box center [461, 313] width 312 height 1305
click at [1183, 556] on icon at bounding box center [1183, 553] width 15 height 15
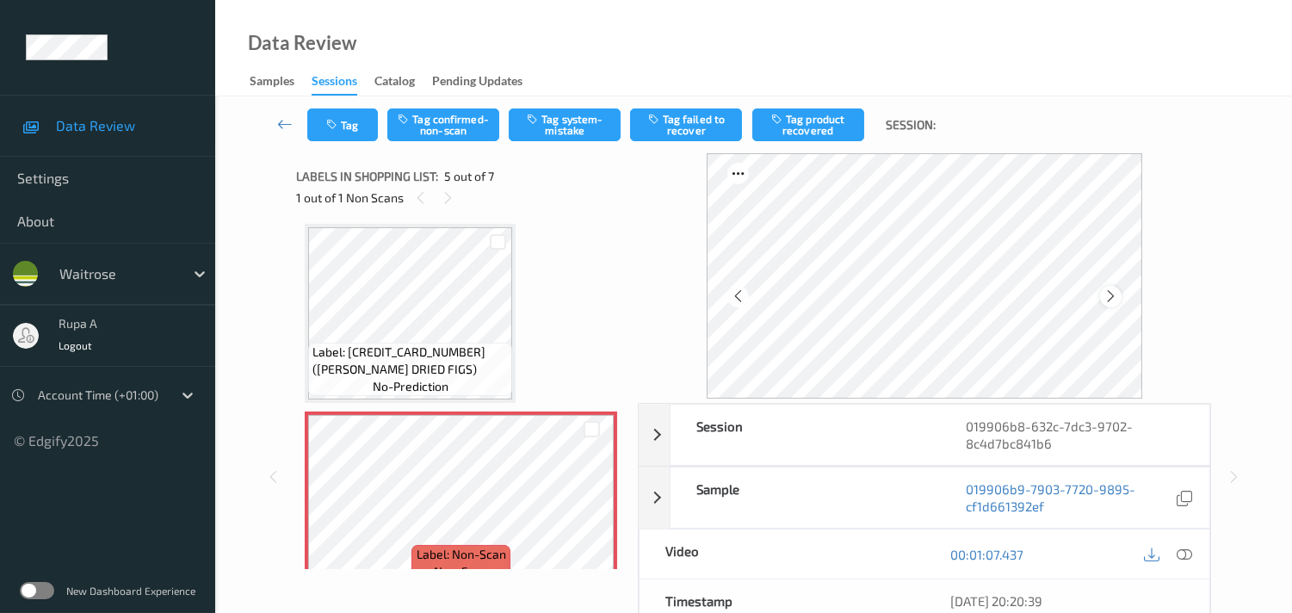
click at [1118, 290] on icon at bounding box center [1110, 295] width 15 height 15
click at [1118, 291] on icon at bounding box center [1110, 295] width 15 height 15
click at [1189, 555] on icon at bounding box center [1183, 553] width 15 height 15
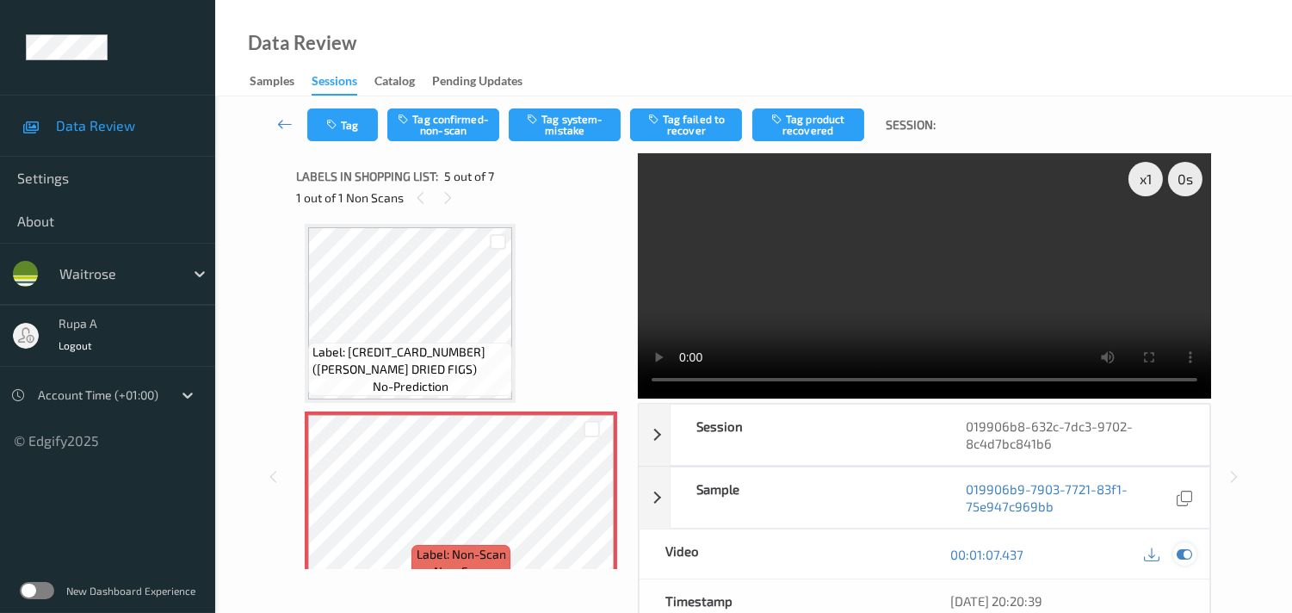
click at [1188, 554] on icon at bounding box center [1183, 553] width 15 height 15
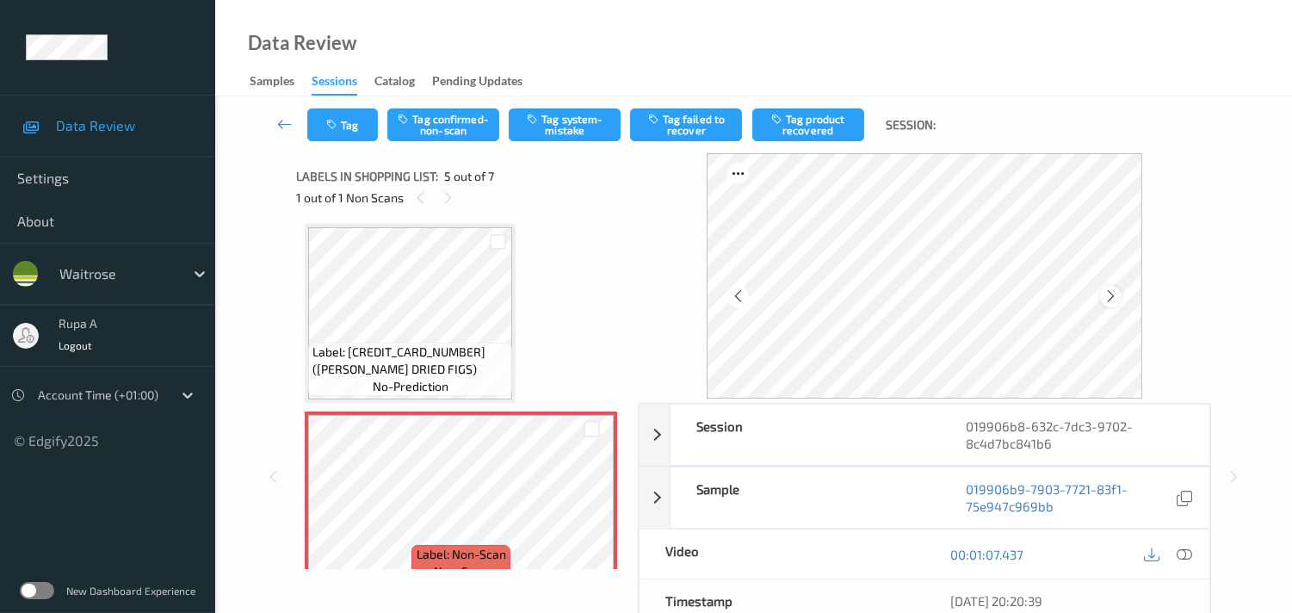
click at [1117, 296] on icon at bounding box center [1110, 295] width 15 height 15
click at [1107, 293] on icon at bounding box center [1110, 295] width 15 height 15
click at [1186, 552] on icon at bounding box center [1183, 553] width 15 height 15
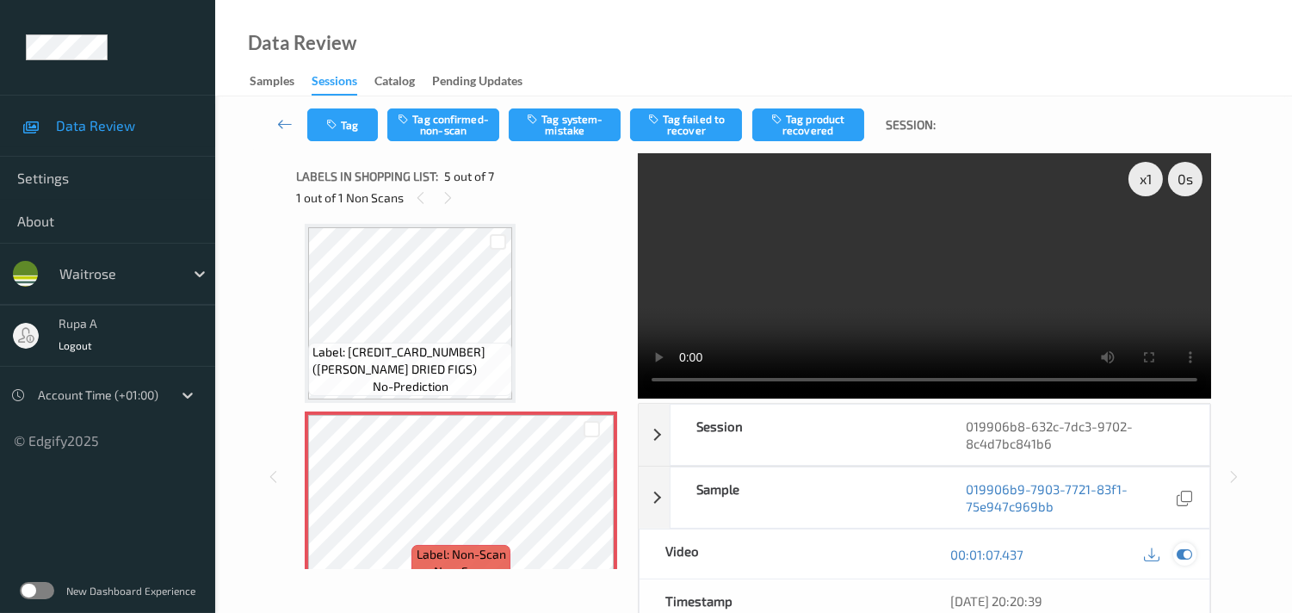
click at [1192, 555] on div at bounding box center [1184, 553] width 23 height 23
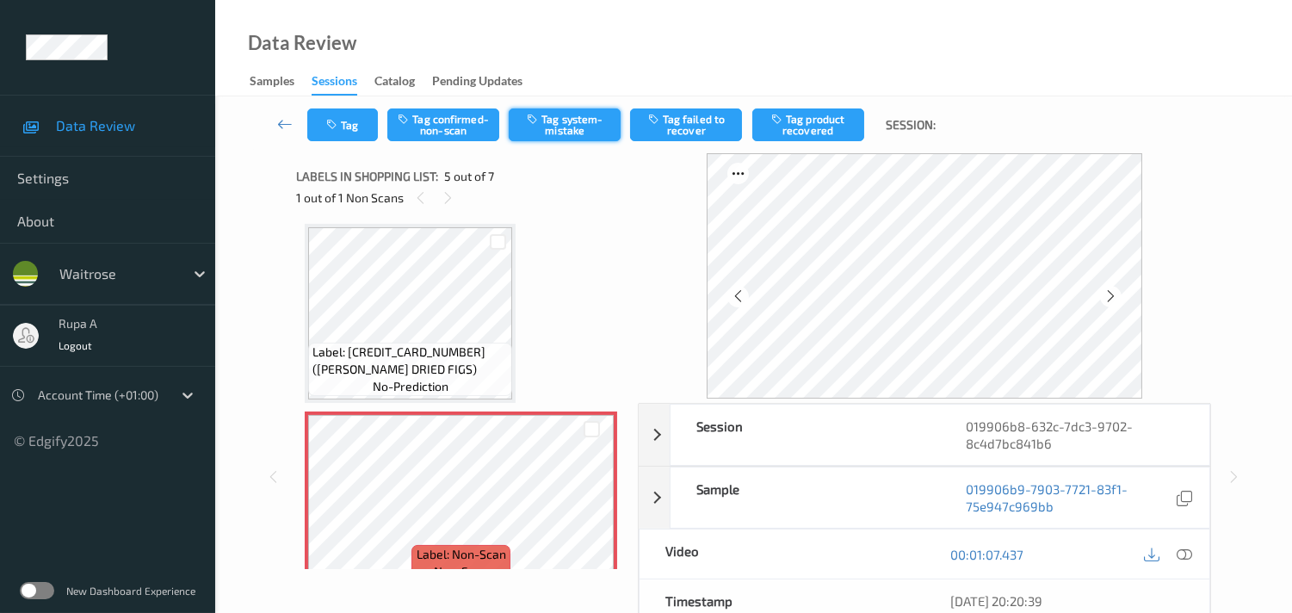
click at [557, 134] on button "Tag system-mistake" at bounding box center [565, 124] width 112 height 33
click at [311, 132] on button "Tag" at bounding box center [342, 124] width 71 height 33
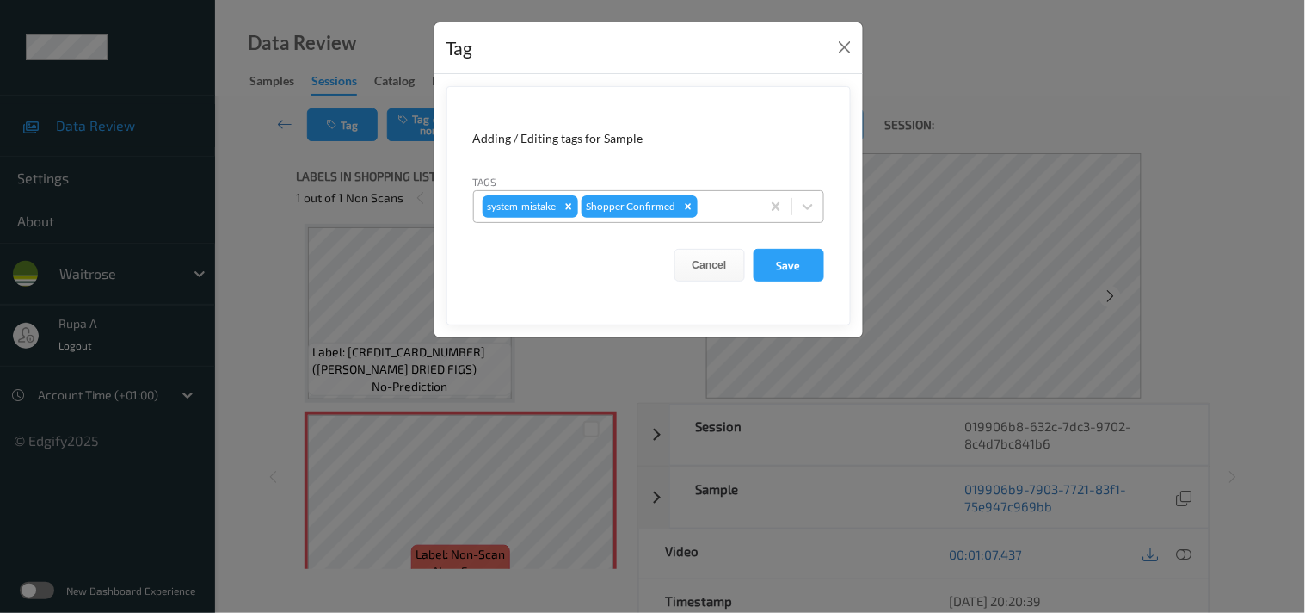
click at [709, 215] on div at bounding box center [726, 206] width 51 height 21
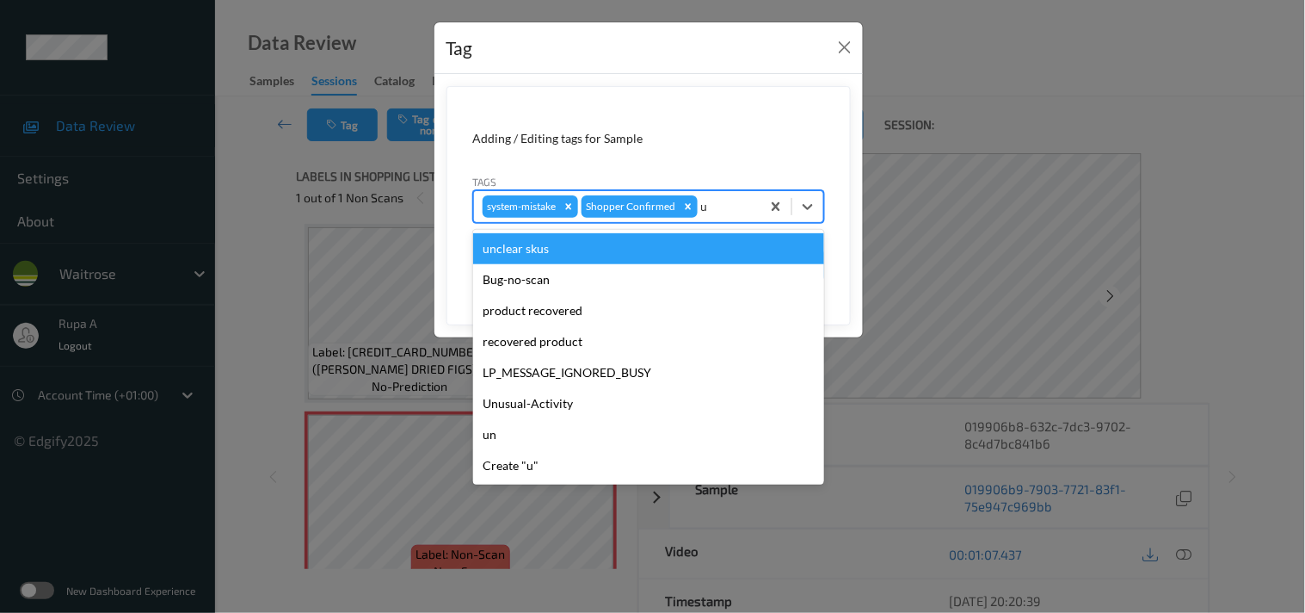
type input "un"
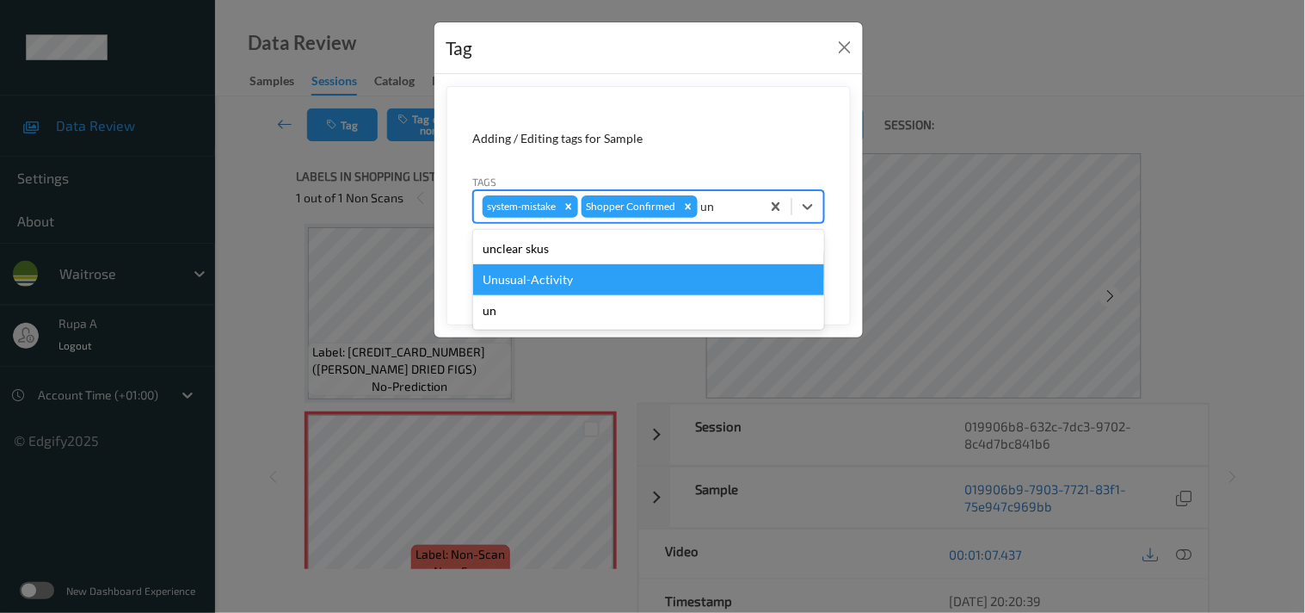
drag, startPoint x: 571, startPoint y: 279, endPoint x: 749, endPoint y: 291, distance: 178.5
click at [571, 279] on div "Unusual-Activity" at bounding box center [648, 279] width 351 height 31
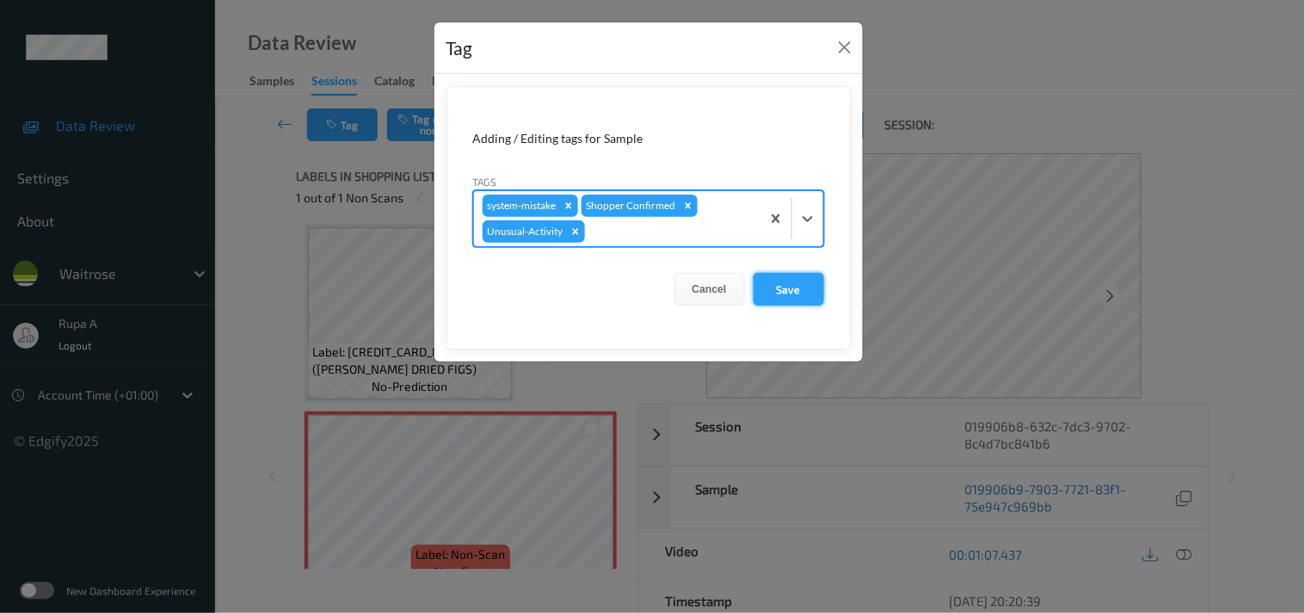
click at [793, 294] on button "Save" at bounding box center [789, 289] width 71 height 33
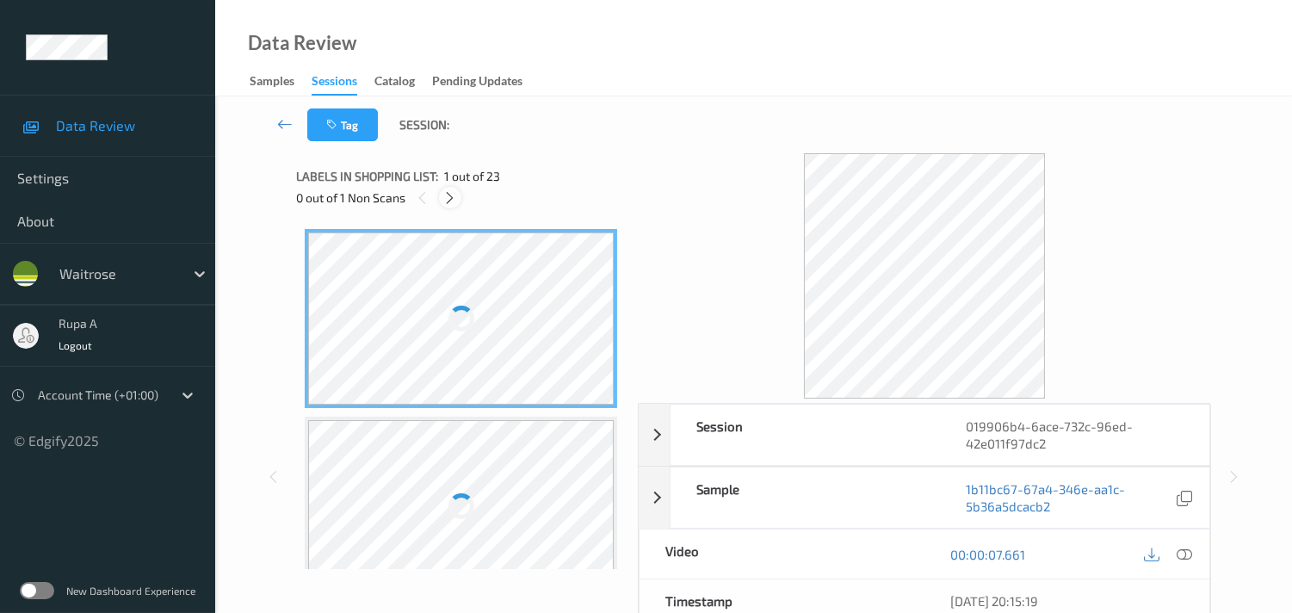
click at [449, 200] on icon at bounding box center [449, 197] width 15 height 15
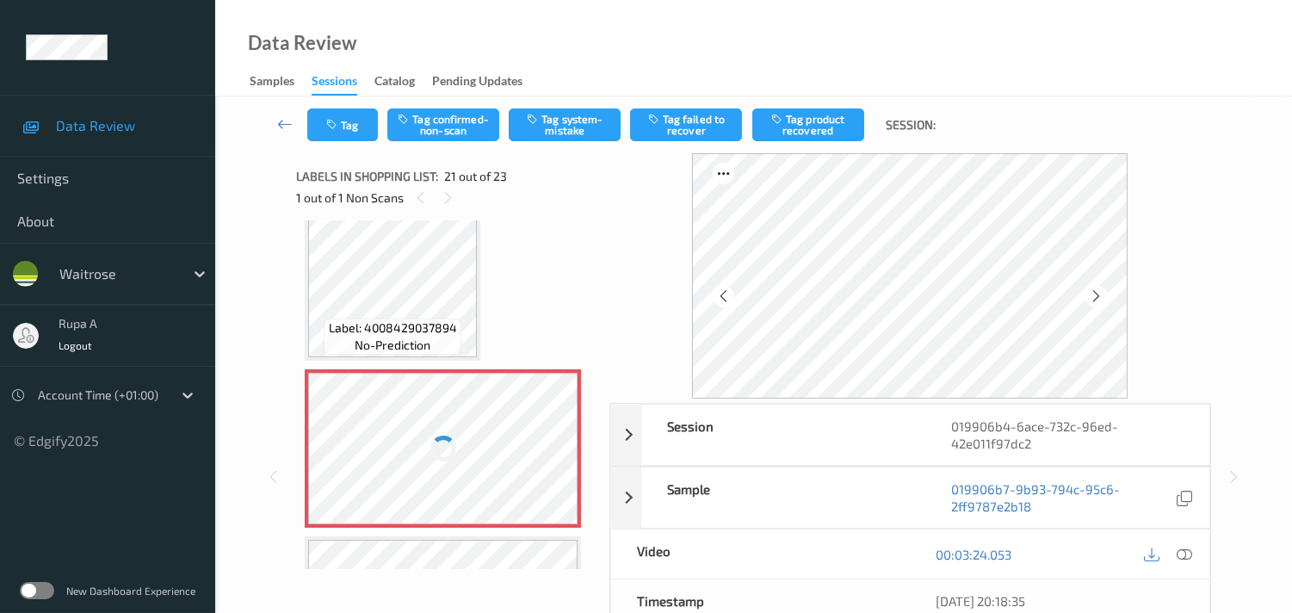
scroll to position [3652, 0]
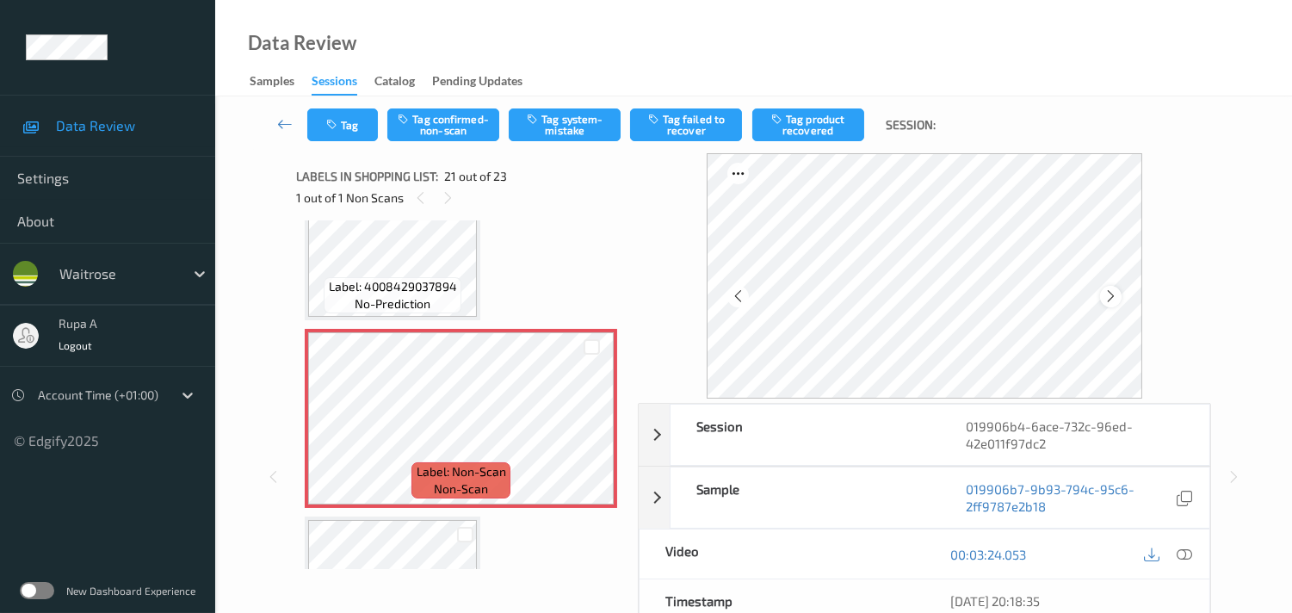
click at [1116, 290] on icon at bounding box center [1110, 295] width 15 height 15
click at [1185, 554] on icon at bounding box center [1183, 553] width 15 height 15
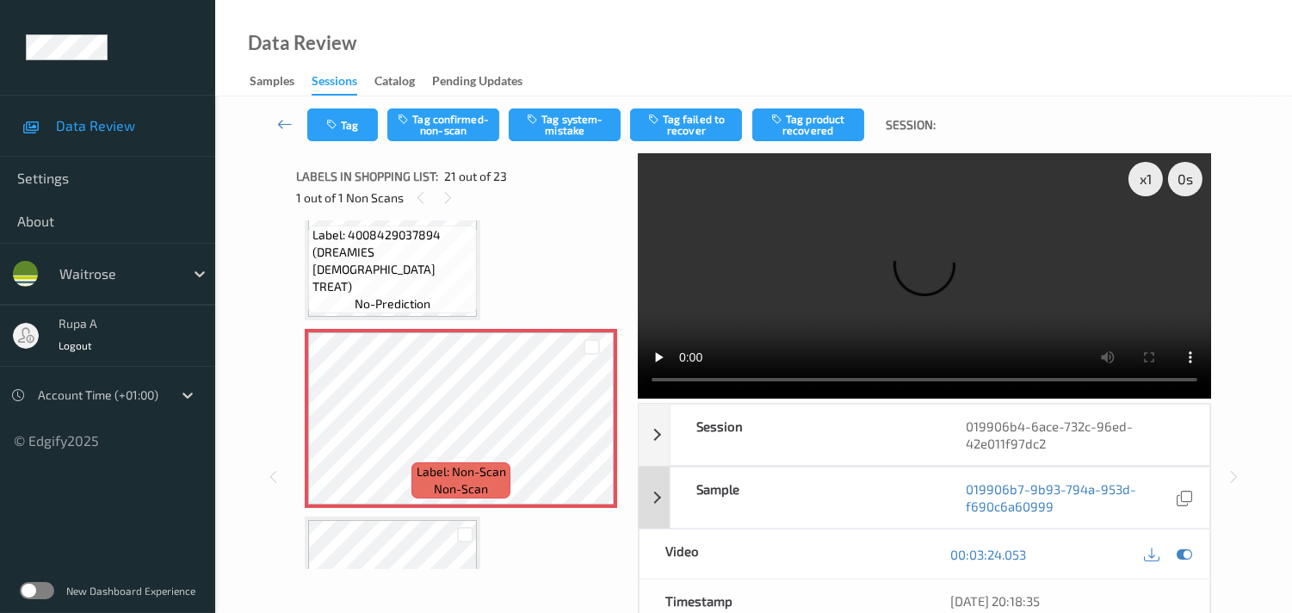
scroll to position [3635, 0]
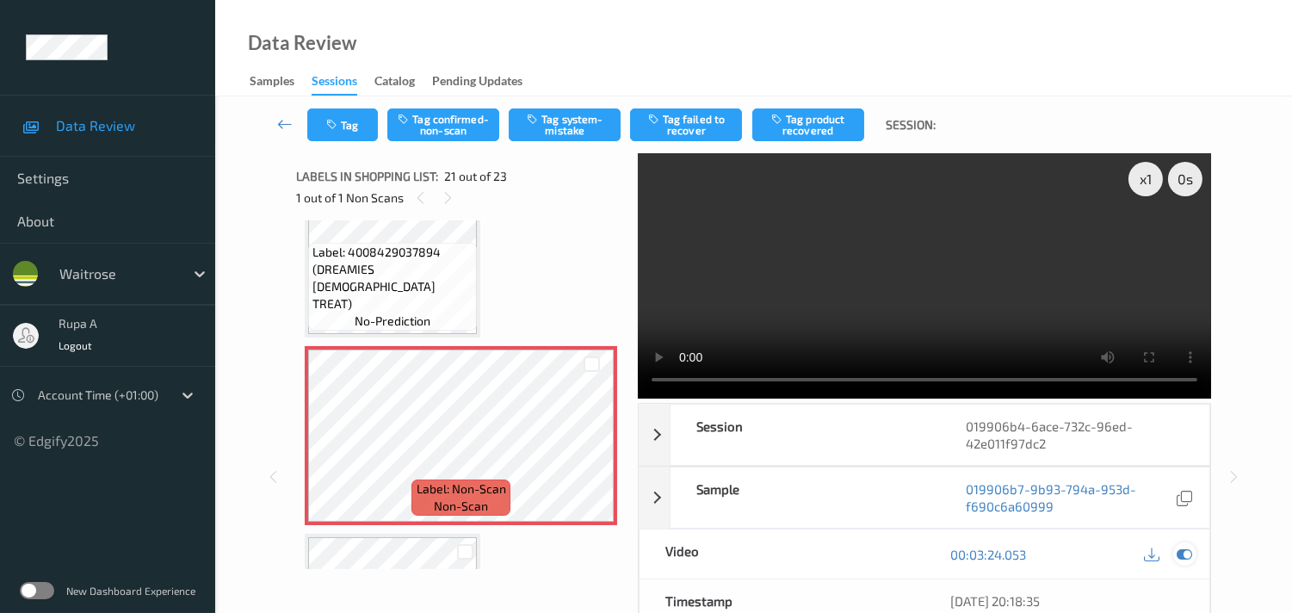
click at [1190, 546] on div at bounding box center [1184, 553] width 23 height 23
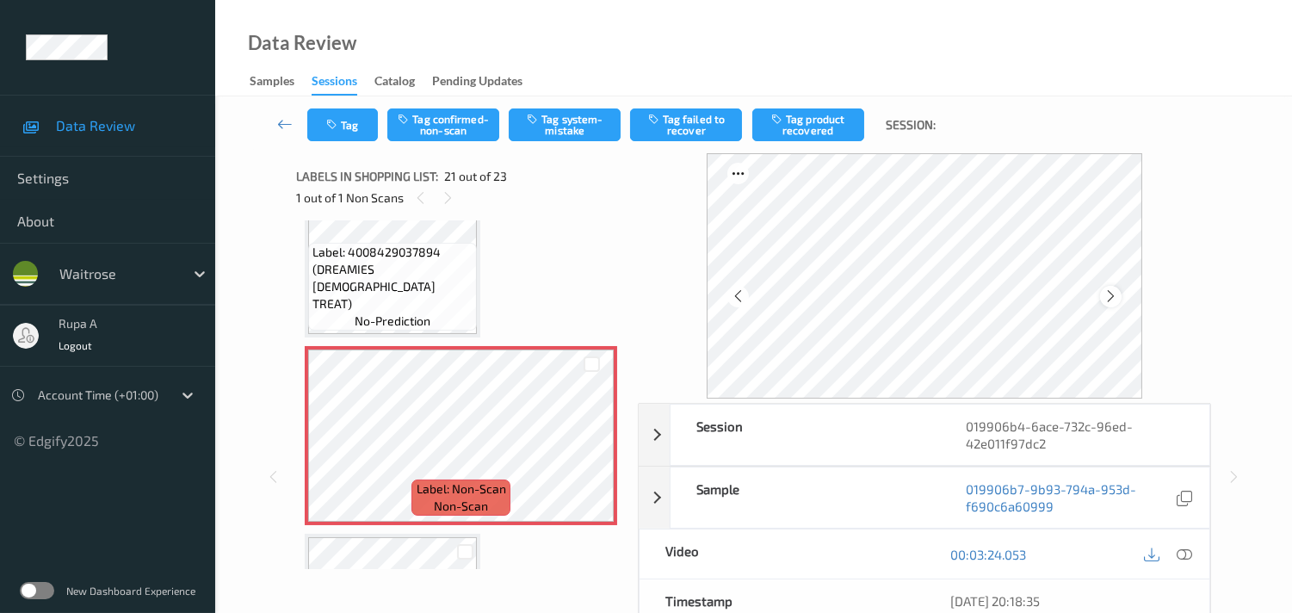
click at [1114, 293] on icon at bounding box center [1110, 295] width 15 height 15
click at [1114, 294] on icon at bounding box center [1110, 295] width 15 height 15
click at [1110, 289] on icon at bounding box center [1110, 295] width 15 height 15
click at [1190, 549] on icon at bounding box center [1183, 553] width 15 height 15
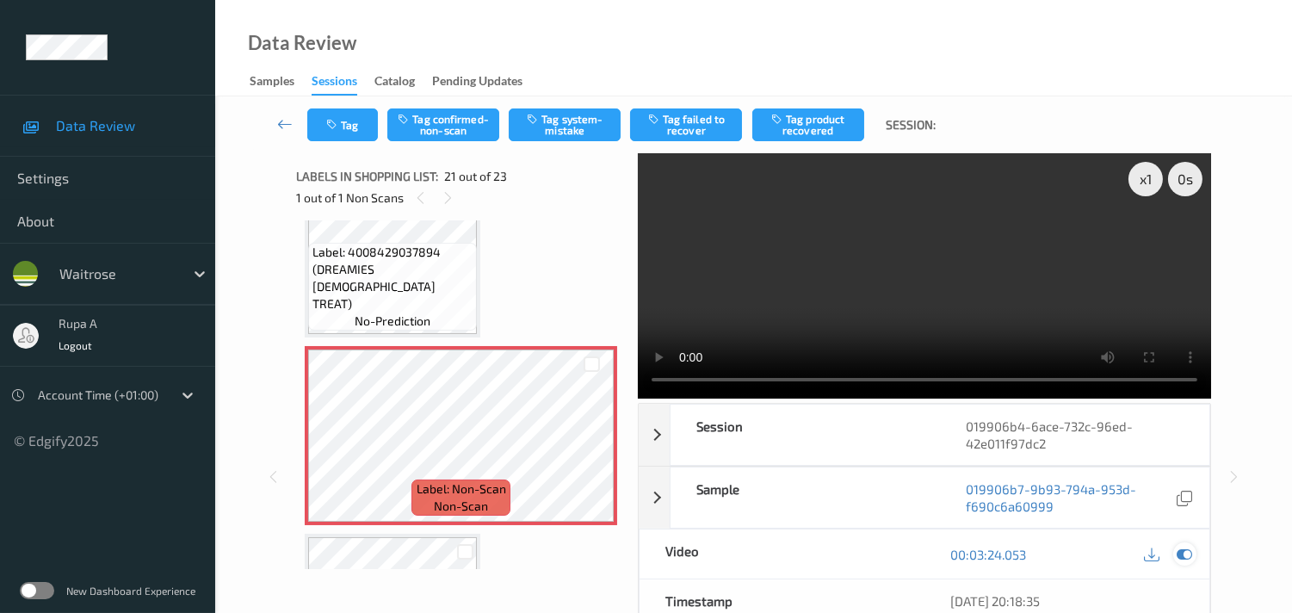
click at [1182, 556] on icon at bounding box center [1183, 553] width 15 height 15
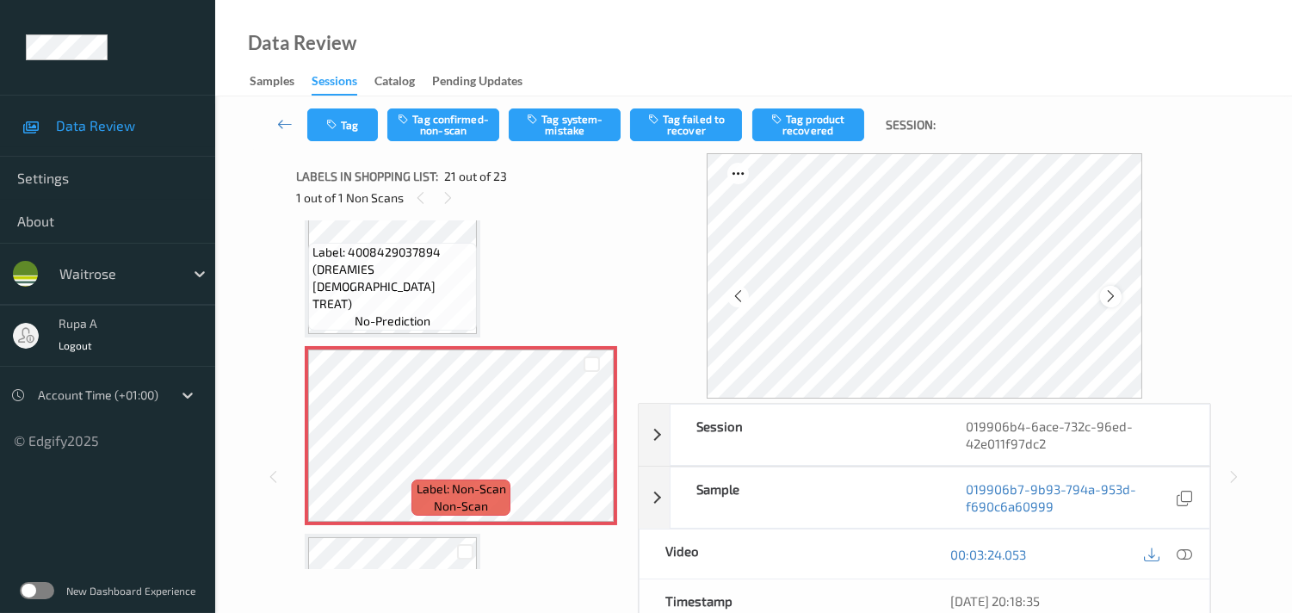
click at [1115, 290] on icon at bounding box center [1110, 295] width 15 height 15
click at [1120, 287] on div at bounding box center [1111, 297] width 22 height 22
click at [572, 134] on button "Tag system-mistake" at bounding box center [565, 124] width 112 height 33
click at [343, 132] on button "Tag" at bounding box center [342, 124] width 71 height 33
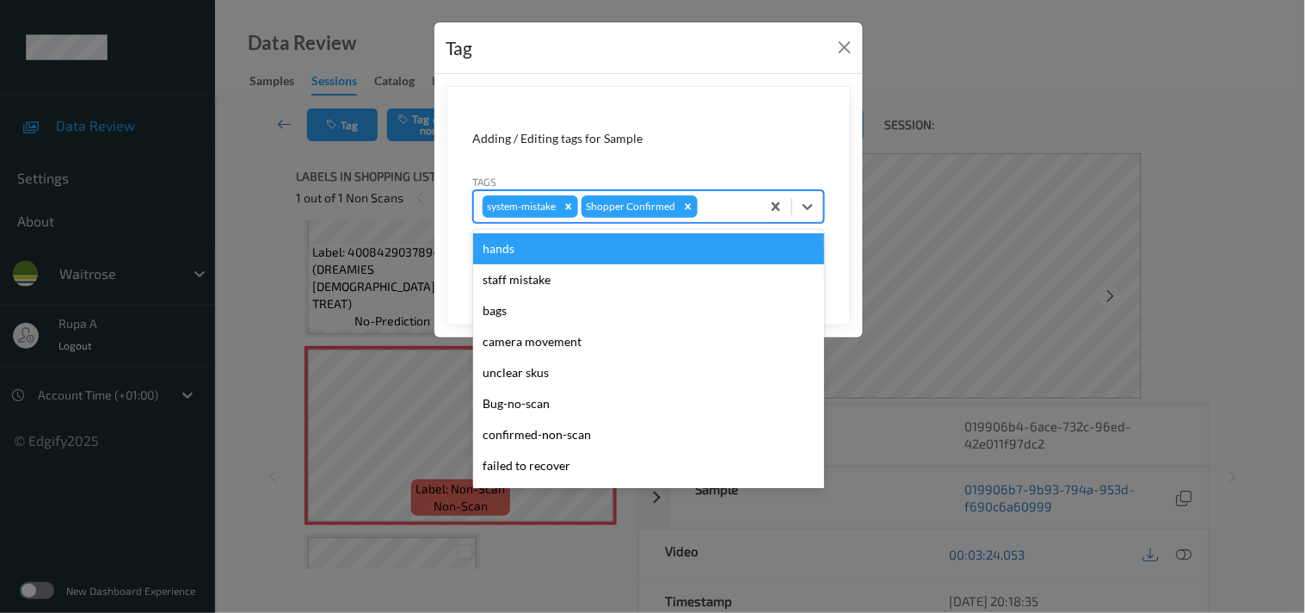
click at [744, 216] on div at bounding box center [726, 206] width 51 height 21
type input "i"
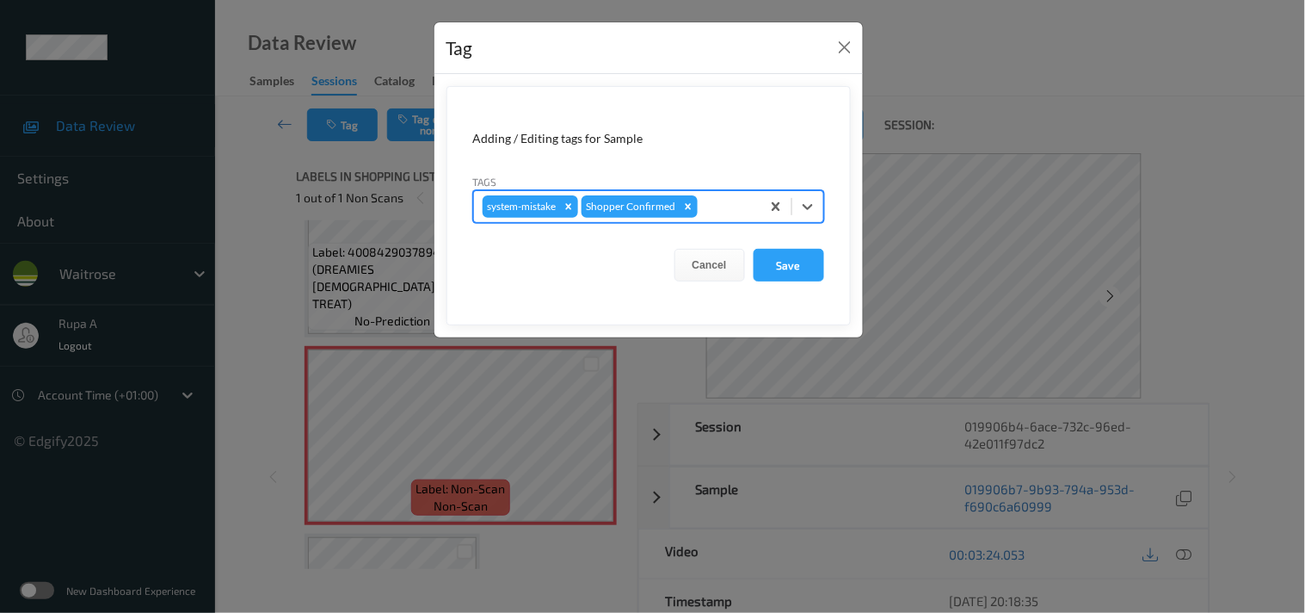
click at [703, 205] on div at bounding box center [726, 206] width 51 height 21
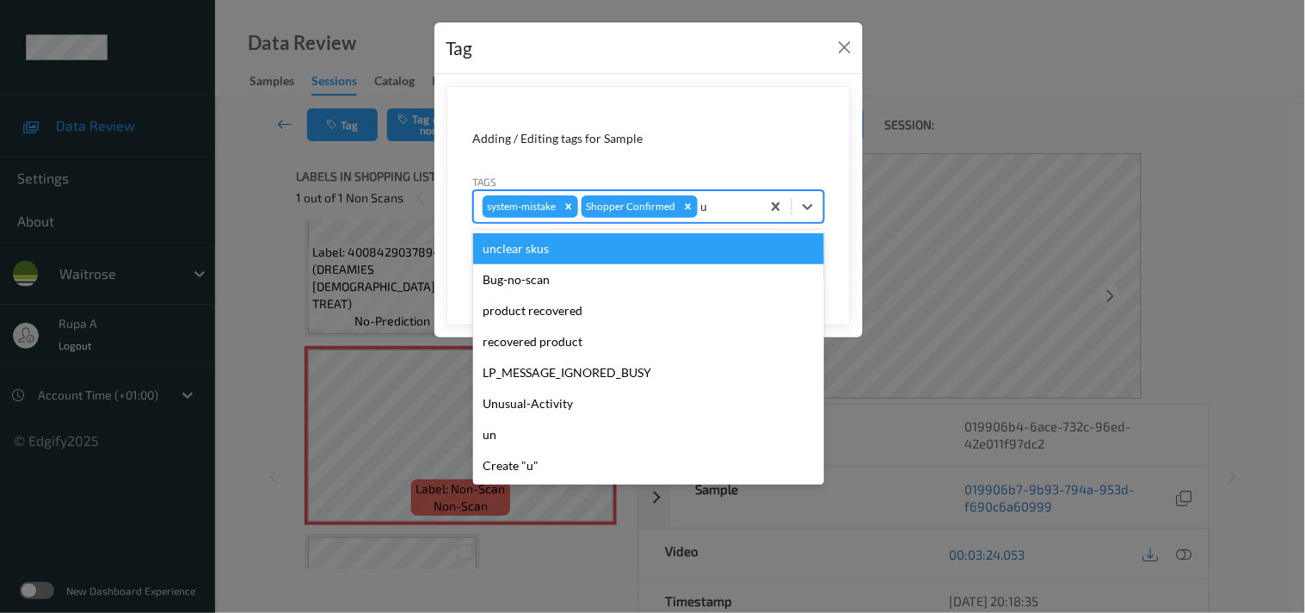
type input "un"
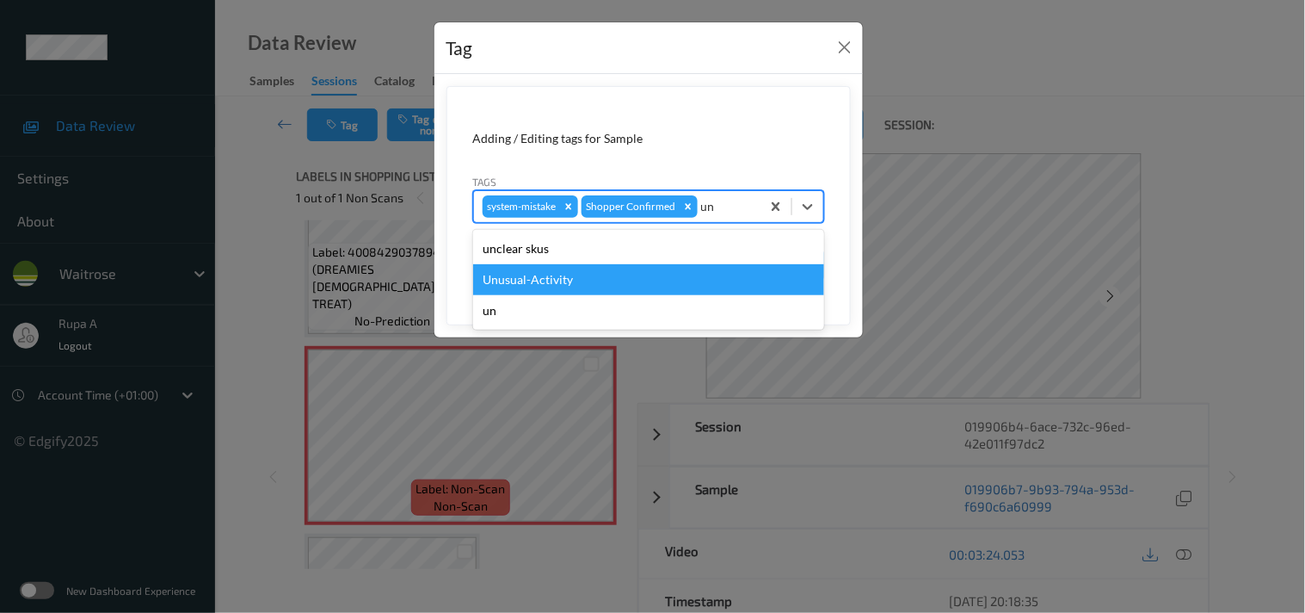
click at [540, 279] on div "Unusual-Activity" at bounding box center [648, 279] width 351 height 31
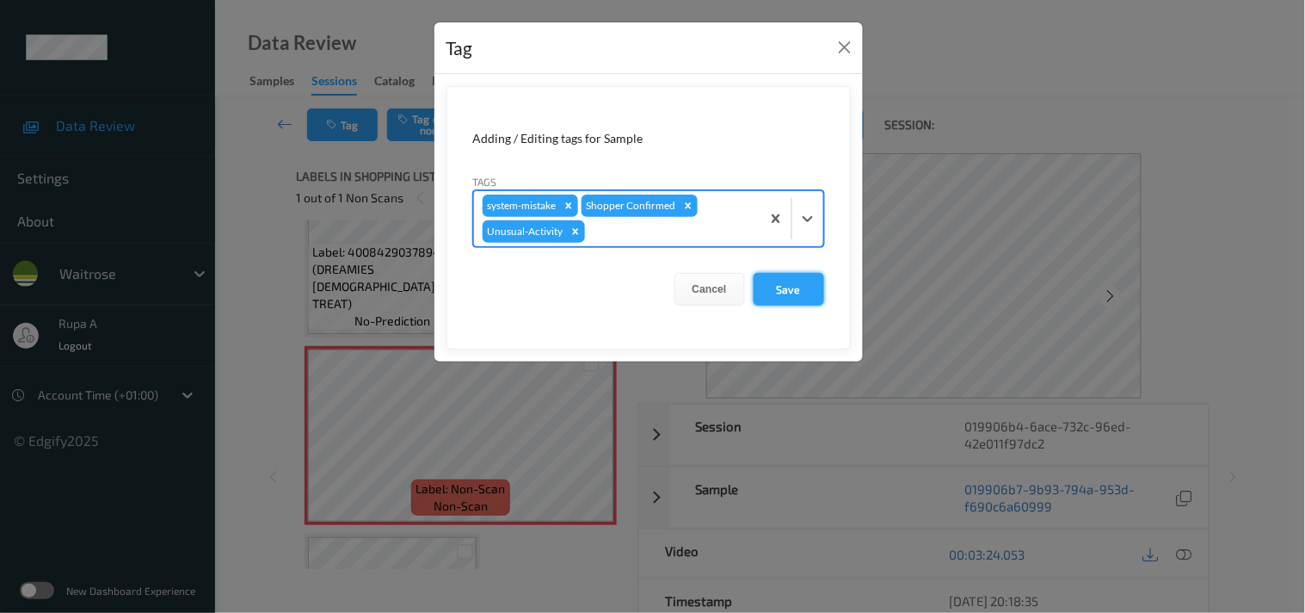
click at [800, 285] on button "Save" at bounding box center [789, 289] width 71 height 33
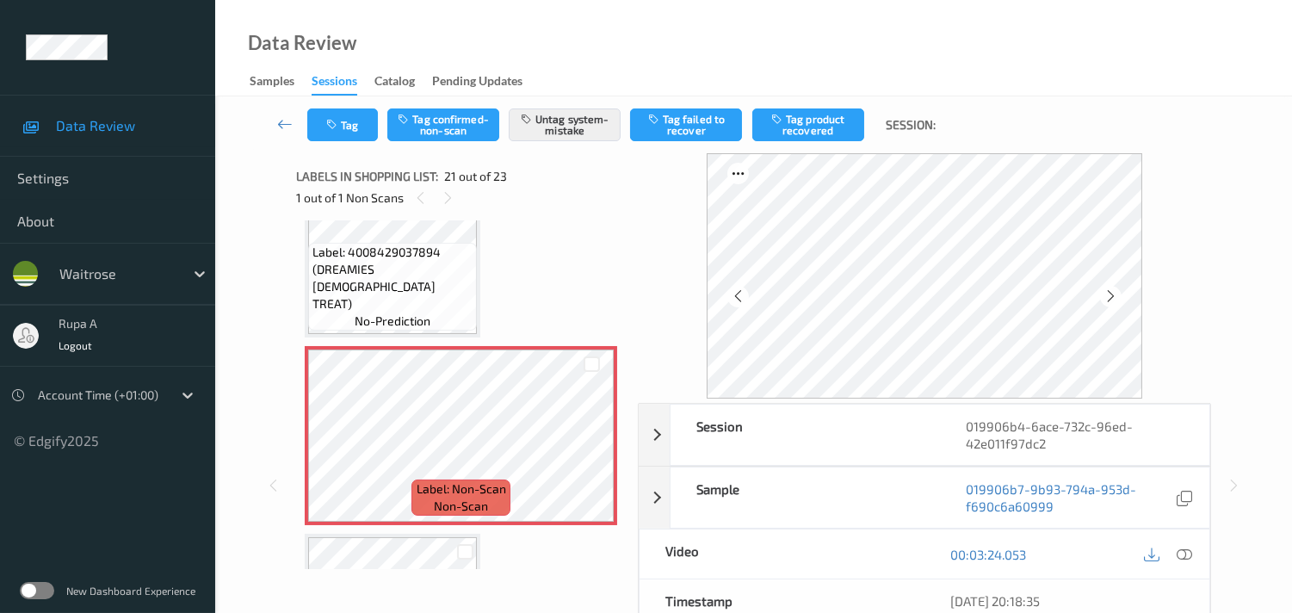
click at [587, 187] on div "1 out of 1 Non Scans" at bounding box center [461, 198] width 330 height 22
click at [336, 126] on icon "button" at bounding box center [333, 125] width 15 height 12
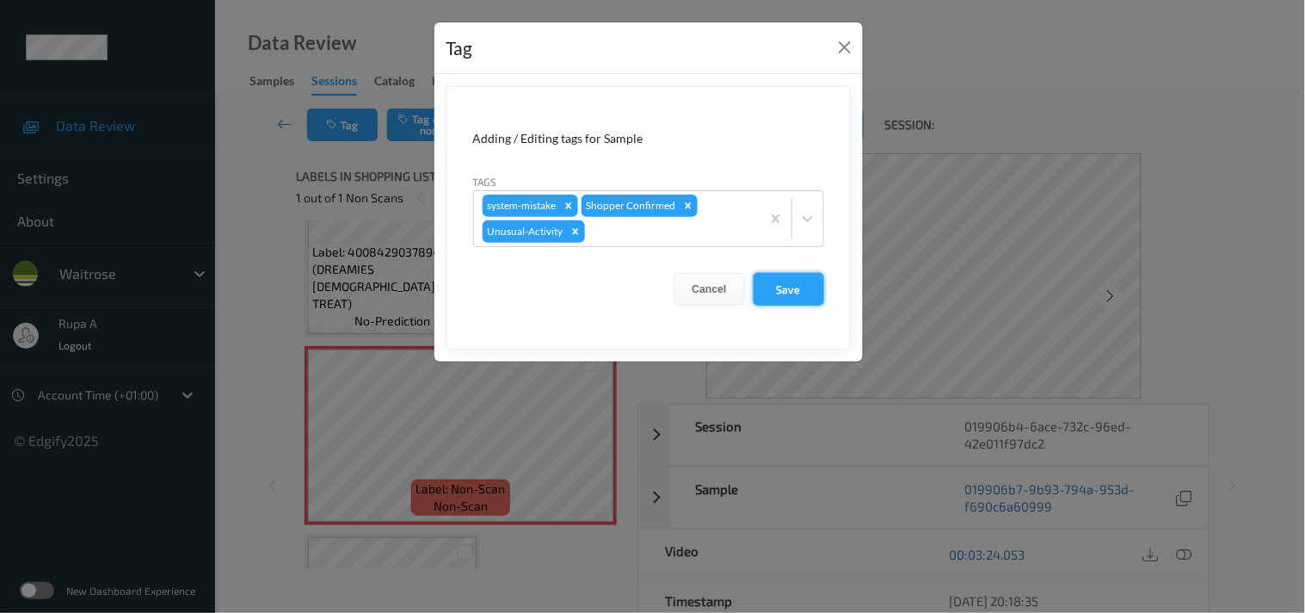
click at [793, 287] on button "Save" at bounding box center [789, 289] width 71 height 33
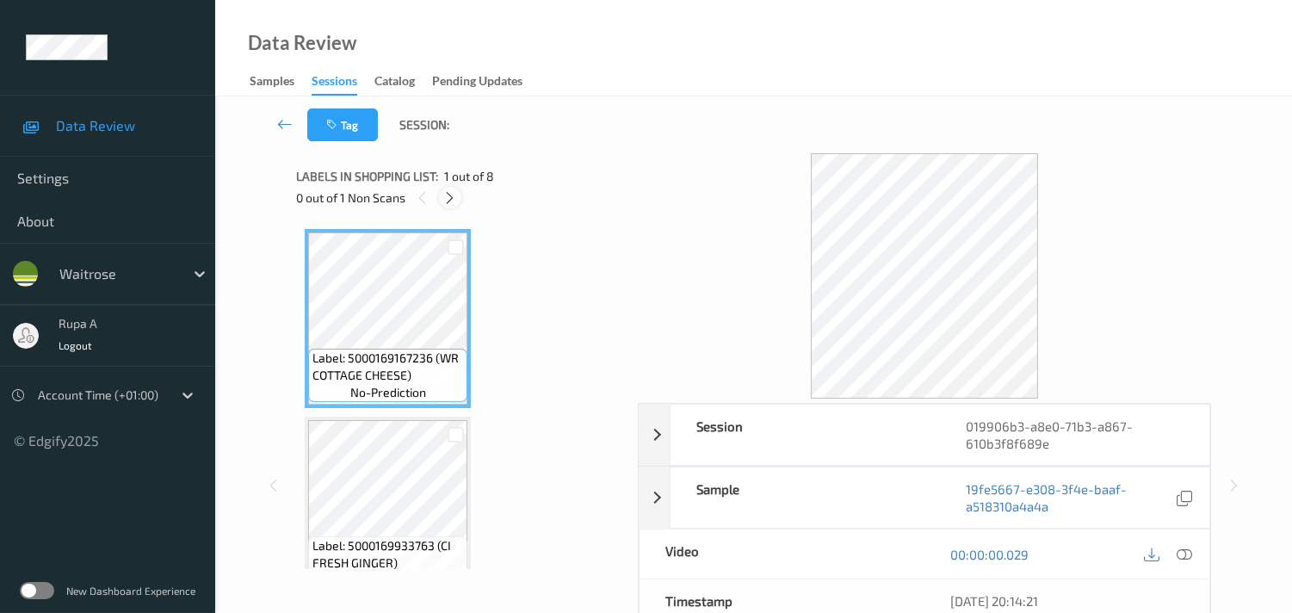
click at [457, 196] on icon at bounding box center [449, 197] width 15 height 15
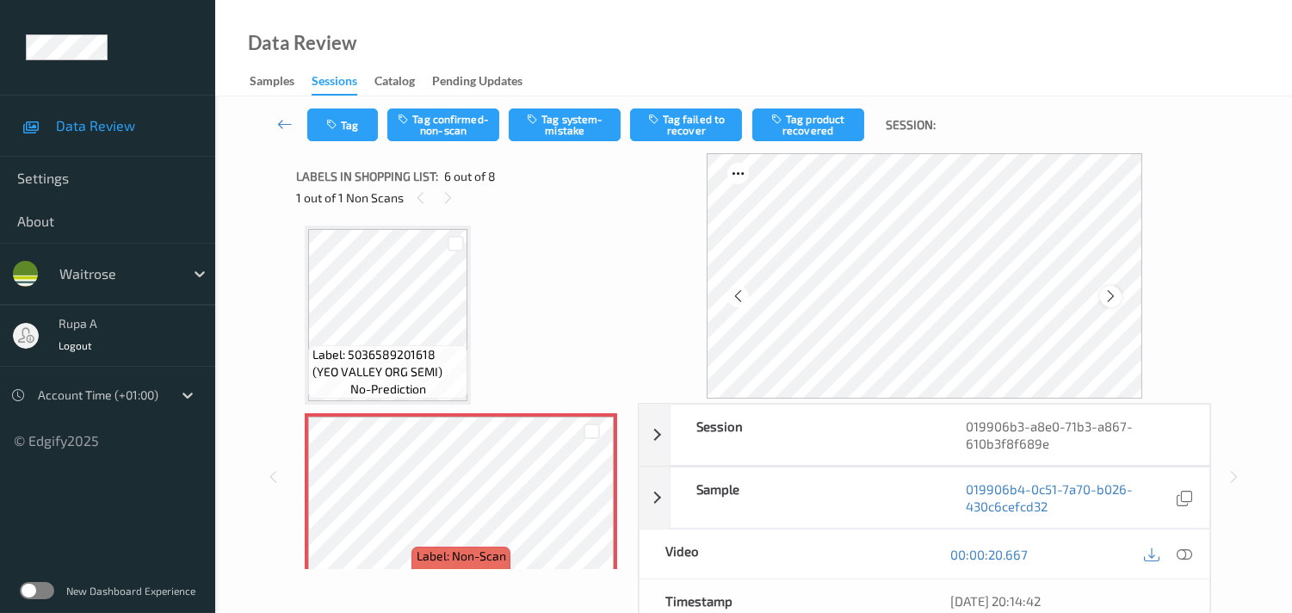
click at [1113, 293] on icon at bounding box center [1110, 295] width 15 height 15
click at [1115, 299] on icon at bounding box center [1110, 295] width 15 height 15
click at [1181, 552] on icon at bounding box center [1183, 553] width 15 height 15
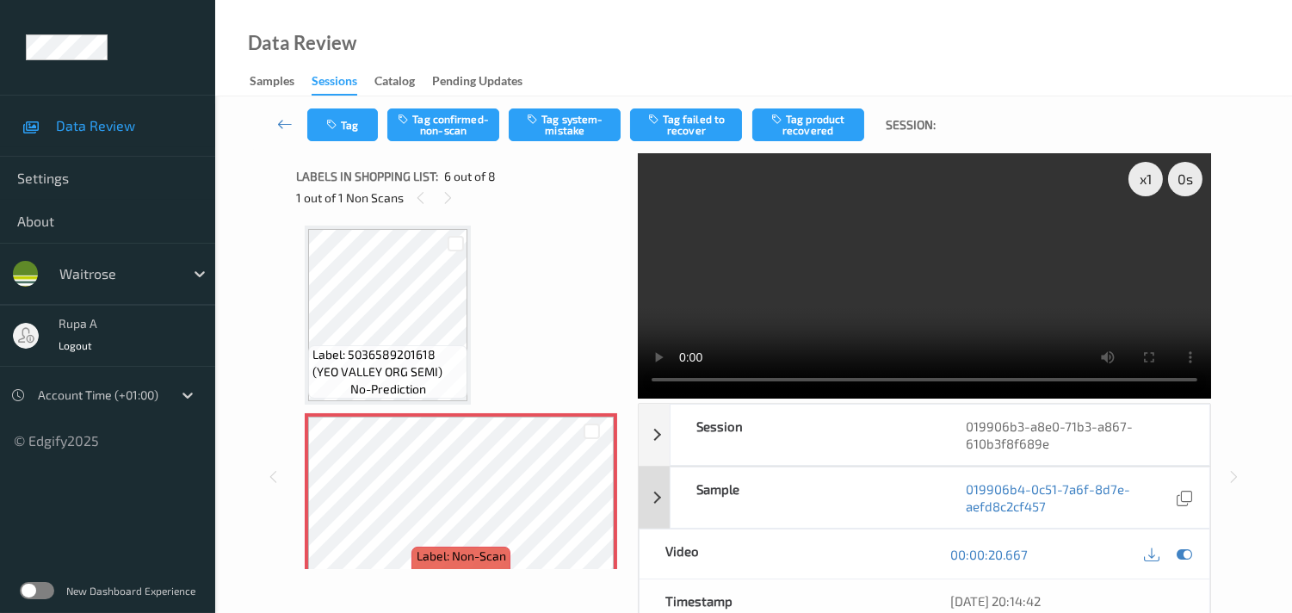
click at [1182, 552] on icon at bounding box center [1183, 553] width 15 height 15
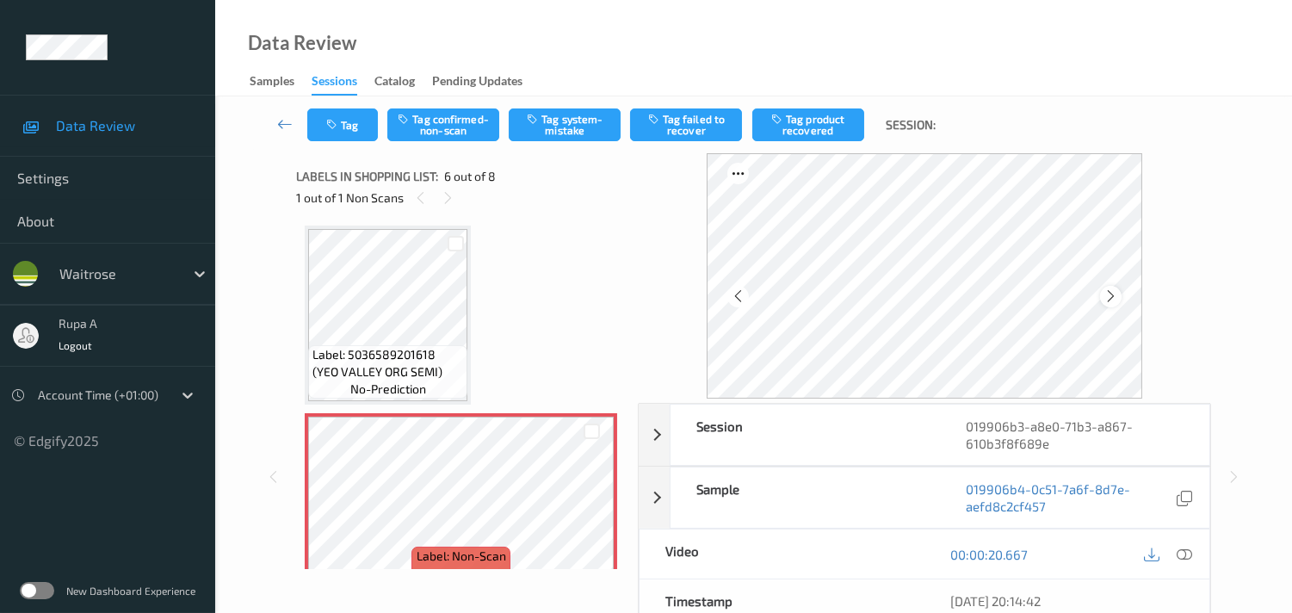
click at [1116, 289] on icon at bounding box center [1110, 295] width 15 height 15
click at [1108, 297] on icon at bounding box center [1110, 295] width 15 height 15
click at [1181, 553] on icon at bounding box center [1183, 553] width 15 height 15
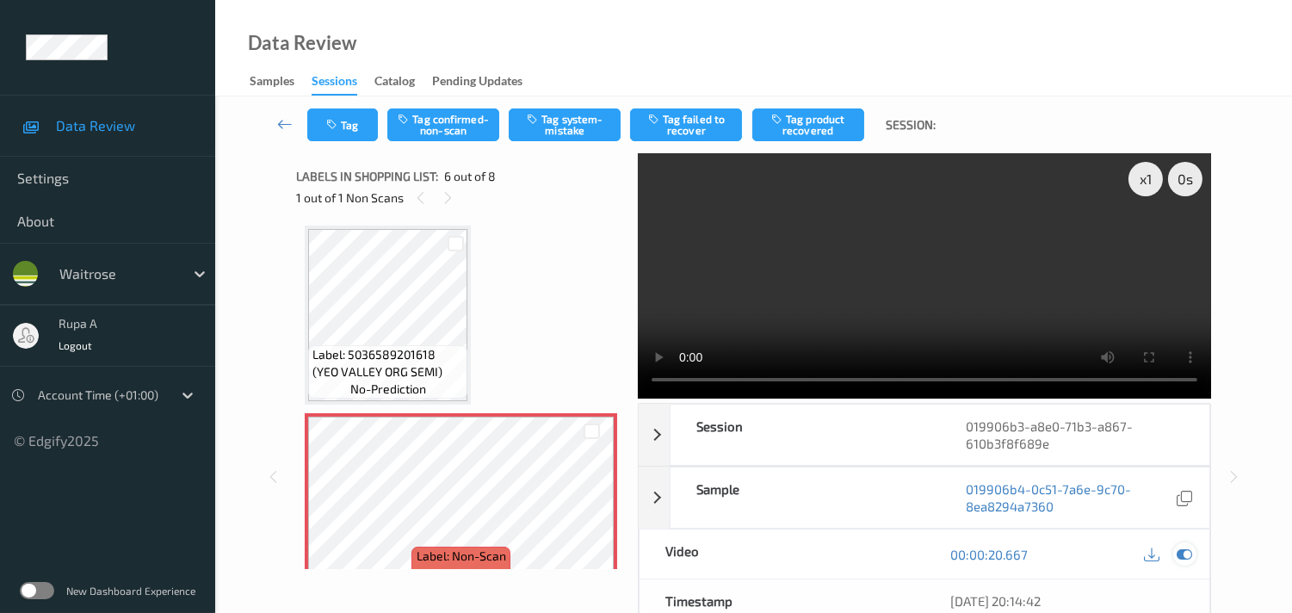
click at [1190, 553] on icon at bounding box center [1183, 553] width 15 height 15
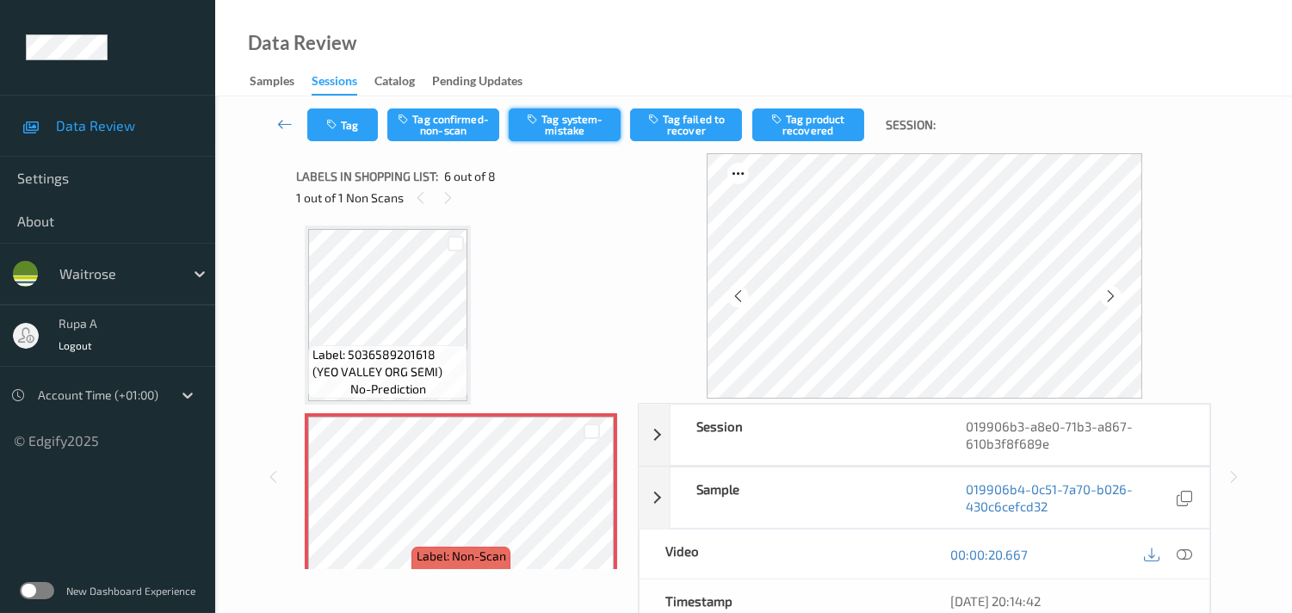
click at [577, 127] on button "Tag system-mistake" at bounding box center [565, 124] width 112 height 33
click at [539, 314] on div "Label: 5000169167236 (WR COTTAGE CHEESE) no-prediction Label: 5000169933763 (CI…" at bounding box center [461, 221] width 312 height 1492
click at [320, 124] on button "Tag" at bounding box center [342, 124] width 71 height 33
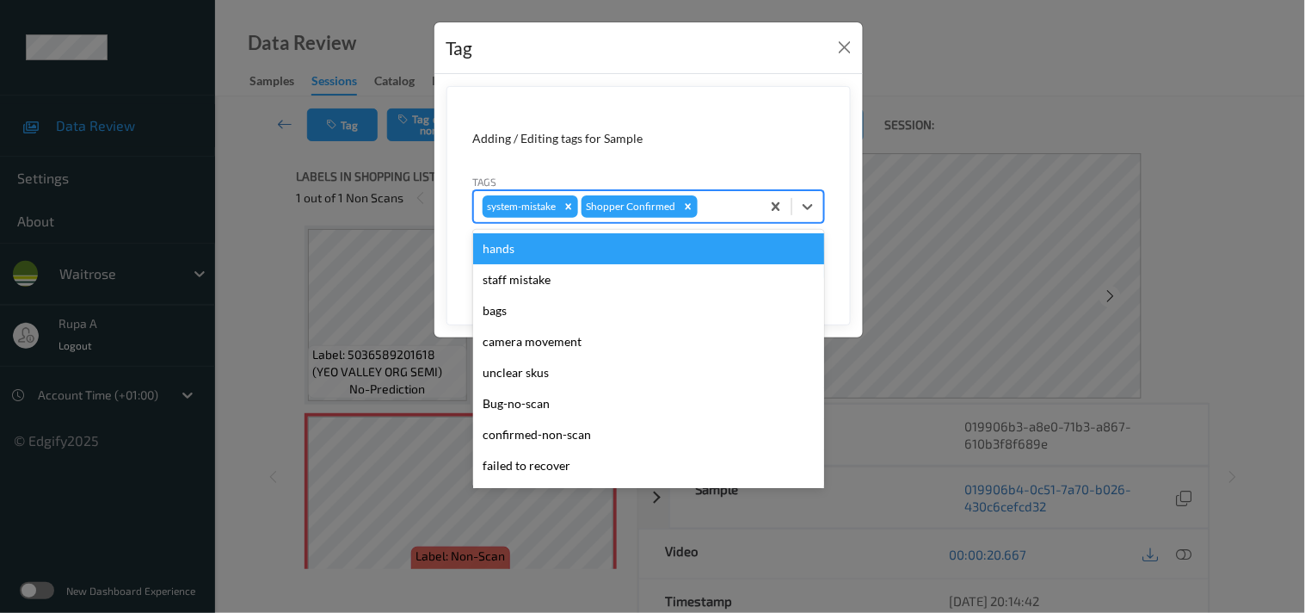
click at [717, 212] on div at bounding box center [726, 206] width 51 height 21
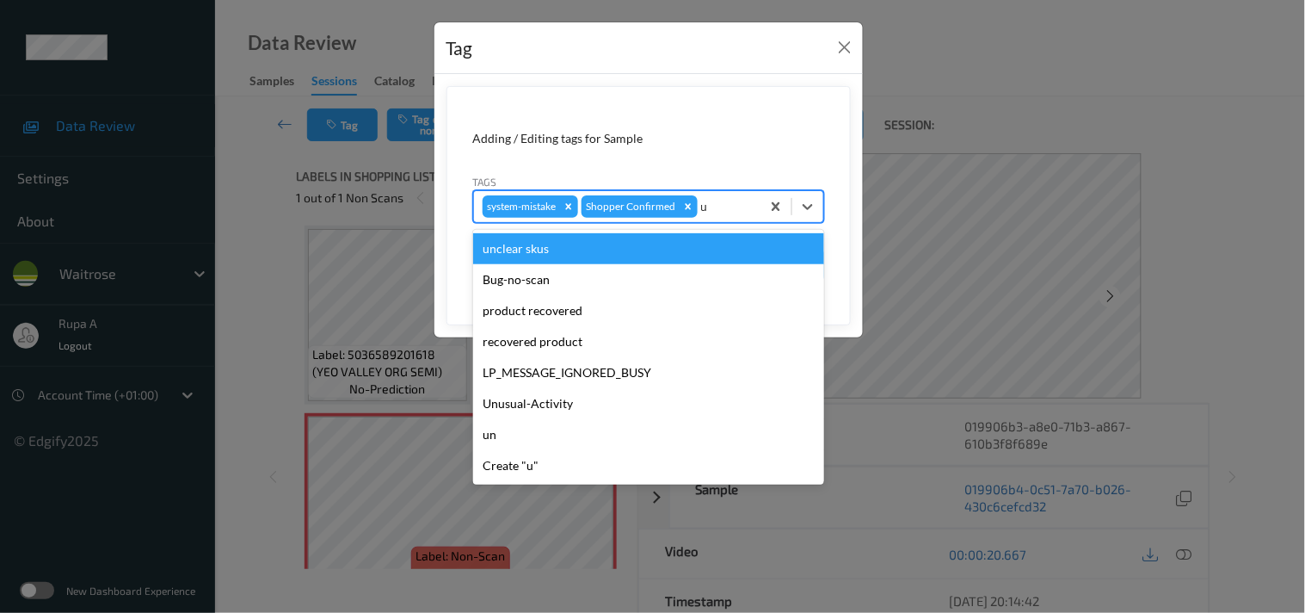
type input "un"
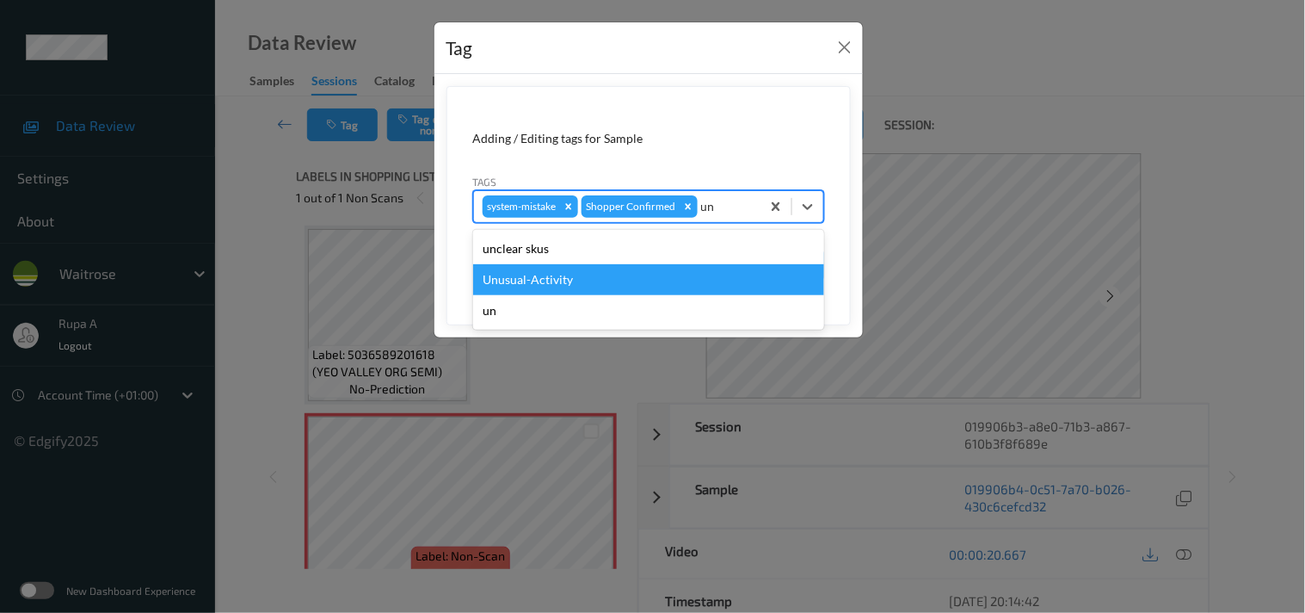
click at [623, 268] on div "Unusual-Activity" at bounding box center [648, 279] width 351 height 31
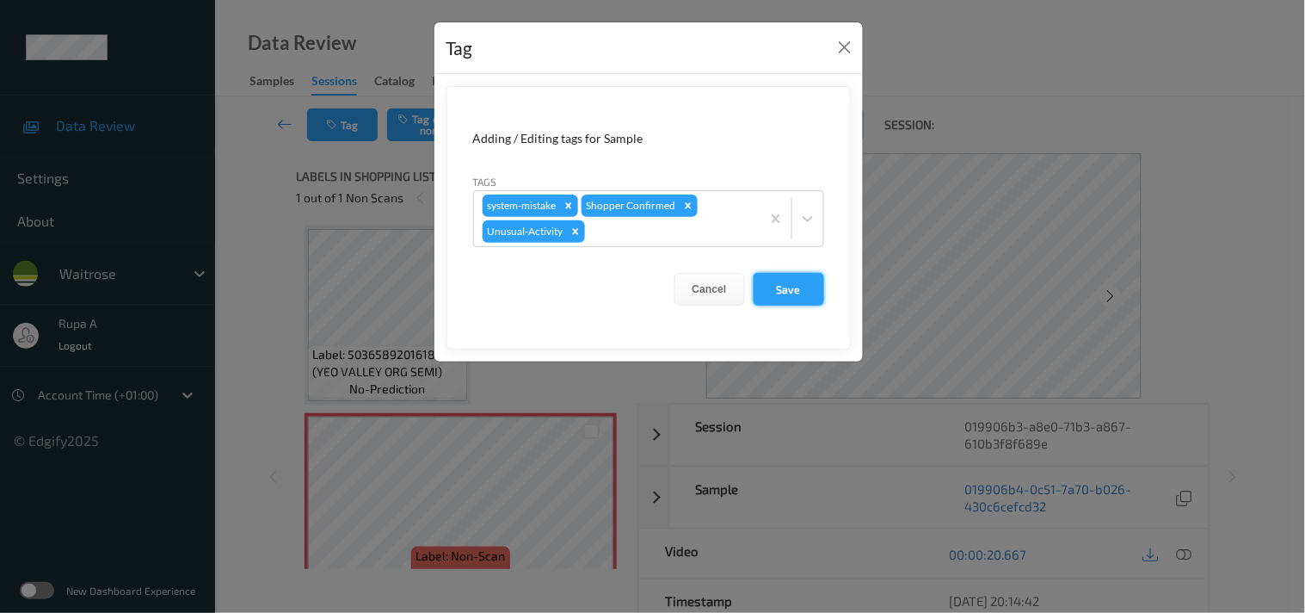
click at [787, 287] on button "Save" at bounding box center [789, 289] width 71 height 33
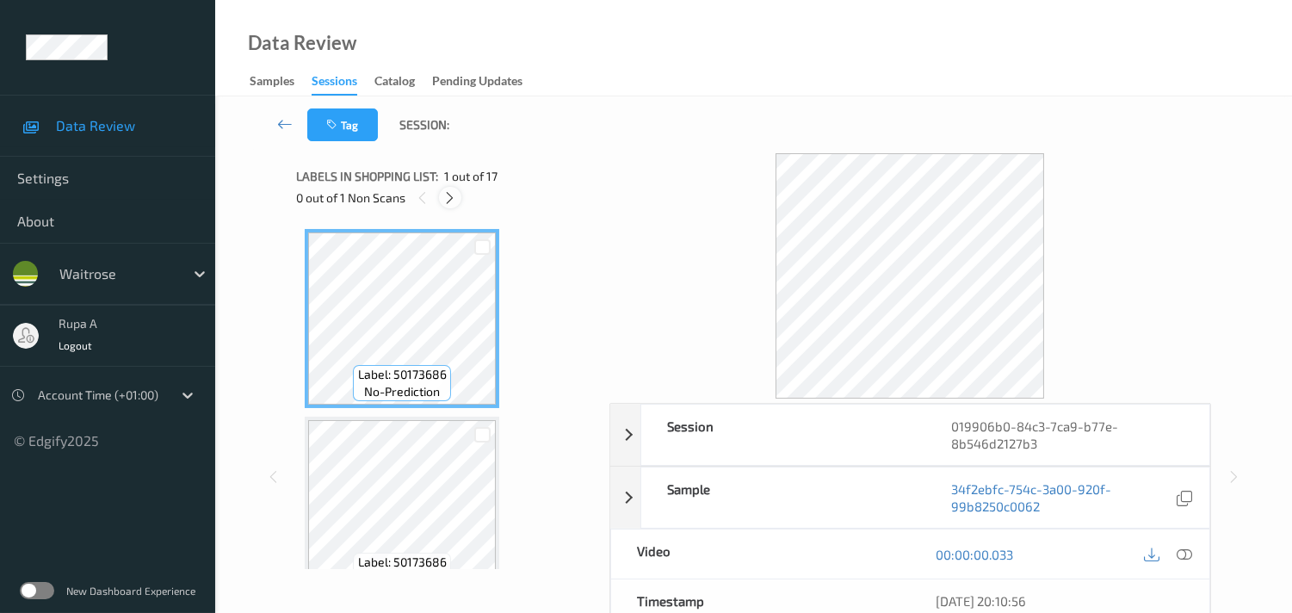
click at [448, 201] on icon at bounding box center [449, 197] width 15 height 15
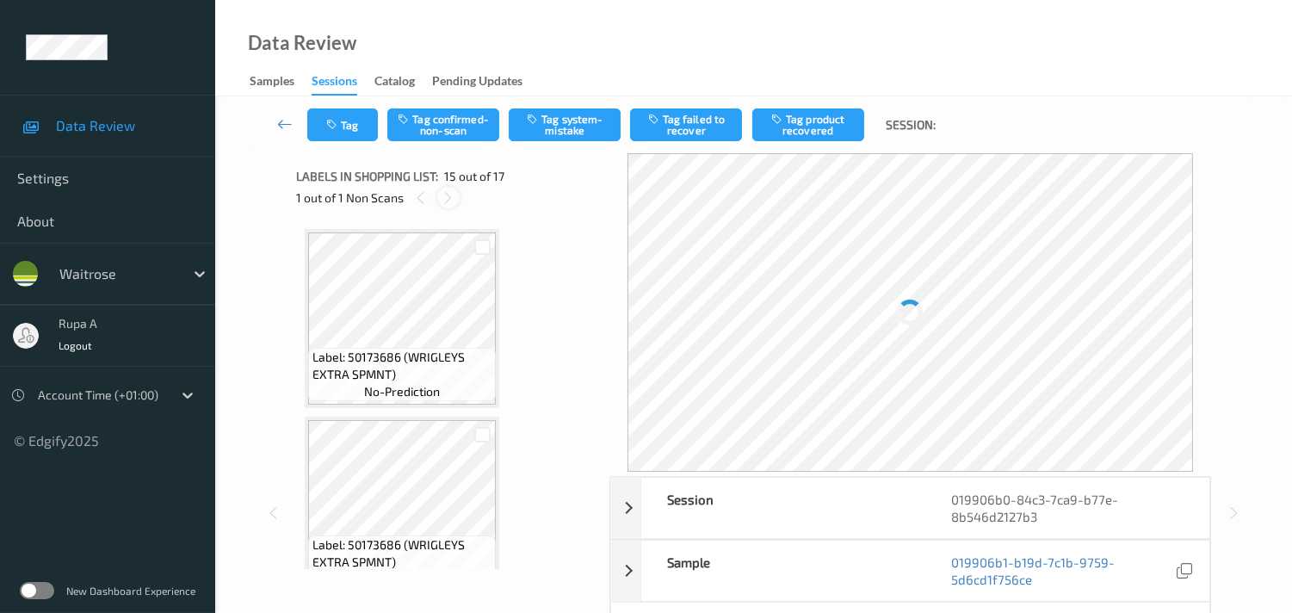
scroll to position [2432, 0]
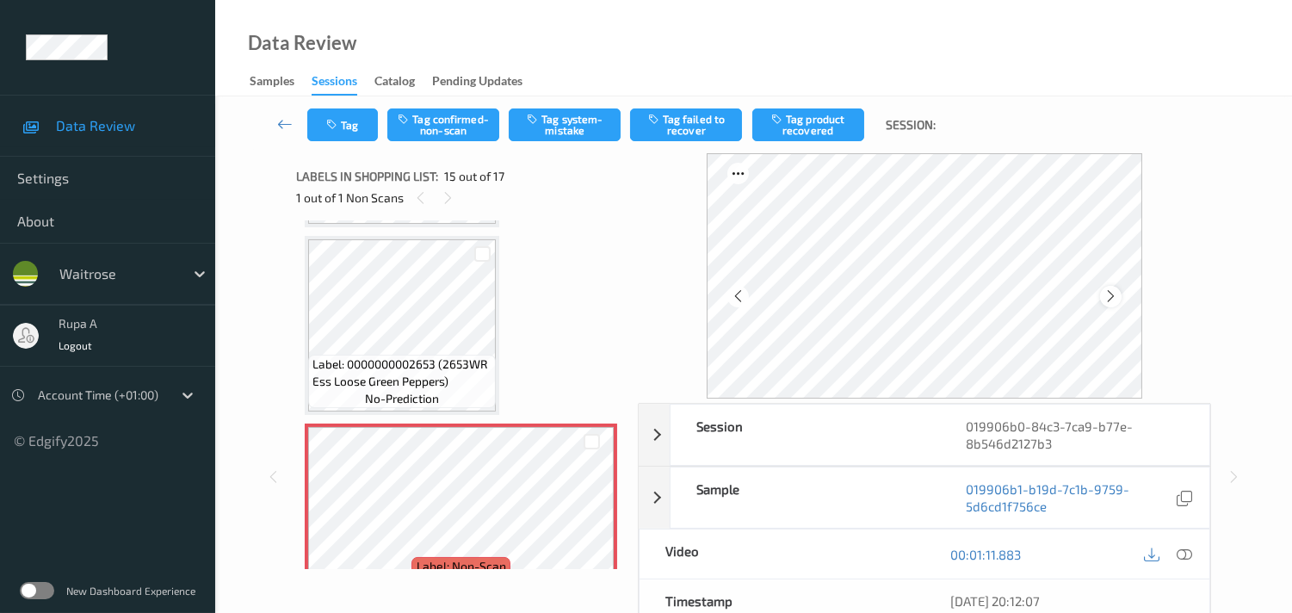
click at [1107, 287] on div at bounding box center [924, 275] width 435 height 245
click at [1116, 288] on icon at bounding box center [1110, 295] width 15 height 15
click at [1180, 553] on icon at bounding box center [1183, 553] width 15 height 15
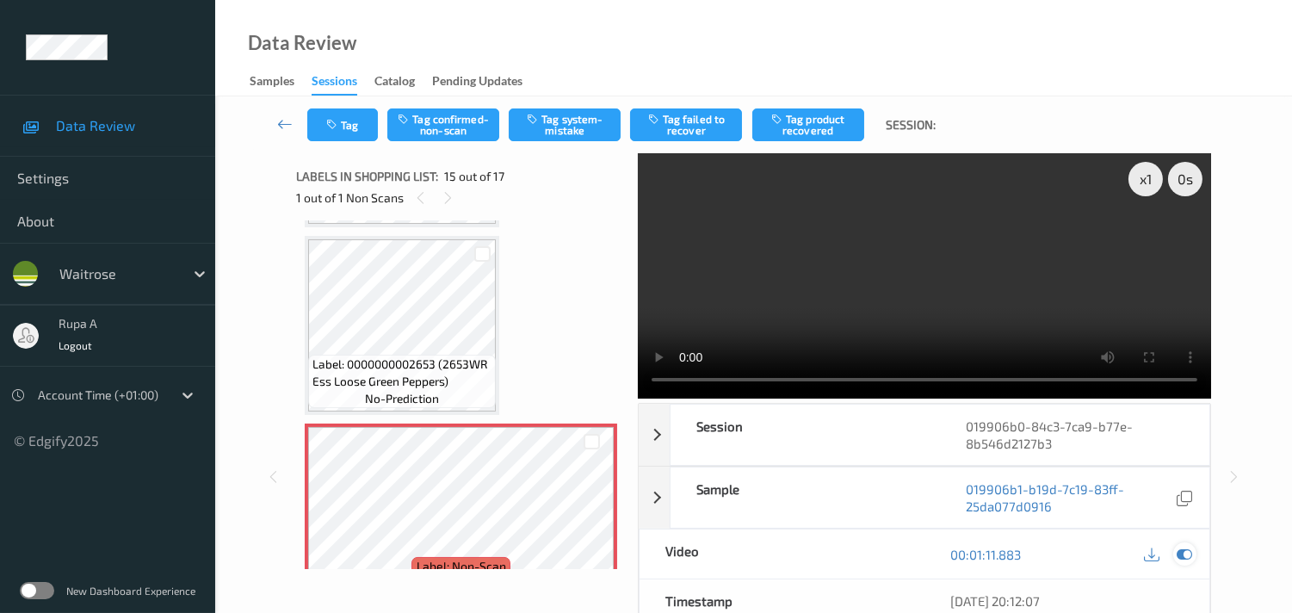
click at [1180, 555] on icon at bounding box center [1183, 553] width 15 height 15
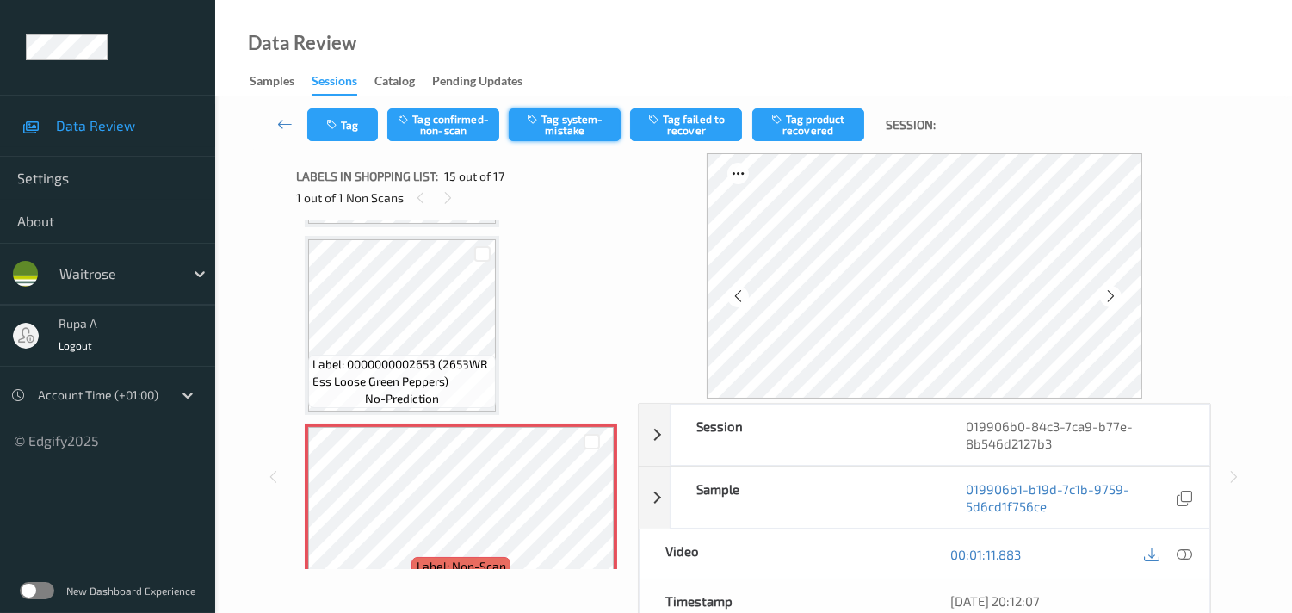
click at [566, 133] on button "Tag system-mistake" at bounding box center [565, 124] width 112 height 33
click at [343, 130] on button "Tag" at bounding box center [342, 124] width 71 height 33
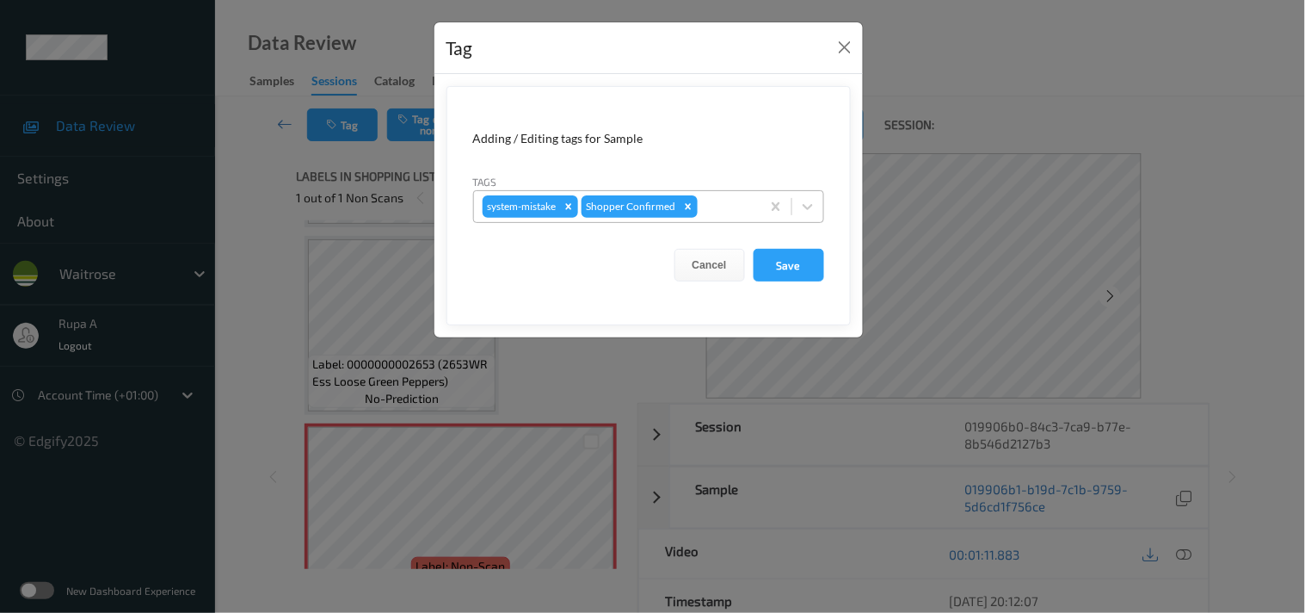
click at [716, 196] on div at bounding box center [726, 206] width 51 height 21
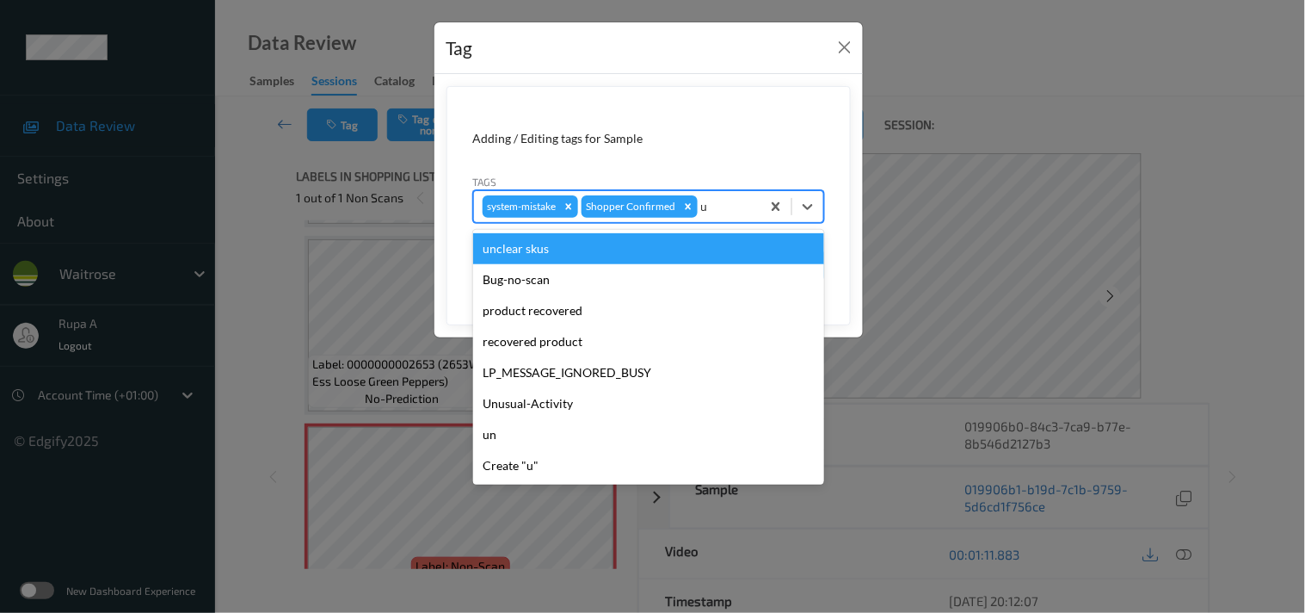
type input "un"
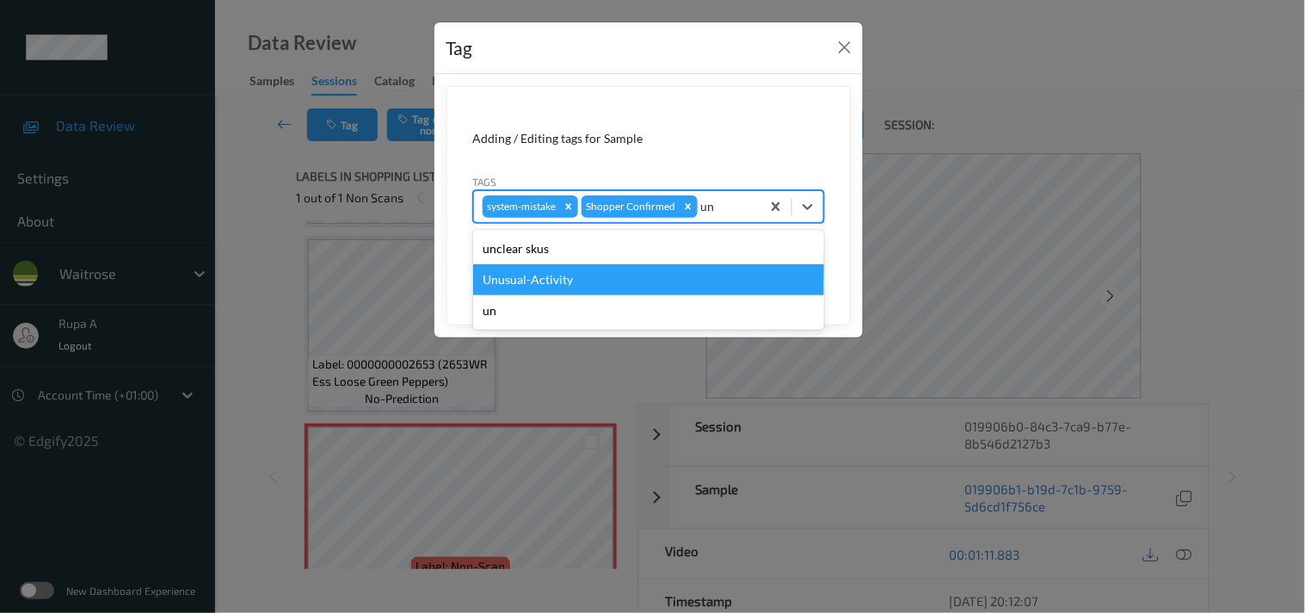
click at [568, 274] on div "Unusual-Activity" at bounding box center [648, 279] width 351 height 31
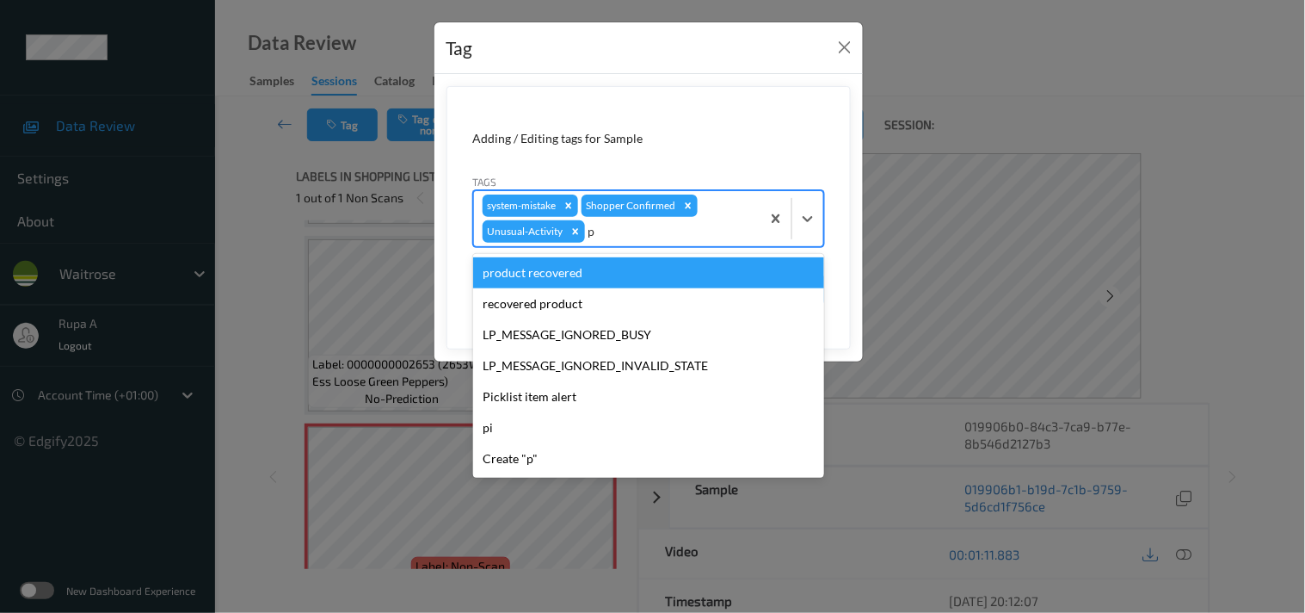
type input "pi"
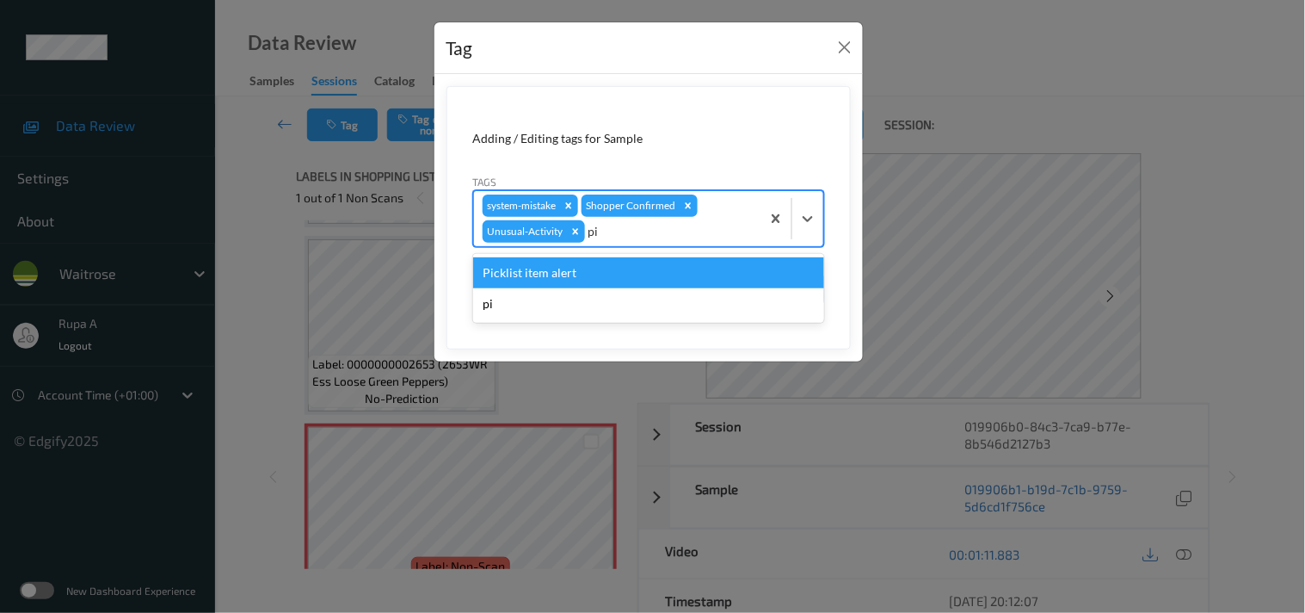
click at [578, 267] on div "Picklist item alert" at bounding box center [648, 272] width 351 height 31
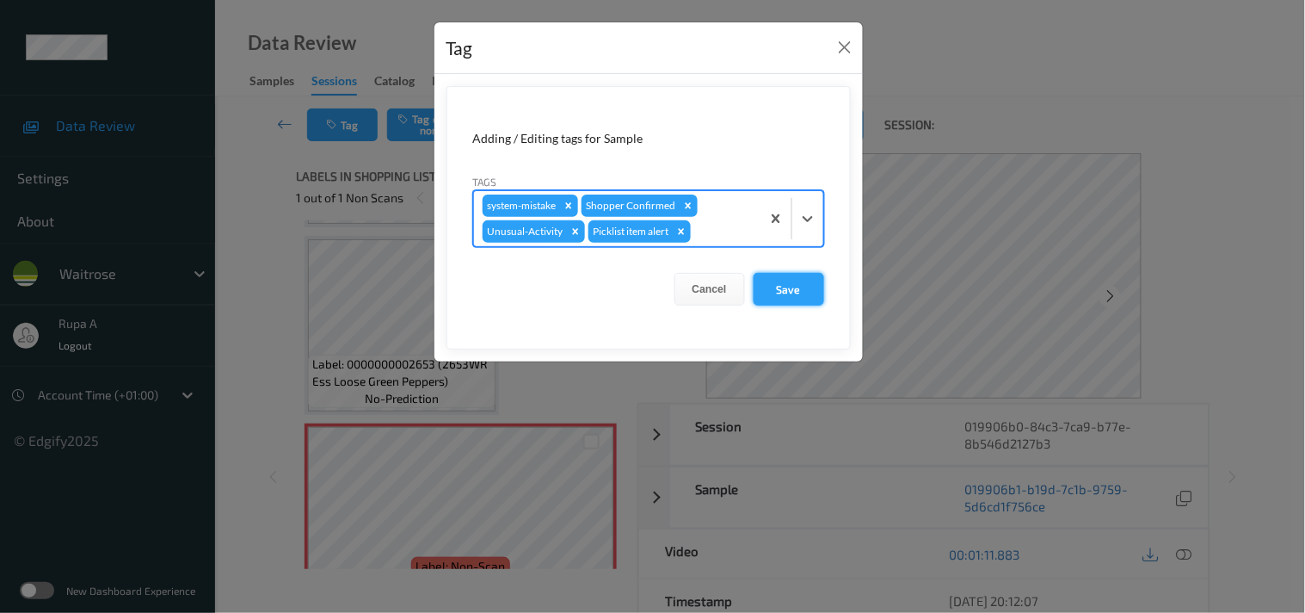
click at [802, 291] on button "Save" at bounding box center [789, 289] width 71 height 33
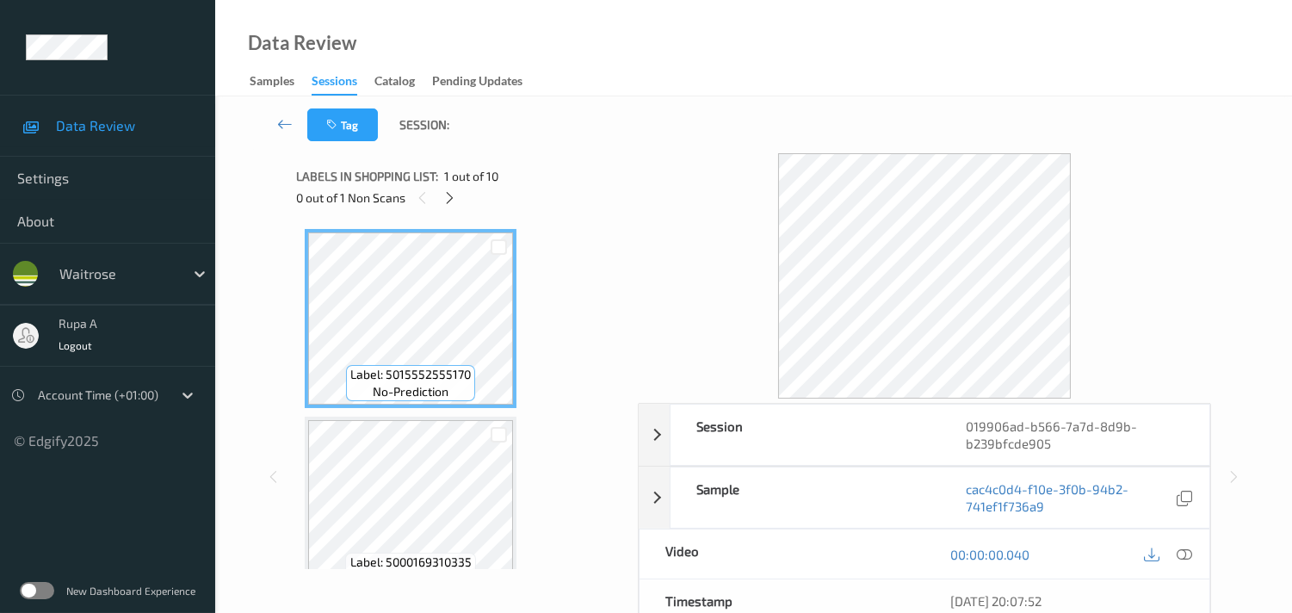
click at [554, 166] on div "Labels in shopping list: 1 out of 10" at bounding box center [461, 176] width 330 height 22
click at [454, 194] on icon at bounding box center [449, 197] width 15 height 15
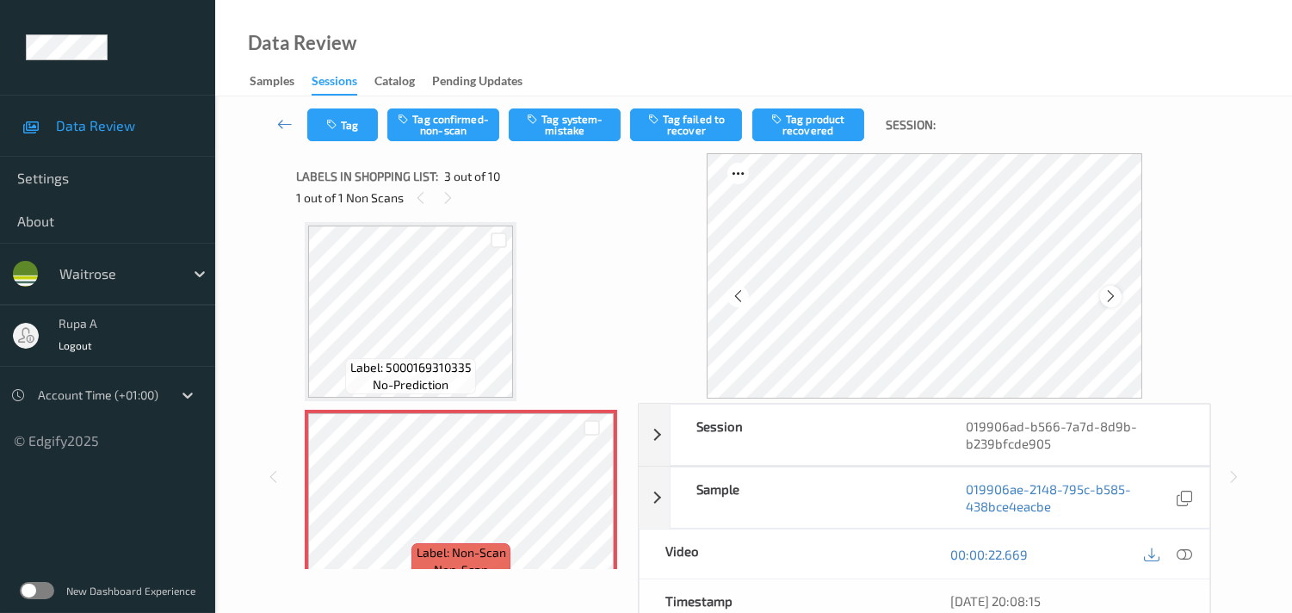
click at [1113, 295] on icon at bounding box center [1110, 295] width 15 height 15
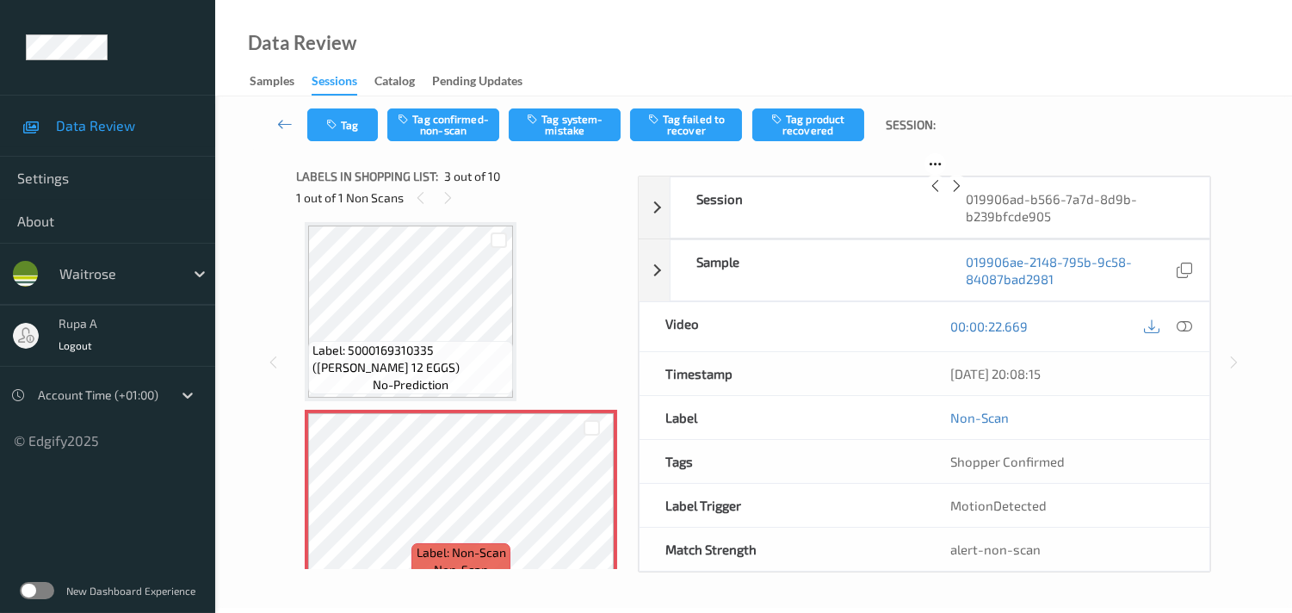
click at [964, 194] on icon at bounding box center [956, 185] width 15 height 15
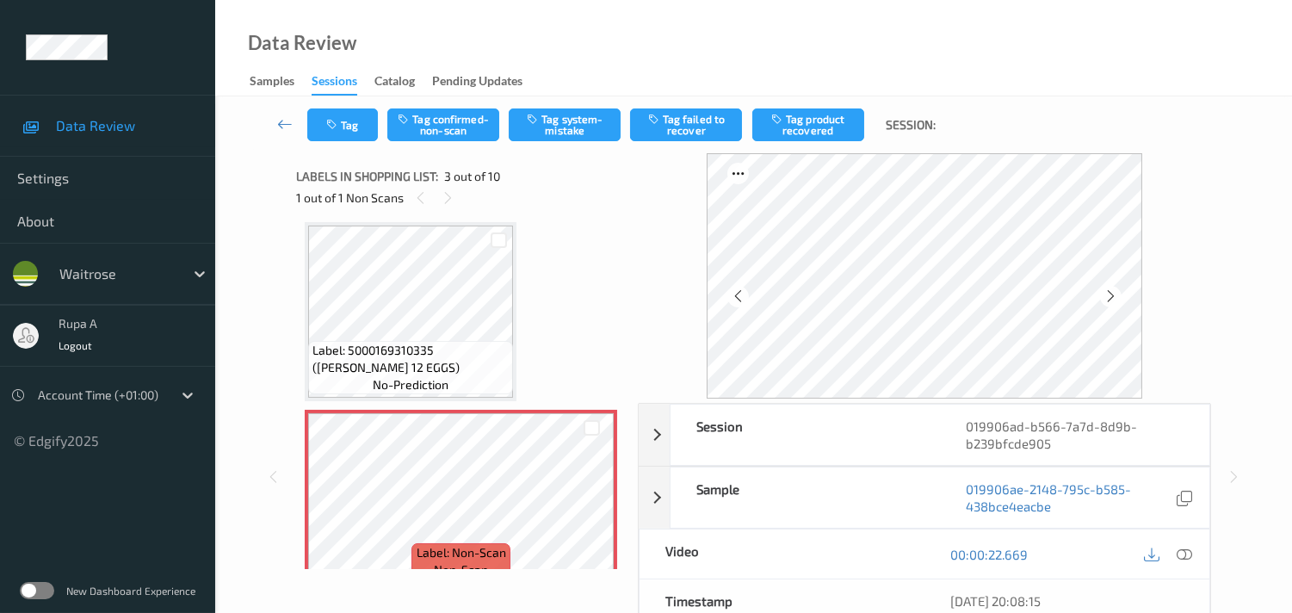
click at [1115, 293] on icon at bounding box center [1110, 295] width 15 height 15
click at [1182, 552] on icon at bounding box center [1183, 553] width 15 height 15
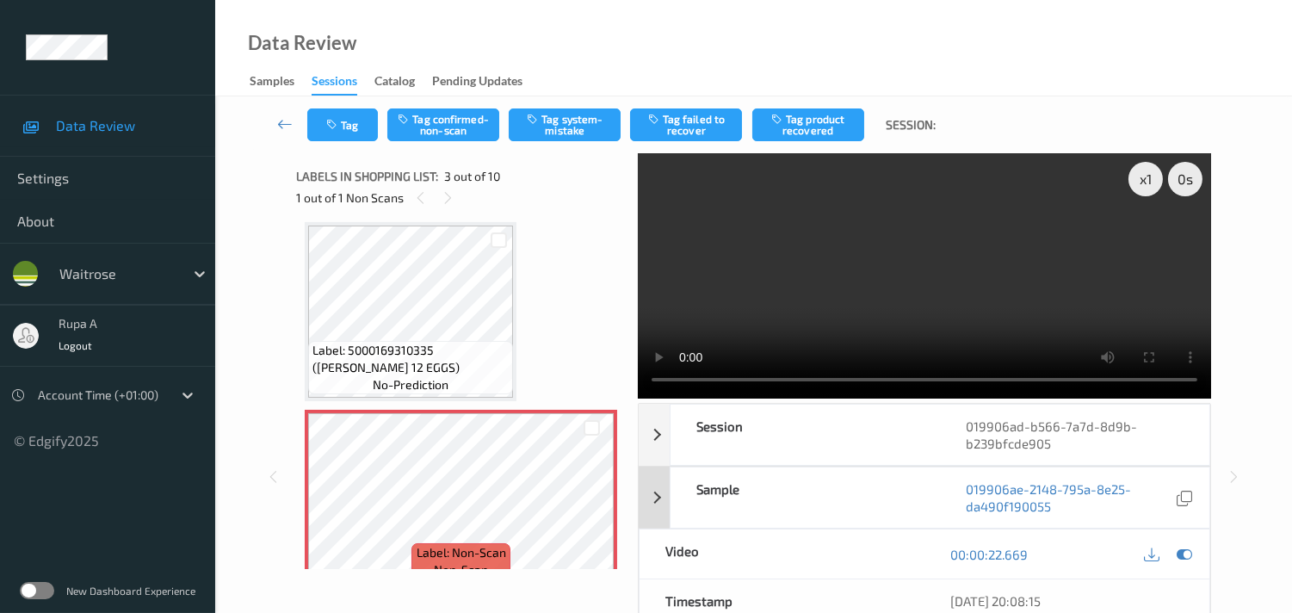
click at [1183, 557] on icon at bounding box center [1183, 553] width 15 height 15
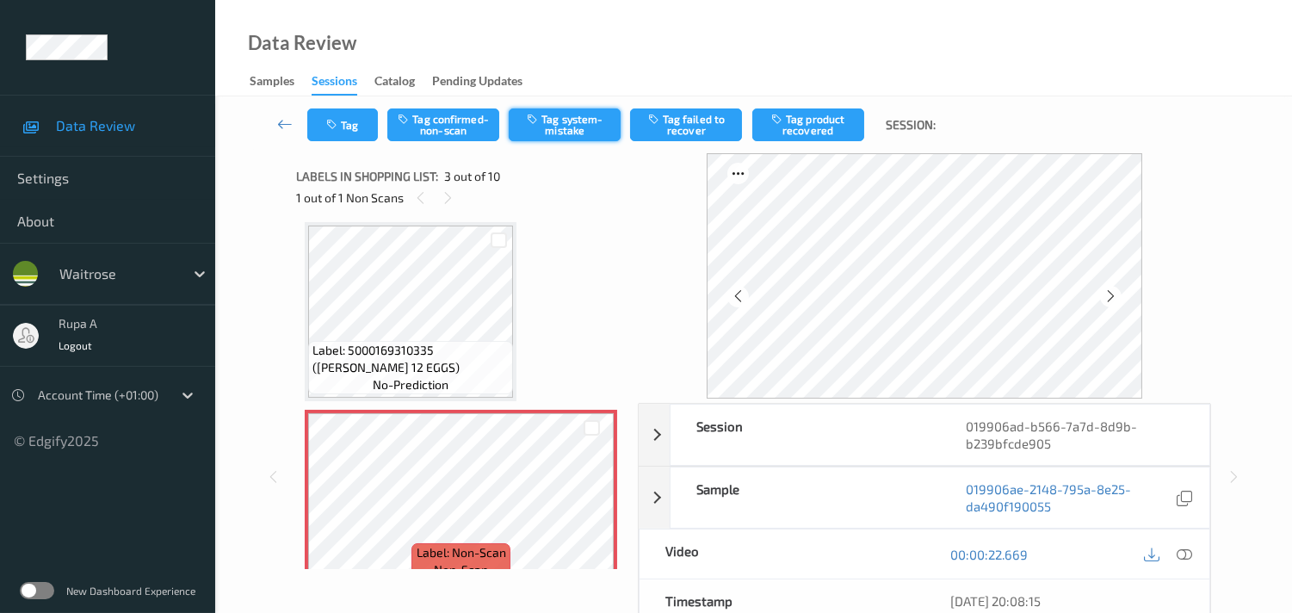
click at [565, 136] on button "Tag system-mistake" at bounding box center [565, 124] width 112 height 33
click at [332, 136] on button "Tag" at bounding box center [342, 124] width 71 height 33
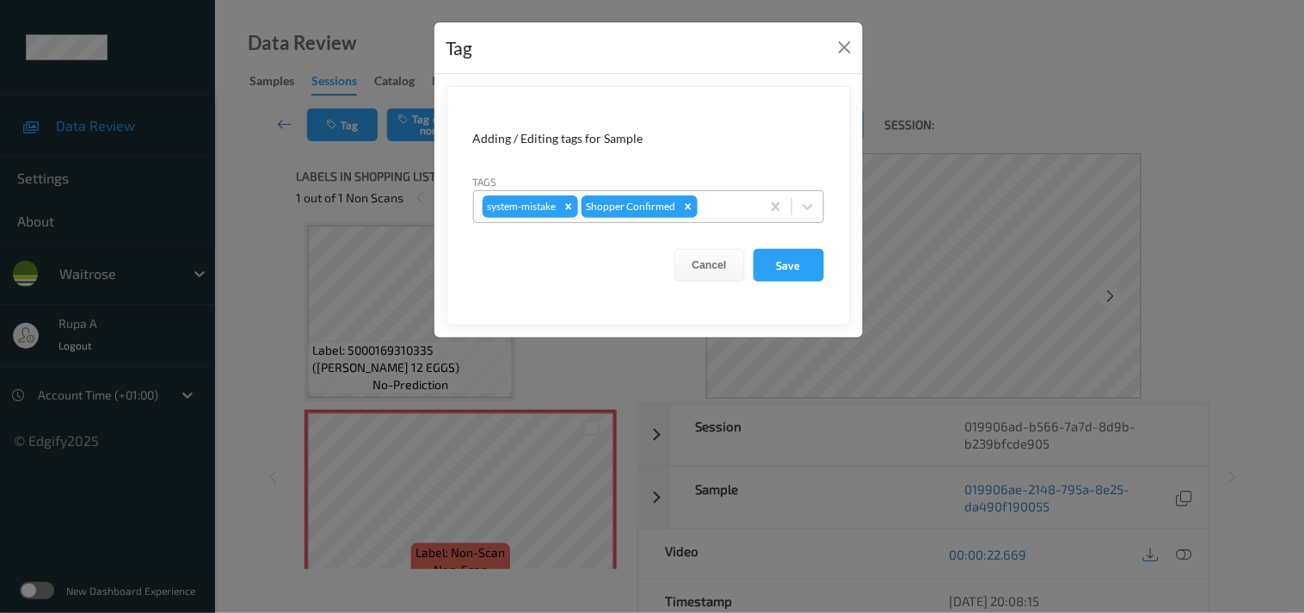
click at [718, 196] on div at bounding box center [726, 206] width 51 height 21
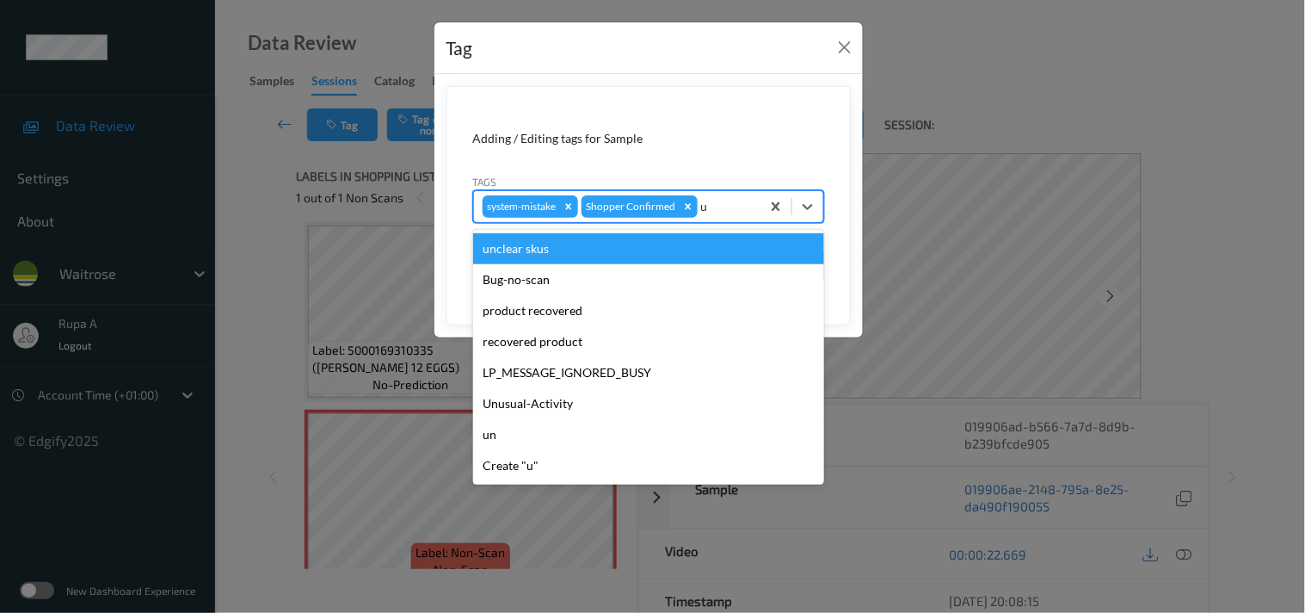
type input "un"
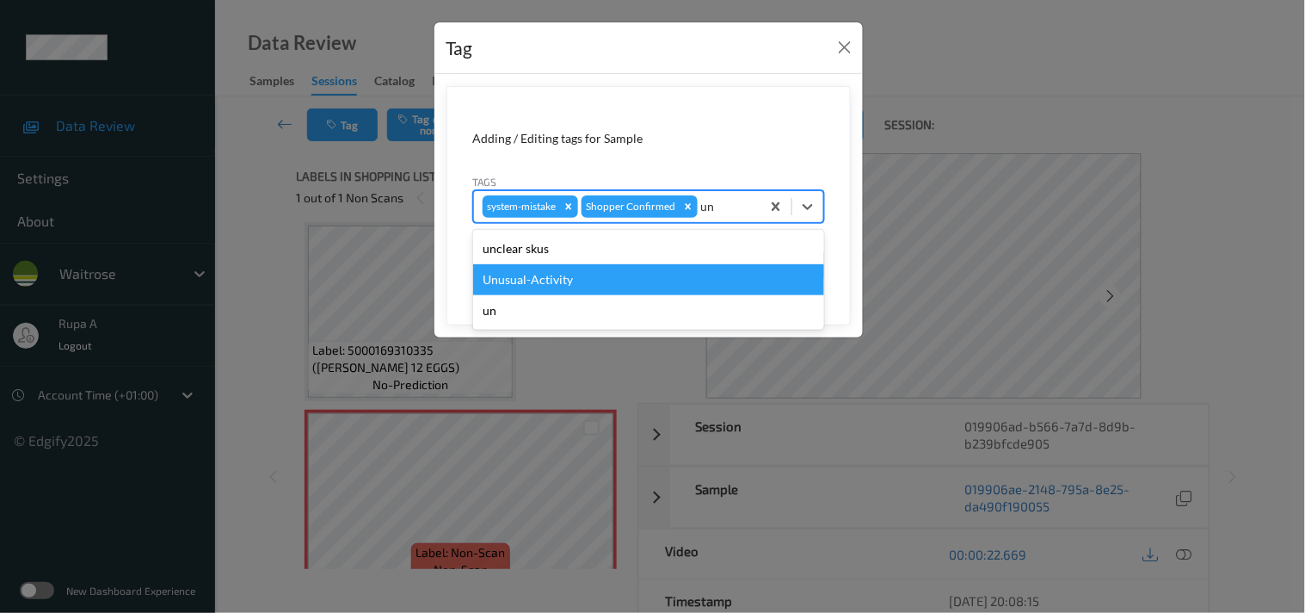
click at [587, 278] on div "Unusual-Activity" at bounding box center [648, 279] width 351 height 31
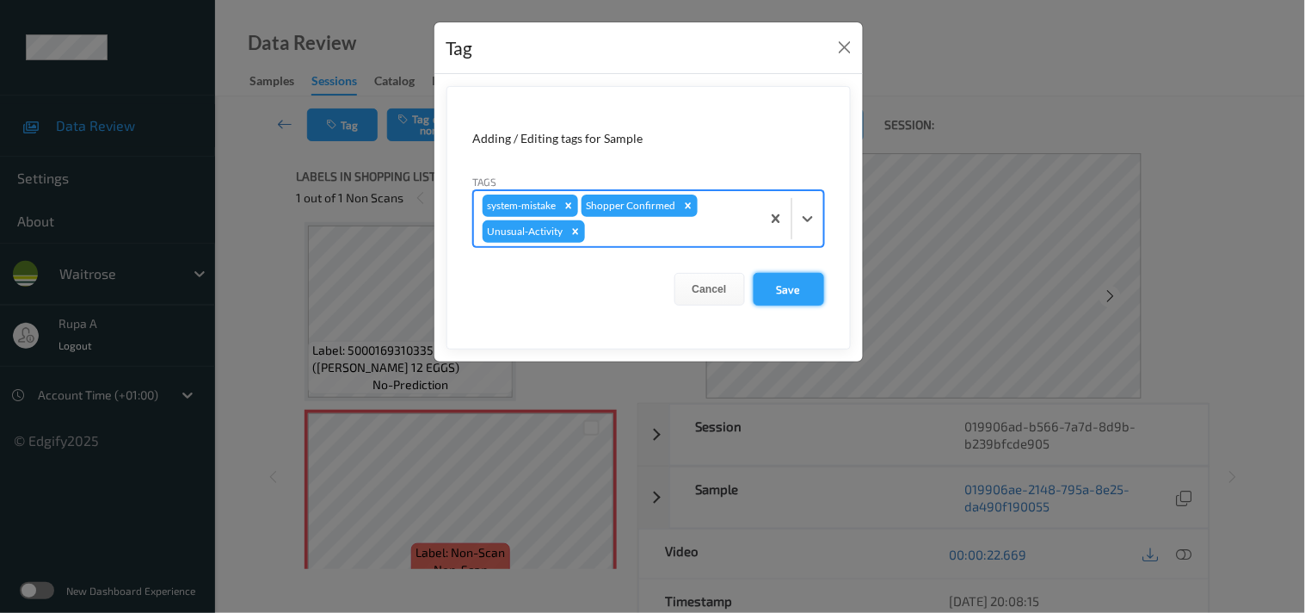
click at [793, 290] on button "Save" at bounding box center [789, 289] width 71 height 33
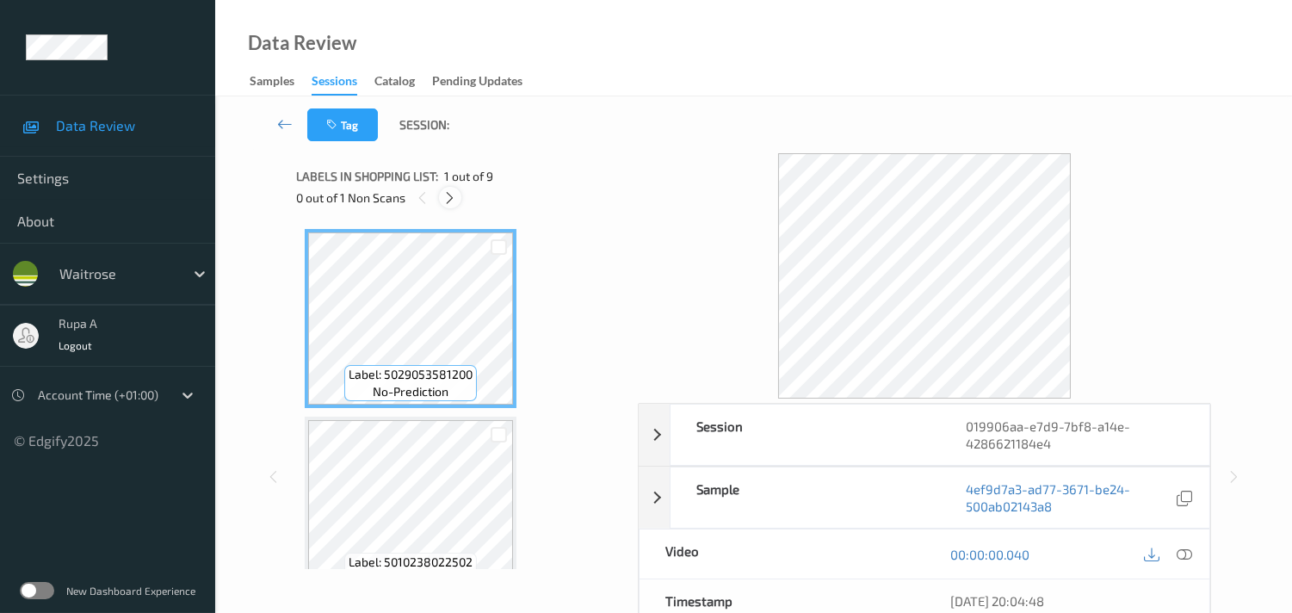
click at [444, 194] on icon at bounding box center [449, 197] width 15 height 15
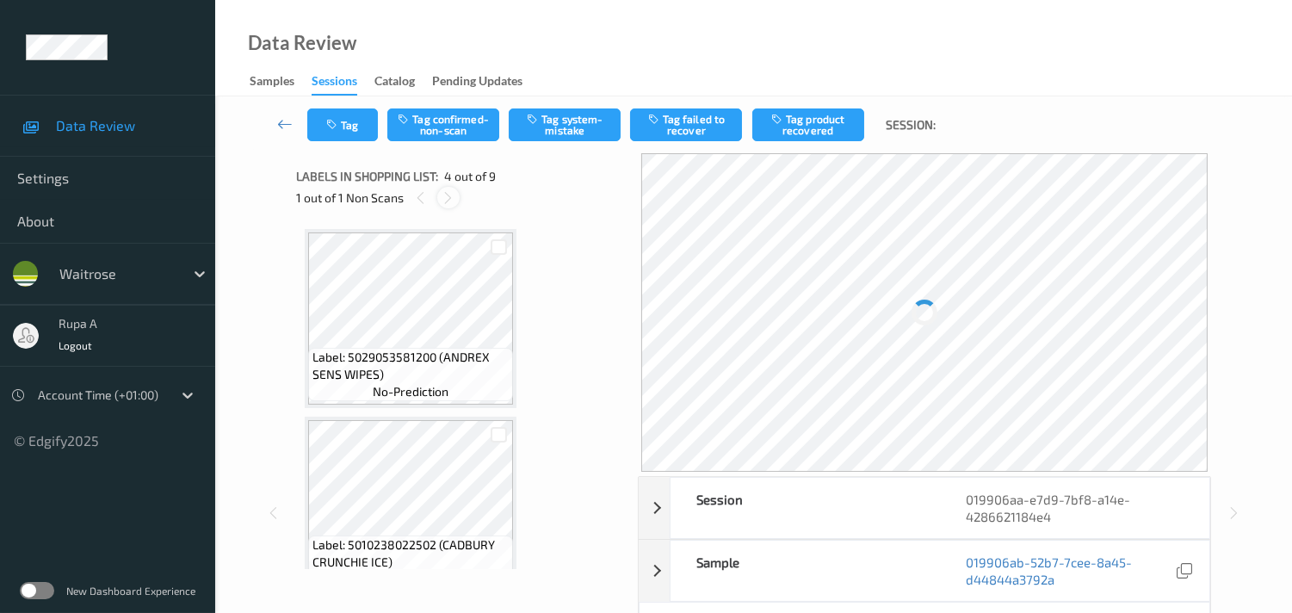
scroll to position [381, 0]
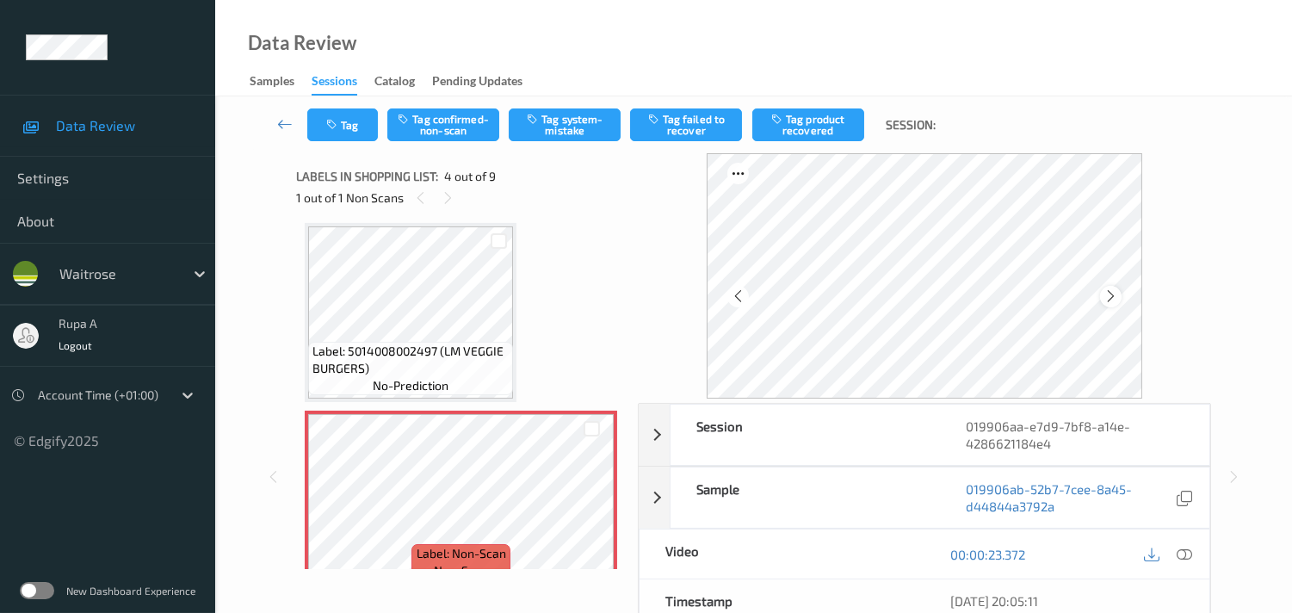
click at [1114, 299] on icon at bounding box center [1110, 295] width 15 height 15
click at [1111, 298] on icon at bounding box center [1110, 295] width 15 height 15
click at [1185, 552] on icon at bounding box center [1183, 553] width 15 height 15
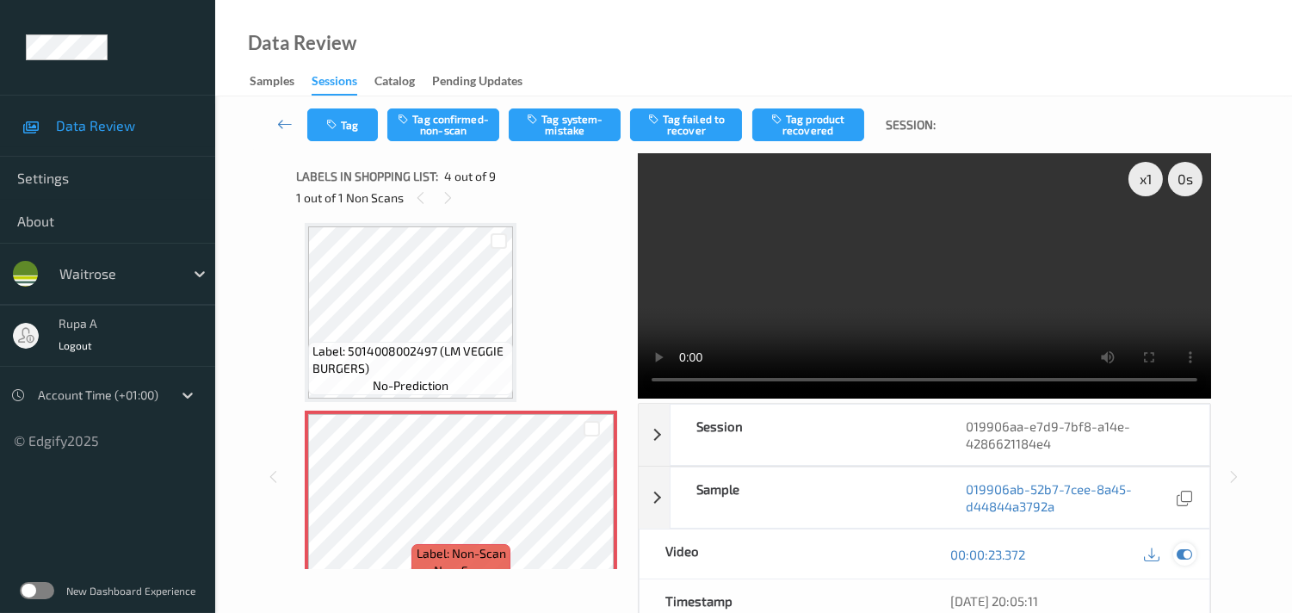
click at [1194, 555] on div at bounding box center [1184, 553] width 23 height 23
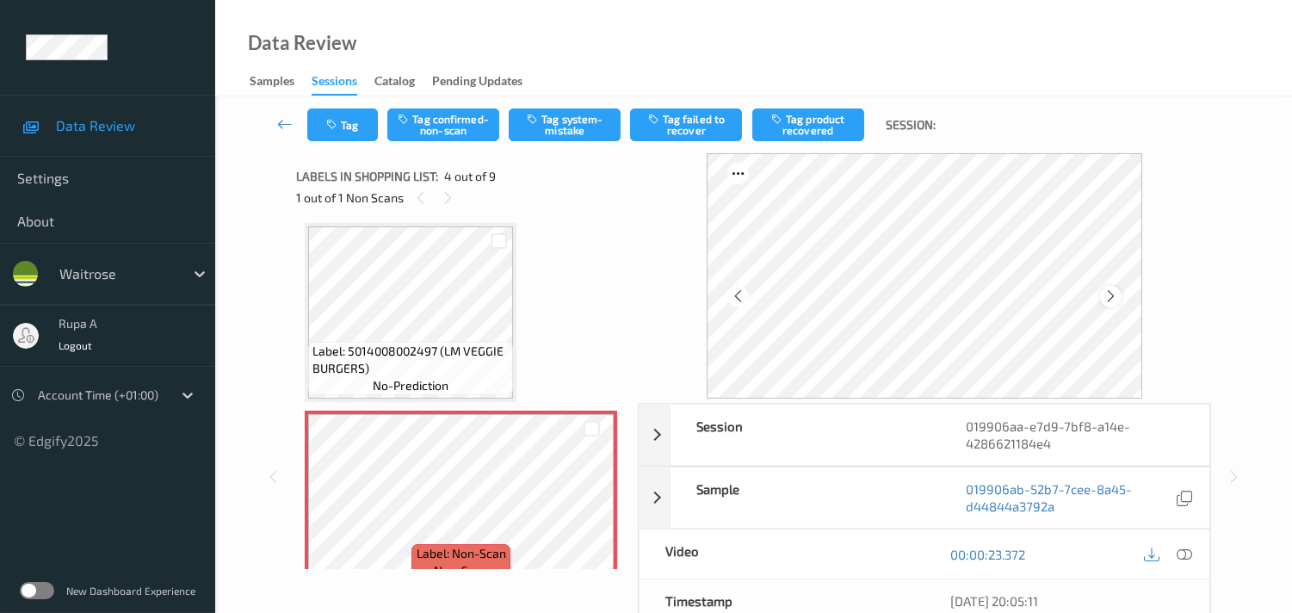
click at [1108, 298] on icon at bounding box center [1110, 295] width 15 height 15
click at [1179, 558] on icon at bounding box center [1183, 553] width 15 height 15
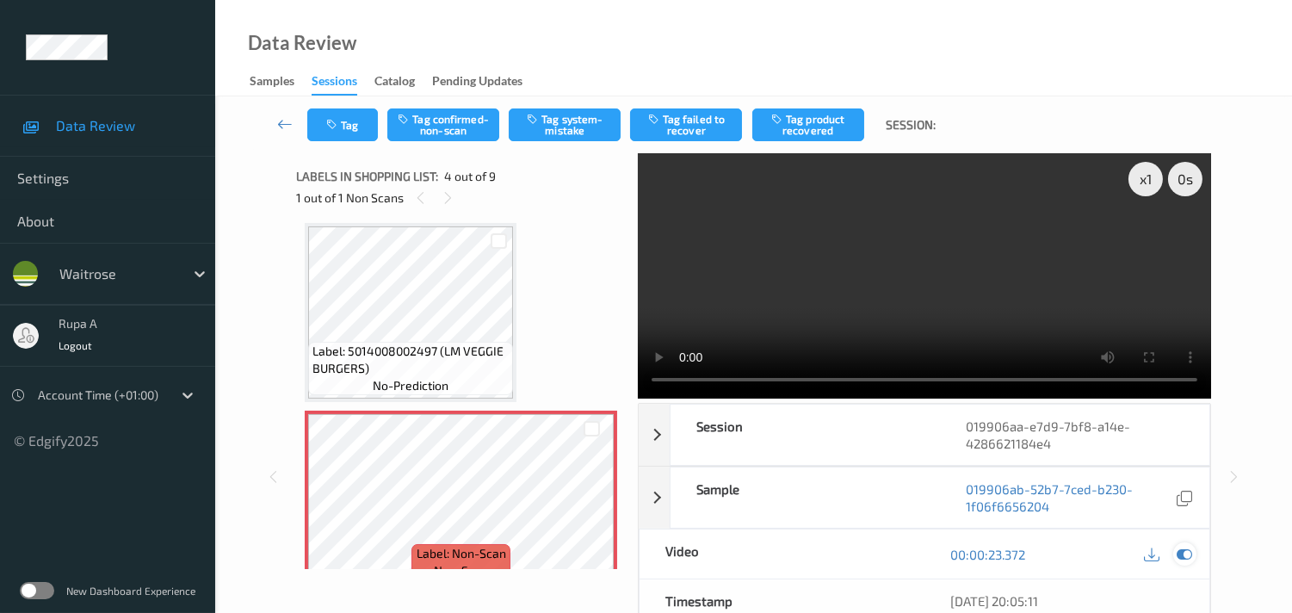
click at [1191, 552] on icon at bounding box center [1183, 553] width 15 height 15
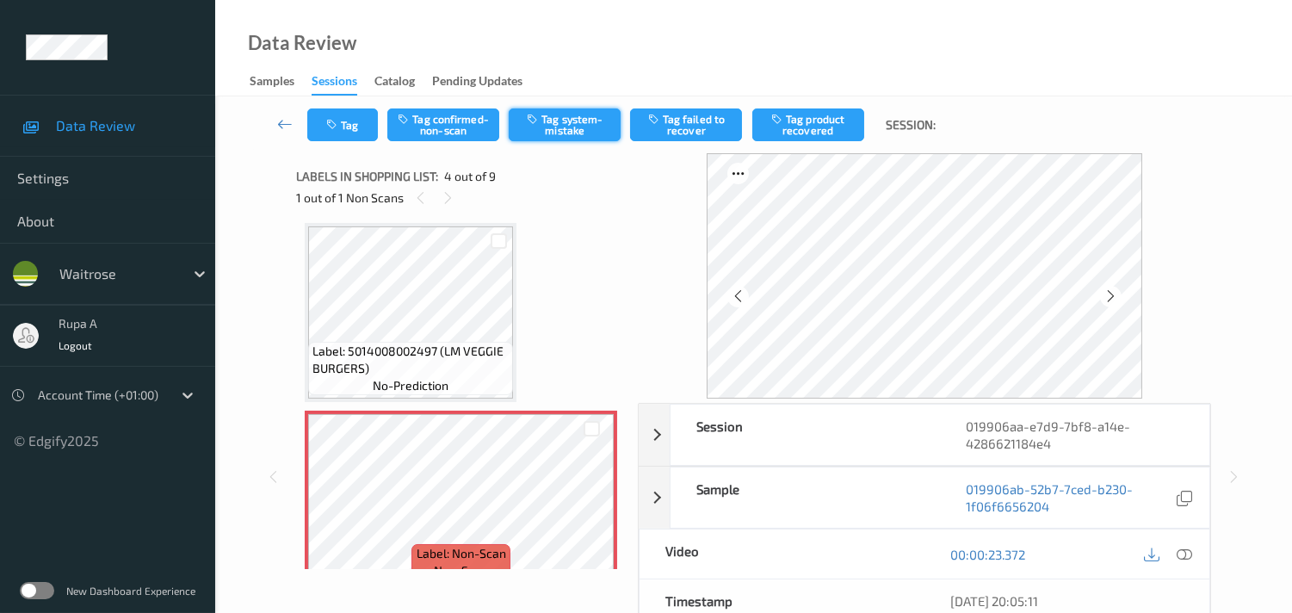
click at [579, 132] on button "Tag system-mistake" at bounding box center [565, 124] width 112 height 33
click at [353, 127] on button "Tag" at bounding box center [342, 124] width 71 height 33
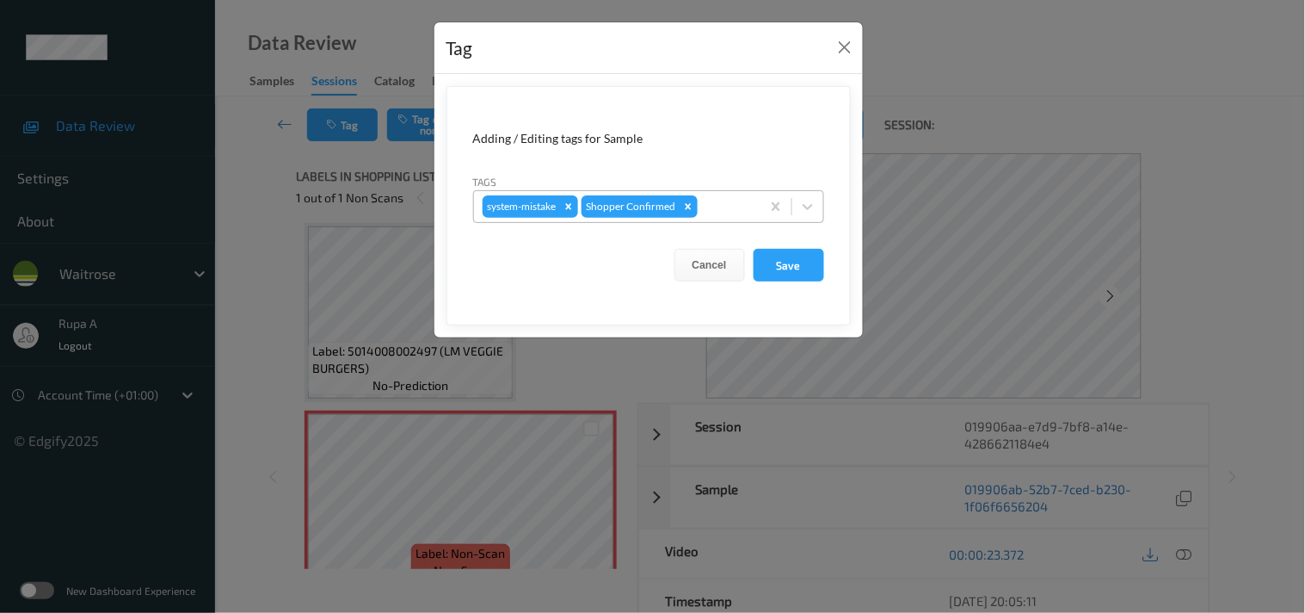
click at [731, 207] on div at bounding box center [726, 206] width 51 height 21
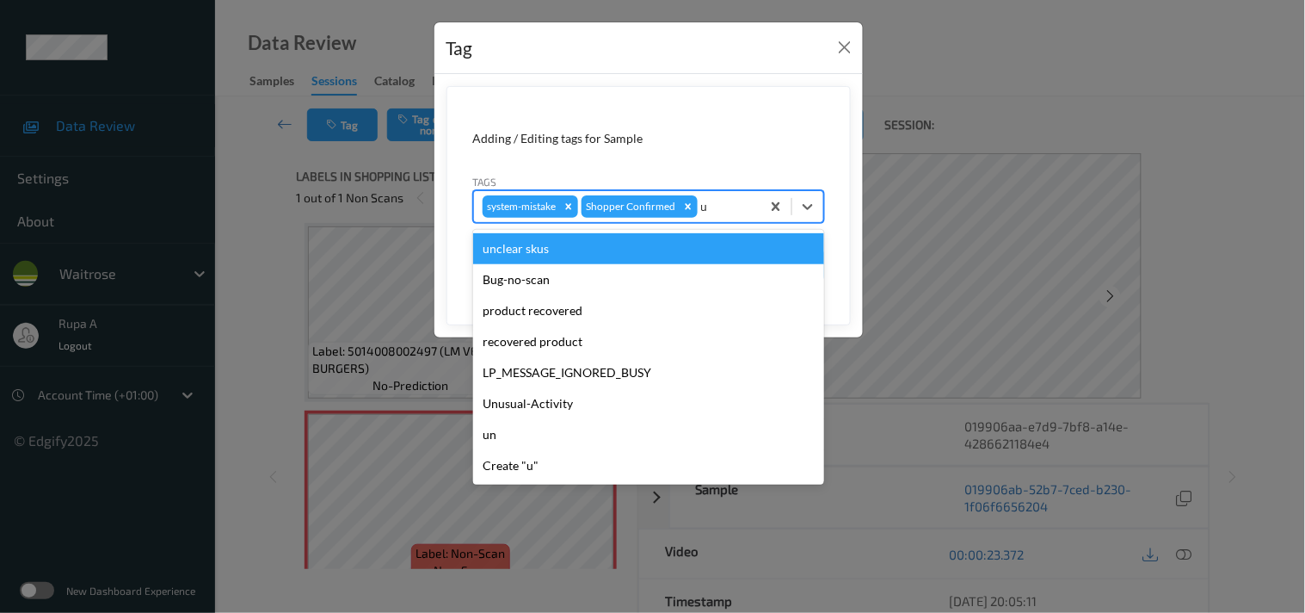
type input "un"
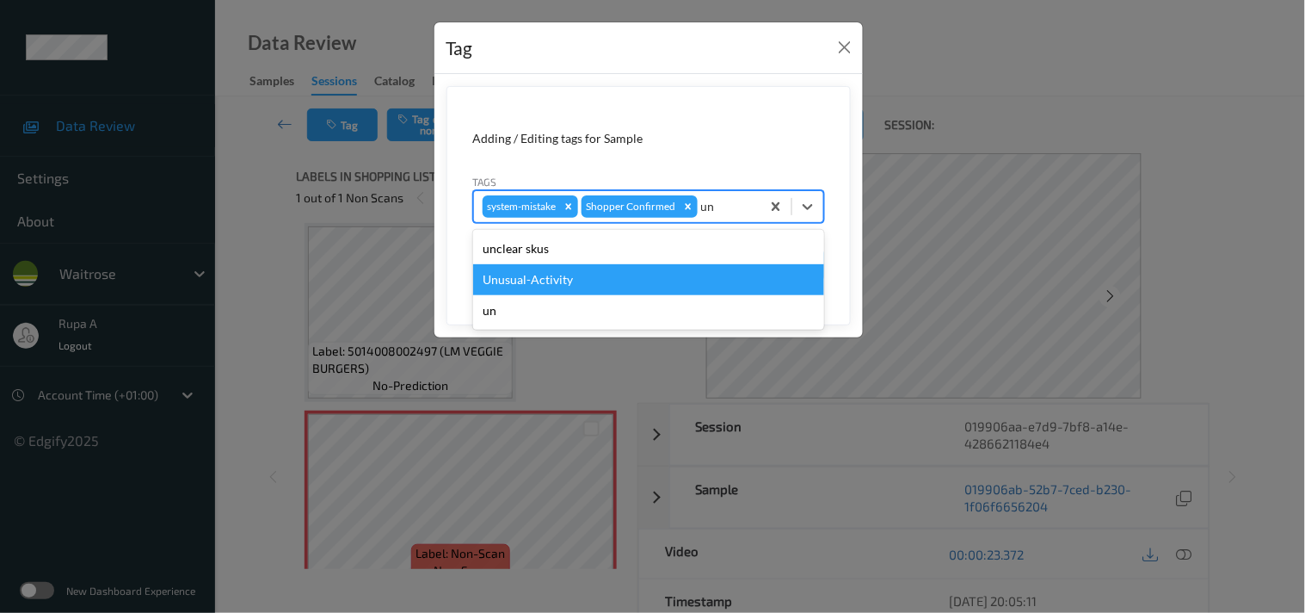
click at [599, 279] on div "Unusual-Activity" at bounding box center [648, 279] width 351 height 31
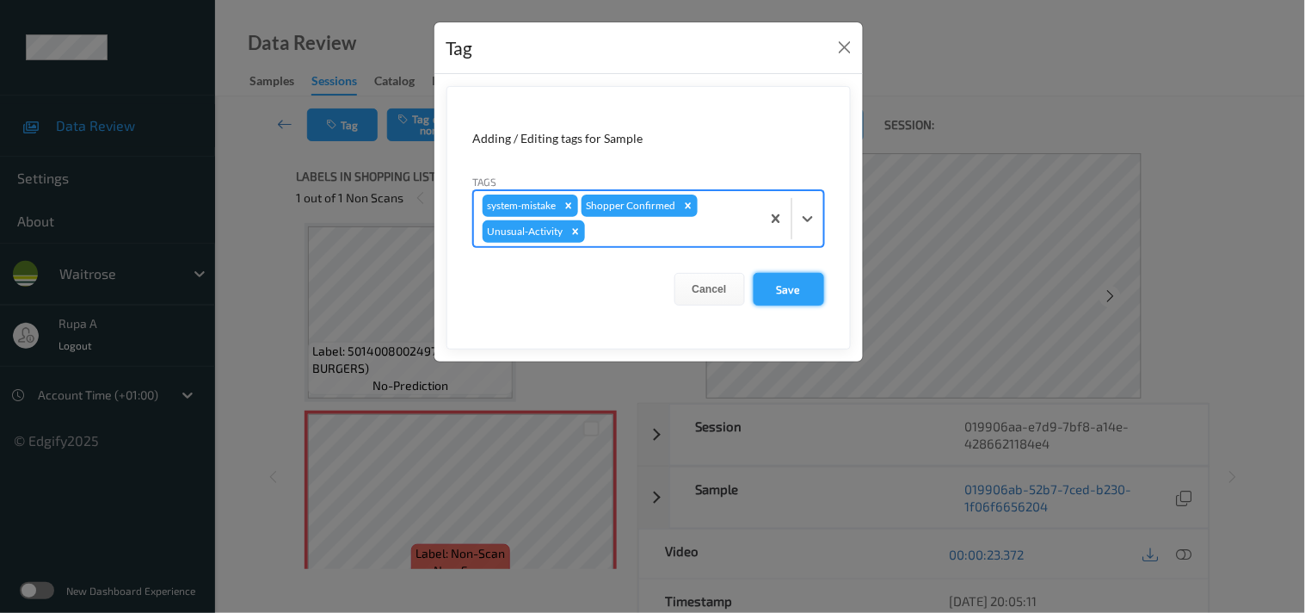
click at [787, 294] on button "Save" at bounding box center [789, 289] width 71 height 33
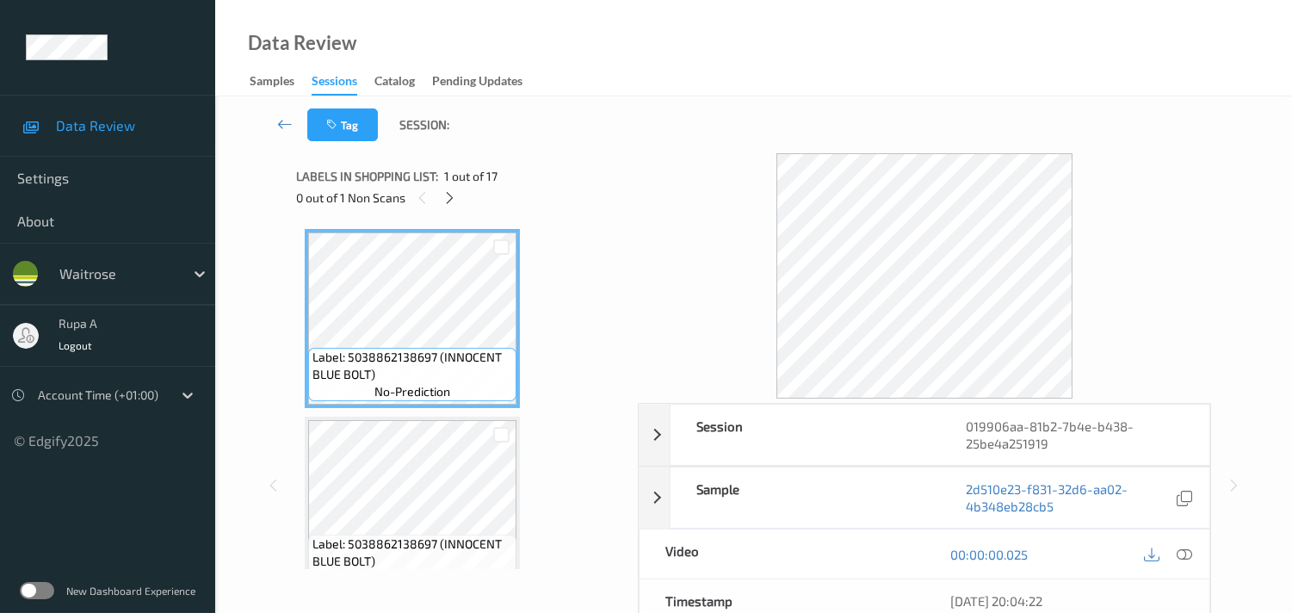
click at [453, 200] on icon at bounding box center [449, 197] width 15 height 15
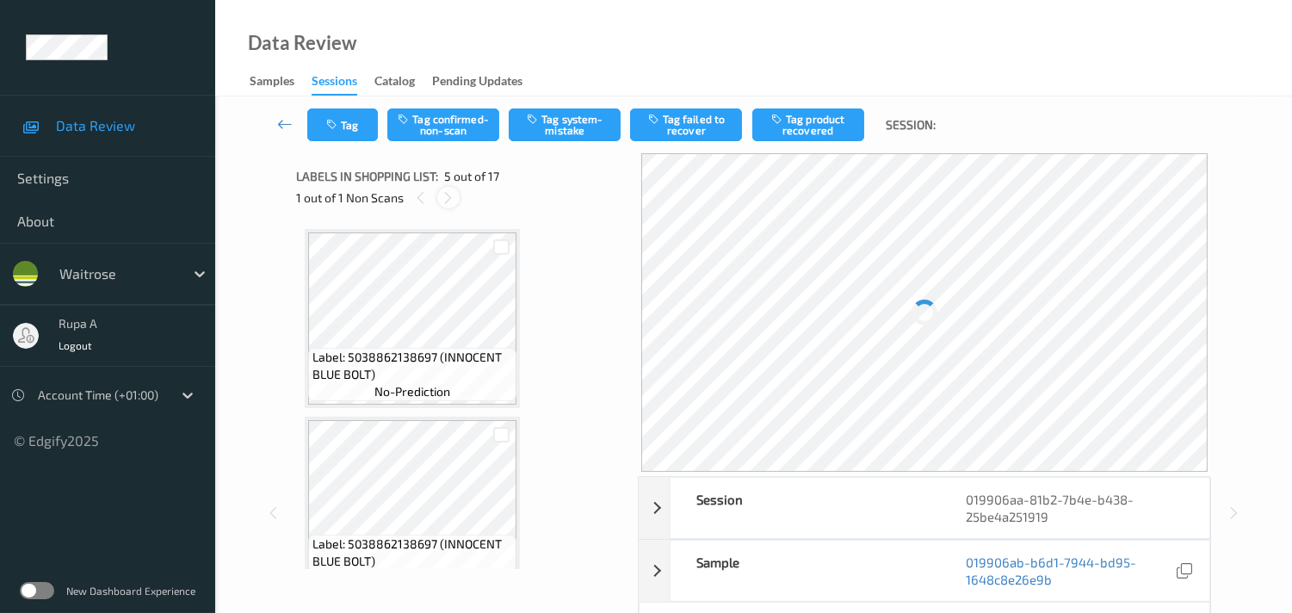
scroll to position [568, 0]
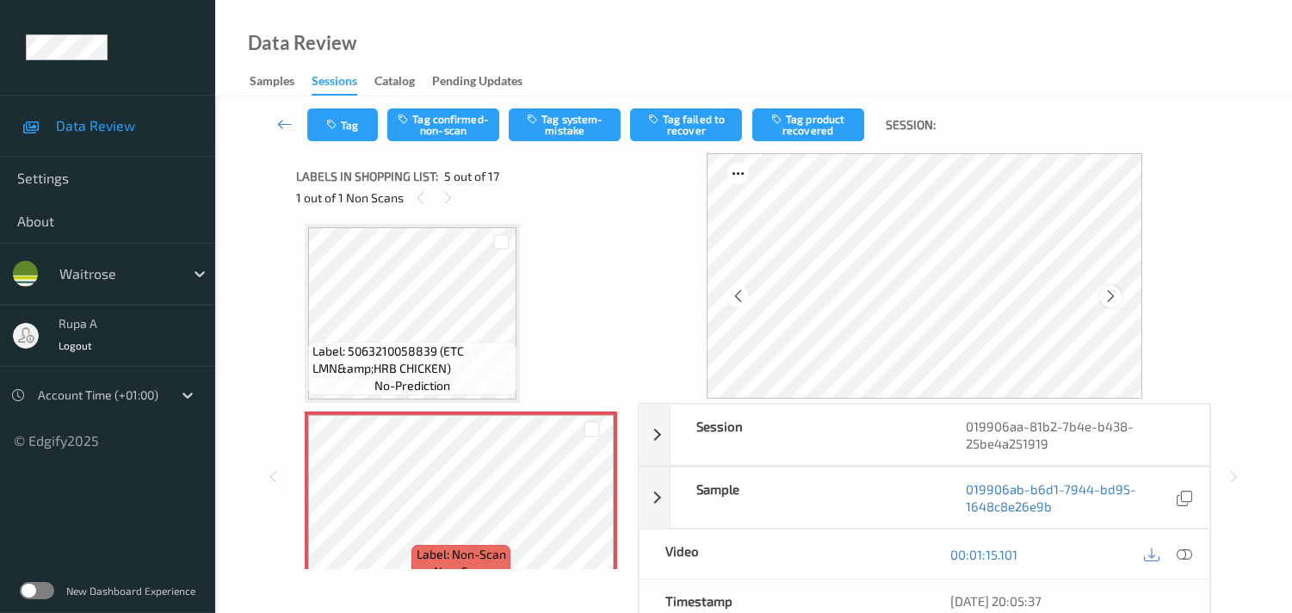
click at [1108, 298] on icon at bounding box center [1110, 295] width 15 height 15
click at [1112, 297] on icon at bounding box center [1110, 295] width 15 height 15
click at [559, 132] on button "Tag system-mistake" at bounding box center [565, 124] width 112 height 33
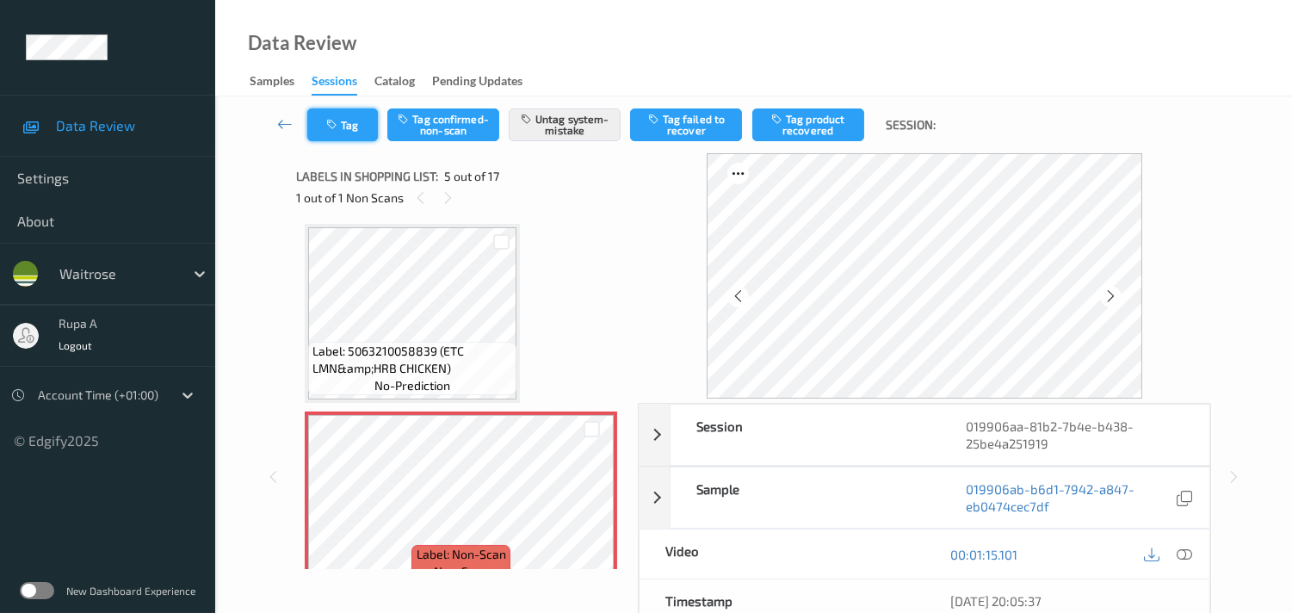
click at [360, 127] on button "Tag" at bounding box center [342, 124] width 71 height 33
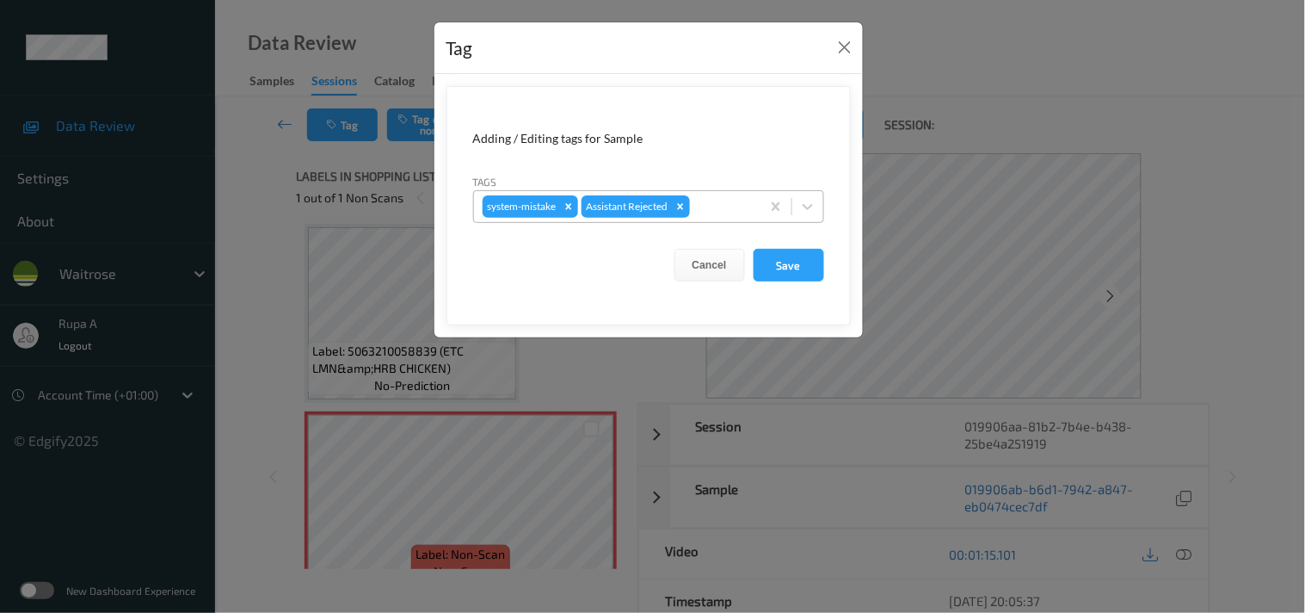
click at [708, 220] on div "system-mistake Assistant Rejected" at bounding box center [648, 206] width 351 height 33
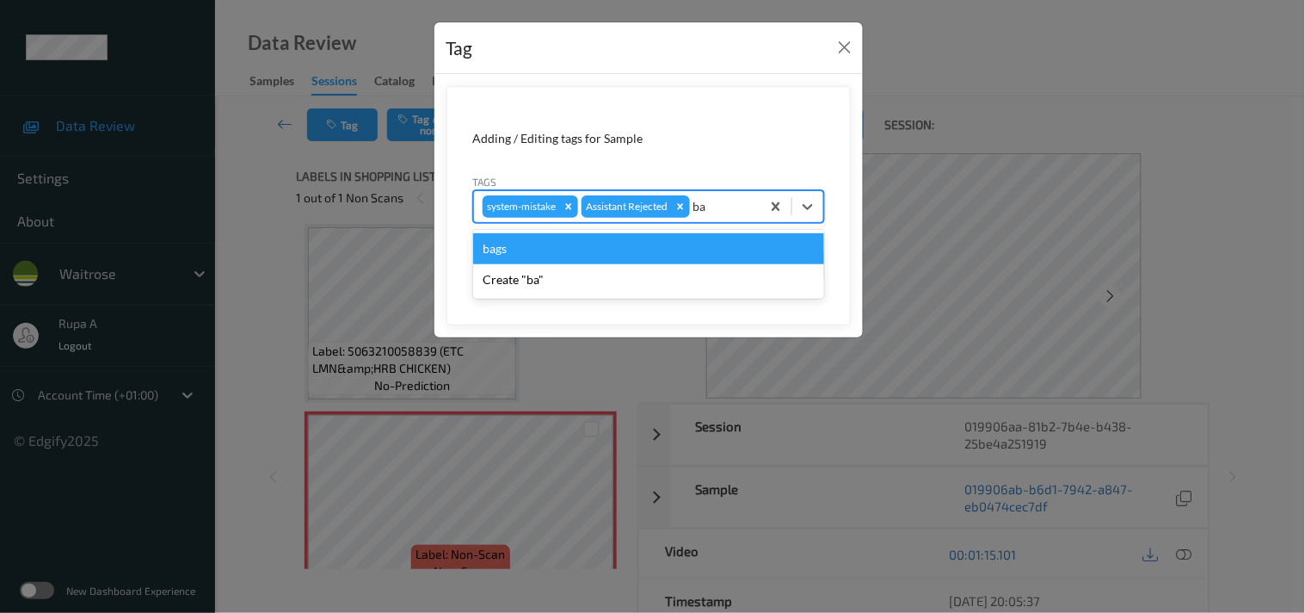
type input "bag"
click at [561, 251] on div "bags" at bounding box center [648, 248] width 351 height 31
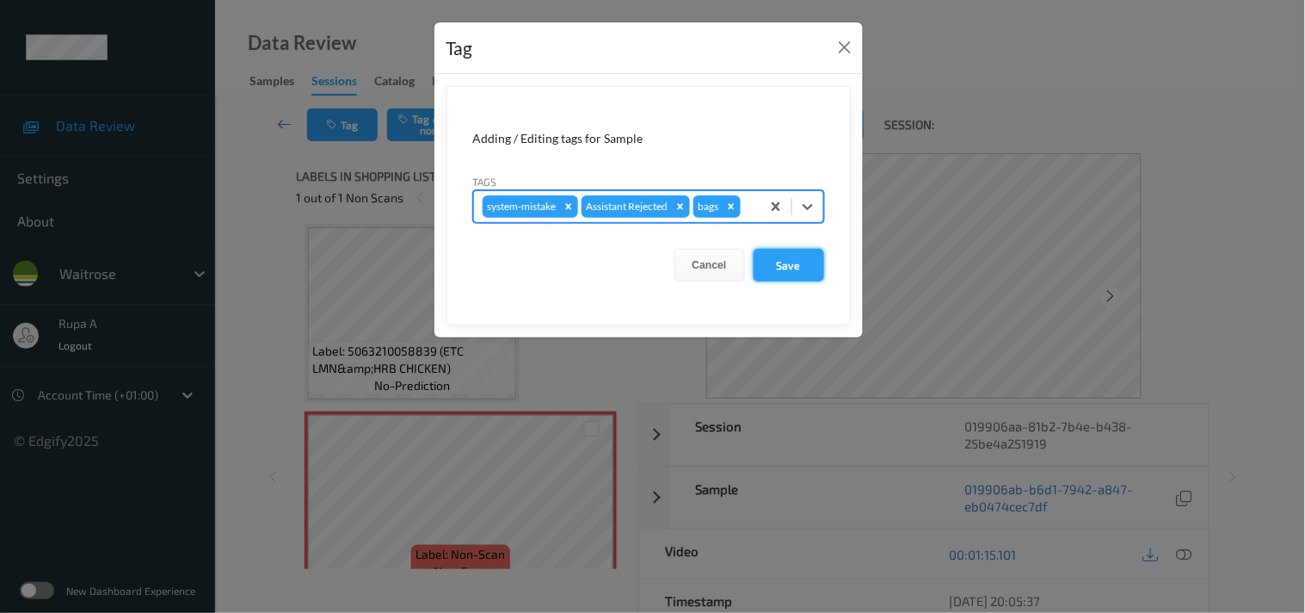
click at [783, 269] on button "Save" at bounding box center [789, 265] width 71 height 33
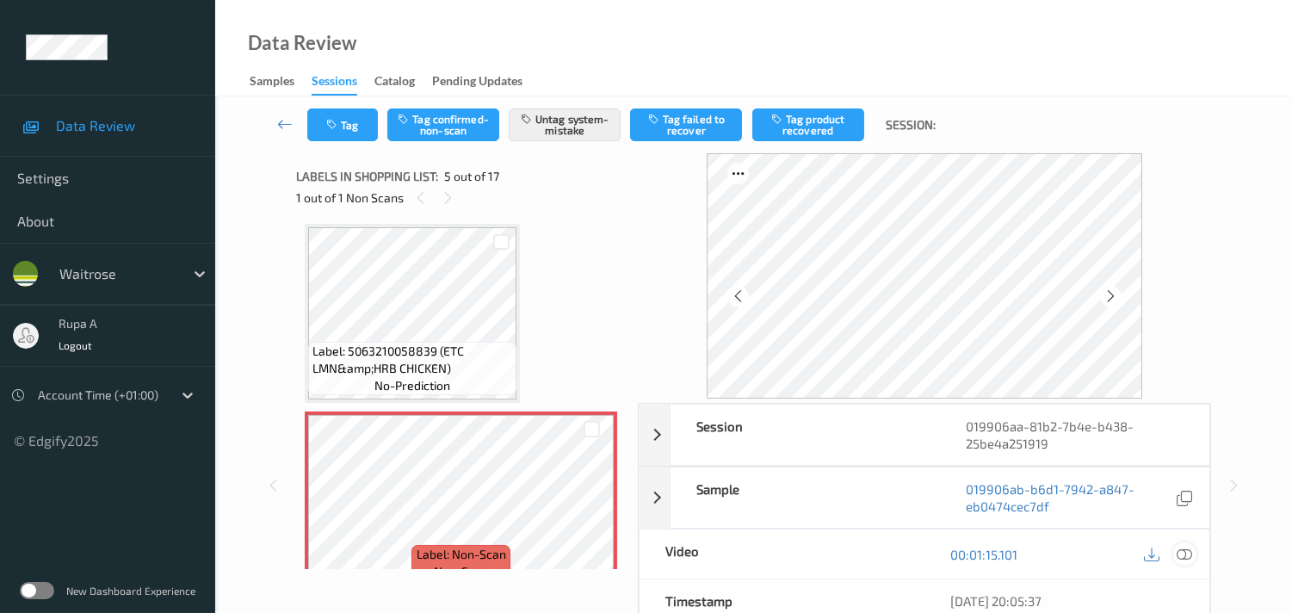
click at [1182, 552] on icon at bounding box center [1183, 553] width 15 height 15
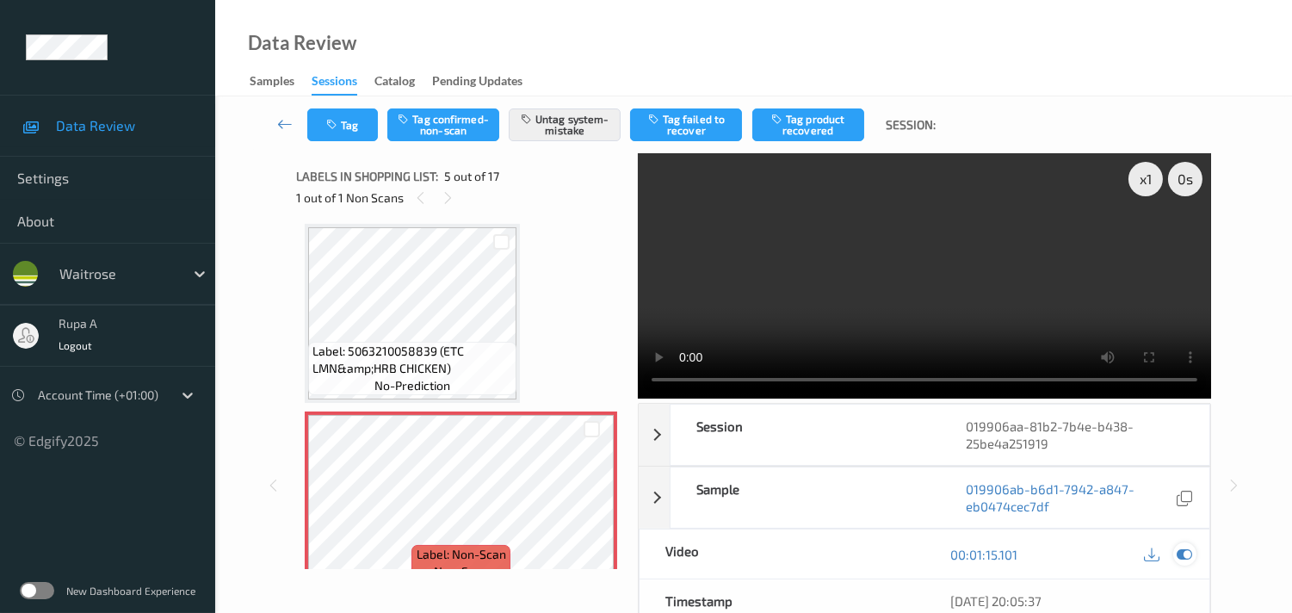
click at [1184, 549] on icon at bounding box center [1183, 553] width 15 height 15
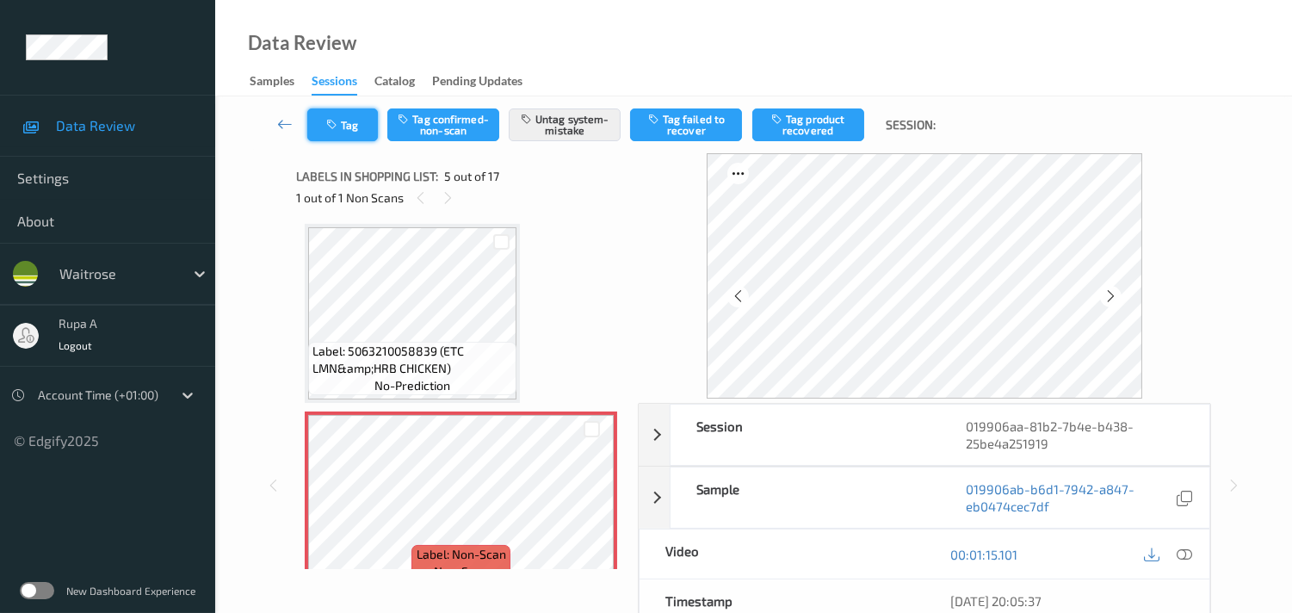
click at [358, 127] on button "Tag" at bounding box center [342, 124] width 71 height 33
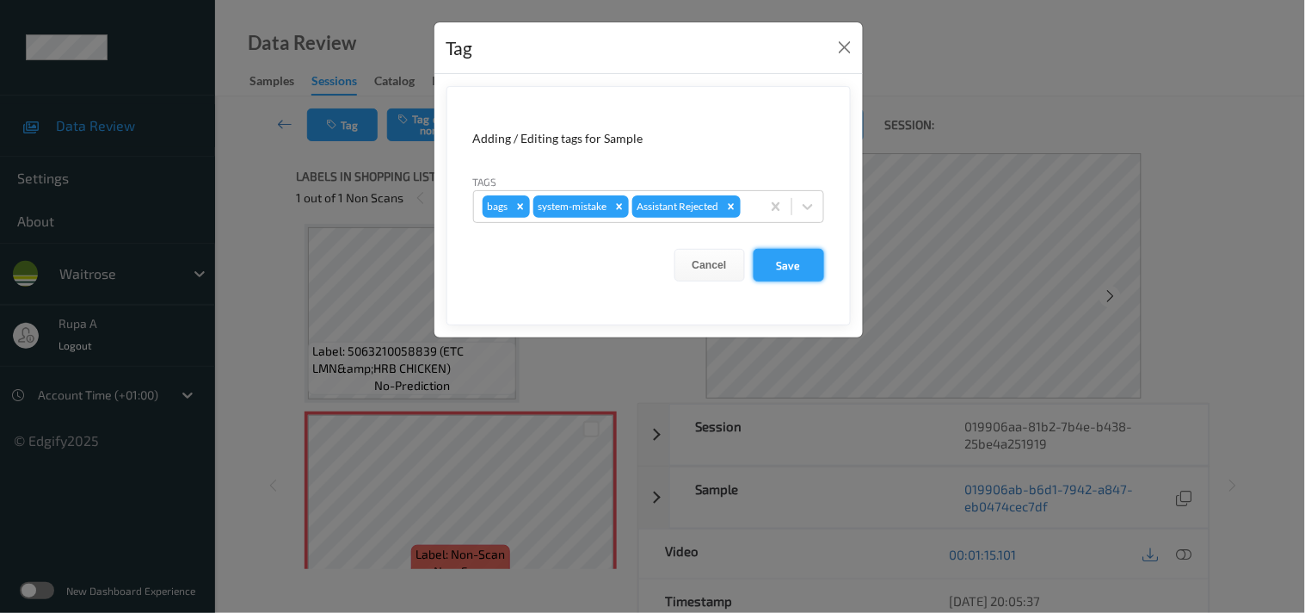
click at [806, 263] on button "Save" at bounding box center [789, 265] width 71 height 33
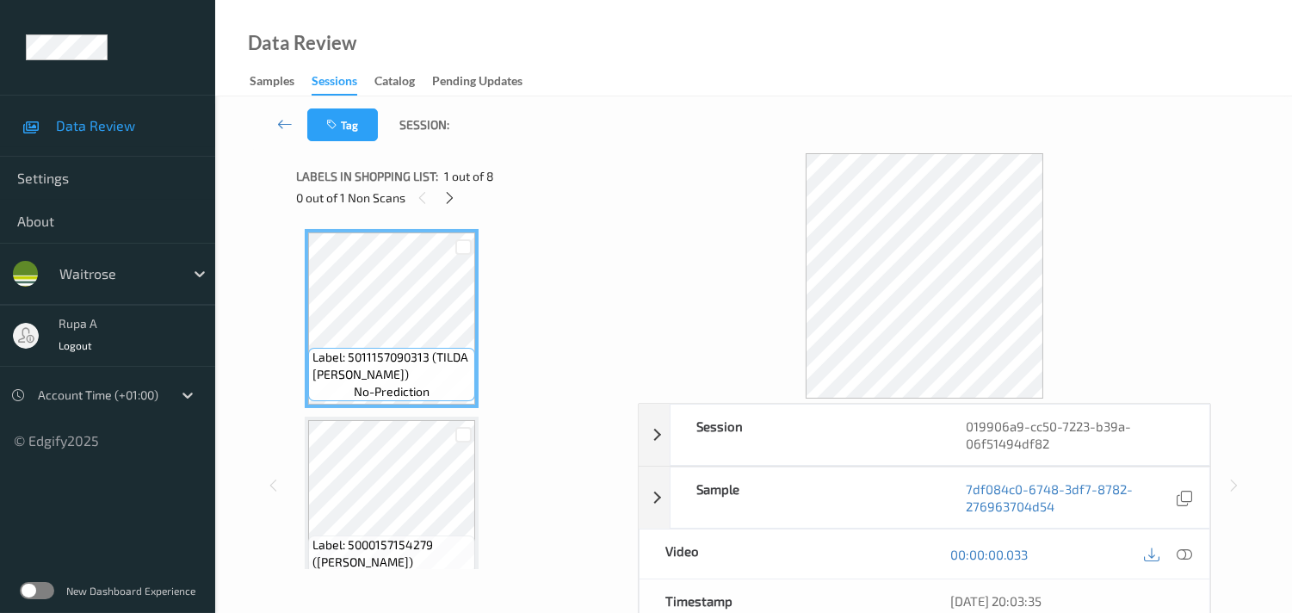
click at [450, 199] on icon at bounding box center [449, 197] width 15 height 15
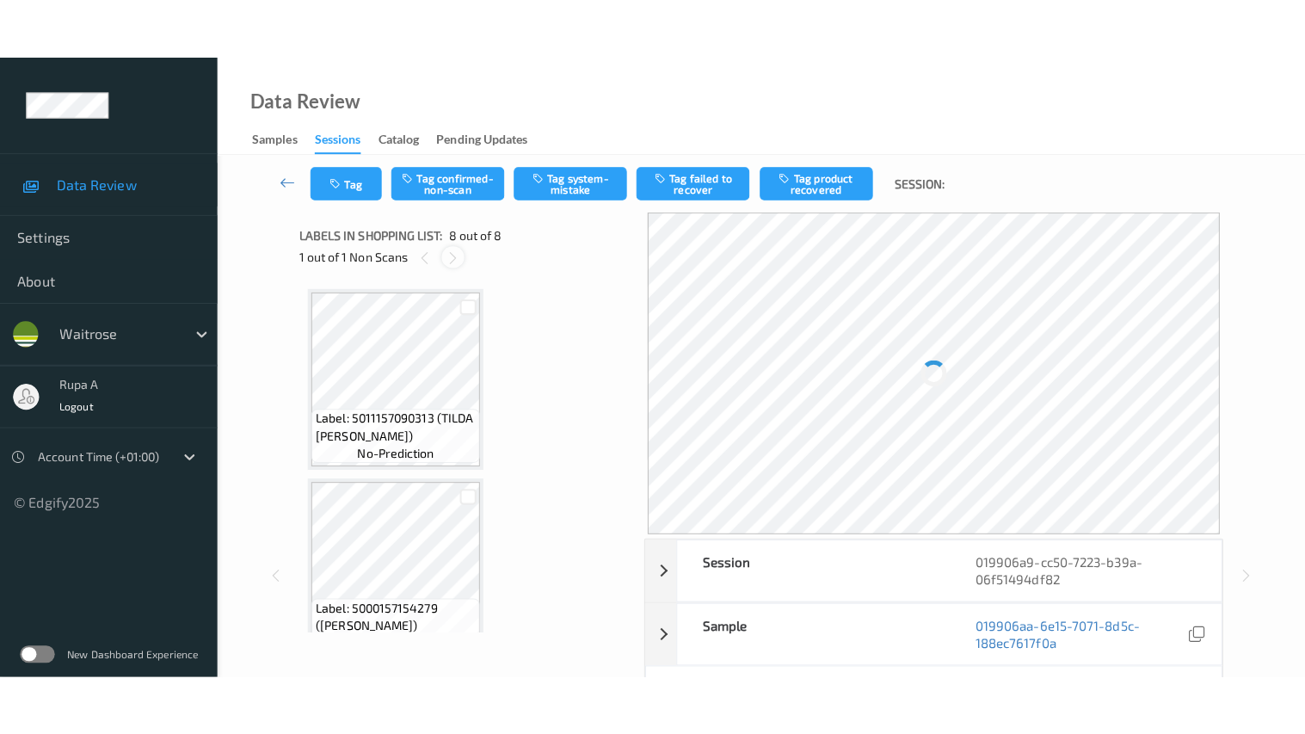
scroll to position [1127, 0]
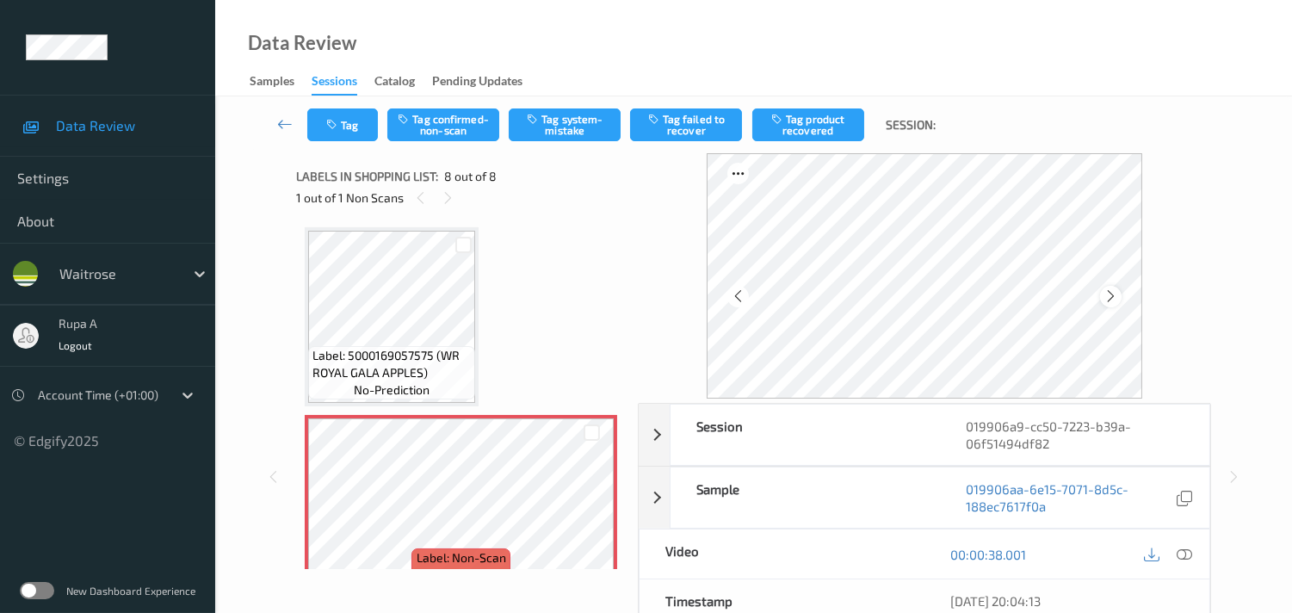
click at [1108, 290] on icon at bounding box center [1110, 295] width 15 height 15
click at [1186, 559] on icon at bounding box center [1183, 553] width 15 height 15
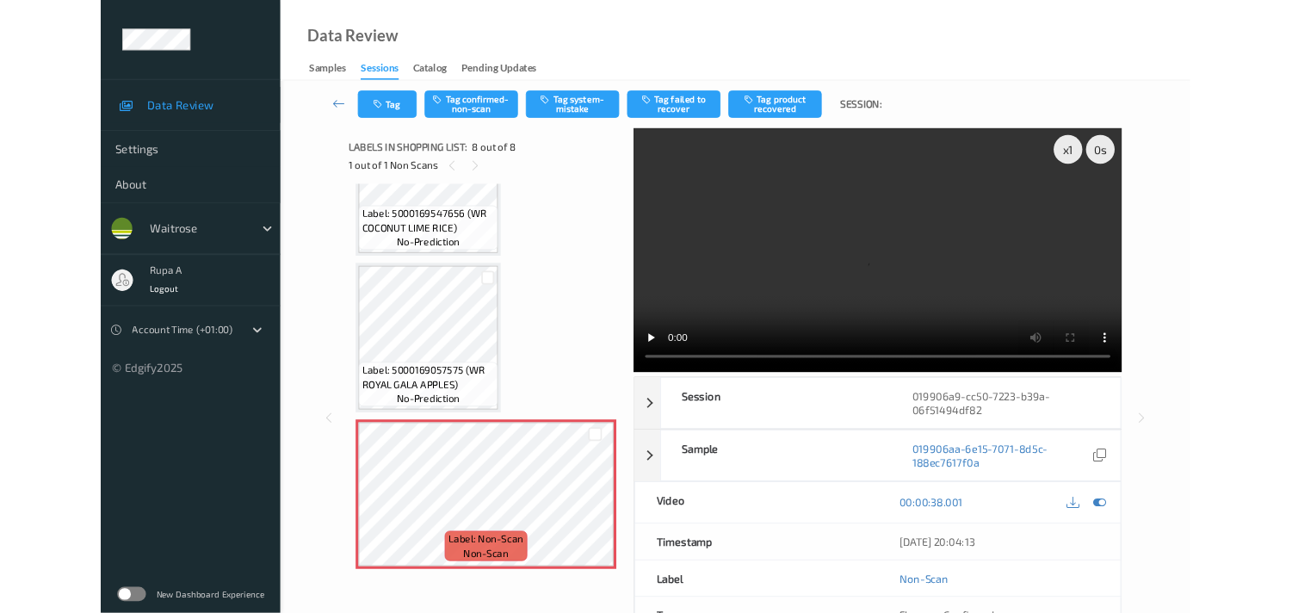
scroll to position [1029, 0]
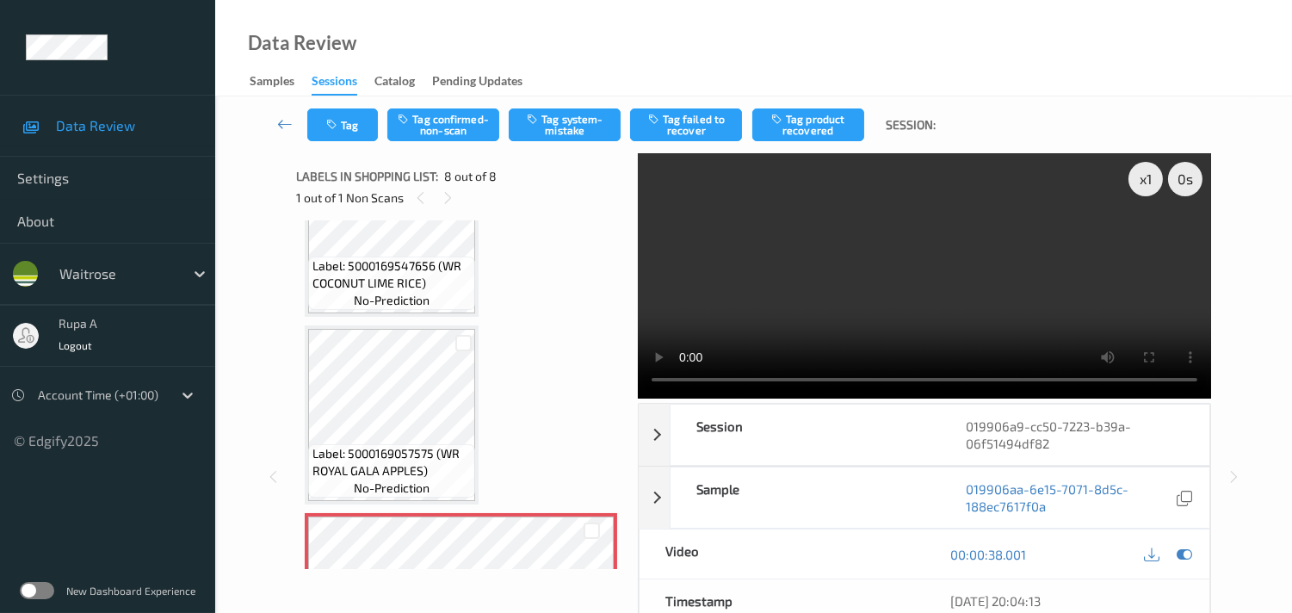
drag, startPoint x: 1190, startPoint y: 554, endPoint x: 1093, endPoint y: 552, distance: 97.3
click at [1190, 553] on icon at bounding box center [1183, 553] width 15 height 15
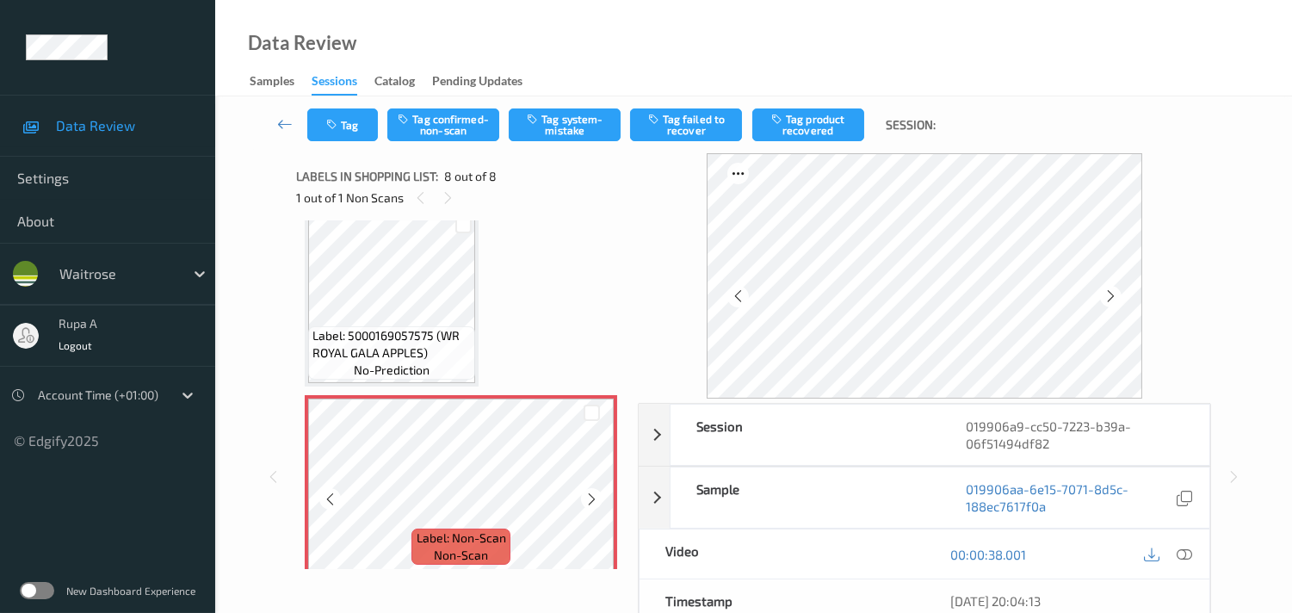
scroll to position [1151, 0]
click at [588, 131] on button "Tag system-mistake" at bounding box center [565, 124] width 112 height 33
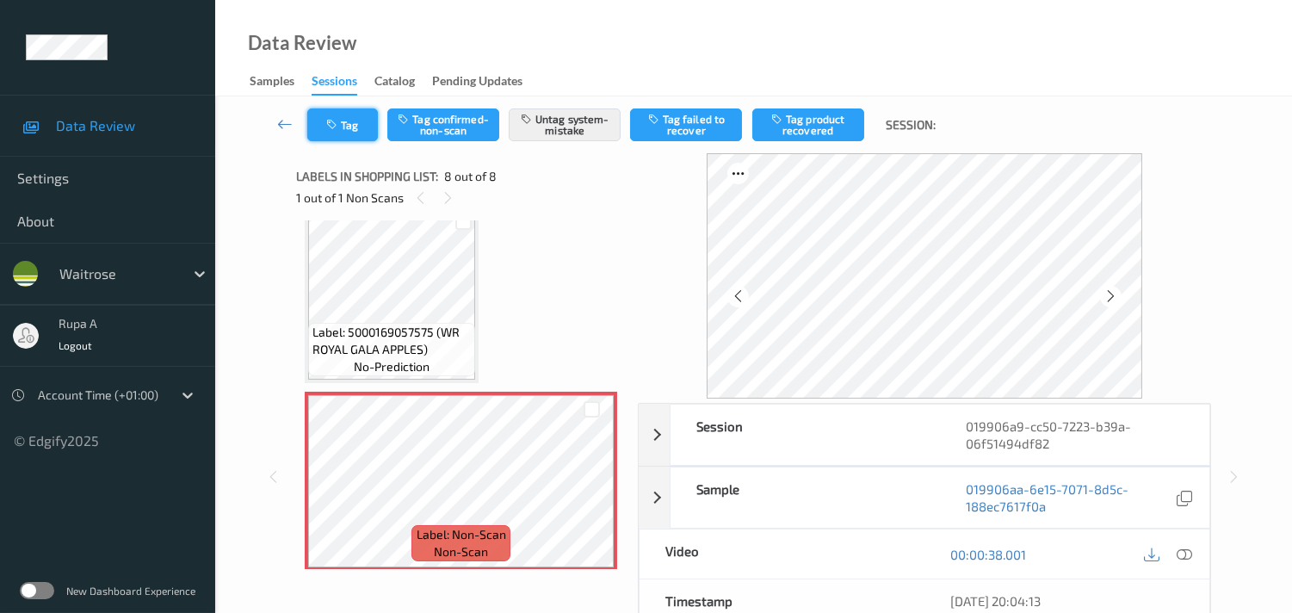
click at [353, 121] on button "Tag" at bounding box center [342, 124] width 71 height 33
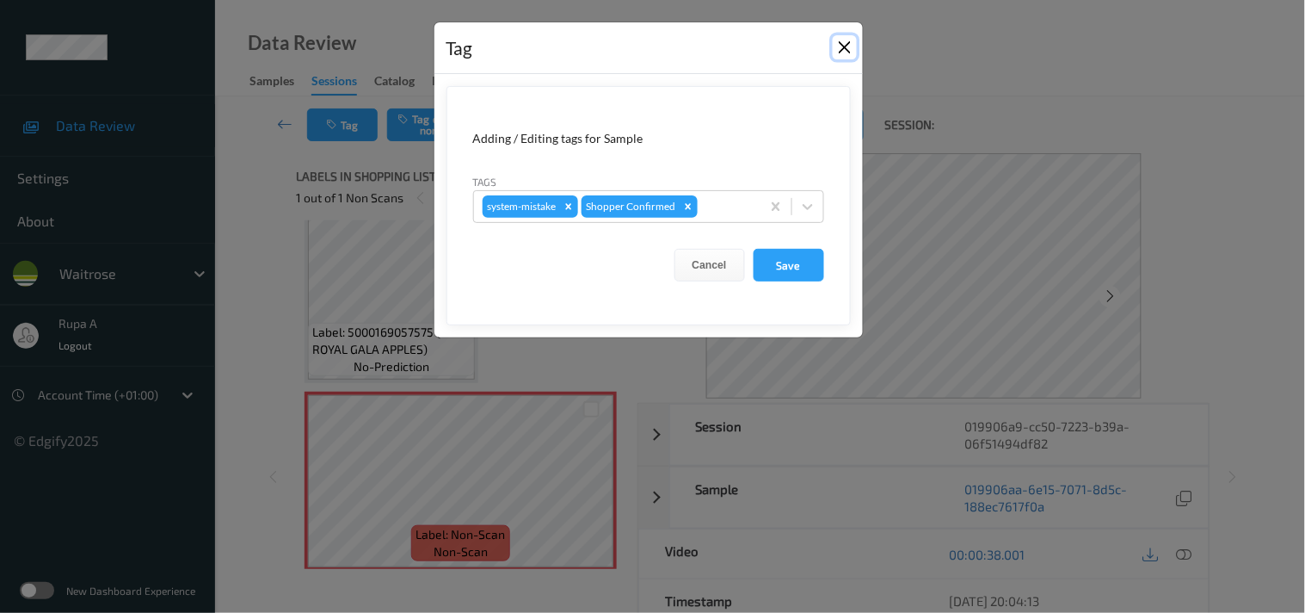
click at [843, 40] on button "Close" at bounding box center [845, 47] width 24 height 24
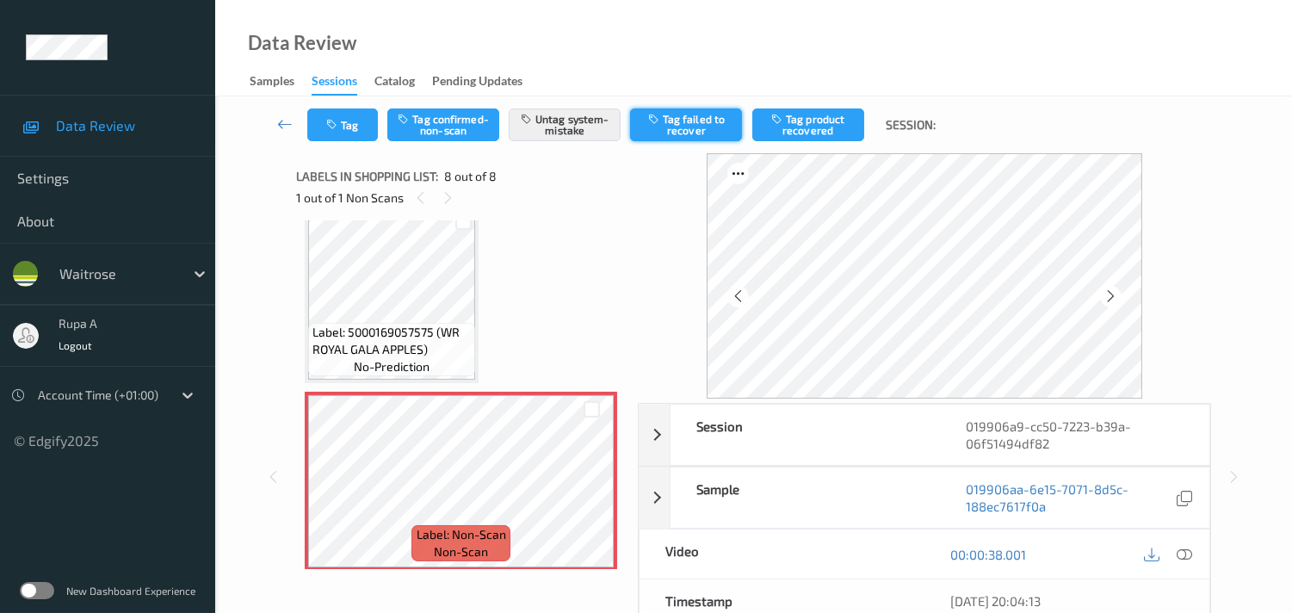
click at [689, 119] on button "Tag failed to recover" at bounding box center [686, 124] width 112 height 33
click at [361, 125] on button "Tag" at bounding box center [342, 124] width 71 height 33
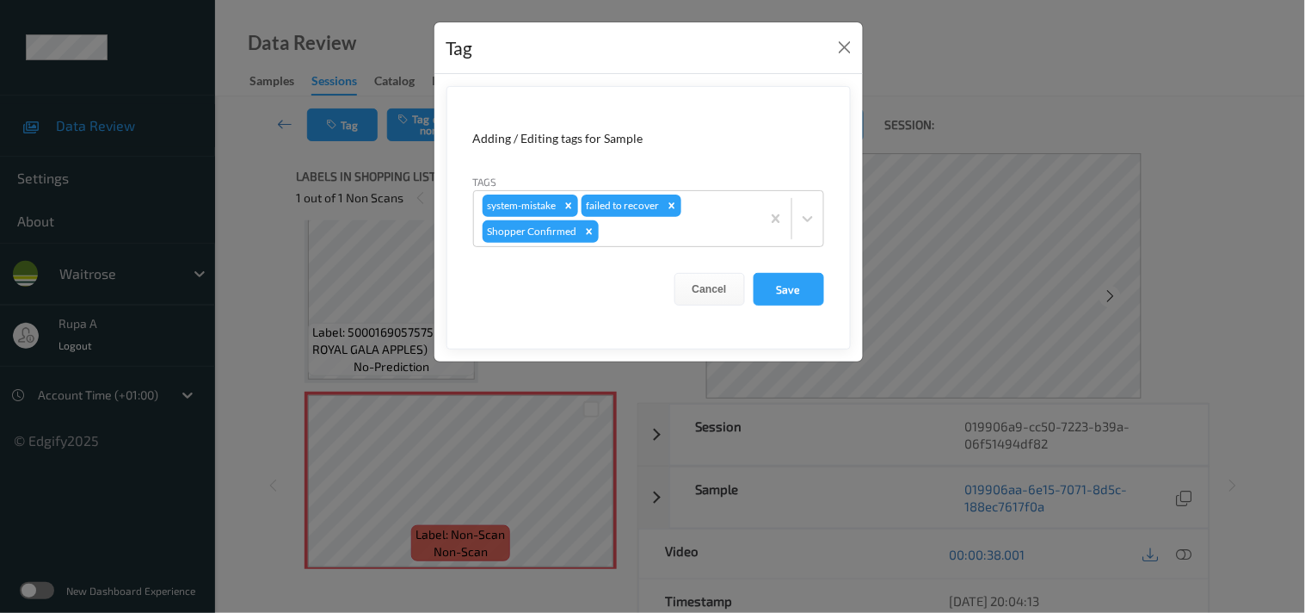
click at [800, 285] on button "Save" at bounding box center [789, 289] width 71 height 33
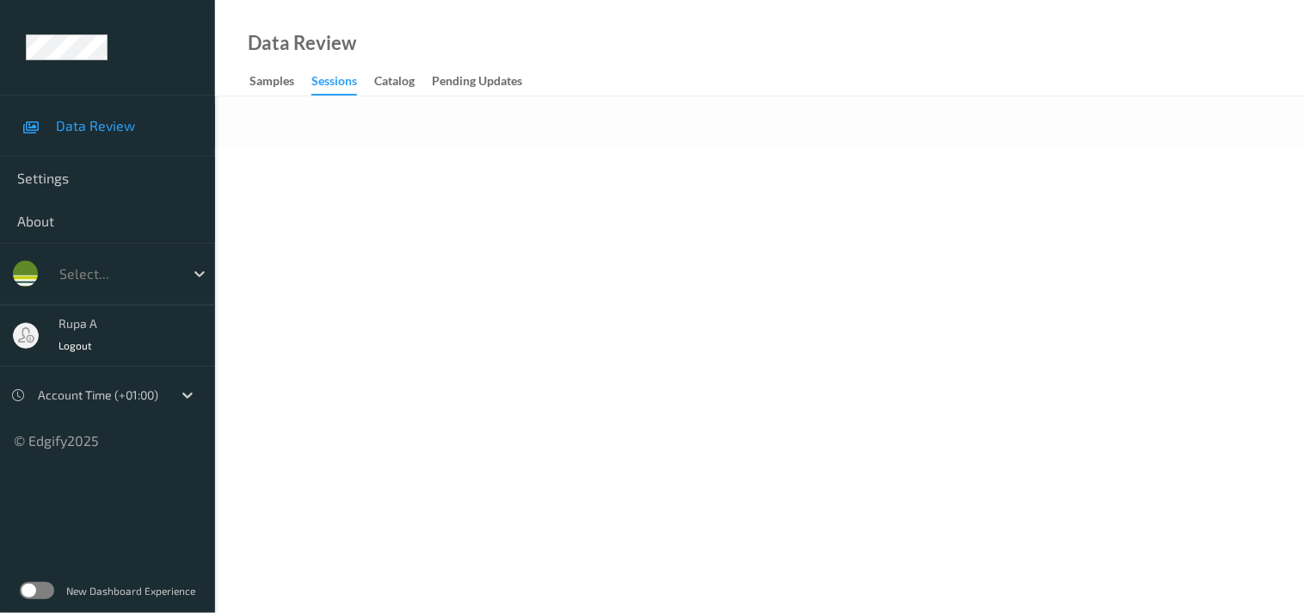
click at [407, 228] on body "Data Review Settings About Select... rupa a Logout Account Time (+01:00) © Edgi…" at bounding box center [652, 306] width 1305 height 613
drag, startPoint x: 493, startPoint y: 204, endPoint x: 359, endPoint y: 82, distance: 181.5
click at [493, 203] on body "Data Review Settings About waitrose rupa a Logout Account Time (+01:00) © Edgif…" at bounding box center [652, 306] width 1305 height 613
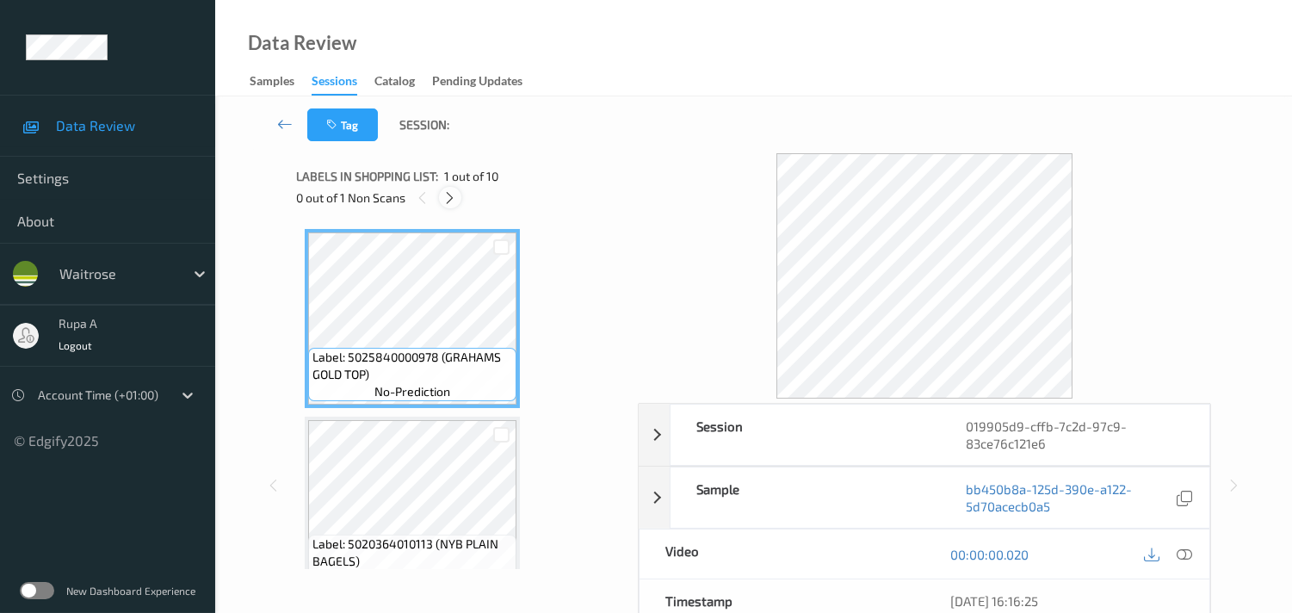
click at [442, 194] on icon at bounding box center [449, 197] width 15 height 15
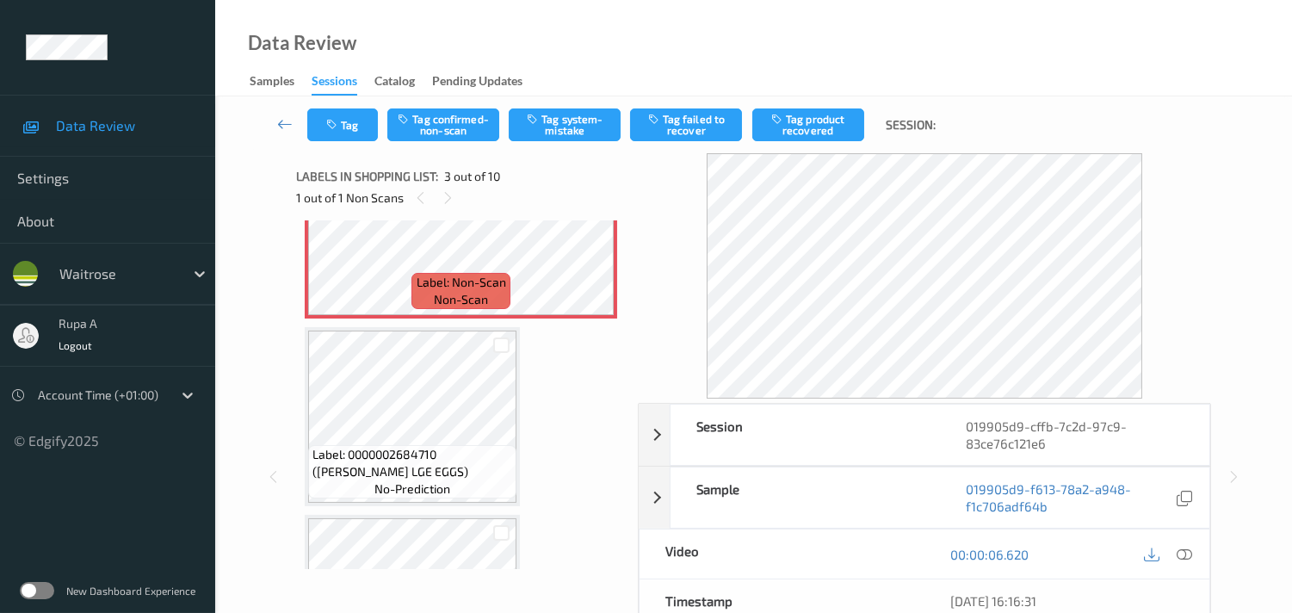
scroll to position [194, 0]
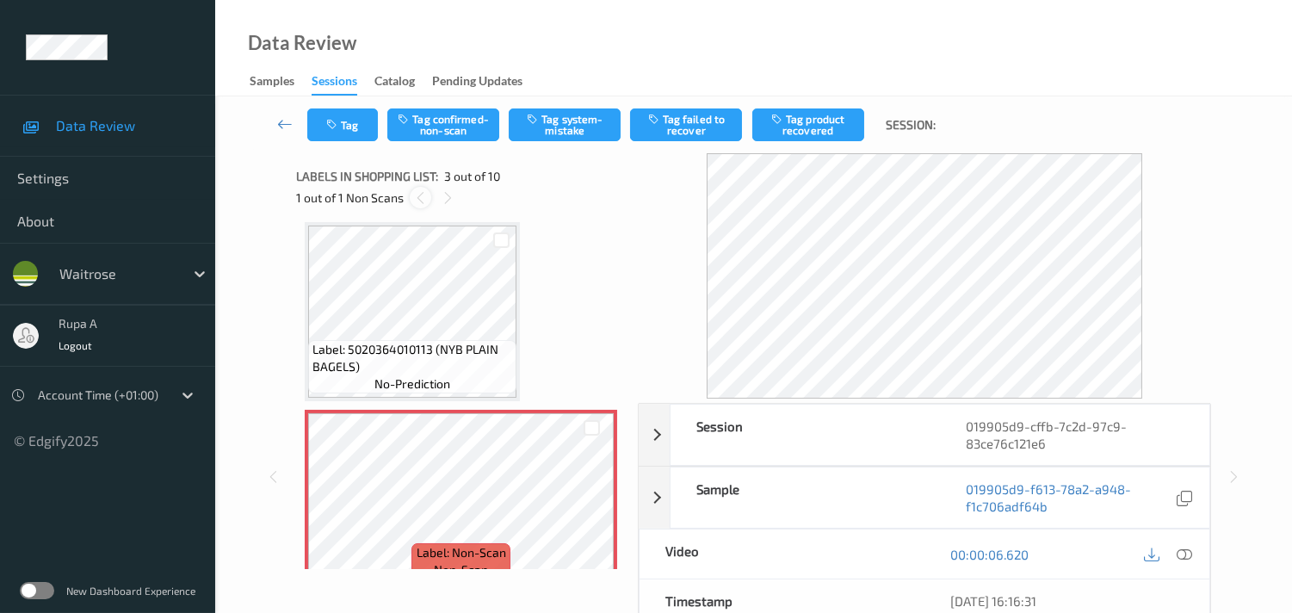
click at [422, 196] on icon at bounding box center [420, 197] width 15 height 15
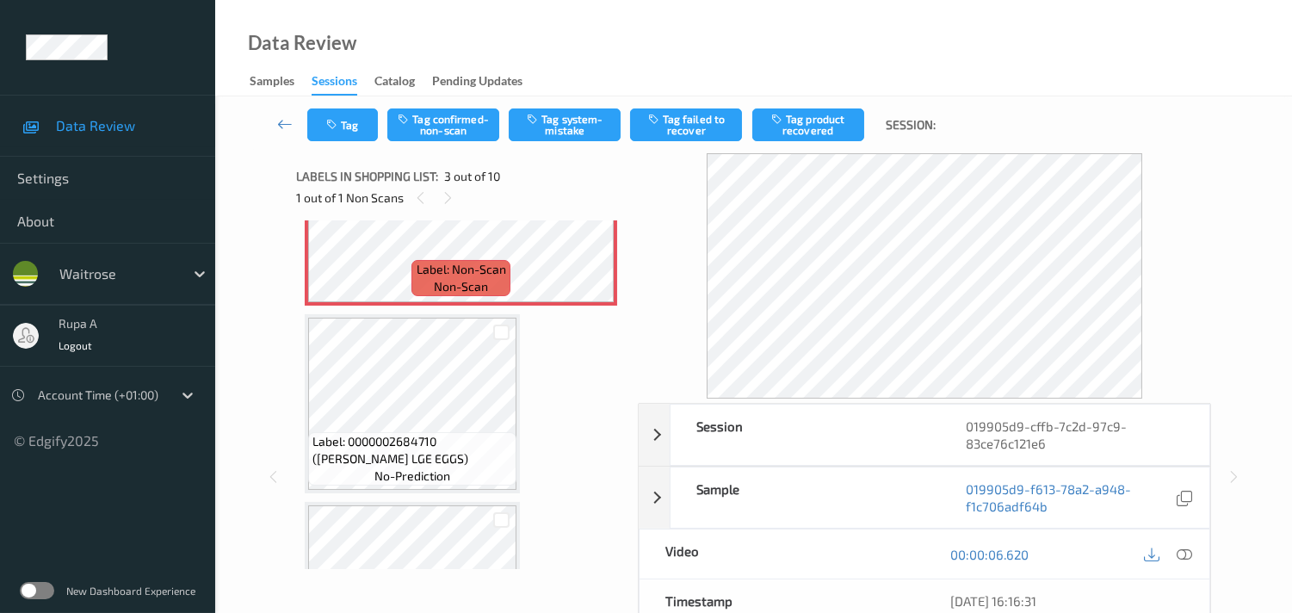
scroll to position [482, 0]
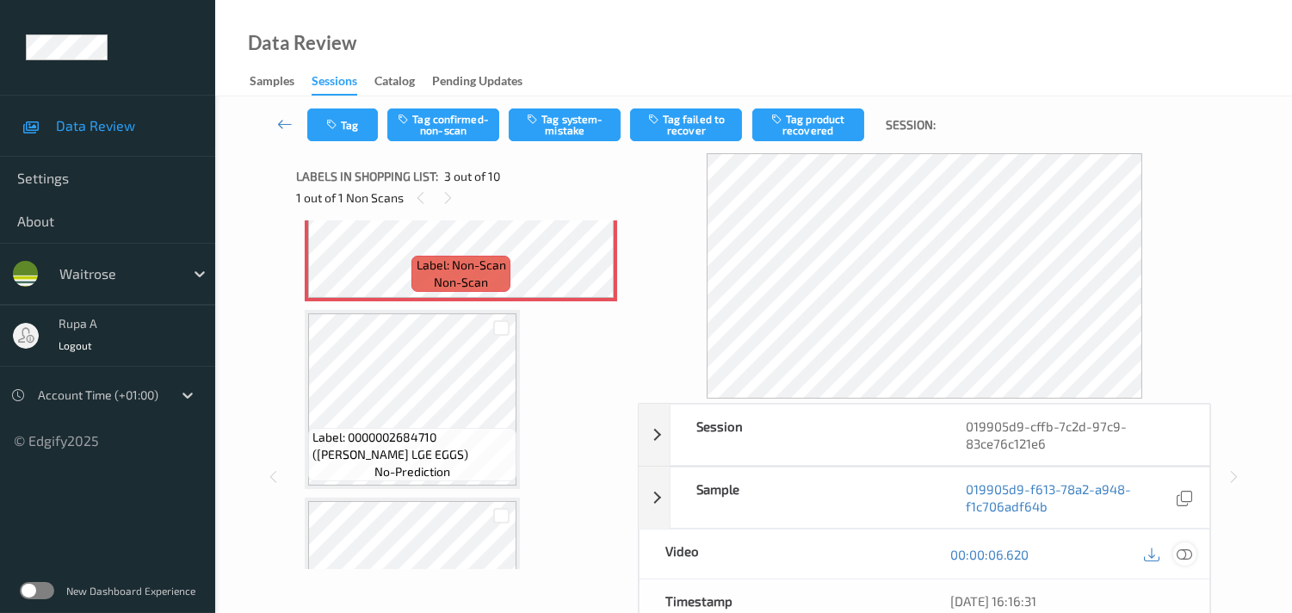
click at [1180, 555] on icon at bounding box center [1183, 553] width 15 height 15
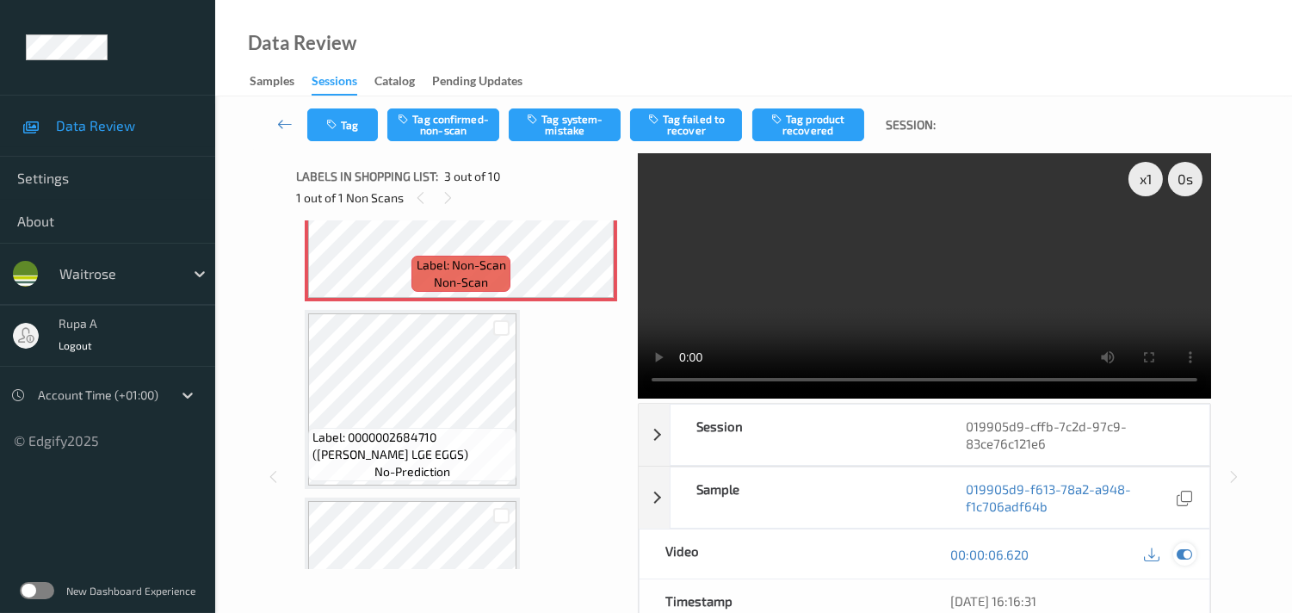
click at [1179, 551] on icon at bounding box center [1183, 553] width 15 height 15
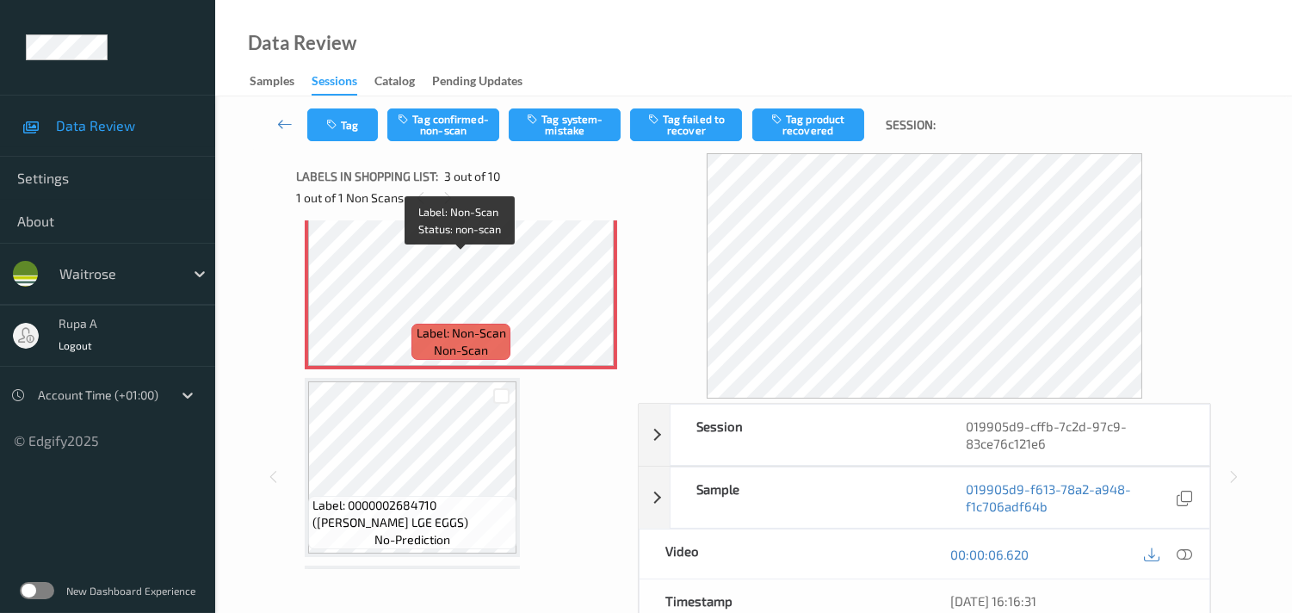
scroll to position [386, 0]
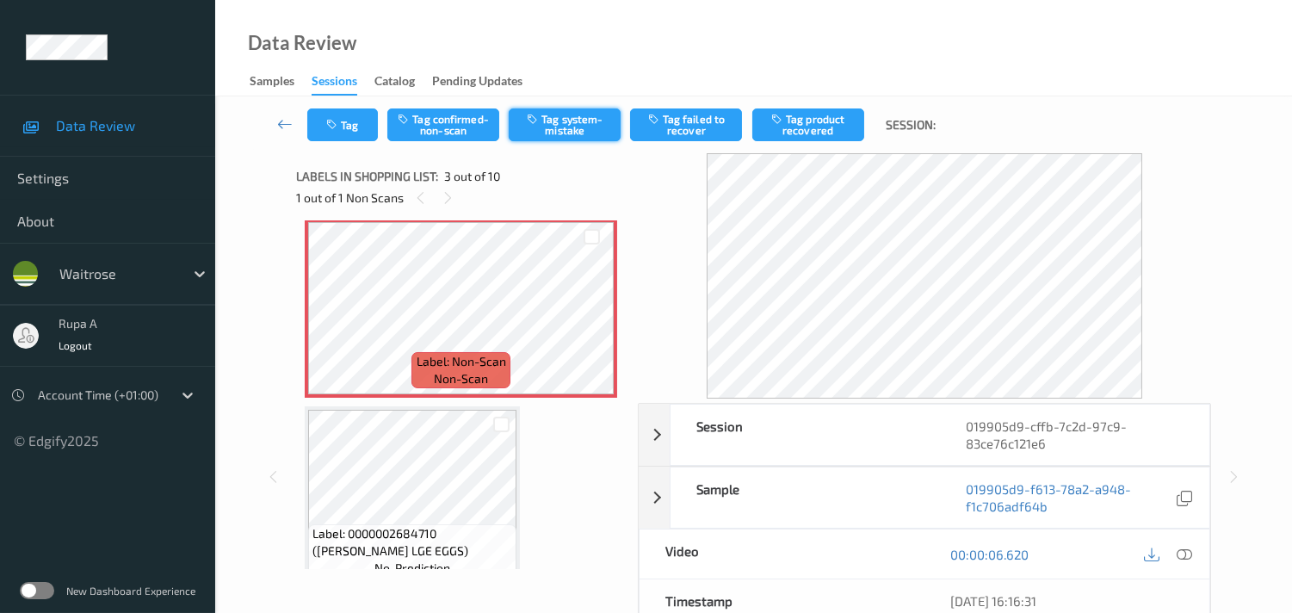
click at [577, 127] on button "Tag system-mistake" at bounding box center [565, 124] width 112 height 33
click at [543, 126] on button "Untag system-mistake" at bounding box center [565, 124] width 112 height 33
click at [448, 117] on button "Tag confirmed-non-scan" at bounding box center [443, 124] width 112 height 33
click at [699, 139] on button "Tag failed to recover" at bounding box center [686, 124] width 112 height 33
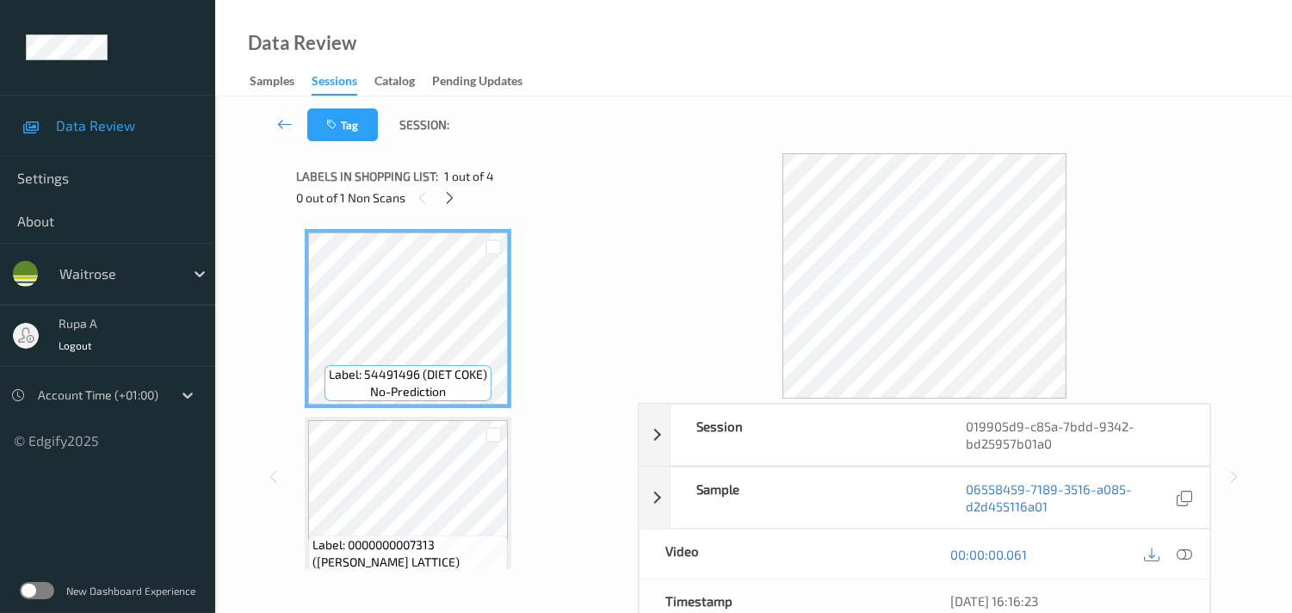
click at [621, 189] on div "0 out of 1 Non Scans" at bounding box center [461, 198] width 330 height 22
click at [453, 196] on icon at bounding box center [449, 197] width 15 height 15
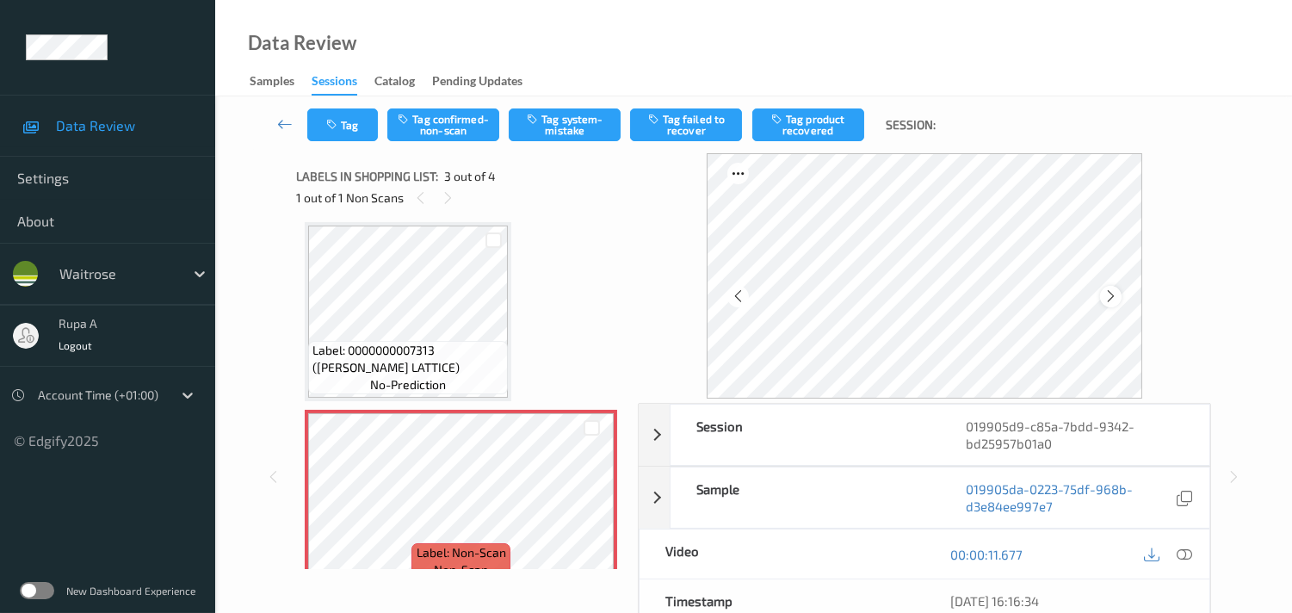
click at [1115, 297] on icon at bounding box center [1110, 295] width 15 height 15
click at [1176, 552] on icon at bounding box center [1183, 553] width 15 height 15
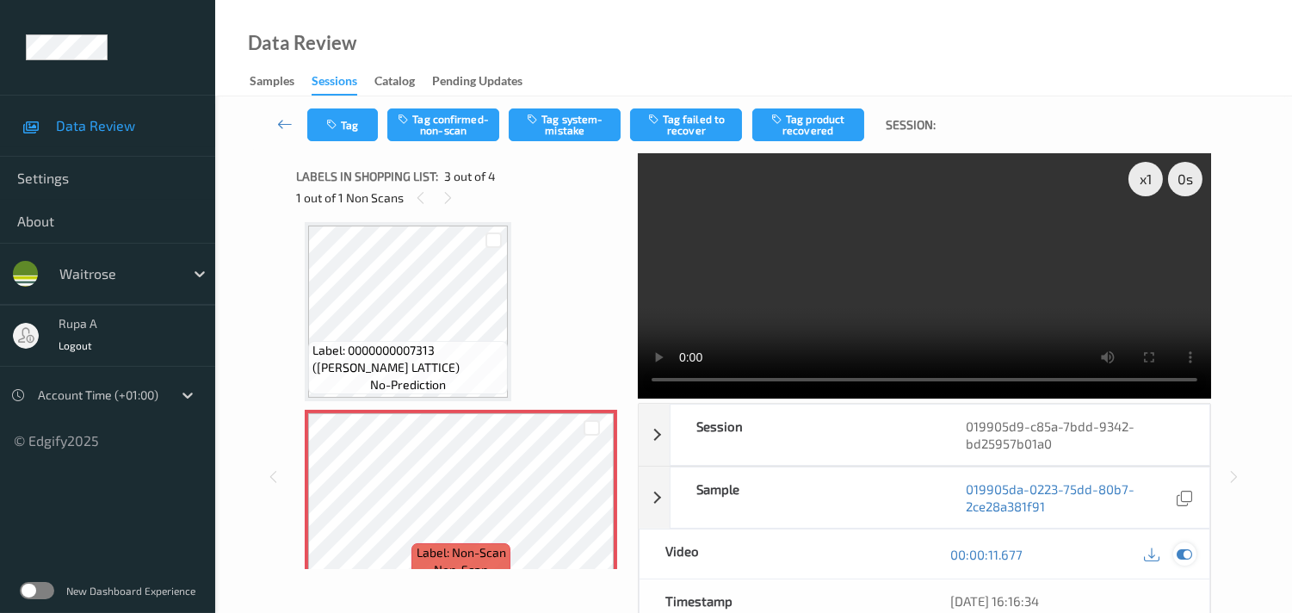
click at [1183, 548] on icon at bounding box center [1183, 553] width 15 height 15
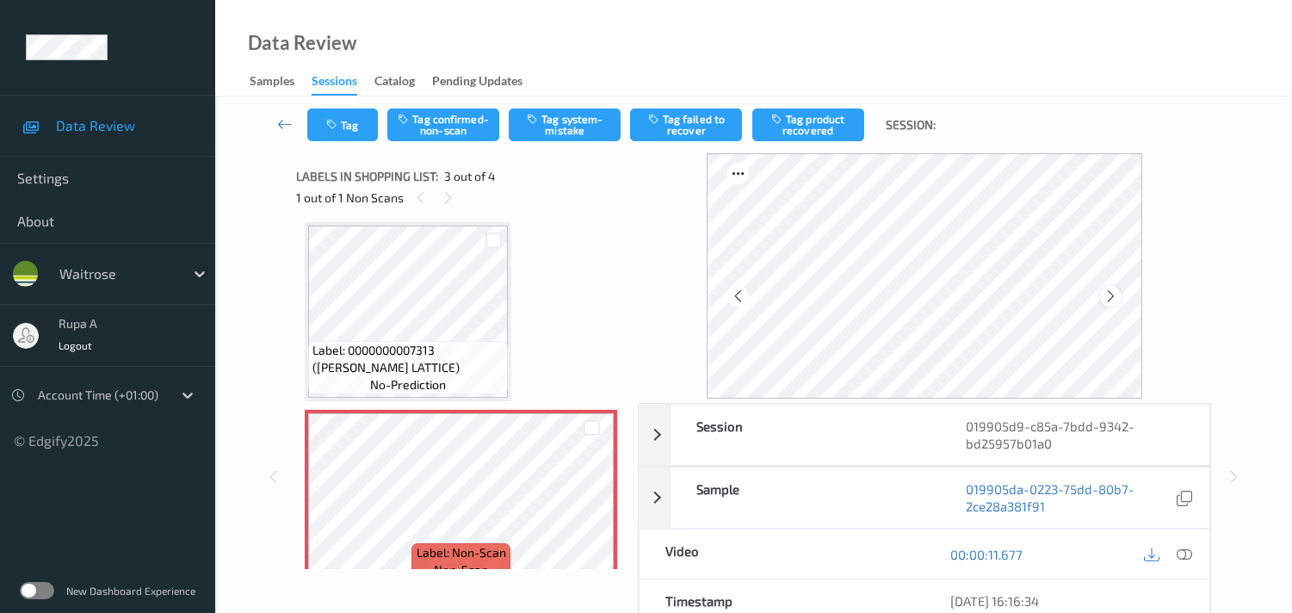
click at [1113, 298] on icon at bounding box center [1110, 295] width 15 height 15
click at [583, 125] on button "Tag system-mistake" at bounding box center [565, 124] width 112 height 33
click at [315, 121] on button "Tag" at bounding box center [342, 124] width 71 height 33
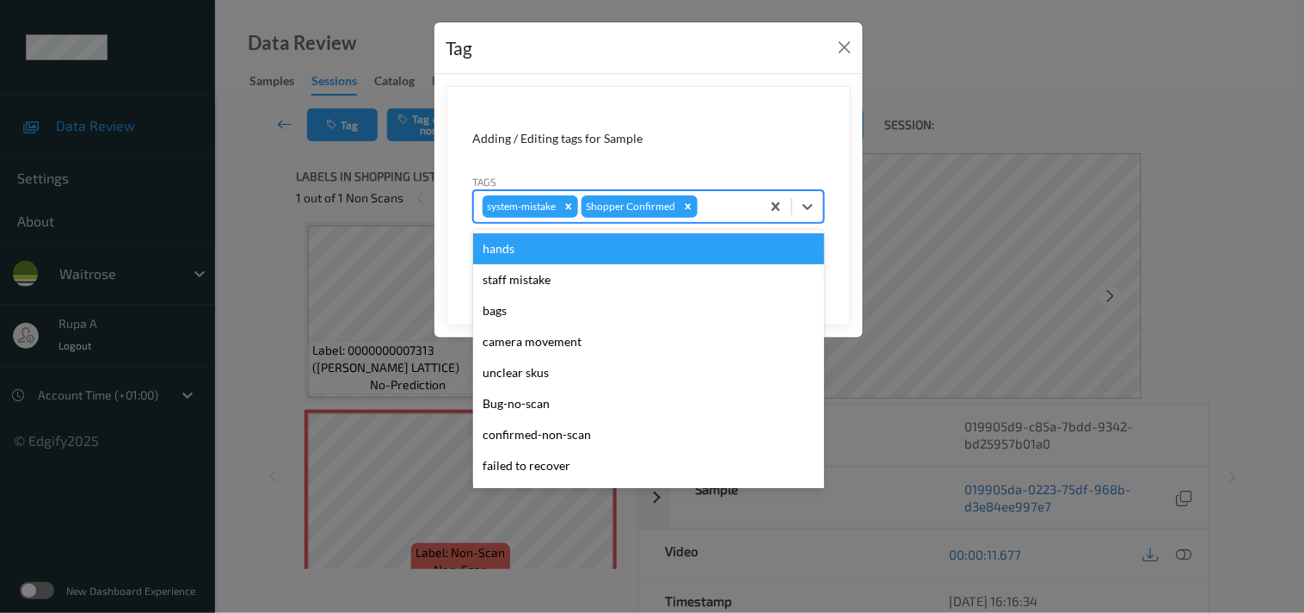
click at [730, 213] on div at bounding box center [726, 206] width 51 height 21
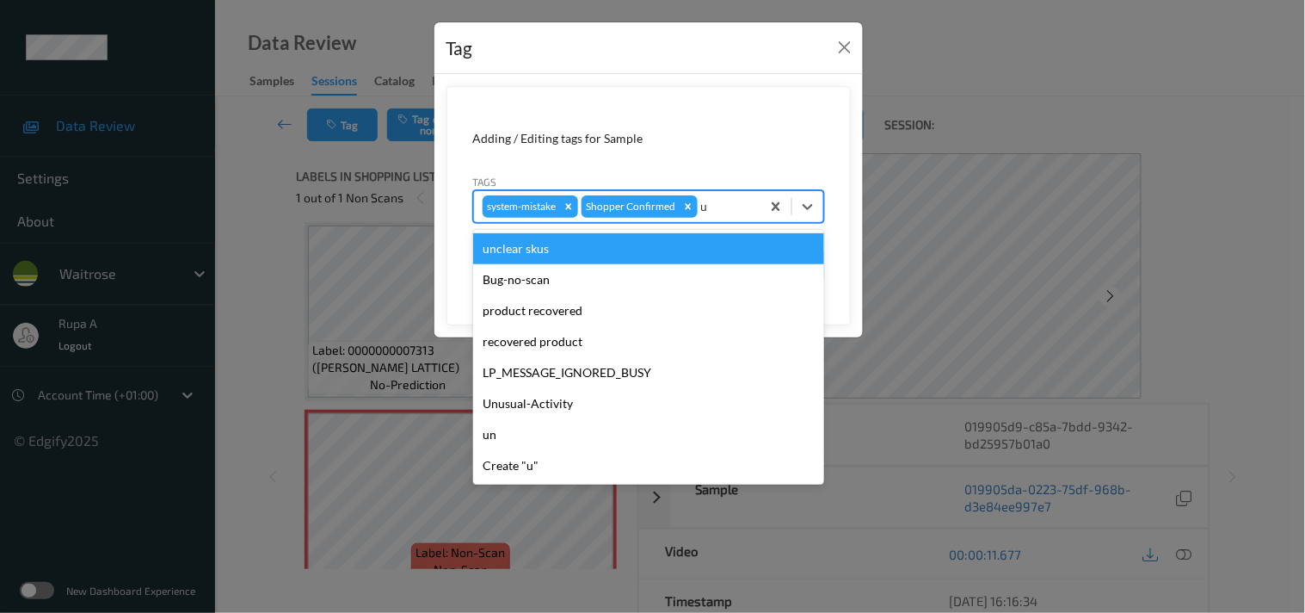
type input "un"
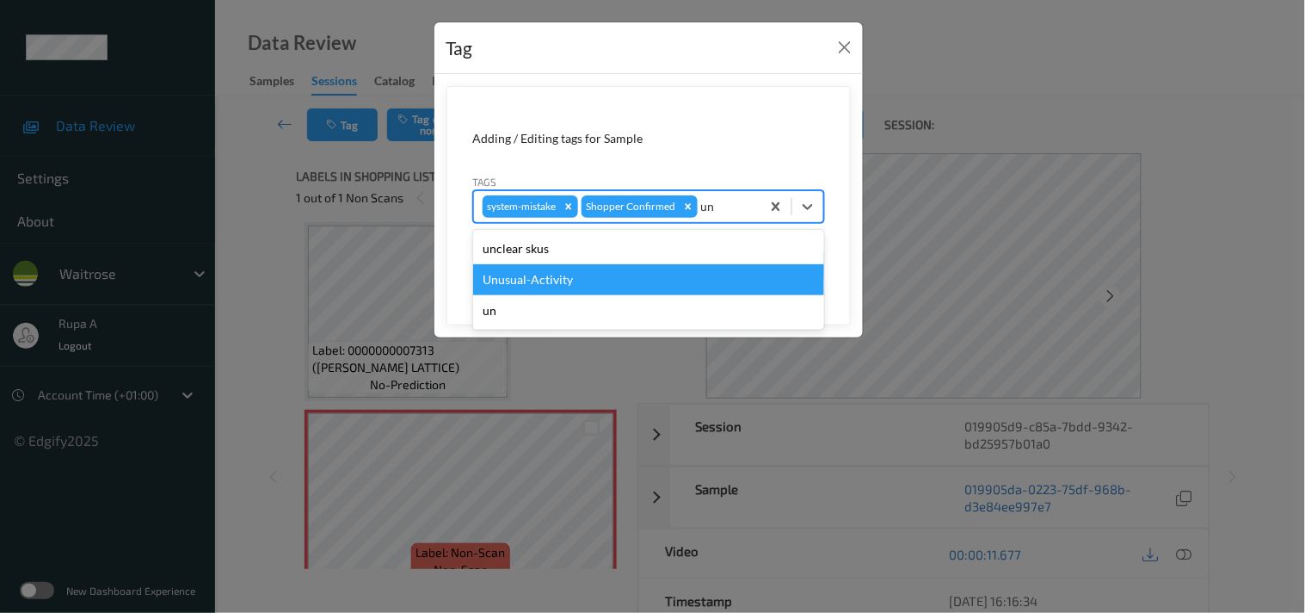
click at [571, 273] on div "Unusual-Activity" at bounding box center [648, 279] width 351 height 31
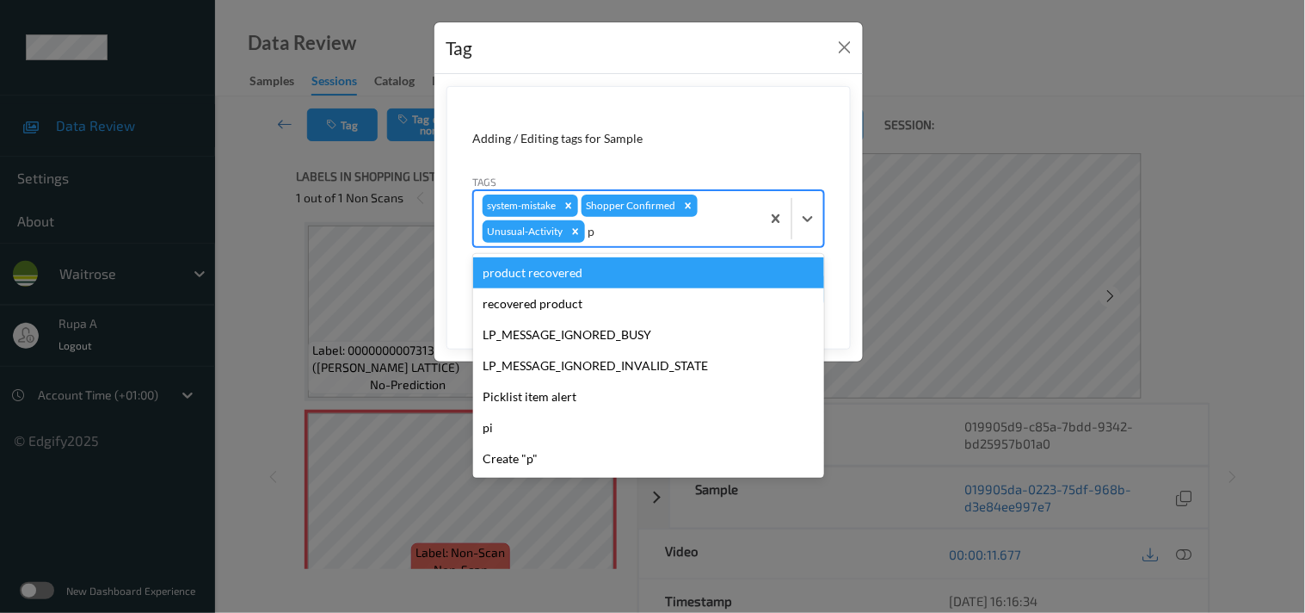
type input "pi"
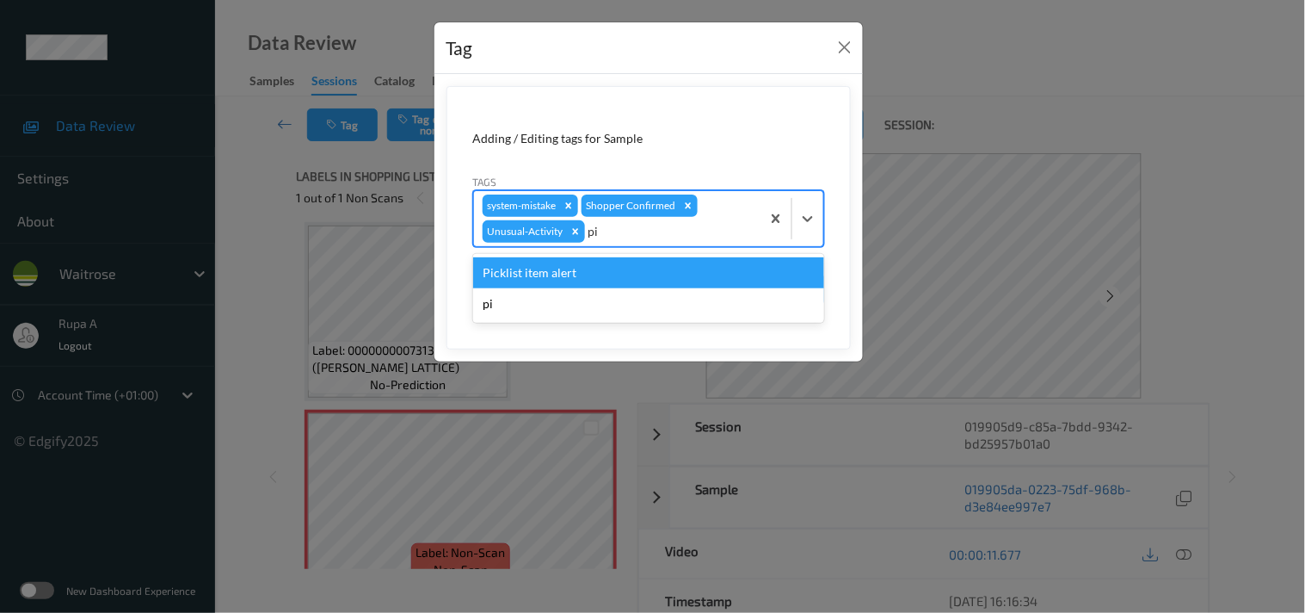
click at [561, 270] on div "Picklist item alert" at bounding box center [648, 272] width 351 height 31
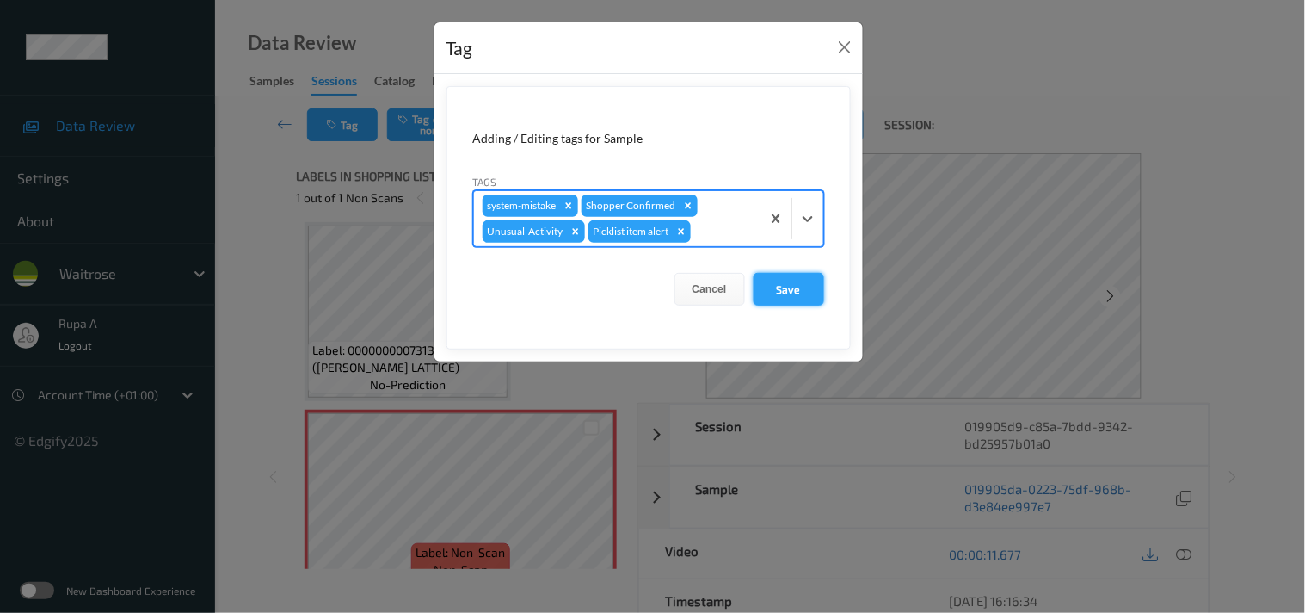
click at [785, 291] on button "Save" at bounding box center [789, 289] width 71 height 33
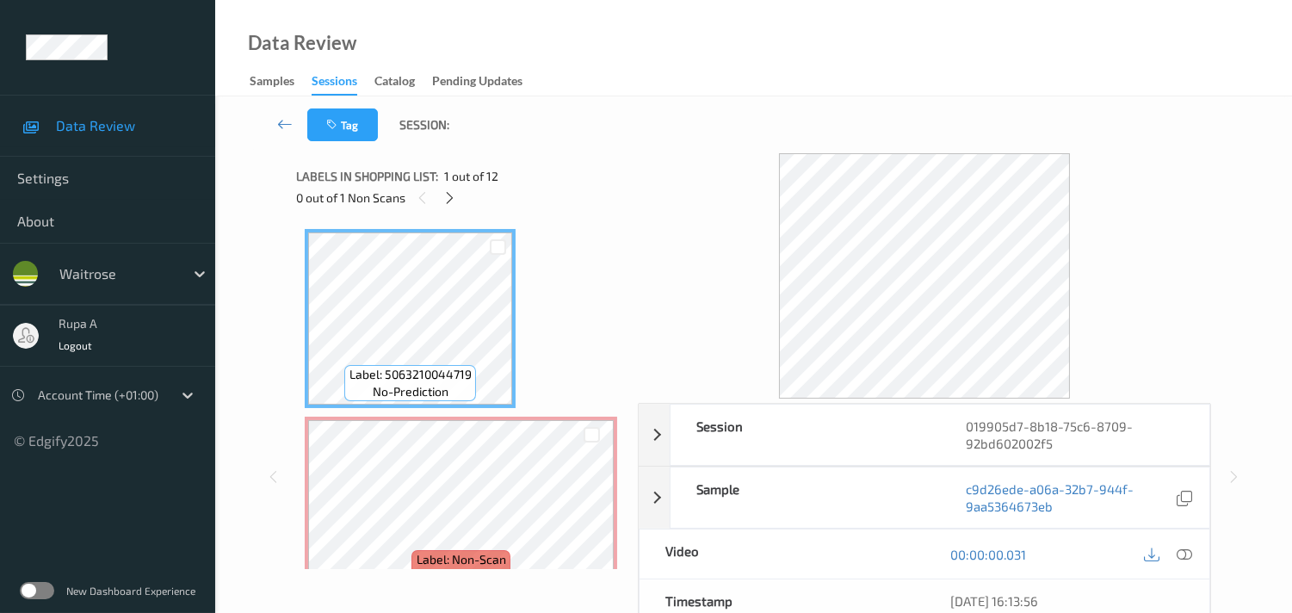
click at [505, 188] on div "0 out of 1 Non Scans" at bounding box center [461, 198] width 330 height 22
click at [450, 194] on icon at bounding box center [449, 197] width 15 height 15
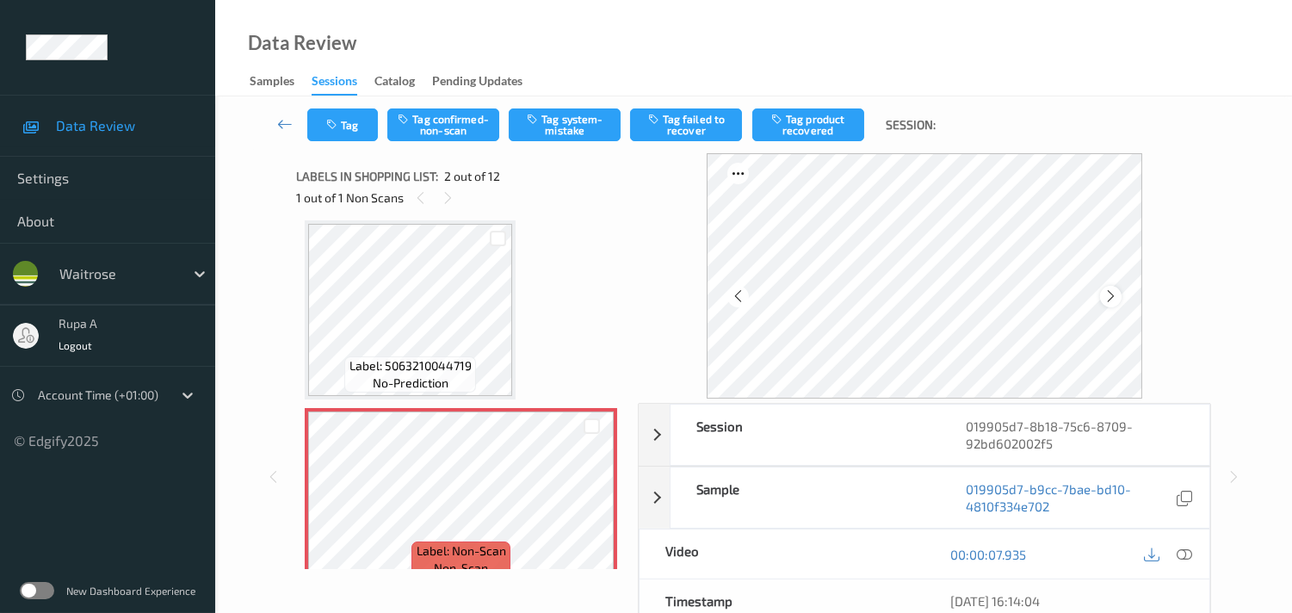
click at [1110, 295] on icon at bounding box center [1110, 295] width 15 height 15
click at [1114, 295] on icon at bounding box center [1110, 295] width 15 height 15
click at [1189, 558] on icon at bounding box center [1183, 553] width 15 height 15
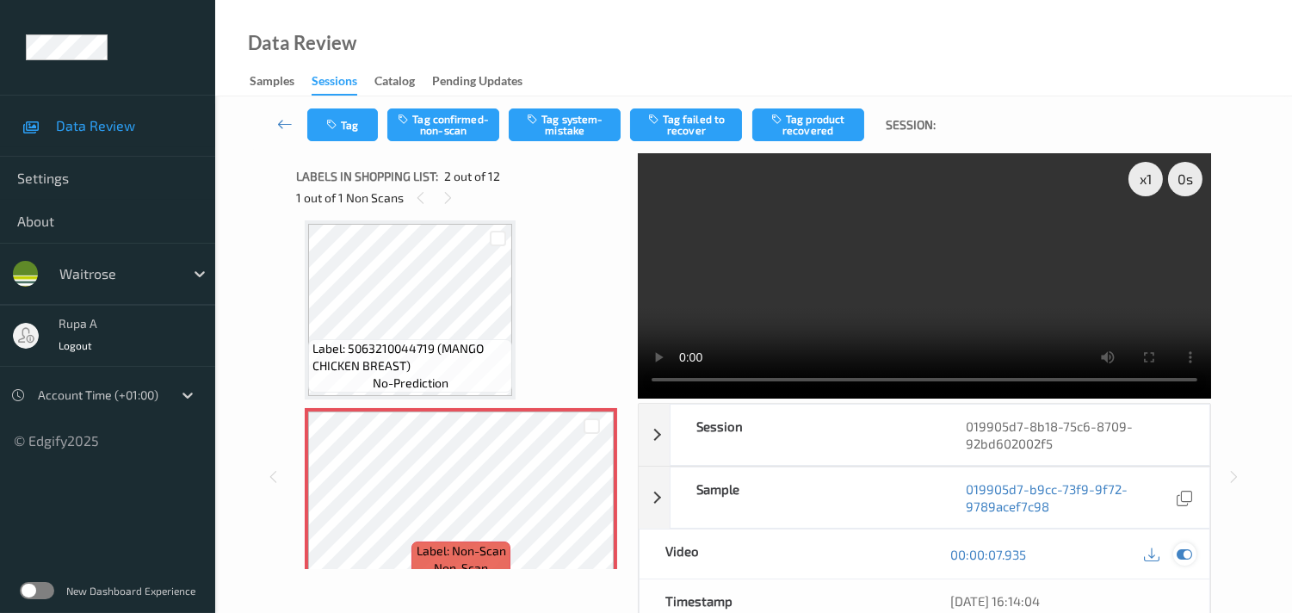
click at [1184, 552] on icon at bounding box center [1183, 553] width 15 height 15
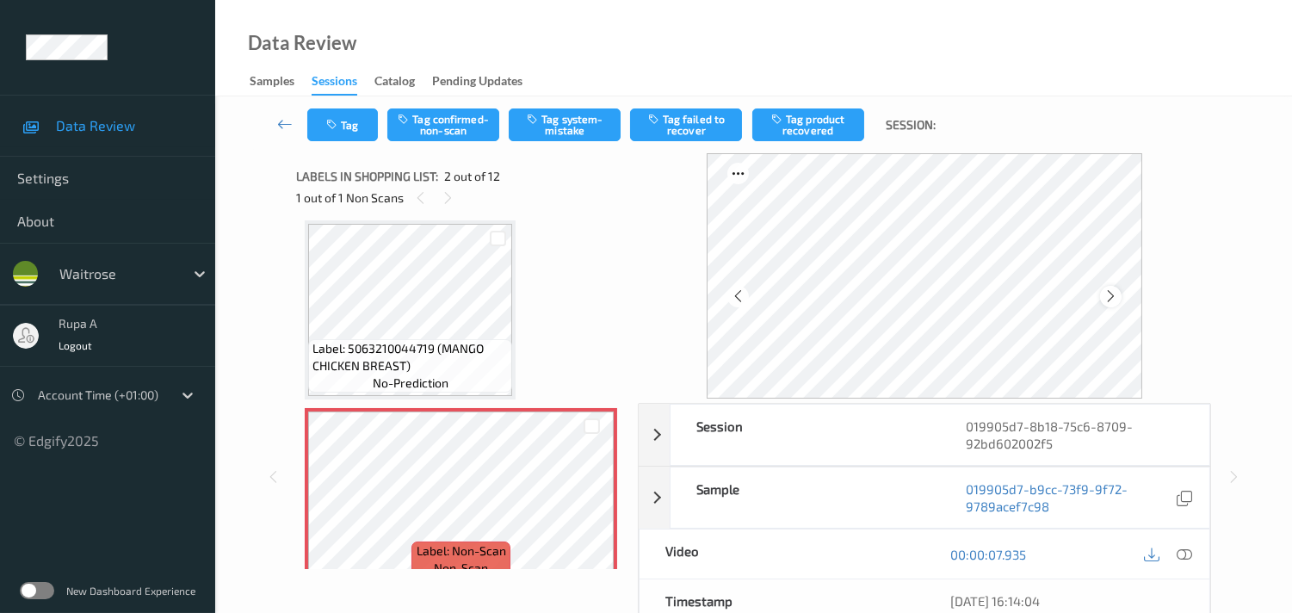
click at [1115, 294] on icon at bounding box center [1110, 295] width 15 height 15
click at [596, 133] on button "Tag system-mistake" at bounding box center [565, 124] width 112 height 33
click at [324, 130] on button "Tag" at bounding box center [342, 124] width 71 height 33
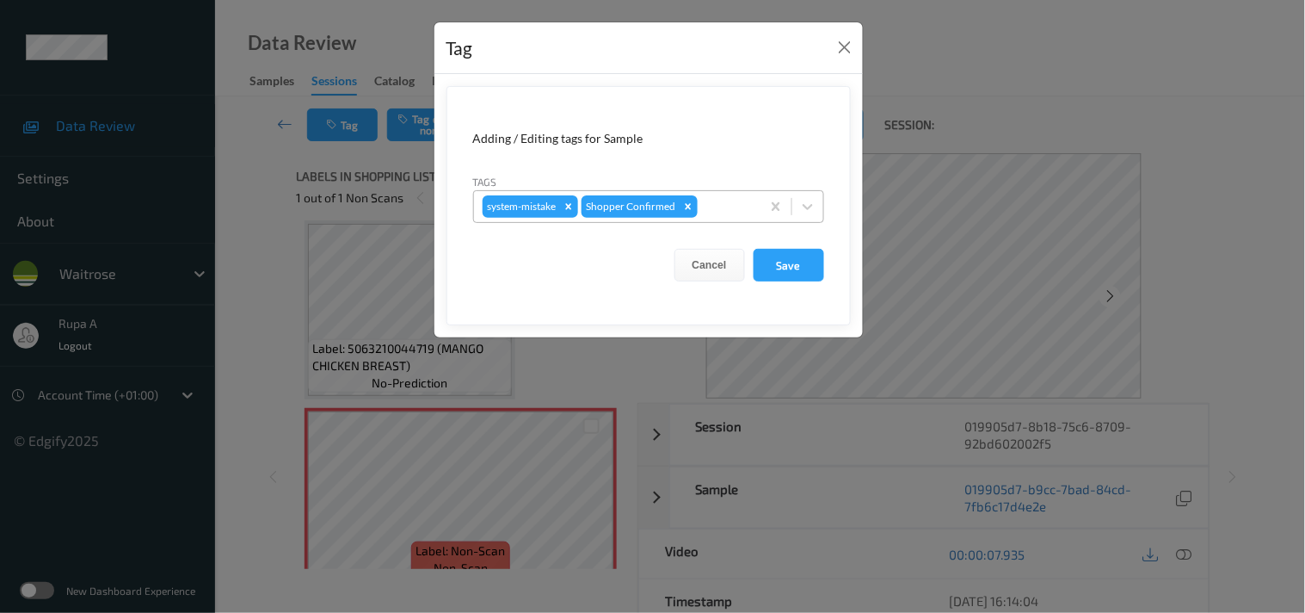
click at [743, 204] on div at bounding box center [726, 206] width 51 height 21
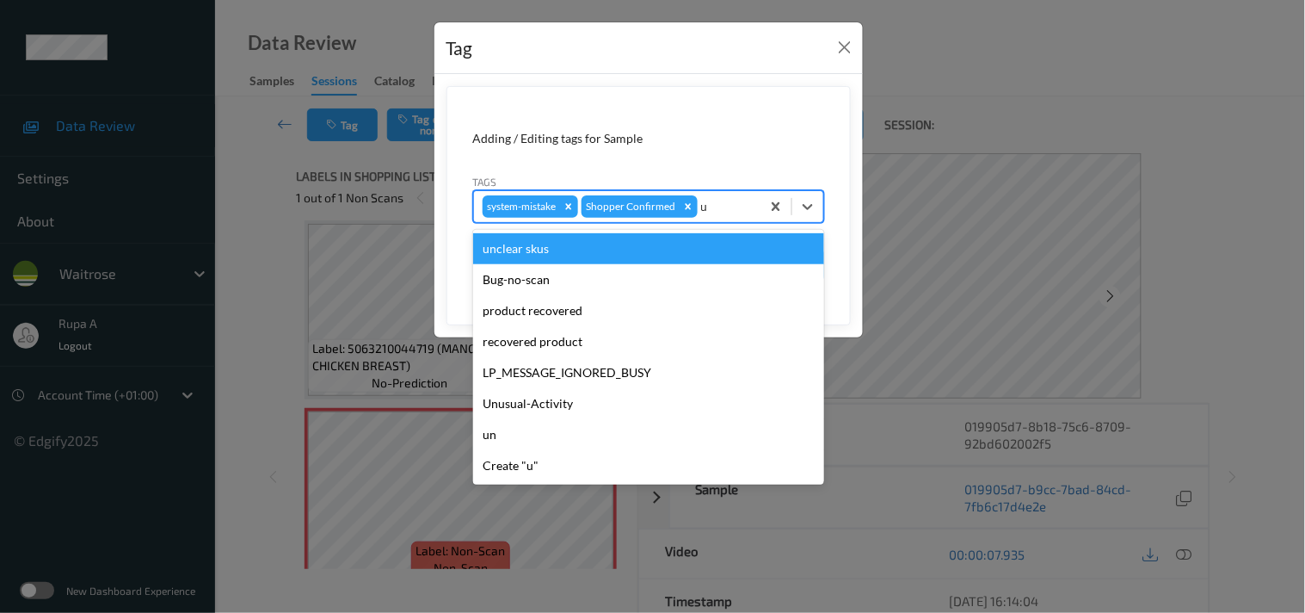
type input "un"
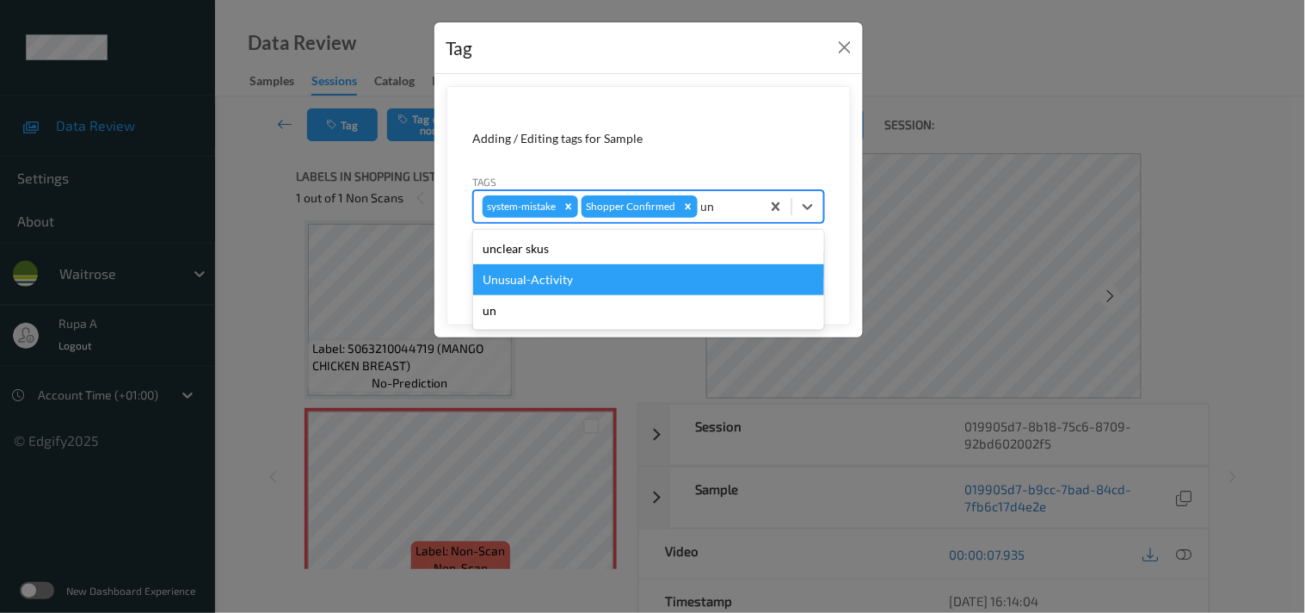
click at [590, 276] on div "Unusual-Activity" at bounding box center [648, 279] width 351 height 31
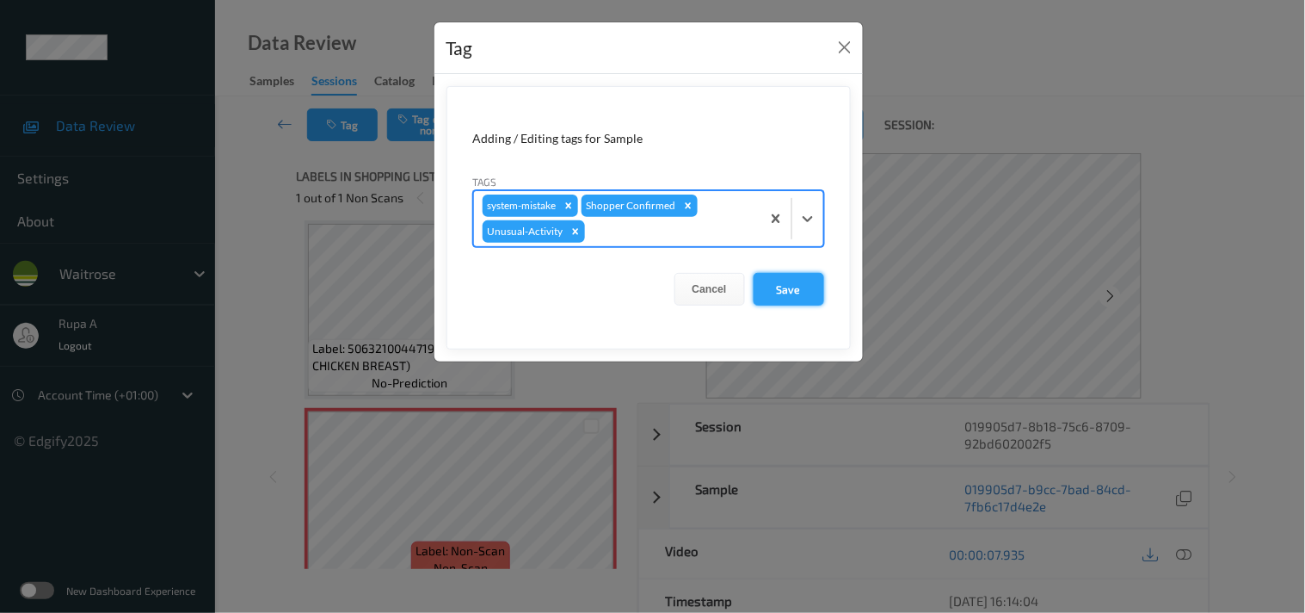
click at [788, 293] on button "Save" at bounding box center [789, 289] width 71 height 33
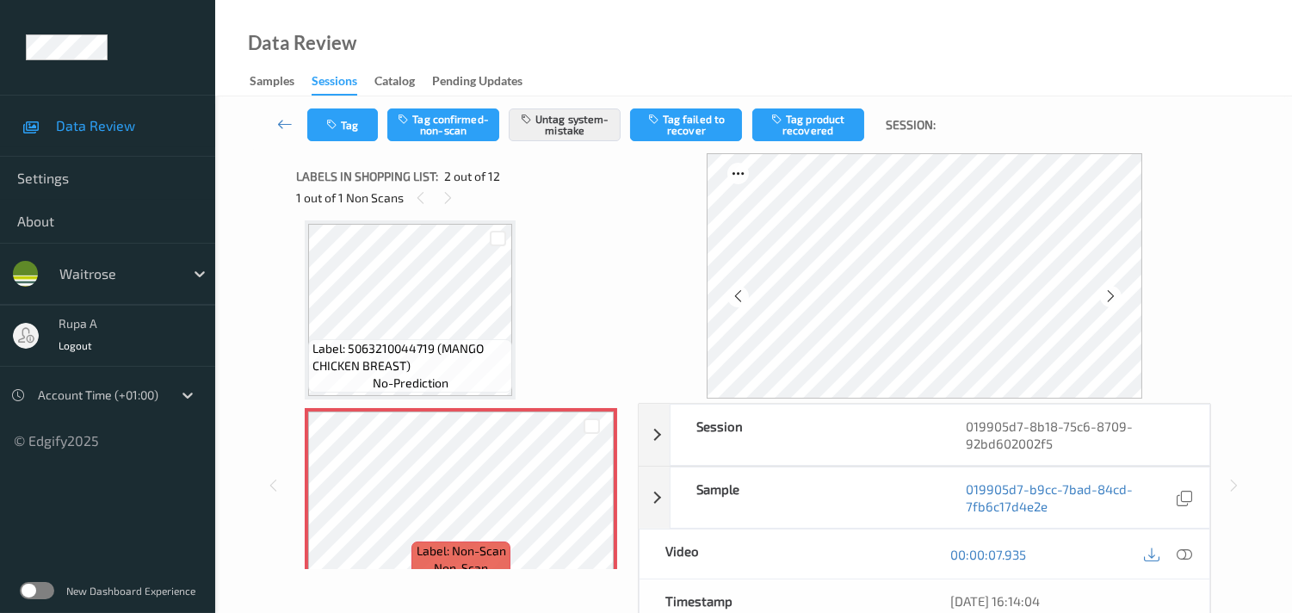
click at [544, 204] on div "1 out of 1 Non Scans" at bounding box center [461, 198] width 330 height 22
click at [1112, 293] on icon at bounding box center [1110, 295] width 15 height 15
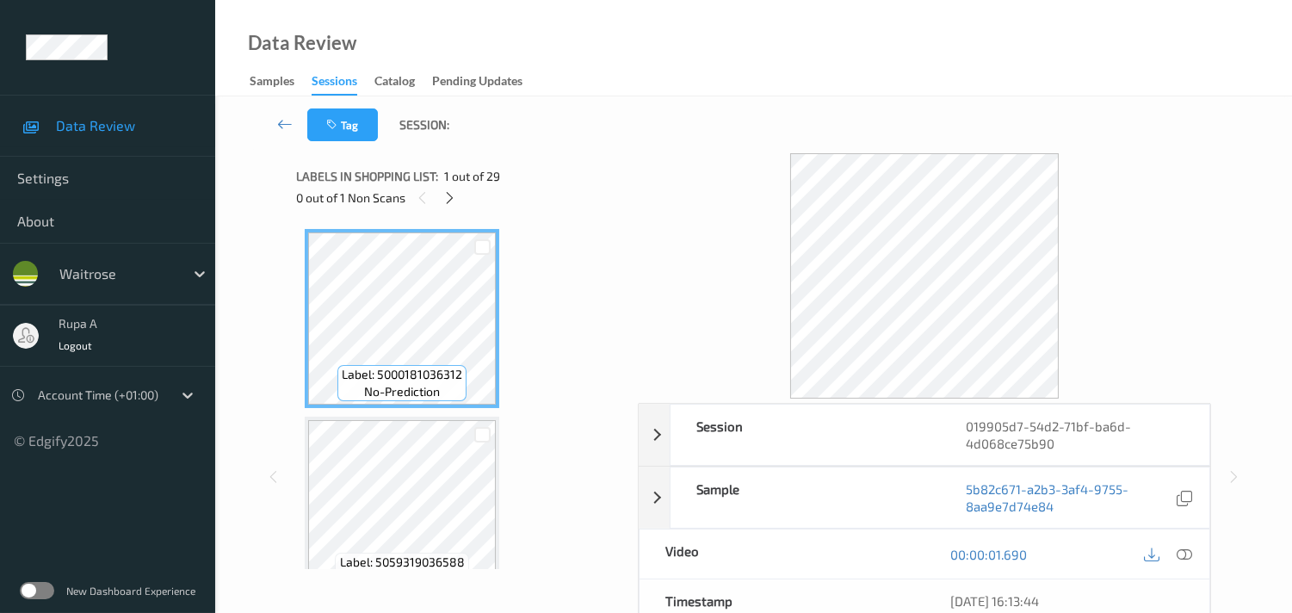
click at [510, 215] on div "Labels in shopping list: 1 out of 29 0 out of 1 Non Scans" at bounding box center [461, 186] width 330 height 67
click at [446, 199] on icon at bounding box center [449, 197] width 15 height 15
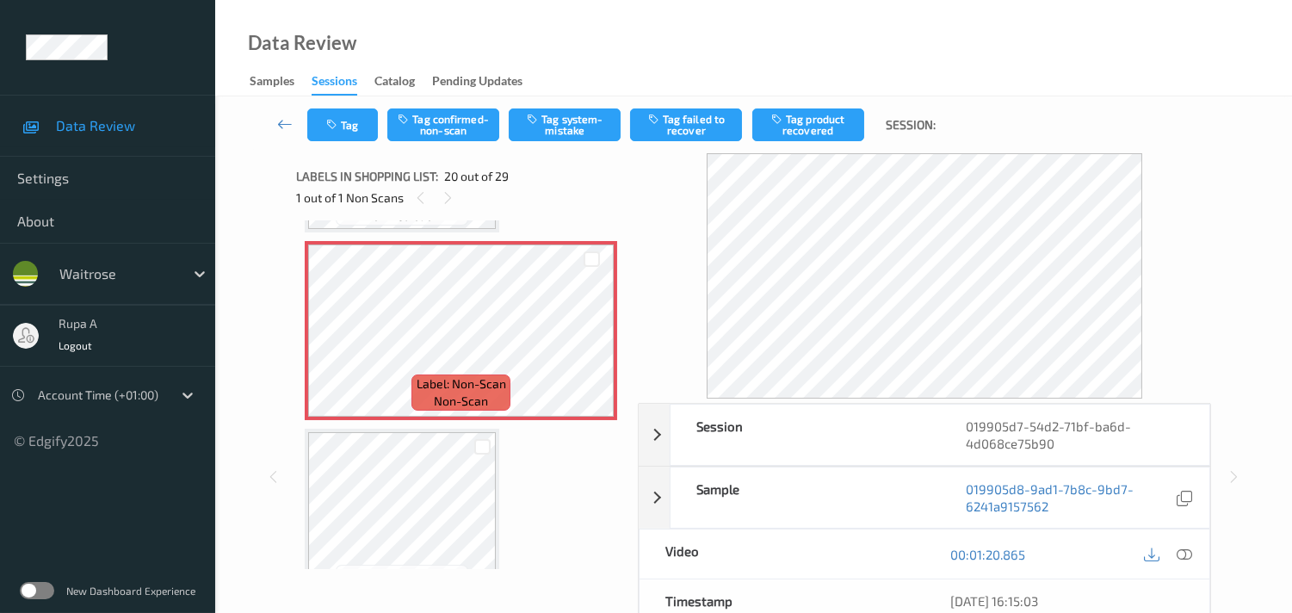
scroll to position [3556, 0]
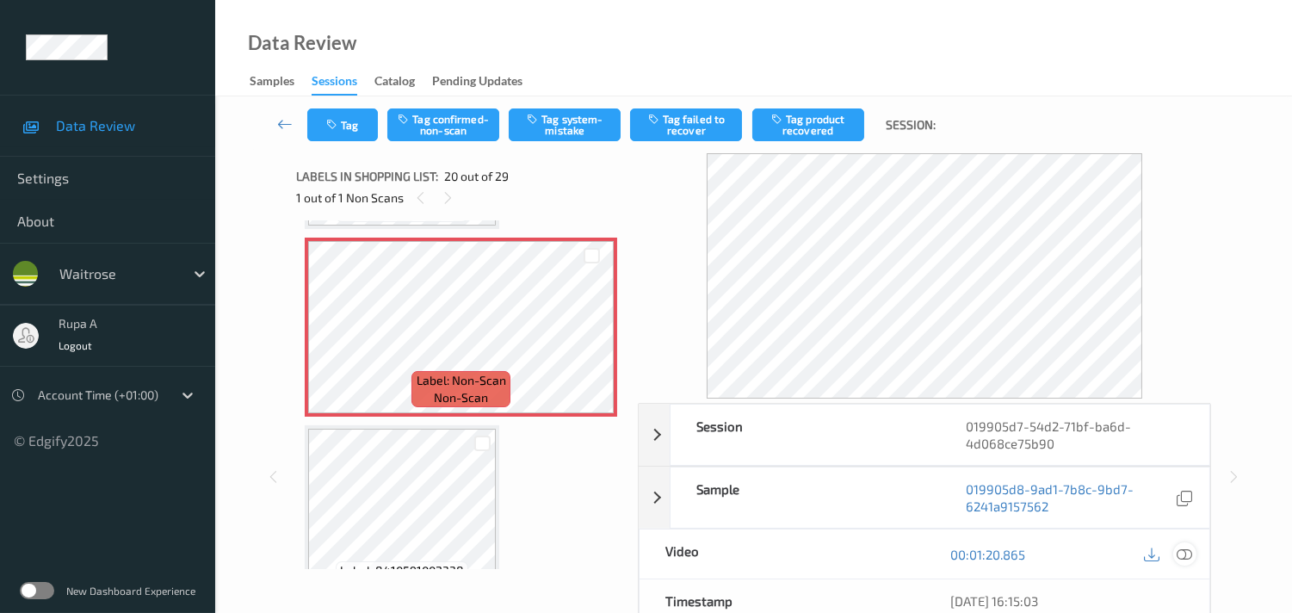
click at [1182, 556] on icon at bounding box center [1183, 553] width 15 height 15
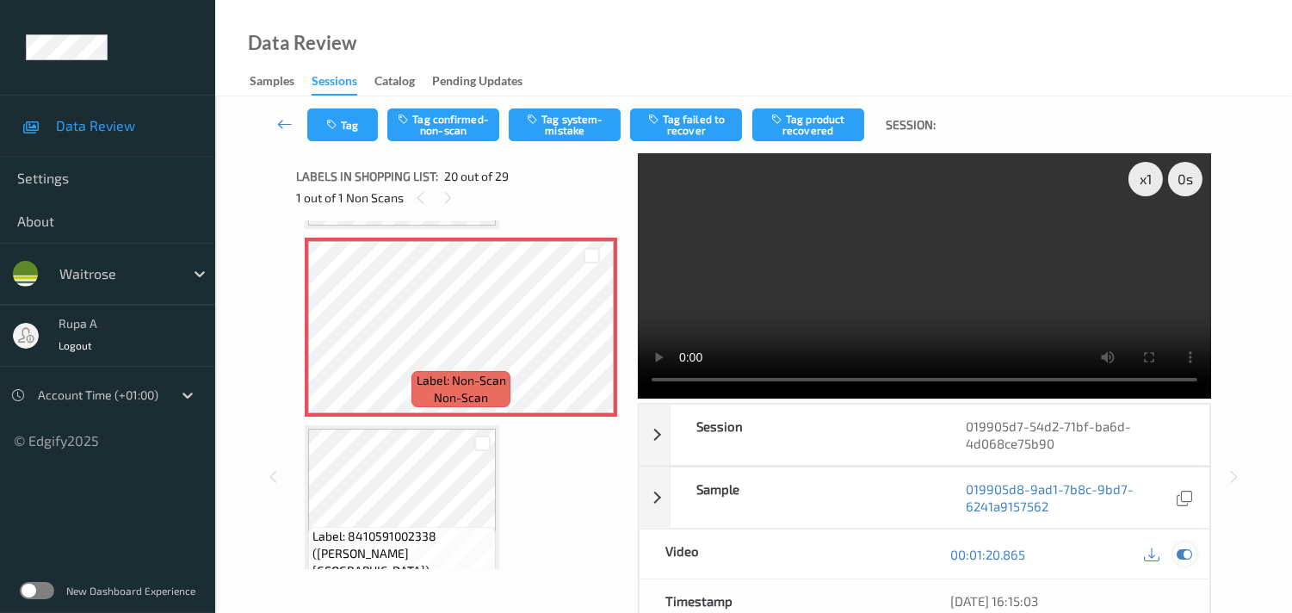
click at [1186, 554] on icon at bounding box center [1183, 553] width 15 height 15
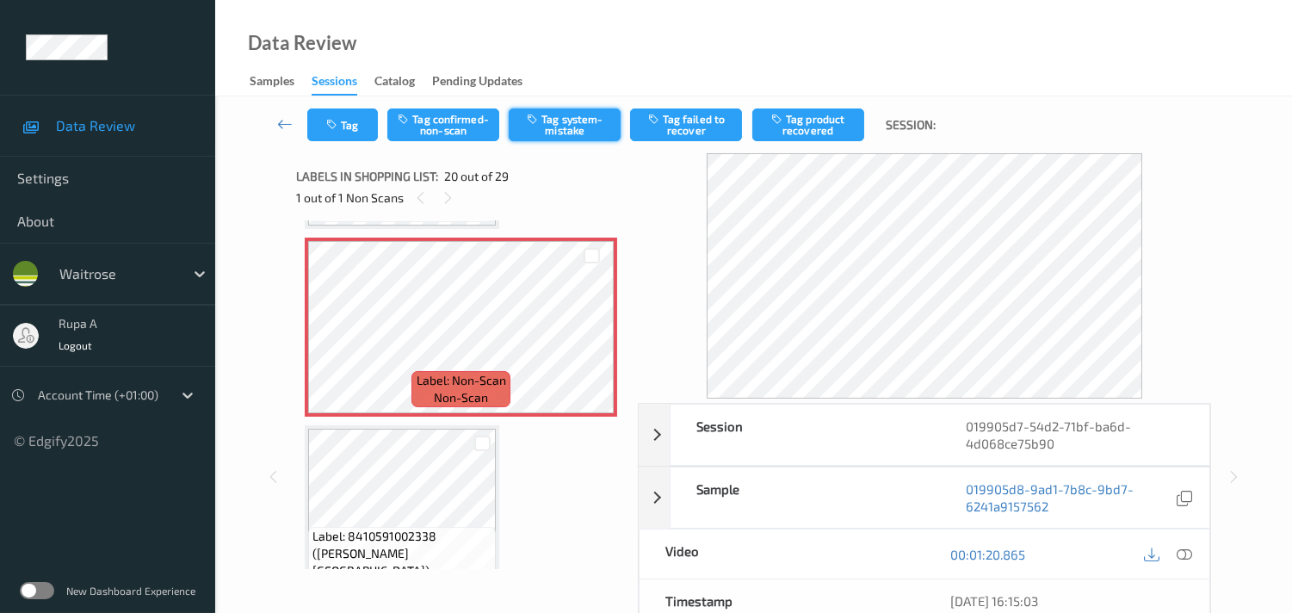
click at [592, 121] on button "Tag system-mistake" at bounding box center [565, 124] width 112 height 33
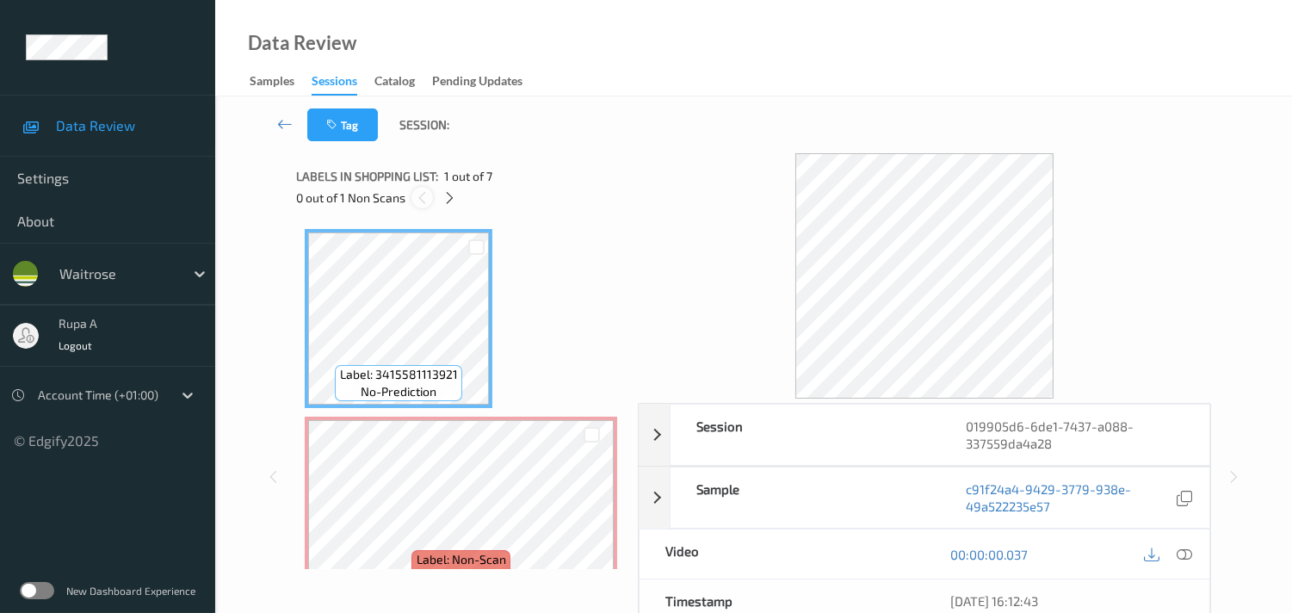
click at [607, 221] on div "Label: 3415581113921 no-prediction Label: Non-Scan non-scan Label: Non-Scan non…" at bounding box center [461, 394] width 330 height 349
click at [446, 194] on icon at bounding box center [449, 197] width 15 height 15
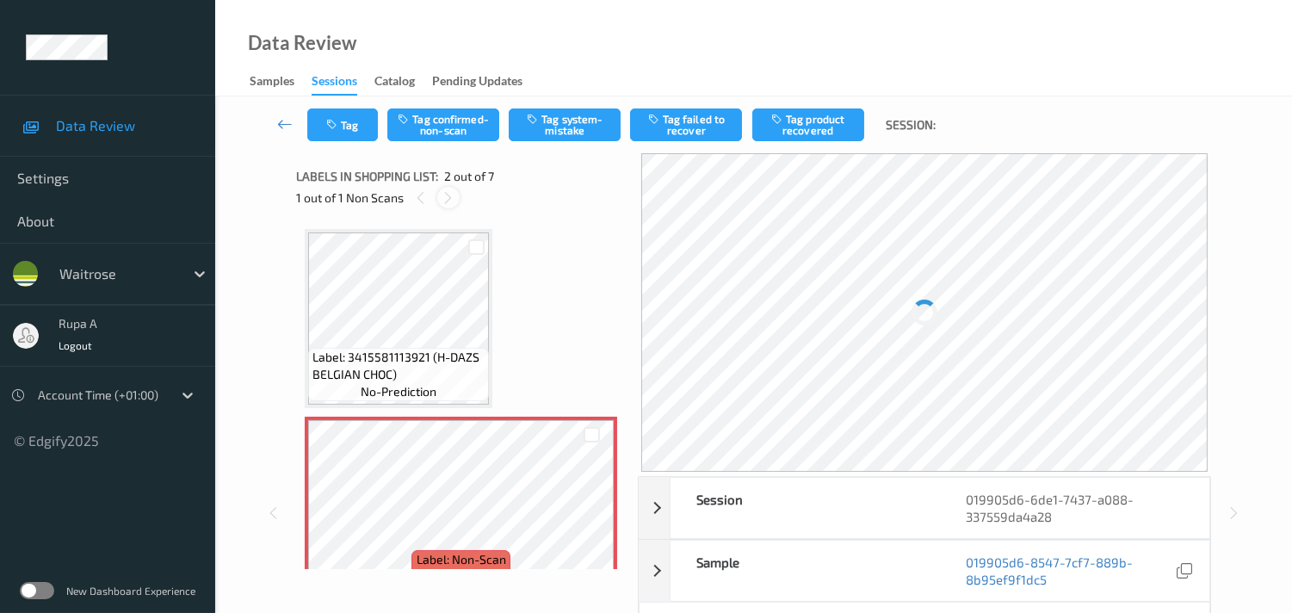
scroll to position [9, 0]
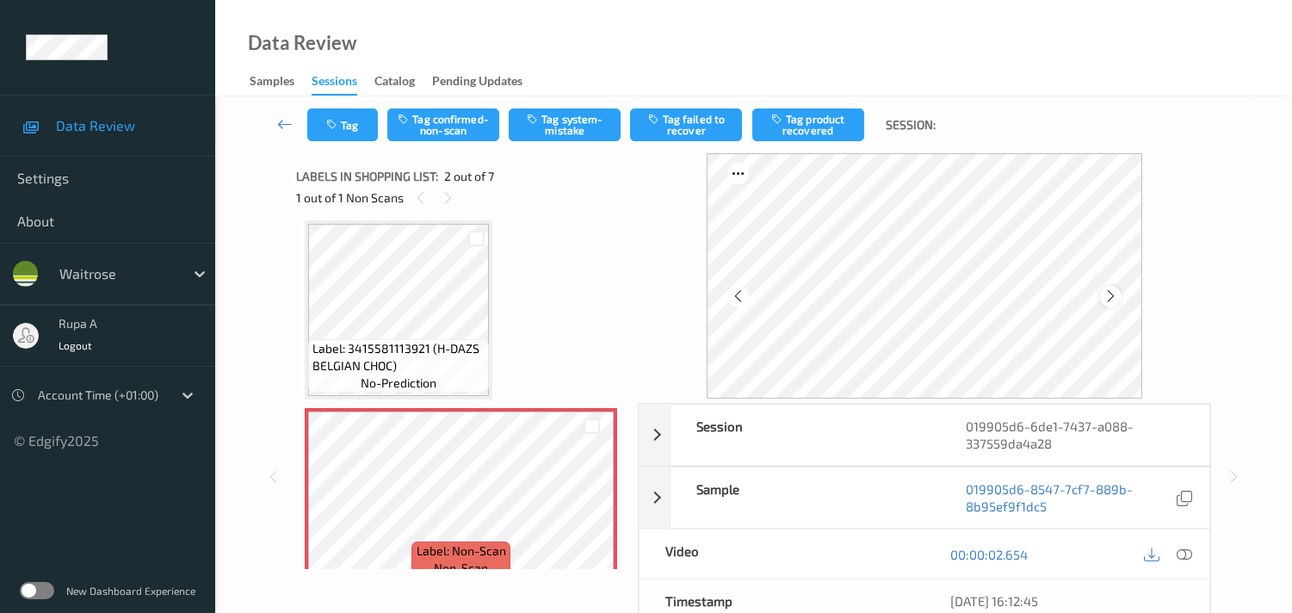
click at [1117, 286] on div at bounding box center [1111, 297] width 22 height 22
click at [1114, 295] on icon at bounding box center [1110, 295] width 15 height 15
click at [1105, 302] on div at bounding box center [1111, 297] width 22 height 22
click at [1110, 299] on icon at bounding box center [1110, 295] width 15 height 15
click at [1182, 553] on icon at bounding box center [1183, 553] width 15 height 15
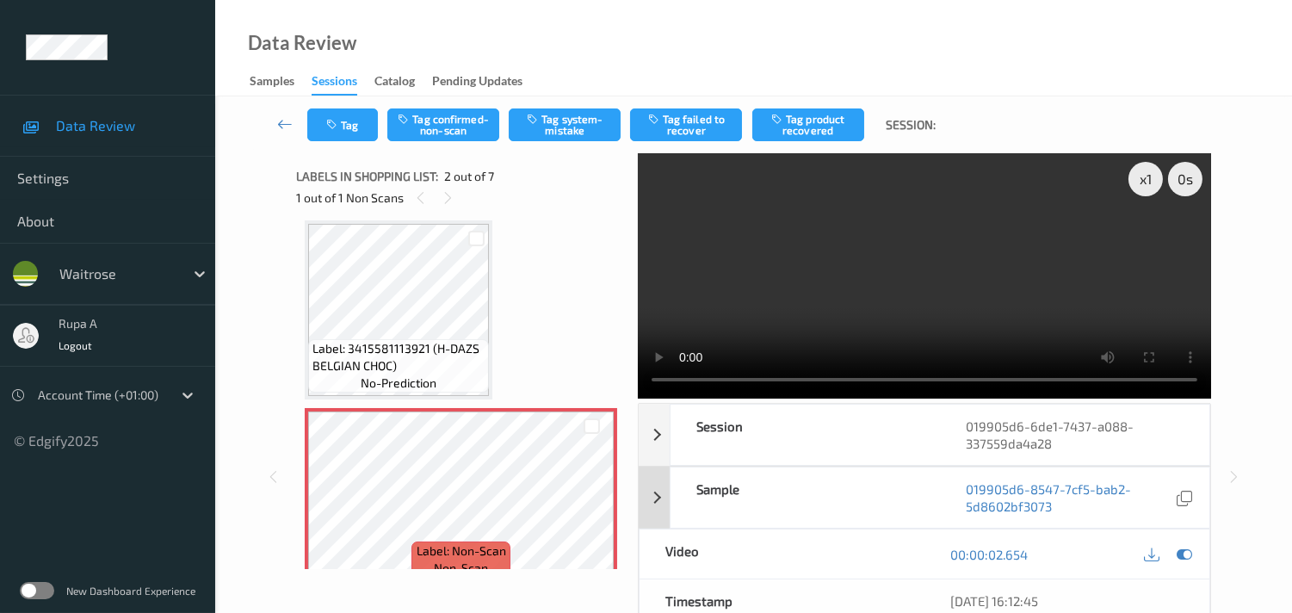
click at [1188, 552] on icon at bounding box center [1183, 553] width 15 height 15
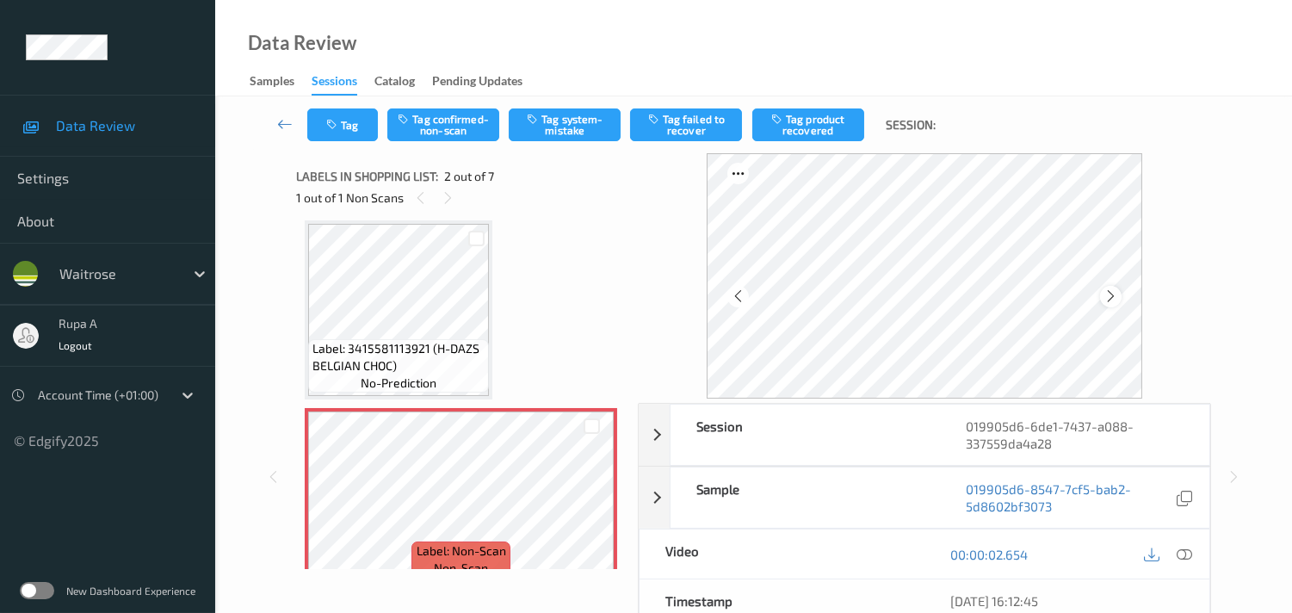
click at [1112, 291] on icon at bounding box center [1110, 295] width 15 height 15
click at [565, 132] on button "Tag system-mistake" at bounding box center [565, 124] width 112 height 33
click at [322, 129] on button "Tag" at bounding box center [342, 124] width 71 height 33
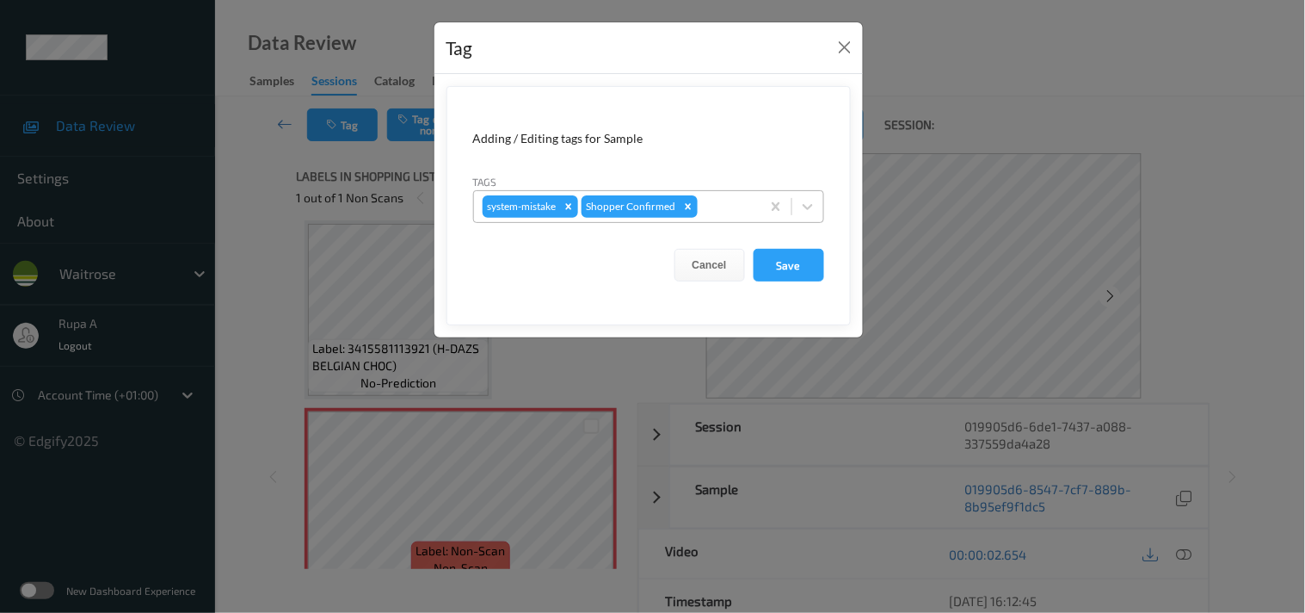
click at [698, 210] on div "system-mistake Shopper Confirmed" at bounding box center [617, 206] width 287 height 29
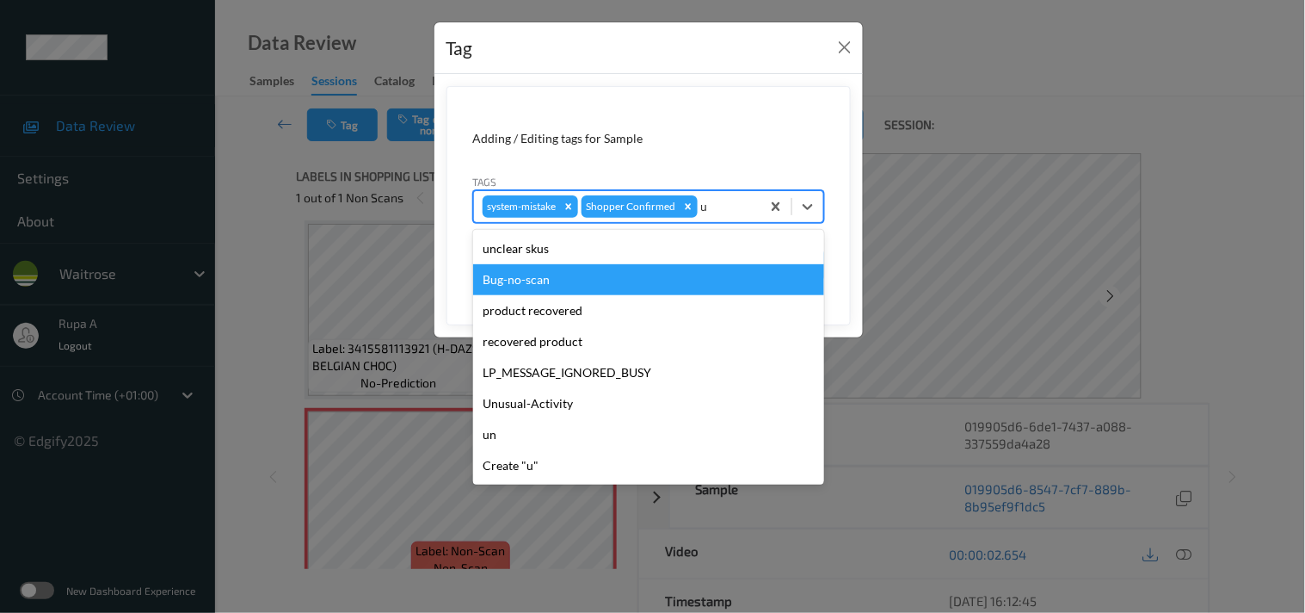
type input "un"
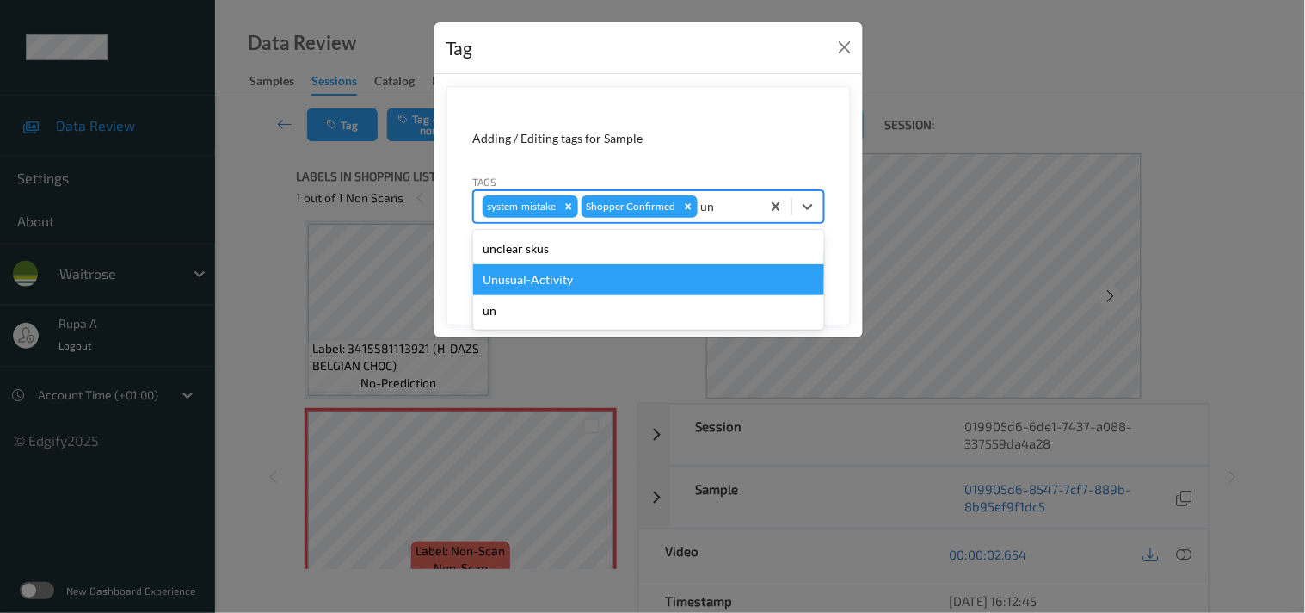
click at [552, 276] on div "Unusual-Activity" at bounding box center [648, 279] width 351 height 31
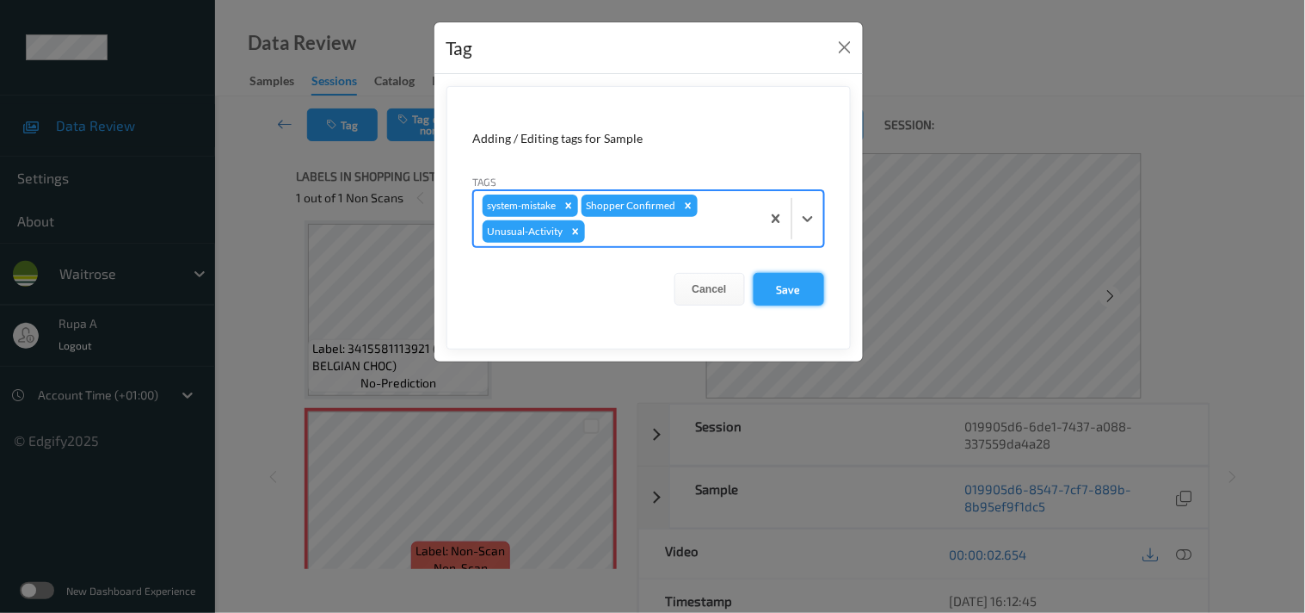
click at [790, 287] on button "Save" at bounding box center [789, 289] width 71 height 33
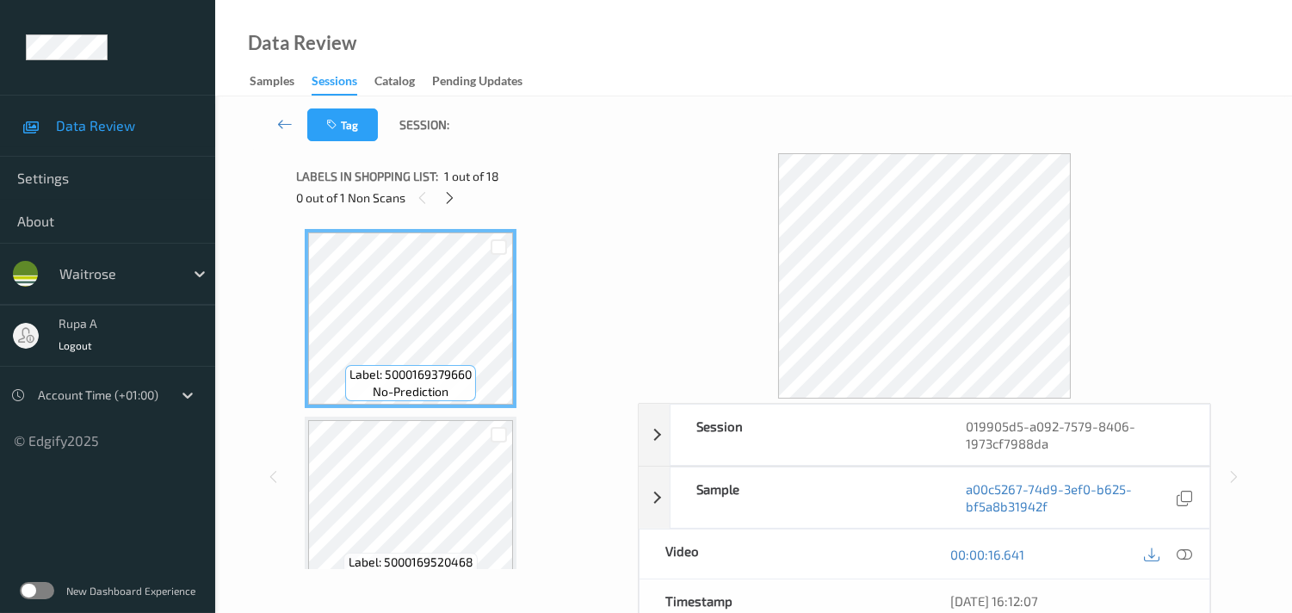
click at [520, 179] on div "Labels in shopping list: 1 out of 18" at bounding box center [461, 176] width 330 height 22
click at [448, 201] on icon at bounding box center [449, 197] width 15 height 15
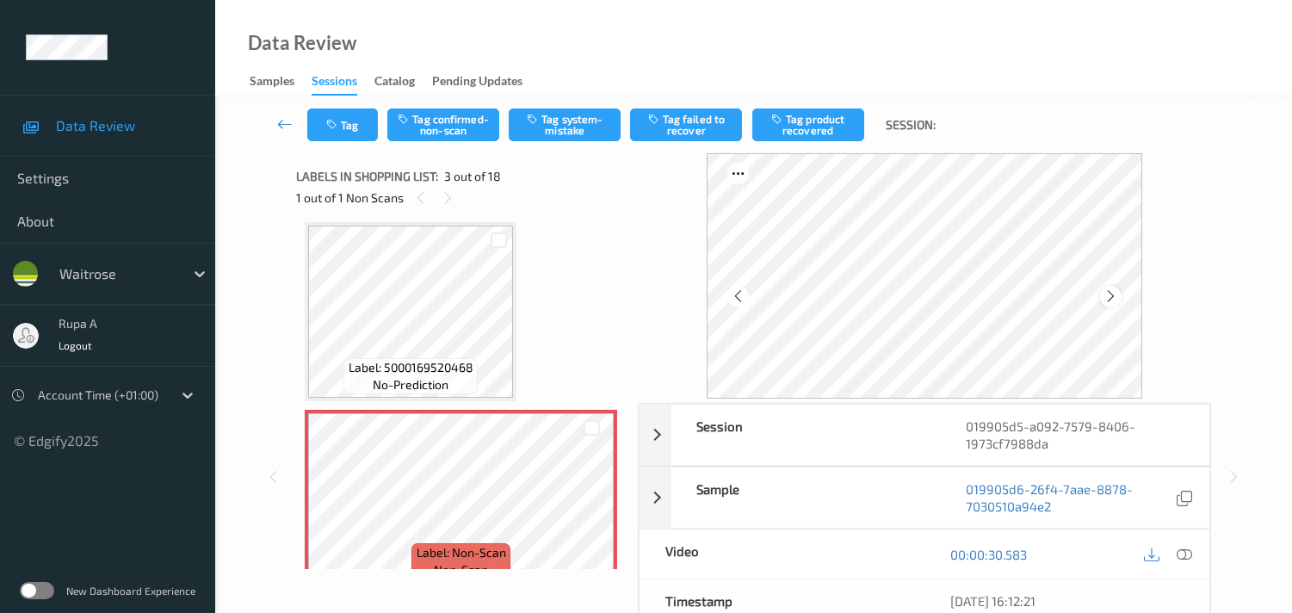
click at [1107, 293] on icon at bounding box center [1110, 295] width 15 height 15
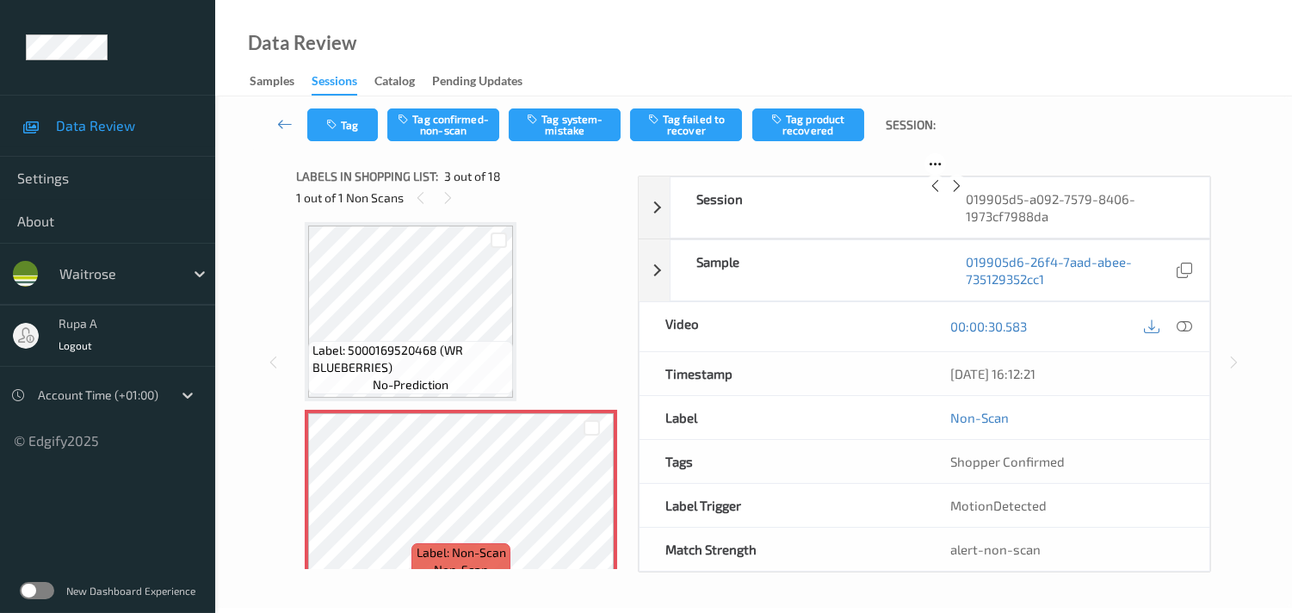
click at [964, 194] on icon at bounding box center [956, 185] width 15 height 15
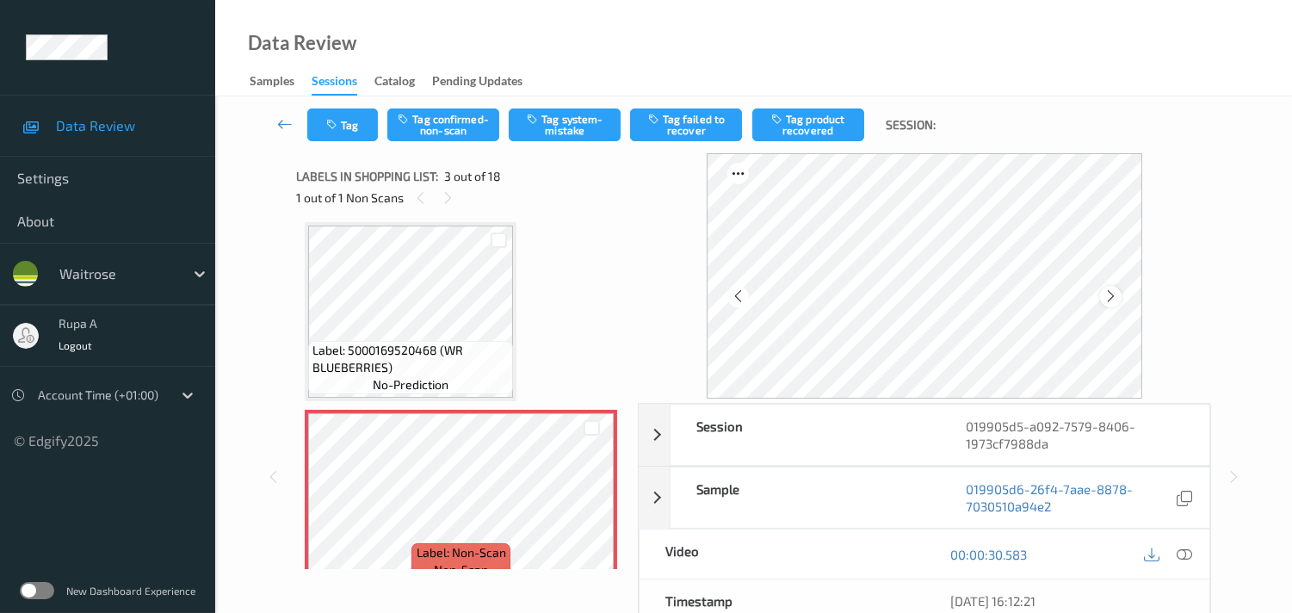
click at [1118, 298] on icon at bounding box center [1110, 295] width 15 height 15
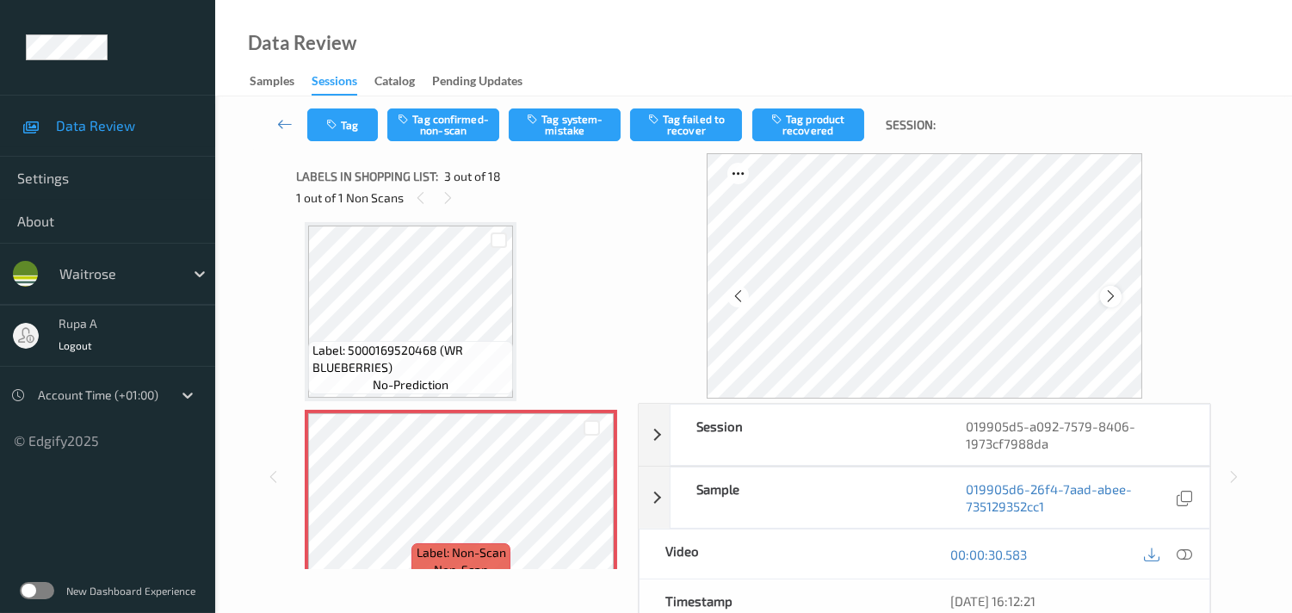
click at [1117, 298] on icon at bounding box center [1110, 295] width 15 height 15
click at [1183, 557] on icon at bounding box center [1183, 553] width 15 height 15
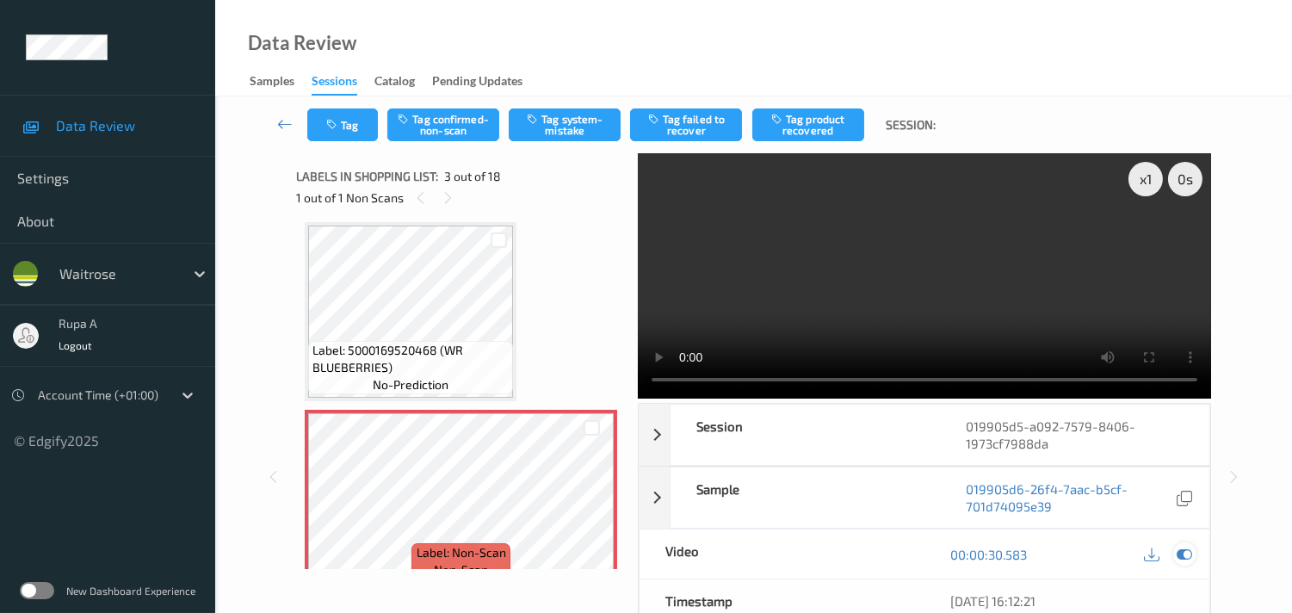
click at [1191, 553] on icon at bounding box center [1183, 553] width 15 height 15
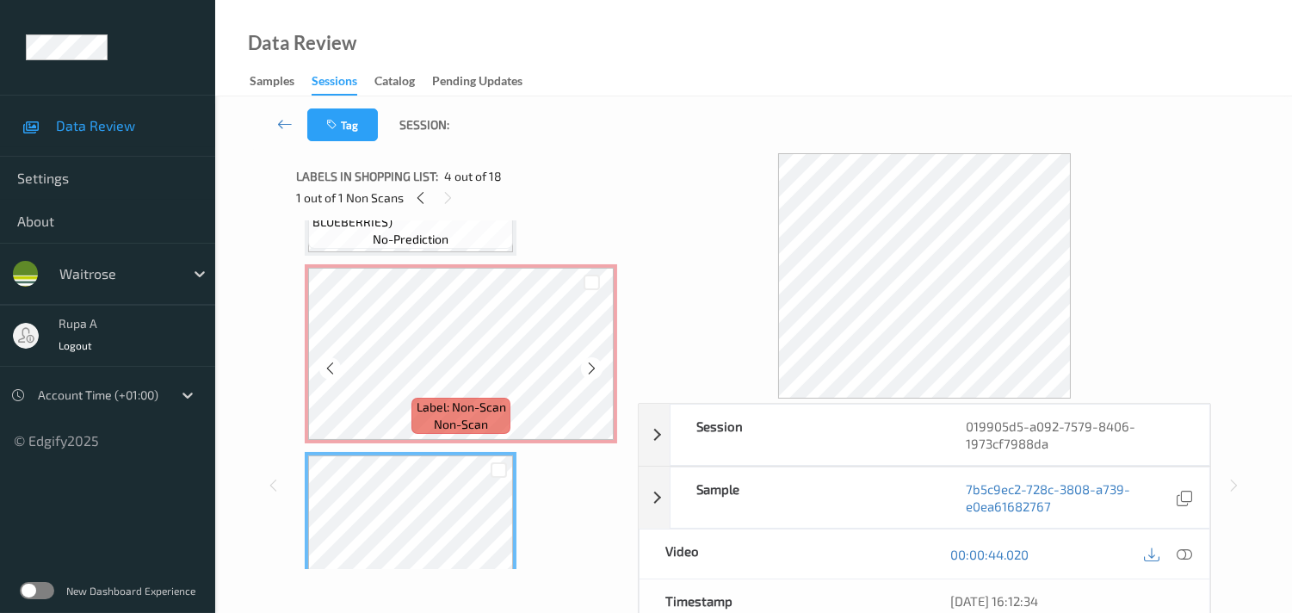
scroll to position [290, 0]
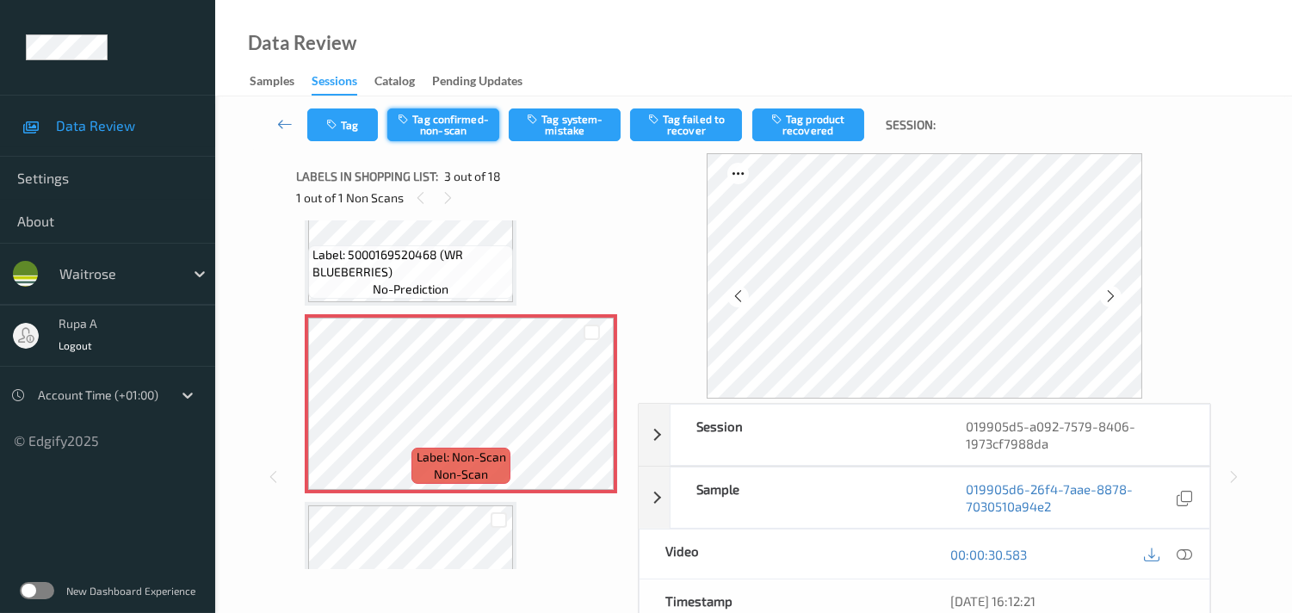
click at [450, 129] on button "Tag confirmed-non-scan" at bounding box center [443, 124] width 112 height 33
click at [802, 132] on button "Tag product recovered" at bounding box center [808, 124] width 112 height 33
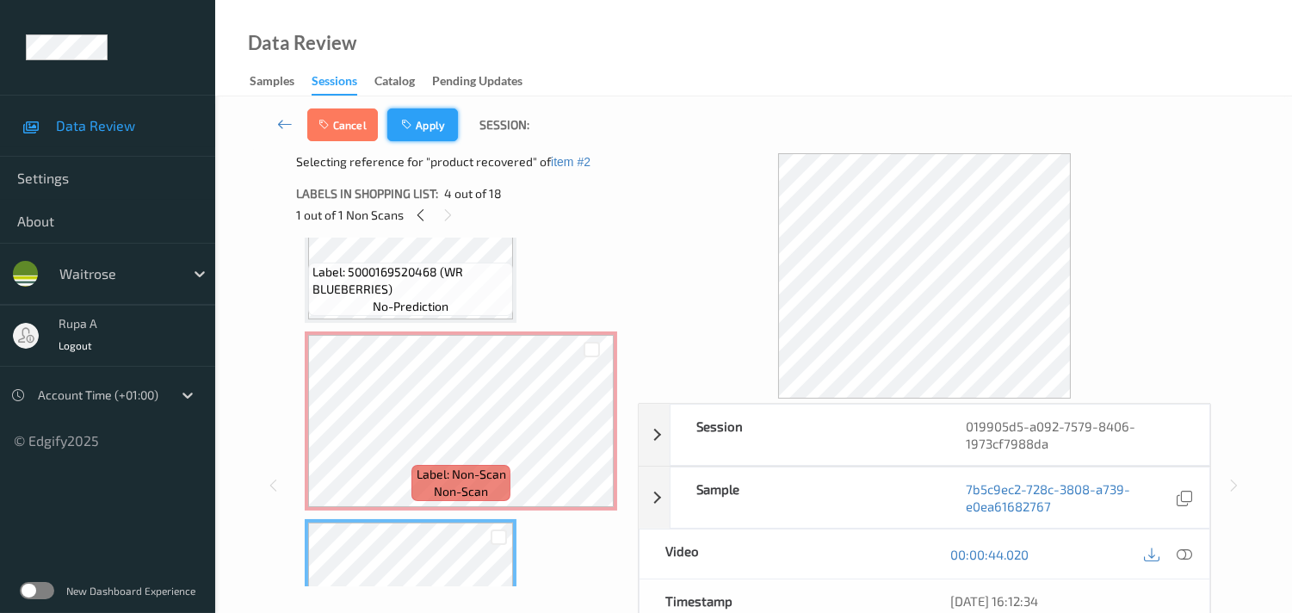
click at [431, 127] on button "Apply" at bounding box center [422, 124] width 71 height 33
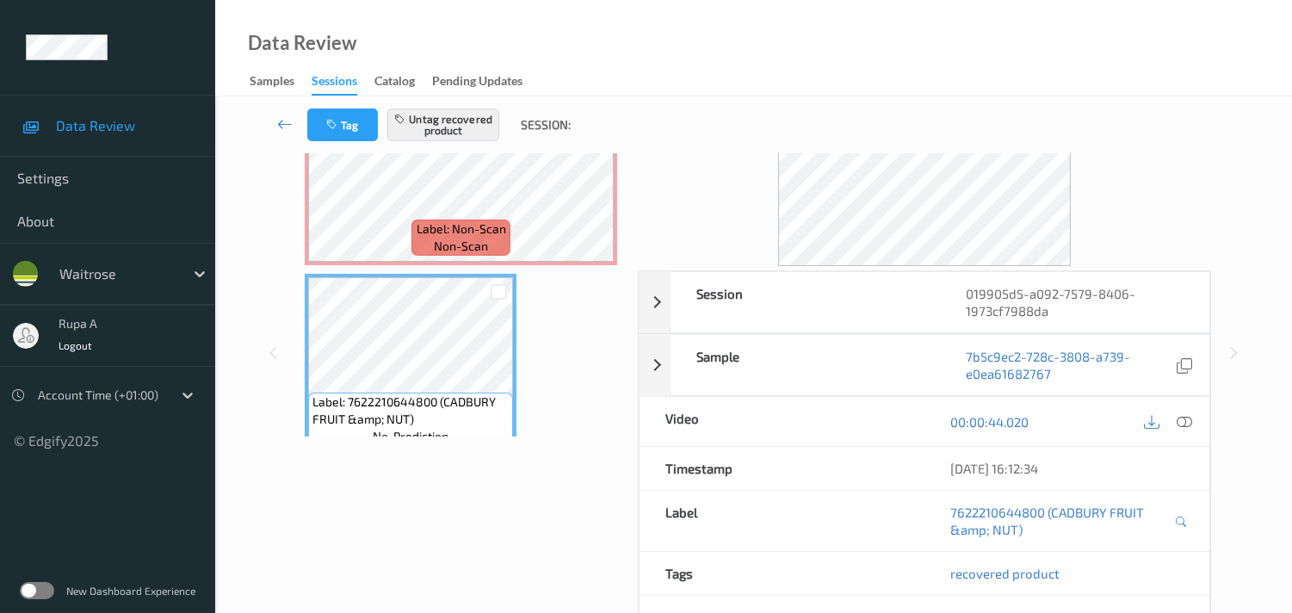
scroll to position [0, 0]
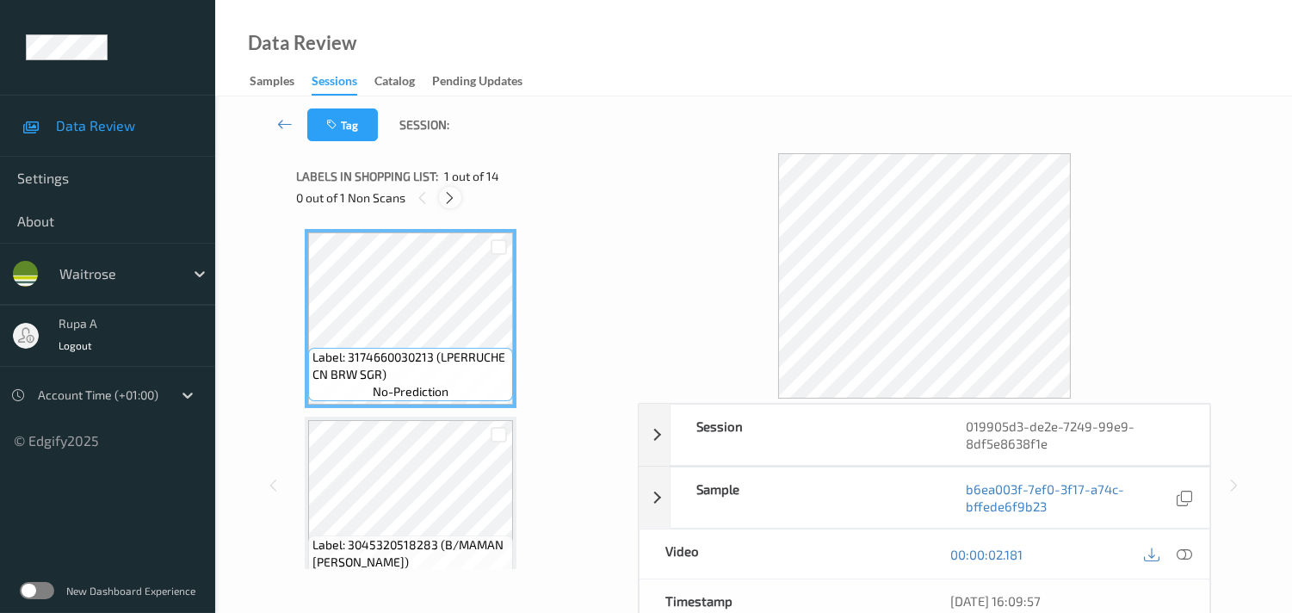
click at [454, 196] on icon at bounding box center [449, 197] width 15 height 15
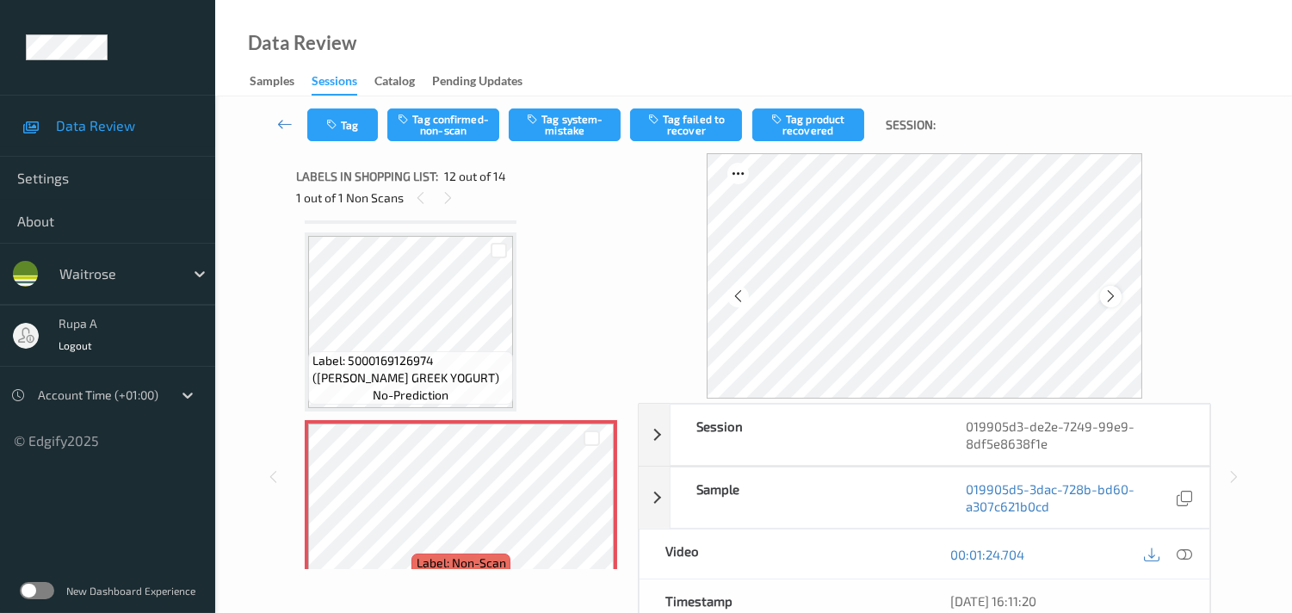
click at [1112, 294] on icon at bounding box center [1110, 295] width 15 height 15
click at [1113, 294] on icon at bounding box center [1110, 295] width 15 height 15
click at [1185, 553] on icon at bounding box center [1183, 553] width 15 height 15
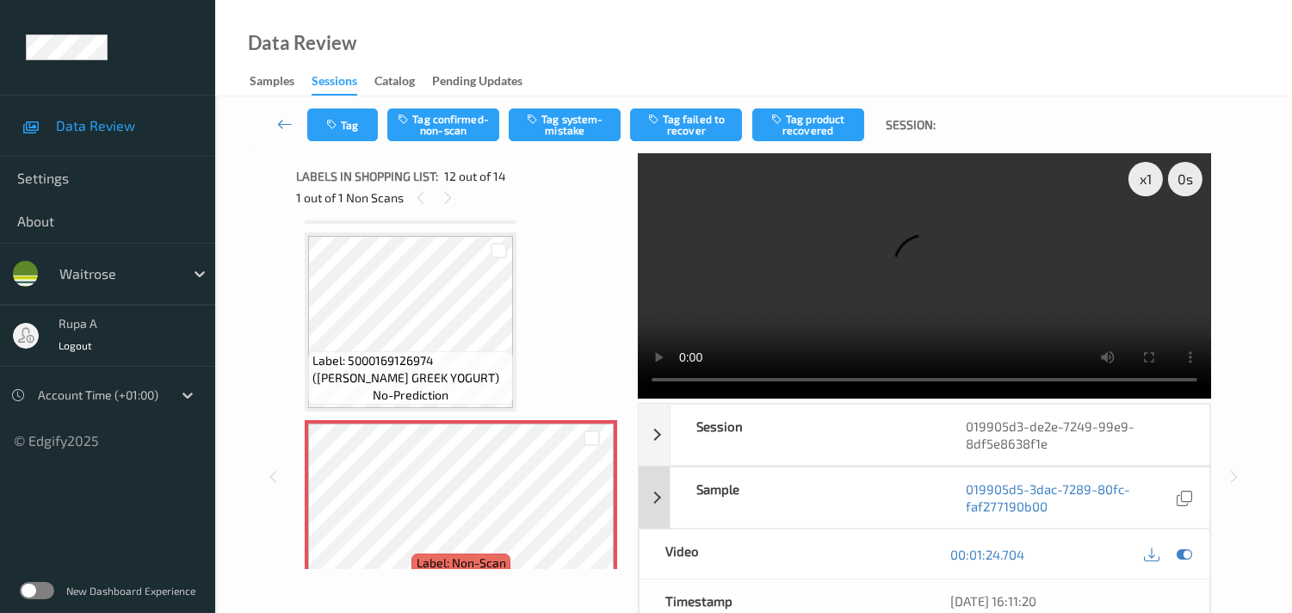
click at [1179, 555] on icon at bounding box center [1183, 553] width 15 height 15
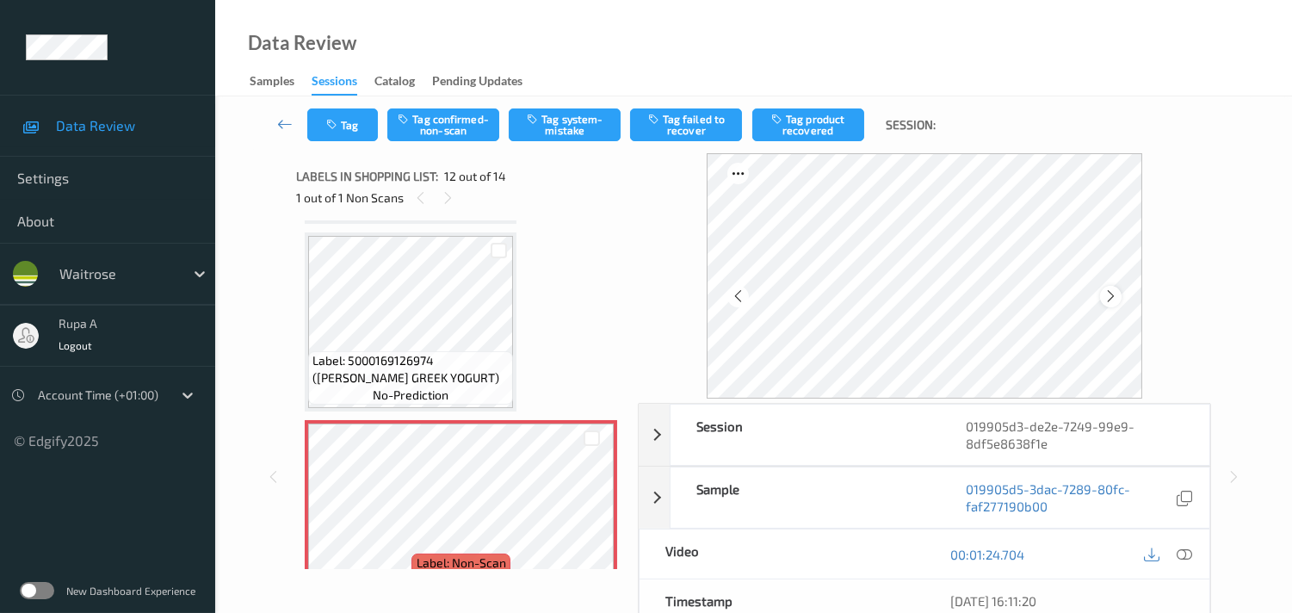
click at [1112, 293] on icon at bounding box center [1110, 295] width 15 height 15
click at [1190, 555] on icon at bounding box center [1183, 553] width 15 height 15
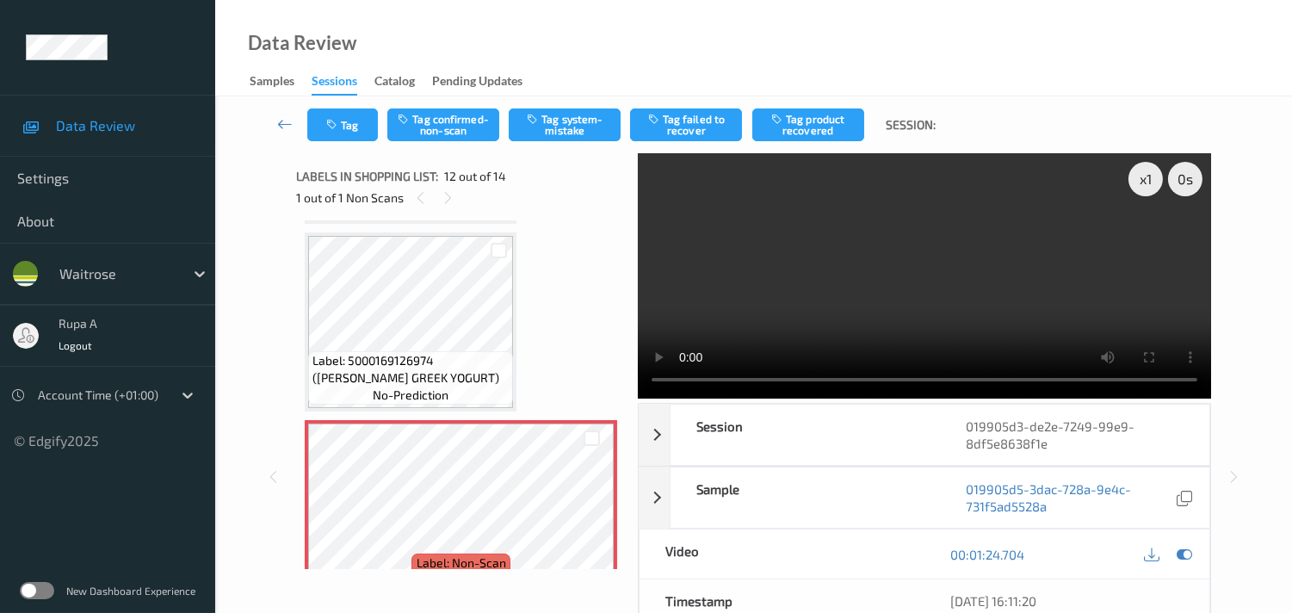
click at [1199, 555] on div "00:01:24.704" at bounding box center [1066, 553] width 285 height 49
click at [1185, 555] on icon at bounding box center [1183, 553] width 15 height 15
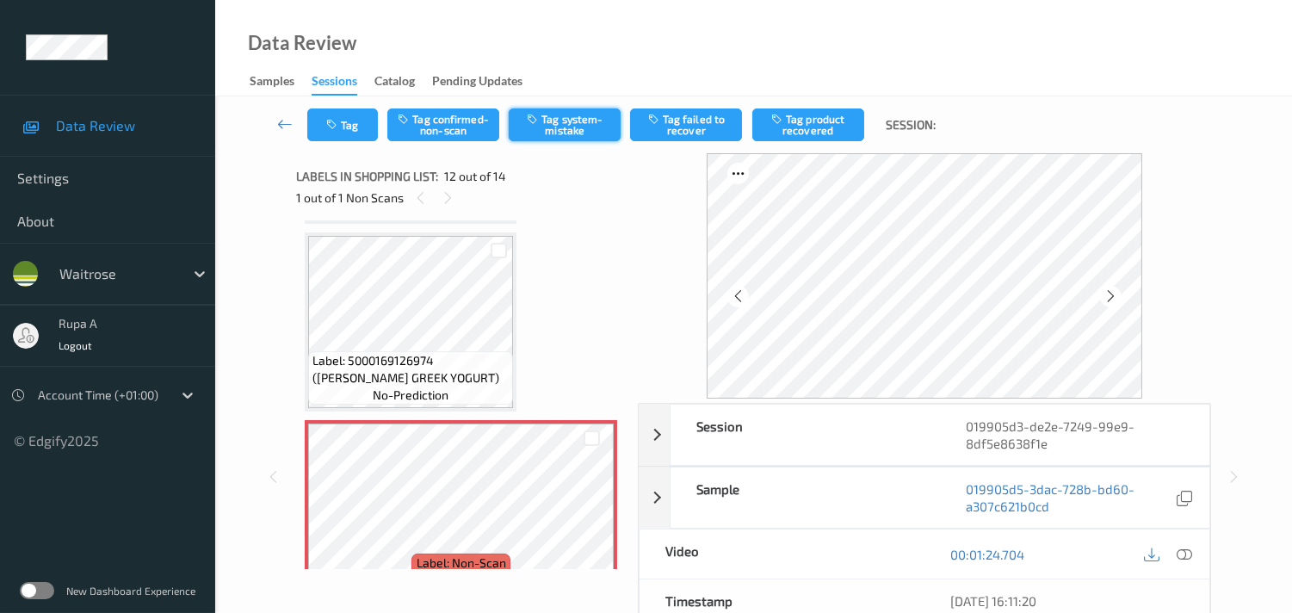
click at [549, 125] on button "Tag system-mistake" at bounding box center [565, 124] width 112 height 33
click at [353, 131] on button "Tag" at bounding box center [342, 124] width 71 height 33
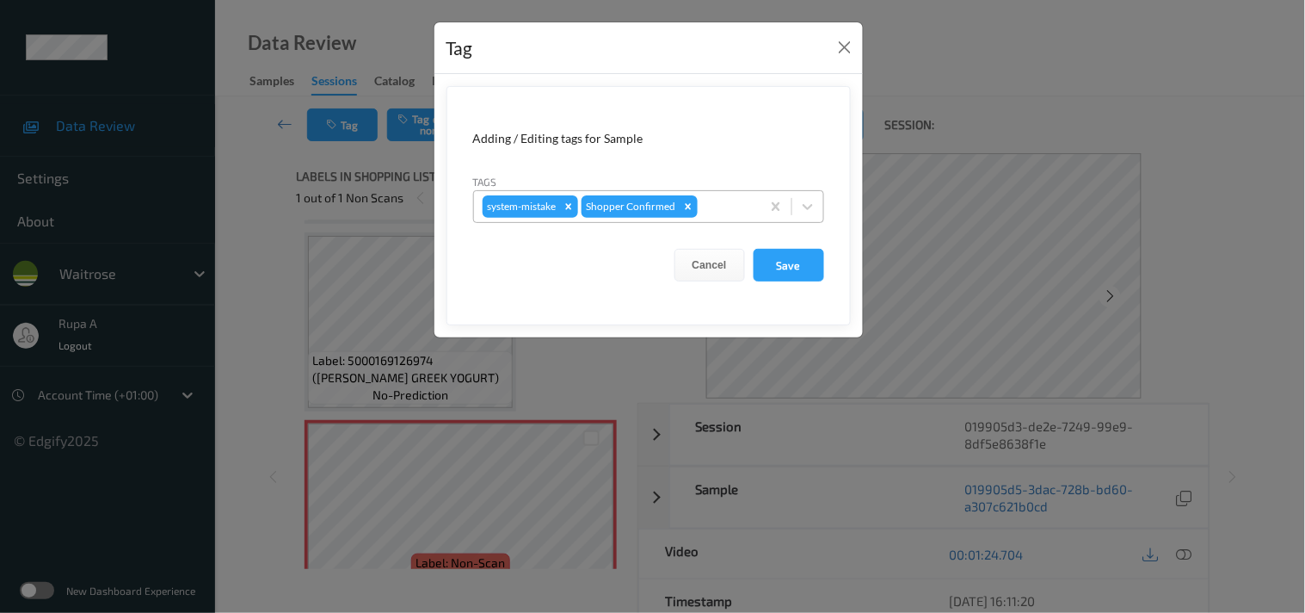
click at [751, 213] on div at bounding box center [726, 206] width 51 height 21
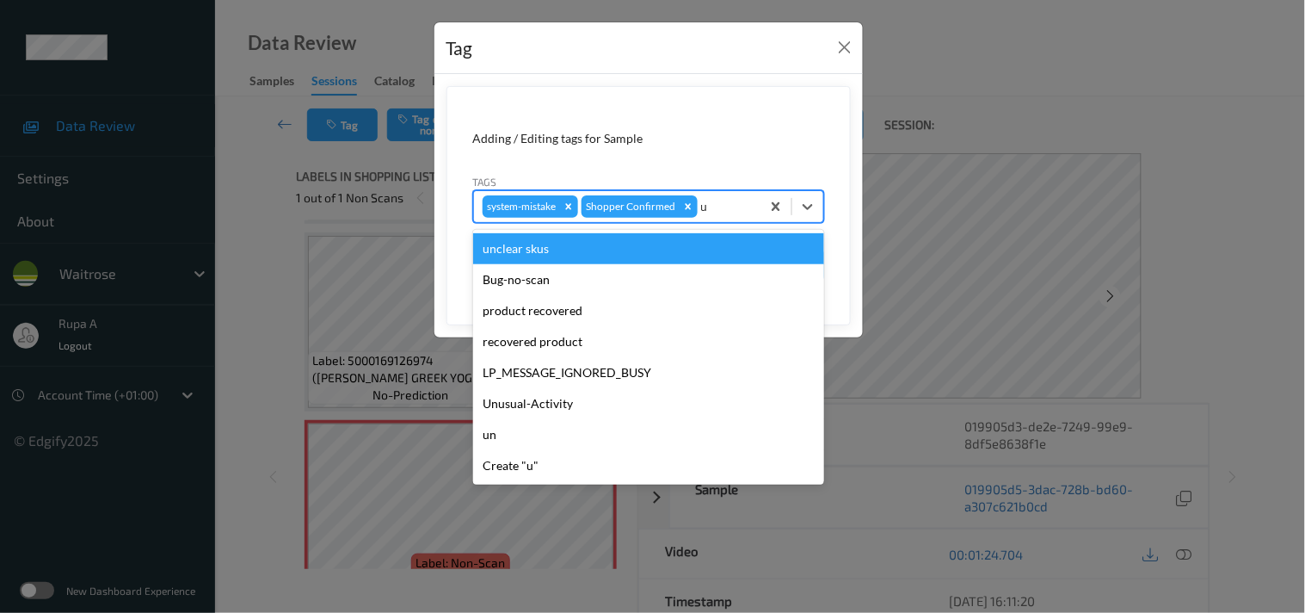
type input "un"
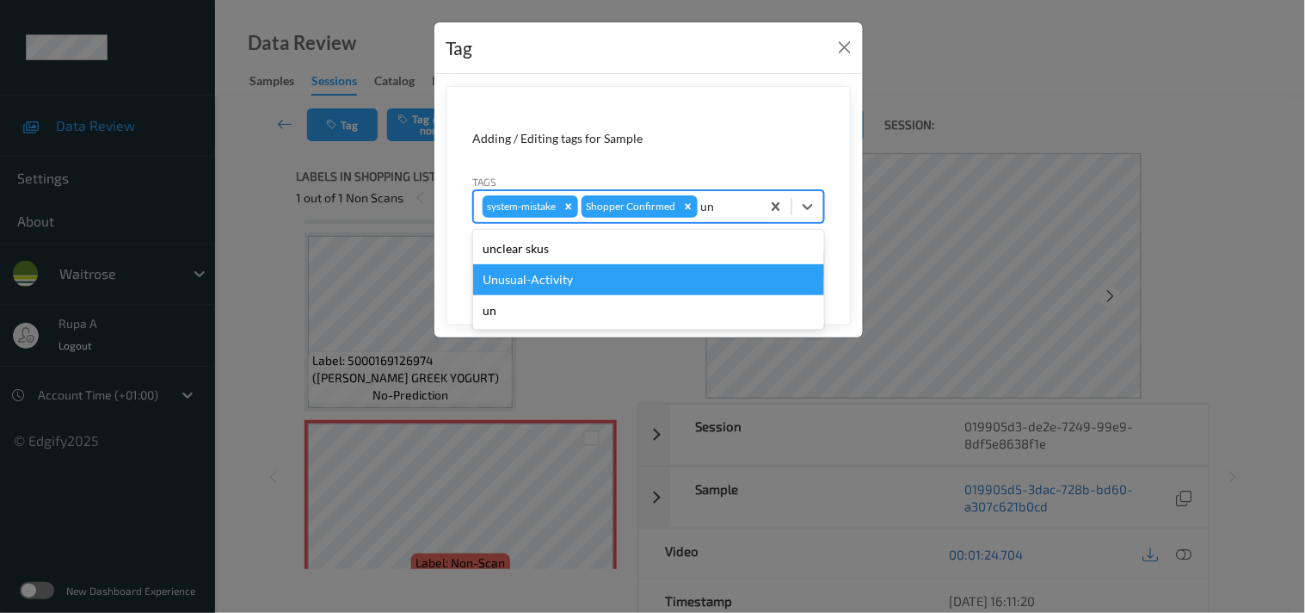
click at [545, 284] on div "Unusual-Activity" at bounding box center [648, 279] width 351 height 31
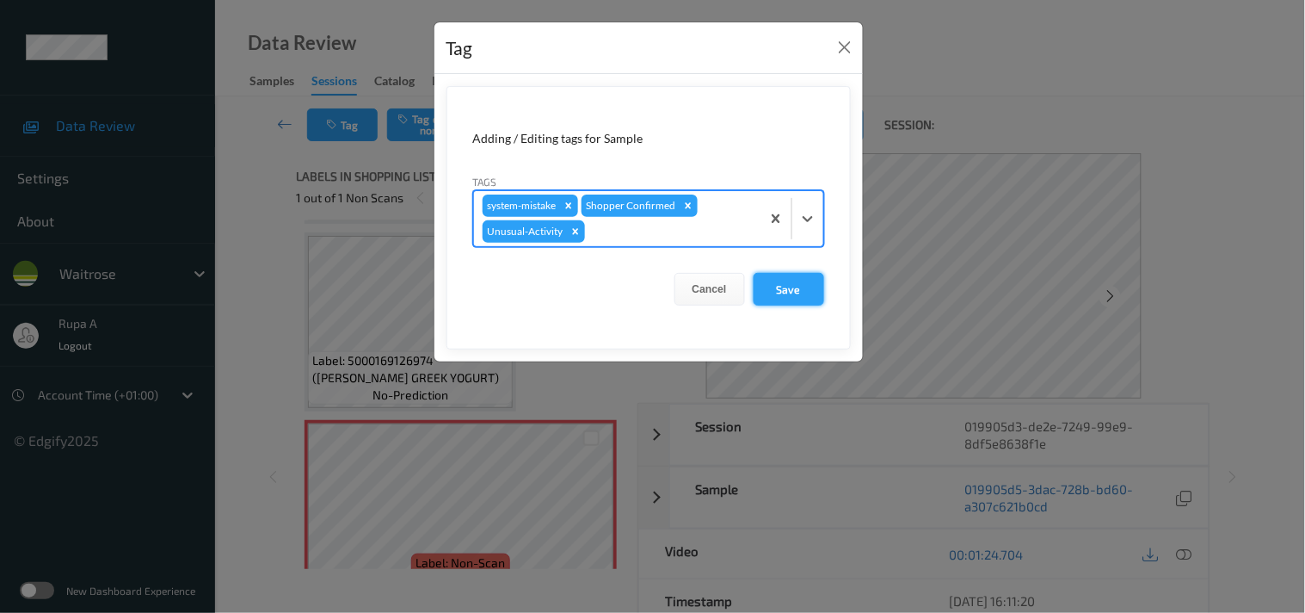
click at [793, 301] on button "Save" at bounding box center [789, 289] width 71 height 33
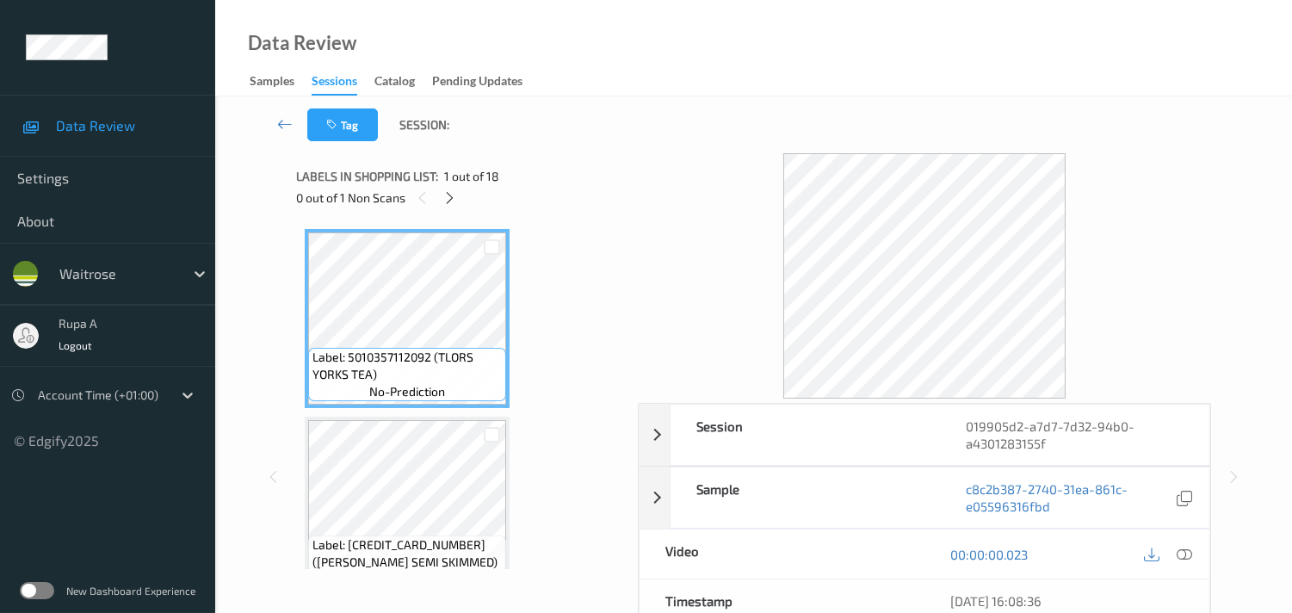
click at [444, 196] on icon at bounding box center [449, 197] width 15 height 15
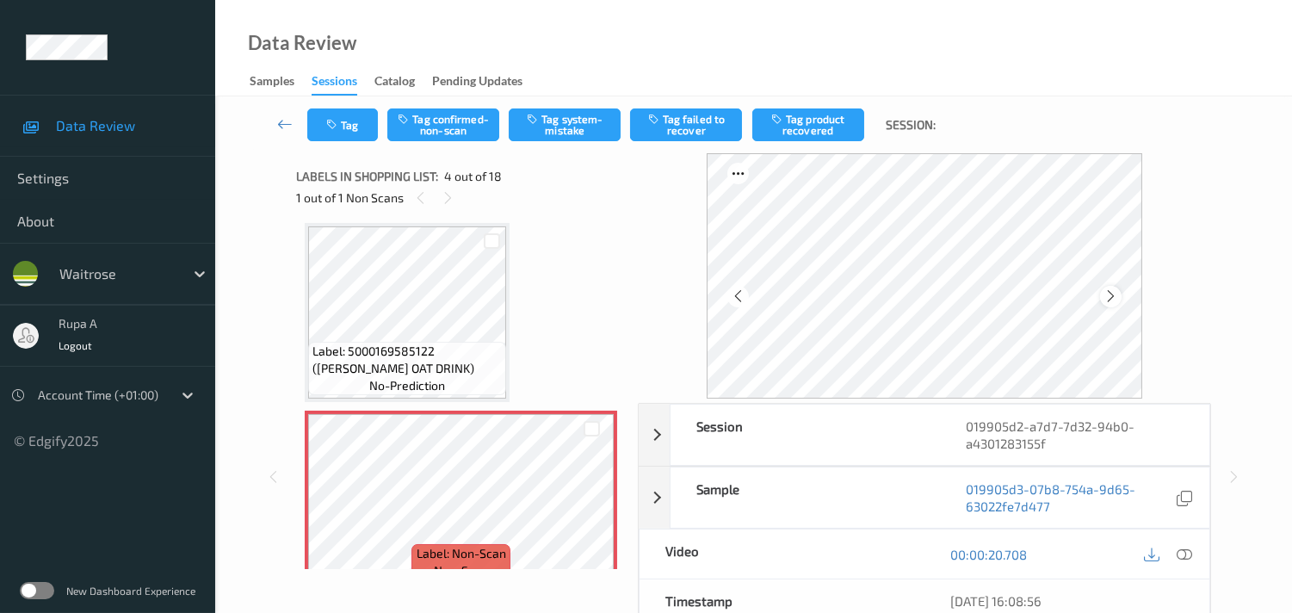
click at [1114, 293] on icon at bounding box center [1110, 295] width 15 height 15
click at [1117, 295] on icon at bounding box center [1110, 295] width 15 height 15
click at [1185, 549] on icon at bounding box center [1183, 553] width 15 height 15
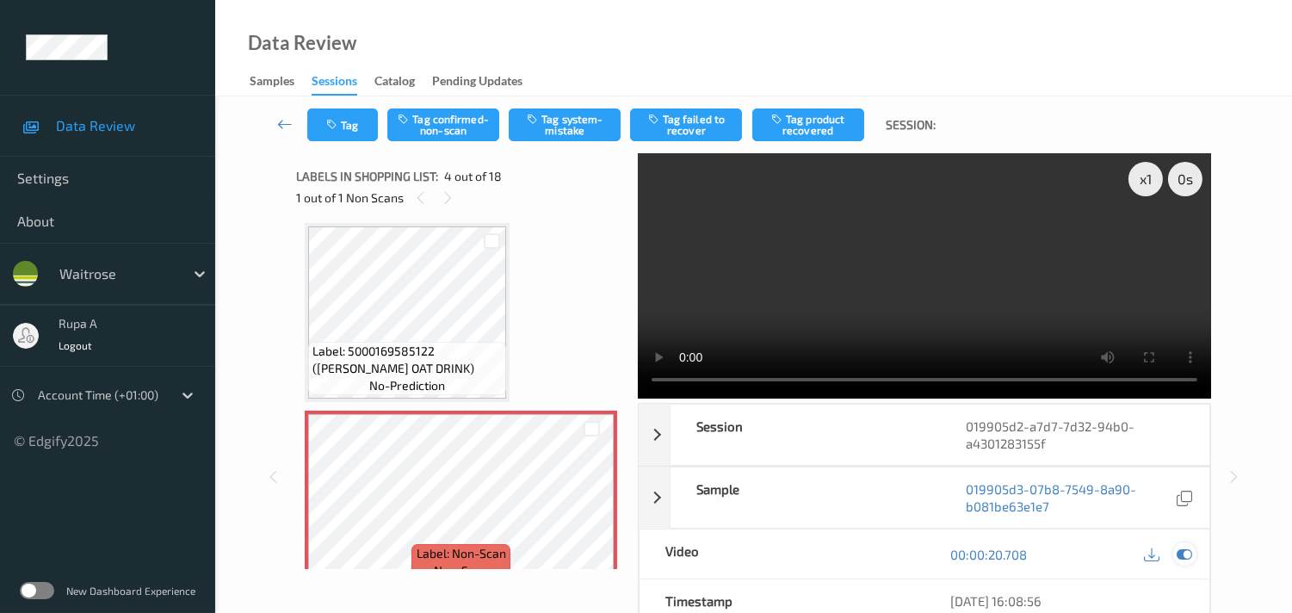
click at [1182, 555] on icon at bounding box center [1183, 553] width 15 height 15
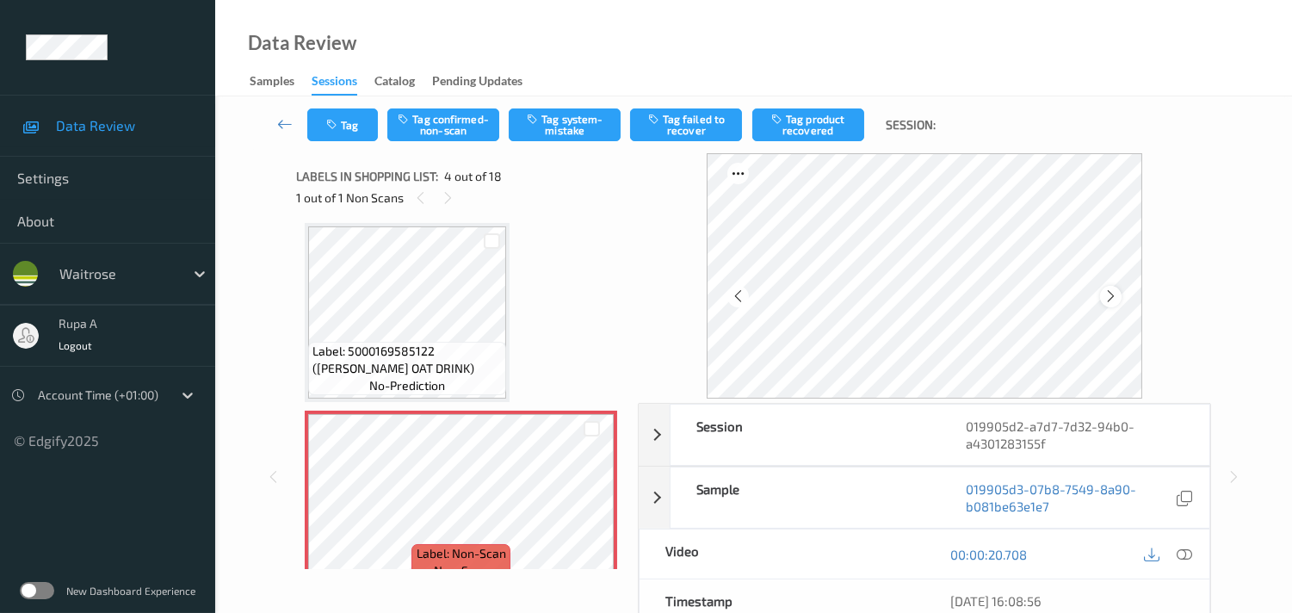
click at [1114, 290] on icon at bounding box center [1110, 295] width 15 height 15
click at [578, 129] on button "Tag system-mistake" at bounding box center [565, 124] width 112 height 33
click at [368, 124] on button "Tag" at bounding box center [342, 124] width 71 height 33
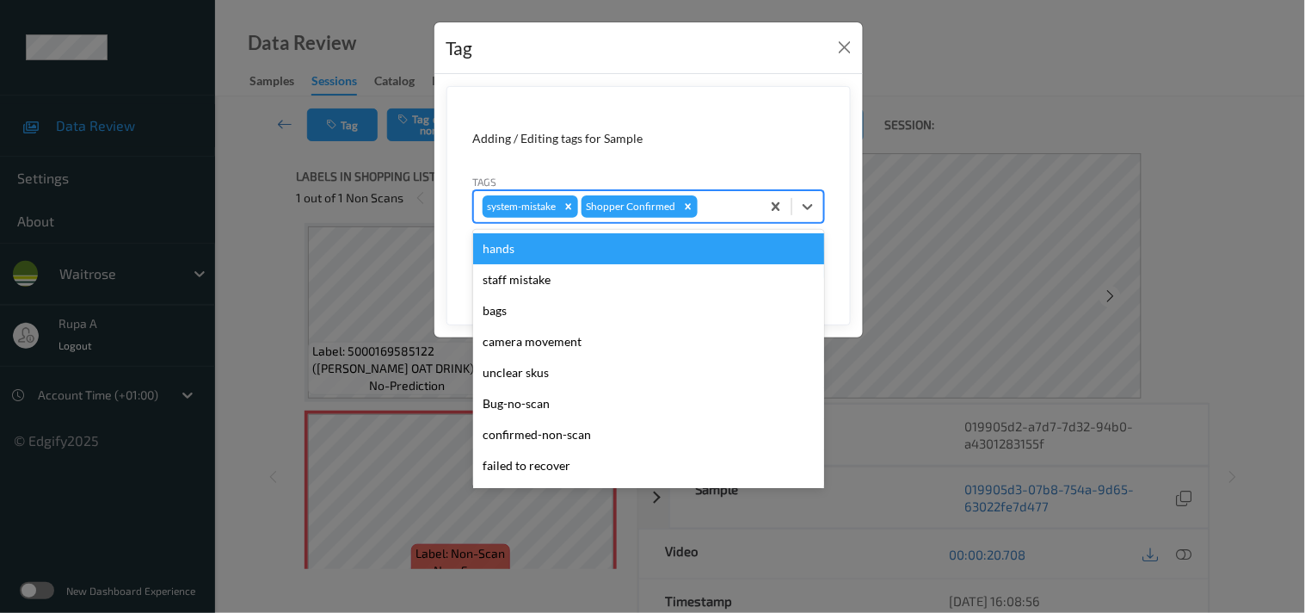
click at [715, 213] on div at bounding box center [726, 206] width 51 height 21
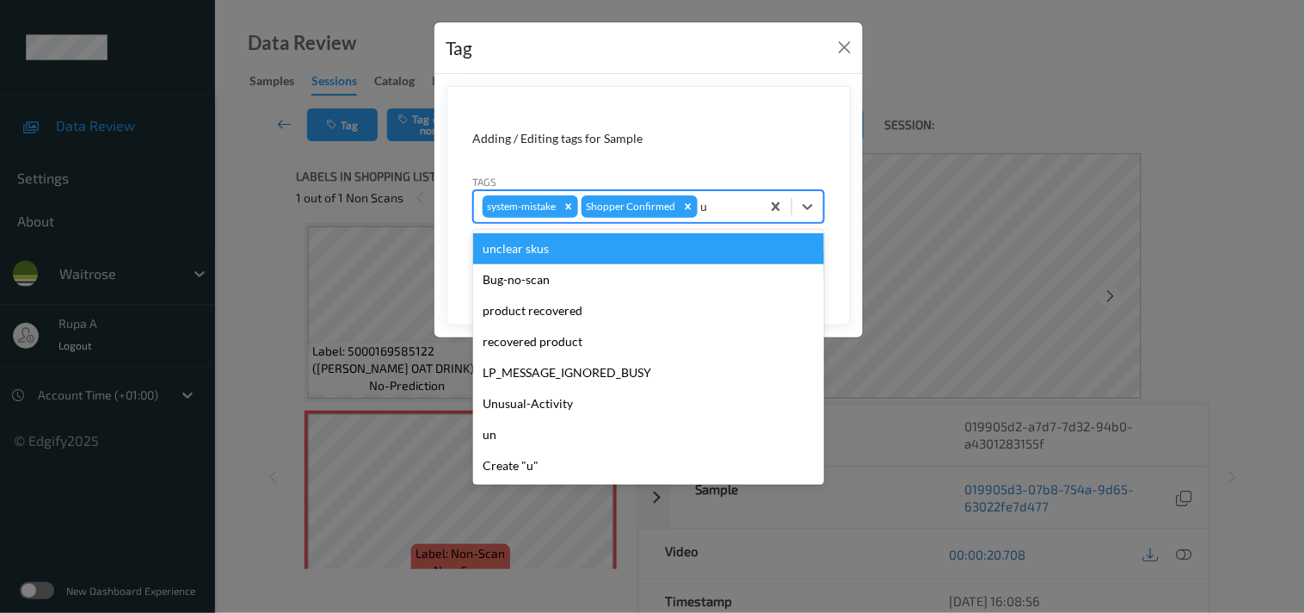
type input "un"
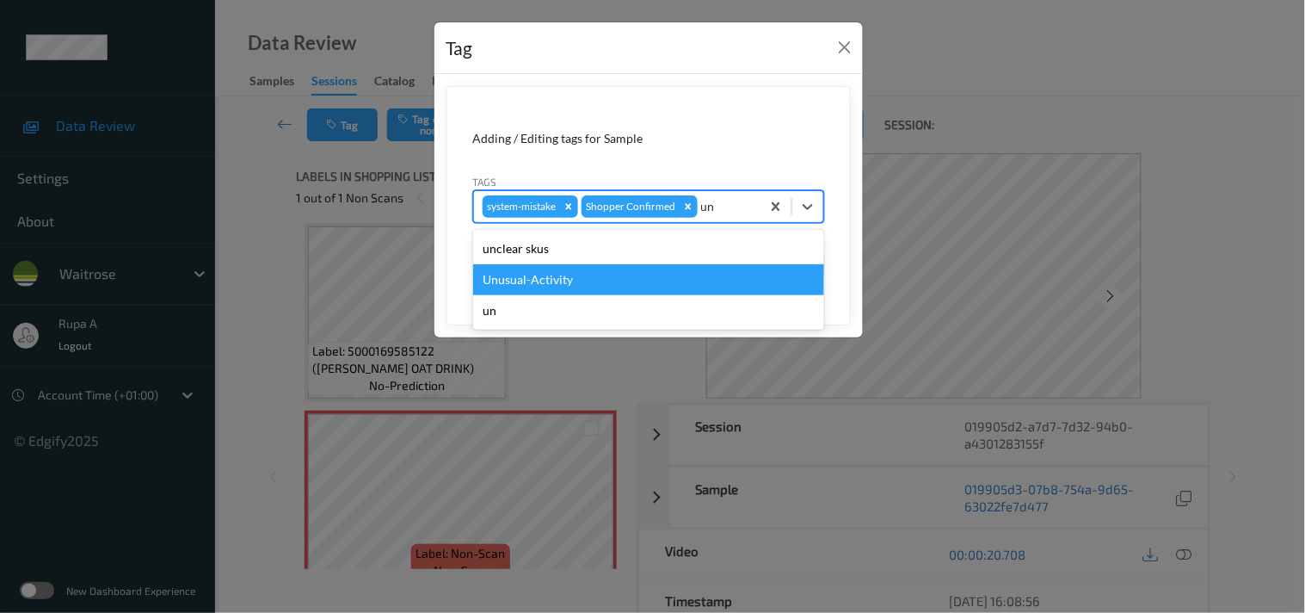
click at [552, 280] on div "Unusual-Activity" at bounding box center [648, 279] width 351 height 31
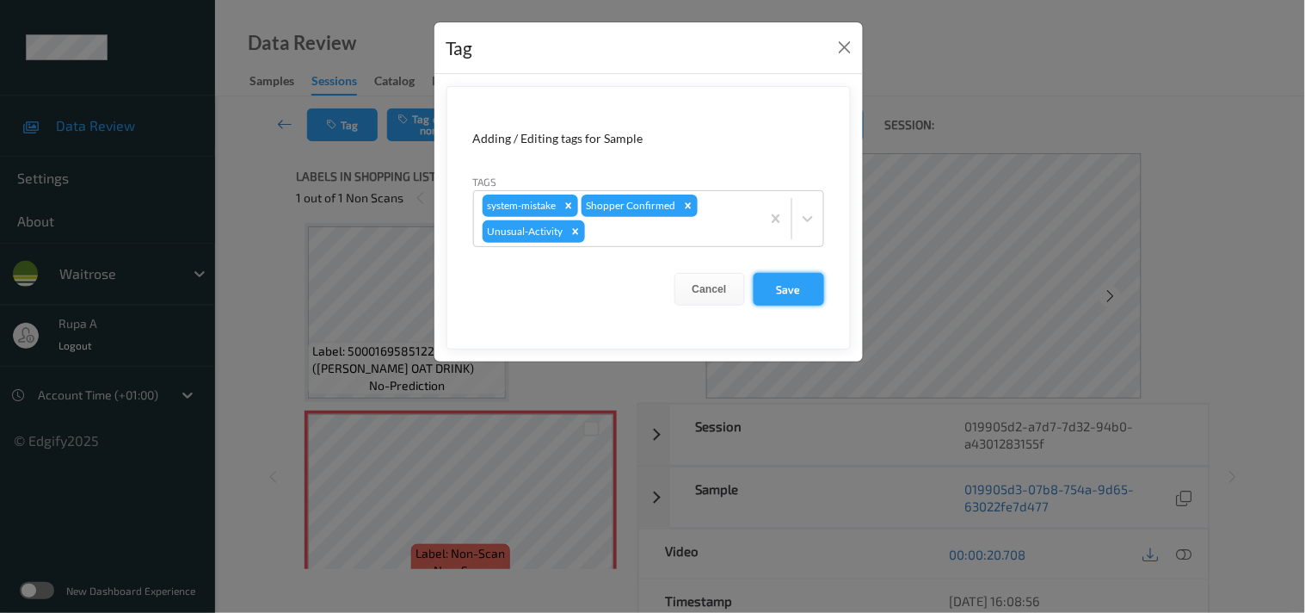
click at [807, 295] on button "Save" at bounding box center [789, 289] width 71 height 33
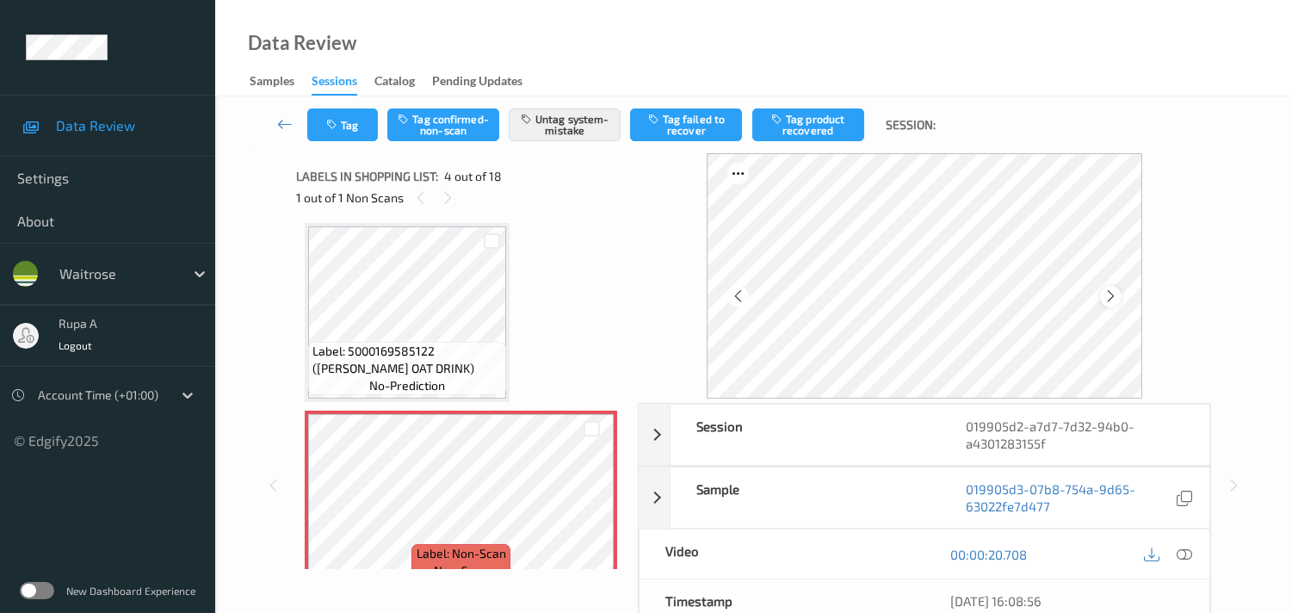
click at [1113, 294] on icon at bounding box center [1110, 295] width 15 height 15
click at [1183, 548] on icon at bounding box center [1183, 553] width 15 height 15
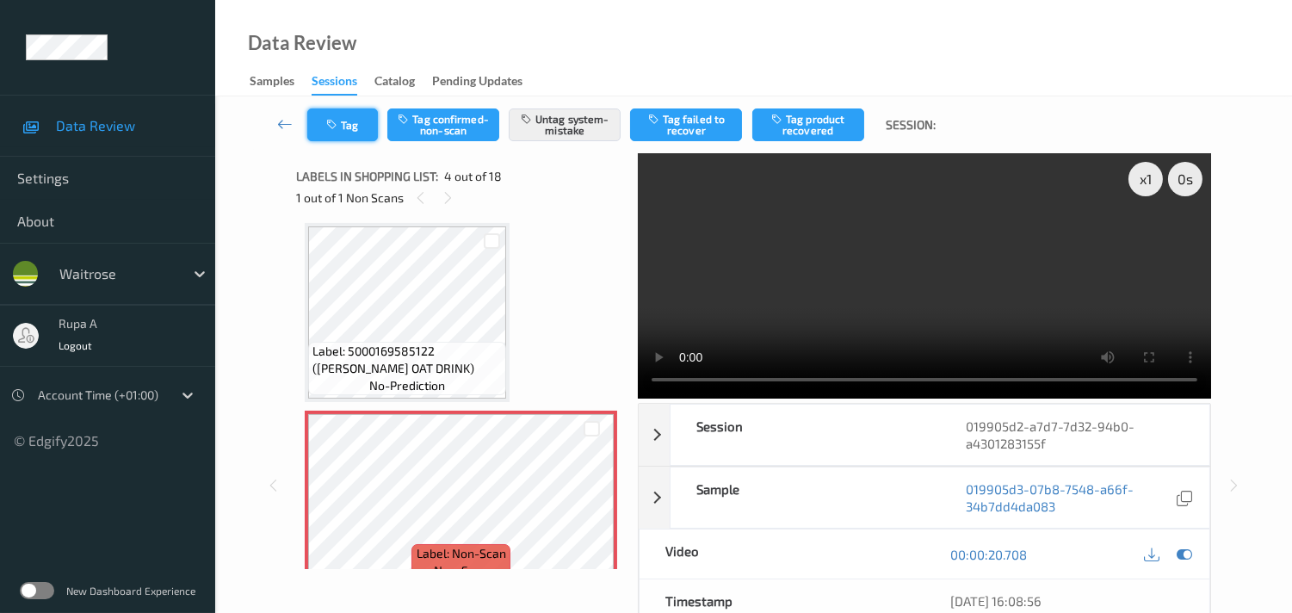
click at [336, 131] on button "Tag" at bounding box center [342, 124] width 71 height 33
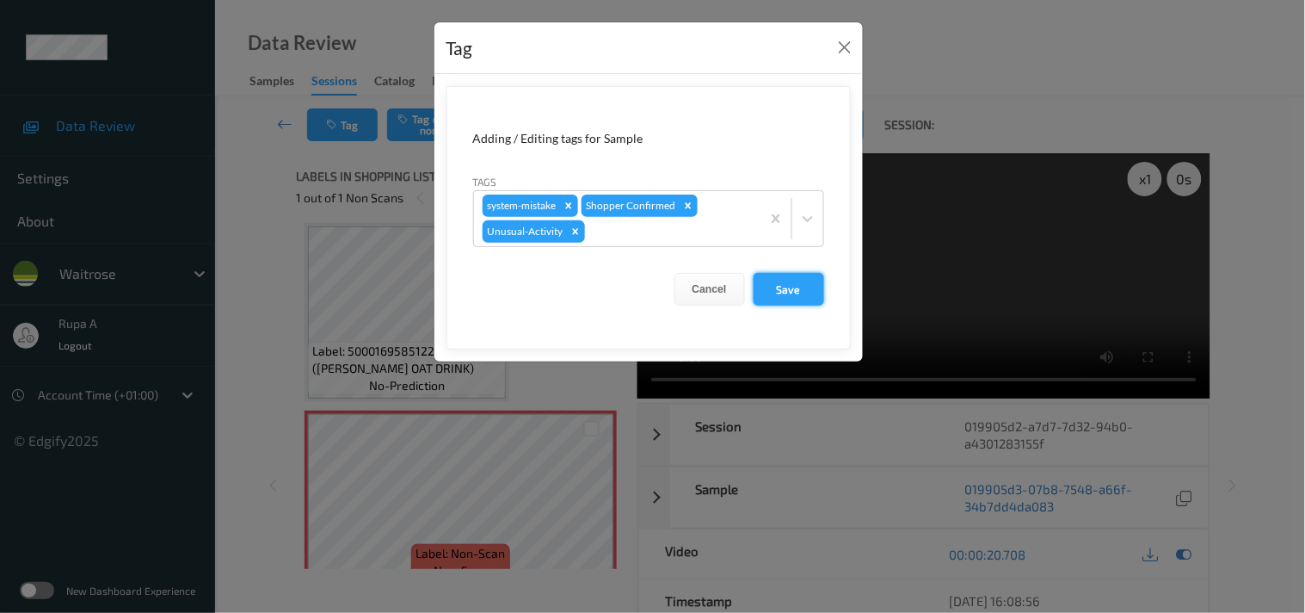
click at [810, 293] on button "Save" at bounding box center [789, 289] width 71 height 33
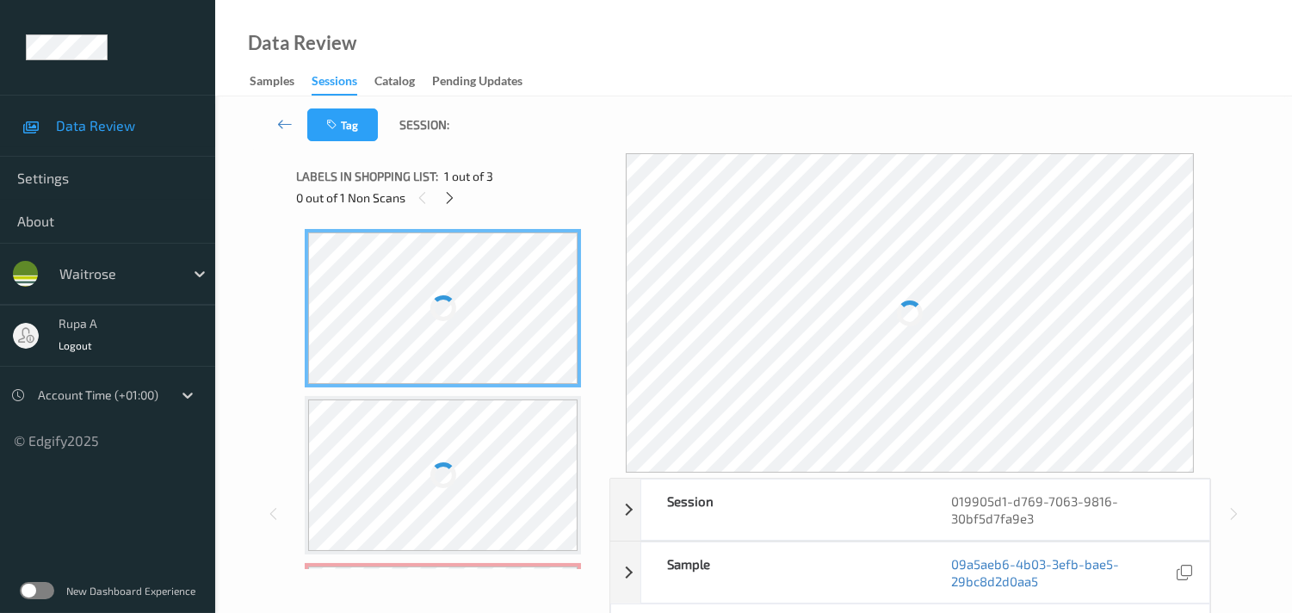
click at [547, 54] on div "Data Review Samples Sessions Catalog Pending Updates" at bounding box center [753, 48] width 1077 height 96
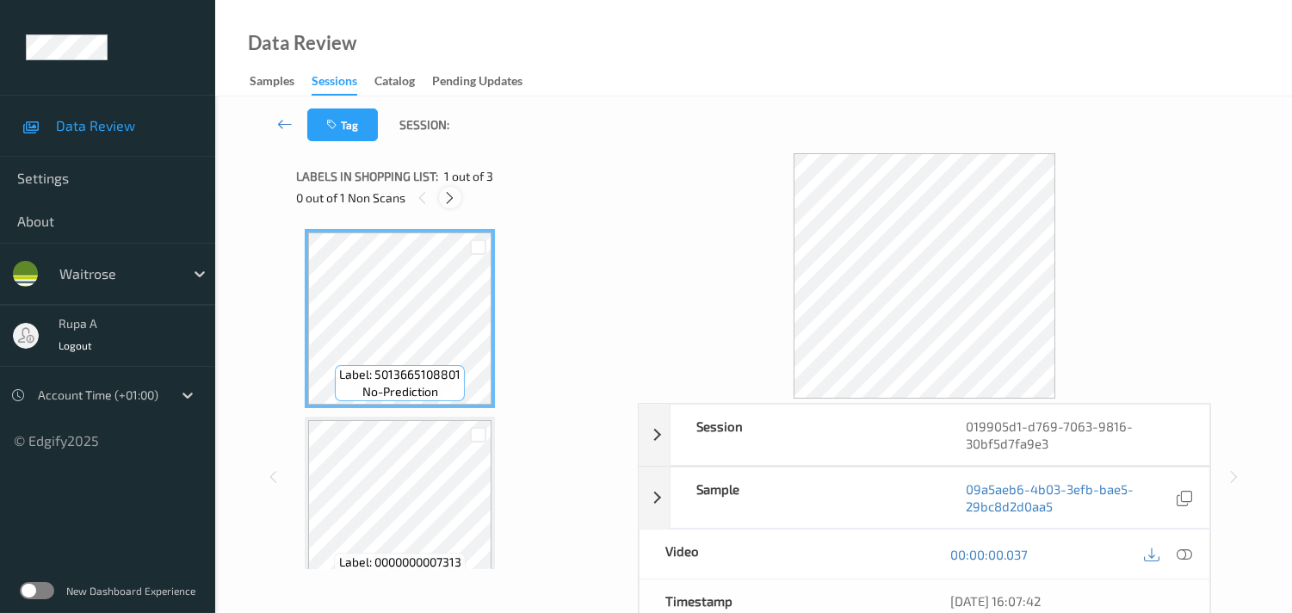
click at [449, 196] on icon at bounding box center [449, 197] width 15 height 15
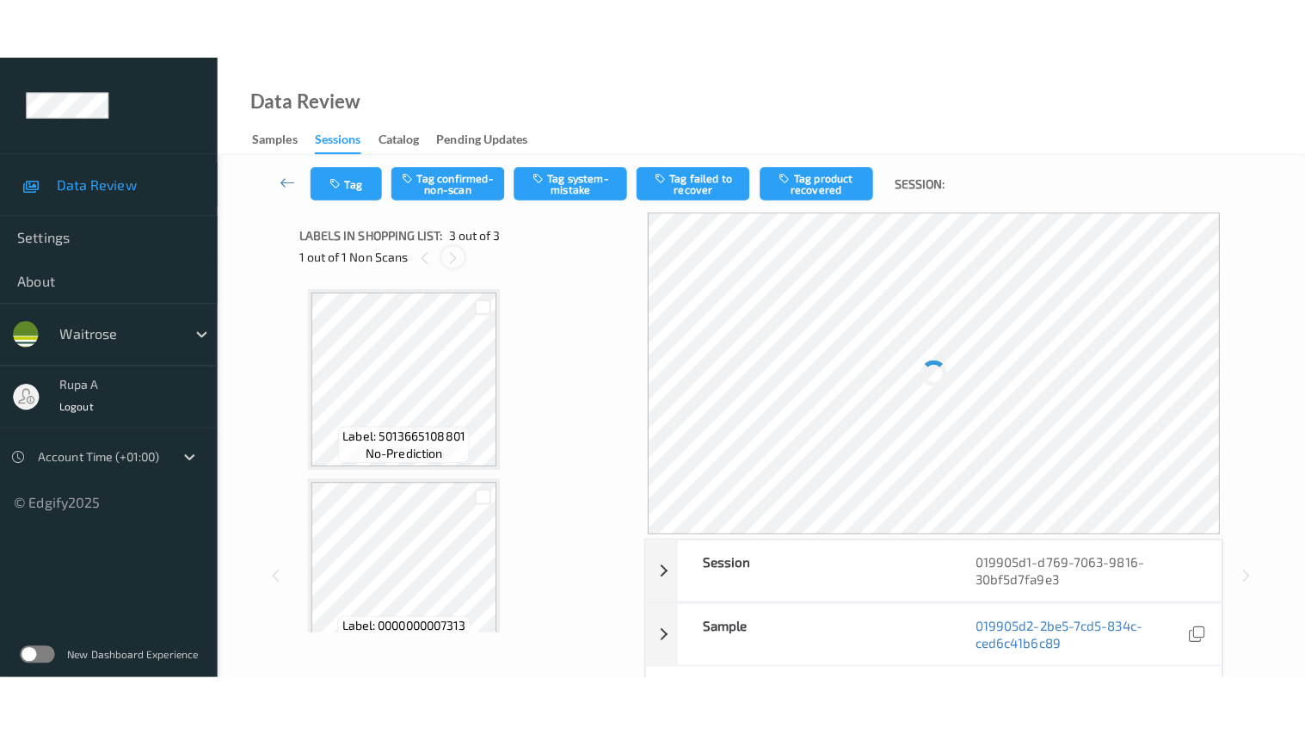
scroll to position [194, 0]
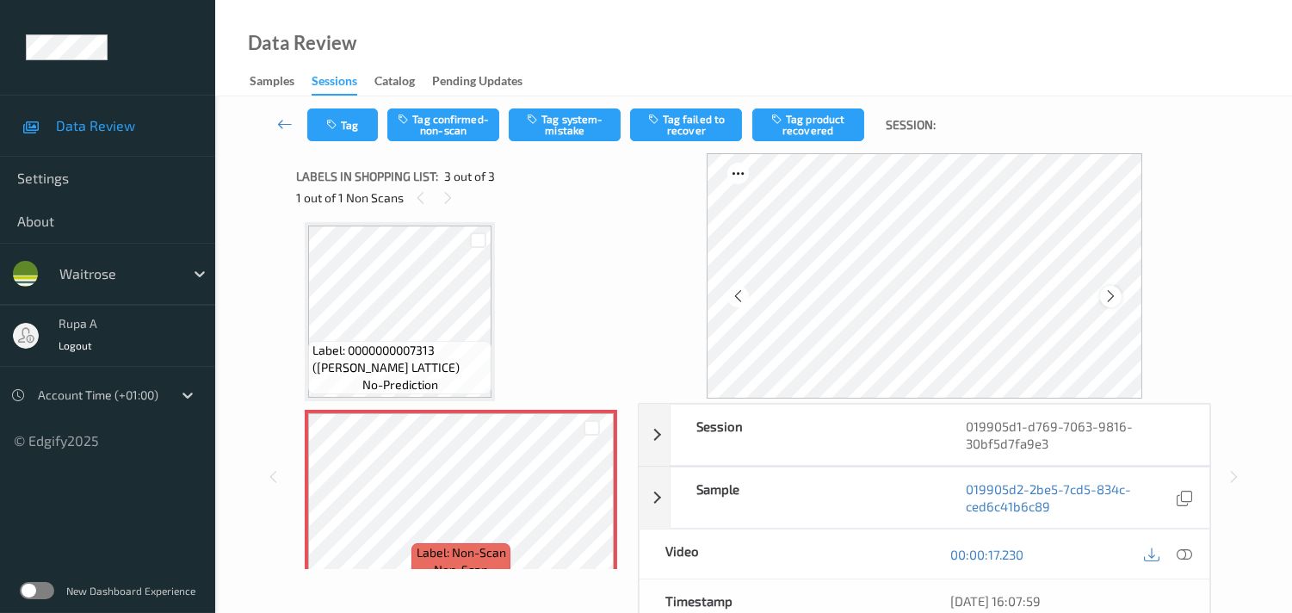
click at [1117, 294] on icon at bounding box center [1110, 295] width 15 height 15
click at [574, 130] on button "Tag system-mistake" at bounding box center [565, 124] width 112 height 33
click at [312, 124] on button "Tag" at bounding box center [342, 124] width 71 height 33
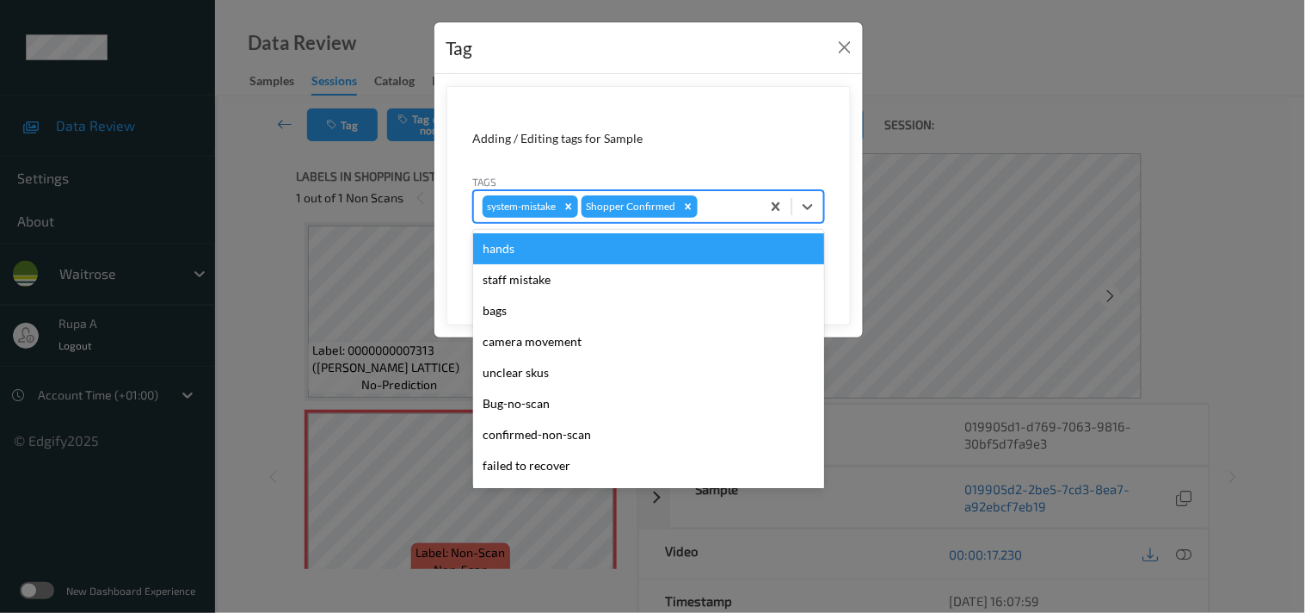
click at [738, 211] on div at bounding box center [726, 206] width 51 height 21
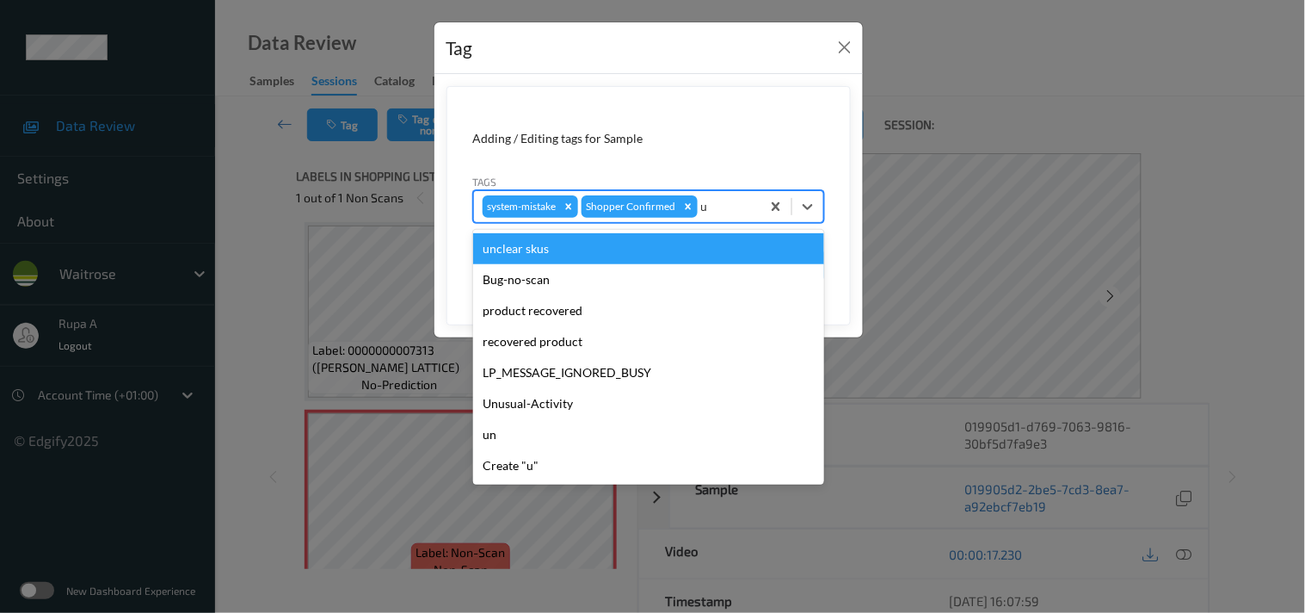
type input "un"
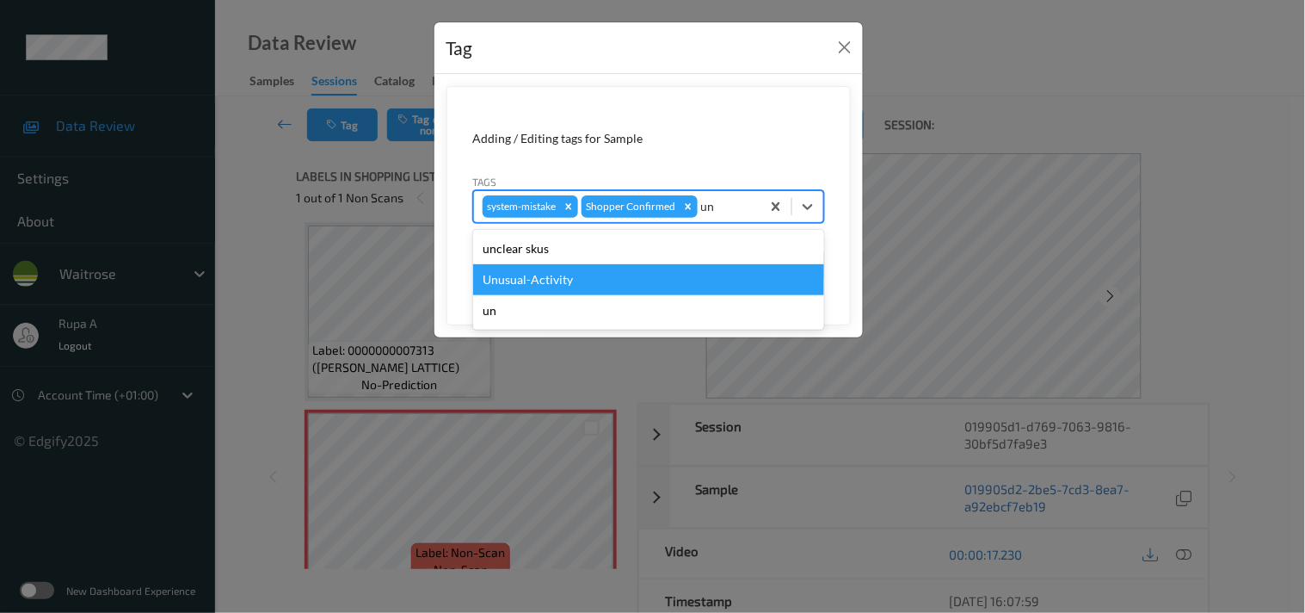
click at [588, 280] on div "Unusual-Activity" at bounding box center [648, 279] width 351 height 31
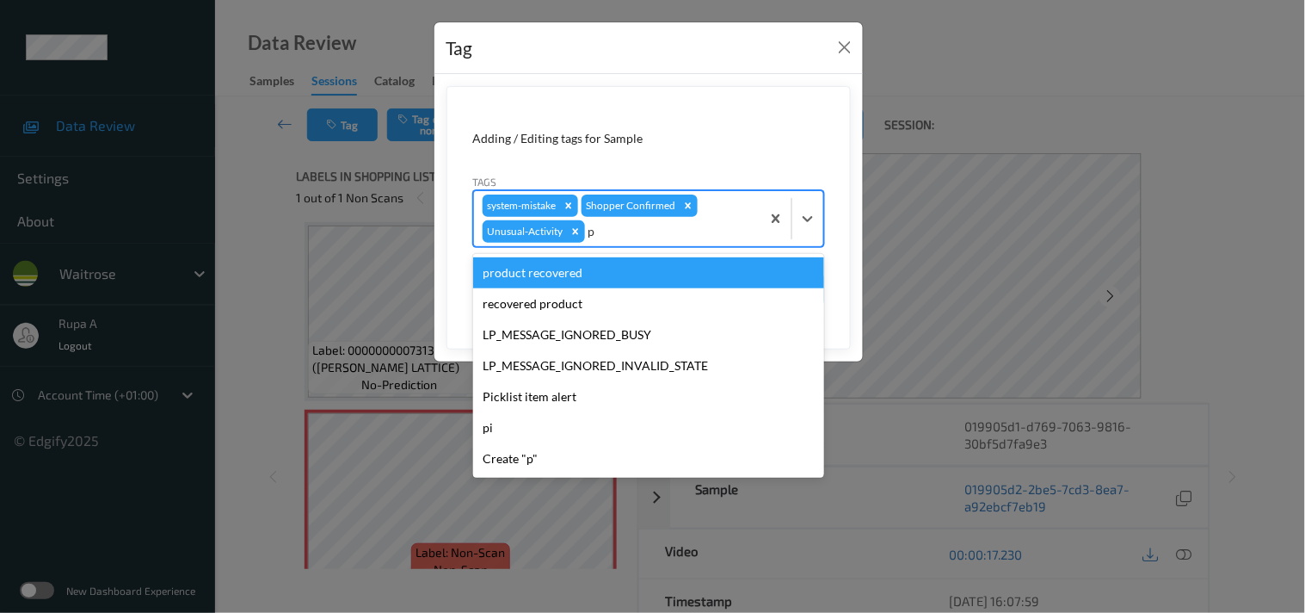
type input "pi"
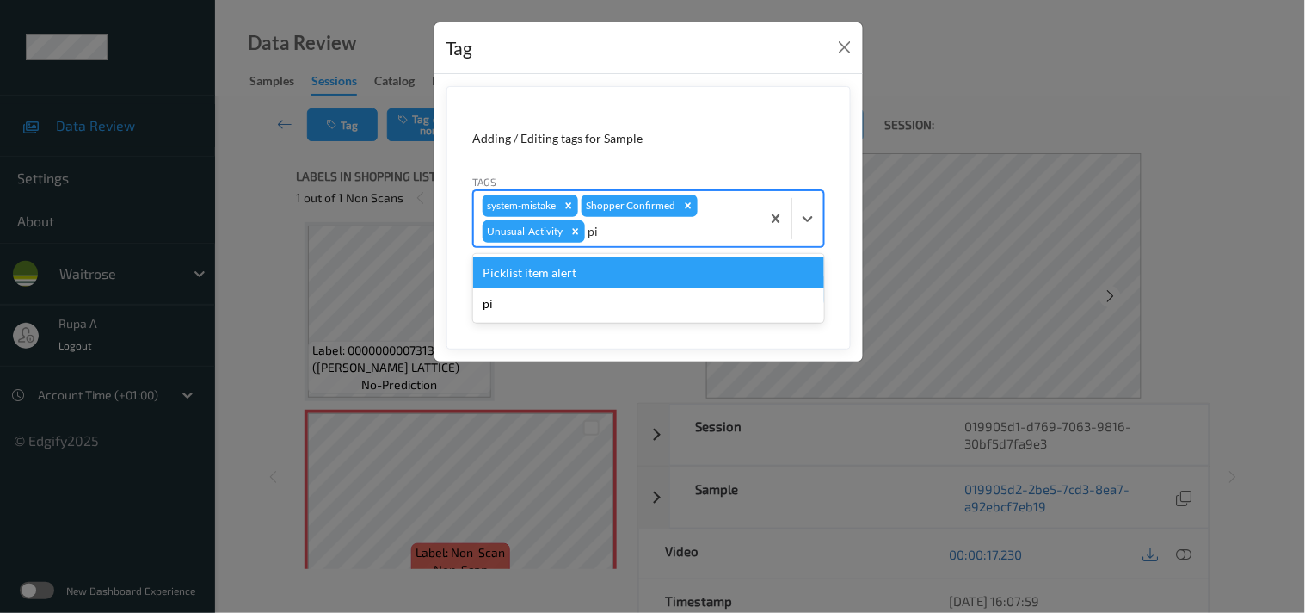
click at [577, 270] on div "Picklist item alert" at bounding box center [648, 272] width 351 height 31
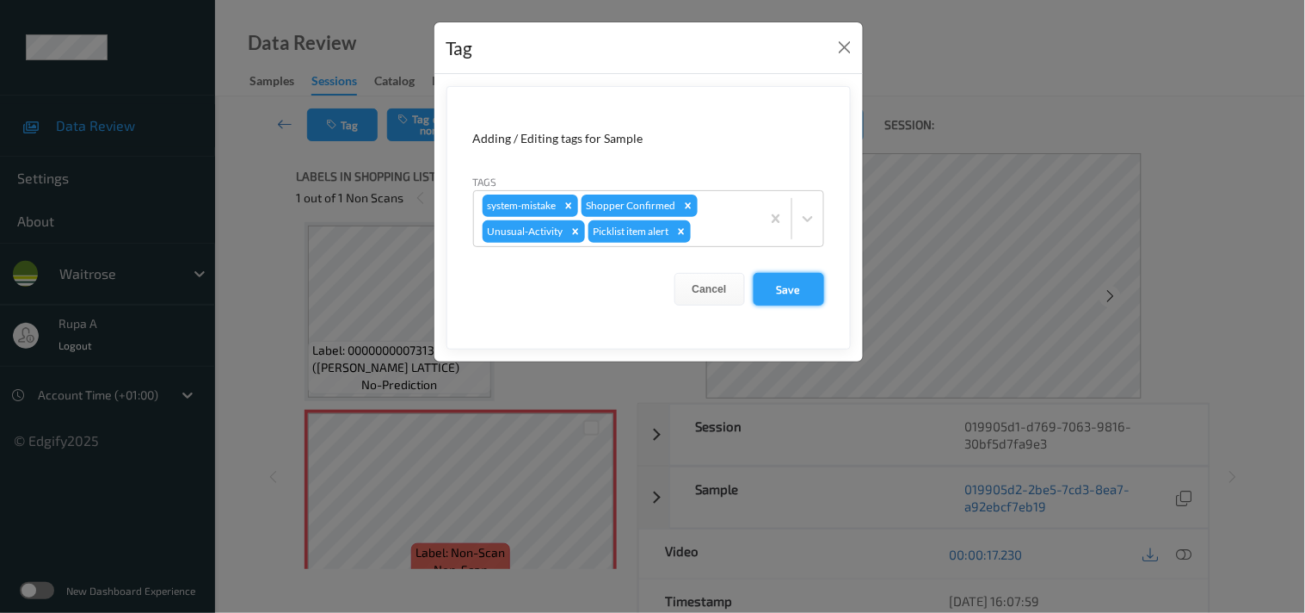
click at [806, 290] on button "Save" at bounding box center [789, 289] width 71 height 33
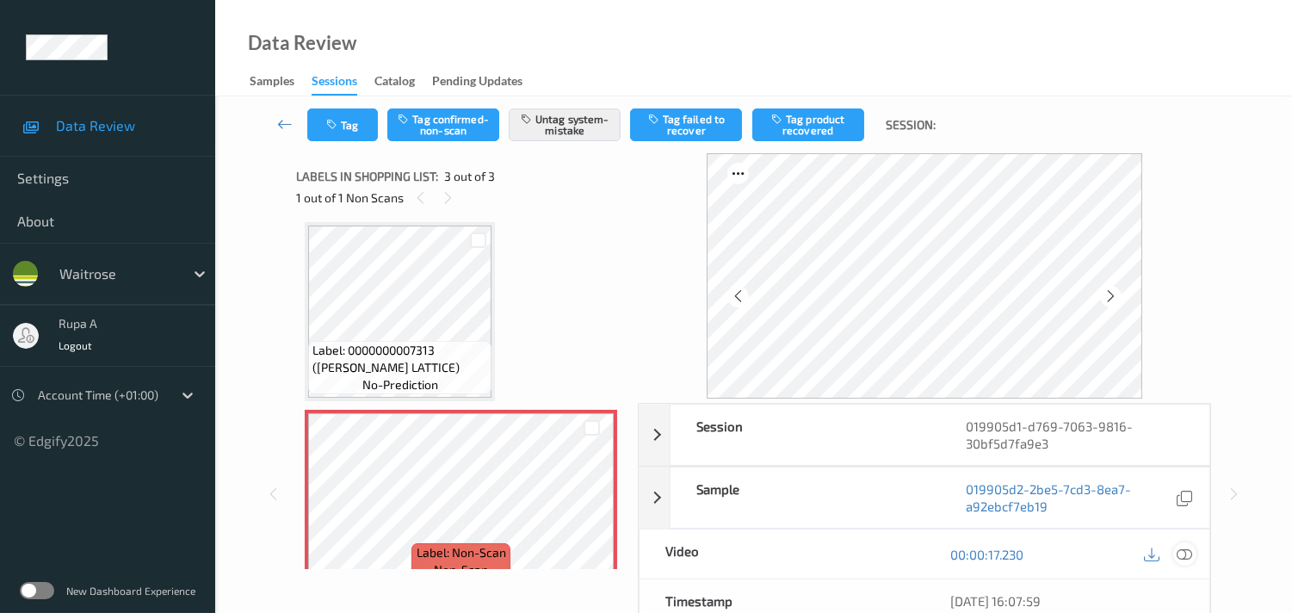
click at [1182, 554] on icon at bounding box center [1183, 553] width 15 height 15
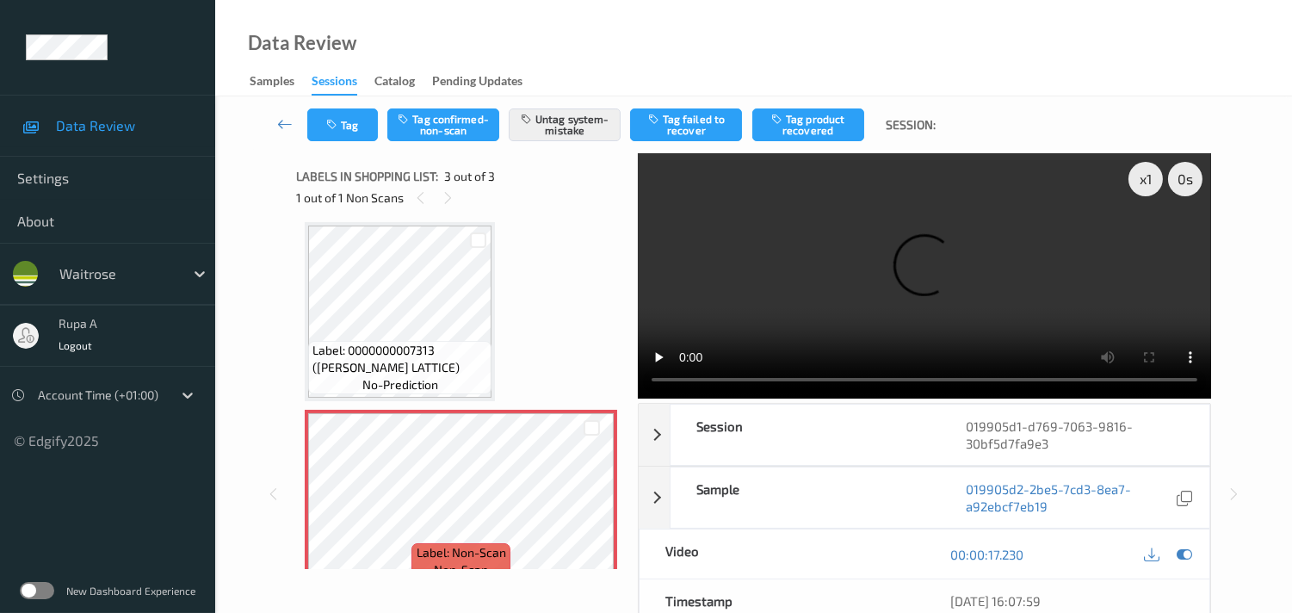
scroll to position [97, 0]
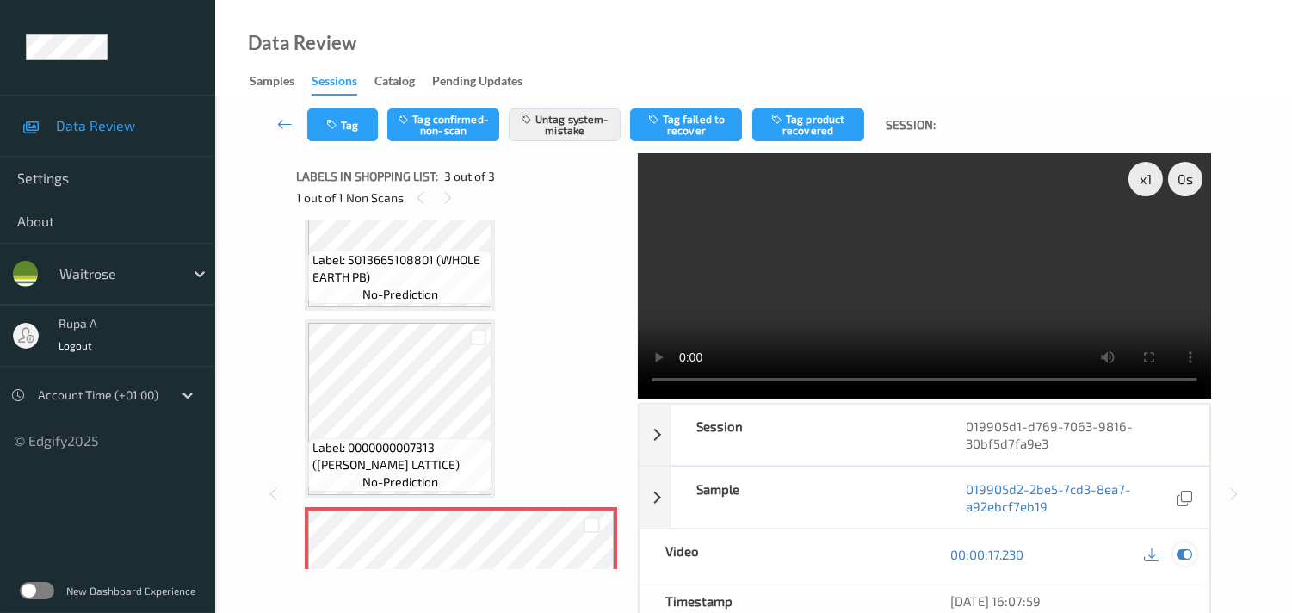
click at [1186, 551] on icon at bounding box center [1183, 553] width 15 height 15
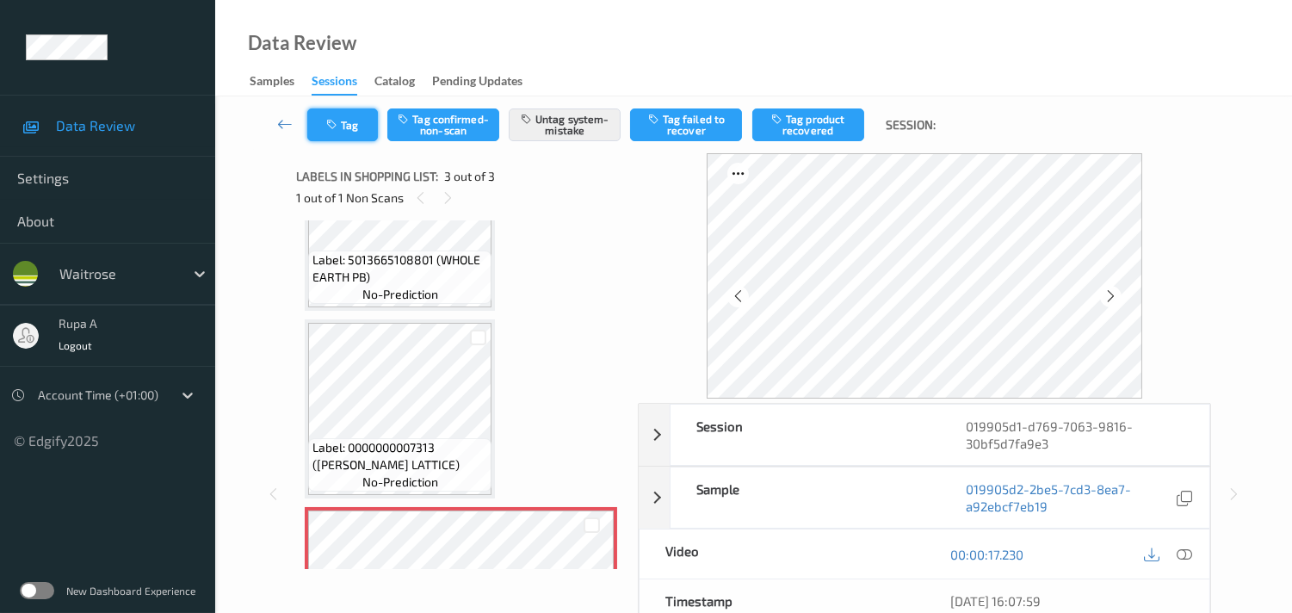
click at [333, 123] on icon "button" at bounding box center [333, 125] width 15 height 12
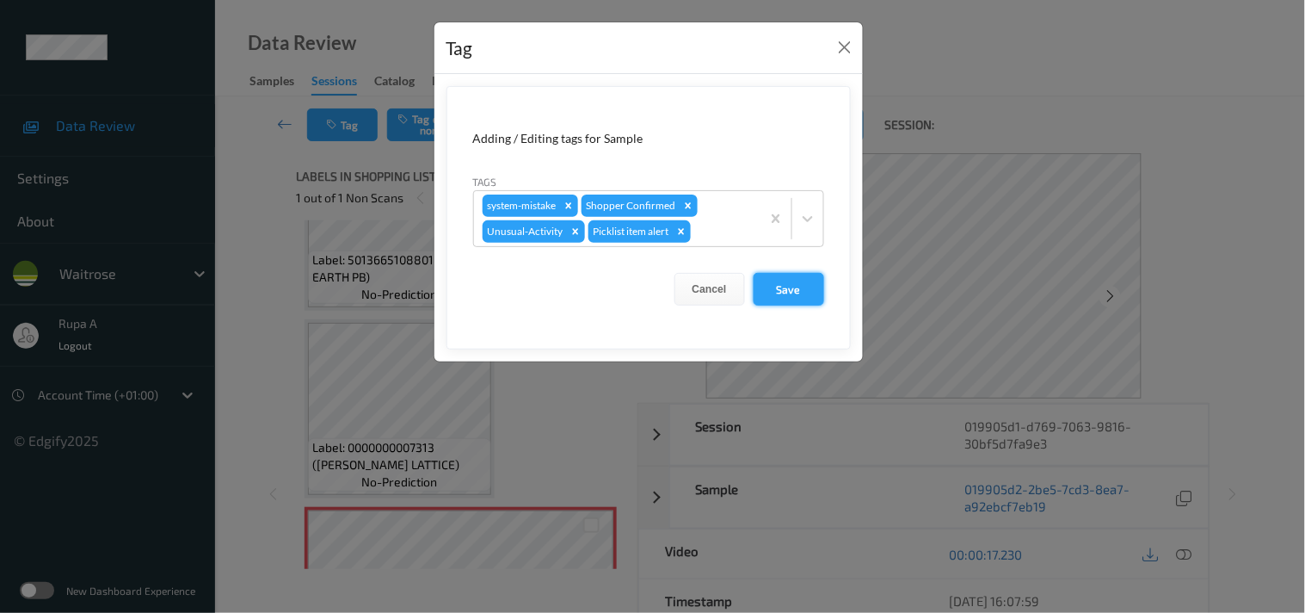
click at [805, 299] on button "Save" at bounding box center [789, 289] width 71 height 33
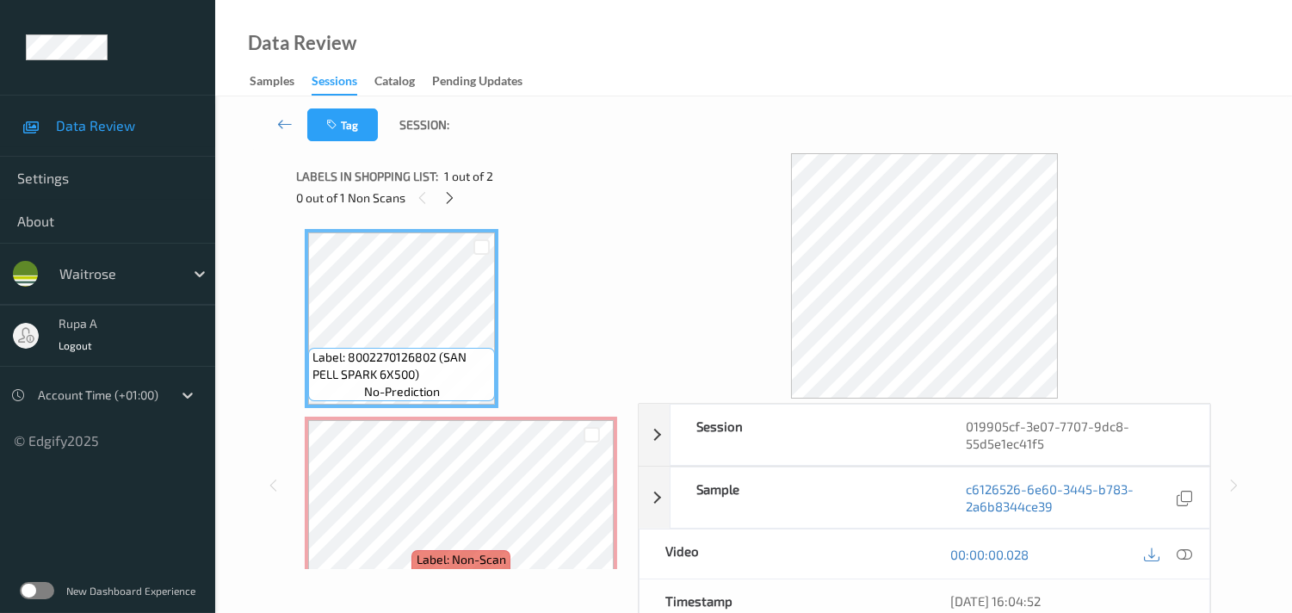
drag, startPoint x: 543, startPoint y: 187, endPoint x: 493, endPoint y: 187, distance: 49.9
click at [542, 187] on div "0 out of 1 Non Scans" at bounding box center [461, 198] width 330 height 22
click at [439, 190] on div "0 out of 1 Non Scans" at bounding box center [461, 198] width 330 height 22
click at [448, 195] on icon at bounding box center [449, 197] width 15 height 15
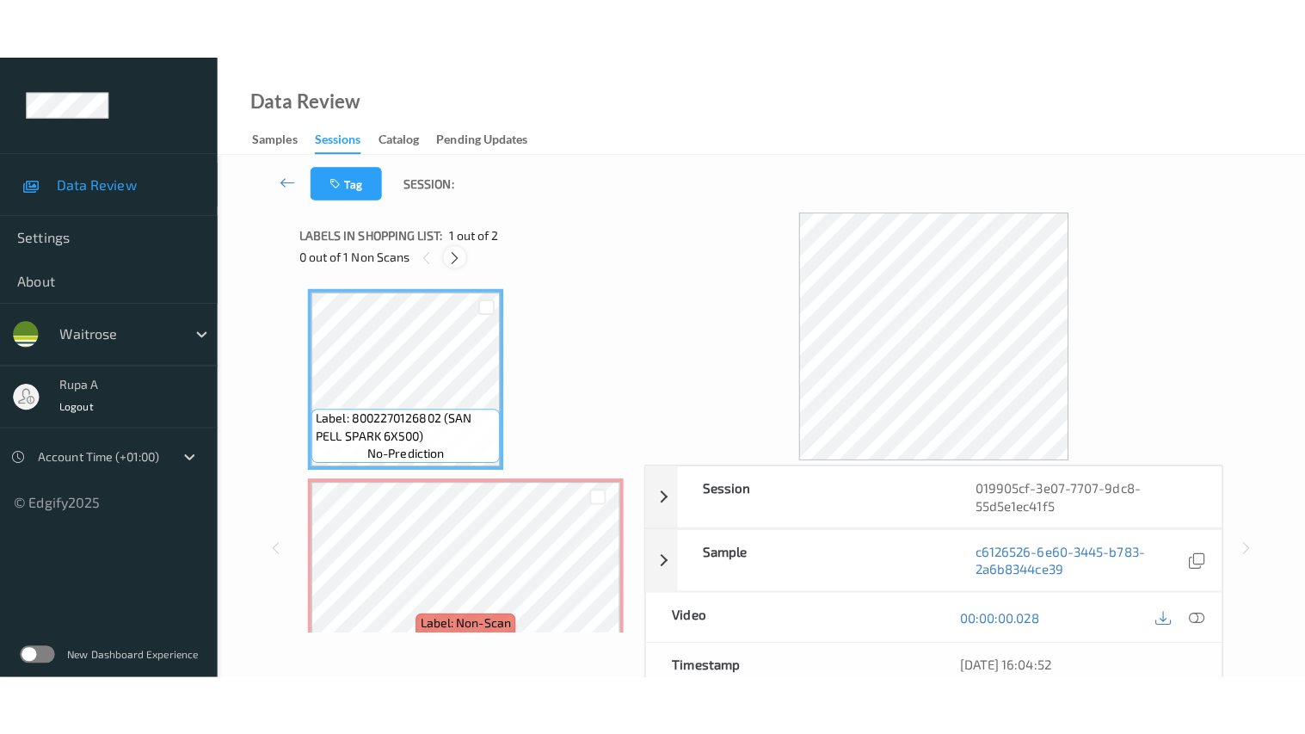
scroll to position [9, 0]
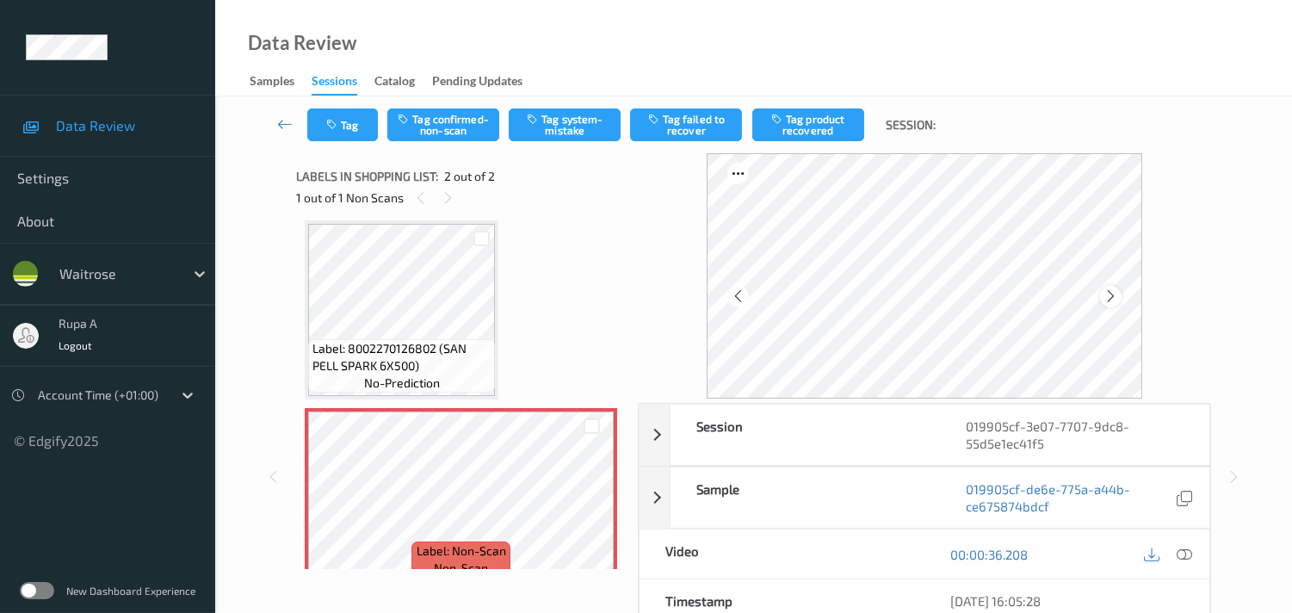
click at [1114, 293] on icon at bounding box center [1110, 295] width 15 height 15
click at [1181, 558] on icon at bounding box center [1183, 553] width 15 height 15
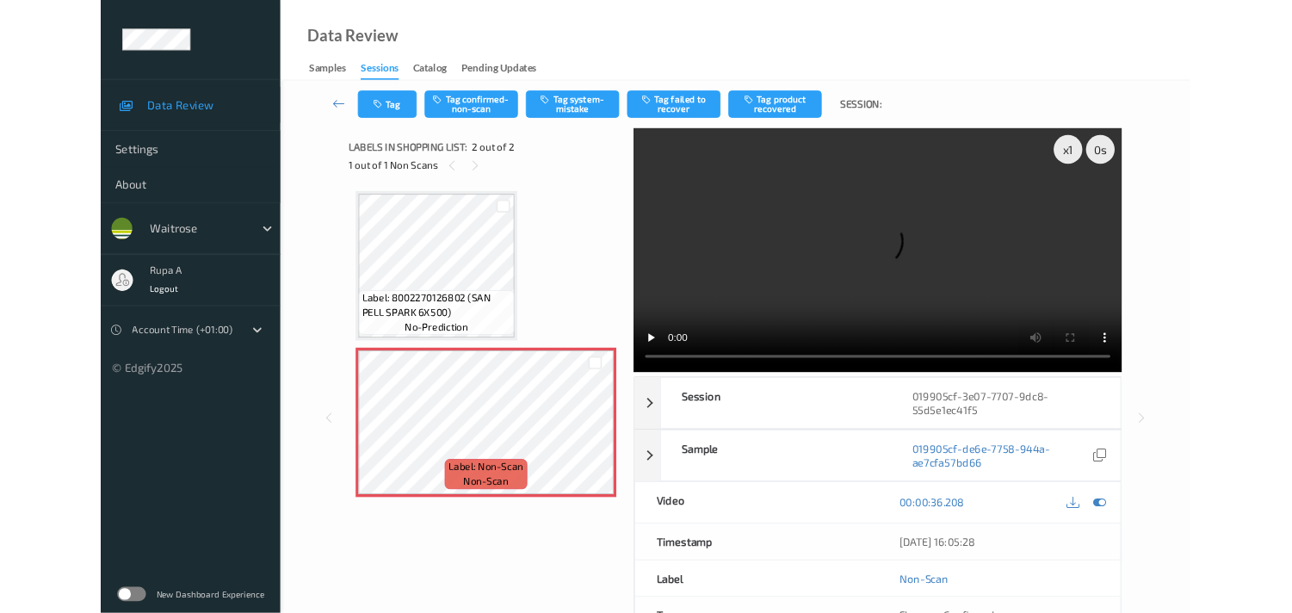
scroll to position [0, 0]
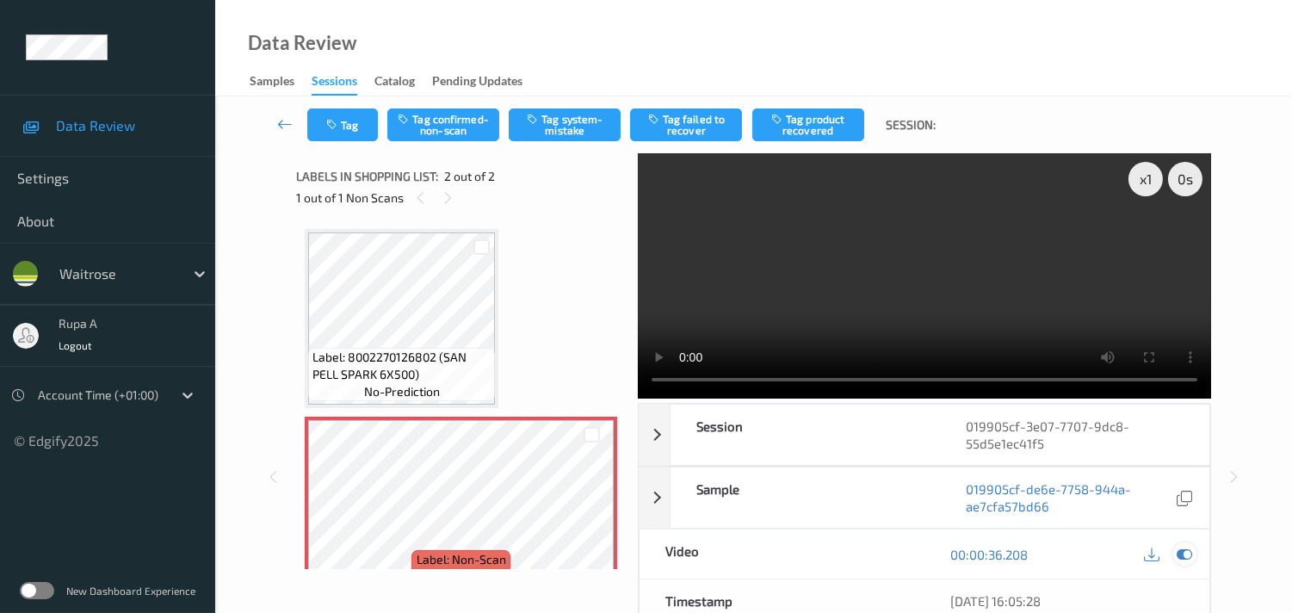
click at [1182, 552] on icon at bounding box center [1183, 553] width 15 height 15
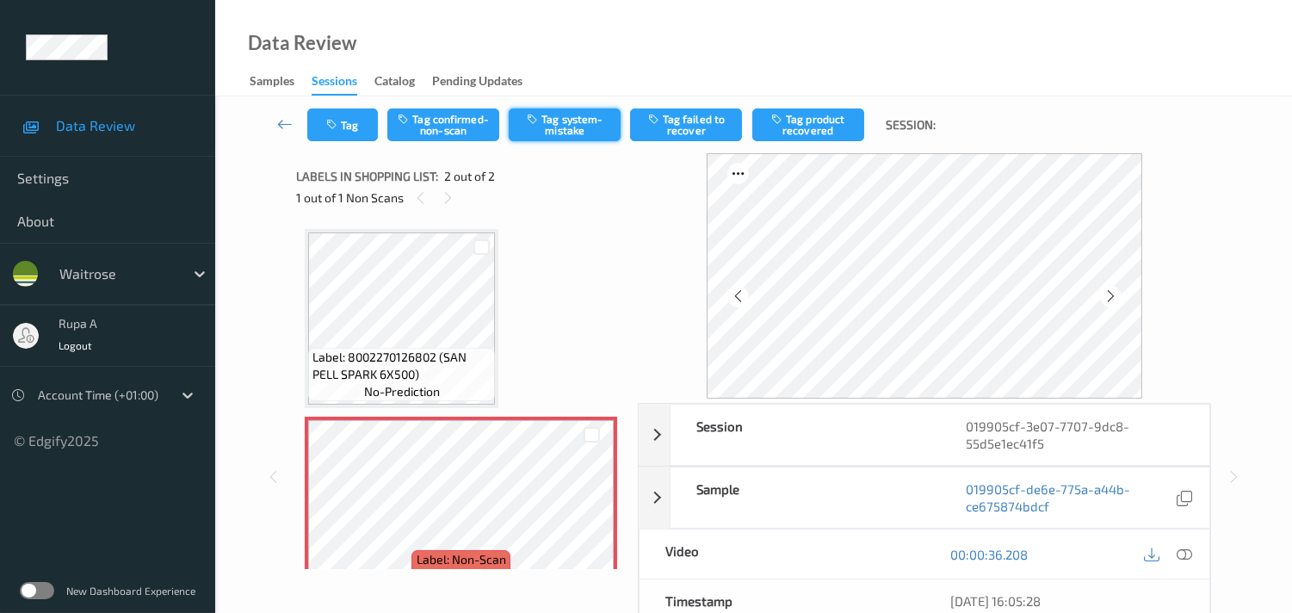
click at [557, 130] on button "Tag system-mistake" at bounding box center [565, 124] width 112 height 33
click at [331, 122] on icon "button" at bounding box center [333, 125] width 15 height 12
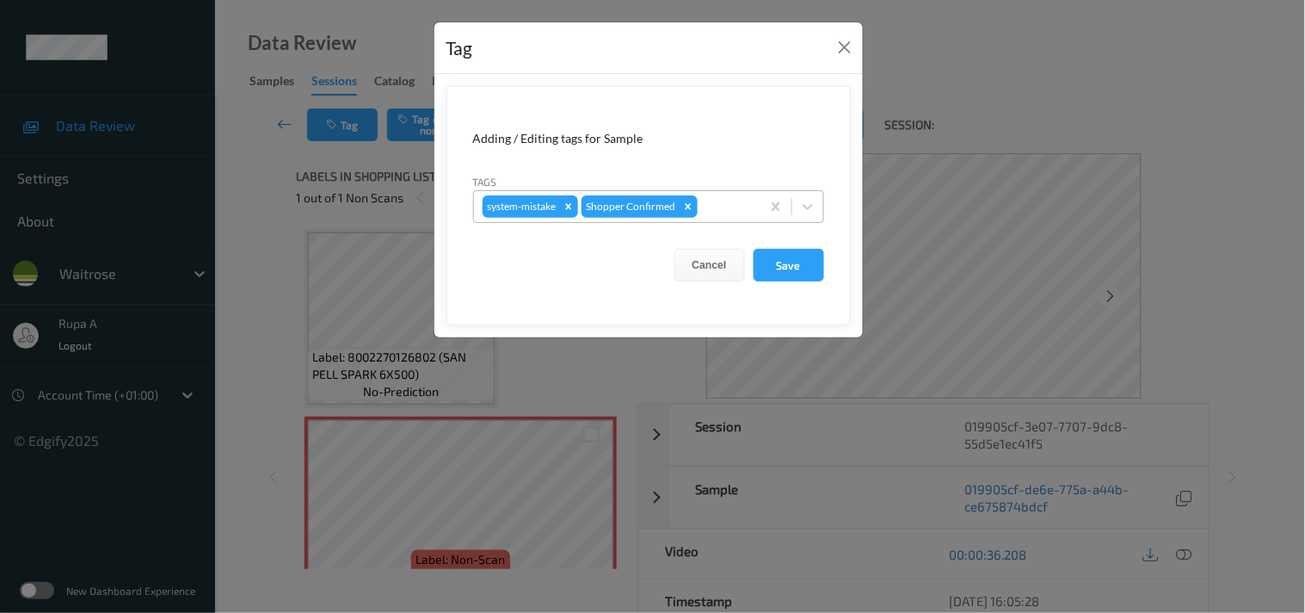
click at [698, 216] on div "system-mistake Shopper Confirmed" at bounding box center [617, 206] width 287 height 29
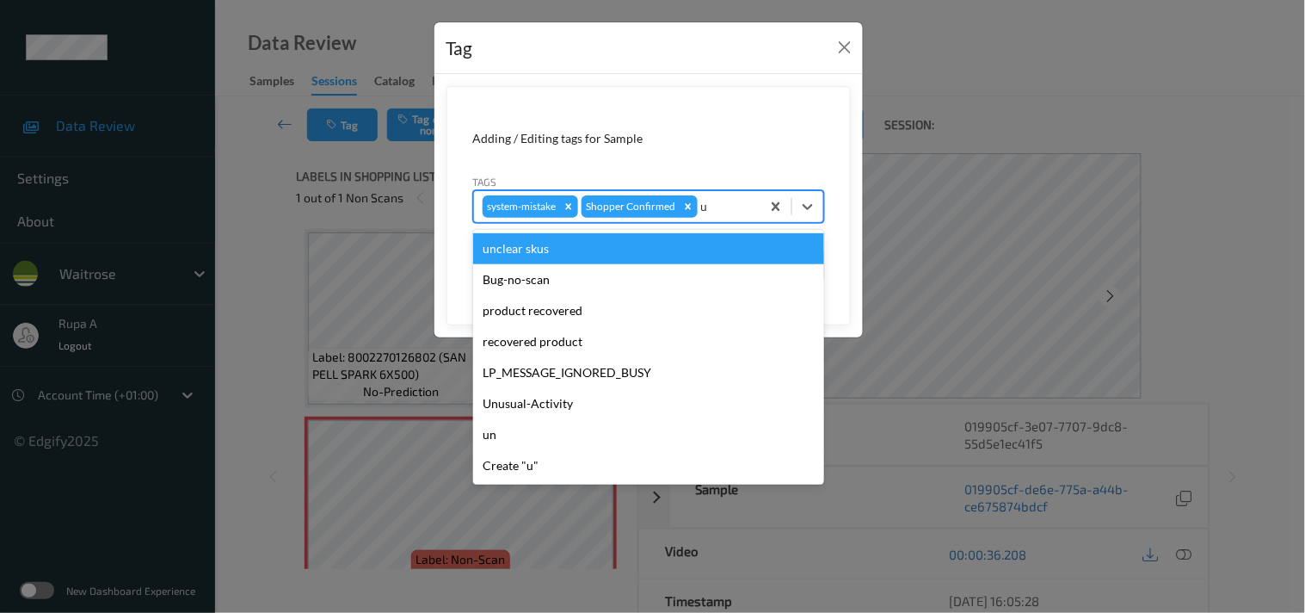
type input "un"
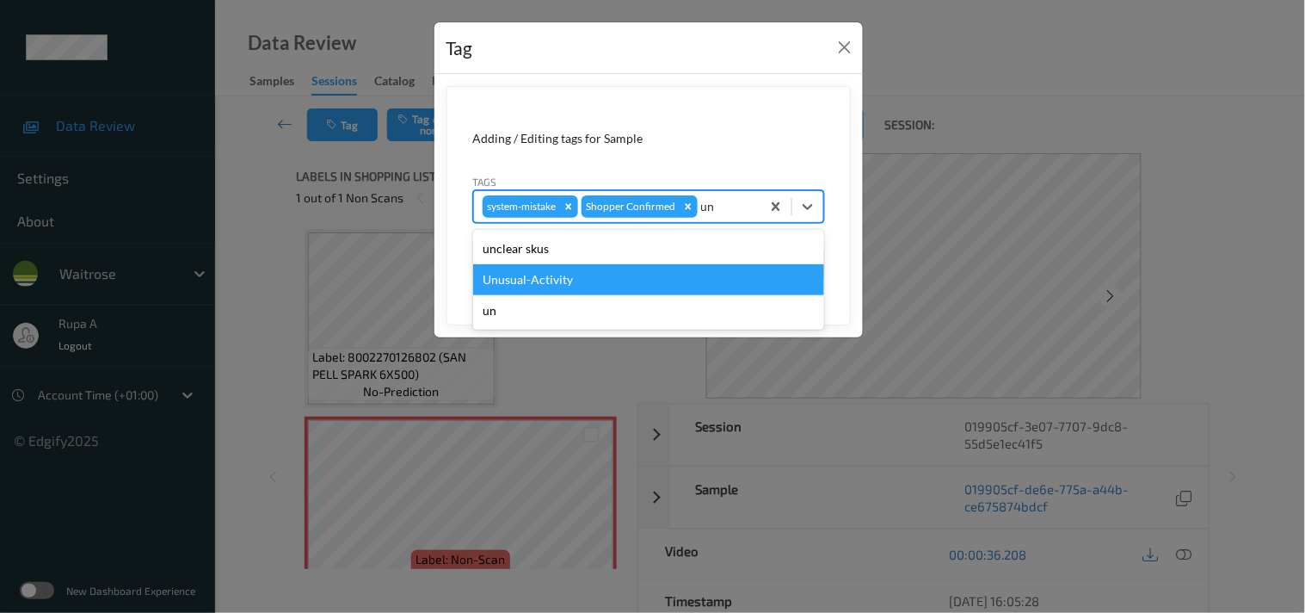
click at [594, 272] on div "Unusual-Activity" at bounding box center [648, 279] width 351 height 31
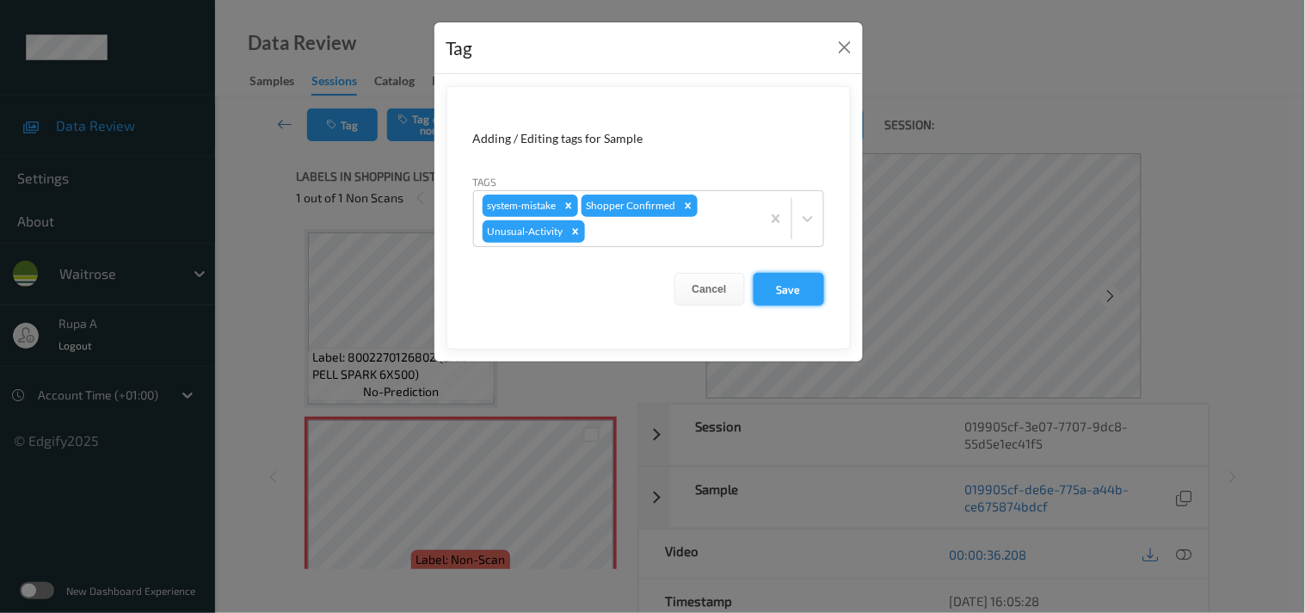
click at [769, 293] on button "Save" at bounding box center [789, 289] width 71 height 33
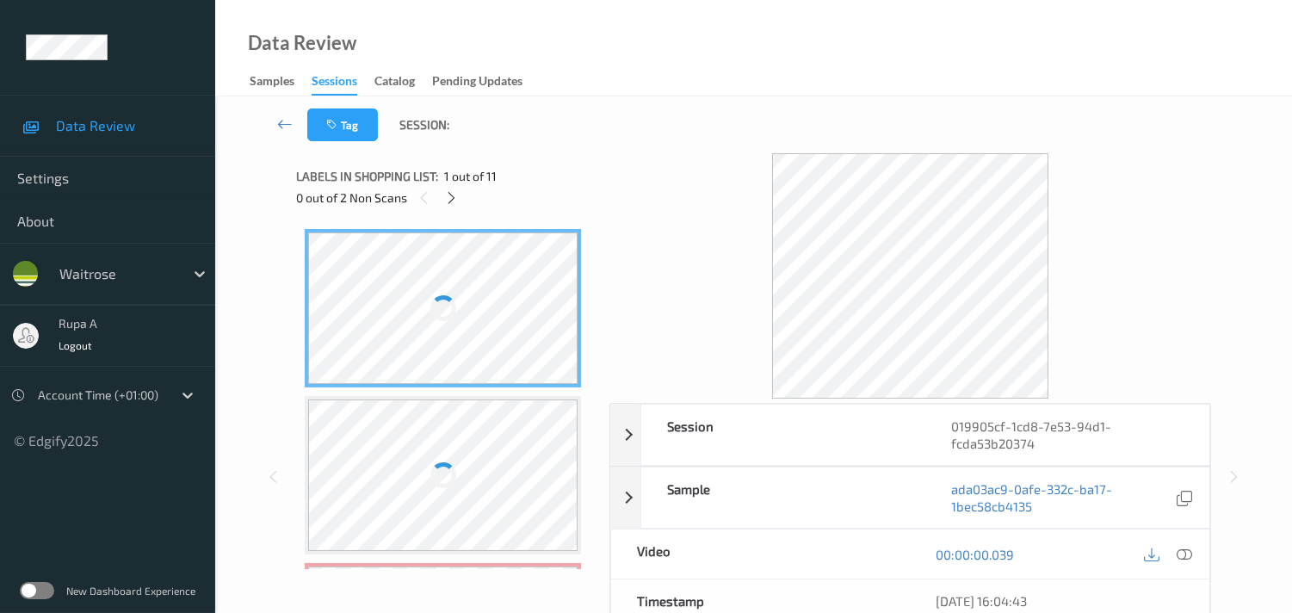
click at [639, 139] on div "Tag Session:" at bounding box center [753, 124] width 1006 height 57
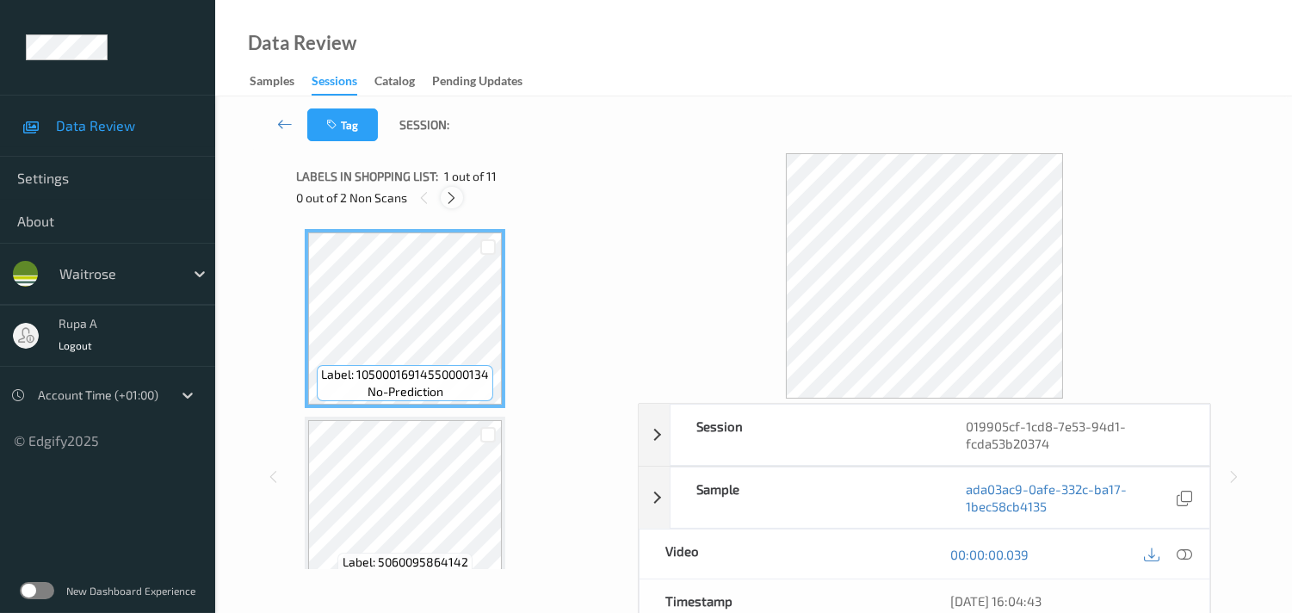
click at [453, 199] on icon at bounding box center [451, 197] width 15 height 15
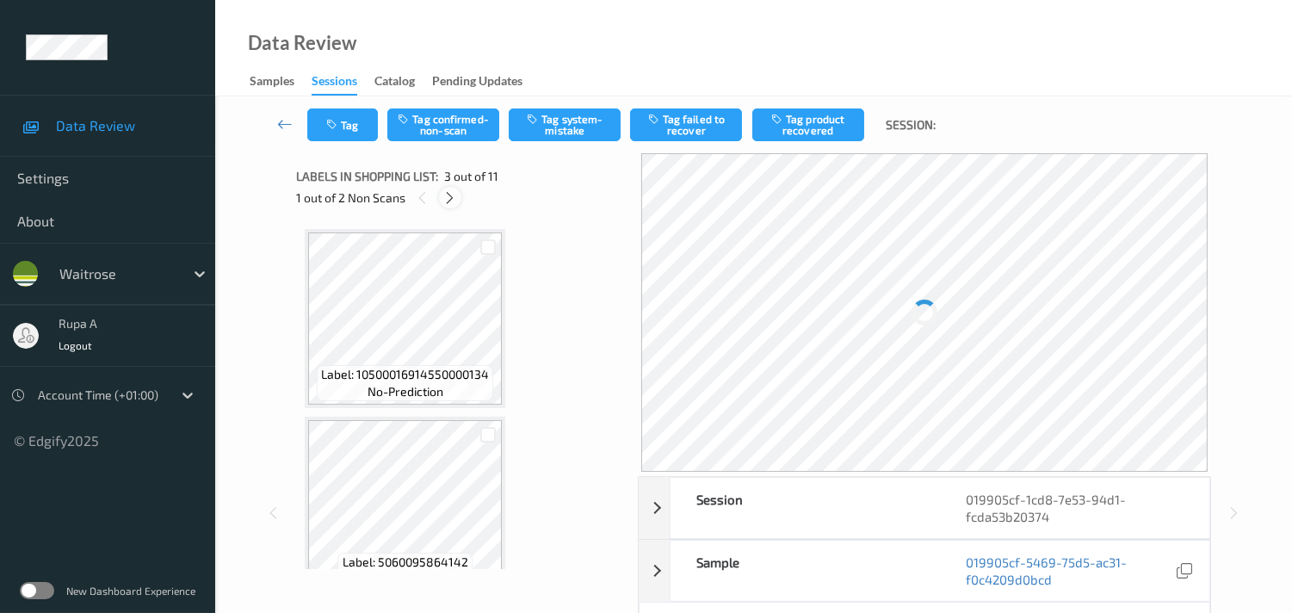
scroll to position [194, 0]
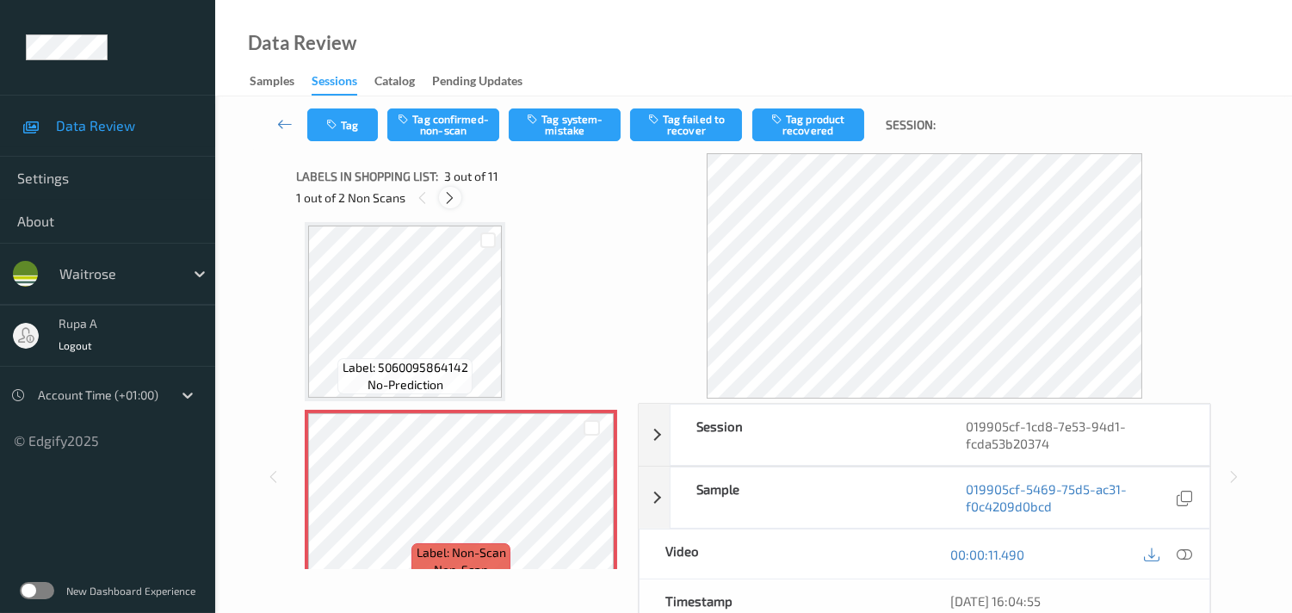
click at [454, 205] on div at bounding box center [450, 198] width 22 height 22
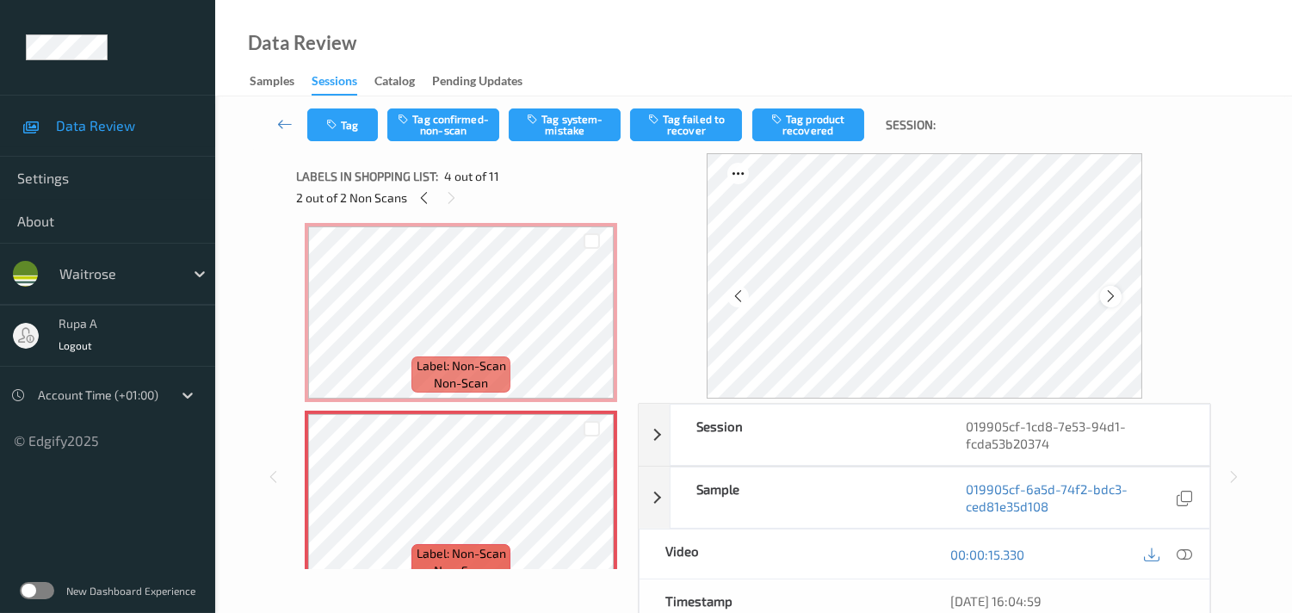
click at [1114, 302] on icon at bounding box center [1110, 295] width 15 height 15
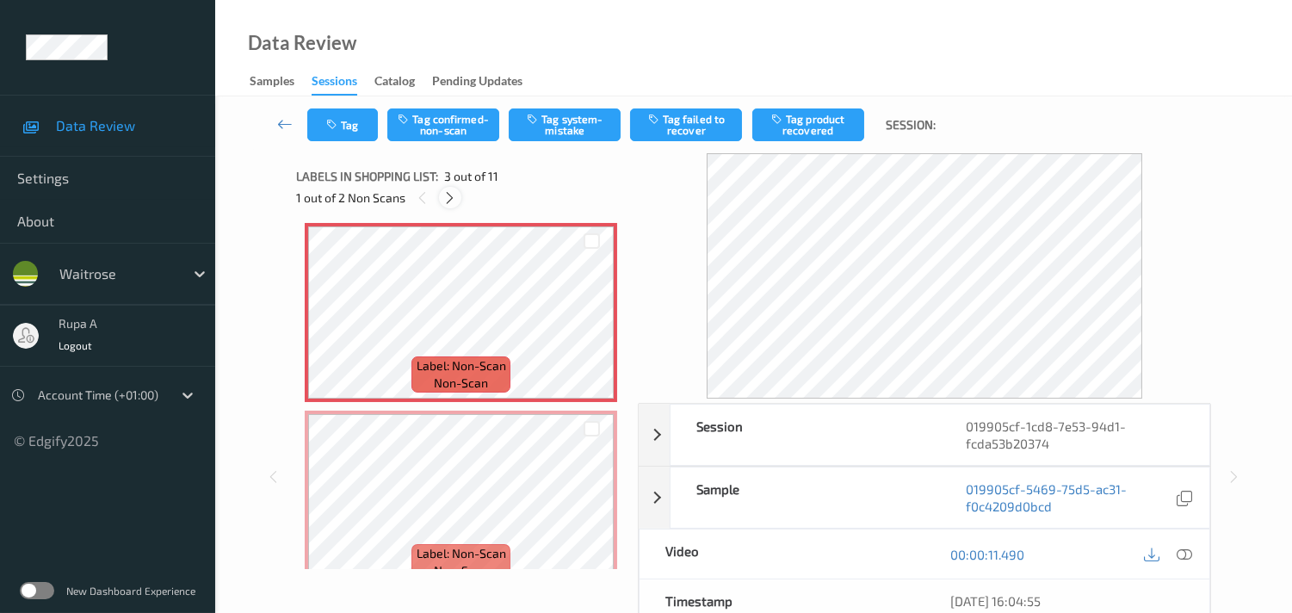
click at [443, 202] on icon at bounding box center [449, 197] width 15 height 15
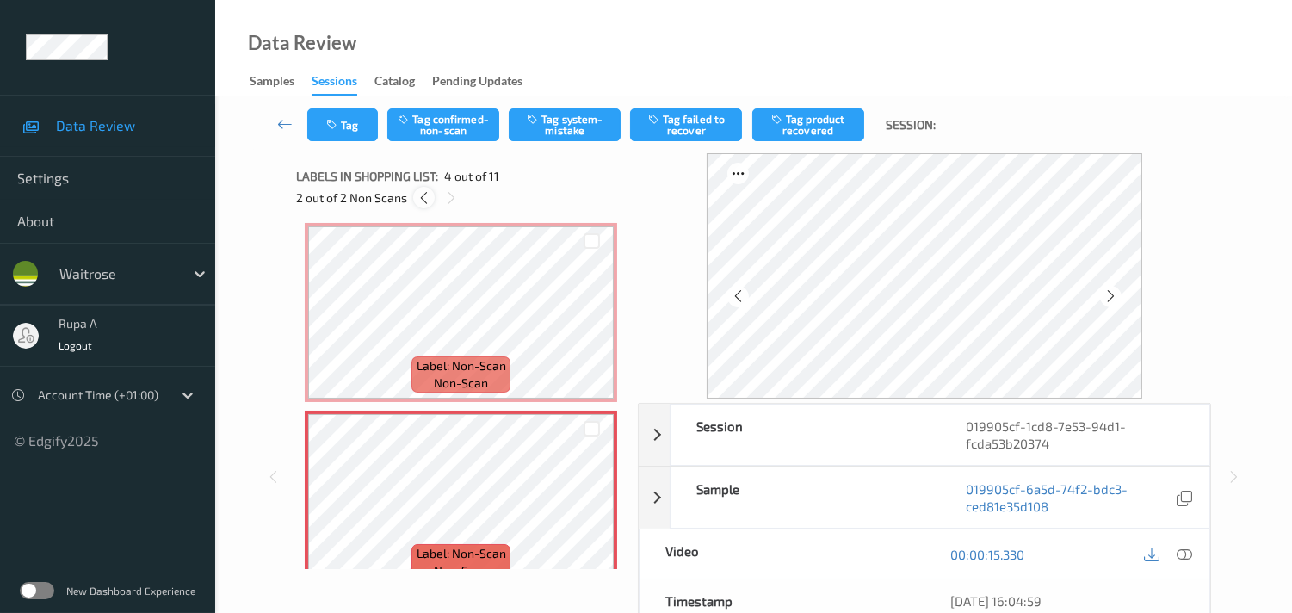
click at [424, 199] on icon at bounding box center [424, 197] width 15 height 15
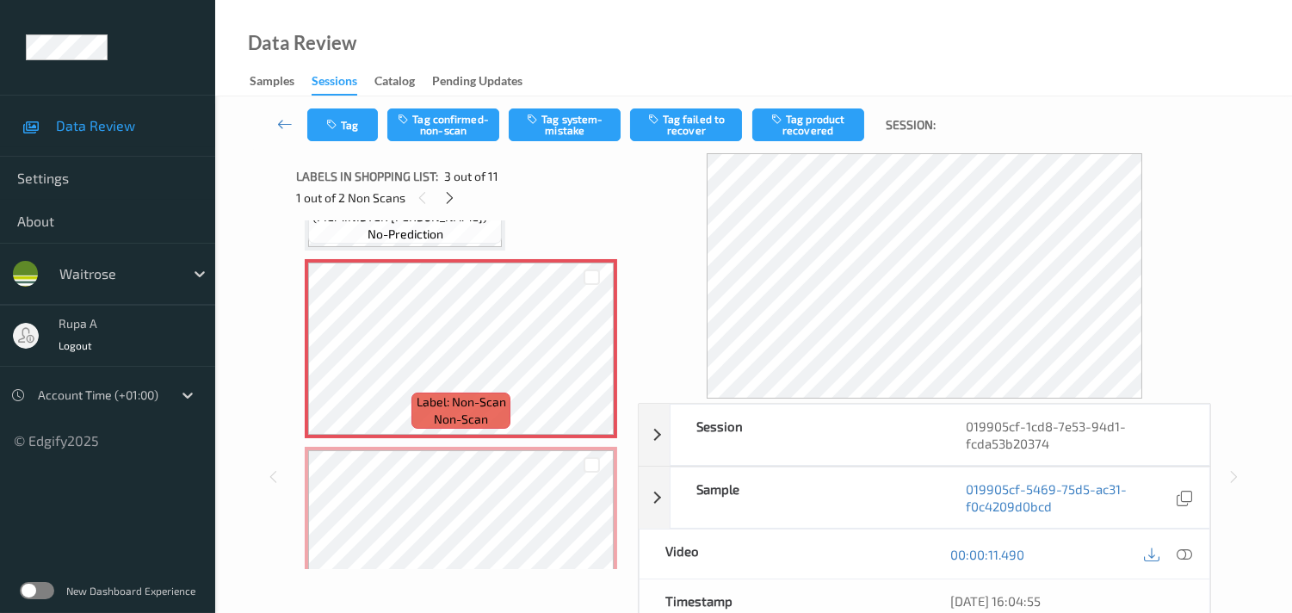
scroll to position [386, 0]
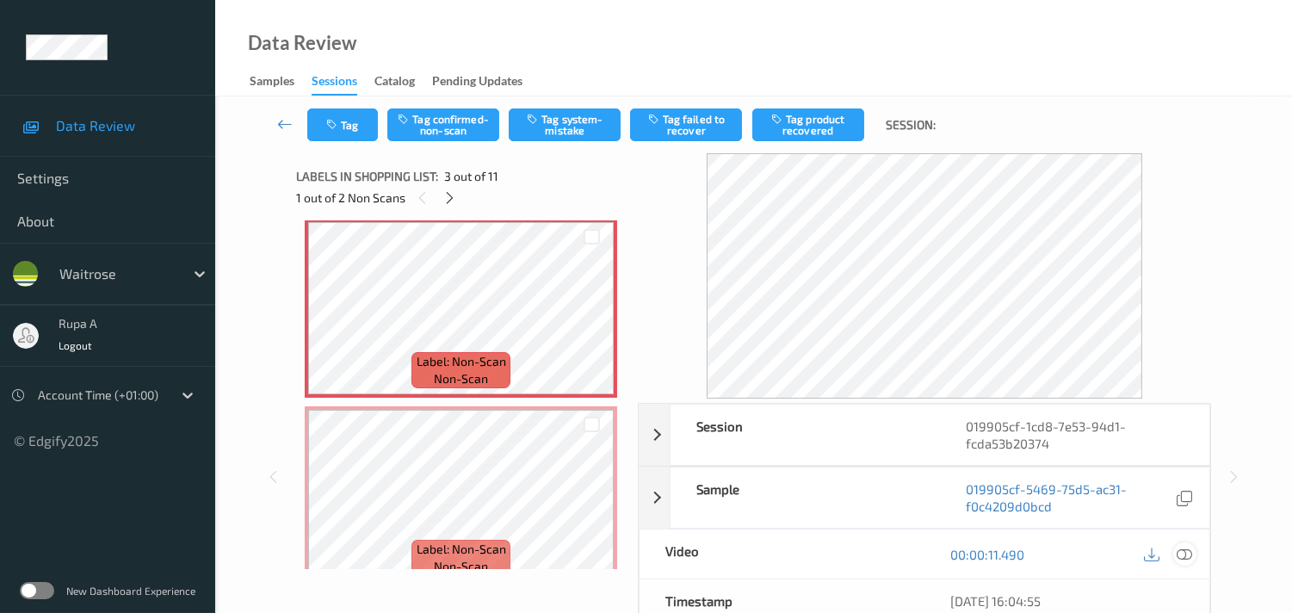
click at [1183, 553] on icon at bounding box center [1183, 553] width 15 height 15
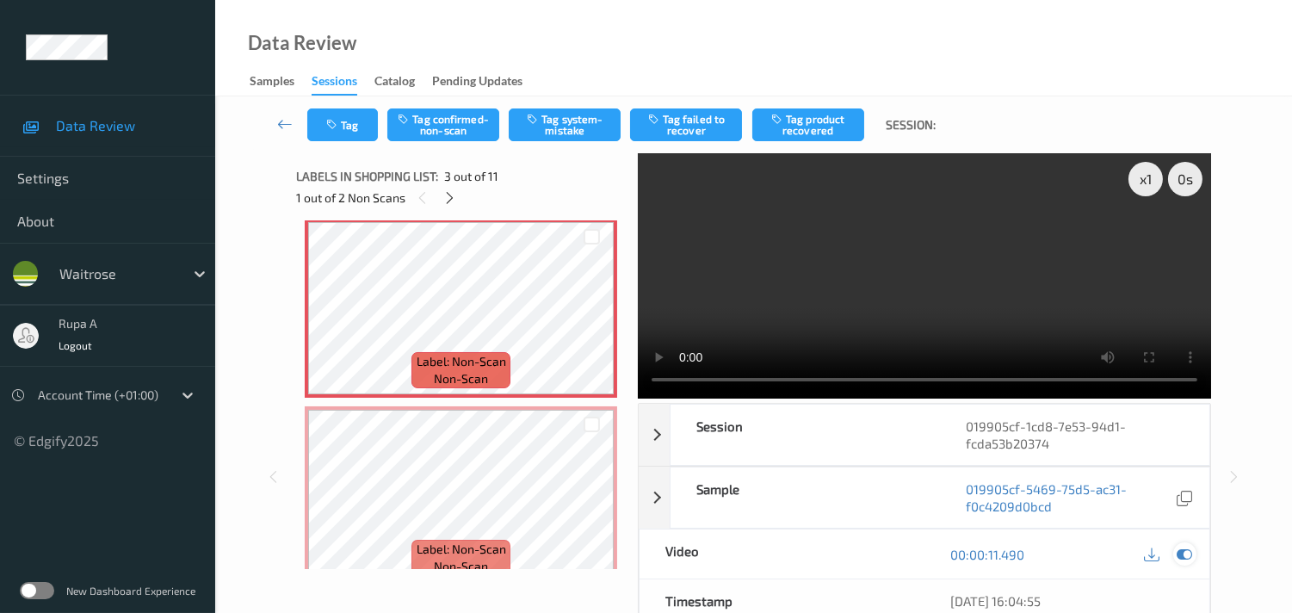
click at [1186, 547] on icon at bounding box center [1183, 553] width 15 height 15
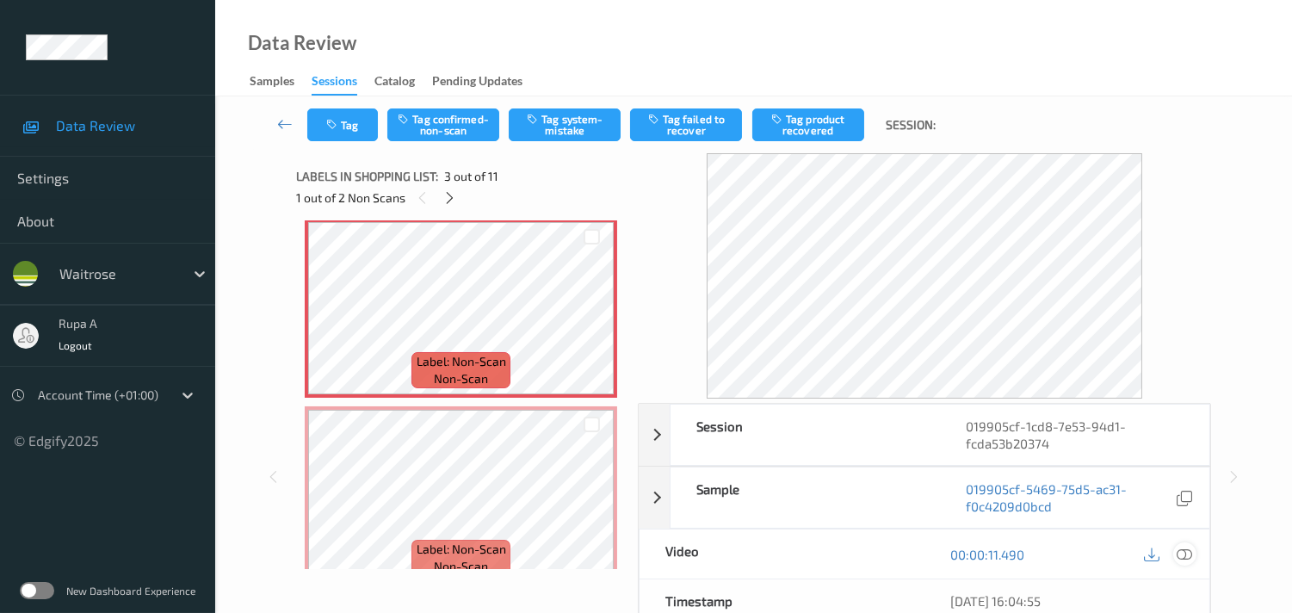
click at [1181, 553] on icon at bounding box center [1183, 553] width 15 height 15
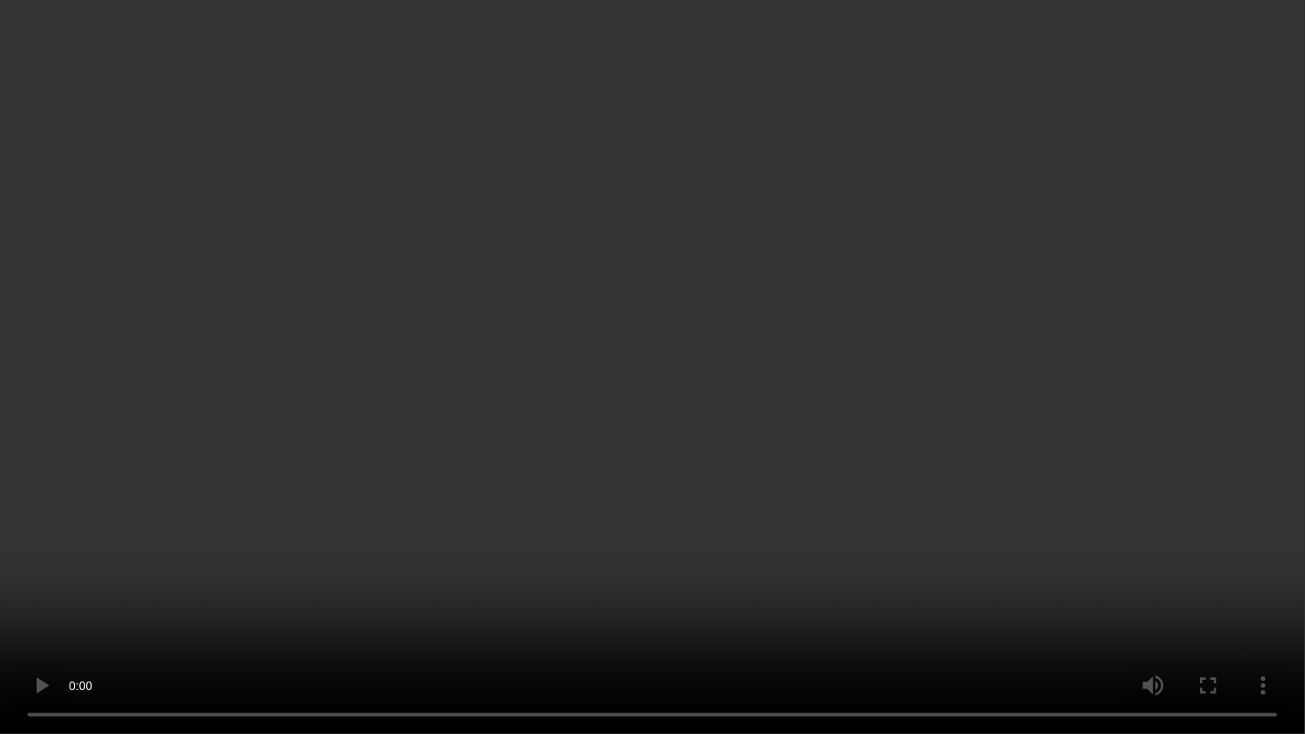
click at [1155, 439] on video at bounding box center [652, 367] width 1305 height 734
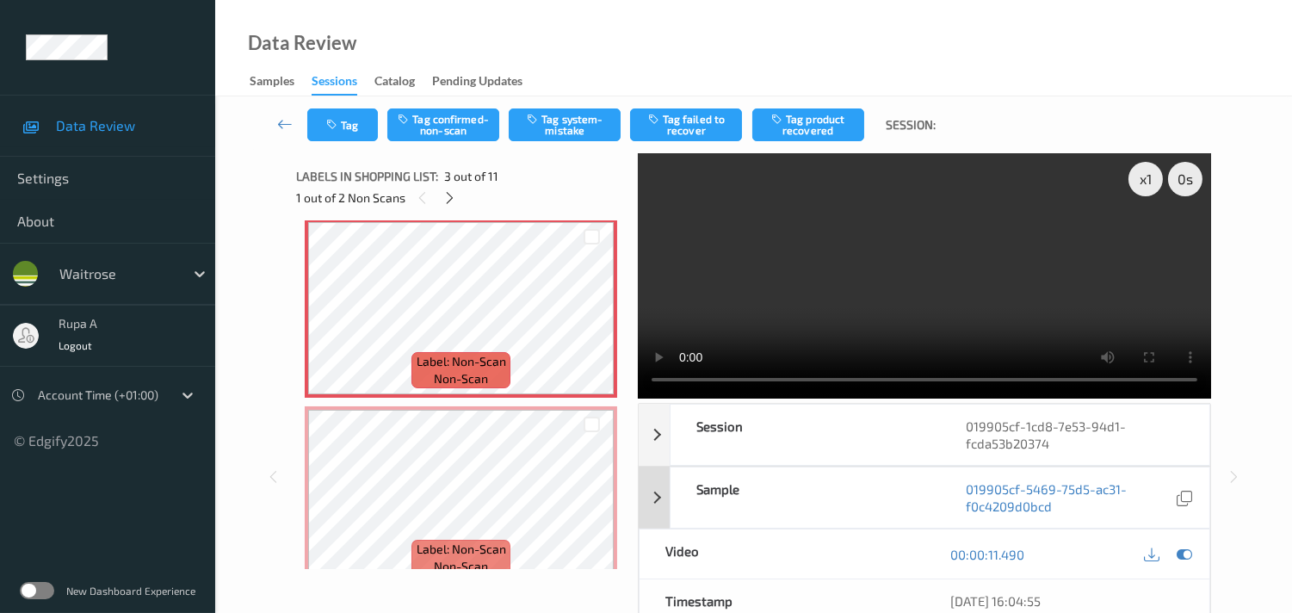
click at [1173, 549] on div at bounding box center [1184, 553] width 23 height 23
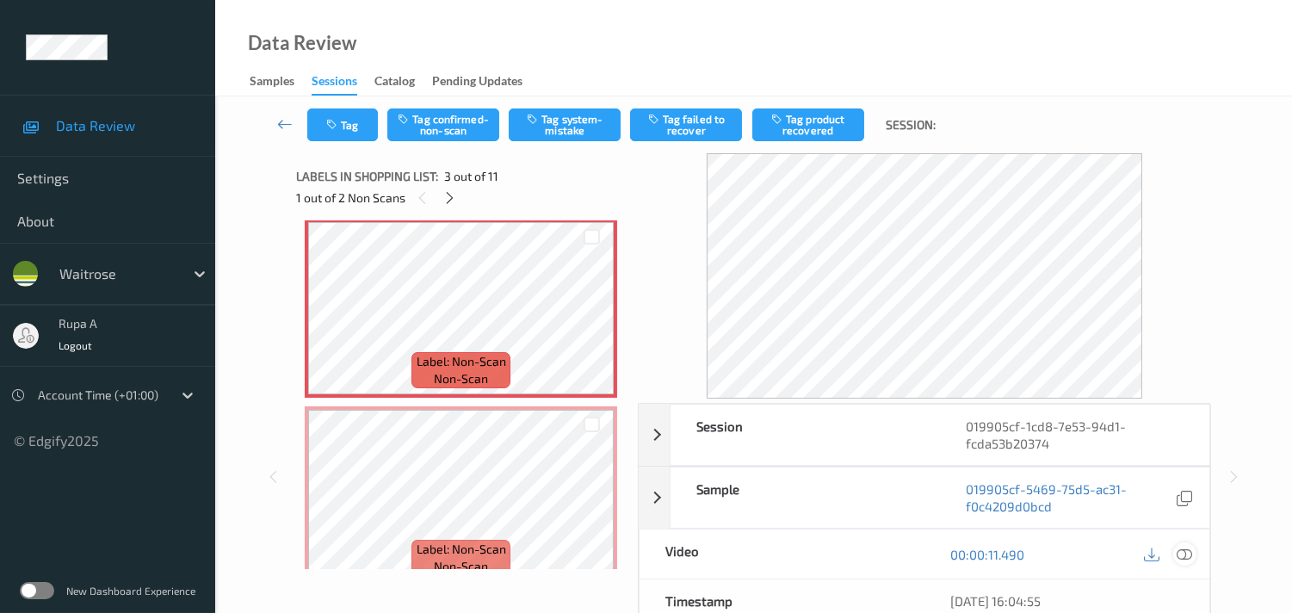
click at [1185, 557] on icon at bounding box center [1183, 553] width 15 height 15
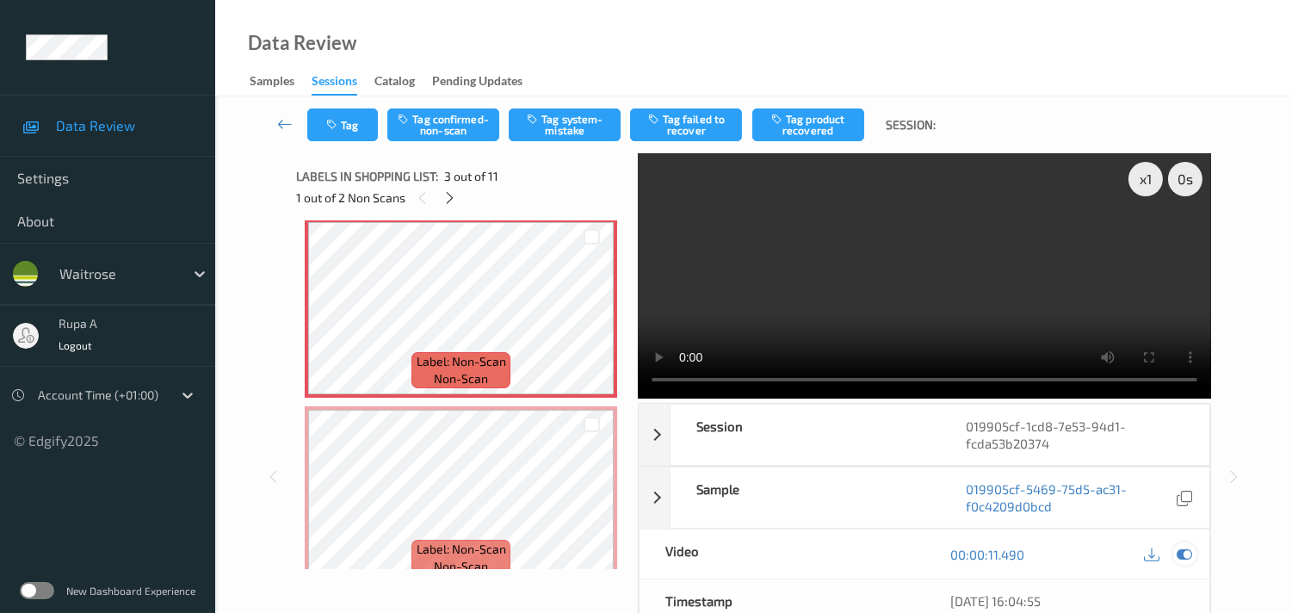
click at [1183, 555] on icon at bounding box center [1183, 553] width 15 height 15
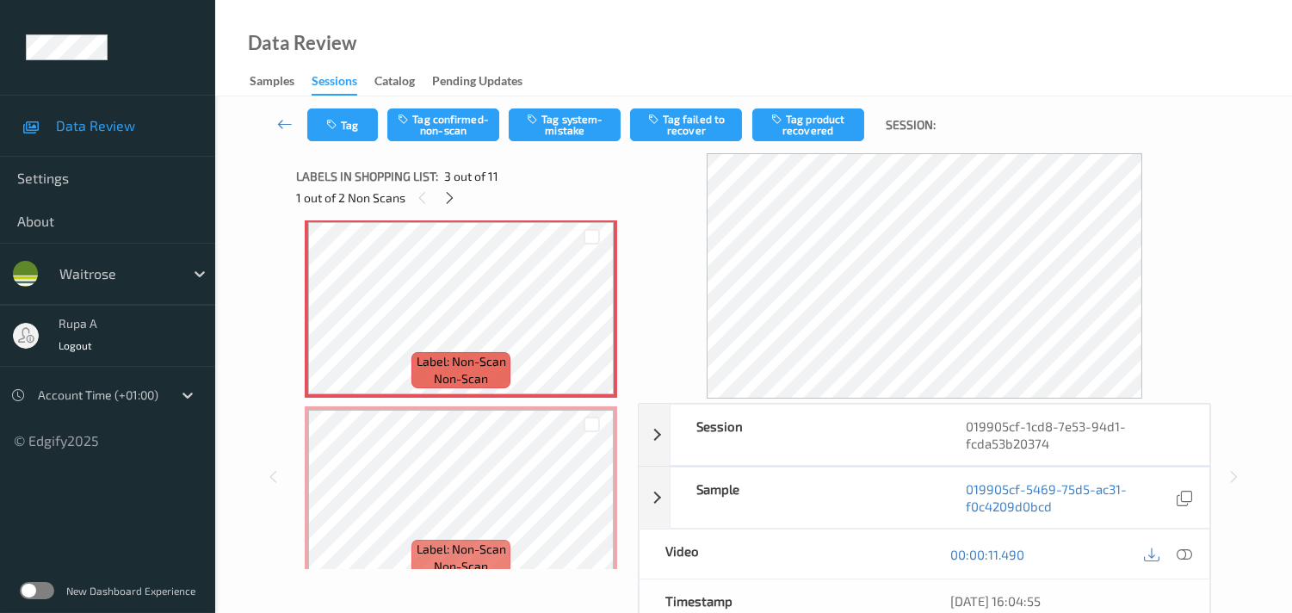
scroll to position [290, 0]
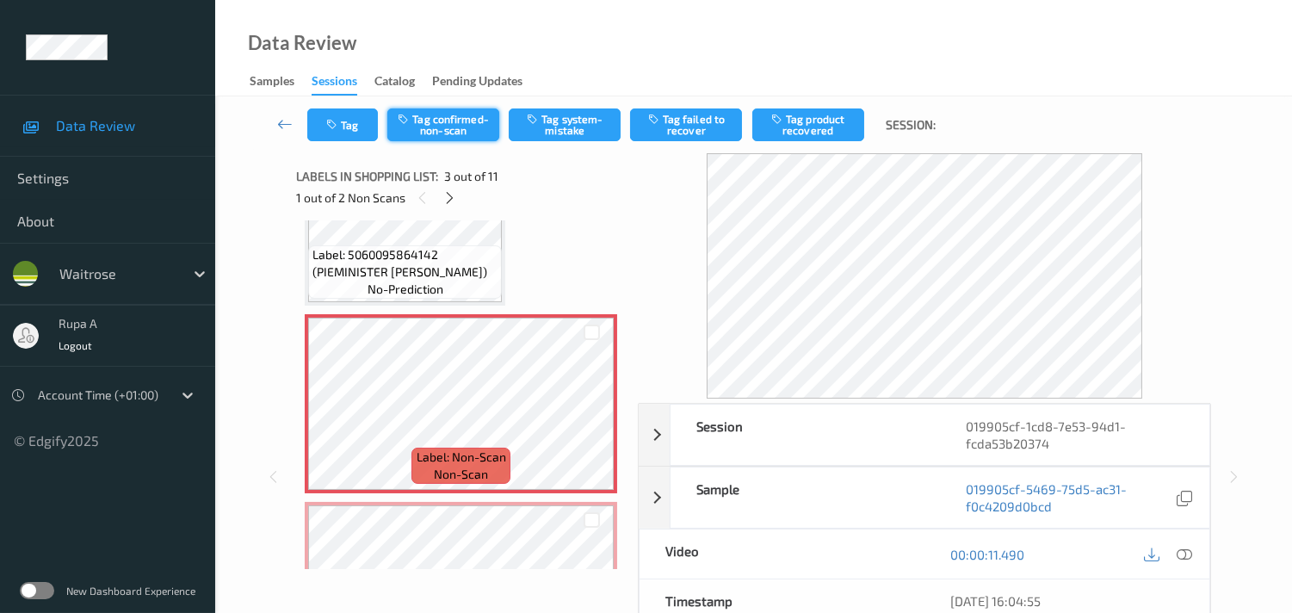
click at [439, 118] on button "Tag confirmed-non-scan" at bounding box center [443, 124] width 112 height 33
click at [690, 129] on button "Tag failed to recover" at bounding box center [686, 124] width 112 height 33
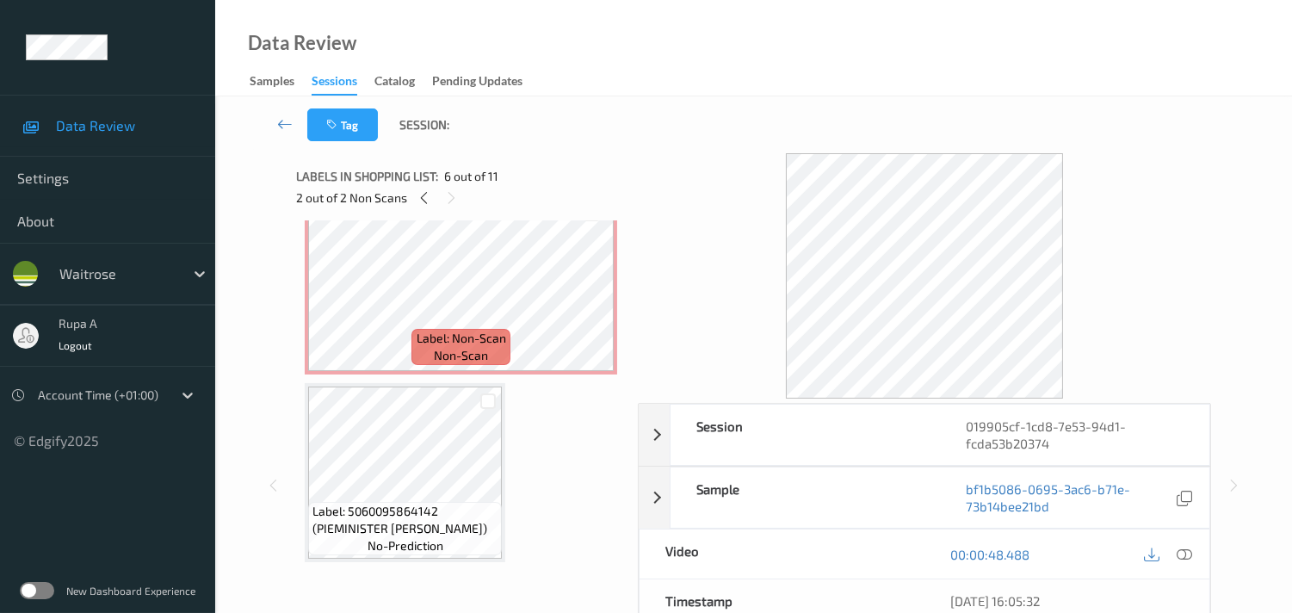
scroll to position [482, 0]
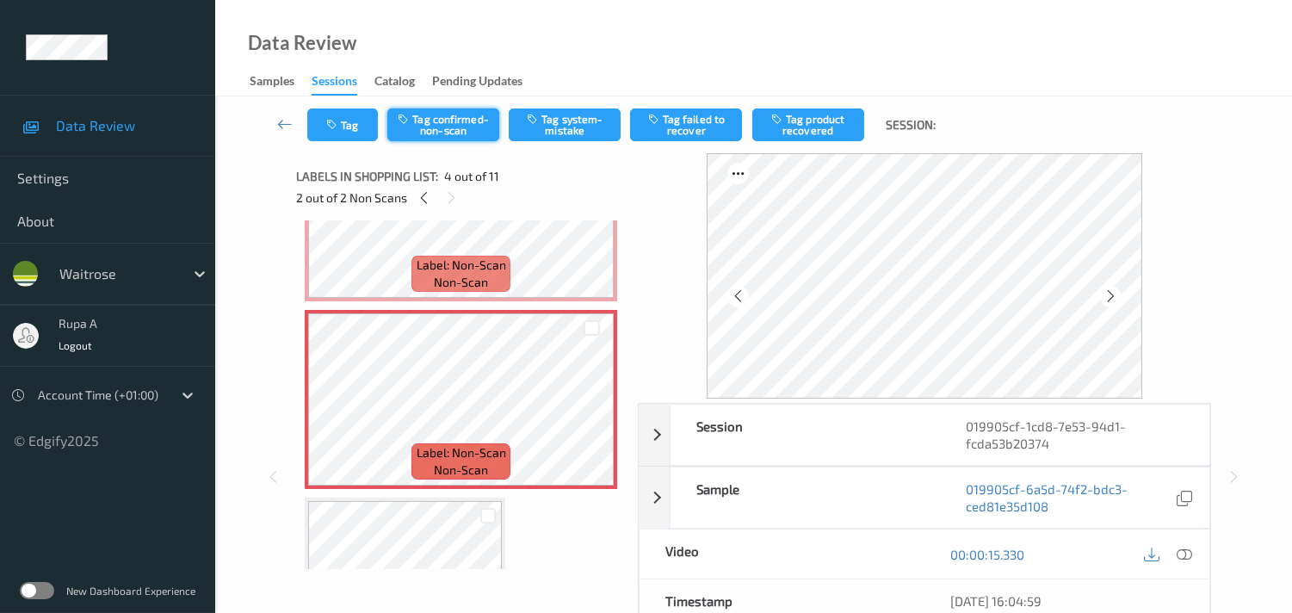
click at [466, 124] on button "Tag confirmed-non-scan" at bounding box center [443, 124] width 112 height 33
click at [816, 138] on button "Tag product recovered" at bounding box center [808, 124] width 112 height 33
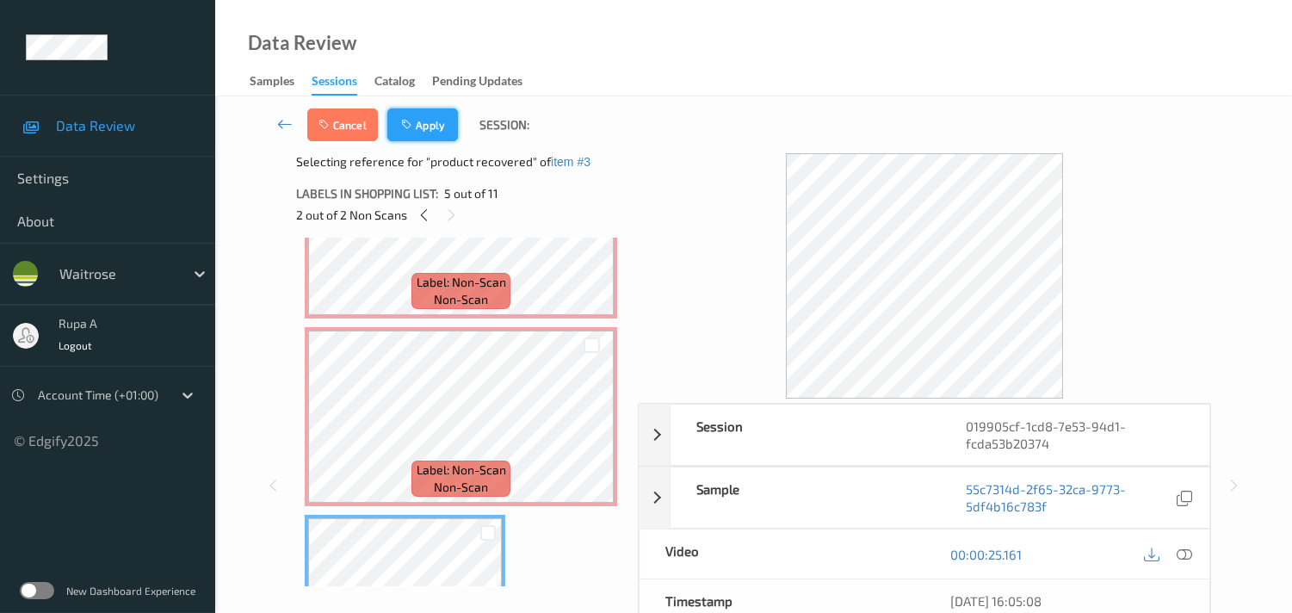
click at [417, 133] on button "Apply" at bounding box center [422, 124] width 71 height 33
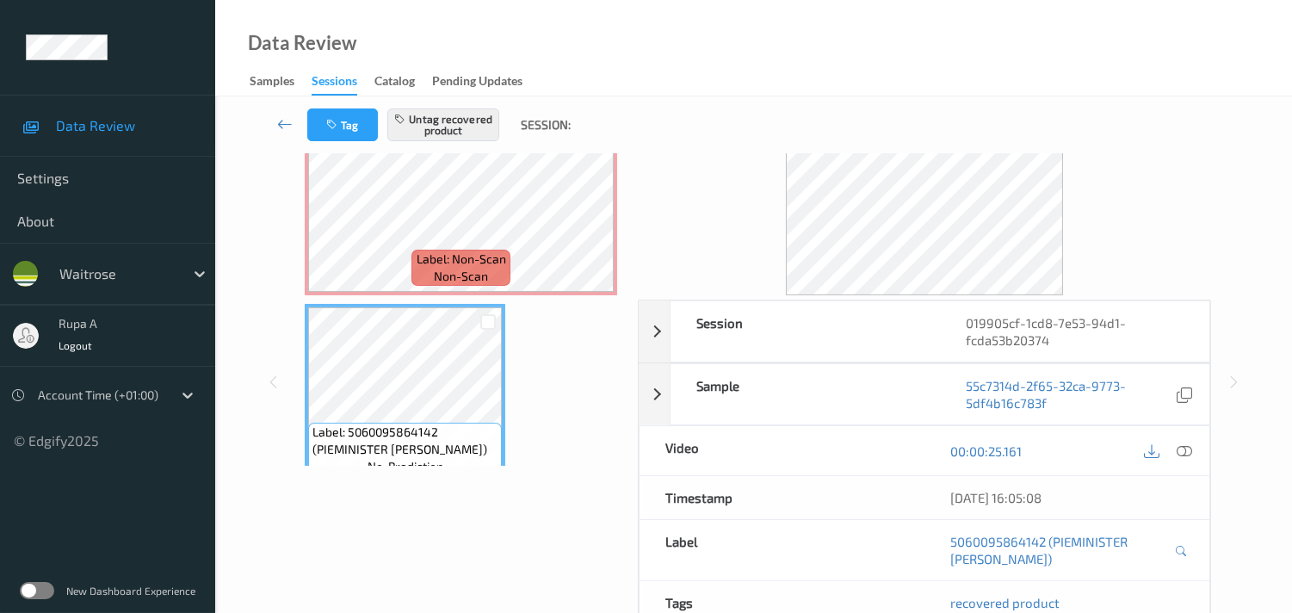
scroll to position [0, 0]
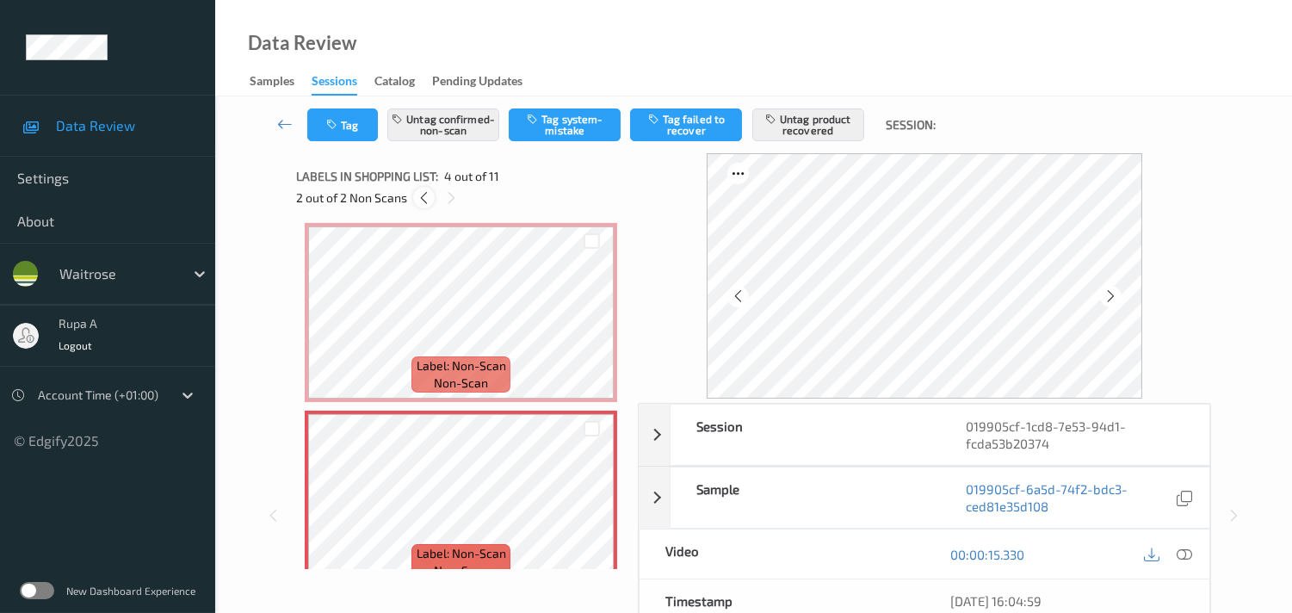
click at [428, 200] on icon at bounding box center [424, 197] width 15 height 15
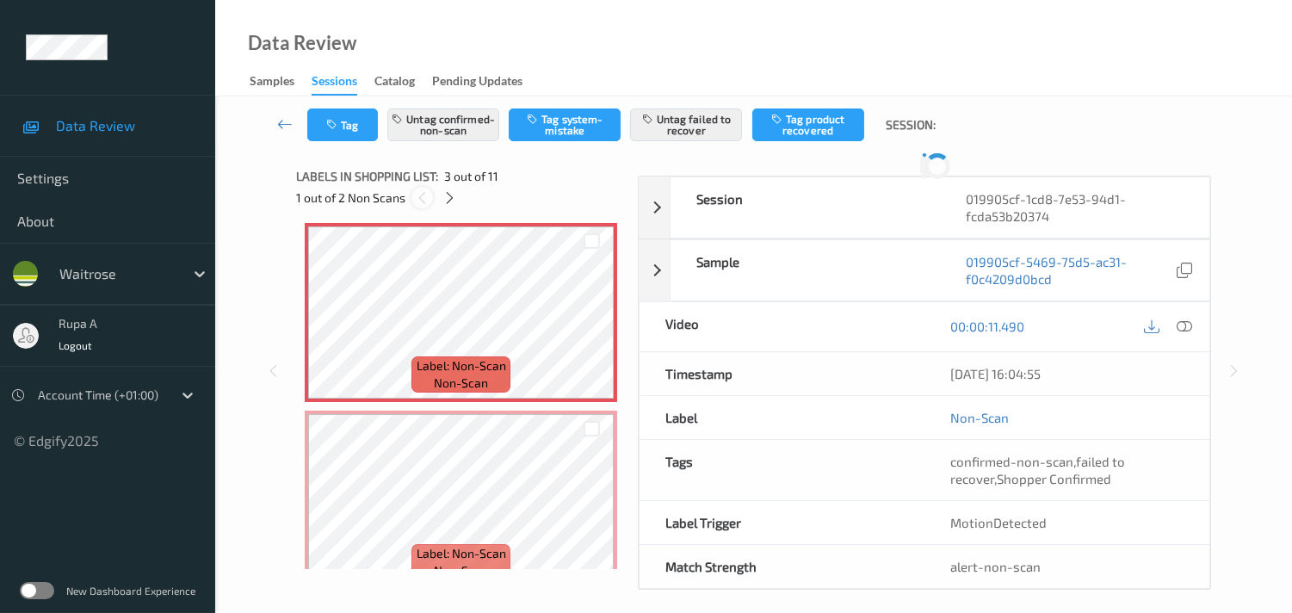
scroll to position [194, 0]
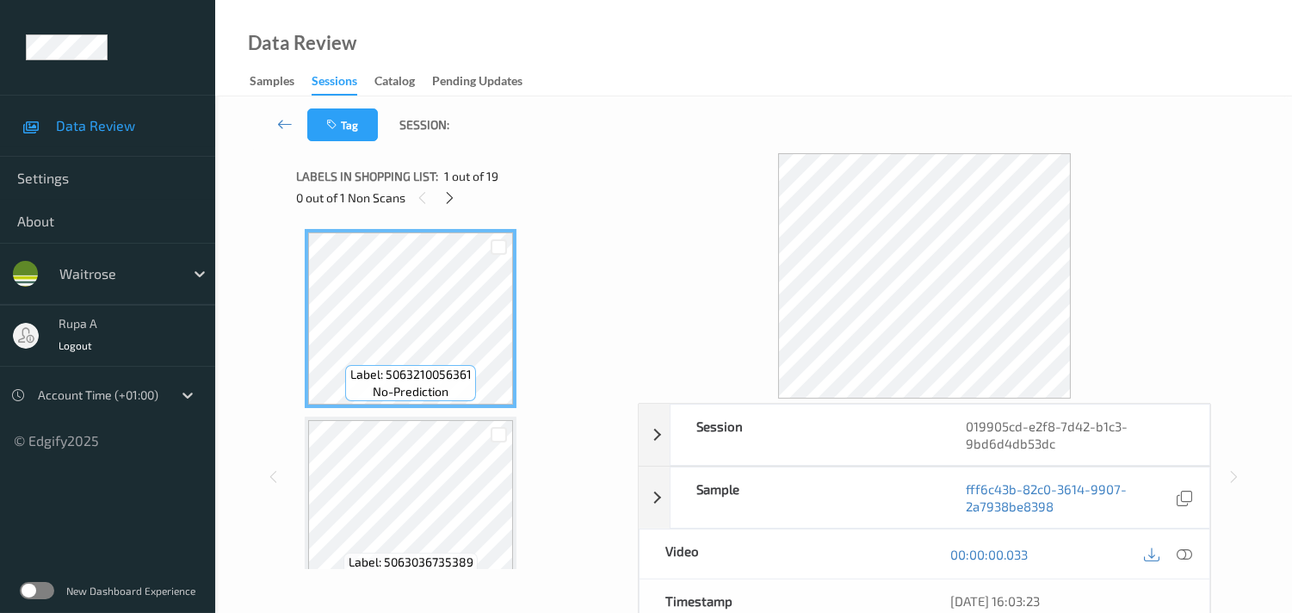
click at [580, 168] on div "Labels in shopping list: 1 out of 19" at bounding box center [461, 176] width 330 height 22
click at [448, 202] on icon at bounding box center [449, 197] width 15 height 15
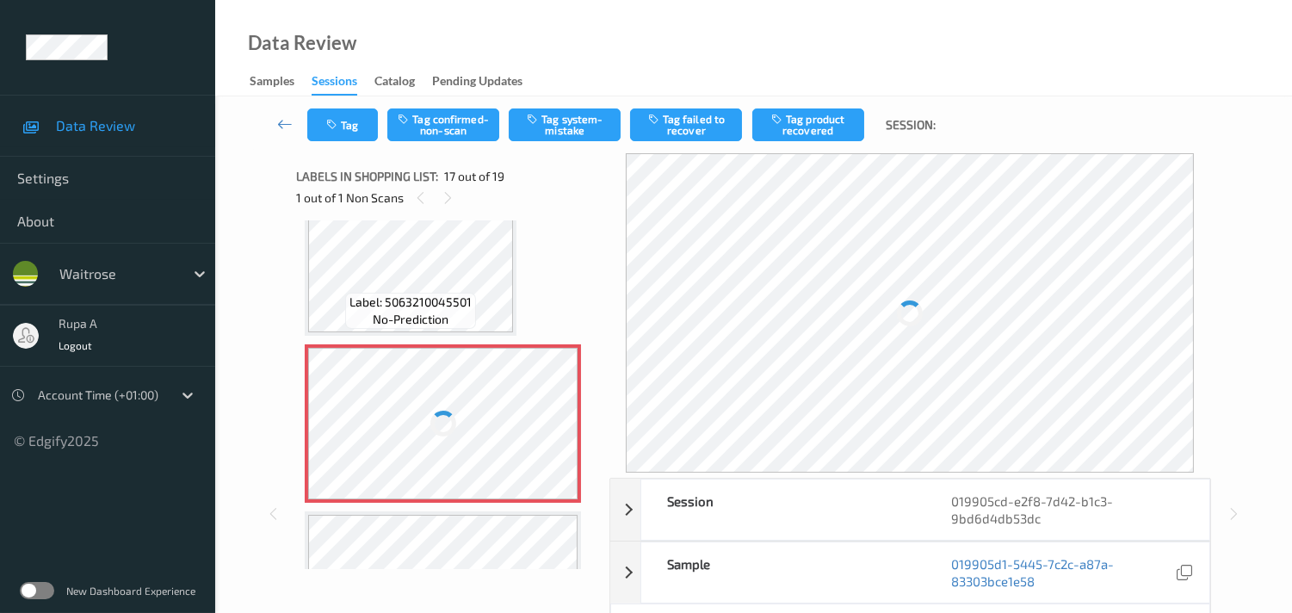
scroll to position [2887, 0]
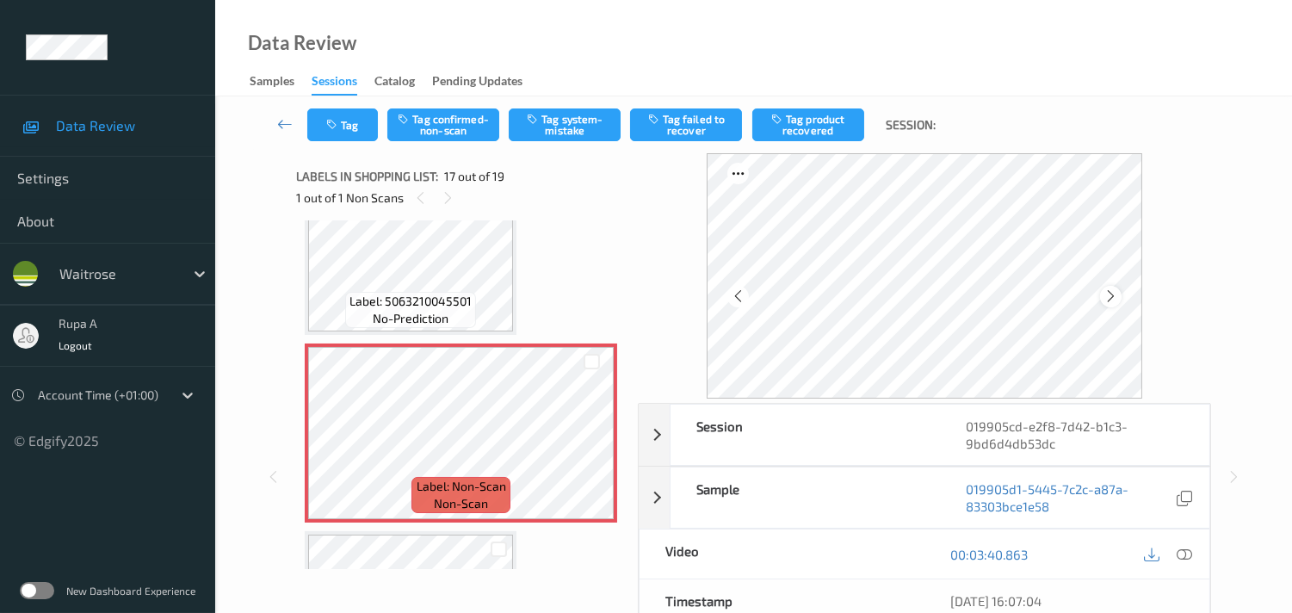
click at [1121, 293] on div at bounding box center [1111, 297] width 22 height 22
click at [1176, 554] on icon at bounding box center [1183, 553] width 15 height 15
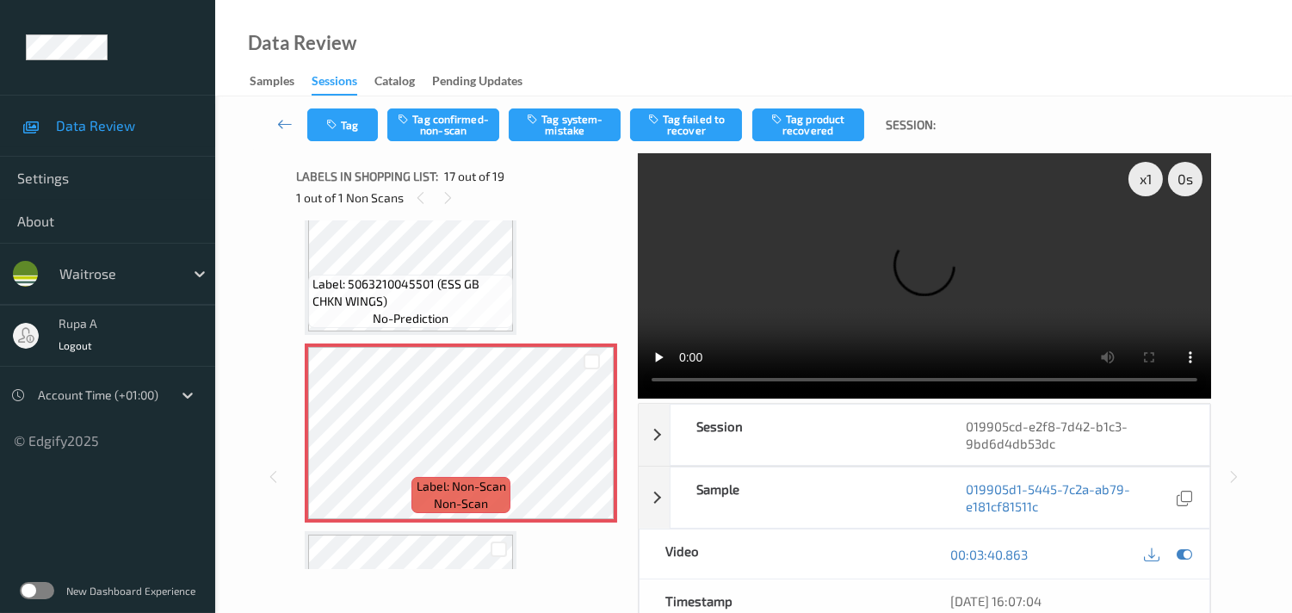
scroll to position [2870, 0]
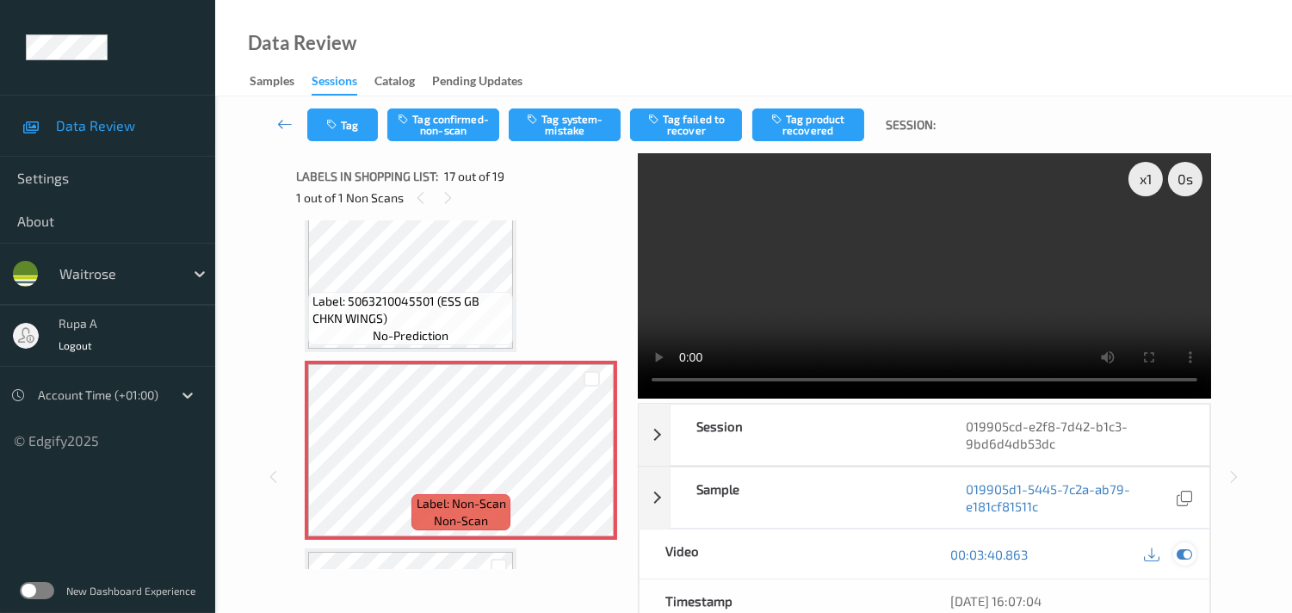
click at [1184, 559] on icon at bounding box center [1183, 553] width 15 height 15
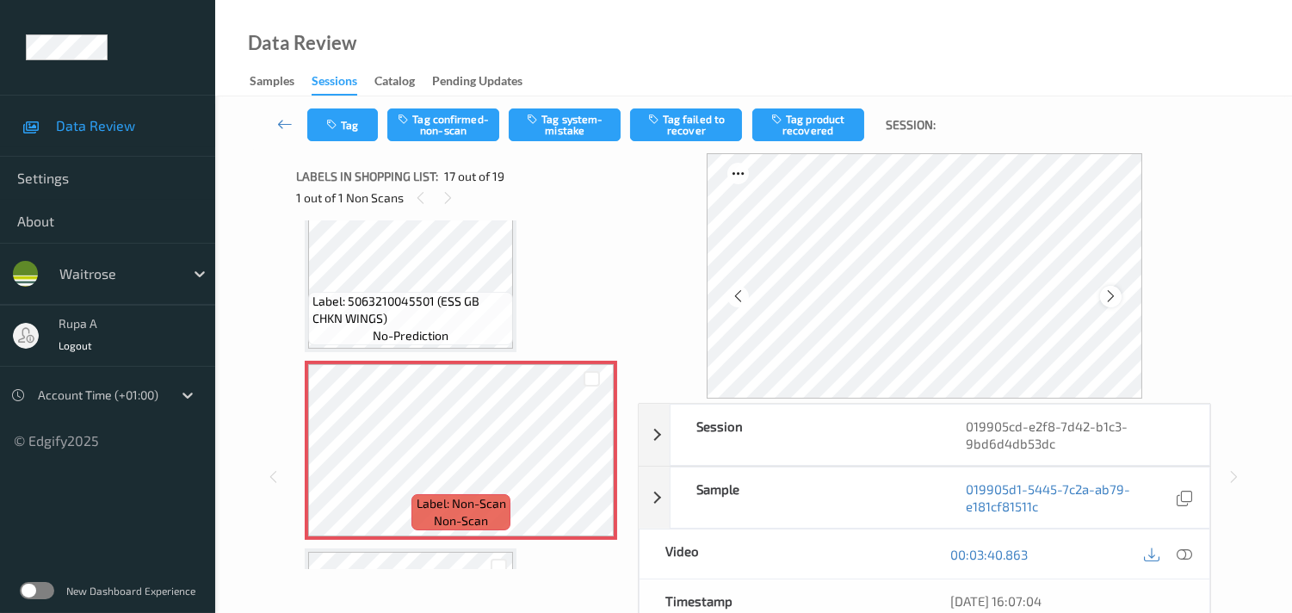
click at [1115, 294] on icon at bounding box center [1110, 295] width 15 height 15
click at [1116, 293] on icon at bounding box center [1110, 295] width 15 height 15
click at [1112, 289] on icon at bounding box center [1110, 295] width 15 height 15
click at [1186, 552] on icon at bounding box center [1183, 553] width 15 height 15
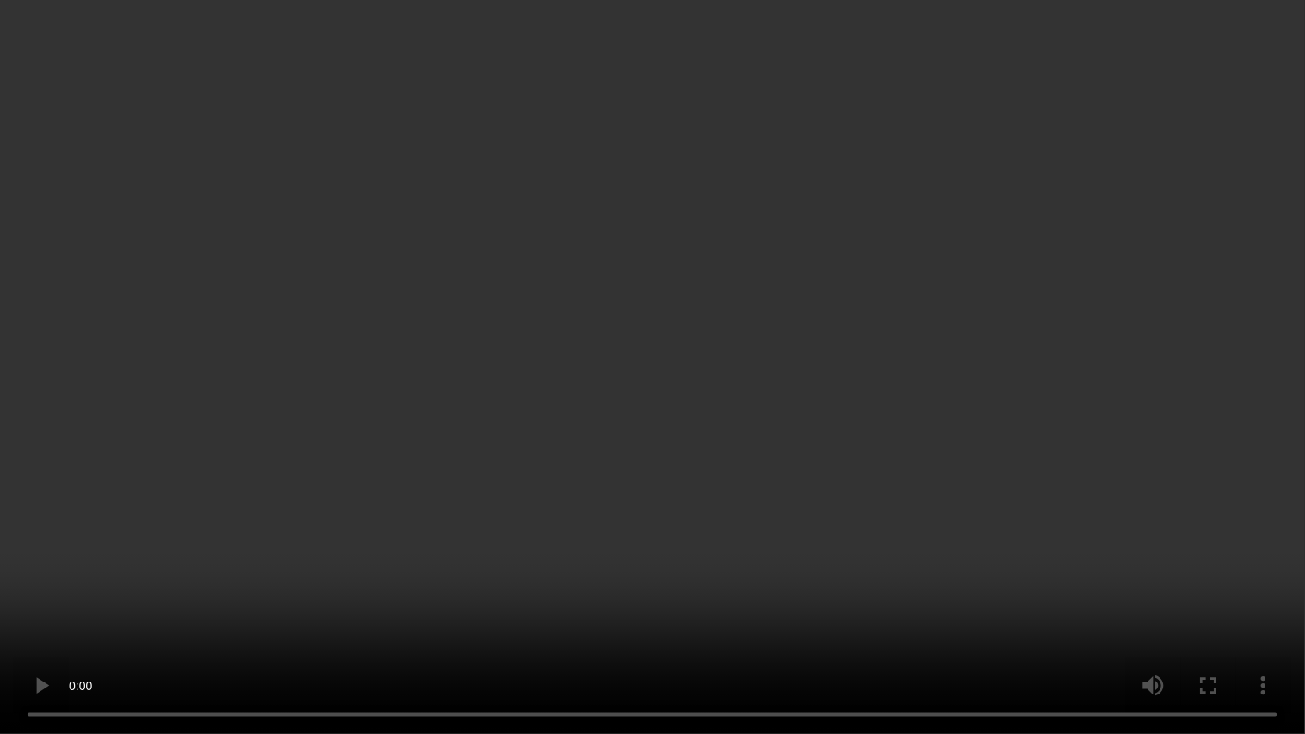
drag, startPoint x: 1249, startPoint y: 403, endPoint x: 1244, endPoint y: 411, distance: 9.6
click at [1244, 411] on video at bounding box center [652, 367] width 1305 height 734
click at [1245, 413] on video at bounding box center [652, 367] width 1305 height 734
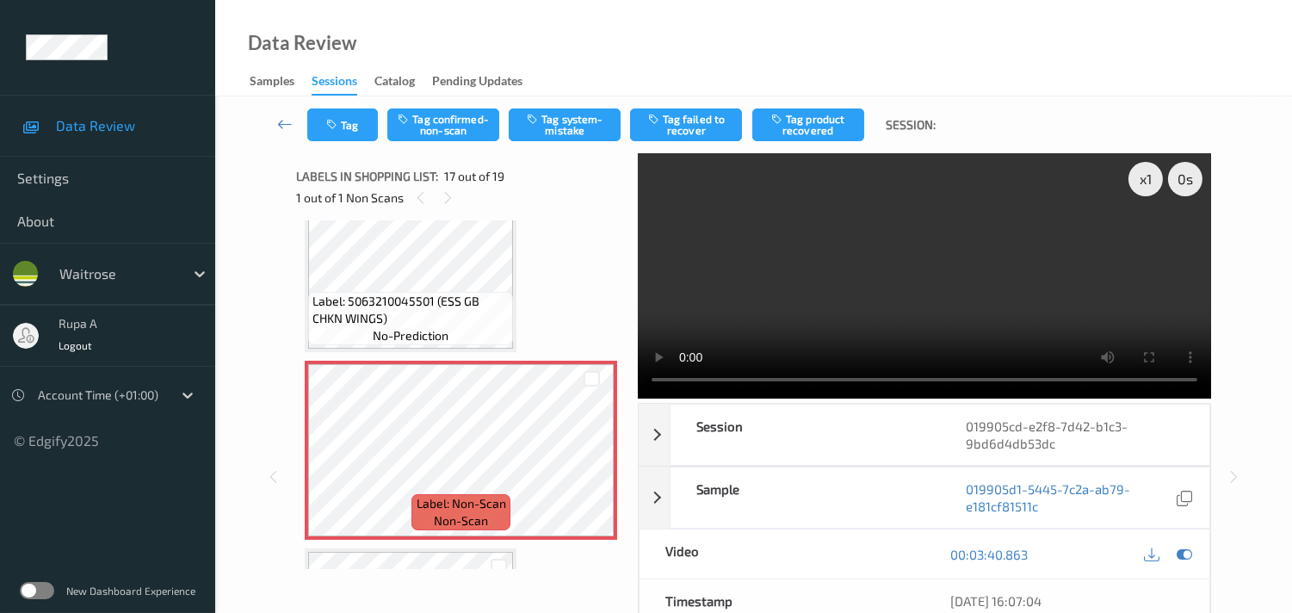
click at [1198, 547] on div "00:03:40.863" at bounding box center [1066, 553] width 285 height 49
click at [1188, 557] on icon at bounding box center [1183, 553] width 15 height 15
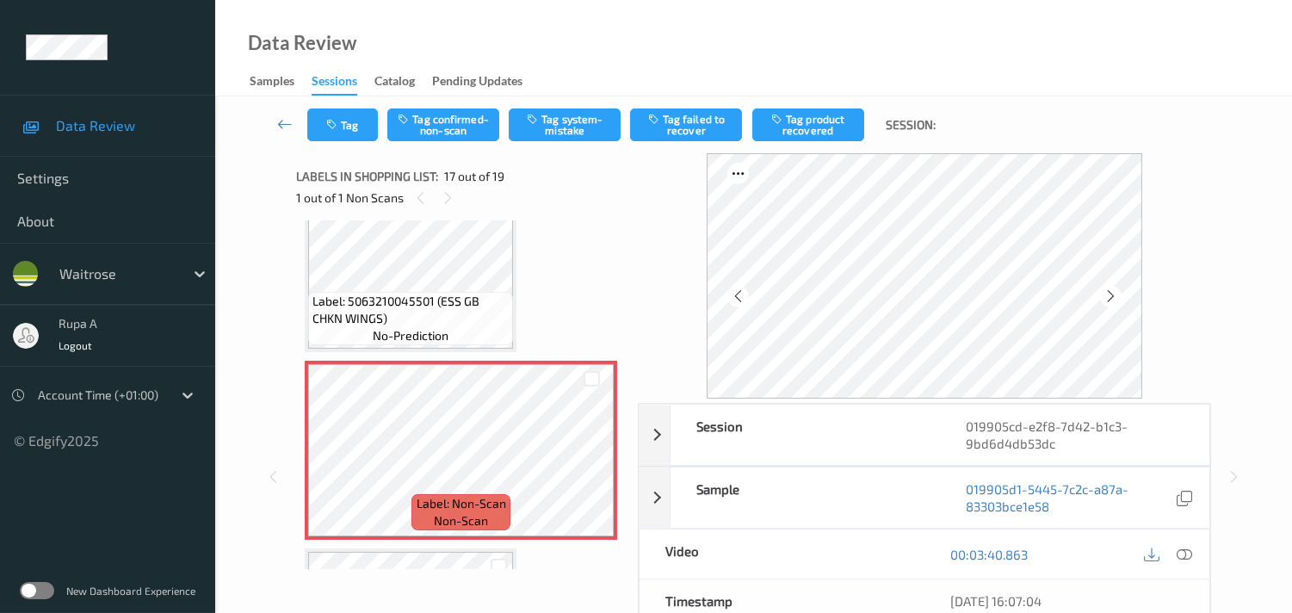
click at [1176, 553] on icon at bounding box center [1183, 553] width 15 height 15
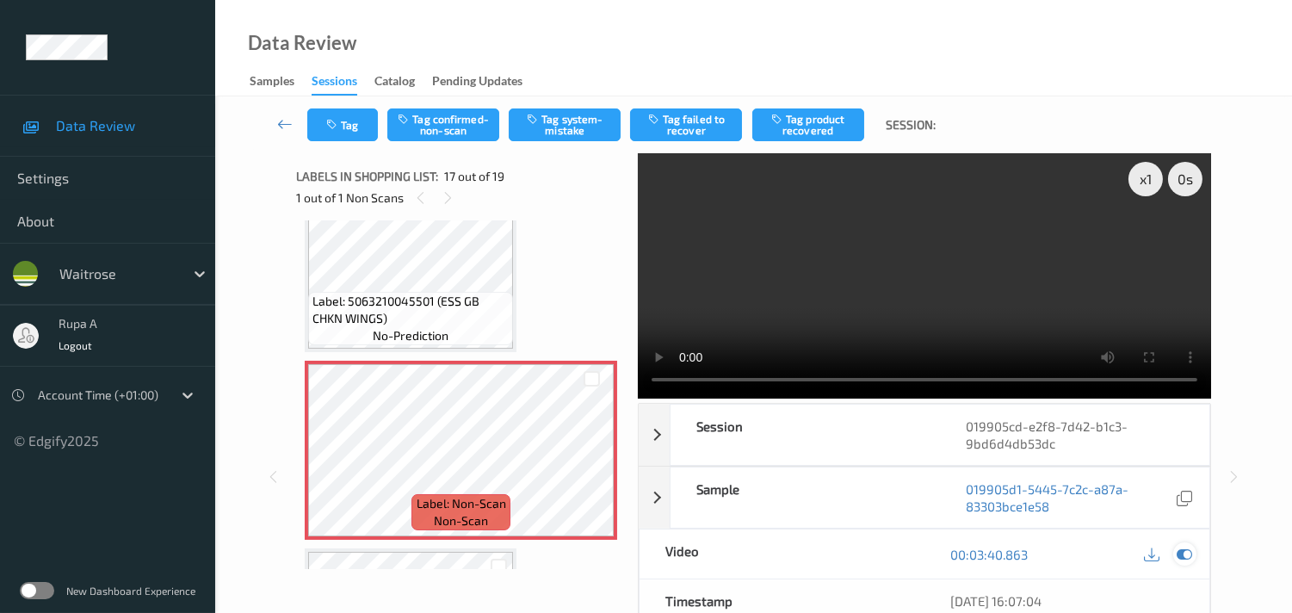
click at [1182, 552] on icon at bounding box center [1183, 553] width 15 height 15
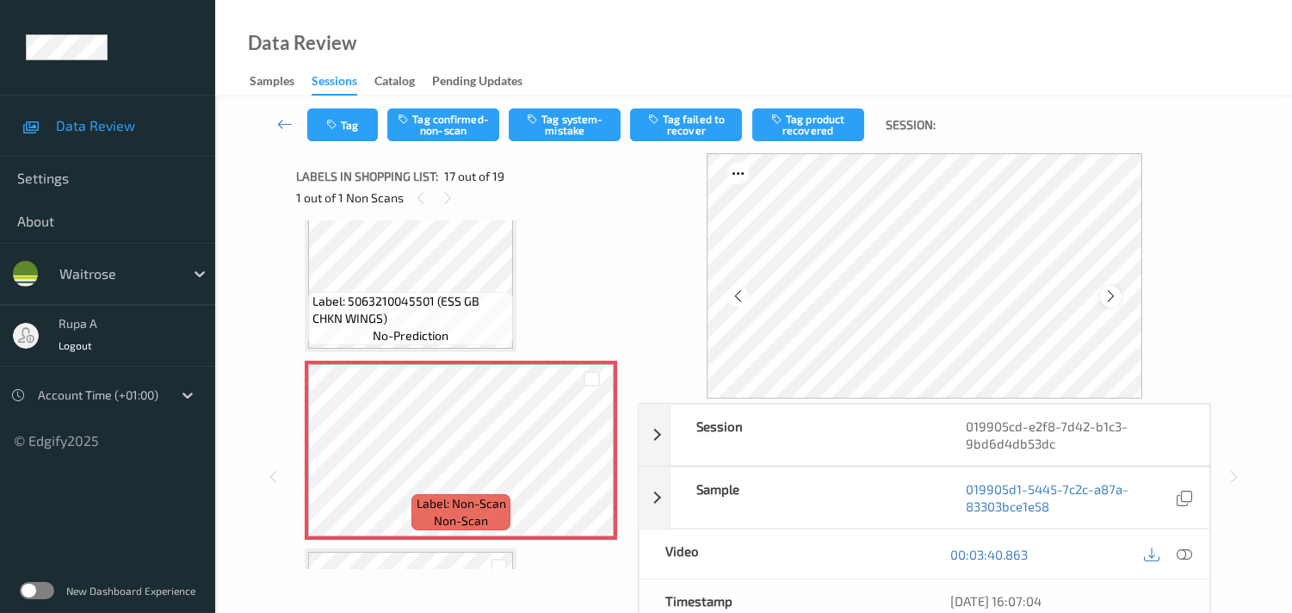
click at [1106, 304] on div at bounding box center [1111, 297] width 22 height 22
click at [1181, 551] on icon at bounding box center [1183, 553] width 15 height 15
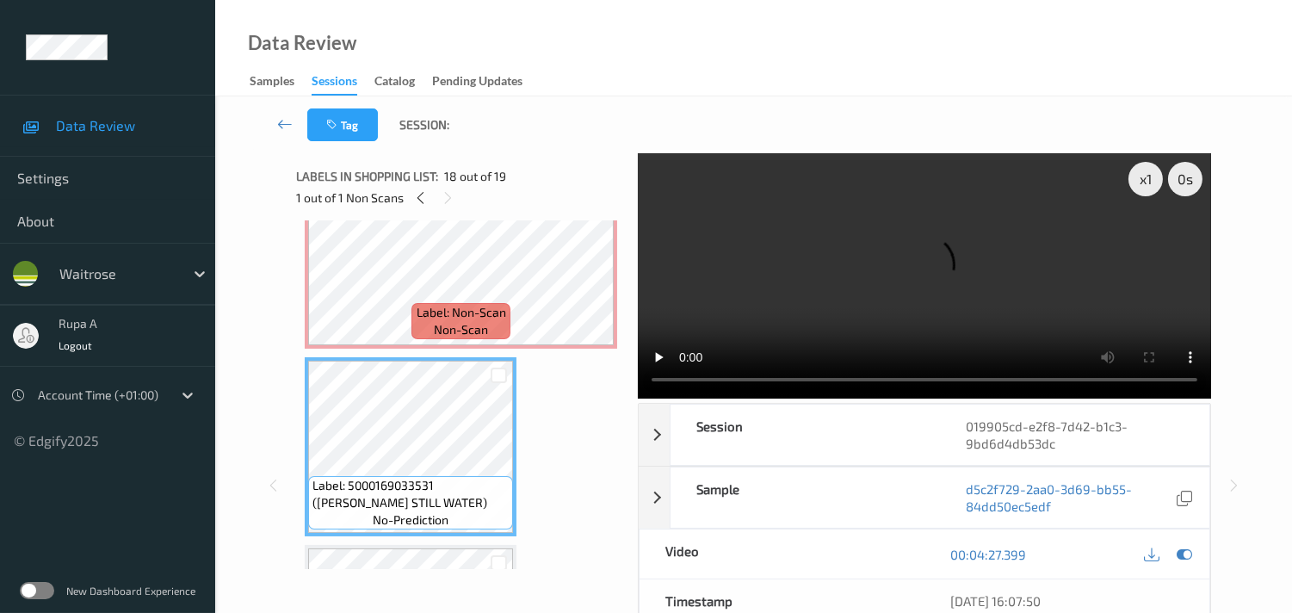
scroll to position [2966, 0]
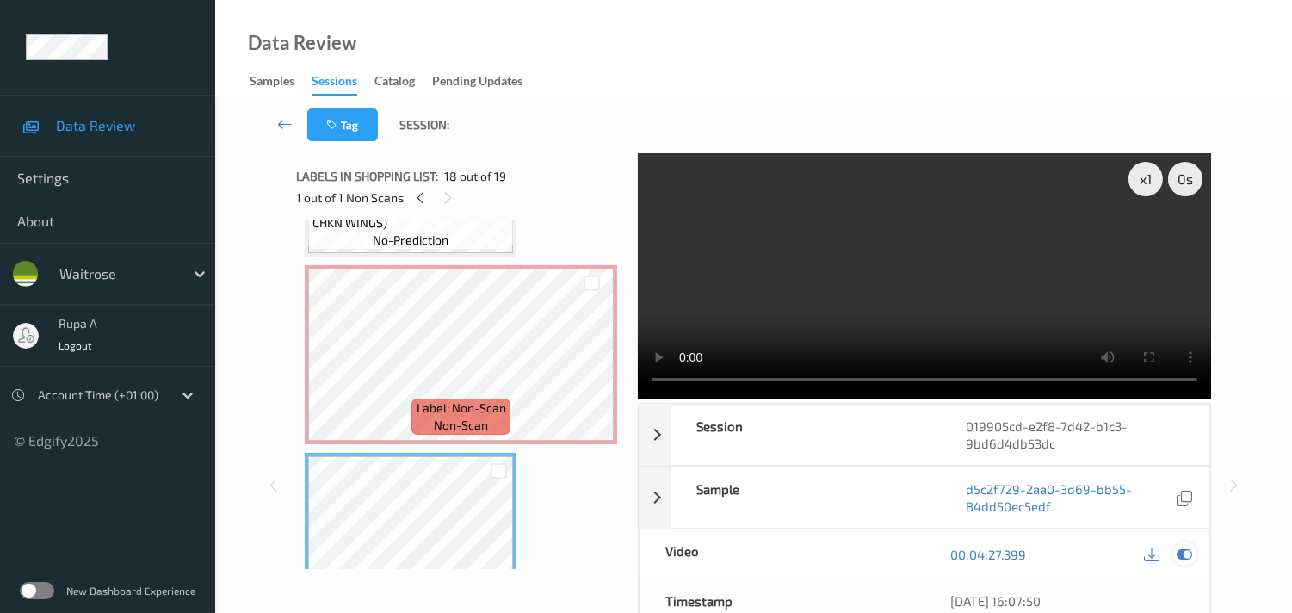
click at [1189, 552] on icon at bounding box center [1183, 553] width 15 height 15
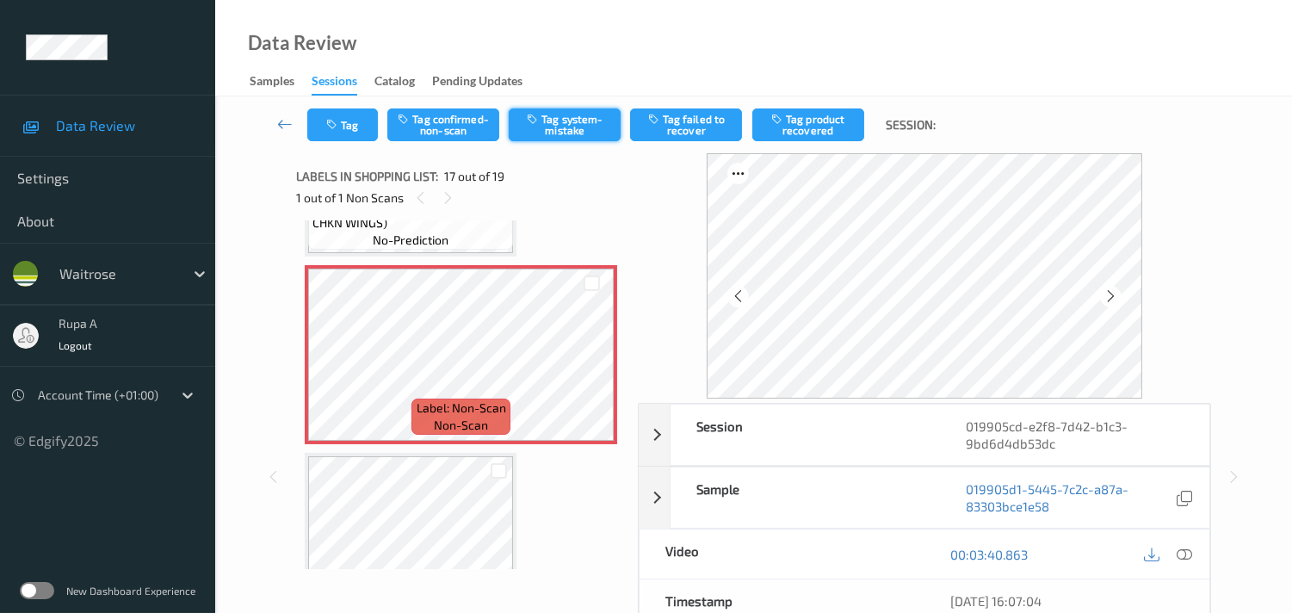
click at [572, 127] on button "Tag system-mistake" at bounding box center [565, 124] width 112 height 33
click at [440, 129] on button "Tag confirmed-non-scan" at bounding box center [443, 124] width 112 height 33
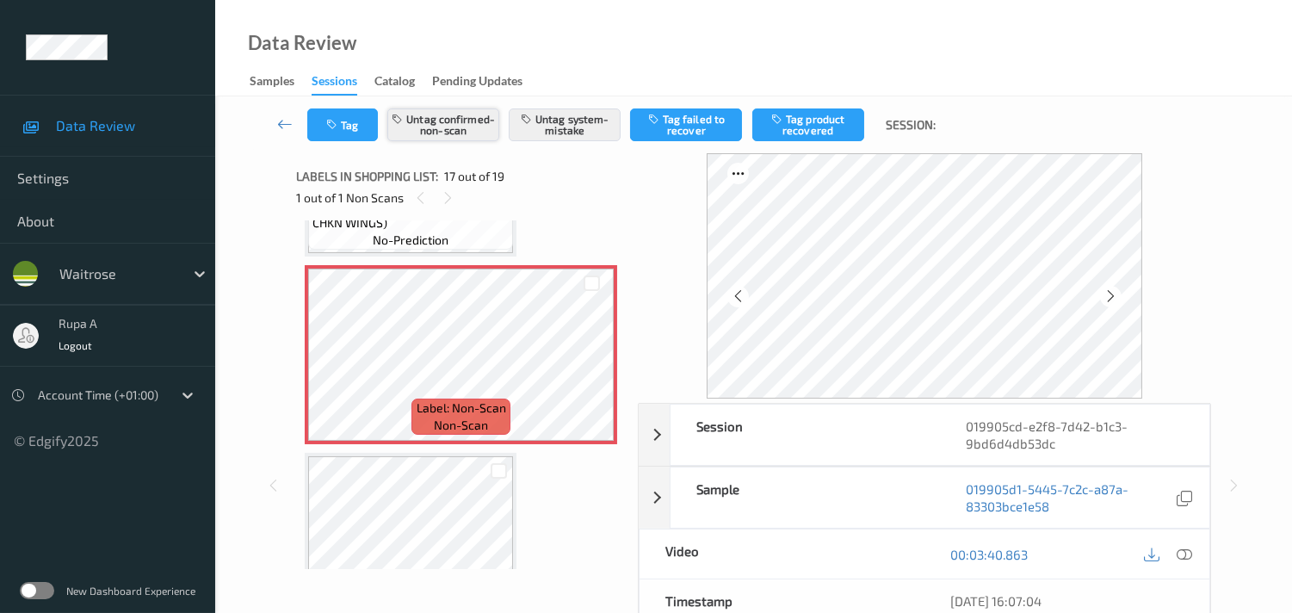
click at [456, 126] on button "Untag confirmed-non-scan" at bounding box center [443, 124] width 112 height 33
click at [361, 139] on button "Tag" at bounding box center [342, 124] width 71 height 33
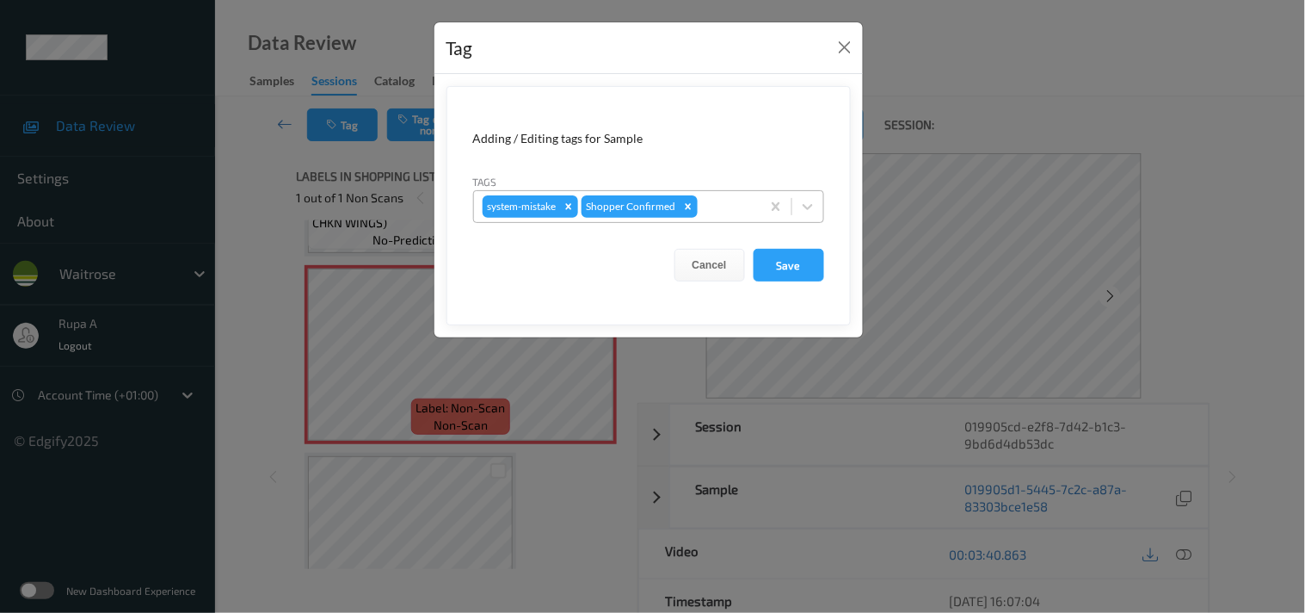
click at [697, 211] on div "Remove Shopper Confirmed" at bounding box center [688, 206] width 19 height 22
click at [843, 46] on button "Close" at bounding box center [845, 47] width 24 height 24
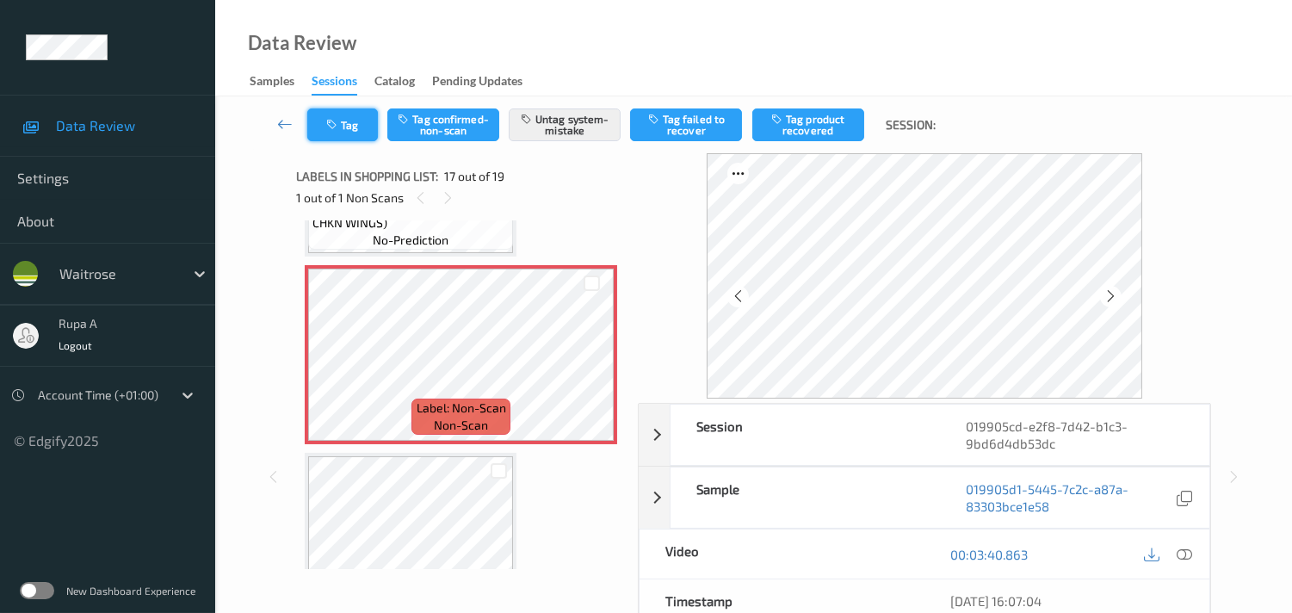
click at [346, 120] on button "Tag" at bounding box center [342, 124] width 71 height 33
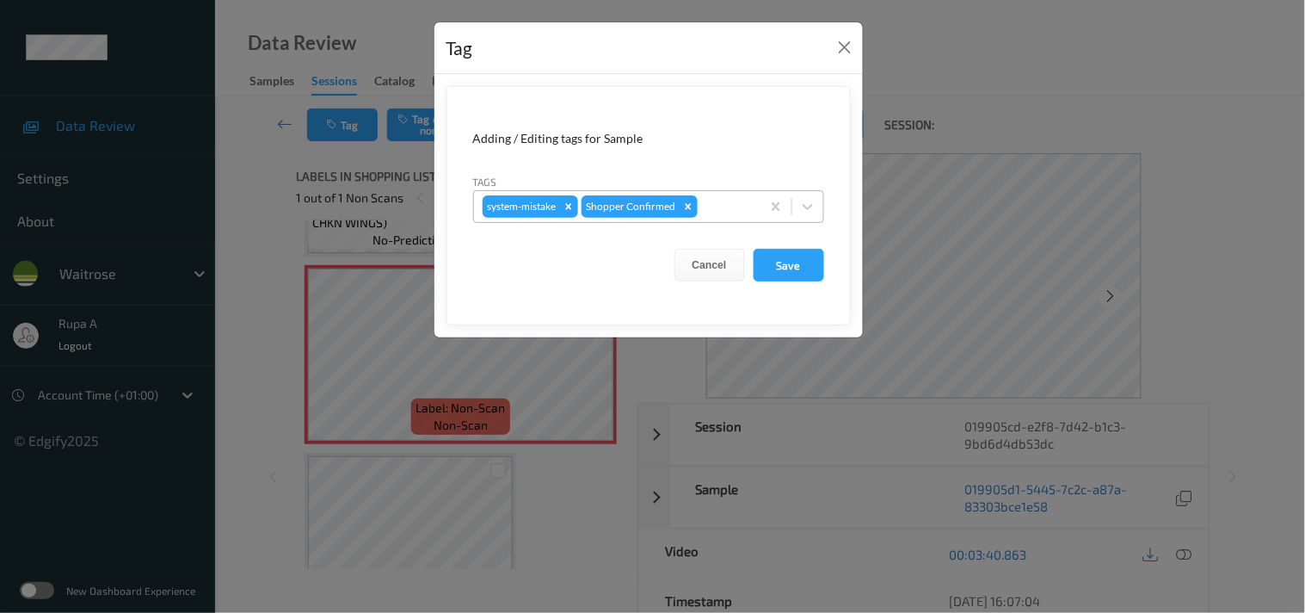
click at [714, 202] on div at bounding box center [726, 206] width 51 height 21
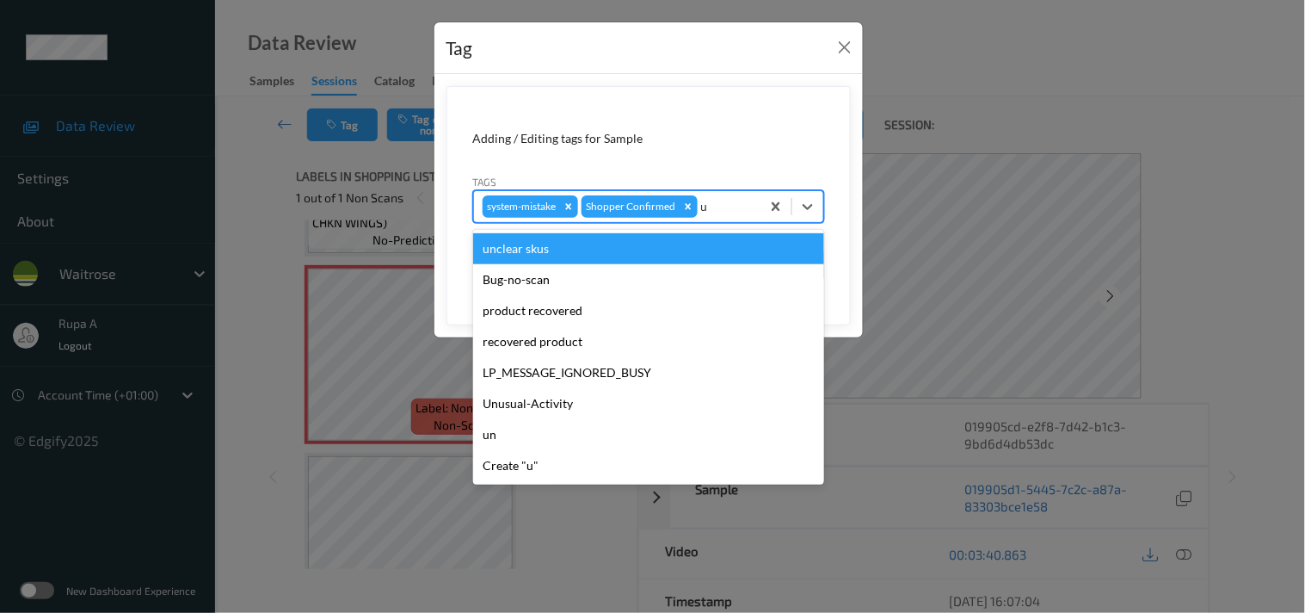
type input "un"
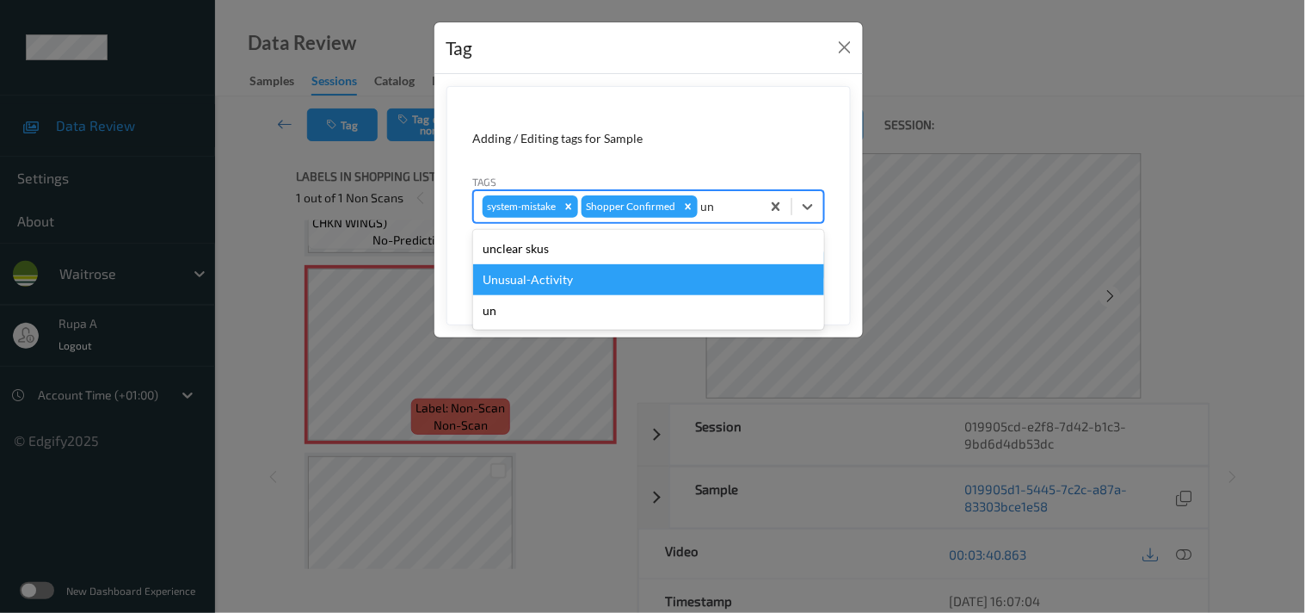
click at [565, 279] on div "Unusual-Activity" at bounding box center [648, 279] width 351 height 31
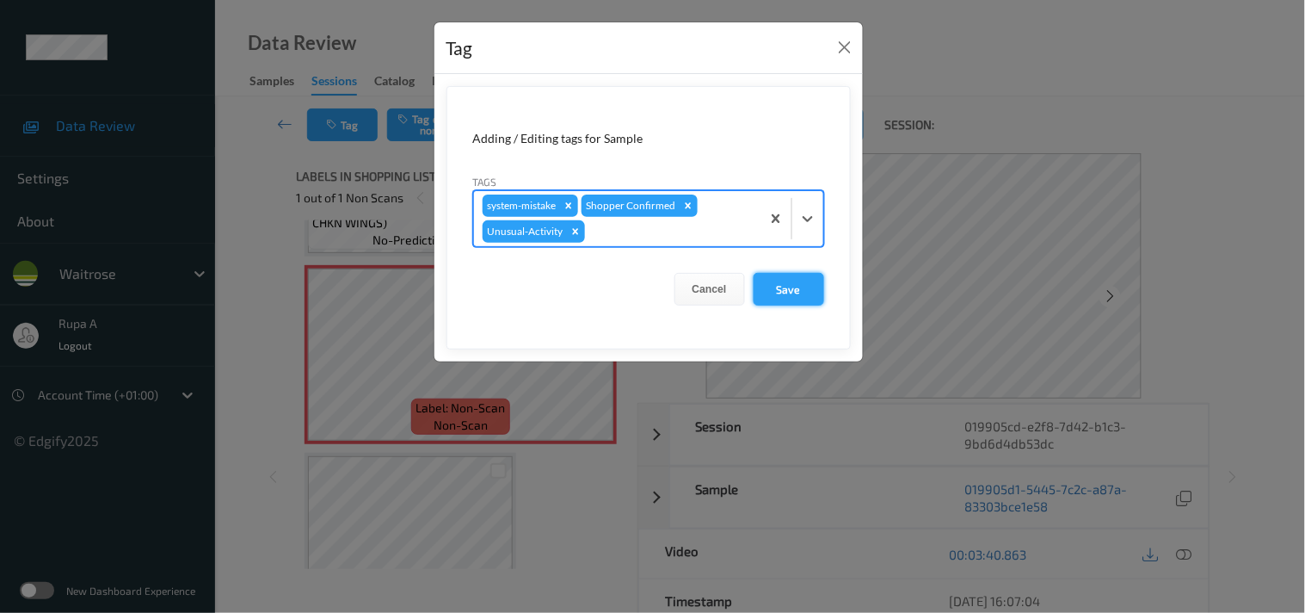
click at [775, 294] on button "Save" at bounding box center [789, 289] width 71 height 33
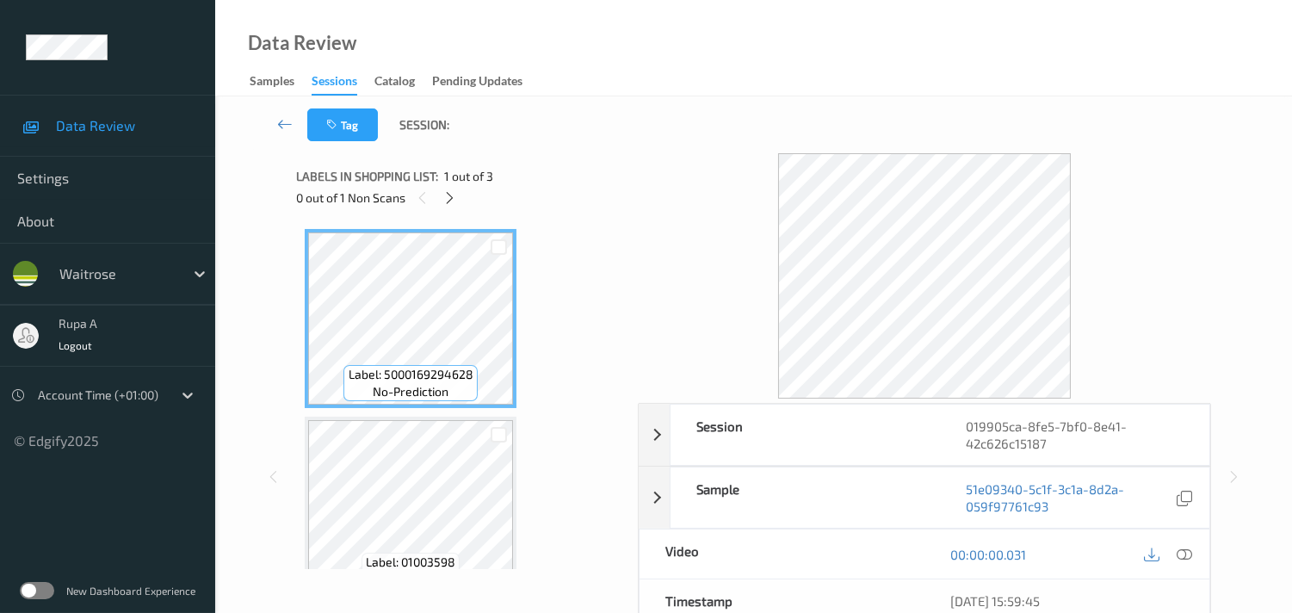
click at [523, 218] on div "Labels in shopping list: 1 out of 3 0 out of 1 Non Scans" at bounding box center [461, 186] width 330 height 67
click at [454, 198] on icon at bounding box center [449, 197] width 15 height 15
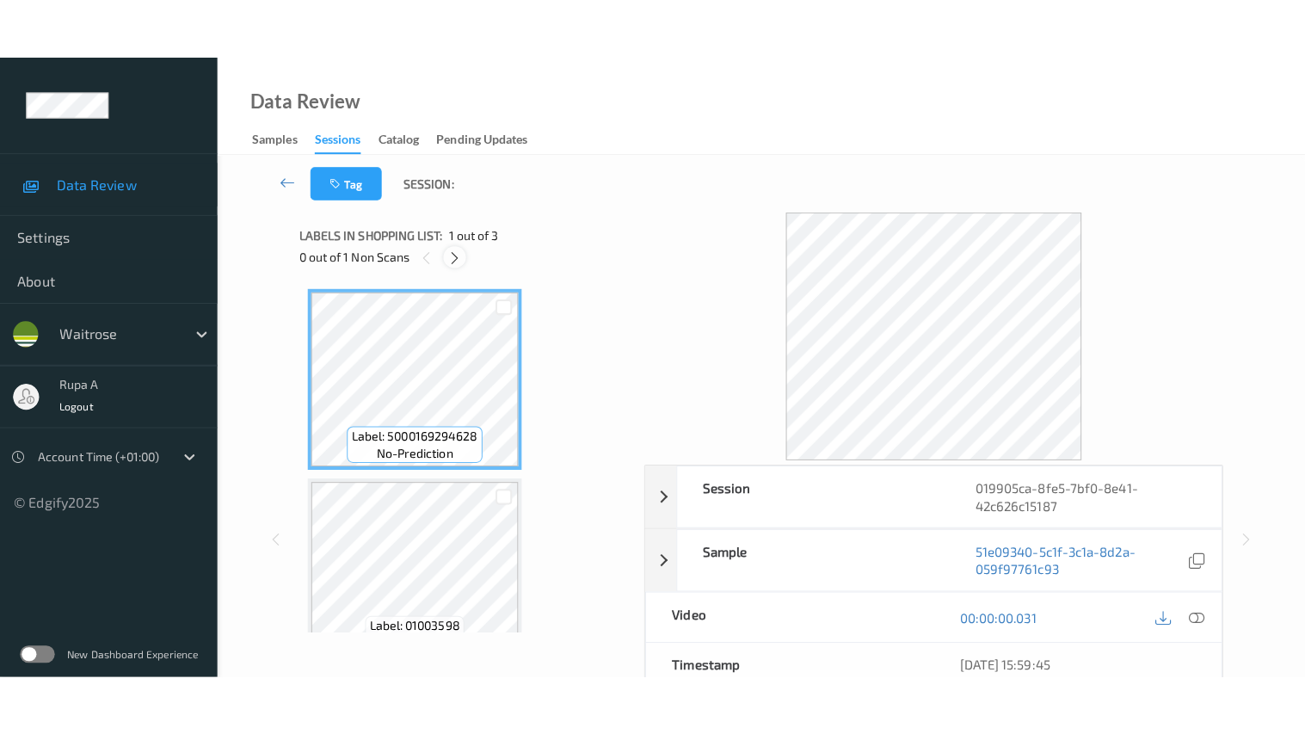
scroll to position [194, 0]
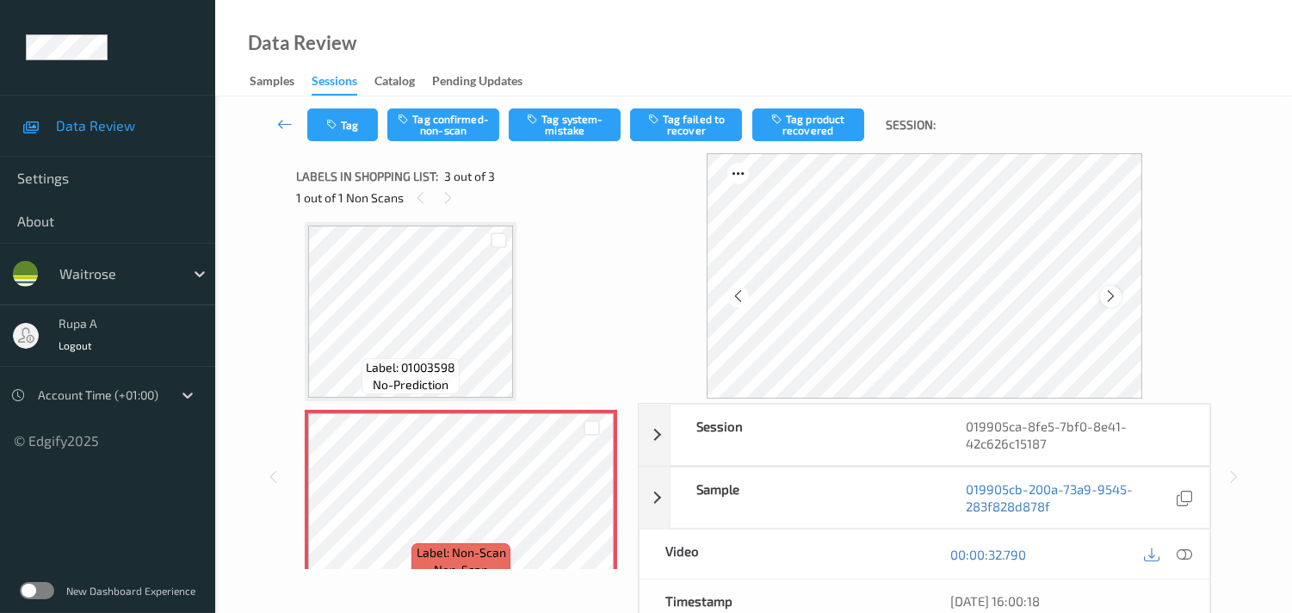
click at [1115, 298] on icon at bounding box center [1110, 295] width 15 height 15
click at [1186, 558] on icon at bounding box center [1183, 553] width 15 height 15
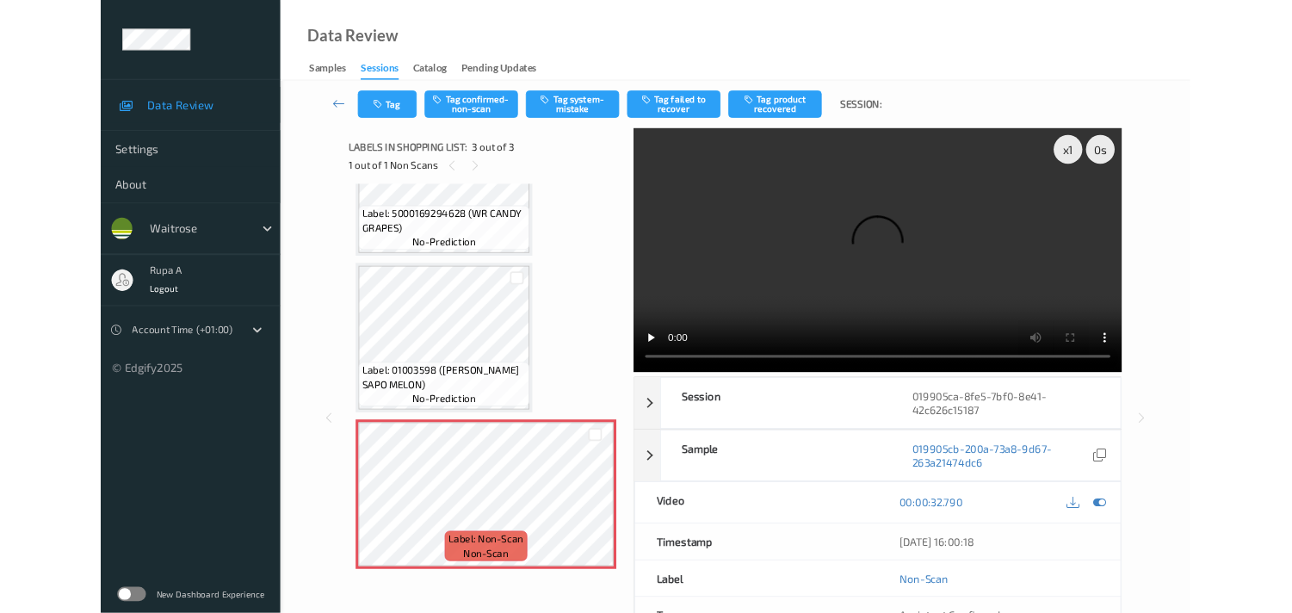
scroll to position [97, 0]
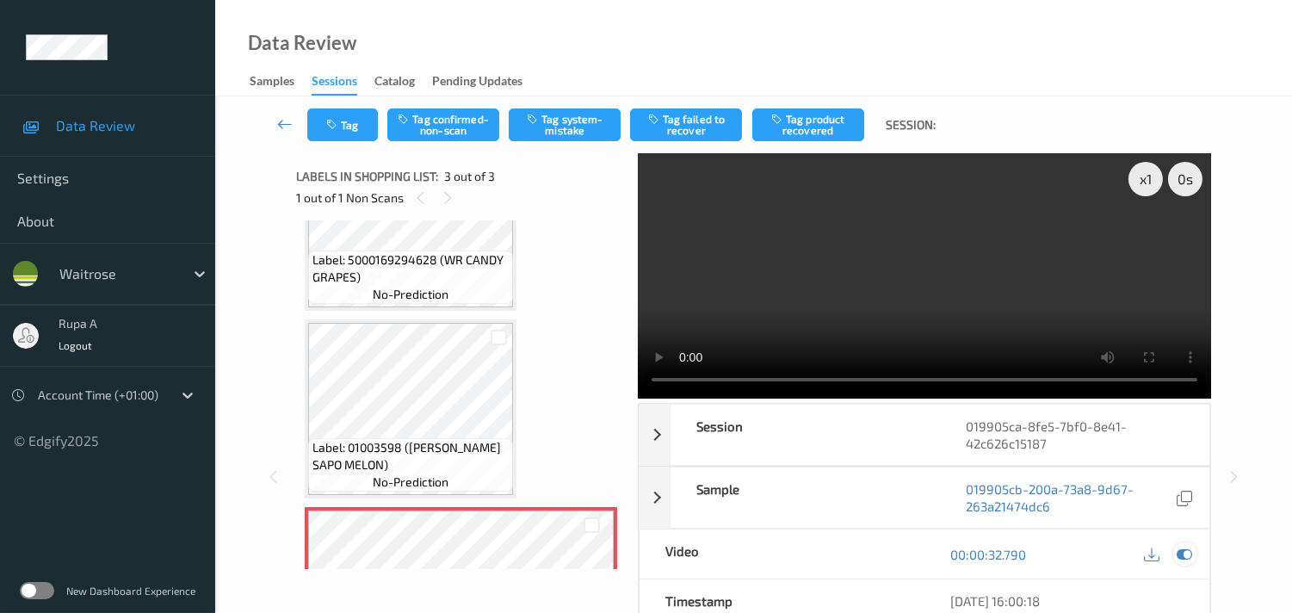
click at [1188, 553] on icon at bounding box center [1183, 553] width 15 height 15
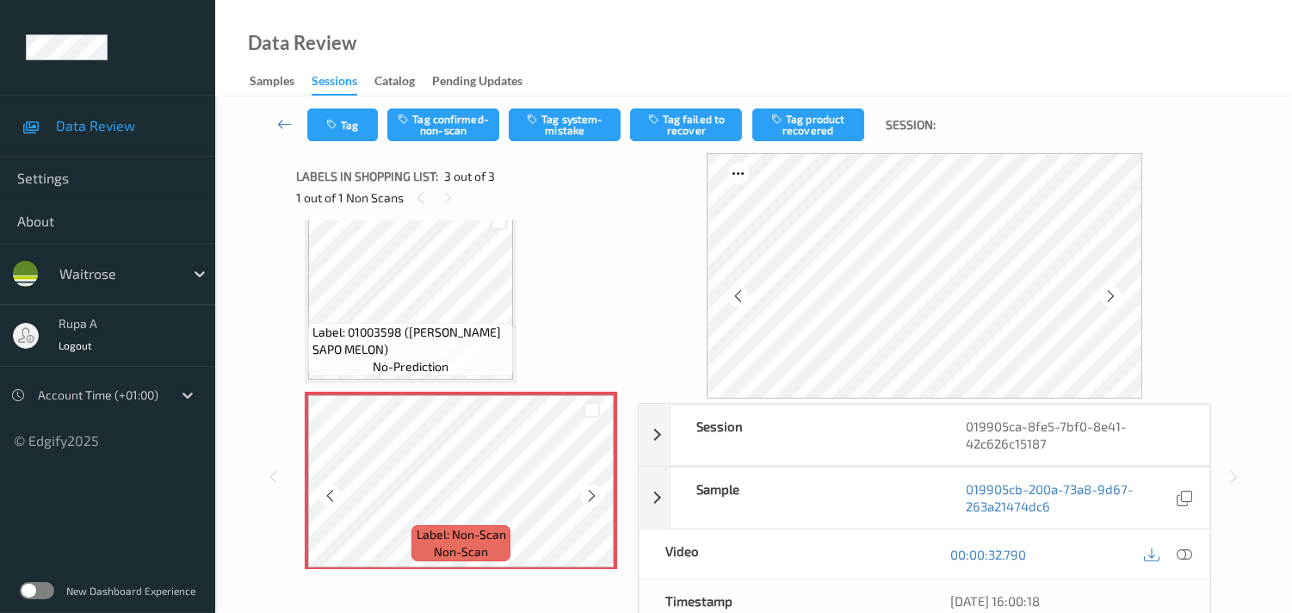
scroll to position [219, 0]
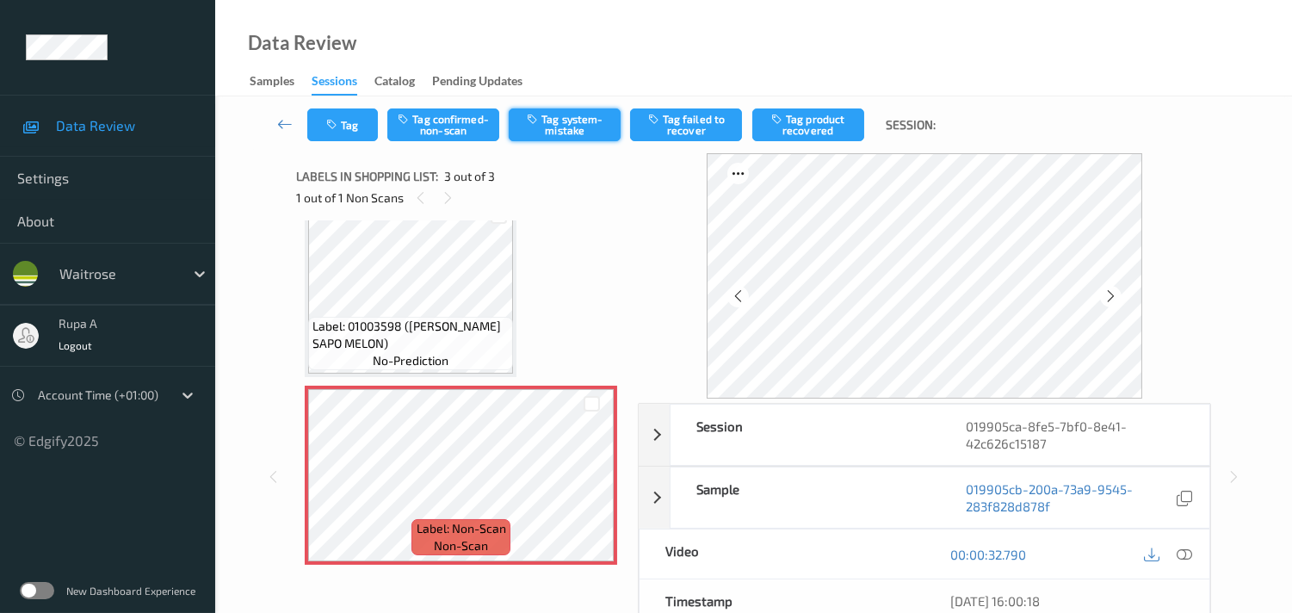
click at [565, 119] on button "Tag system-mistake" at bounding box center [565, 124] width 112 height 33
click at [355, 132] on button "Tag" at bounding box center [342, 124] width 71 height 33
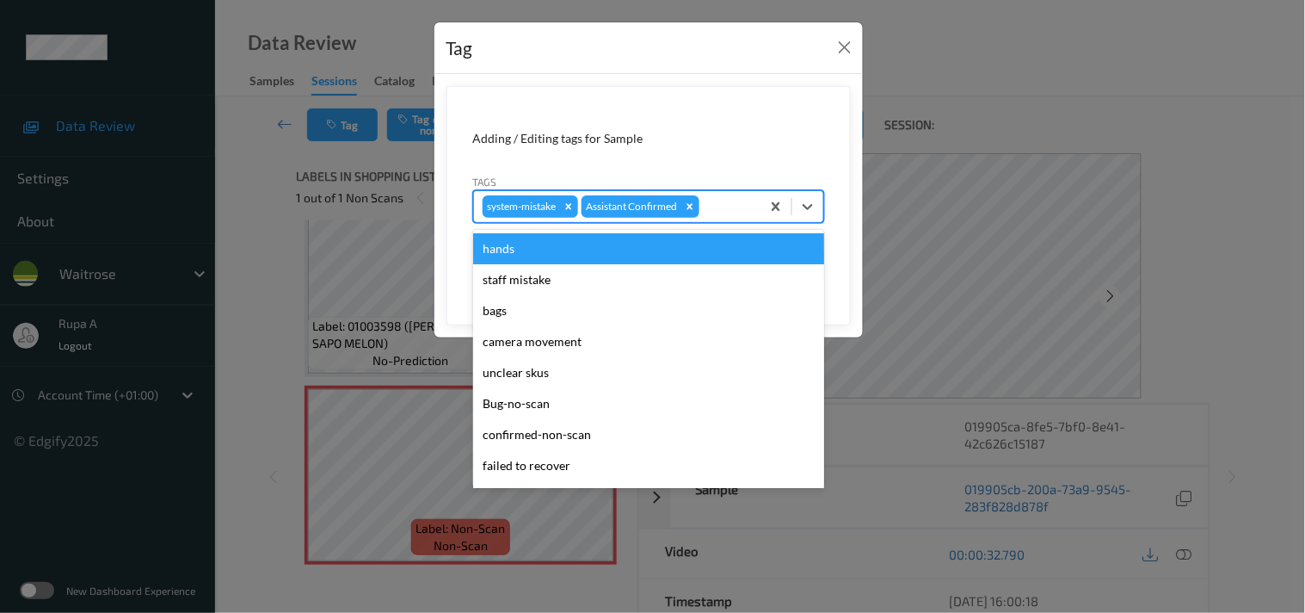
click at [750, 213] on div at bounding box center [727, 206] width 49 height 21
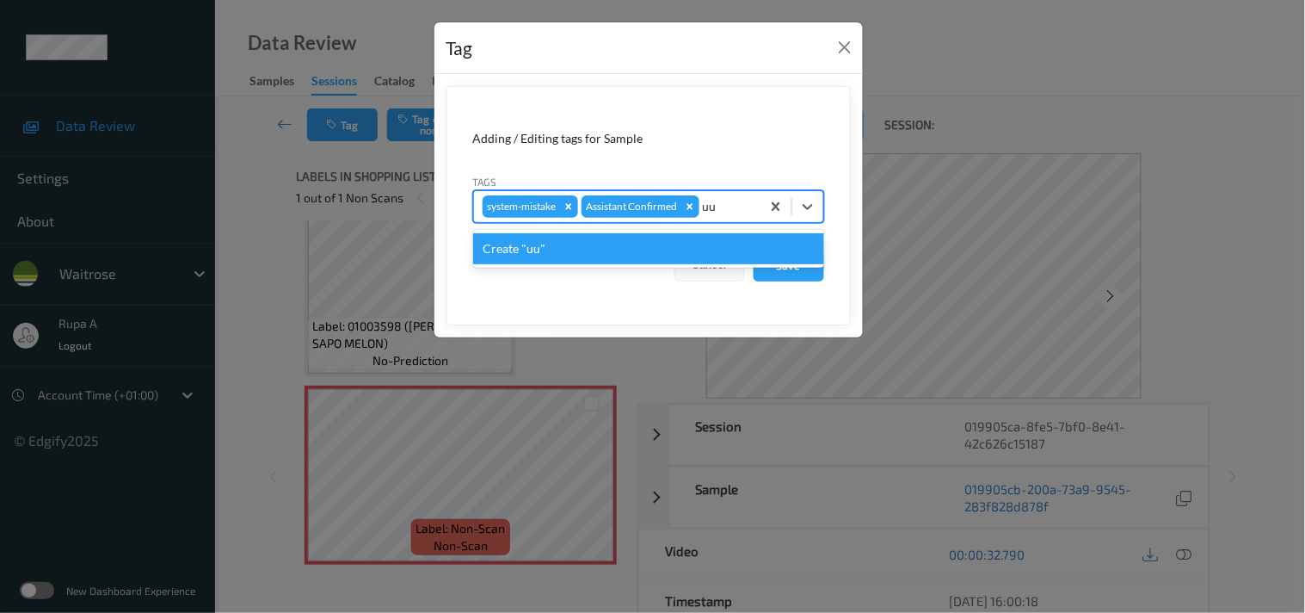
drag, startPoint x: 712, startPoint y: 209, endPoint x: 720, endPoint y: 211, distance: 8.8
click at [720, 211] on div "uu" at bounding box center [727, 206] width 49 height 21
type input "un"
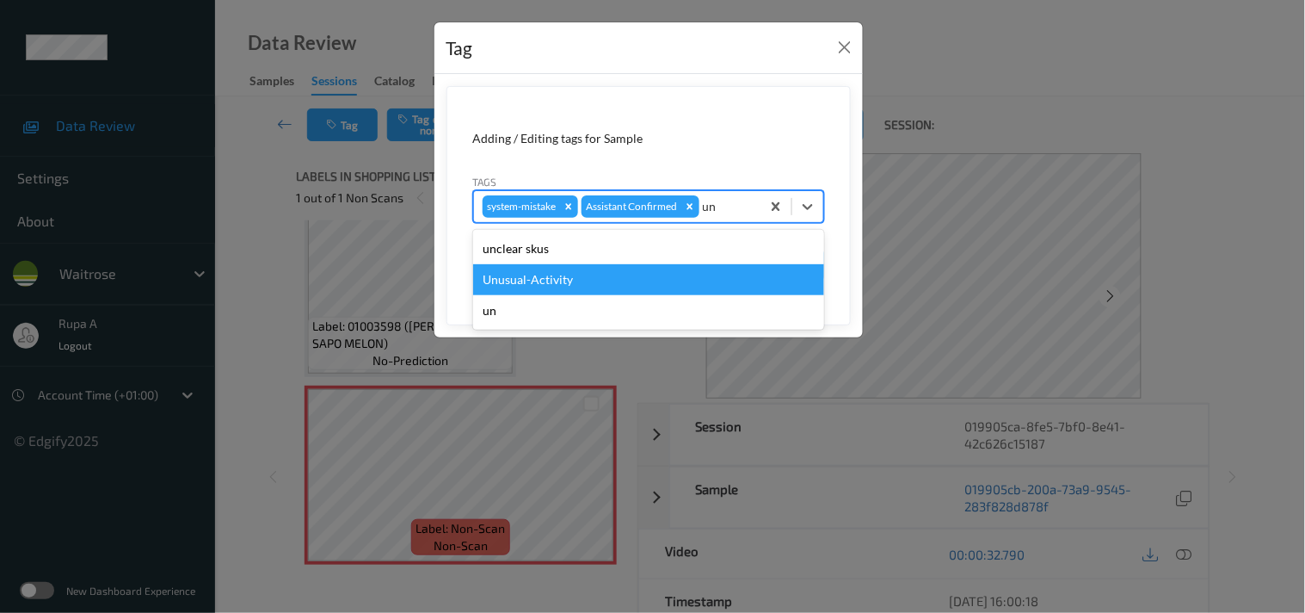
click at [561, 276] on div "Unusual-Activity" at bounding box center [648, 279] width 351 height 31
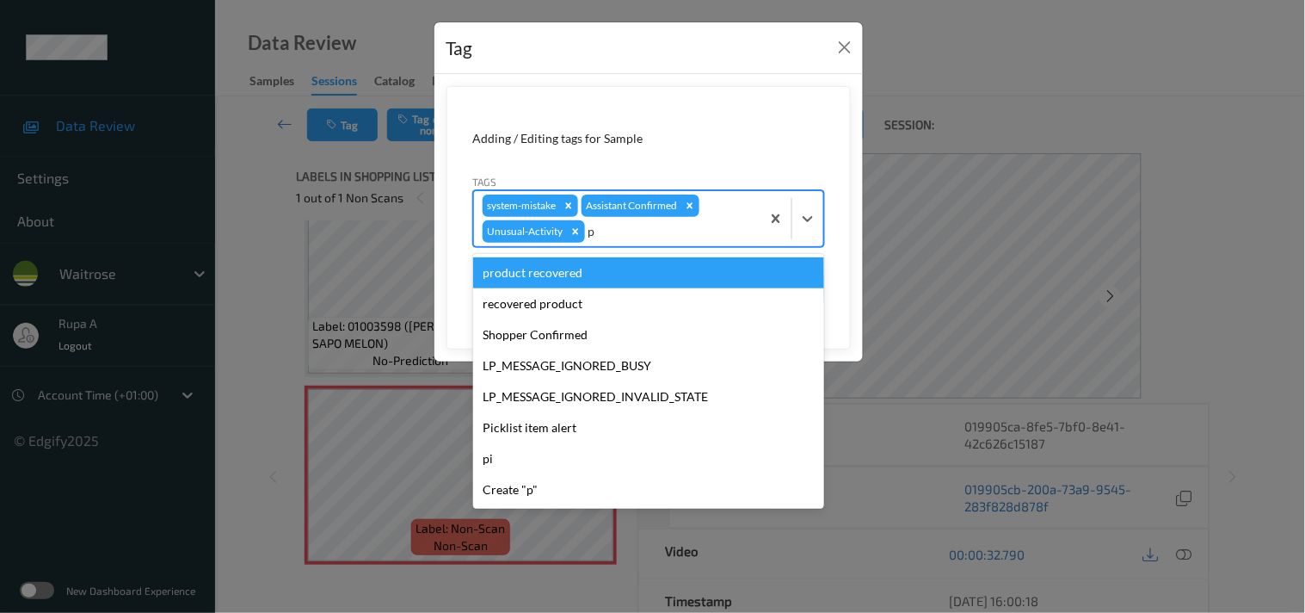
type input "pi"
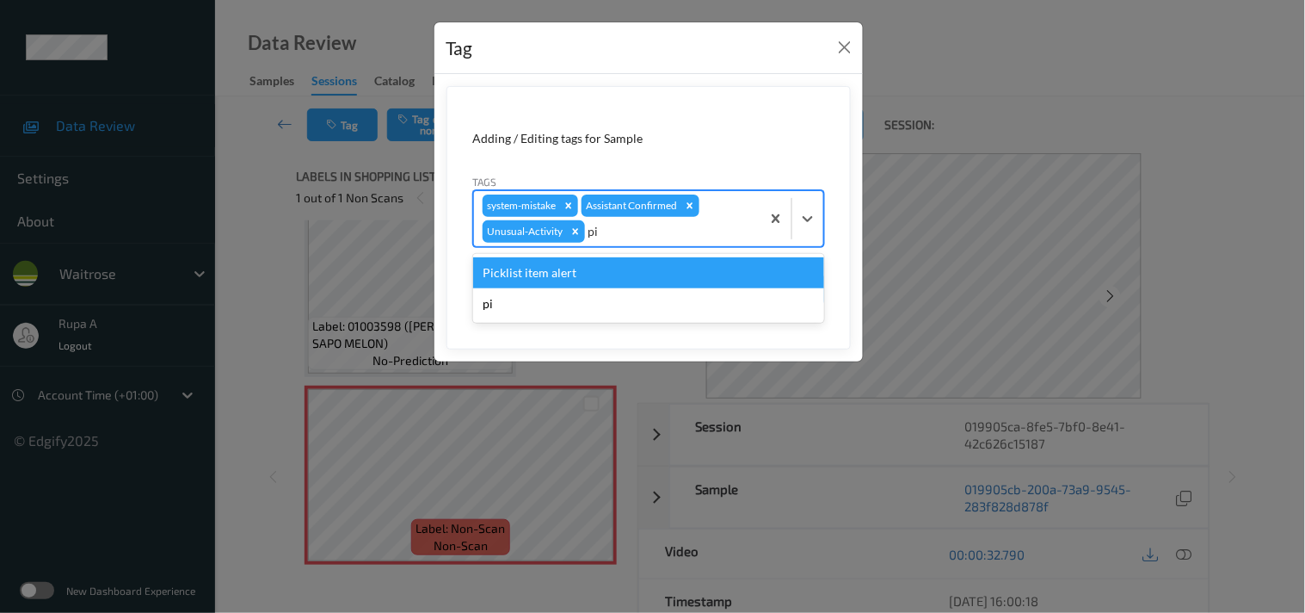
click at [574, 269] on div "Picklist item alert" at bounding box center [648, 272] width 351 height 31
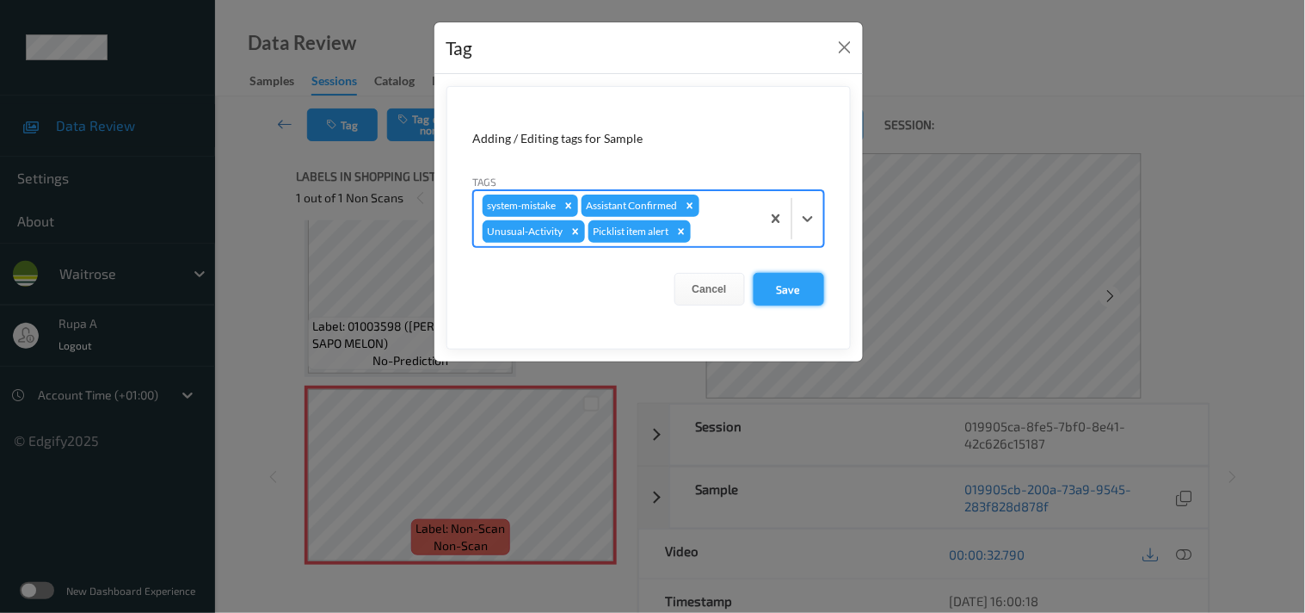
click at [807, 297] on button "Save" at bounding box center [789, 289] width 71 height 33
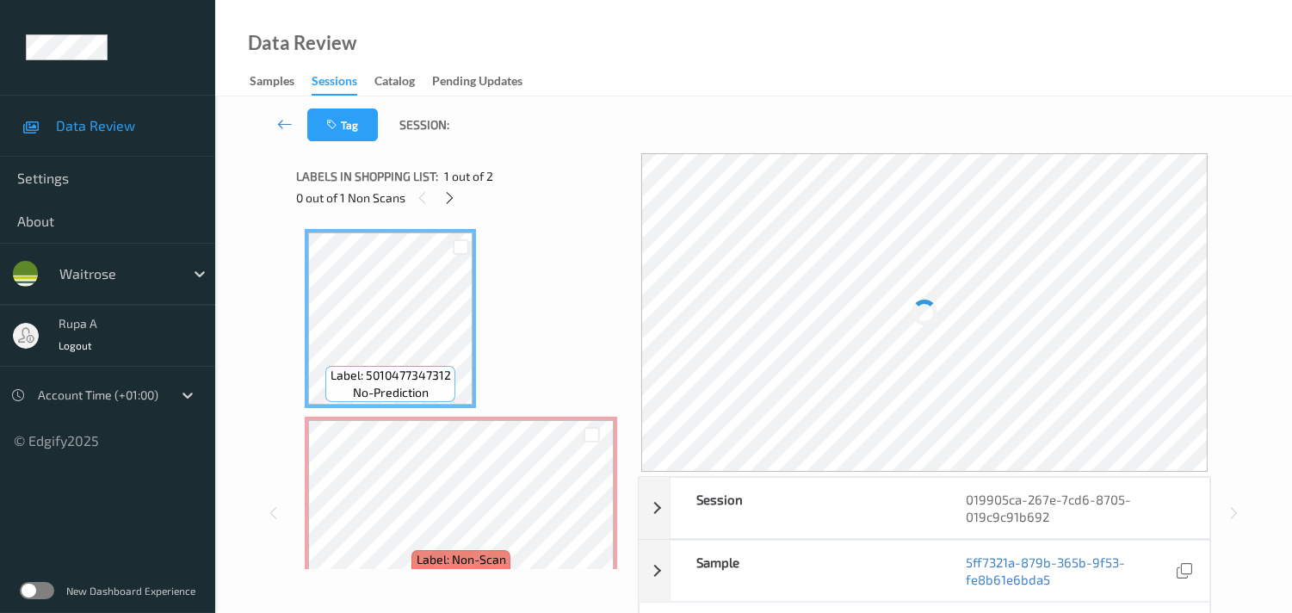
click at [573, 152] on div "Tag Session:" at bounding box center [753, 124] width 1006 height 57
click at [446, 207] on div at bounding box center [450, 198] width 22 height 22
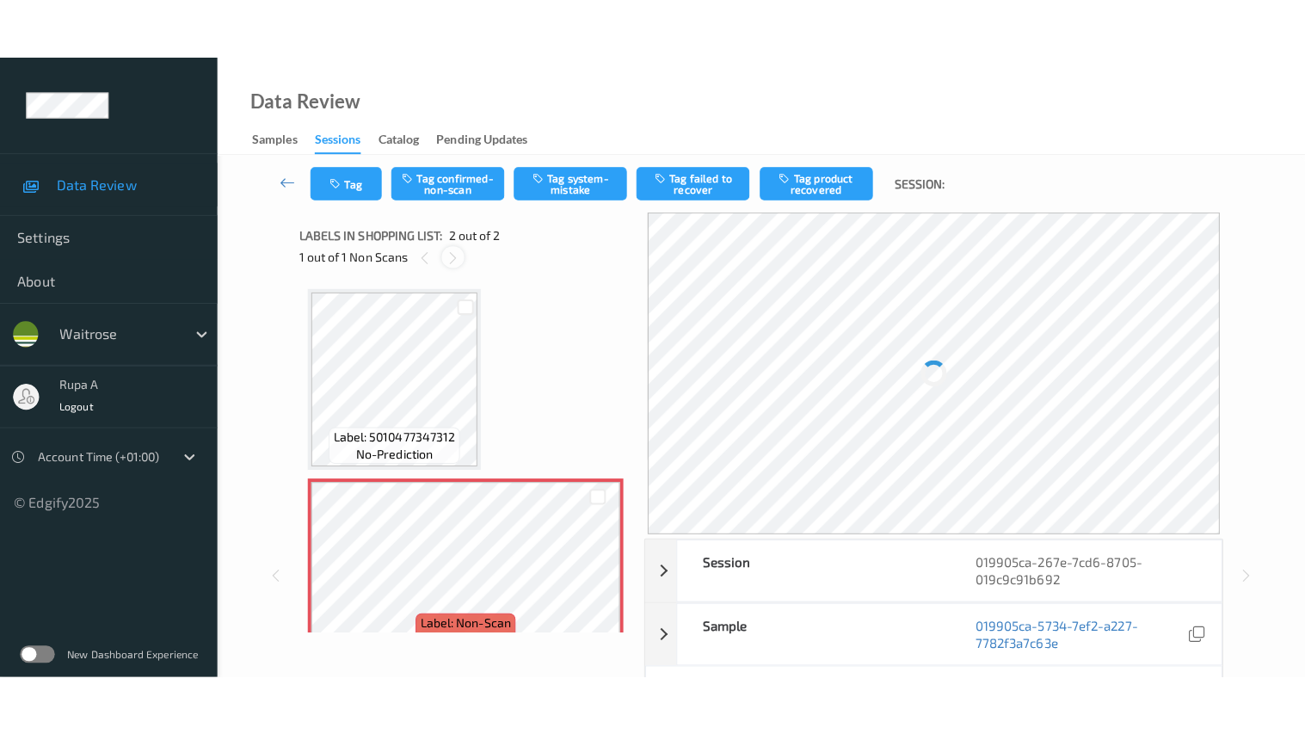
scroll to position [9, 0]
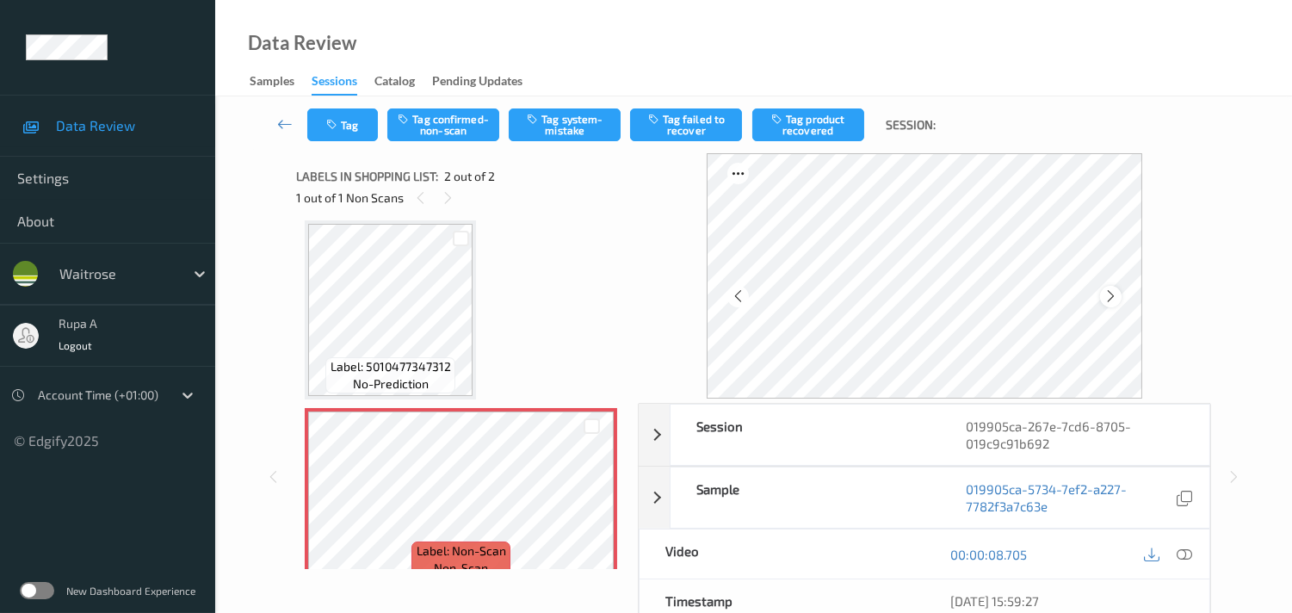
click at [1115, 299] on icon at bounding box center [1110, 295] width 15 height 15
click at [1115, 296] on icon at bounding box center [1110, 295] width 15 height 15
click at [1190, 553] on icon at bounding box center [1183, 553] width 15 height 15
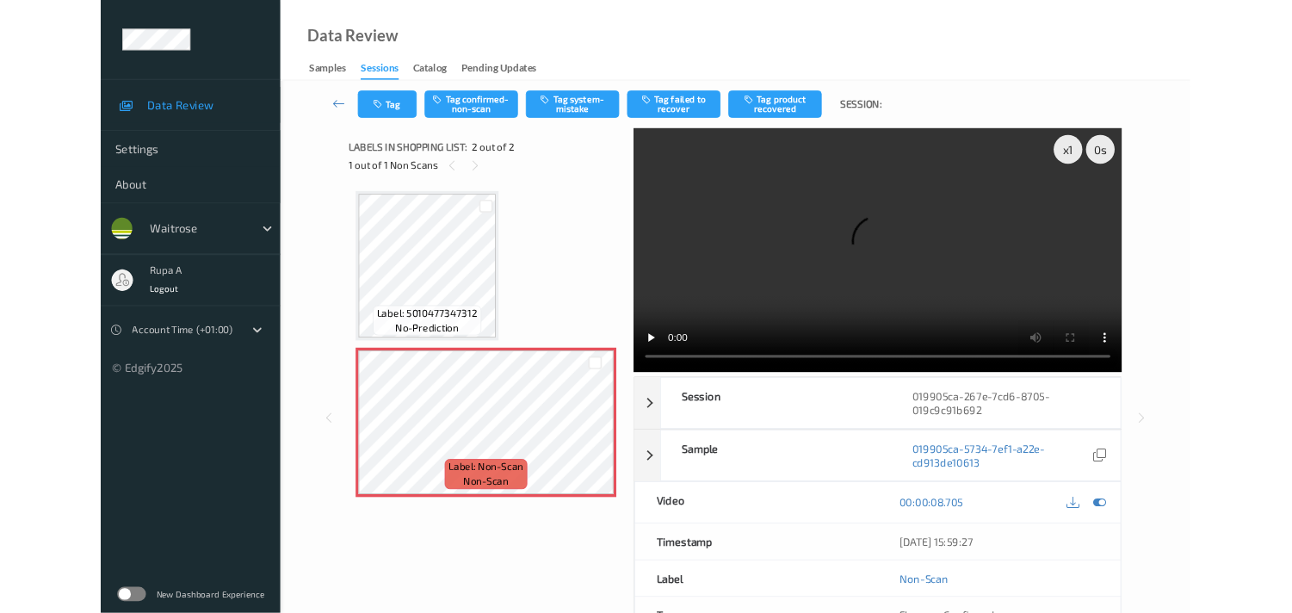
scroll to position [0, 0]
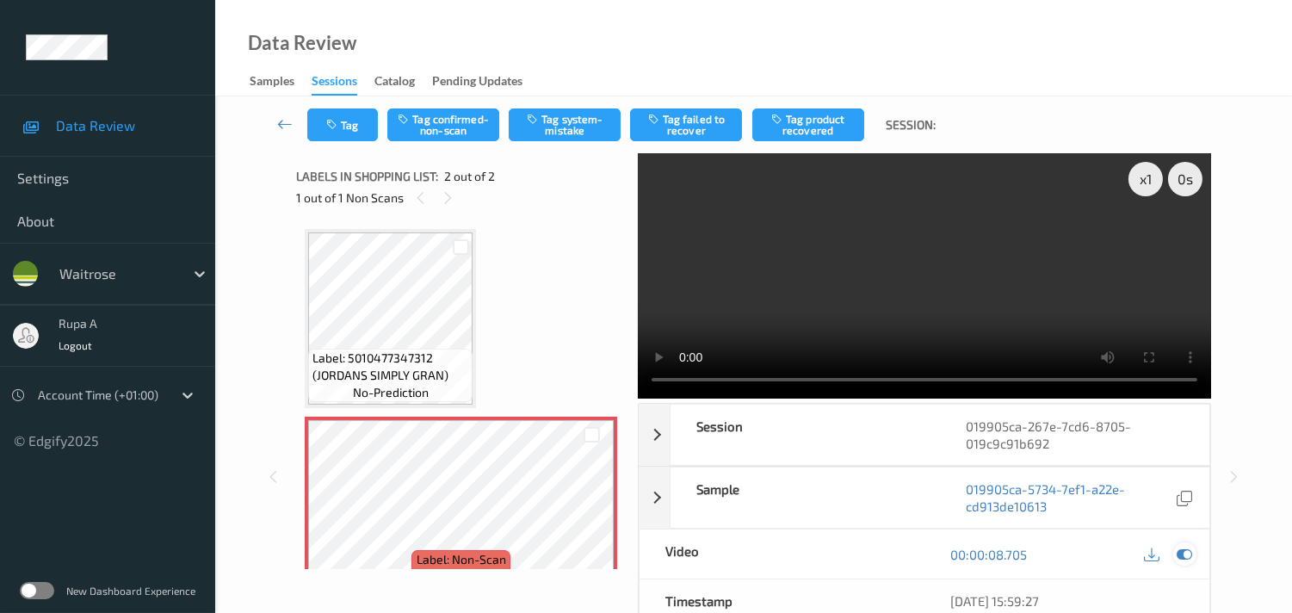
click at [1184, 563] on div at bounding box center [1184, 553] width 23 height 23
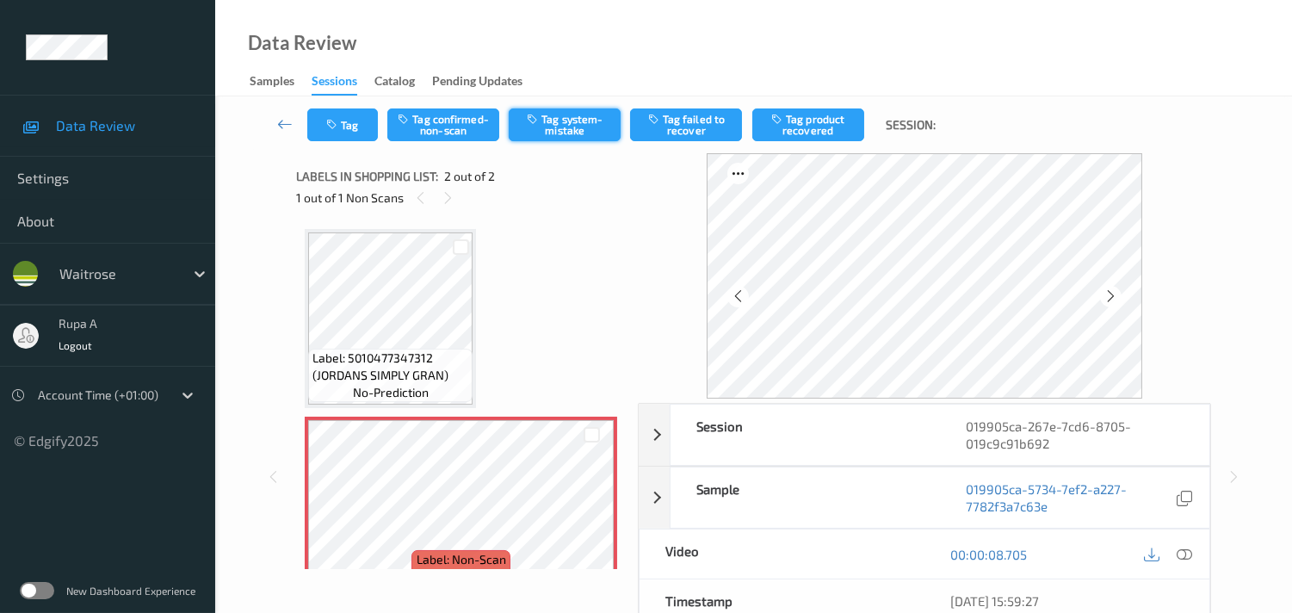
click at [583, 132] on button "Tag system-mistake" at bounding box center [565, 124] width 112 height 33
click at [562, 133] on button "Tag system-mistake" at bounding box center [565, 124] width 112 height 33
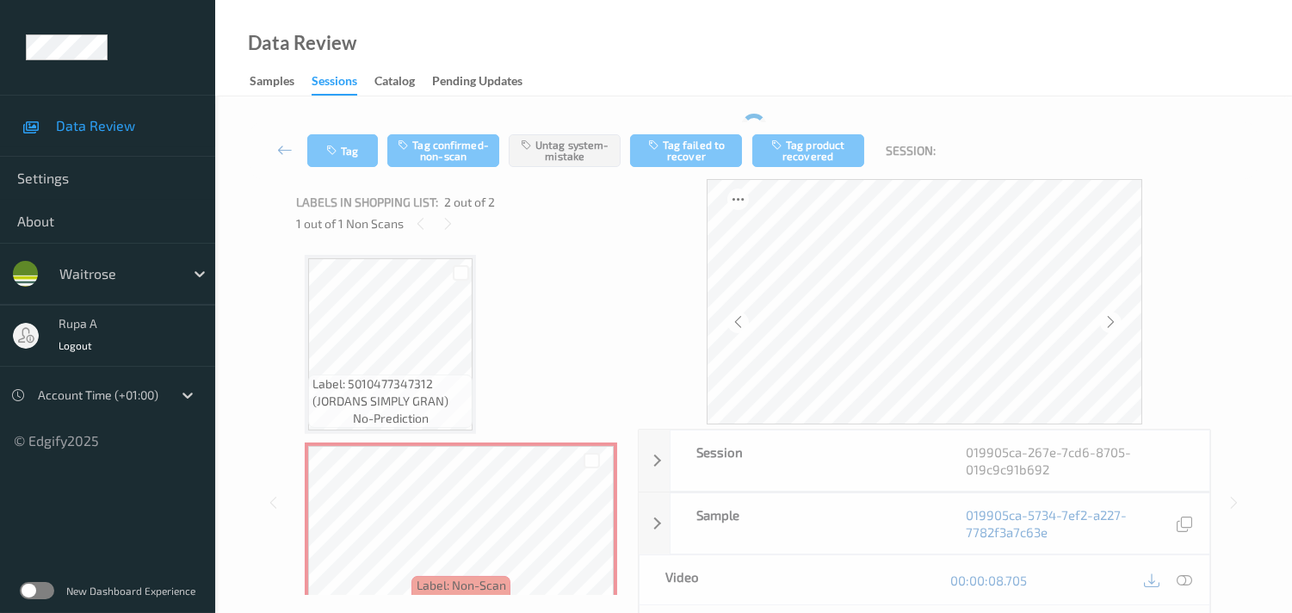
click at [351, 127] on div "Tag Tag confirmed-non-scan Untag system-mistake Tag failed to recover Tag produ…" at bounding box center [753, 150] width 1006 height 57
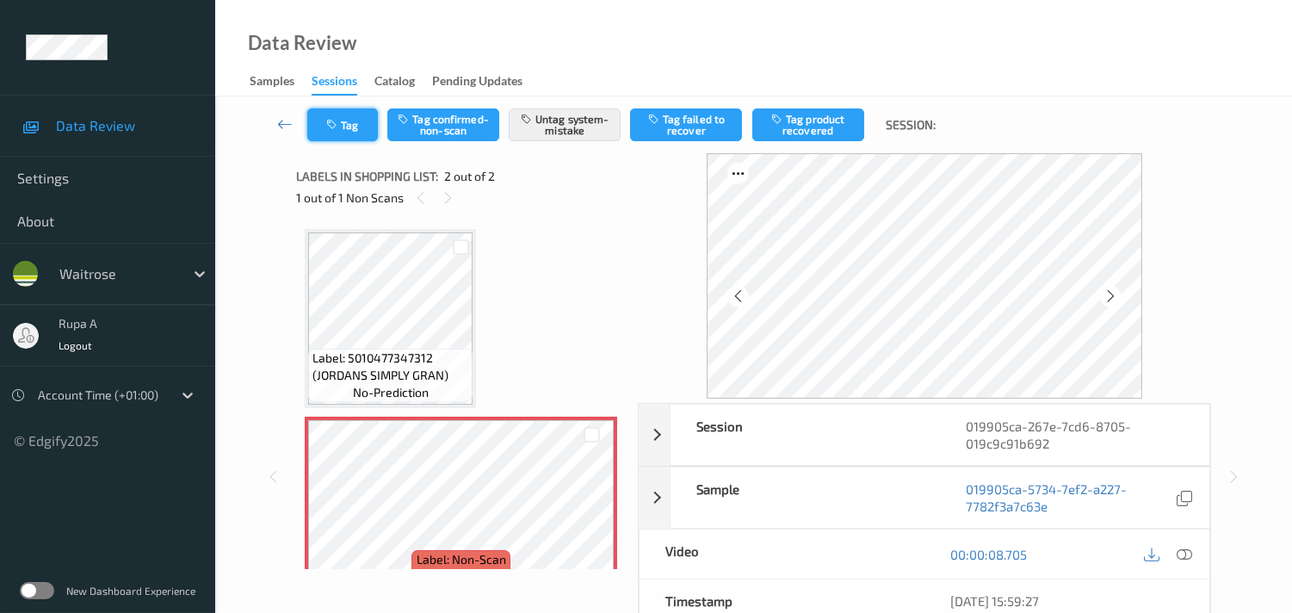
click at [330, 127] on icon "button" at bounding box center [333, 125] width 15 height 12
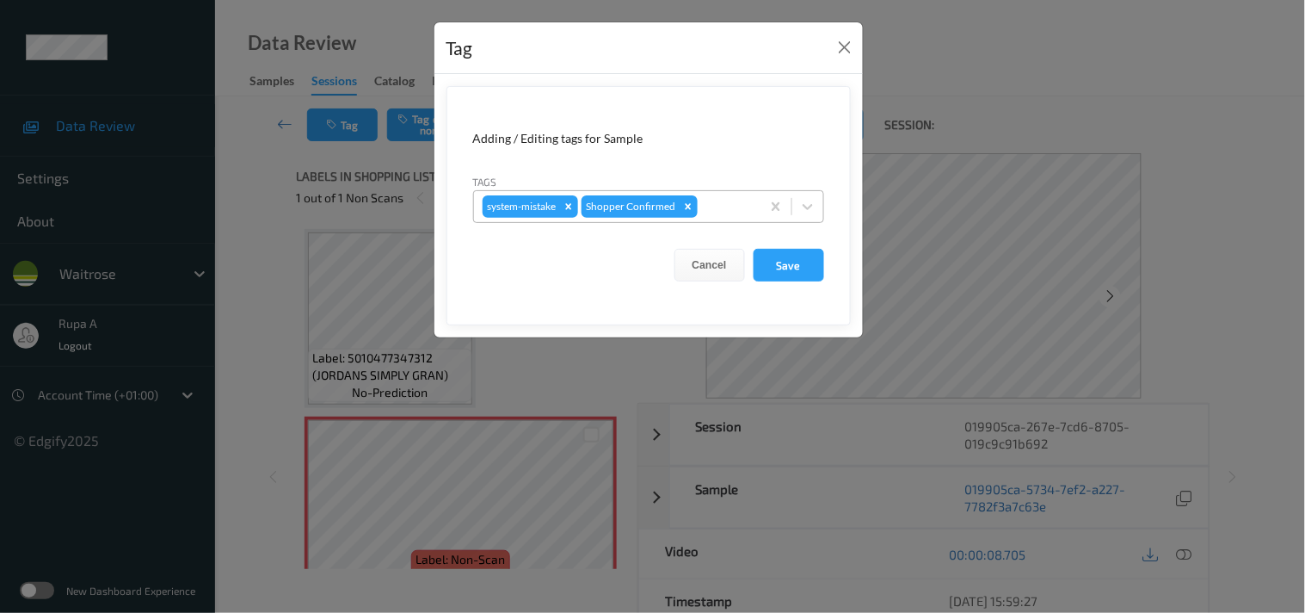
click at [728, 207] on div at bounding box center [726, 206] width 51 height 21
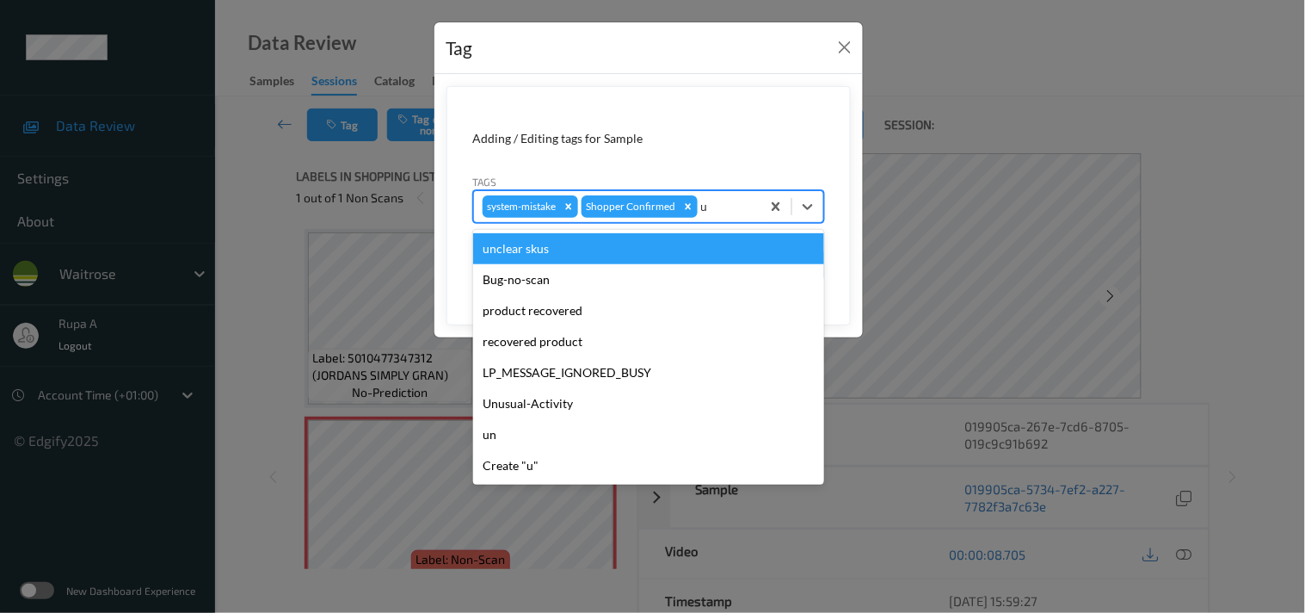
type input "un"
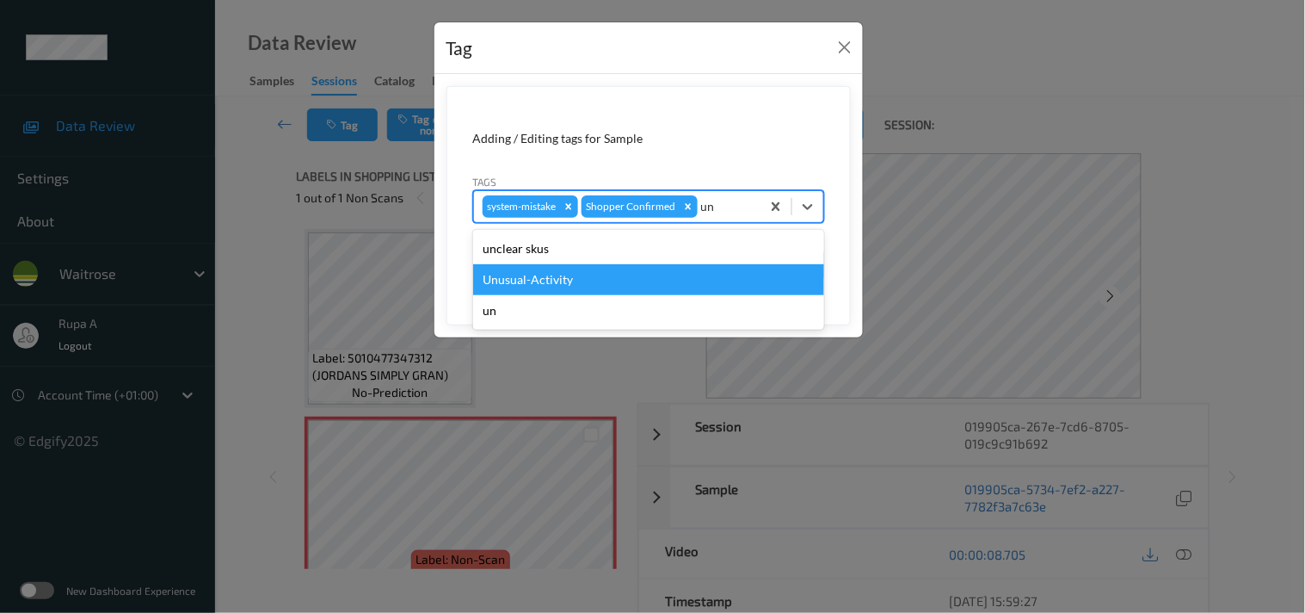
click at [624, 273] on div "Unusual-Activity" at bounding box center [648, 279] width 351 height 31
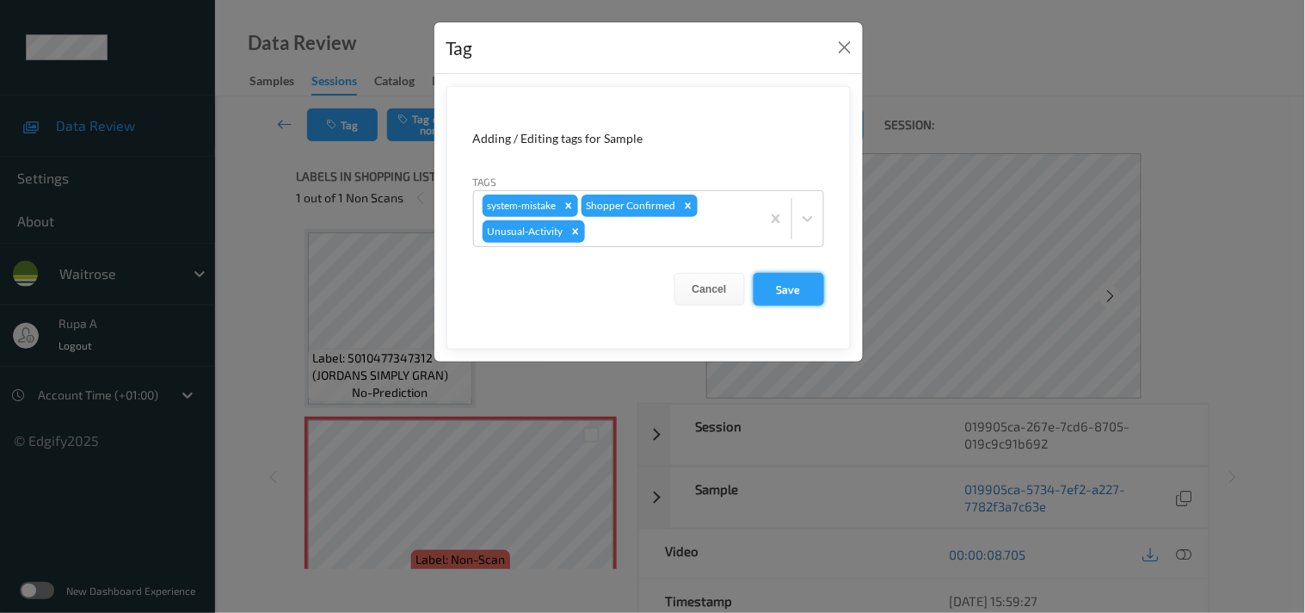
click at [768, 295] on button "Save" at bounding box center [789, 289] width 71 height 33
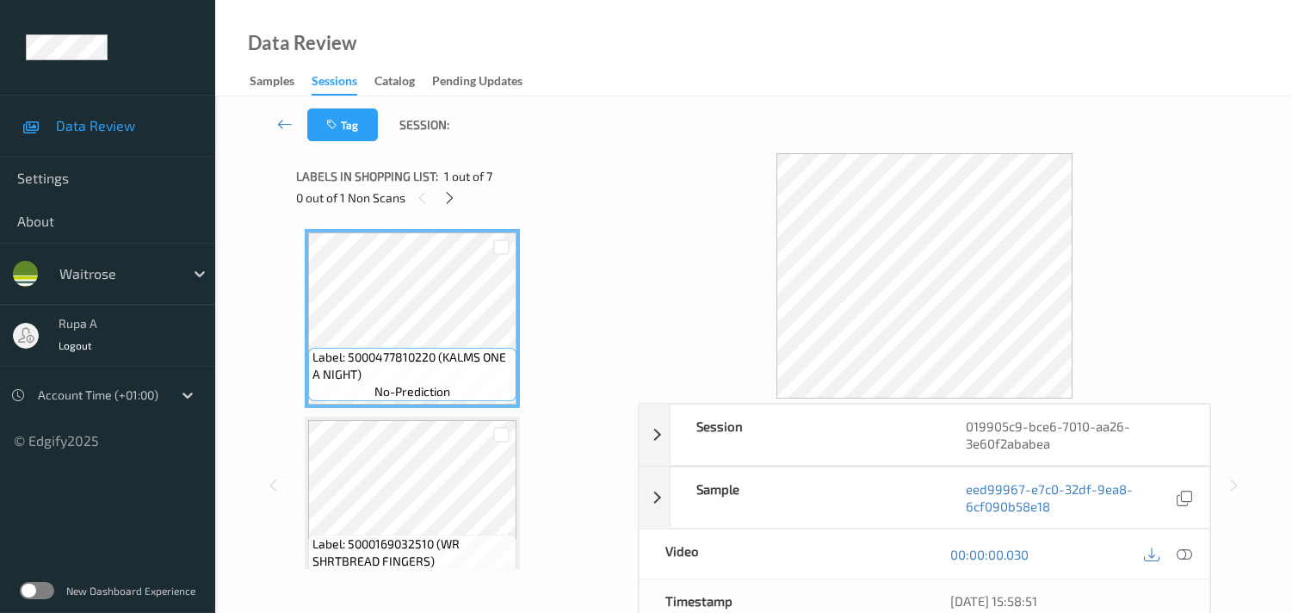
click at [633, 226] on div "Session 019905c9-bce6-7010-aa26-3e60f2ababea Session ID 019905c9-bce6-7010-aa26…" at bounding box center [753, 485] width 915 height 664
click at [456, 196] on icon at bounding box center [449, 197] width 15 height 15
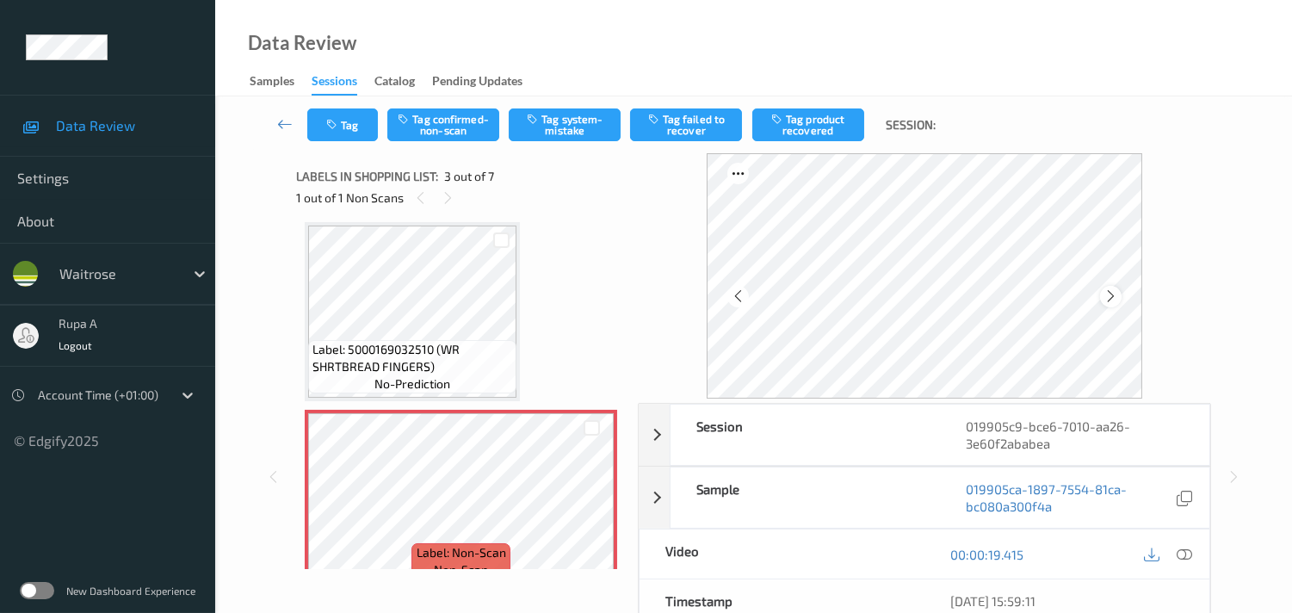
click at [1114, 295] on icon at bounding box center [1110, 295] width 15 height 15
click at [1184, 552] on icon at bounding box center [1183, 553] width 15 height 15
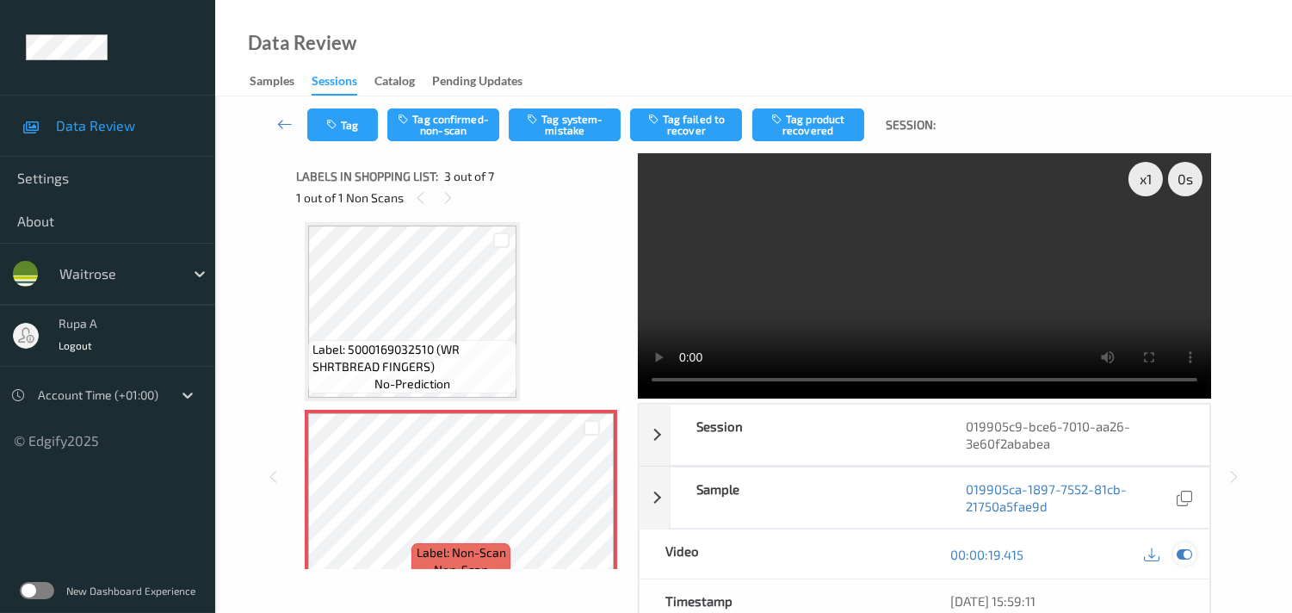
click at [1185, 552] on icon at bounding box center [1183, 553] width 15 height 15
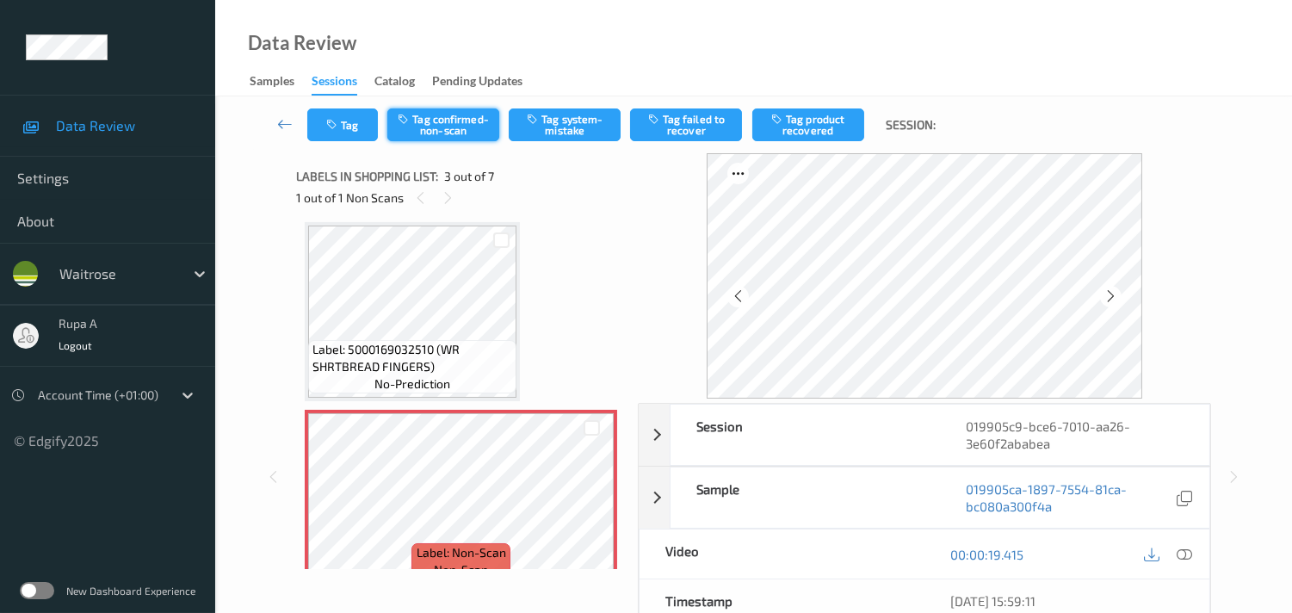
click at [454, 112] on button "Tag confirmed-non-scan" at bounding box center [443, 124] width 112 height 33
click at [707, 133] on button "Tag failed to recover" at bounding box center [686, 124] width 112 height 33
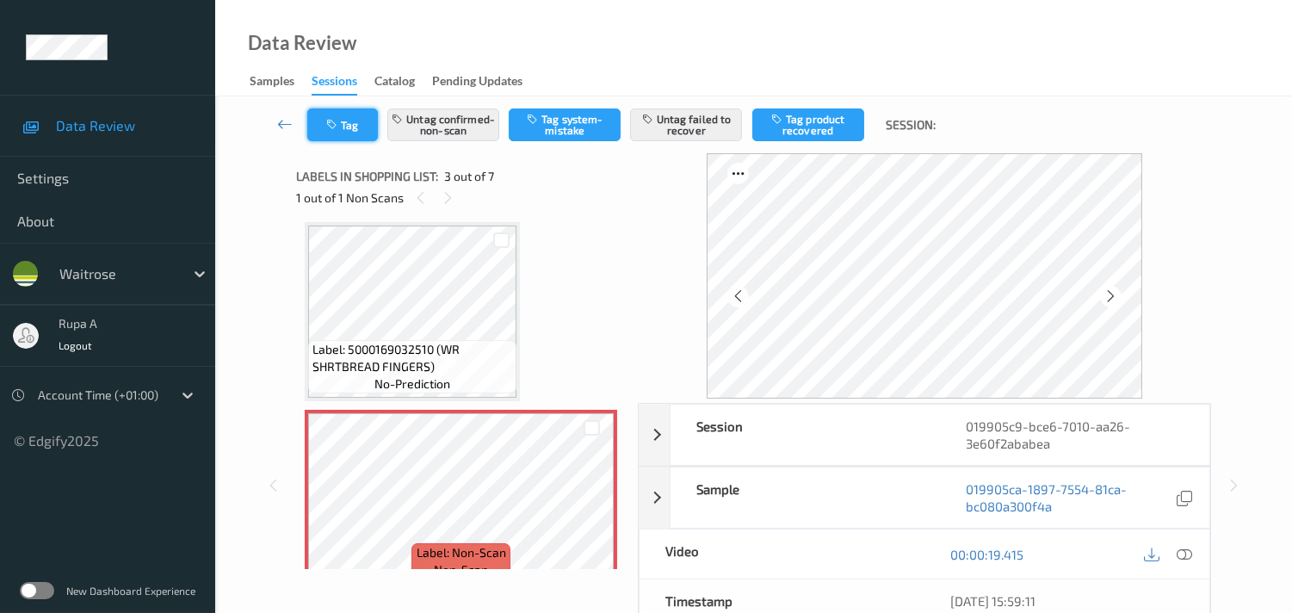
click at [361, 135] on button "Tag" at bounding box center [342, 124] width 71 height 33
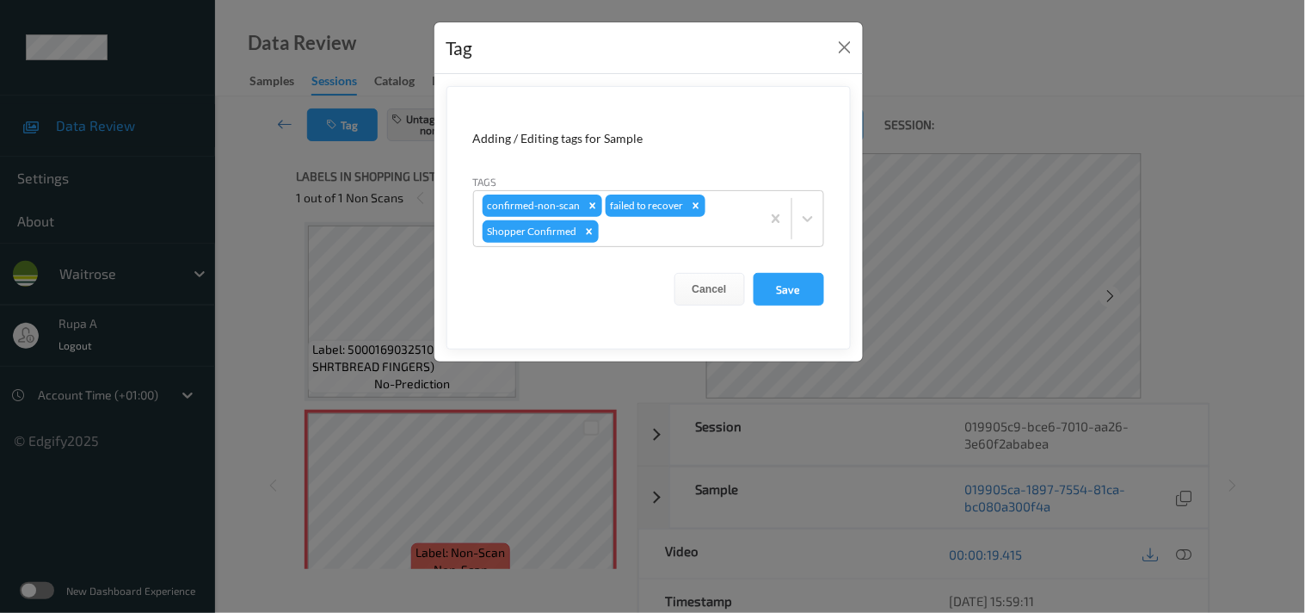
click at [852, 302] on div "Adding / Editing tags for Sample Tags confirmed-non-scan failed to recover Shop…" at bounding box center [649, 217] width 429 height 287
click at [822, 287] on button "Save" at bounding box center [789, 289] width 71 height 33
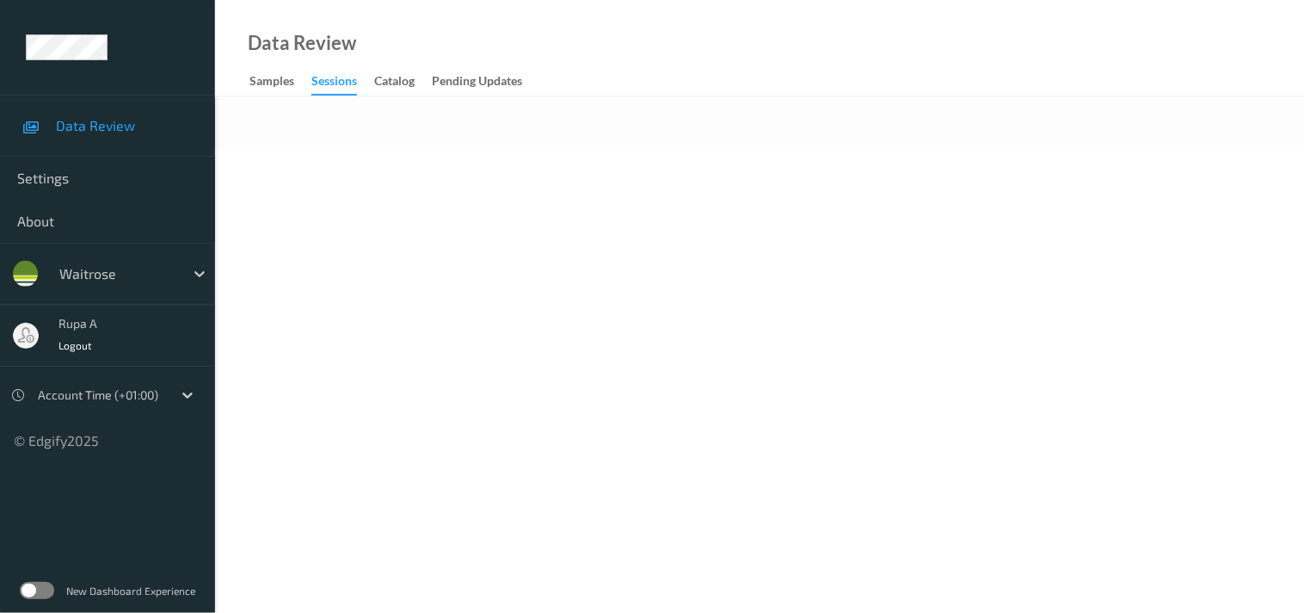
click at [600, 41] on div "Data Review Samples Sessions Catalog Pending Updates" at bounding box center [760, 48] width 1090 height 96
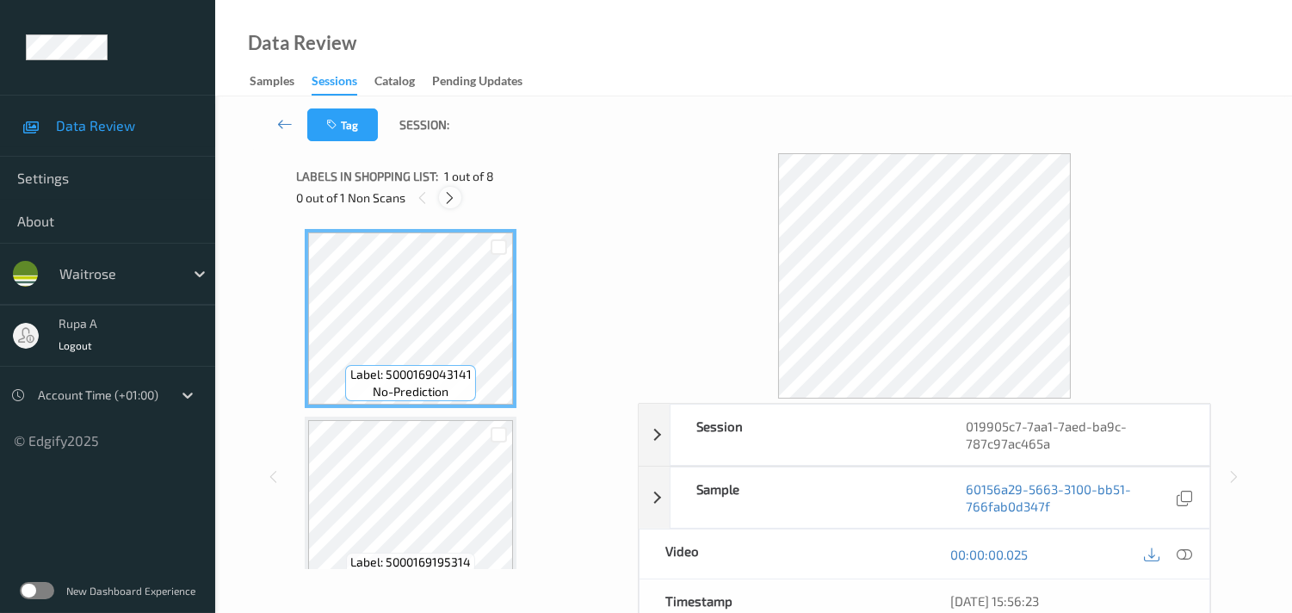
click at [448, 200] on icon at bounding box center [449, 197] width 15 height 15
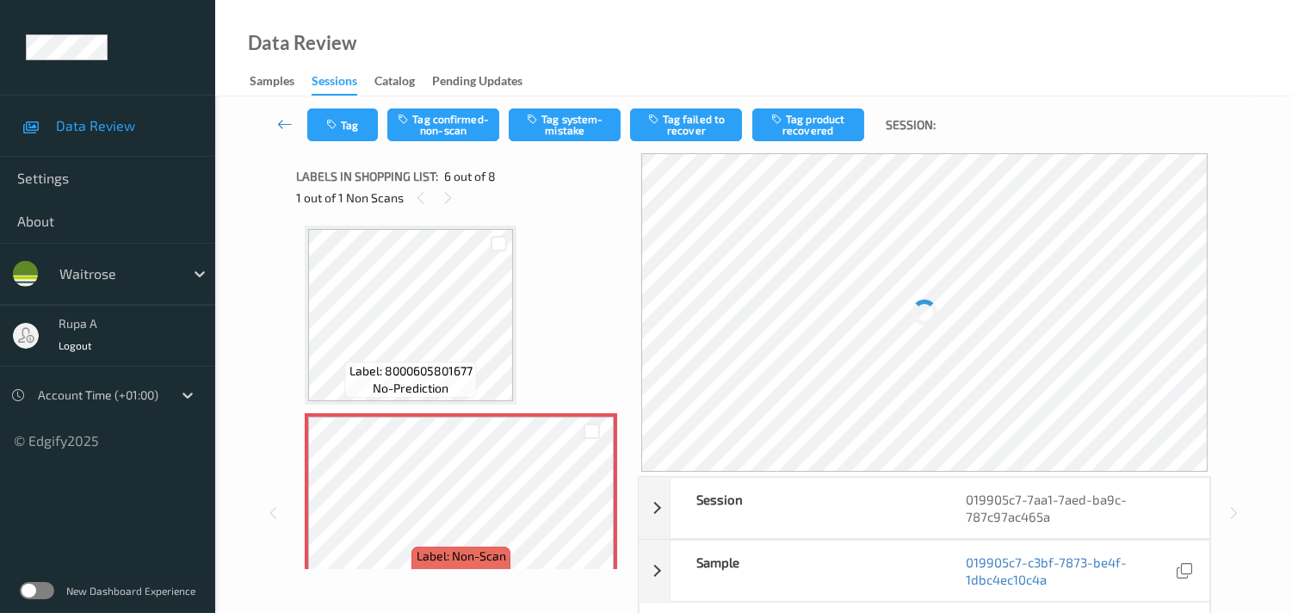
click at [577, 267] on div "Label: 5000169043141 no-prediction Label: 5000169195314 no-prediction Label: 80…" at bounding box center [461, 221] width 312 height 1492
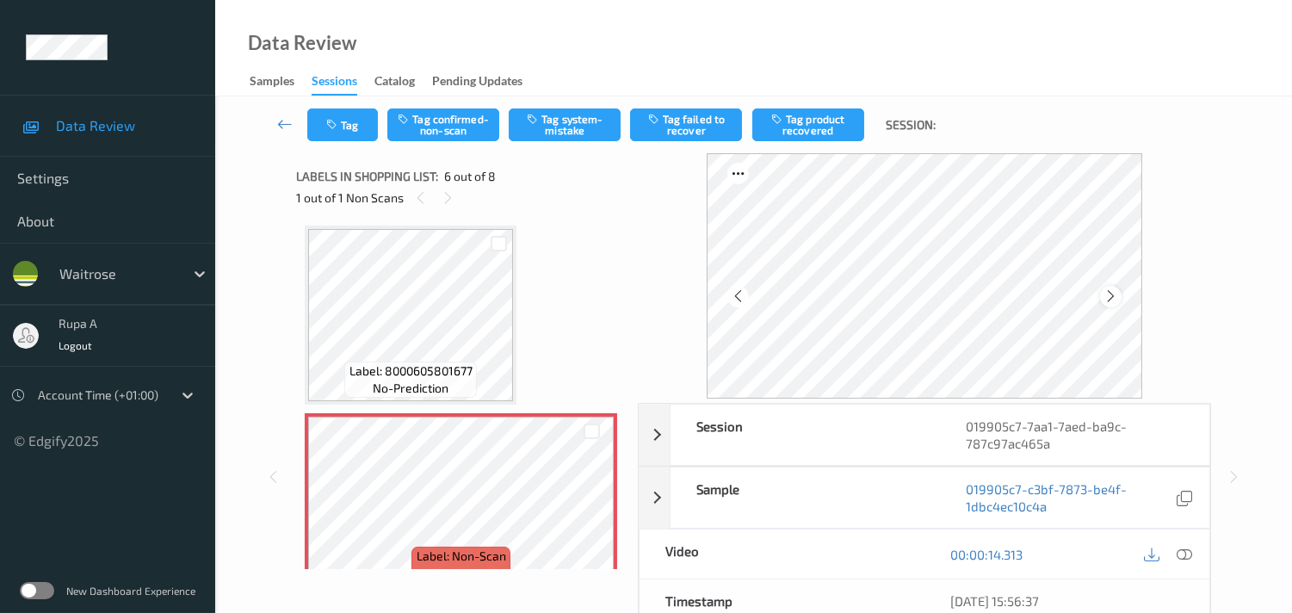
click at [1118, 289] on icon at bounding box center [1110, 295] width 15 height 15
click at [1185, 558] on icon at bounding box center [1183, 553] width 15 height 15
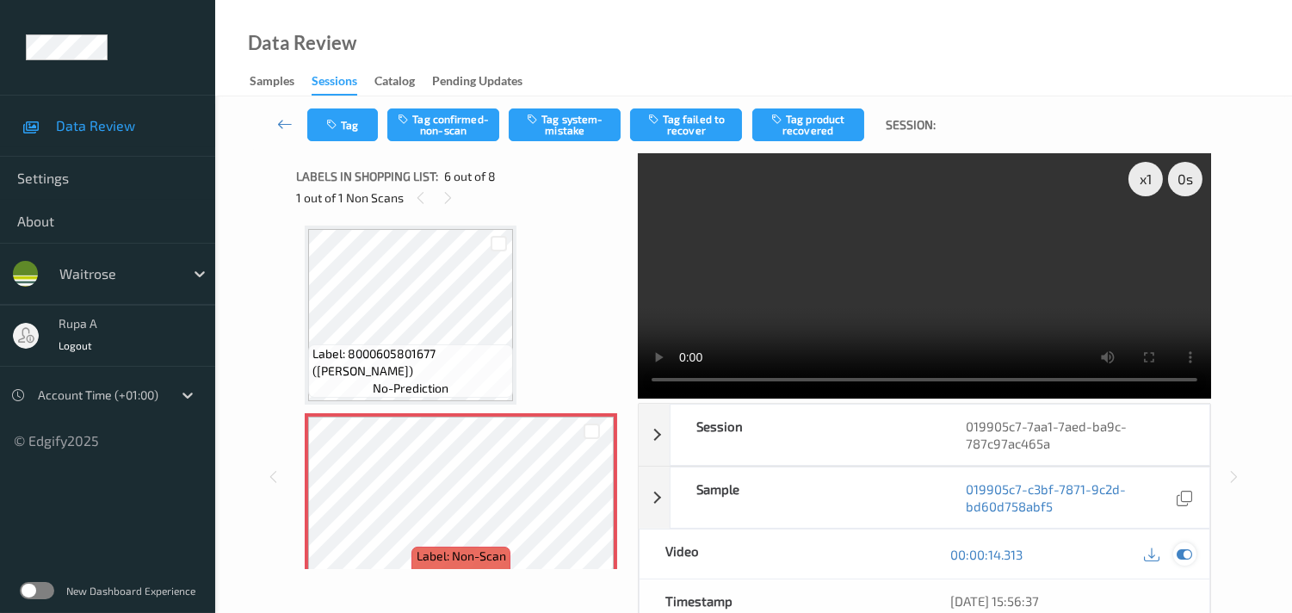
click at [1188, 552] on icon at bounding box center [1183, 553] width 15 height 15
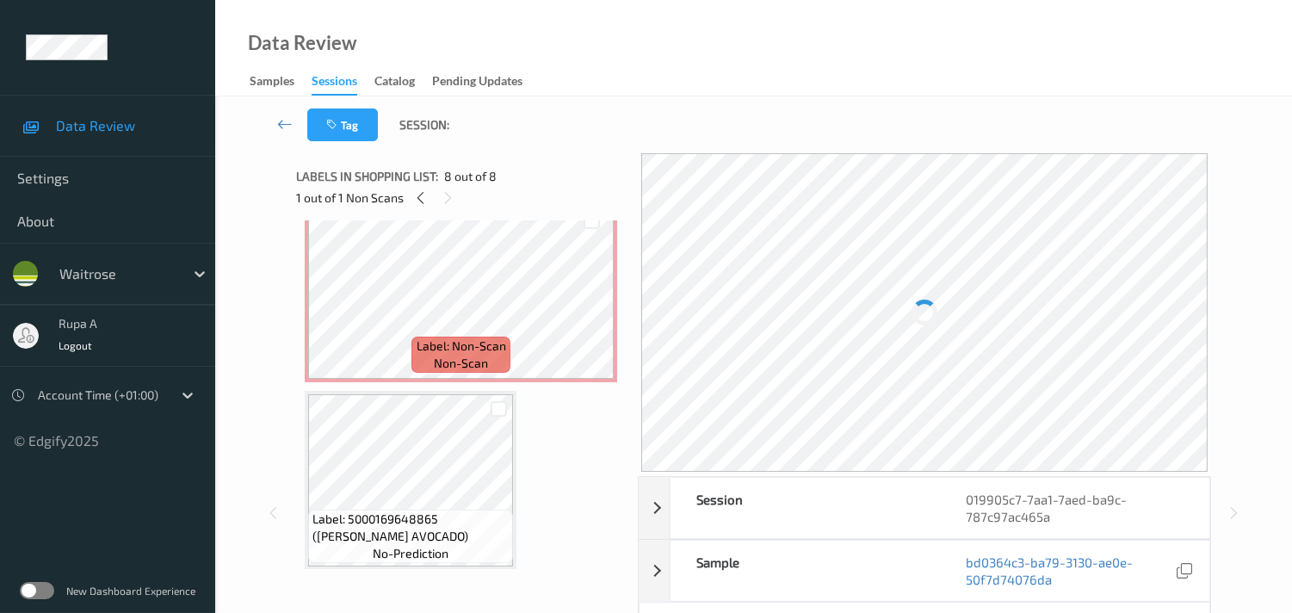
scroll to position [960, 0]
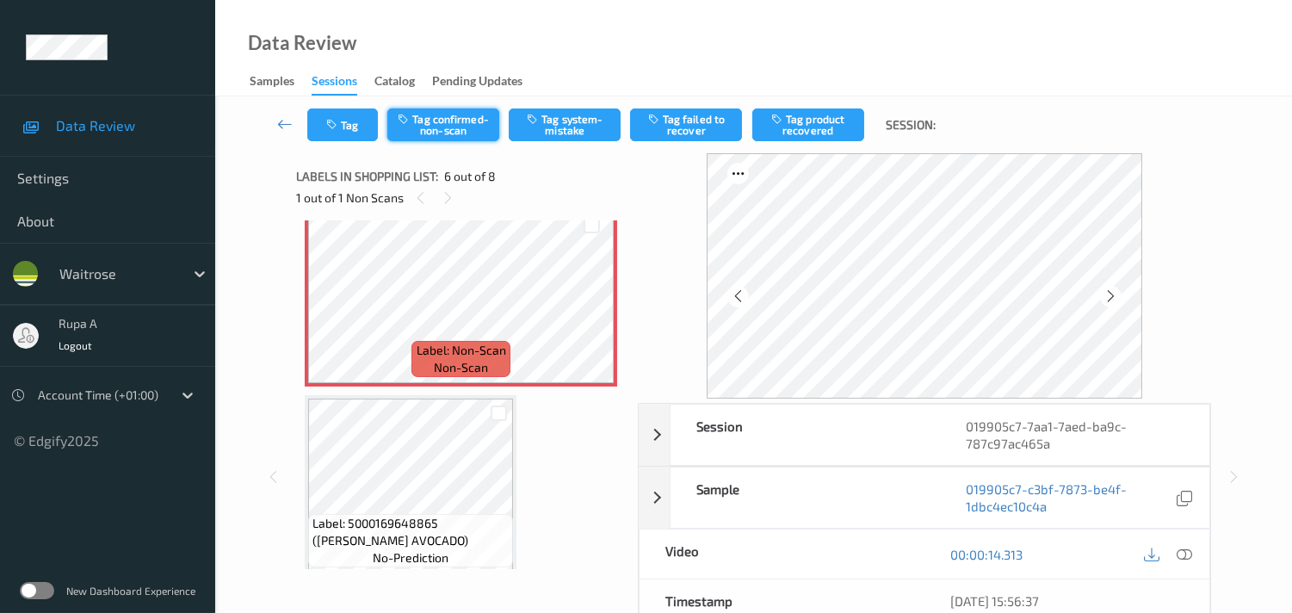
click at [452, 130] on button "Tag confirmed-non-scan" at bounding box center [443, 124] width 112 height 33
click at [793, 118] on button "Tag product recovered" at bounding box center [808, 124] width 112 height 33
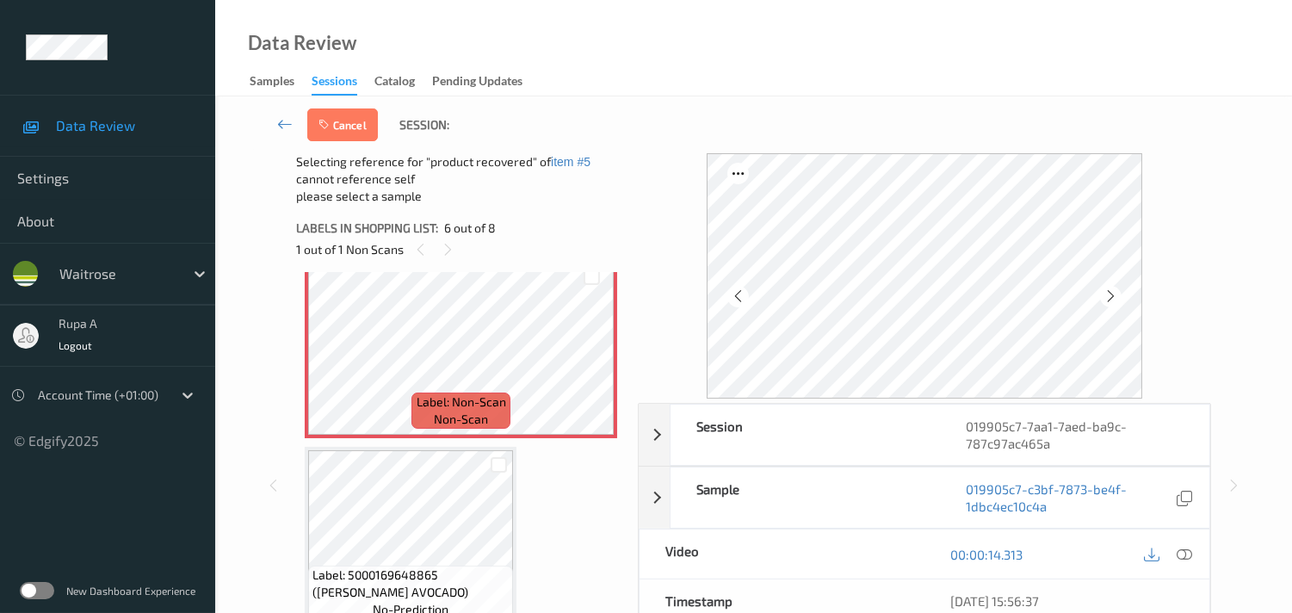
scroll to position [1151, 0]
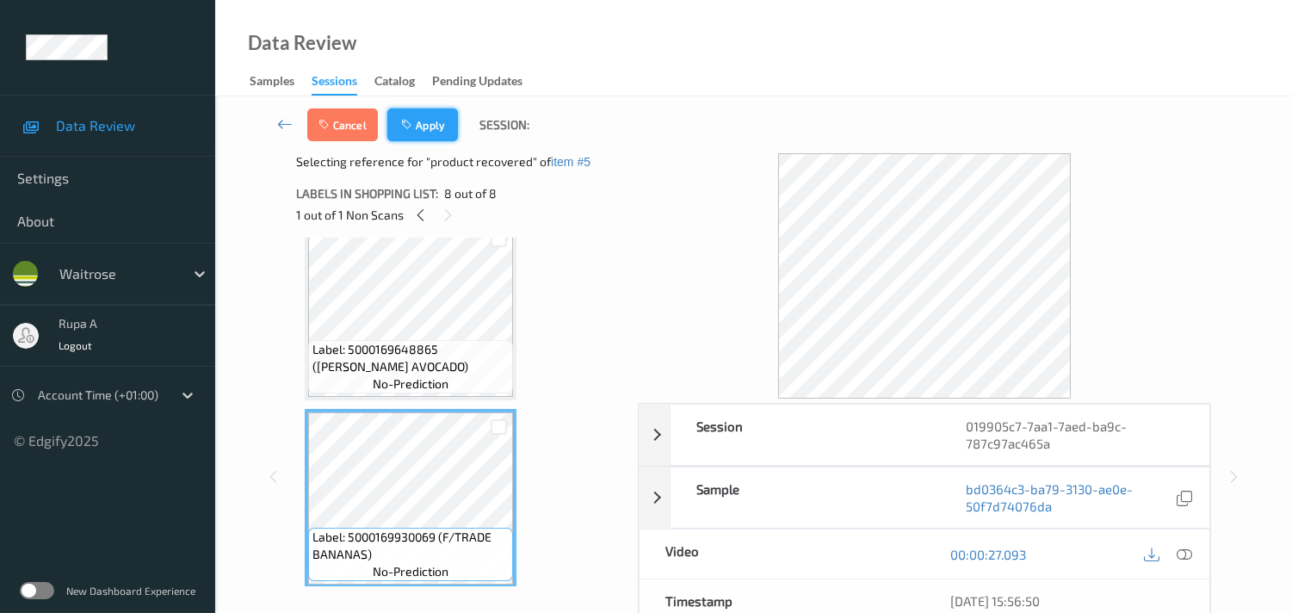
click at [425, 131] on button "Apply" at bounding box center [422, 124] width 71 height 33
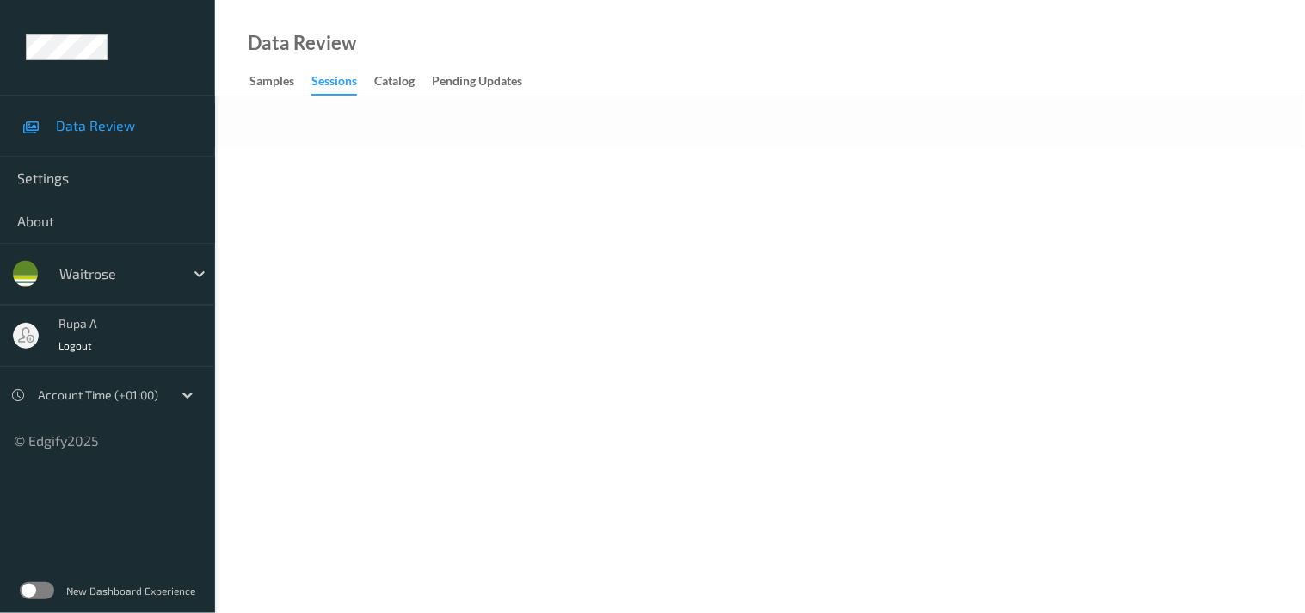
click at [449, 224] on body "Data Review Settings About waitrose rupa a Logout Account Time (+01:00) © Edgif…" at bounding box center [652, 306] width 1305 height 613
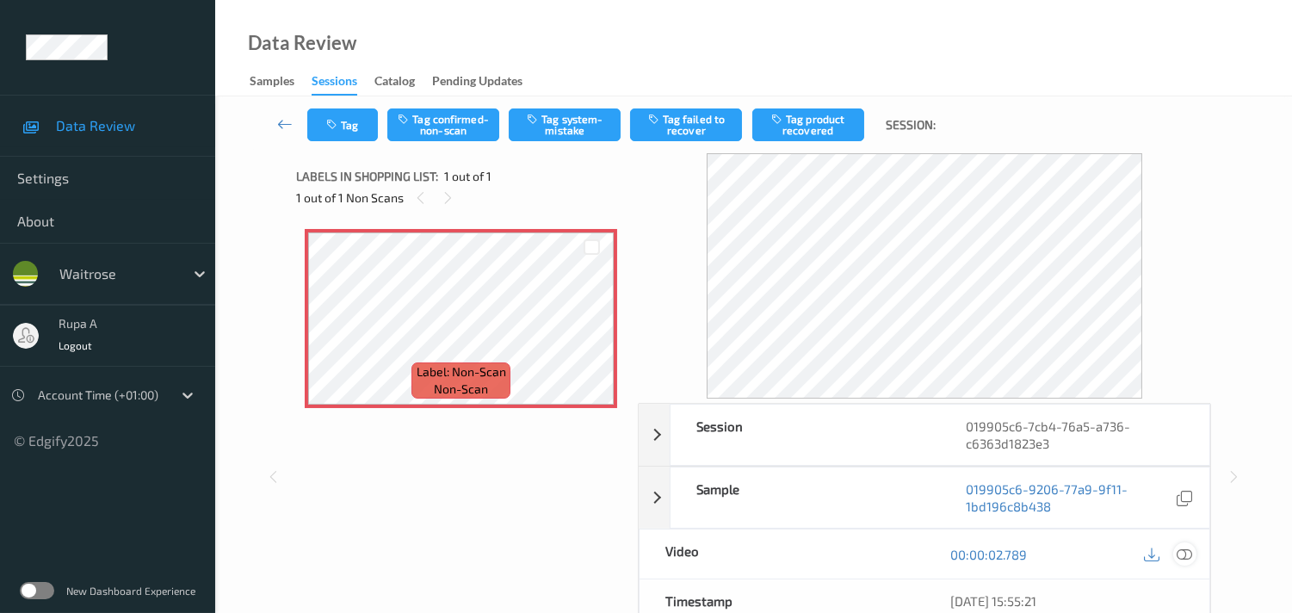
click at [1186, 558] on icon at bounding box center [1183, 553] width 15 height 15
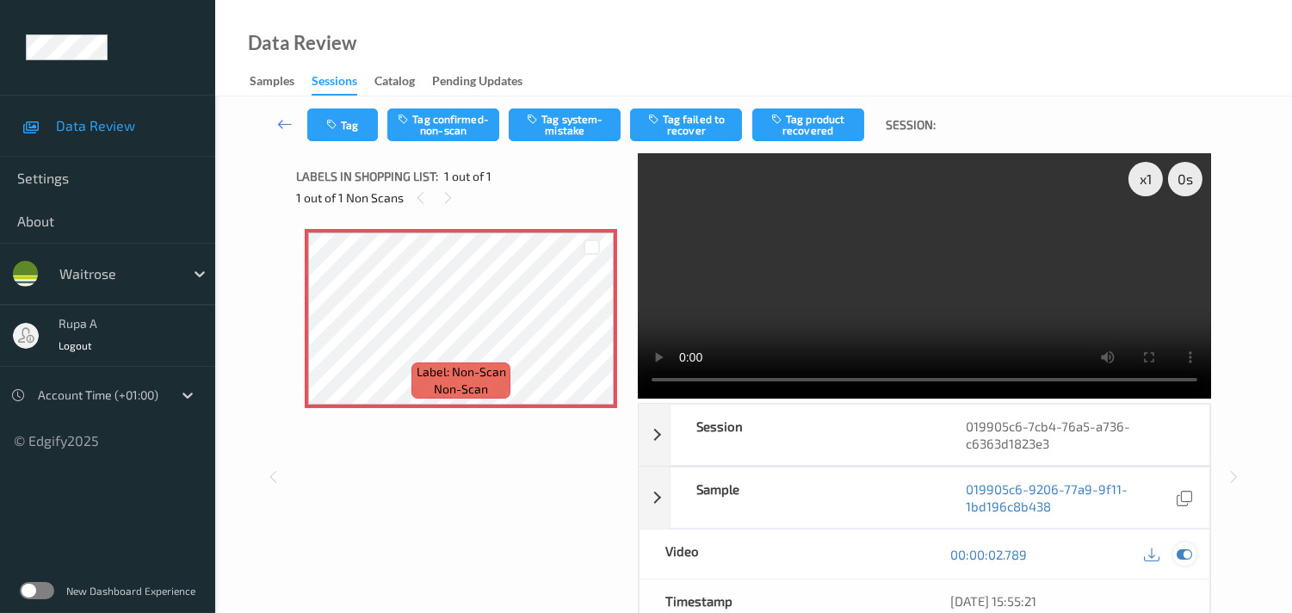
click at [1181, 558] on icon at bounding box center [1183, 553] width 15 height 15
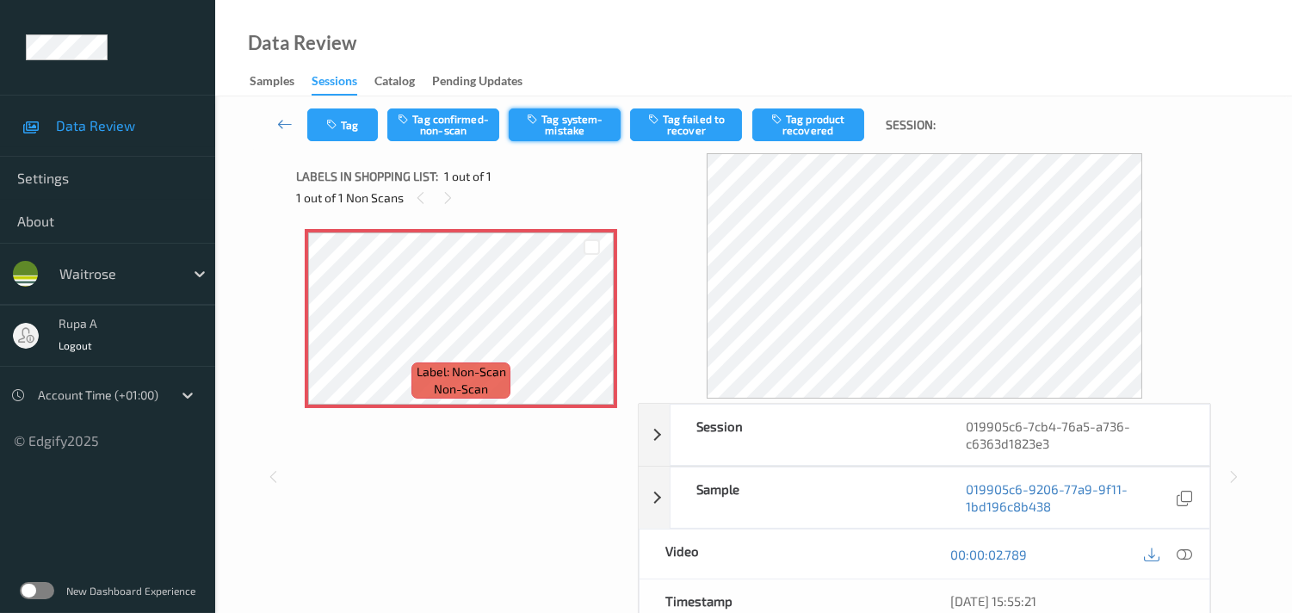
click at [581, 131] on button "Tag system-mistake" at bounding box center [565, 124] width 112 height 33
click at [346, 127] on button "Tag" at bounding box center [342, 124] width 71 height 33
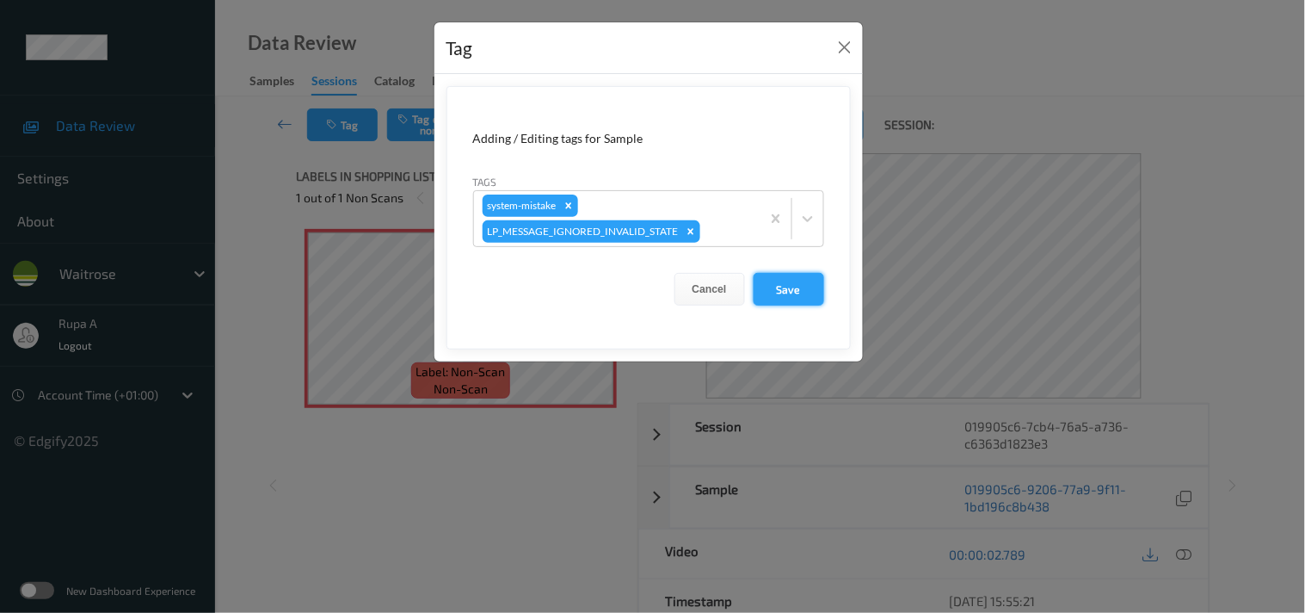
click at [820, 293] on button "Save" at bounding box center [789, 289] width 71 height 33
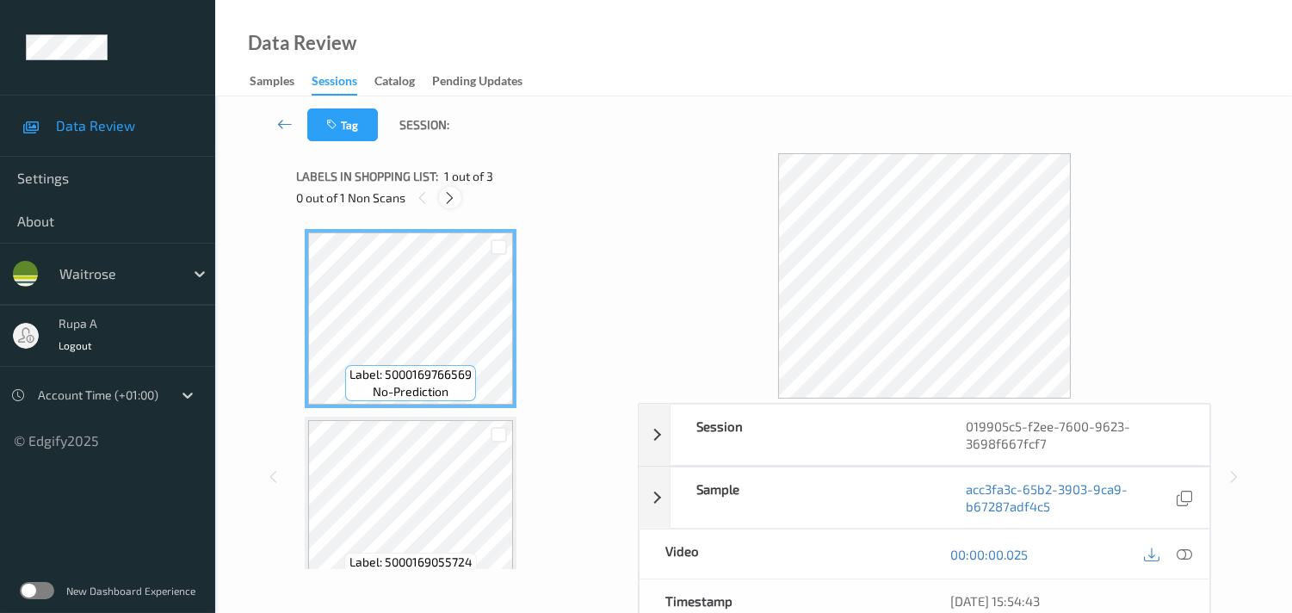
click at [458, 201] on div at bounding box center [450, 198] width 22 height 22
click at [454, 201] on icon at bounding box center [449, 197] width 15 height 15
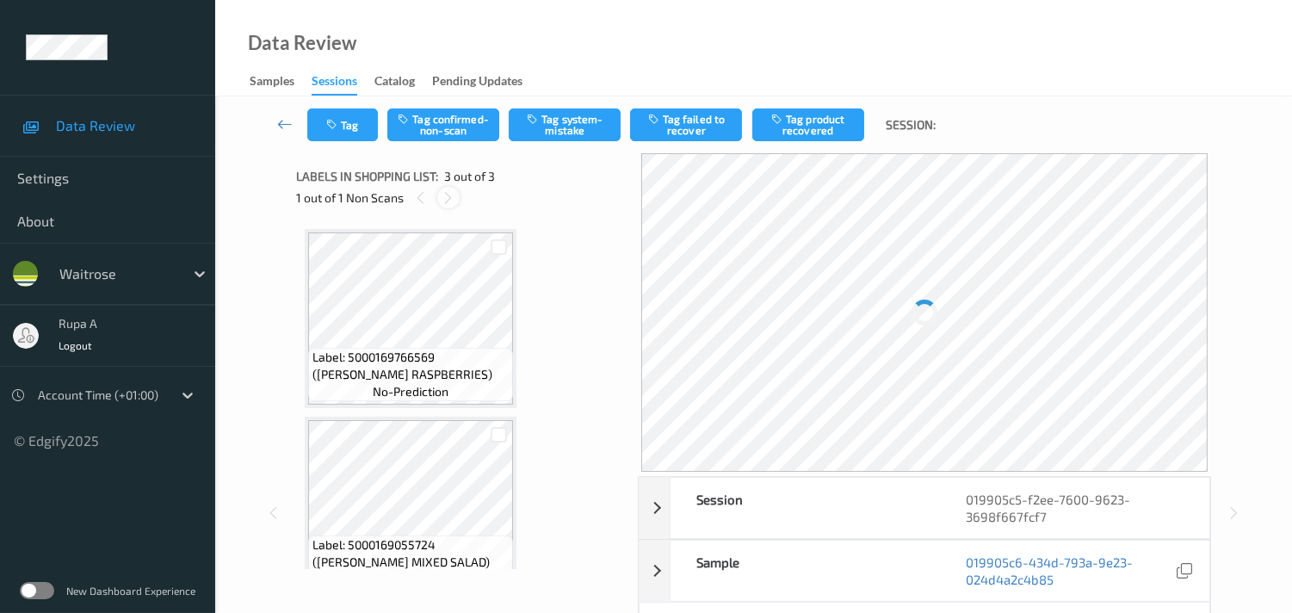
click at [452, 198] on icon at bounding box center [448, 197] width 15 height 15
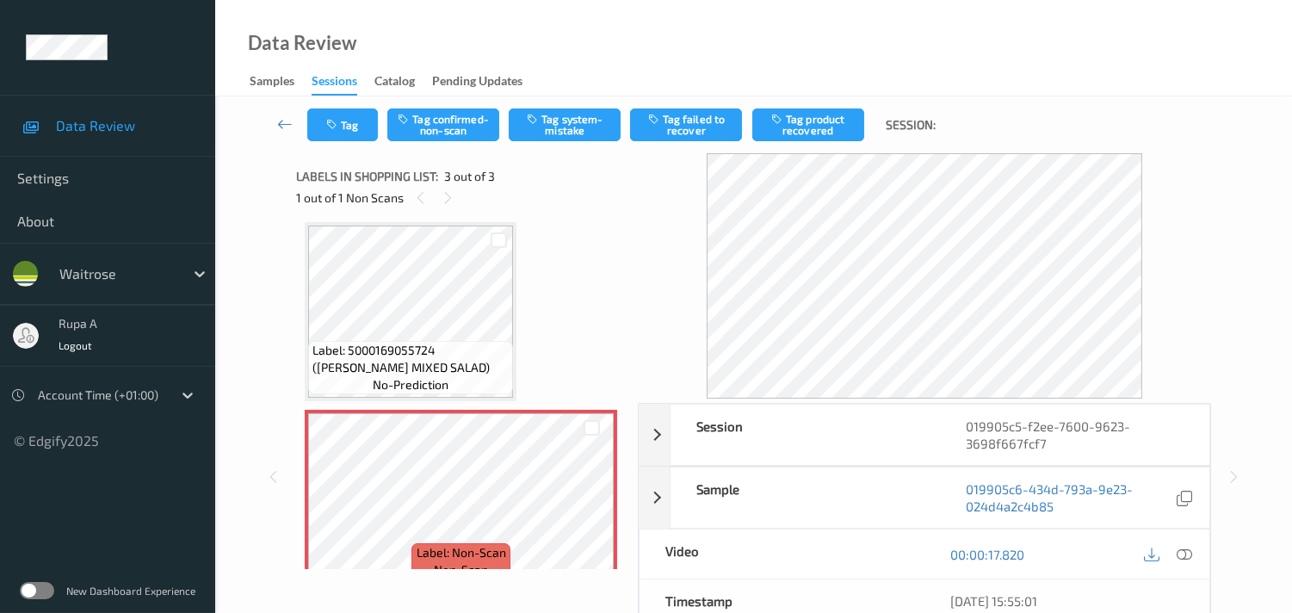
click at [552, 305] on div "Label: 5000169766569 (WR DORG RASPBERRIES) no-prediction Label: 5000169055724 (…" at bounding box center [461, 311] width 312 height 554
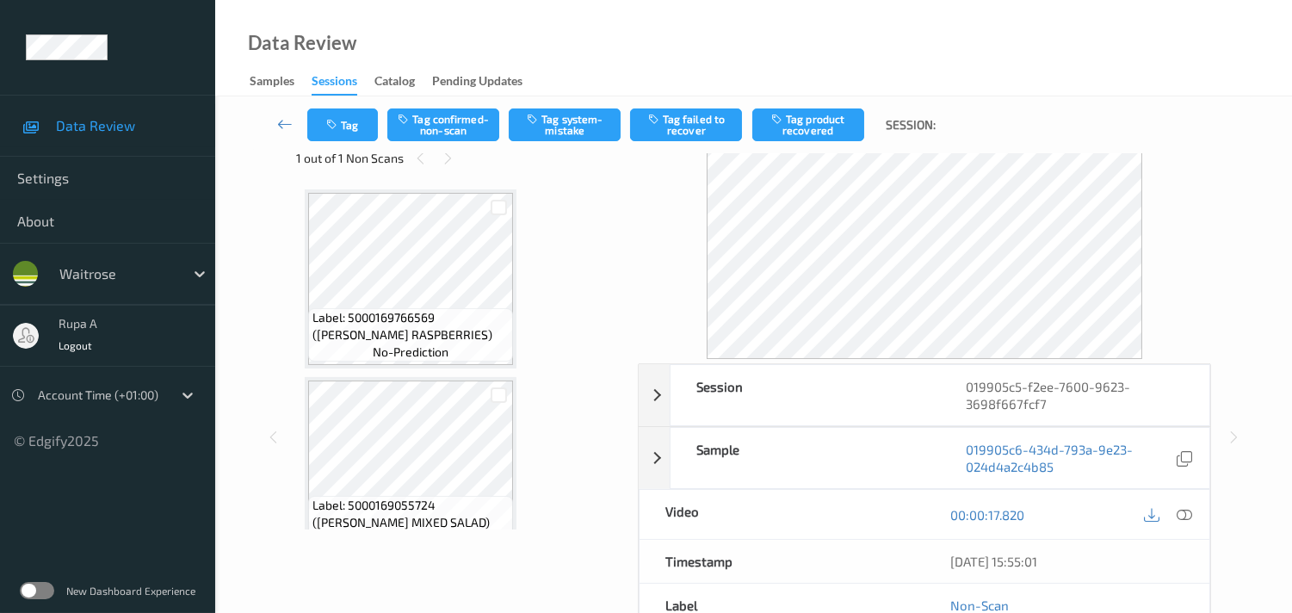
scroll to position [0, 0]
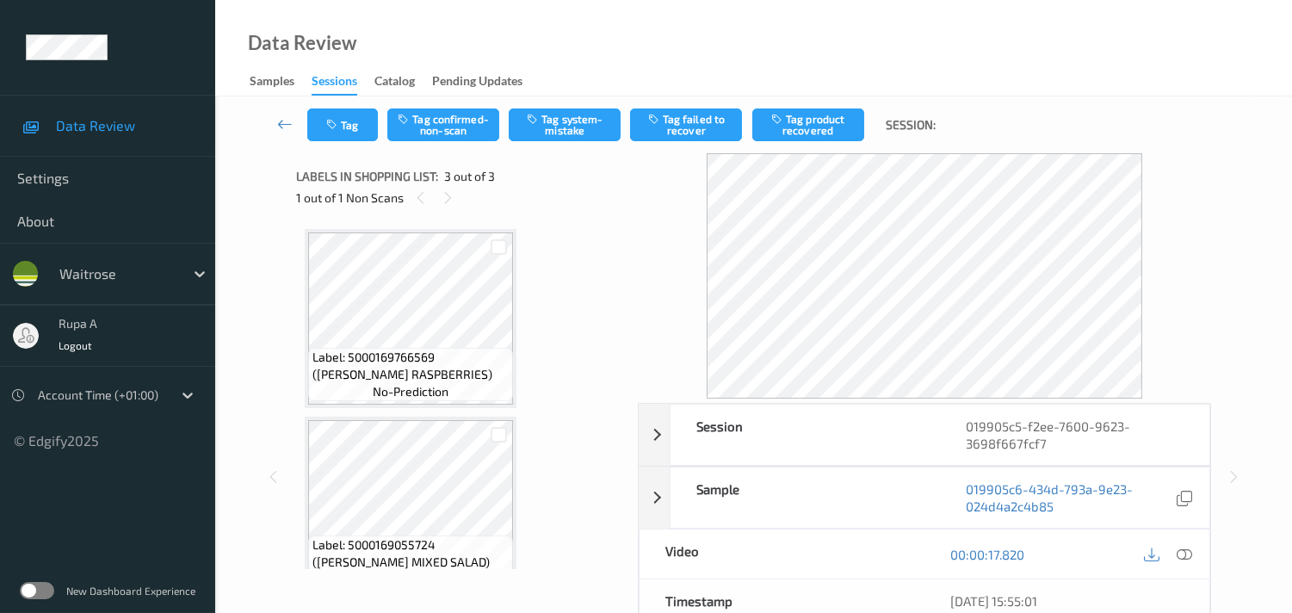
click at [586, 269] on div "Label: 5000169766569 (WR DORG RASPBERRIES) no-prediction Label: 5000169055724 (…" at bounding box center [461, 506] width 312 height 554
click at [589, 230] on div "Label: 5000169766569 (WR DORG RASPBERRIES) no-prediction Label: 5000169055724 (…" at bounding box center [461, 506] width 312 height 554
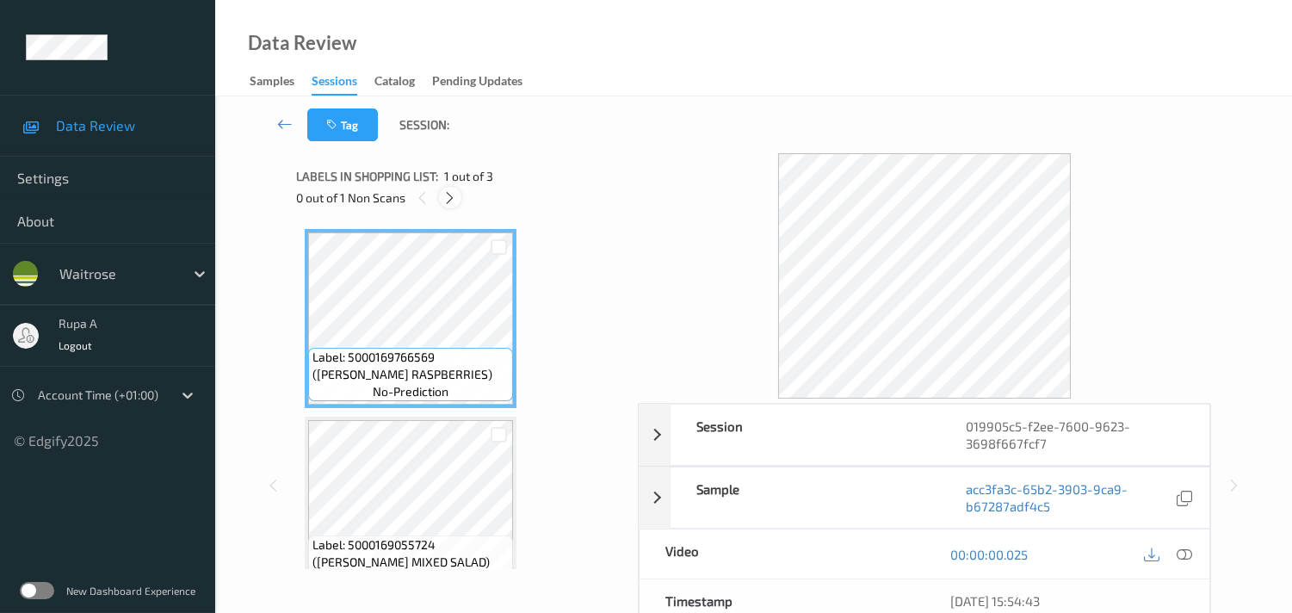
click at [448, 198] on icon at bounding box center [449, 197] width 15 height 15
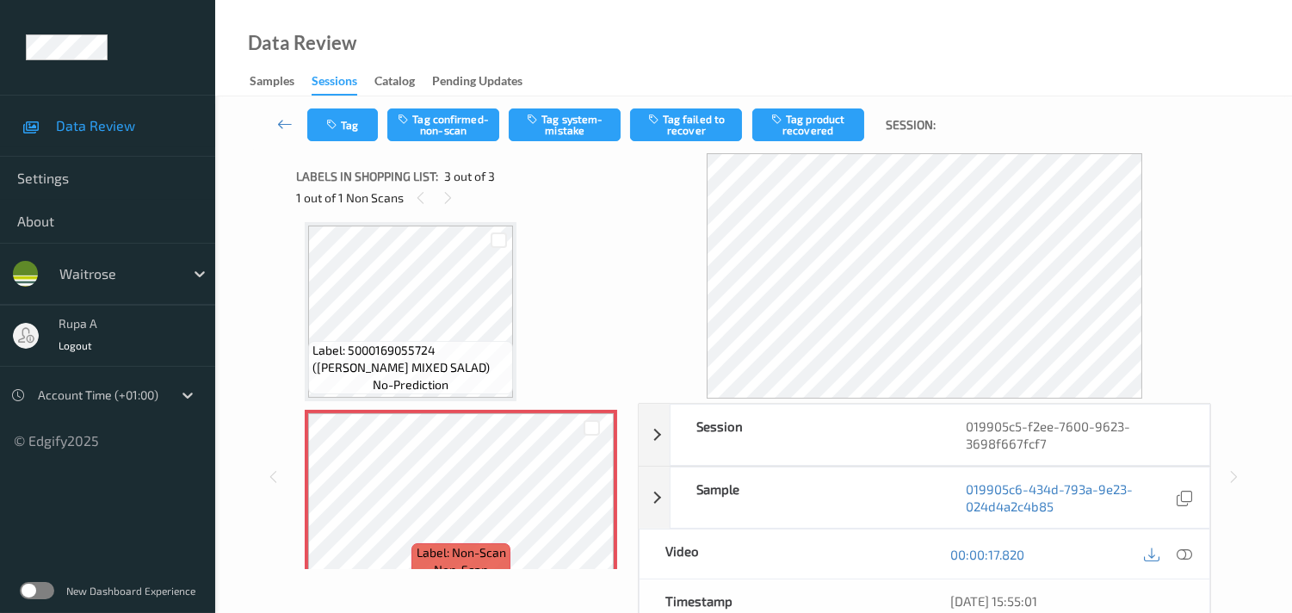
scroll to position [219, 0]
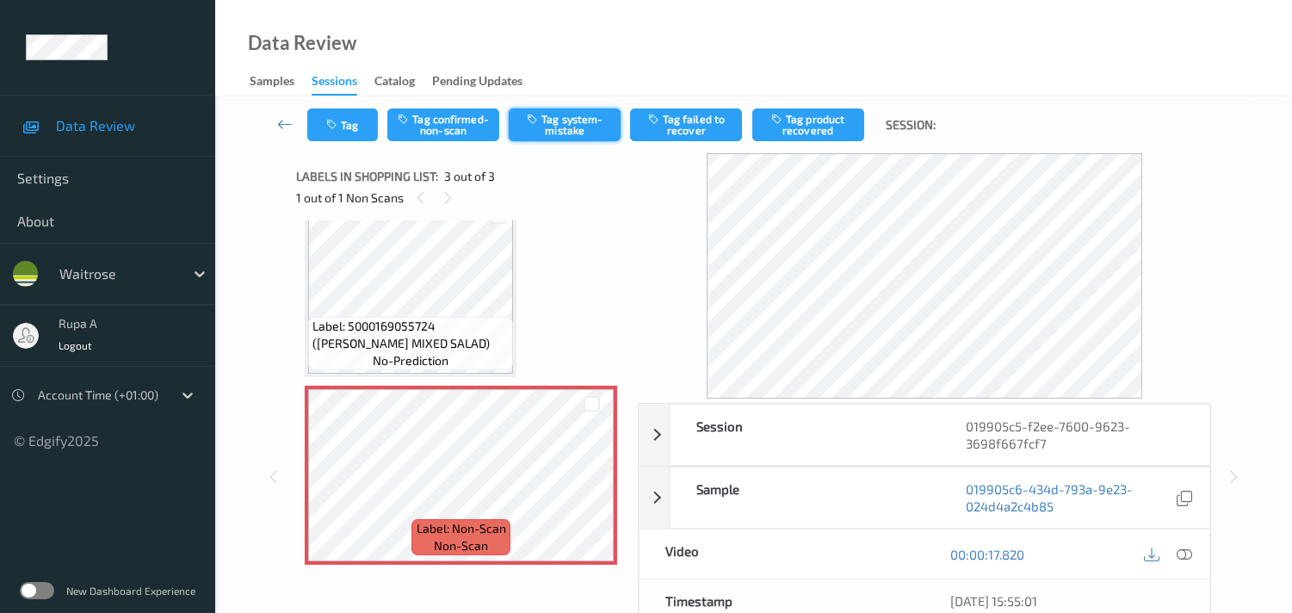
click at [565, 131] on button "Tag system-mistake" at bounding box center [565, 124] width 112 height 33
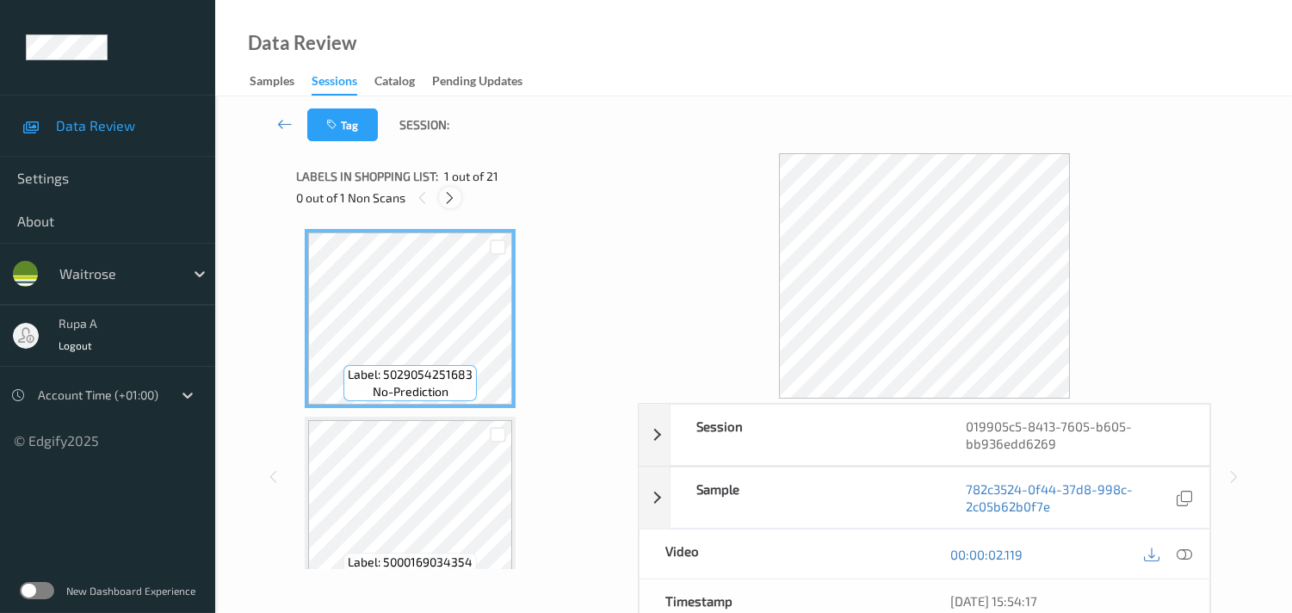
click at [453, 198] on icon at bounding box center [449, 197] width 15 height 15
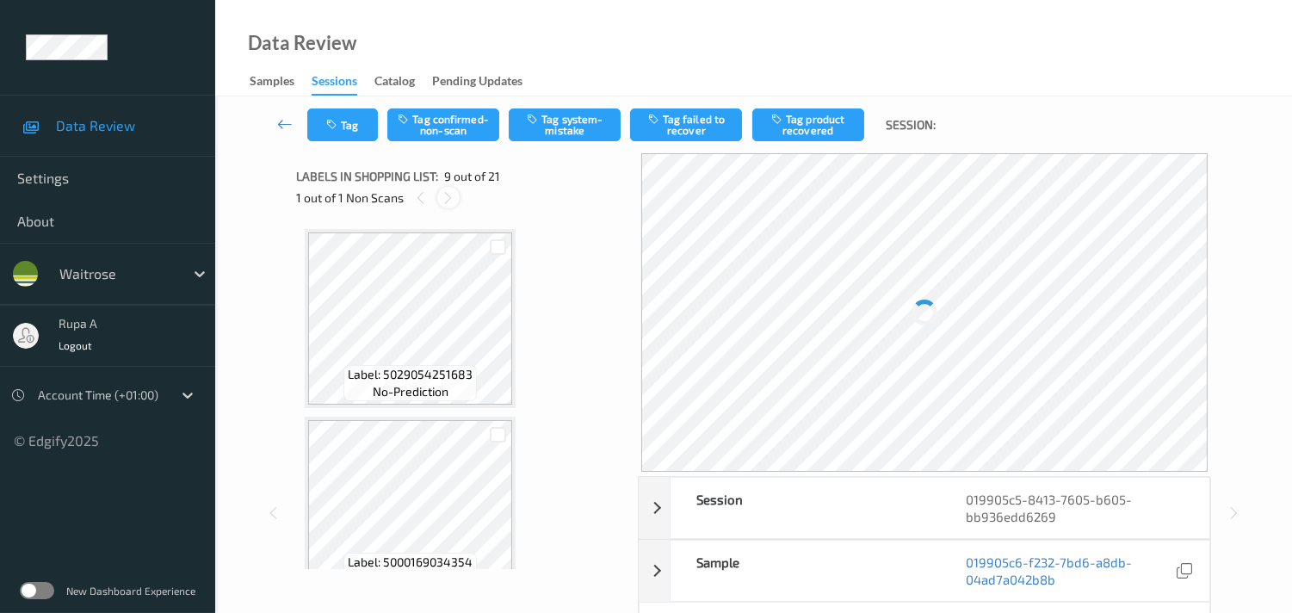
scroll to position [1313, 0]
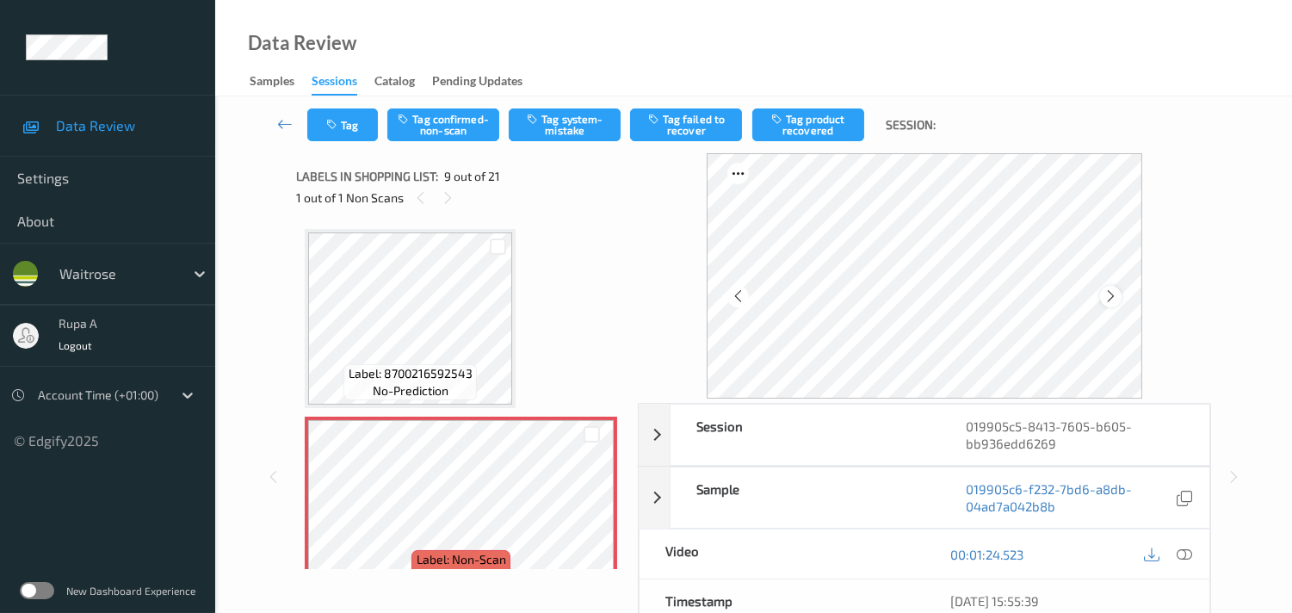
click at [1114, 293] on icon at bounding box center [1110, 295] width 15 height 15
click at [1112, 293] on icon at bounding box center [1110, 295] width 15 height 15
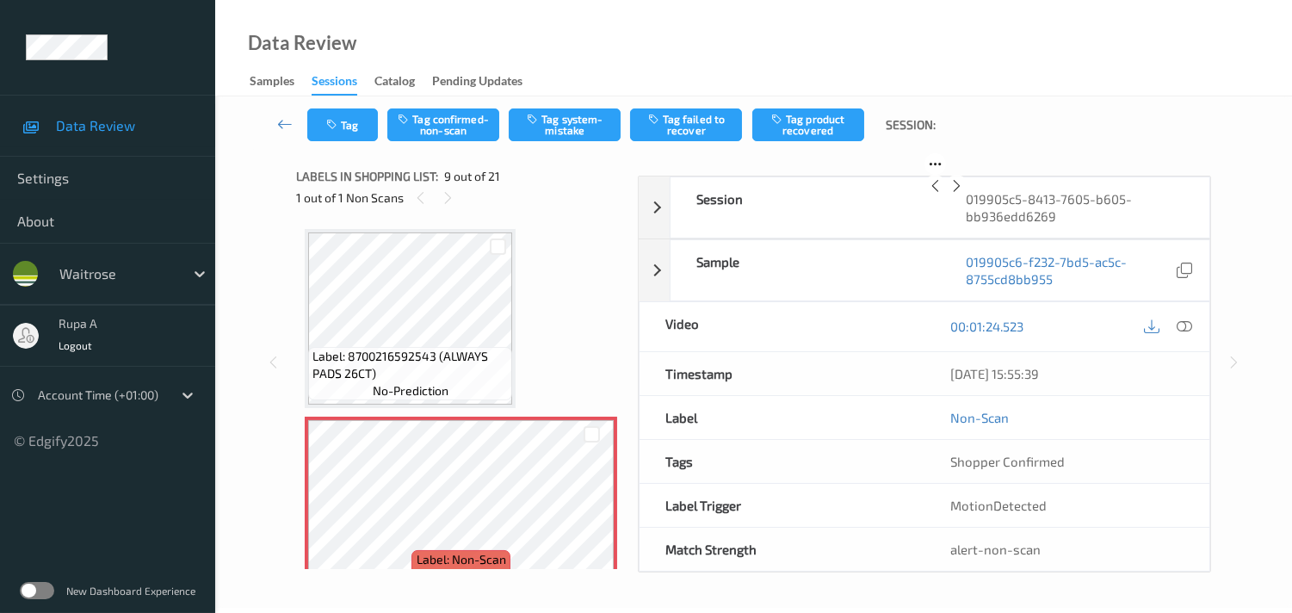
click at [964, 194] on icon at bounding box center [956, 185] width 15 height 15
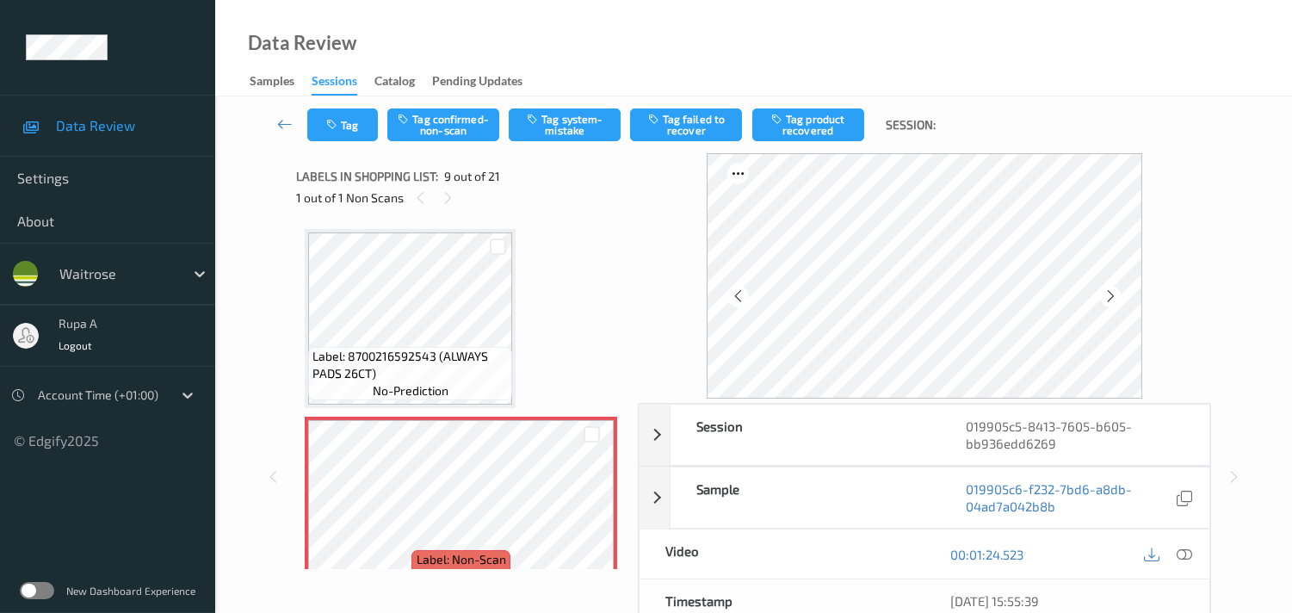
click at [1115, 297] on icon at bounding box center [1110, 295] width 15 height 15
click at [1179, 555] on icon at bounding box center [1183, 553] width 15 height 15
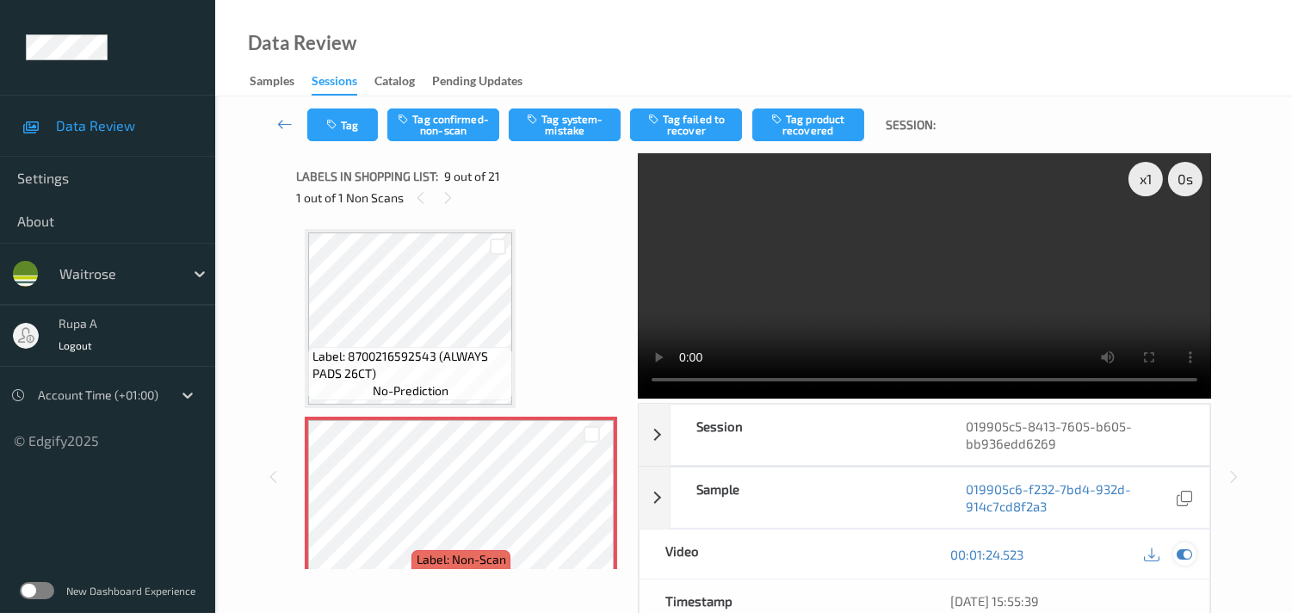
click at [1188, 547] on icon at bounding box center [1183, 553] width 15 height 15
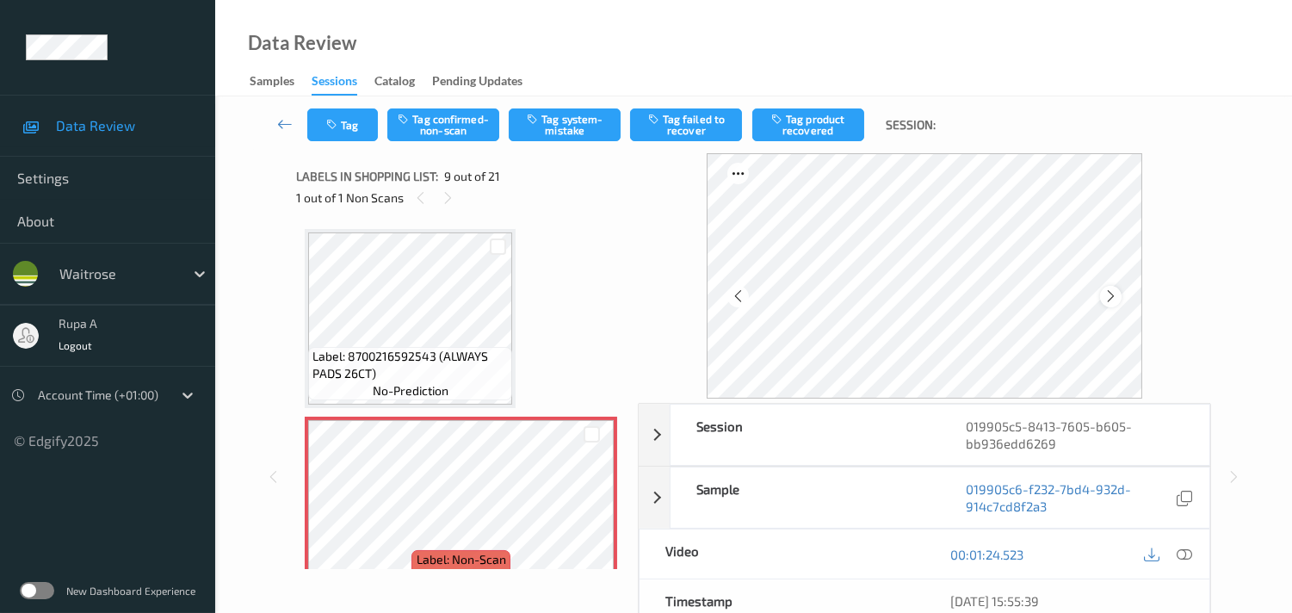
click at [1114, 293] on icon at bounding box center [1110, 295] width 15 height 15
click at [1184, 552] on icon at bounding box center [1183, 553] width 15 height 15
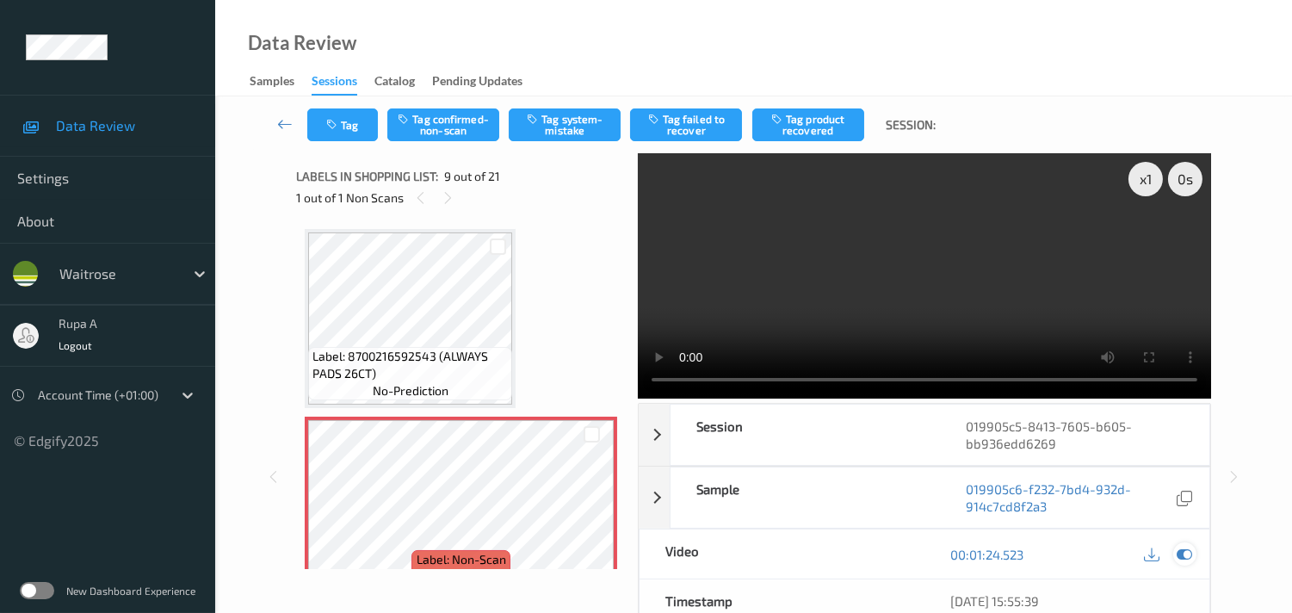
click at [1189, 556] on icon at bounding box center [1183, 553] width 15 height 15
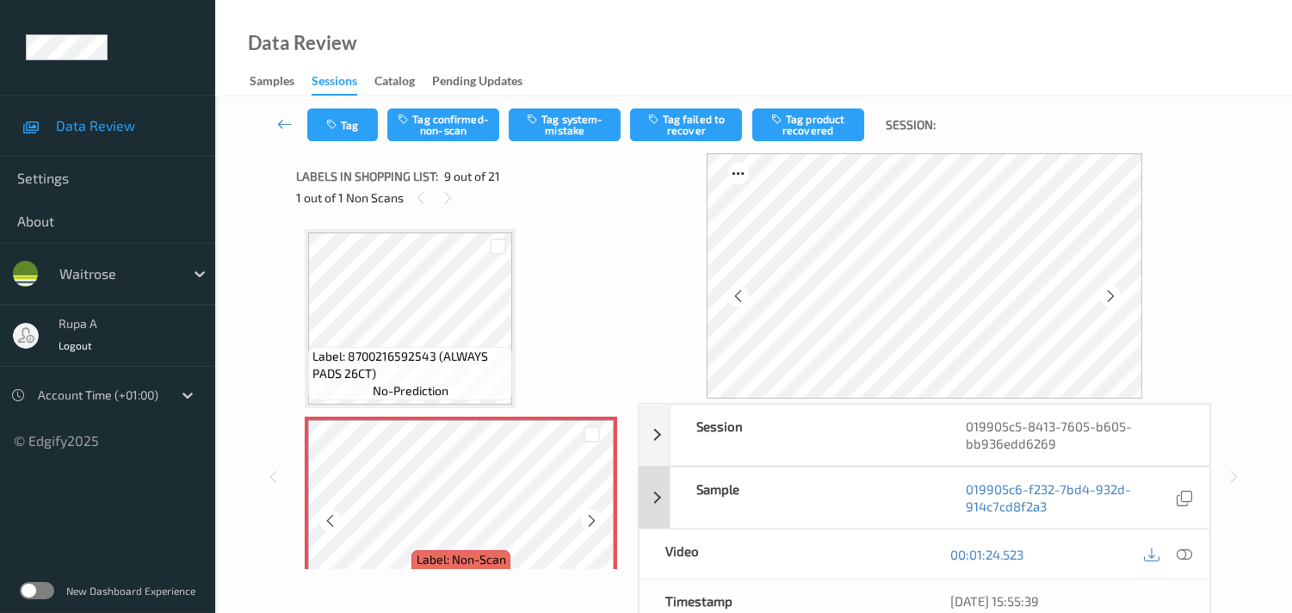
scroll to position [1409, 0]
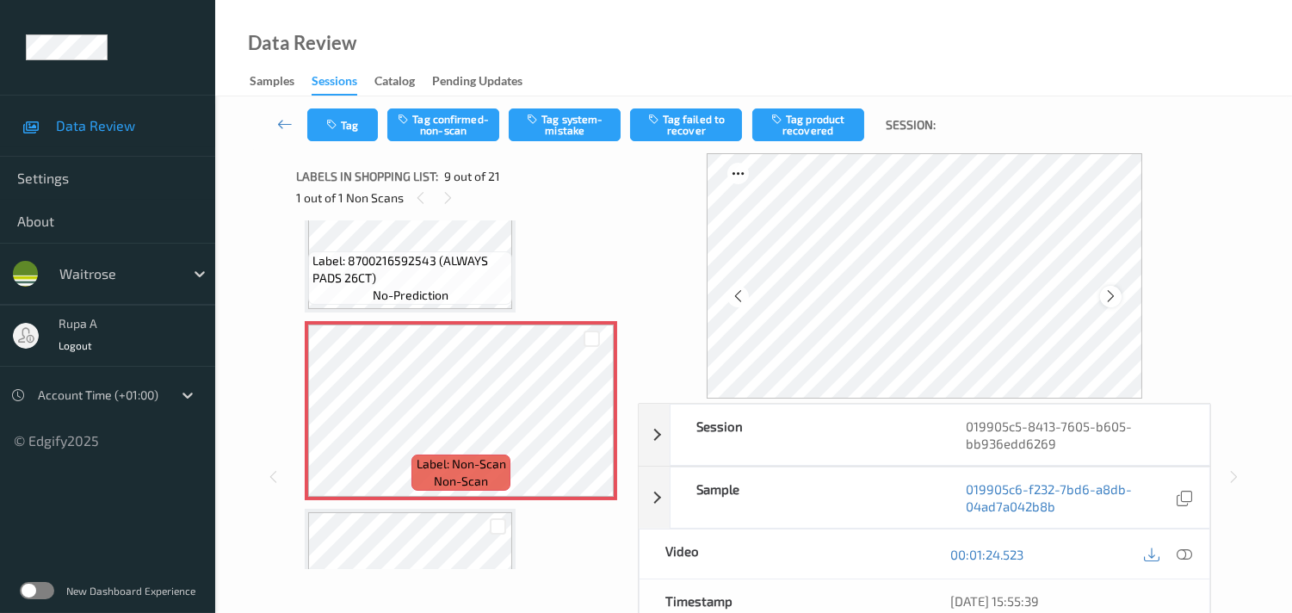
click at [1118, 291] on icon at bounding box center [1110, 295] width 15 height 15
click at [561, 130] on button "Tag system-mistake" at bounding box center [565, 124] width 112 height 33
click at [529, 218] on div "Labels in shopping list: 9 out of 21 1 out of 1 Non Scans" at bounding box center [461, 186] width 330 height 67
click at [359, 129] on button "Tag" at bounding box center [342, 124] width 71 height 33
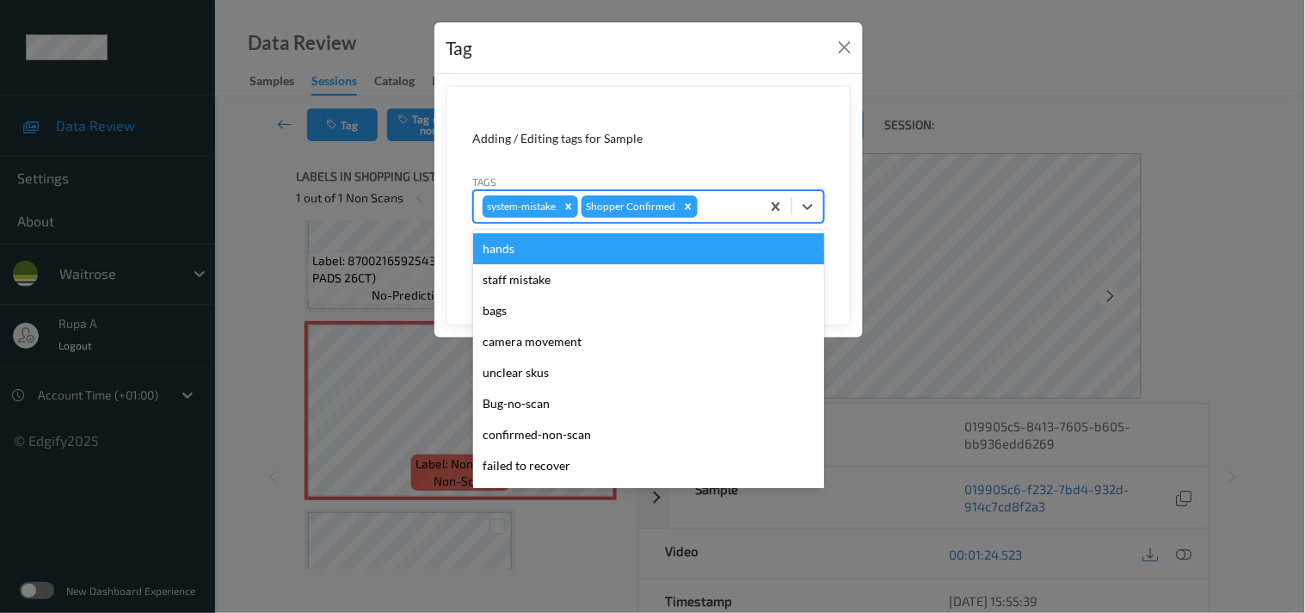
click at [707, 207] on div at bounding box center [726, 206] width 51 height 21
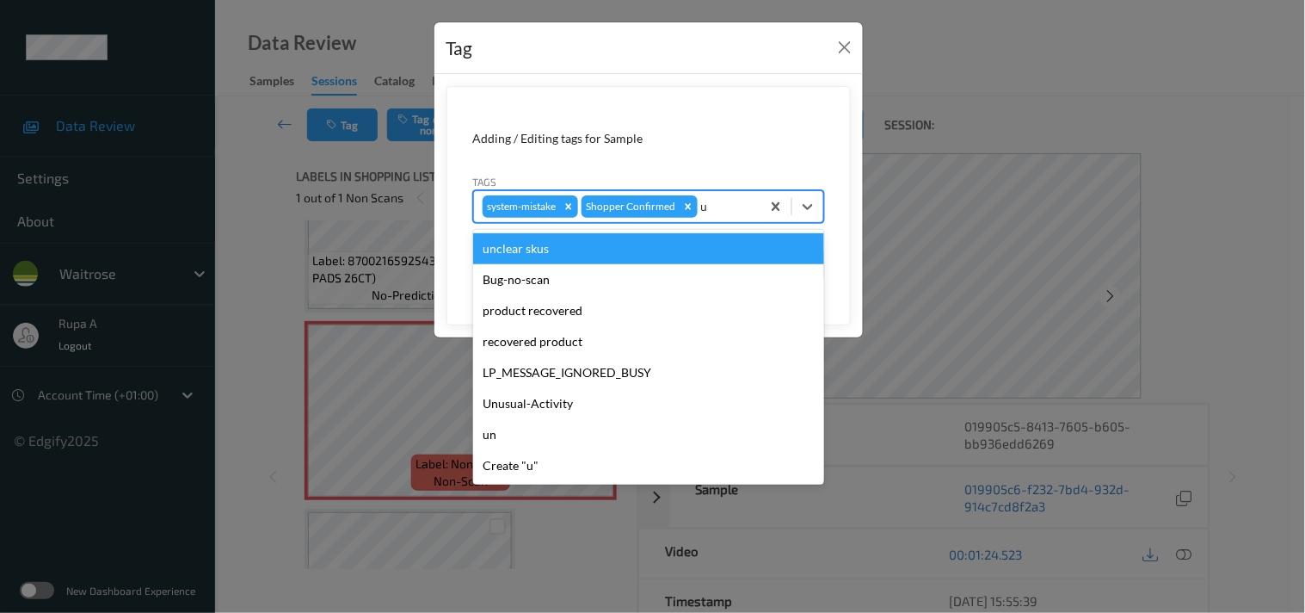
type input "un"
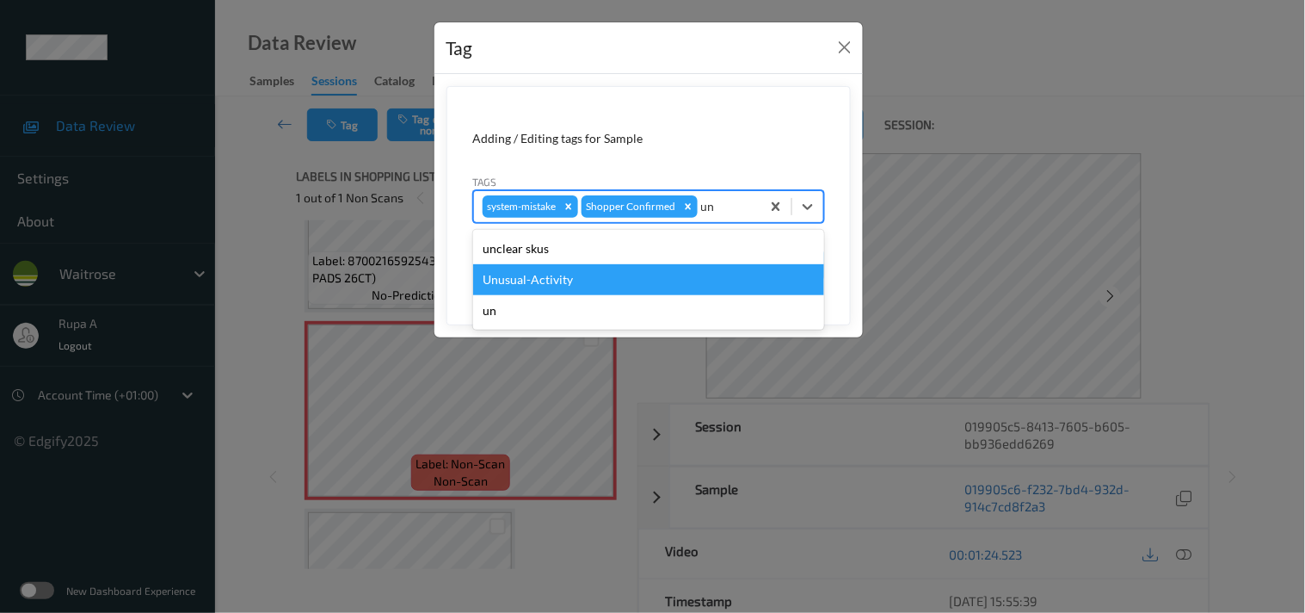
click at [586, 284] on div "Unusual-Activity" at bounding box center [648, 279] width 351 height 31
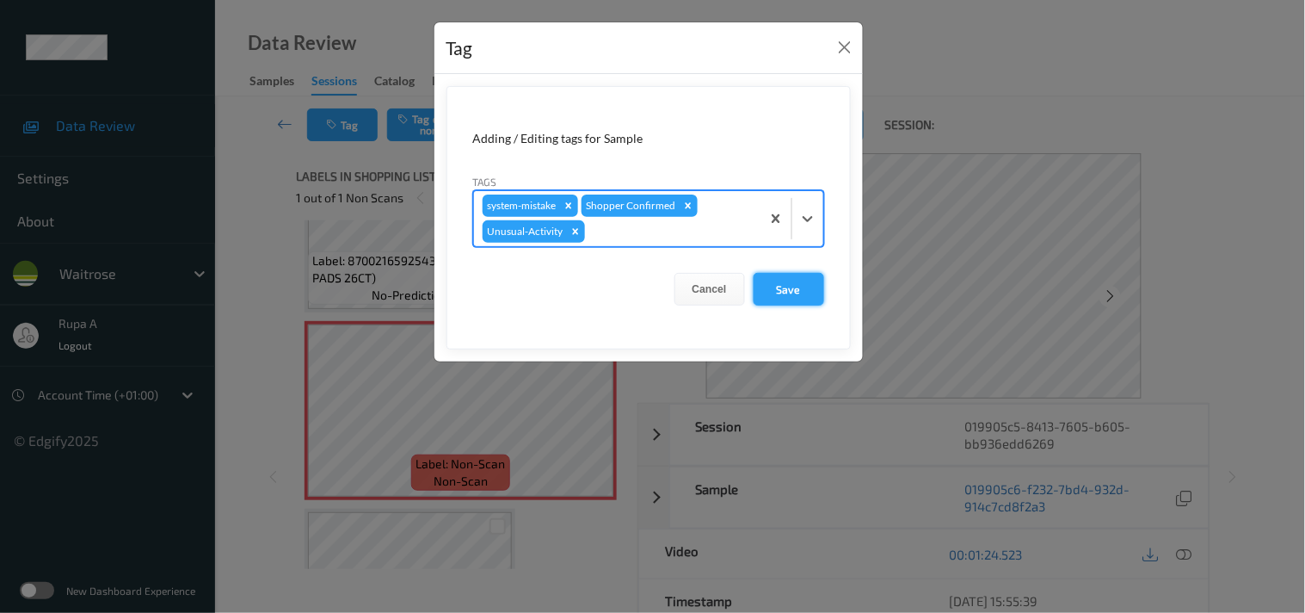
click at [767, 281] on button "Save" at bounding box center [789, 289] width 71 height 33
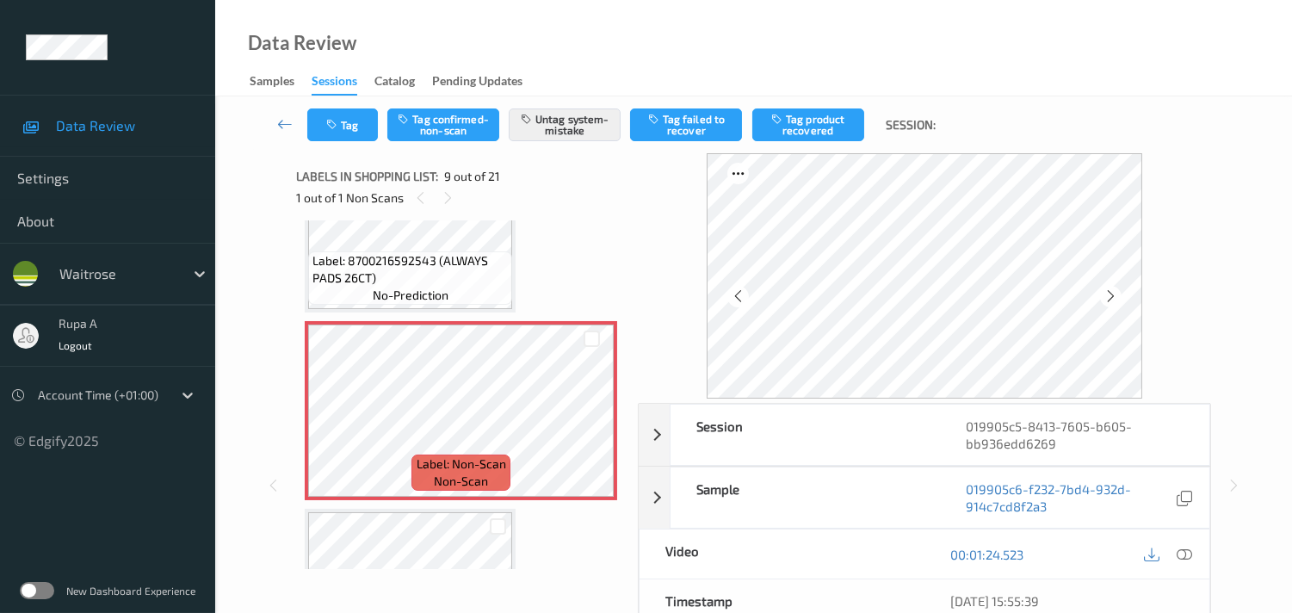
drag, startPoint x: 564, startPoint y: 234, endPoint x: 687, endPoint y: 244, distance: 123.4
click at [1115, 296] on icon at bounding box center [1110, 295] width 15 height 15
click at [1115, 295] on icon at bounding box center [1110, 295] width 15 height 15
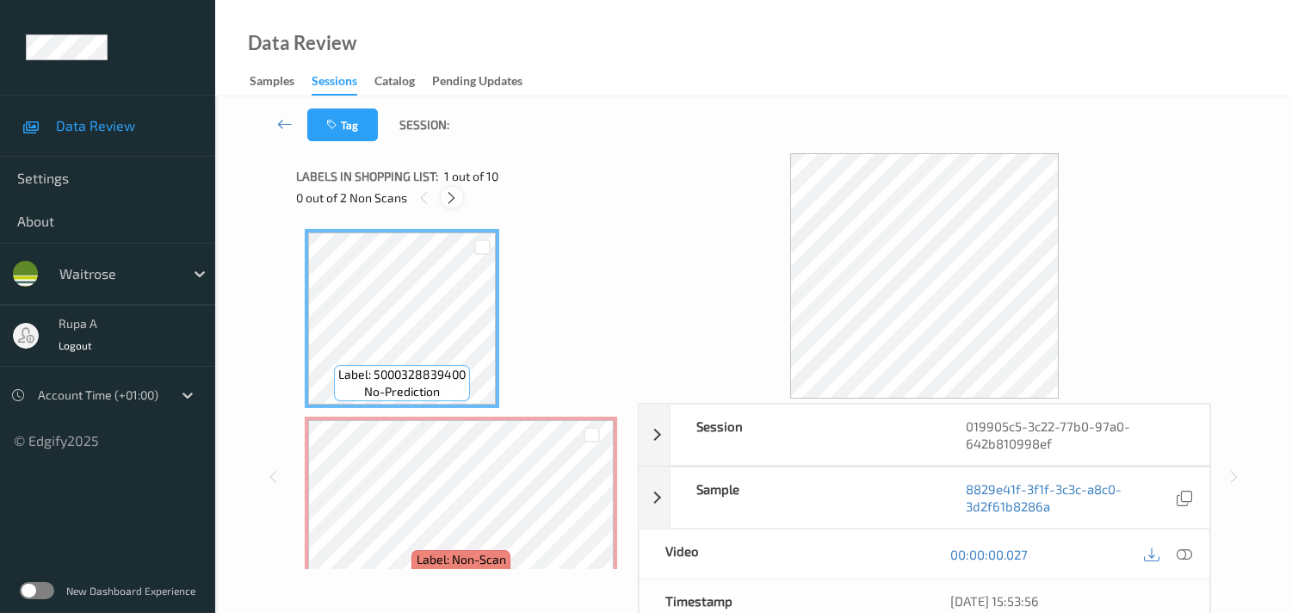
click at [457, 201] on icon at bounding box center [451, 197] width 15 height 15
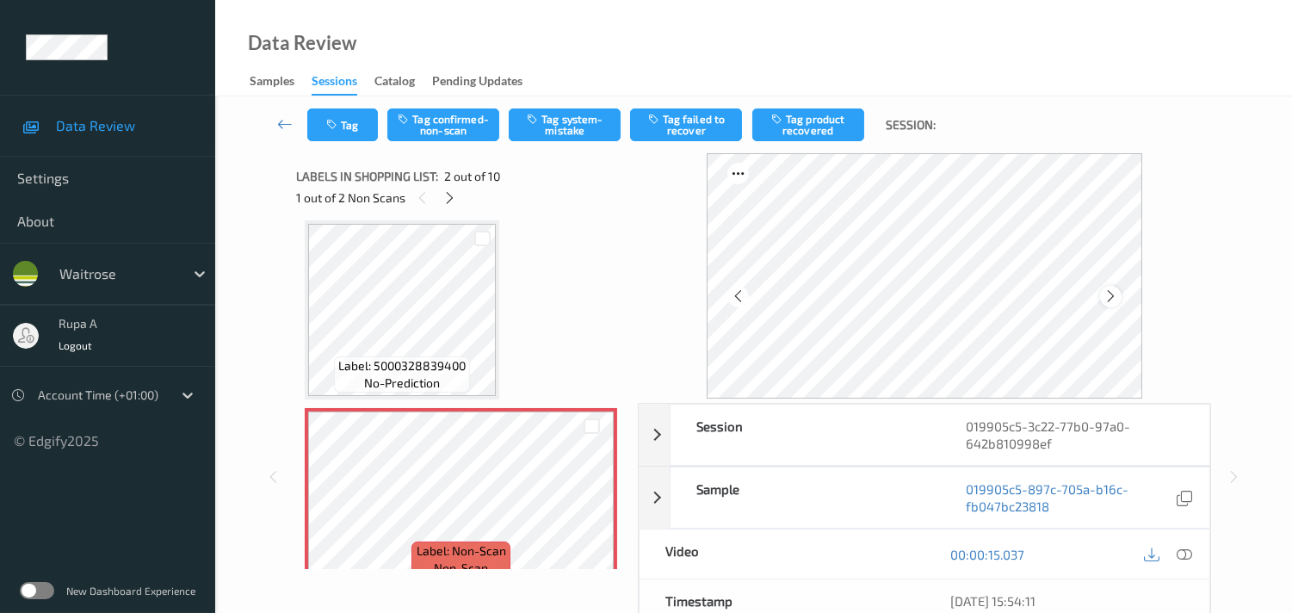
click at [1111, 299] on icon at bounding box center [1110, 295] width 15 height 15
click at [443, 194] on icon at bounding box center [449, 197] width 15 height 15
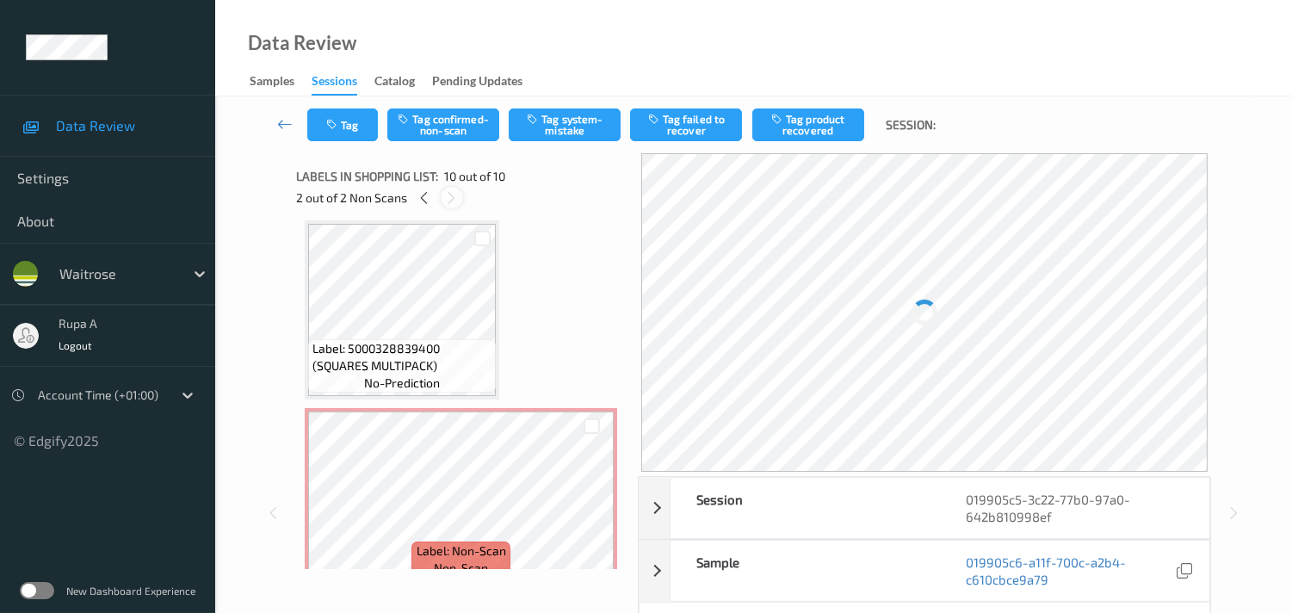
scroll to position [1500, 0]
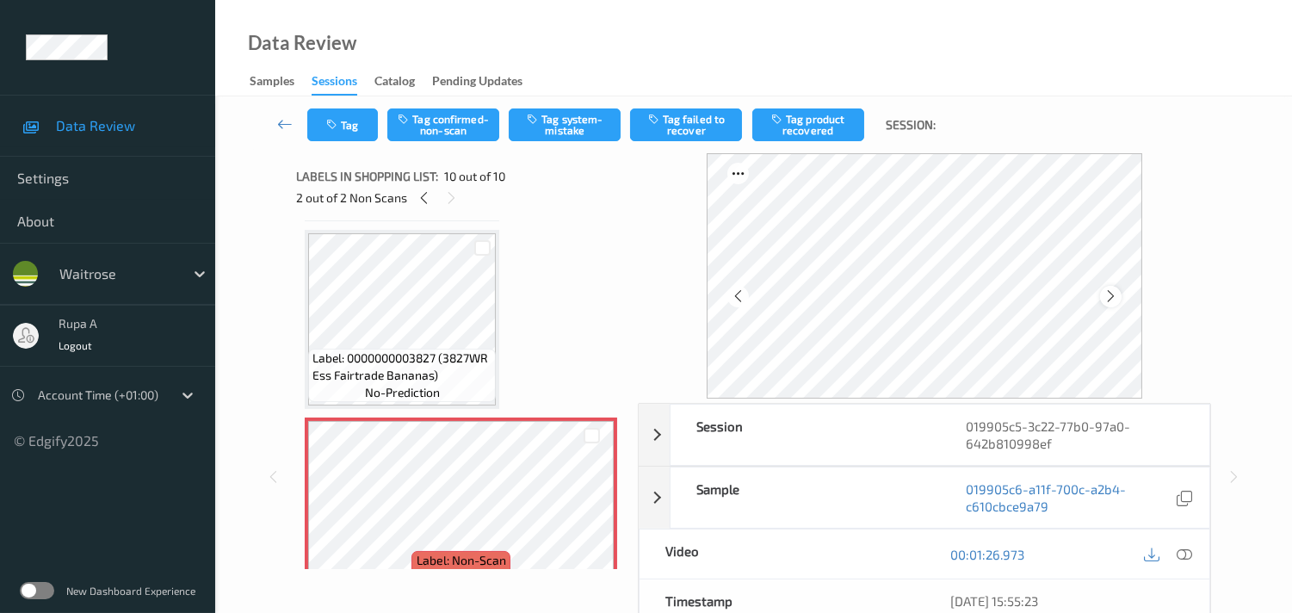
click at [1108, 299] on icon at bounding box center [1110, 295] width 15 height 15
click at [422, 204] on icon at bounding box center [424, 197] width 15 height 15
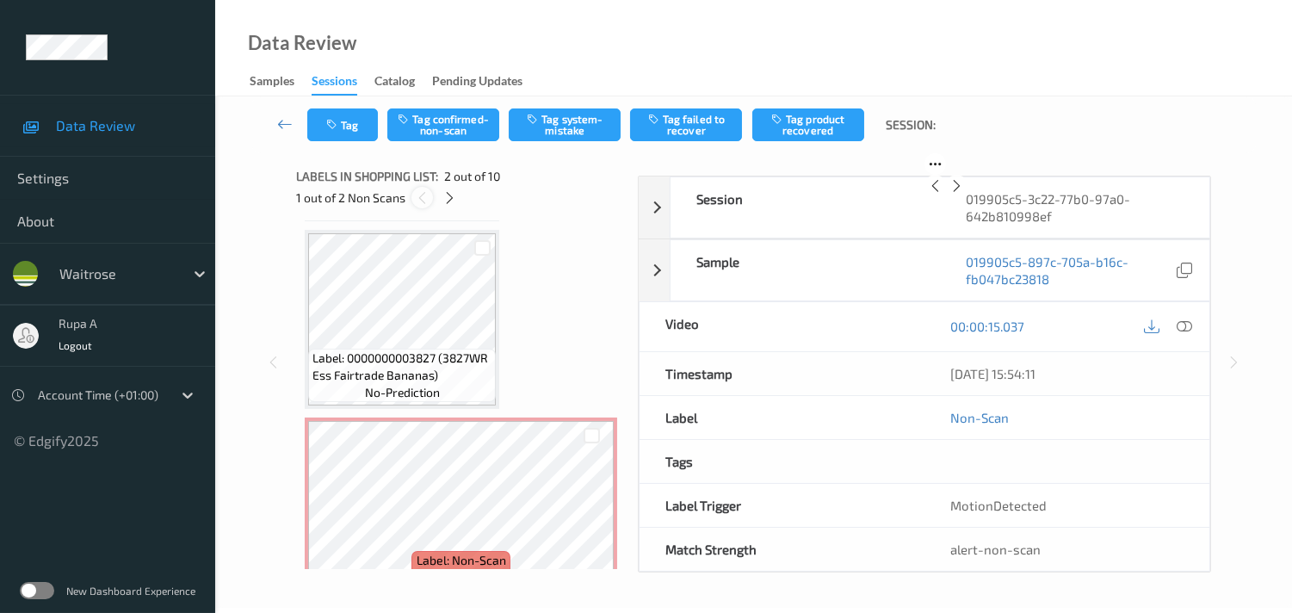
scroll to position [9, 0]
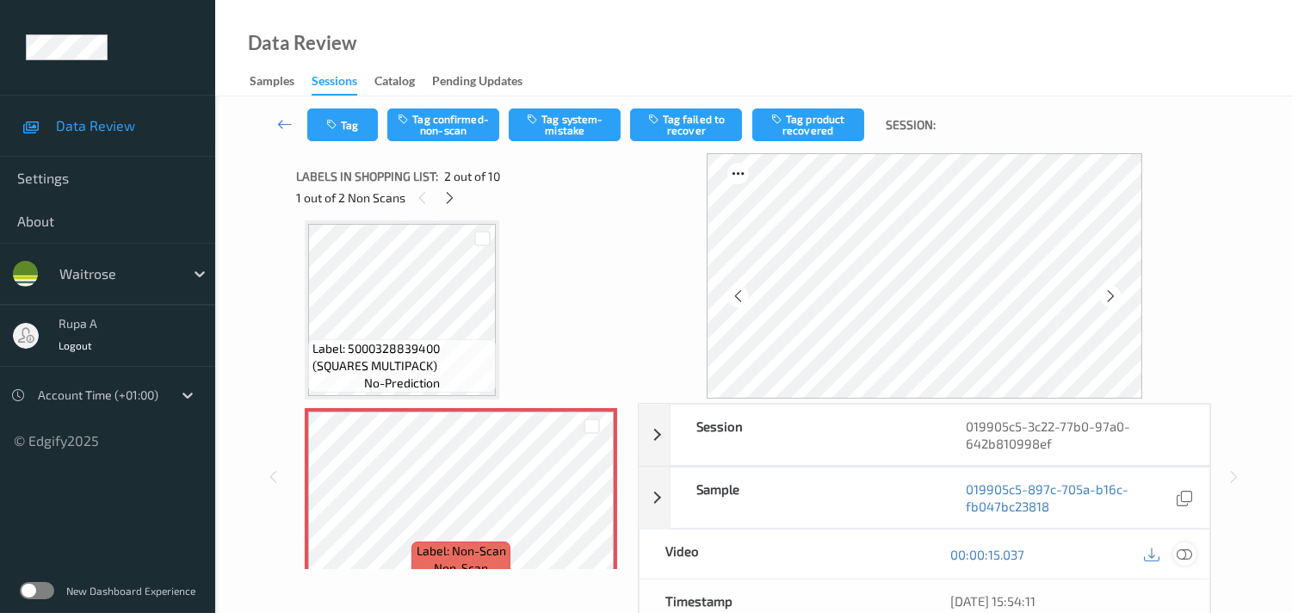
click at [1184, 554] on icon at bounding box center [1183, 553] width 15 height 15
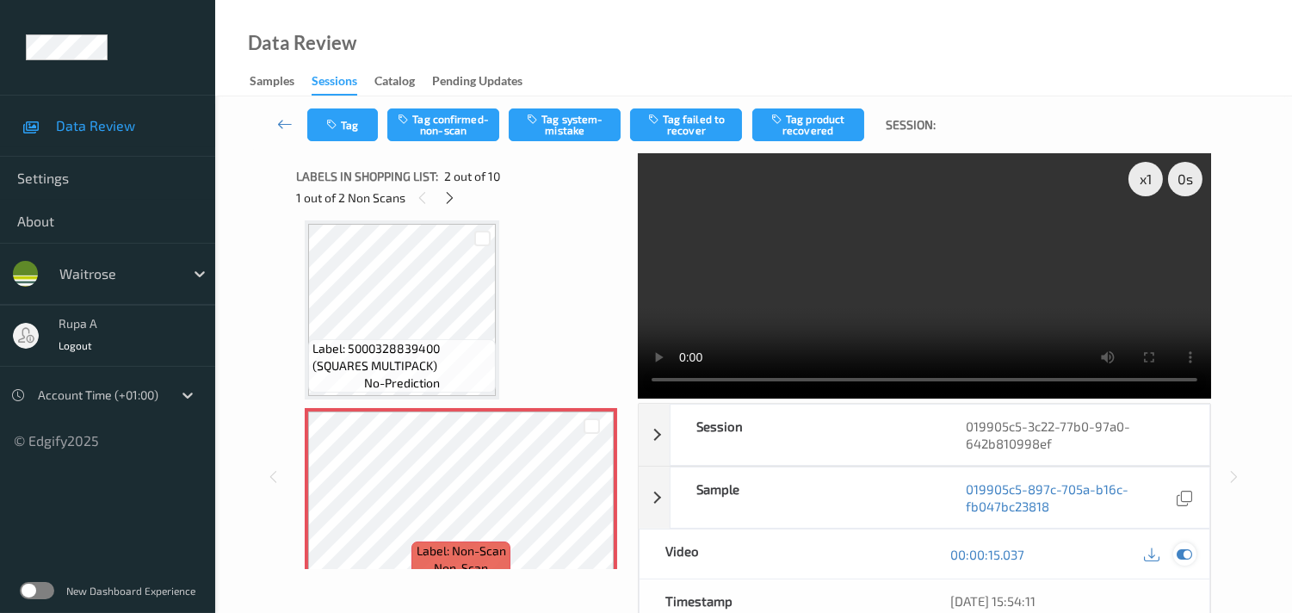
click at [1189, 555] on icon at bounding box center [1183, 553] width 15 height 15
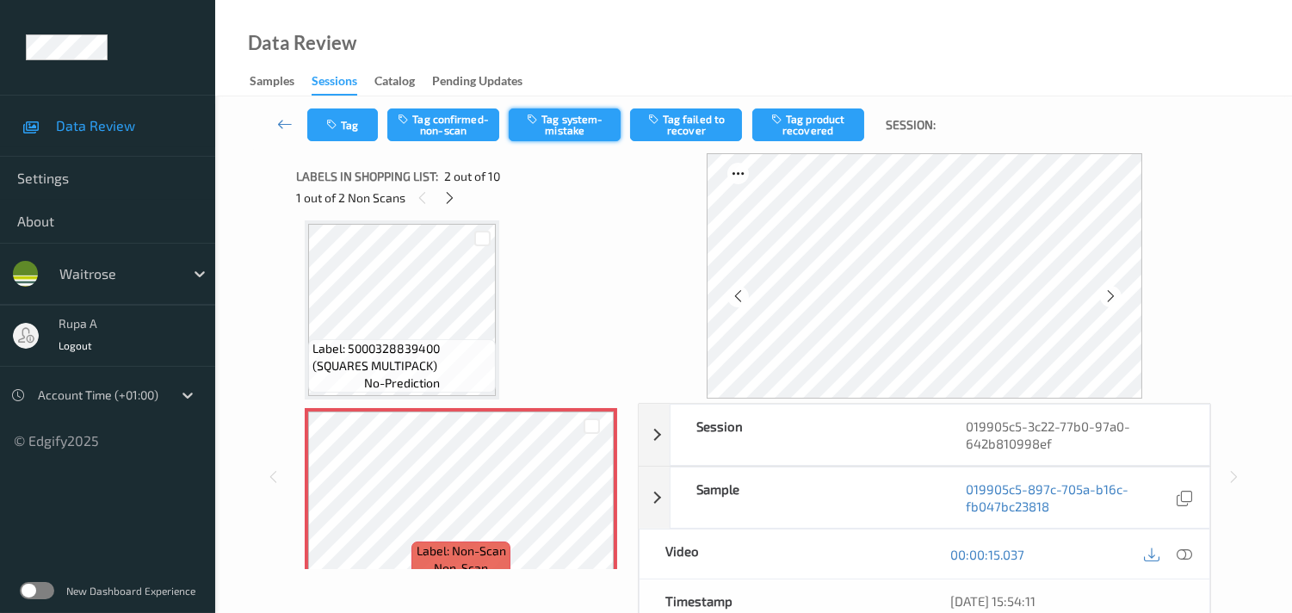
click at [588, 127] on button "Tag system-mistake" at bounding box center [565, 124] width 112 height 33
click at [367, 133] on button "Tag" at bounding box center [342, 124] width 71 height 33
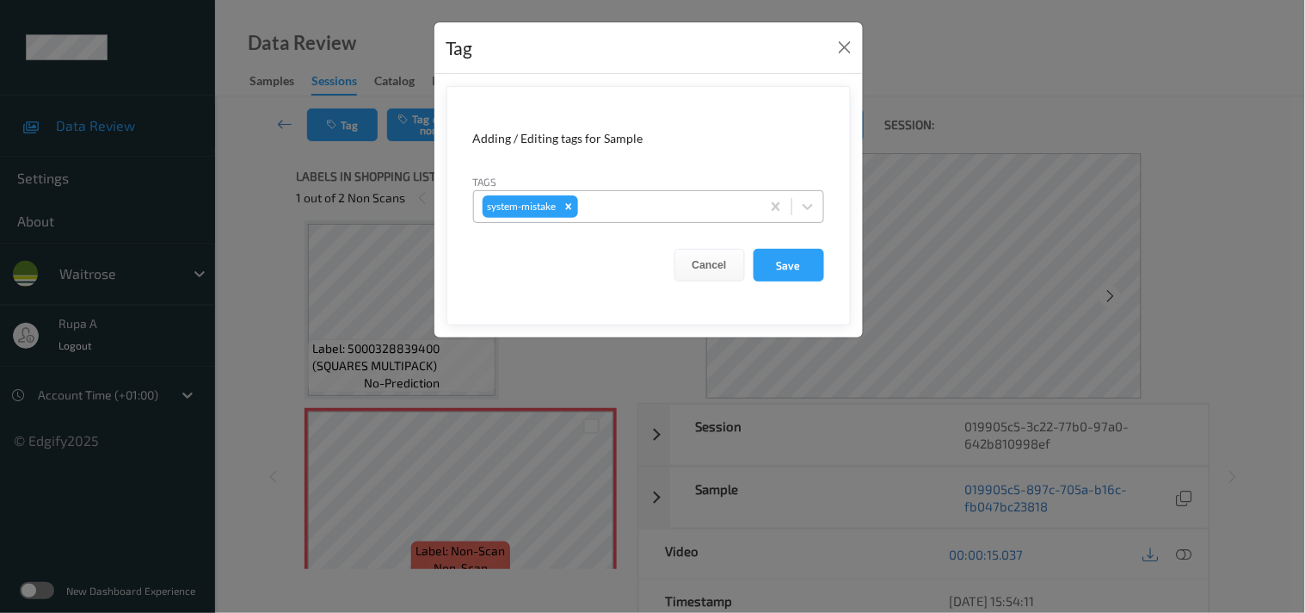
click at [698, 215] on div at bounding box center [667, 206] width 170 height 21
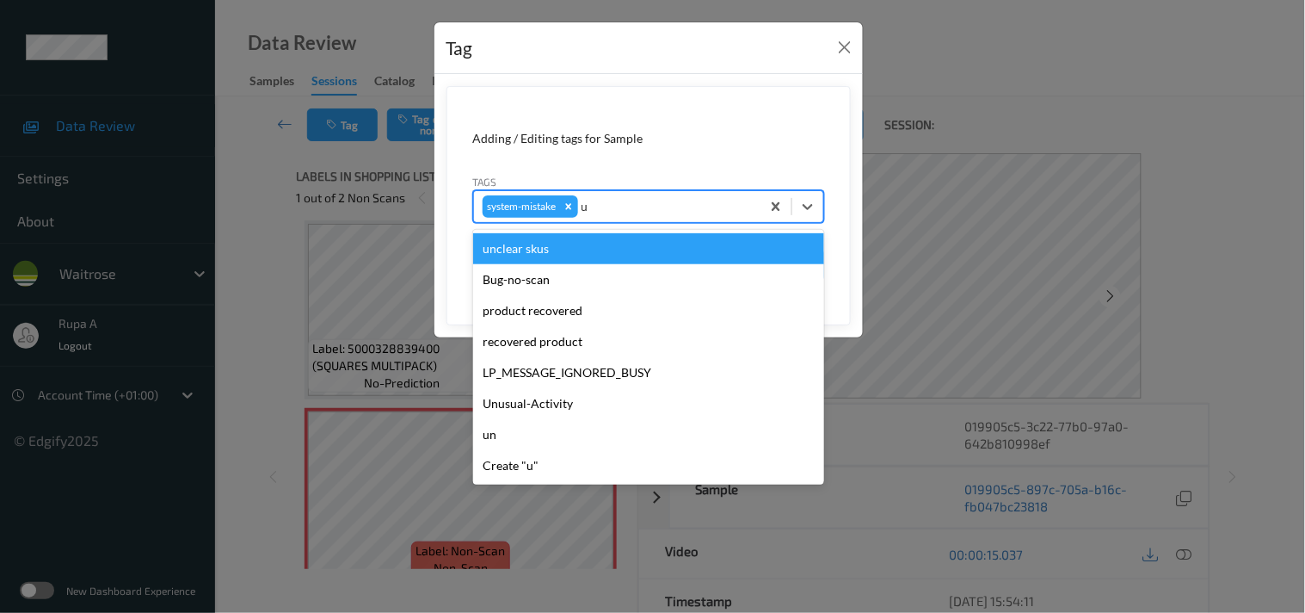
type input "un"
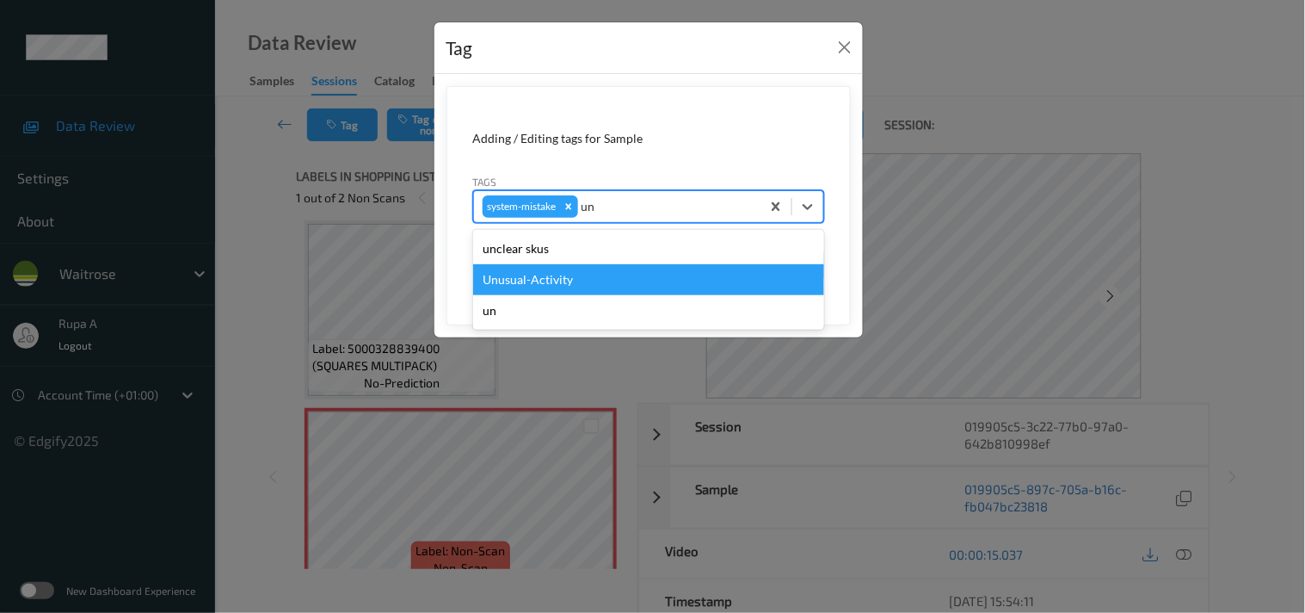
click at [580, 288] on div "Unusual-Activity" at bounding box center [648, 279] width 351 height 31
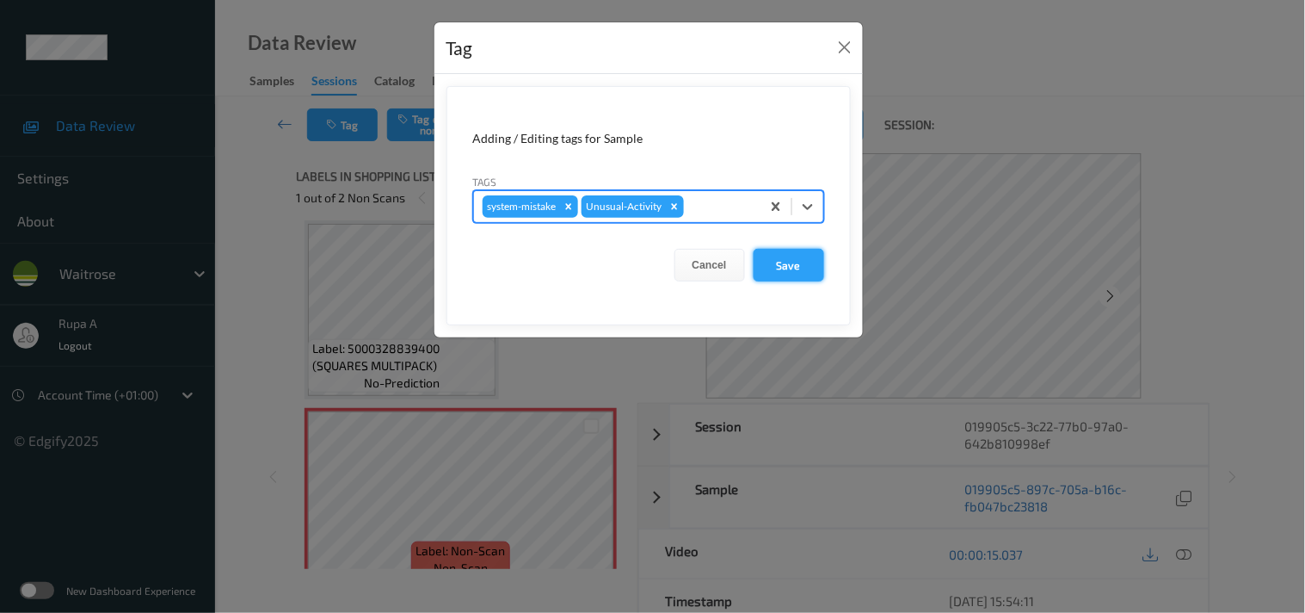
click at [810, 275] on button "Save" at bounding box center [789, 265] width 71 height 33
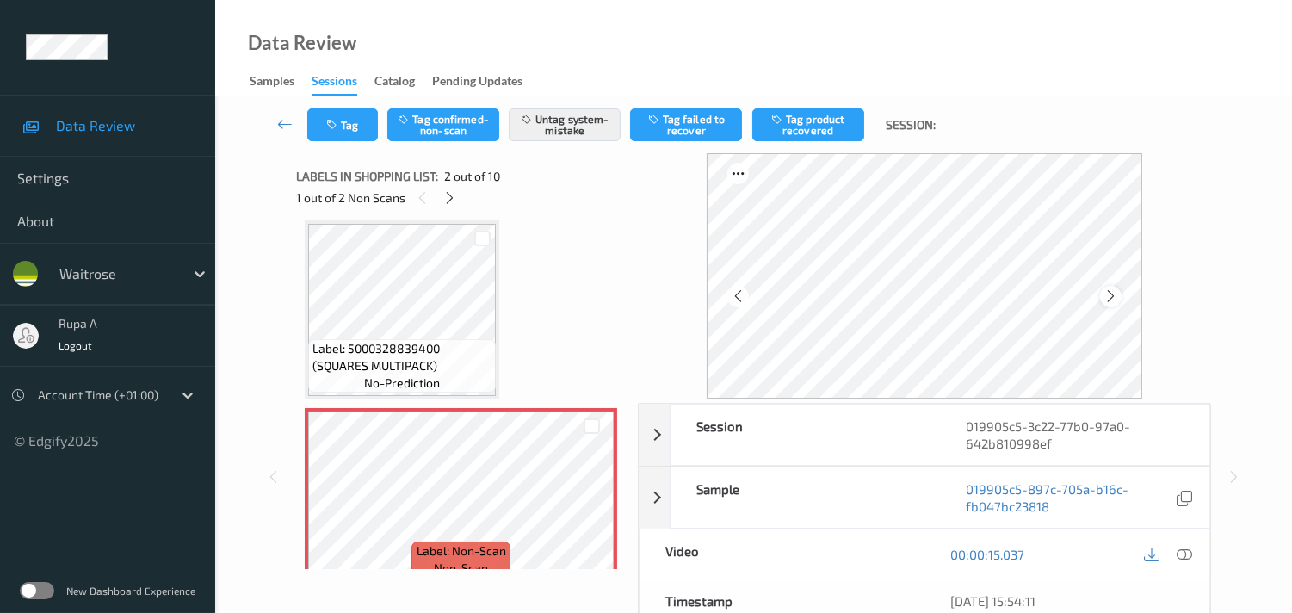
click at [1118, 294] on icon at bounding box center [1110, 295] width 15 height 15
click at [1117, 294] on icon at bounding box center [1110, 295] width 15 height 15
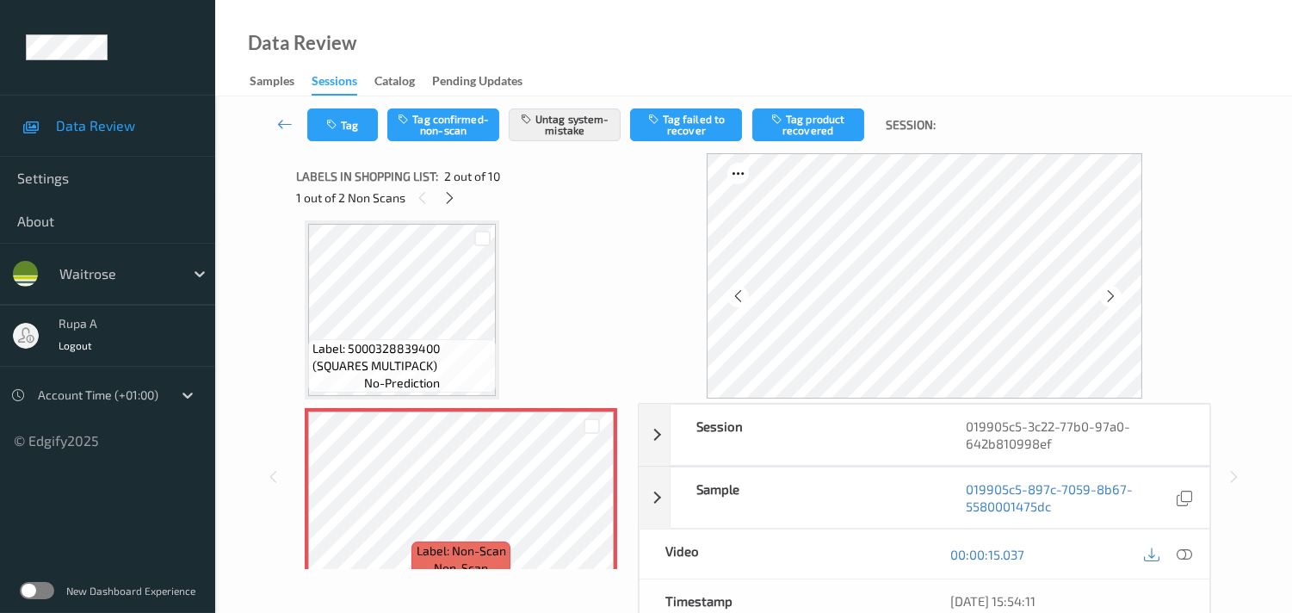
click at [1117, 294] on icon at bounding box center [1110, 295] width 15 height 15
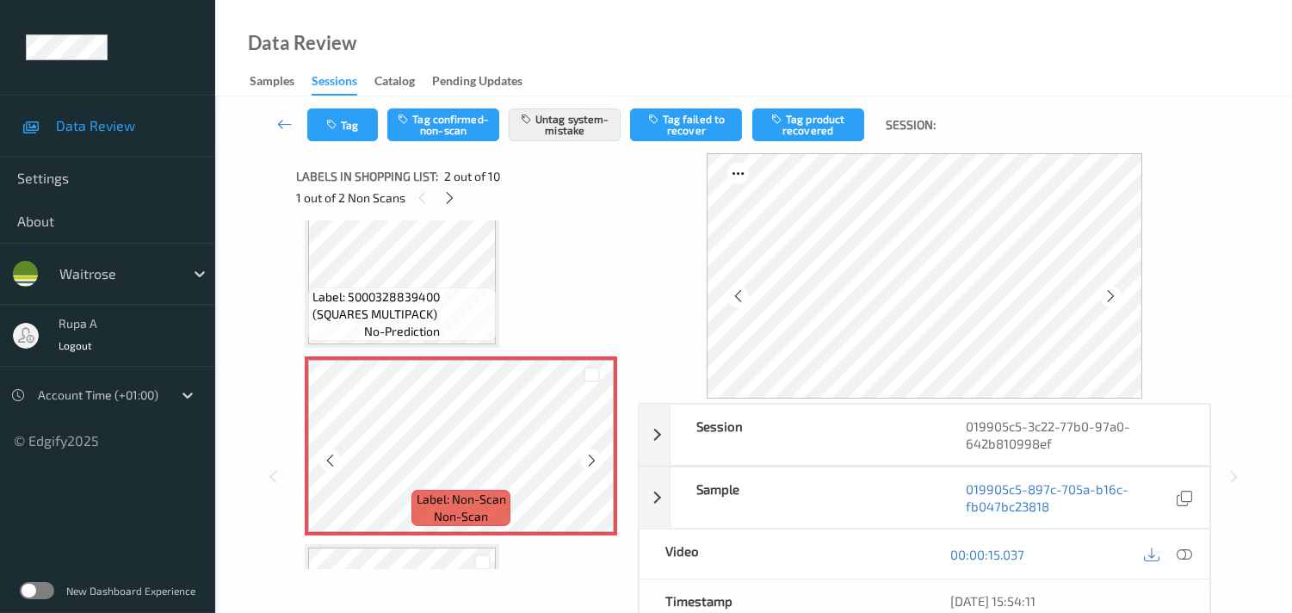
scroll to position [96, 0]
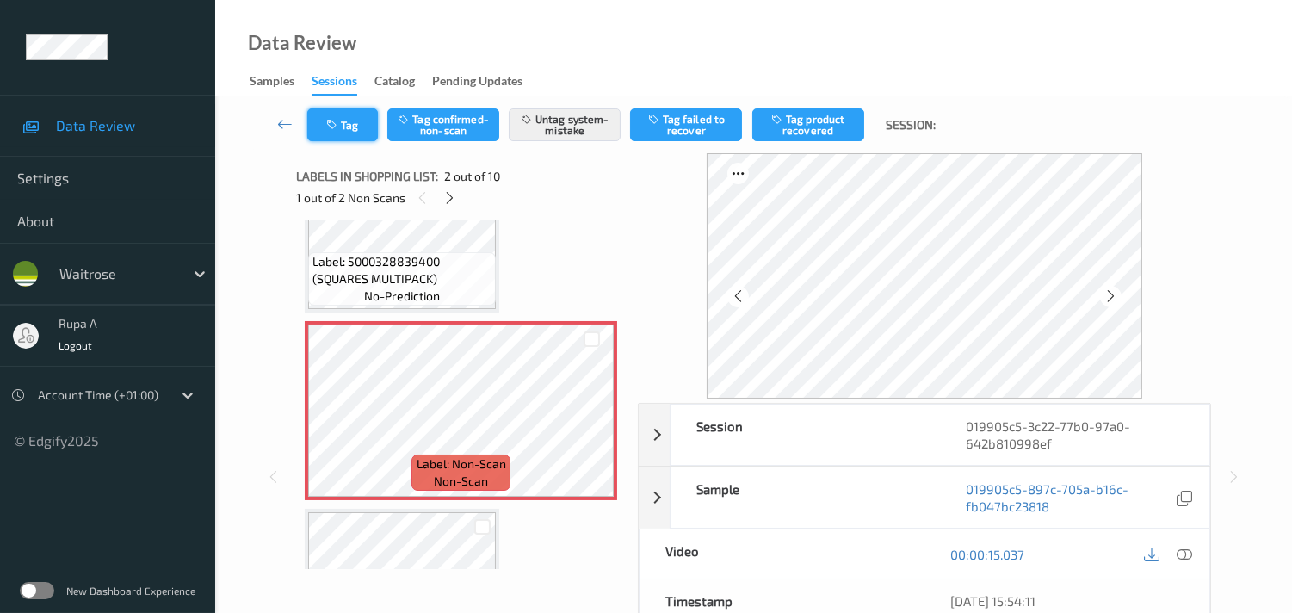
click at [332, 131] on button "Tag" at bounding box center [342, 124] width 71 height 33
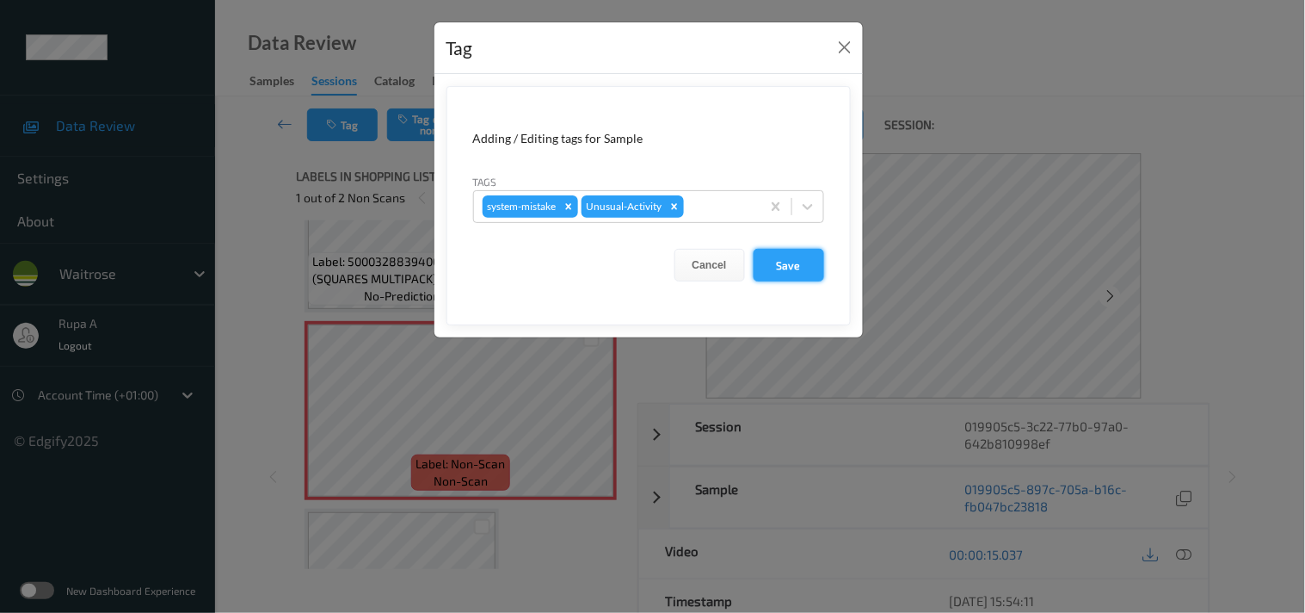
click at [786, 263] on button "Save" at bounding box center [789, 265] width 71 height 33
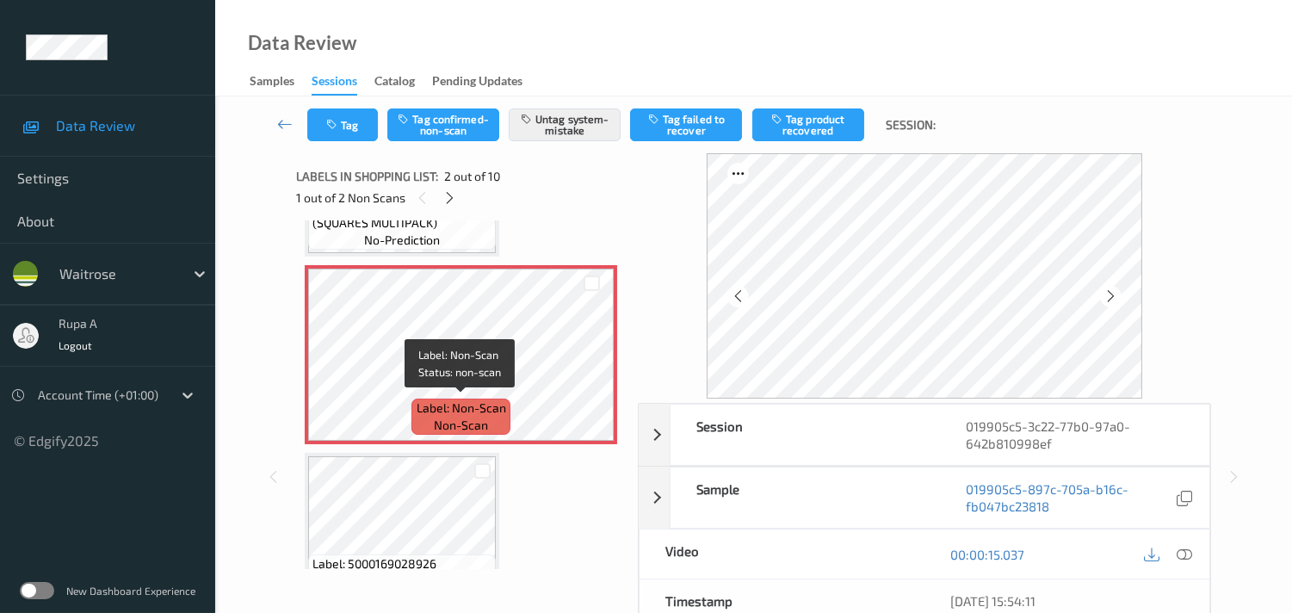
scroll to position [191, 0]
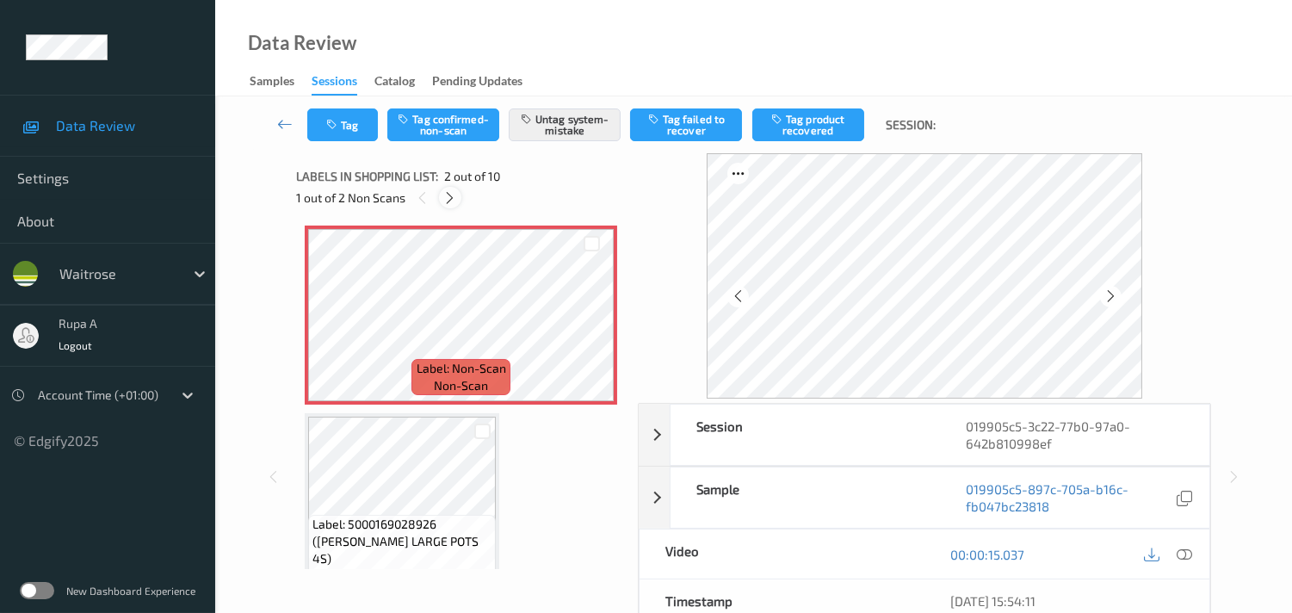
click at [454, 201] on icon at bounding box center [449, 197] width 15 height 15
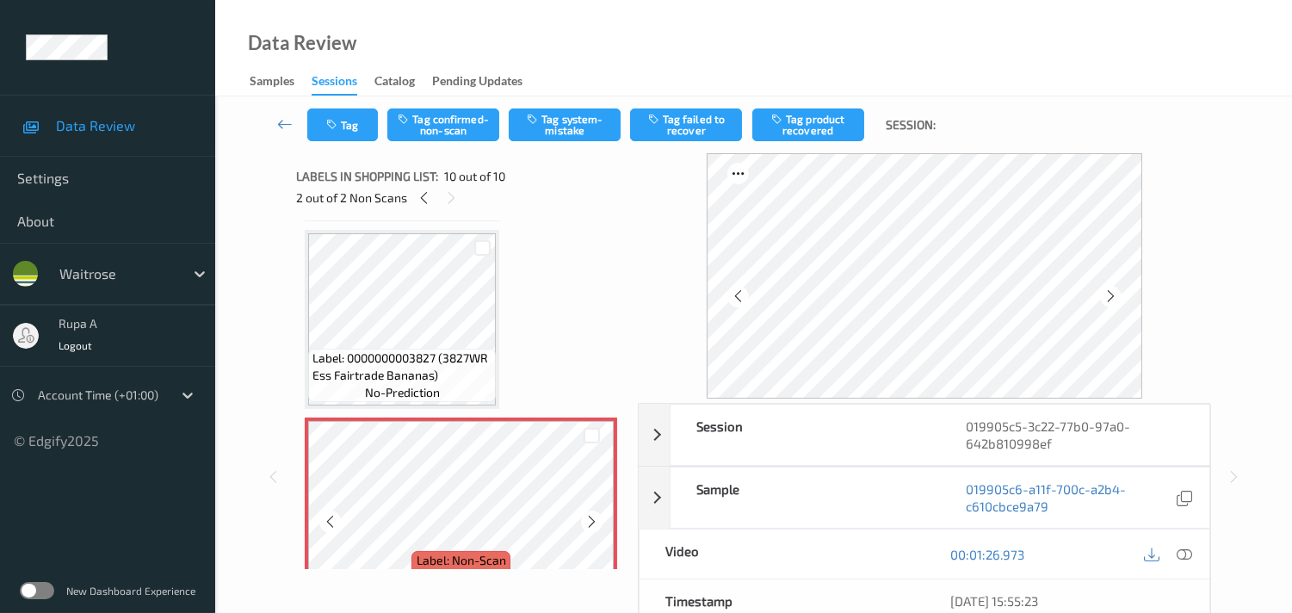
scroll to position [1524, 0]
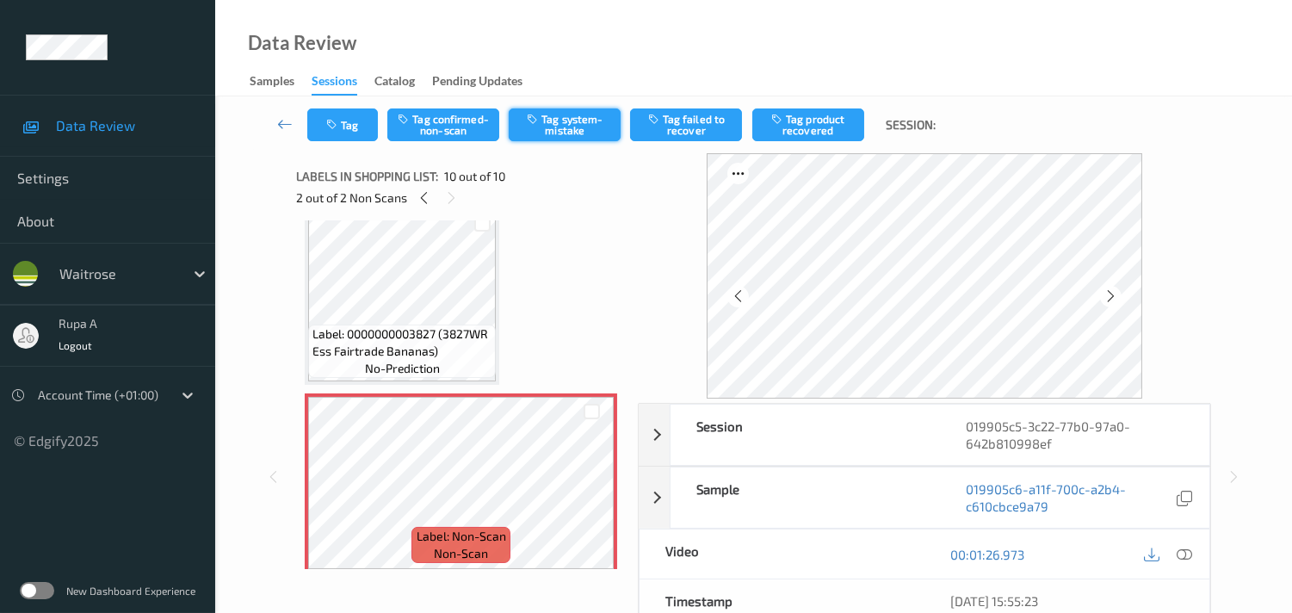
click at [579, 138] on button "Tag system-mistake" at bounding box center [565, 124] width 112 height 33
click at [315, 124] on button "Tag" at bounding box center [342, 124] width 71 height 33
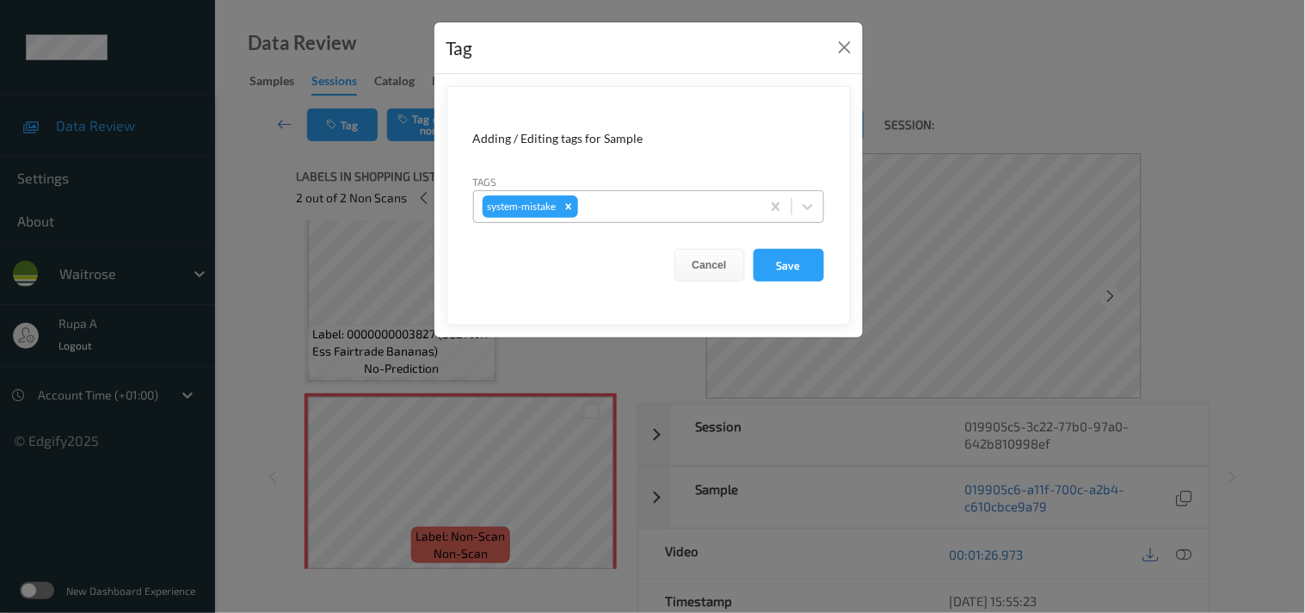
click at [644, 211] on div at bounding box center [667, 206] width 170 height 21
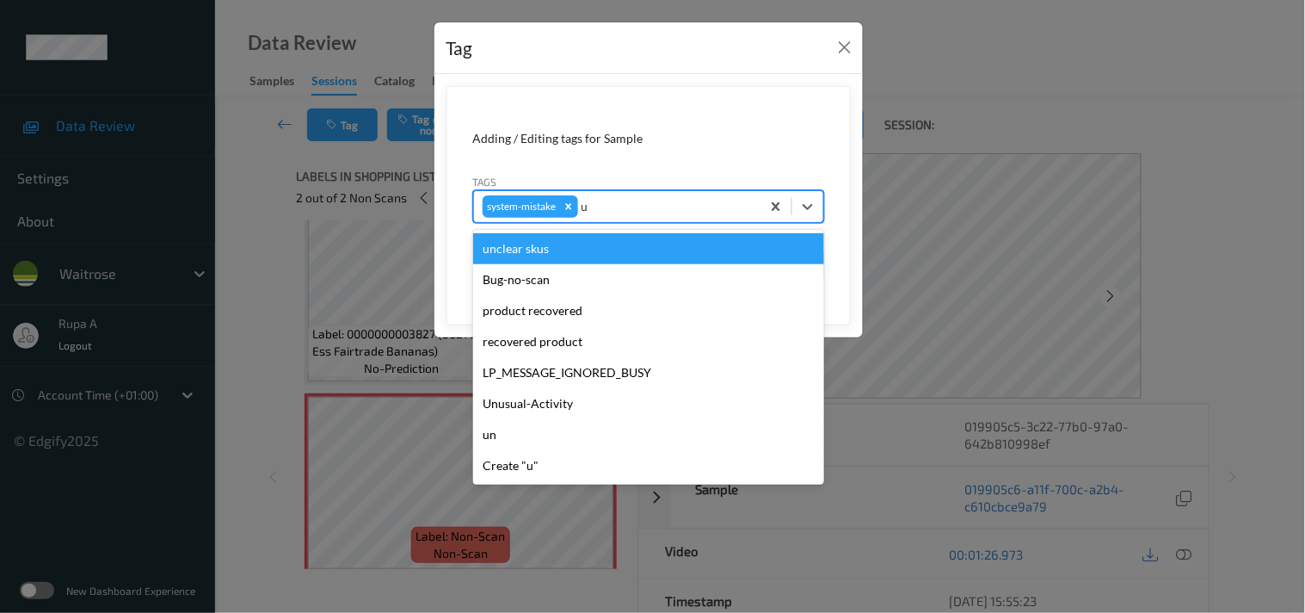
type input "un"
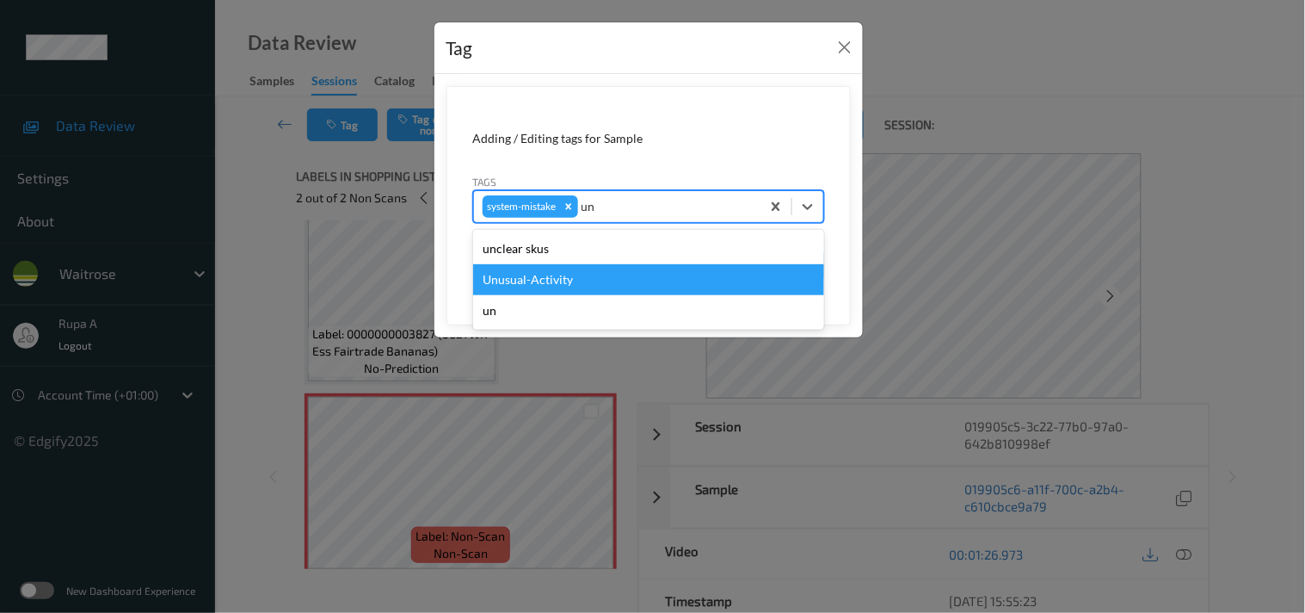
click at [523, 278] on div "Unusual-Activity" at bounding box center [648, 279] width 351 height 31
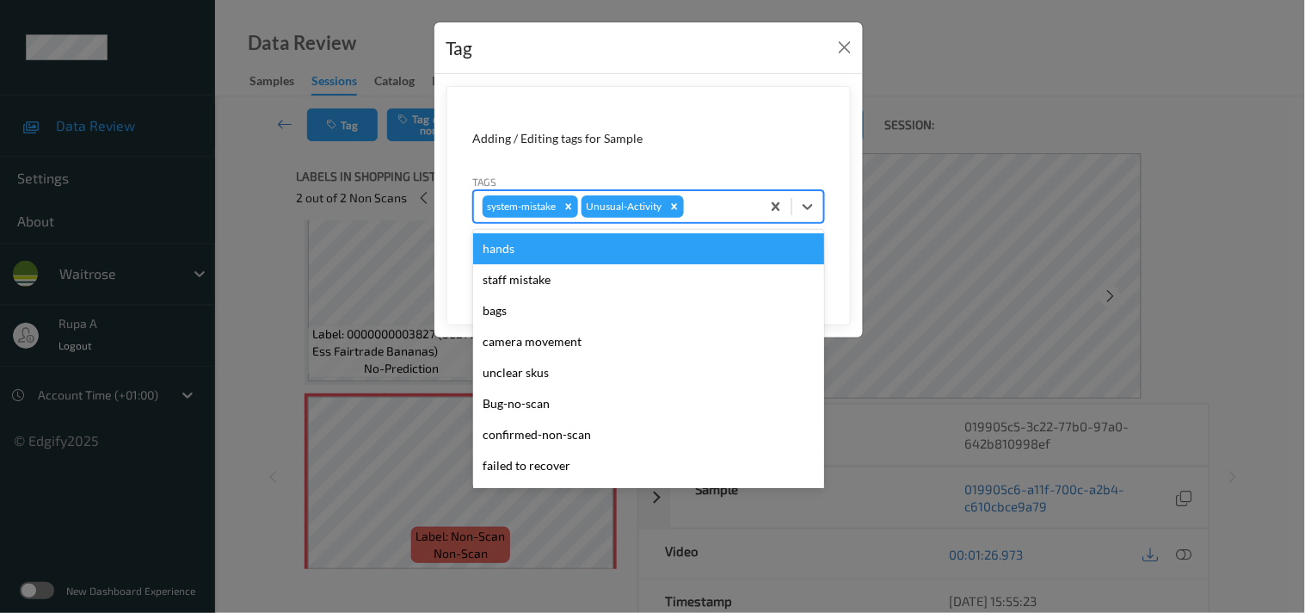
click at [715, 209] on div at bounding box center [720, 206] width 65 height 21
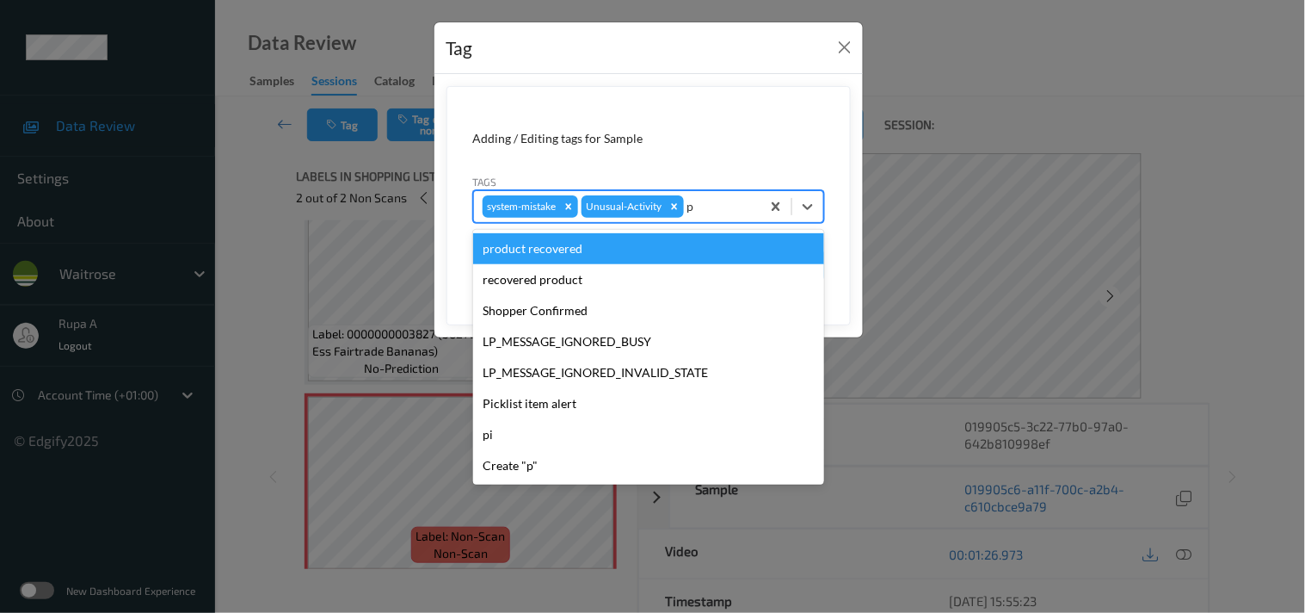
type input "pi"
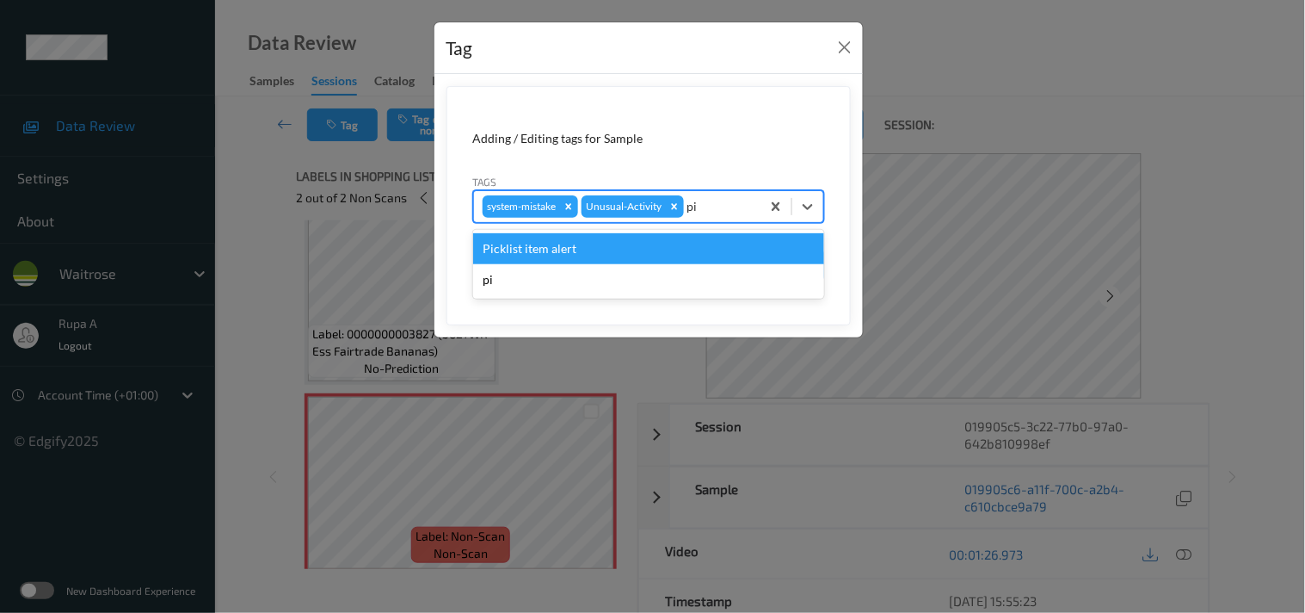
click at [612, 252] on div "Picklist item alert" at bounding box center [648, 248] width 351 height 31
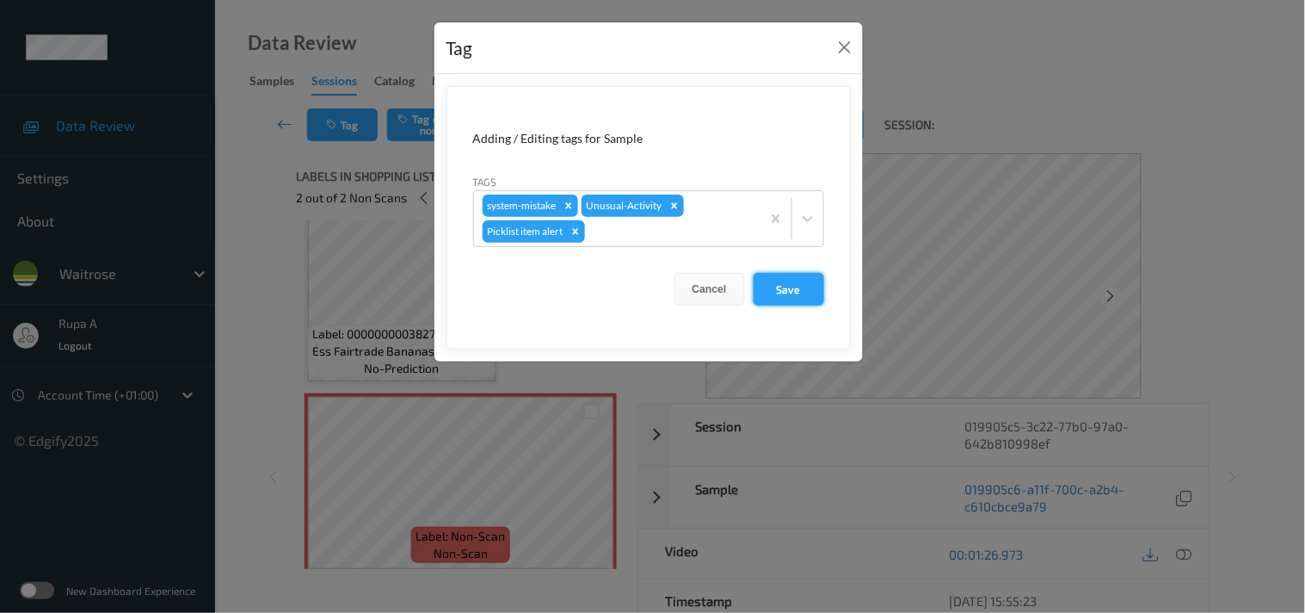
click at [793, 290] on button "Save" at bounding box center [789, 289] width 71 height 33
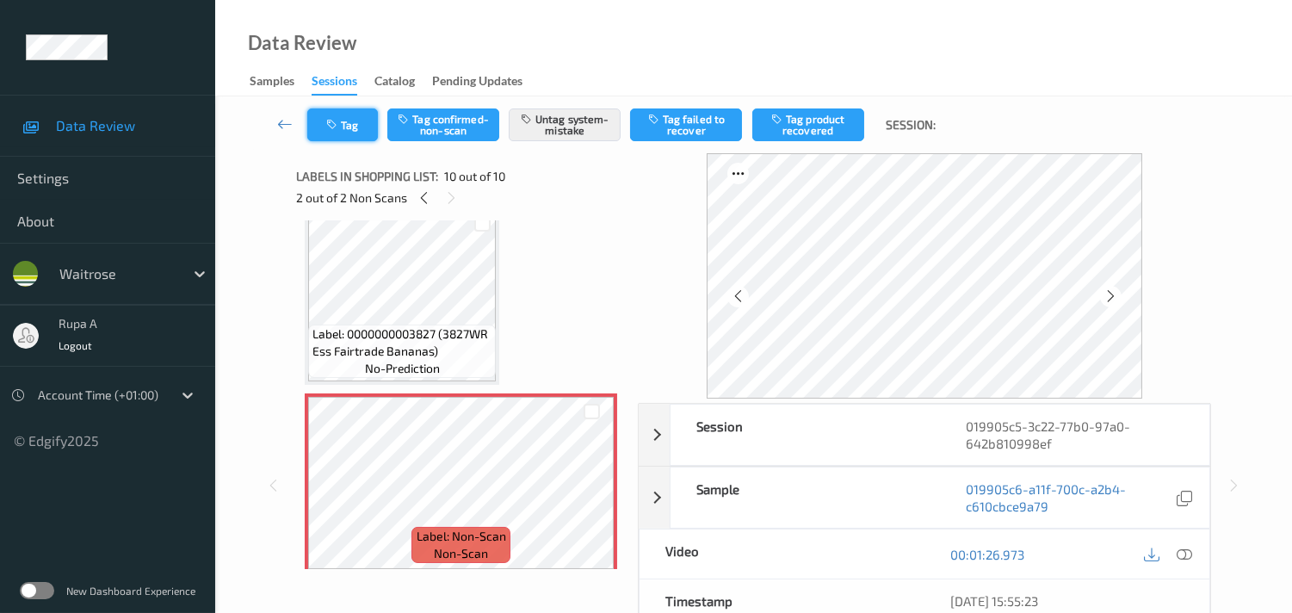
click at [345, 123] on button "Tag" at bounding box center [342, 124] width 71 height 33
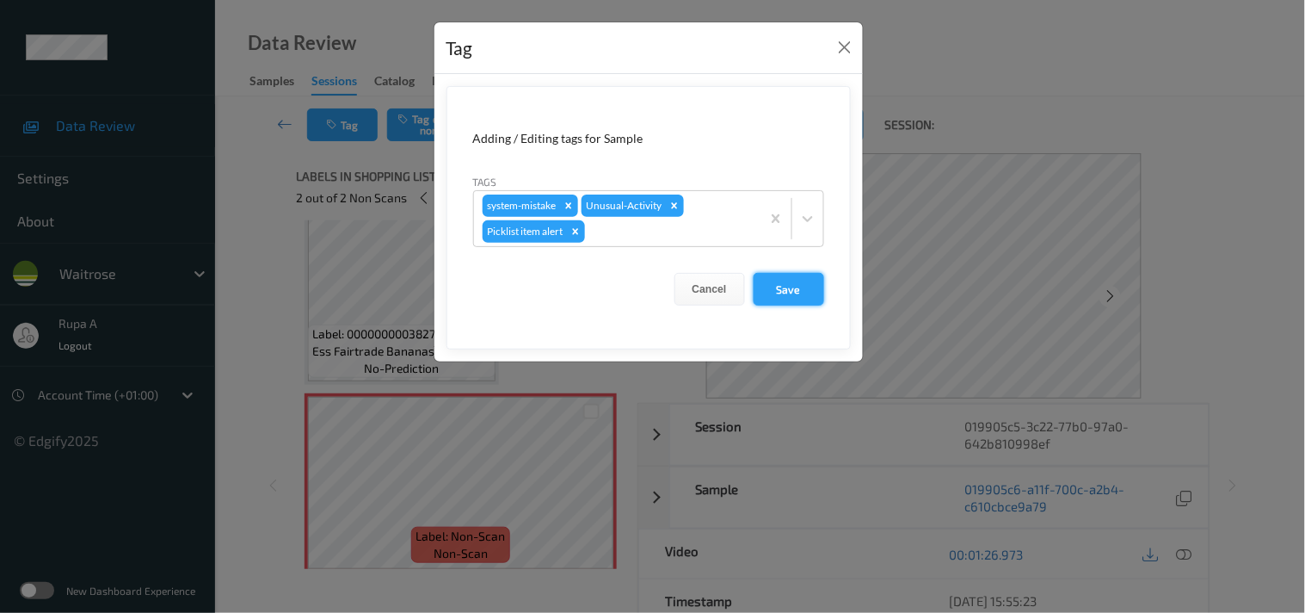
click at [812, 289] on button "Save" at bounding box center [789, 289] width 71 height 33
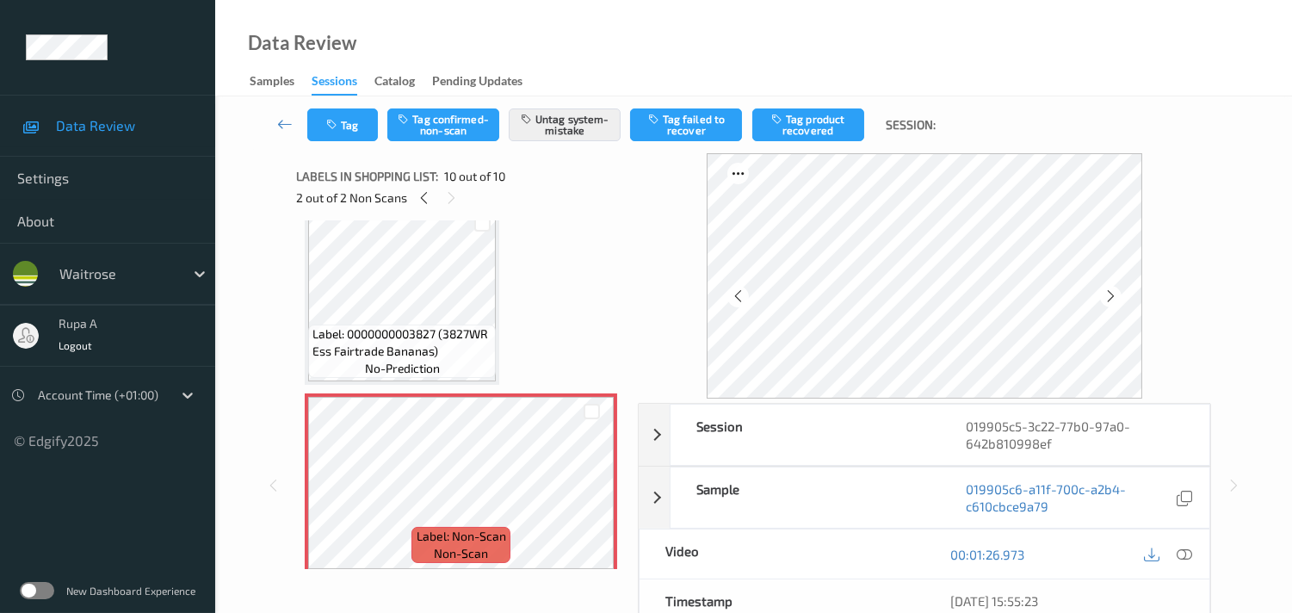
click at [338, 129] on icon "button" at bounding box center [333, 125] width 15 height 12
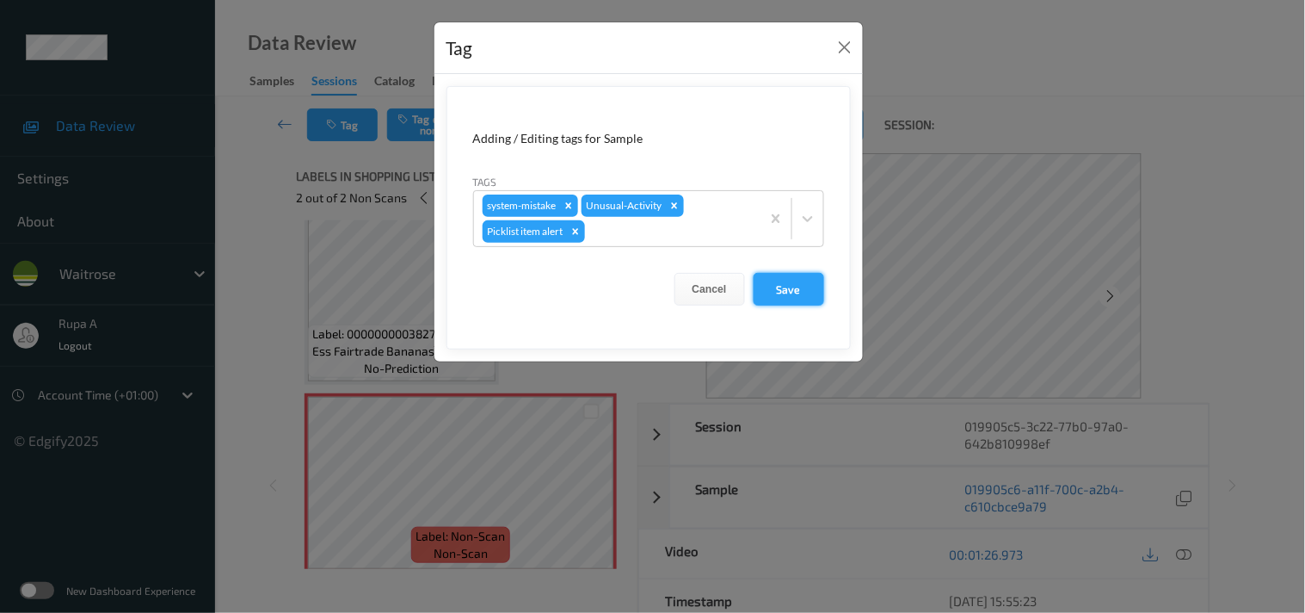
drag, startPoint x: 780, startPoint y: 291, endPoint x: 591, endPoint y: 9, distance: 339.4
click at [780, 293] on button "Save" at bounding box center [789, 289] width 71 height 33
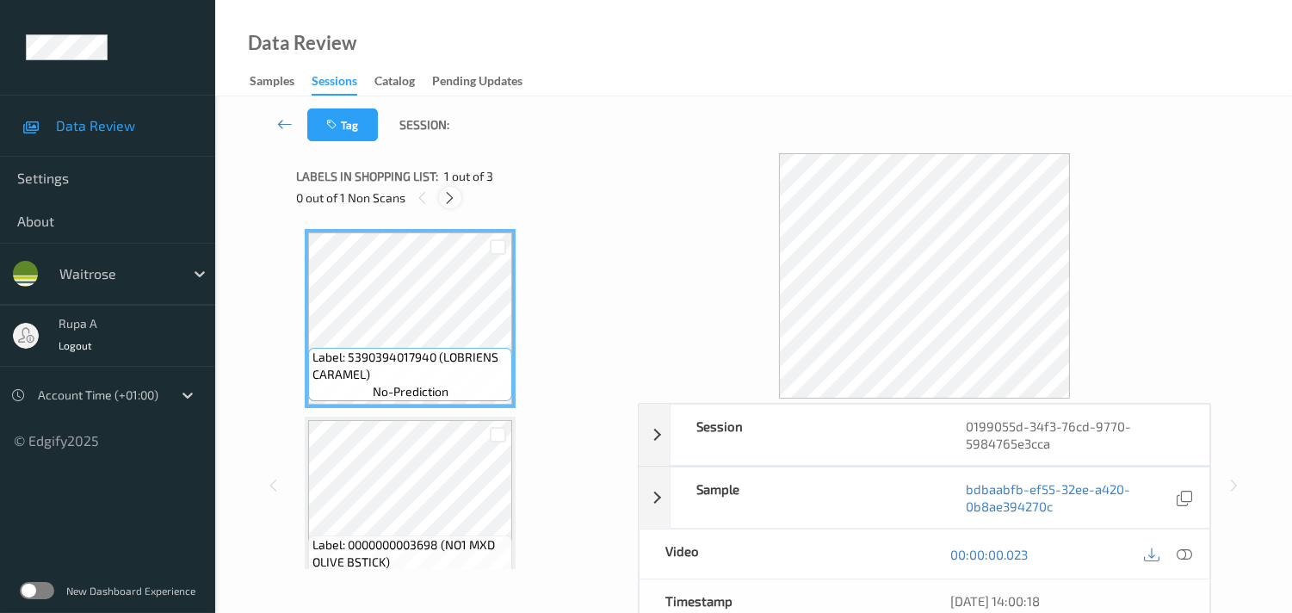
click at [443, 202] on icon at bounding box center [449, 197] width 15 height 15
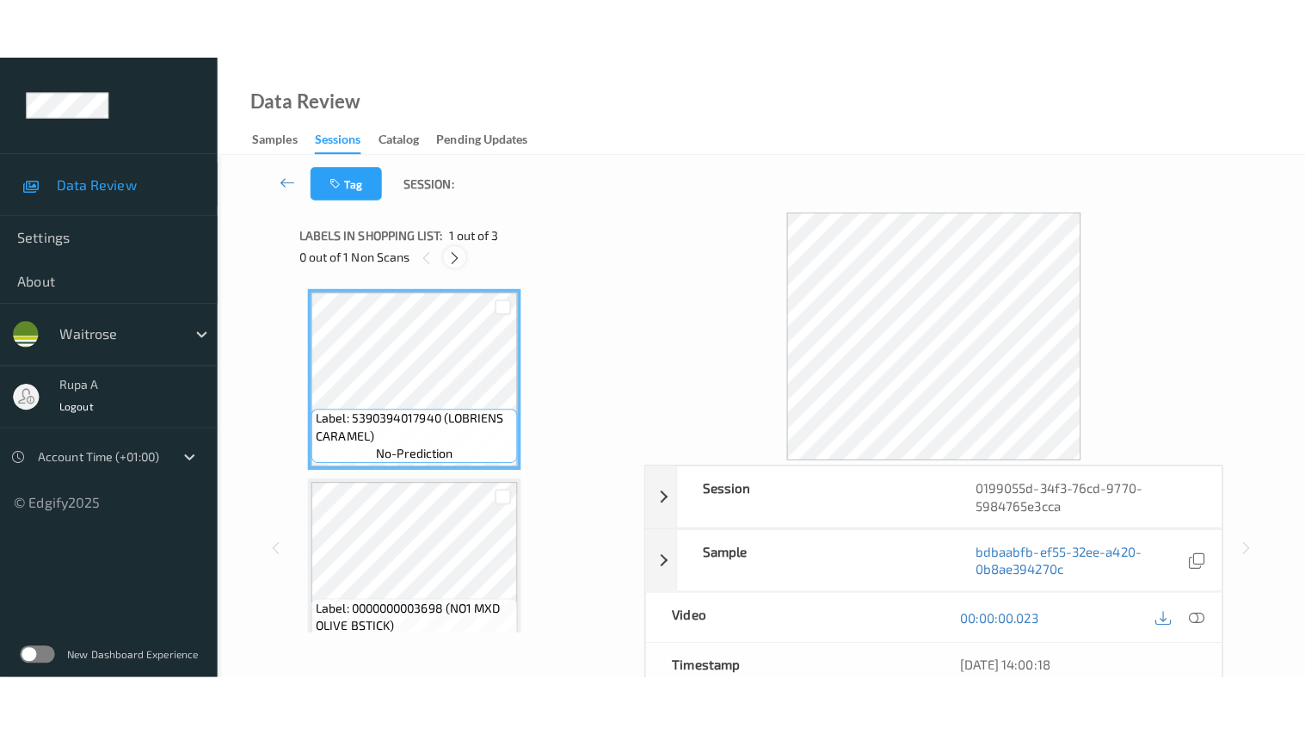
scroll to position [194, 0]
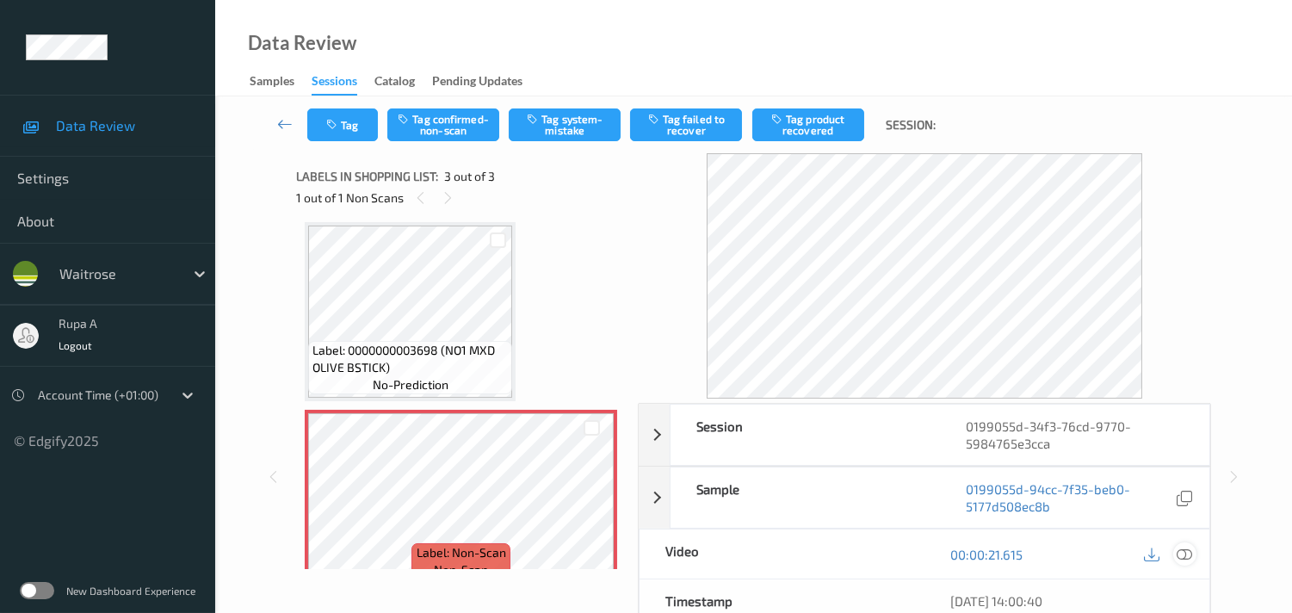
click at [1181, 555] on icon at bounding box center [1183, 553] width 15 height 15
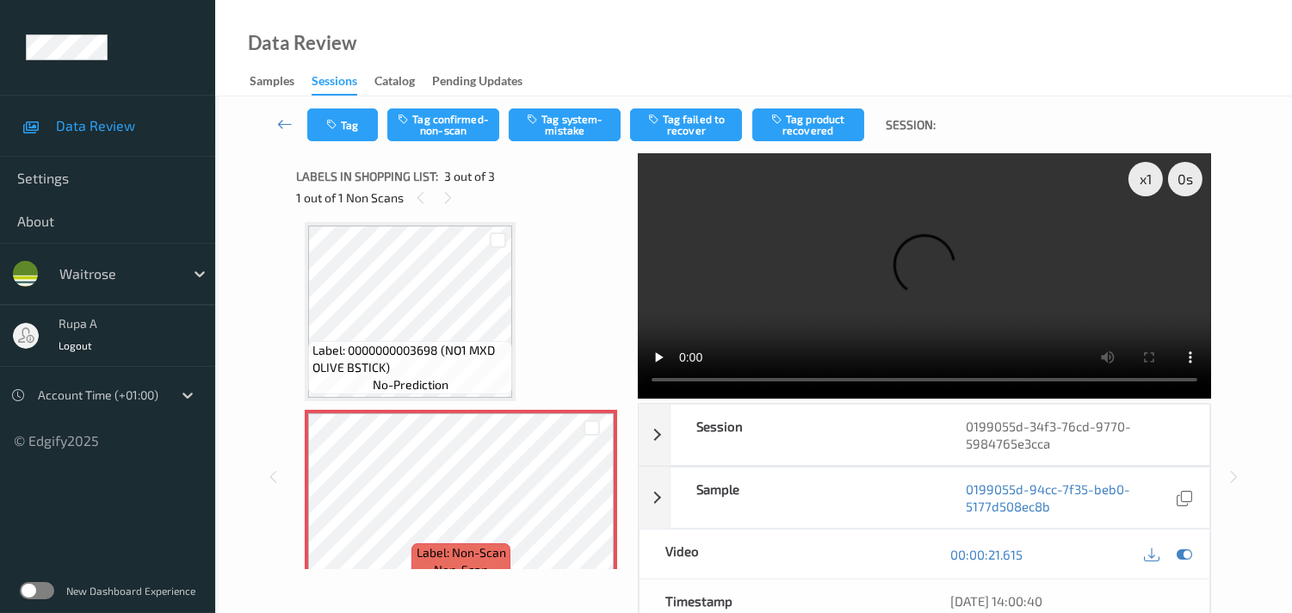
scroll to position [97, 0]
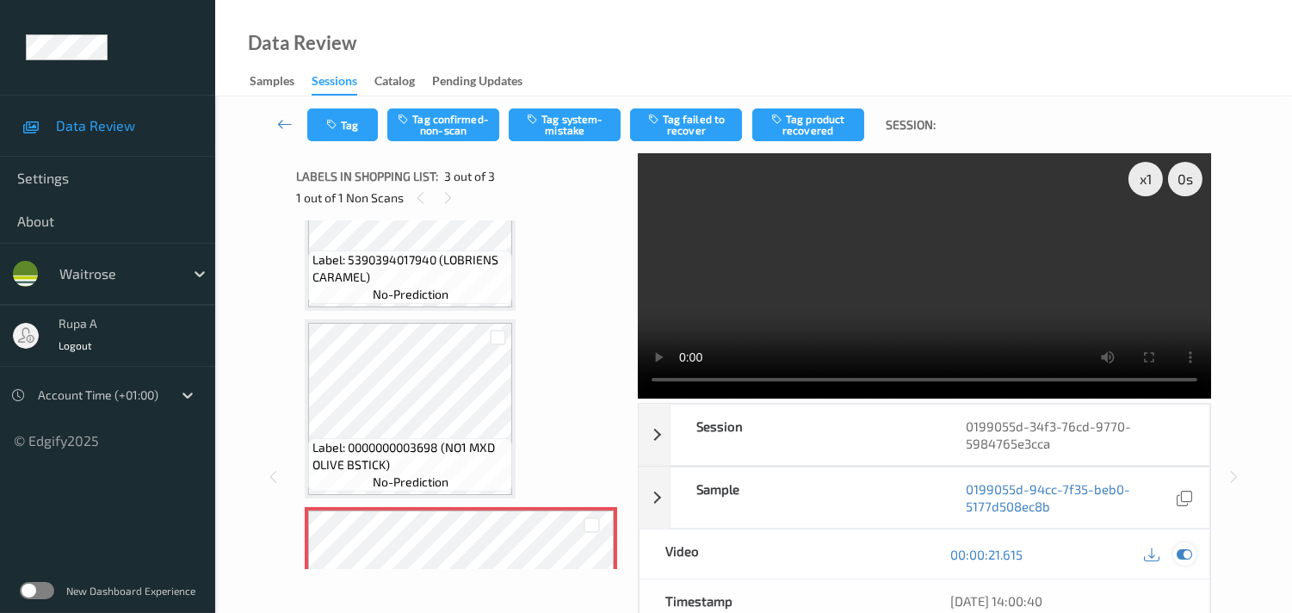
click at [1186, 551] on icon at bounding box center [1183, 553] width 15 height 15
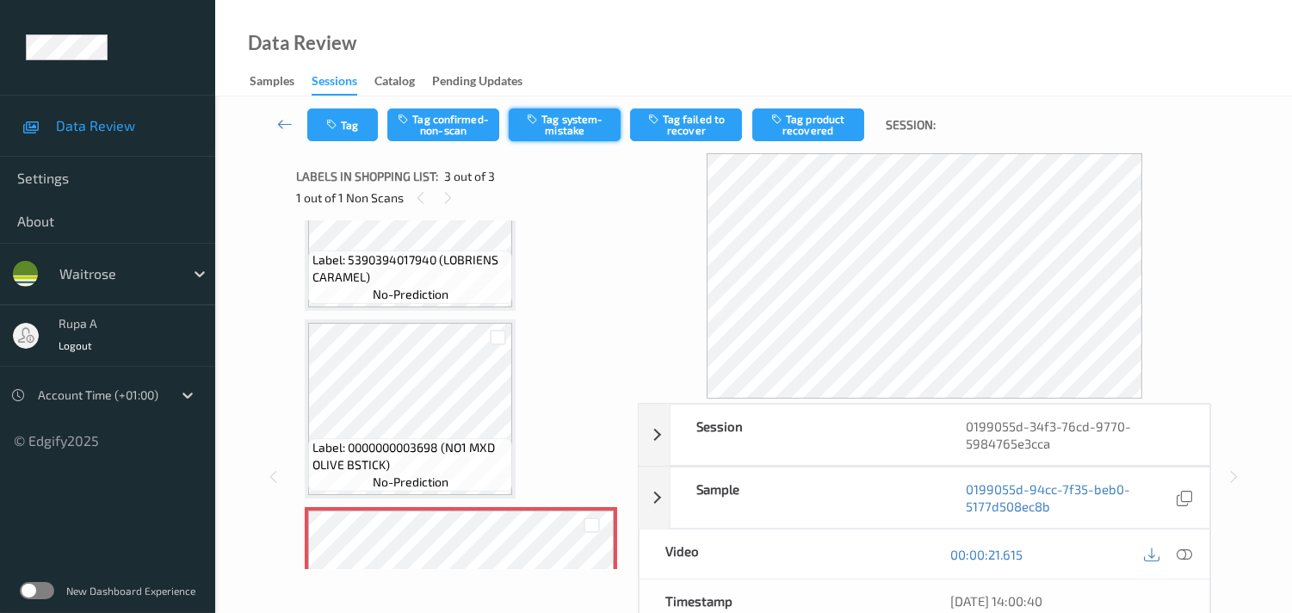
click at [566, 129] on button "Tag system-mistake" at bounding box center [565, 124] width 112 height 33
click at [353, 134] on button "Tag" at bounding box center [342, 124] width 71 height 33
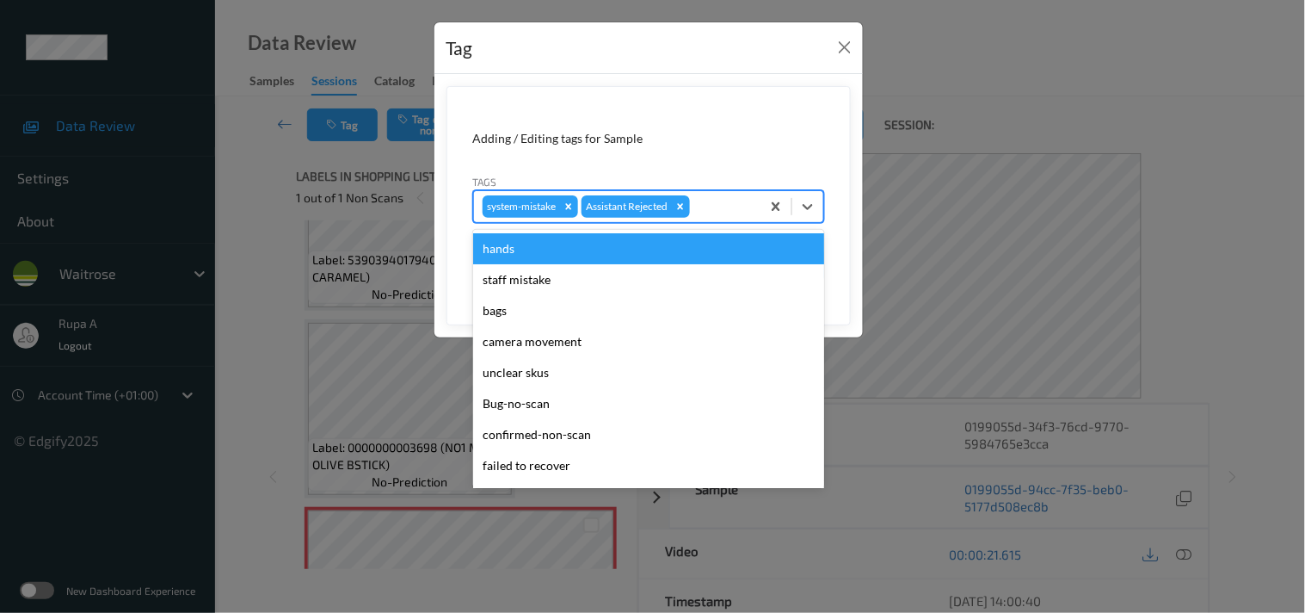
click at [733, 196] on div at bounding box center [723, 206] width 59 height 21
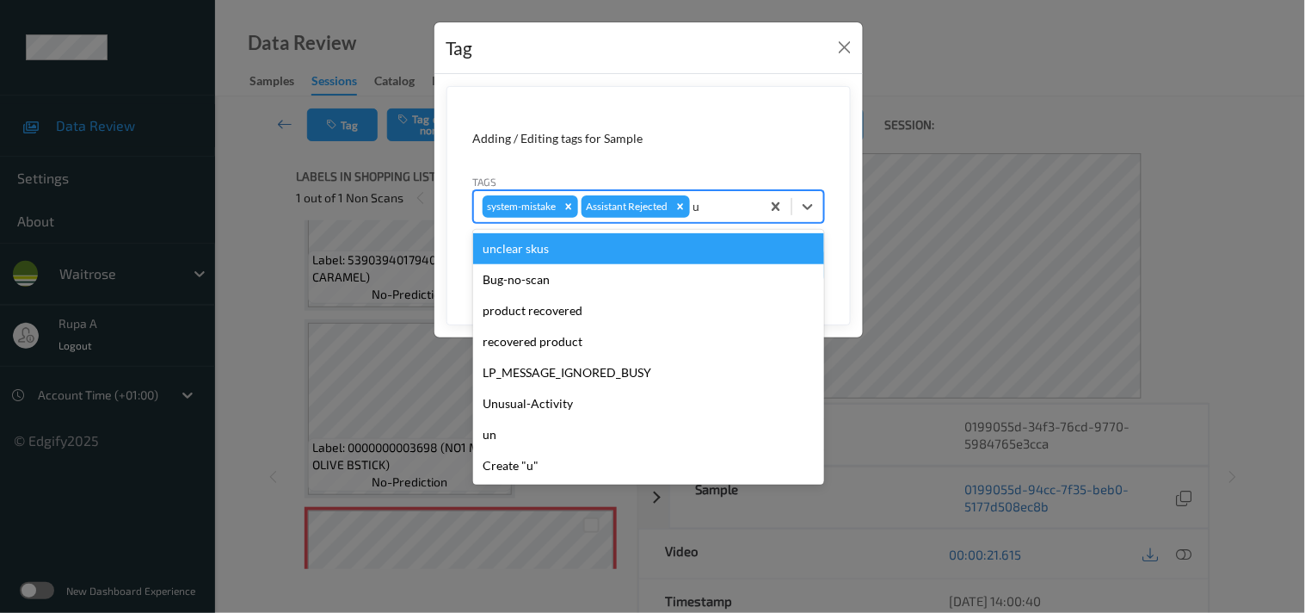
type input "un"
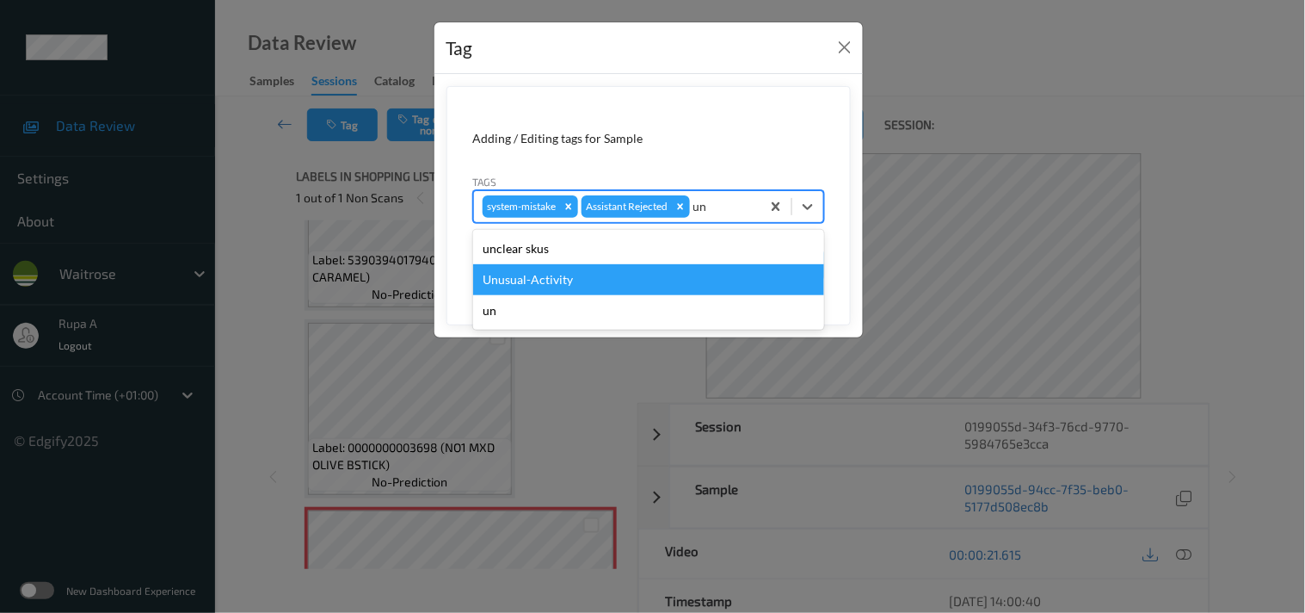
drag, startPoint x: 594, startPoint y: 275, endPoint x: 676, endPoint y: 238, distance: 90.5
click at [592, 276] on div "Unusual-Activity" at bounding box center [648, 279] width 351 height 31
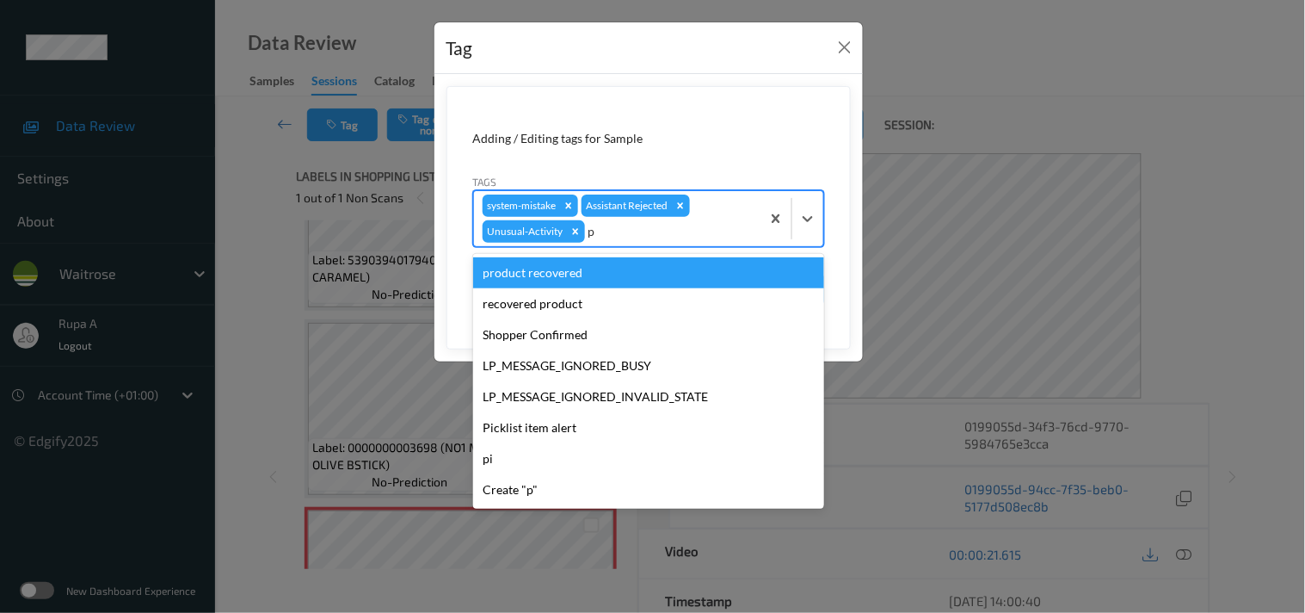
type input "pi"
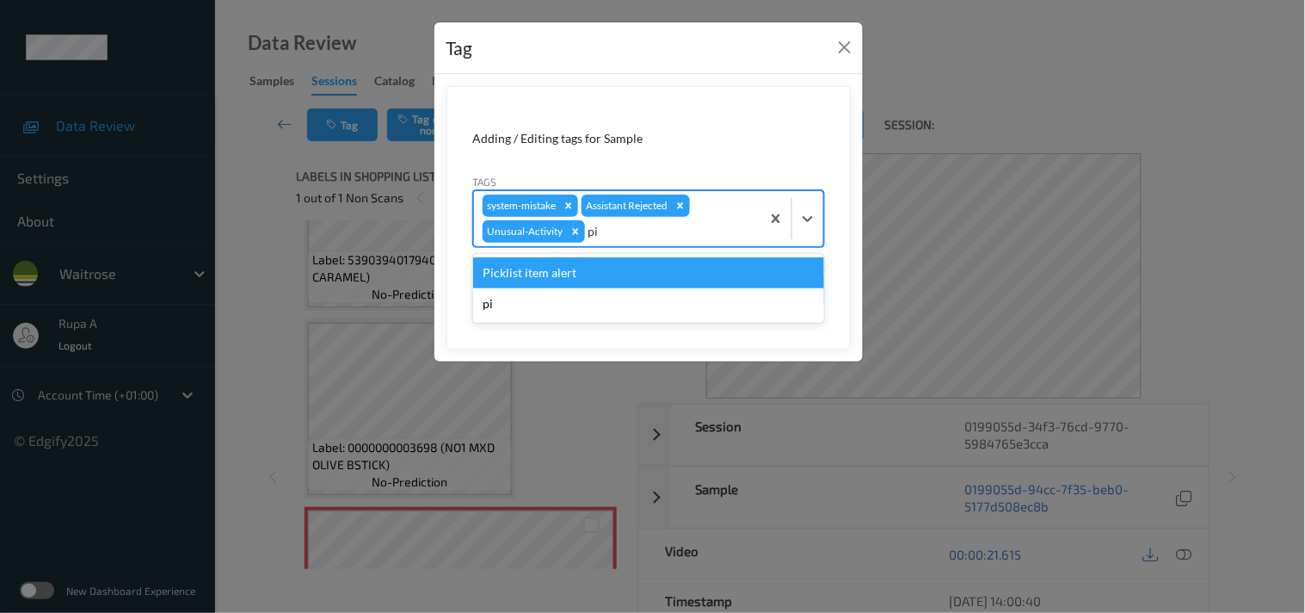
click at [632, 265] on div "Picklist item alert" at bounding box center [648, 272] width 351 height 31
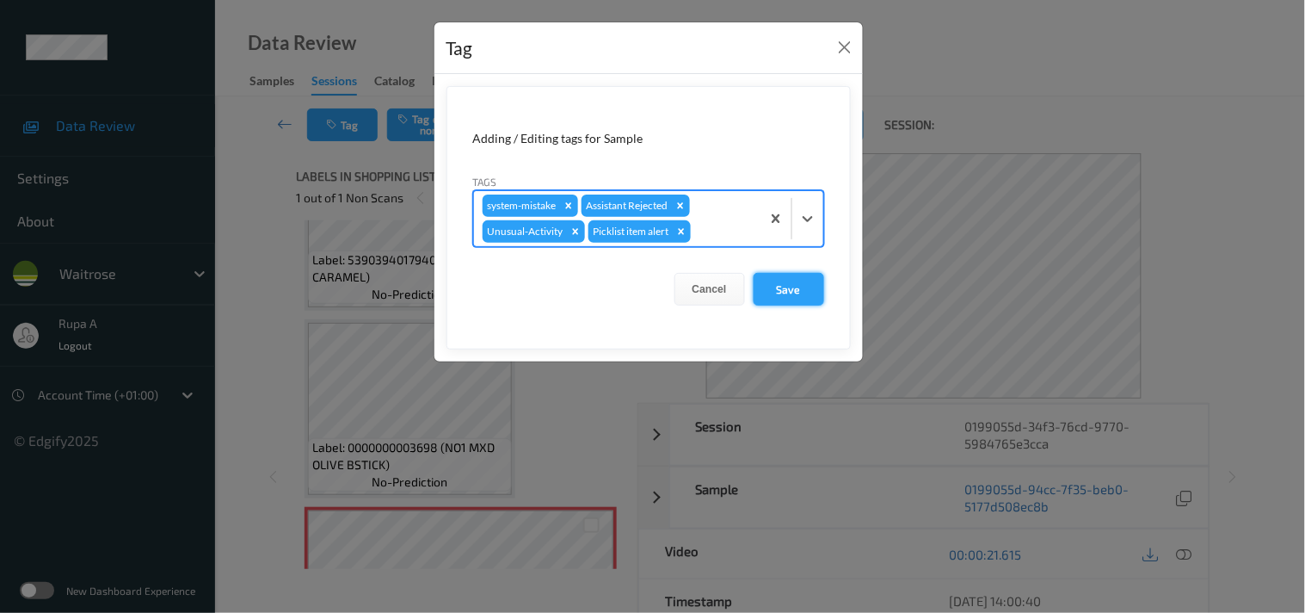
drag, startPoint x: 776, startPoint y: 282, endPoint x: 766, endPoint y: 278, distance: 11.2
click at [776, 284] on button "Save" at bounding box center [789, 289] width 71 height 33
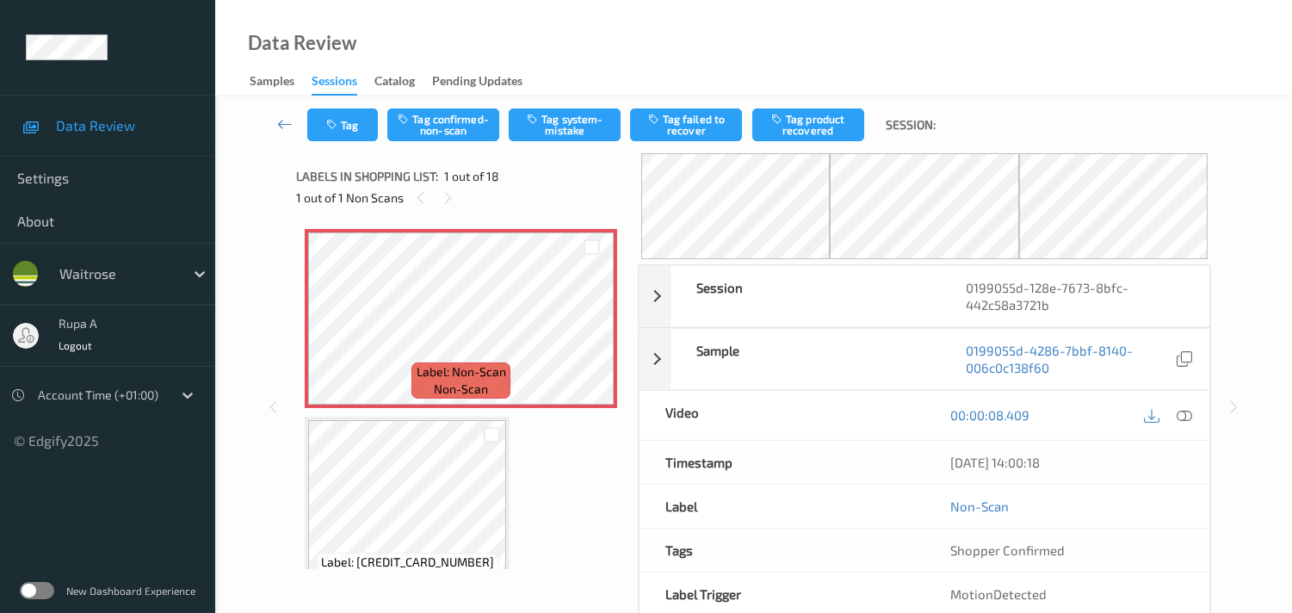
click at [575, 182] on div "Labels in shopping list: 1 out of 18" at bounding box center [461, 176] width 330 height 22
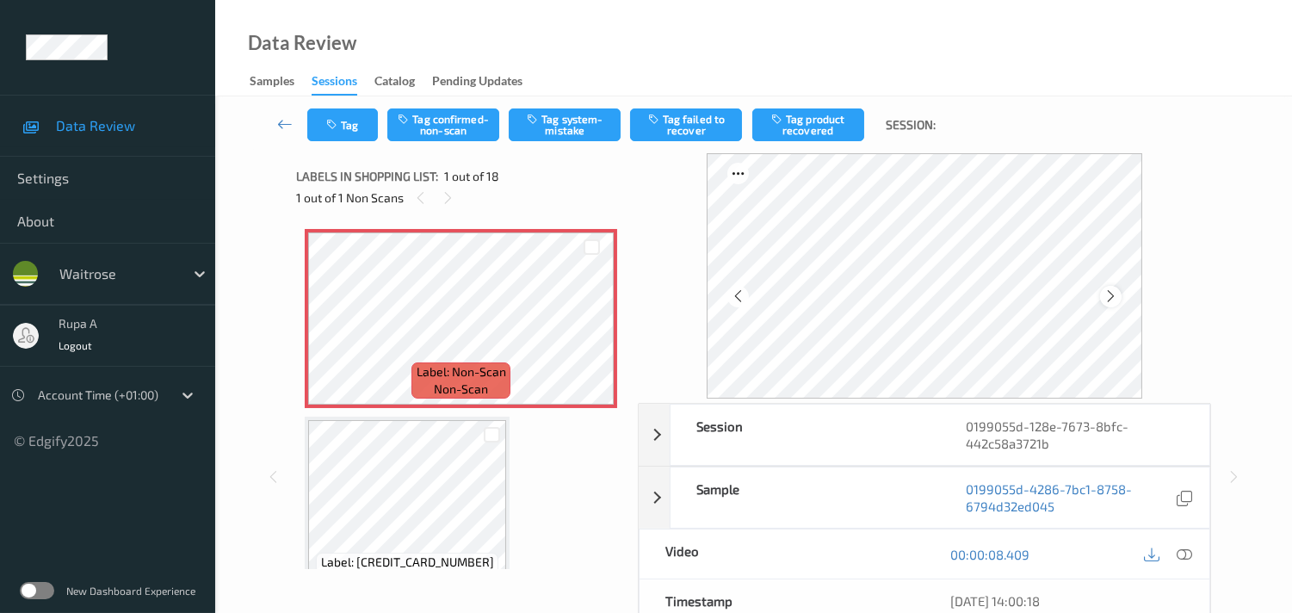
click at [1114, 296] on icon at bounding box center [1110, 295] width 15 height 15
click at [1115, 294] on icon at bounding box center [1110, 295] width 15 height 15
click at [1113, 295] on icon at bounding box center [1110, 295] width 15 height 15
click at [1114, 293] on icon at bounding box center [1110, 295] width 15 height 15
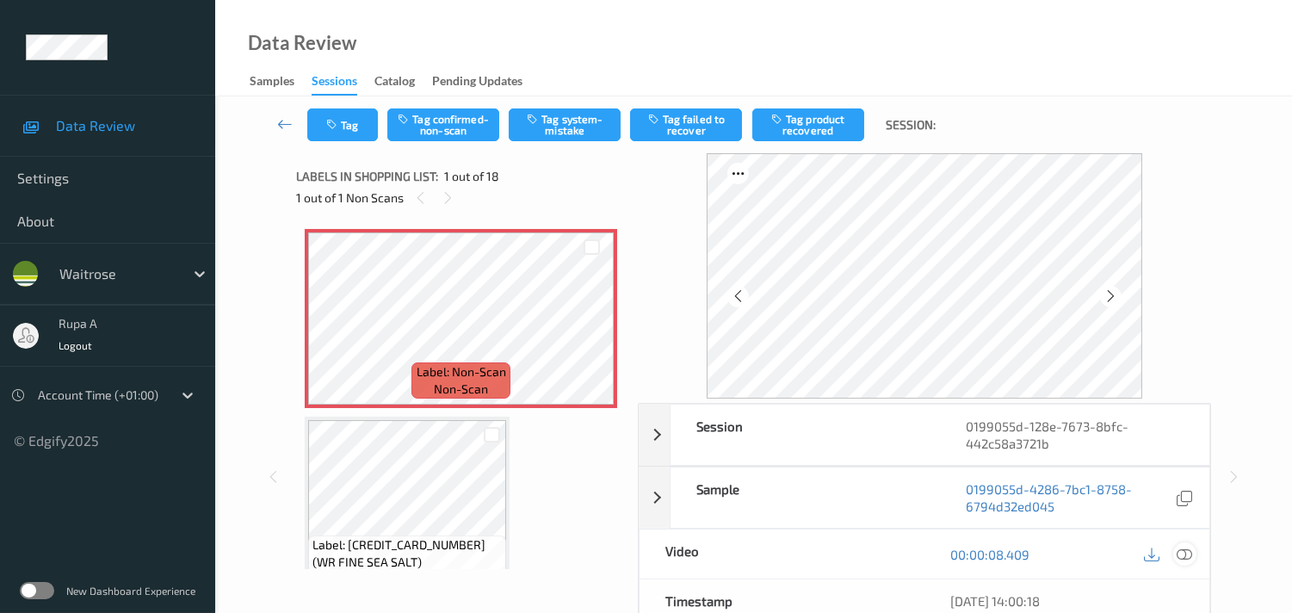
click at [1182, 554] on icon at bounding box center [1183, 553] width 15 height 15
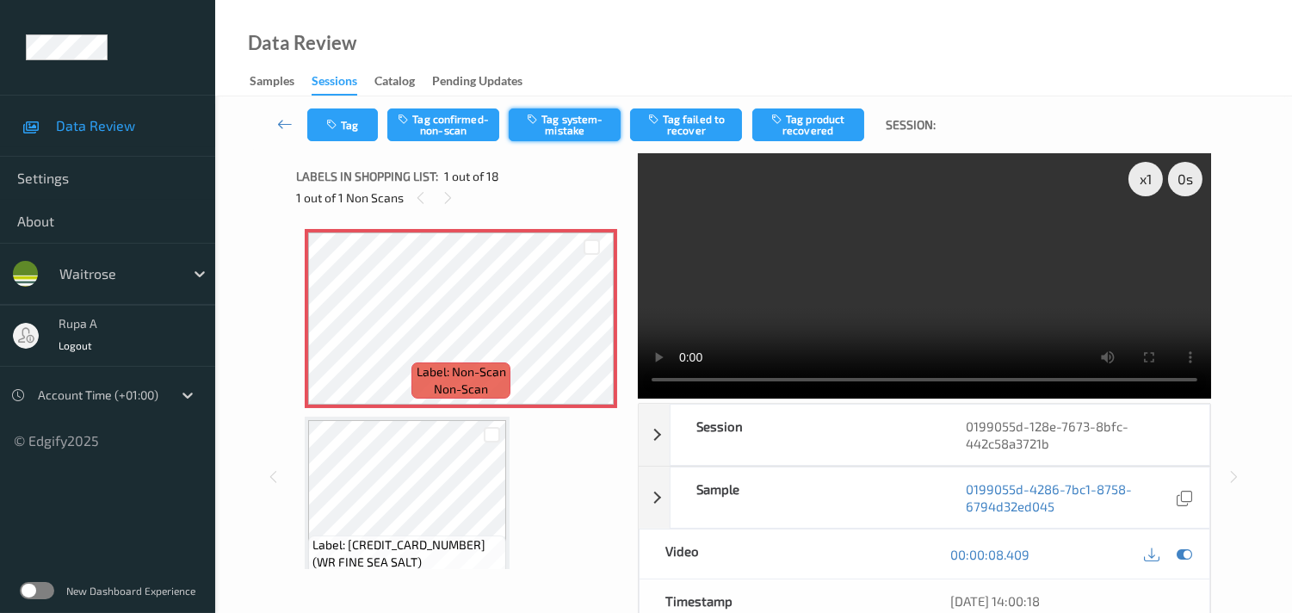
click at [552, 127] on button "Tag system-mistake" at bounding box center [565, 124] width 112 height 33
click at [355, 127] on button "Tag" at bounding box center [342, 124] width 71 height 33
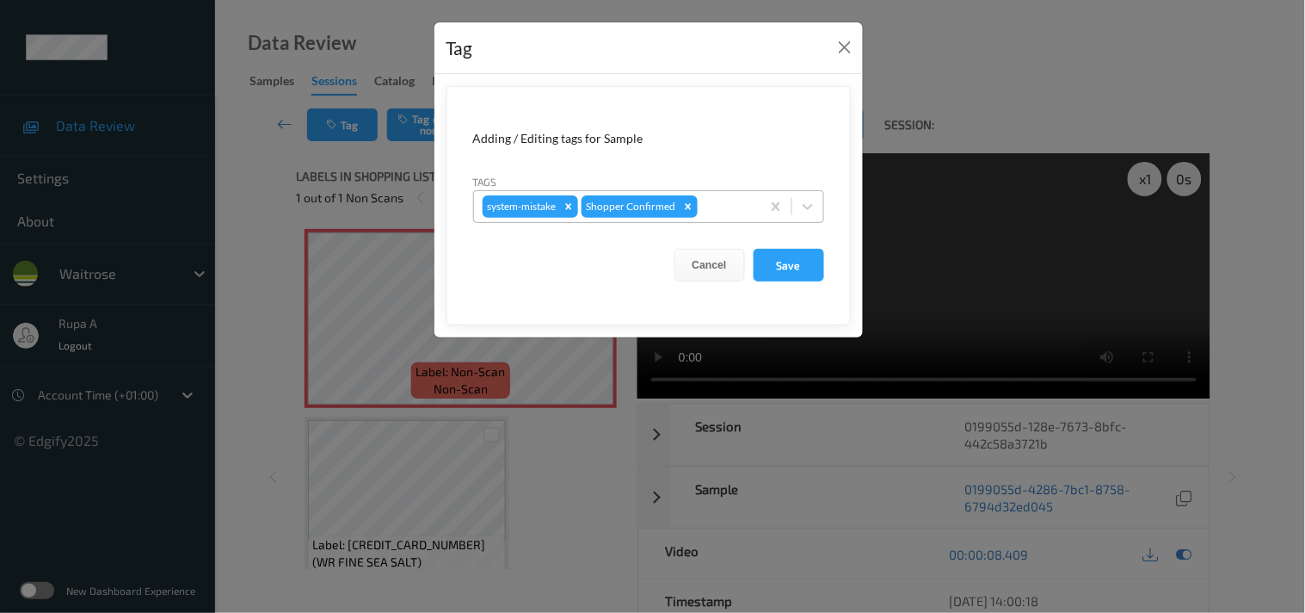
click at [713, 209] on div at bounding box center [726, 206] width 51 height 21
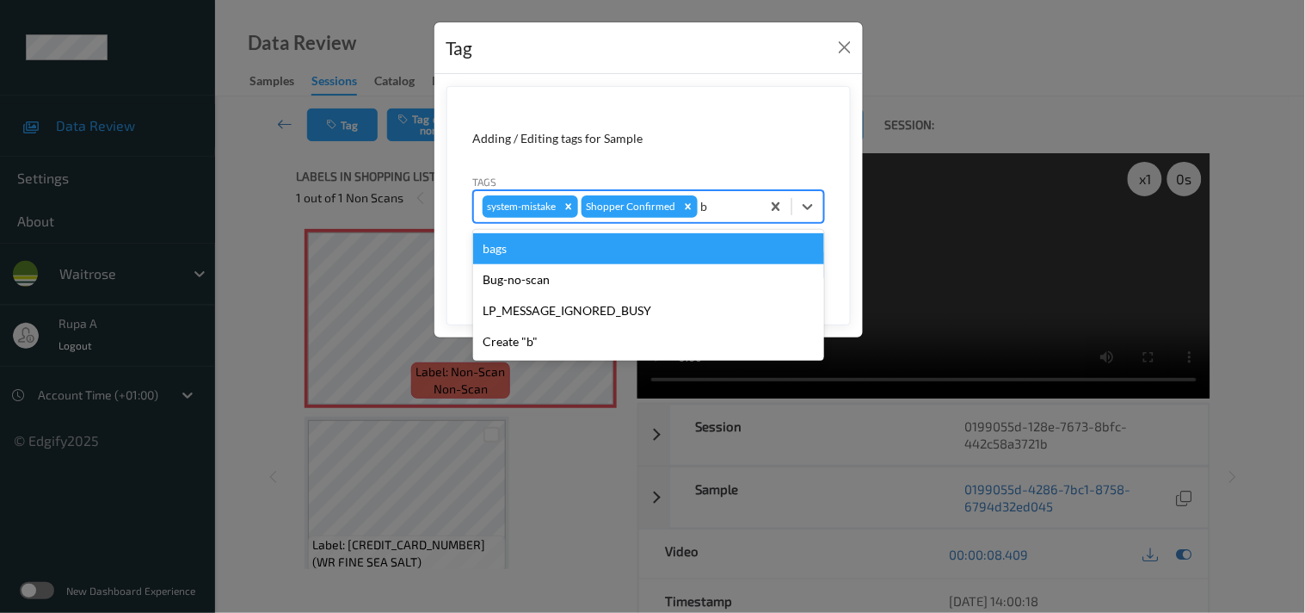
type input "ba"
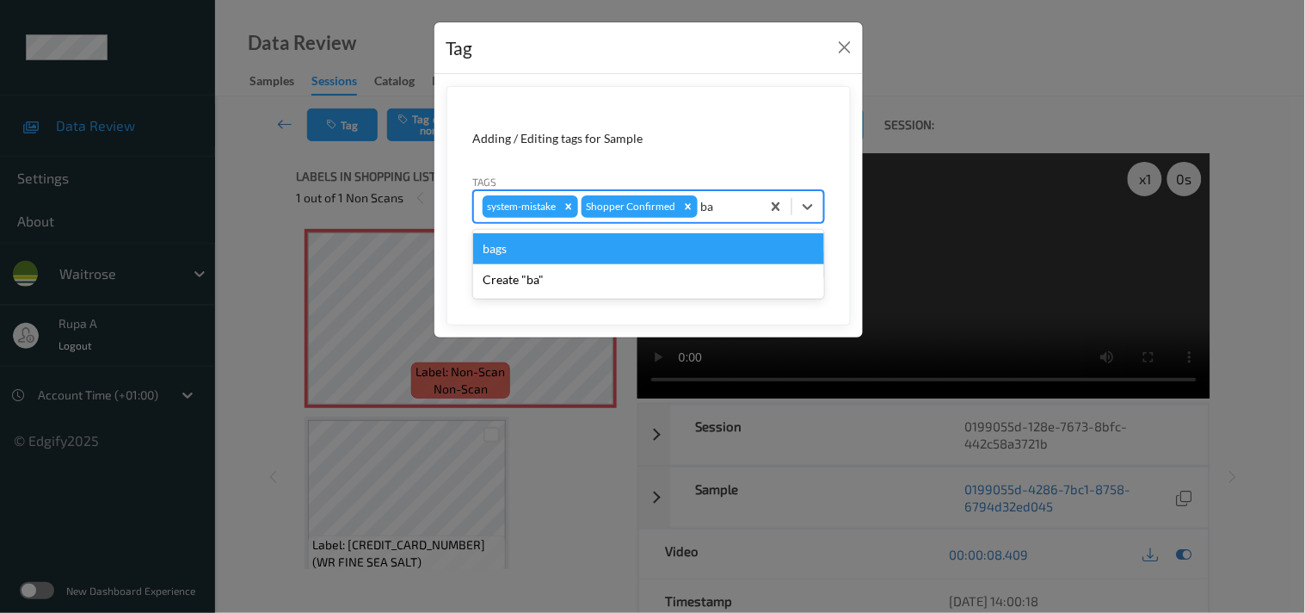
click at [511, 252] on div "bags" at bounding box center [648, 248] width 351 height 31
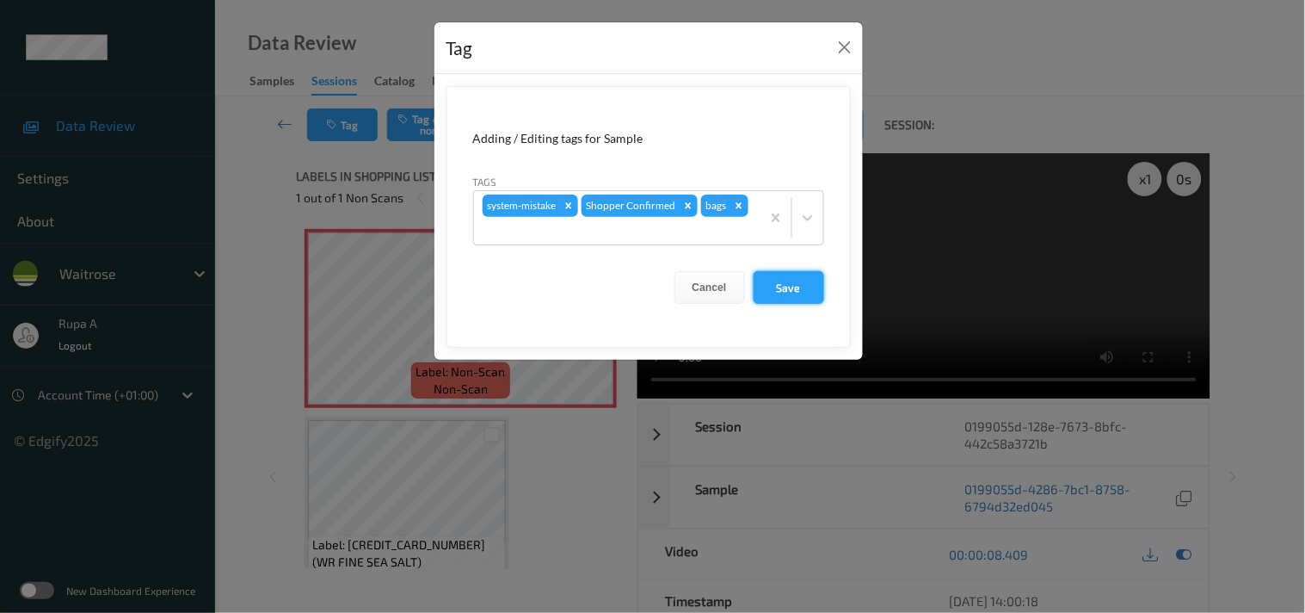
click at [804, 288] on button "Save" at bounding box center [789, 287] width 71 height 33
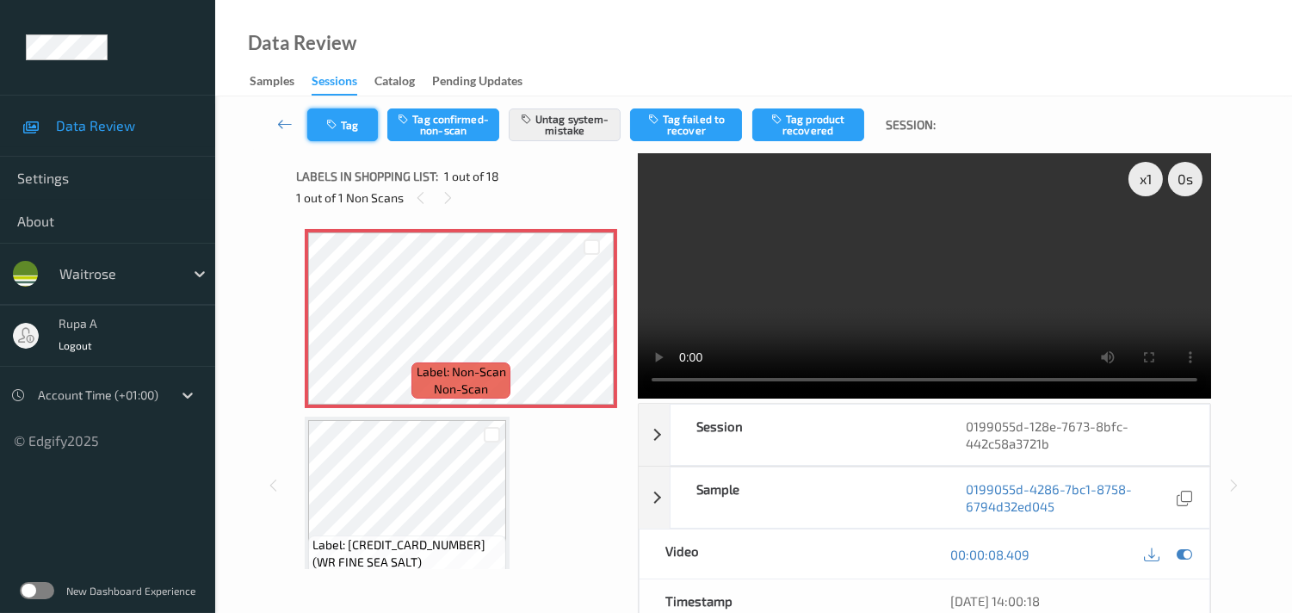
click at [322, 118] on button "Tag" at bounding box center [342, 124] width 71 height 33
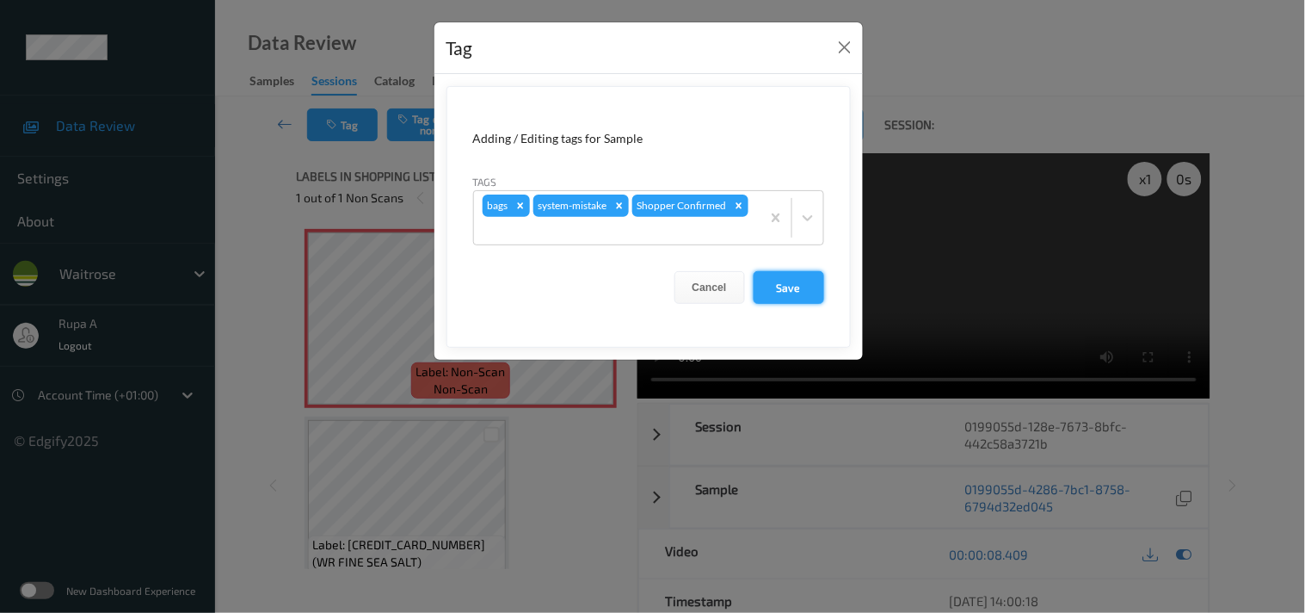
click at [779, 285] on button "Save" at bounding box center [789, 287] width 71 height 33
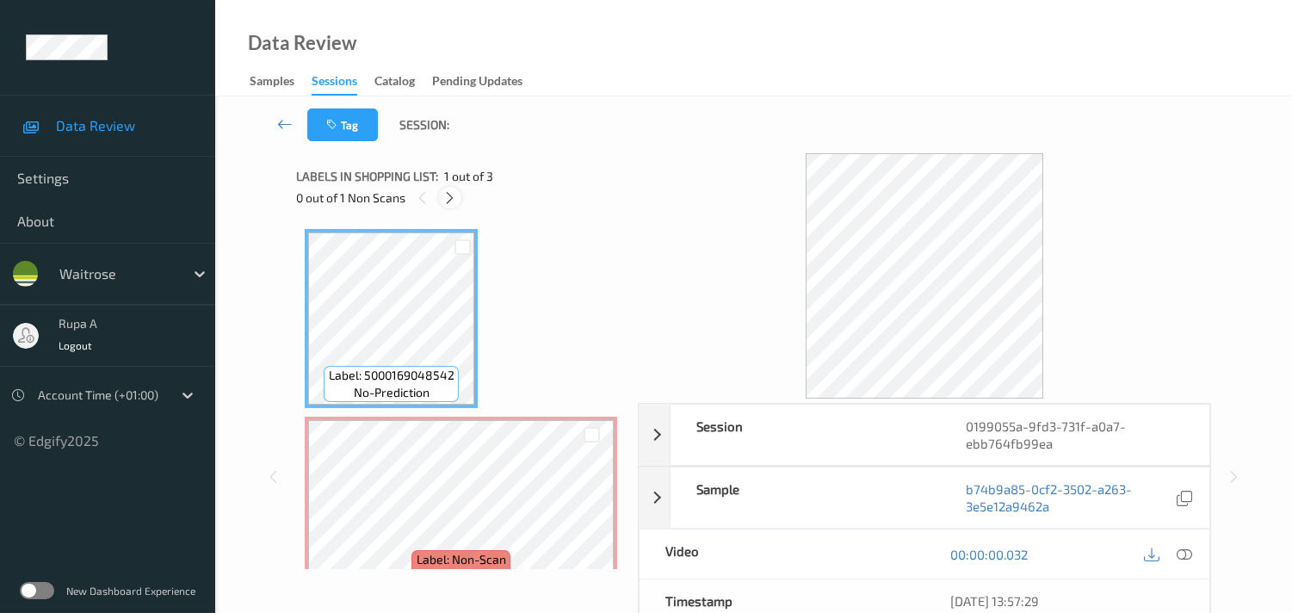
click at [452, 199] on icon at bounding box center [449, 197] width 15 height 15
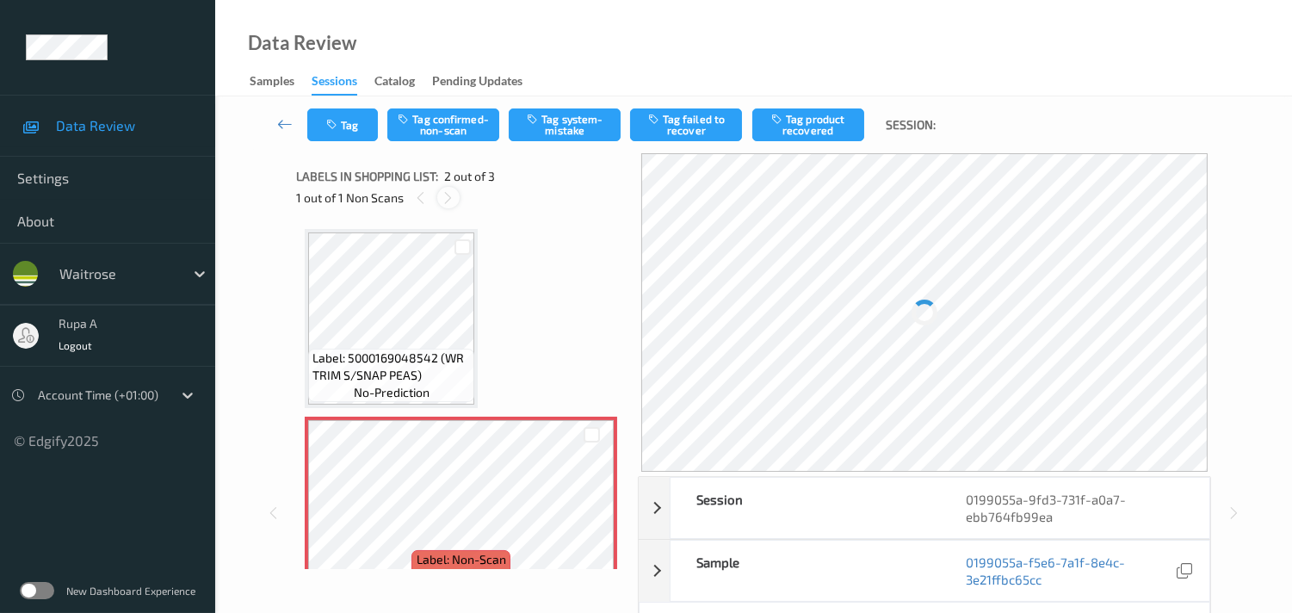
scroll to position [9, 0]
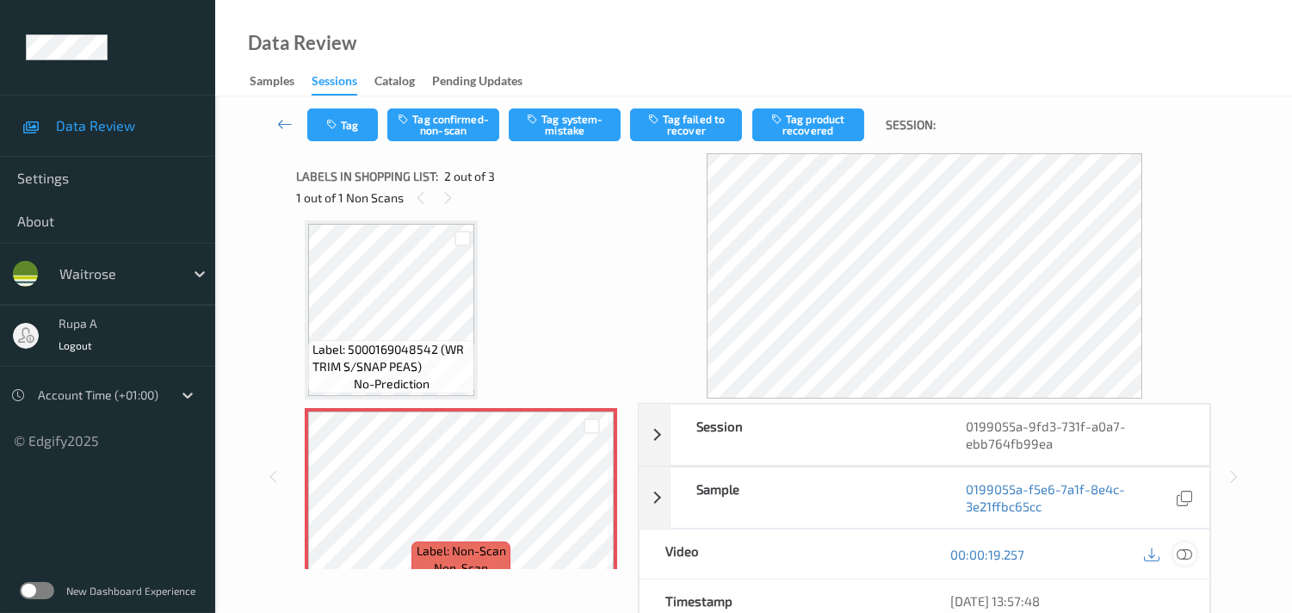
click at [1188, 553] on icon at bounding box center [1183, 553] width 15 height 15
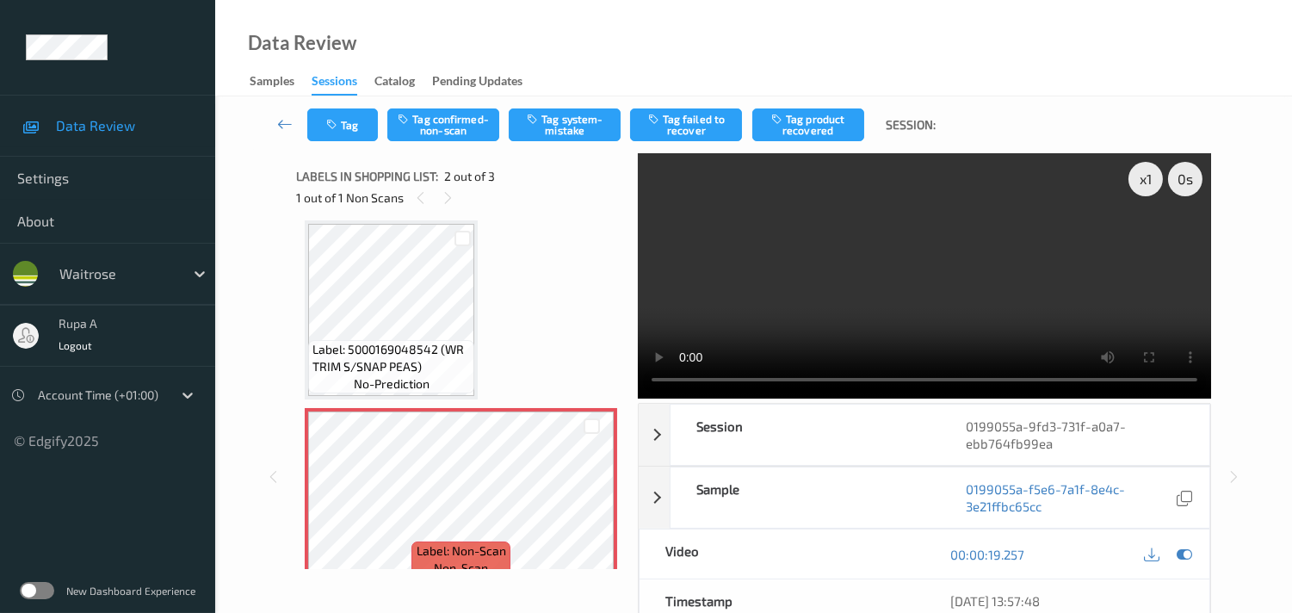
click at [1179, 553] on icon at bounding box center [1183, 553] width 15 height 15
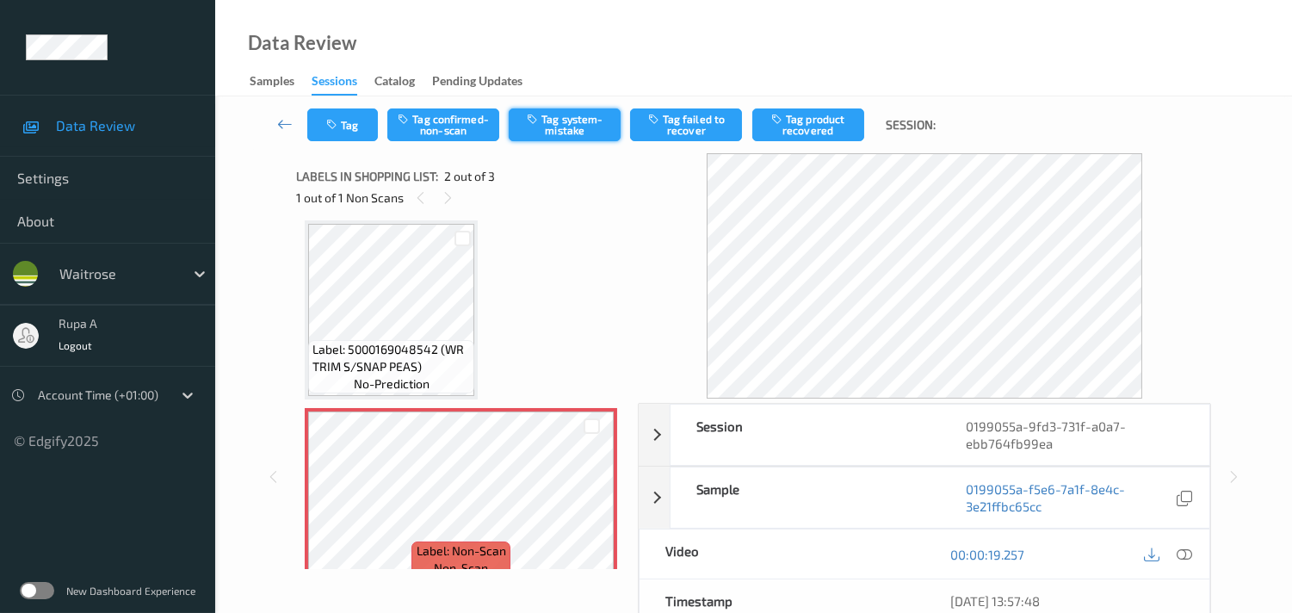
click at [586, 127] on button "Tag system-mistake" at bounding box center [565, 124] width 112 height 33
